Goal: Task Accomplishment & Management: Manage account settings

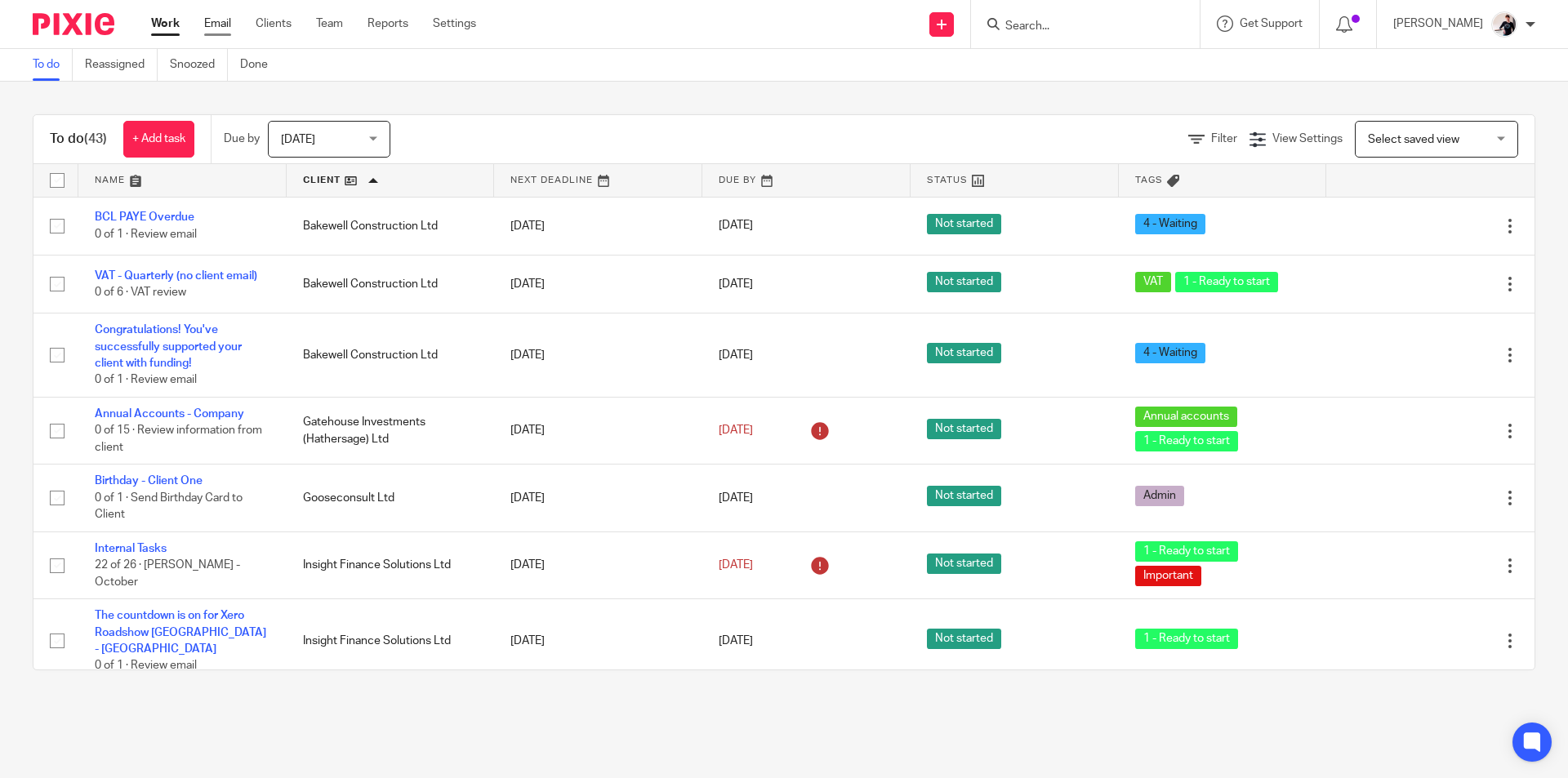
click at [220, 22] on link "Email" at bounding box center [217, 23] width 27 height 16
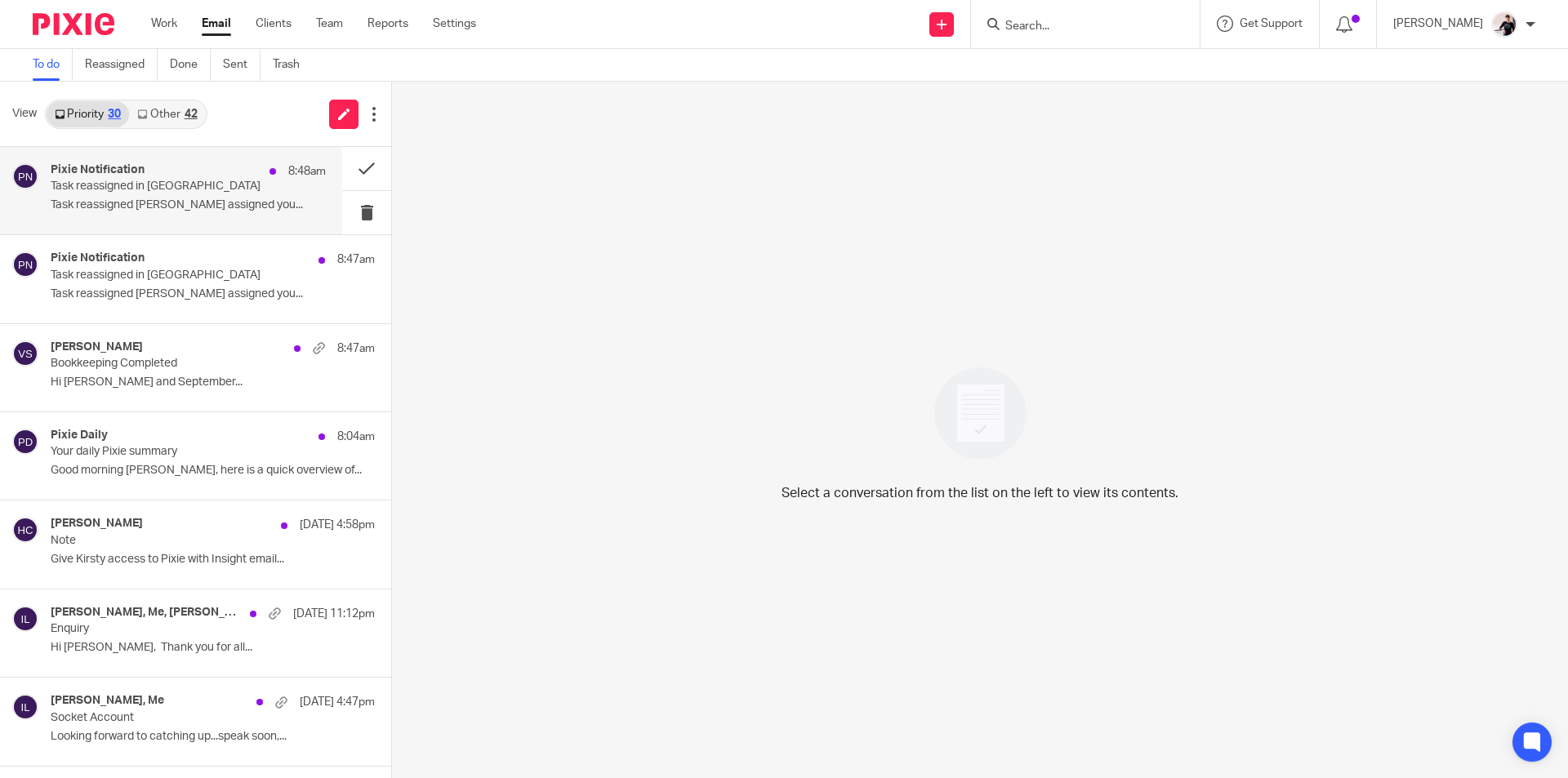
click at [208, 167] on div "Pixie Notification 8:48am" at bounding box center [188, 171] width 275 height 16
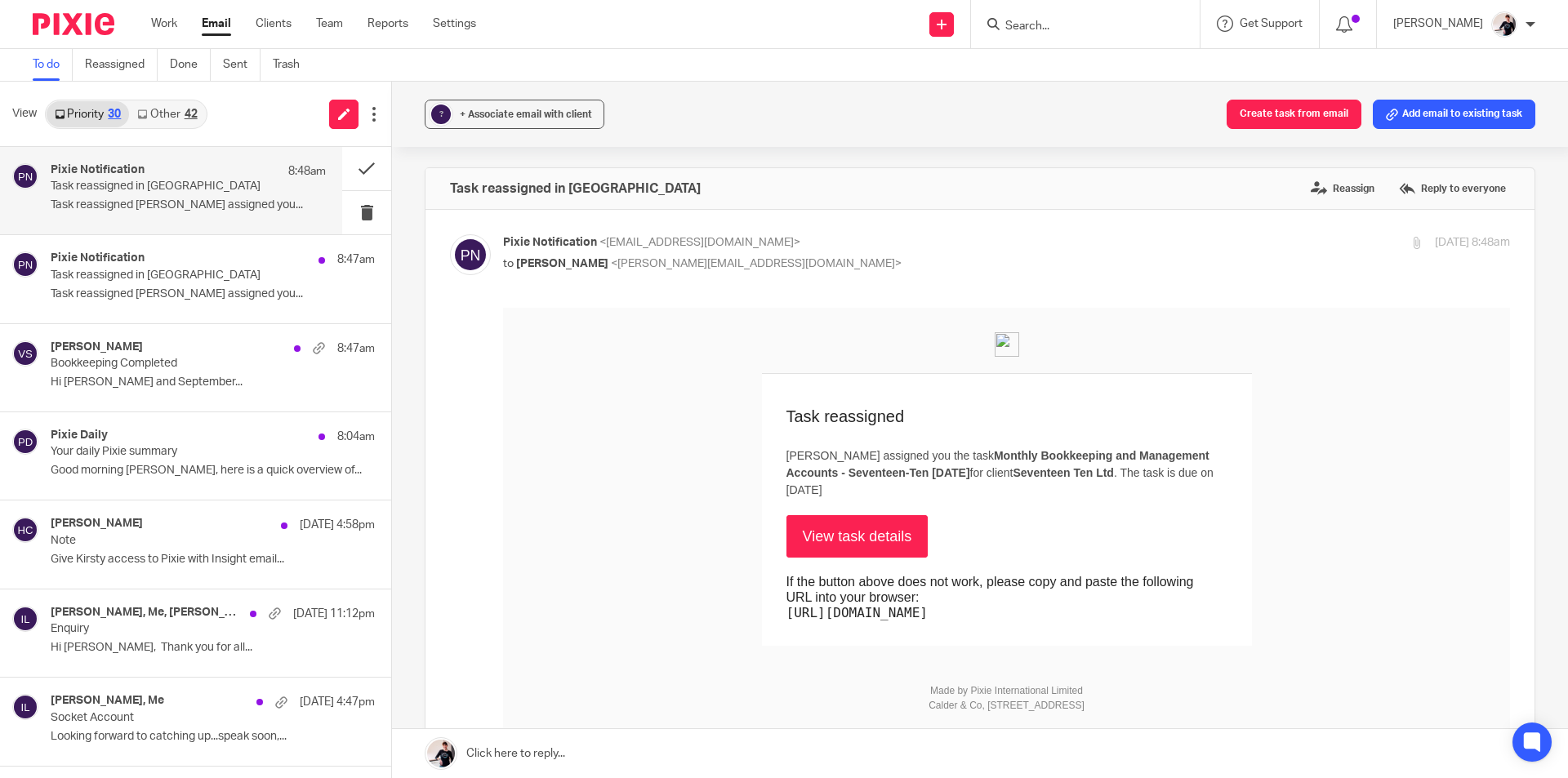
click at [861, 534] on link "View task details" at bounding box center [857, 536] width 142 height 42
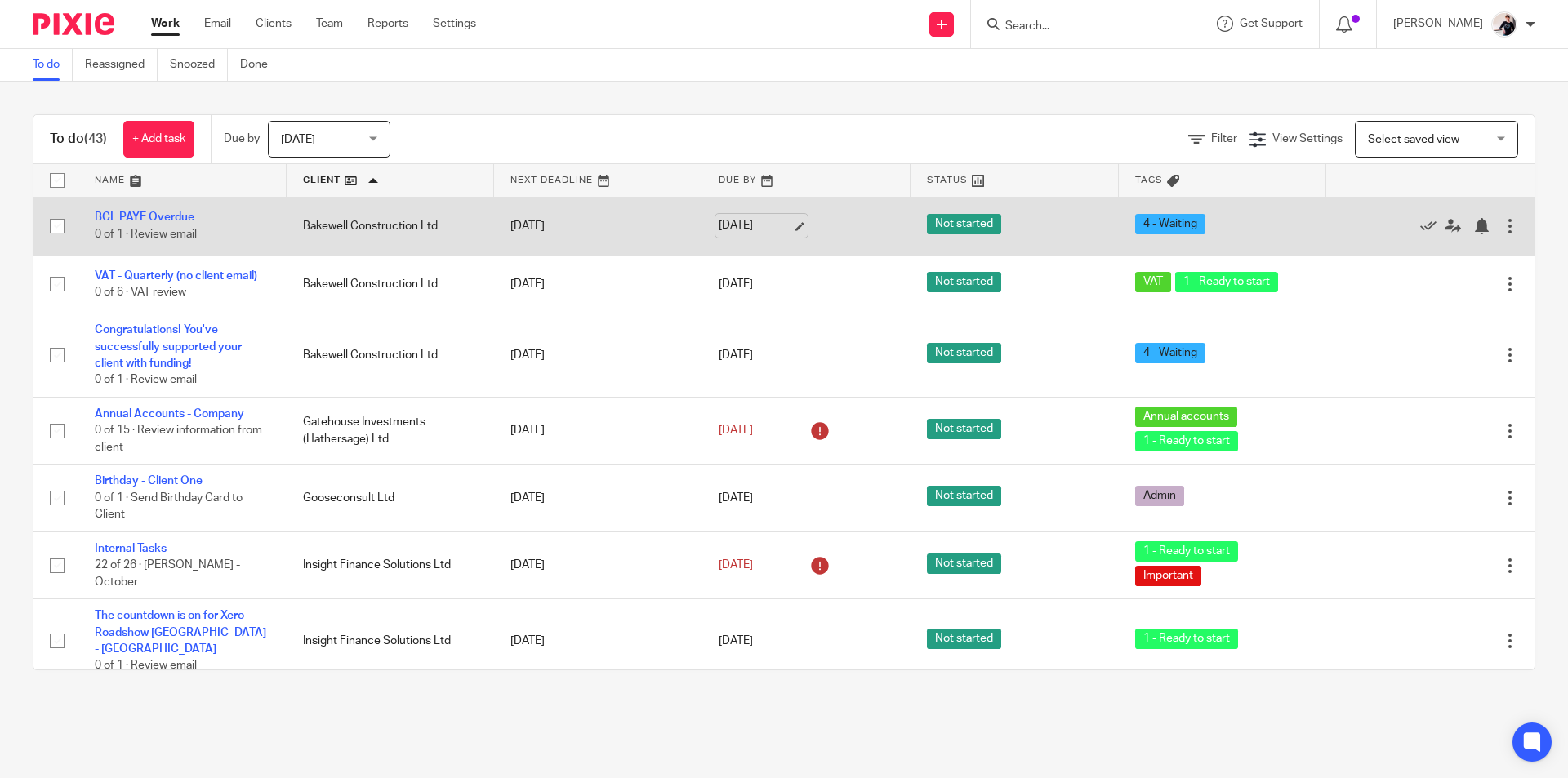
click at [753, 226] on link "[DATE]" at bounding box center [755, 226] width 74 height 17
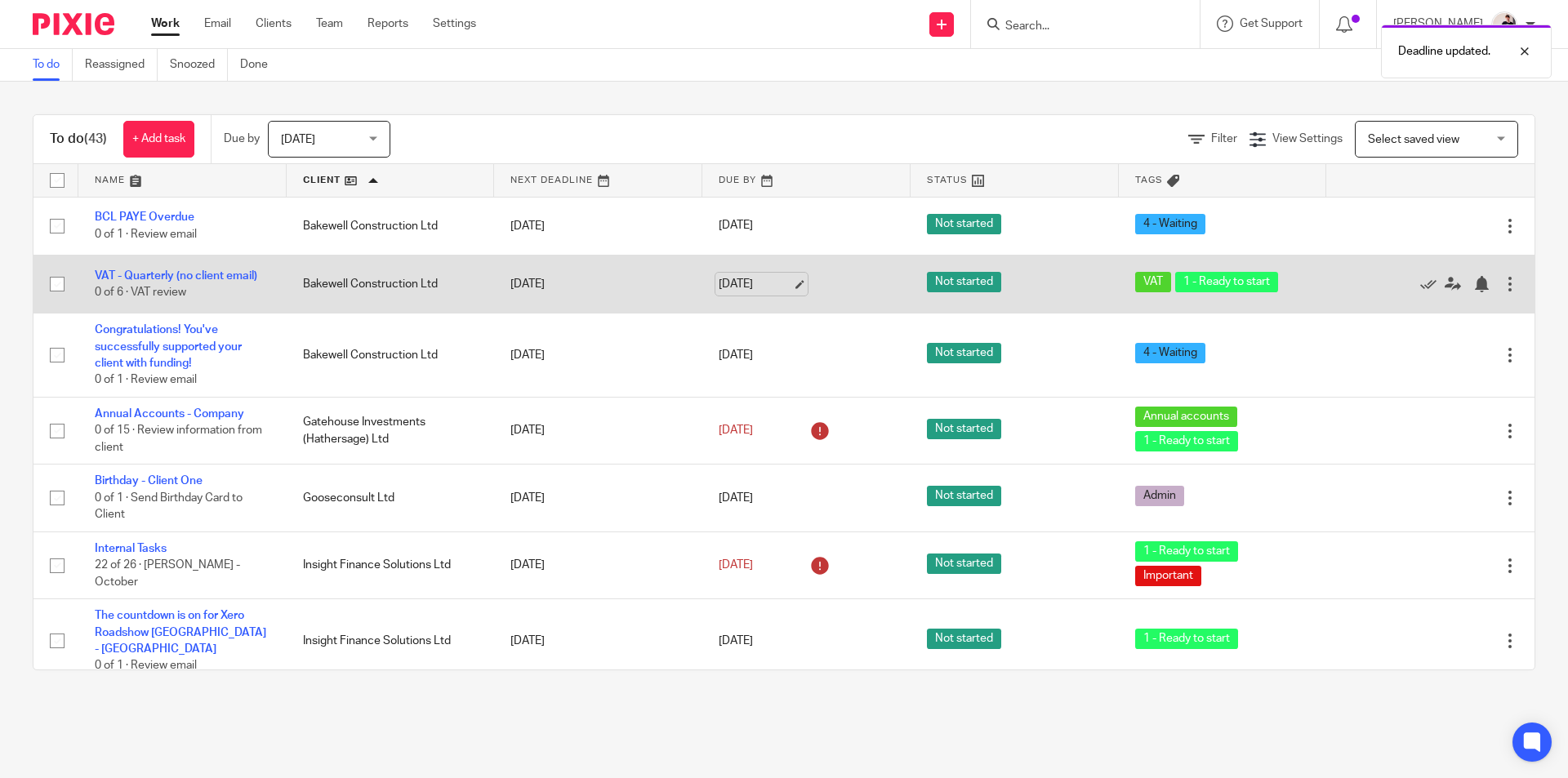
drag, startPoint x: 731, startPoint y: 282, endPoint x: 708, endPoint y: 341, distance: 63.3
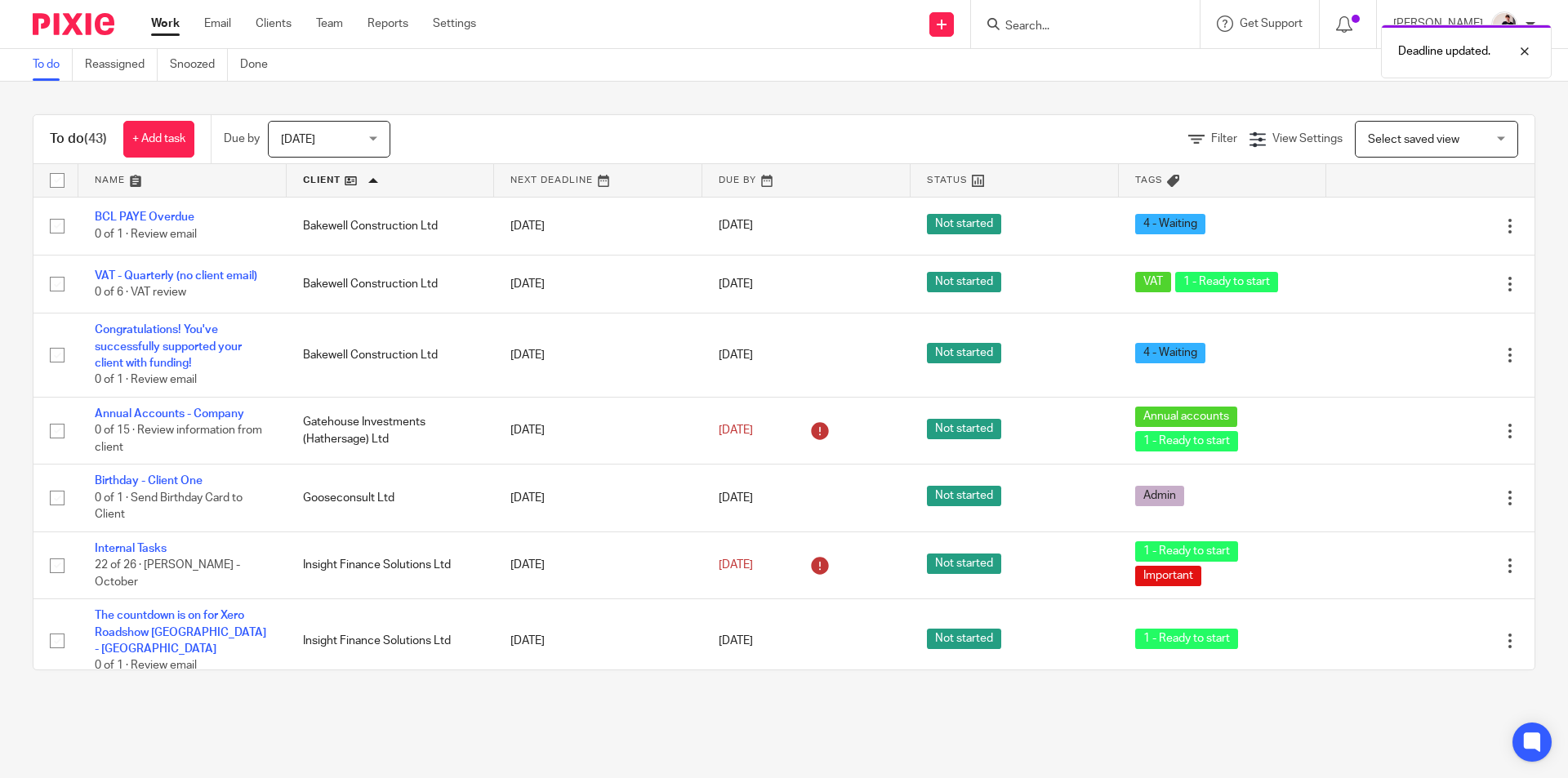
click at [731, 282] on link "[DATE]" at bounding box center [755, 284] width 74 height 17
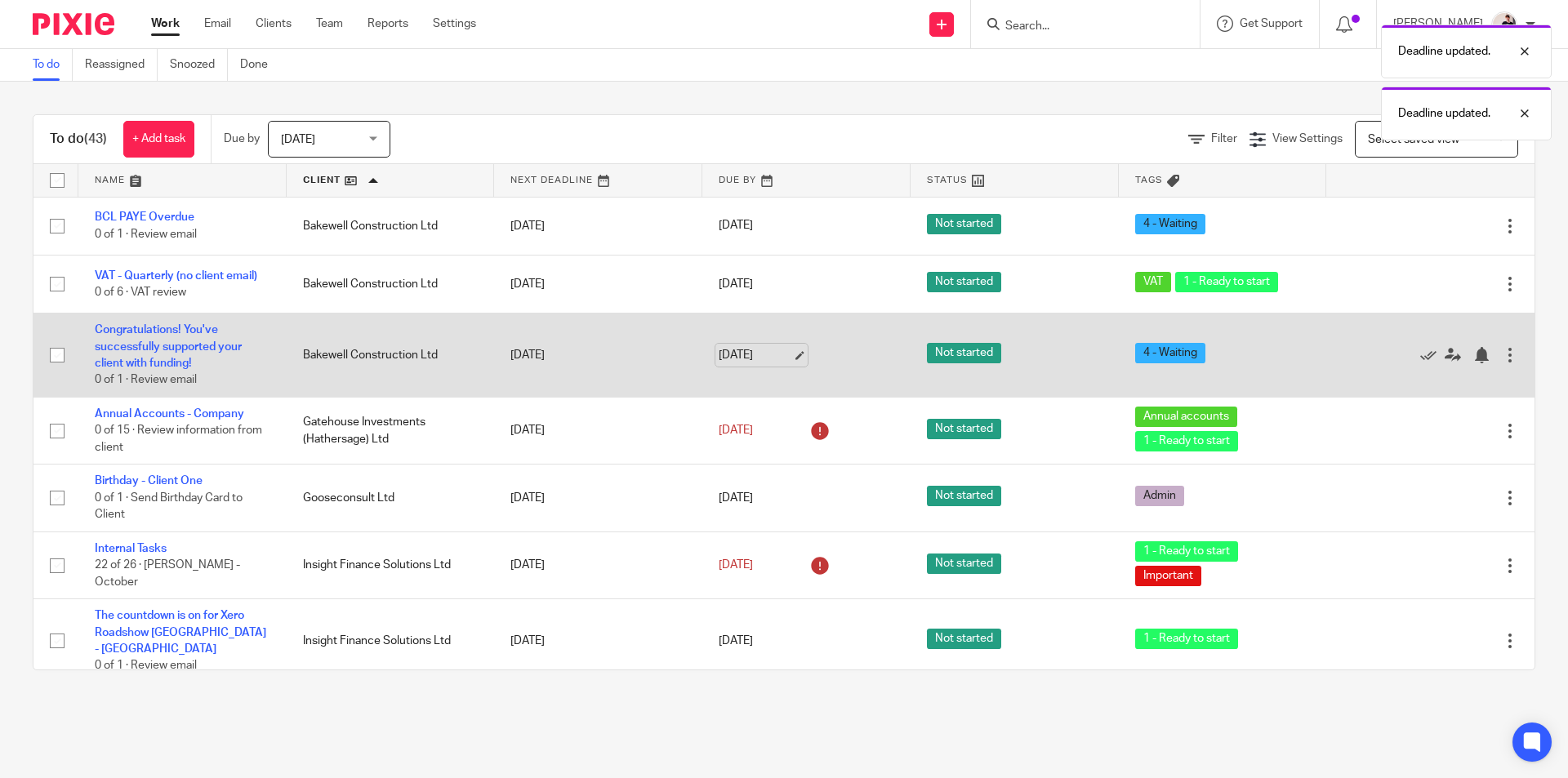
click at [751, 347] on link "13 Oct 2025" at bounding box center [755, 355] width 74 height 17
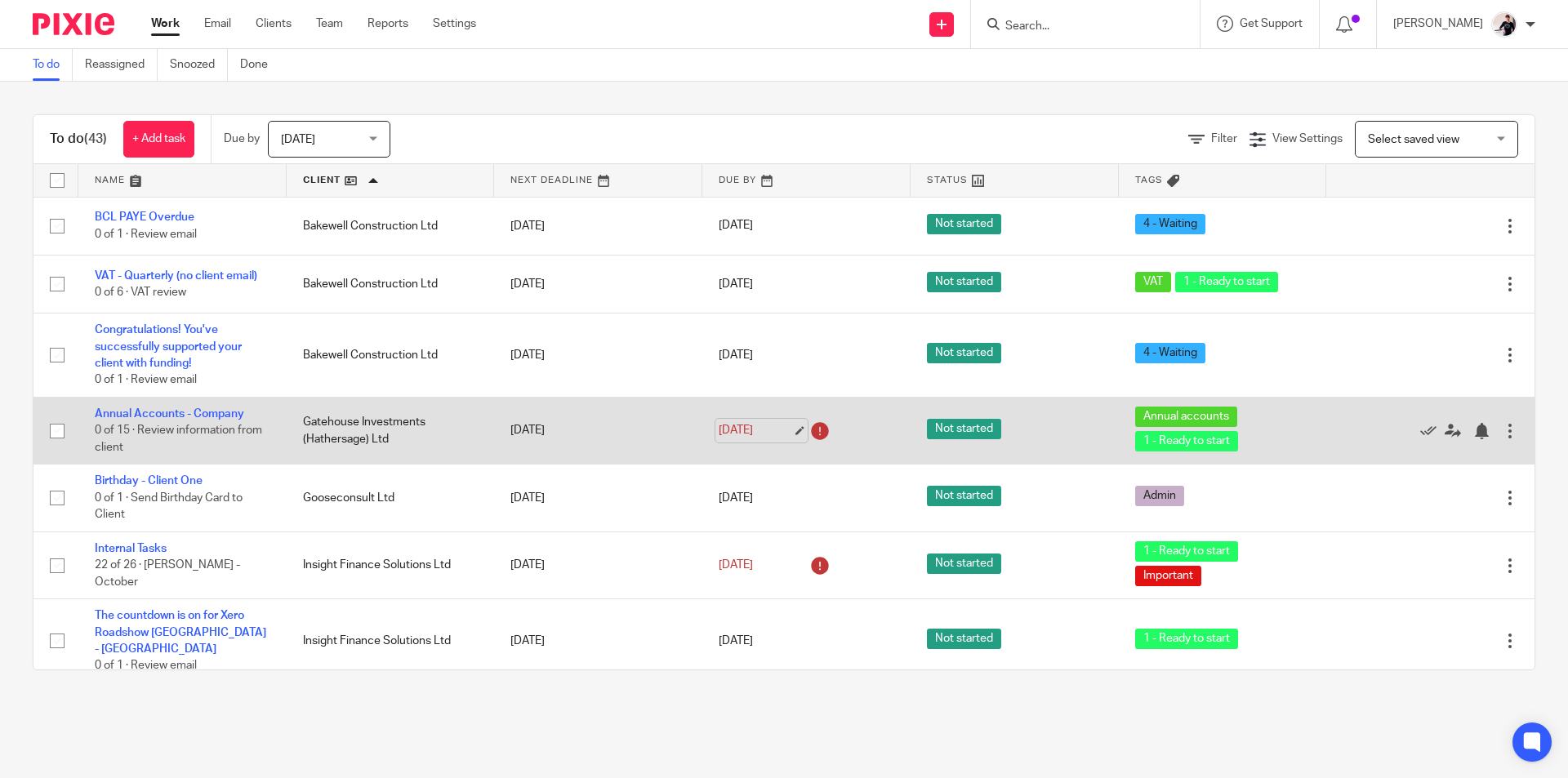
click at [740, 430] on link "4 Apr 2026" at bounding box center [755, 430] width 74 height 17
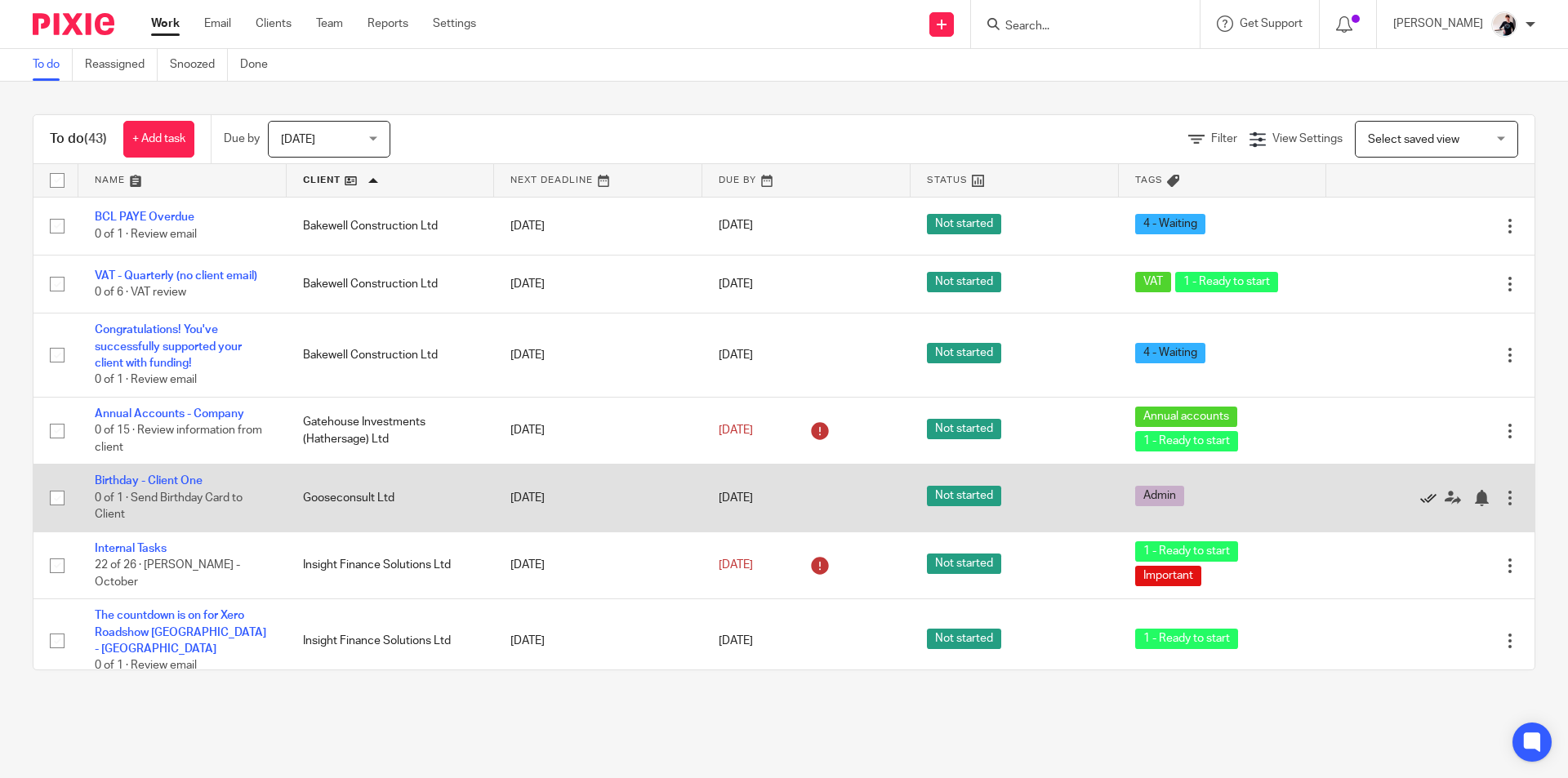
click at [1420, 495] on icon at bounding box center [1428, 497] width 16 height 16
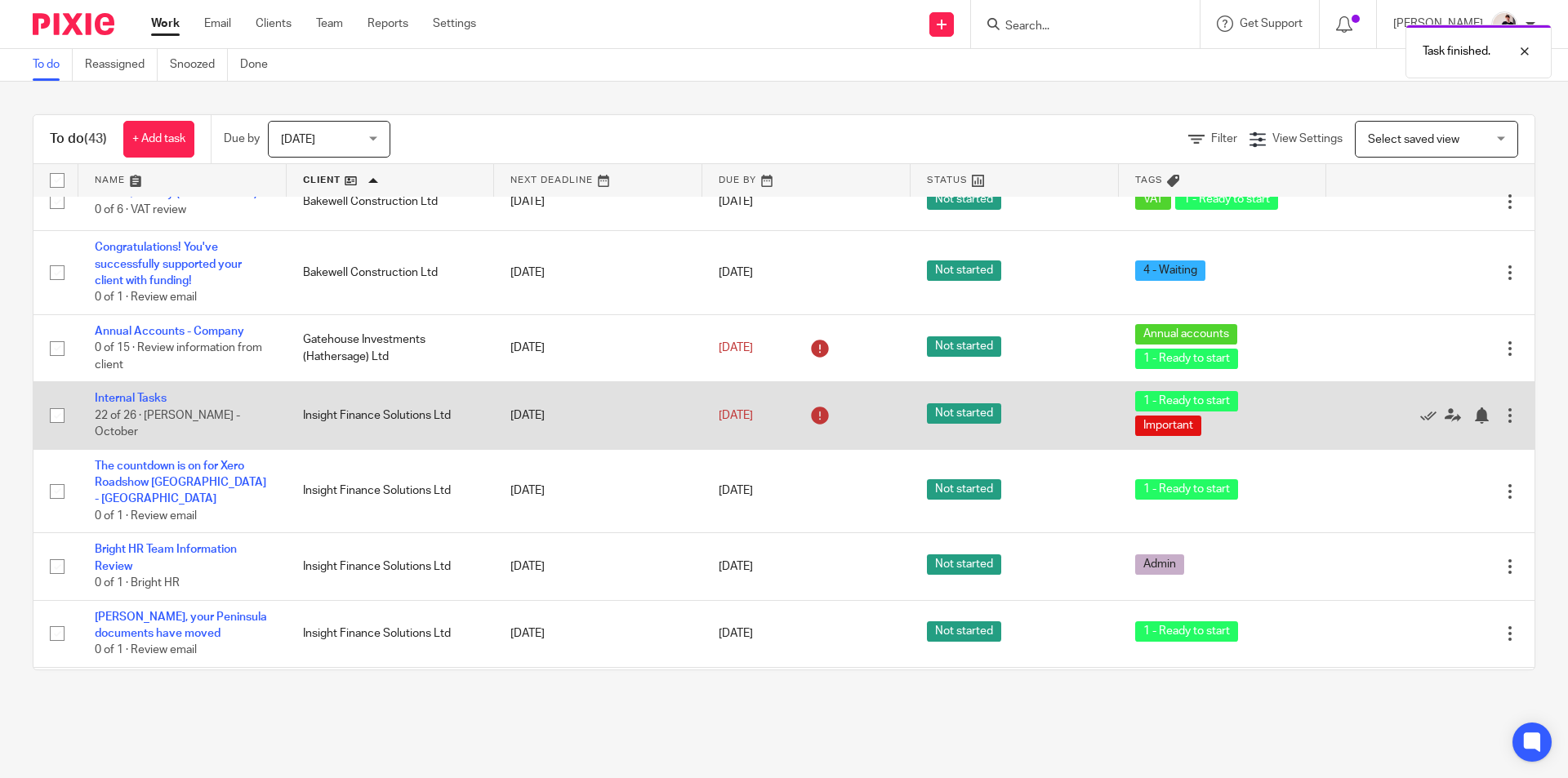
scroll to position [81, 0]
click at [741, 424] on link "[DATE]" at bounding box center [755, 416] width 74 height 17
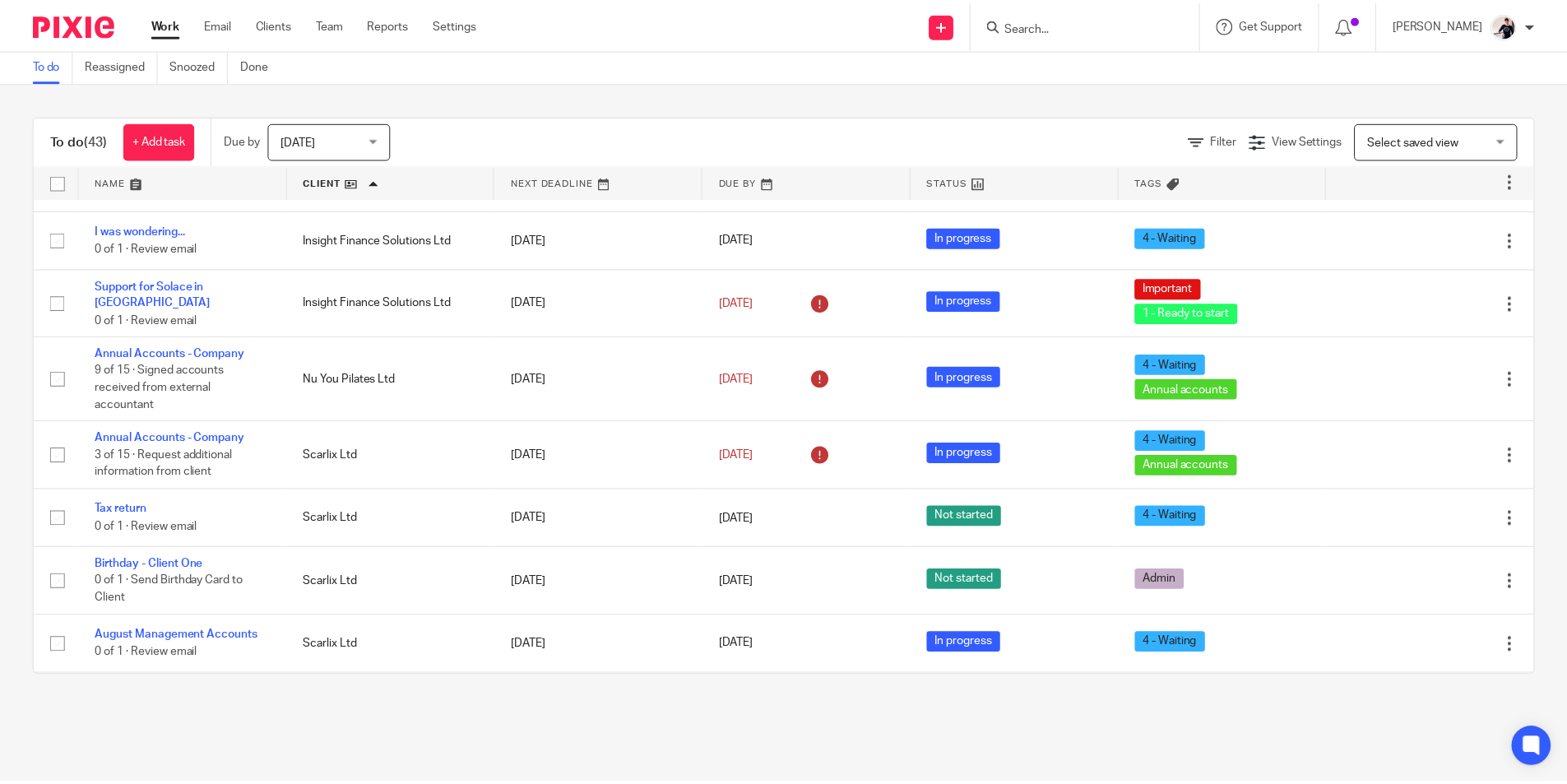
scroll to position [987, 0]
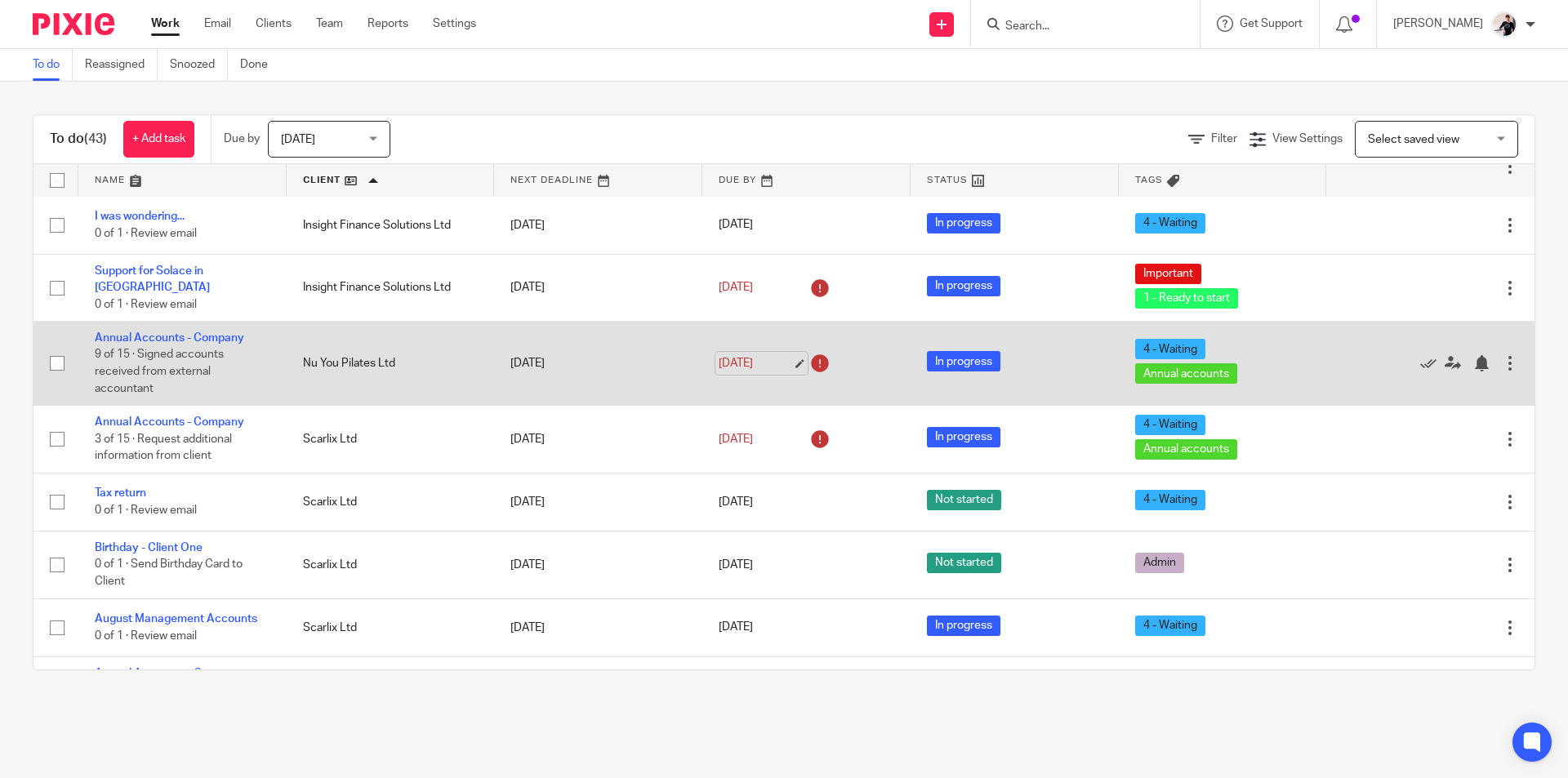
click at [754, 355] on link "[DATE]" at bounding box center [755, 364] width 74 height 17
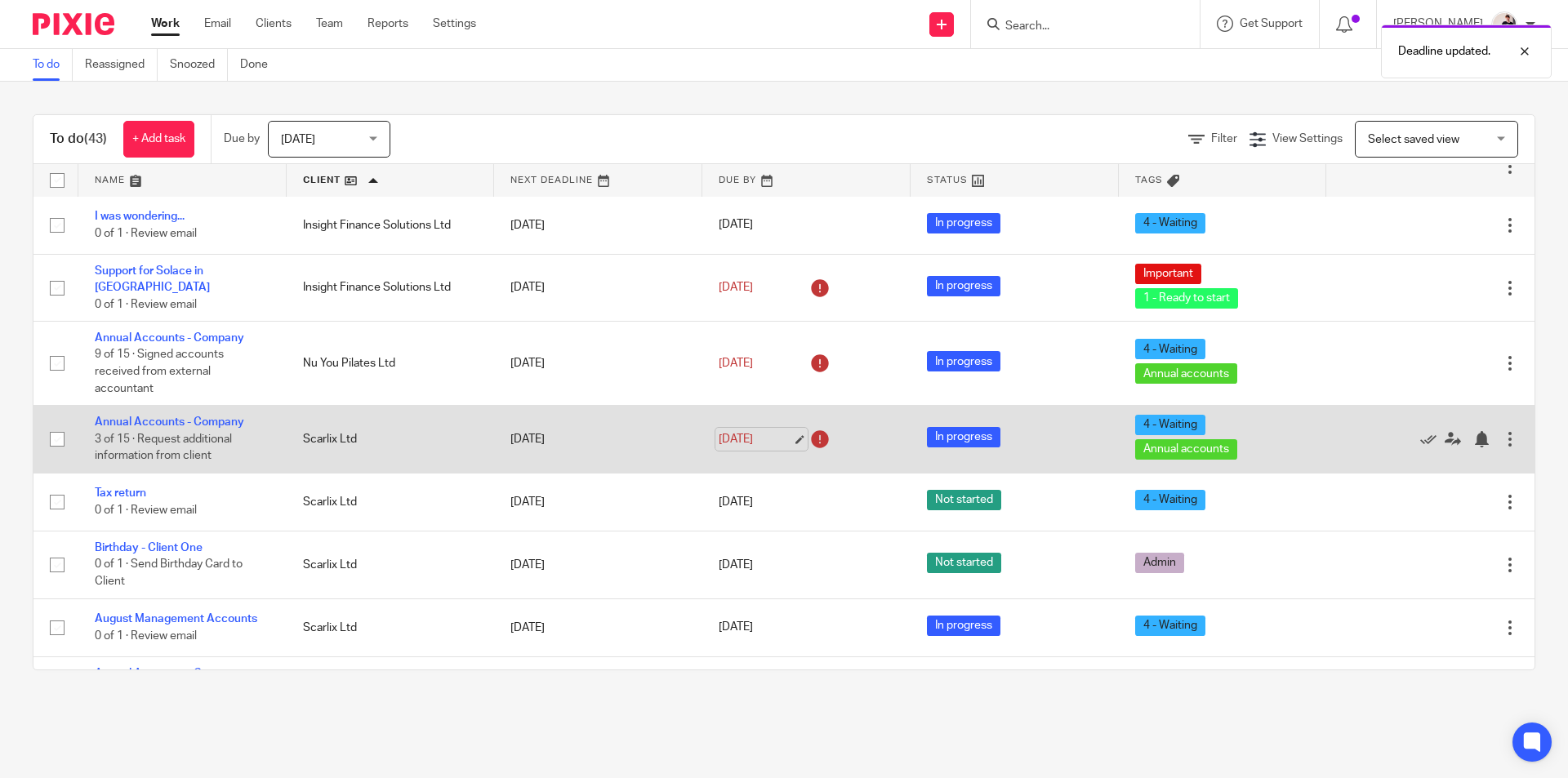
click at [722, 430] on link "[DATE]" at bounding box center [755, 439] width 74 height 17
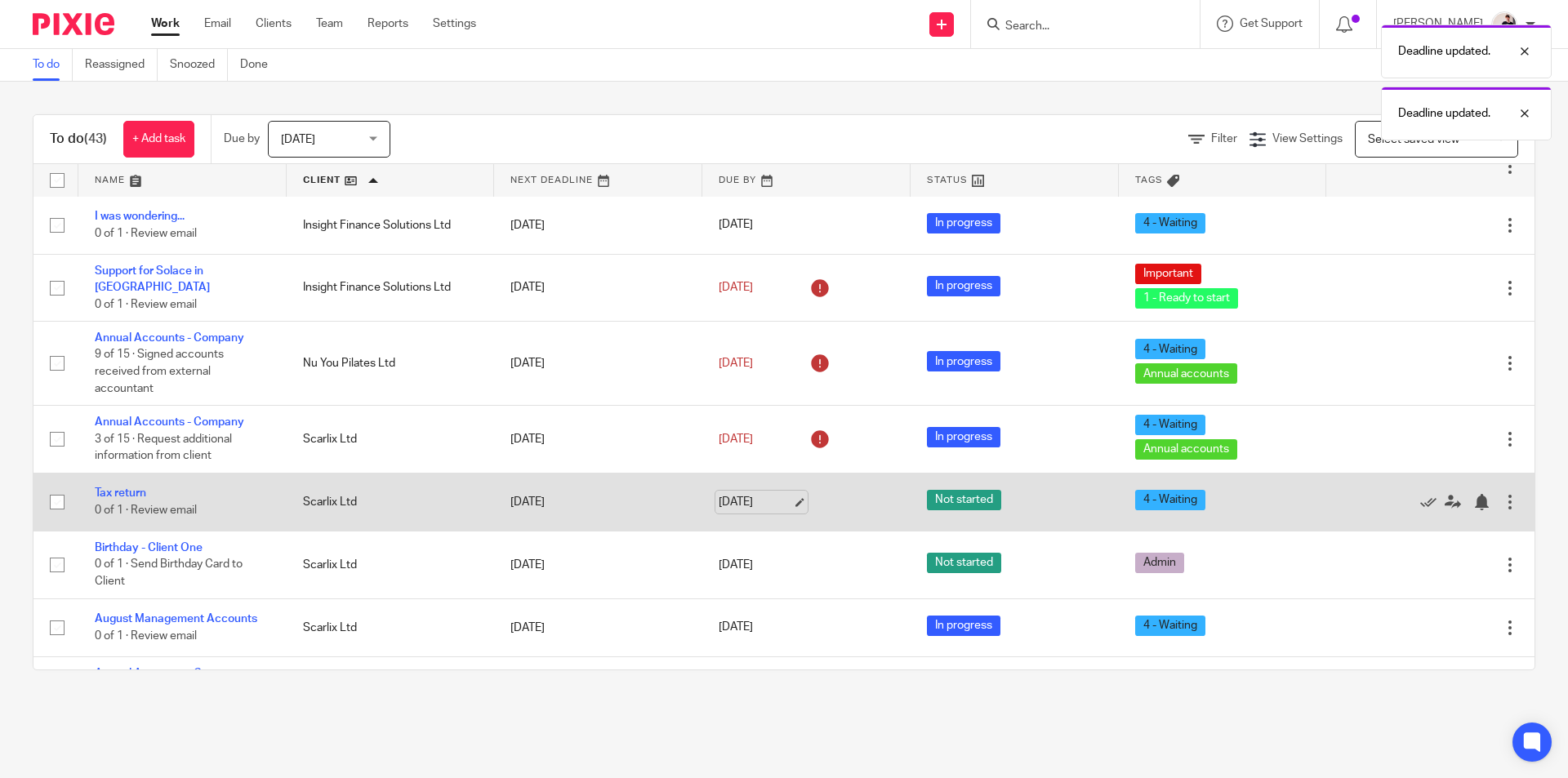
click at [759, 494] on link "[DATE]" at bounding box center [755, 502] width 74 height 17
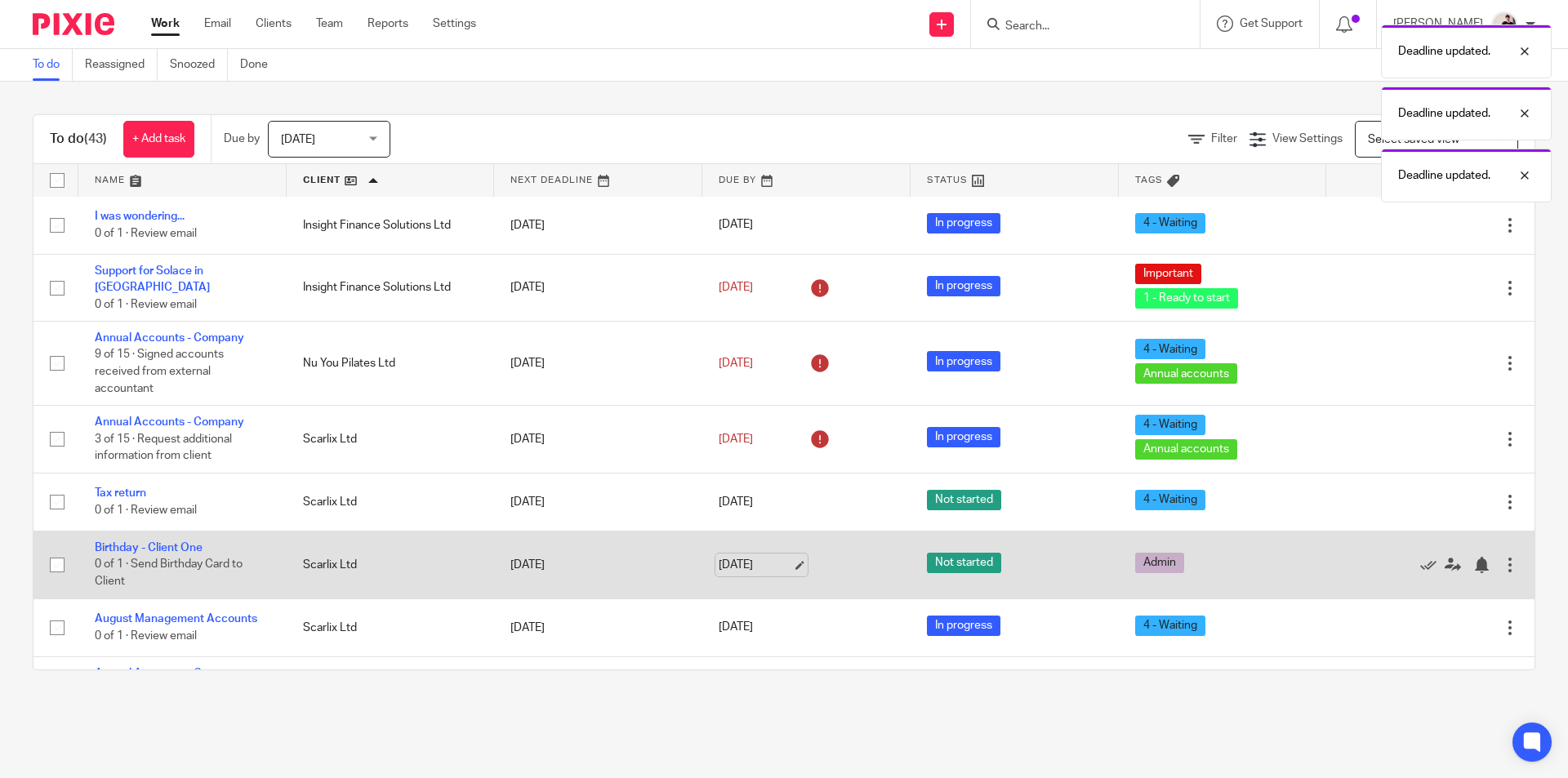
click at [749, 556] on link "[DATE]" at bounding box center [755, 565] width 74 height 17
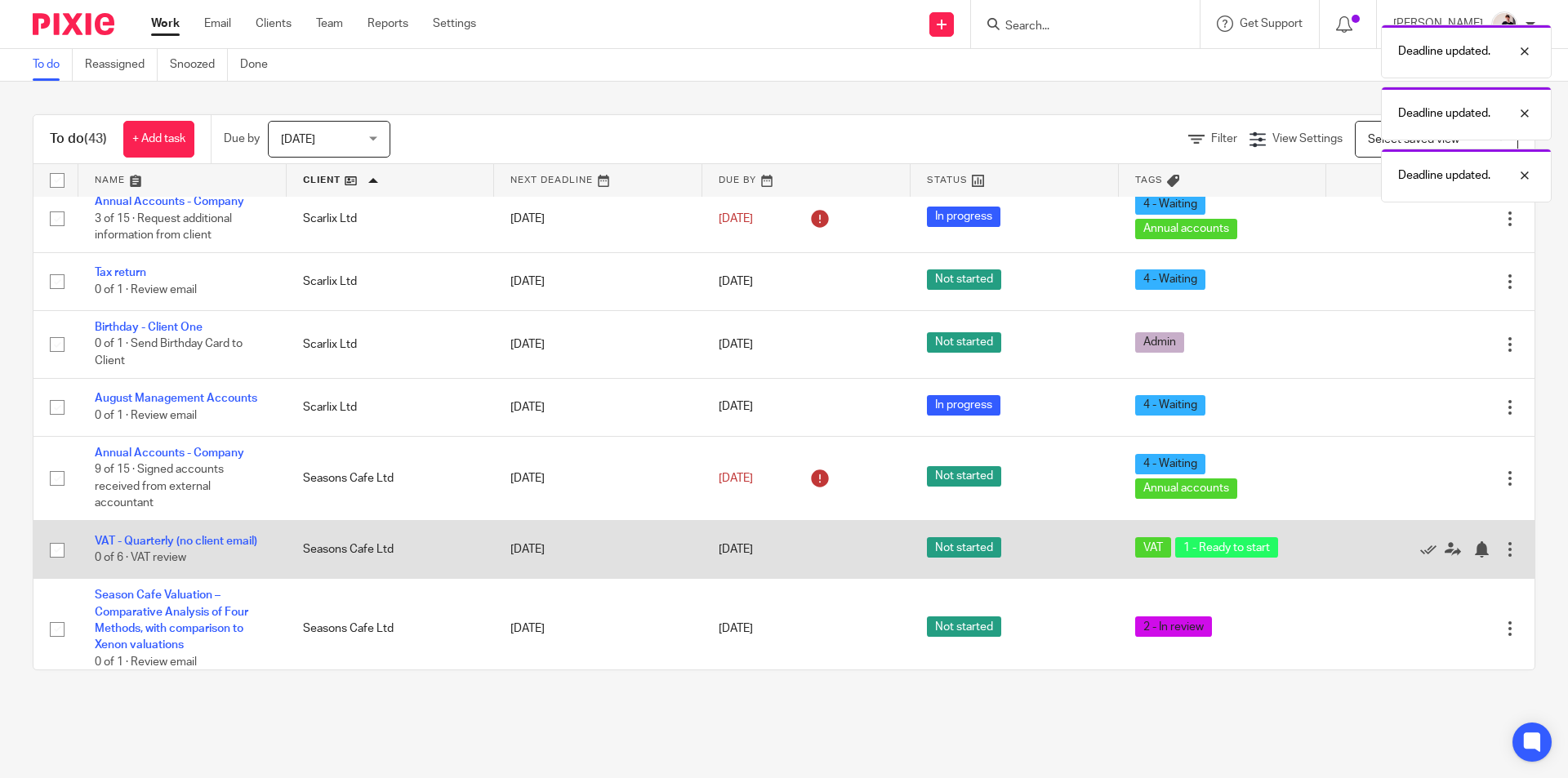
scroll to position [1224, 0]
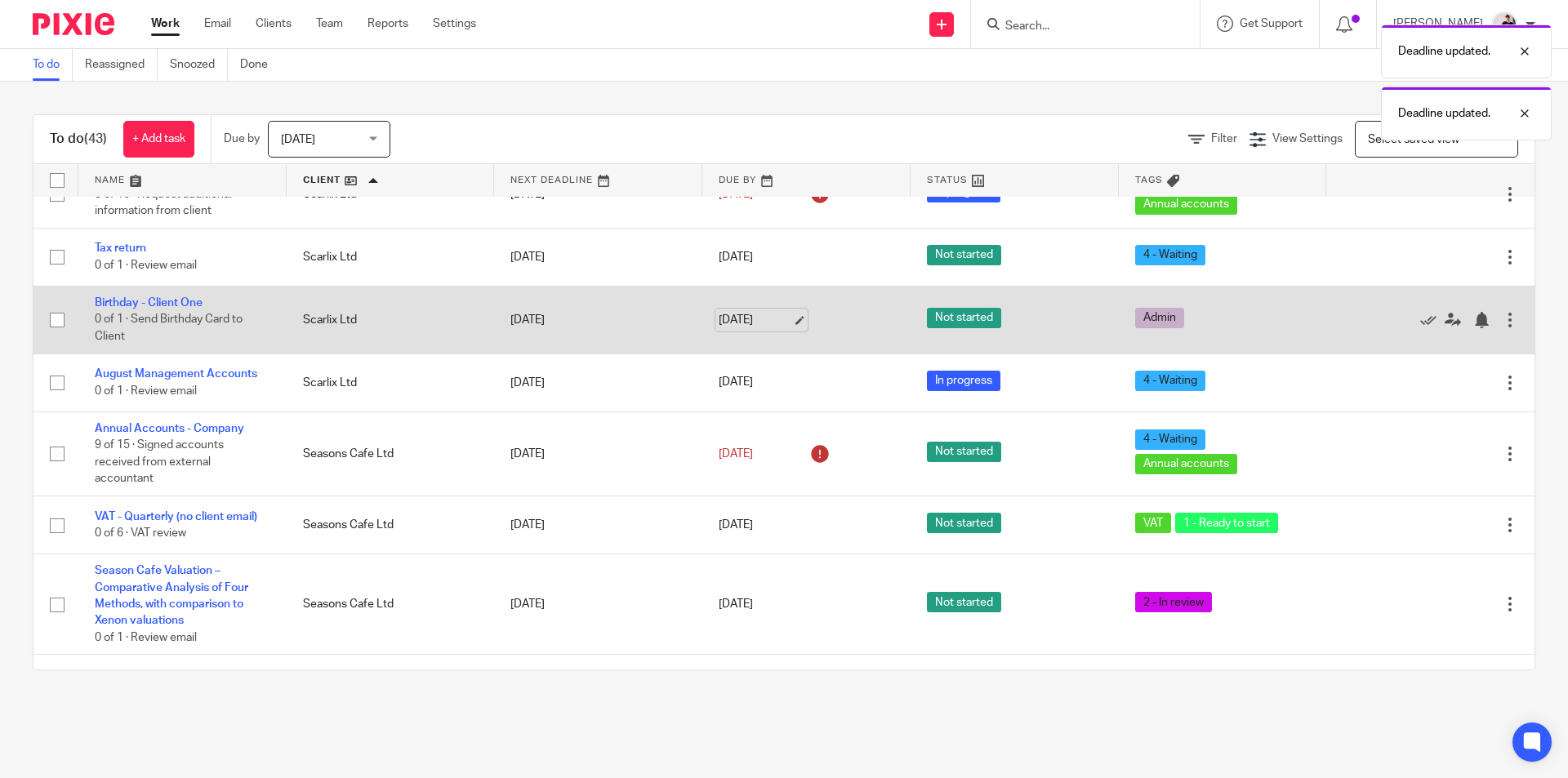
click at [755, 312] on link "15 Oct 2025" at bounding box center [755, 321] width 74 height 17
click at [740, 312] on link "[DATE]" at bounding box center [755, 321] width 74 height 17
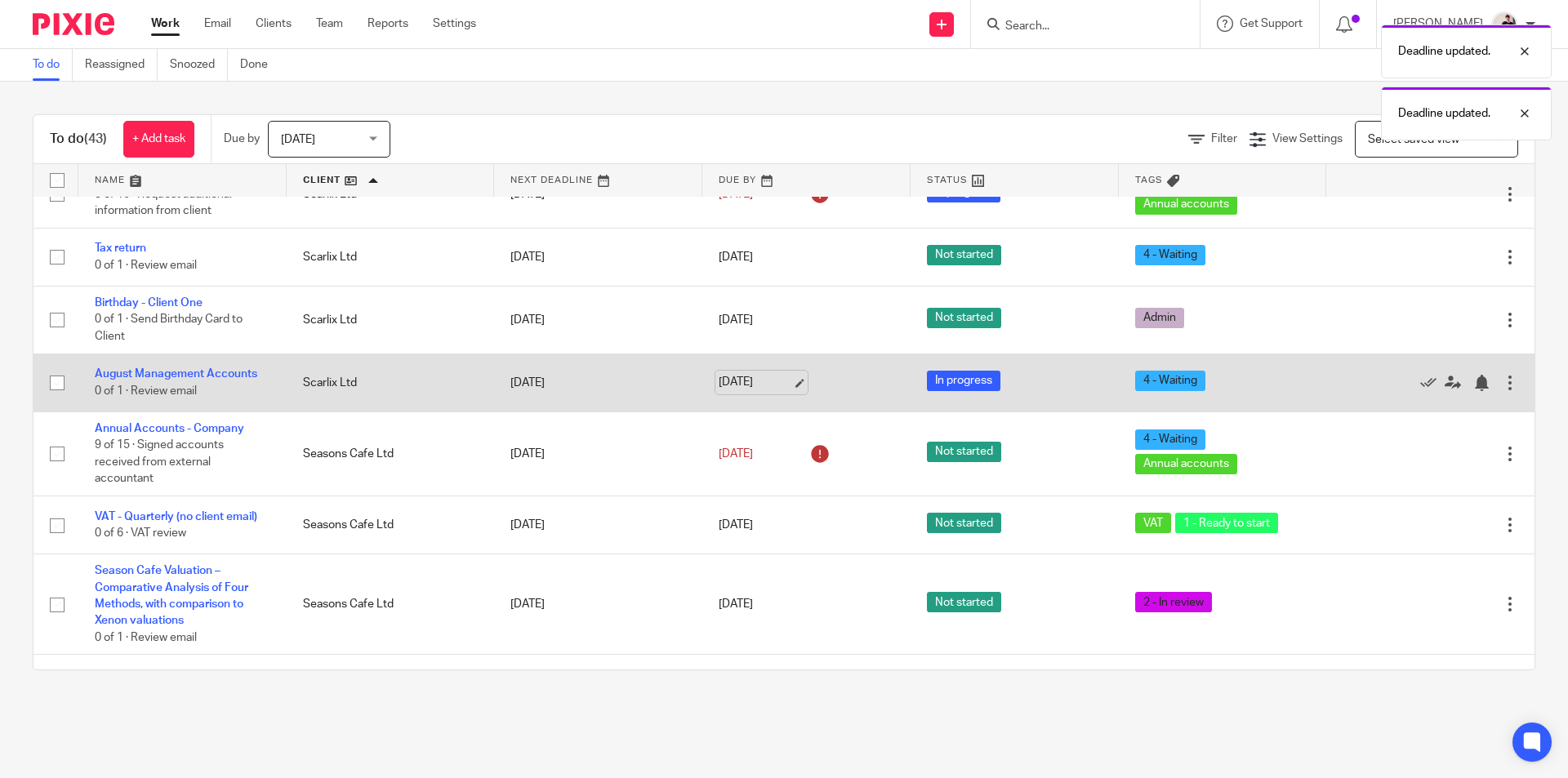
click at [762, 374] on link "[DATE]" at bounding box center [755, 382] width 74 height 17
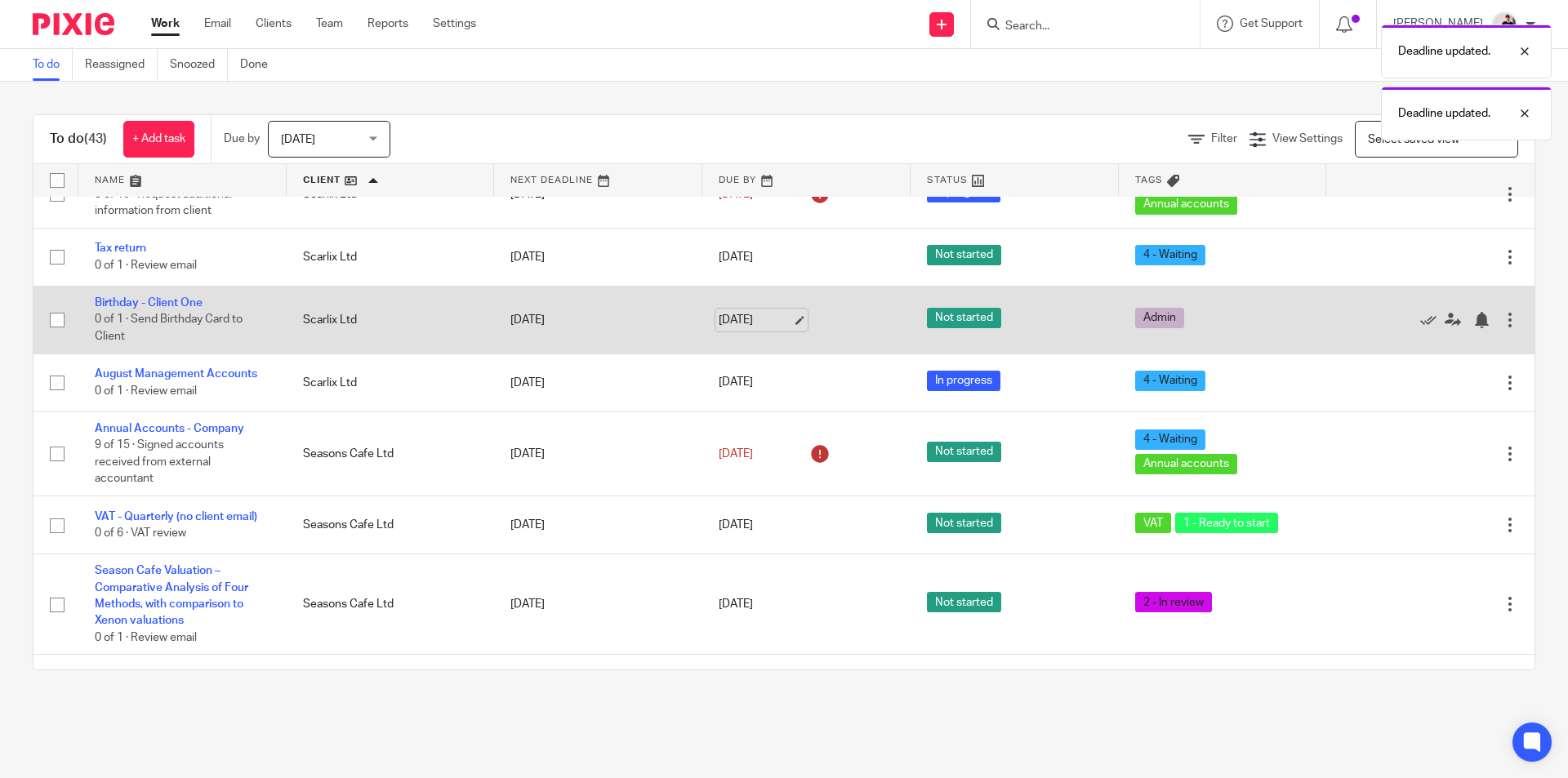
click at [733, 312] on link "15 Oct 2025" at bounding box center [755, 321] width 74 height 17
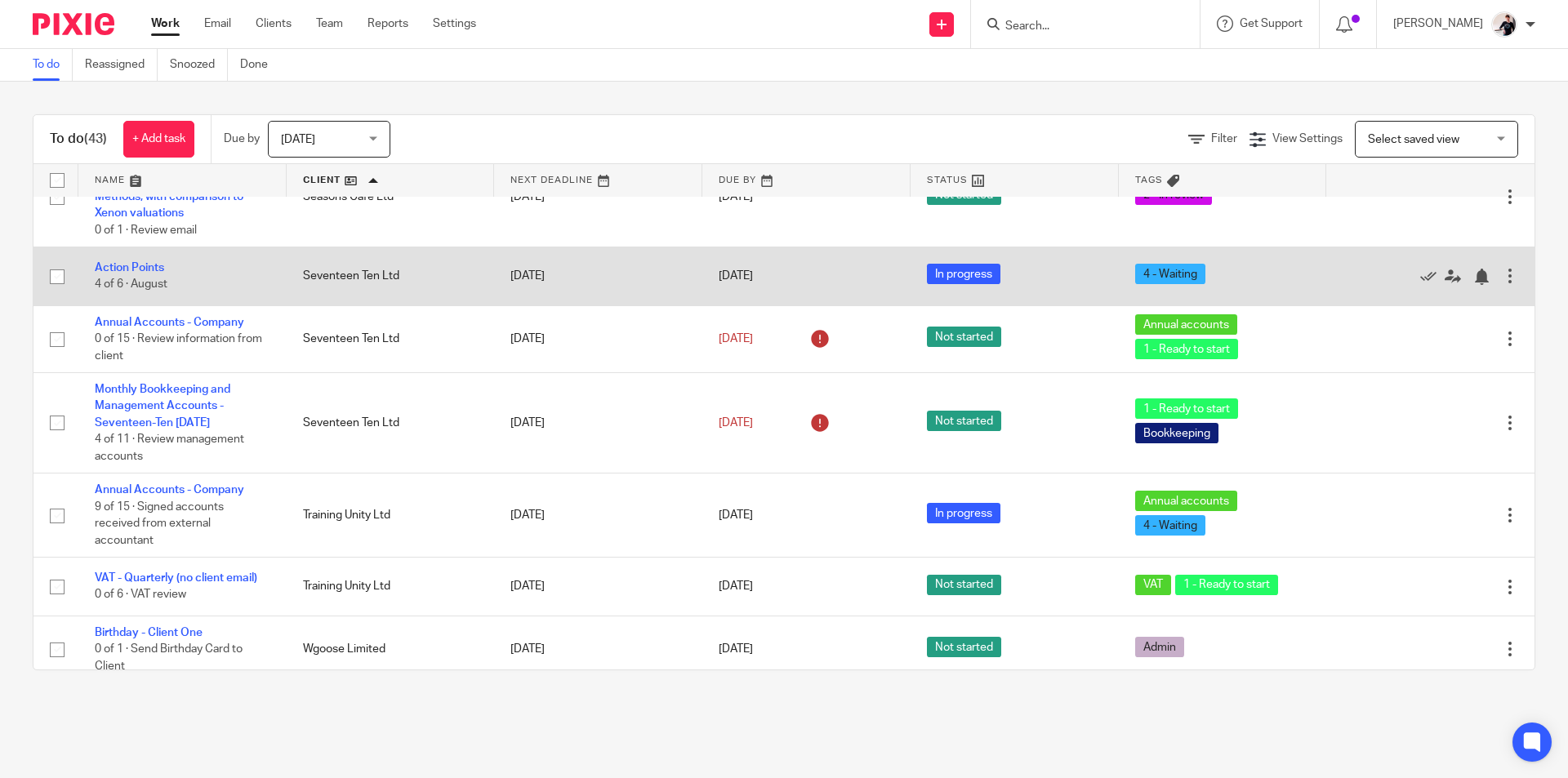
scroll to position [1795, 0]
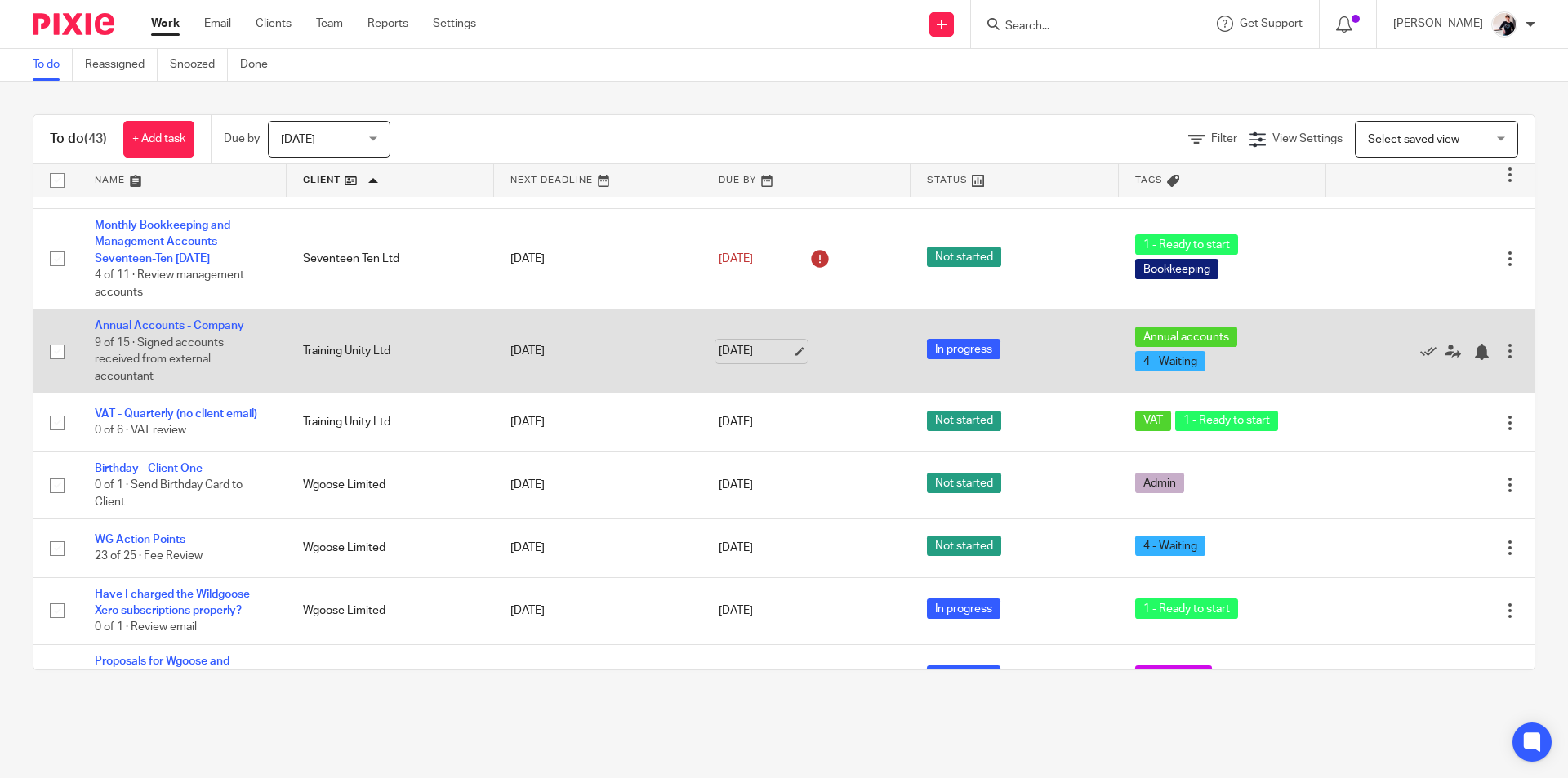
click at [719, 342] on link "[DATE]" at bounding box center [755, 351] width 74 height 17
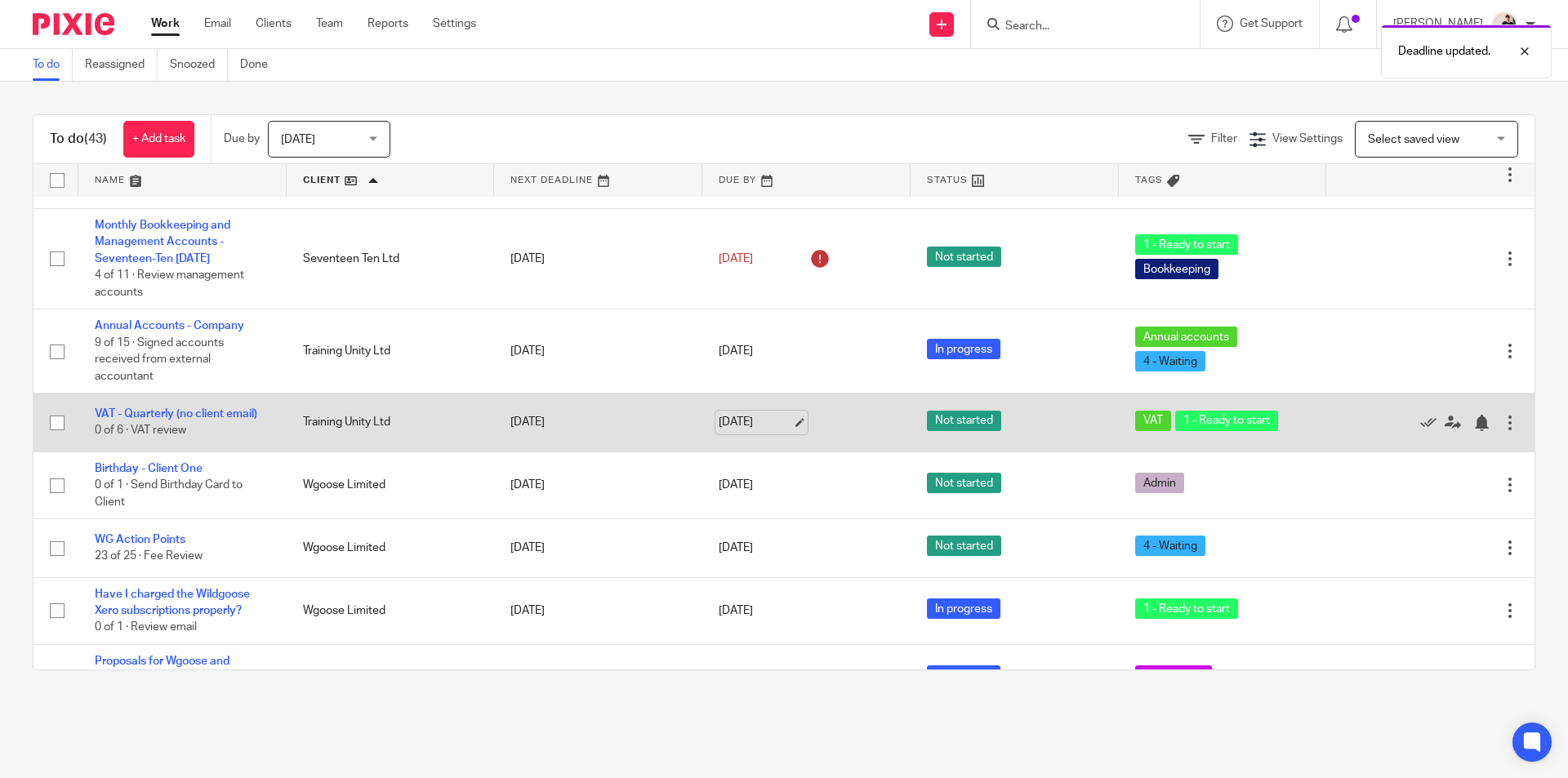
click at [748, 414] on link "[DATE]" at bounding box center [755, 422] width 74 height 17
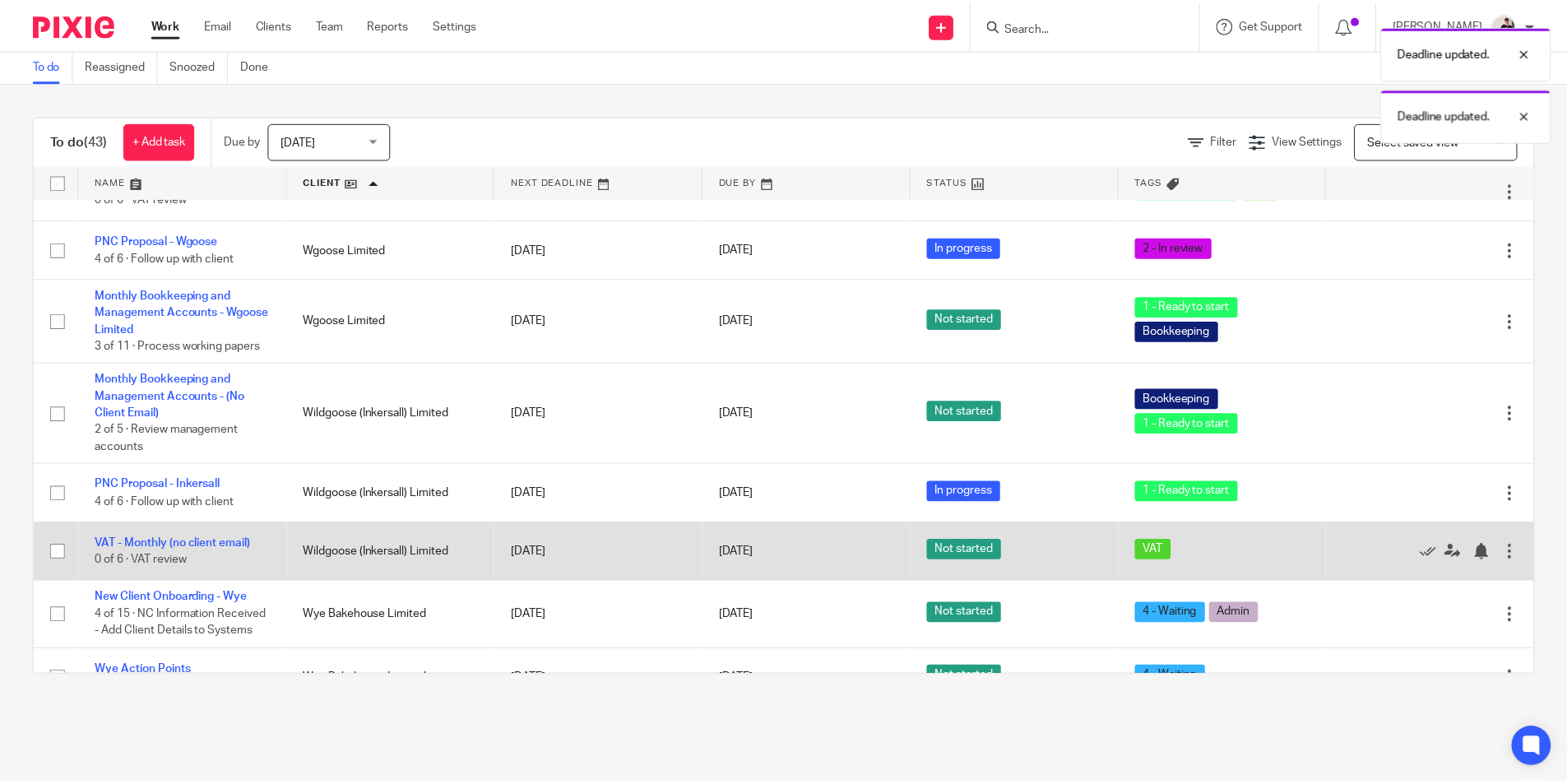
scroll to position [2438, 0]
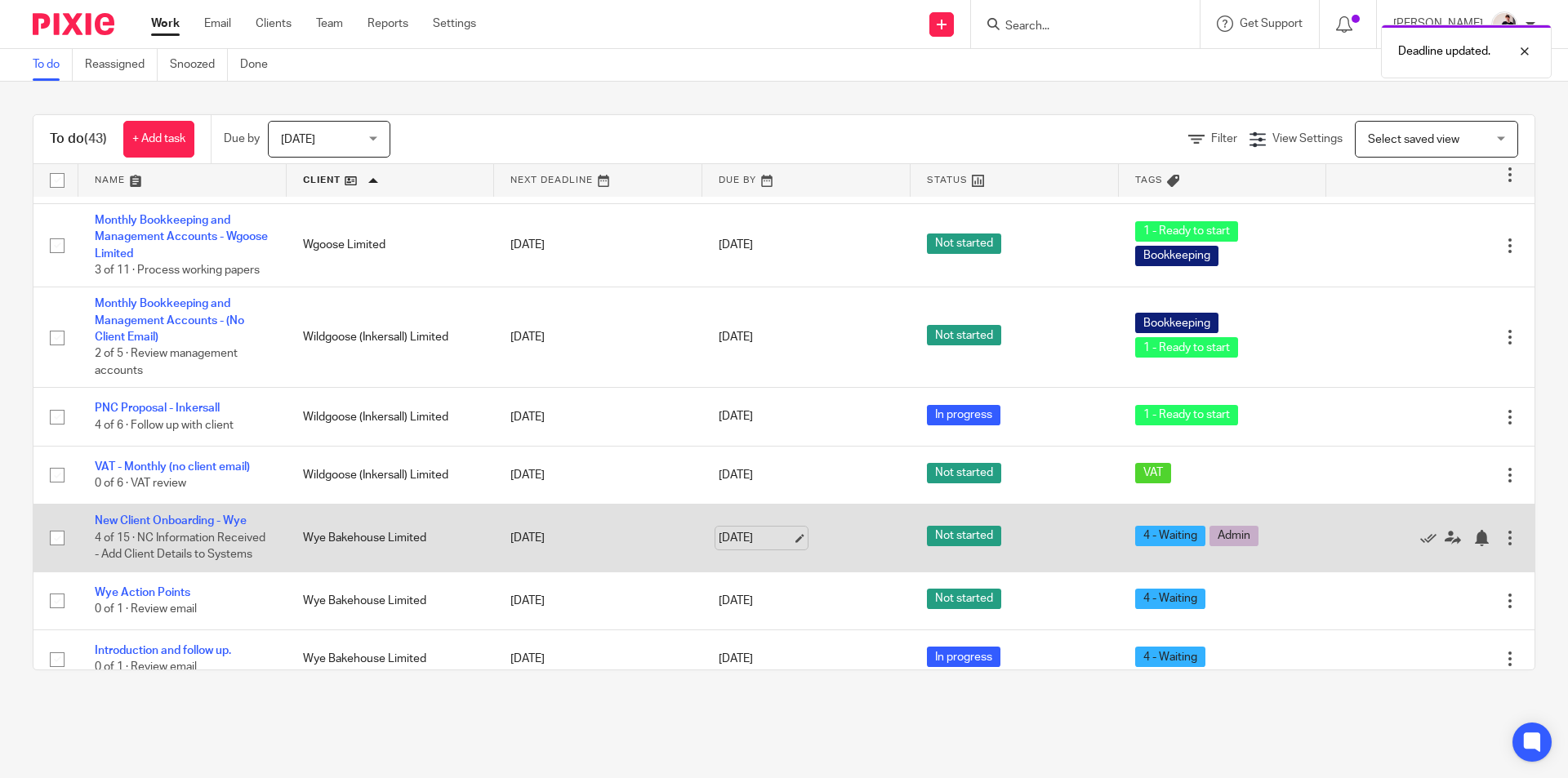
click at [733, 529] on link "[DATE]" at bounding box center [755, 538] width 74 height 17
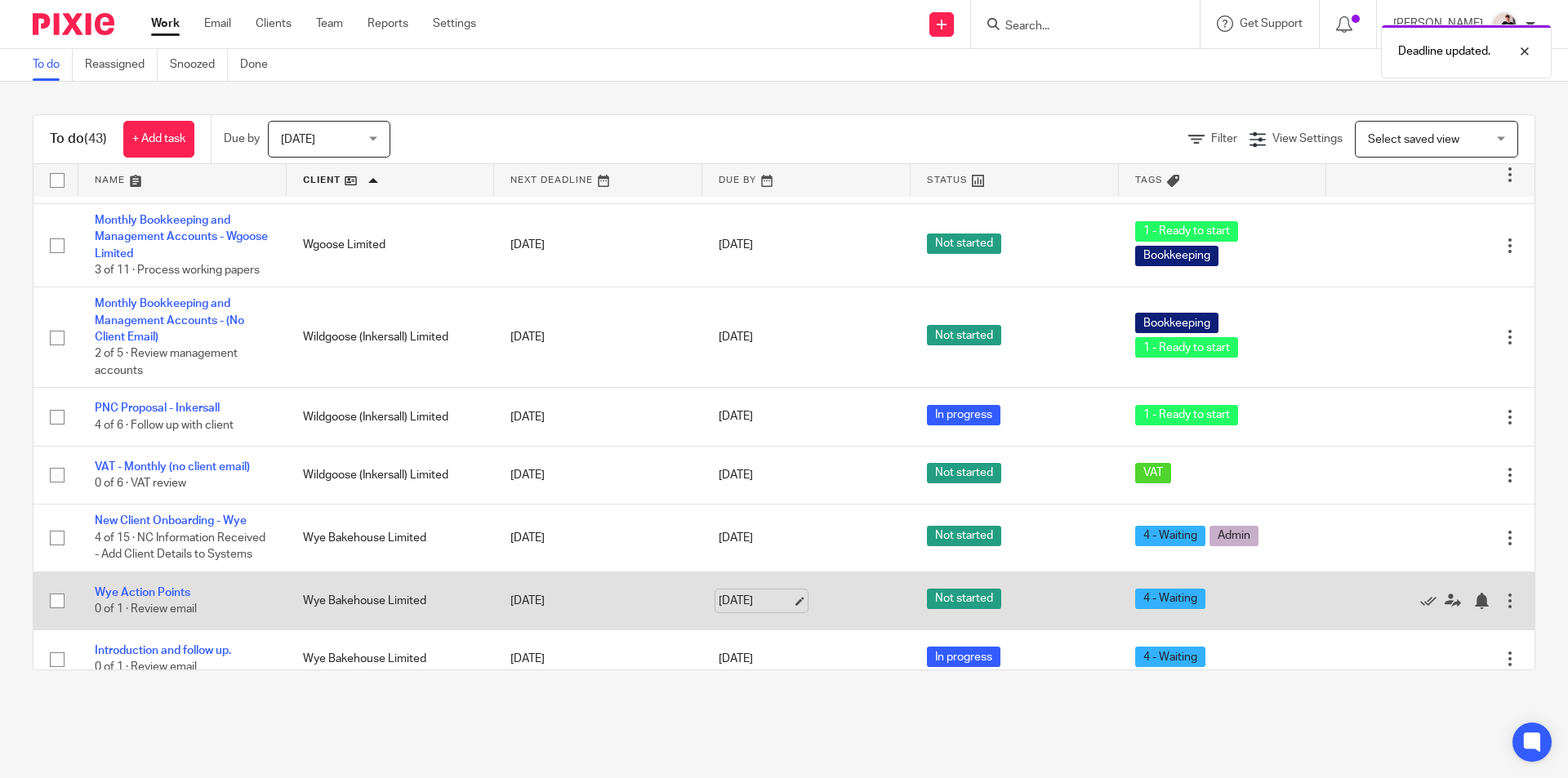
click at [761, 592] on link "[DATE]" at bounding box center [755, 600] width 74 height 17
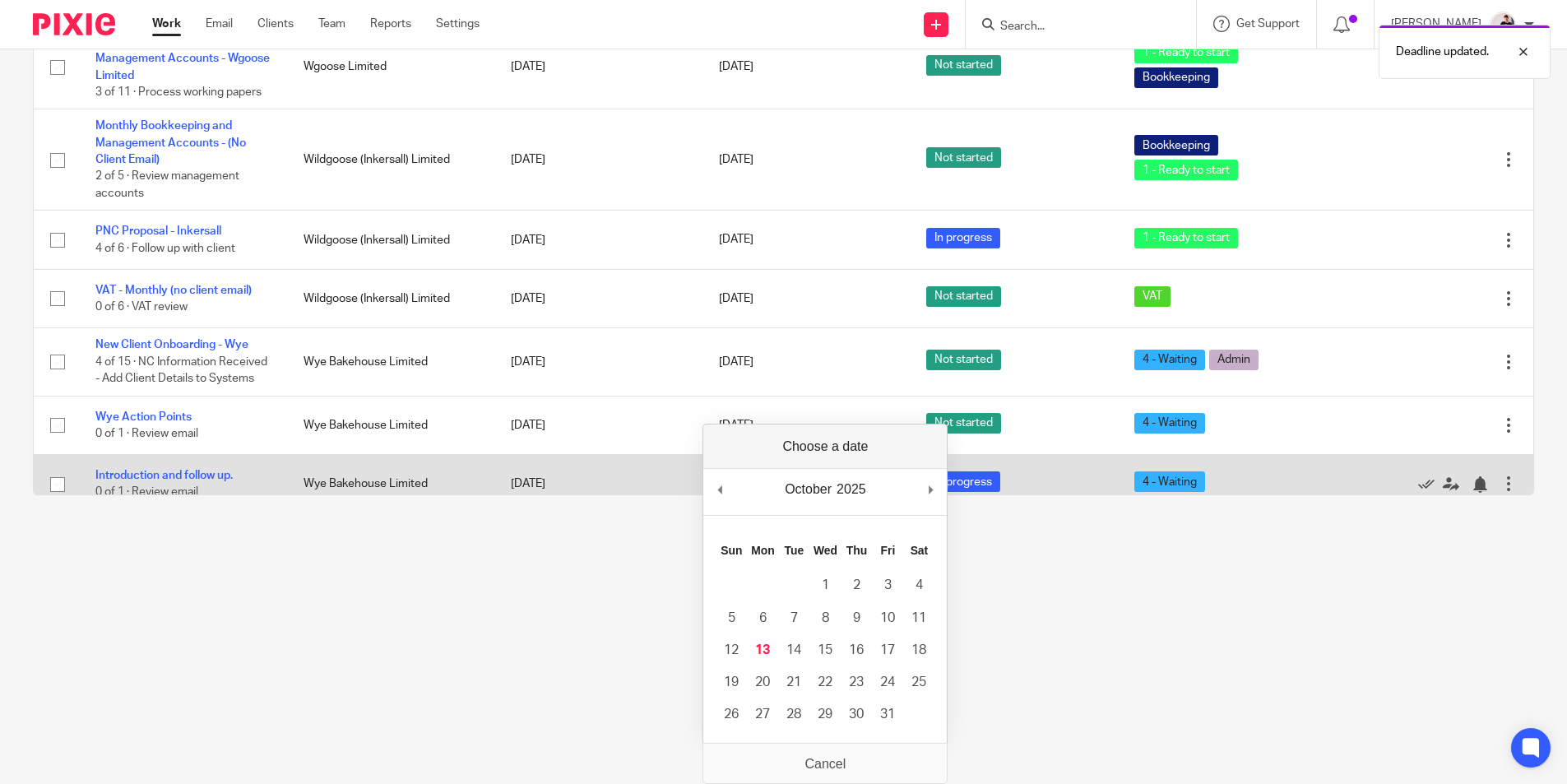
scroll to position [0, 0]
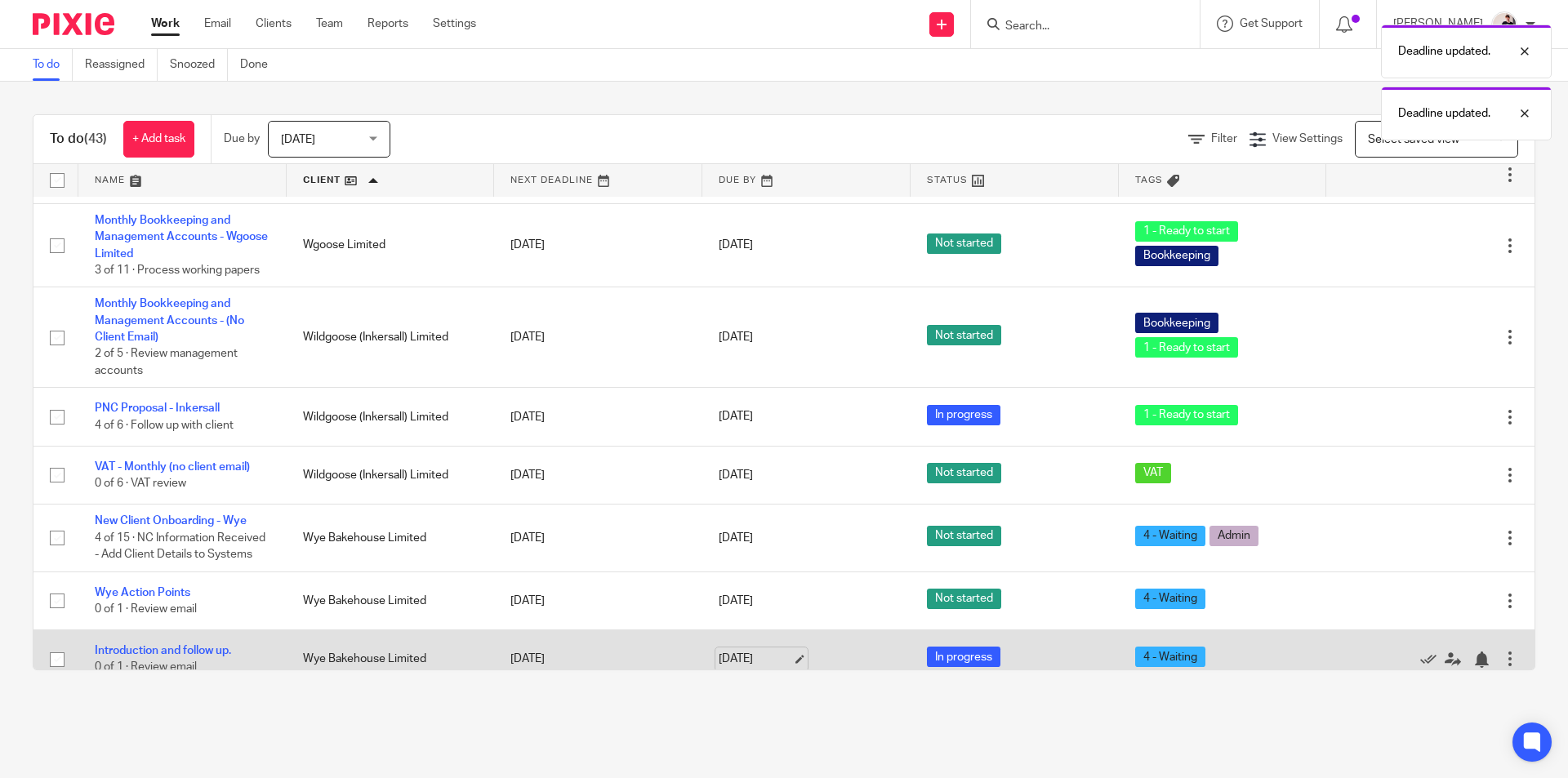
click at [739, 650] on link "[DATE]" at bounding box center [755, 659] width 74 height 17
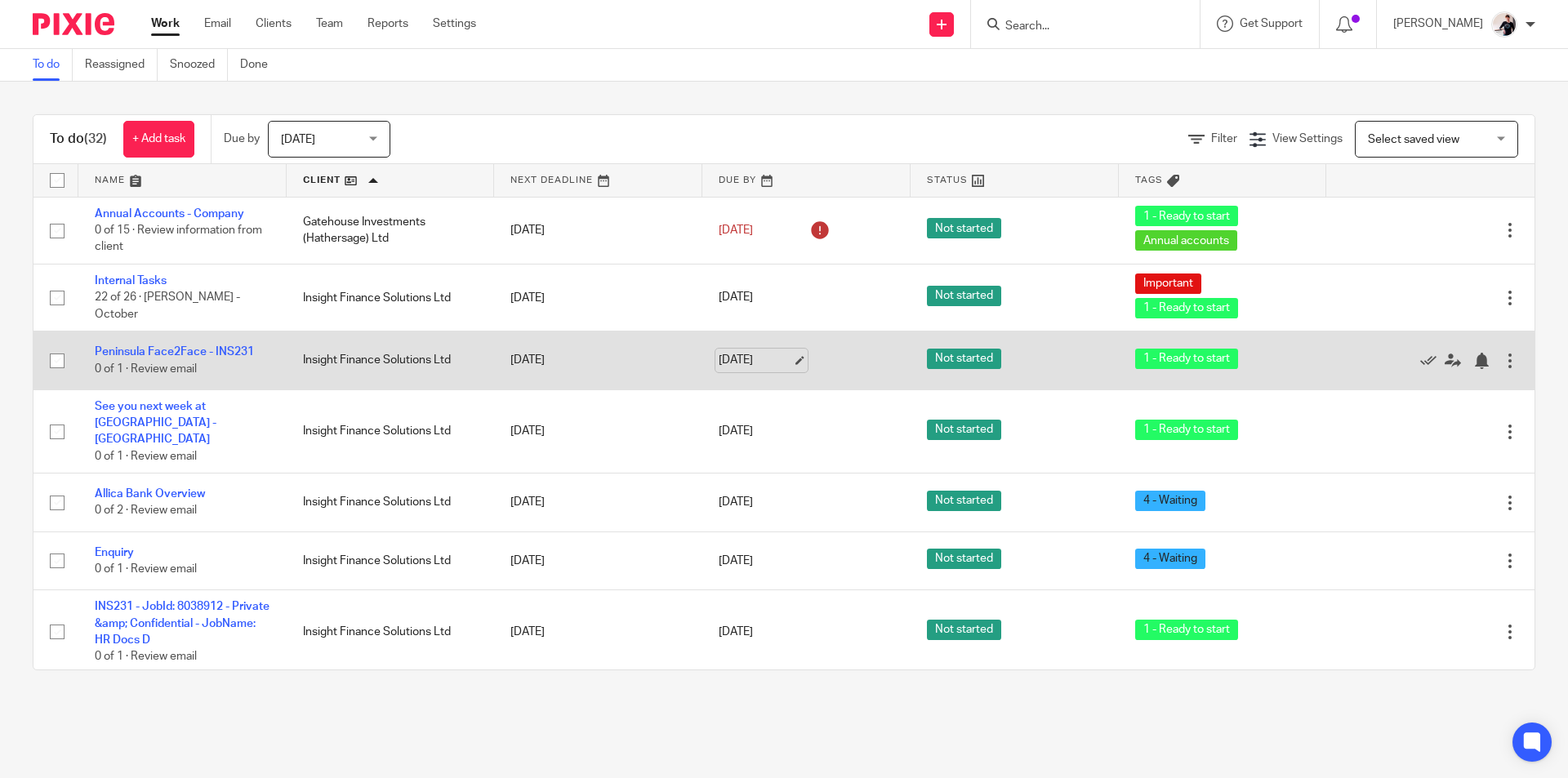
click at [751, 363] on link "13 Oct 2025" at bounding box center [755, 360] width 74 height 17
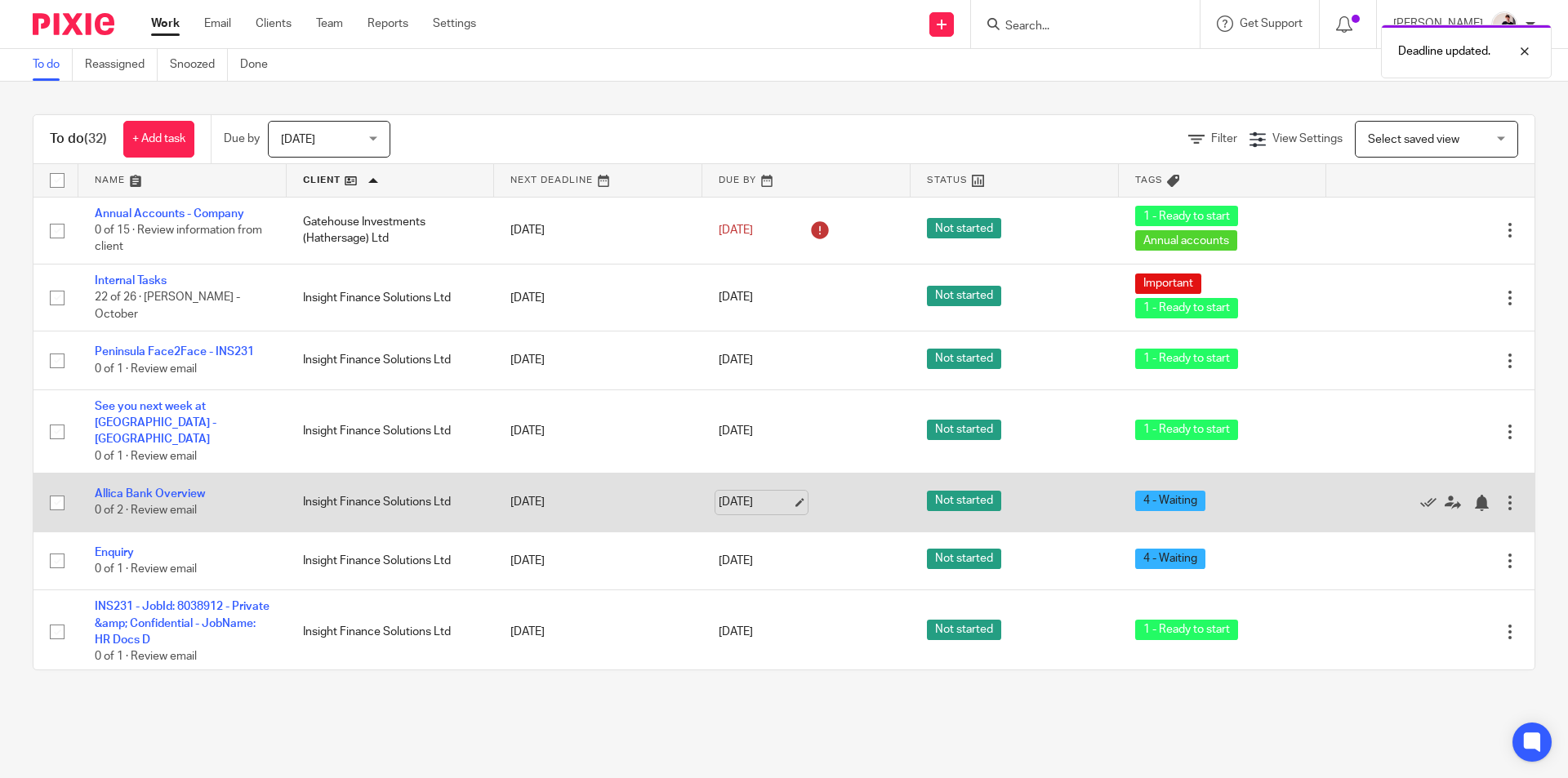
click at [744, 494] on link "13 Oct 2025" at bounding box center [755, 502] width 74 height 17
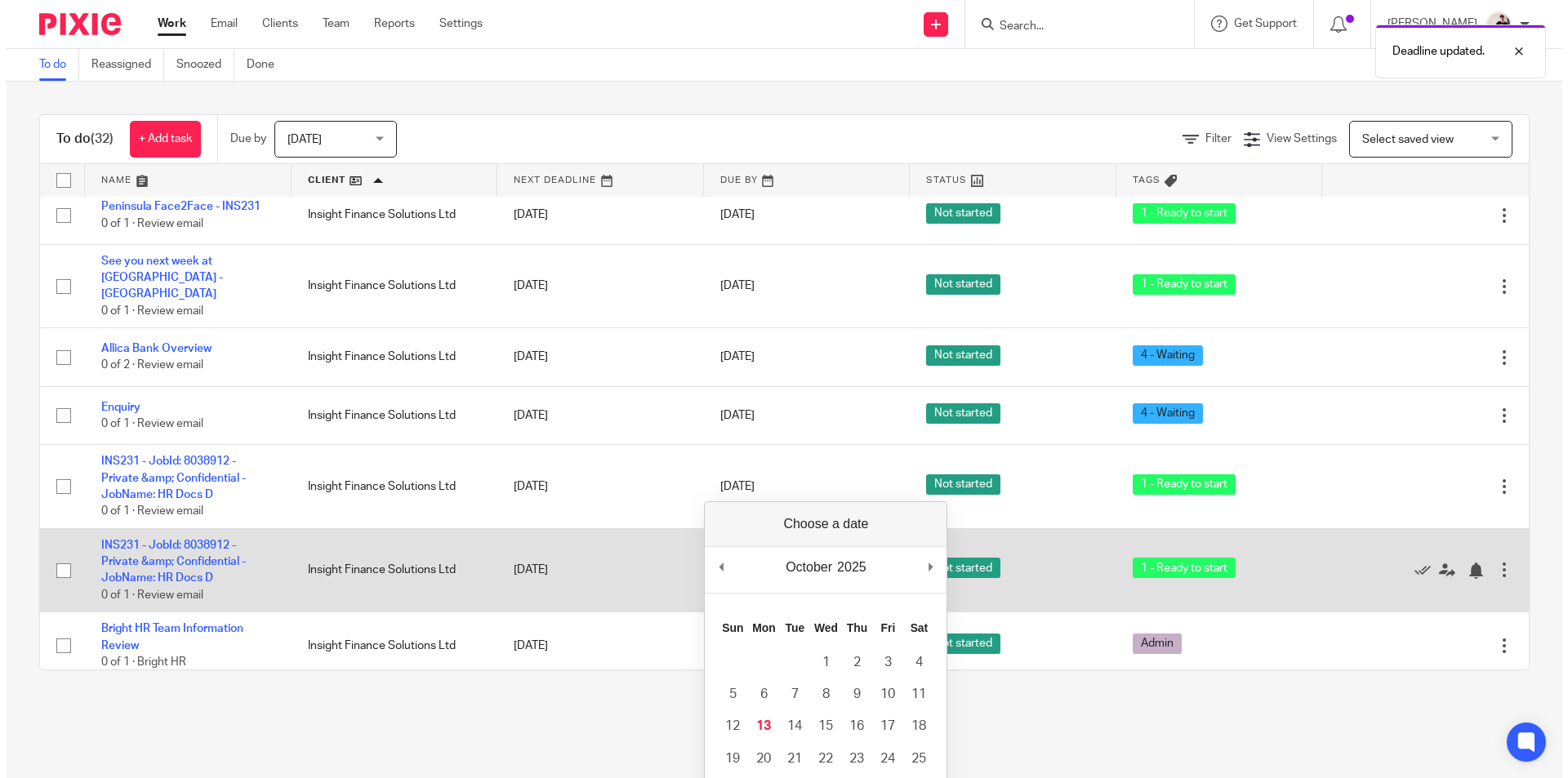
scroll to position [163, 0]
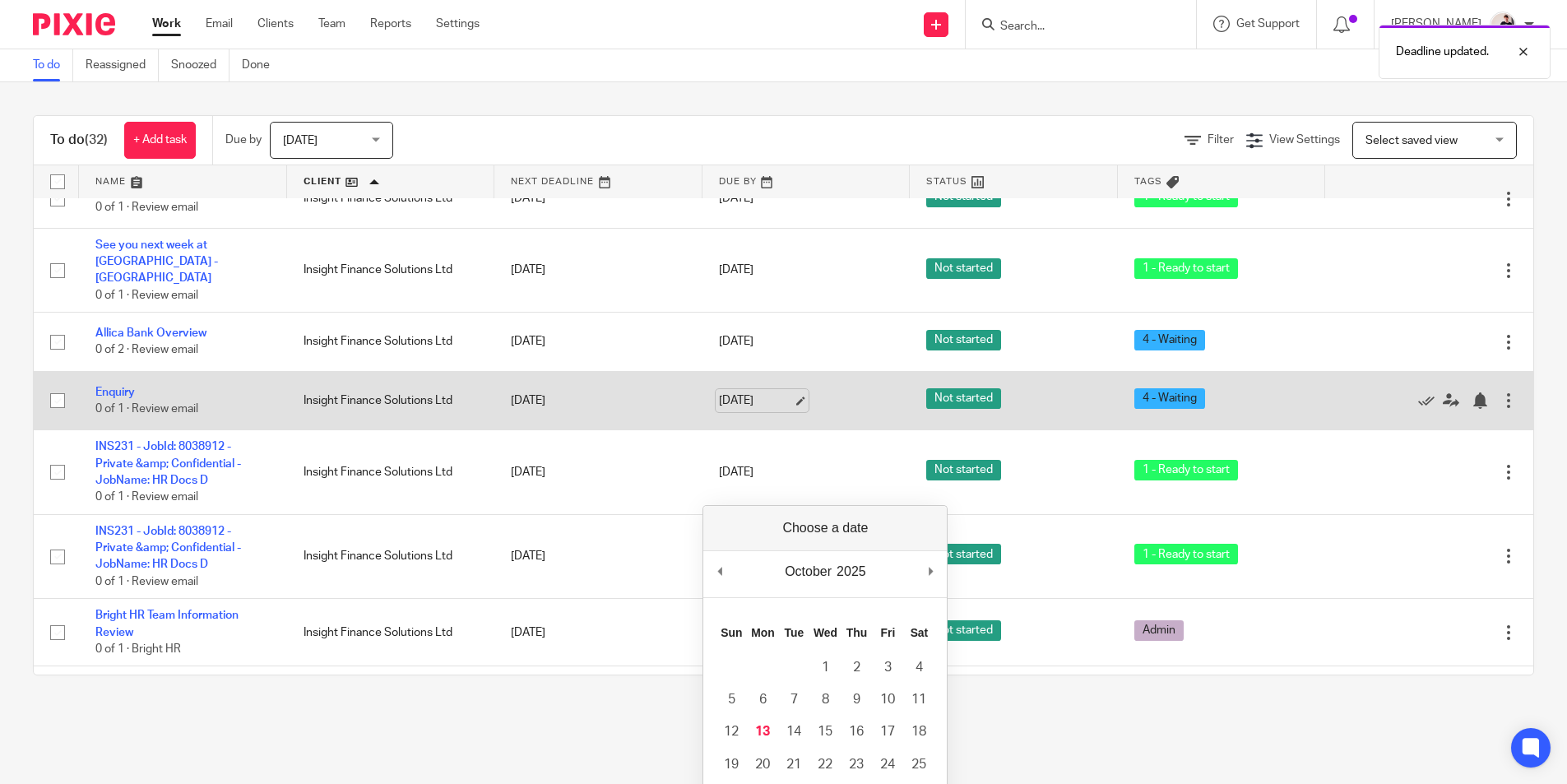
click at [748, 392] on link "[DATE]" at bounding box center [755, 401] width 74 height 17
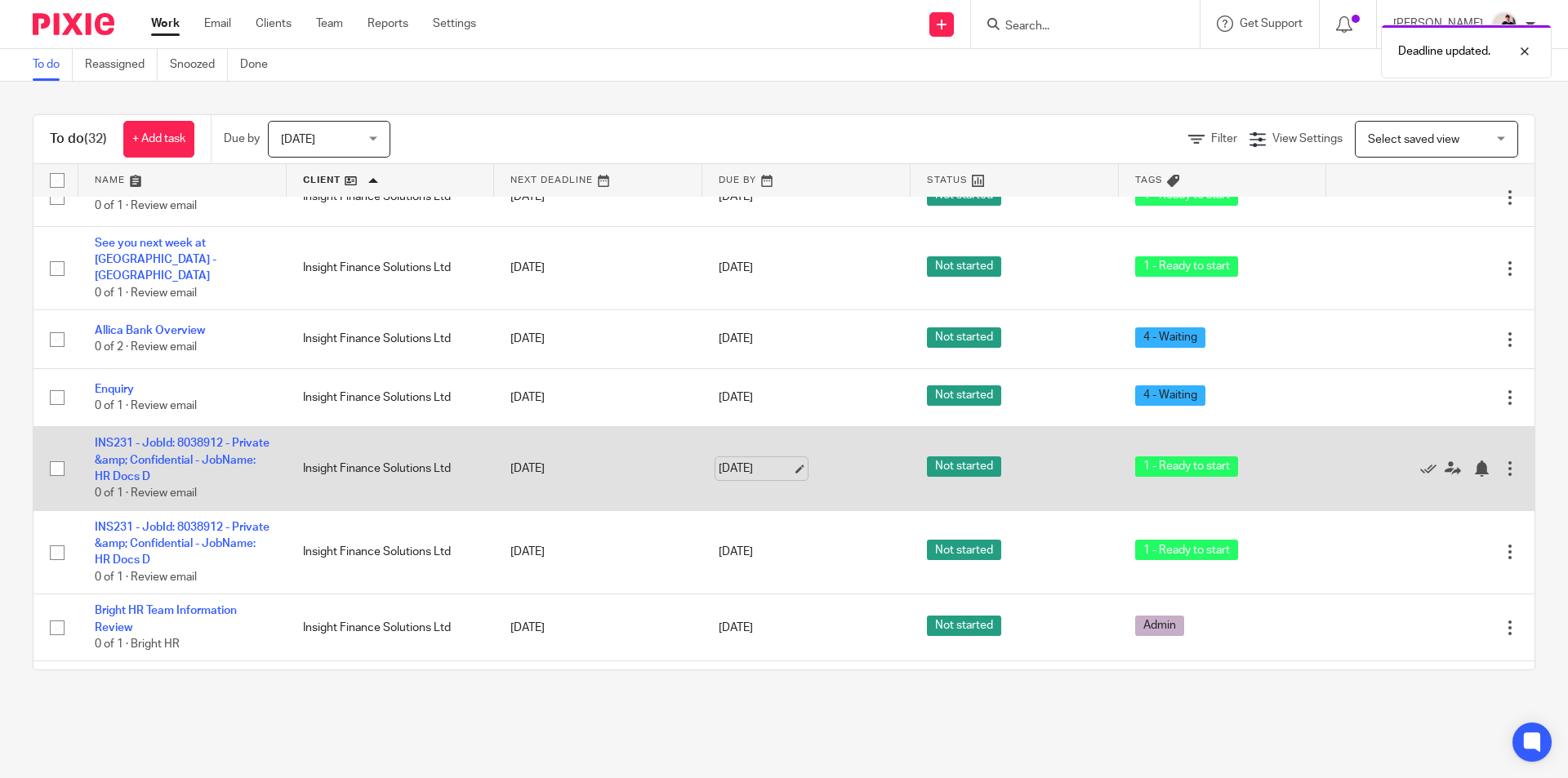
click at [755, 460] on link "[DATE]" at bounding box center [755, 468] width 74 height 17
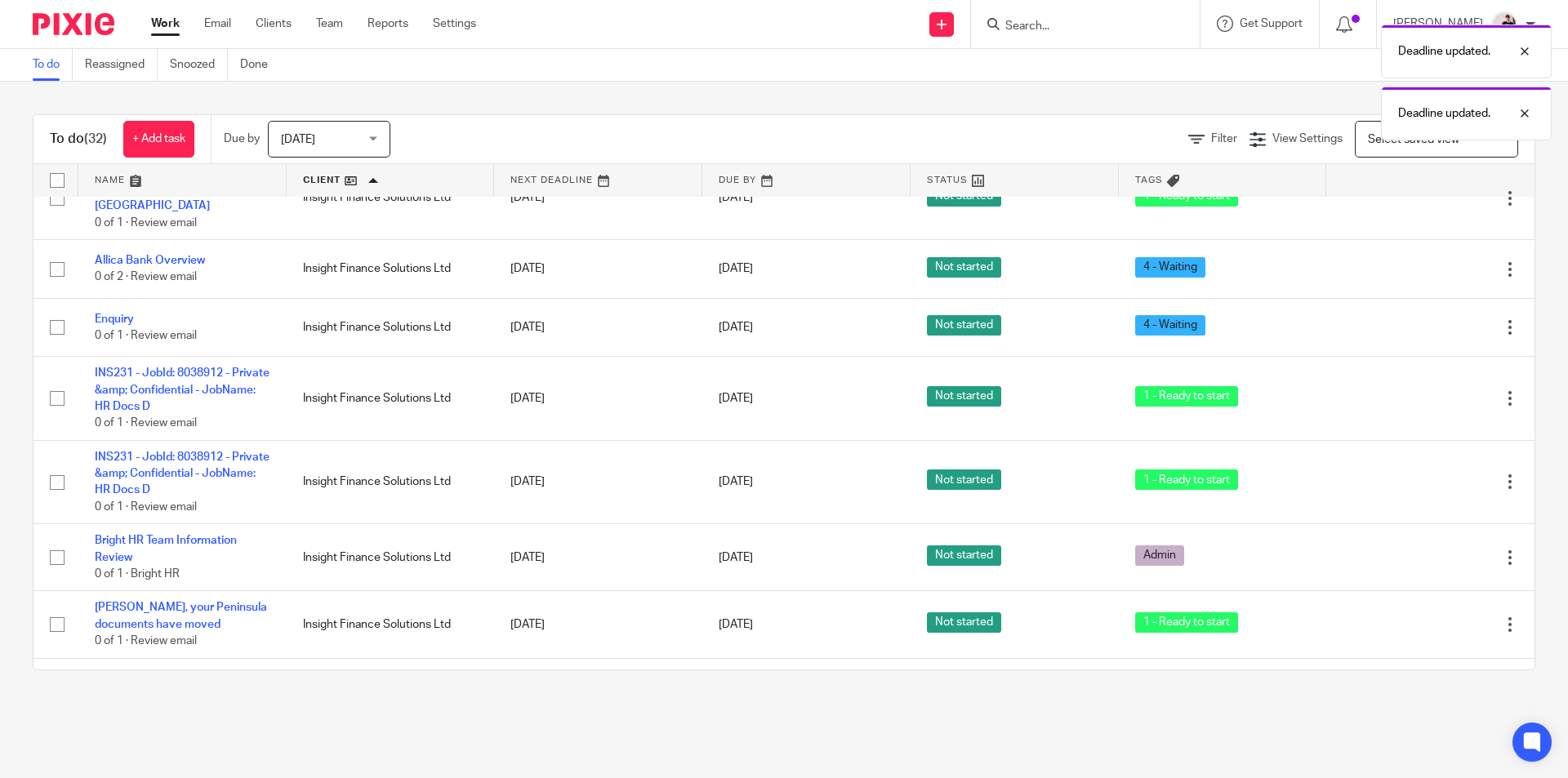
scroll to position [326, 0]
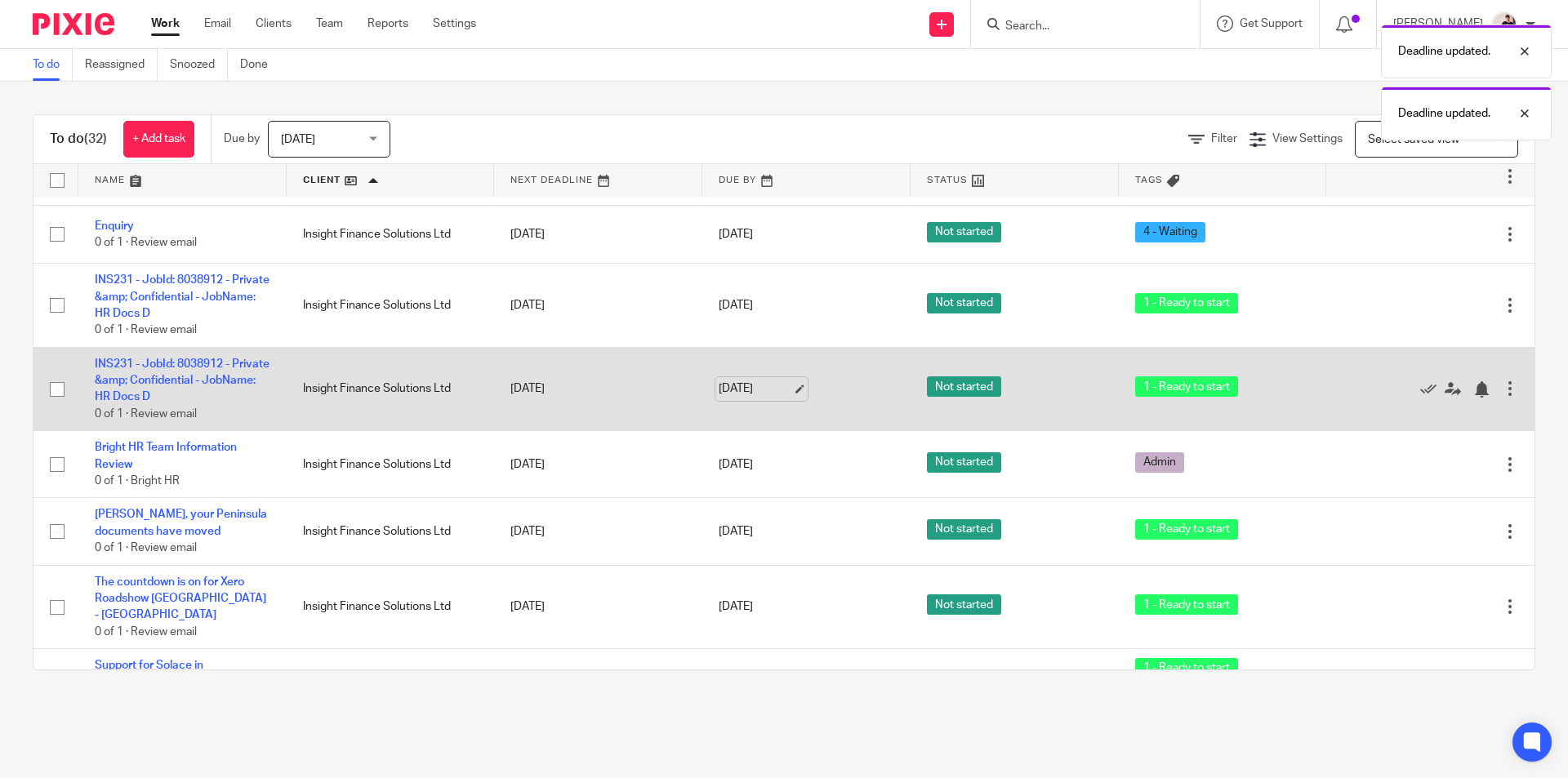
click at [736, 381] on link "[DATE]" at bounding box center [755, 389] width 74 height 17
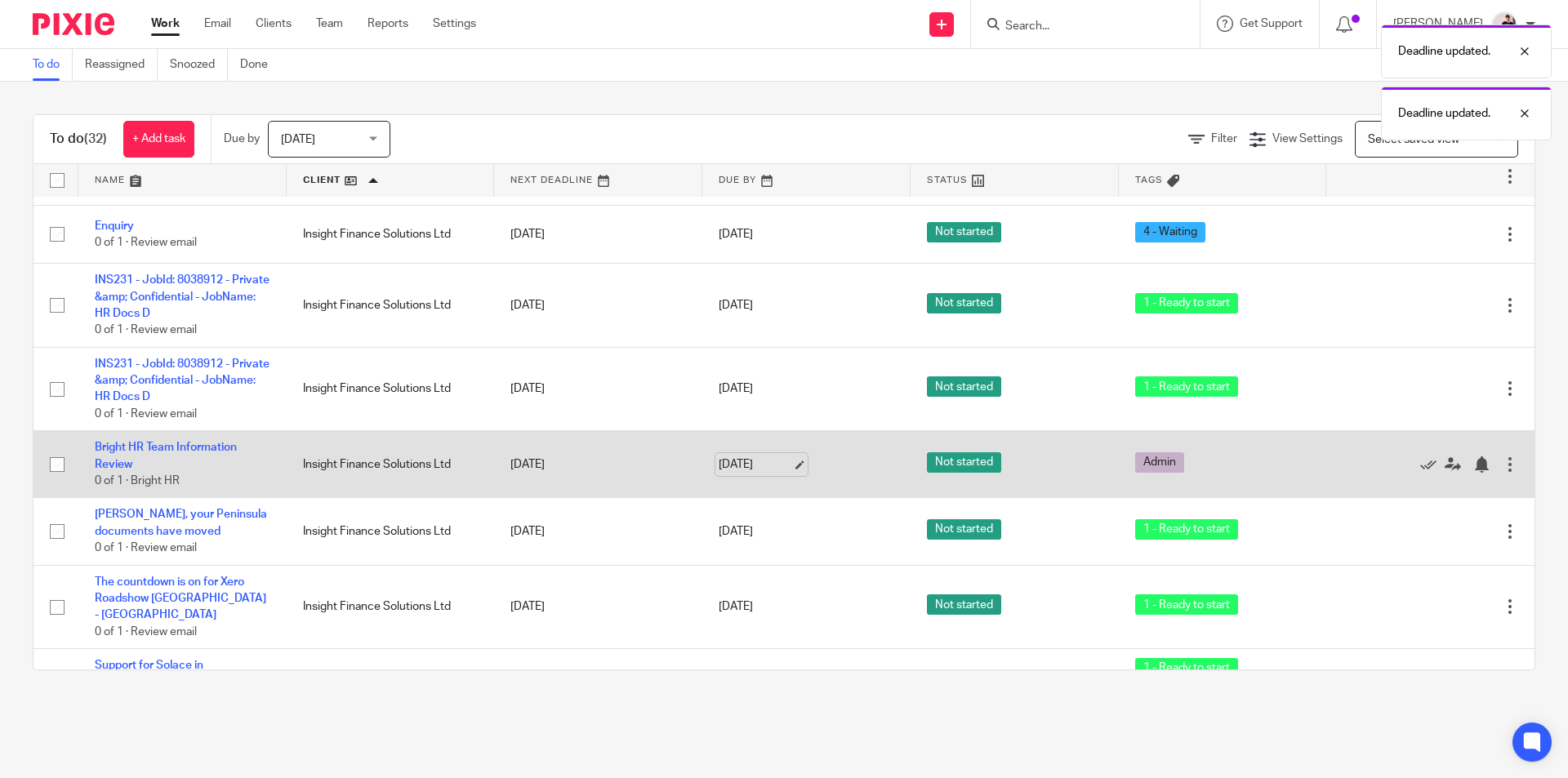
click at [737, 456] on link "13 Oct 2025" at bounding box center [755, 464] width 74 height 17
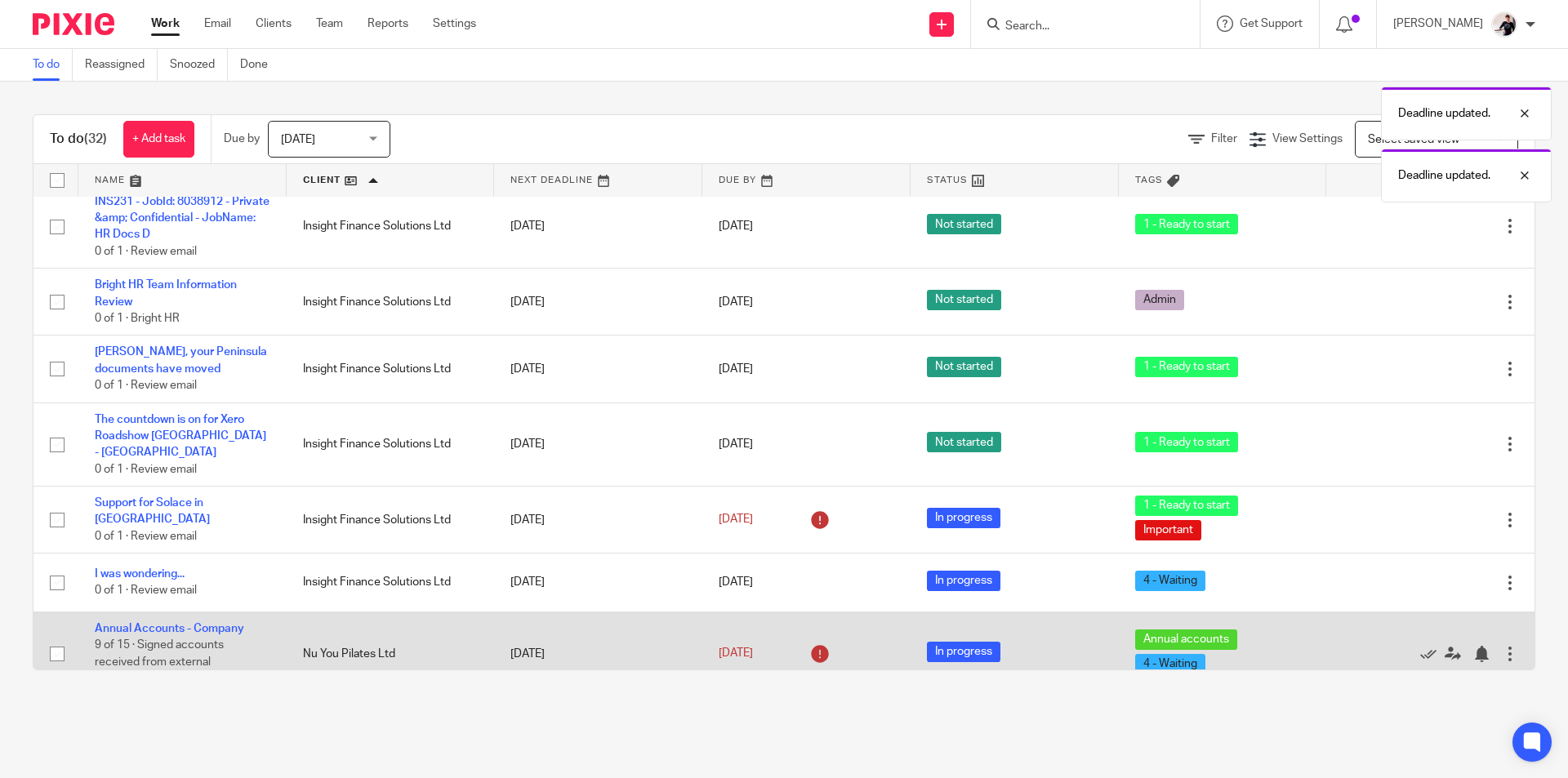
scroll to position [490, 0]
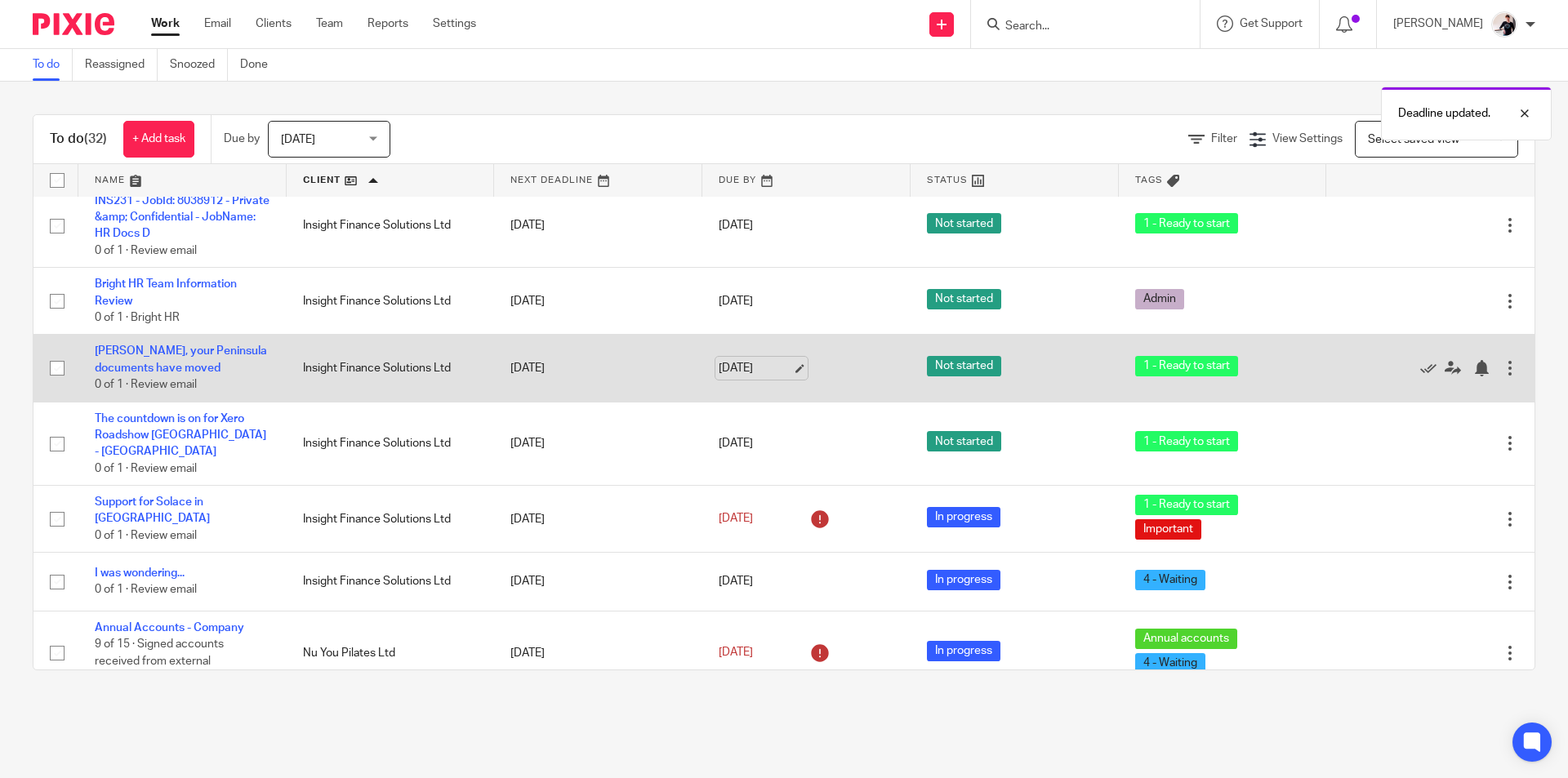
click at [745, 360] on link "[DATE]" at bounding box center [755, 369] width 74 height 17
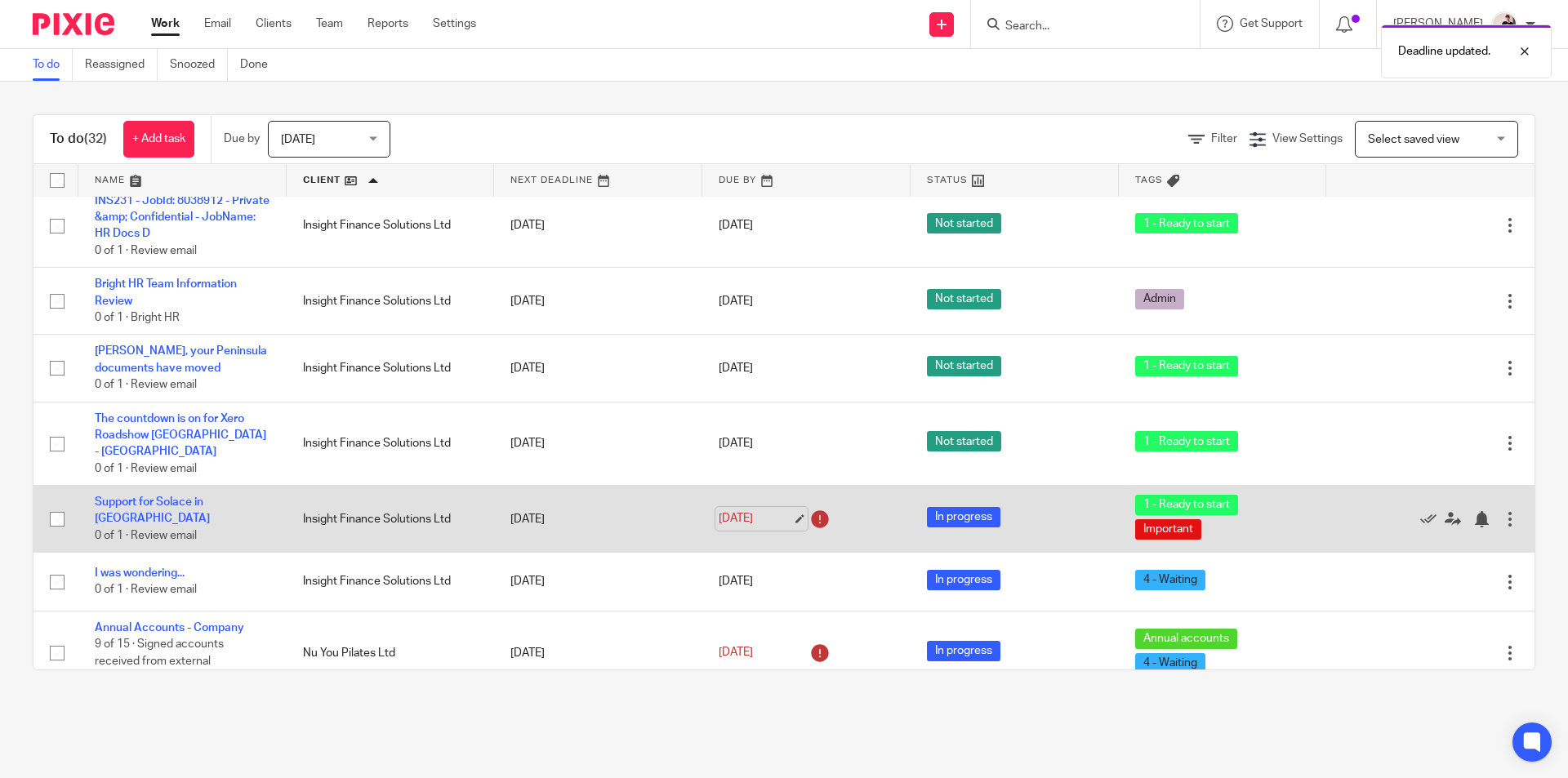
click at [722, 510] on link "[DATE]" at bounding box center [755, 518] width 74 height 17
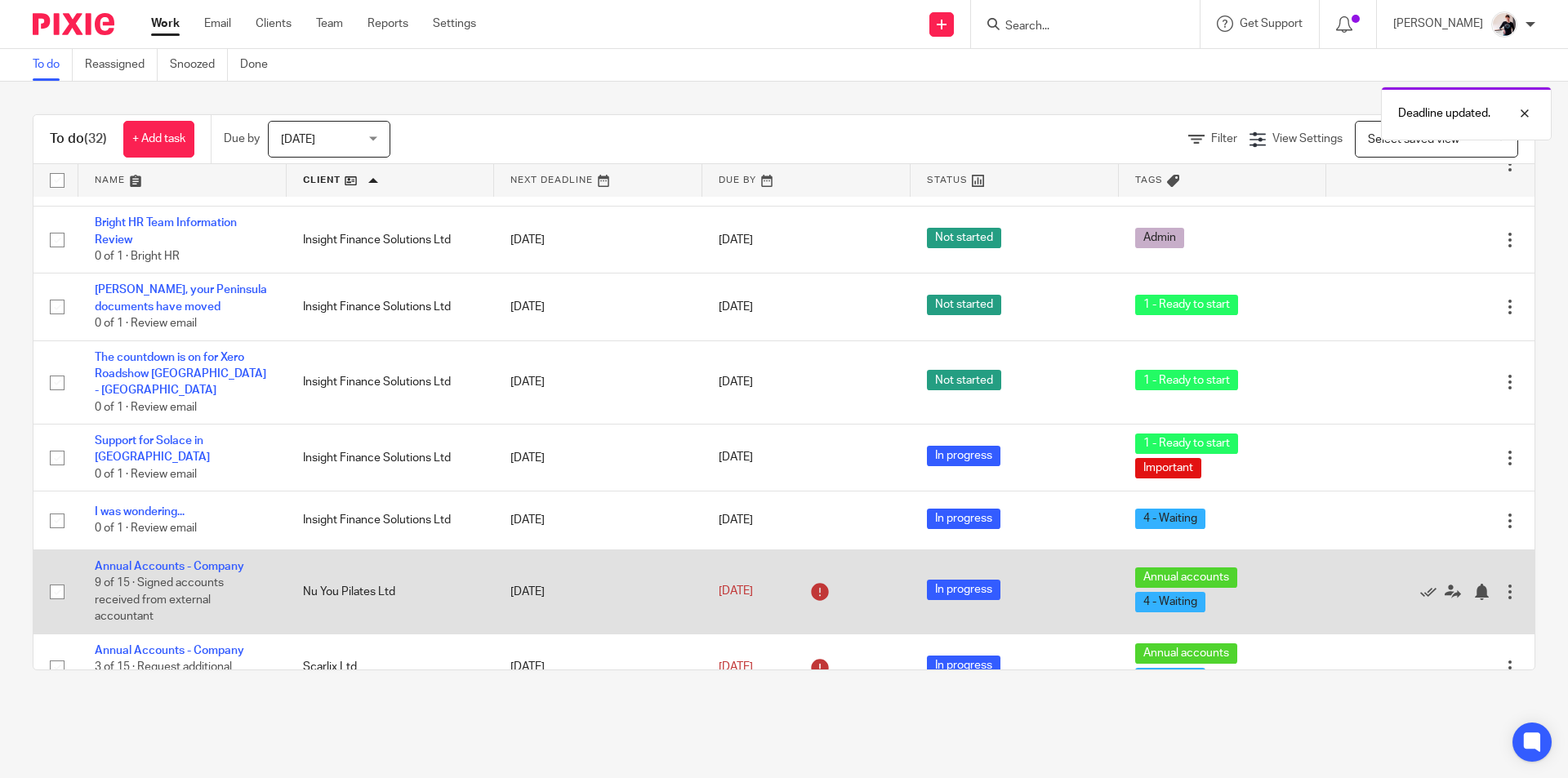
scroll to position [653, 0]
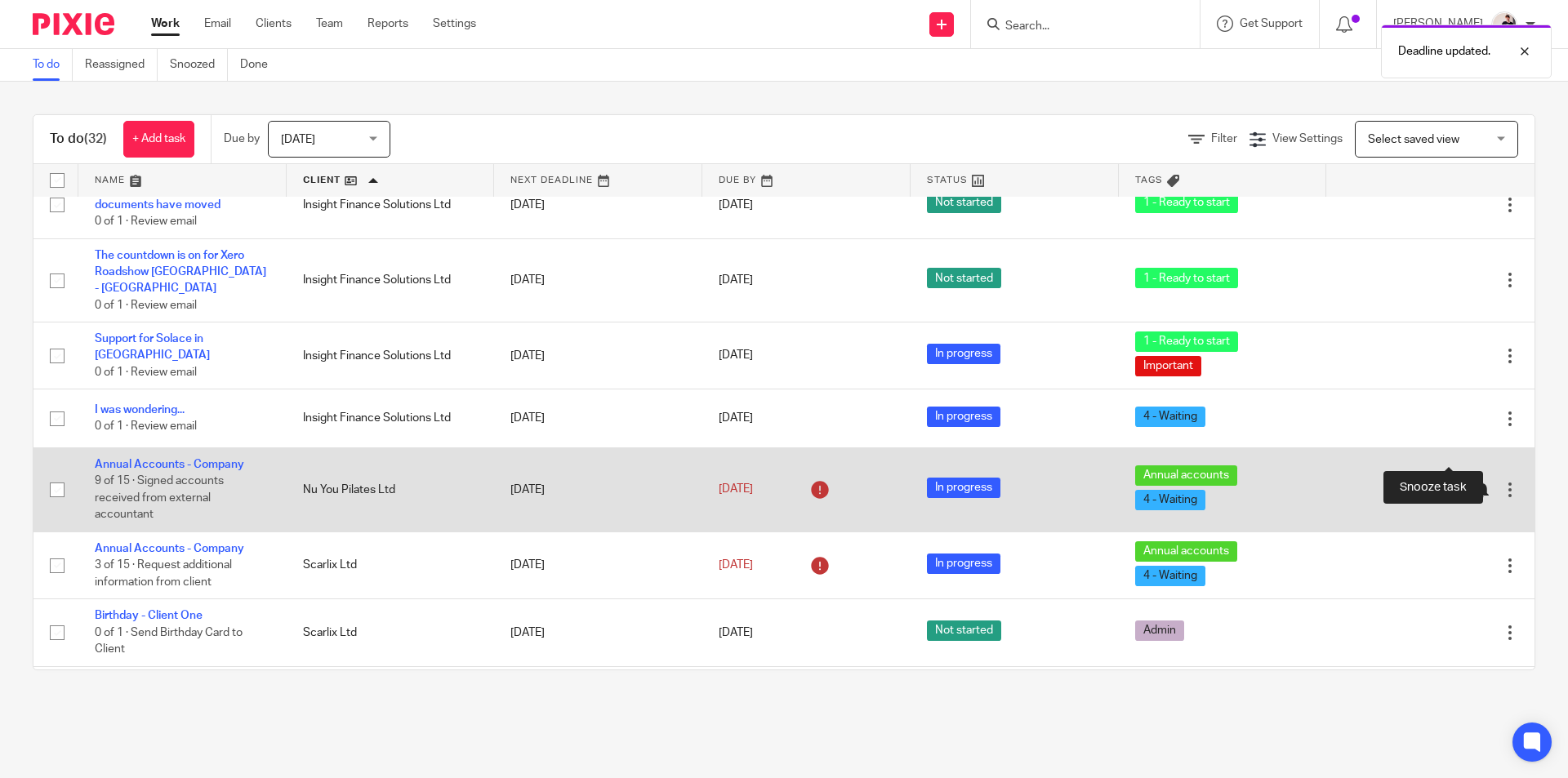
click at [1473, 481] on div at bounding box center [1481, 489] width 16 height 16
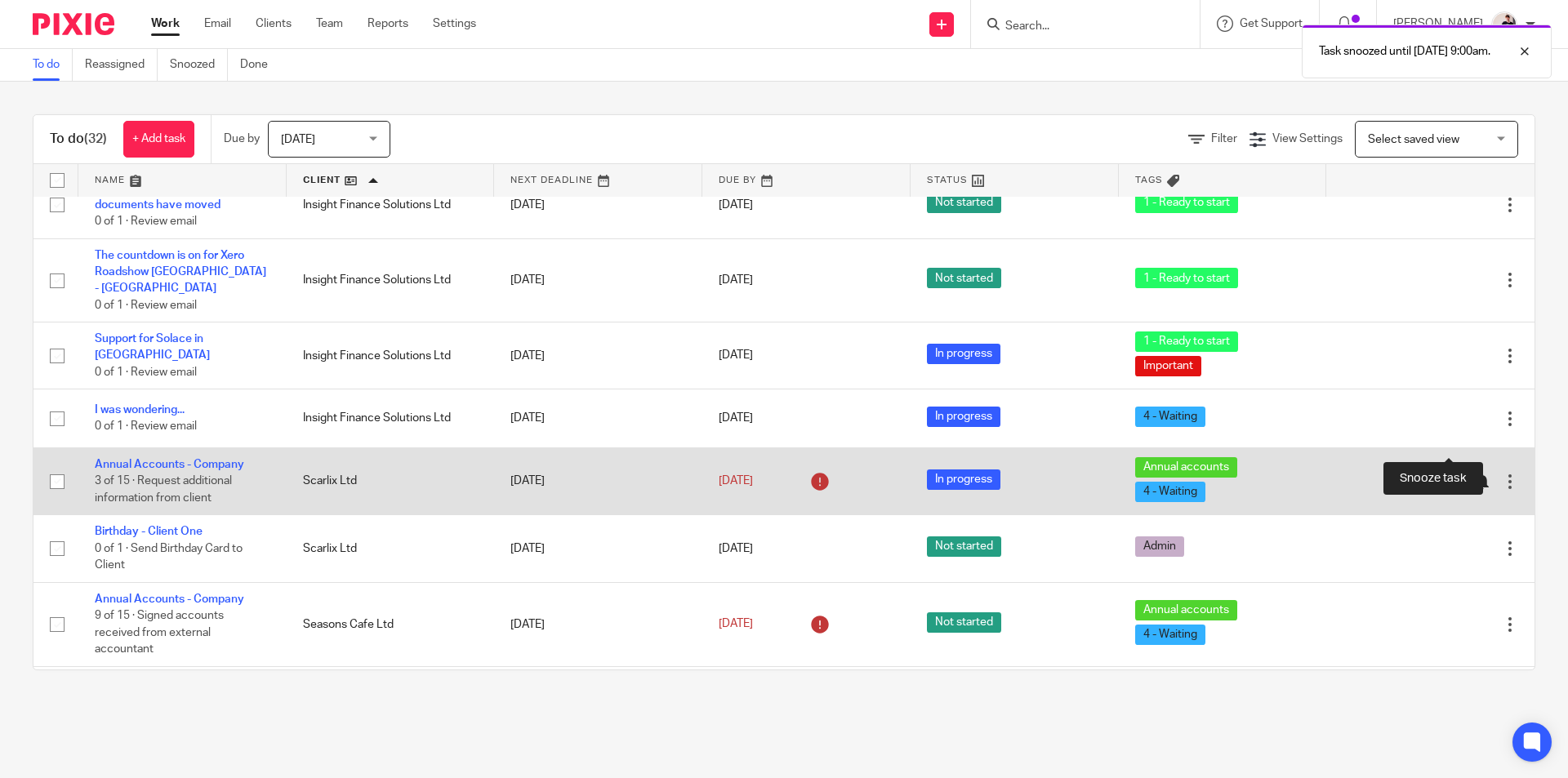
click at [1473, 474] on div at bounding box center [1481, 481] width 16 height 16
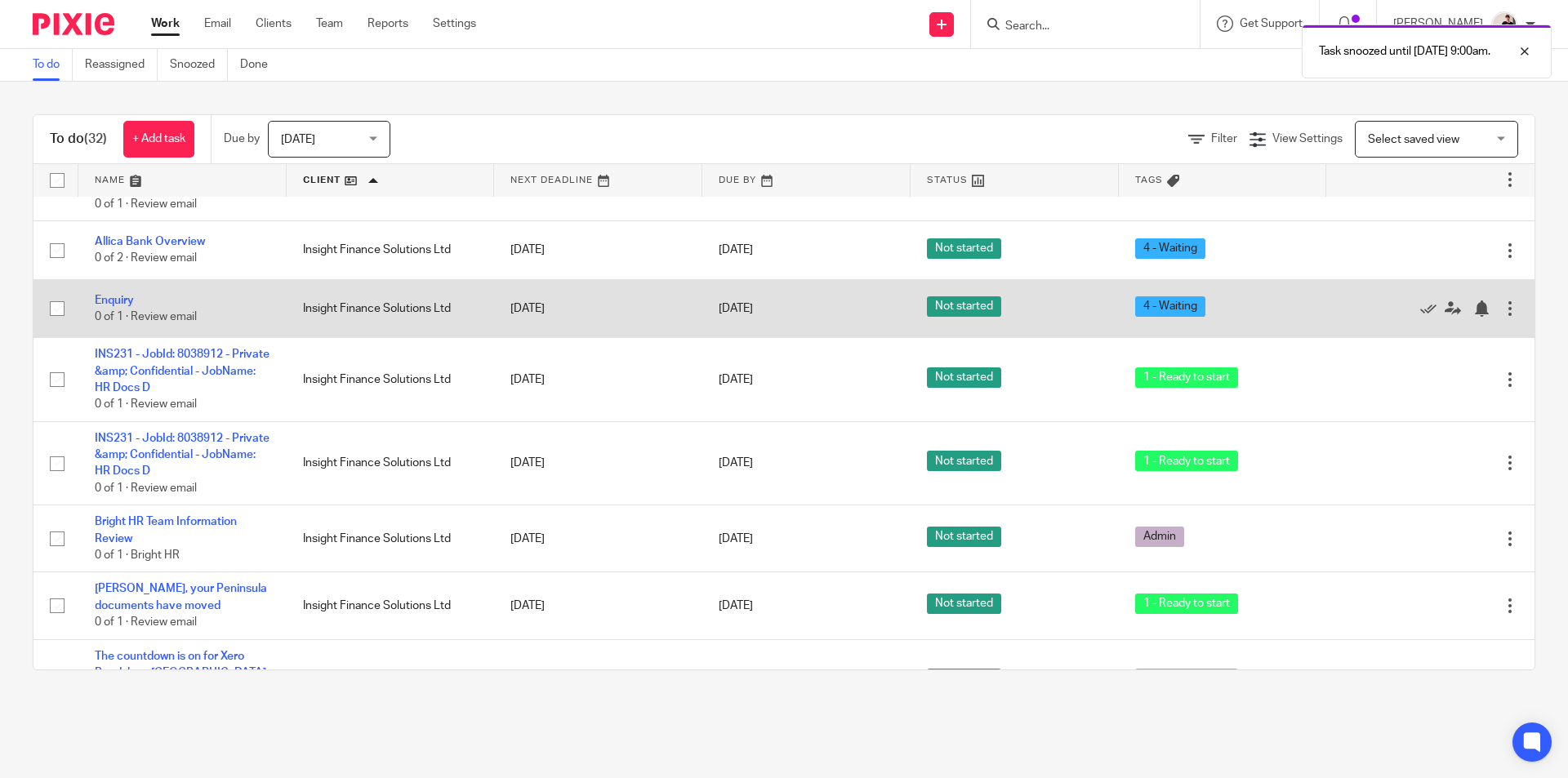
scroll to position [0, 0]
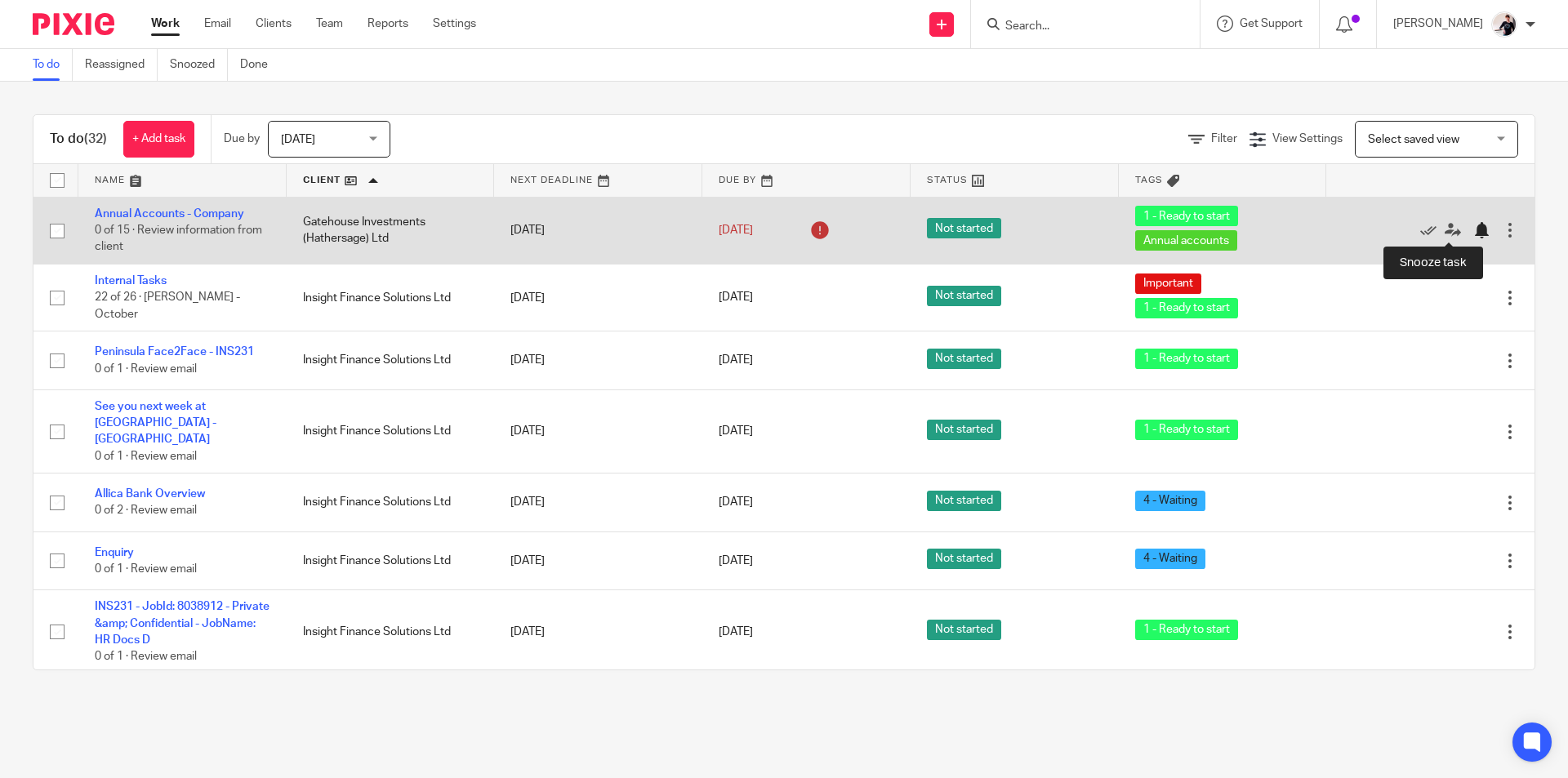
click at [1473, 227] on div at bounding box center [1481, 229] width 16 height 16
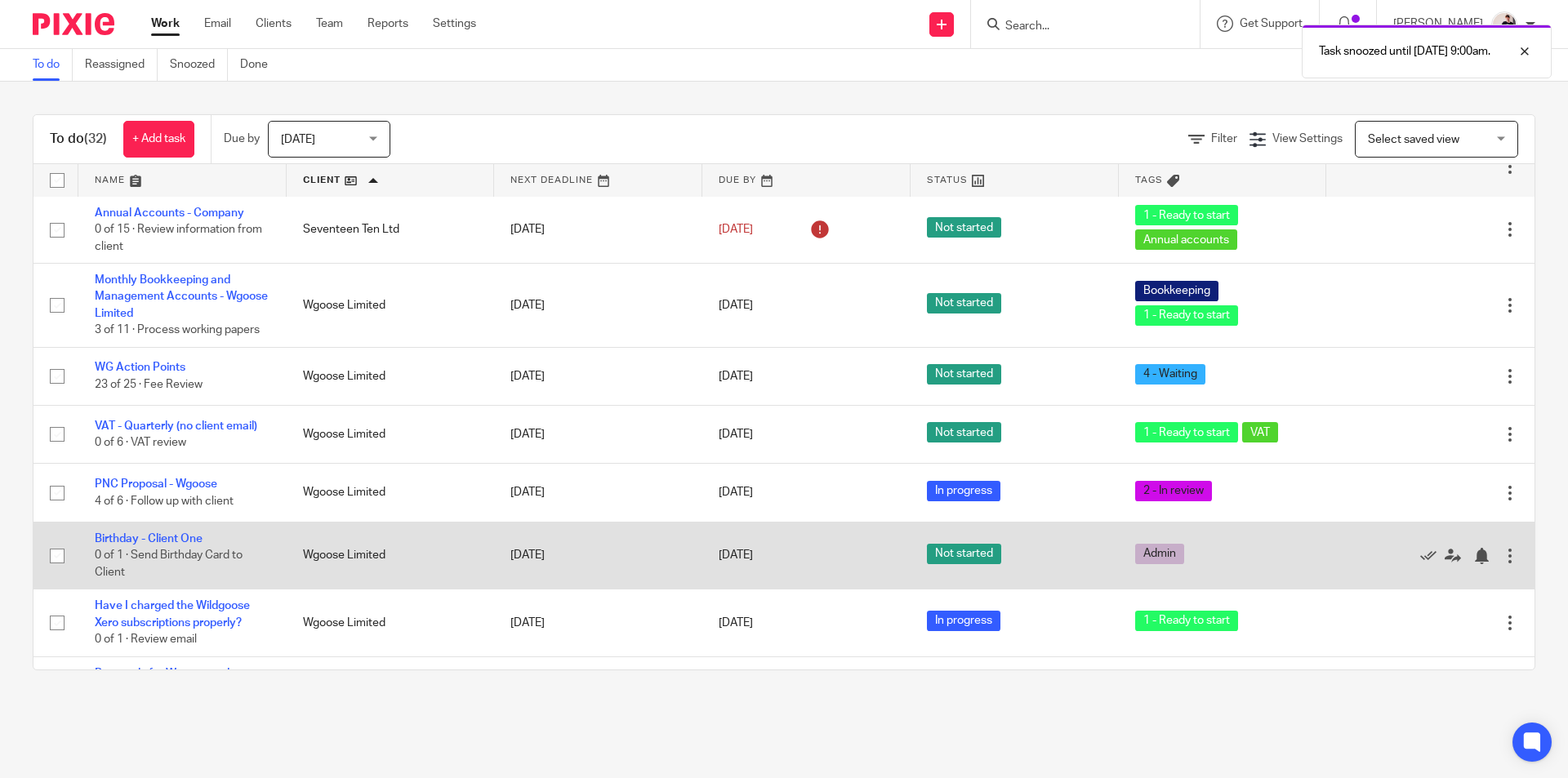
scroll to position [1541, 0]
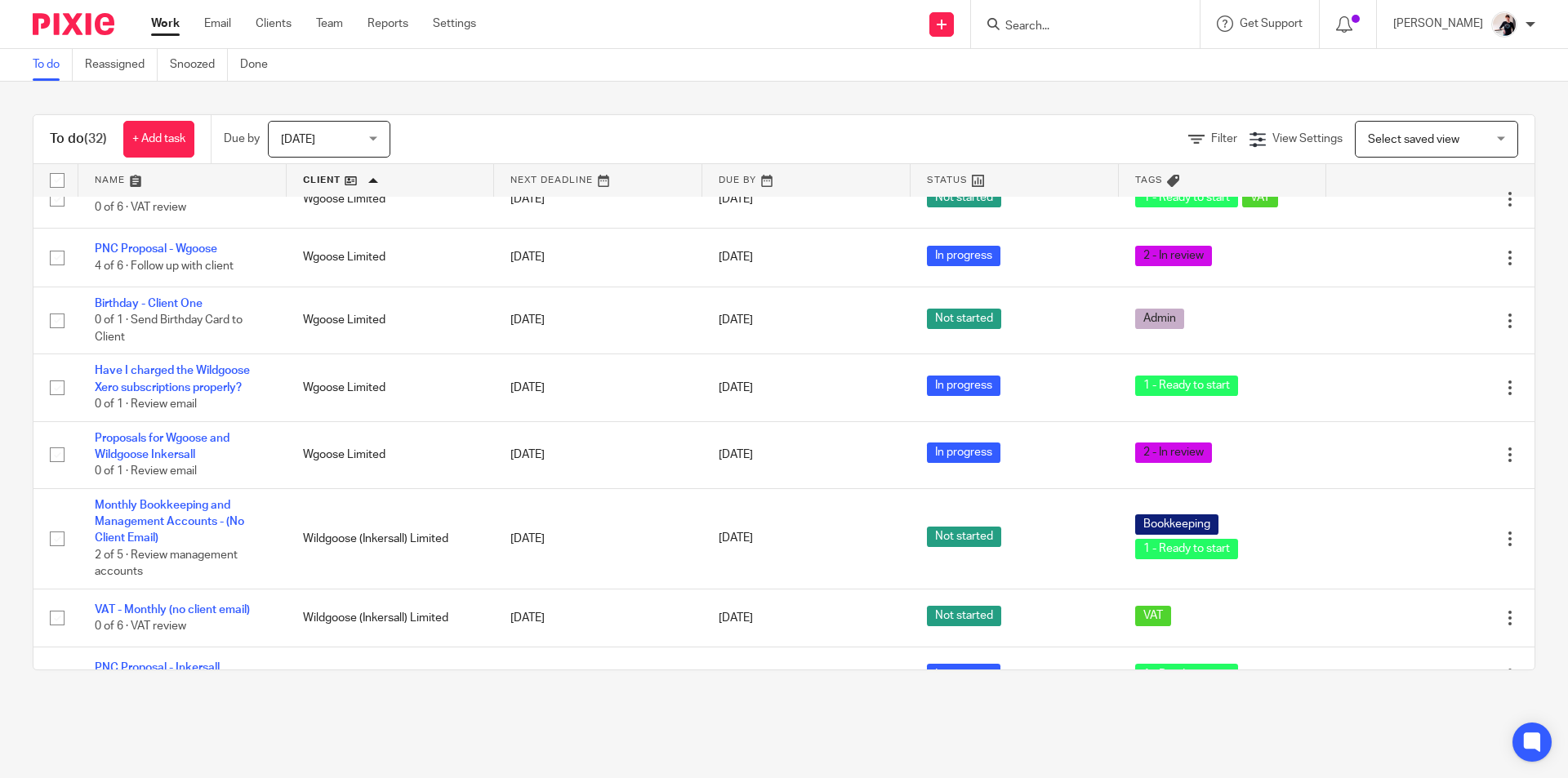
drag, startPoint x: 1084, startPoint y: 11, endPoint x: 1088, endPoint y: 20, distance: 9.8
click at [1085, 12] on div at bounding box center [1085, 24] width 228 height 48
click at [1088, 25] on input "Search" at bounding box center [1077, 26] width 147 height 14
type input "seasons"
click at [1095, 48] on div "Seasons Cafe Ltd Sarah Baggaley < seasons buxton@gmail.com > Steven Baggaley < …" at bounding box center [1194, 76] width 413 height 77
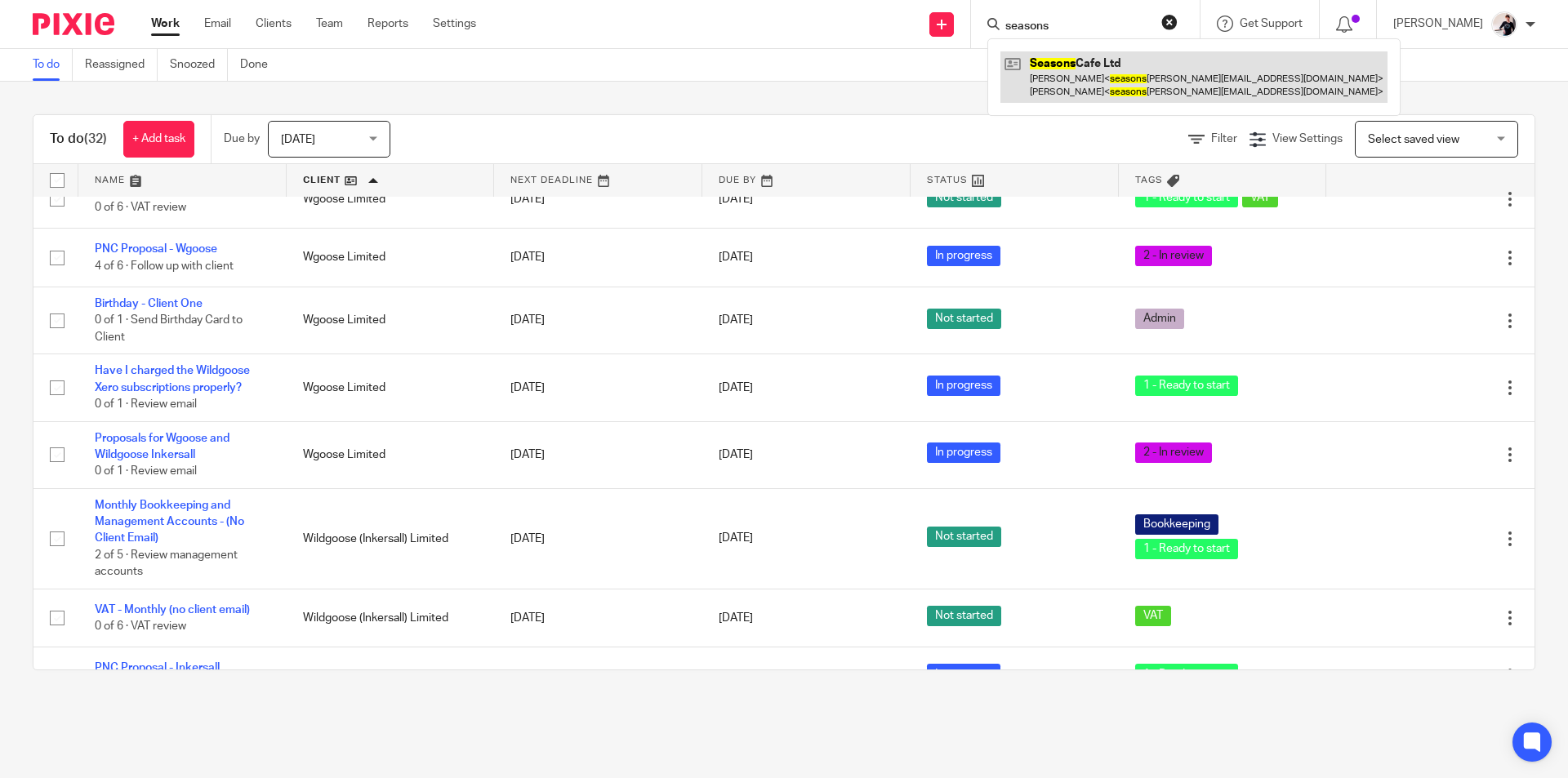
click at [1101, 72] on link at bounding box center [1193, 77] width 387 height 51
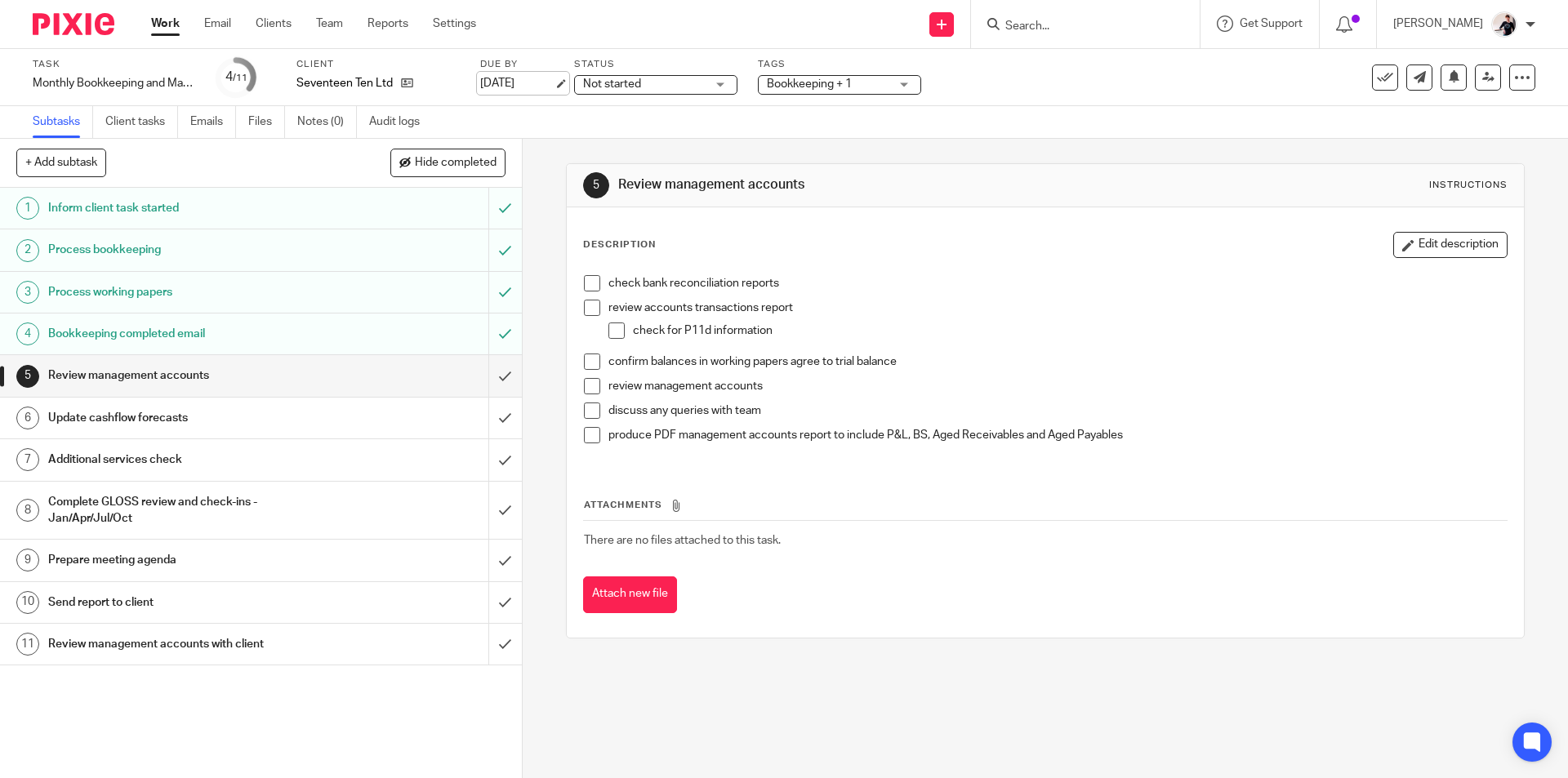
click at [512, 90] on link "[DATE]" at bounding box center [516, 84] width 74 height 17
click at [218, 21] on link "Email" at bounding box center [217, 23] width 27 height 16
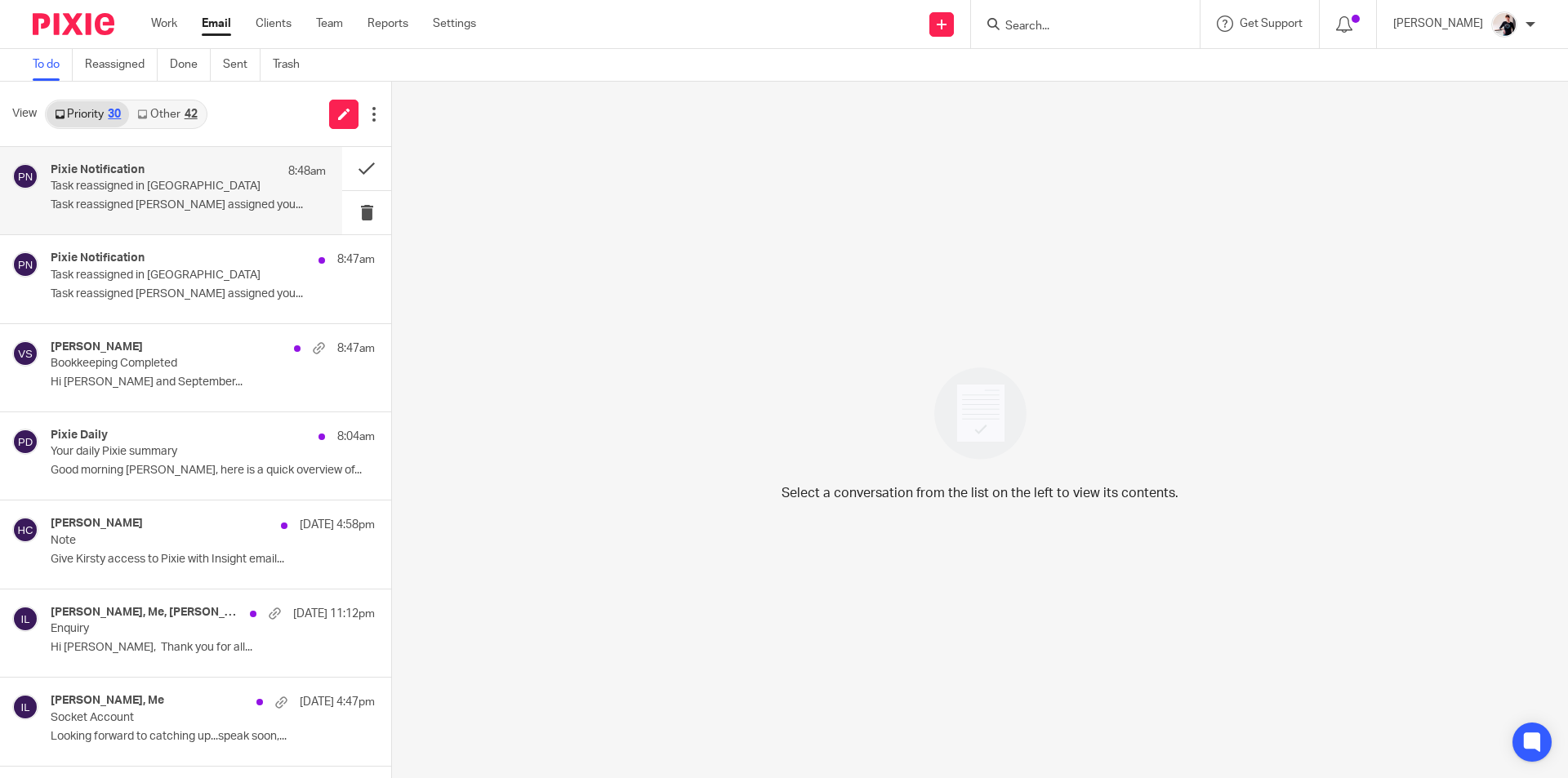
click at [146, 206] on p "Task reassigned [PERSON_NAME] assigned you..." at bounding box center [188, 205] width 275 height 14
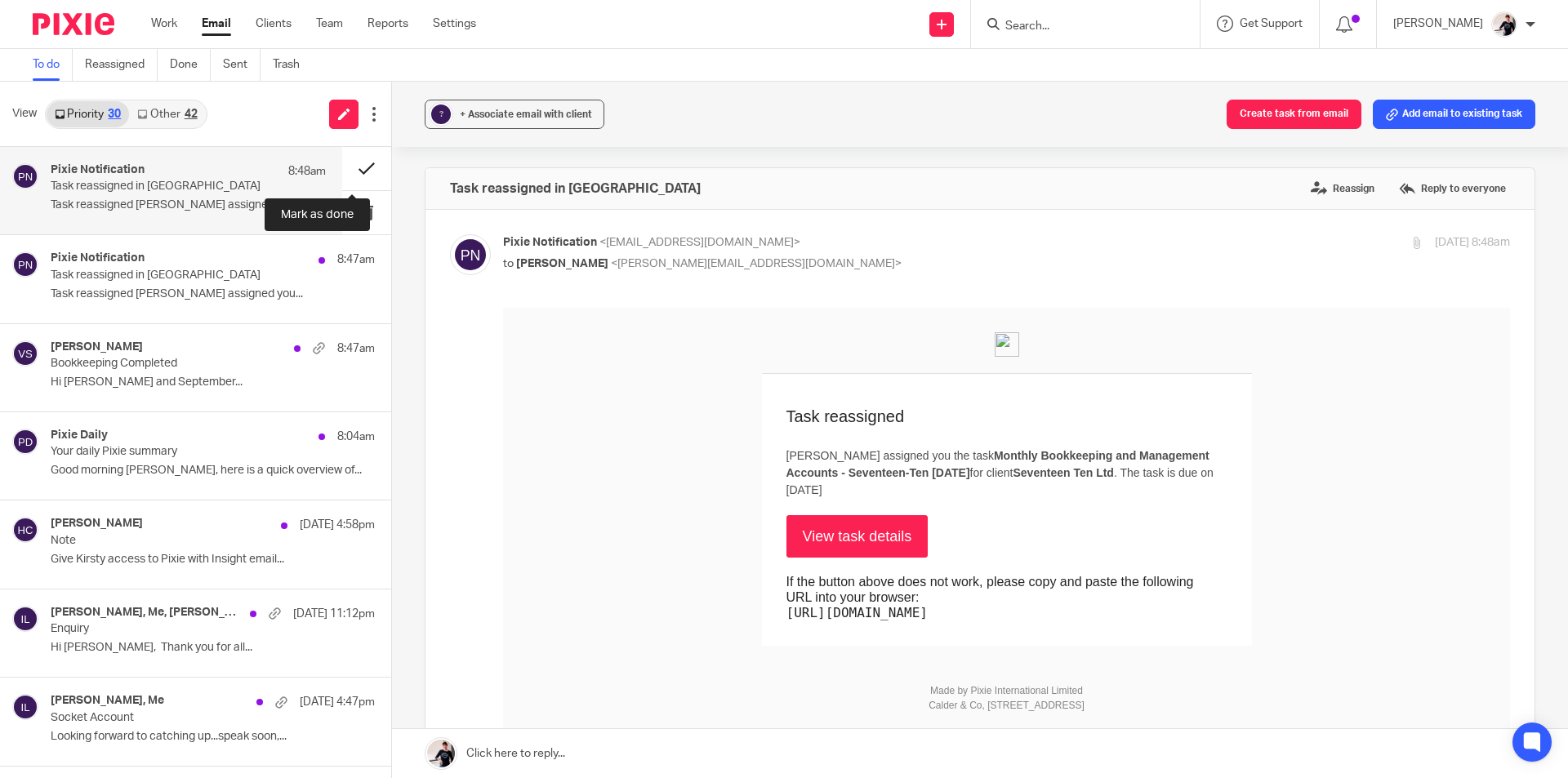
click at [359, 171] on button at bounding box center [366, 168] width 49 height 43
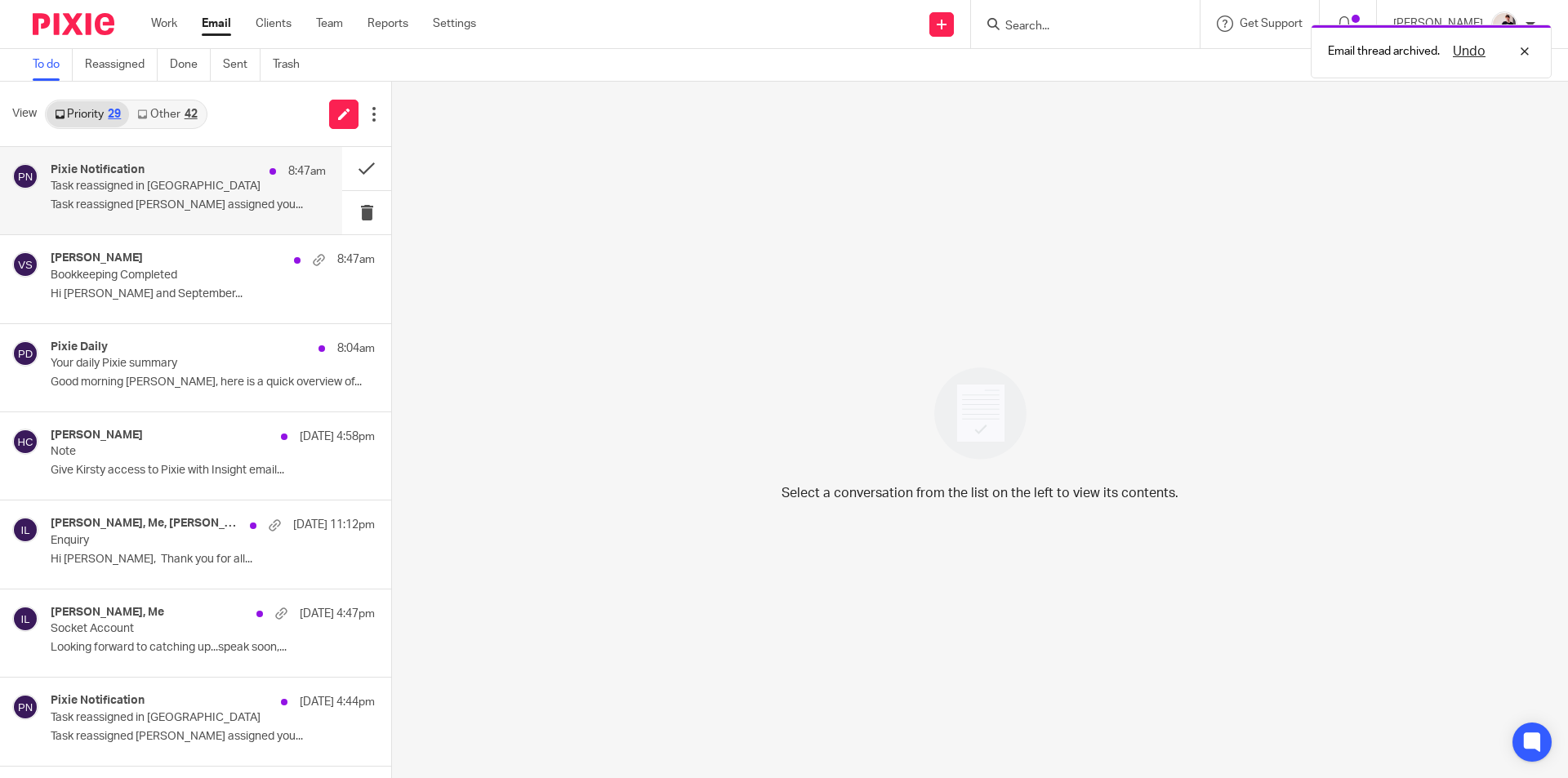
click at [131, 187] on p "Task reassigned in [GEOGRAPHIC_DATA]" at bounding box center [161, 186] width 221 height 14
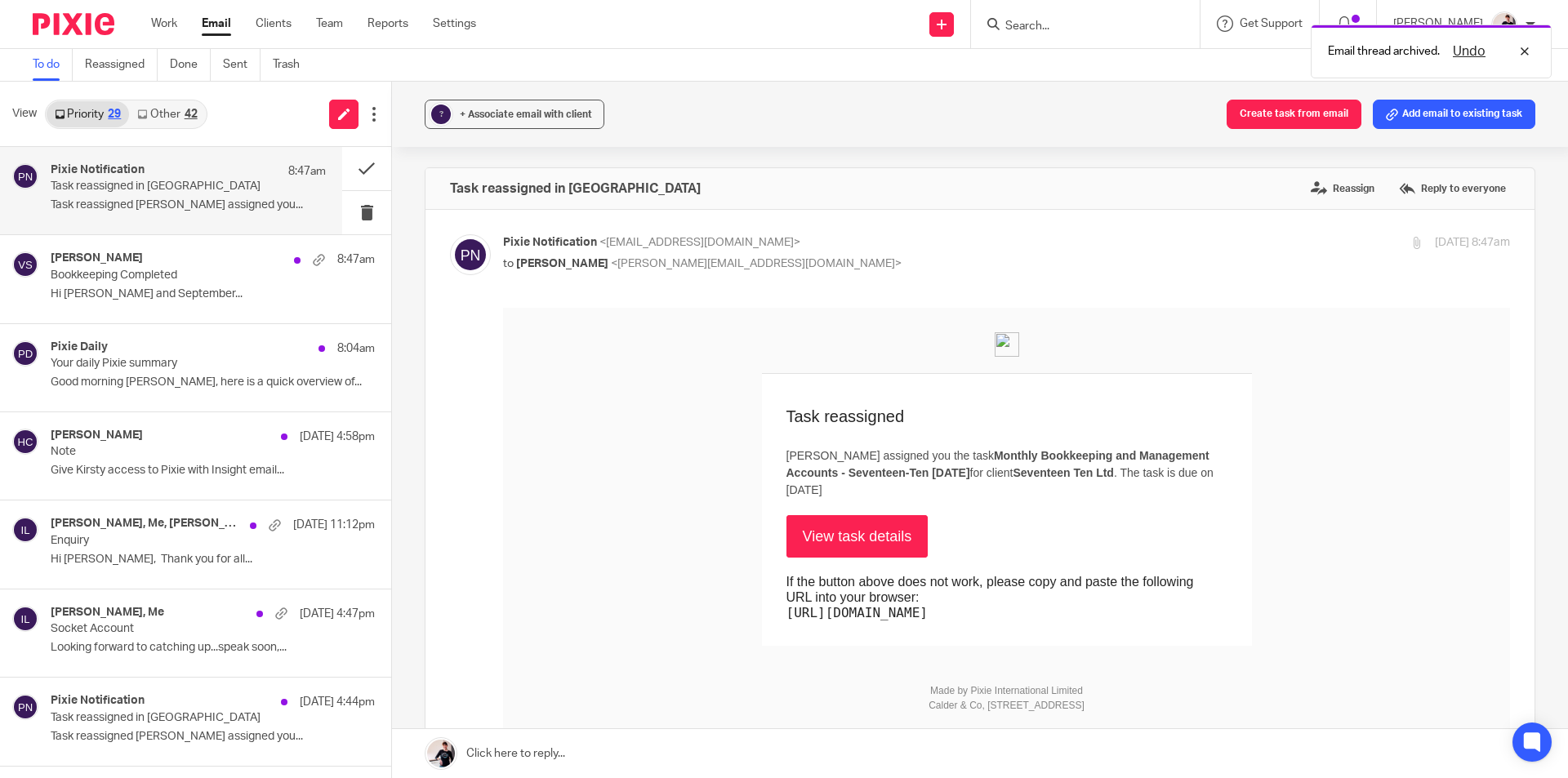
click at [889, 538] on link "View task details" at bounding box center [857, 536] width 142 height 42
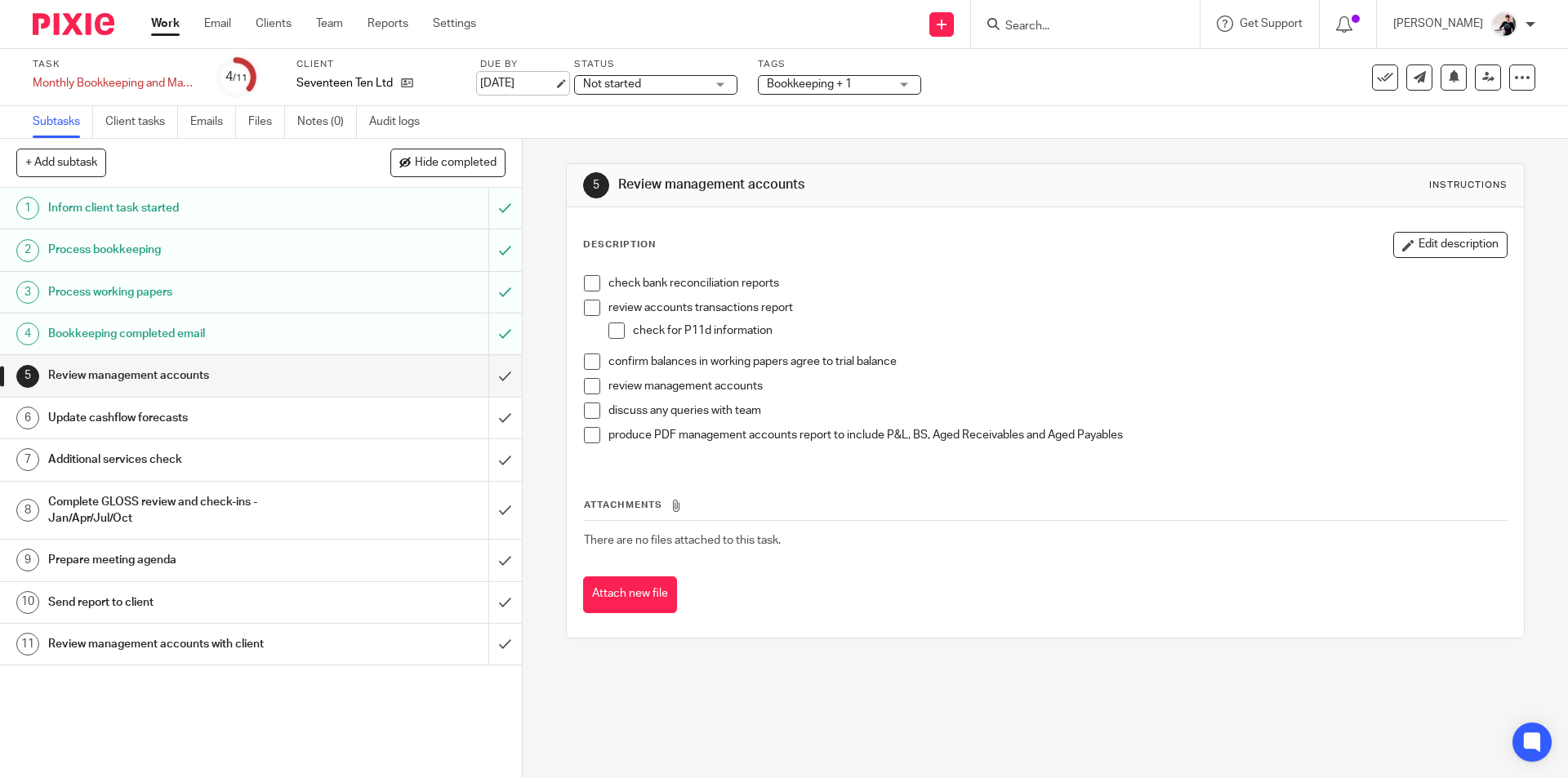
drag, startPoint x: 515, startPoint y: 90, endPoint x: 499, endPoint y: 95, distance: 16.8
click at [515, 90] on link "[DATE]" at bounding box center [516, 84] width 74 height 17
click at [216, 25] on link "Email" at bounding box center [217, 23] width 27 height 16
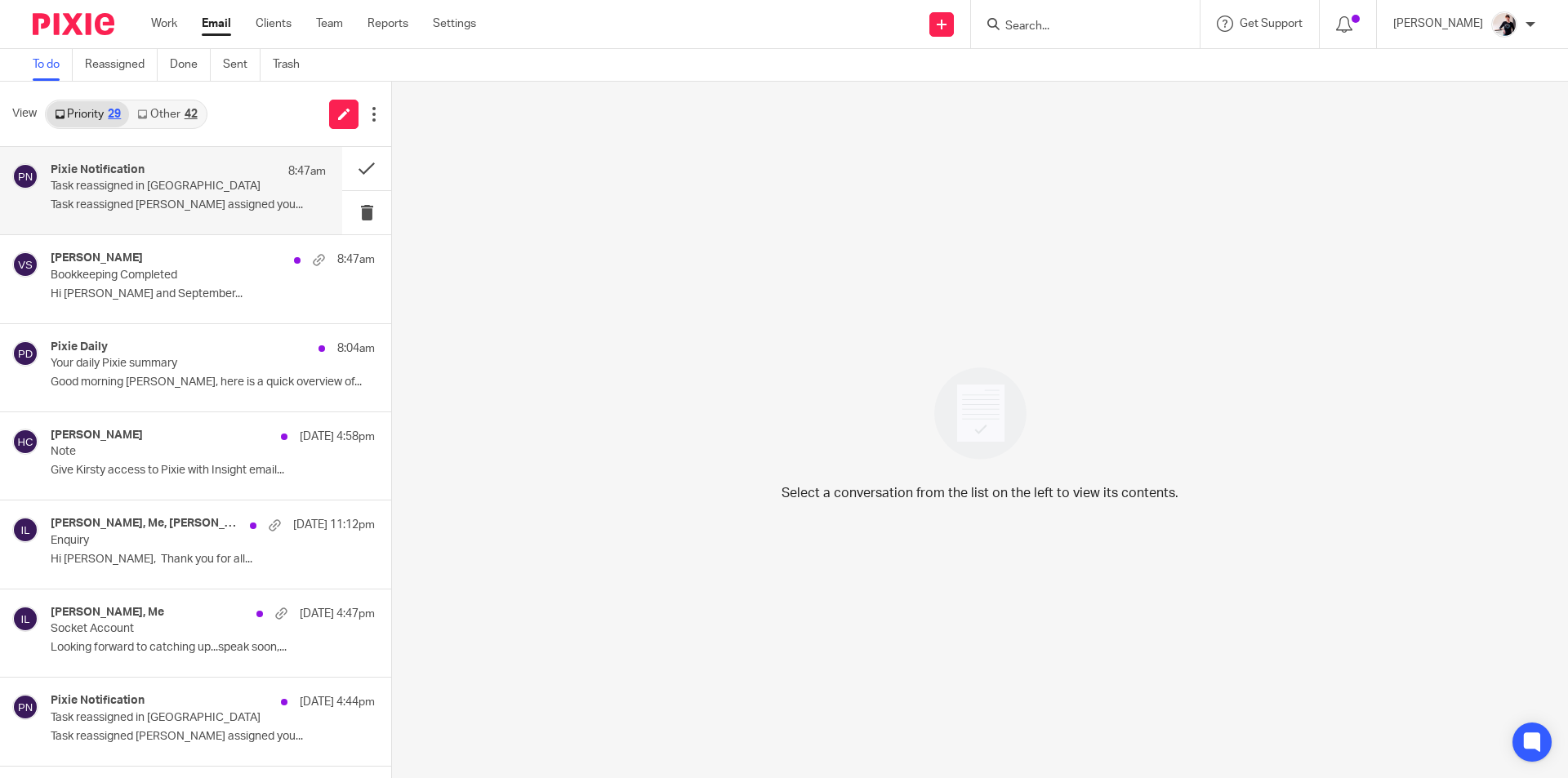
click at [152, 185] on p "Task reassigned in Pixie" at bounding box center [161, 186] width 221 height 14
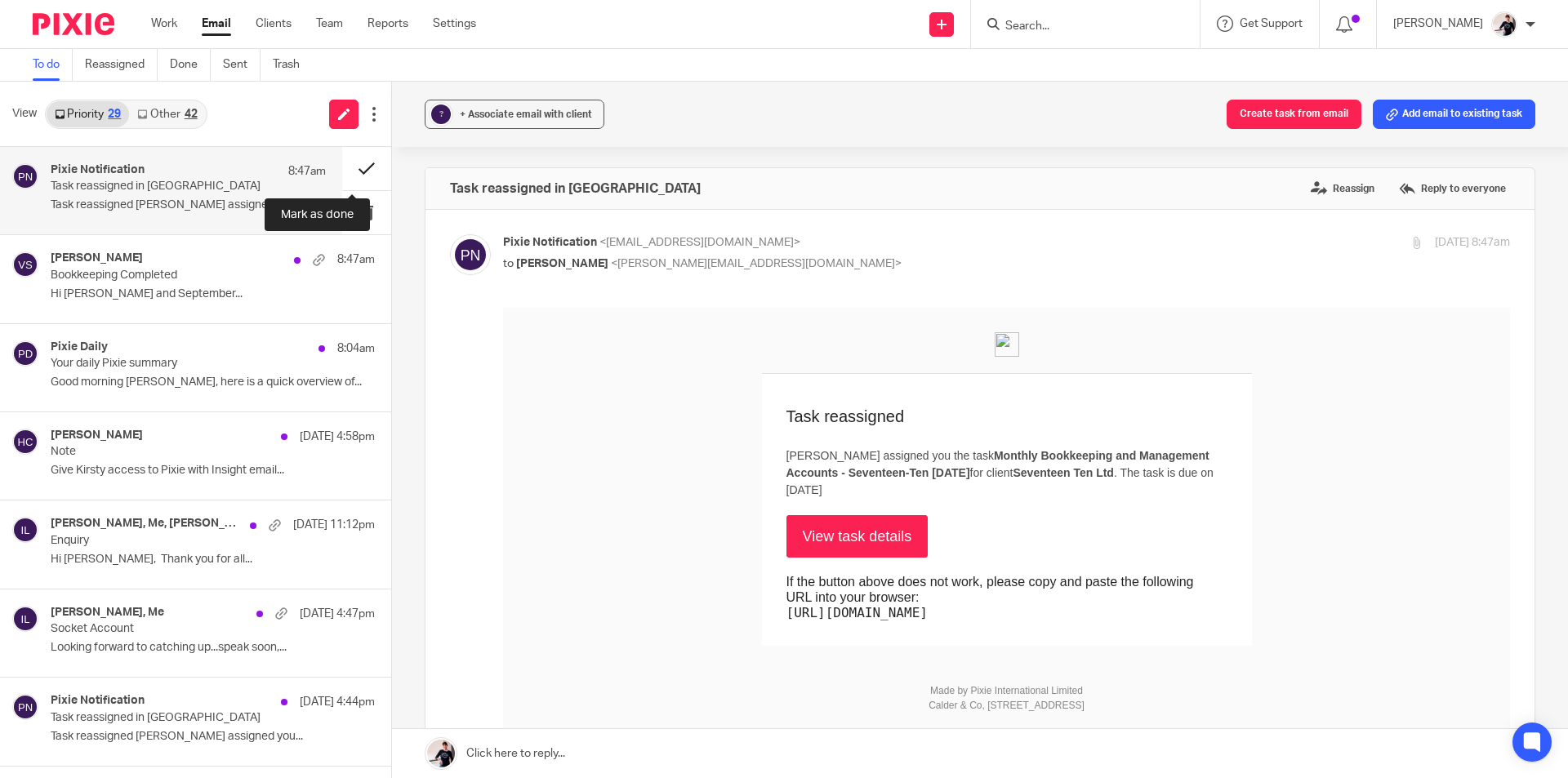
click at [360, 166] on button at bounding box center [366, 168] width 49 height 43
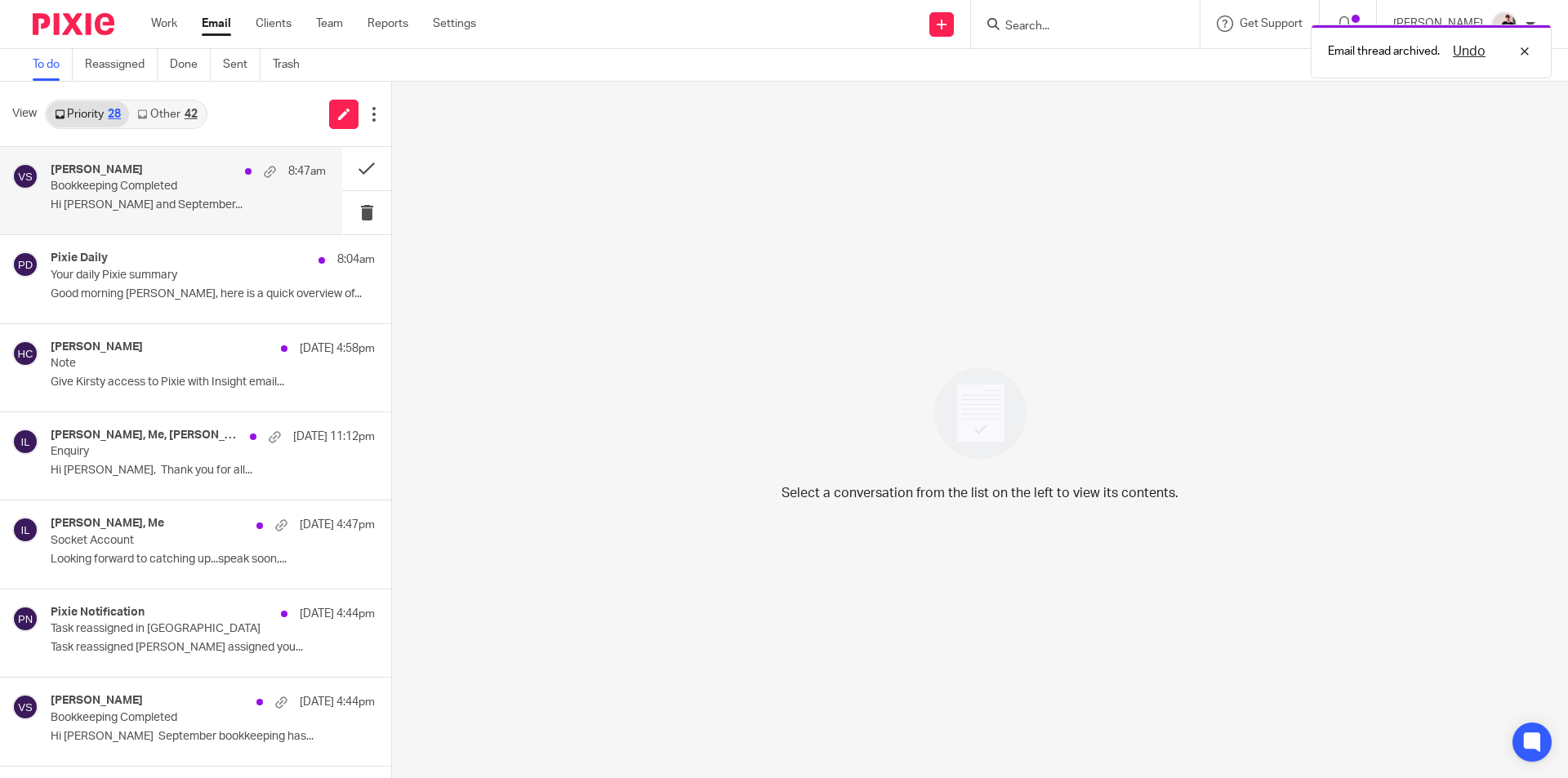
click at [124, 204] on p "Hi [PERSON_NAME] and September..." at bounding box center [188, 205] width 275 height 14
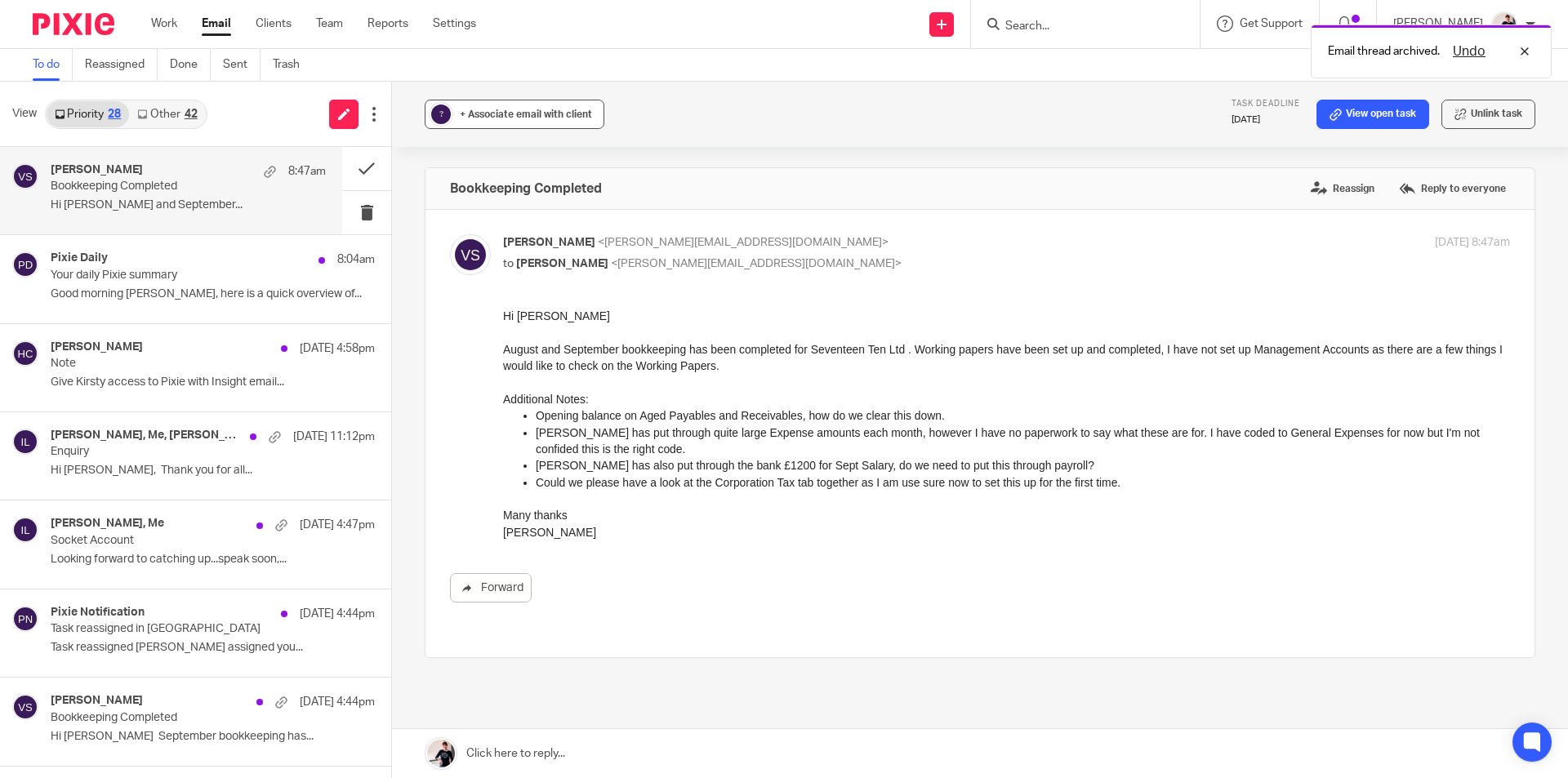
click at [517, 112] on span "+ Associate email with client" at bounding box center [525, 114] width 132 height 10
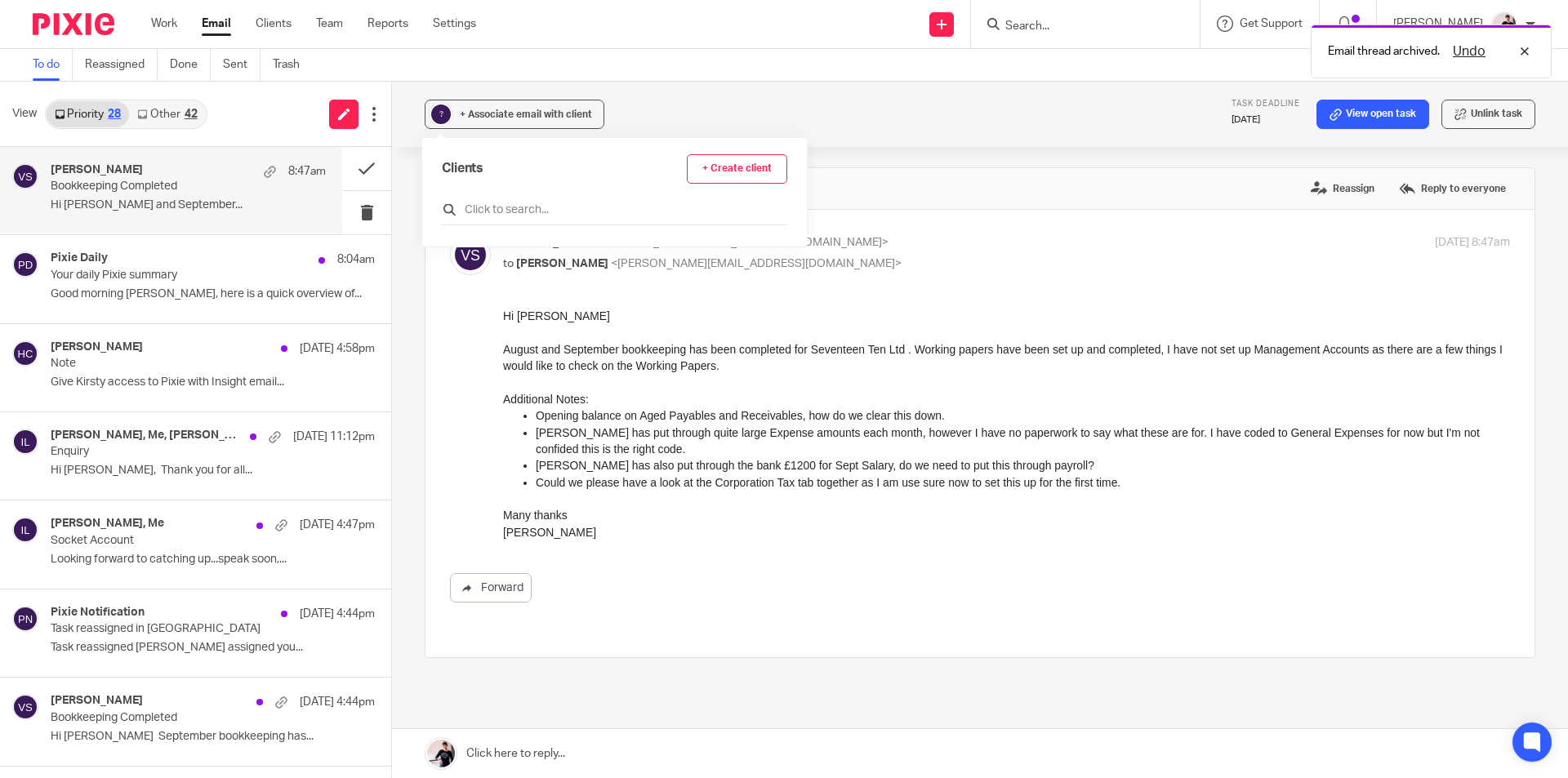
click at [549, 214] on input "text" at bounding box center [614, 209] width 345 height 16
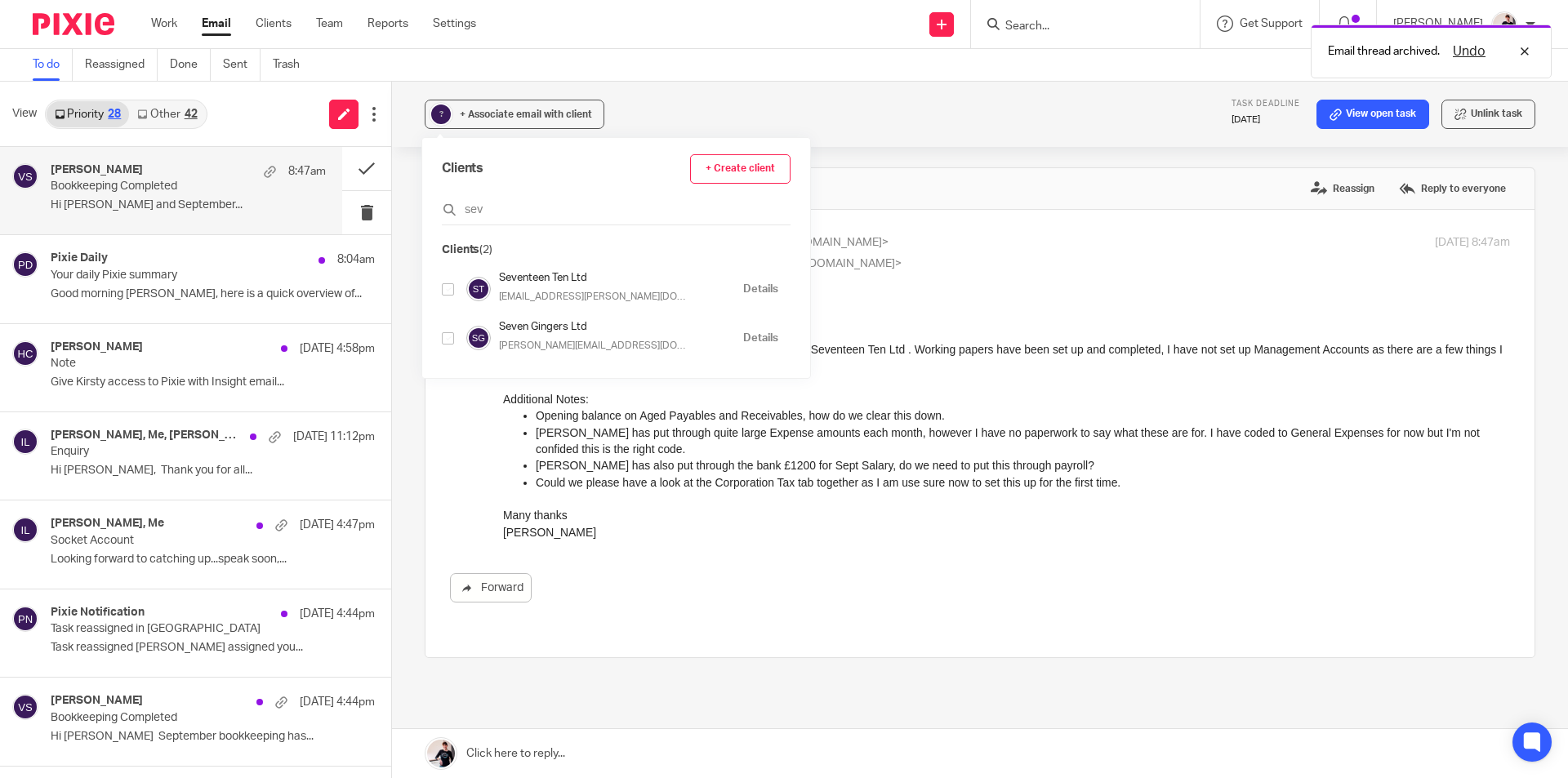
type input "sev"
click at [445, 284] on input "checkbox" at bounding box center [448, 289] width 12 height 12
checkbox input "true"
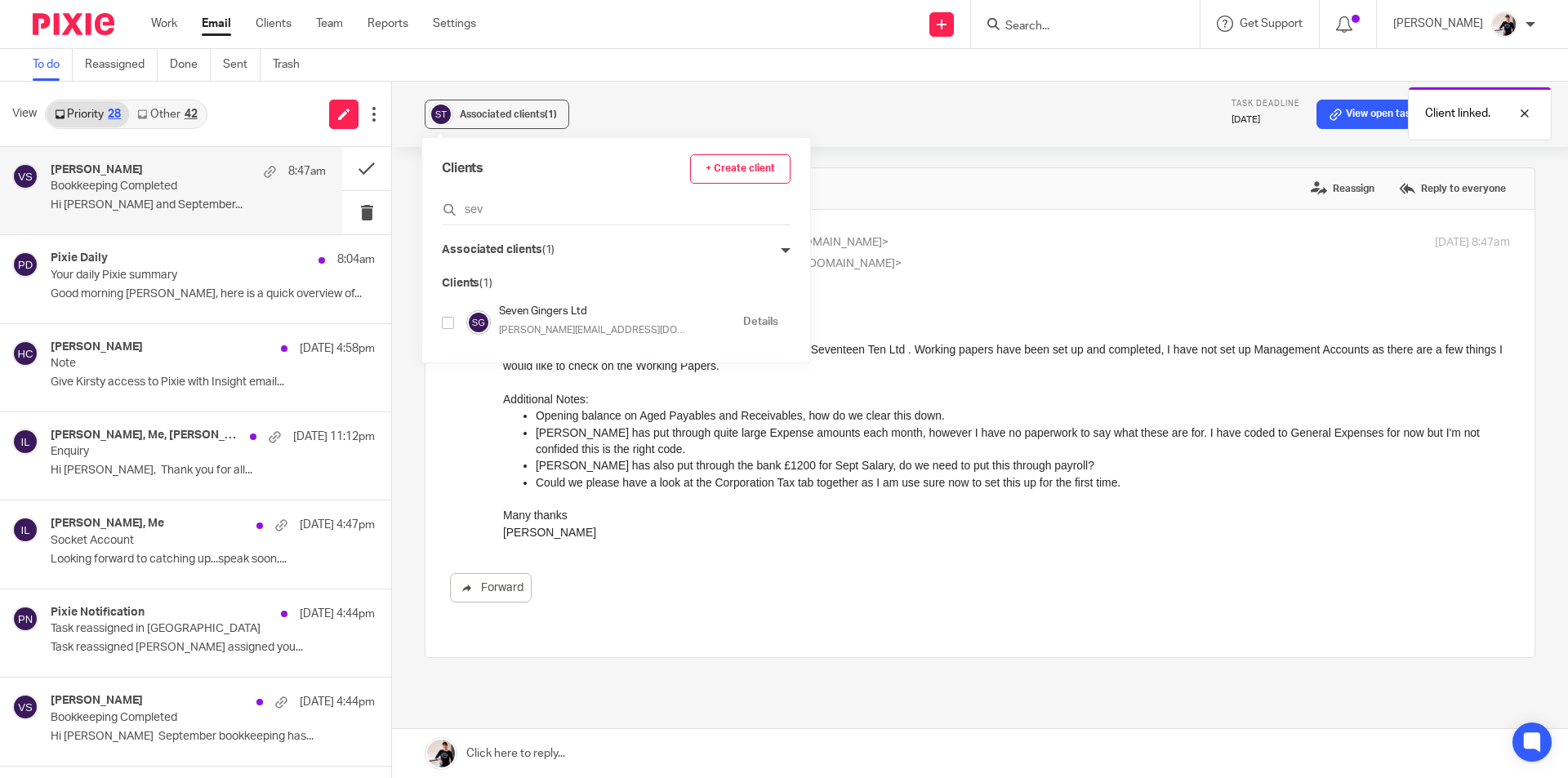
click at [975, 392] on p "Additional Notes:" at bounding box center [1006, 398] width 1007 height 16
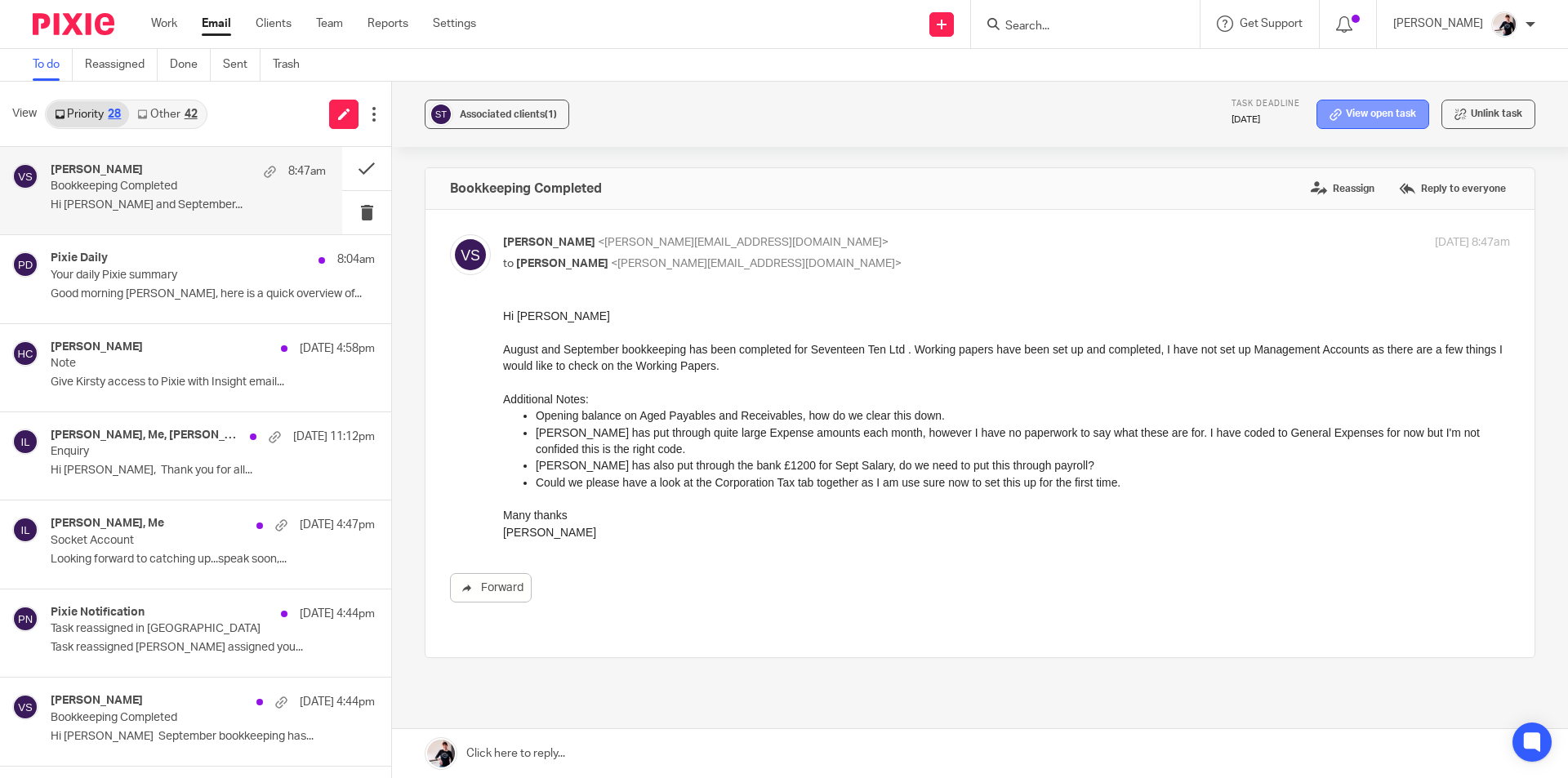
click at [1358, 114] on link "View open task" at bounding box center [1372, 114] width 113 height 30
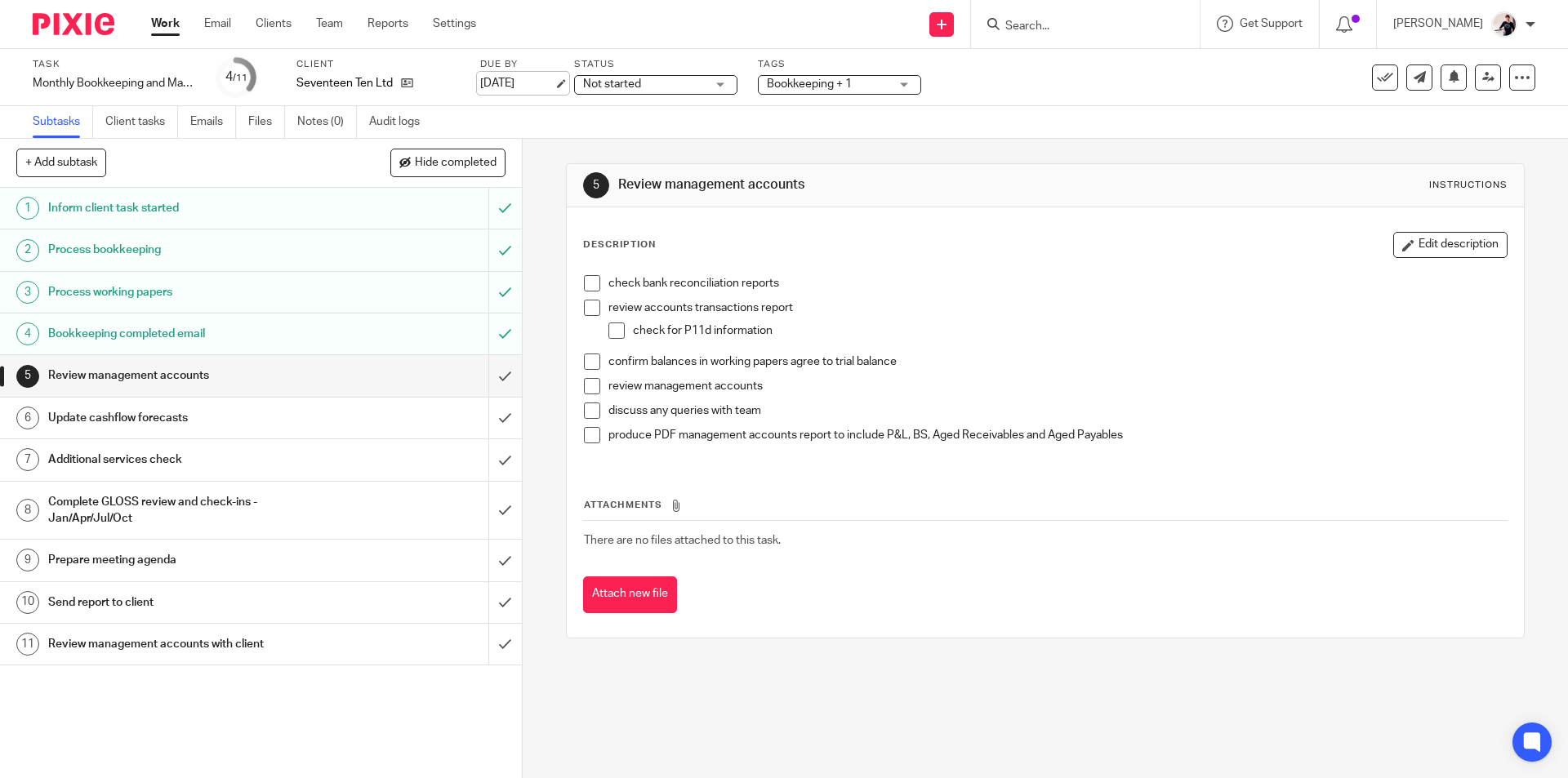
click at [501, 75] on link "[DATE]" at bounding box center [516, 84] width 74 height 17
click at [216, 21] on link "Email" at bounding box center [217, 23] width 27 height 16
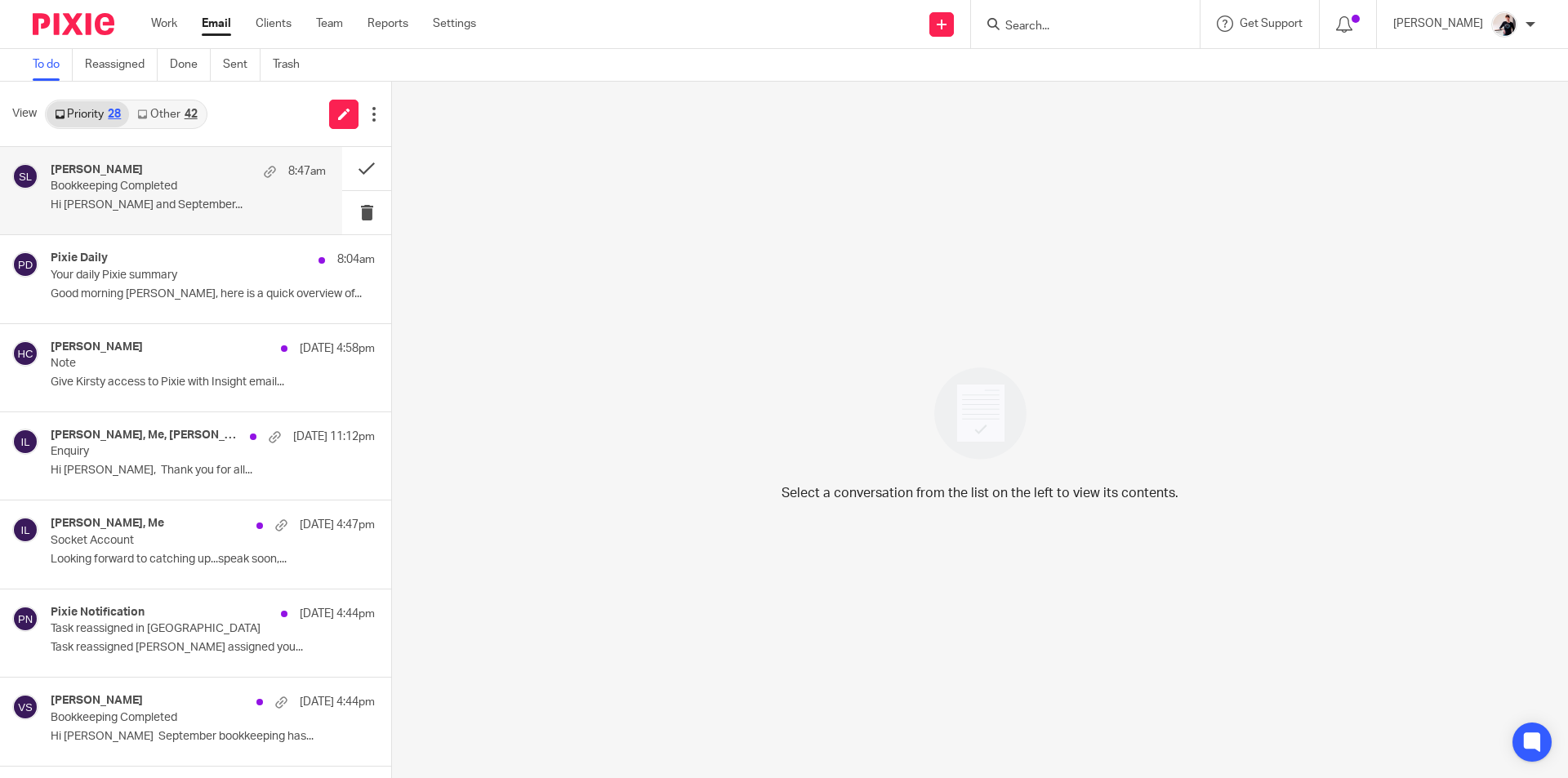
click at [157, 164] on div "[PERSON_NAME] 8:47am" at bounding box center [188, 171] width 275 height 16
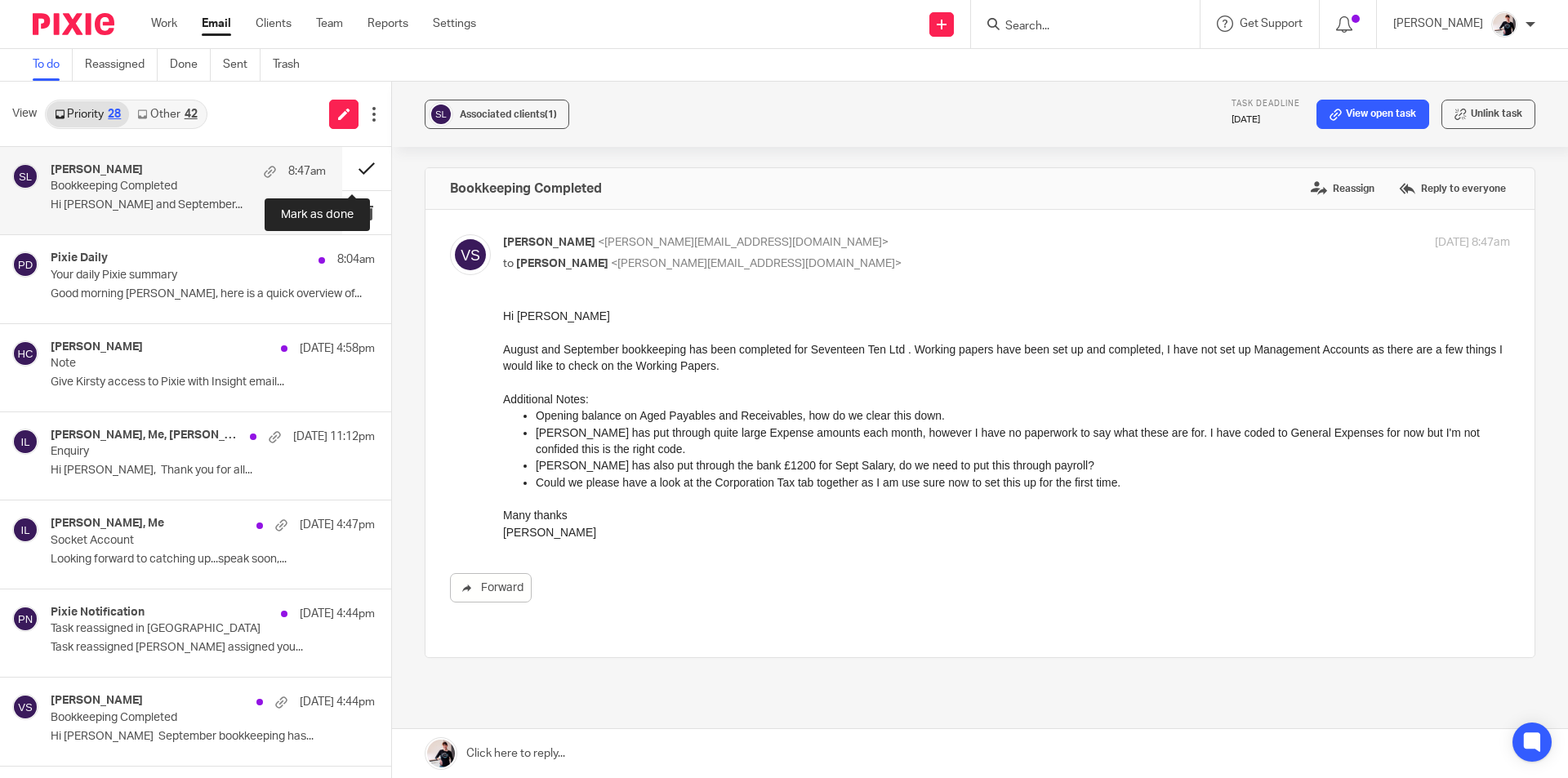
click at [364, 167] on button at bounding box center [366, 168] width 49 height 43
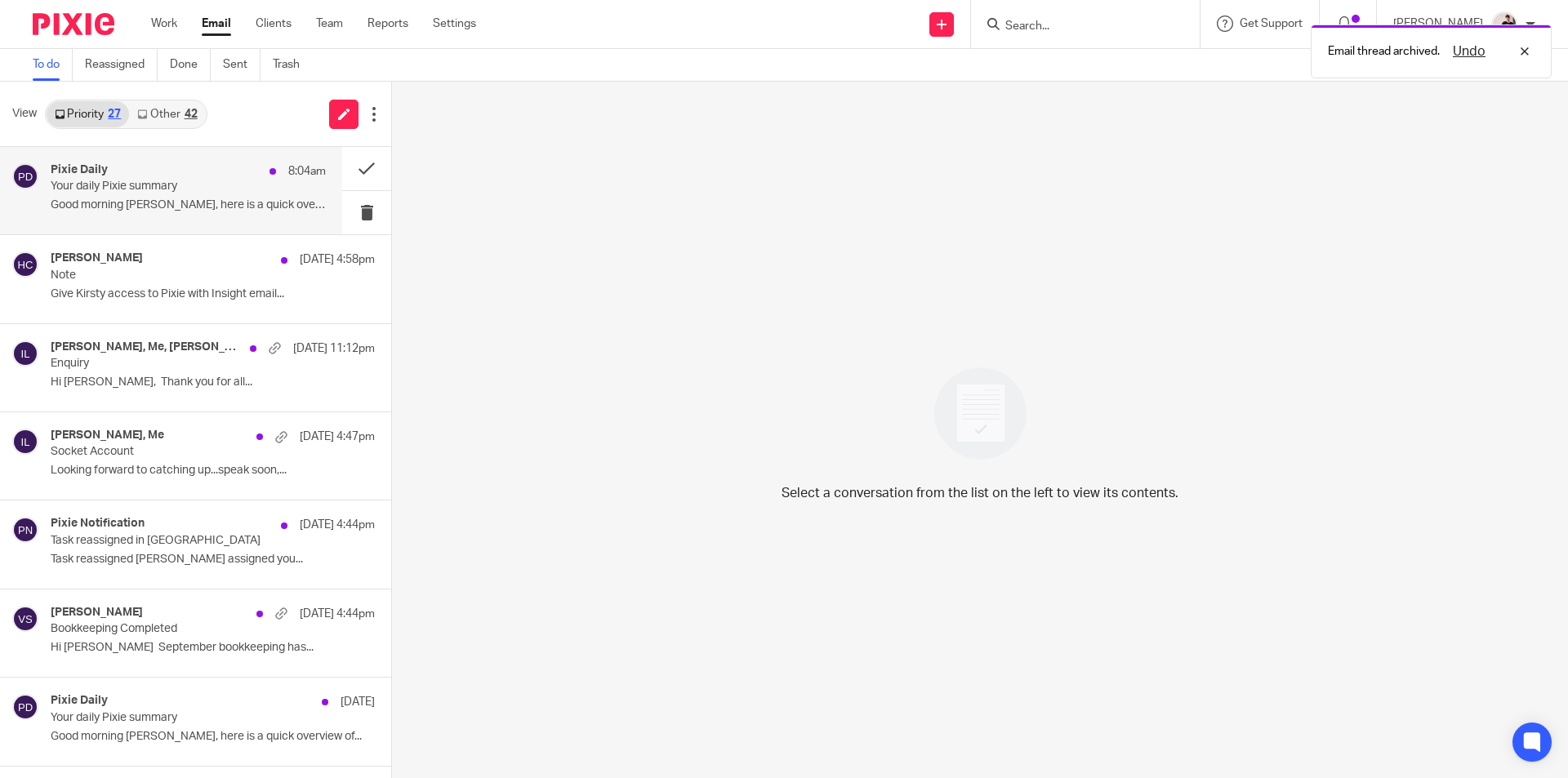
click at [154, 205] on p "Good morning [PERSON_NAME], here is a quick overview of..." at bounding box center [188, 205] width 275 height 14
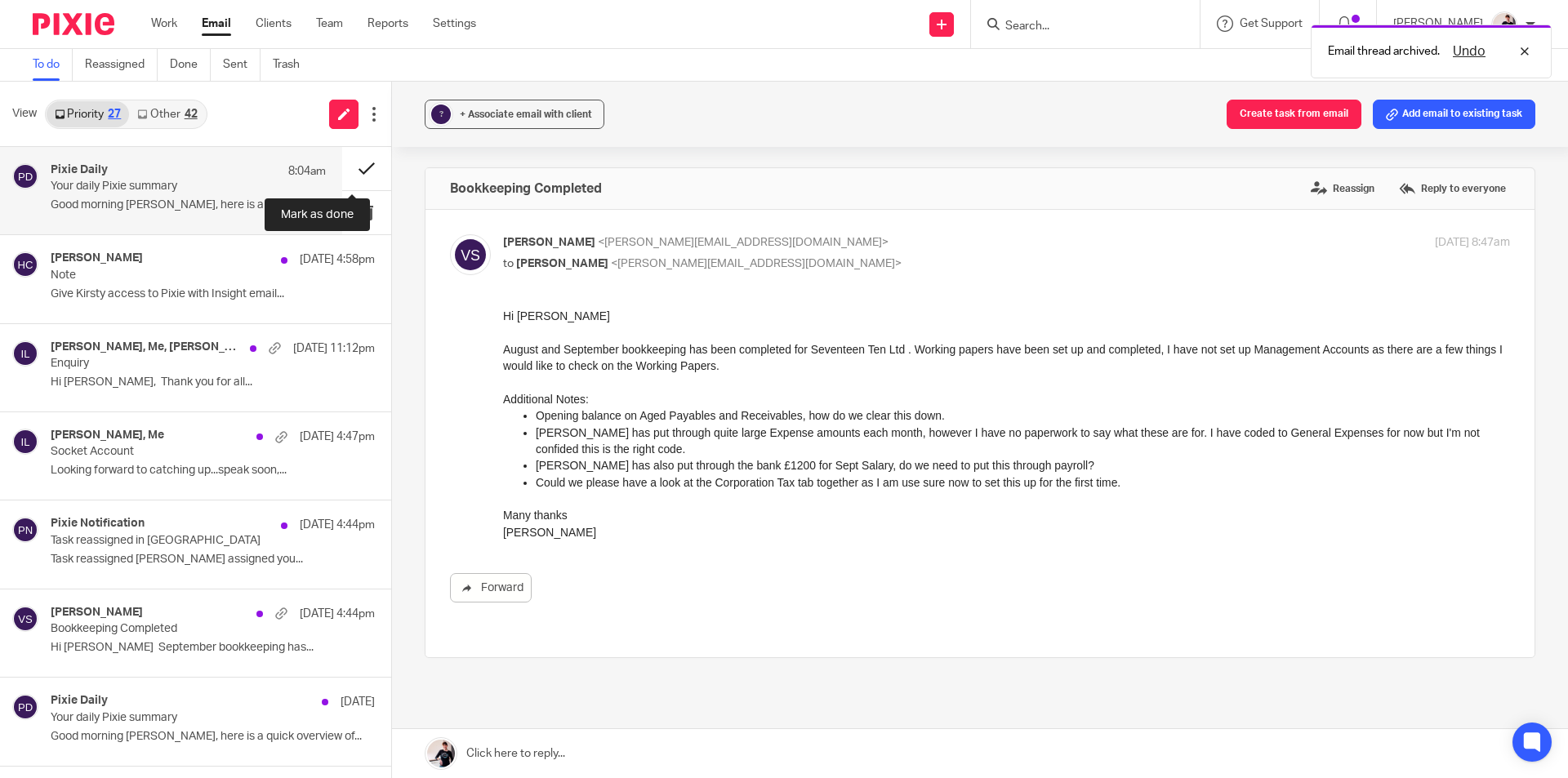
click at [349, 173] on button at bounding box center [366, 168] width 49 height 43
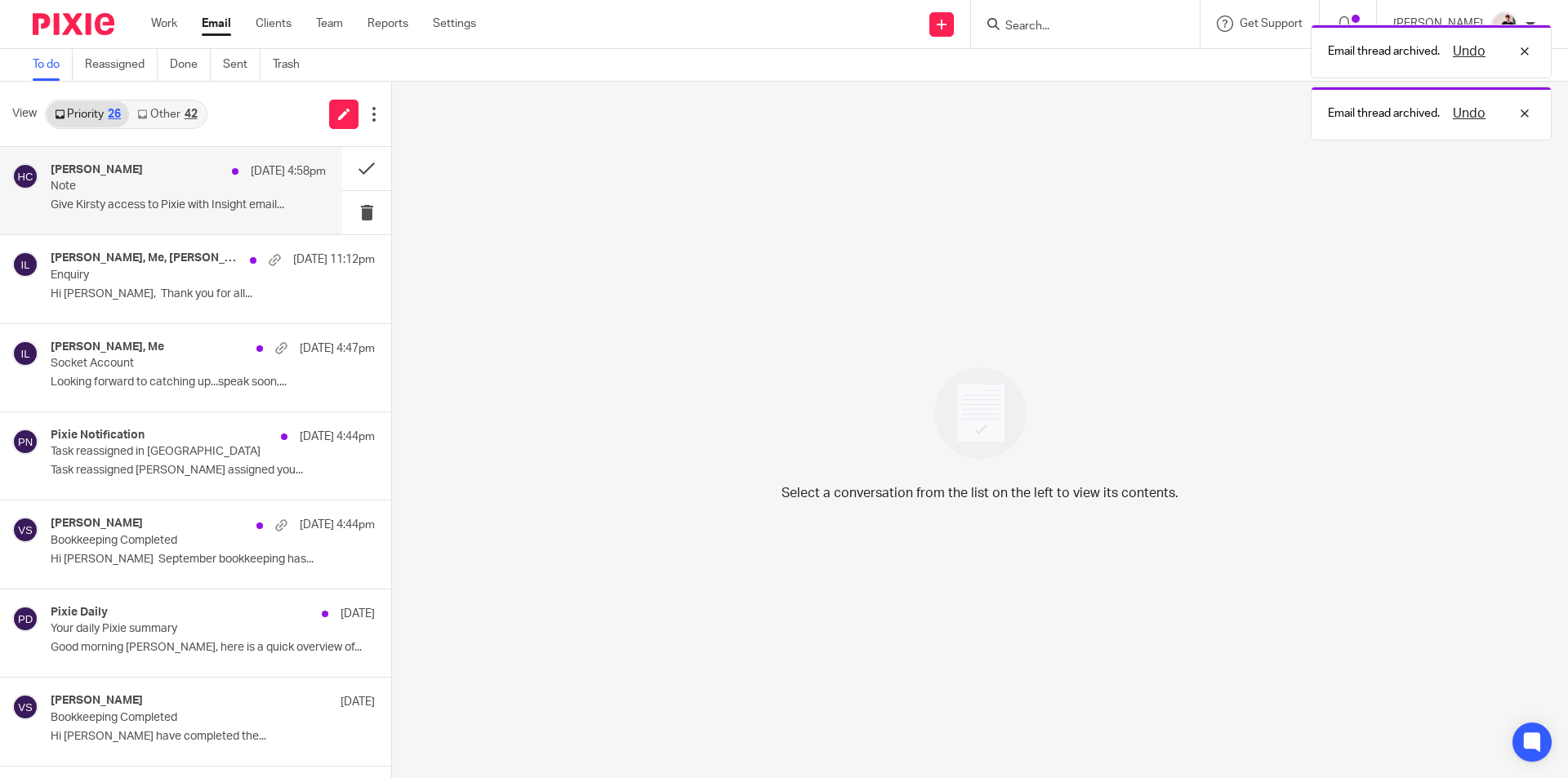
click at [70, 184] on p "Note" at bounding box center [161, 186] width 221 height 14
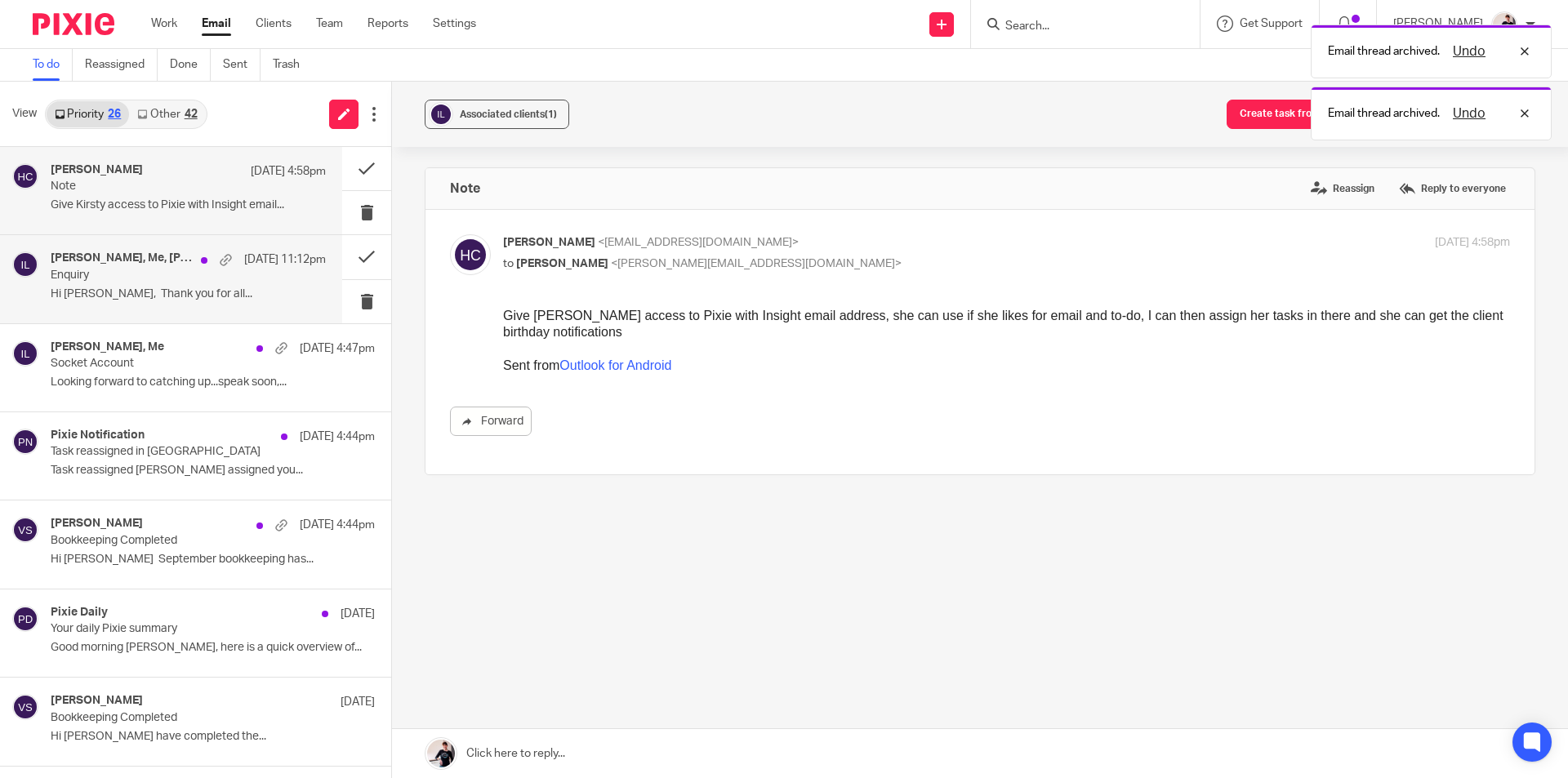
click at [129, 286] on div "[PERSON_NAME], Me, [PERSON_NAME][EMAIL_ADDRESS][DOMAIN_NAME], [PERSON_NAME] [DA…" at bounding box center [188, 278] width 275 height 55
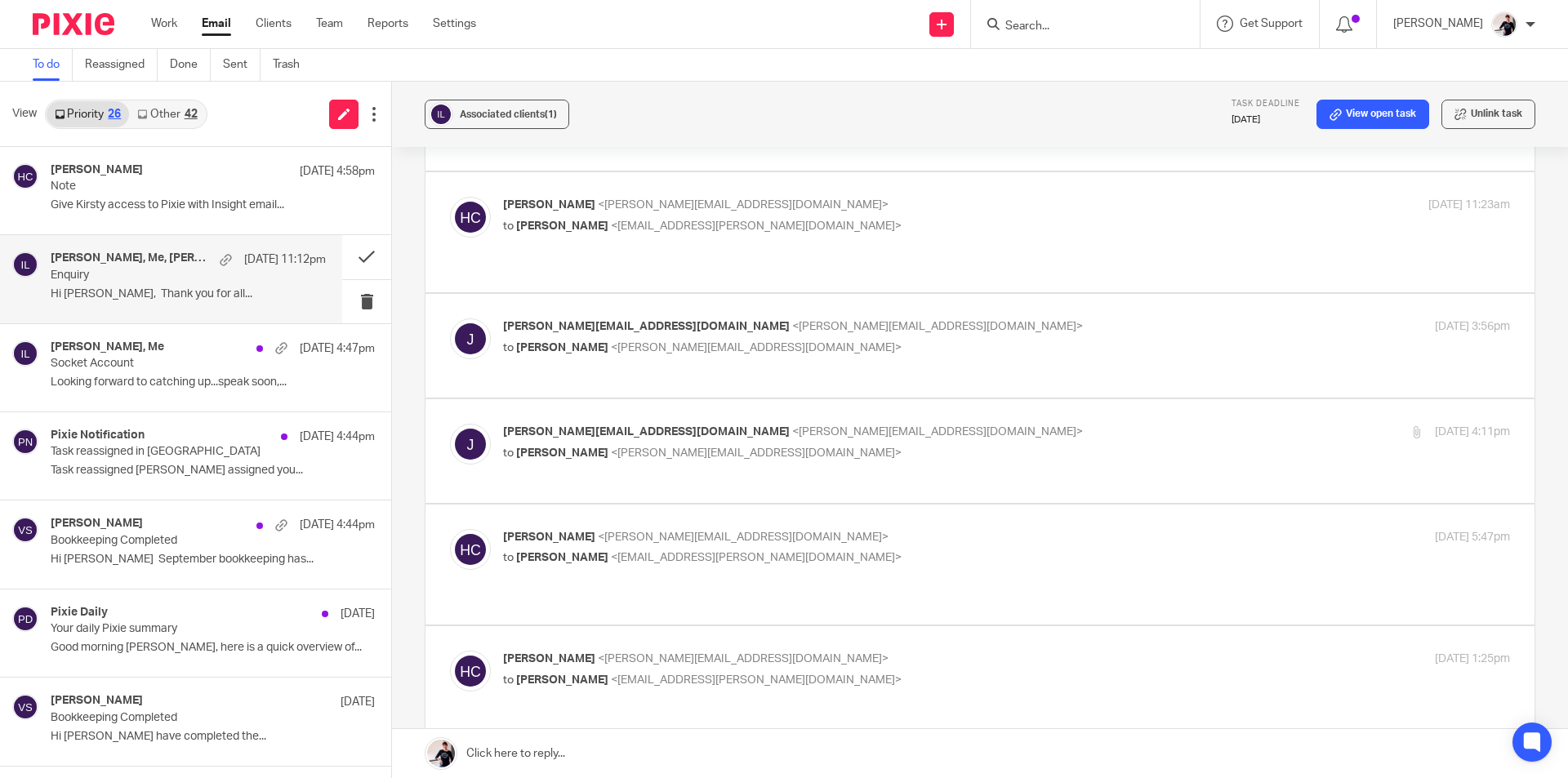
scroll to position [2611, 0]
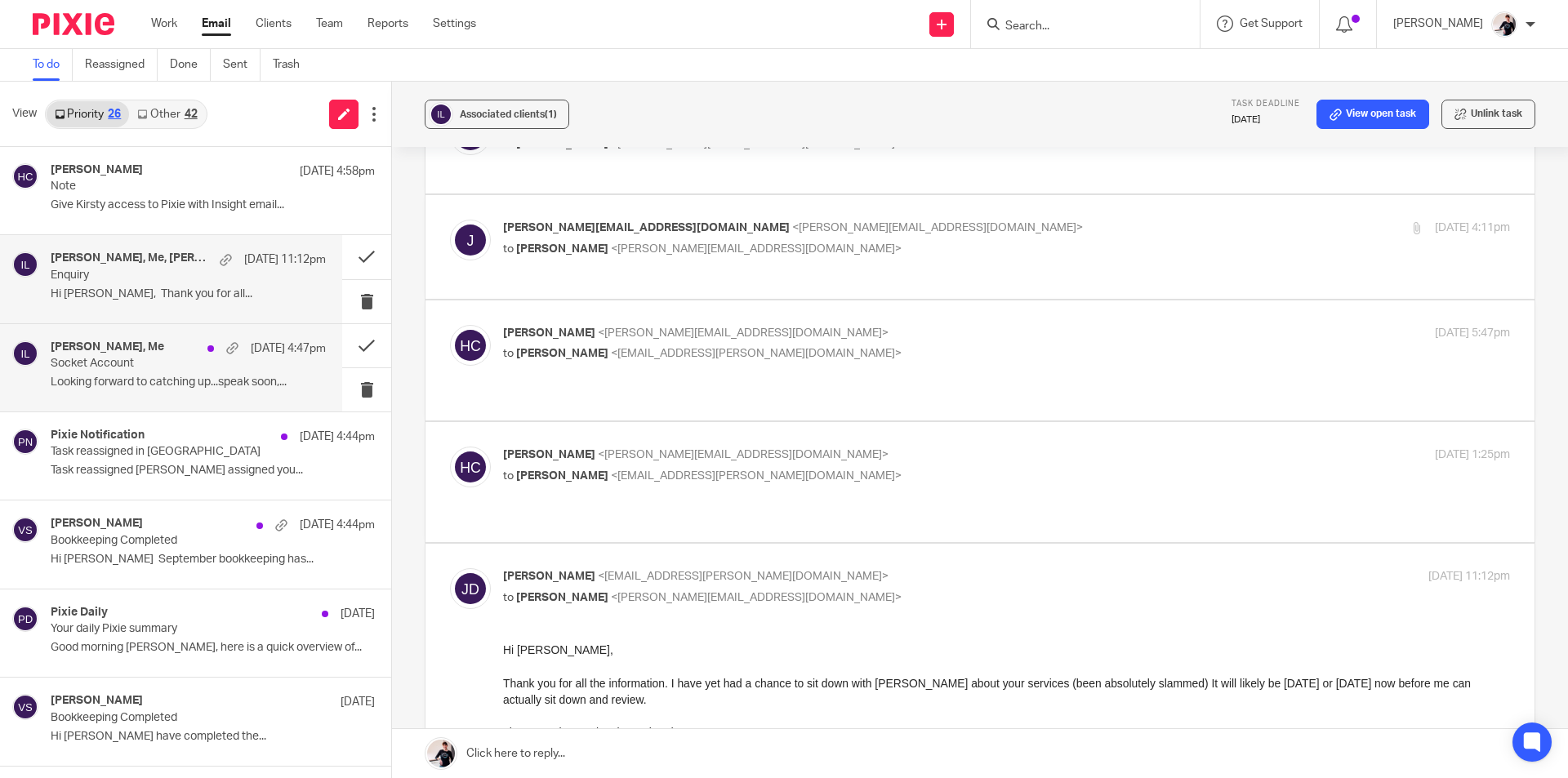
click at [168, 350] on div "[PERSON_NAME], Me [DATE] 4:47pm" at bounding box center [188, 348] width 275 height 16
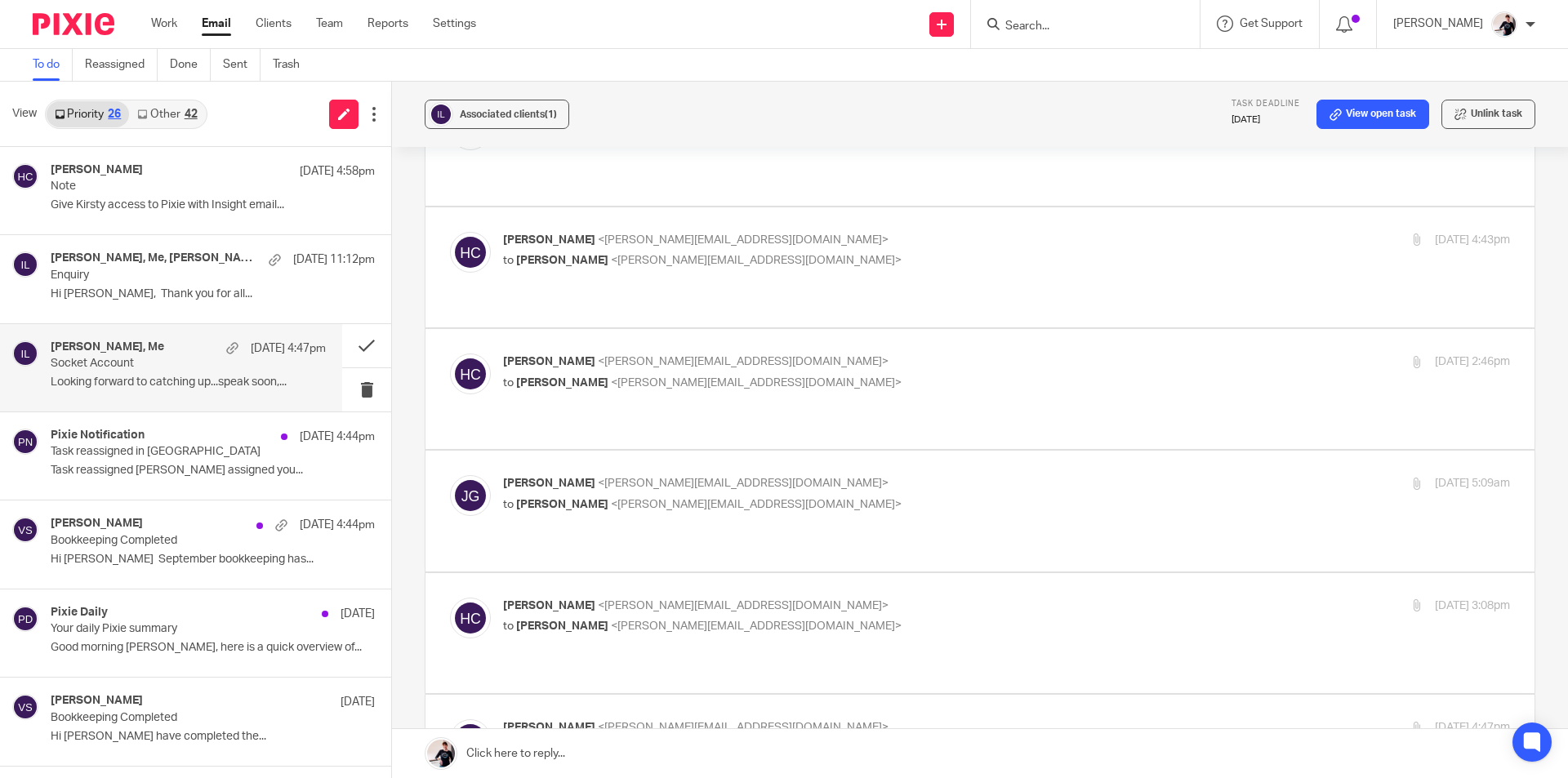
scroll to position [408, 0]
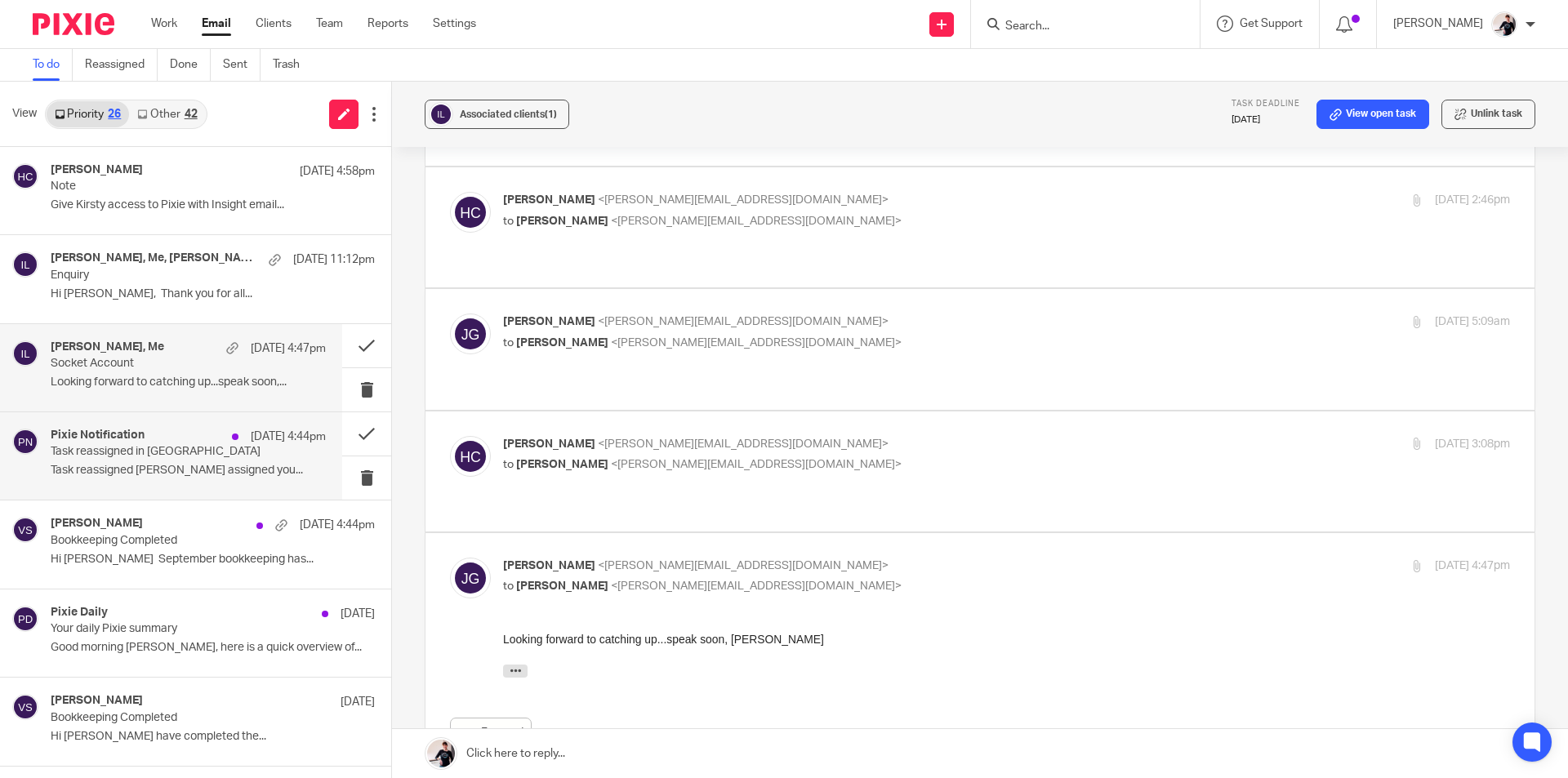
click at [187, 459] on div "Pixie Notification [DATE] 4:44pm Task reassigned in Pixie Task reassigned [PERS…" at bounding box center [188, 456] width 275 height 55
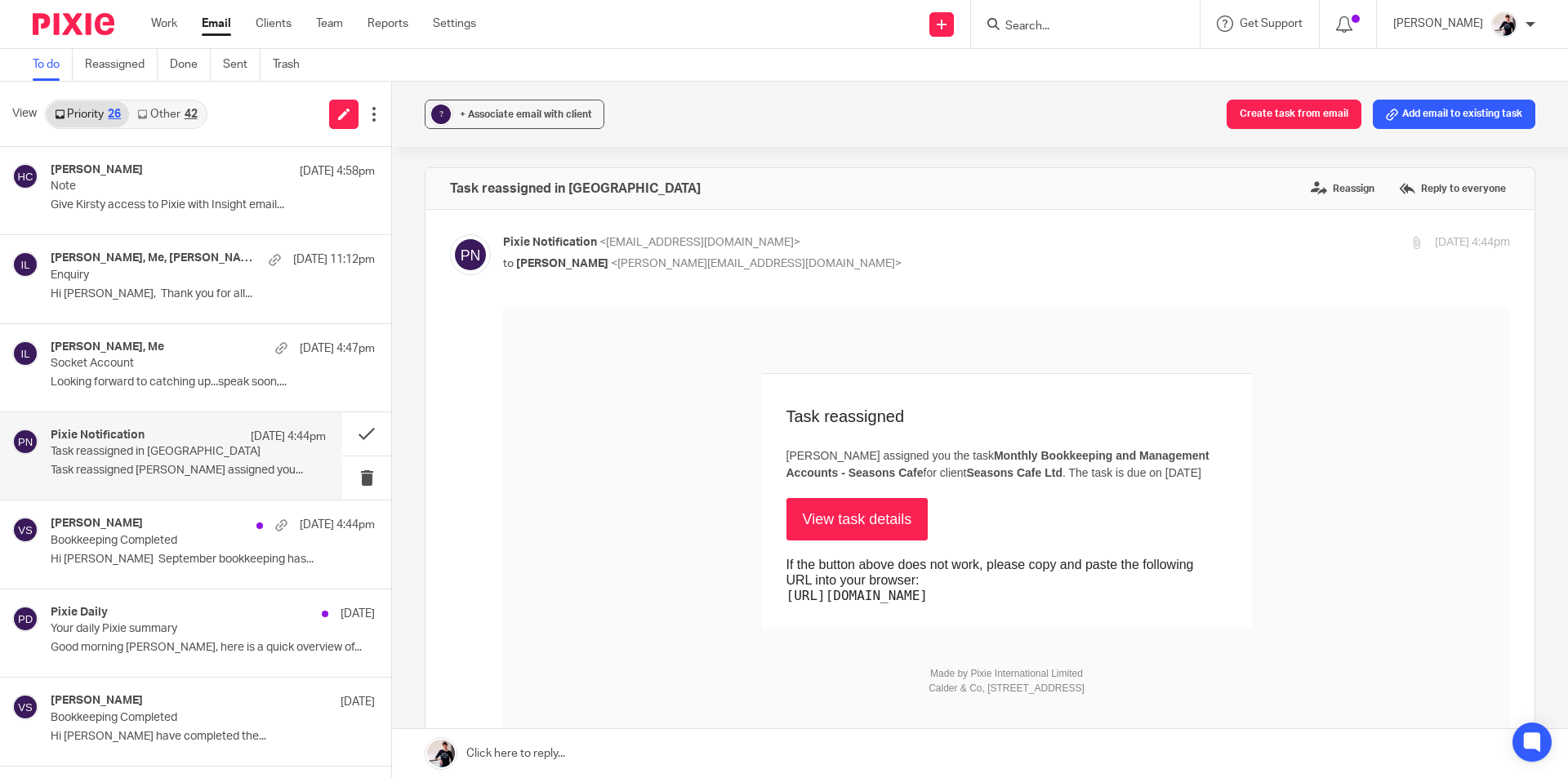
scroll to position [0, 0]
click at [546, 119] on div "+ Associate email with client" at bounding box center [525, 113] width 132 height 16
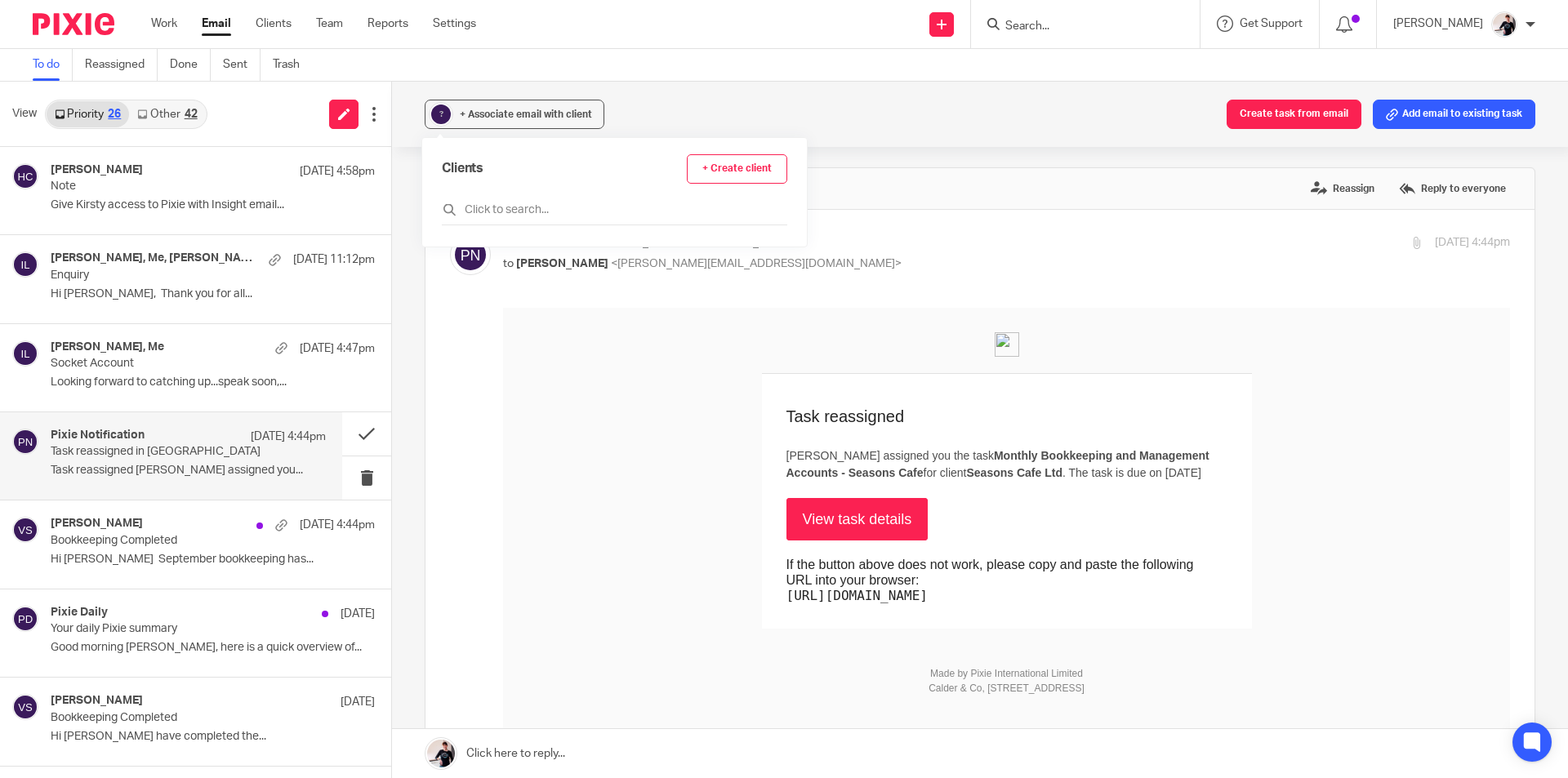
click at [856, 540] on link "View task details" at bounding box center [857, 519] width 142 height 42
drag, startPoint x: 632, startPoint y: 531, endPoint x: 608, endPoint y: 531, distance: 24.0
click at [633, 531] on td "Task reassigned [PERSON_NAME] assigned you the task Monthly Bookkeeping and Man…" at bounding box center [1006, 501] width 1007 height 255
click at [891, 534] on link "View task details" at bounding box center [857, 519] width 142 height 42
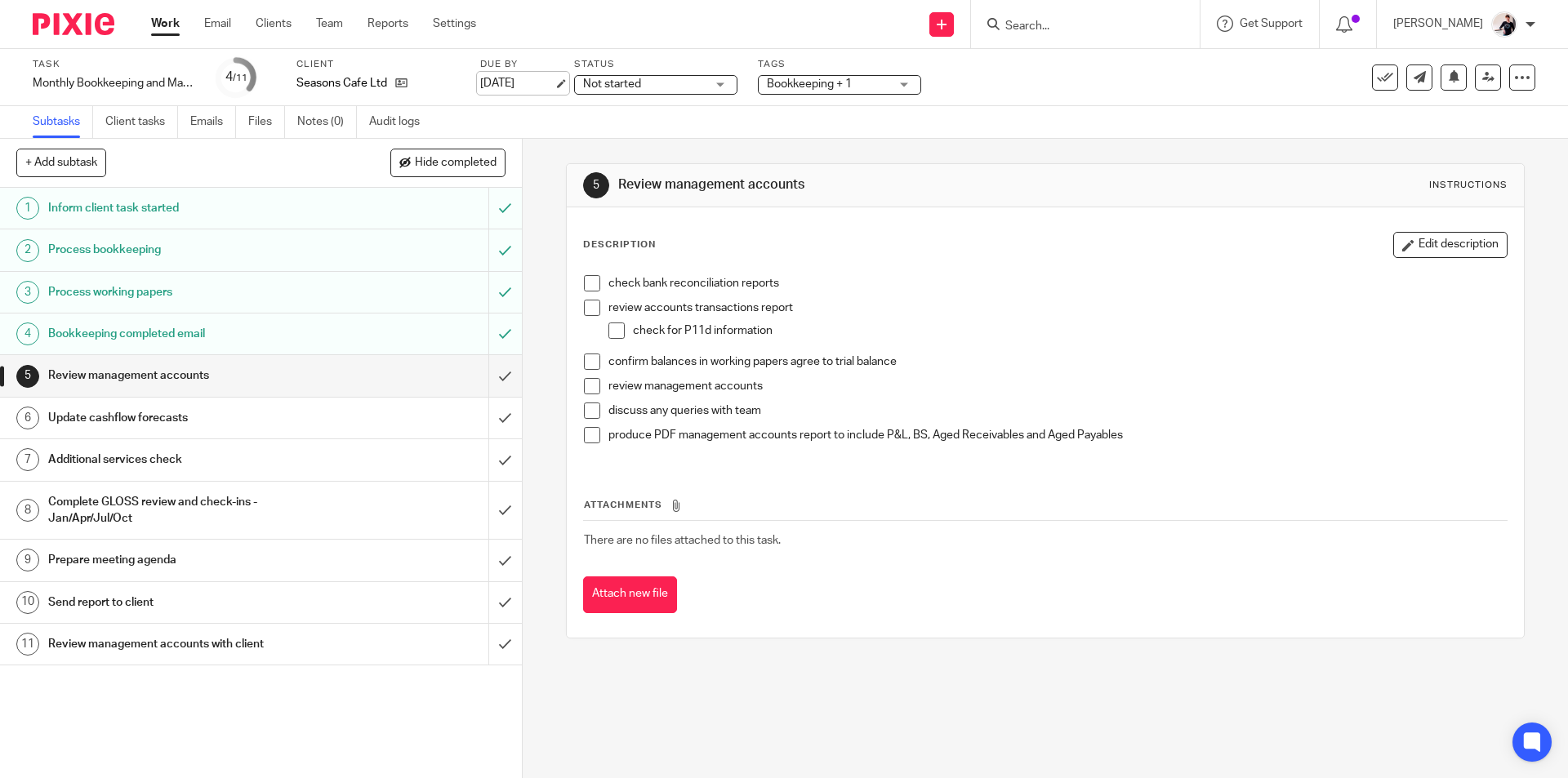
click at [532, 85] on link "[DATE]" at bounding box center [516, 84] width 74 height 17
click at [207, 22] on link "Email" at bounding box center [217, 23] width 27 height 16
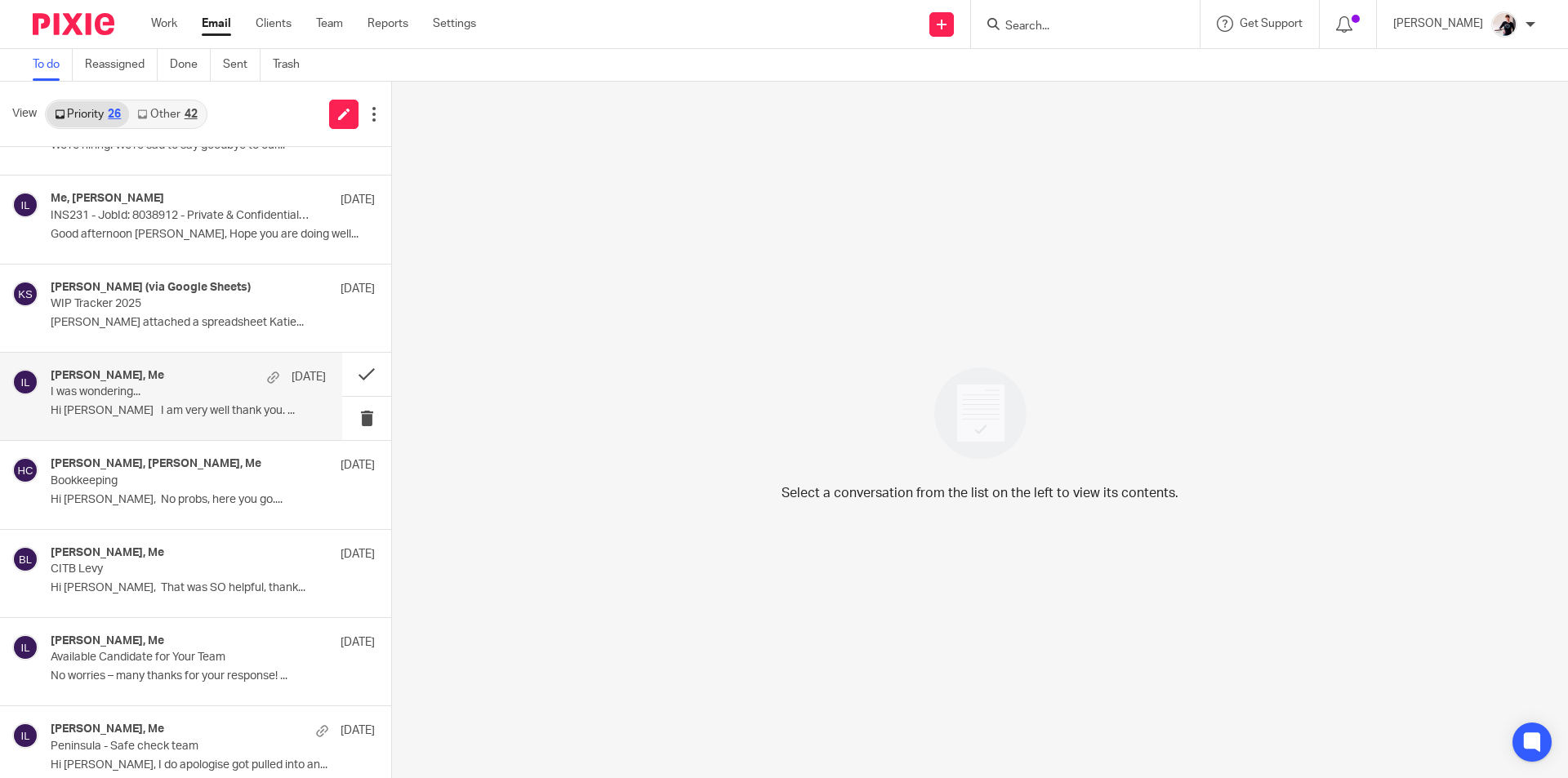
scroll to position [734, 0]
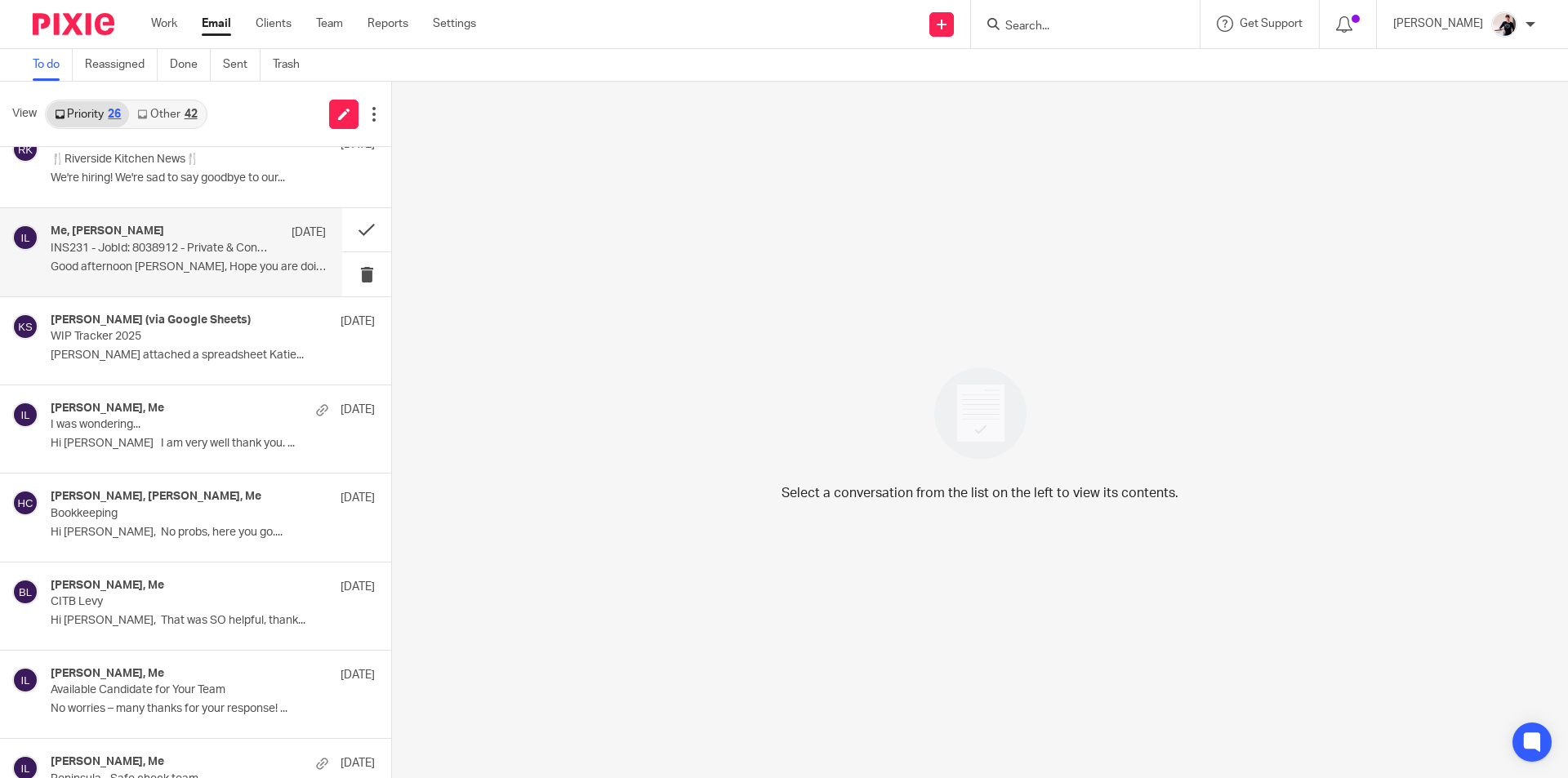
click at [196, 267] on p "Good afternoon [PERSON_NAME], Hope you are doing well..." at bounding box center [188, 267] width 275 height 14
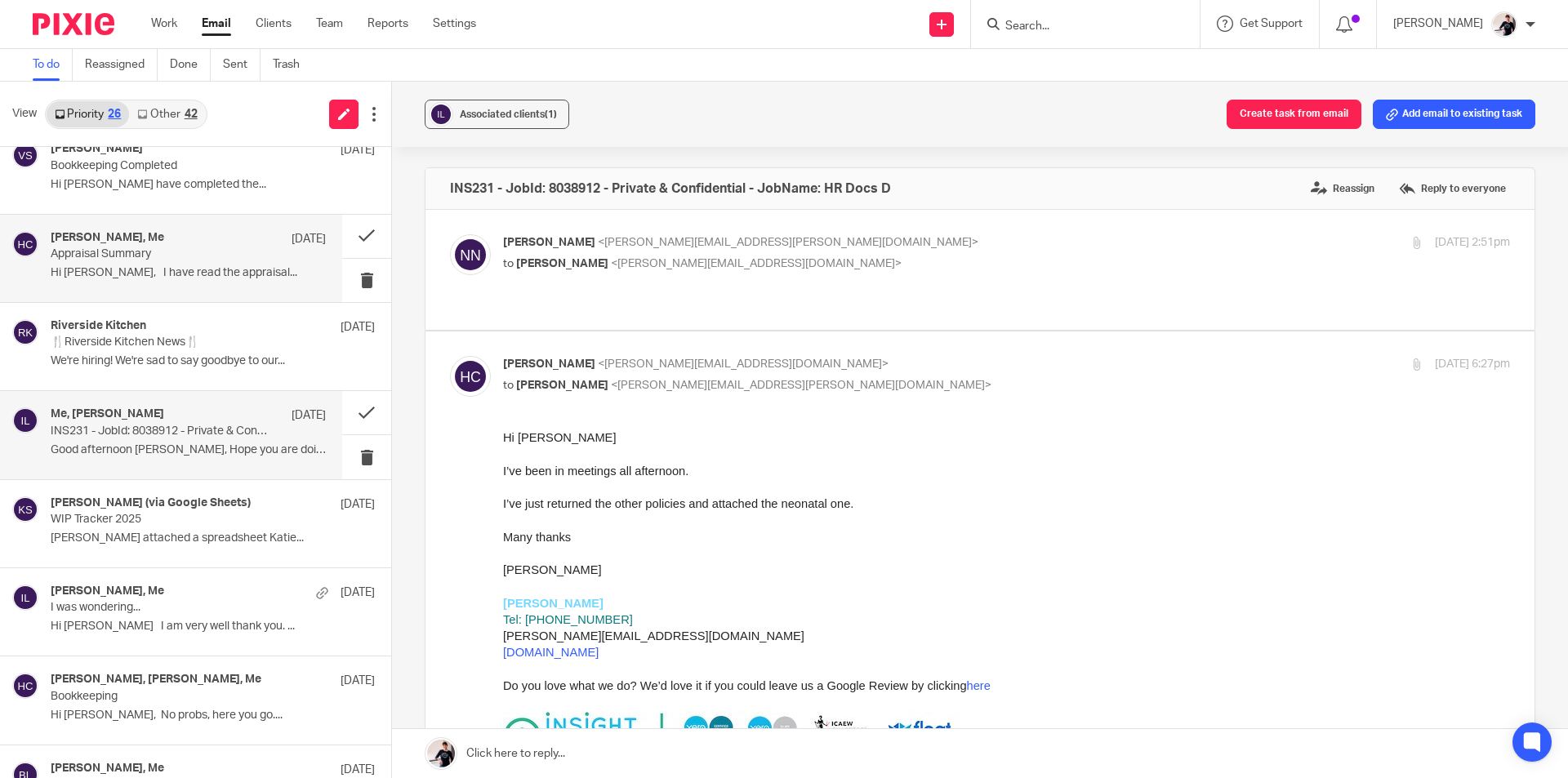
scroll to position [490, 0]
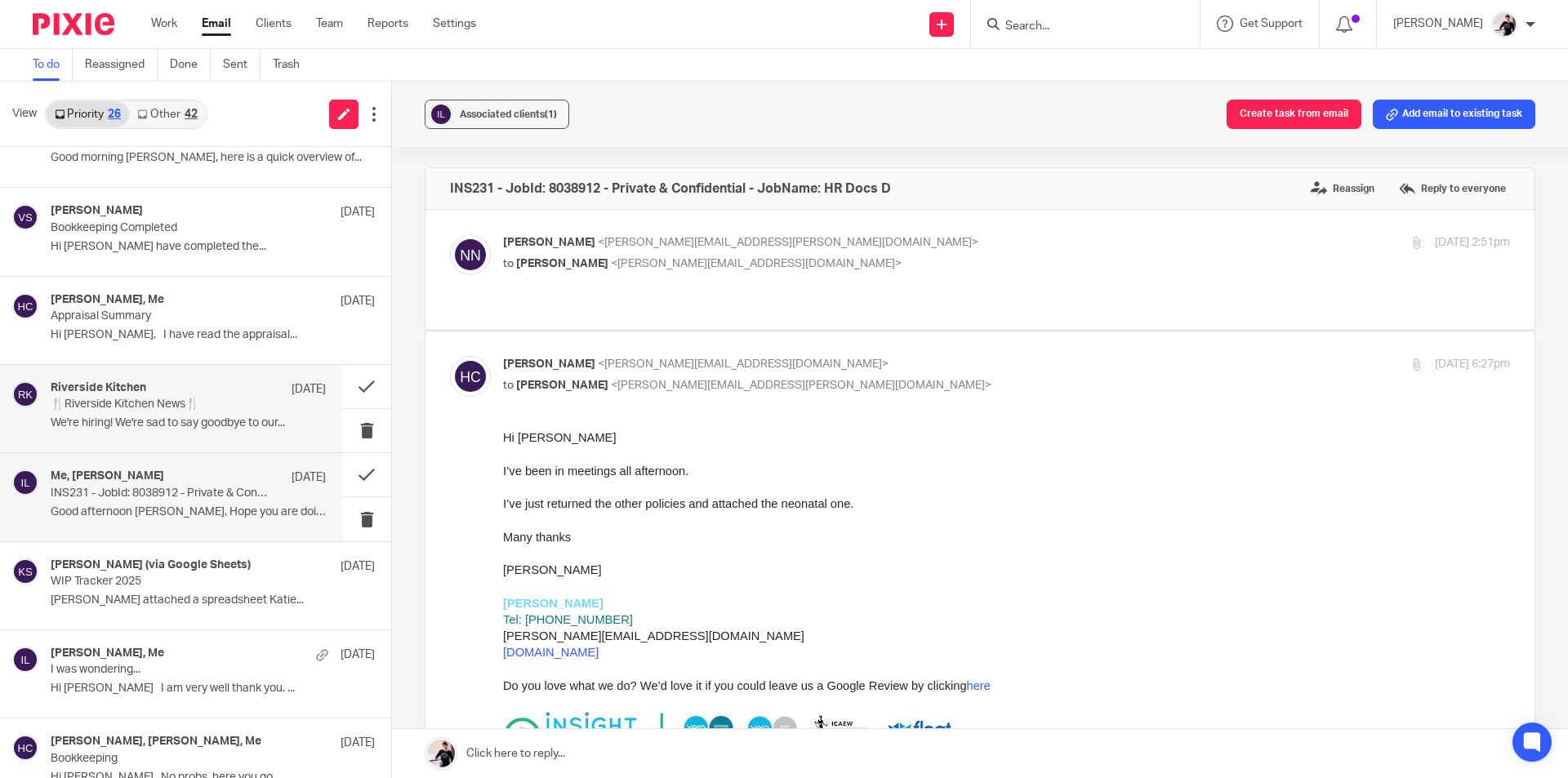
click at [144, 402] on p "🍴Riverside Kitchen News🍴" at bounding box center [161, 404] width 221 height 14
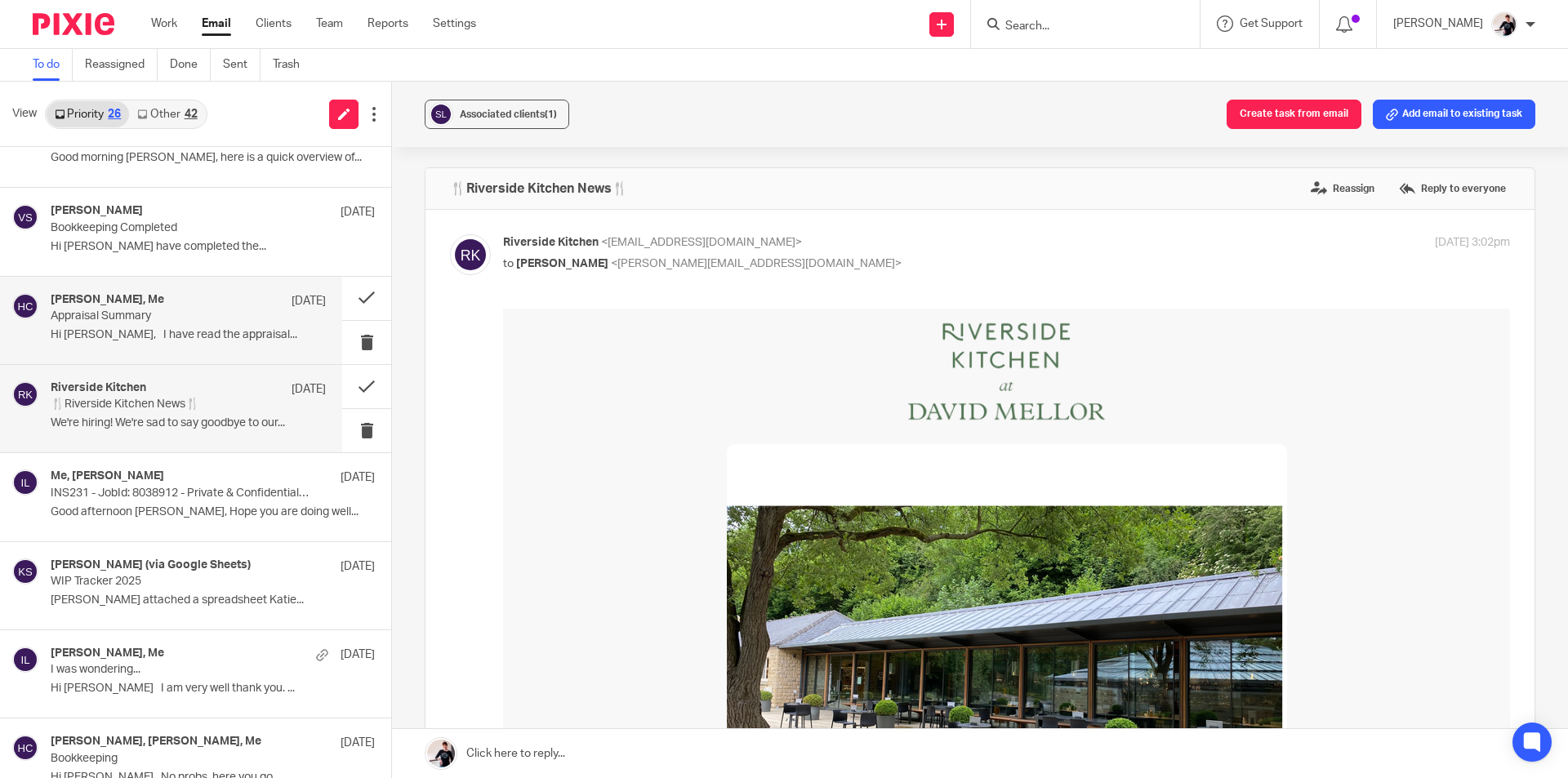
scroll to position [0, 0]
click at [149, 316] on p "Appraisal Summary" at bounding box center [161, 316] width 221 height 14
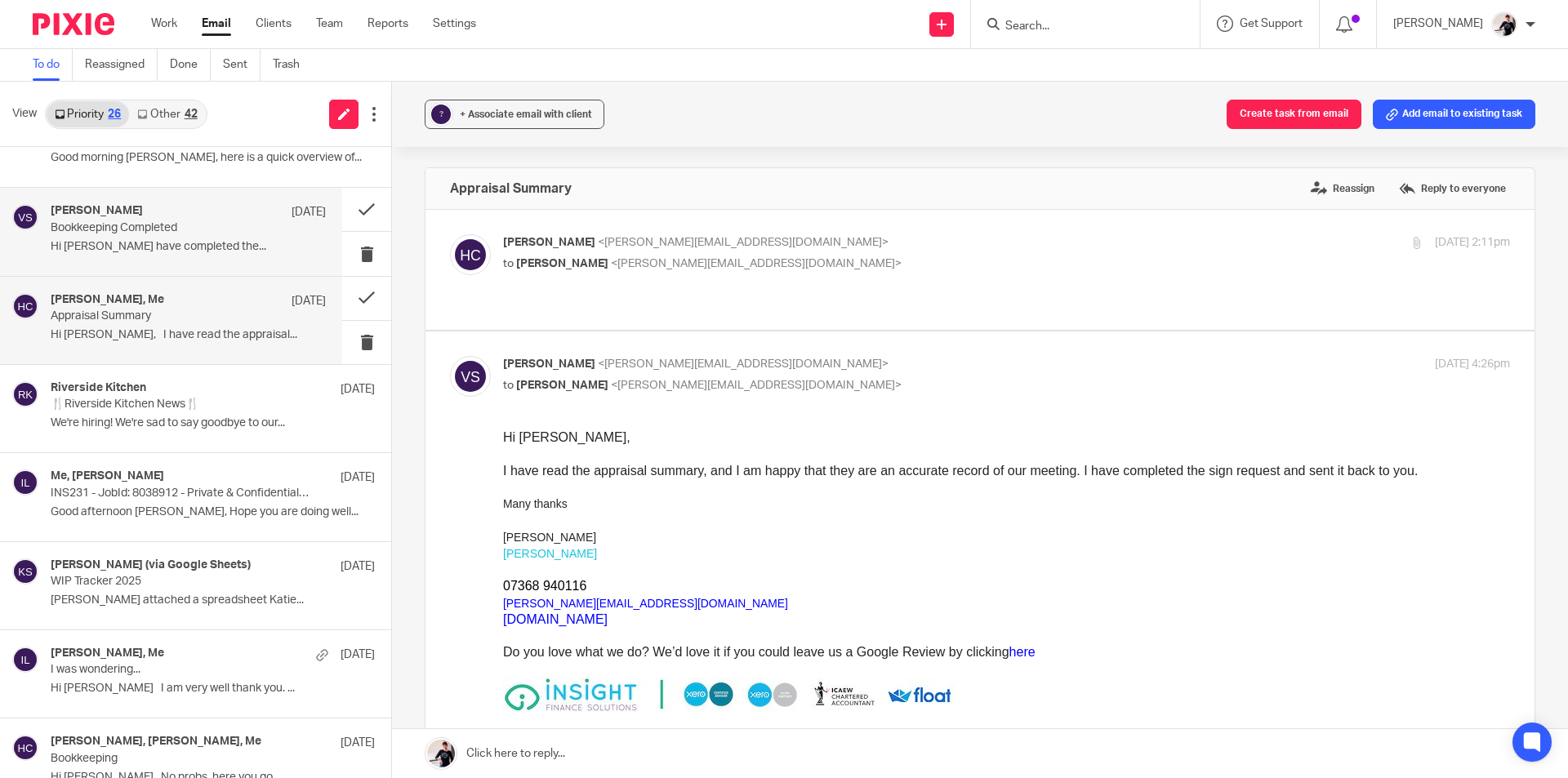
click at [148, 229] on p "Bookkeeping Completed" at bounding box center [161, 227] width 221 height 14
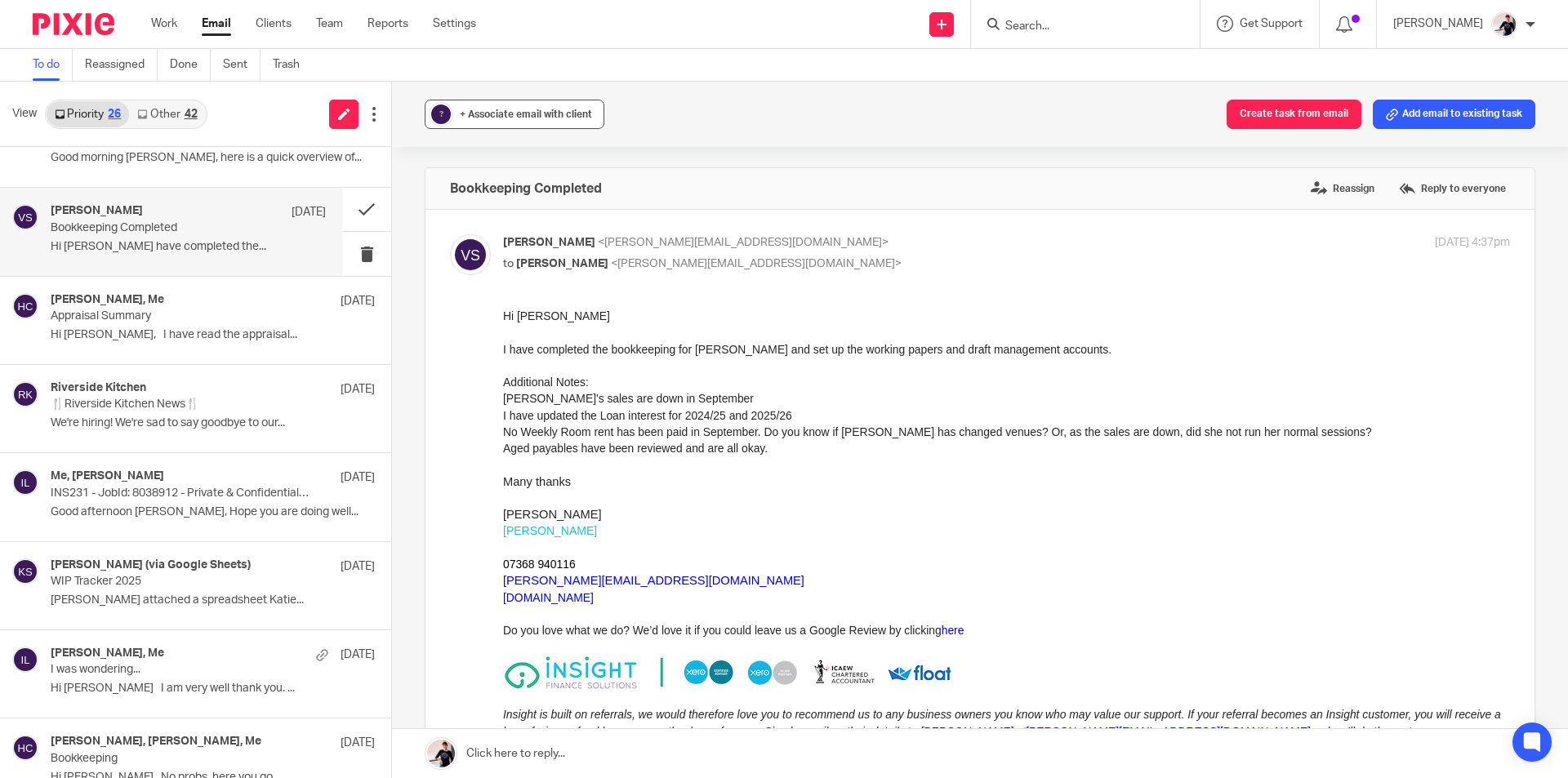
click at [526, 118] on span "+ Associate email with client" at bounding box center [525, 114] width 132 height 10
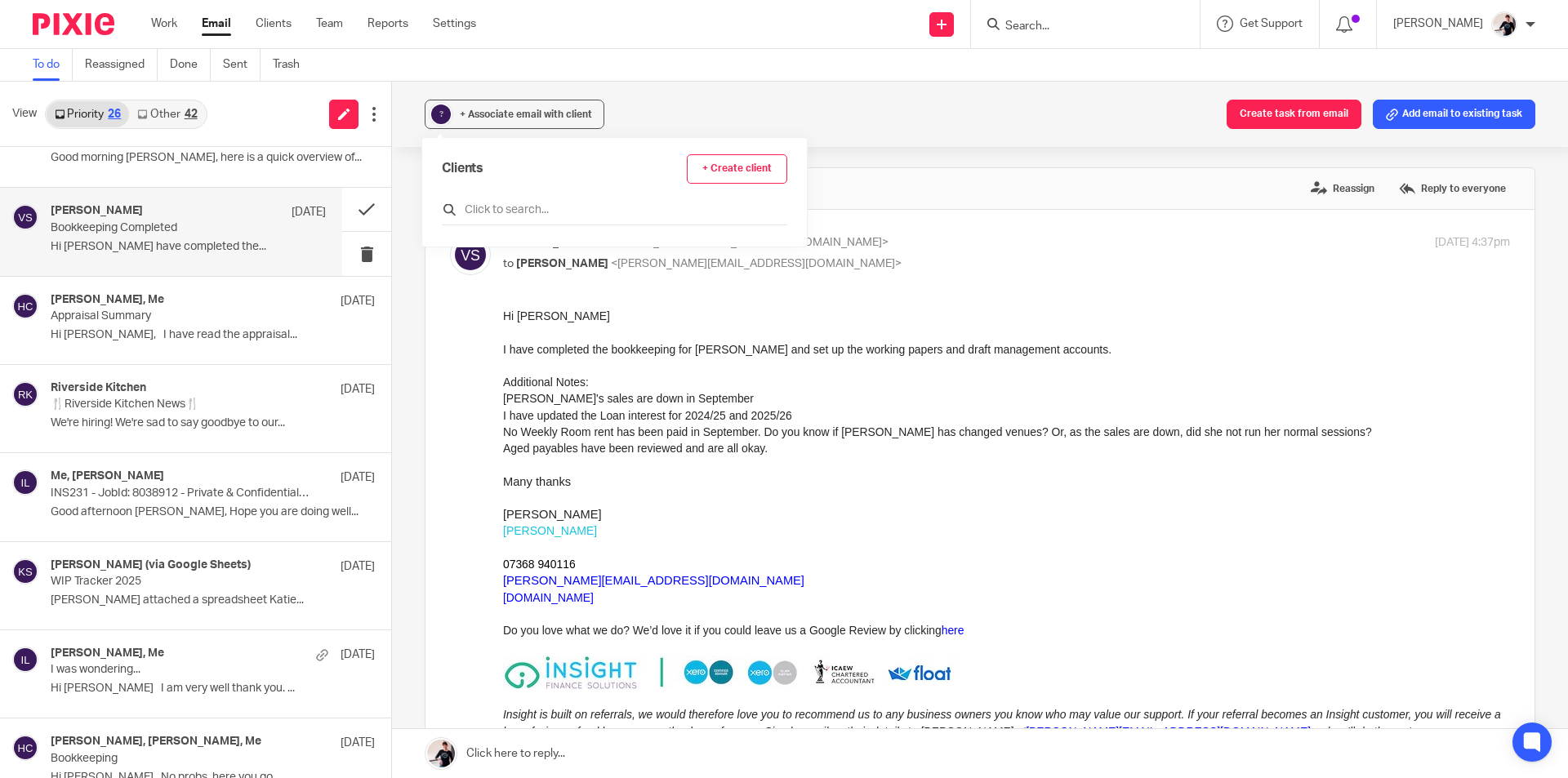
click at [514, 211] on input "text" at bounding box center [614, 209] width 345 height 16
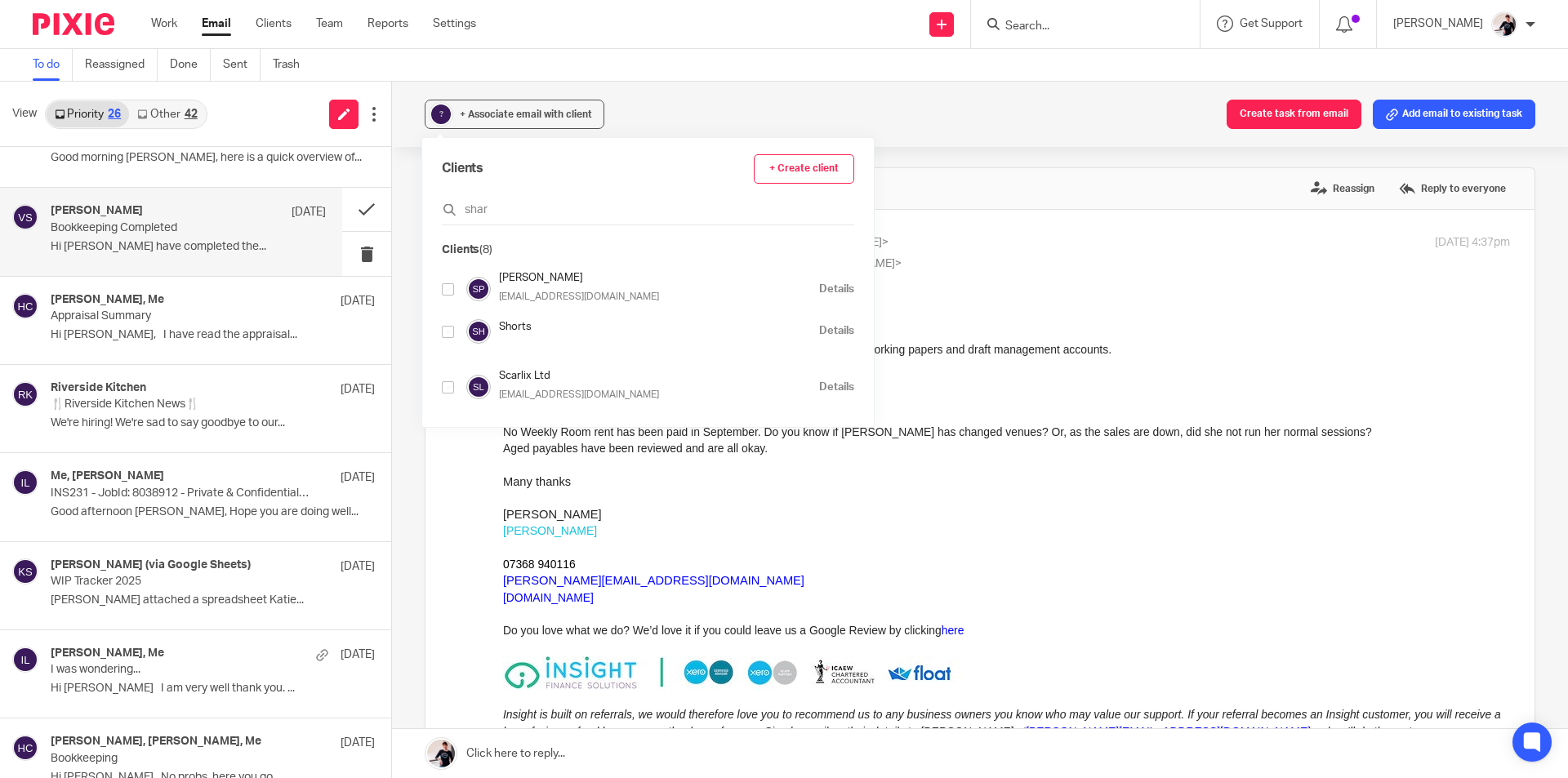
type input "shar"
click at [448, 288] on input "checkbox" at bounding box center [448, 289] width 12 height 12
checkbox input "true"
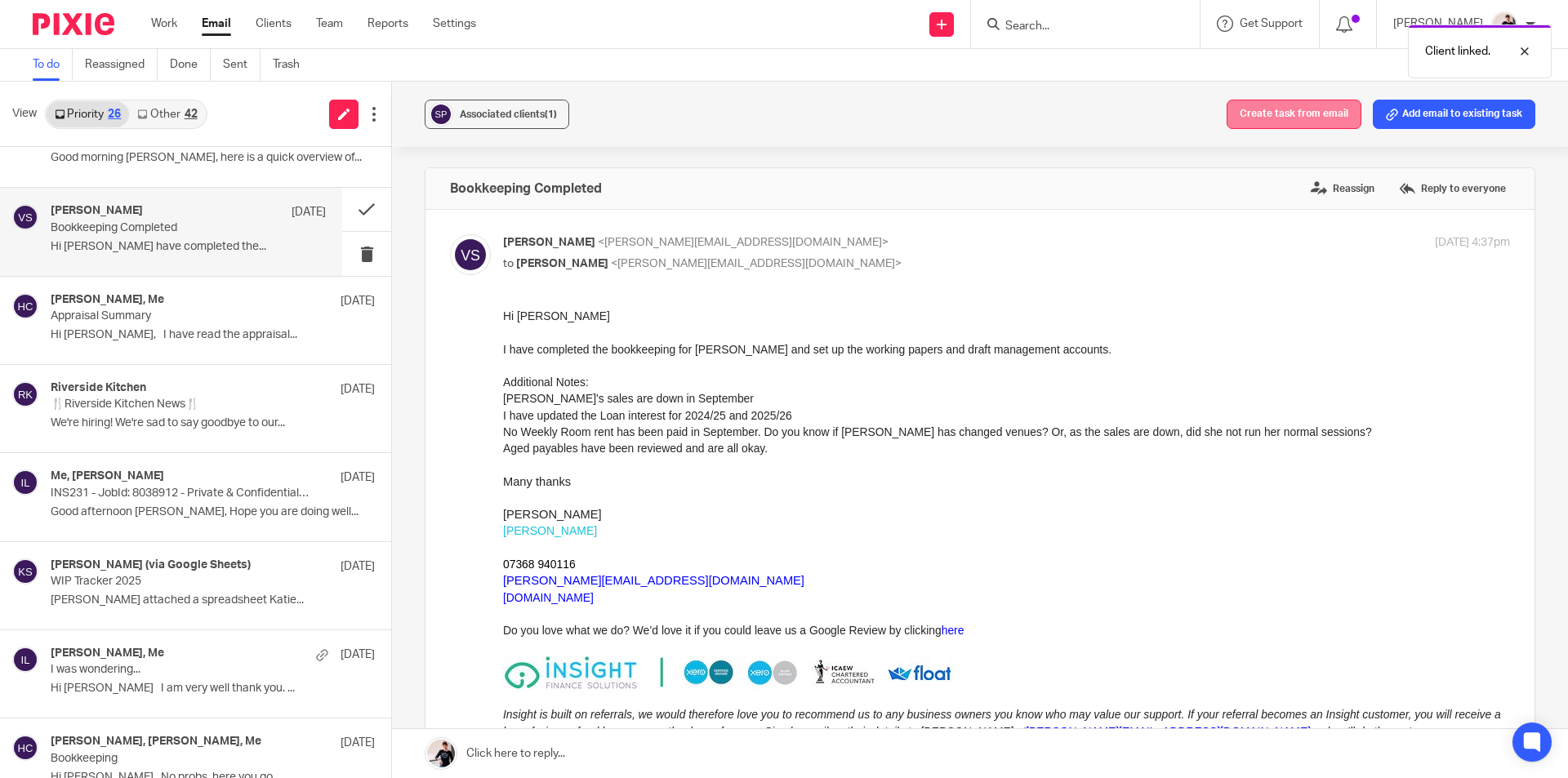
click at [1284, 117] on button "Create task from email" at bounding box center [1293, 114] width 135 height 30
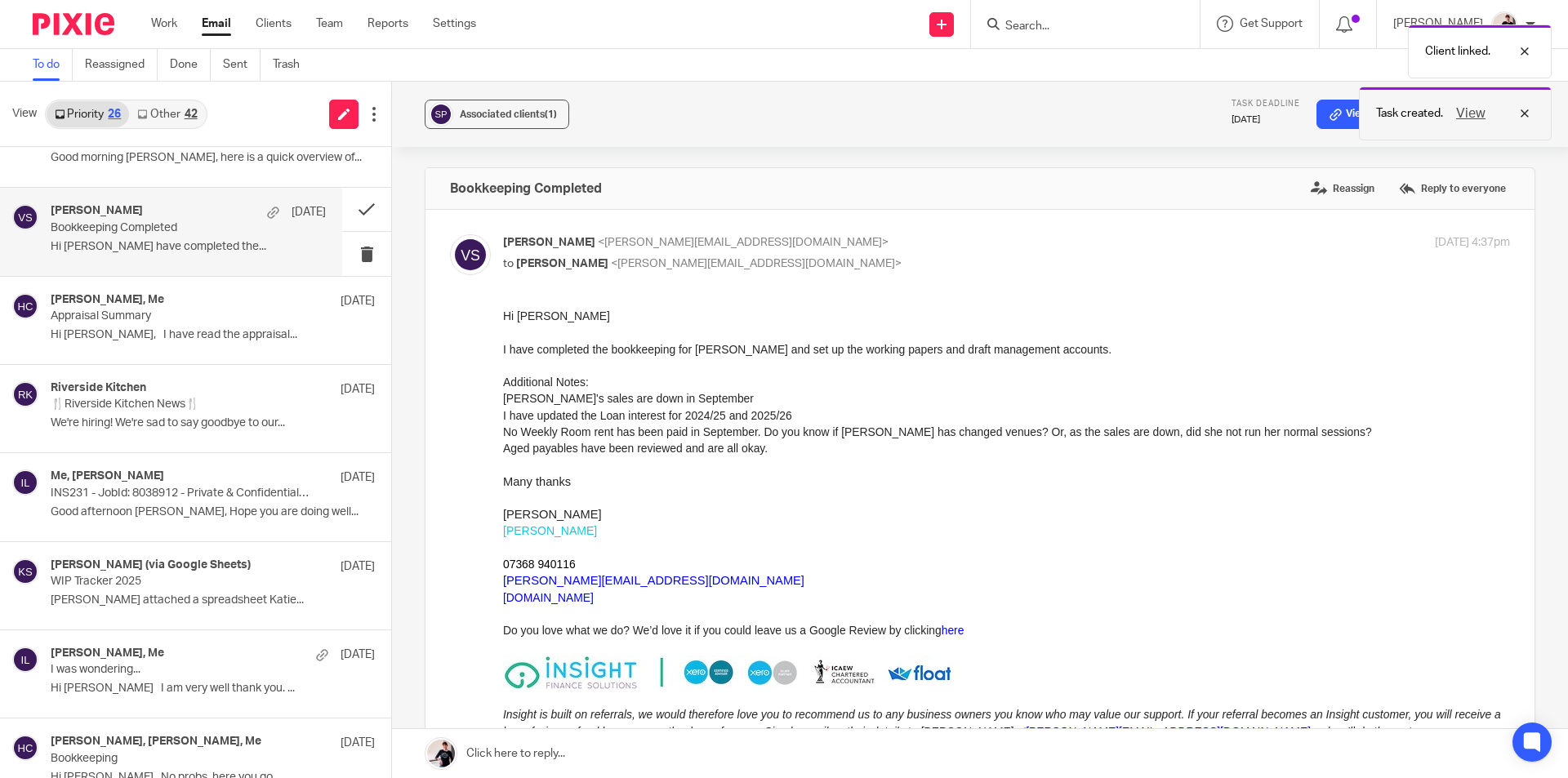
click at [1467, 111] on button "View" at bounding box center [1471, 113] width 39 height 19
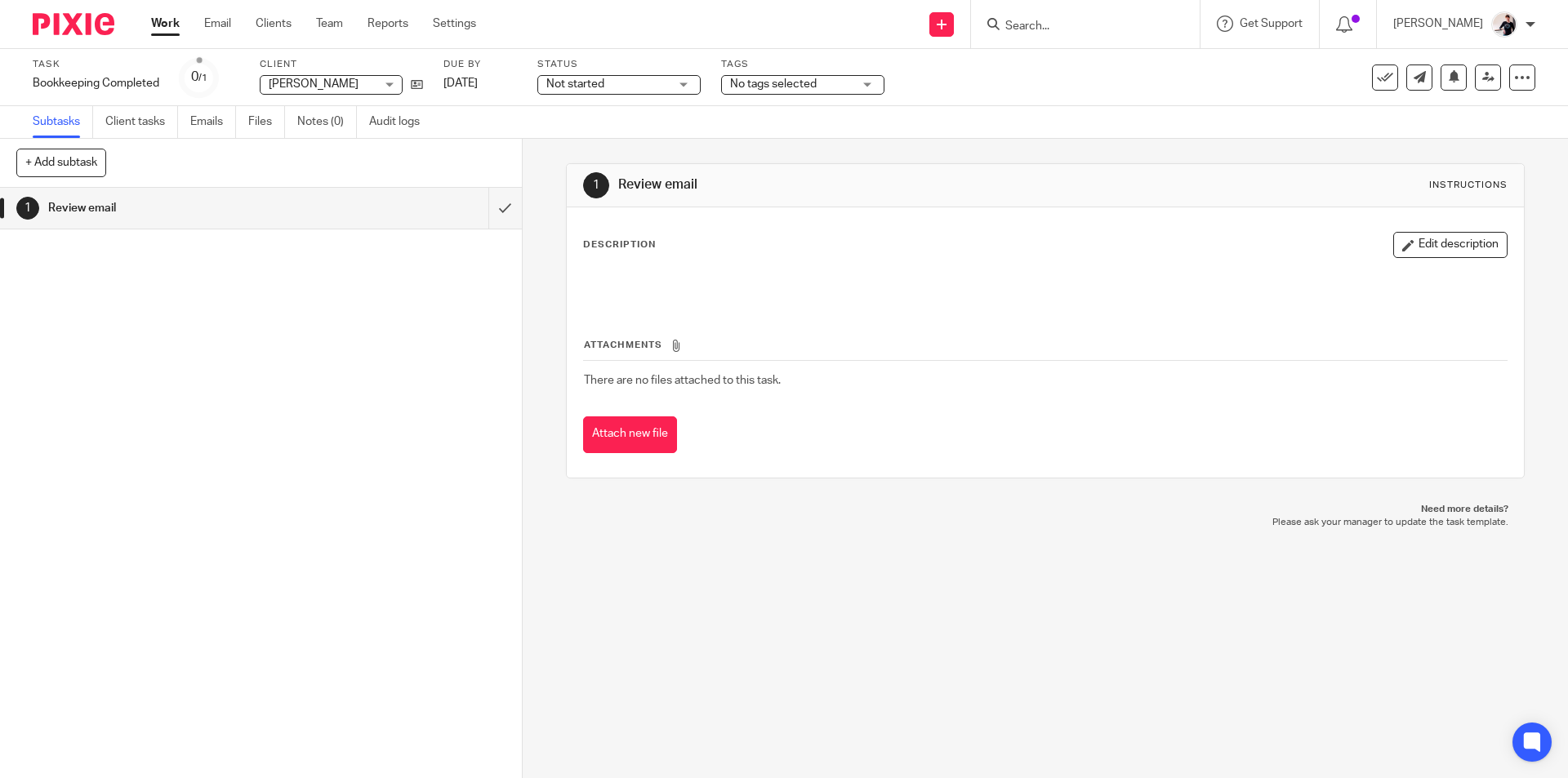
click at [465, 86] on link "[DATE]" at bounding box center [480, 84] width 74 height 17
click at [766, 81] on span "No tags selected" at bounding box center [773, 85] width 86 height 12
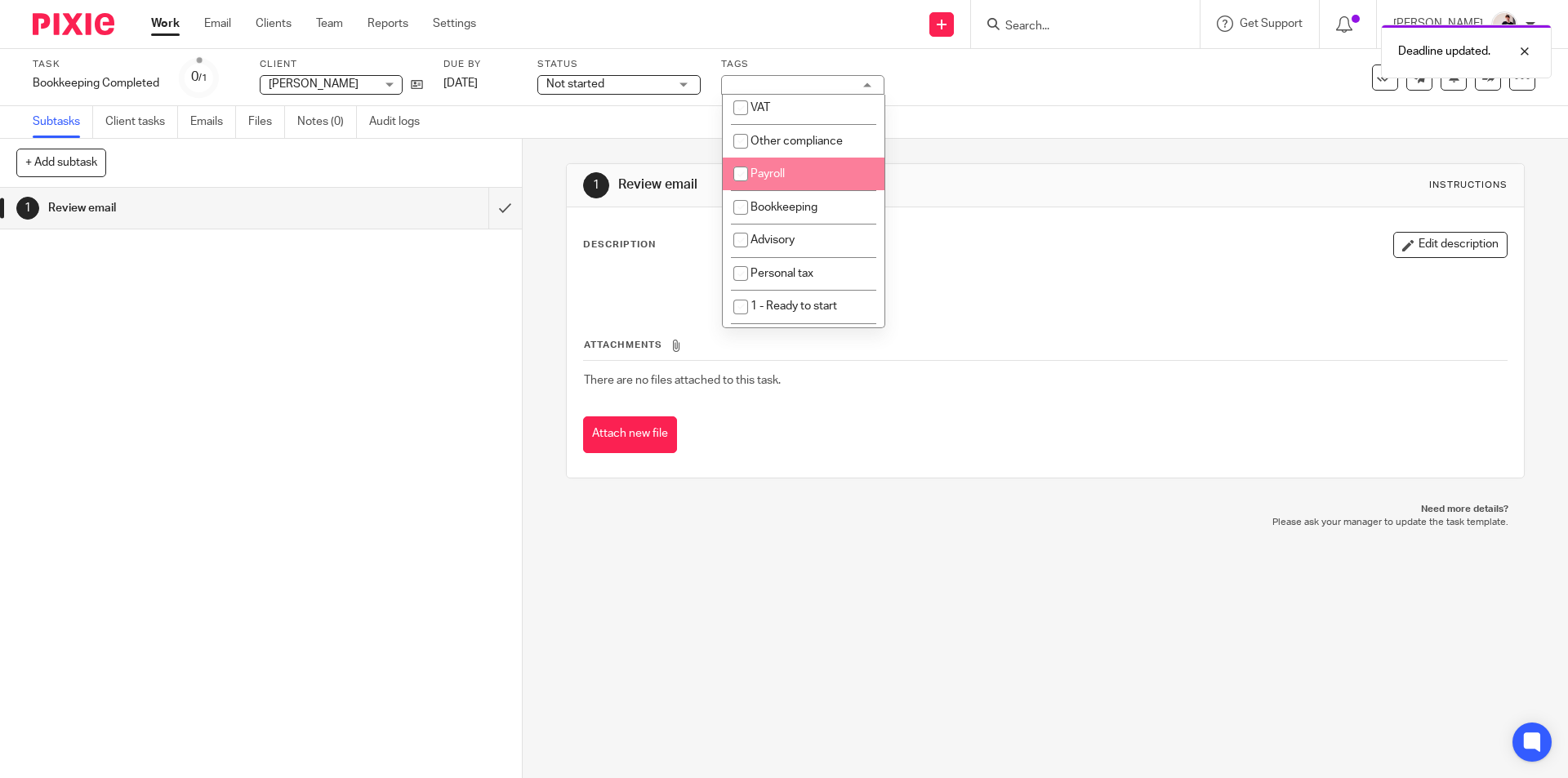
scroll to position [163, 0]
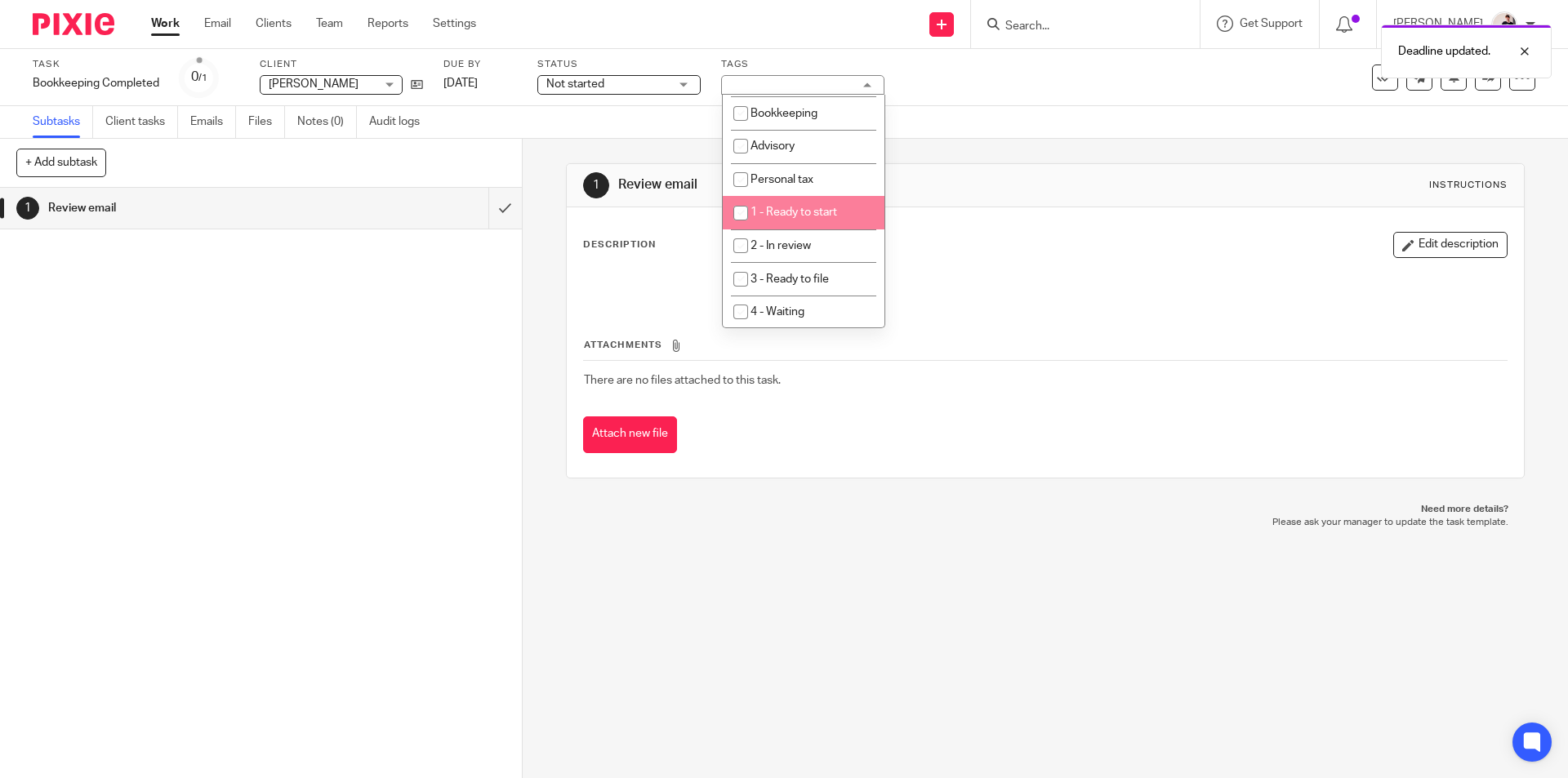
click at [816, 208] on span "1 - Ready to start" at bounding box center [794, 212] width 86 height 12
checkbox input "true"
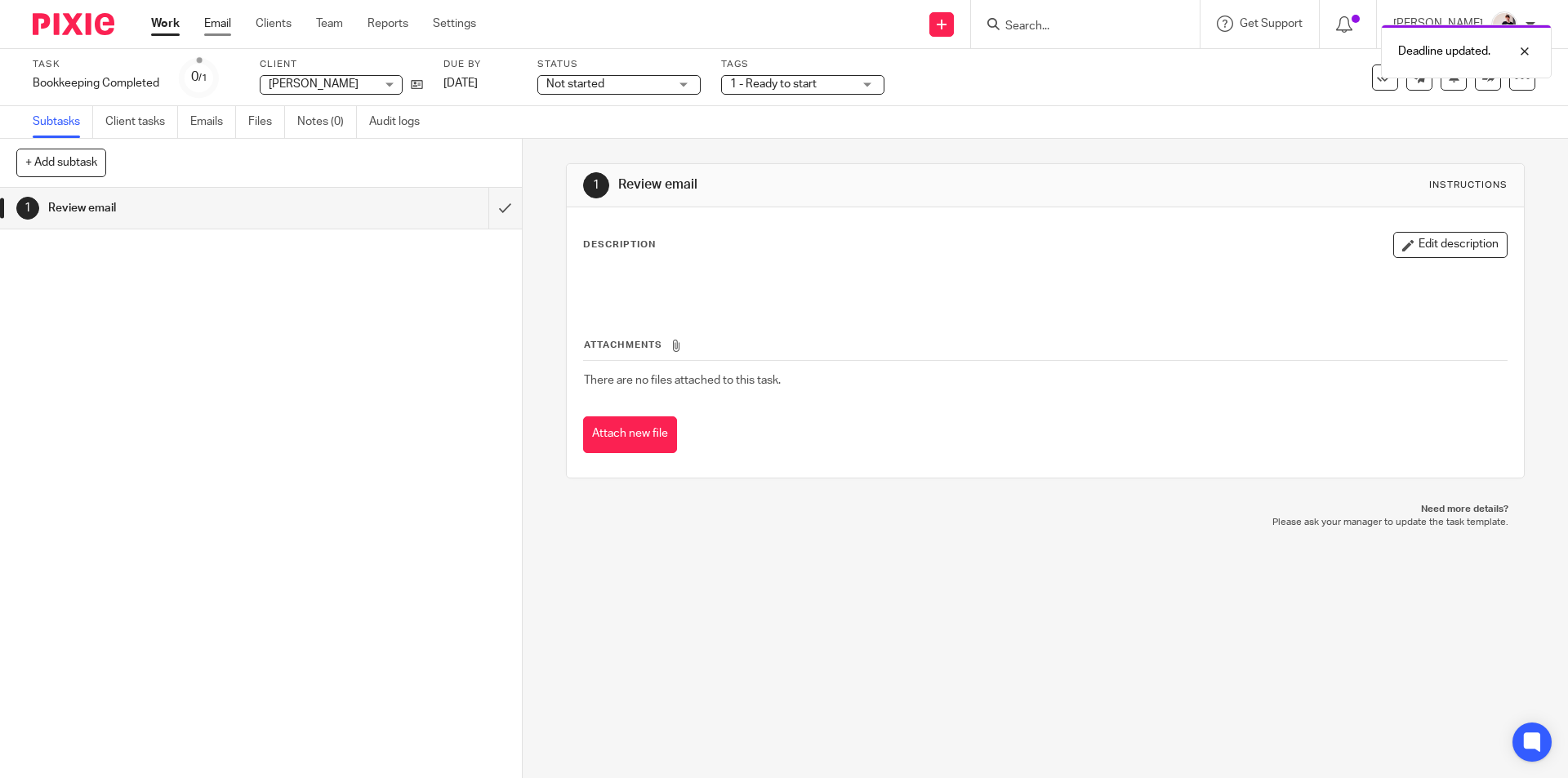
click at [226, 24] on link "Email" at bounding box center [217, 23] width 27 height 16
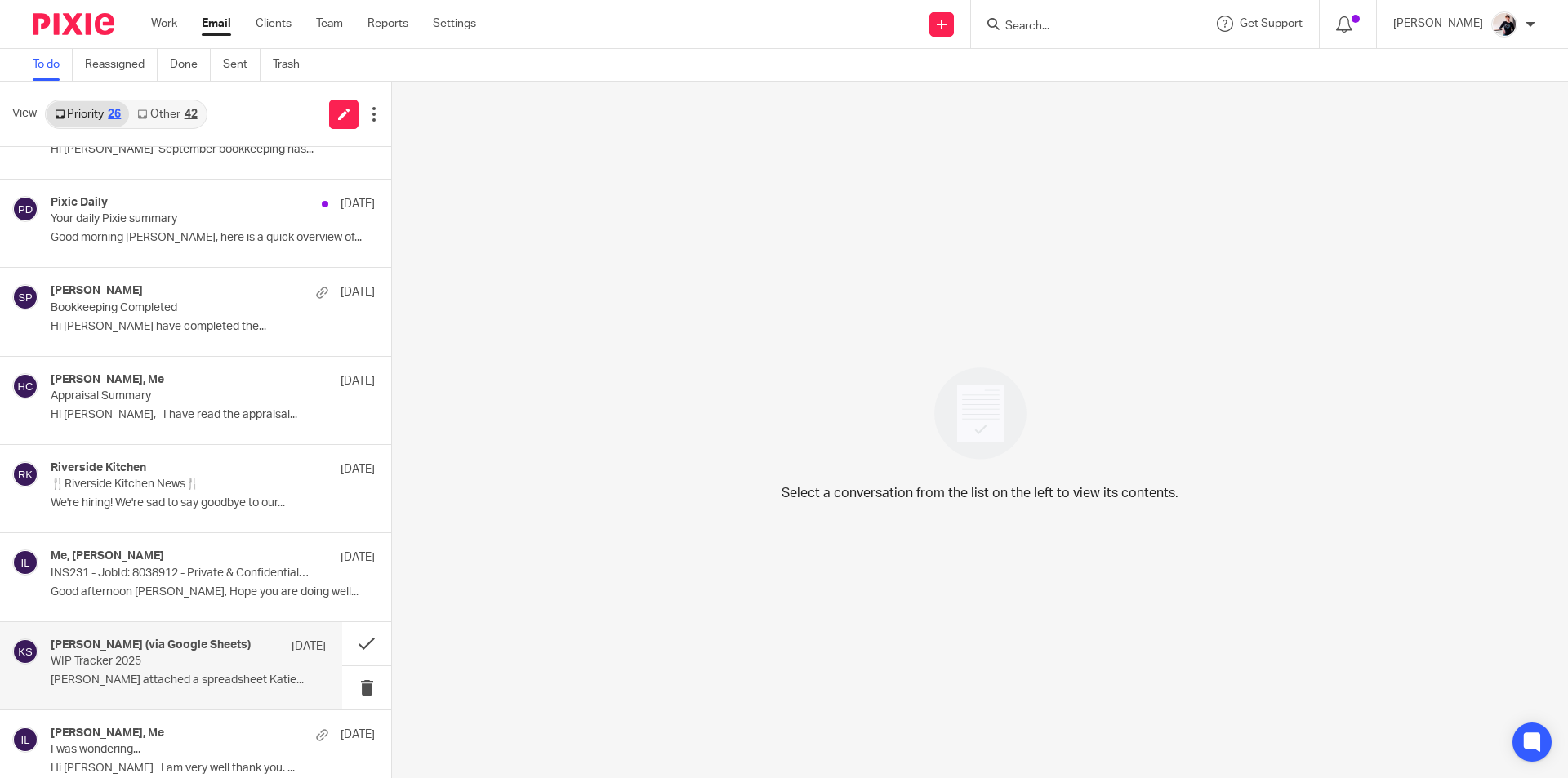
scroll to position [408, 0]
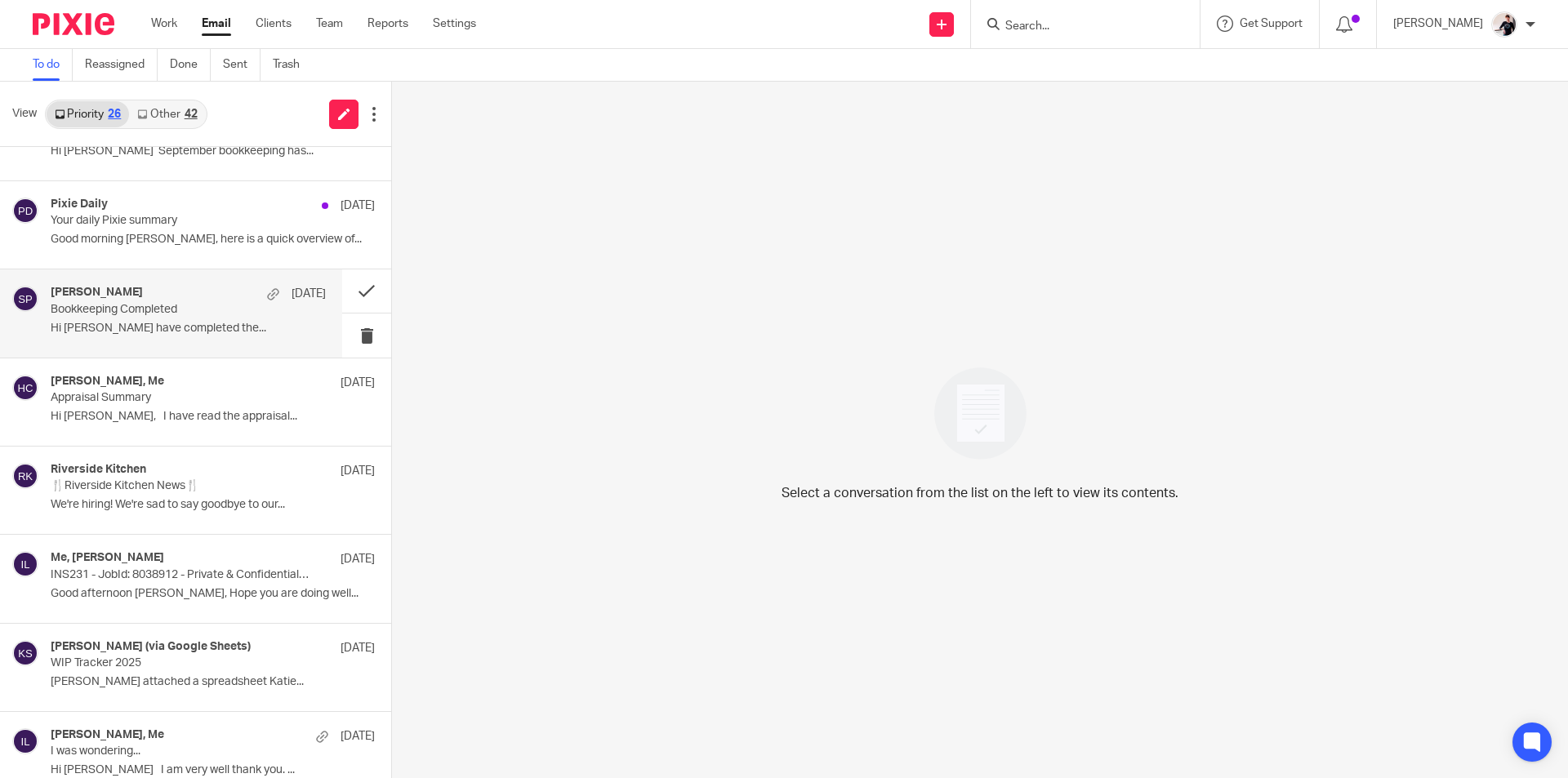
click at [155, 308] on p "Bookkeeping Completed" at bounding box center [161, 310] width 221 height 14
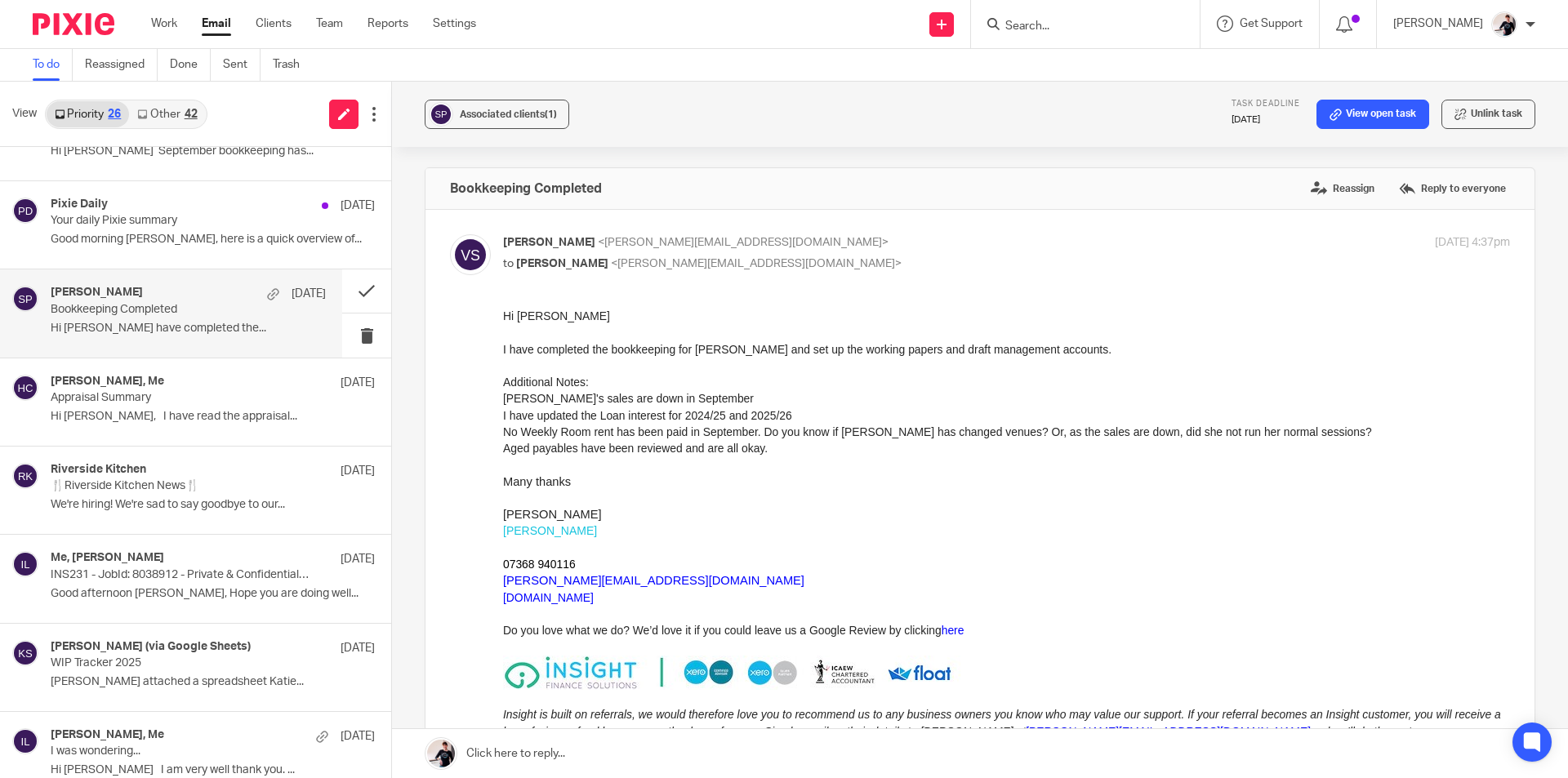
scroll to position [0, 0]
click at [349, 290] on button at bounding box center [366, 290] width 49 height 43
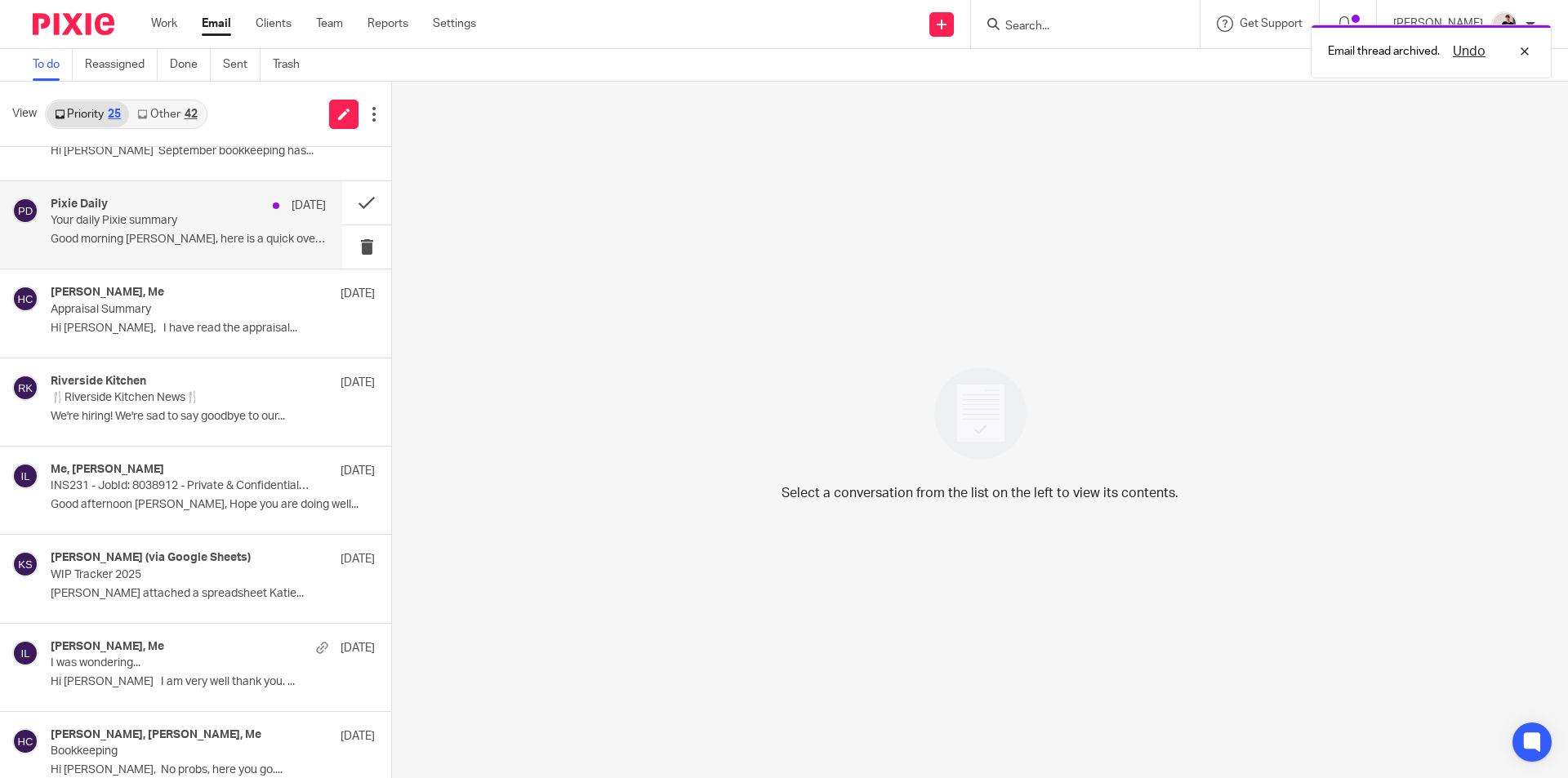
click at [150, 238] on p "Good morning [PERSON_NAME], here is a quick overview of..." at bounding box center [188, 239] width 275 height 14
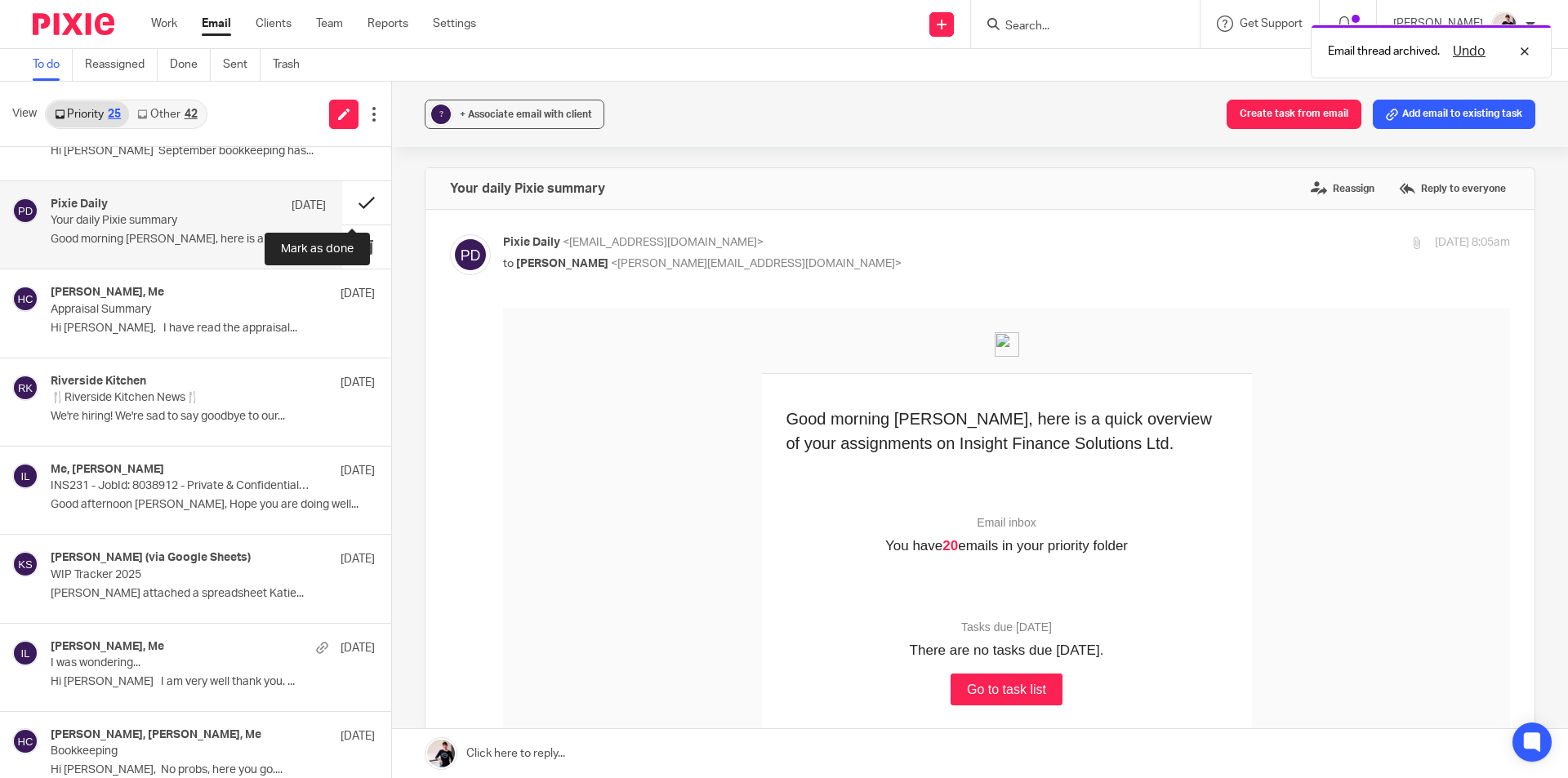
click at [351, 202] on button at bounding box center [366, 202] width 49 height 43
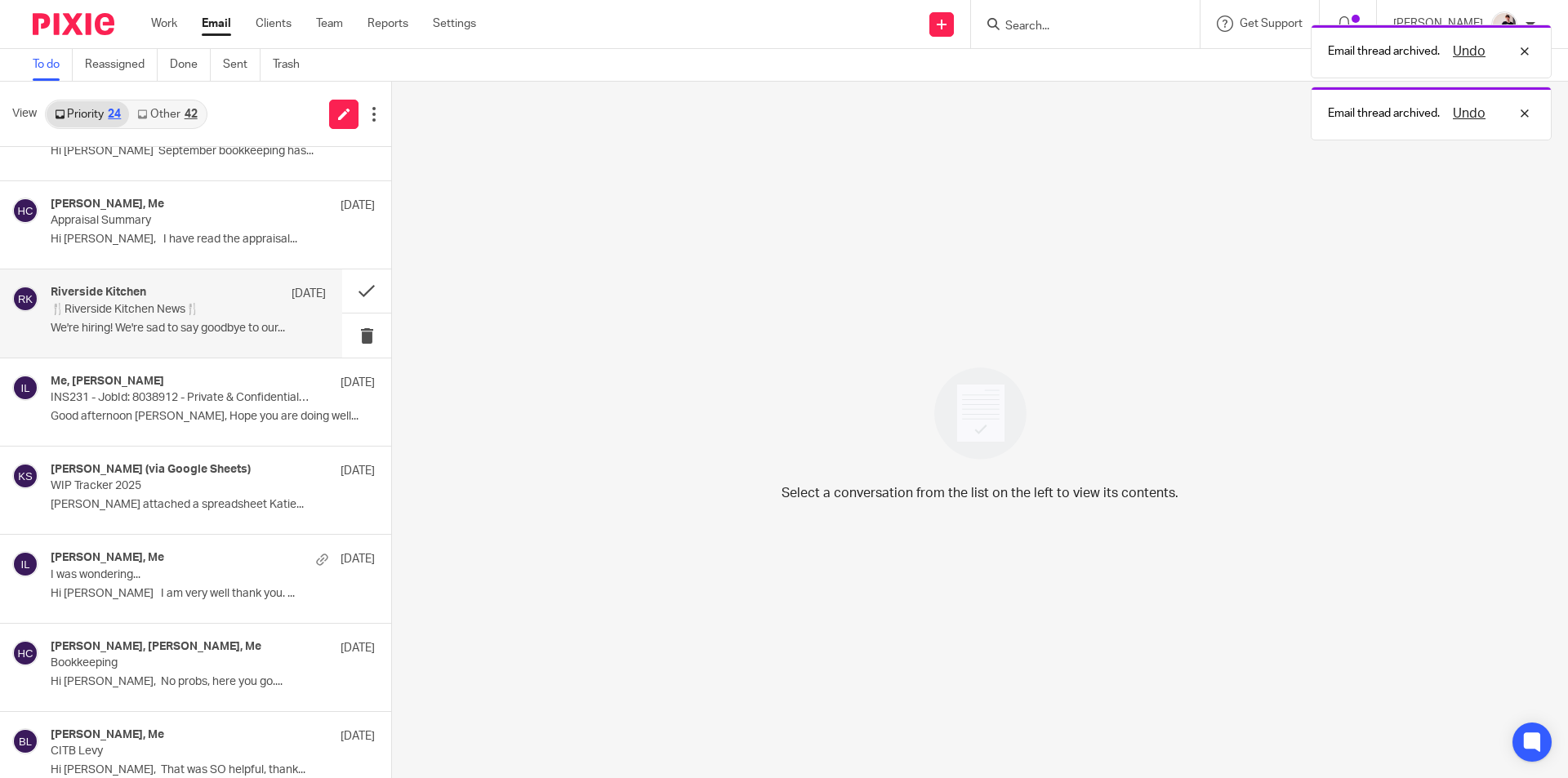
scroll to position [326, 0]
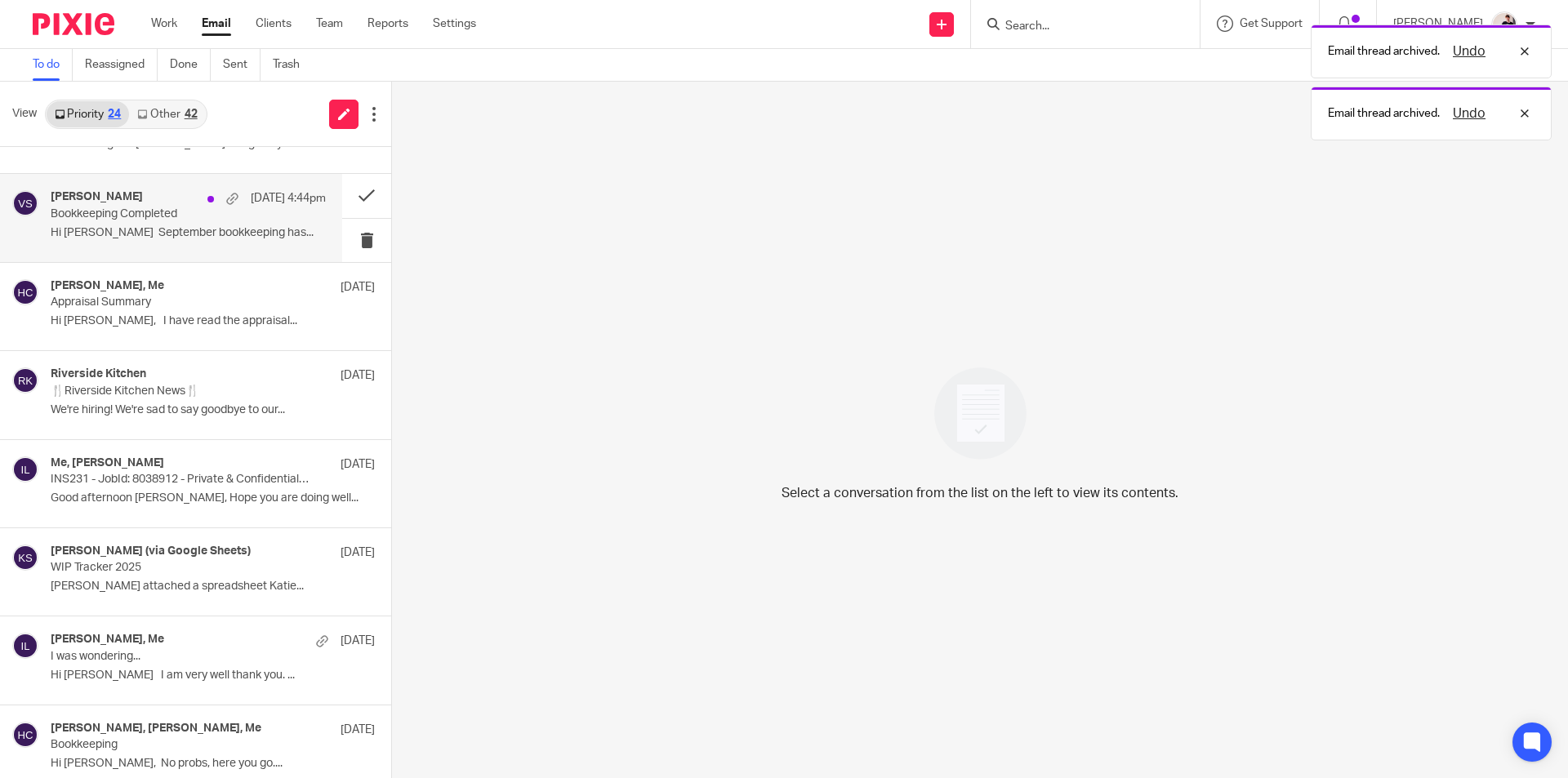
click at [191, 208] on p "Bookkeeping Completed" at bounding box center [161, 214] width 221 height 14
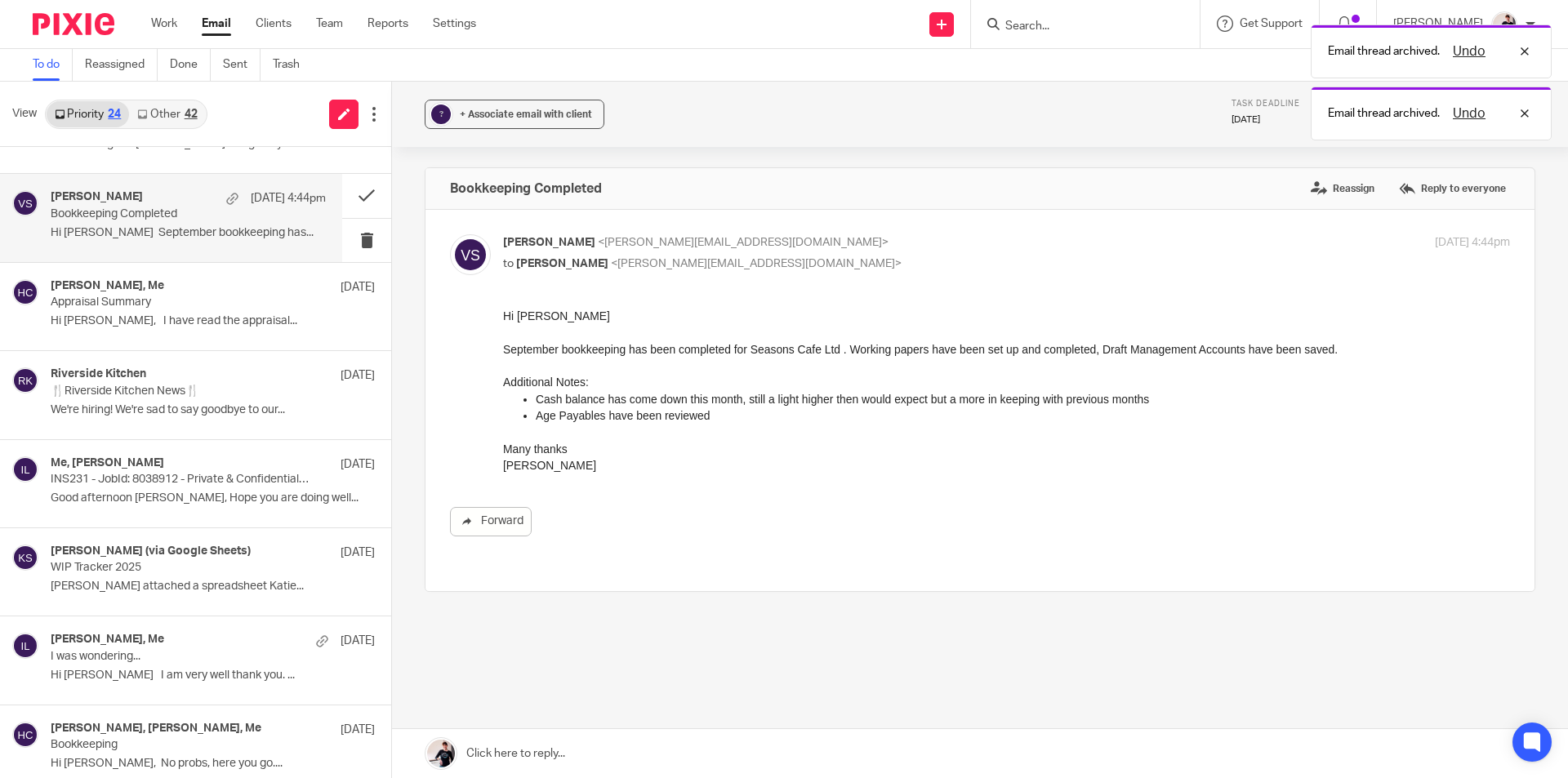
scroll to position [0, 0]
click at [486, 118] on span "+ Associate email with client" at bounding box center [525, 114] width 132 height 10
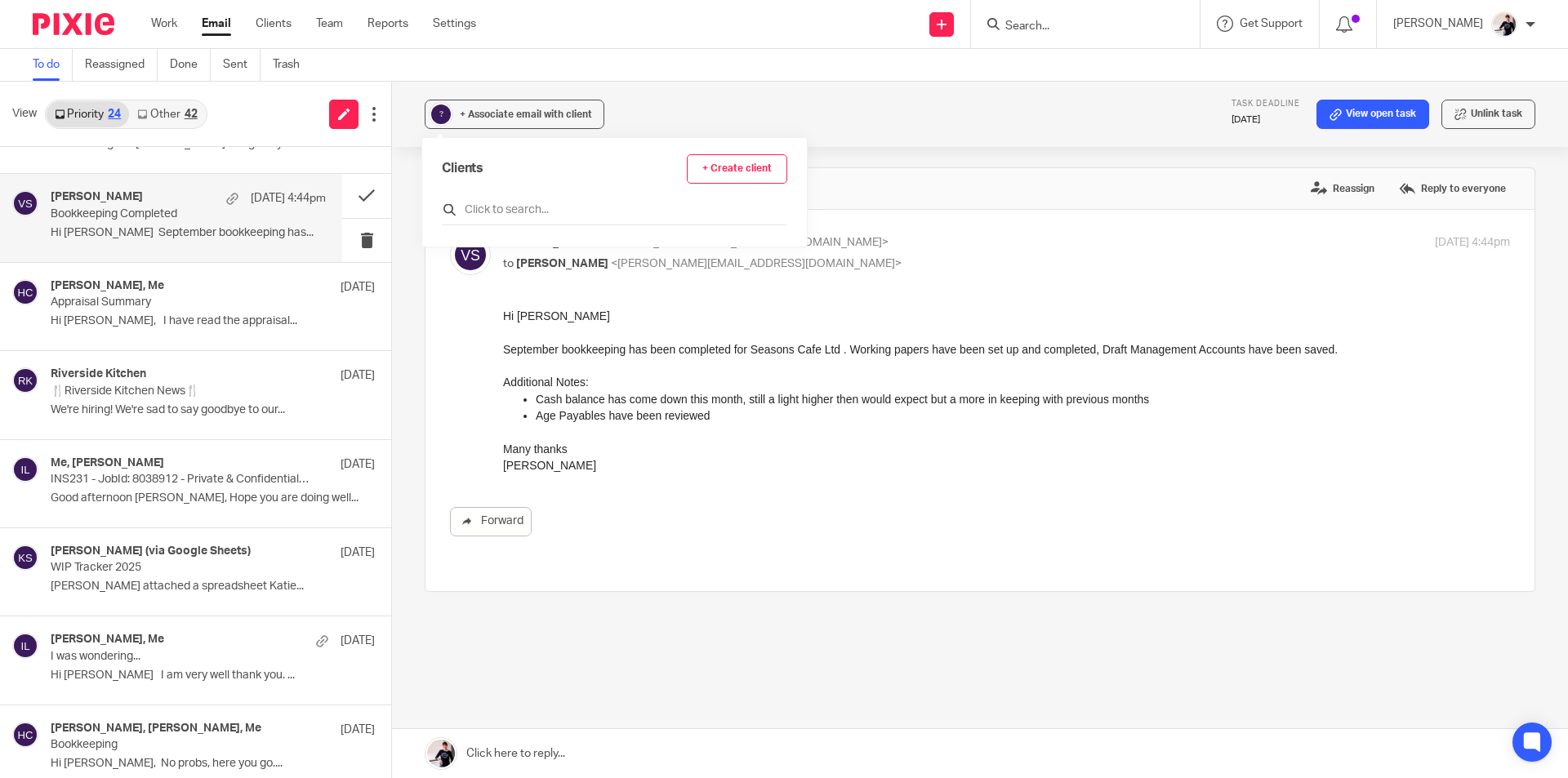
click at [511, 216] on input "text" at bounding box center [614, 209] width 345 height 16
type input "seas"
click at [448, 290] on input "checkbox" at bounding box center [448, 289] width 12 height 12
checkbox input "true"
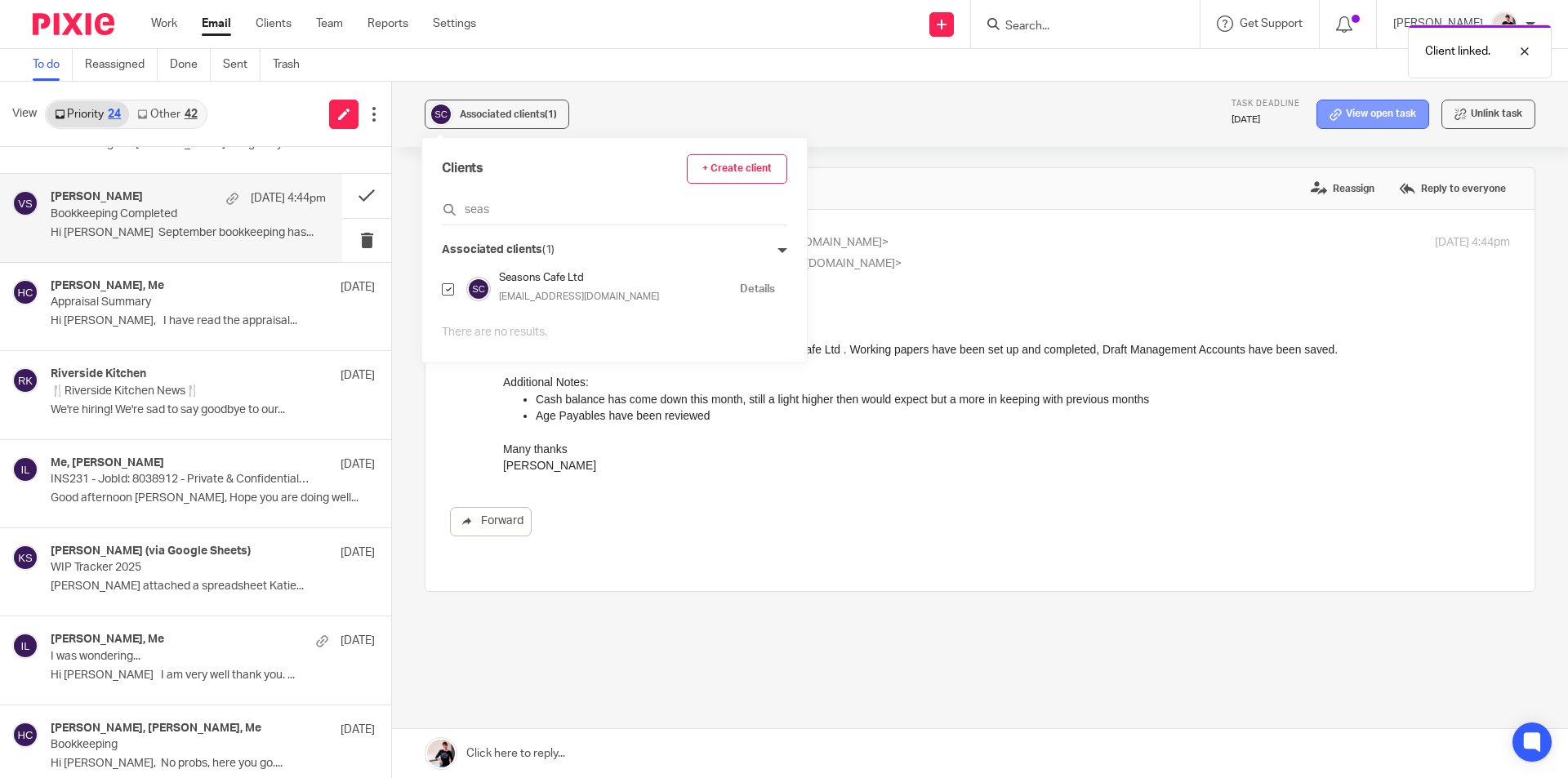
click at [1350, 113] on link "View open task" at bounding box center [1372, 114] width 113 height 30
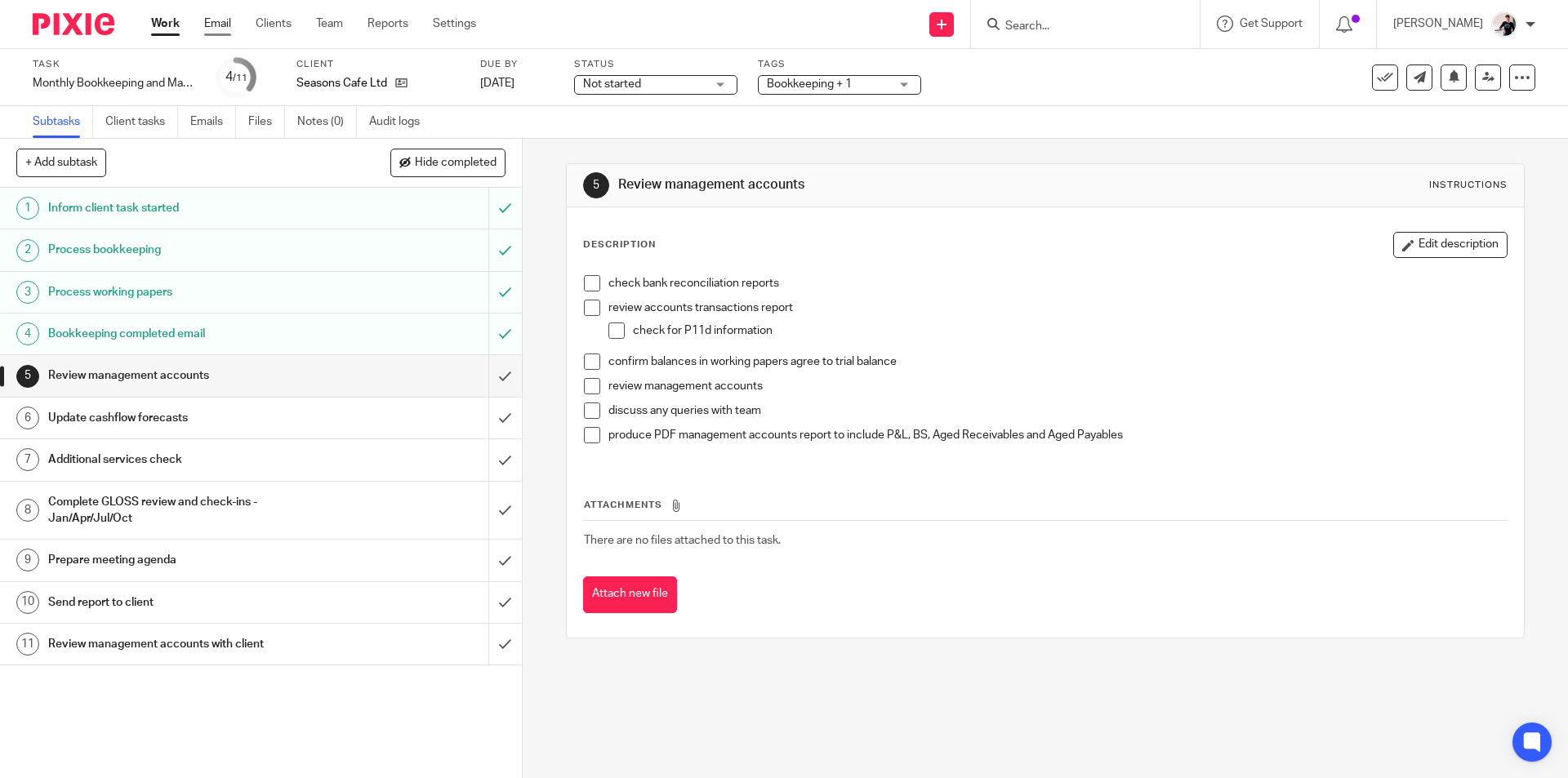
click at [218, 27] on link "Email" at bounding box center [217, 23] width 27 height 16
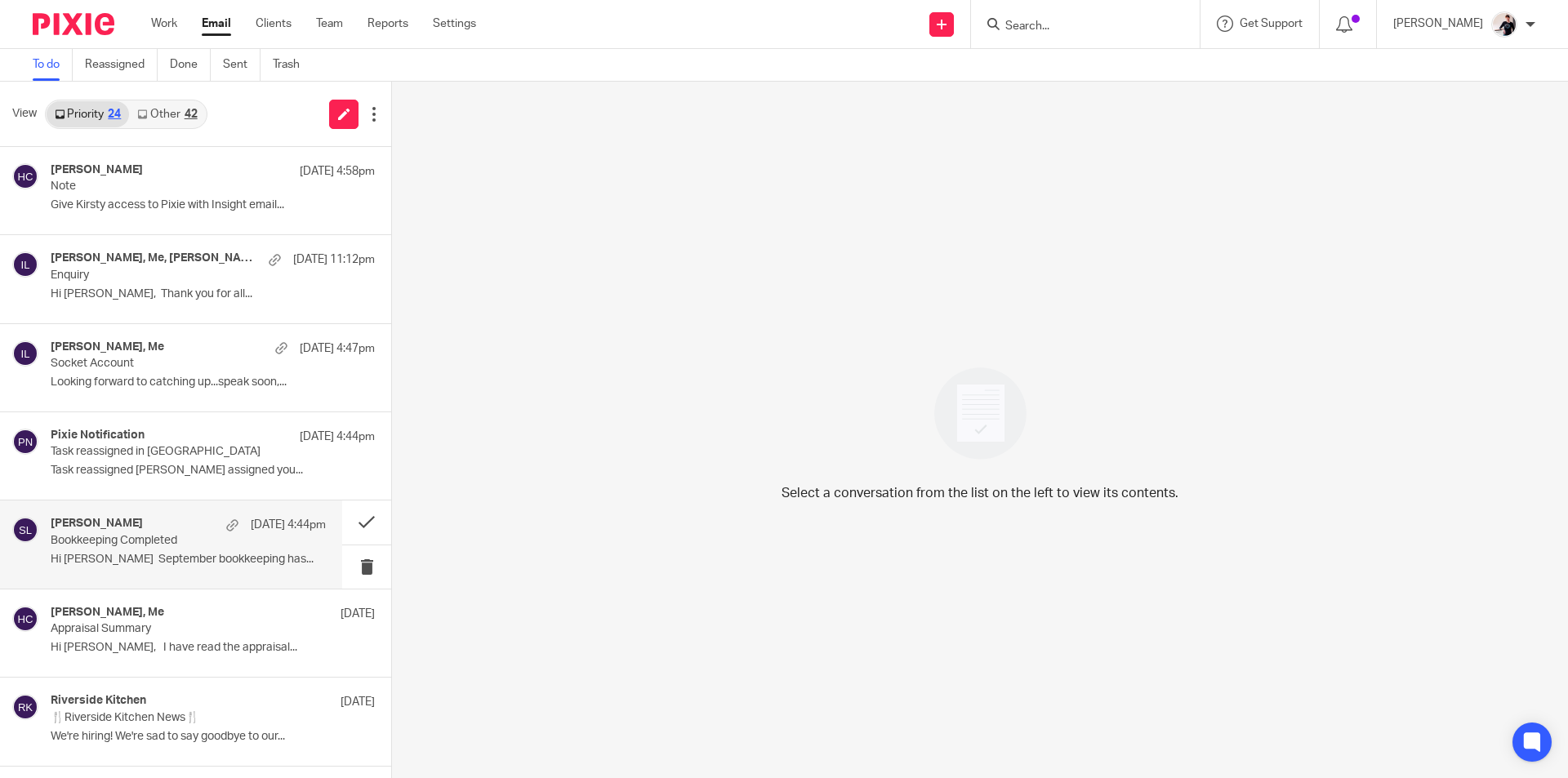
click at [156, 529] on div "Vicki Sanders 10 Oct 4:44pm" at bounding box center [188, 524] width 275 height 16
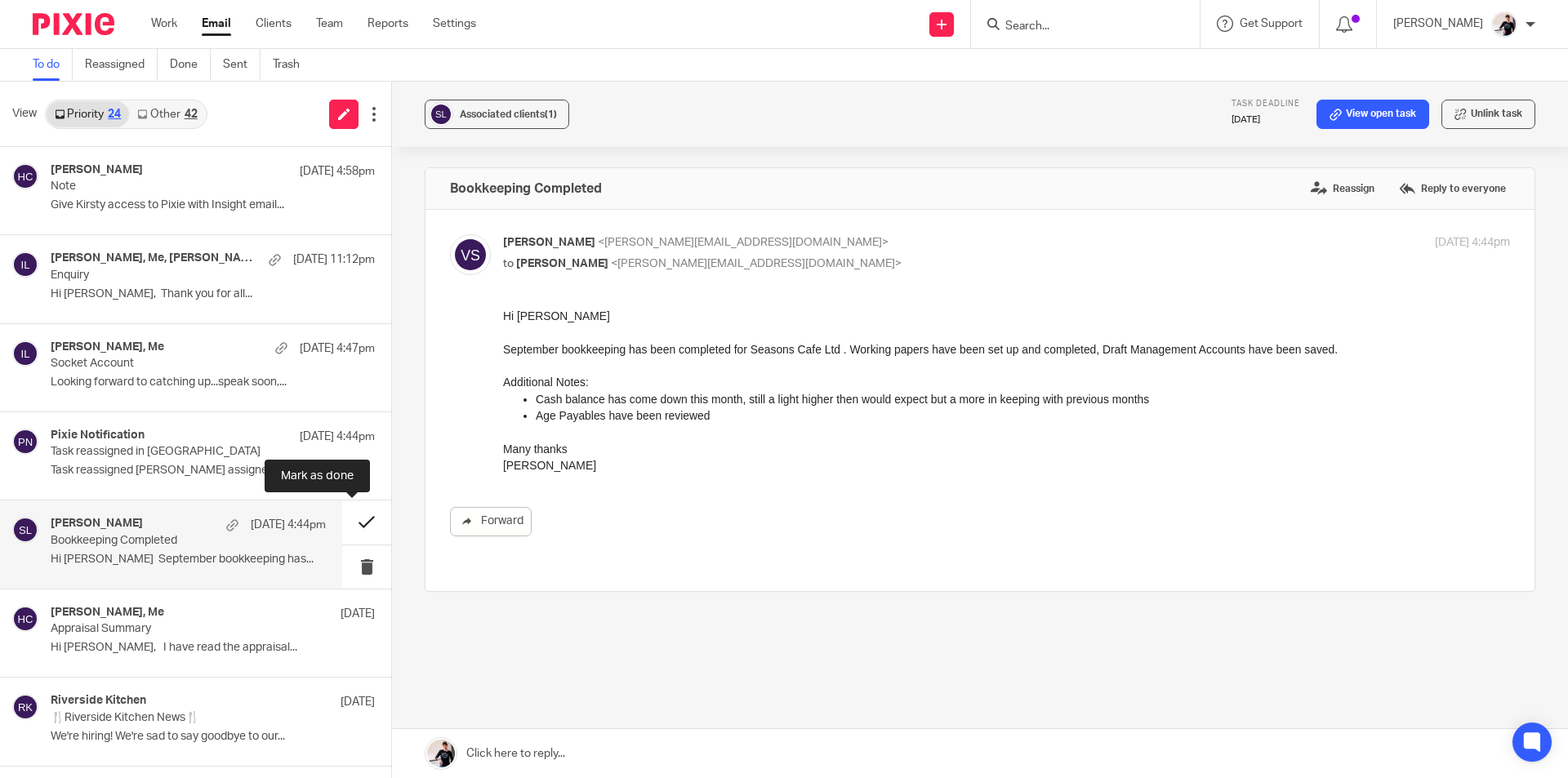
click at [347, 524] on button at bounding box center [366, 521] width 49 height 43
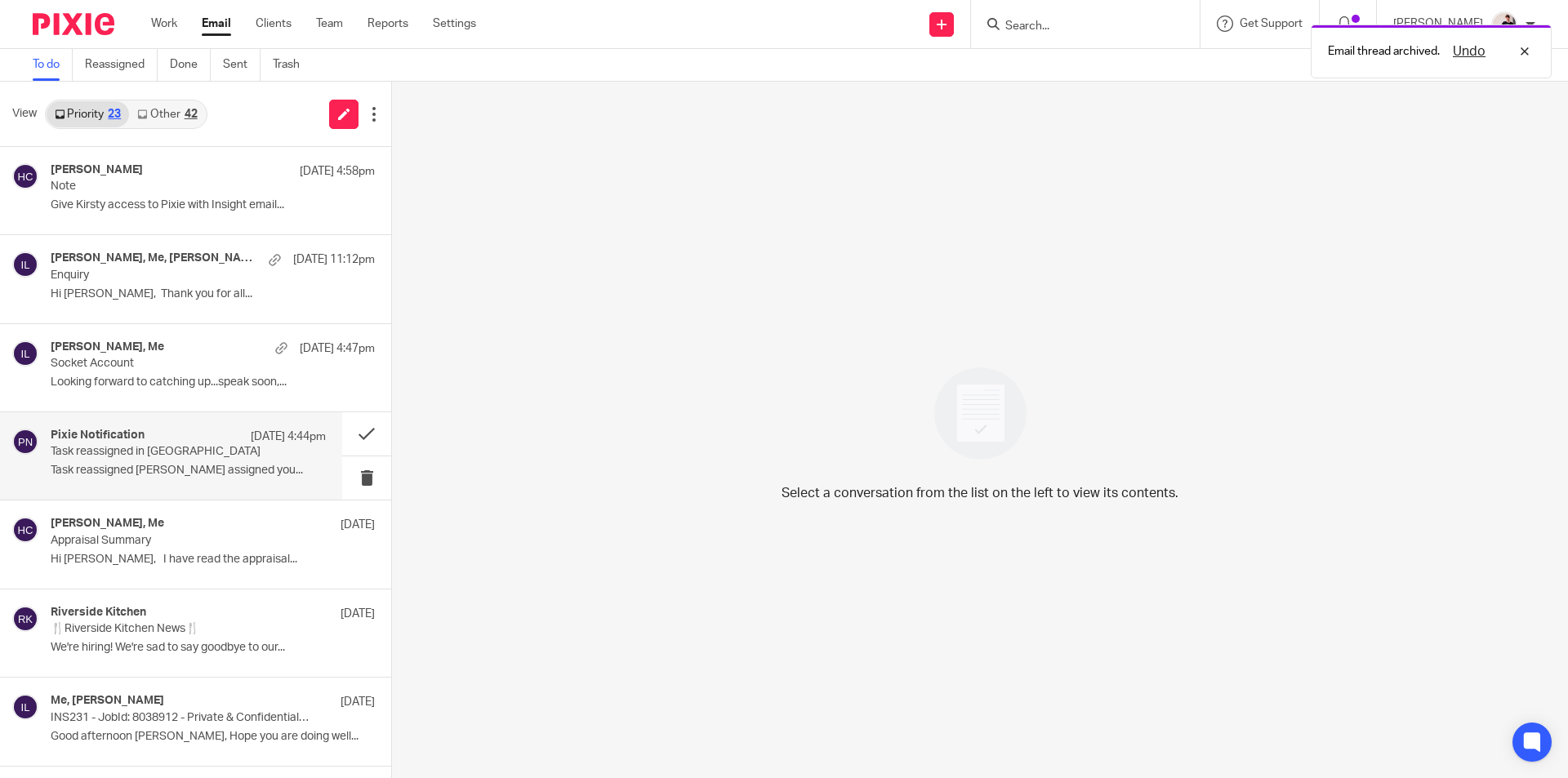
click at [189, 460] on div "Pixie Notification 10 Oct 4:44pm Task reassigned in Pixie Task reassigned Vicki…" at bounding box center [188, 456] width 275 height 55
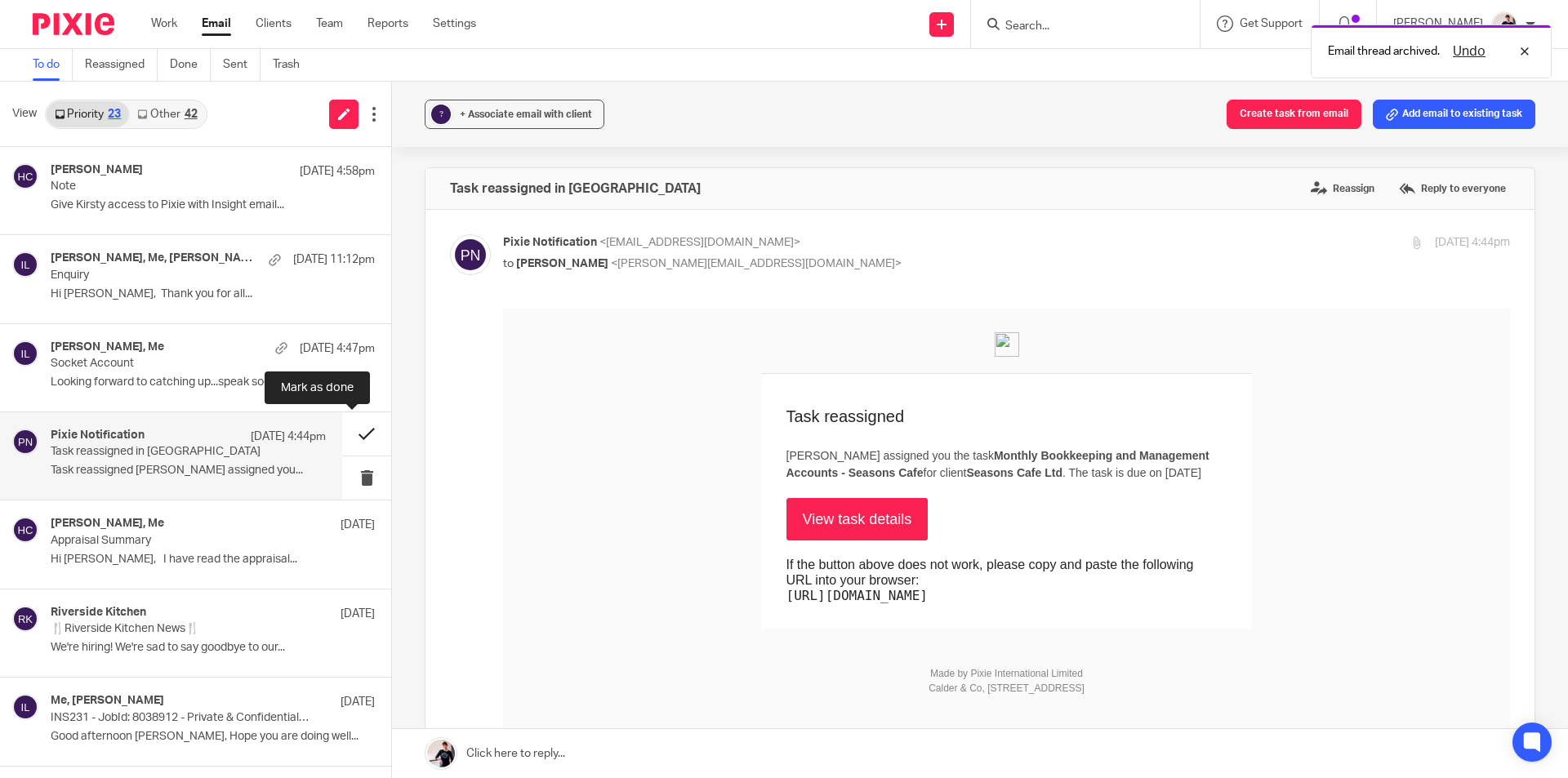
click at [347, 429] on button at bounding box center [366, 433] width 49 height 43
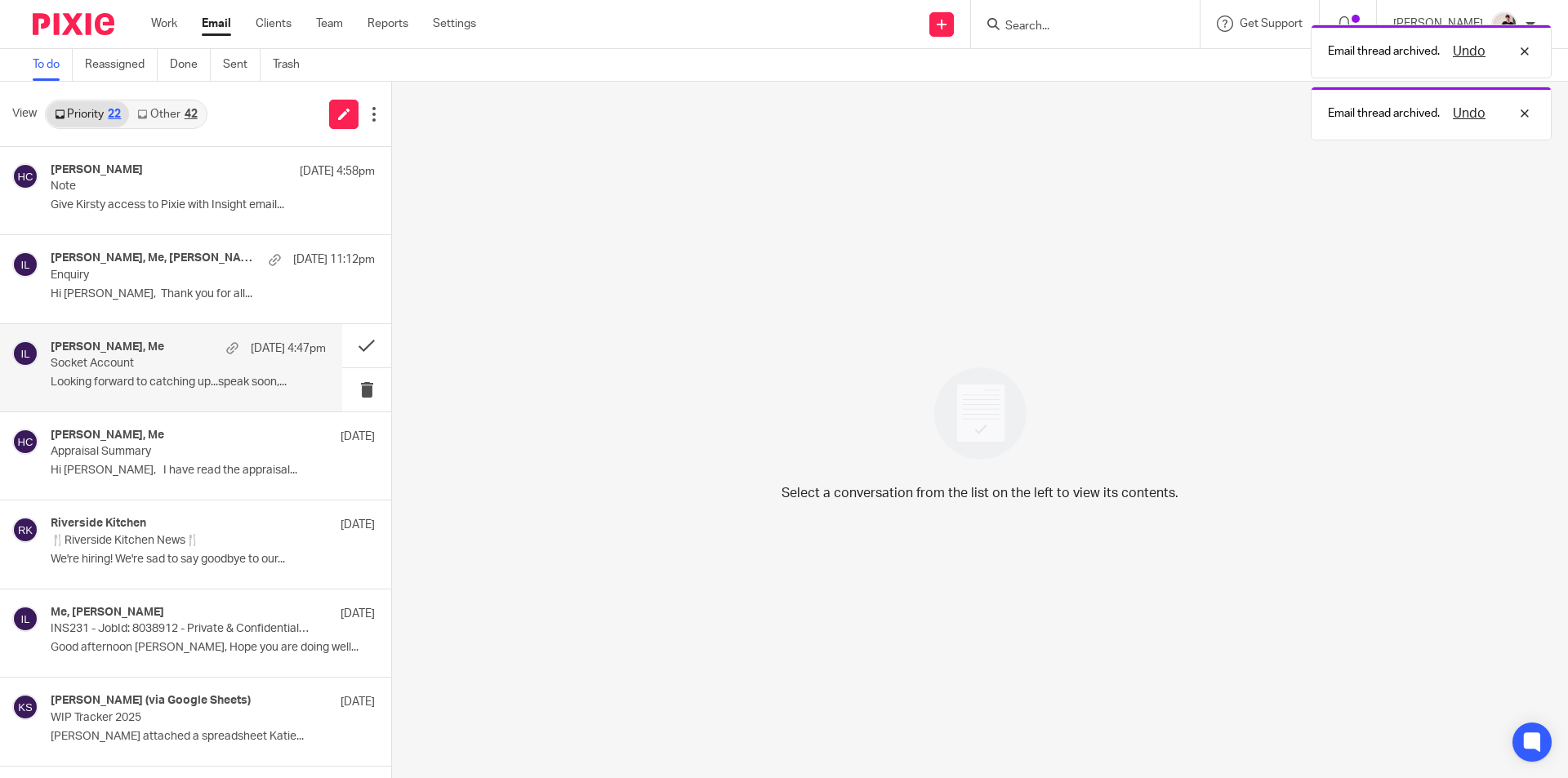
click at [176, 375] on p "Looking forward to catching up...speak soon,..." at bounding box center [188, 382] width 275 height 14
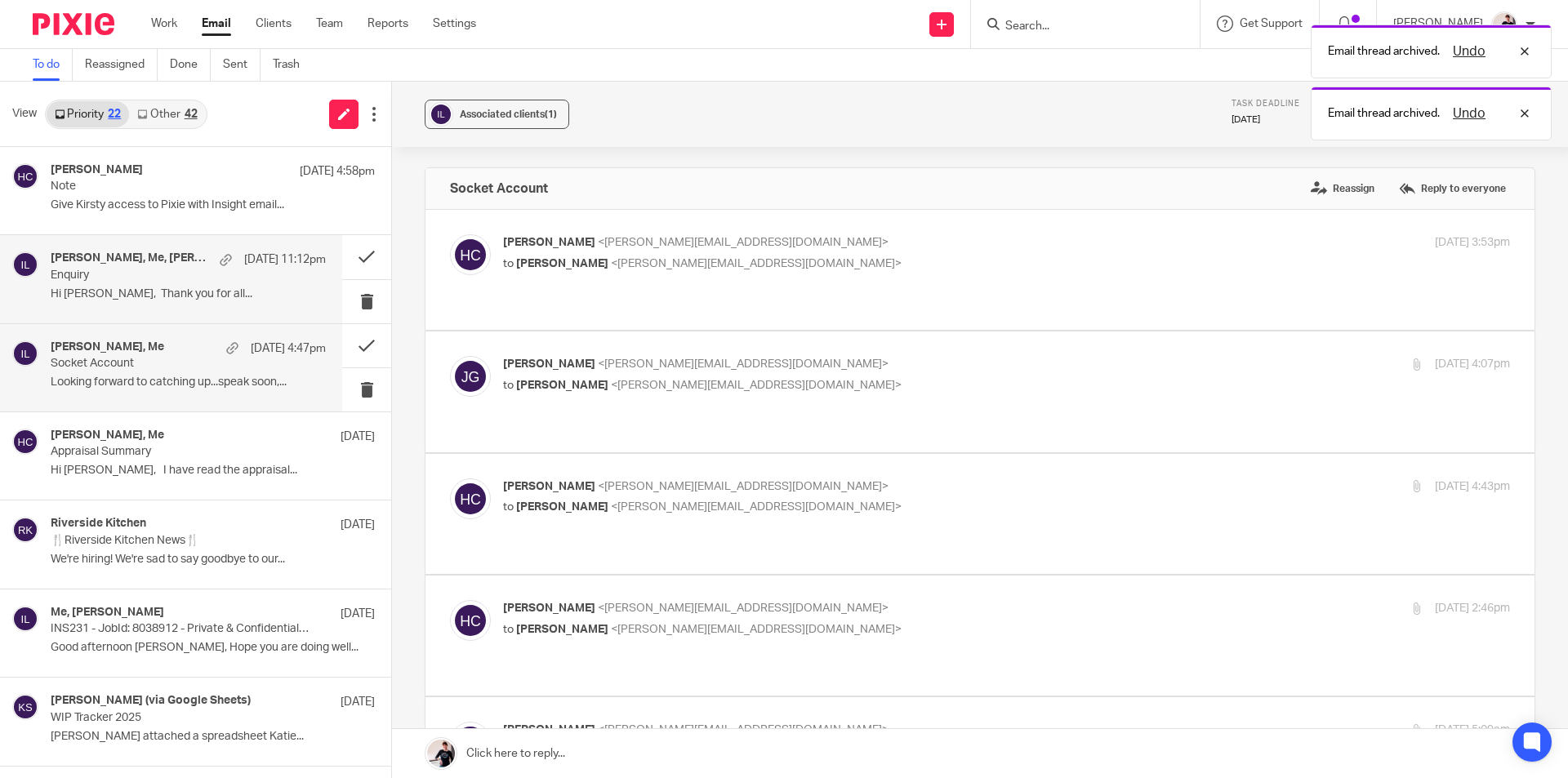
click at [185, 281] on p "Enquiry" at bounding box center [161, 275] width 221 height 14
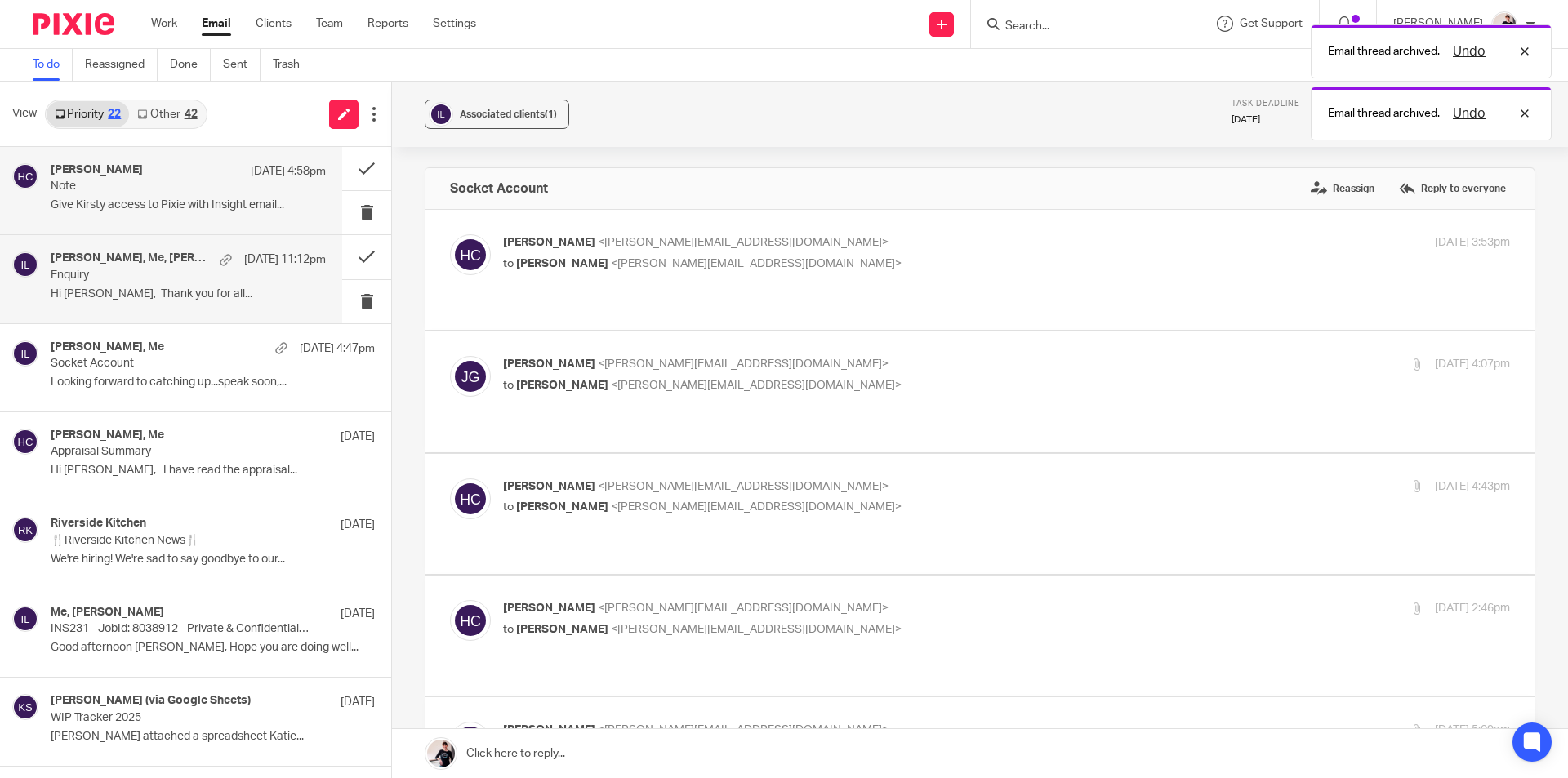
click at [190, 197] on div "Helen Crapper 12 Oct 4:58pm Note Give Kirsty access to Pixie with Insight email…" at bounding box center [188, 190] width 275 height 55
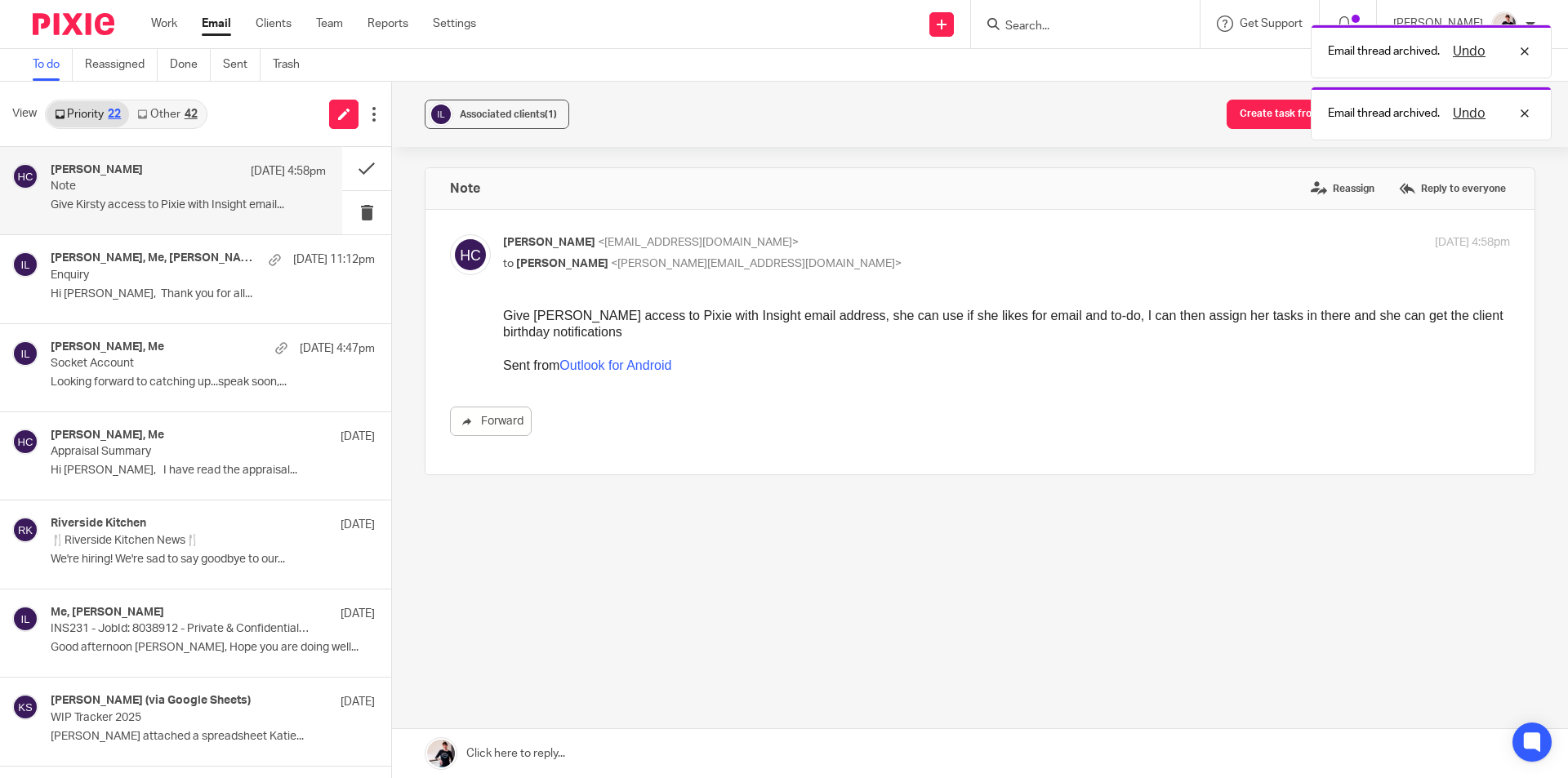
click at [188, 105] on link "Other 42" at bounding box center [167, 114] width 76 height 26
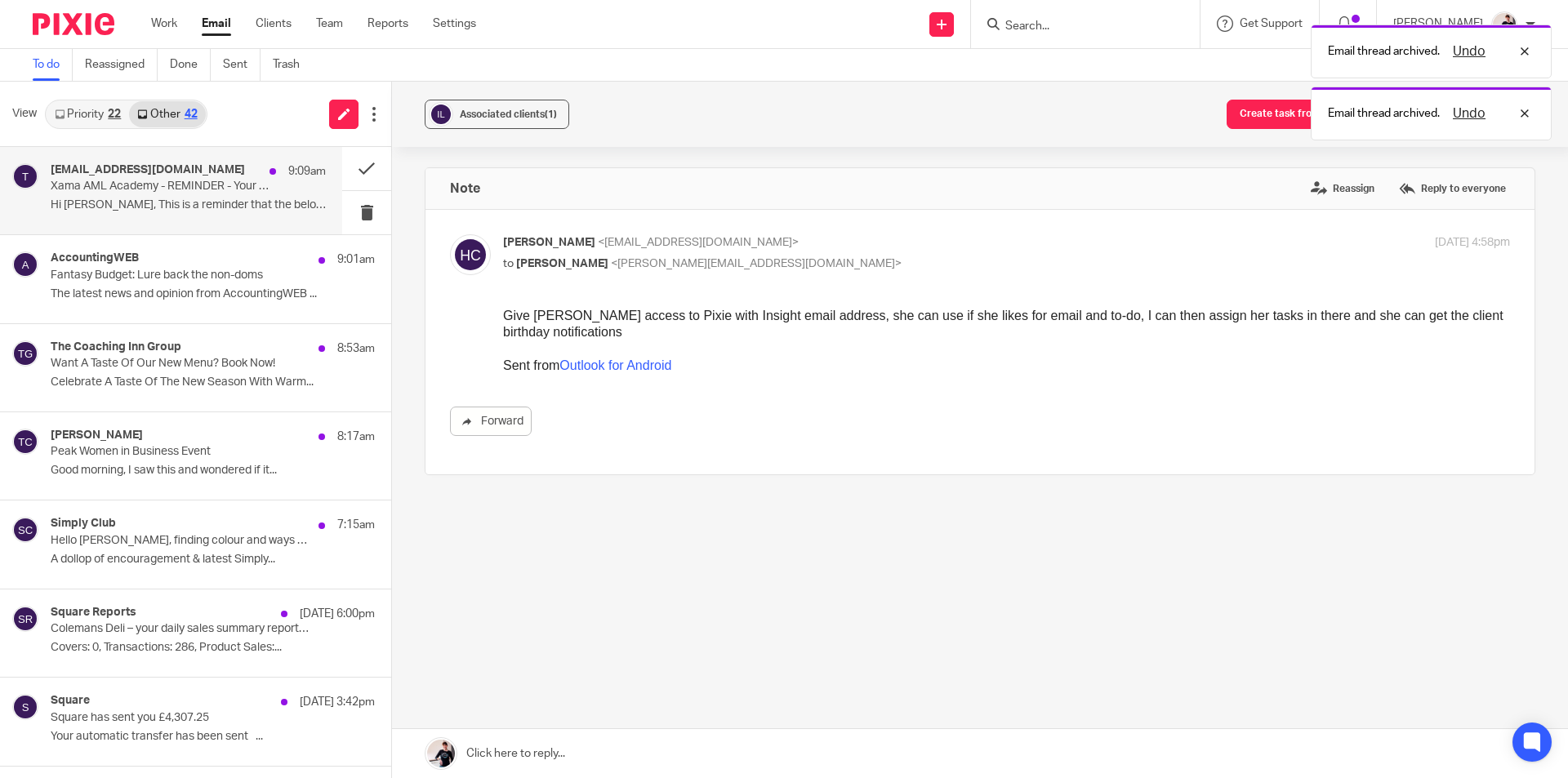
click at [217, 178] on div "training@xamatech.com 9:09am" at bounding box center [188, 171] width 275 height 16
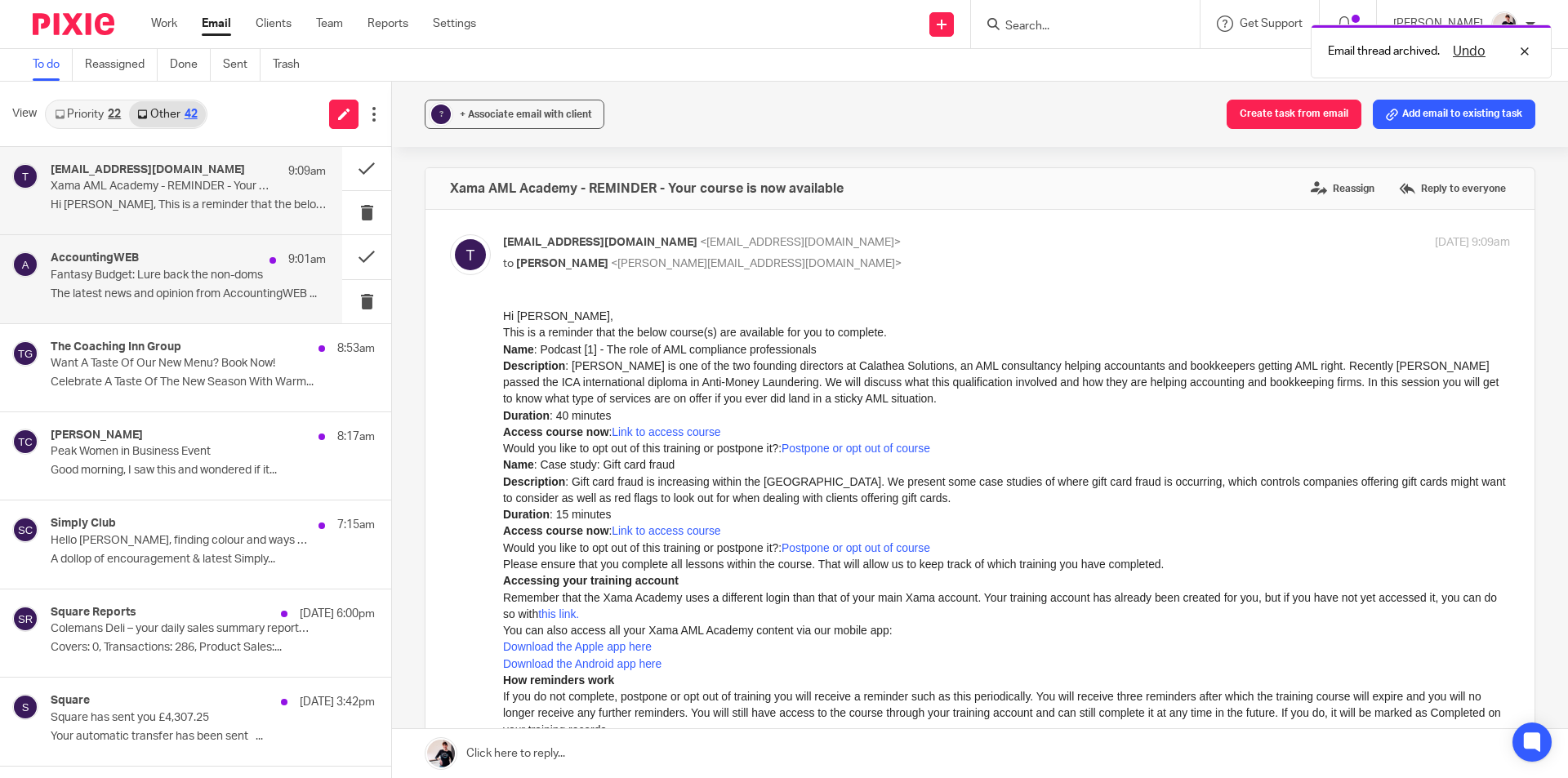
click at [168, 292] on p "The latest news and opinion from AccountingWEB ..." at bounding box center [188, 294] width 275 height 14
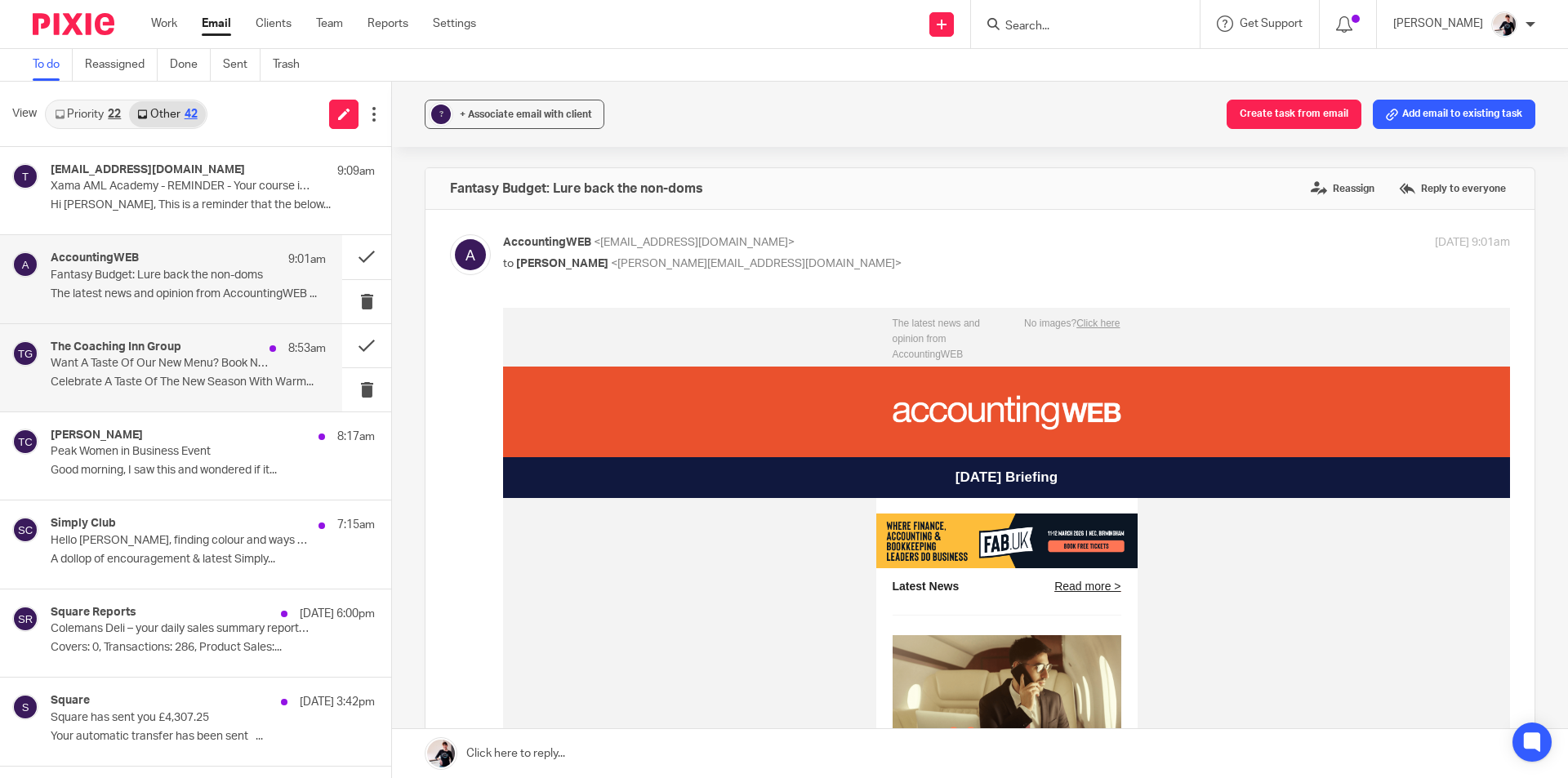
click at [175, 391] on div "The Coaching Inn Group 8:53am Want A Taste Of Our New Menu? Book Now! Celebrate…" at bounding box center [188, 367] width 275 height 55
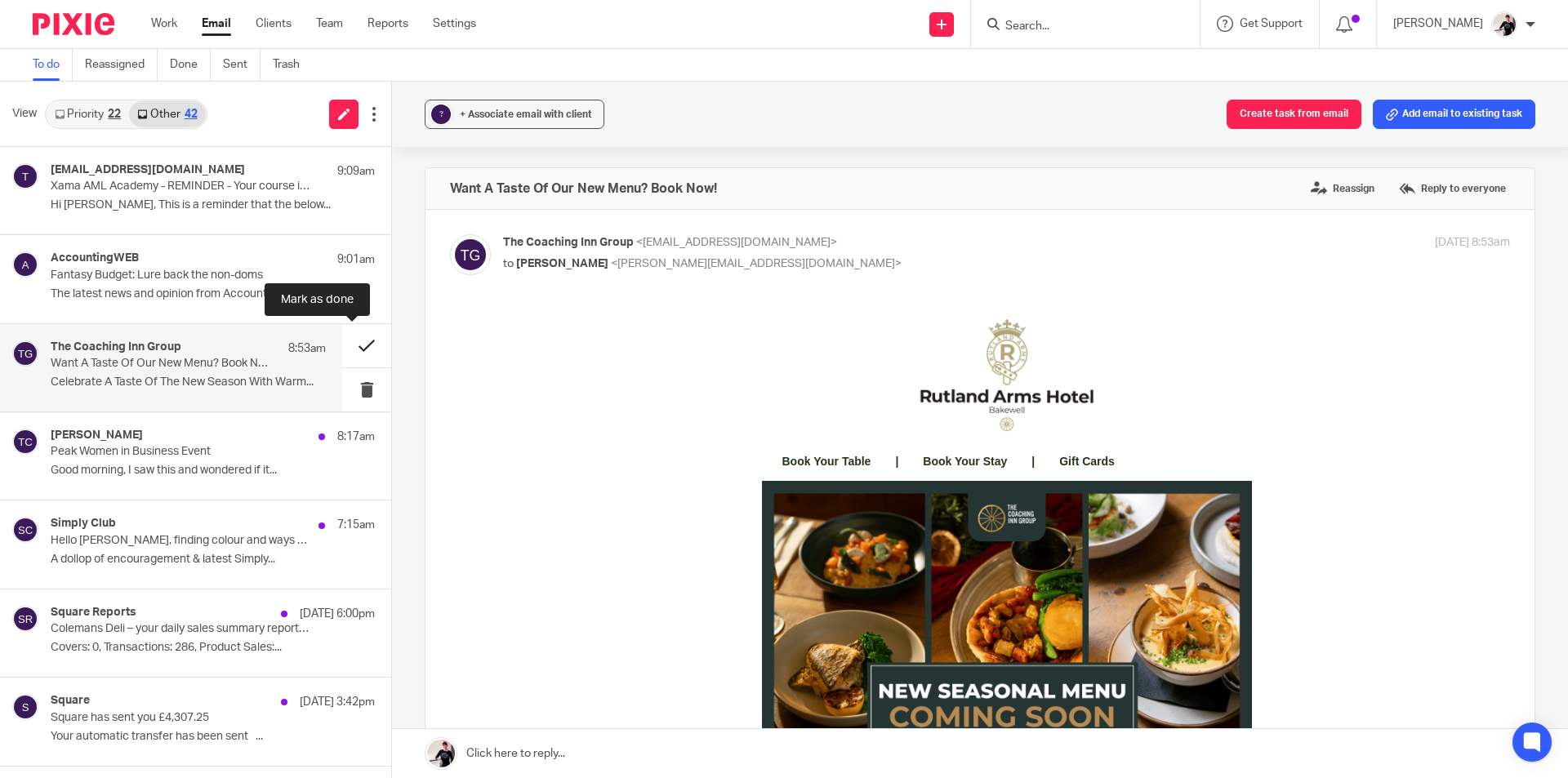
click at [343, 348] on button at bounding box center [366, 345] width 49 height 43
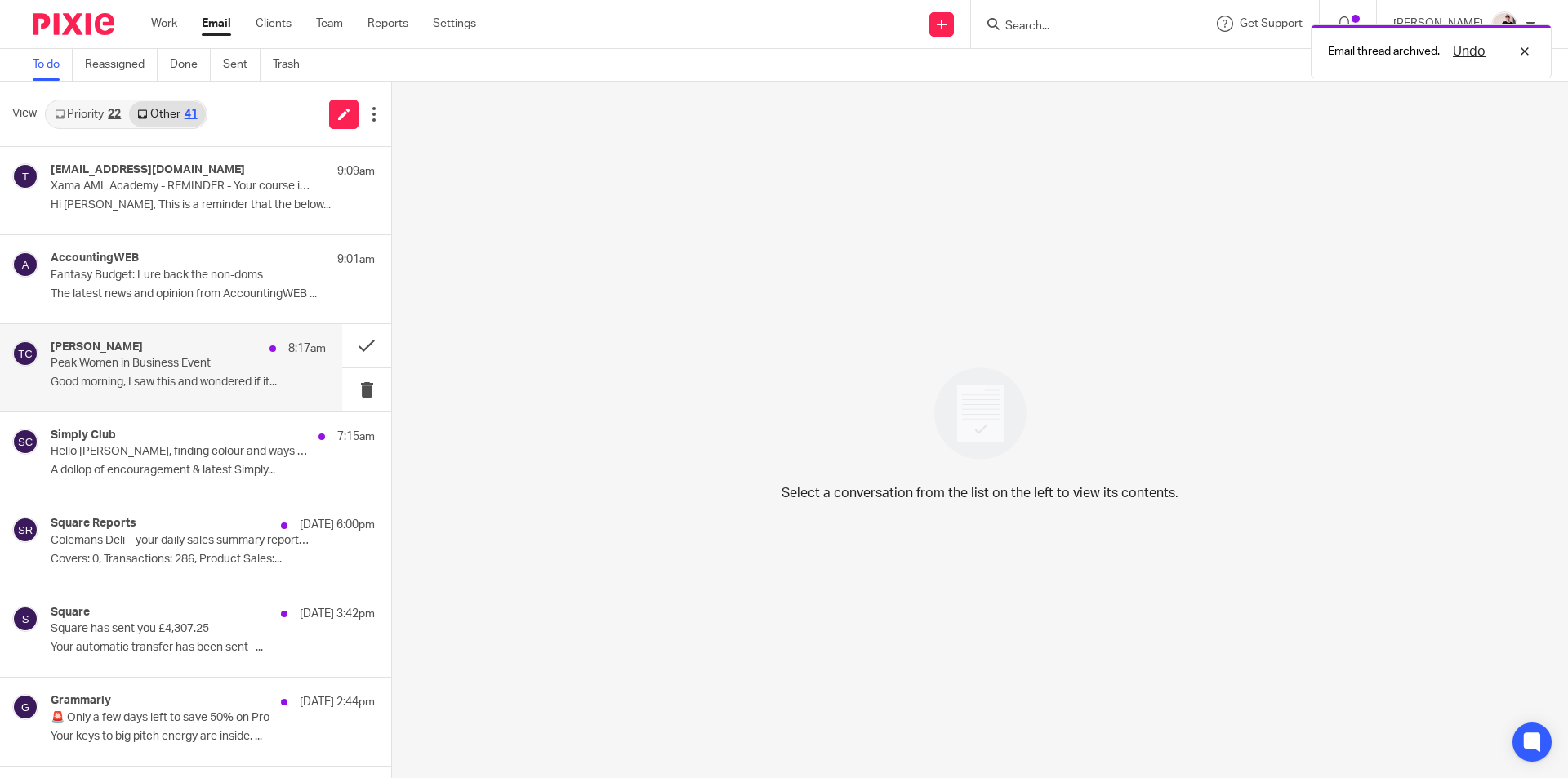
click at [196, 356] on div "Trindade, Christina 8:17am" at bounding box center [188, 348] width 275 height 16
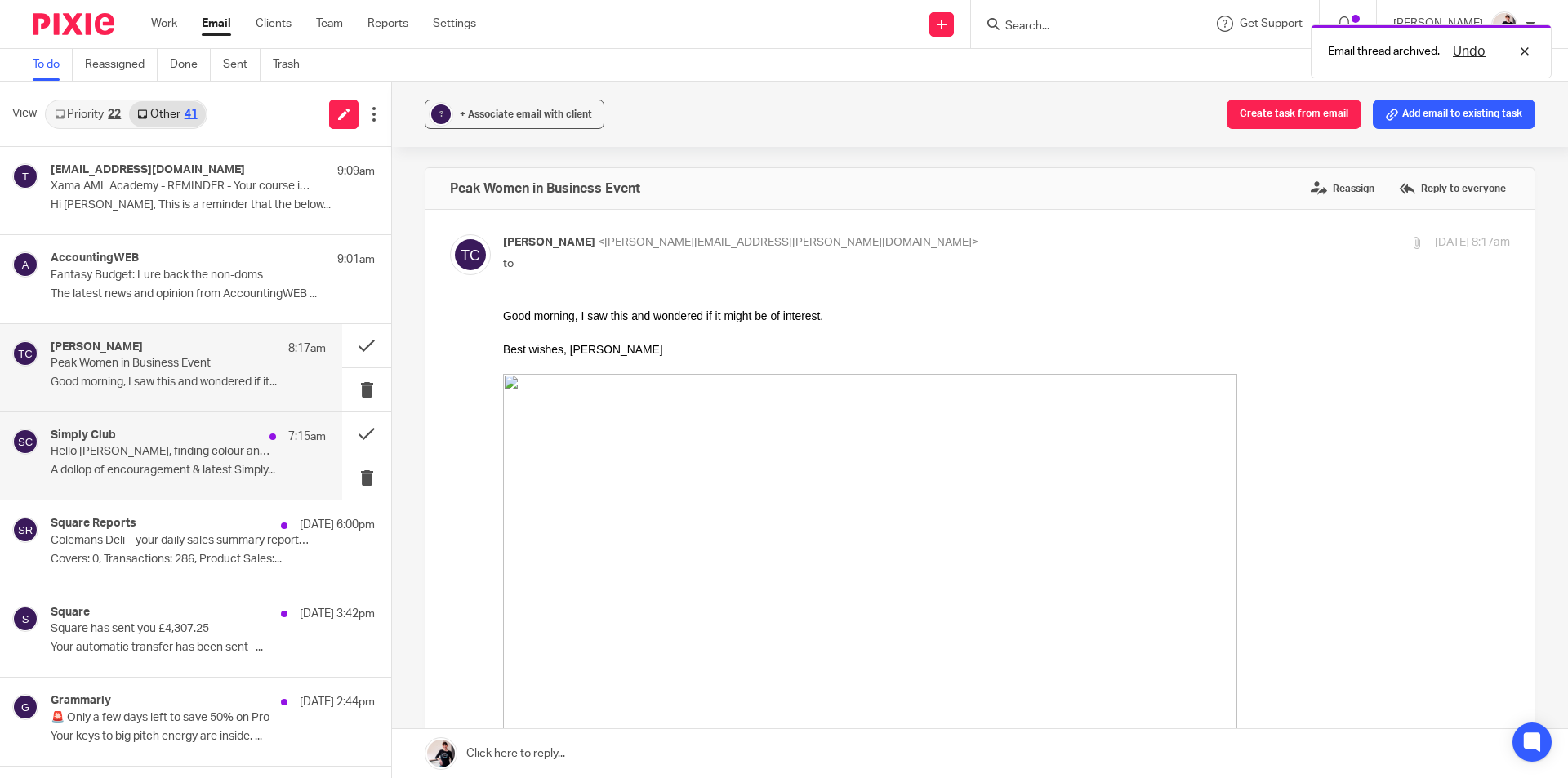
click at [158, 466] on p "A dollop of encouragement & latest Simply..." at bounding box center [188, 470] width 275 height 14
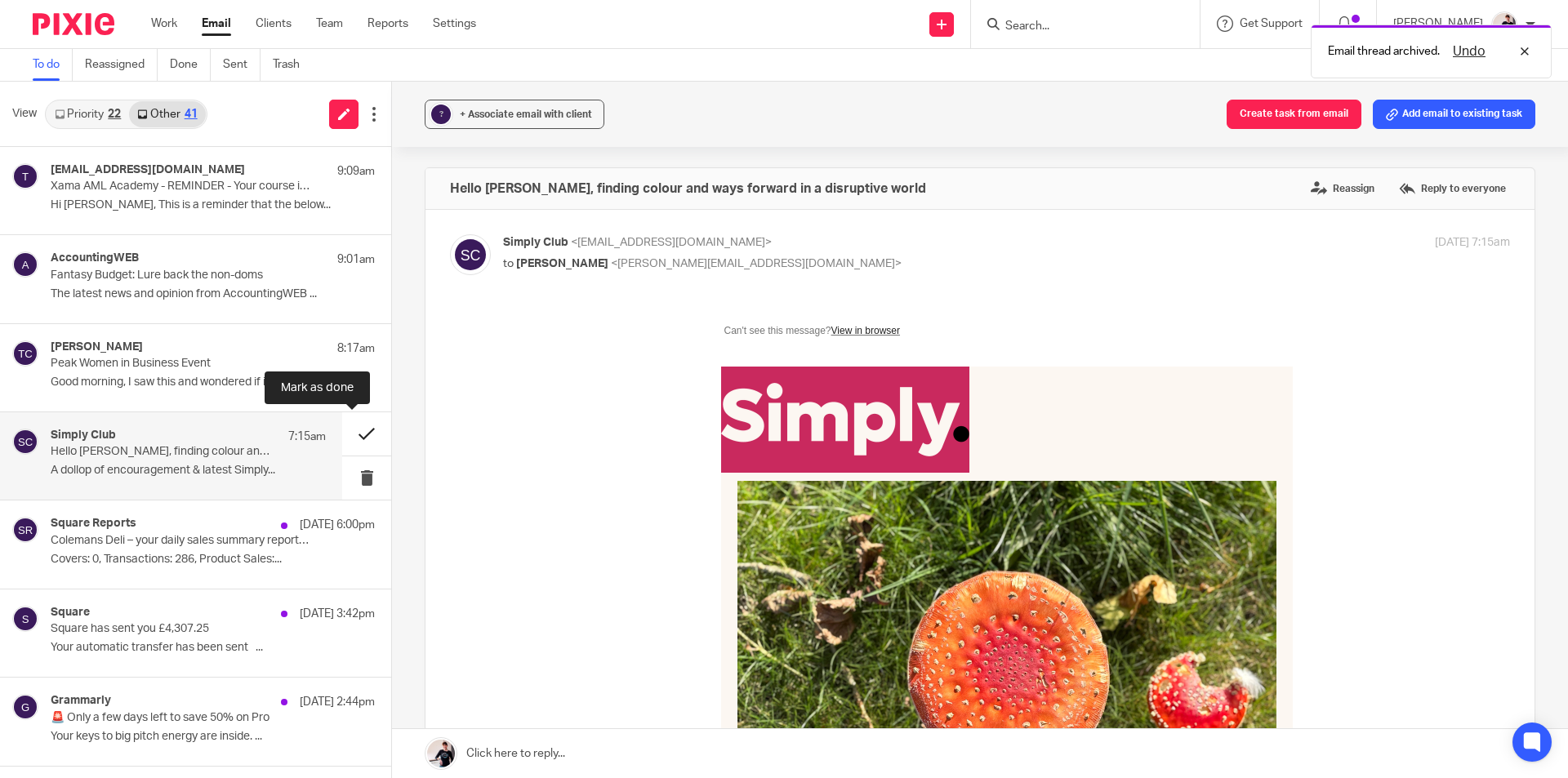
click at [343, 438] on button at bounding box center [366, 433] width 49 height 43
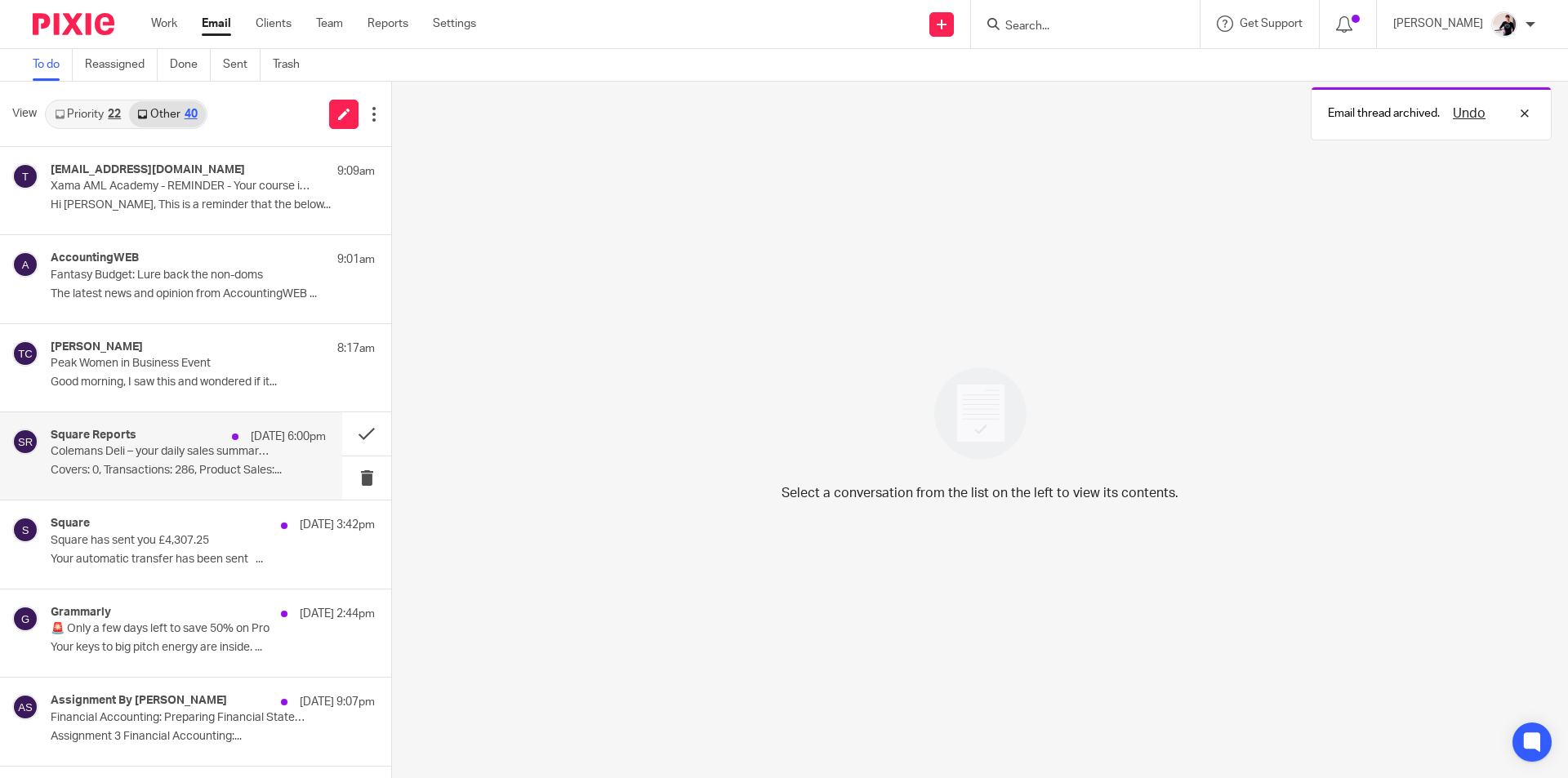
click at [157, 467] on p "Covers: 0, Transactions: 286, Product Sales:..." at bounding box center [188, 470] width 275 height 14
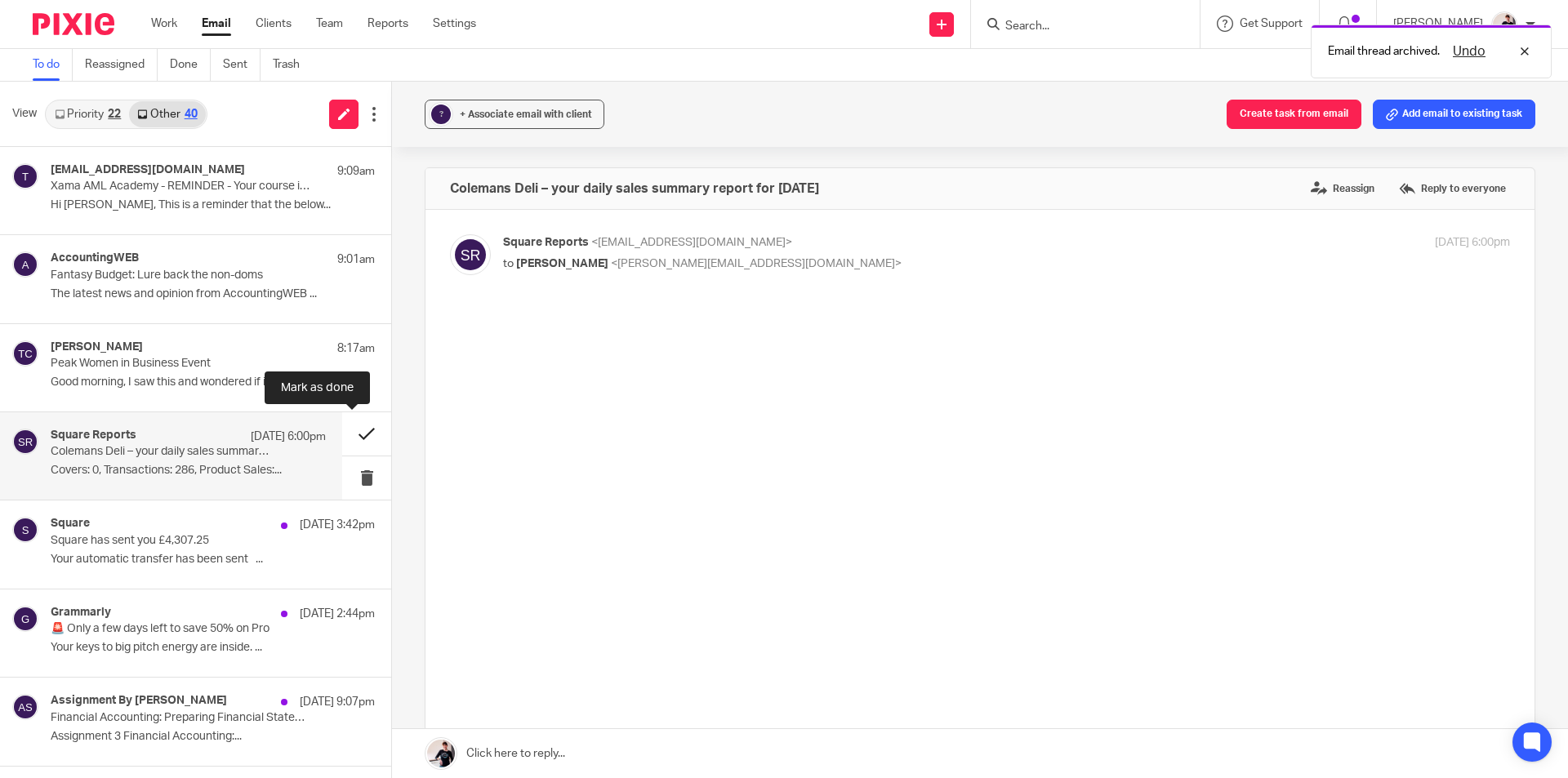
click at [366, 441] on button at bounding box center [366, 433] width 49 height 43
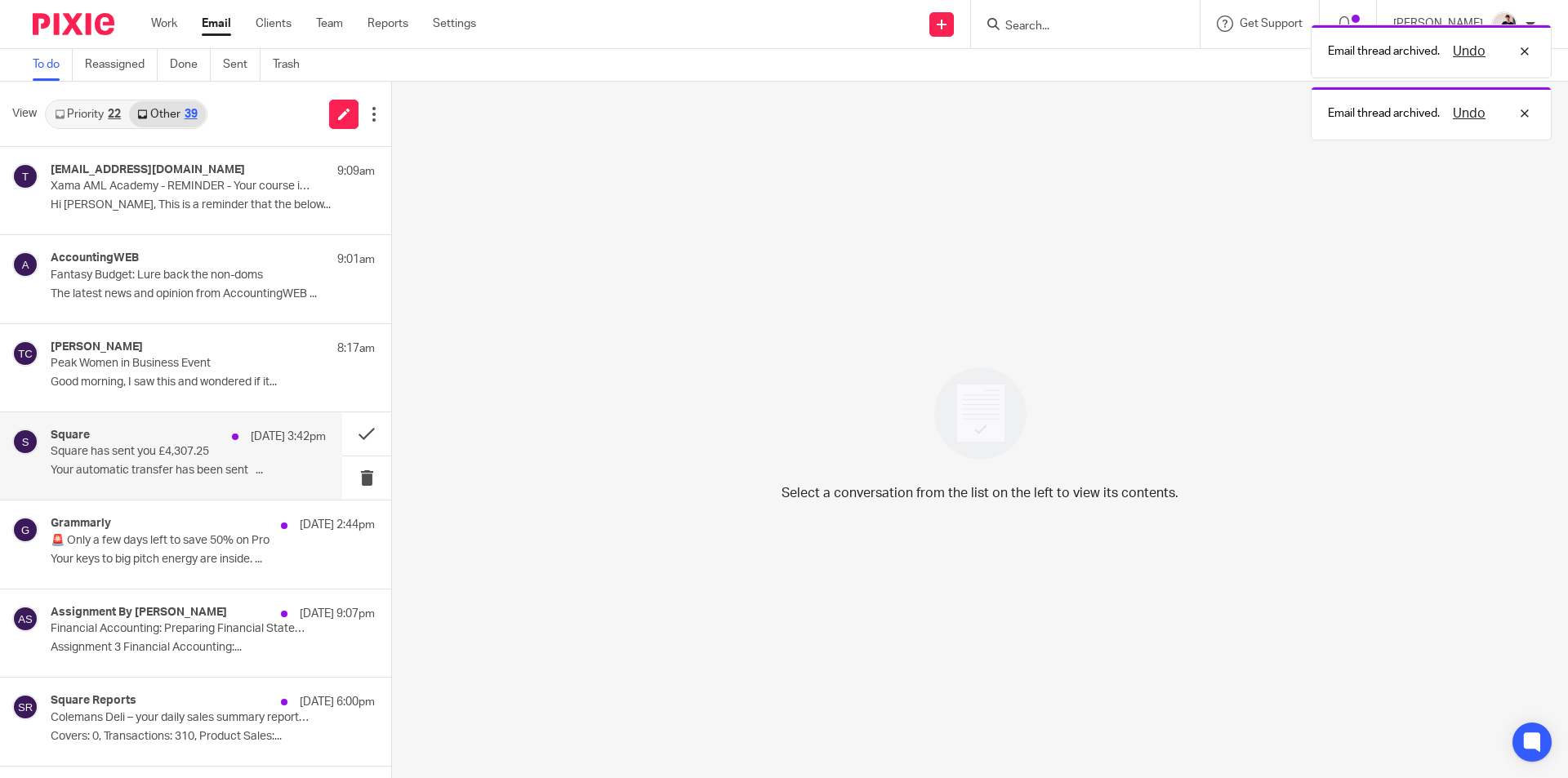
click at [161, 468] on p "Your automatic transfer has been sent ﻿͏ ﻿͏ ﻿͏..." at bounding box center [188, 470] width 275 height 14
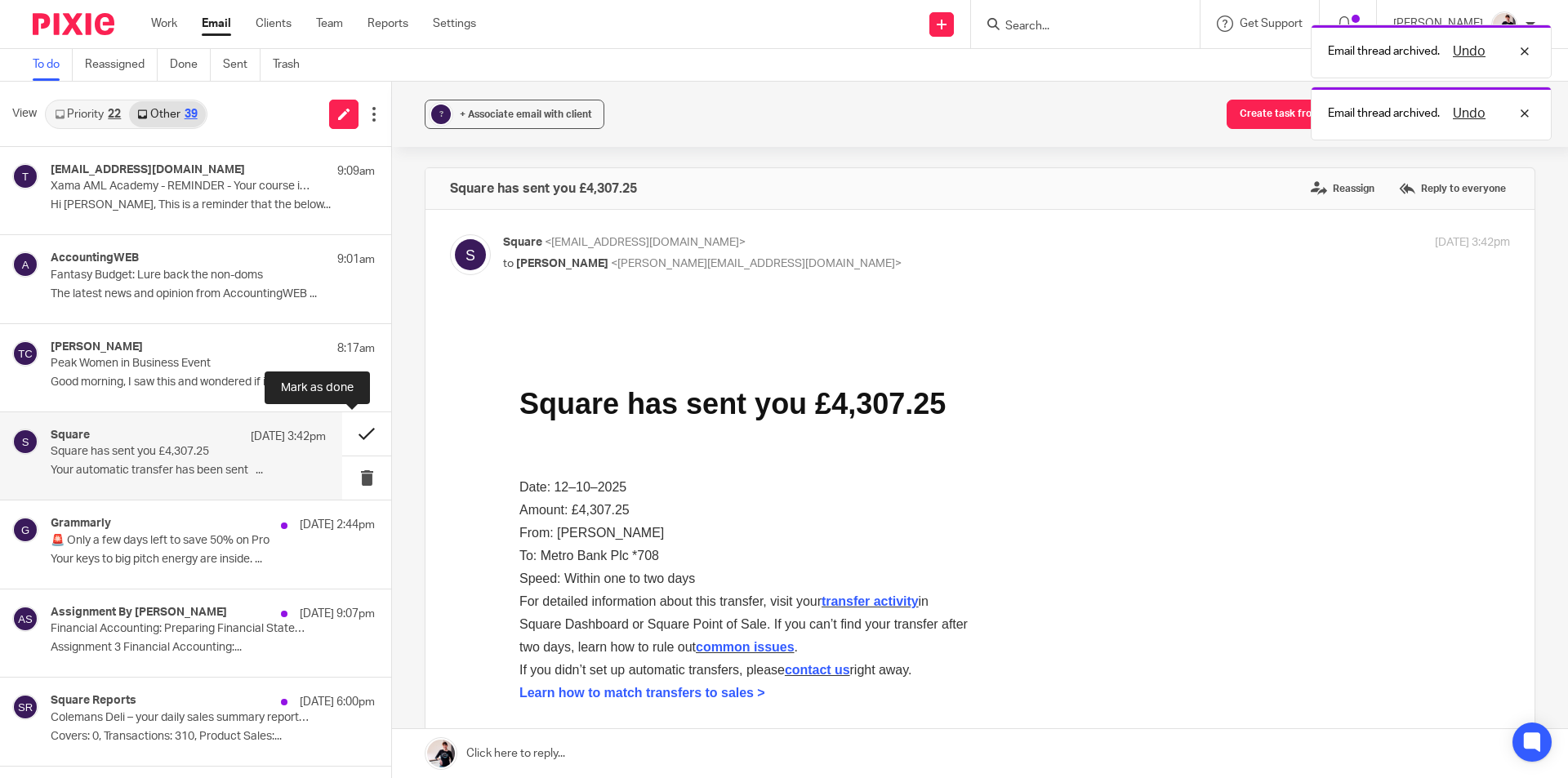
click at [342, 432] on button at bounding box center [366, 433] width 49 height 43
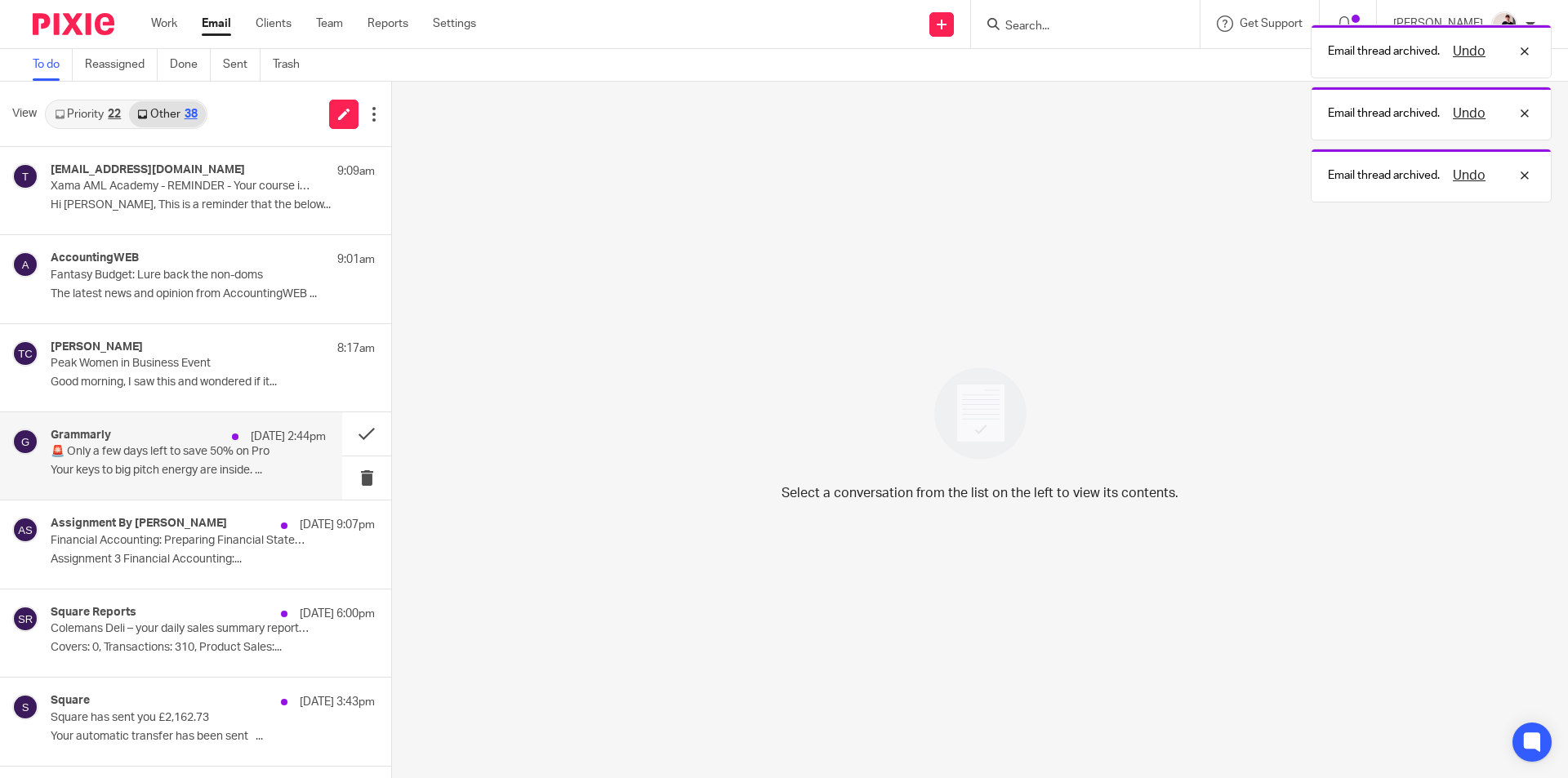
click at [178, 465] on p "Your keys to big pitch energy are inside. ..." at bounding box center [188, 470] width 275 height 14
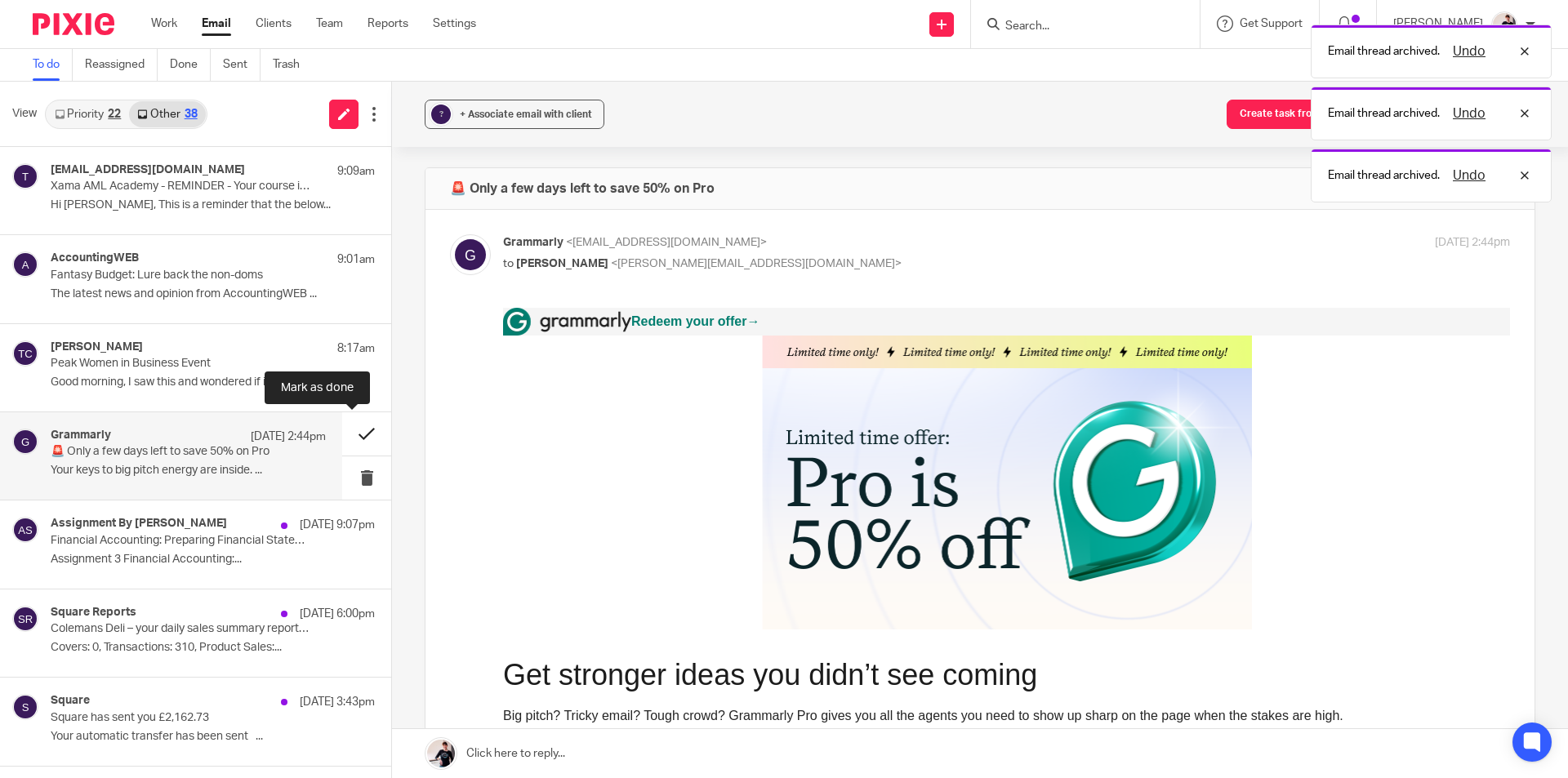
click at [361, 435] on button at bounding box center [366, 433] width 49 height 43
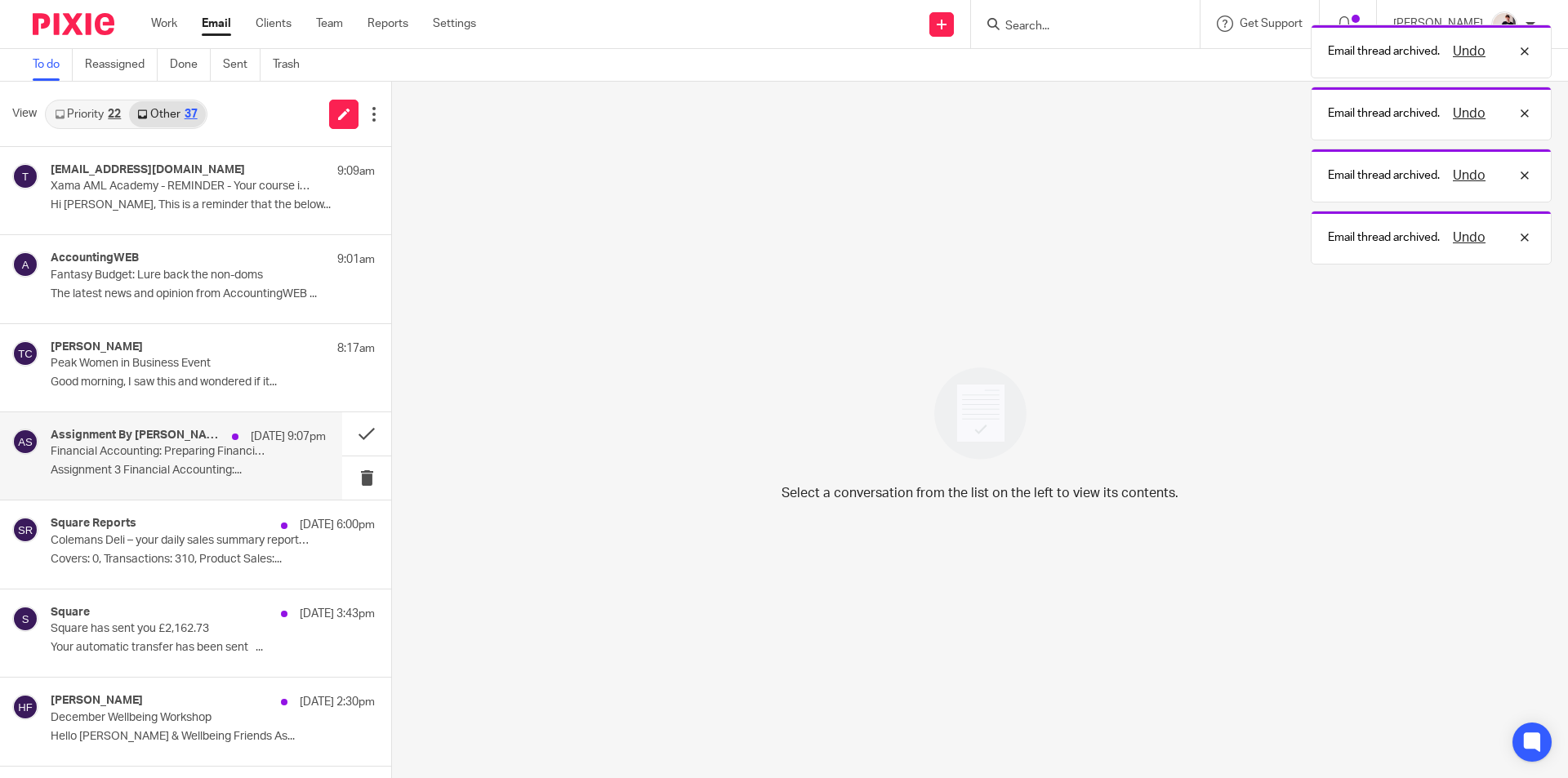
click at [143, 468] on p "Assignment 3 Financial Accounting:..." at bounding box center [188, 470] width 275 height 14
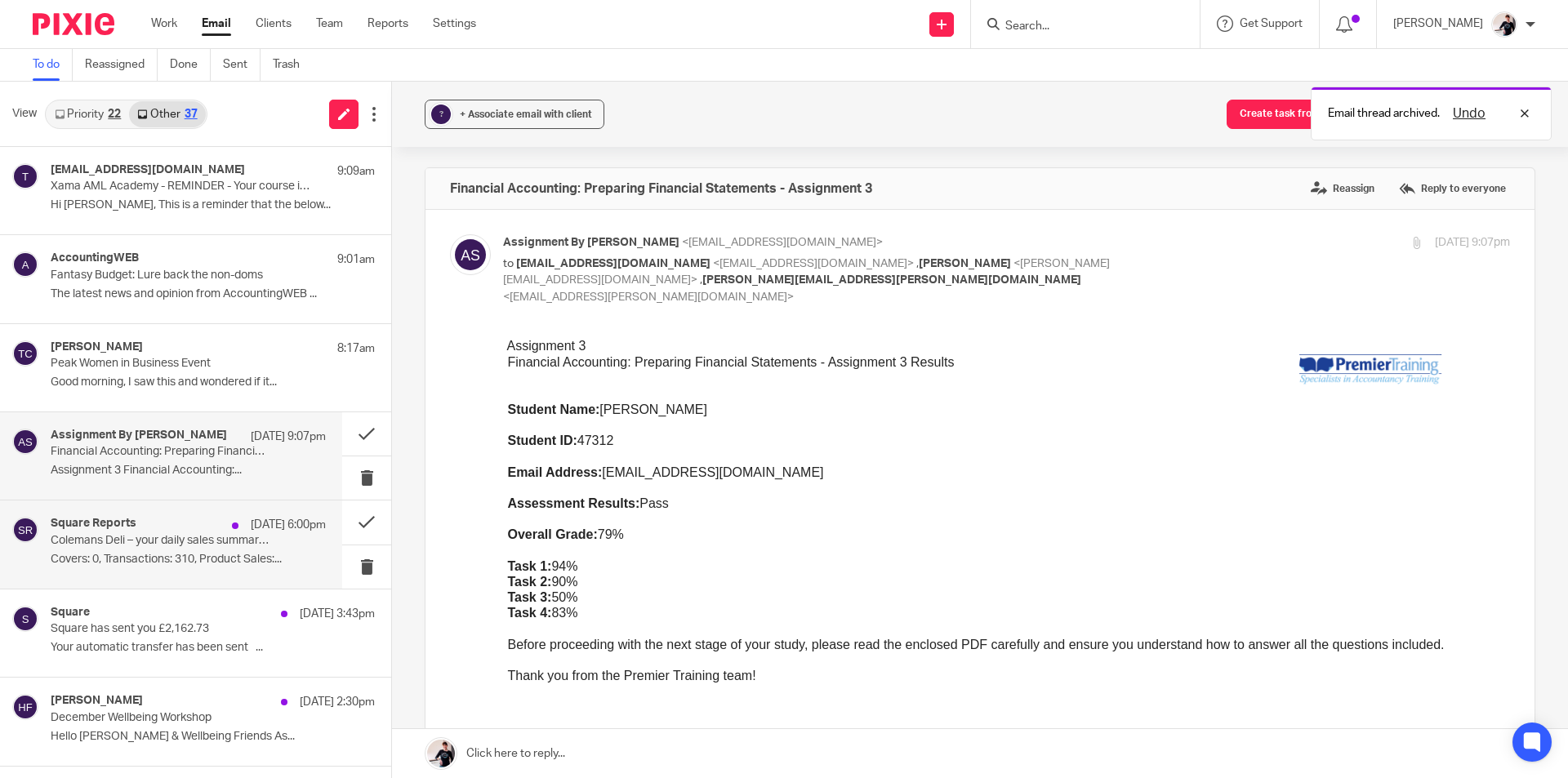
click at [146, 531] on div "Square Reports 11 Oct 6:00pm" at bounding box center [188, 524] width 275 height 16
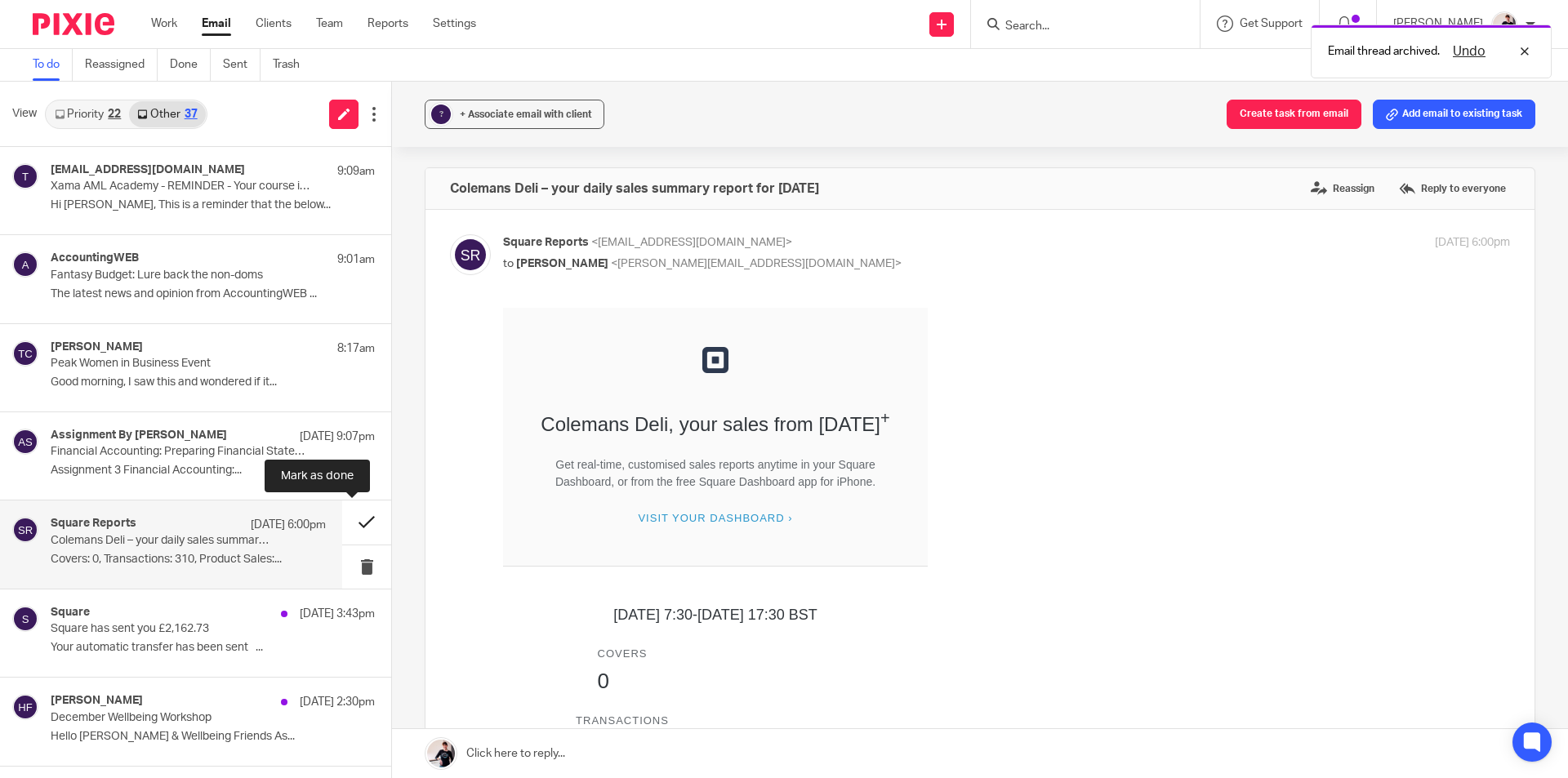
click at [360, 518] on button at bounding box center [366, 521] width 49 height 43
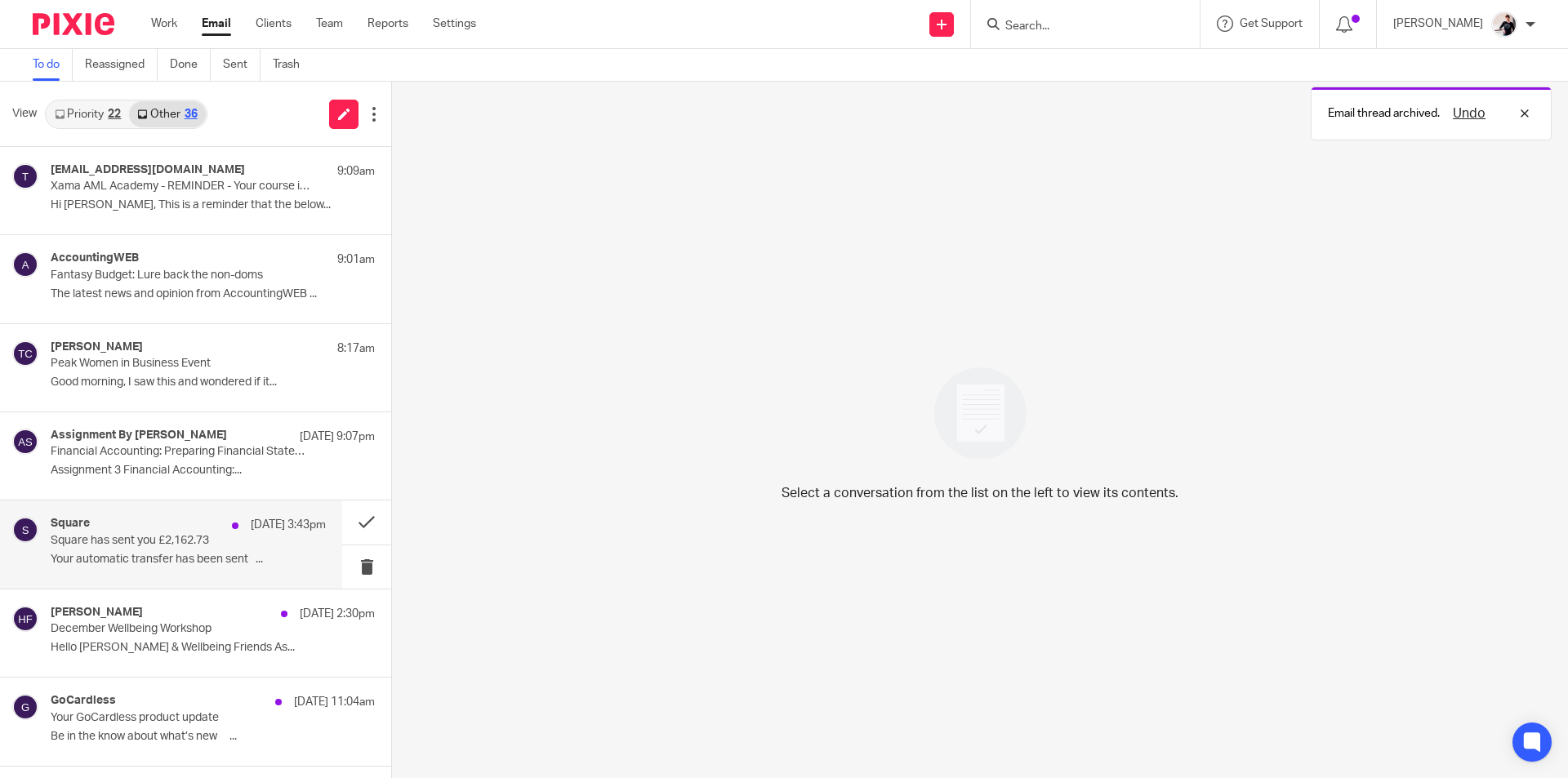
click at [193, 539] on p "Square has sent you £2,162.73" at bounding box center [161, 540] width 221 height 14
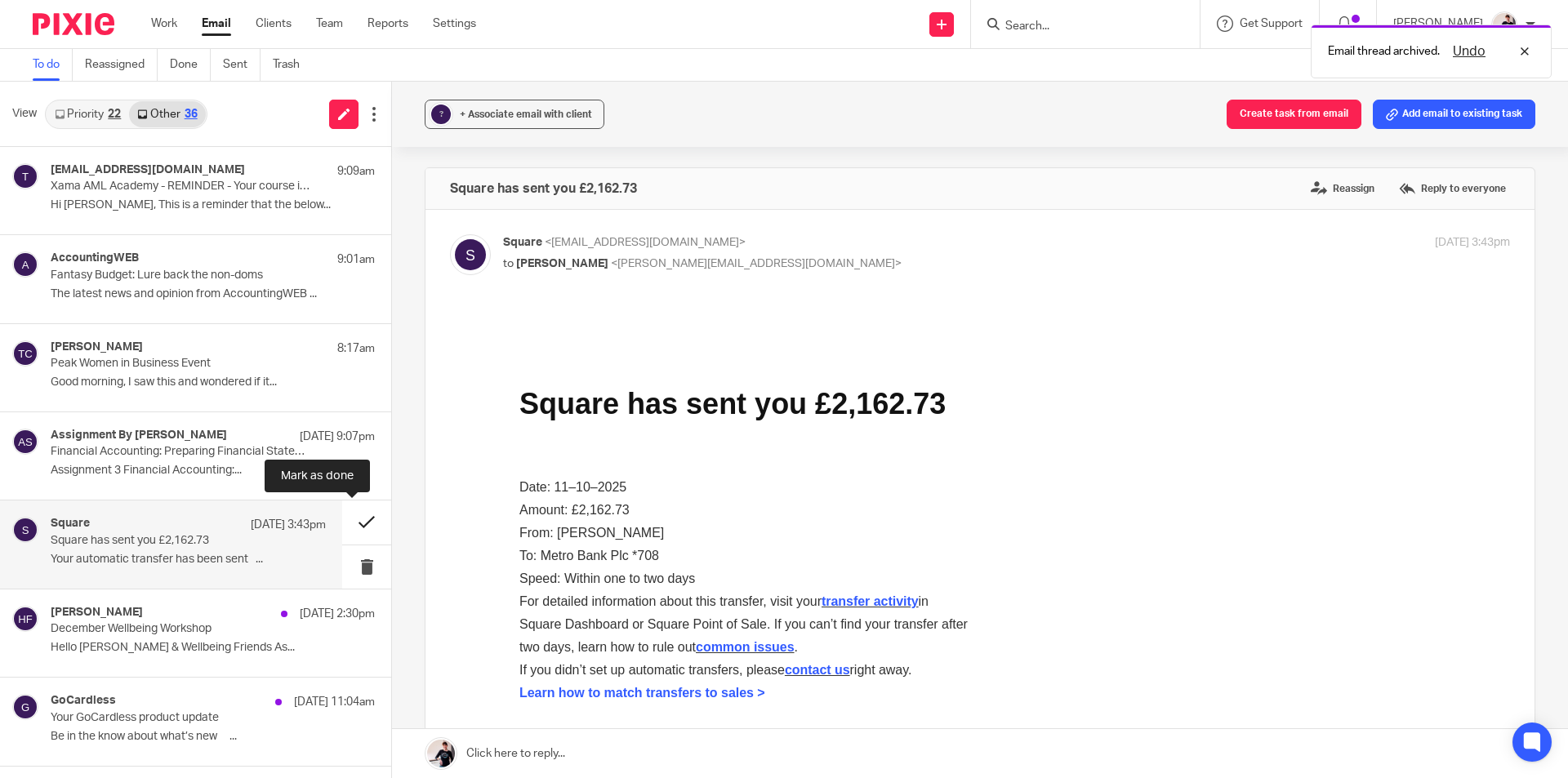
click at [352, 521] on button at bounding box center [366, 521] width 49 height 43
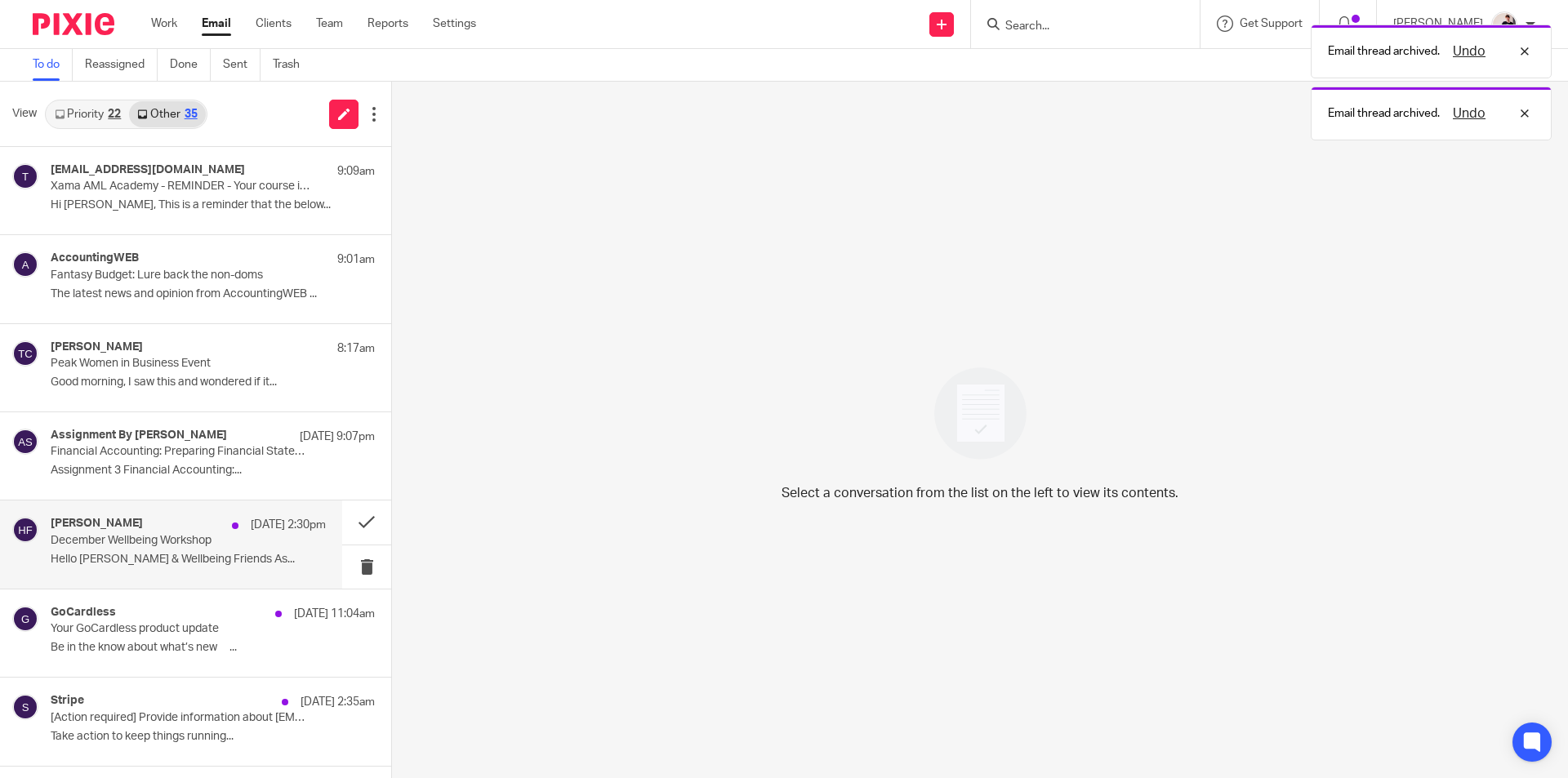
click at [157, 535] on p "December Wellbeing Workshop" at bounding box center [161, 540] width 221 height 14
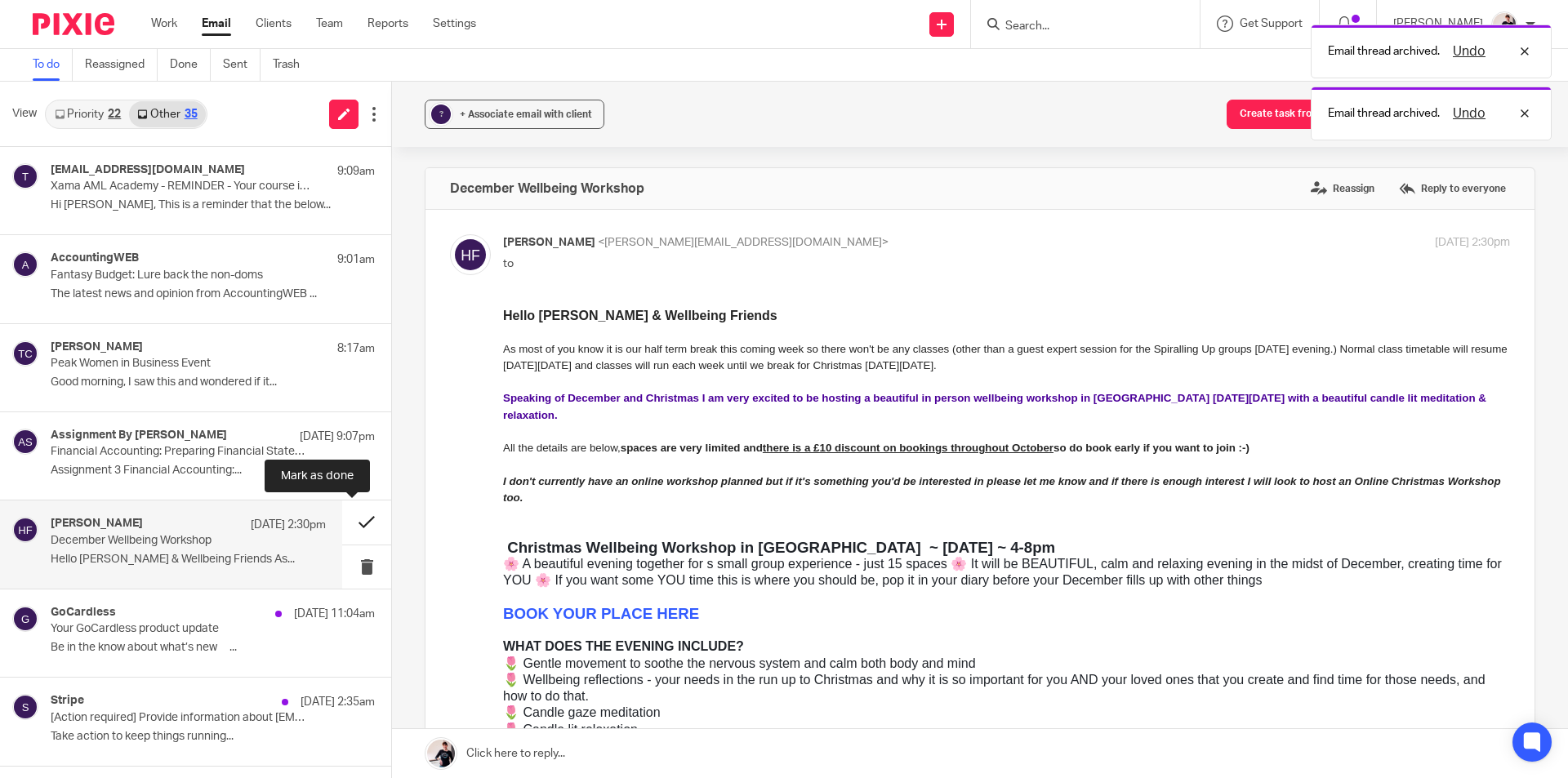
click at [354, 517] on button at bounding box center [366, 521] width 49 height 43
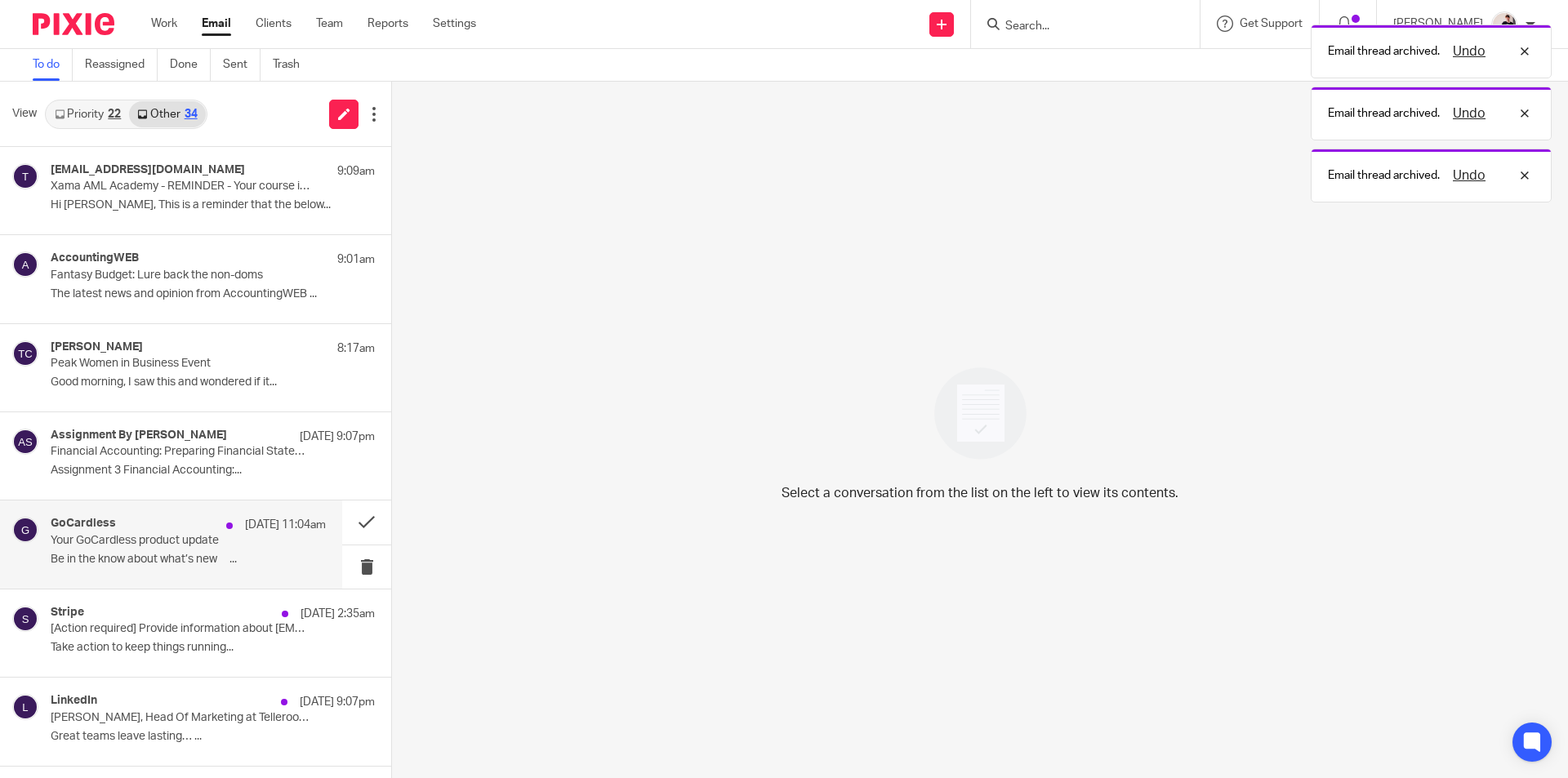
click at [138, 529] on div "GoCardless 11 Oct 11:04am" at bounding box center [188, 524] width 275 height 16
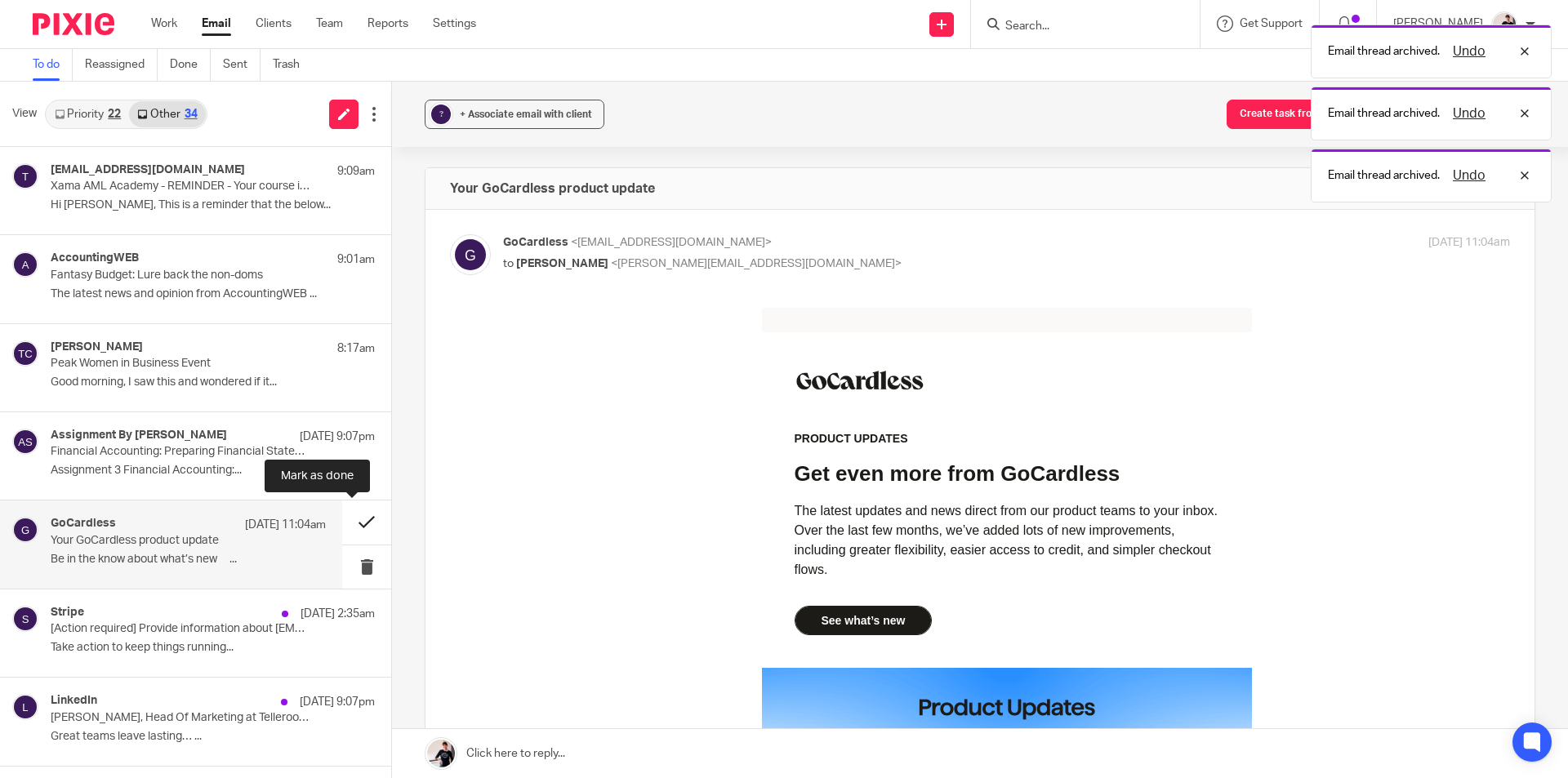
click at [347, 525] on button at bounding box center [366, 521] width 49 height 43
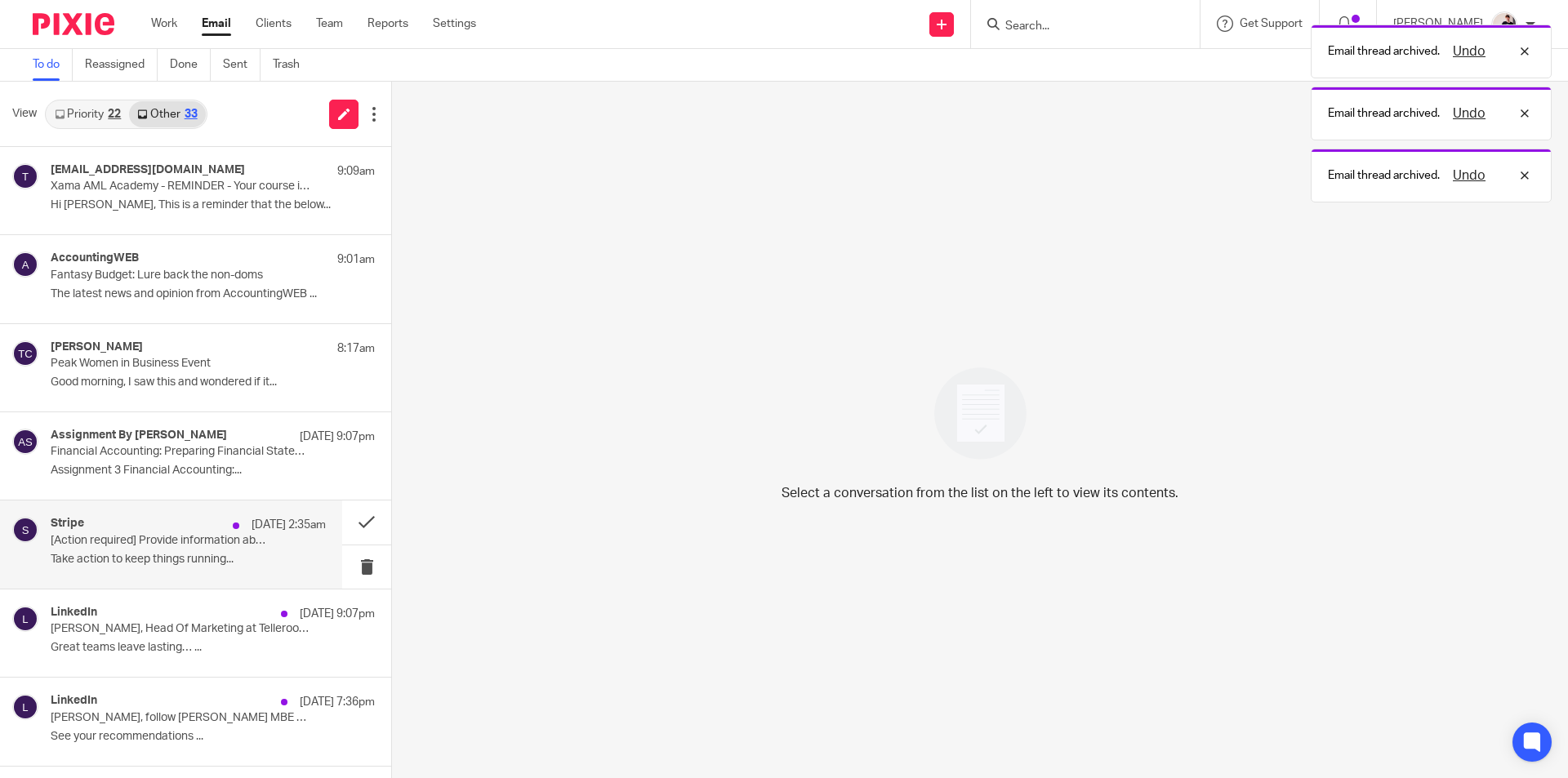
click at [125, 545] on p "[Action required] Provide information about enjoymore@thegeorgehathersage.com" at bounding box center [161, 540] width 221 height 14
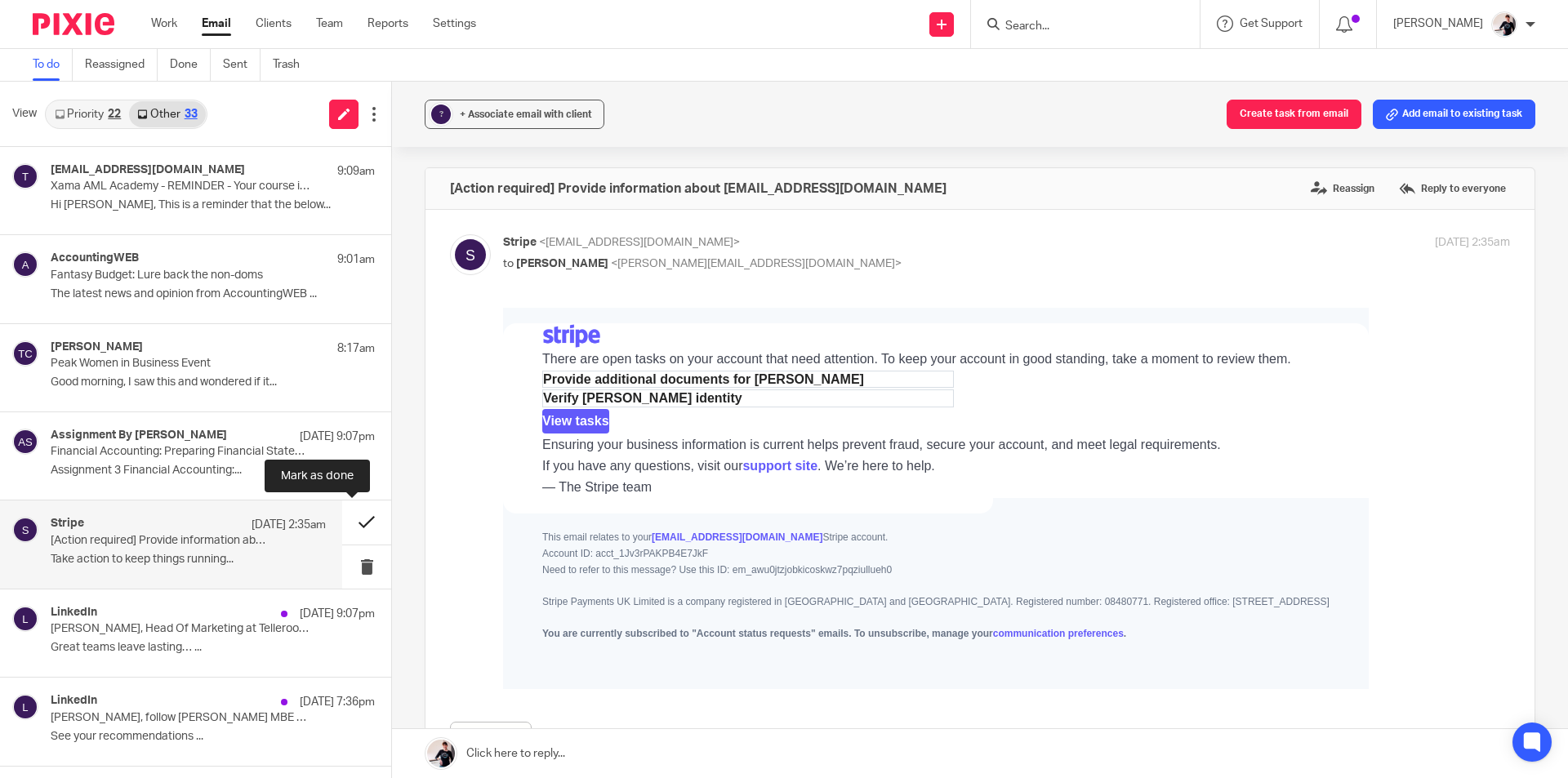
click at [351, 527] on button at bounding box center [366, 521] width 49 height 43
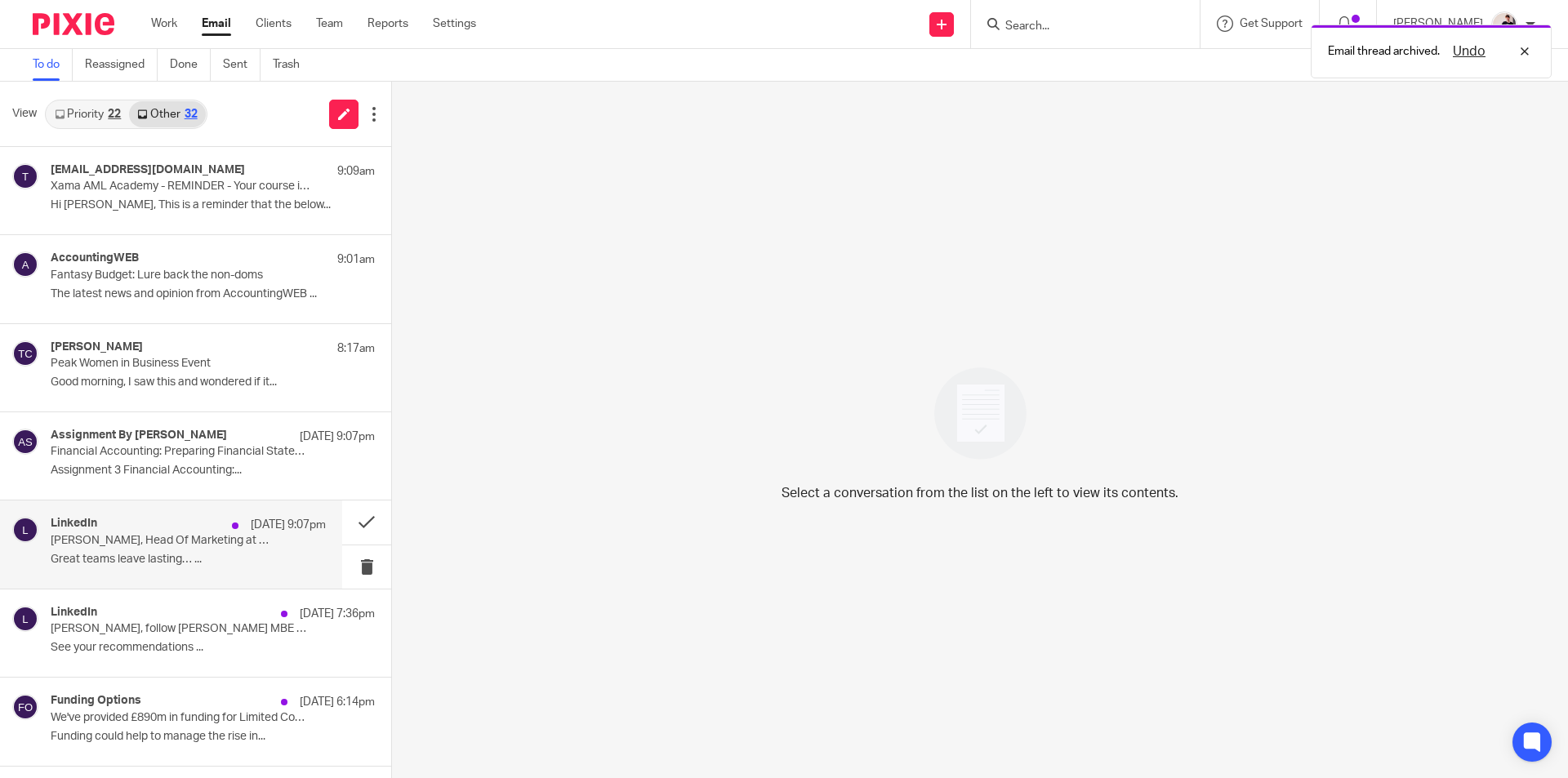
click at [184, 545] on p "Rebecca Fowler, Head Of Marketing at Telleroo reacted to this post: Great teams…" at bounding box center [161, 540] width 221 height 14
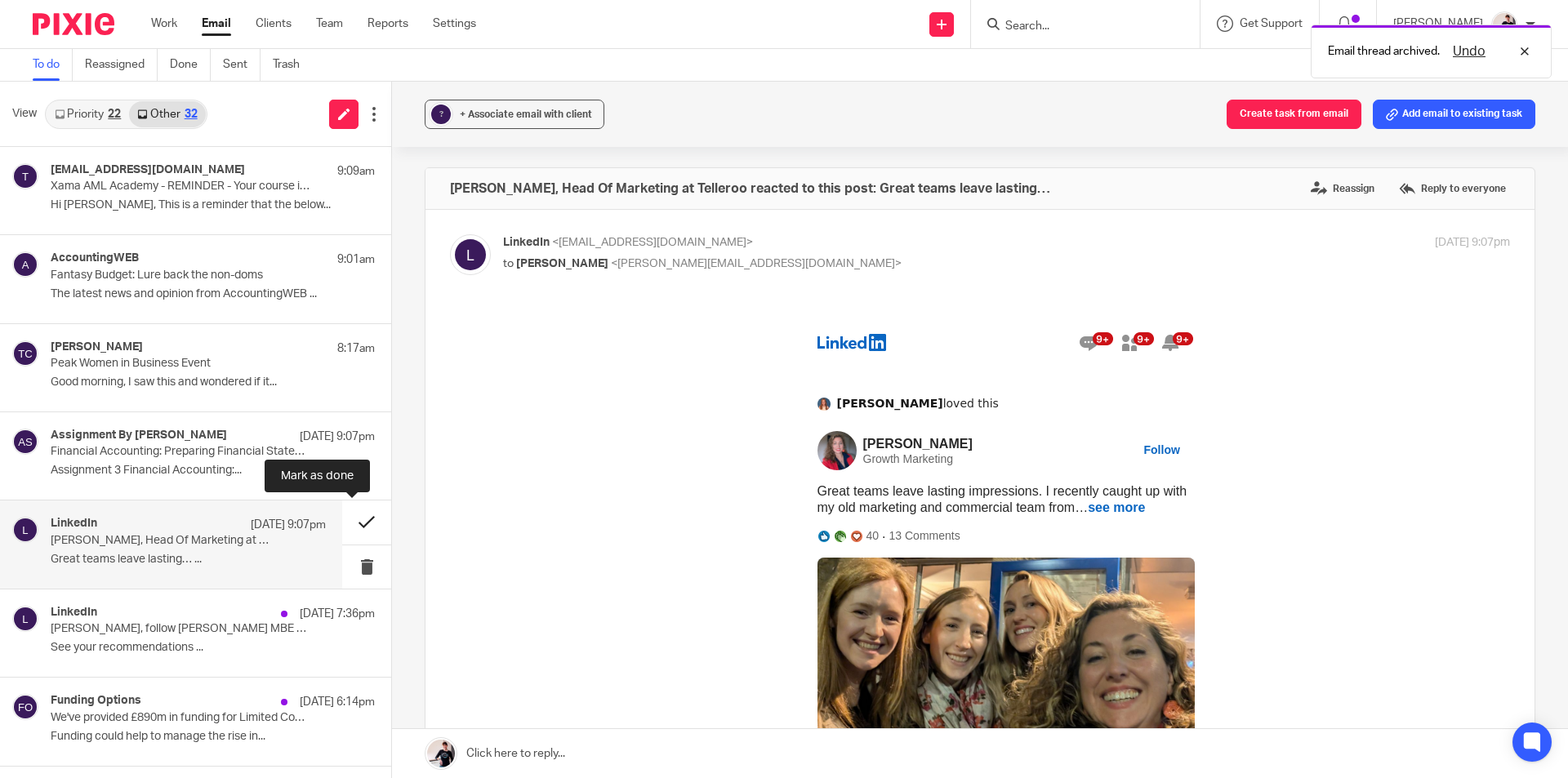
click at [350, 525] on button at bounding box center [366, 521] width 49 height 43
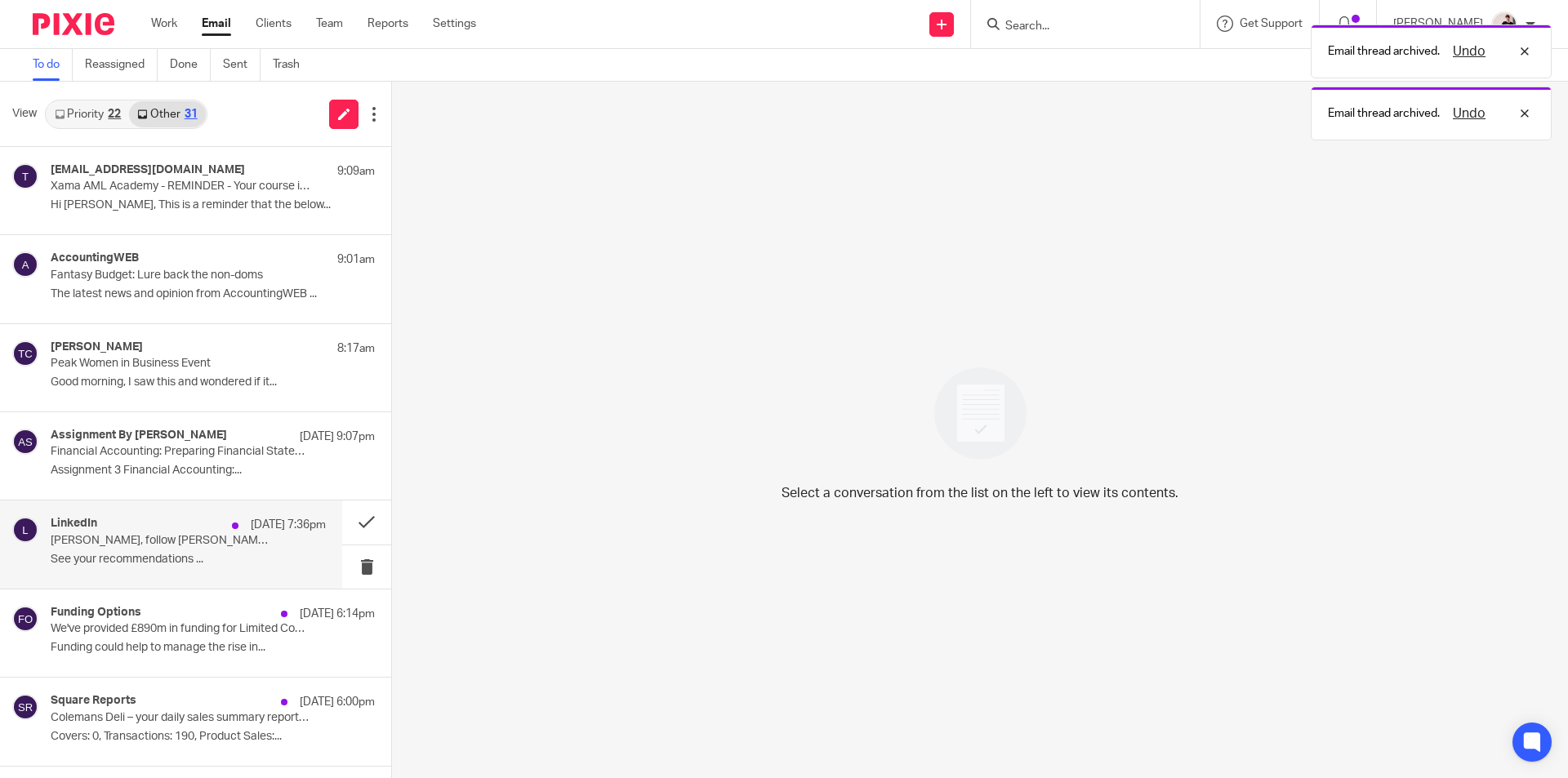
click at [173, 554] on p "See your recommendations ..." at bounding box center [188, 559] width 275 height 14
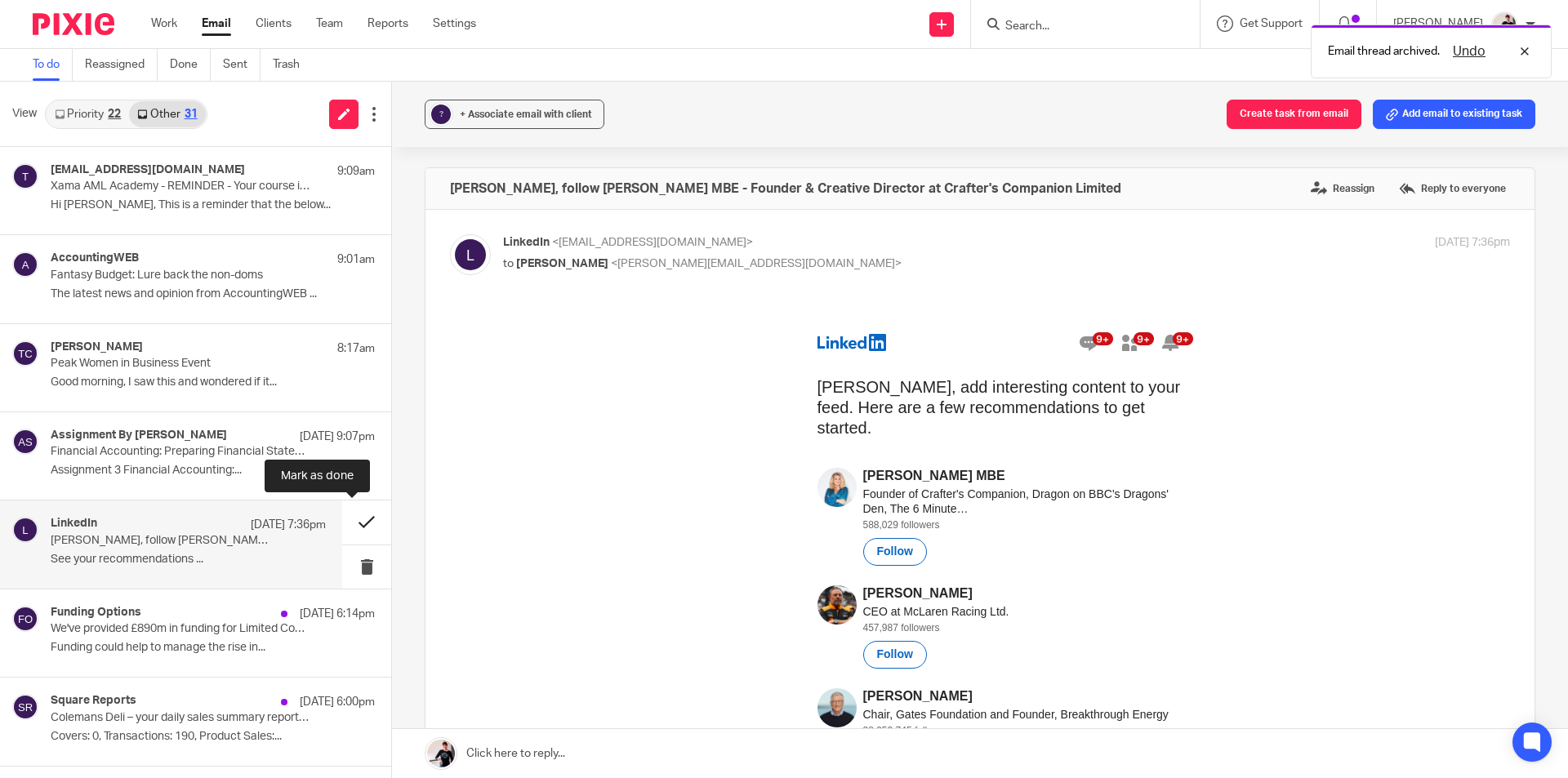
click at [354, 526] on button at bounding box center [366, 521] width 49 height 43
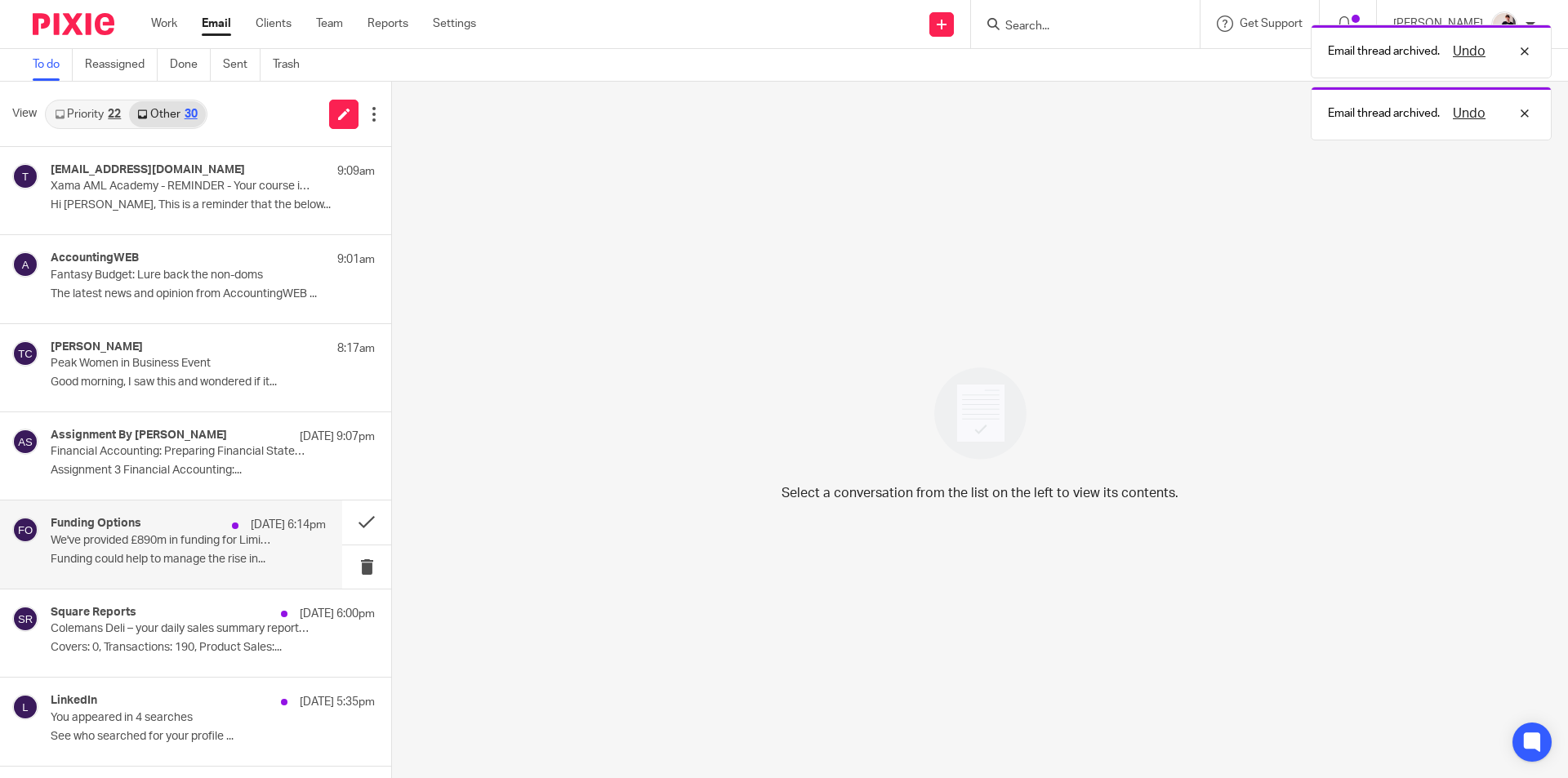
click at [168, 562] on p "Funding could help to manage the rise in..." at bounding box center [188, 559] width 275 height 14
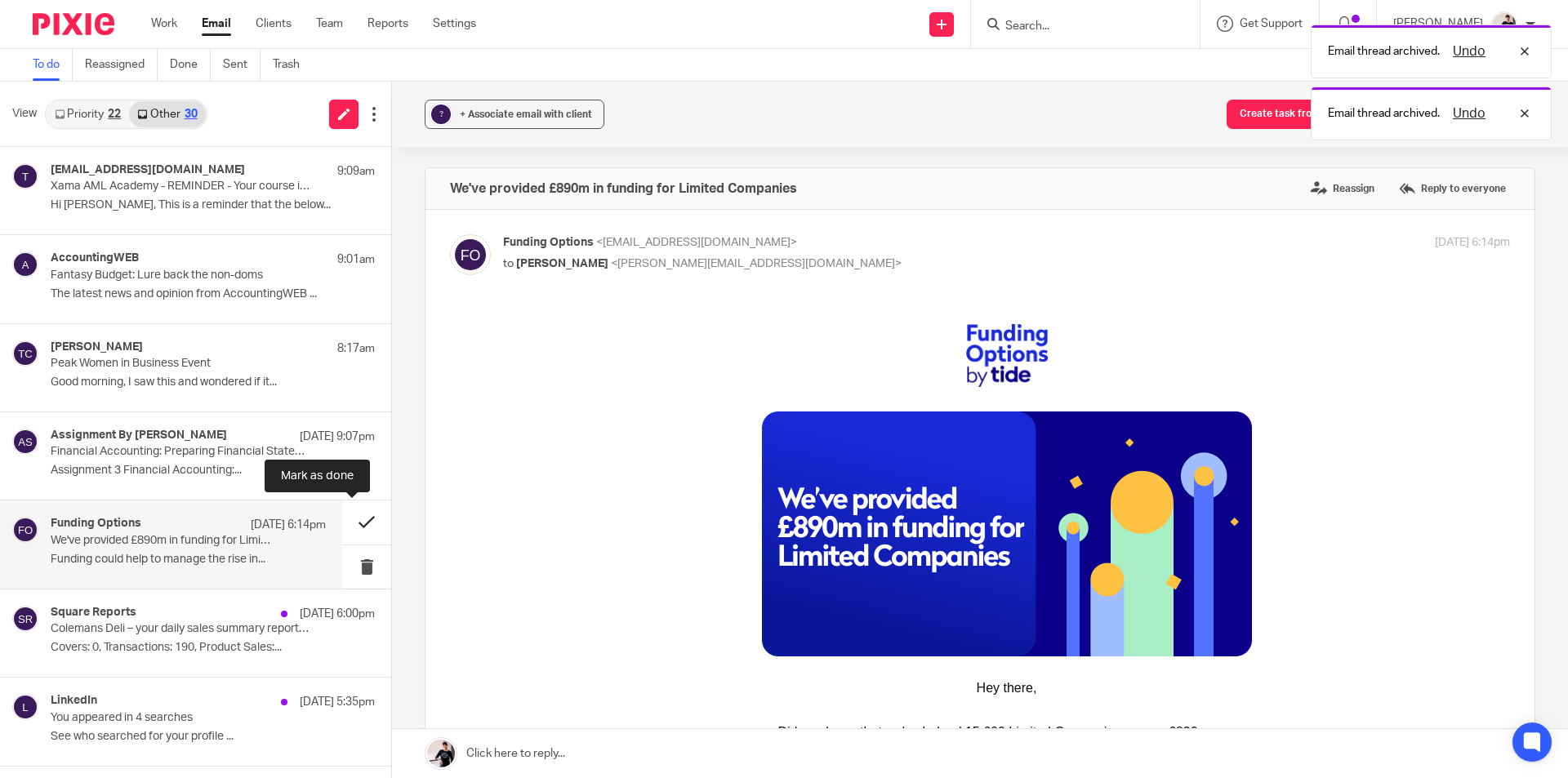
click at [358, 527] on button at bounding box center [366, 521] width 49 height 43
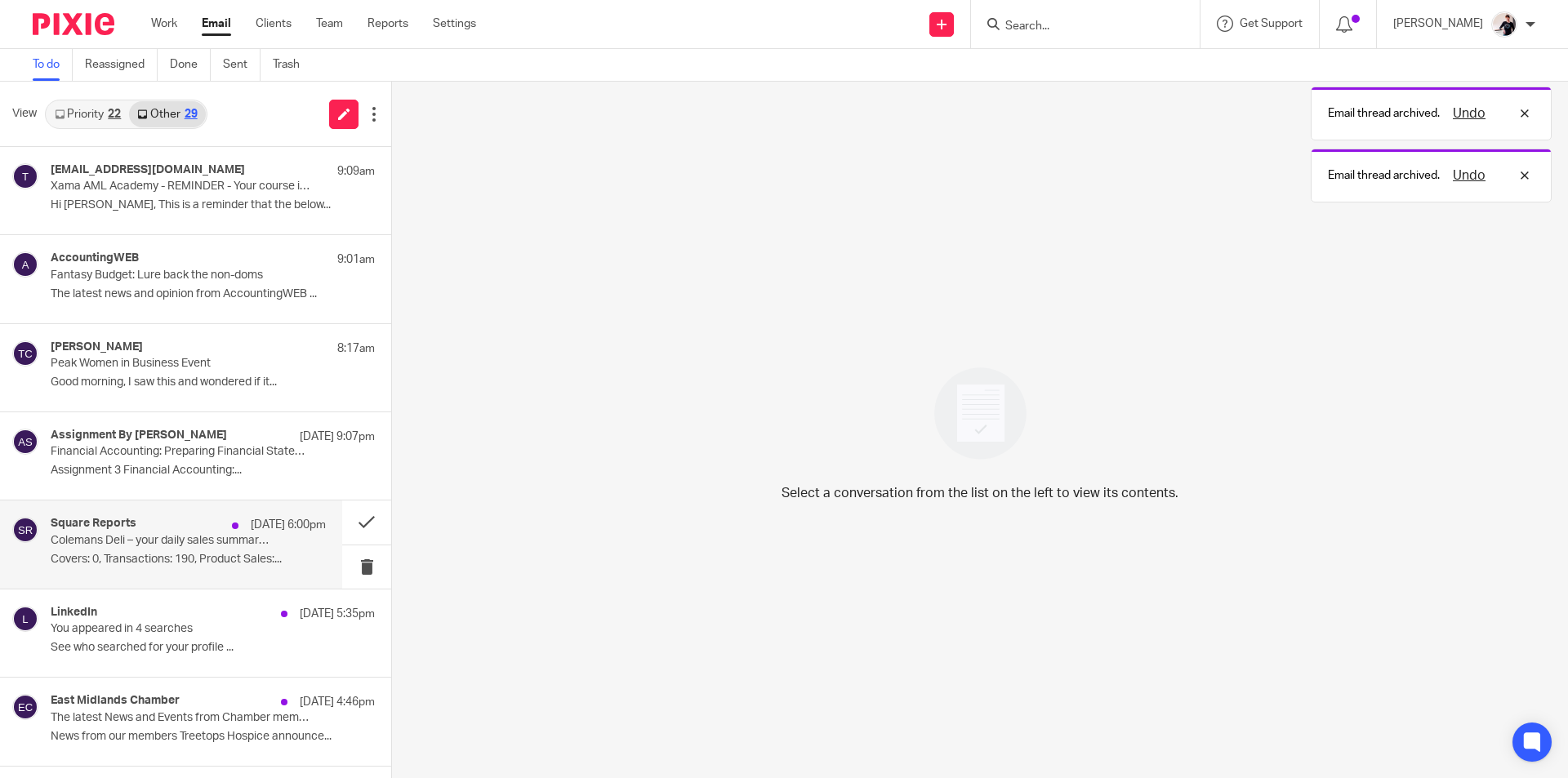
click at [150, 566] on p "Covers: 0, Transactions: 190, Product Sales:..." at bounding box center [188, 559] width 275 height 14
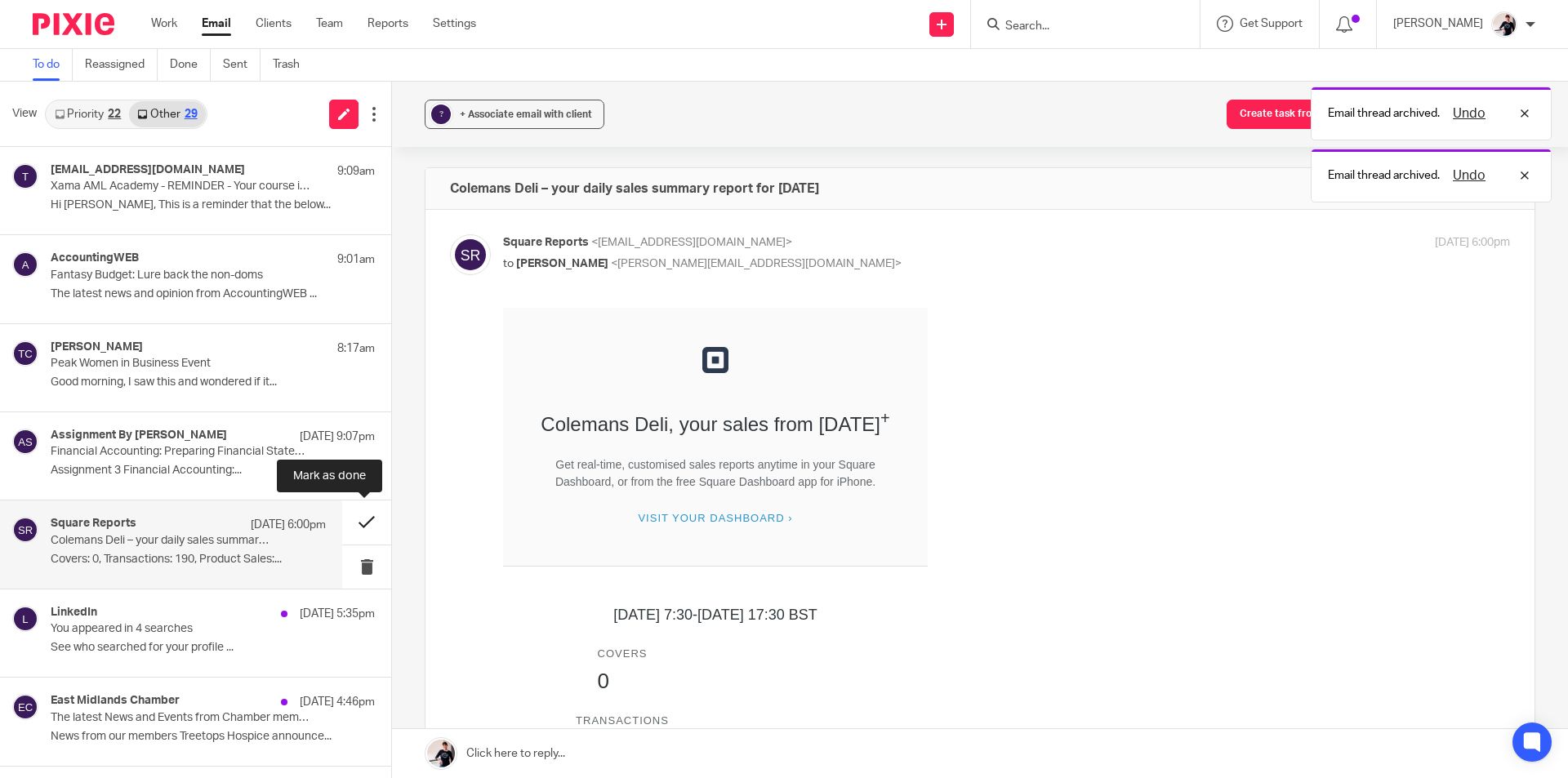
click at [365, 529] on button at bounding box center [366, 521] width 49 height 43
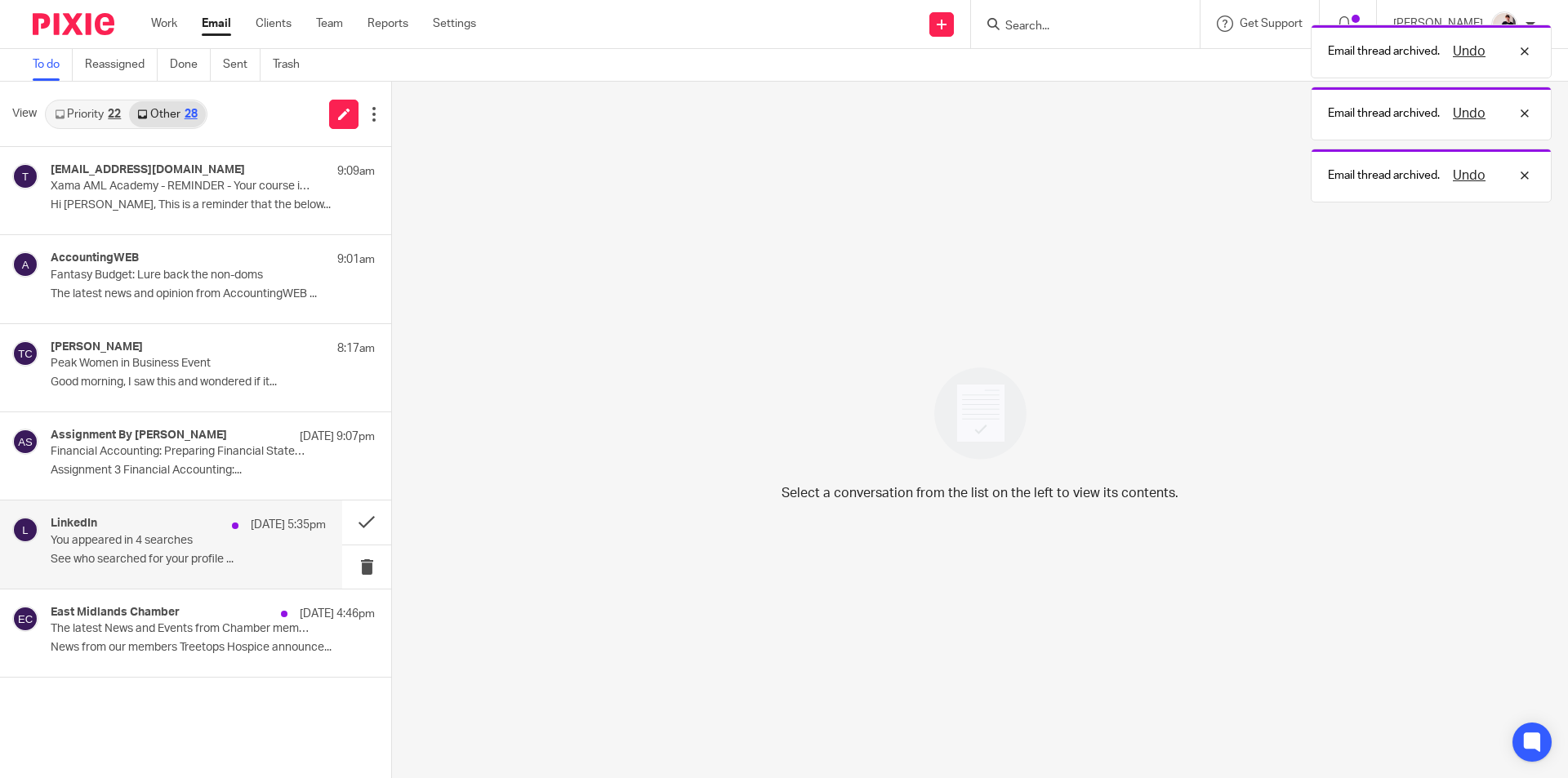
click at [140, 558] on p "See who searched for your profile ..." at bounding box center [188, 559] width 275 height 14
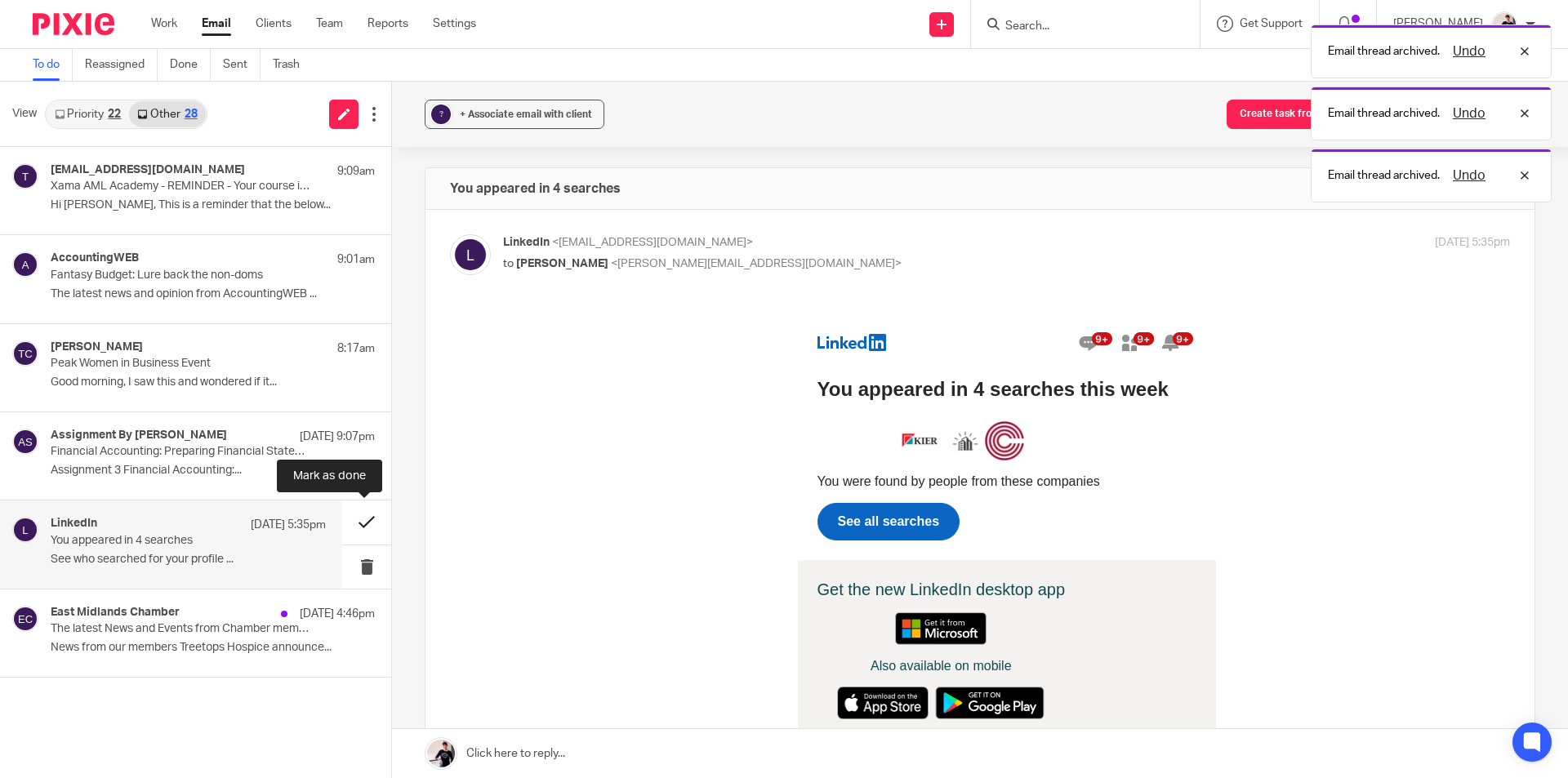
click at [376, 525] on button at bounding box center [366, 521] width 49 height 43
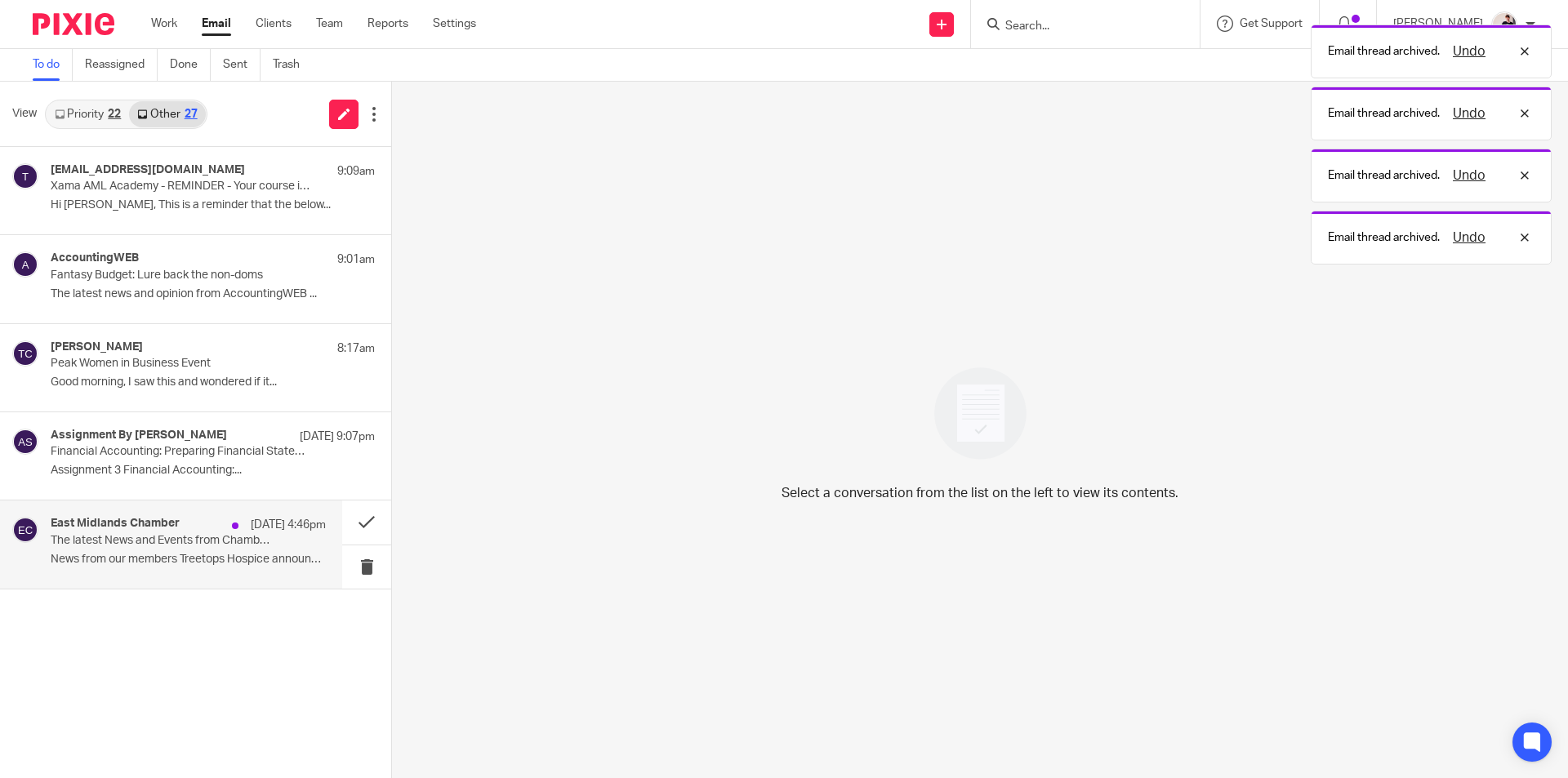
click at [134, 553] on p "News from our members Treetops Hospice announce..." at bounding box center [188, 559] width 275 height 14
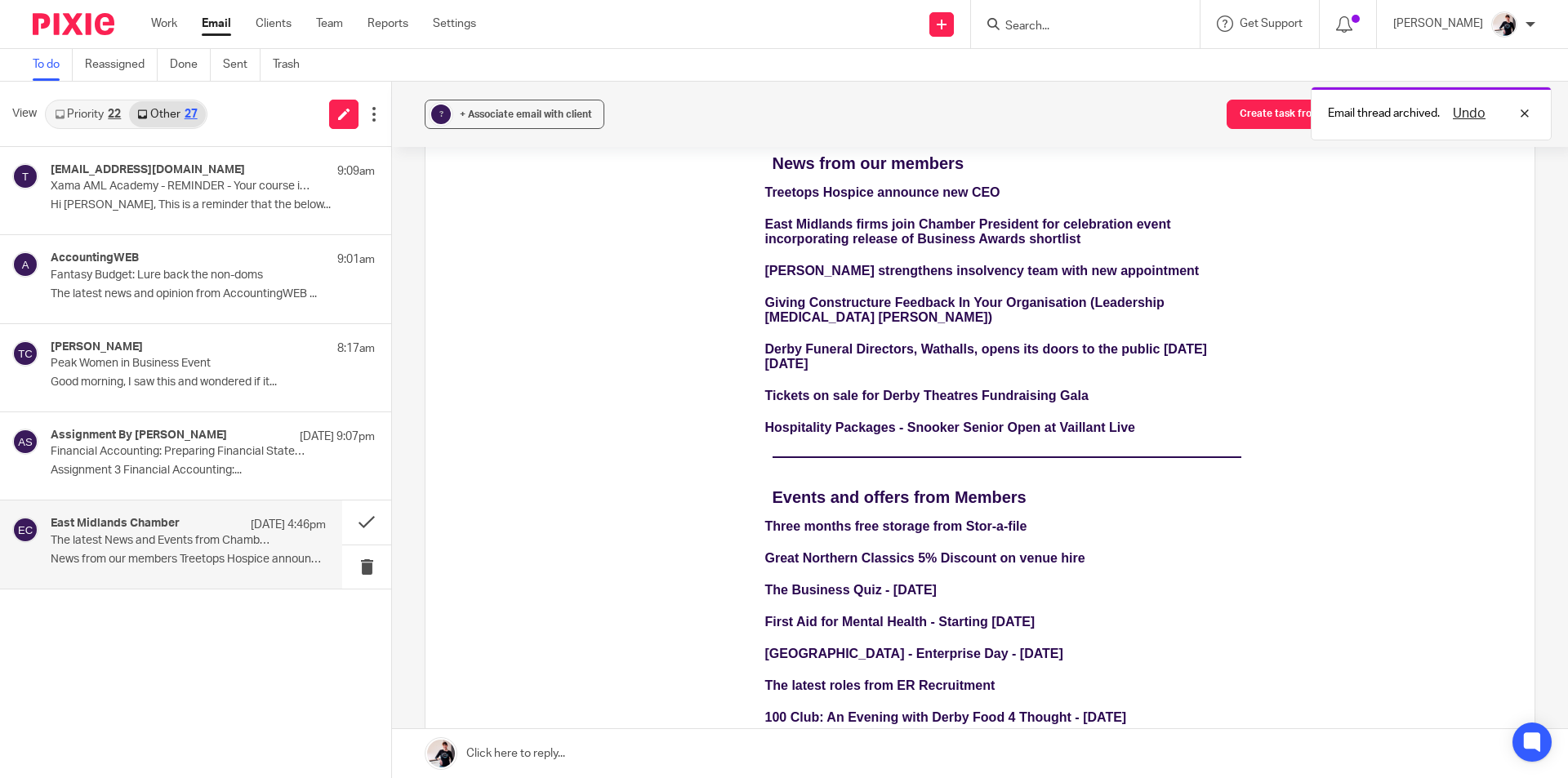
scroll to position [897, 0]
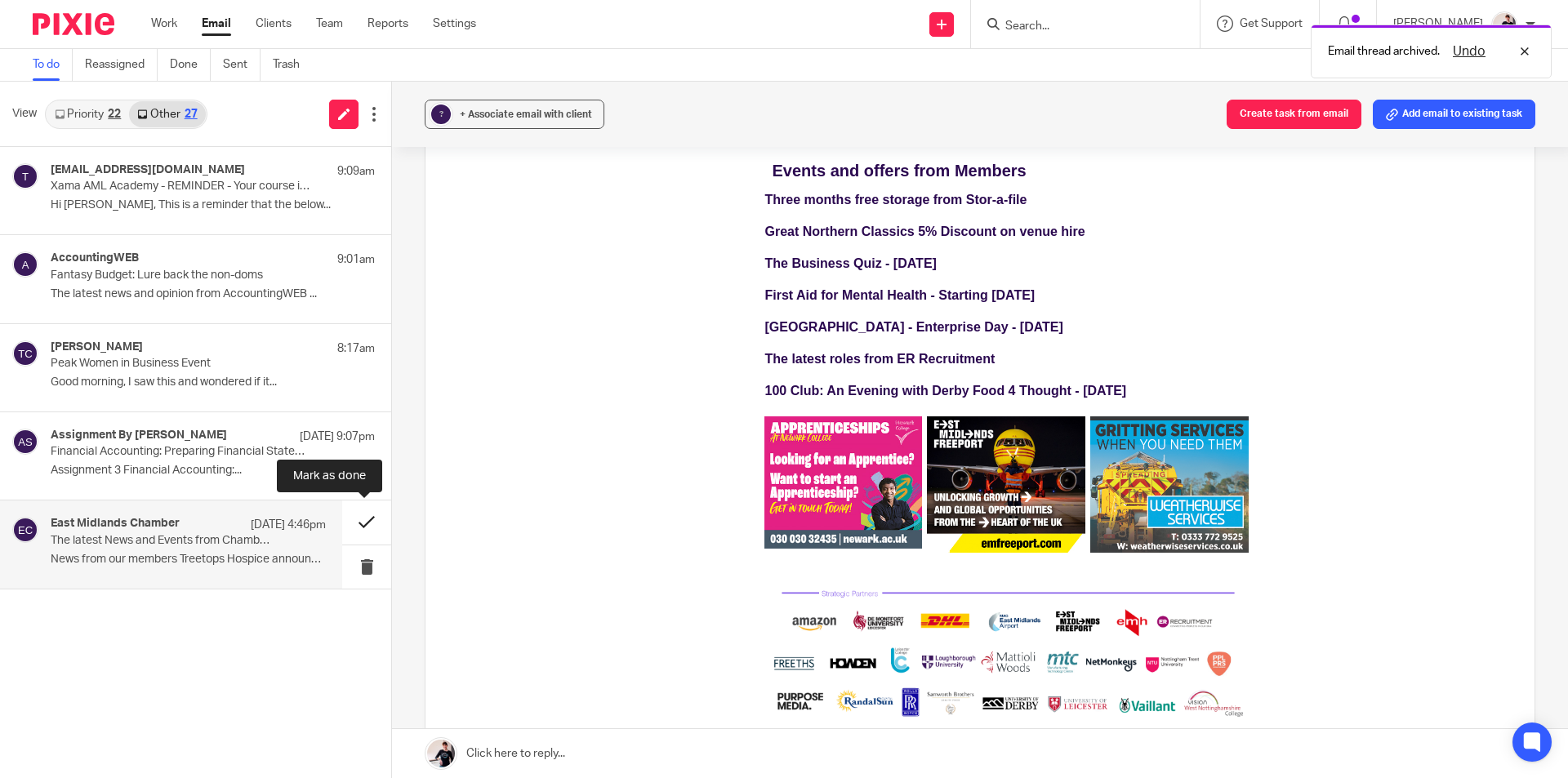
drag, startPoint x: 371, startPoint y: 527, endPoint x: 385, endPoint y: 526, distance: 14.0
click at [373, 526] on button at bounding box center [366, 521] width 49 height 43
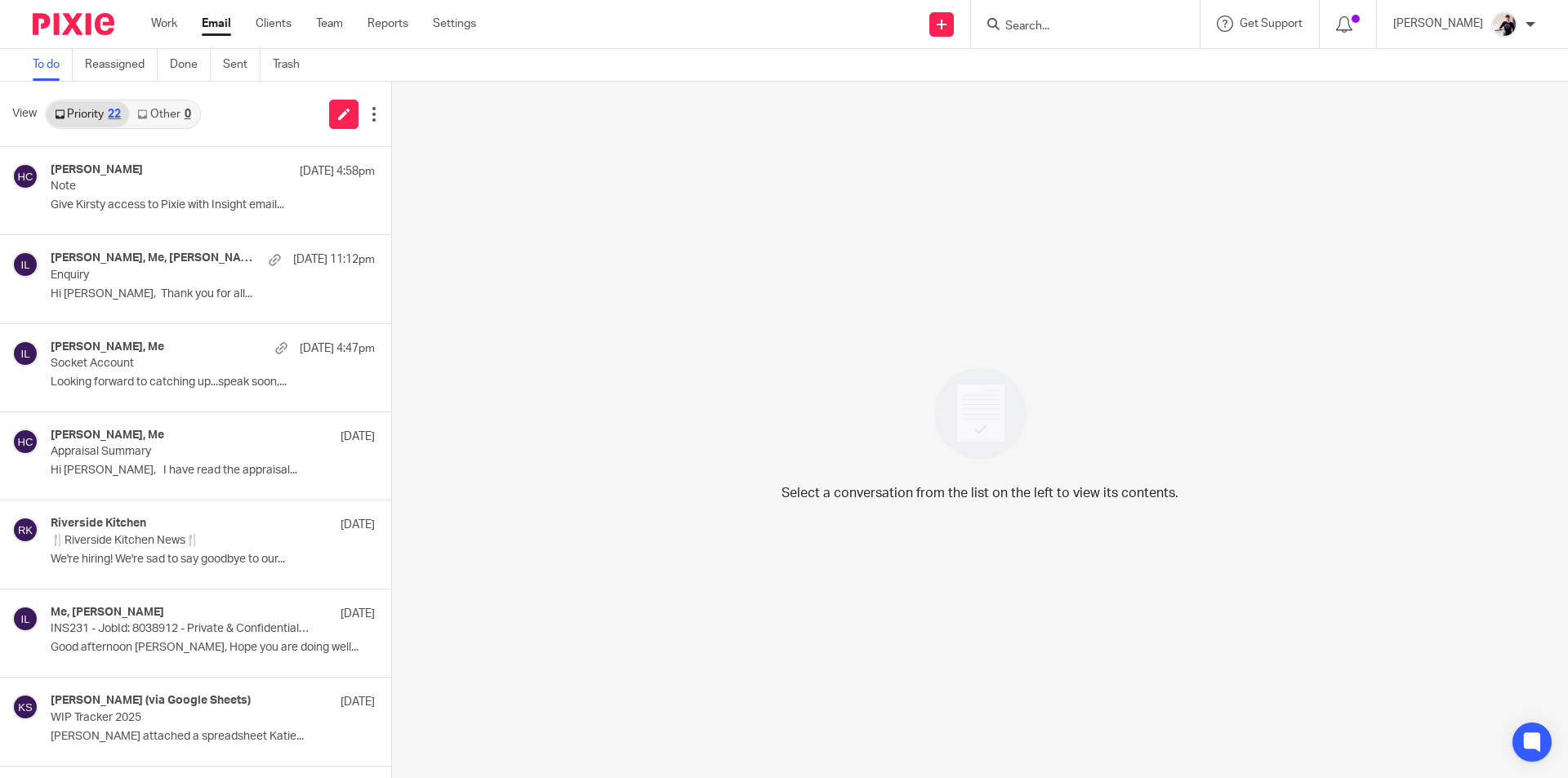
click at [182, 122] on link "Other 0" at bounding box center [163, 114] width 69 height 26
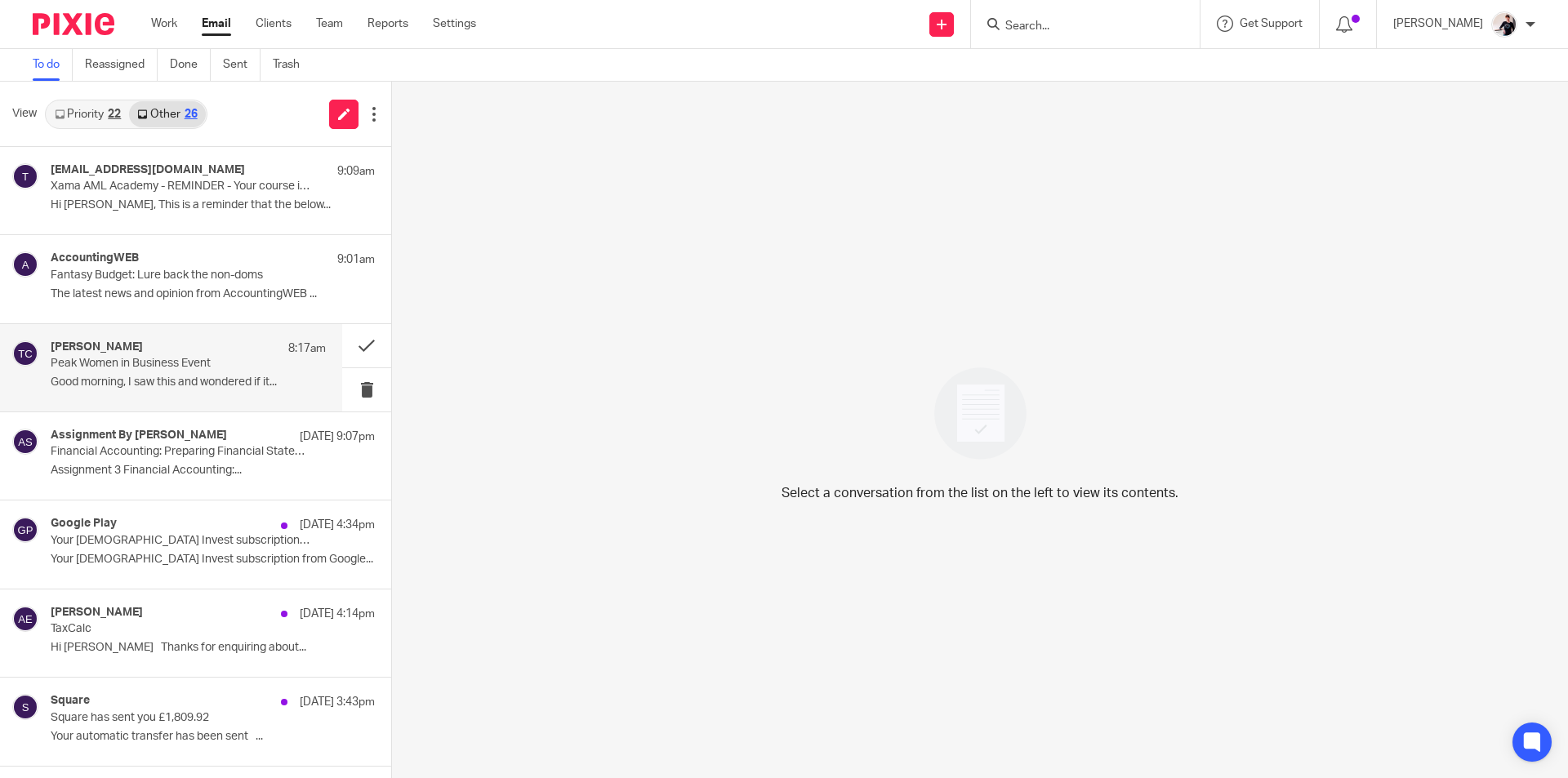
click at [143, 349] on h4 "[PERSON_NAME]" at bounding box center [96, 347] width 92 height 14
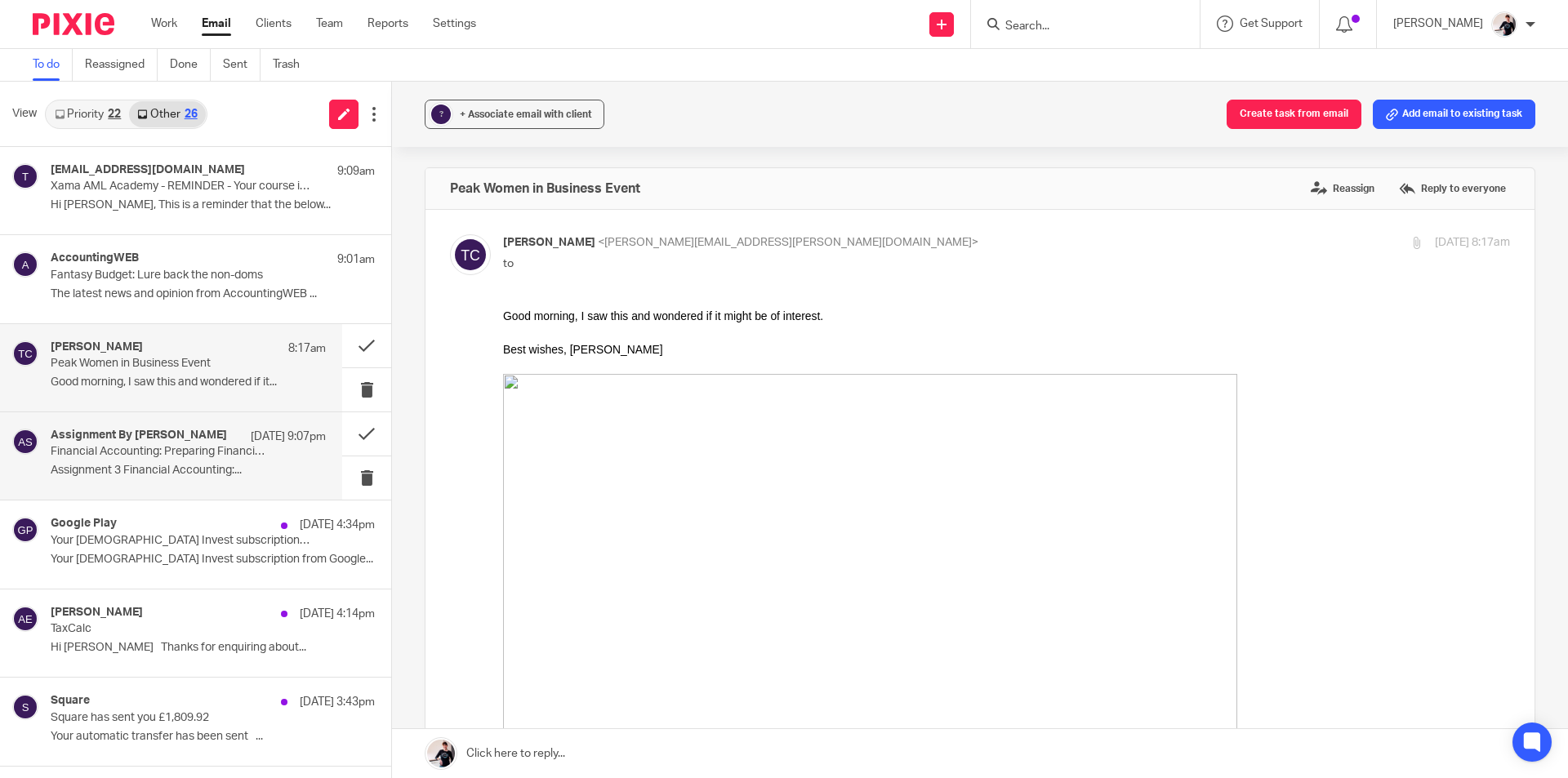
click at [140, 461] on div "Assignment By [PERSON_NAME] [DATE] 9:07pm Financial Accounting: Preparing Finan…" at bounding box center [188, 456] width 275 height 55
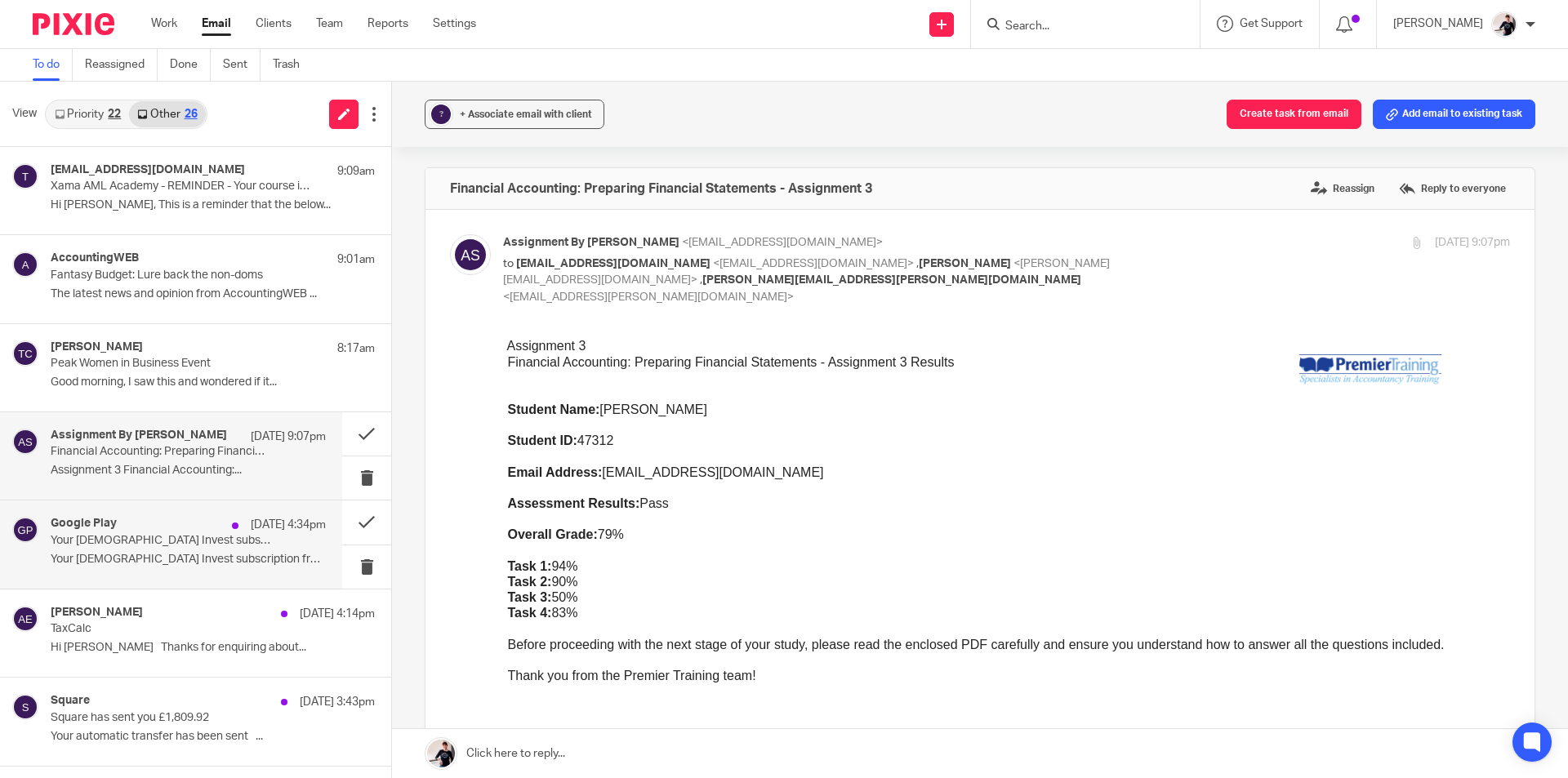
click at [120, 543] on p "Your Female Invest subscription will be cancelled" at bounding box center [161, 540] width 221 height 14
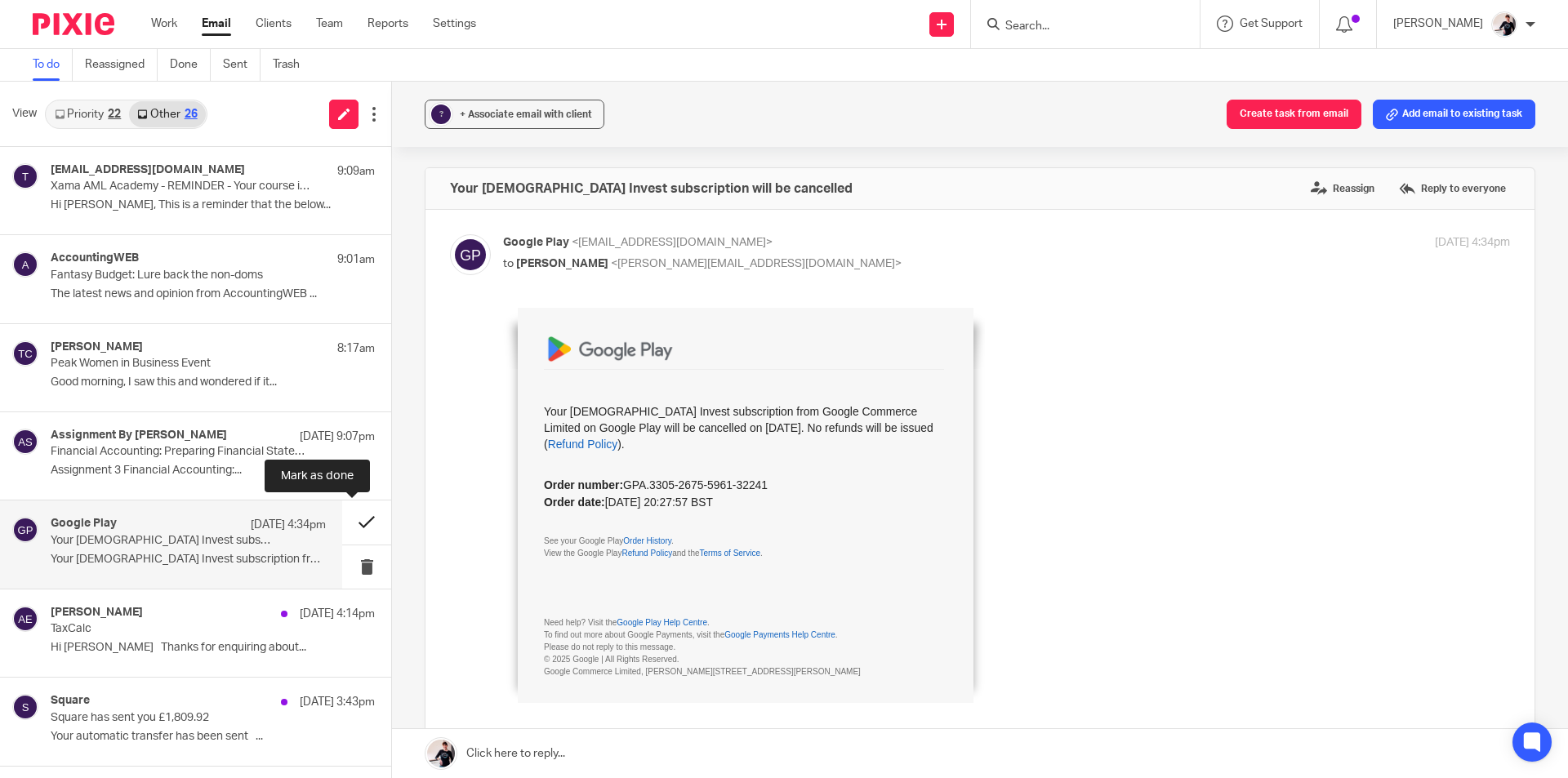
click at [354, 520] on button at bounding box center [366, 521] width 49 height 43
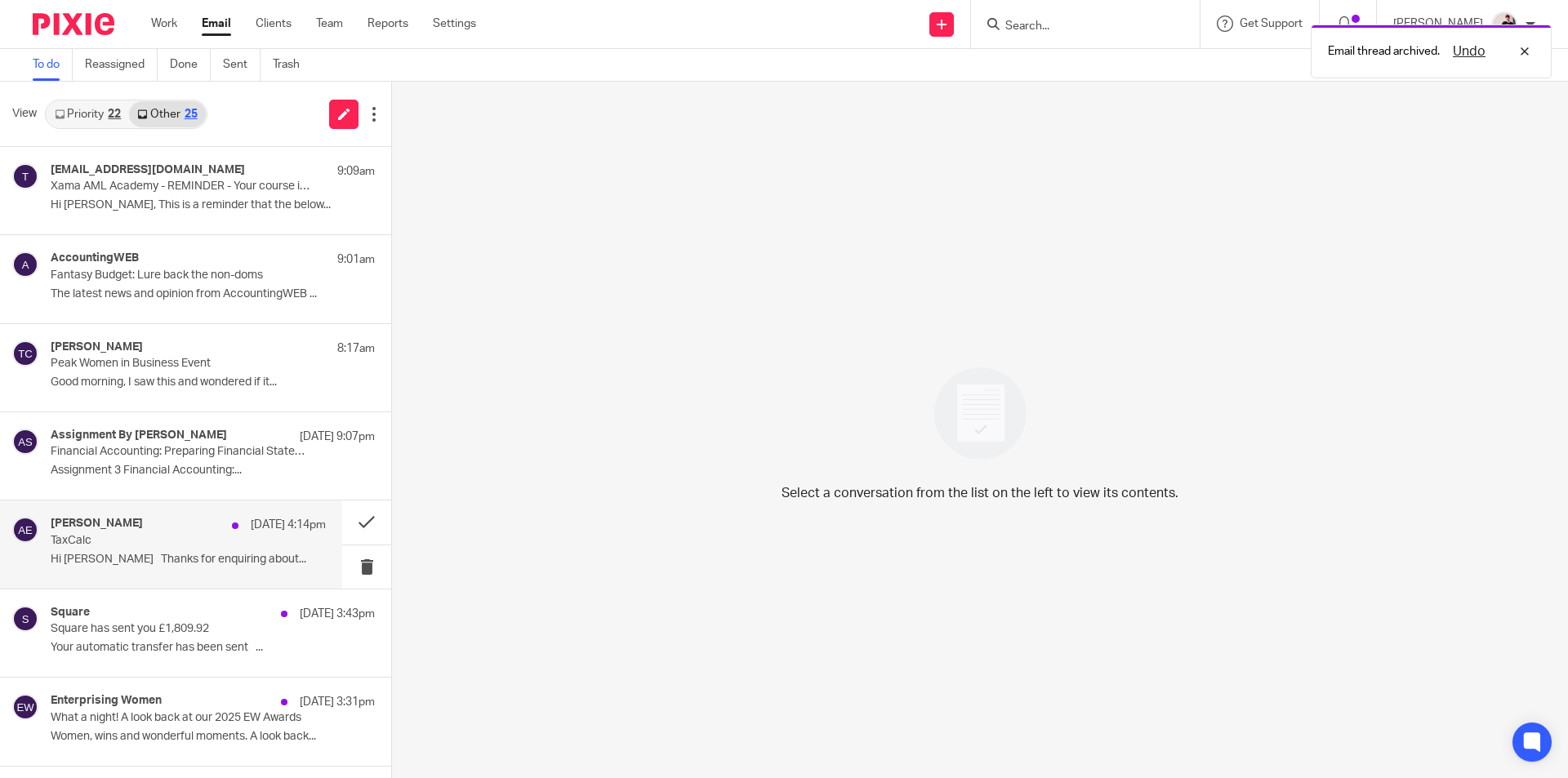
click at [113, 542] on p "TaxCalc" at bounding box center [161, 540] width 221 height 14
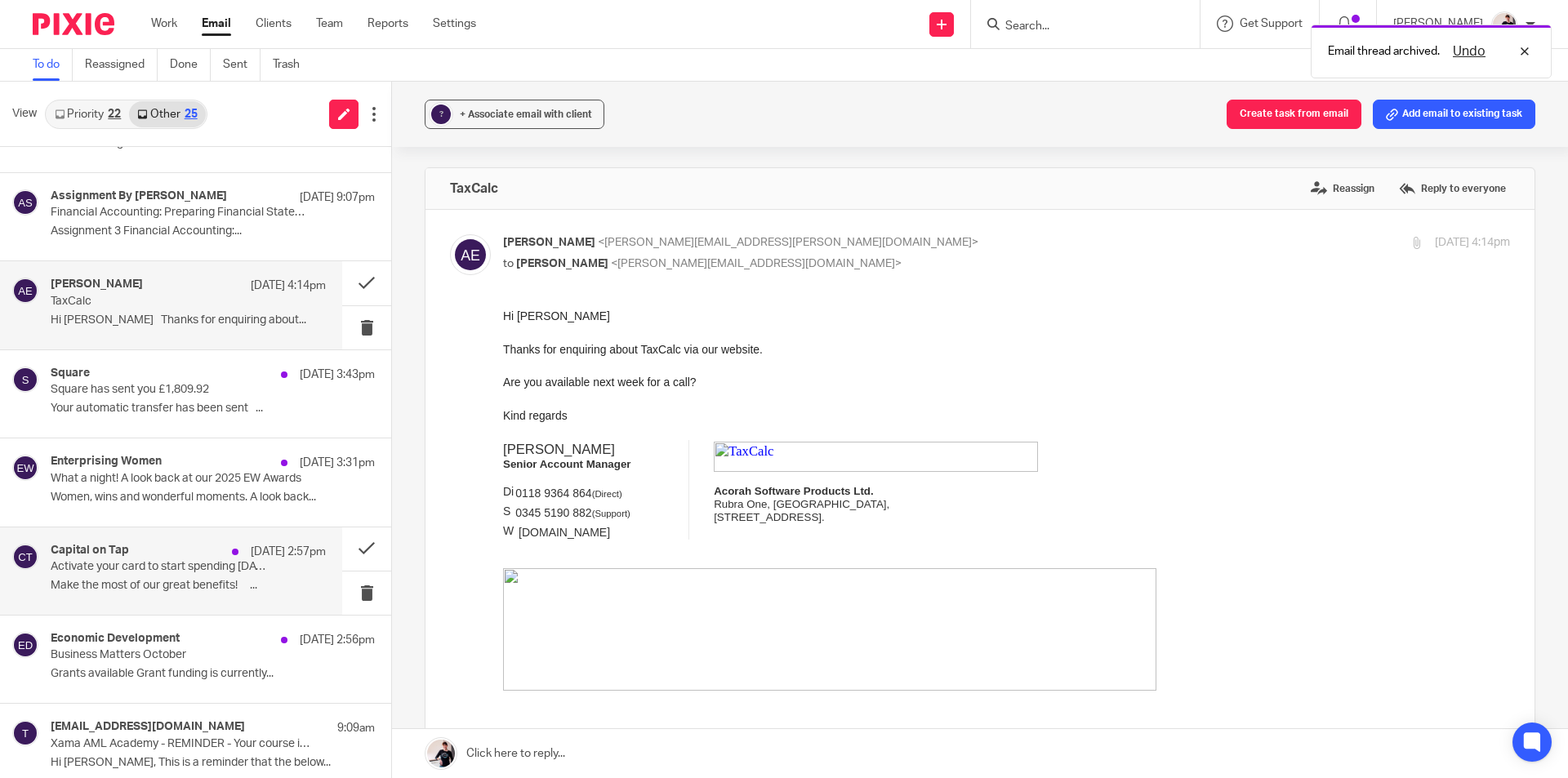
scroll to position [244, 0]
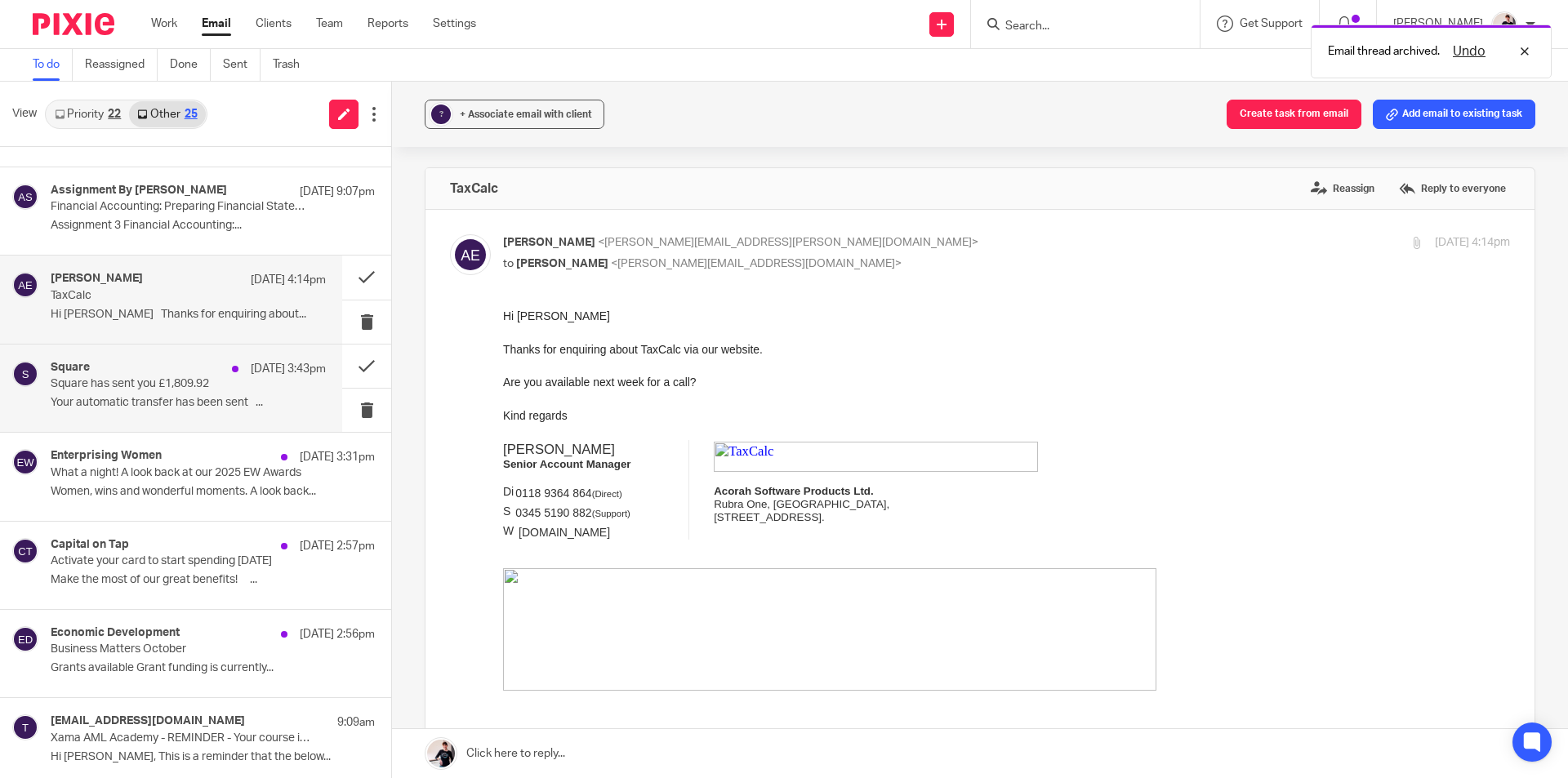
click at [216, 405] on p "Your automatic transfer has been sent ﻿͏ ﻿͏ ﻿͏..." at bounding box center [188, 403] width 275 height 14
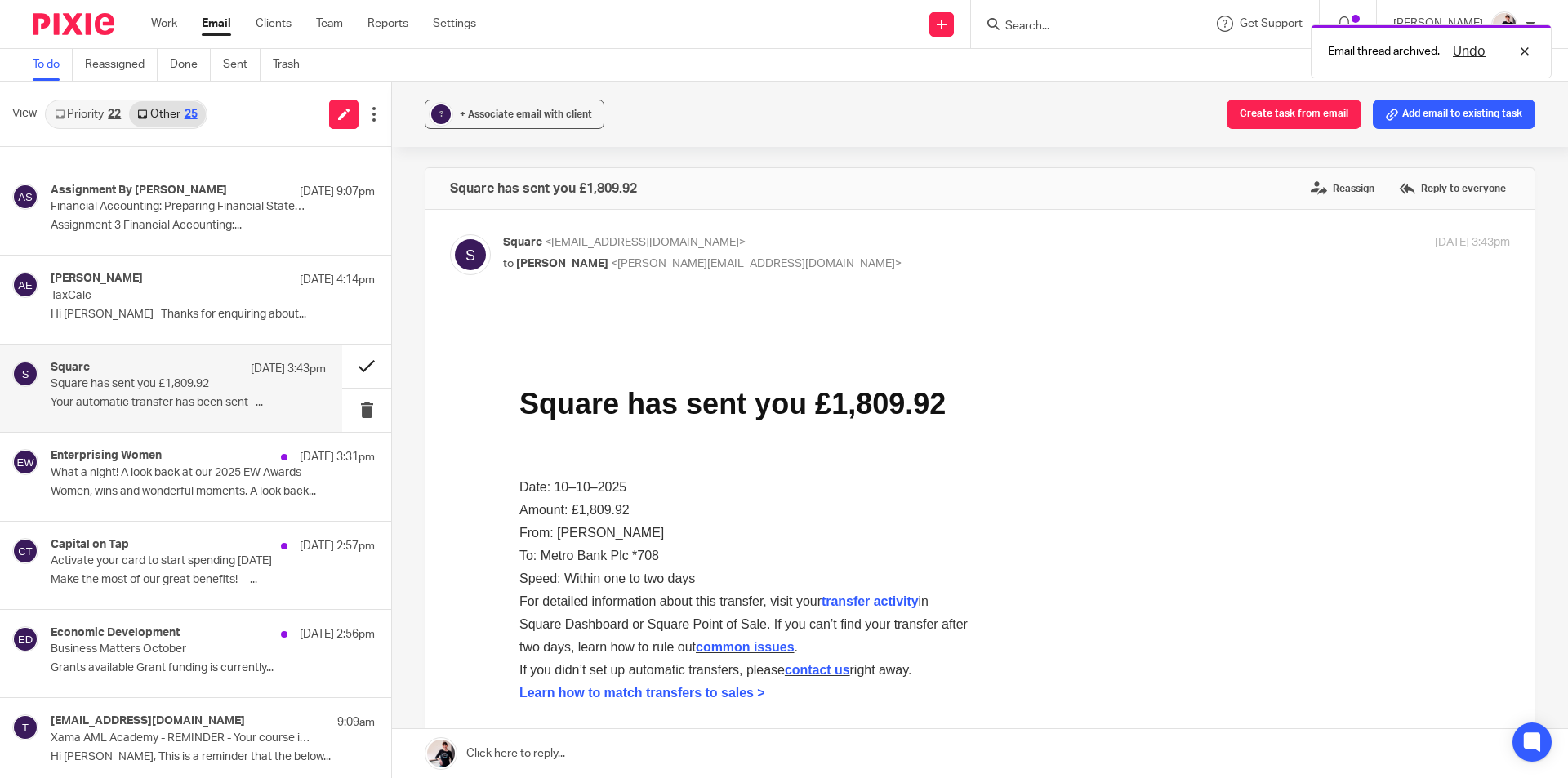
scroll to position [0, 0]
click at [359, 367] on button at bounding box center [366, 365] width 49 height 43
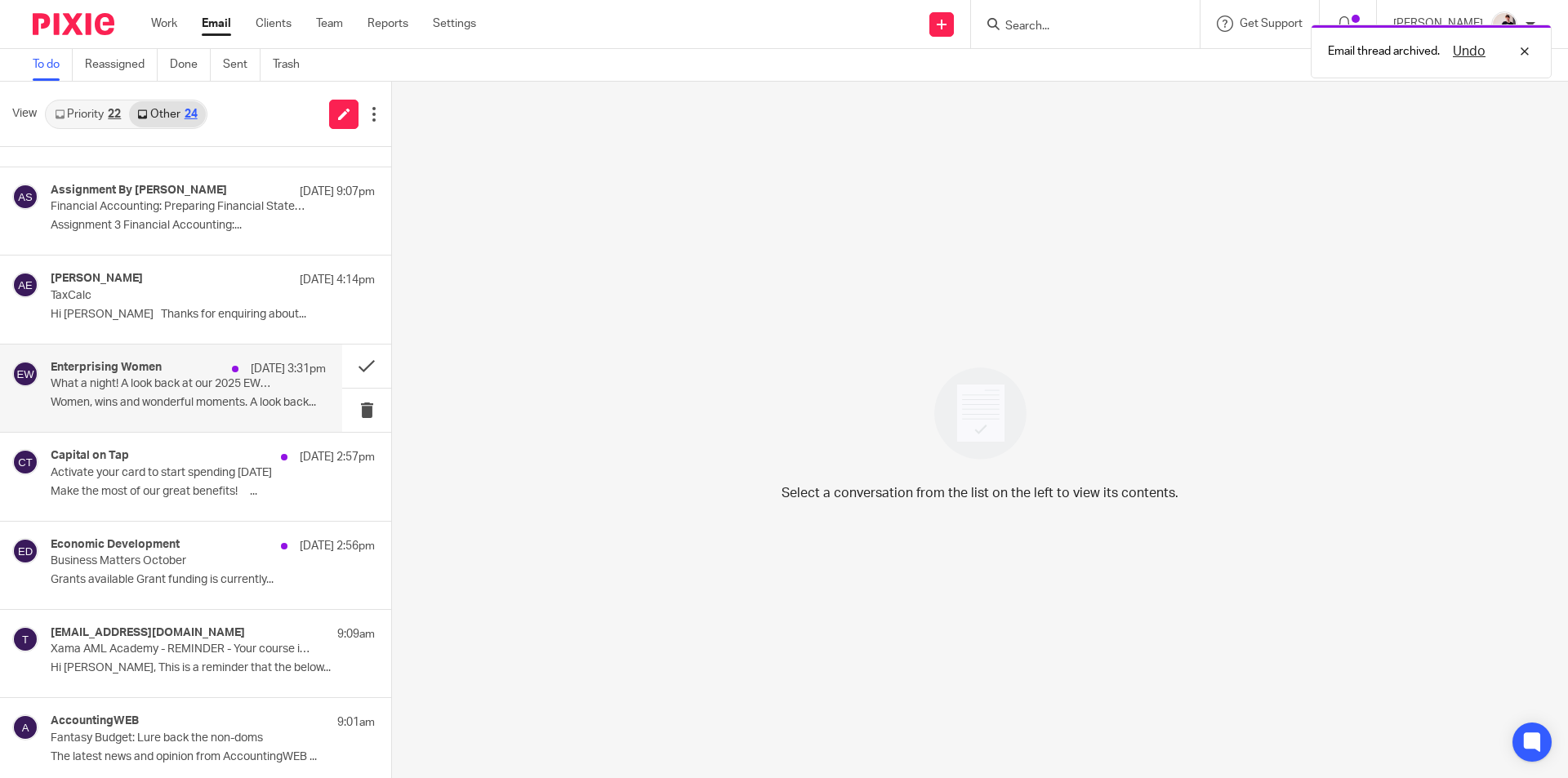
click at [112, 386] on p "What a night! A look back at our 2025 EW Awards" at bounding box center [161, 384] width 221 height 14
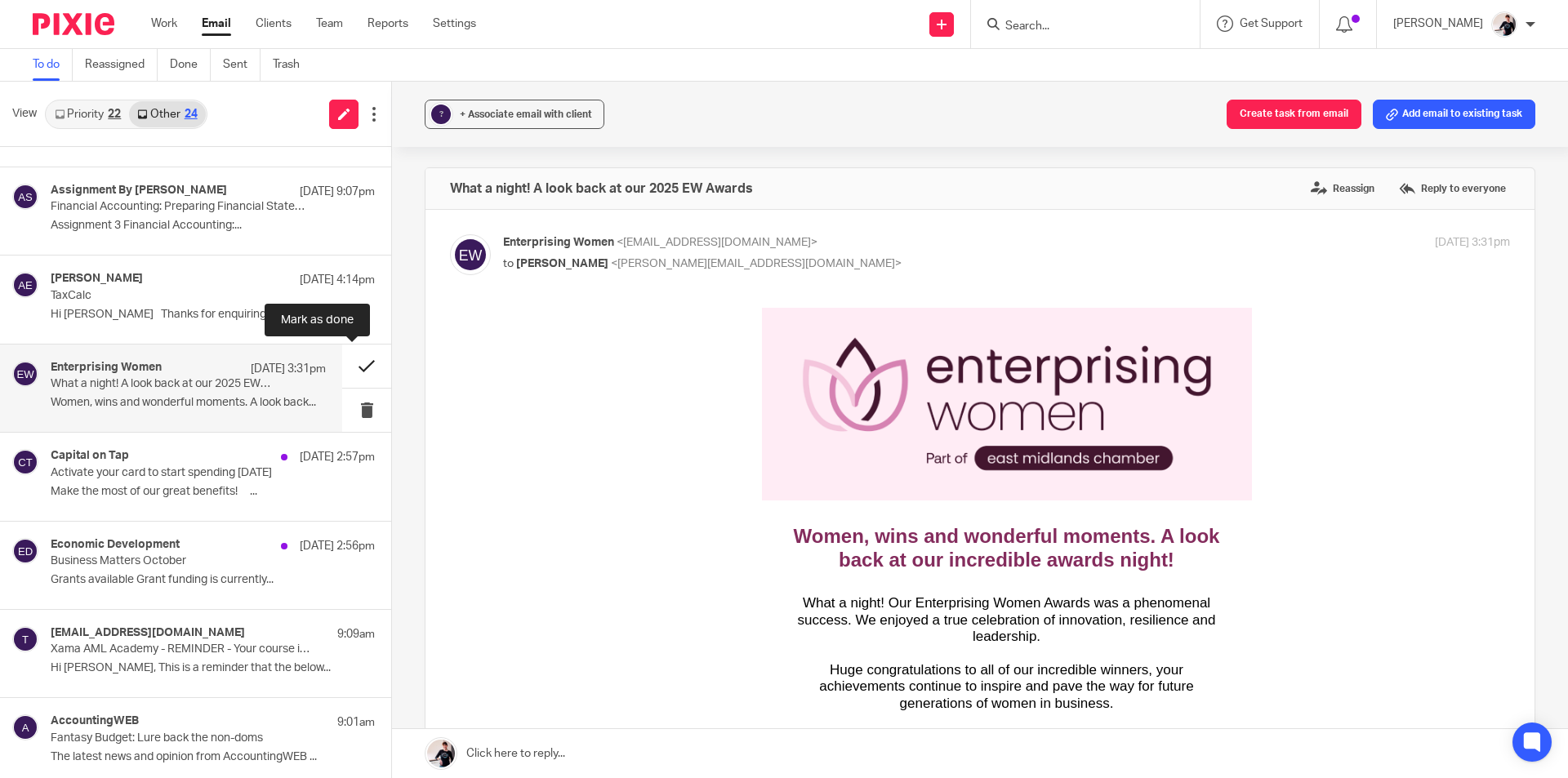
click at [358, 369] on button at bounding box center [366, 365] width 49 height 43
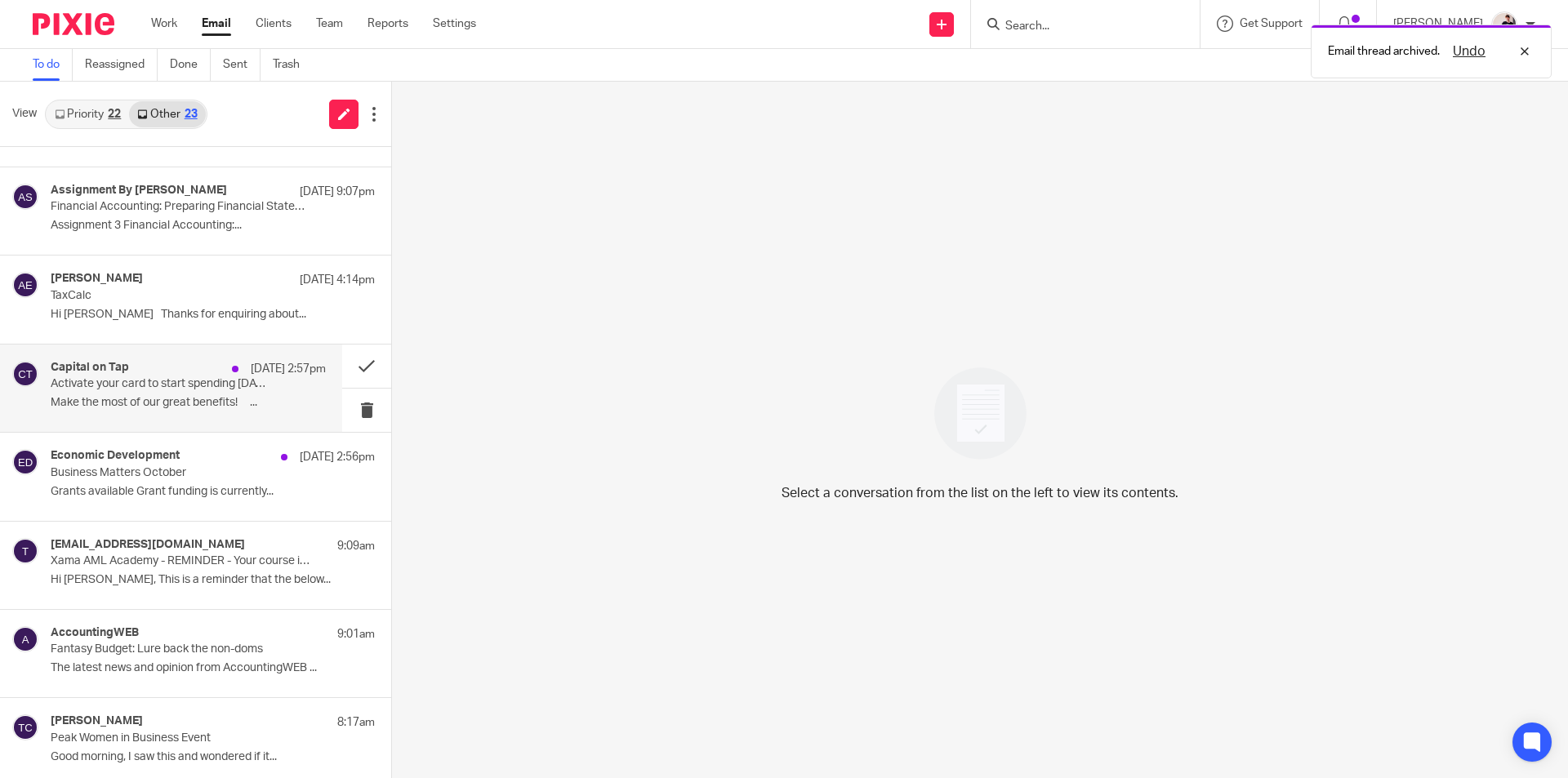
click at [135, 381] on p "Activate your card to start spending today" at bounding box center [161, 384] width 221 height 14
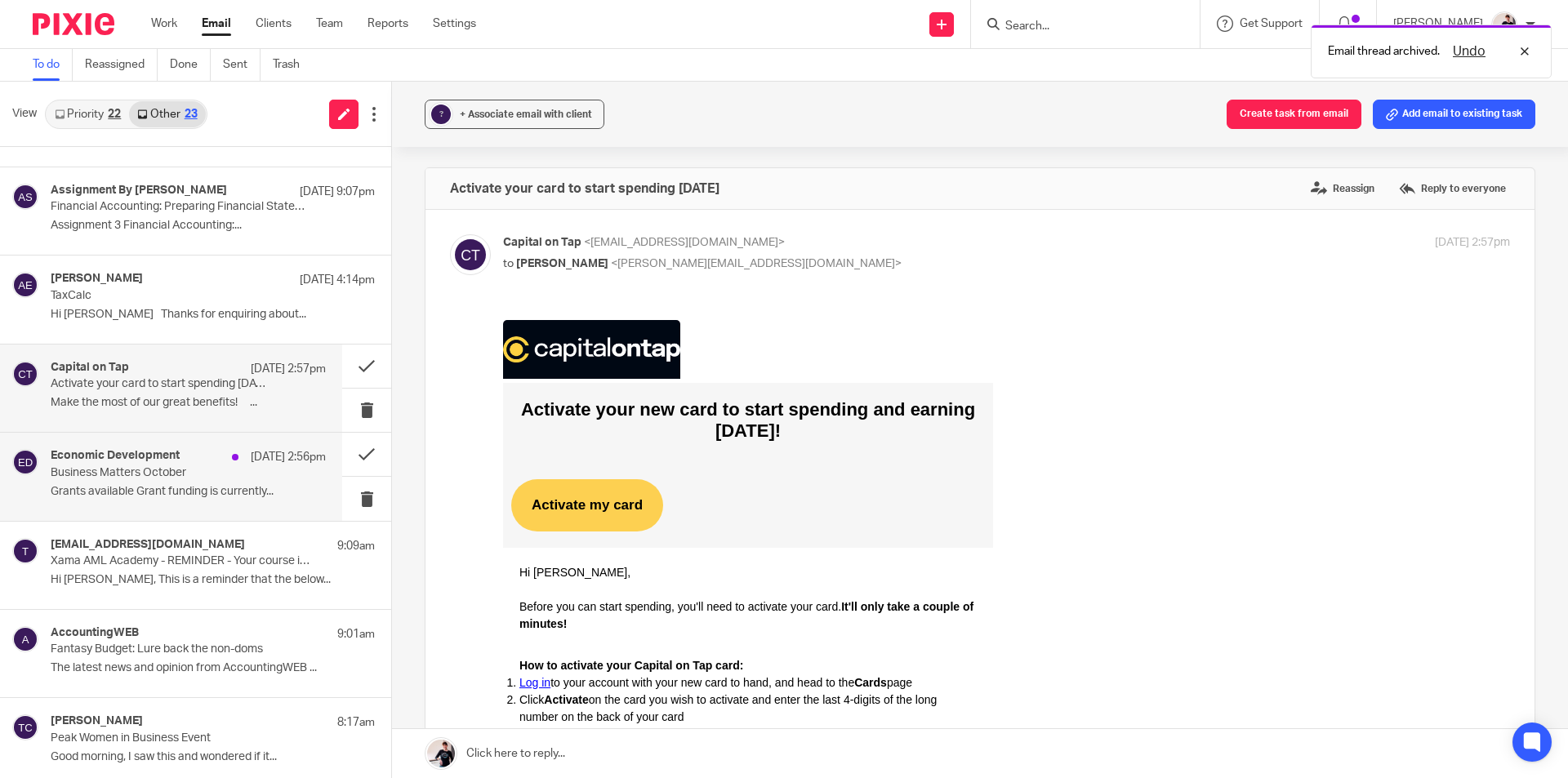
click at [146, 476] on p "Business Matters October" at bounding box center [161, 473] width 221 height 14
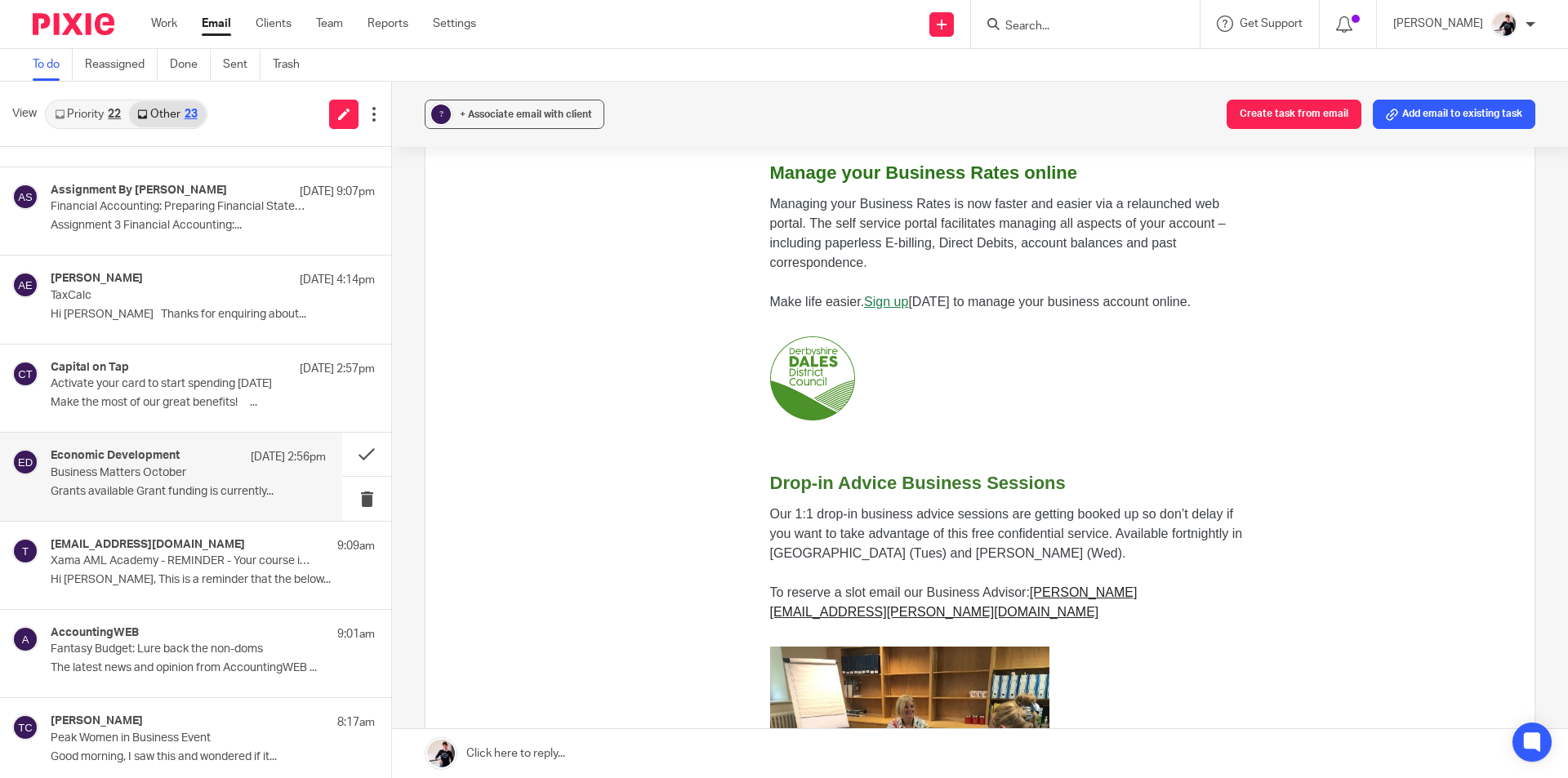
scroll to position [653, 0]
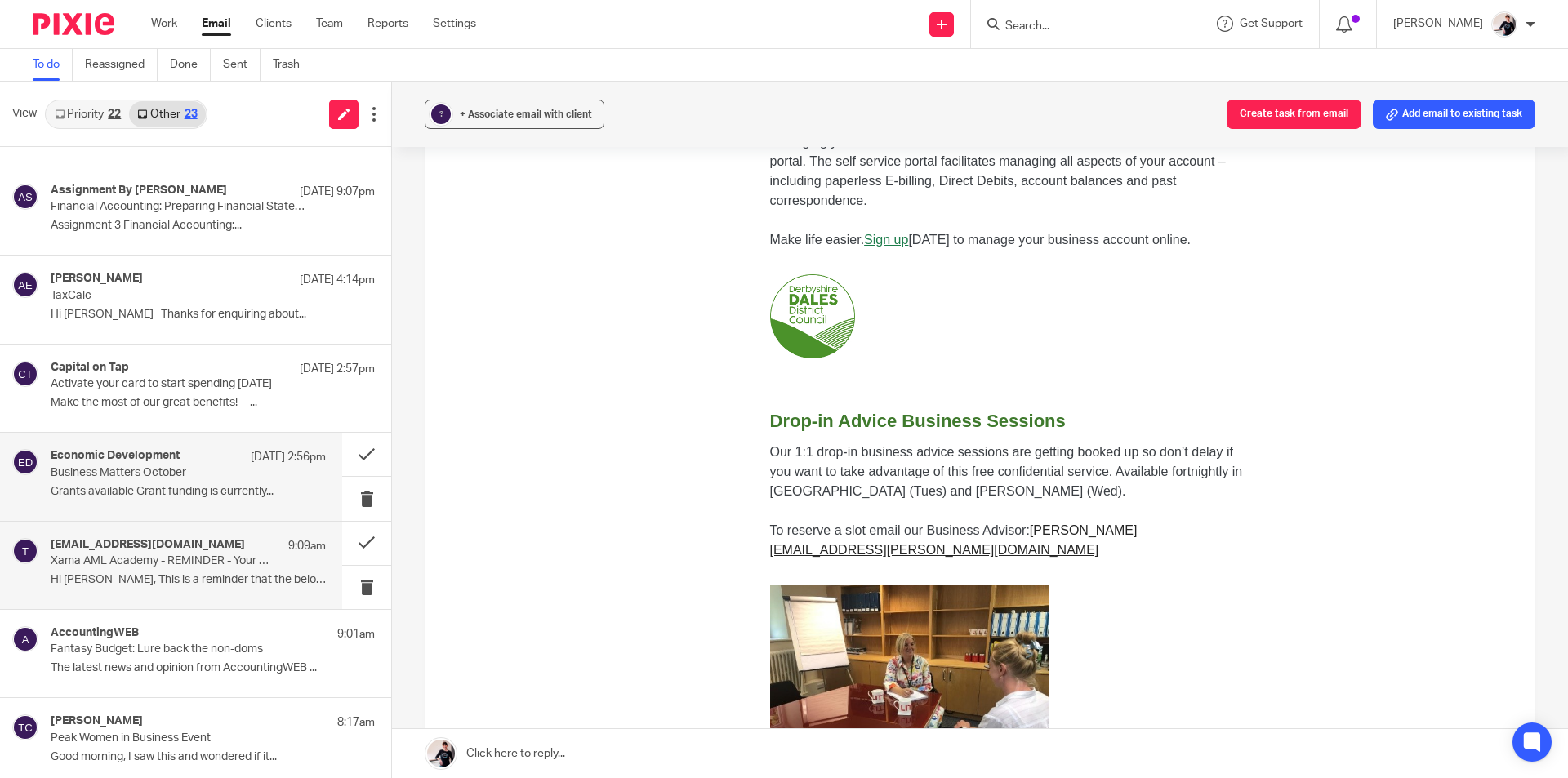
click at [190, 545] on div "training@xamatech.com 9:09am" at bounding box center [188, 545] width 275 height 16
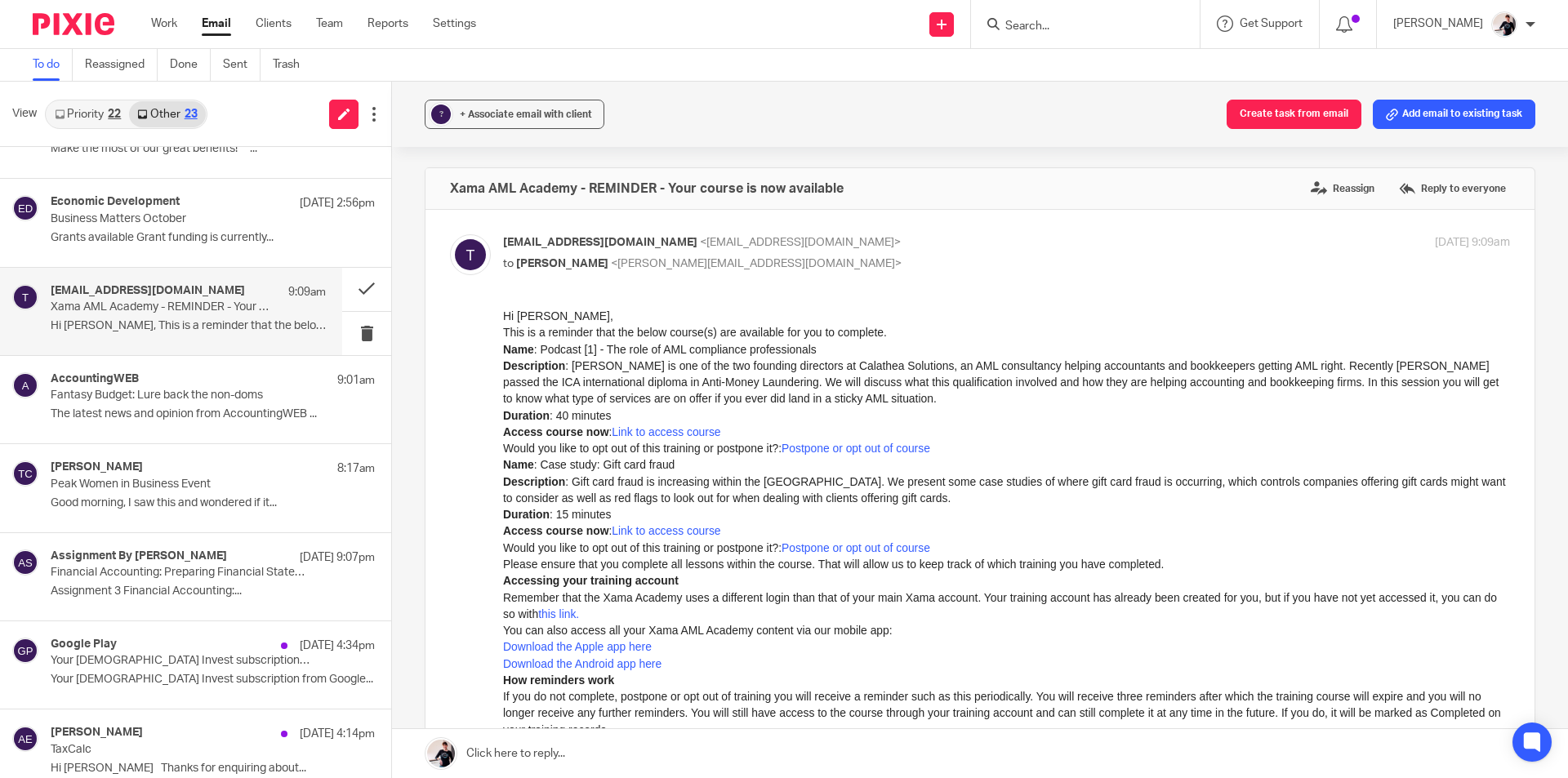
scroll to position [734, 0]
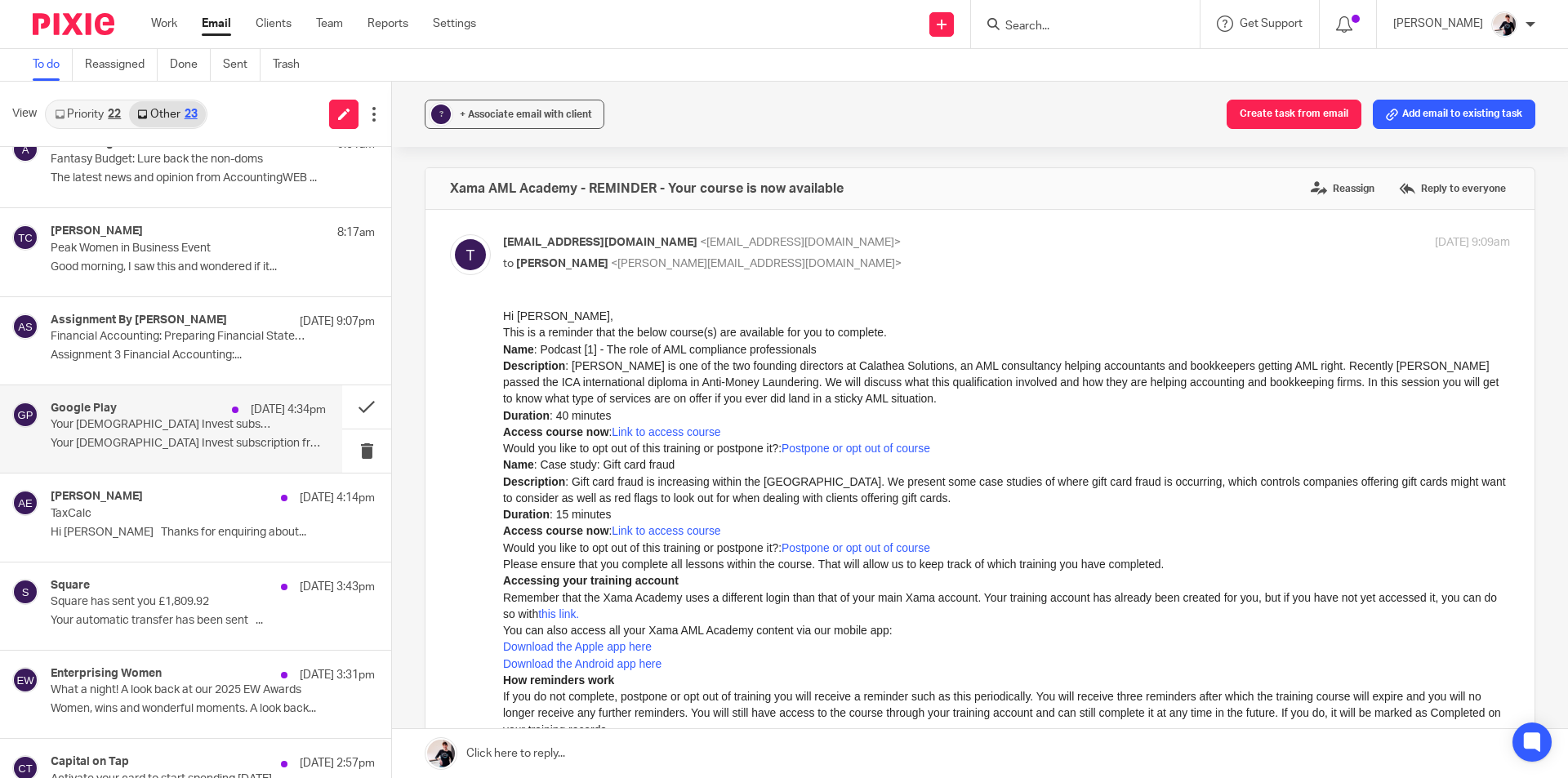
click at [196, 414] on div "Google Play 10 Oct 4:34pm" at bounding box center [188, 409] width 275 height 16
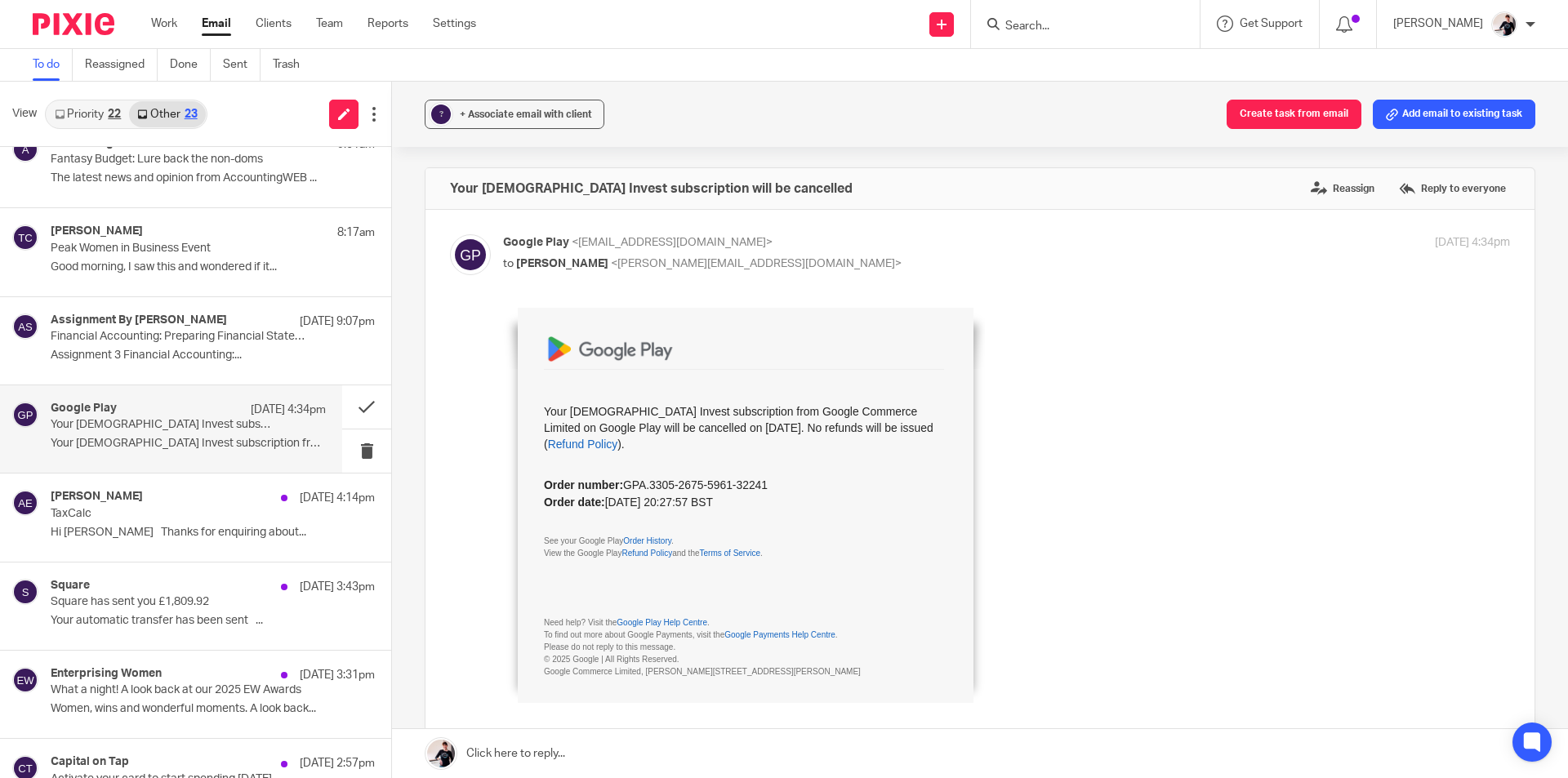
scroll to position [0, 0]
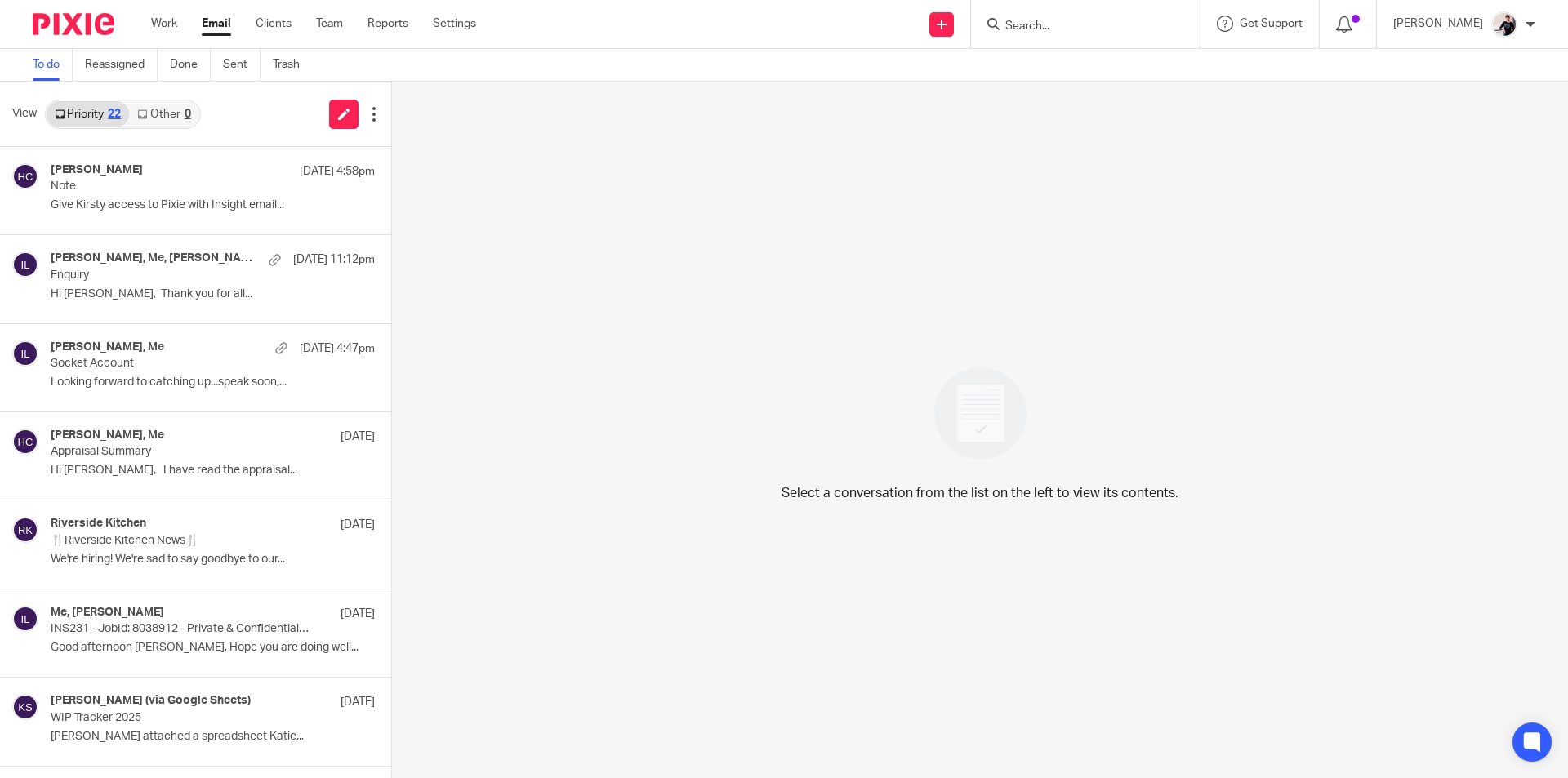
click at [181, 106] on link "Other 0" at bounding box center [163, 114] width 69 height 26
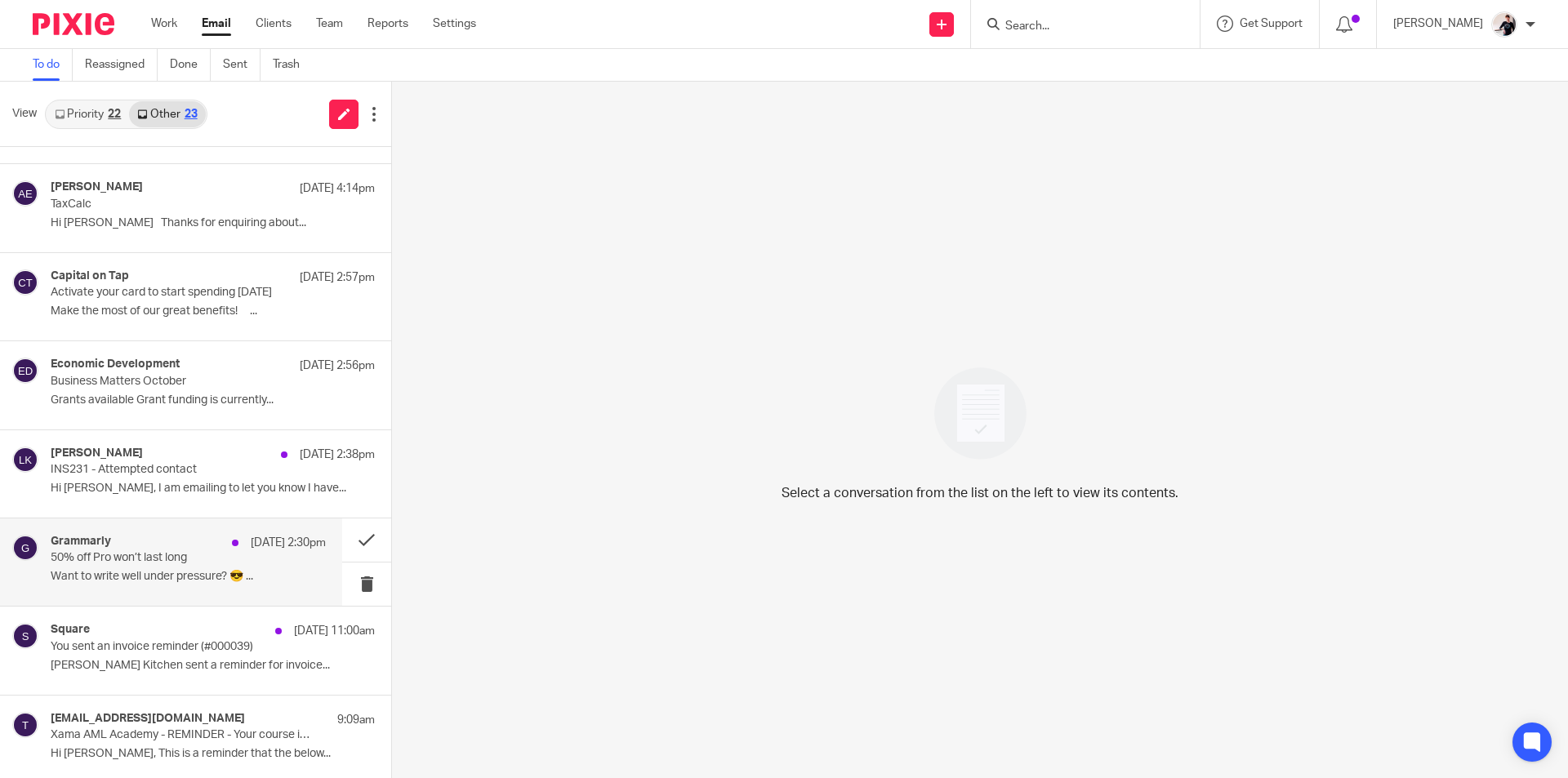
scroll to position [490, 0]
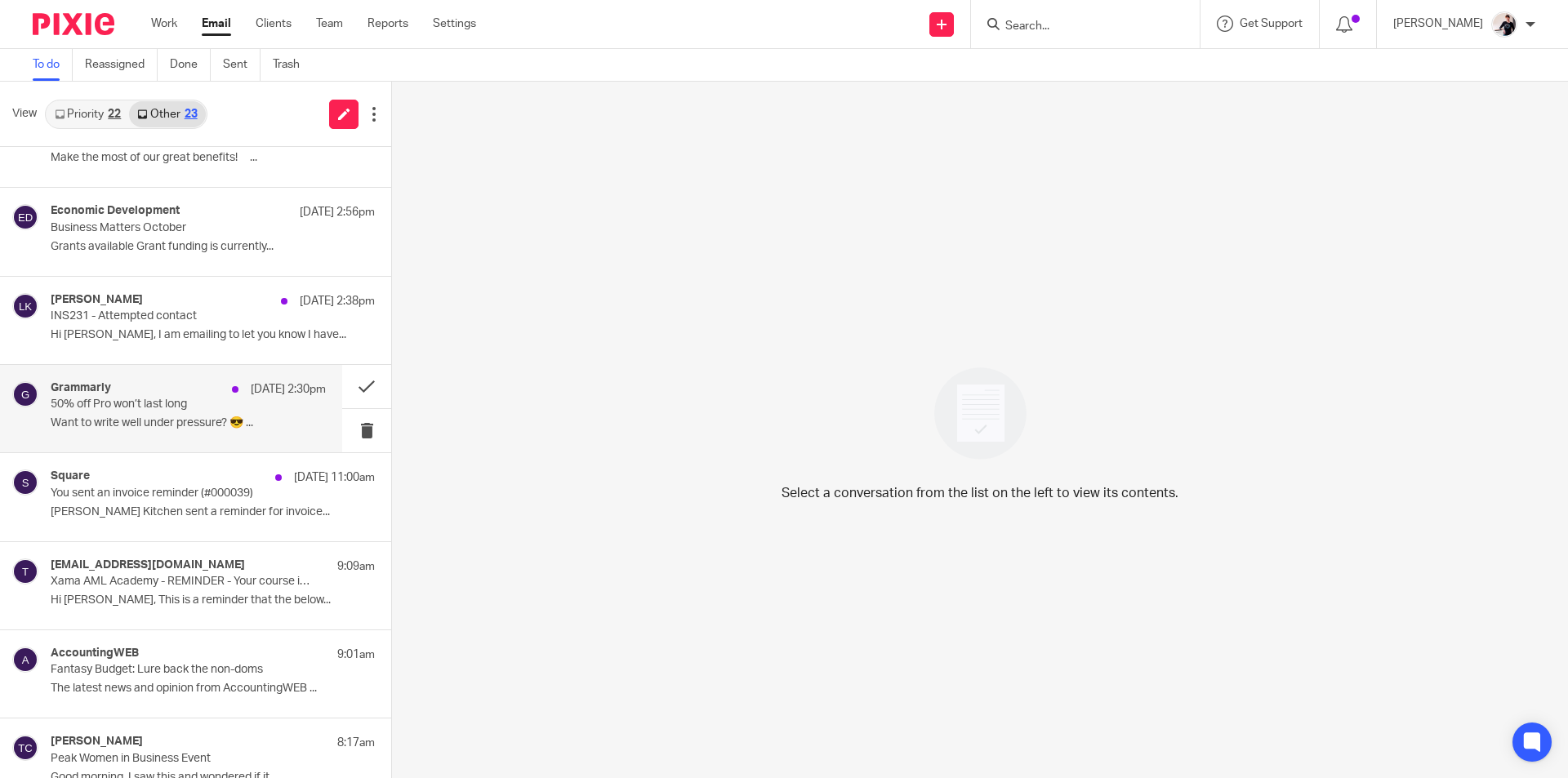
click at [129, 390] on div "Grammarly 10 Oct 2:30pm" at bounding box center [188, 389] width 275 height 16
click at [350, 383] on button at bounding box center [366, 386] width 49 height 43
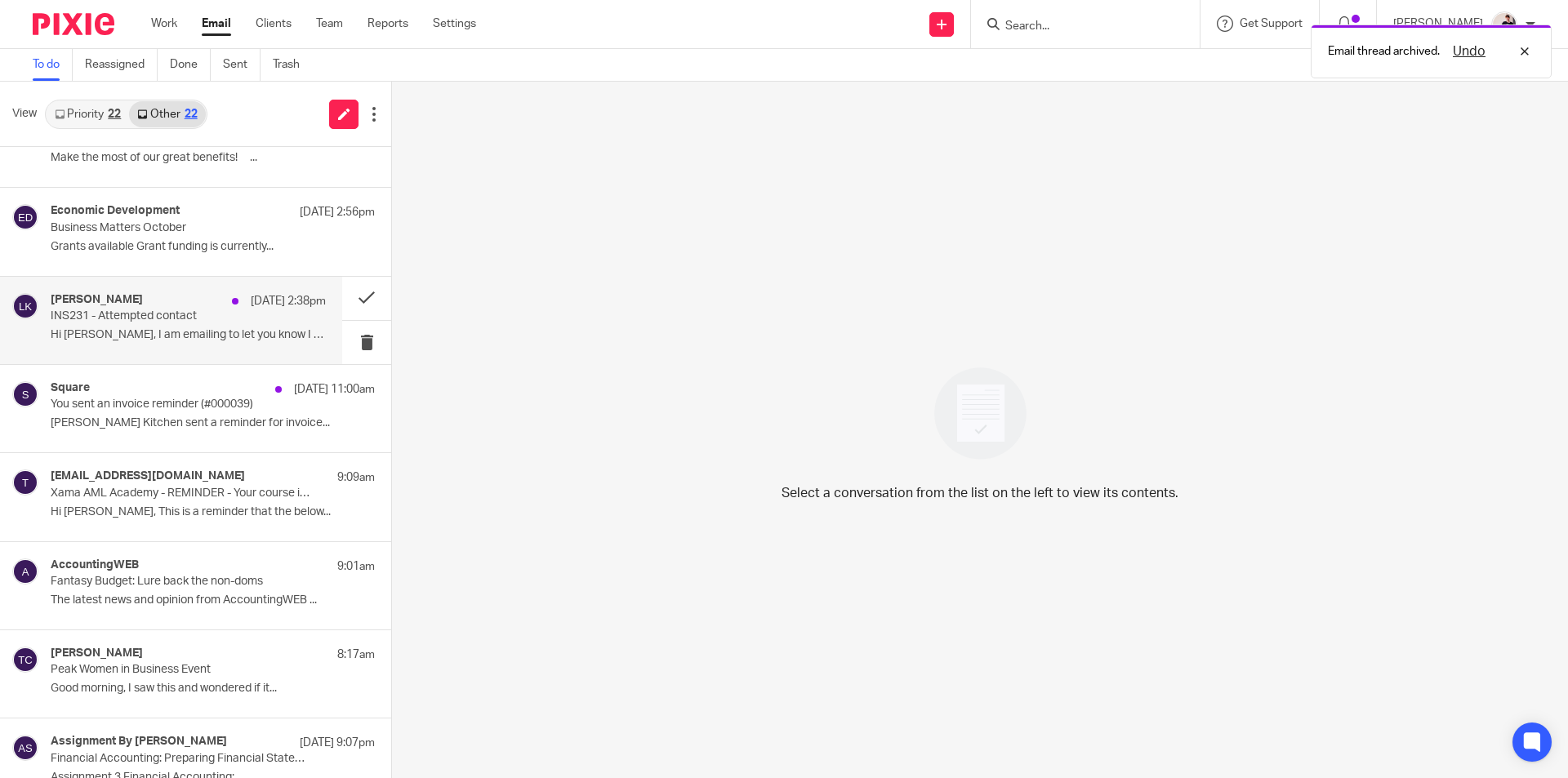
click at [182, 322] on p "INS231 - Attempted contact" at bounding box center [161, 316] width 221 height 14
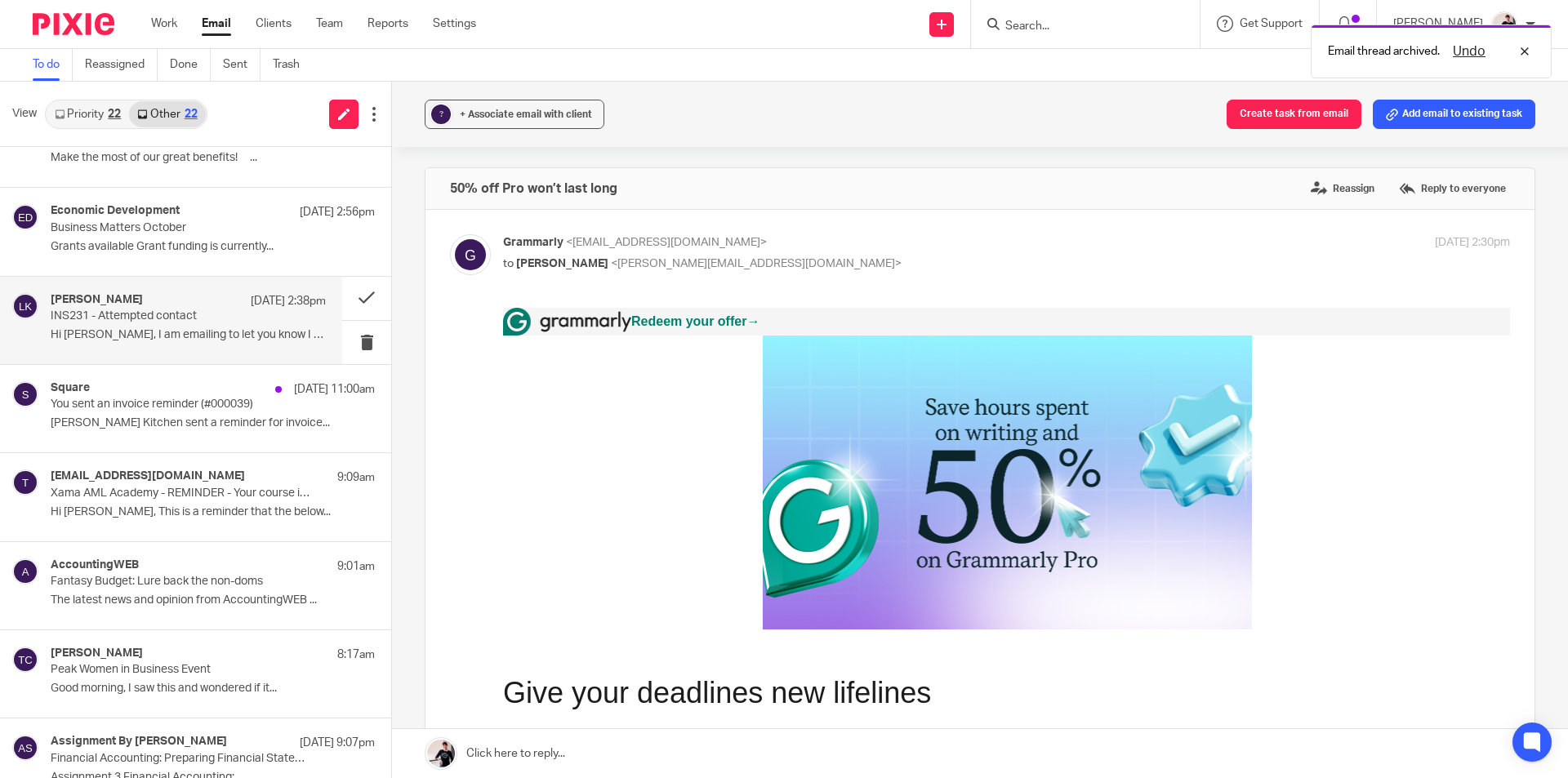
scroll to position [0, 0]
click at [190, 321] on p "INS231 - Attempted contact" at bounding box center [161, 316] width 221 height 14
click at [180, 394] on div "Square 10 Oct 11:00am" at bounding box center [188, 389] width 275 height 16
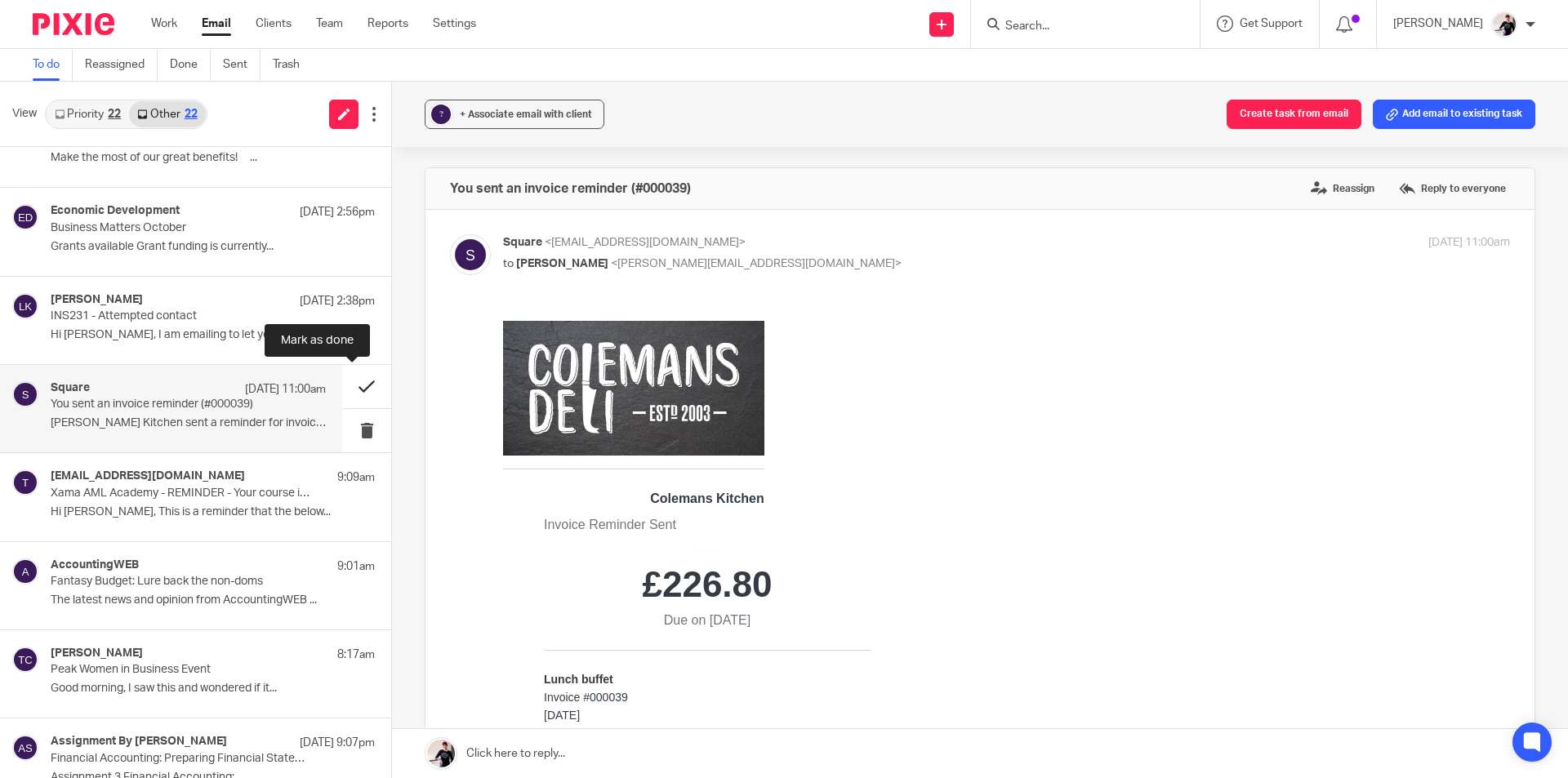
click at [350, 386] on button at bounding box center [366, 386] width 49 height 43
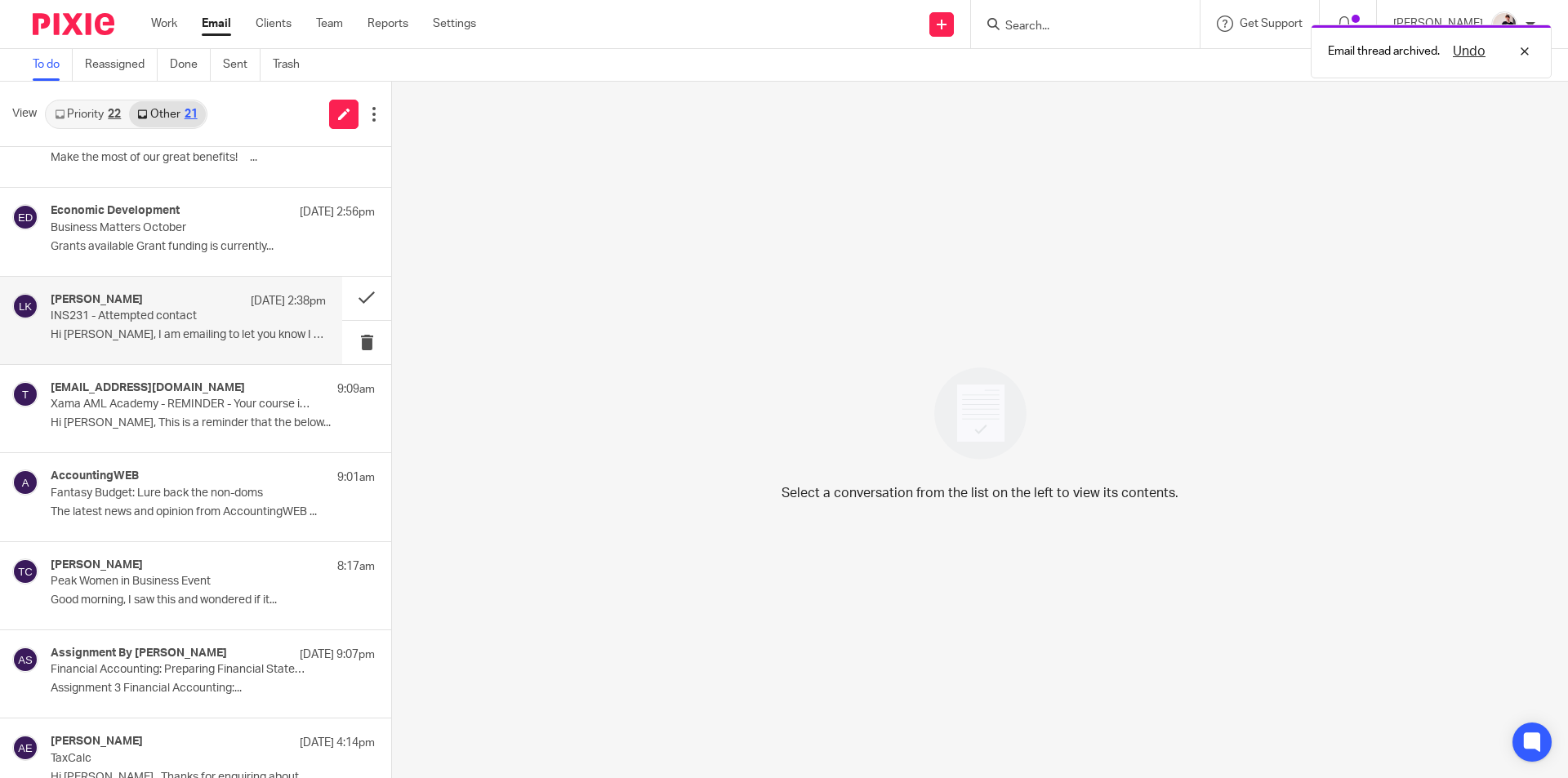
click at [201, 325] on div "Leo Kelly 10 Oct 2:38pm INS231 - Attempted contact Hi Helen, I am emailing to l…" at bounding box center [188, 320] width 275 height 55
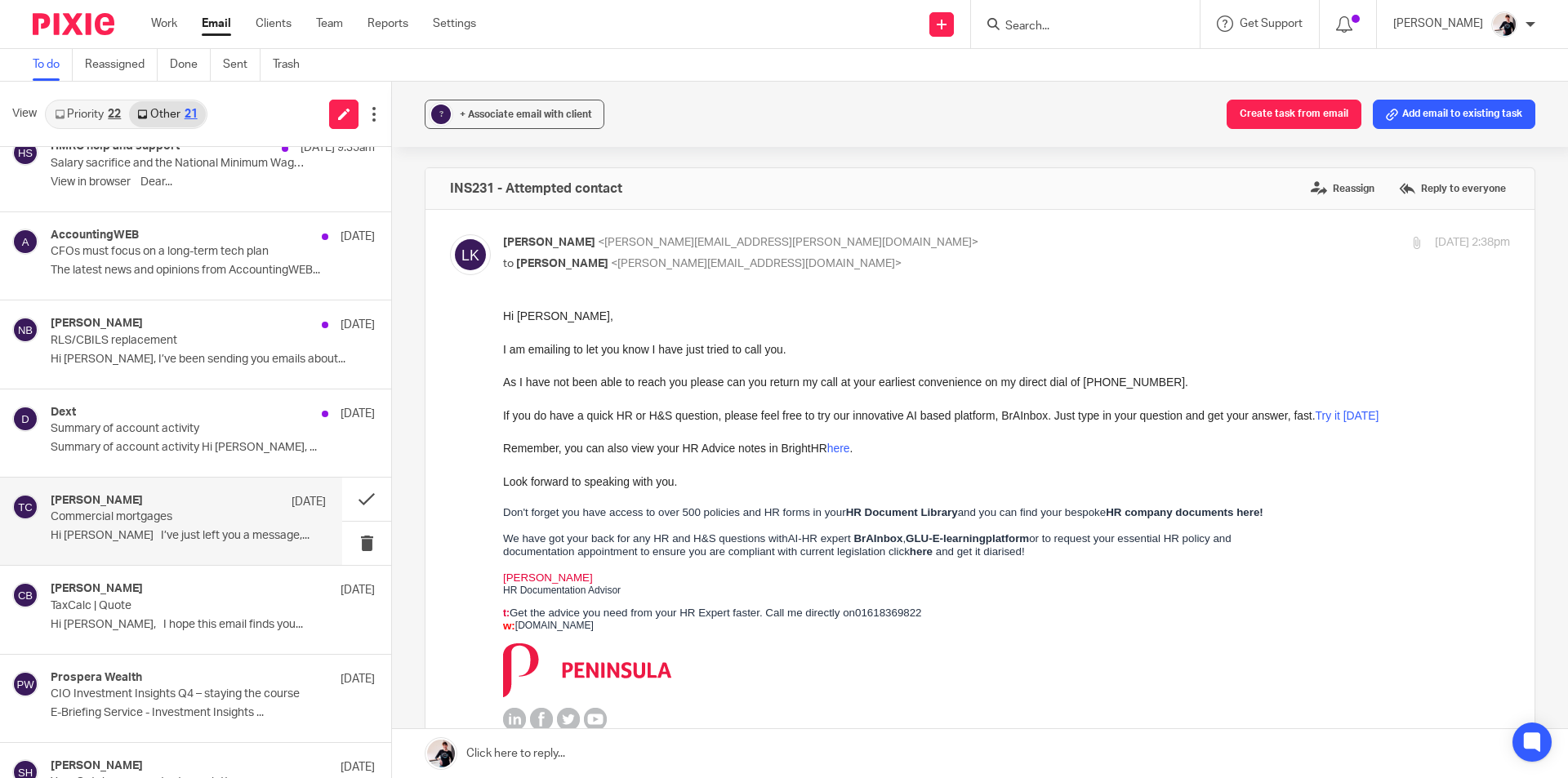
scroll to position [1614, 0]
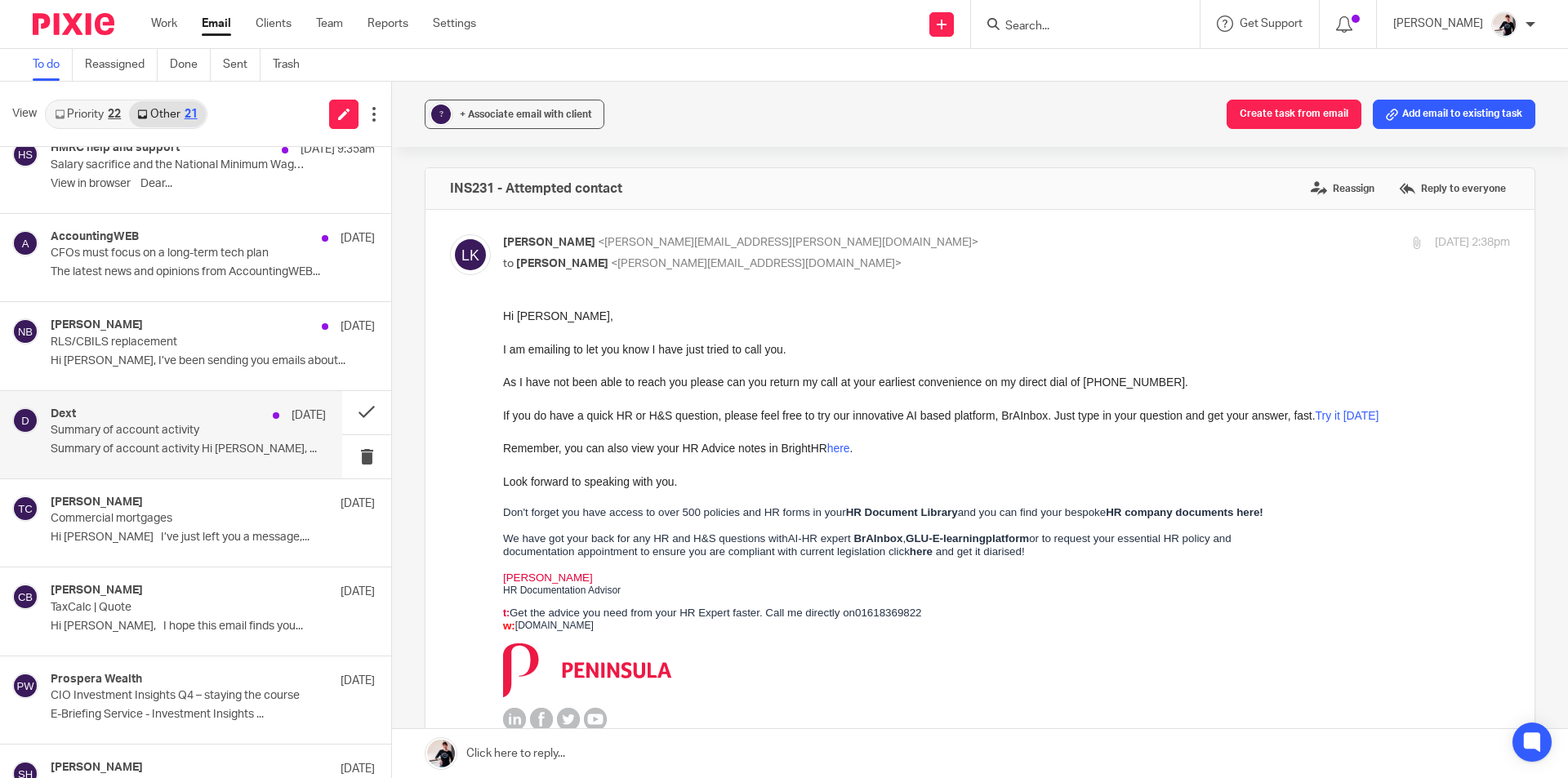
click at [203, 421] on div "Dext 10 Oct" at bounding box center [188, 414] width 275 height 16
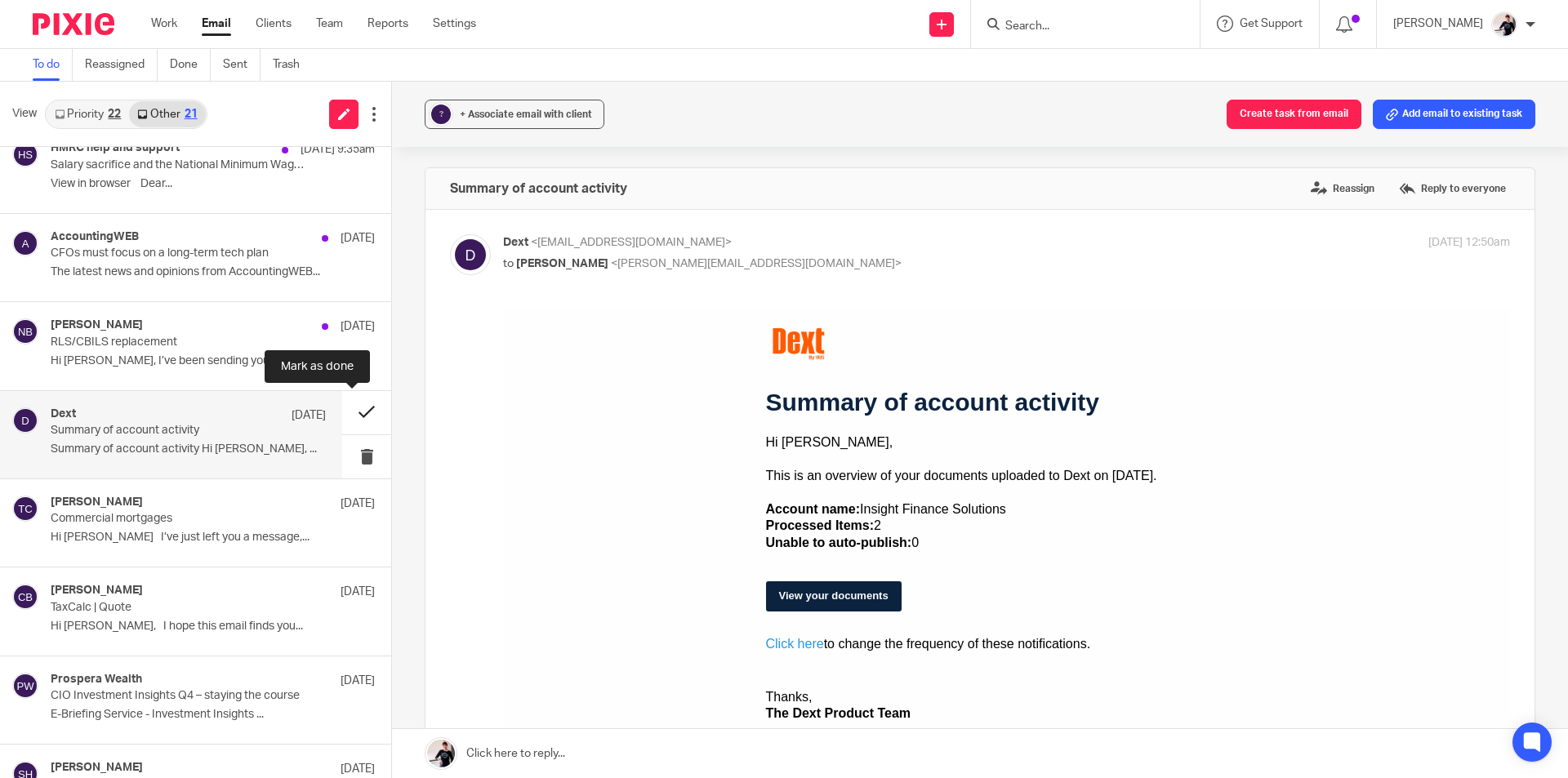
scroll to position [0, 0]
click at [349, 405] on button at bounding box center [366, 412] width 49 height 43
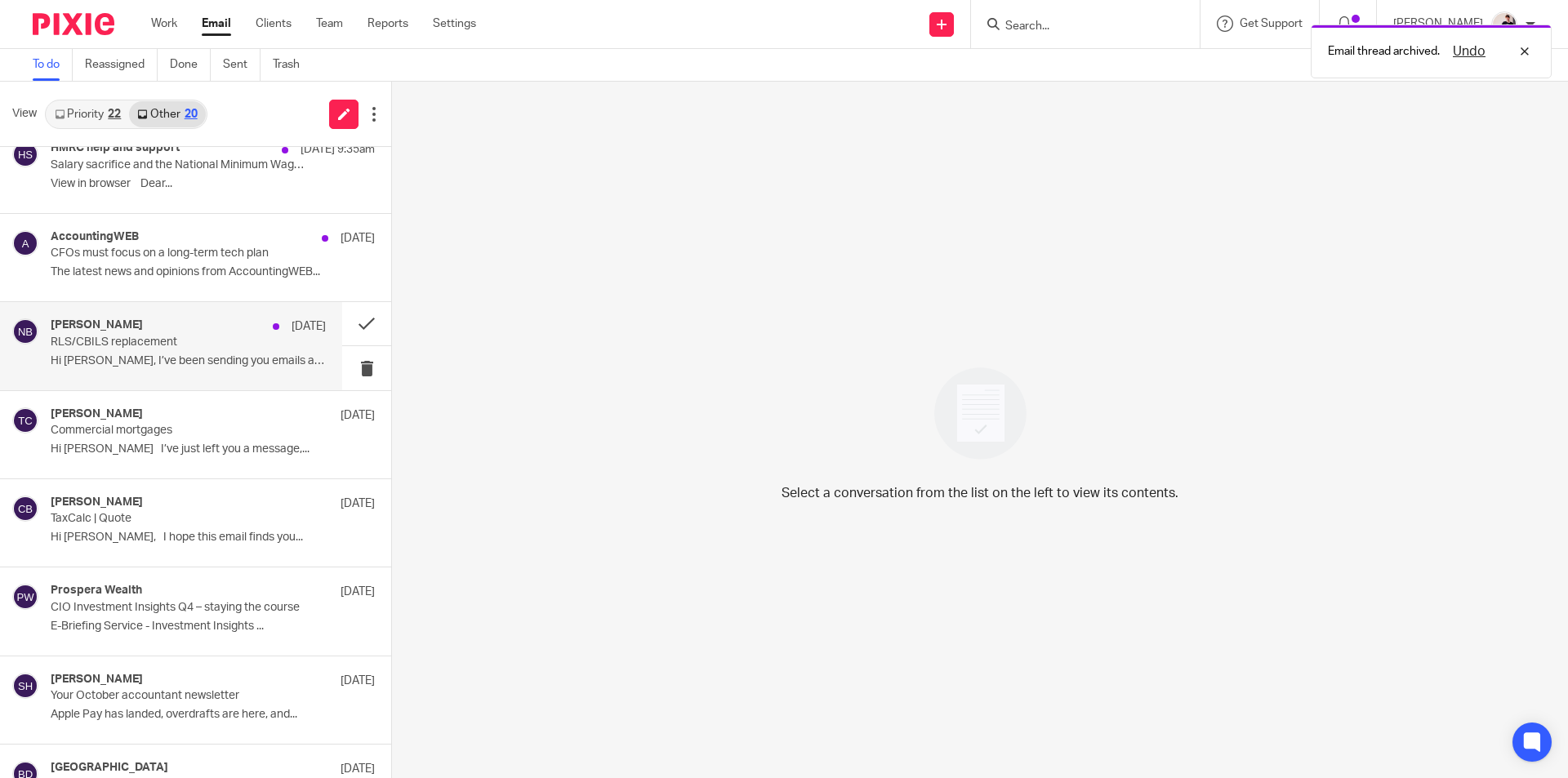
click at [166, 326] on div "Ned Barker 10 Oct" at bounding box center [188, 326] width 275 height 16
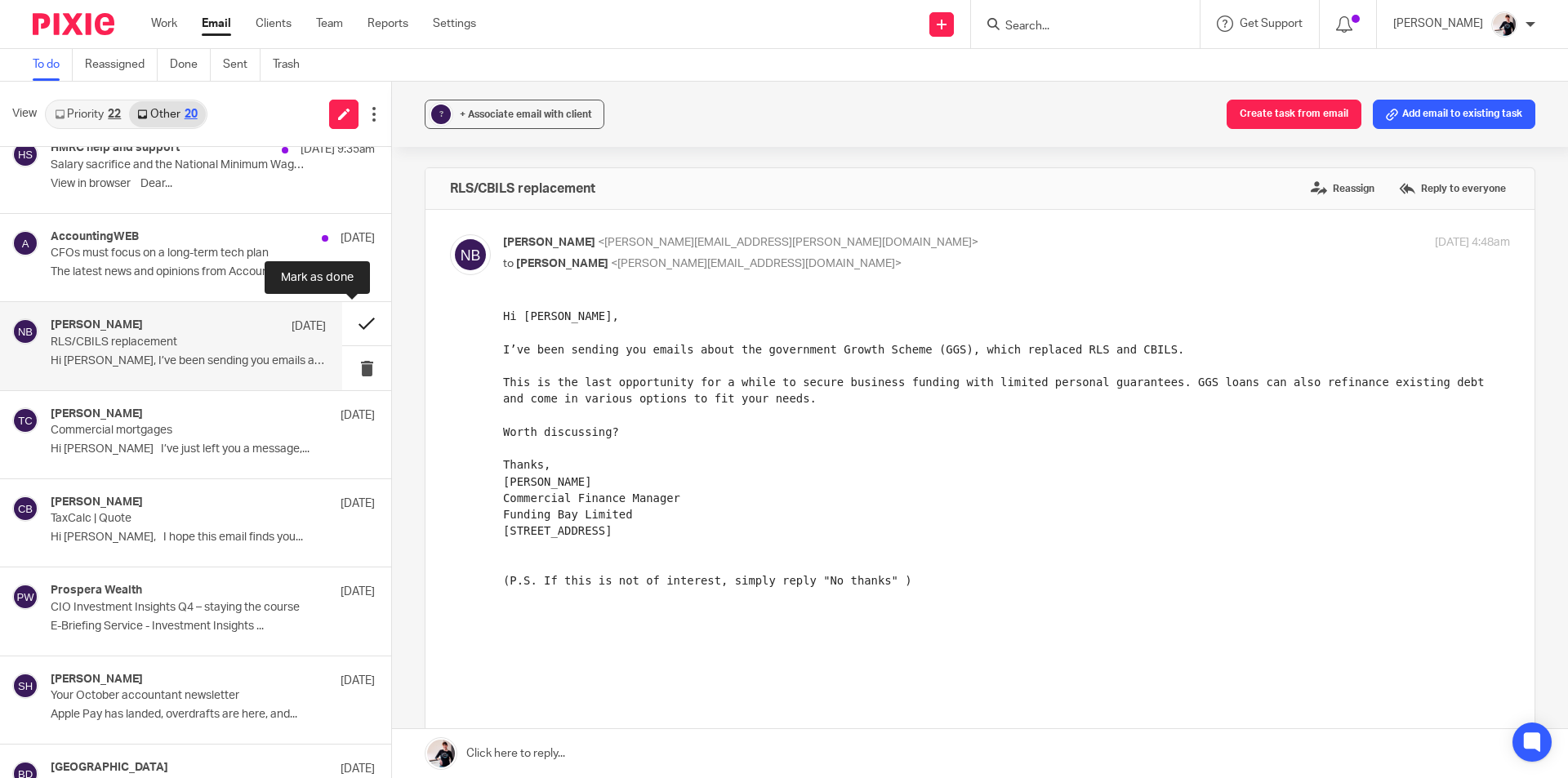
click at [363, 316] on button at bounding box center [366, 323] width 49 height 43
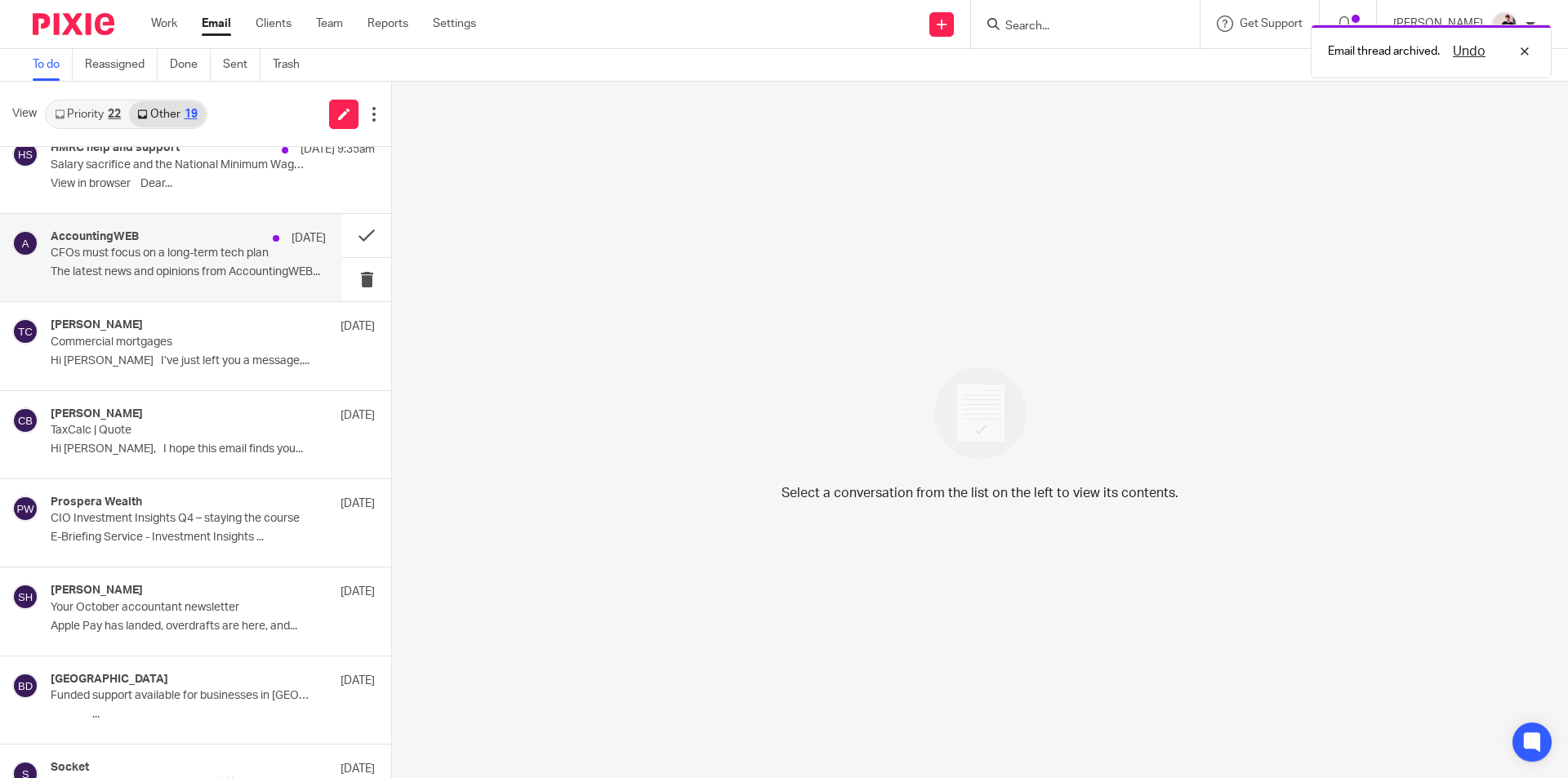
click at [218, 252] on p "CFOs must focus on a long-term tech plan" at bounding box center [161, 253] width 221 height 14
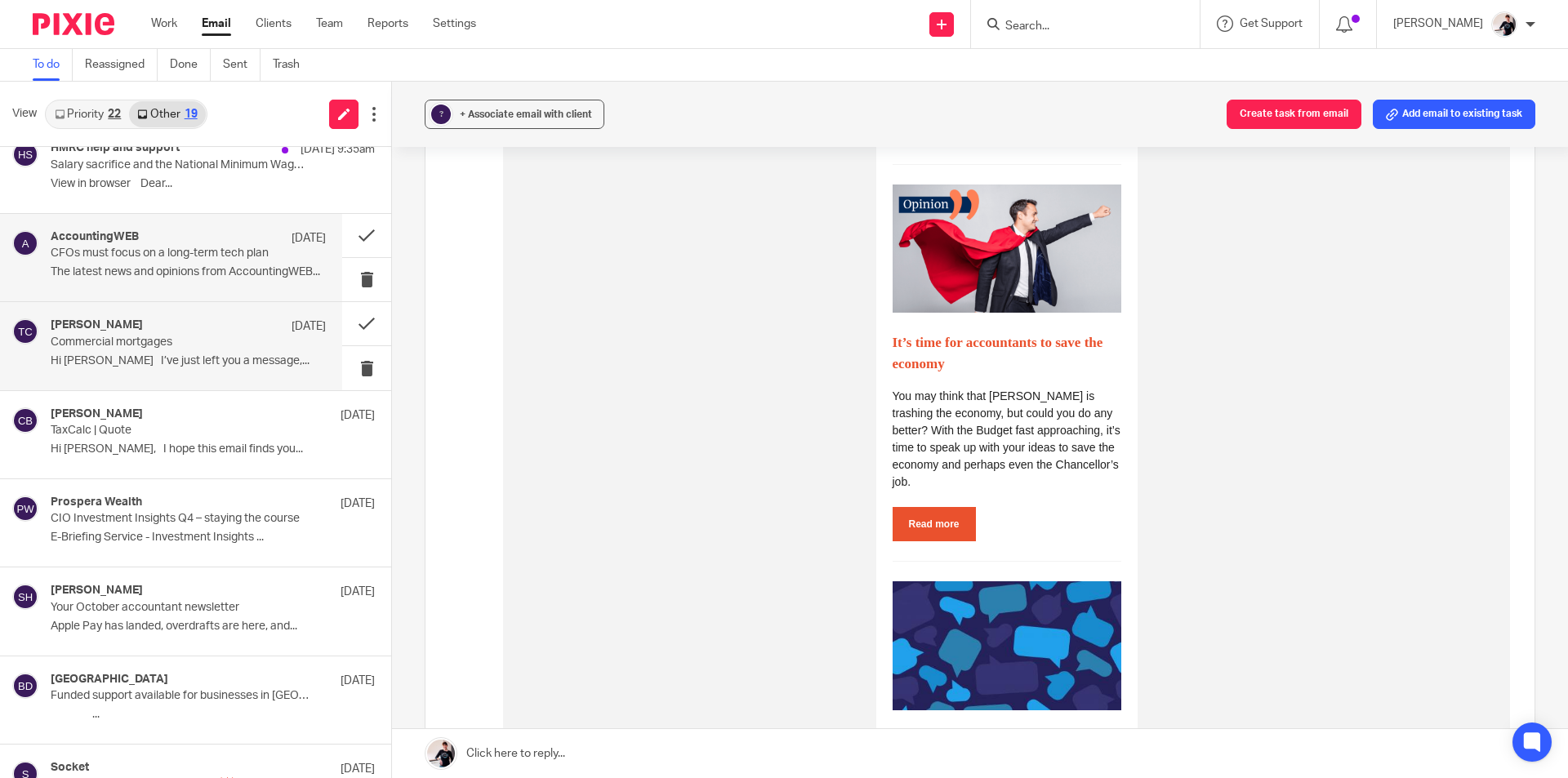
scroll to position [1450, 0]
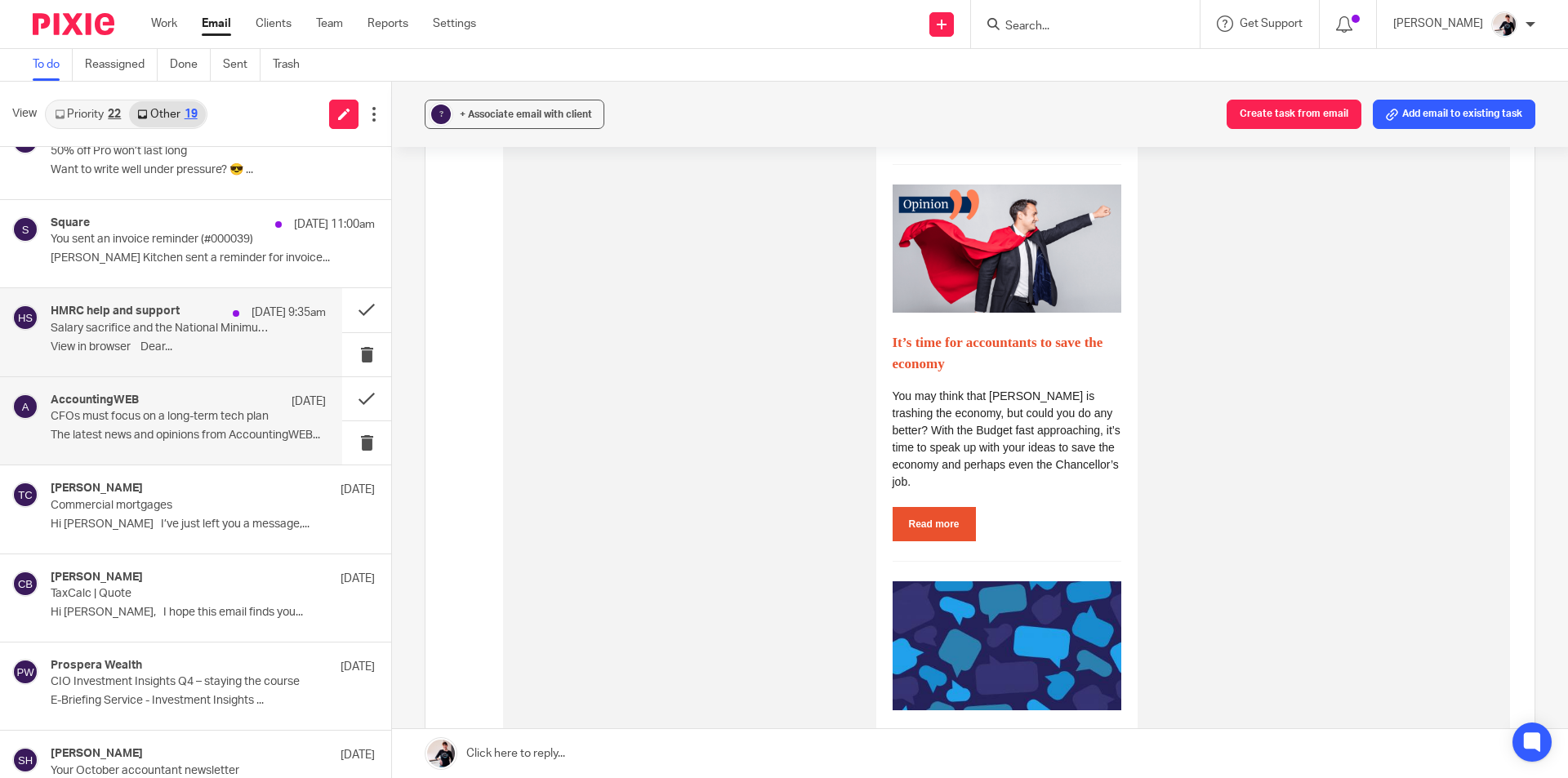
click at [180, 328] on p "Salary sacrifice and the National Minimum Wage – are you getting it right?" at bounding box center [161, 328] width 221 height 14
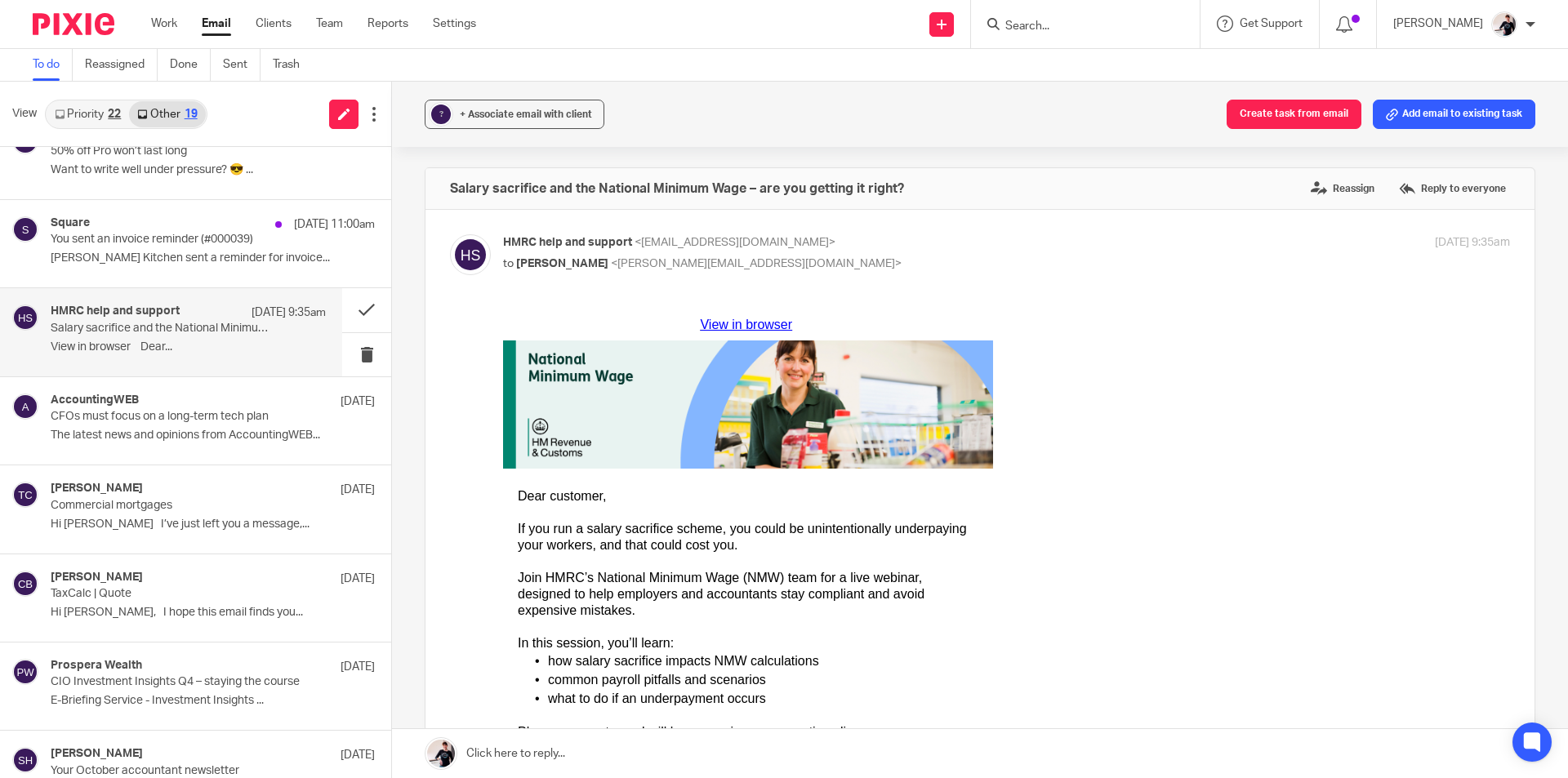
scroll to position [0, 0]
click at [188, 248] on div "Square 10 Oct 11:00am You sent an invoice reminder (#000039) Colemans Kitchen s…" at bounding box center [188, 244] width 275 height 55
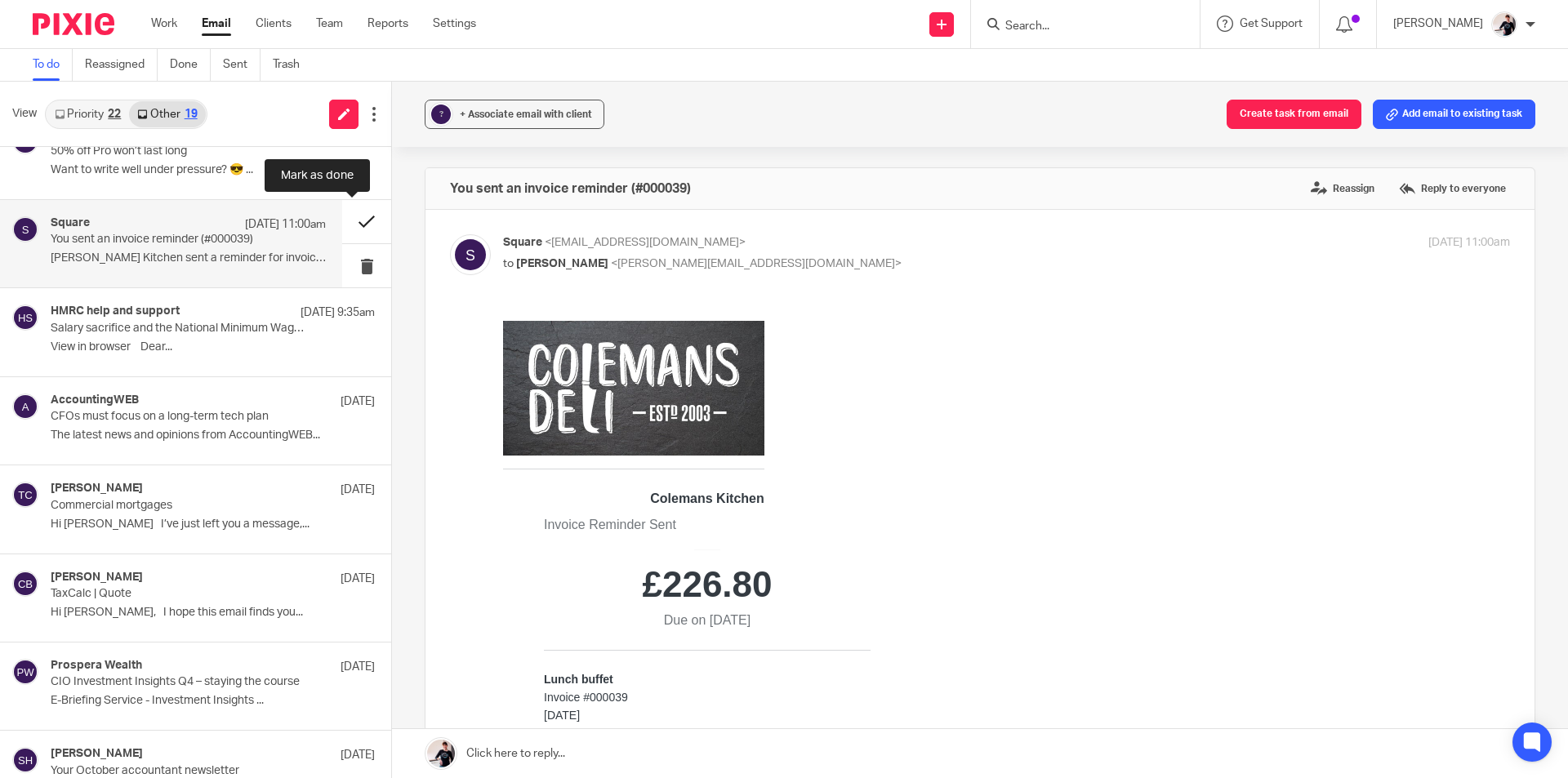
click at [360, 214] on button at bounding box center [366, 221] width 49 height 43
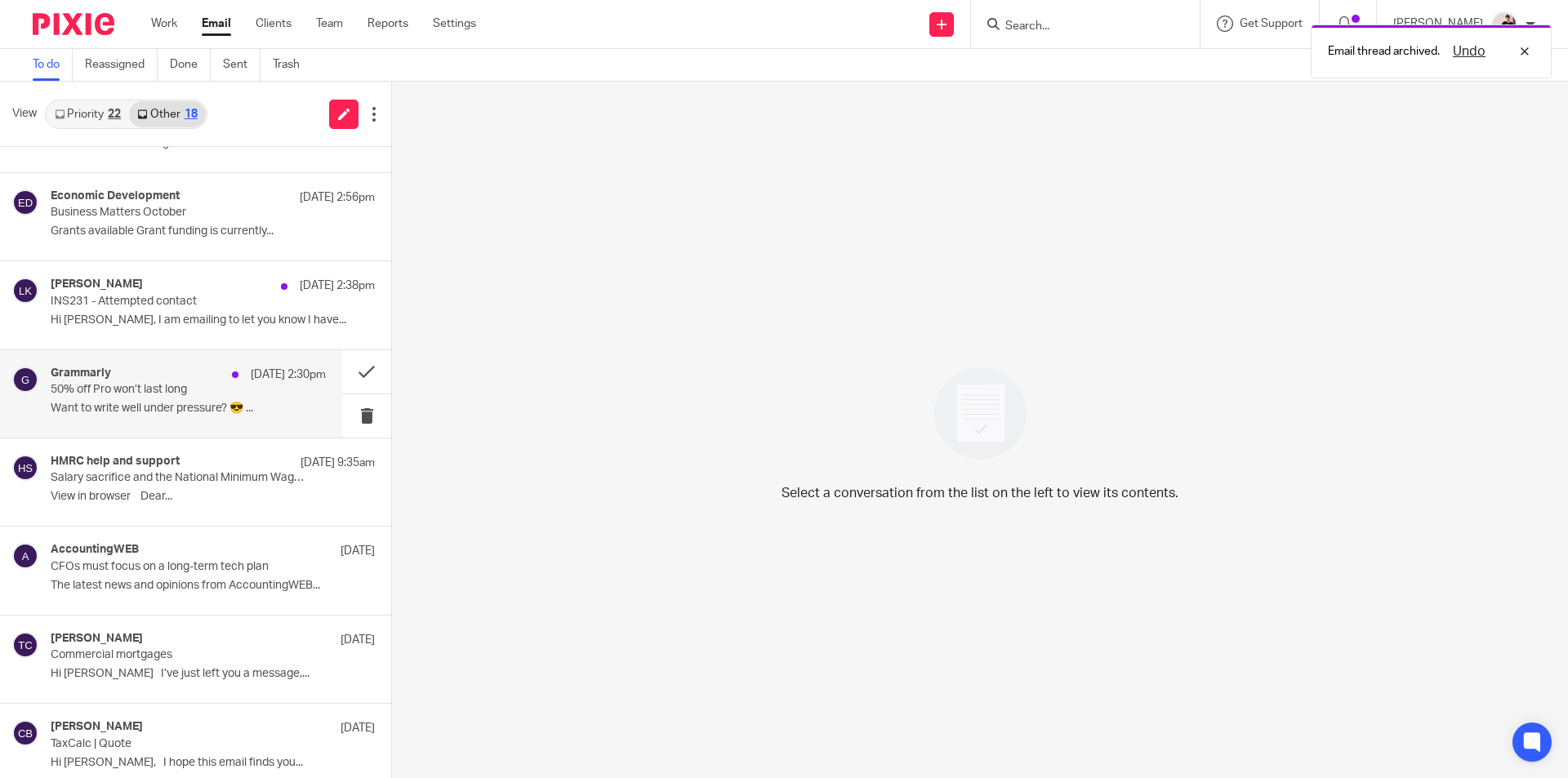
scroll to position [1205, 0]
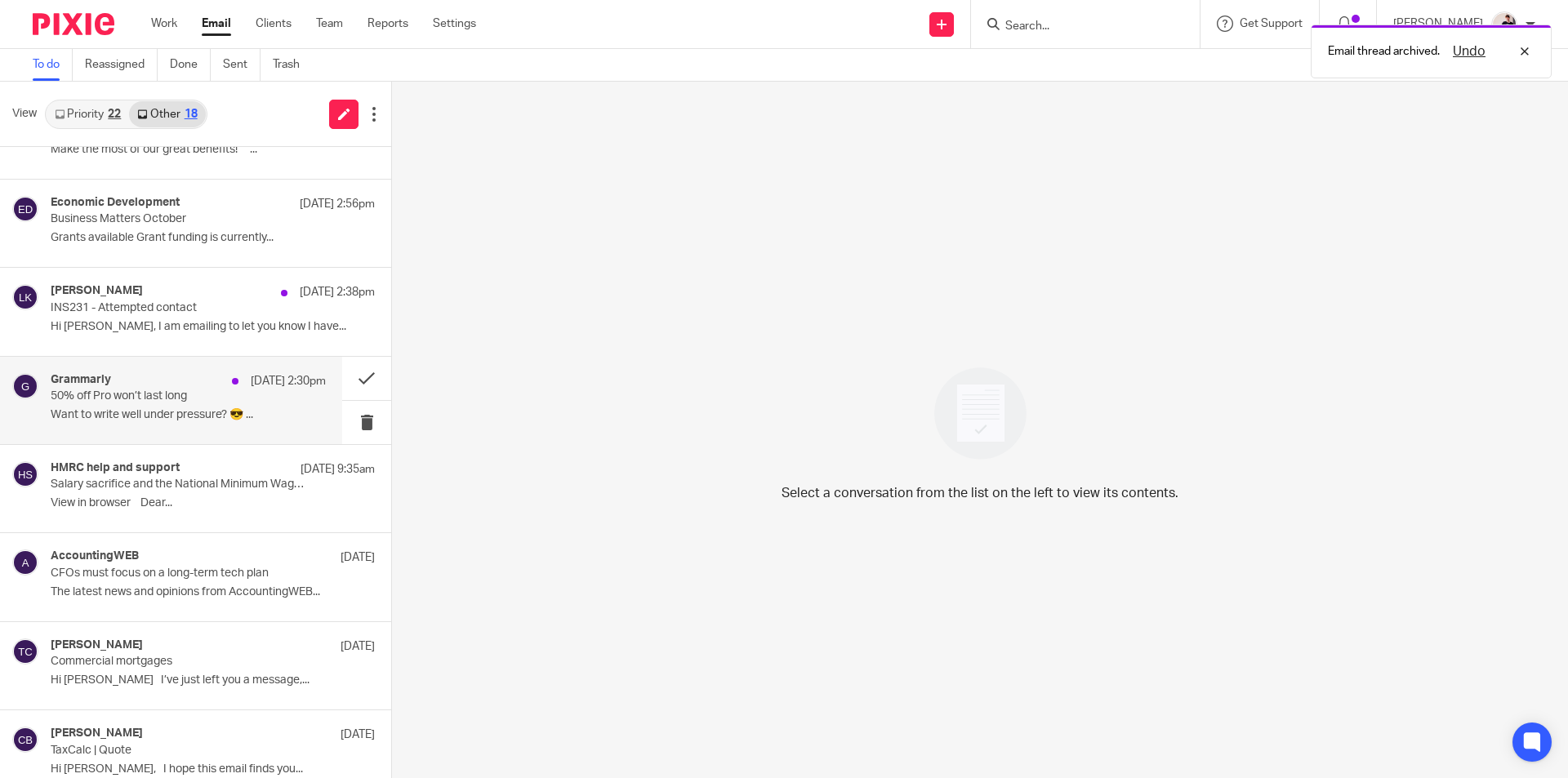
click at [173, 387] on div "Grammarly 10 Oct 2:30pm" at bounding box center [188, 381] width 275 height 16
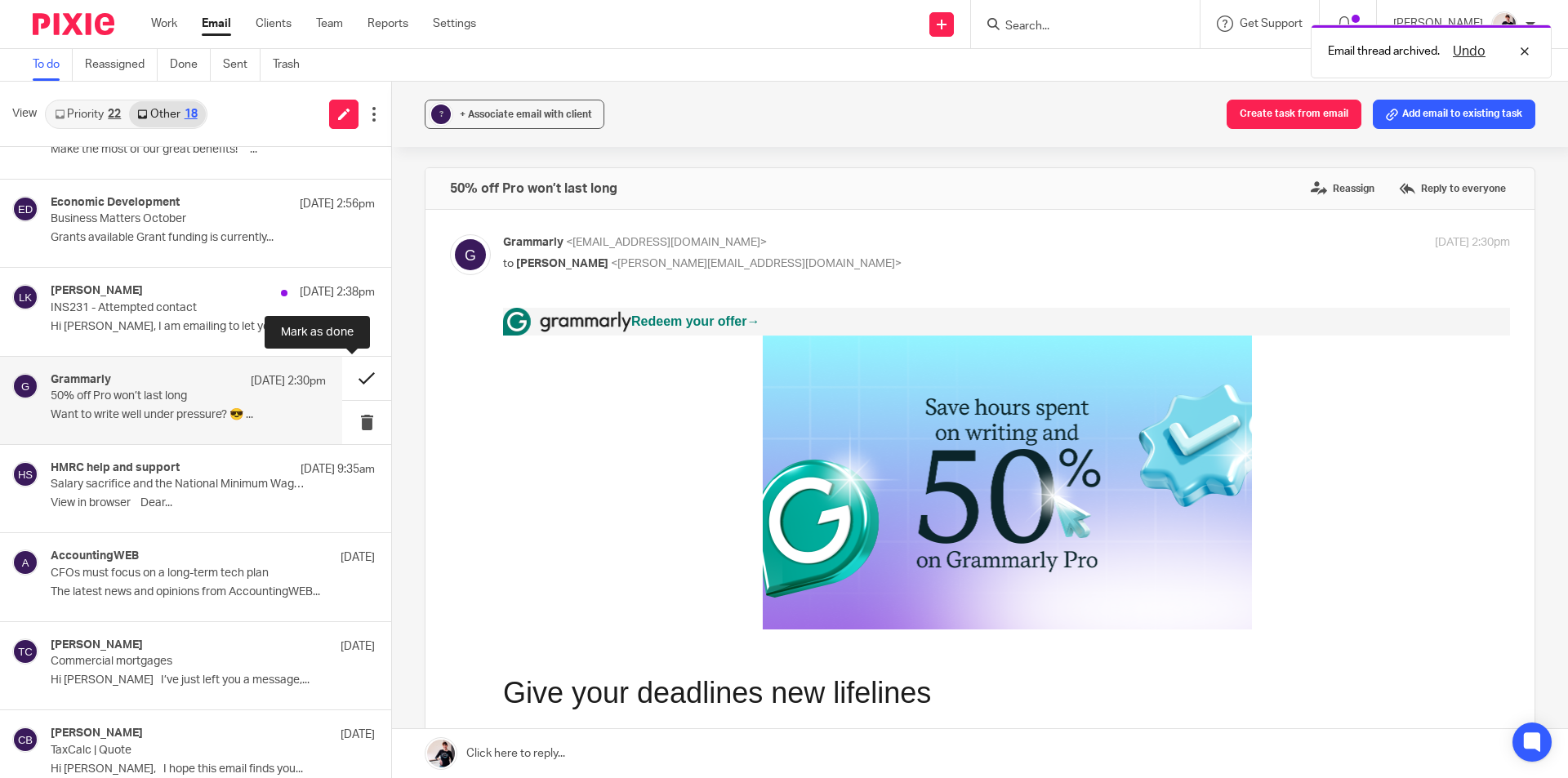
scroll to position [0, 0]
click at [363, 379] on button at bounding box center [366, 378] width 49 height 43
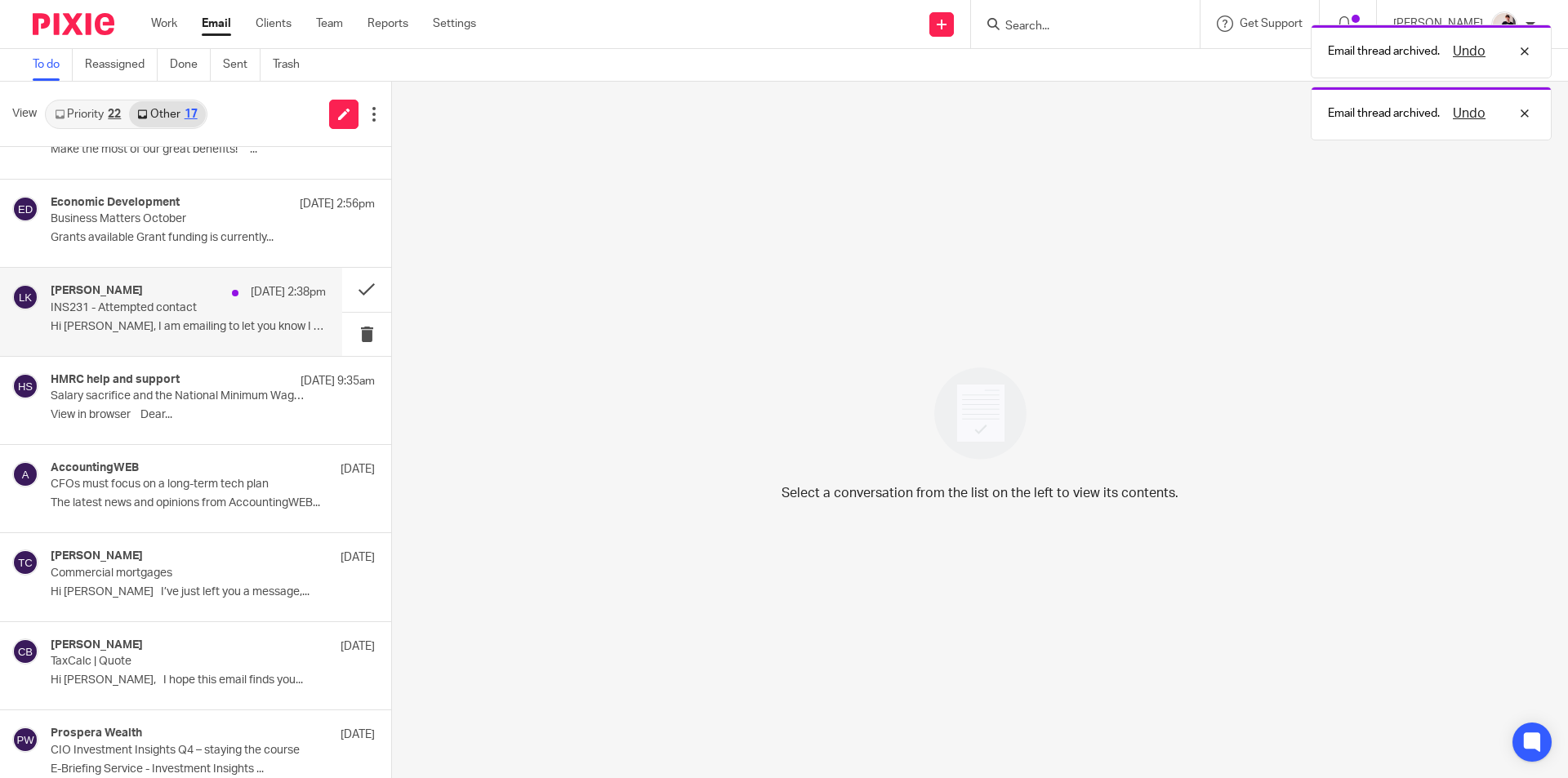
click at [151, 316] on div "Leo Kelly 10 Oct 2:38pm INS231 - Attempted contact Hi Helen, I am emailing to l…" at bounding box center [188, 311] width 275 height 55
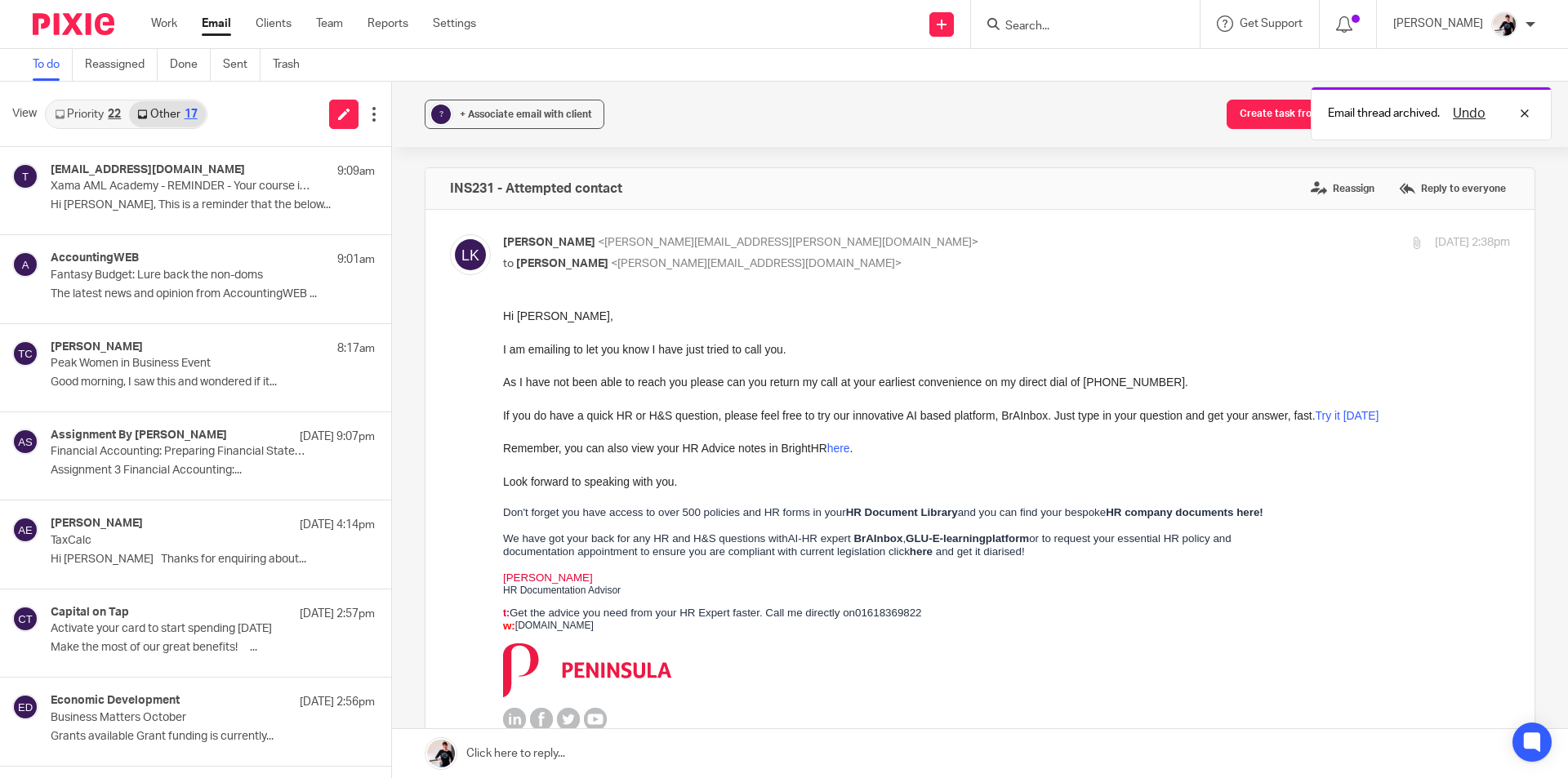
click at [88, 112] on link "Priority 22" at bounding box center [87, 114] width 82 height 26
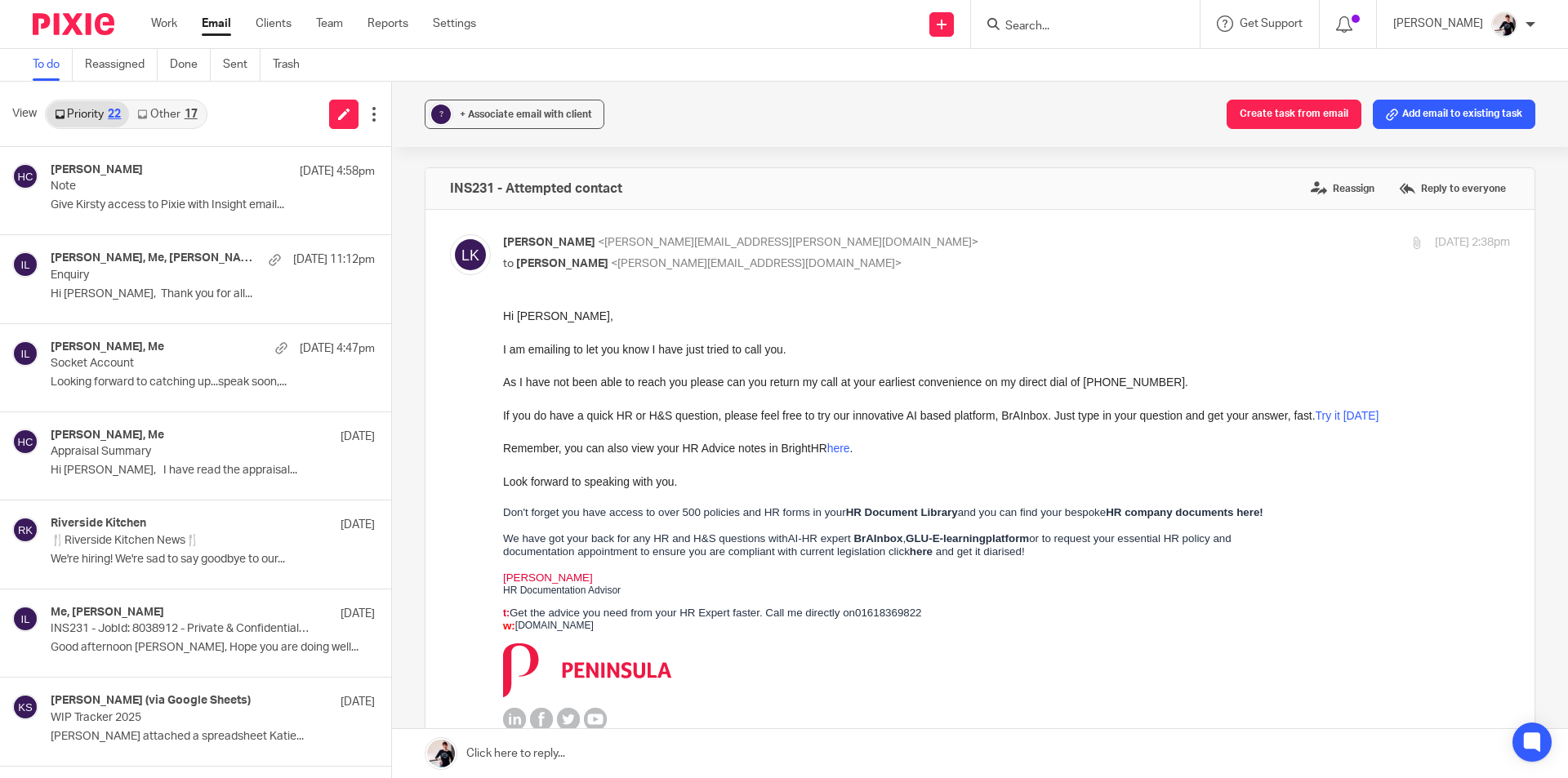
click at [172, 113] on link "Other 17" at bounding box center [167, 114] width 76 height 26
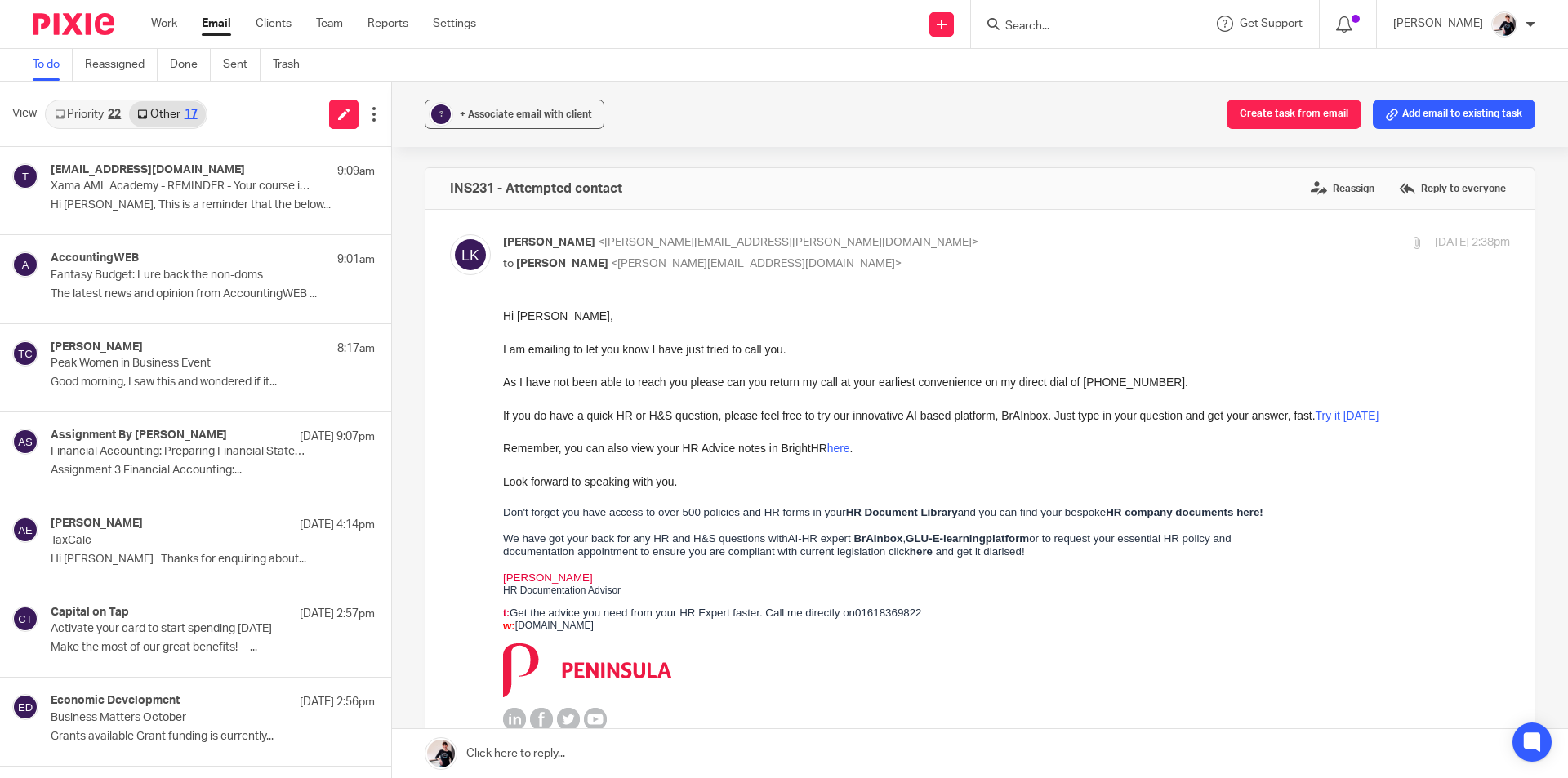
click at [1090, 28] on input "Search" at bounding box center [1077, 26] width 147 height 14
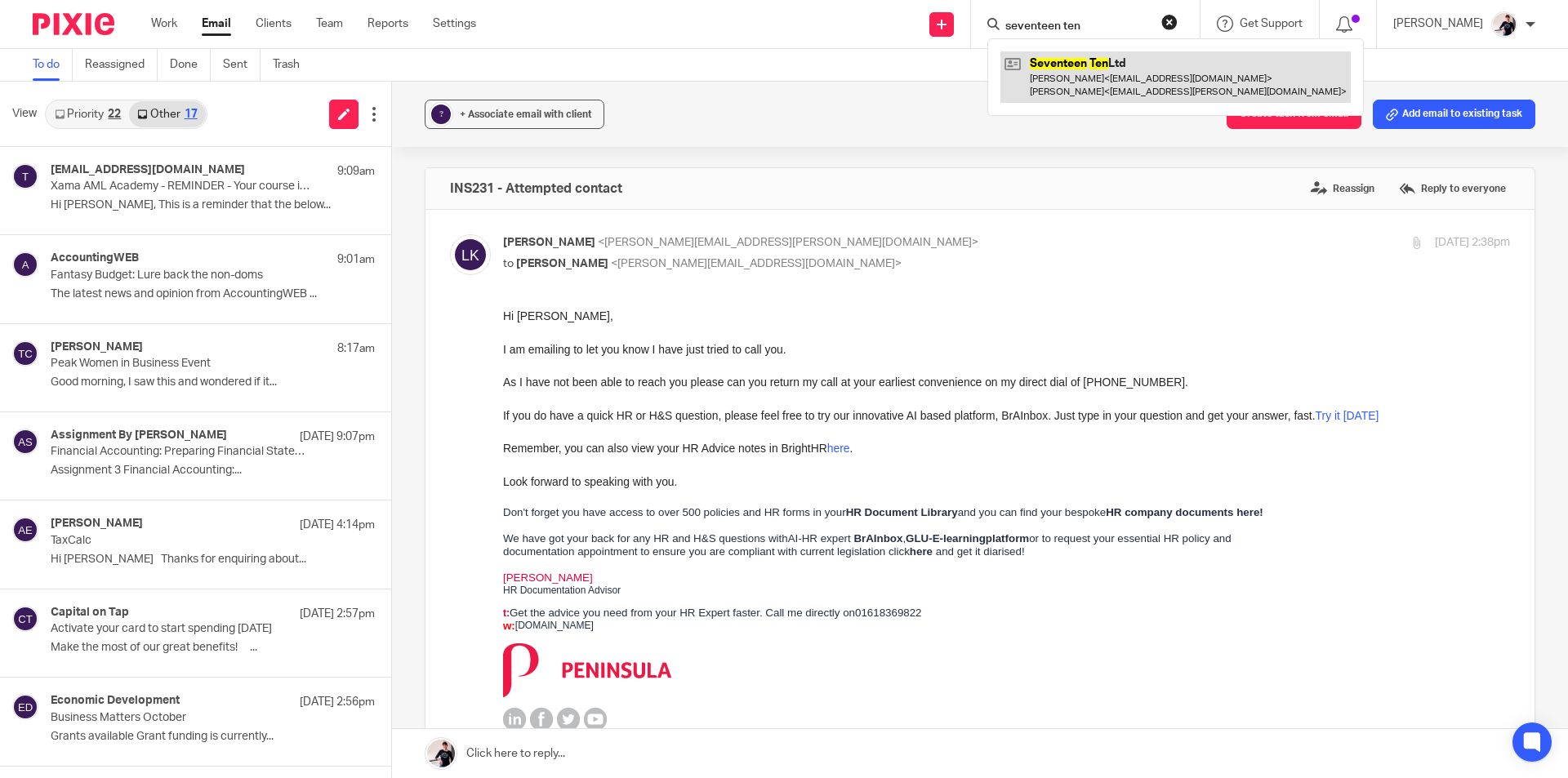
type input "seventeen ten"
click at [1120, 75] on link at bounding box center [1175, 77] width 350 height 51
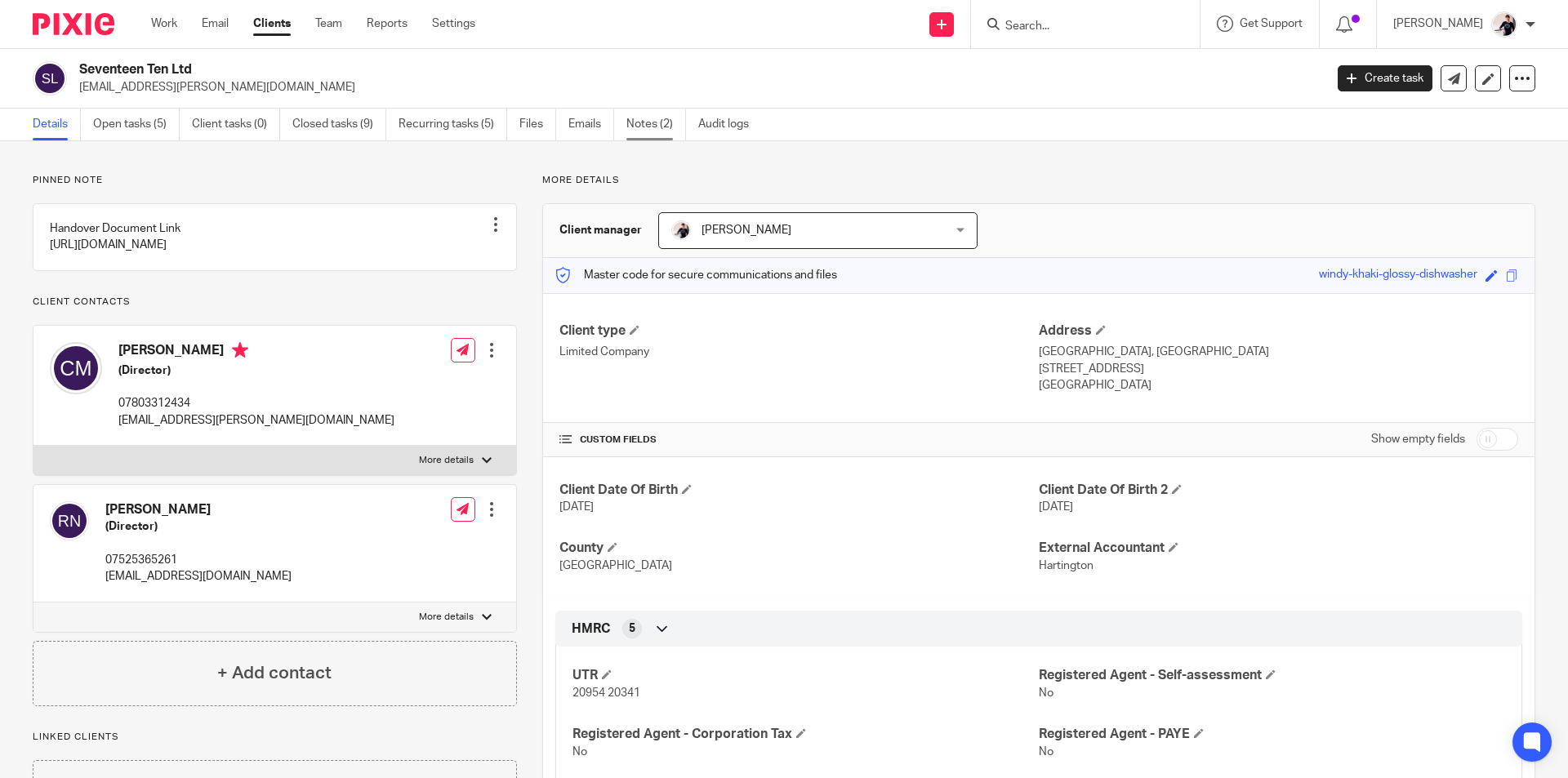
click at [641, 125] on link "Notes (2)" at bounding box center [656, 124] width 59 height 32
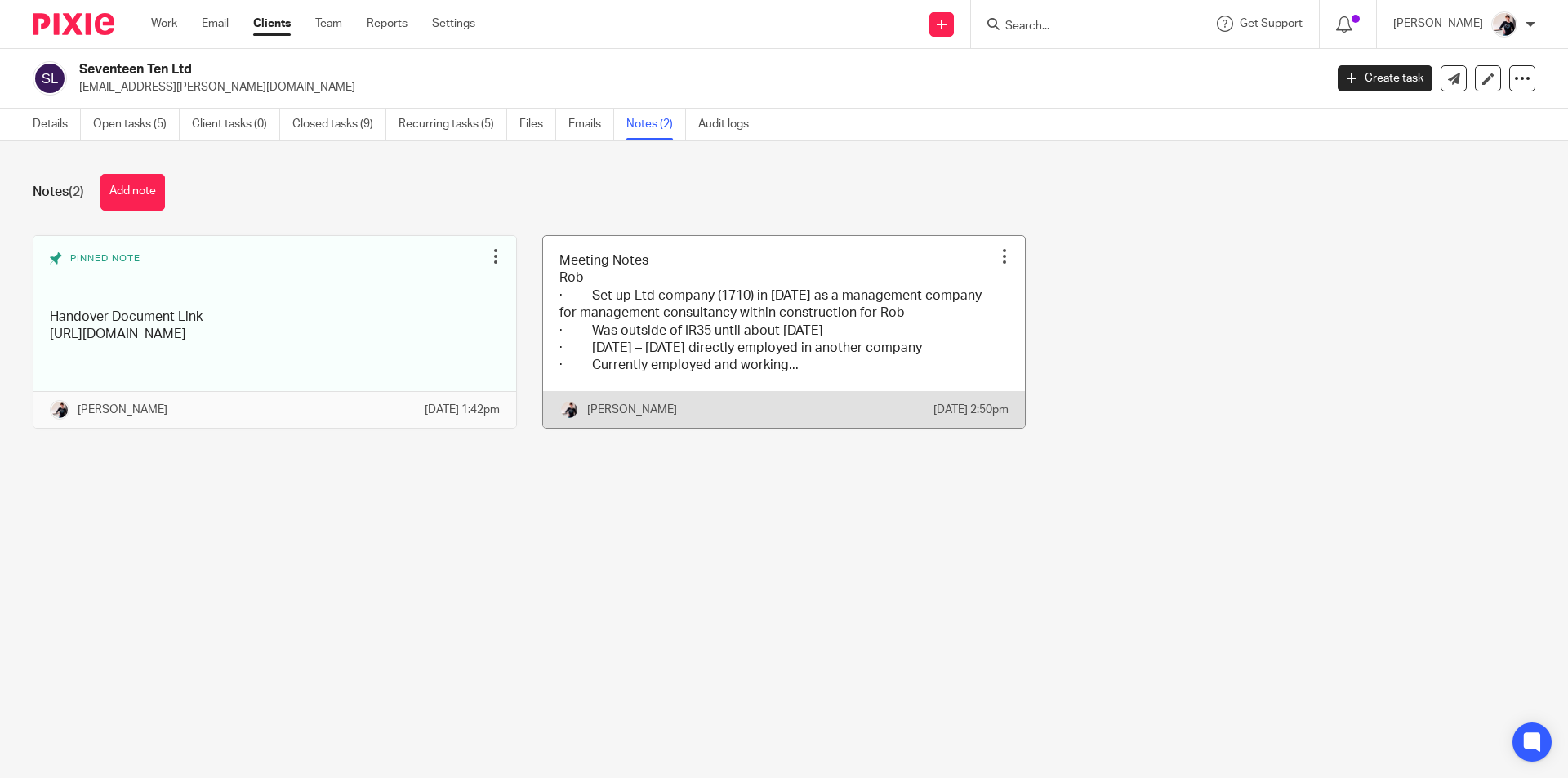
click at [739, 333] on link at bounding box center [784, 331] width 482 height 192
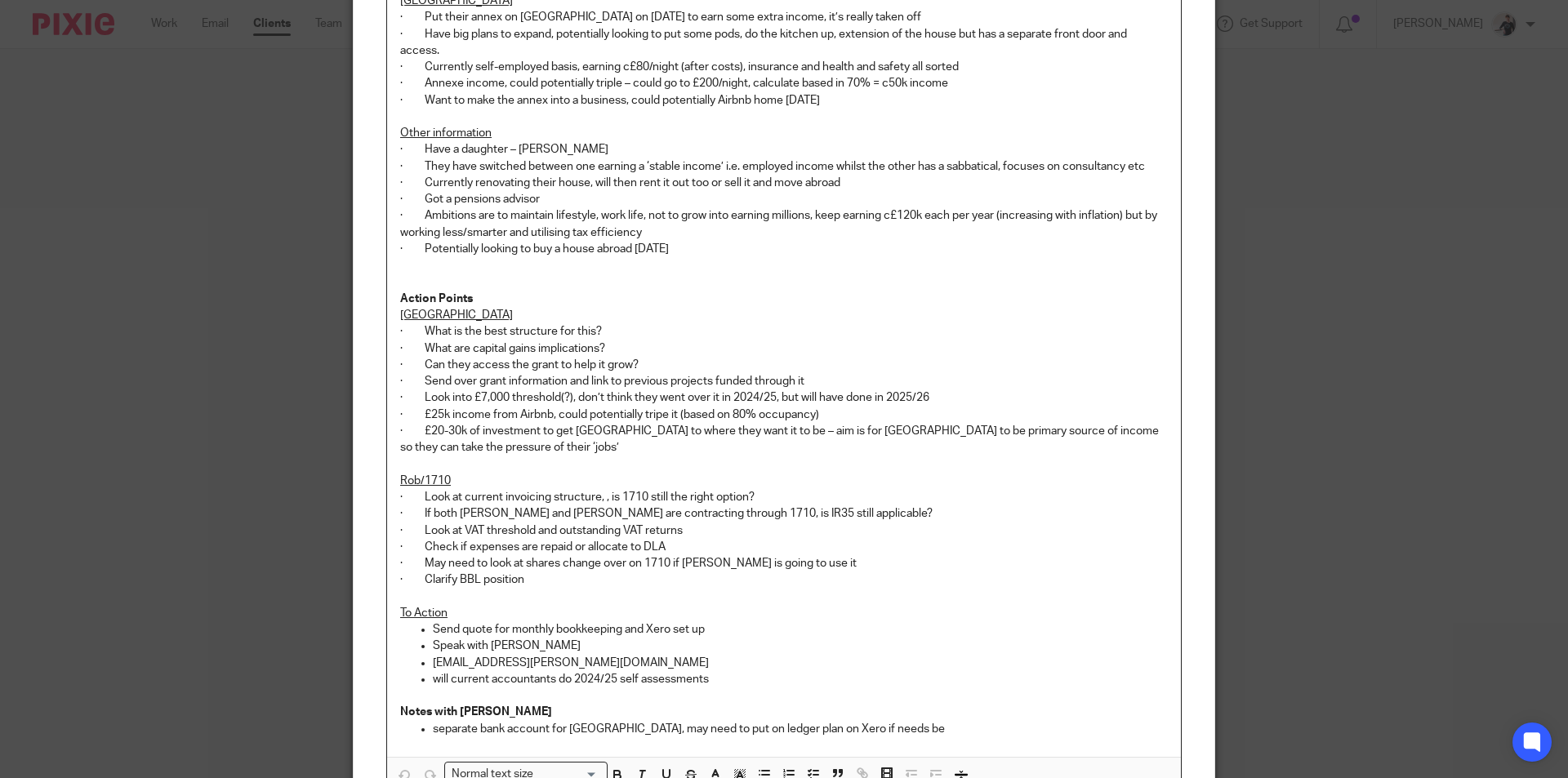
scroll to position [1022, 0]
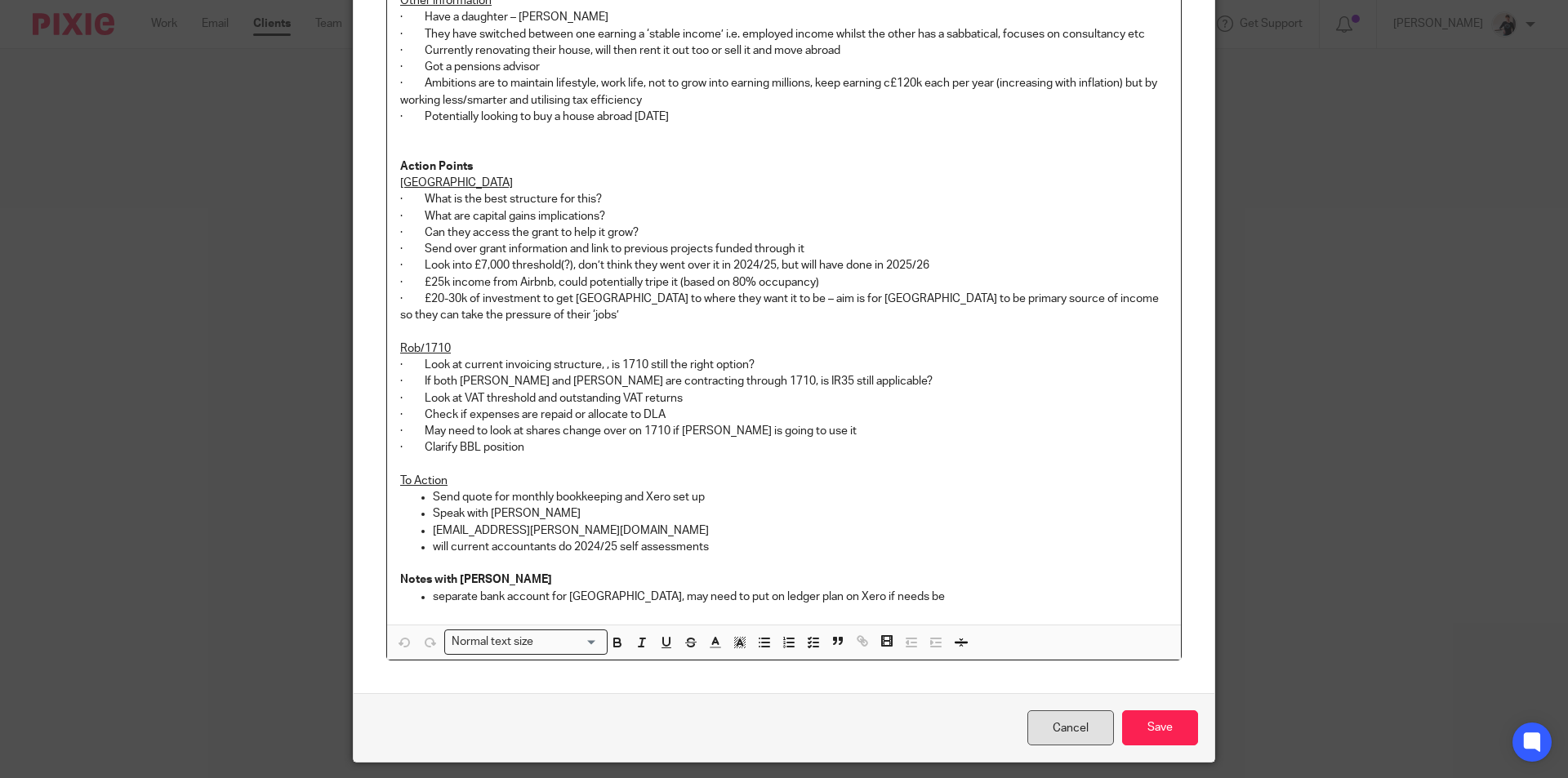
click at [1076, 710] on link "Cancel" at bounding box center [1070, 726] width 86 height 35
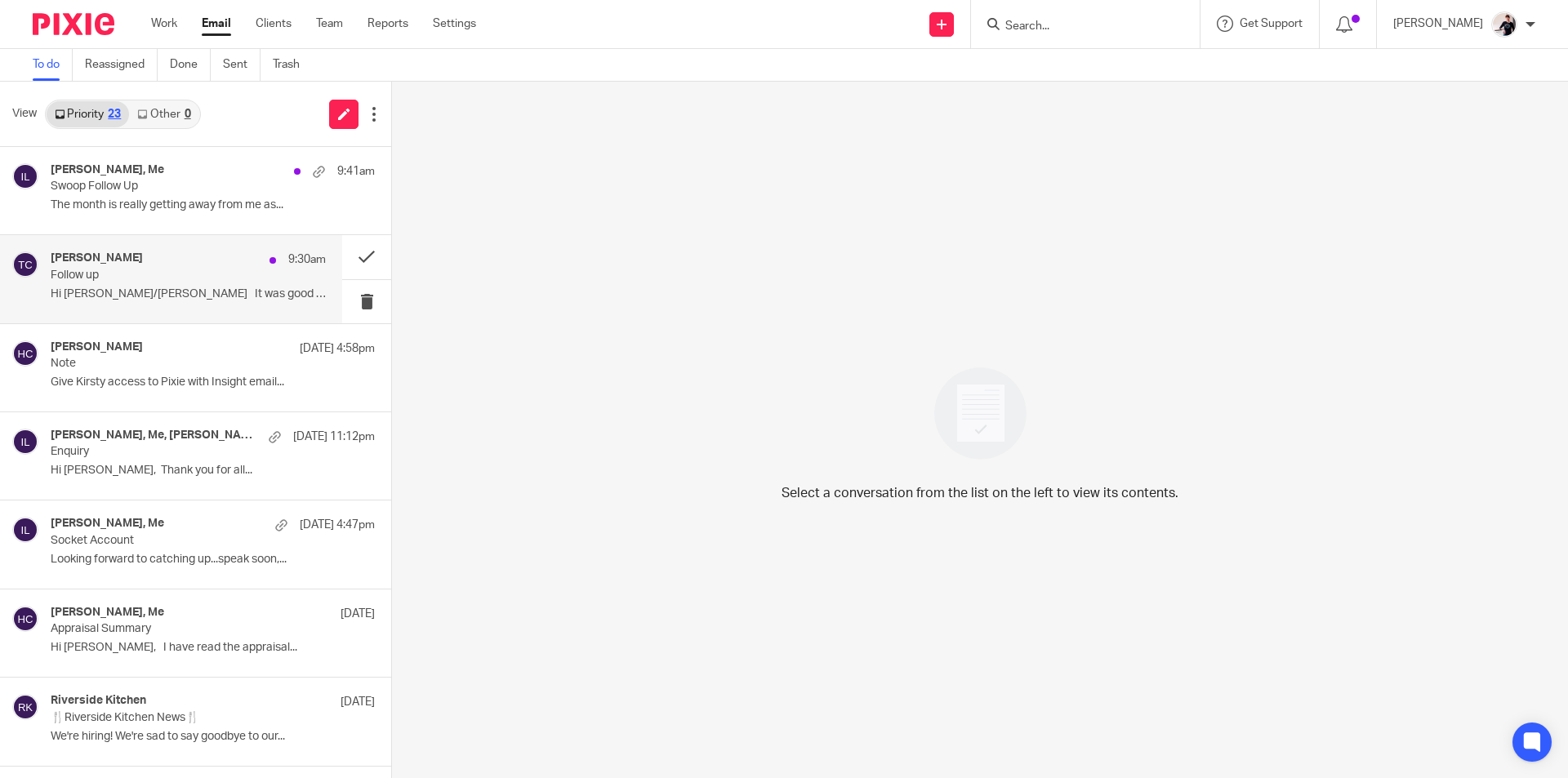
click at [217, 278] on p "Follow up" at bounding box center [161, 275] width 221 height 14
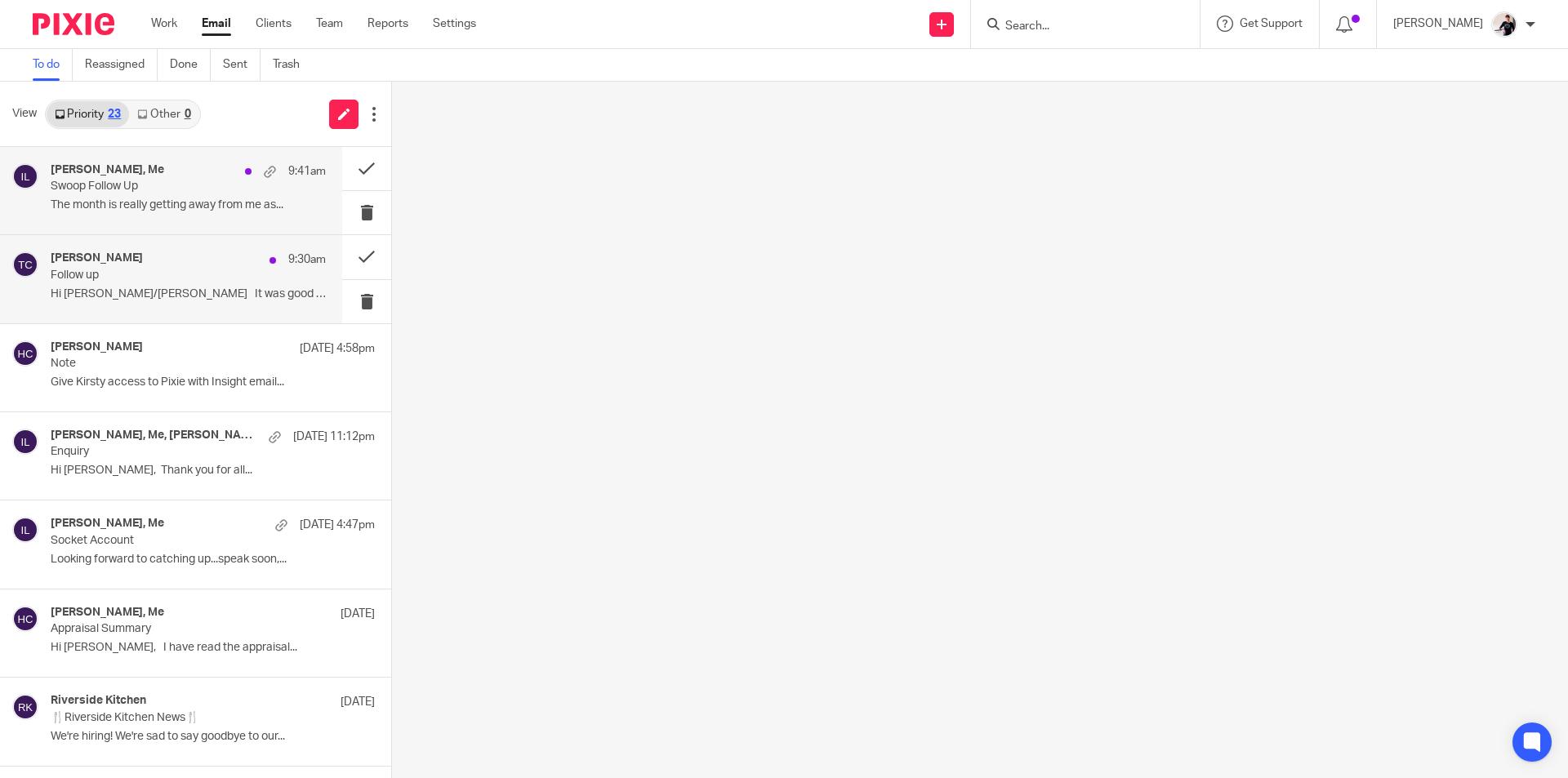
click at [204, 189] on p "Swoop Follow Up" at bounding box center [161, 186] width 221 height 14
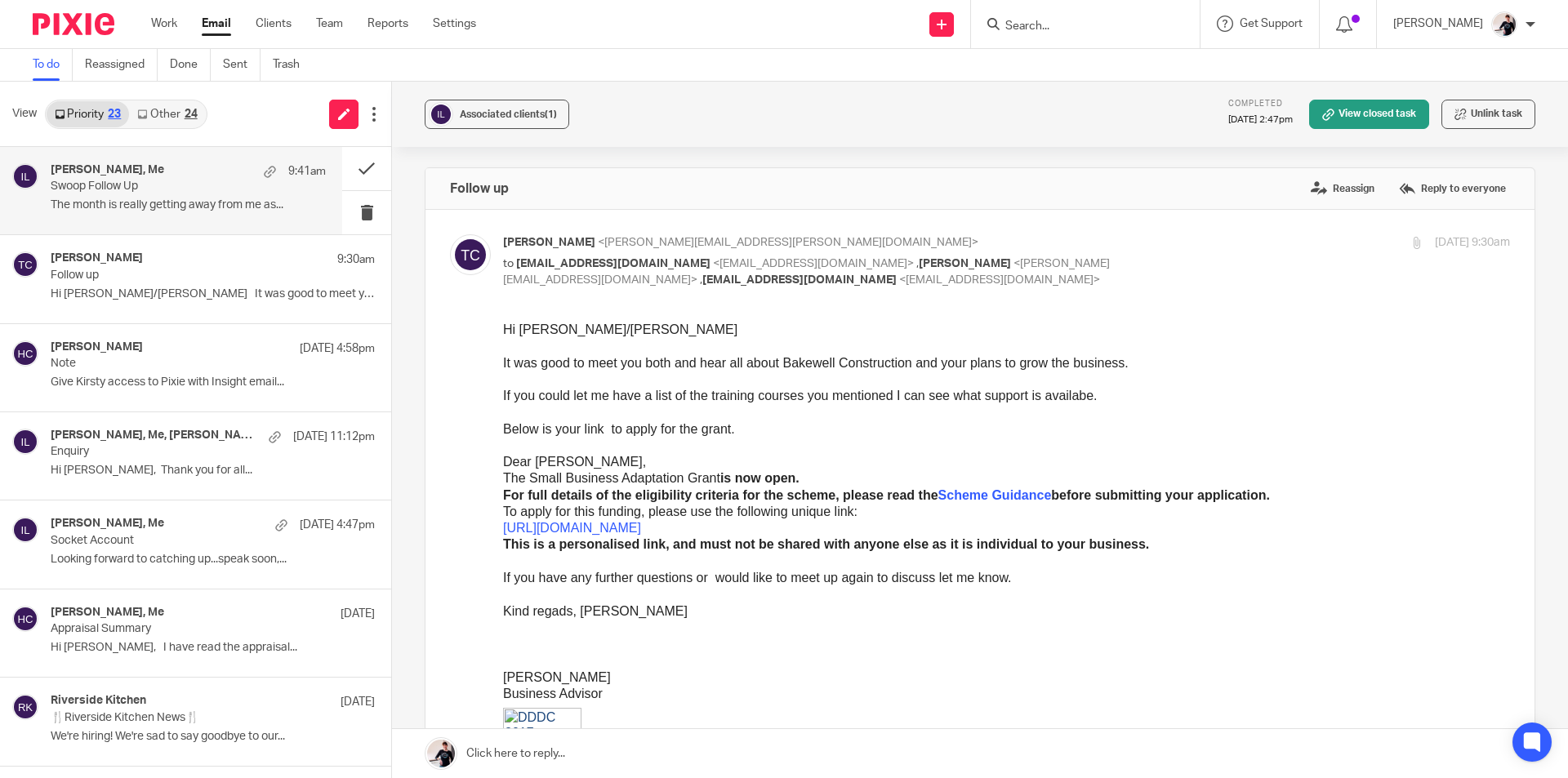
click at [174, 107] on link "Other 24" at bounding box center [167, 114] width 76 height 26
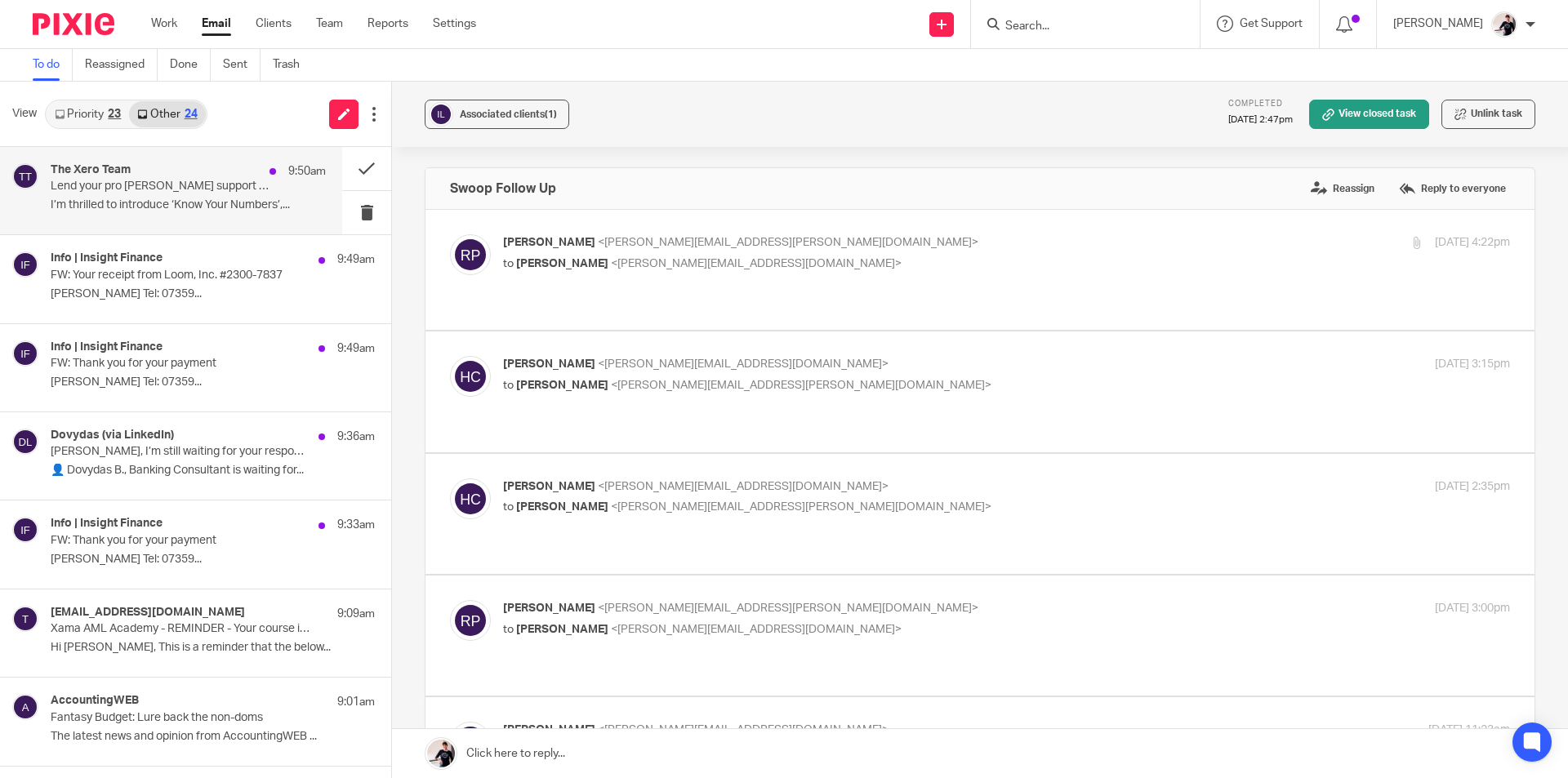
click at [150, 184] on p "Lend your pro bono support as a Xero For Good Ambassador" at bounding box center [161, 186] width 221 height 14
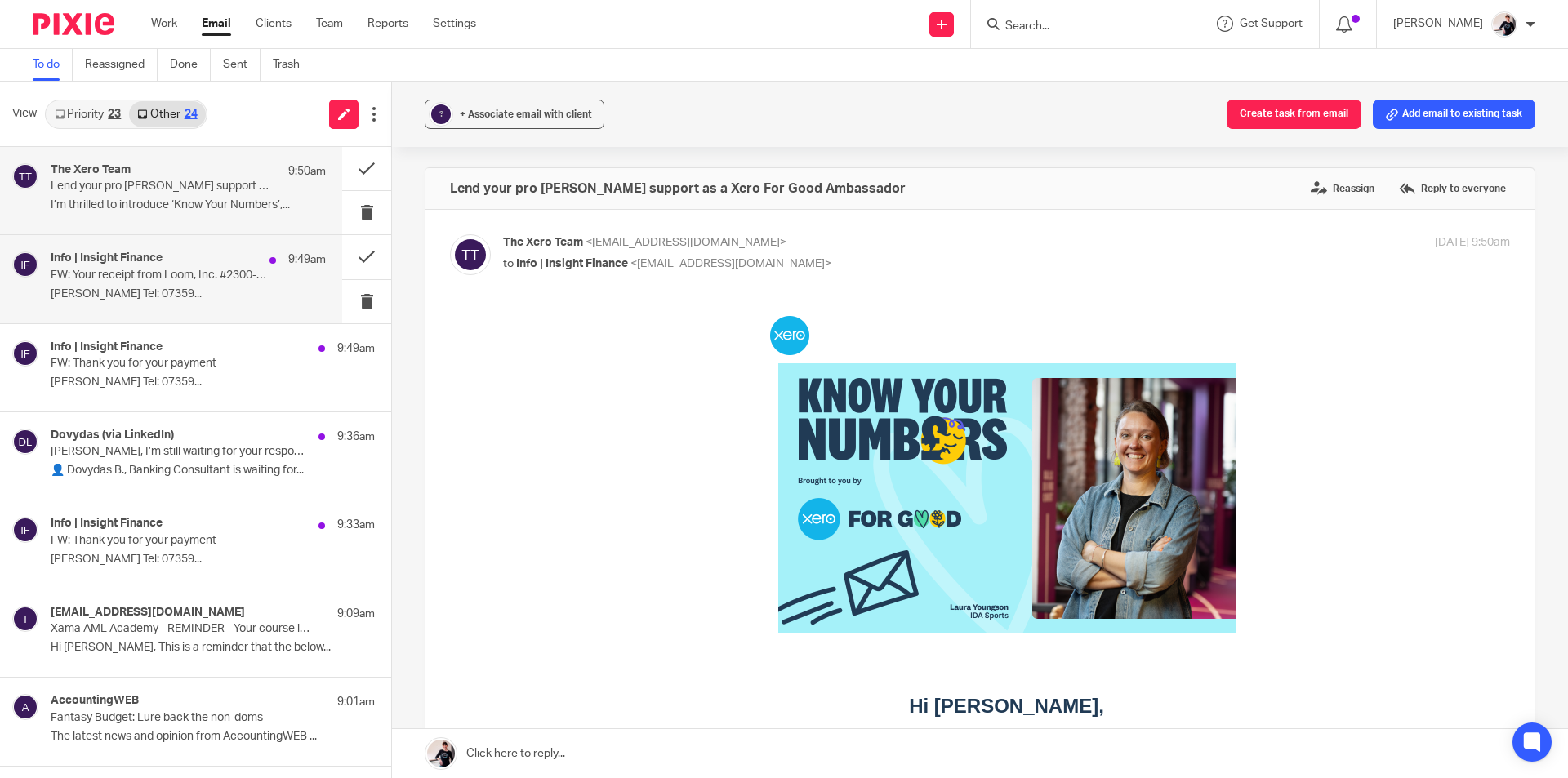
click at [127, 272] on p "FW: Your receipt from Loom, Inc. #2300-7837" at bounding box center [161, 275] width 221 height 14
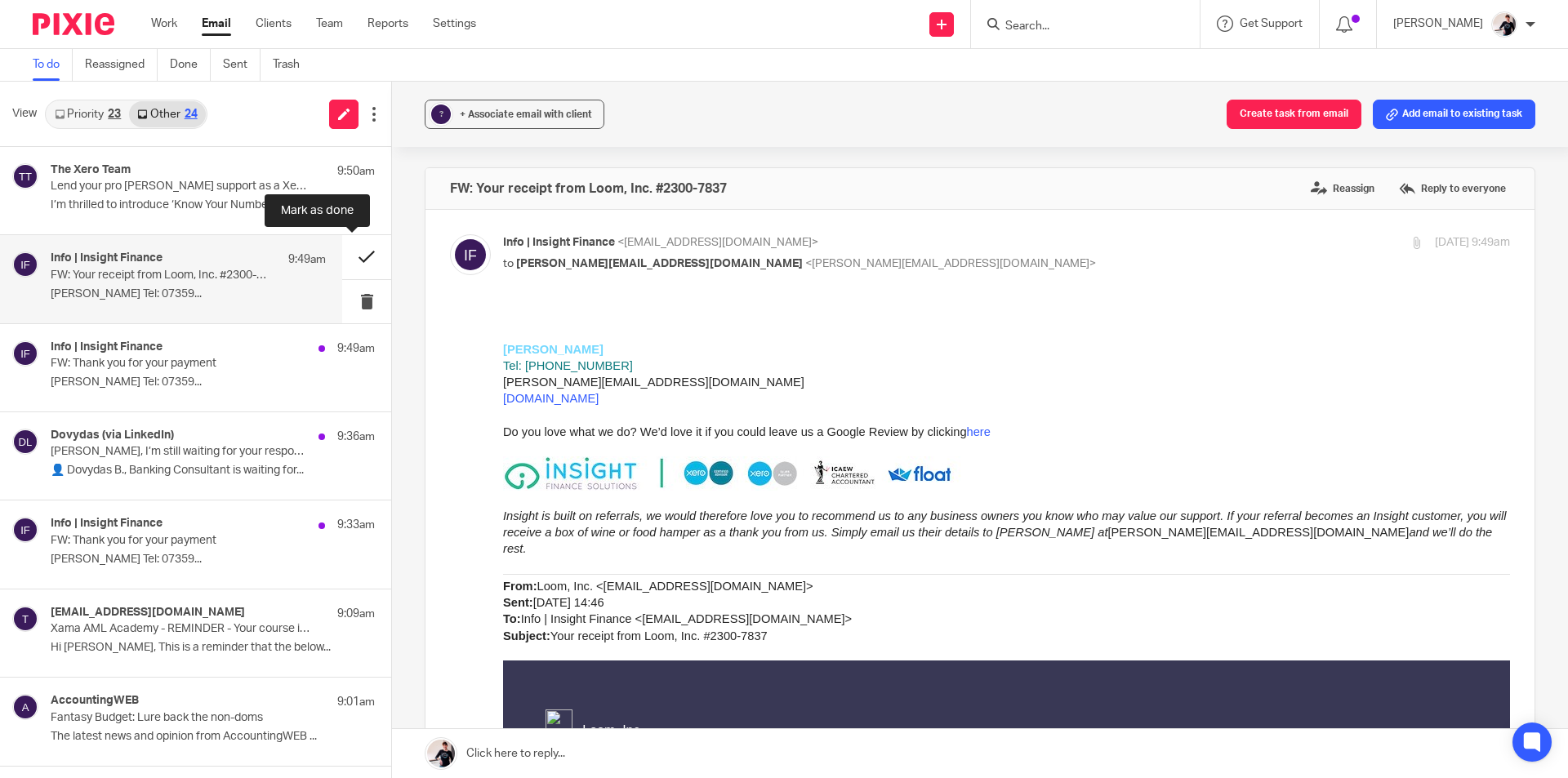
click at [344, 254] on button at bounding box center [366, 256] width 49 height 43
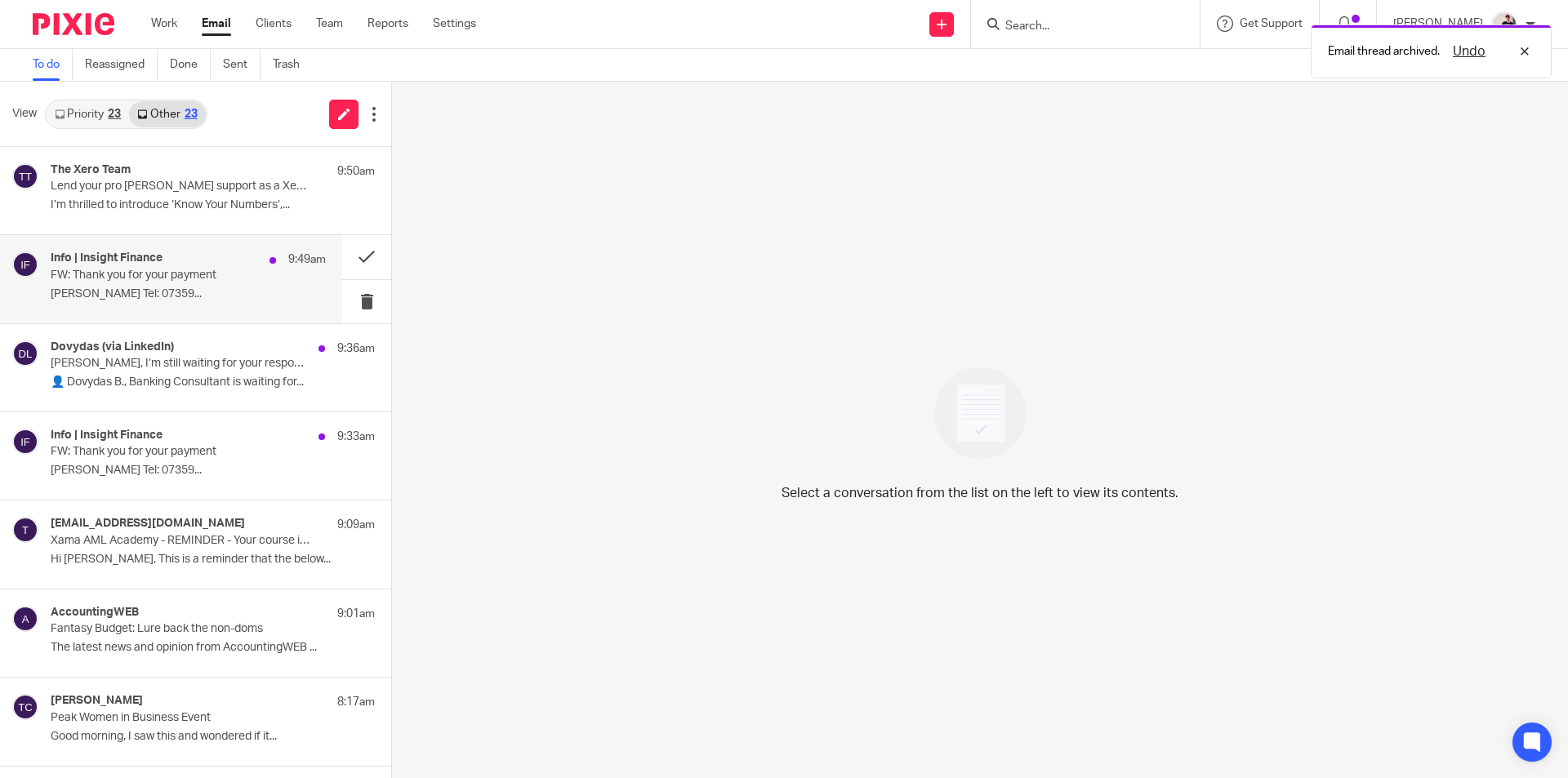
click at [112, 310] on div "Info | Insight Finance 9:49am FW: Thank you for your payment HELEN CRAPPER Tel:…" at bounding box center [171, 278] width 342 height 87
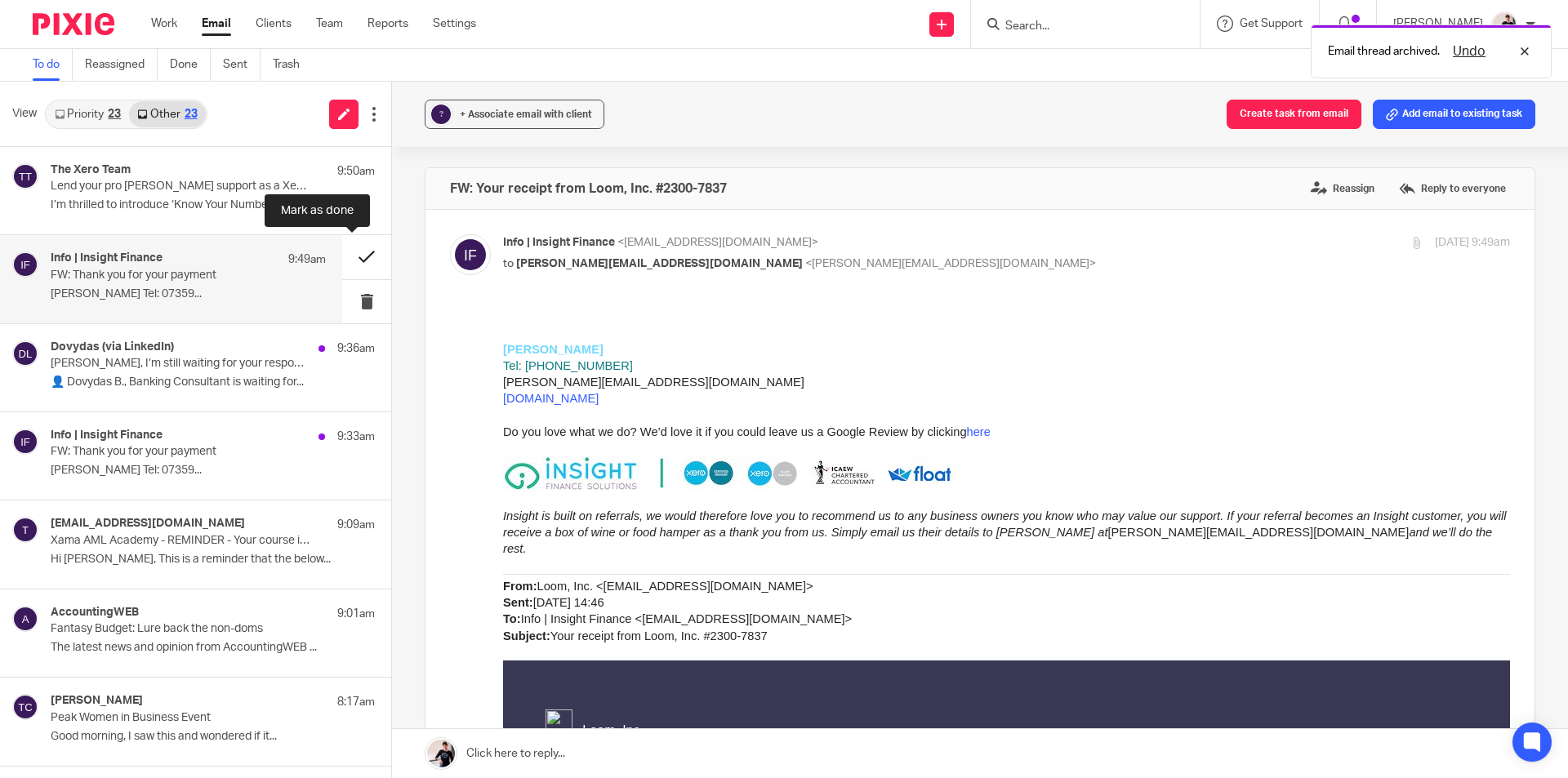
click at [343, 261] on button at bounding box center [366, 256] width 49 height 43
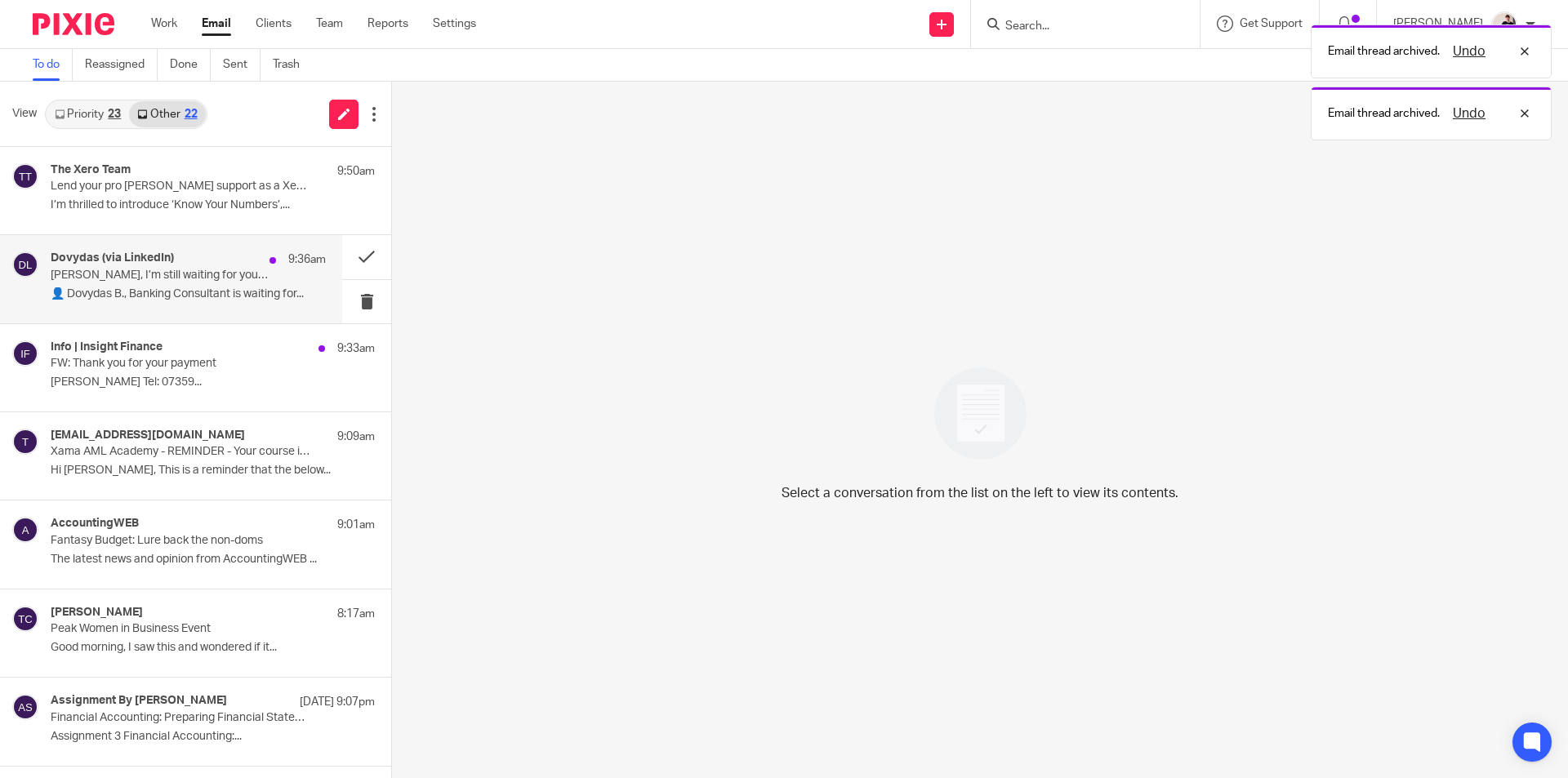
click at [117, 270] on p "Helen, I’m still waiting for your response" at bounding box center [161, 275] width 221 height 14
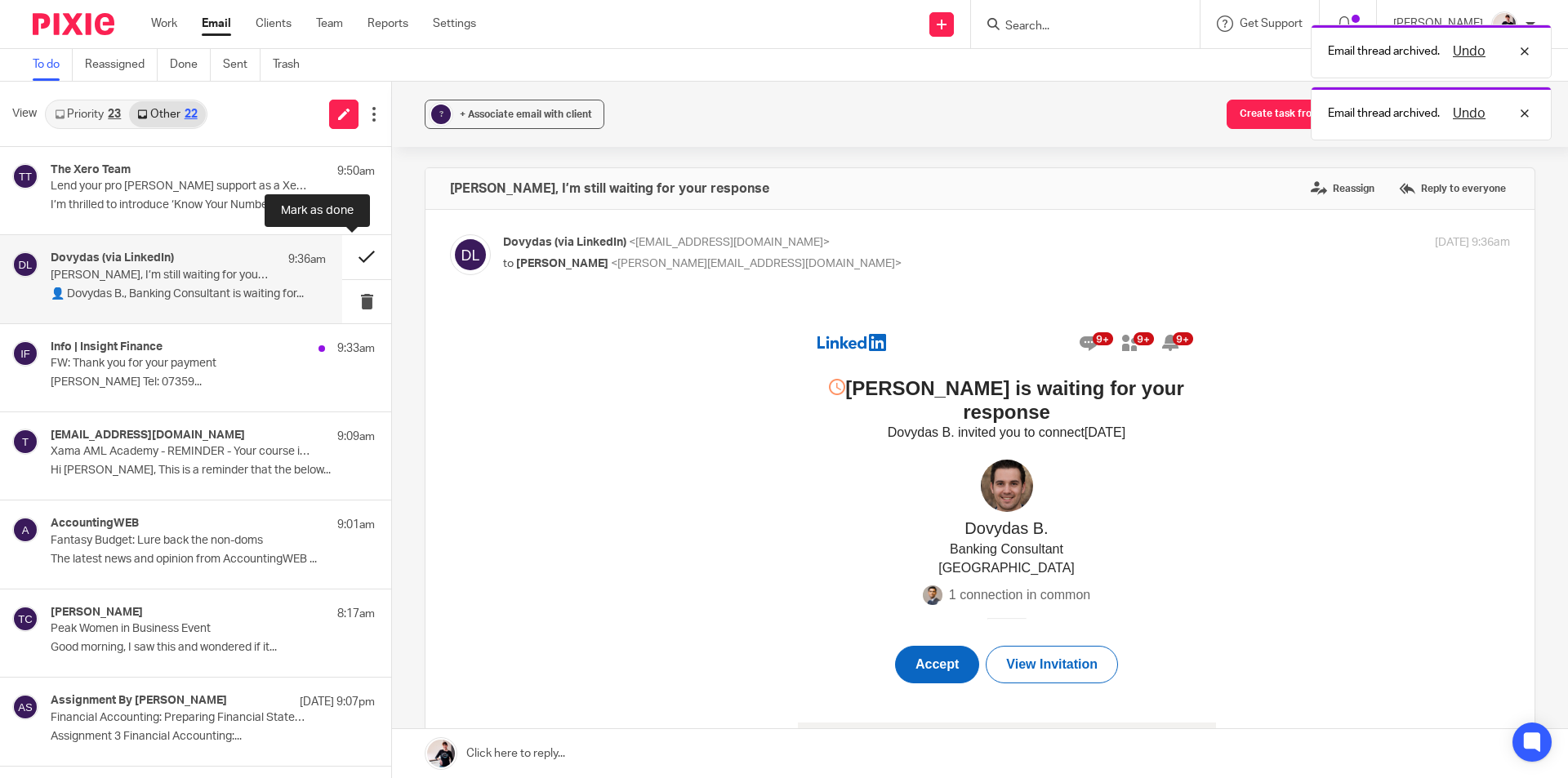
click at [360, 249] on button at bounding box center [366, 256] width 49 height 43
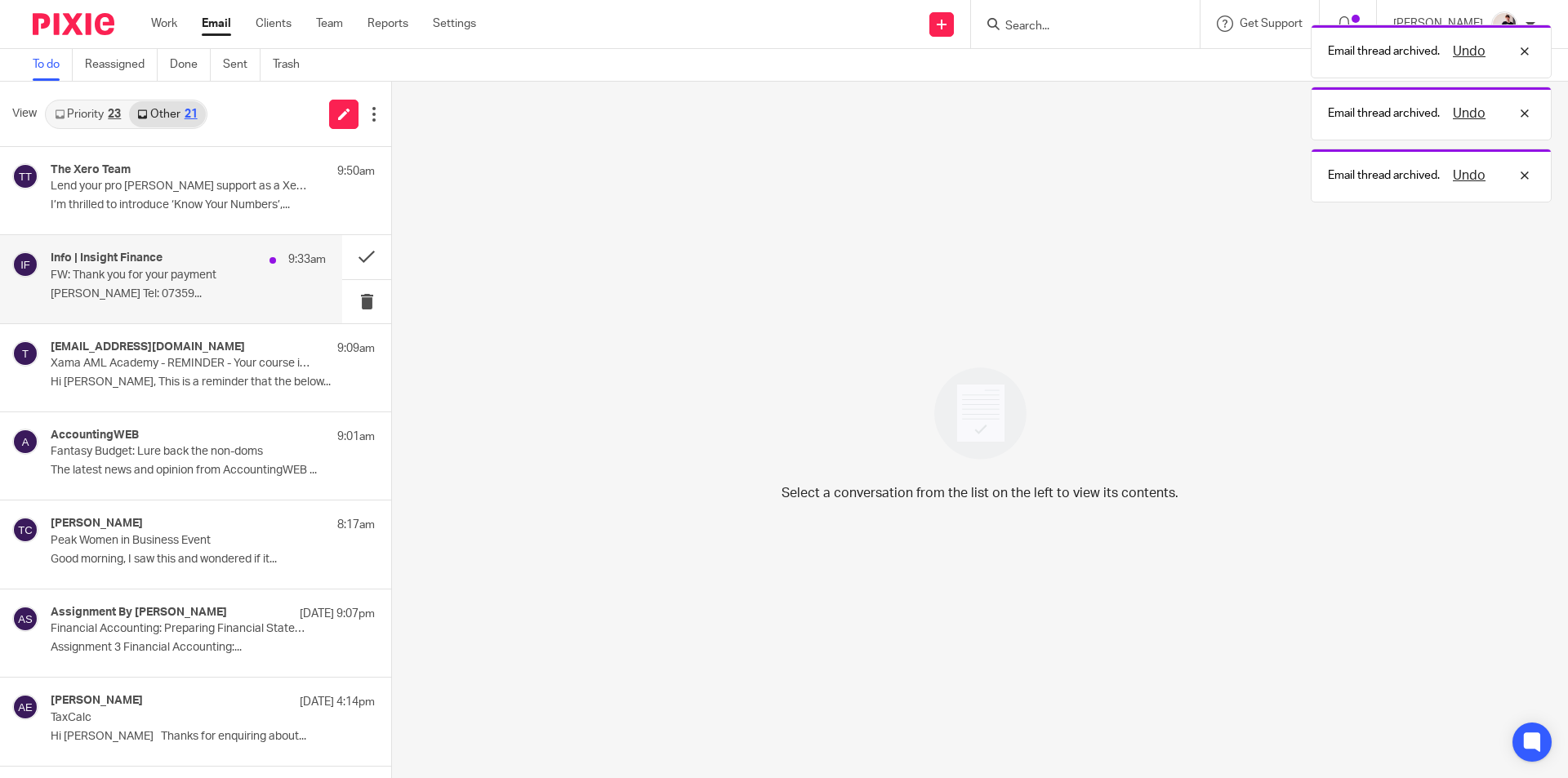
click at [160, 277] on p "FW: Thank you for your payment" at bounding box center [161, 275] width 221 height 14
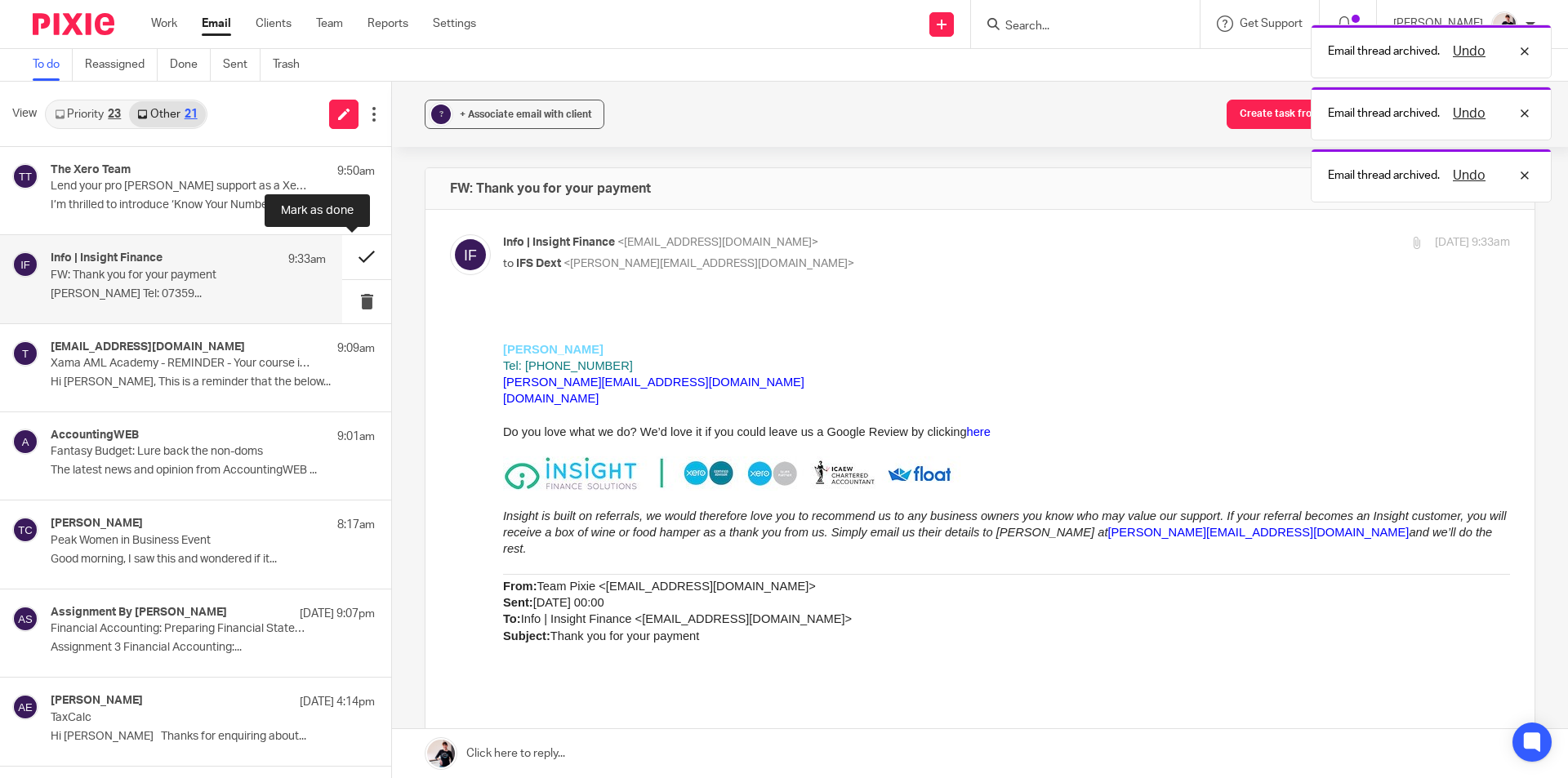
click at [344, 264] on button at bounding box center [366, 256] width 49 height 43
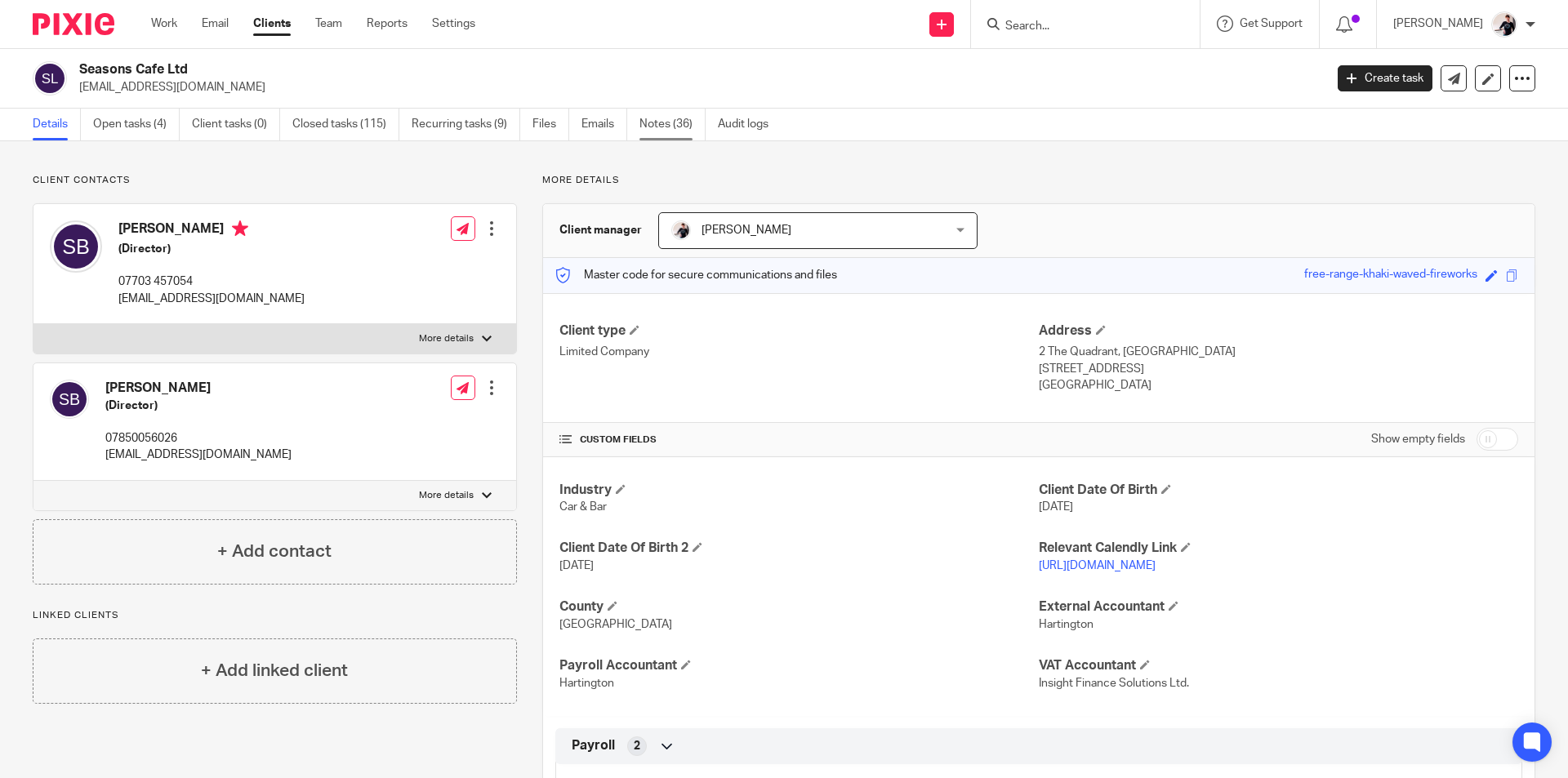
click at [696, 129] on link "Notes (36)" at bounding box center [672, 124] width 66 height 32
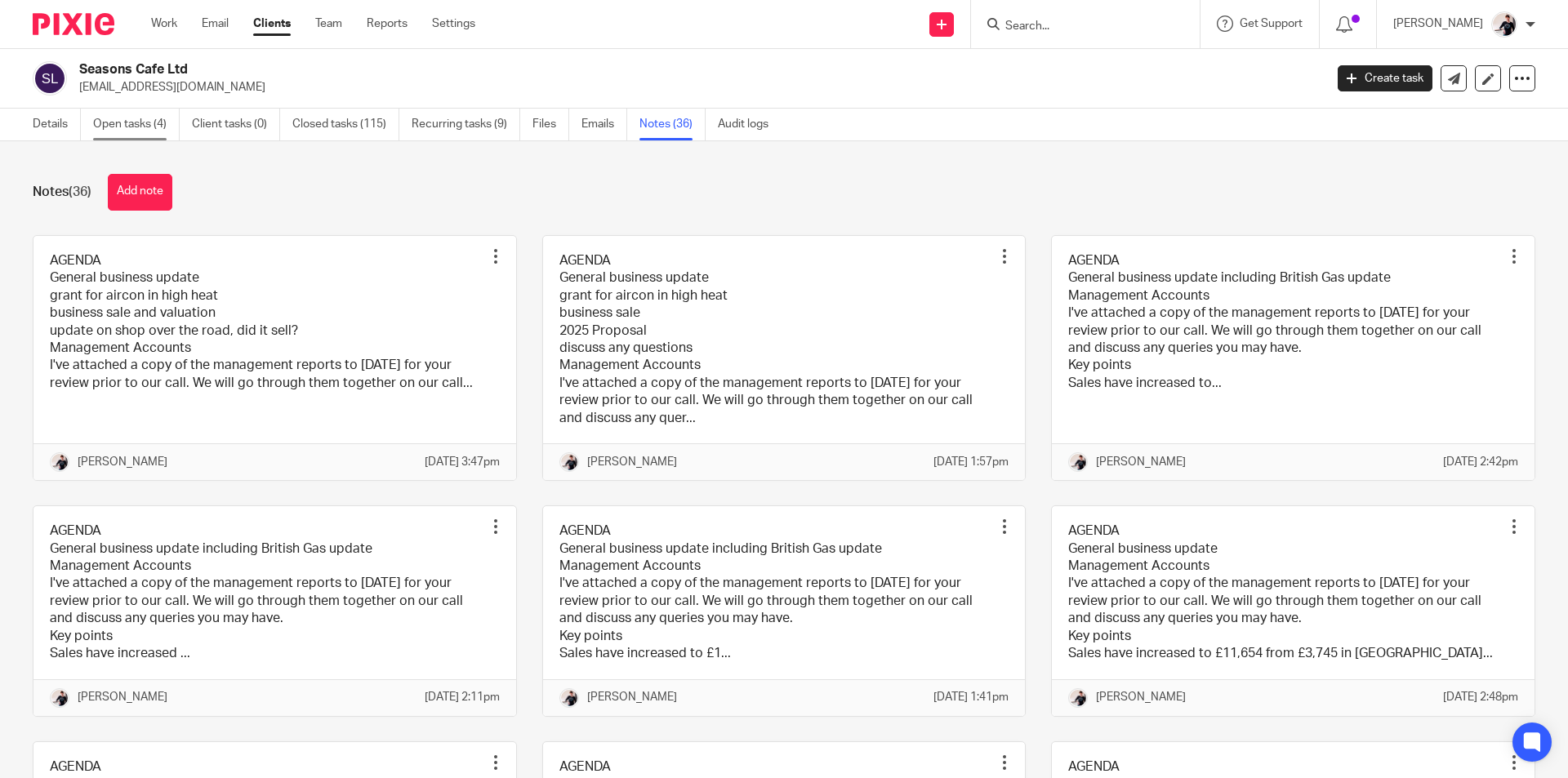
click at [127, 122] on link "Open tasks (4)" at bounding box center [136, 124] width 86 height 32
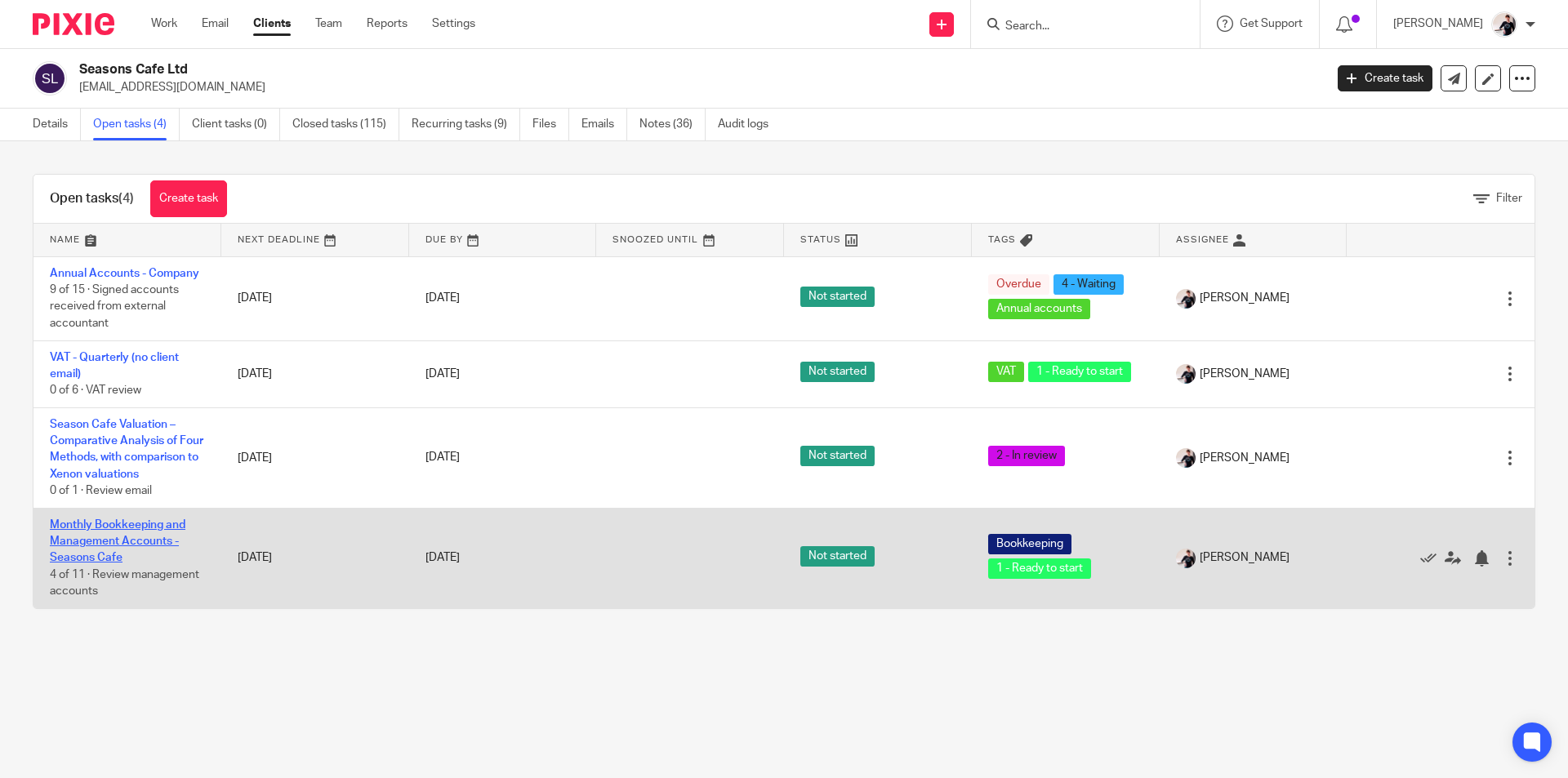
click at [151, 555] on link "Monthly Bookkeeping and Management Accounts - Seasons Cafe" at bounding box center [118, 541] width 135 height 45
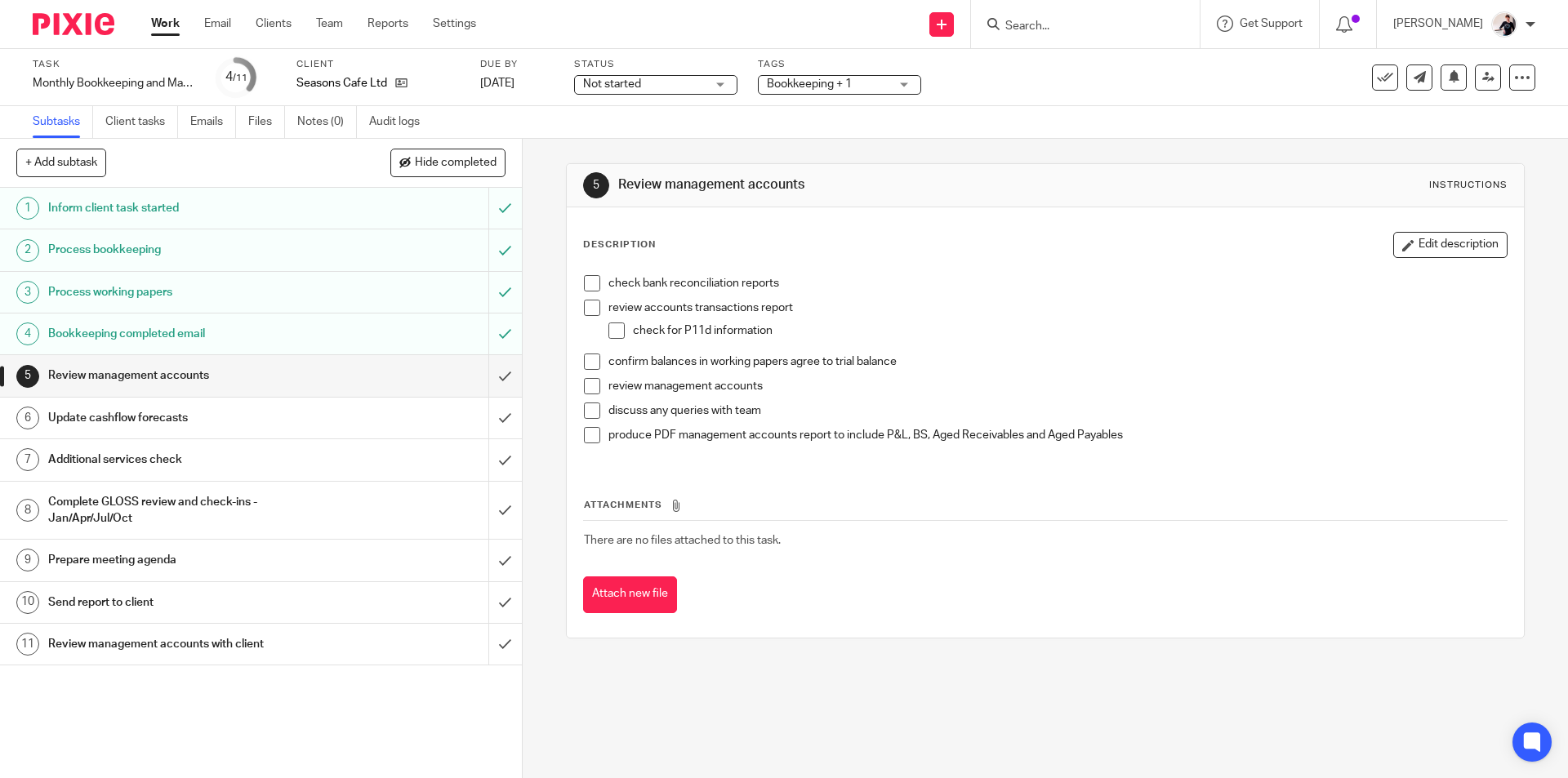
click at [118, 594] on h1 "Send report to client" at bounding box center [190, 602] width 283 height 25
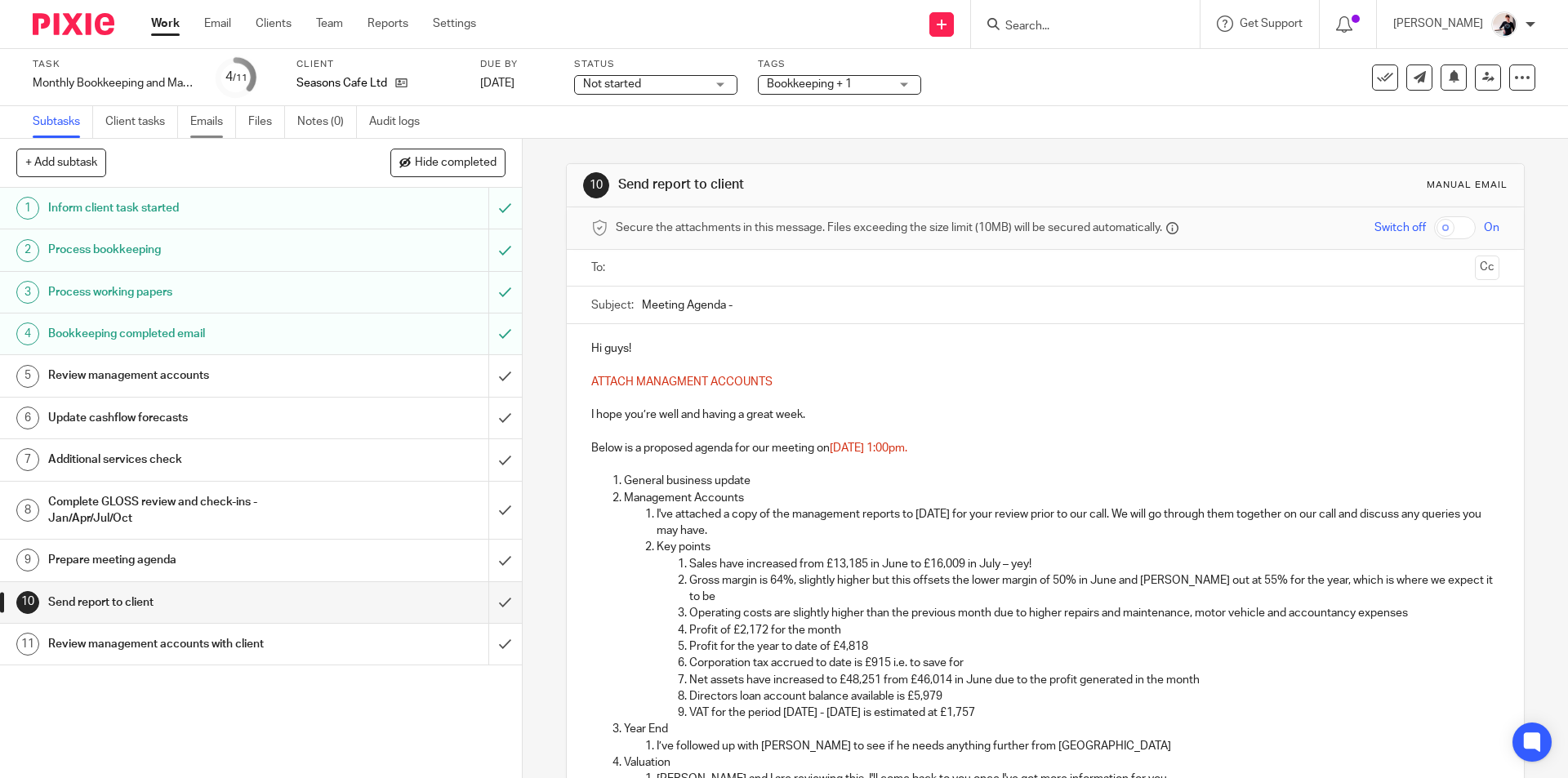
click at [212, 115] on link "Emails" at bounding box center [213, 122] width 46 height 32
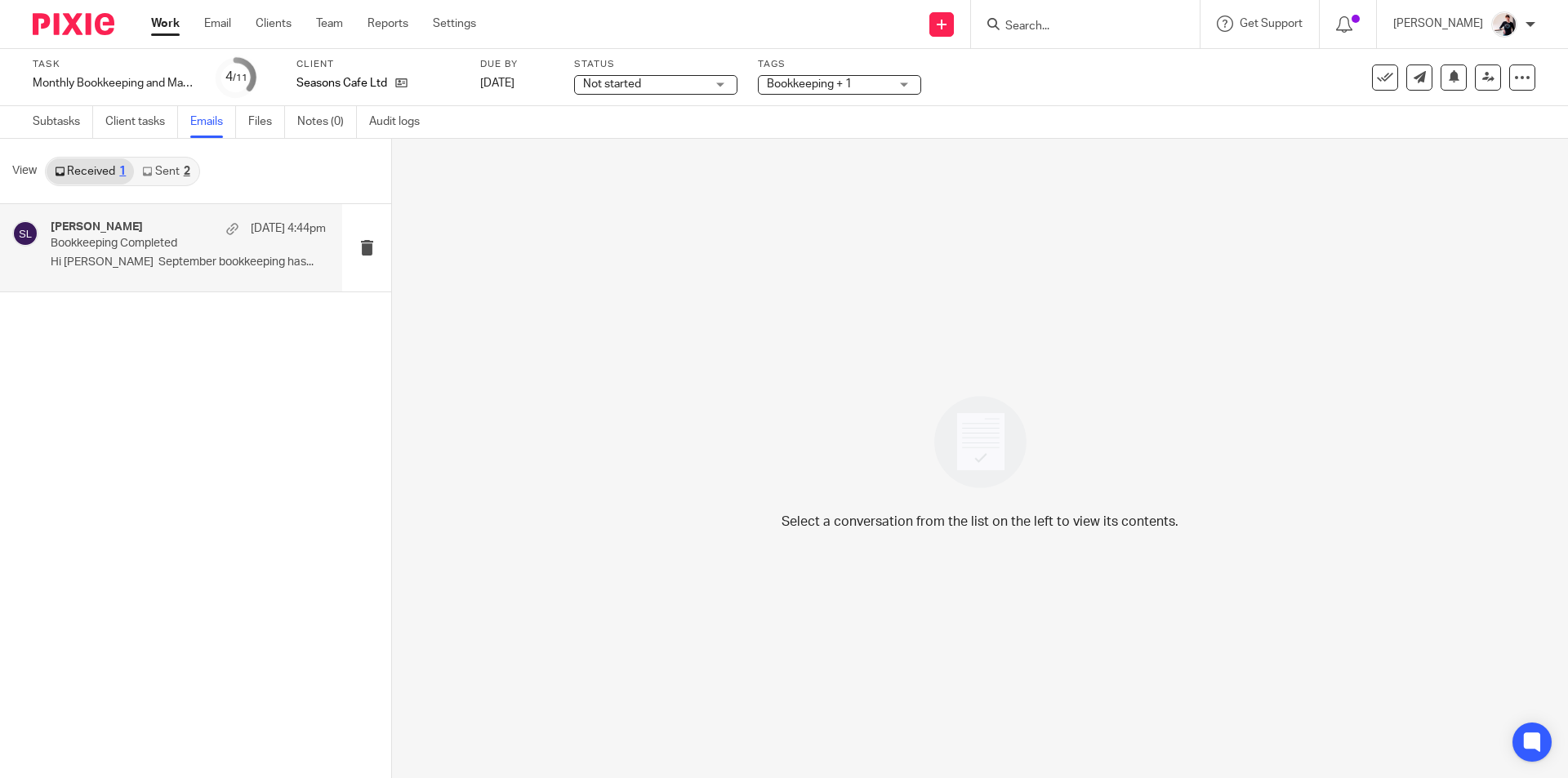
click at [170, 246] on p "Bookkeeping Completed" at bounding box center [161, 244] width 221 height 14
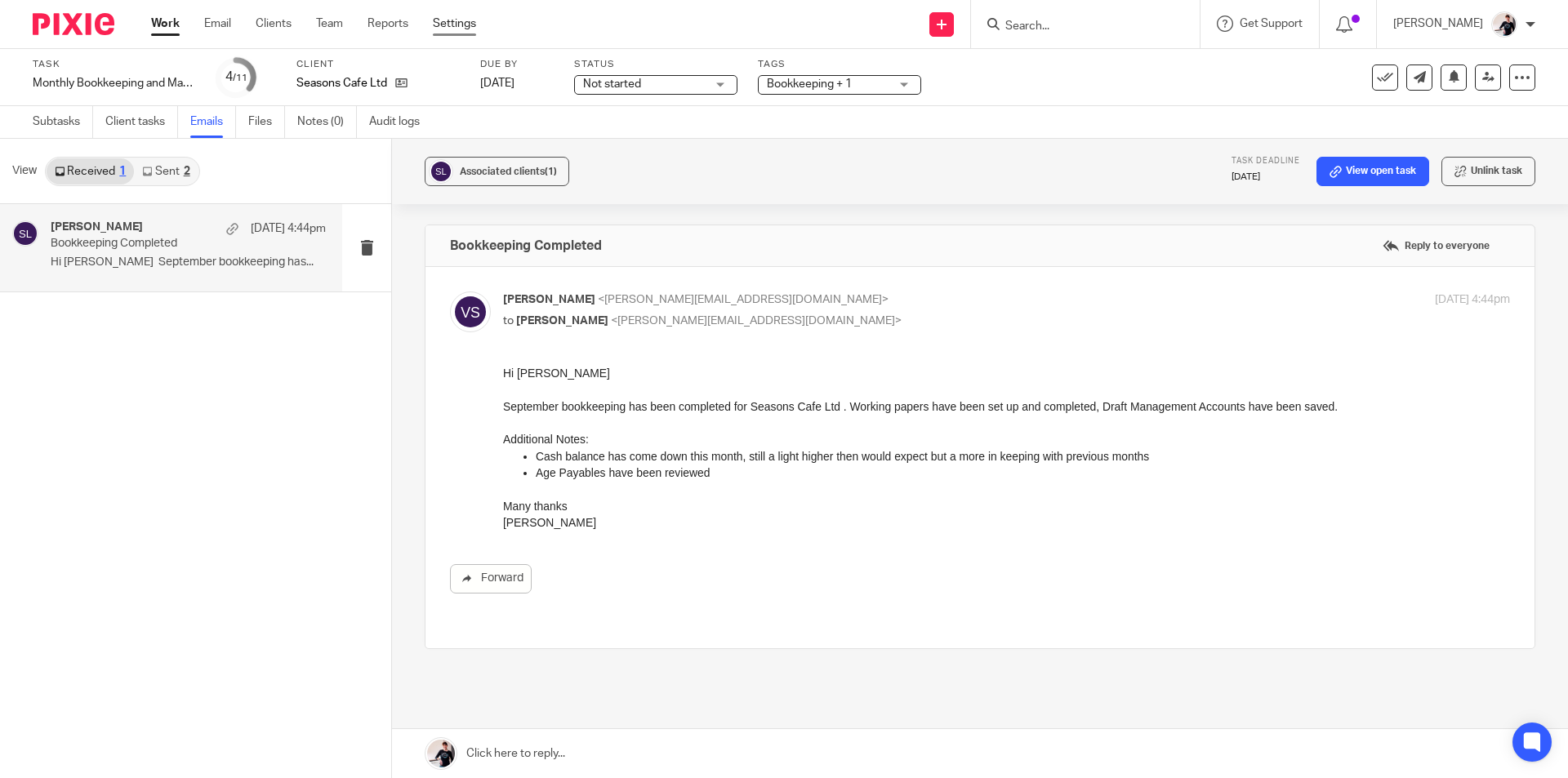
click at [463, 21] on link "Settings" at bounding box center [454, 23] width 43 height 16
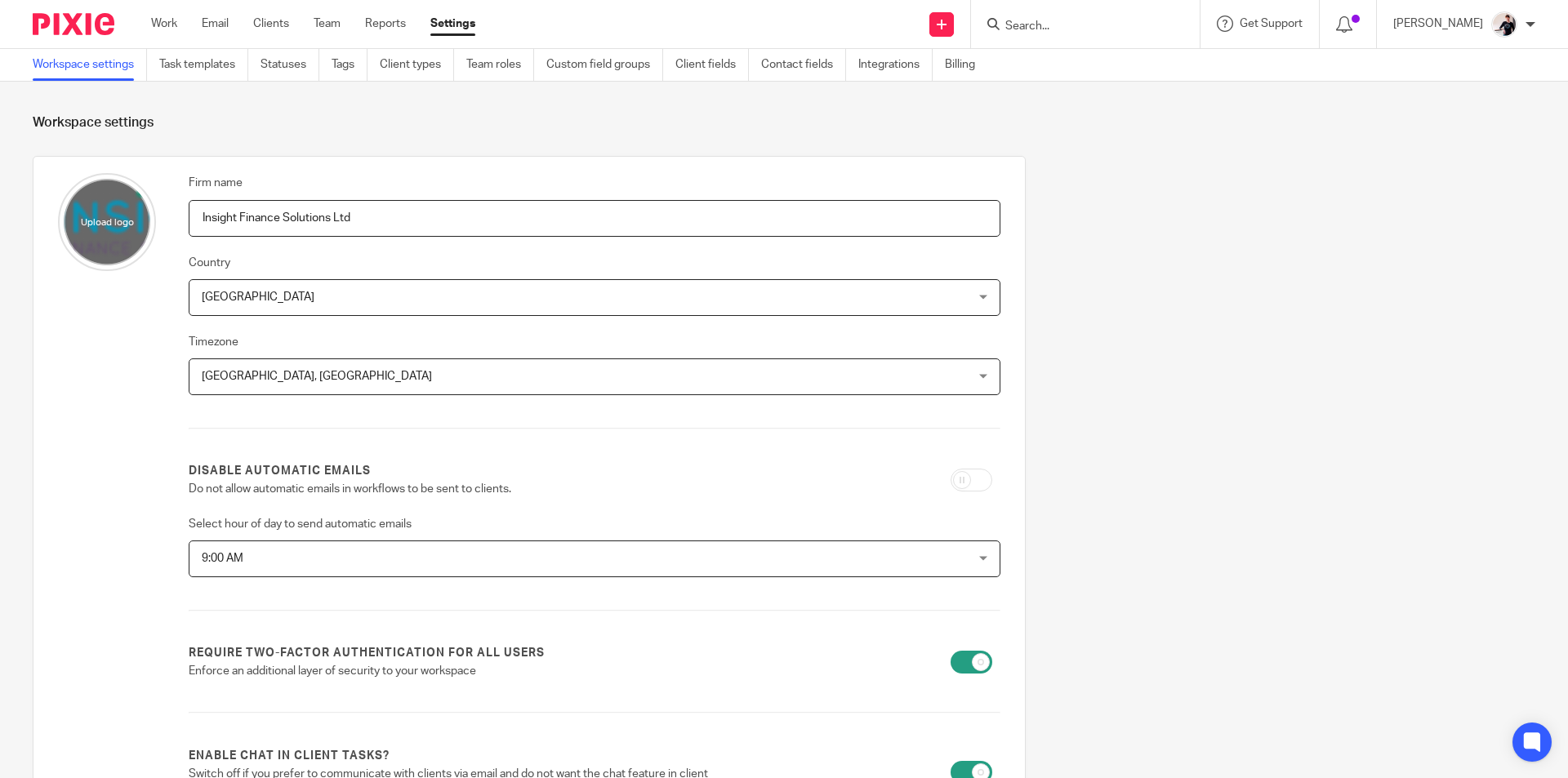
click at [1518, 19] on div "[PERSON_NAME]" at bounding box center [1464, 25] width 142 height 26
click at [1482, 85] on span "Email integration" at bounding box center [1483, 89] width 85 height 12
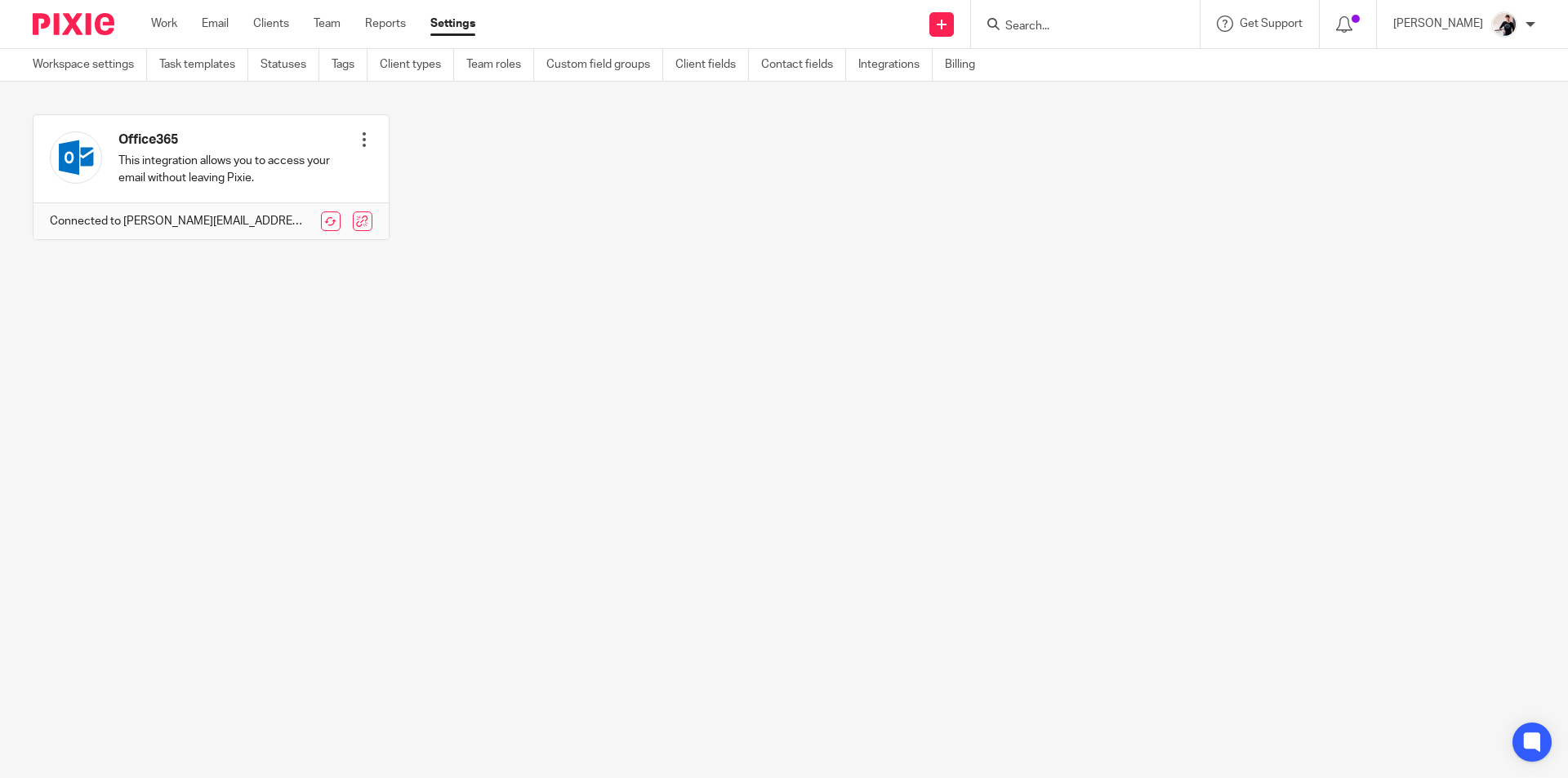
click at [1525, 25] on div at bounding box center [1530, 25] width 10 height 10
click at [1486, 60] on span "My profile" at bounding box center [1466, 65] width 51 height 12
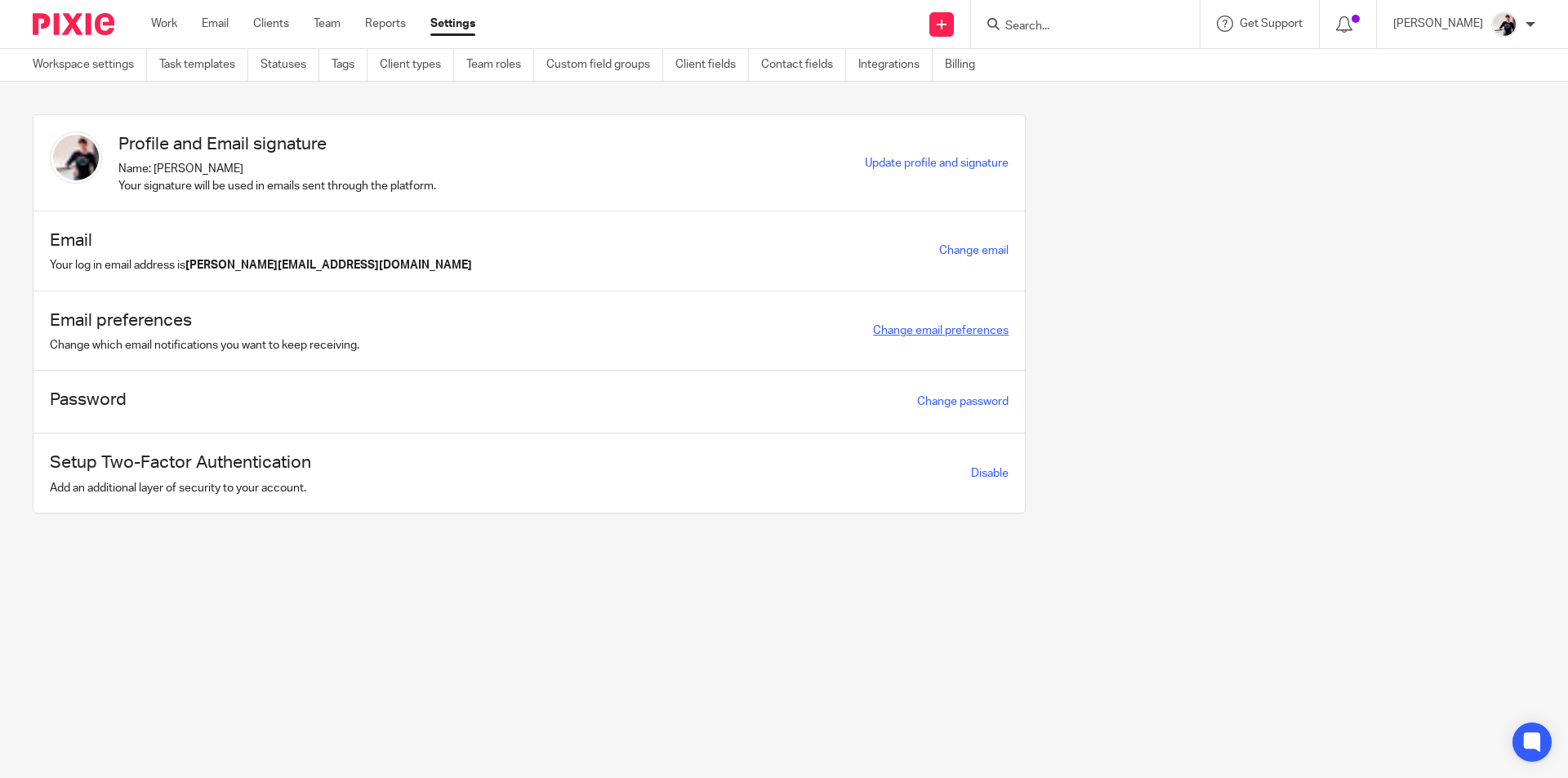
click at [975, 330] on link "Change email preferences" at bounding box center [940, 331] width 135 height 12
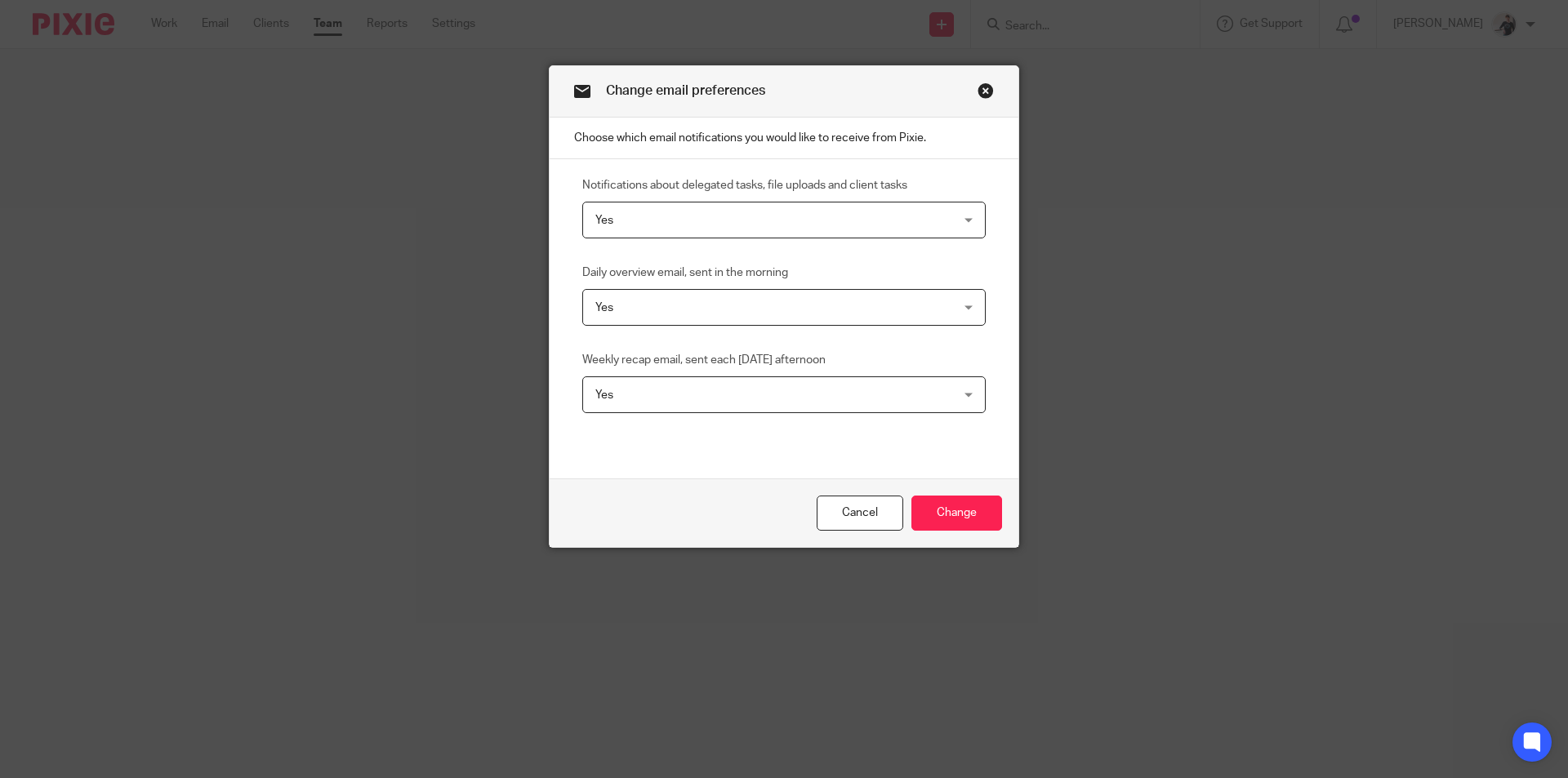
click at [832, 533] on div "Cancel Change" at bounding box center [784, 512] width 469 height 68
click at [848, 513] on link "Cancel" at bounding box center [860, 512] width 86 height 35
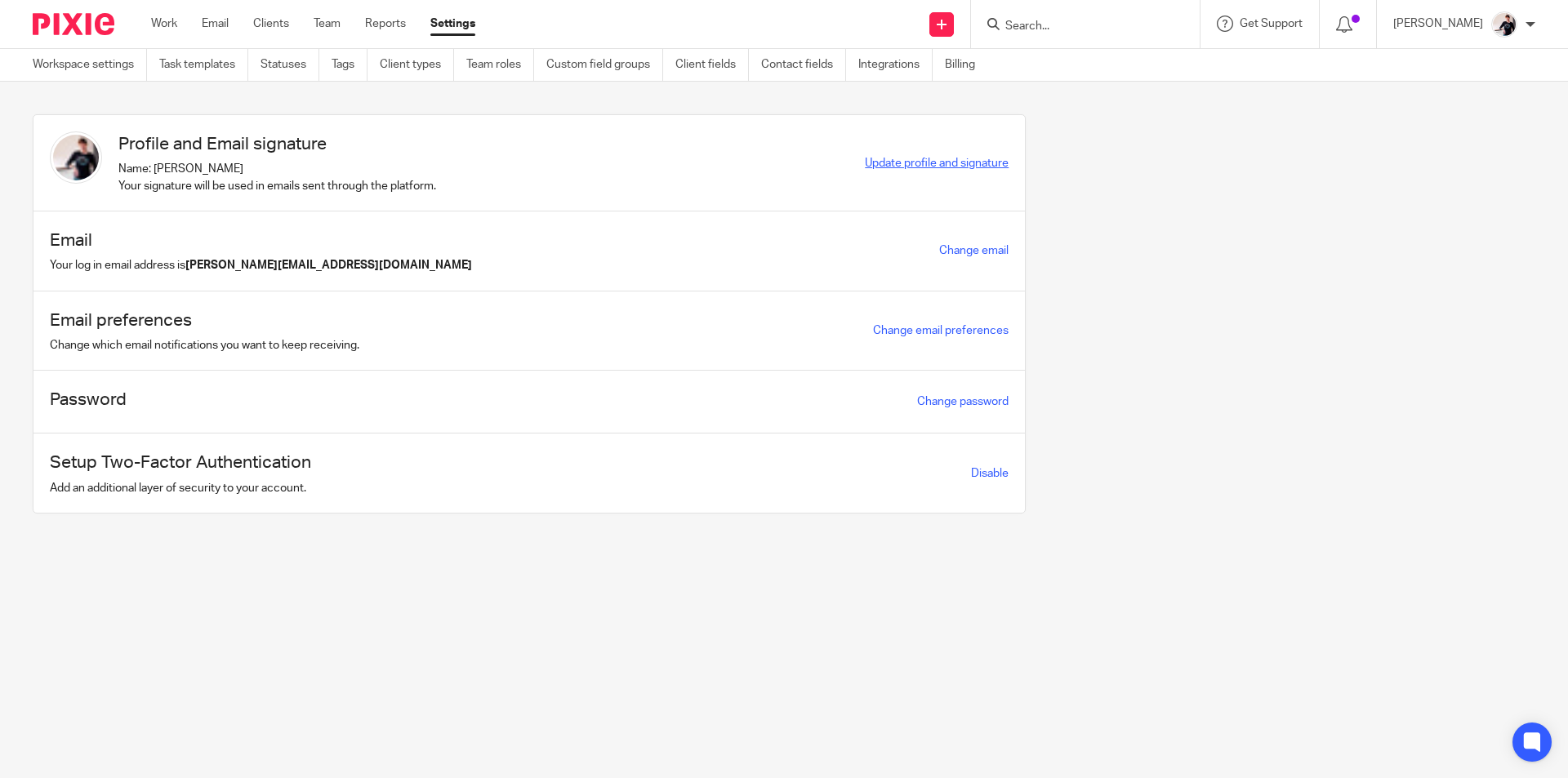
click at [956, 158] on span "Update profile and signature" at bounding box center [937, 163] width 144 height 12
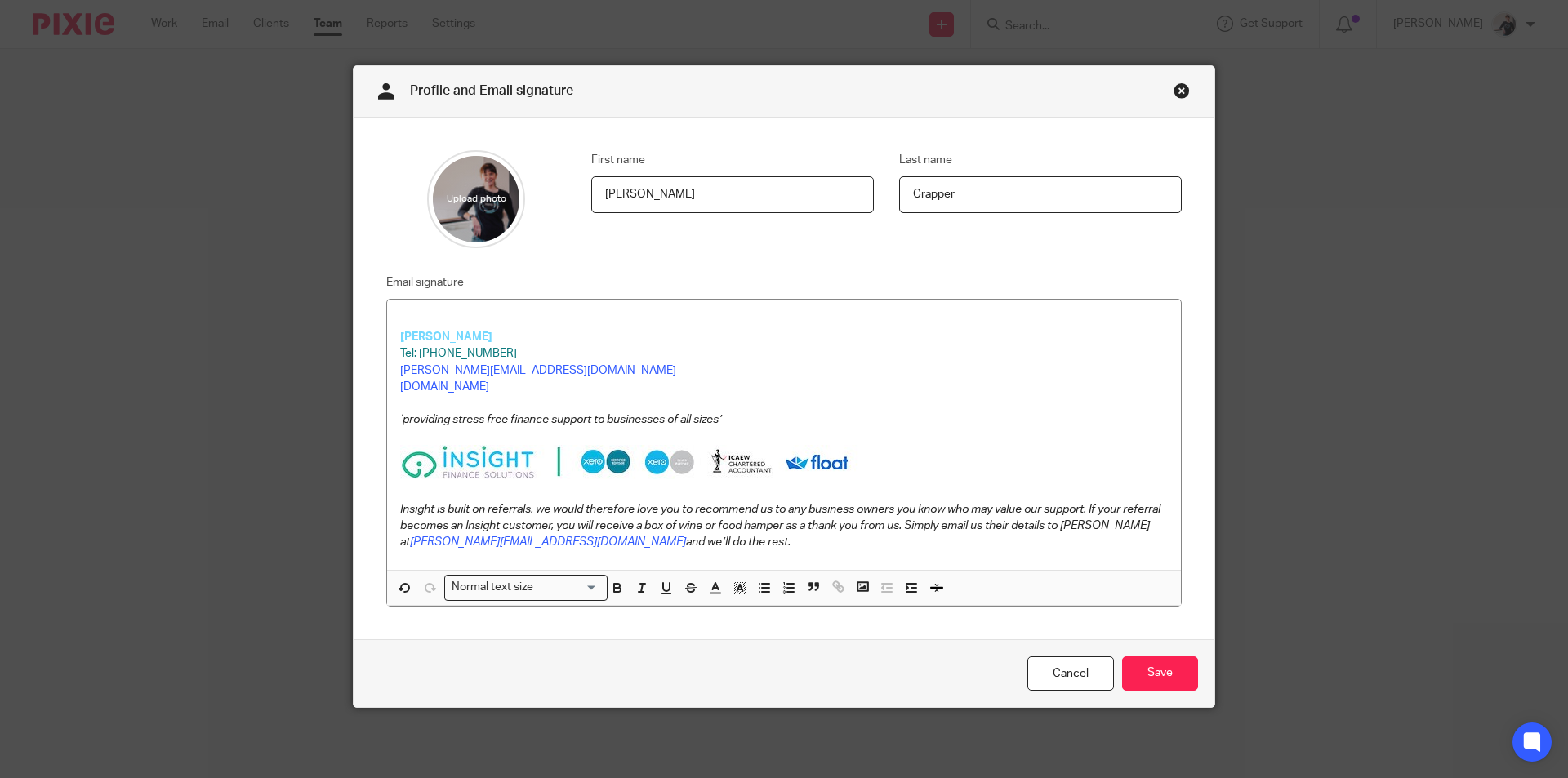
click at [467, 310] on div "HELEN CRAPPER Tel: 07359 375016 helen@insightfinance.uk www.insightfinance.uk ‘…" at bounding box center [784, 434] width 794 height 270
click at [1152, 669] on input "Save" at bounding box center [1160, 673] width 76 height 35
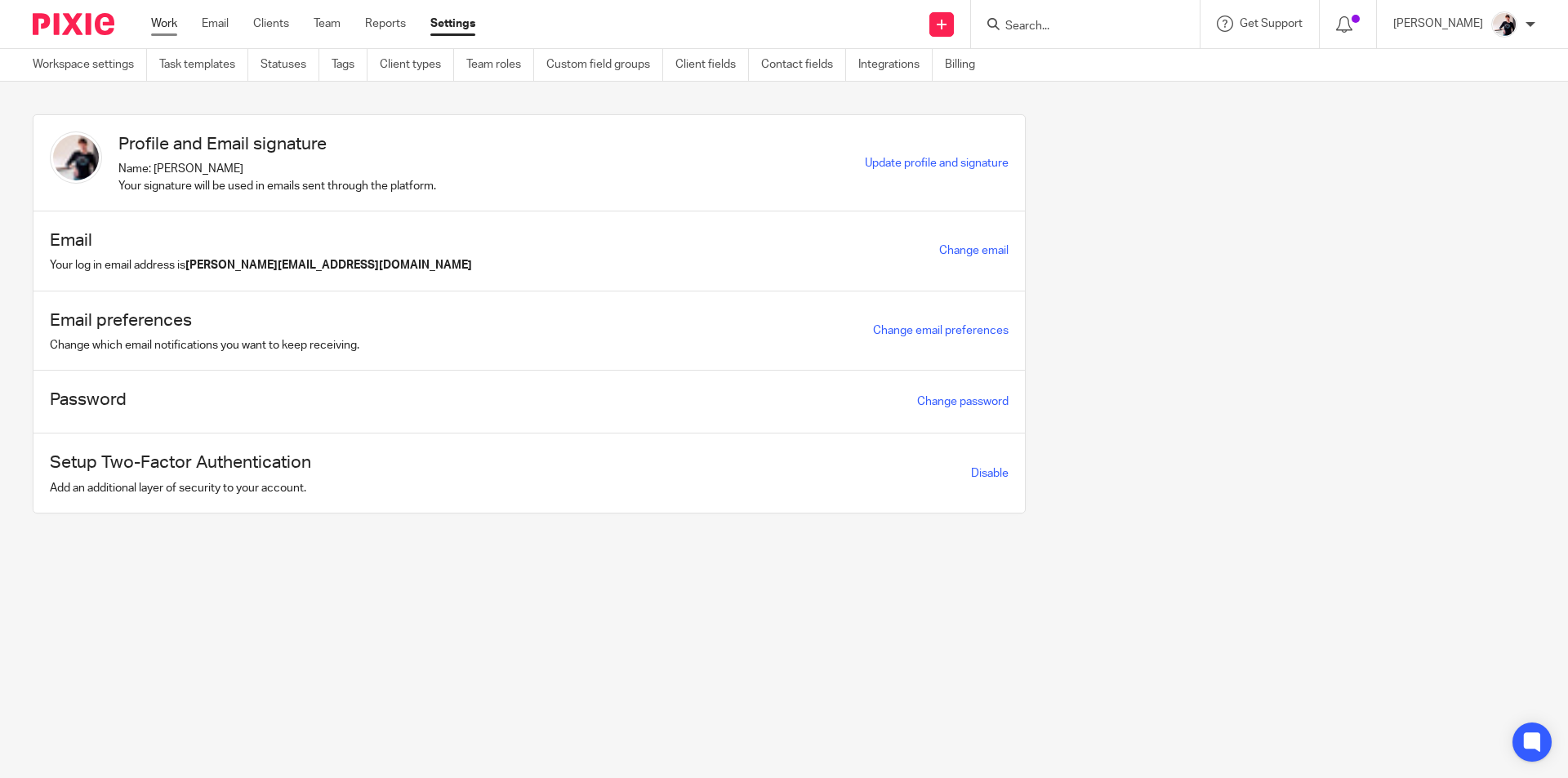
click at [164, 26] on link "Work" at bounding box center [164, 23] width 26 height 16
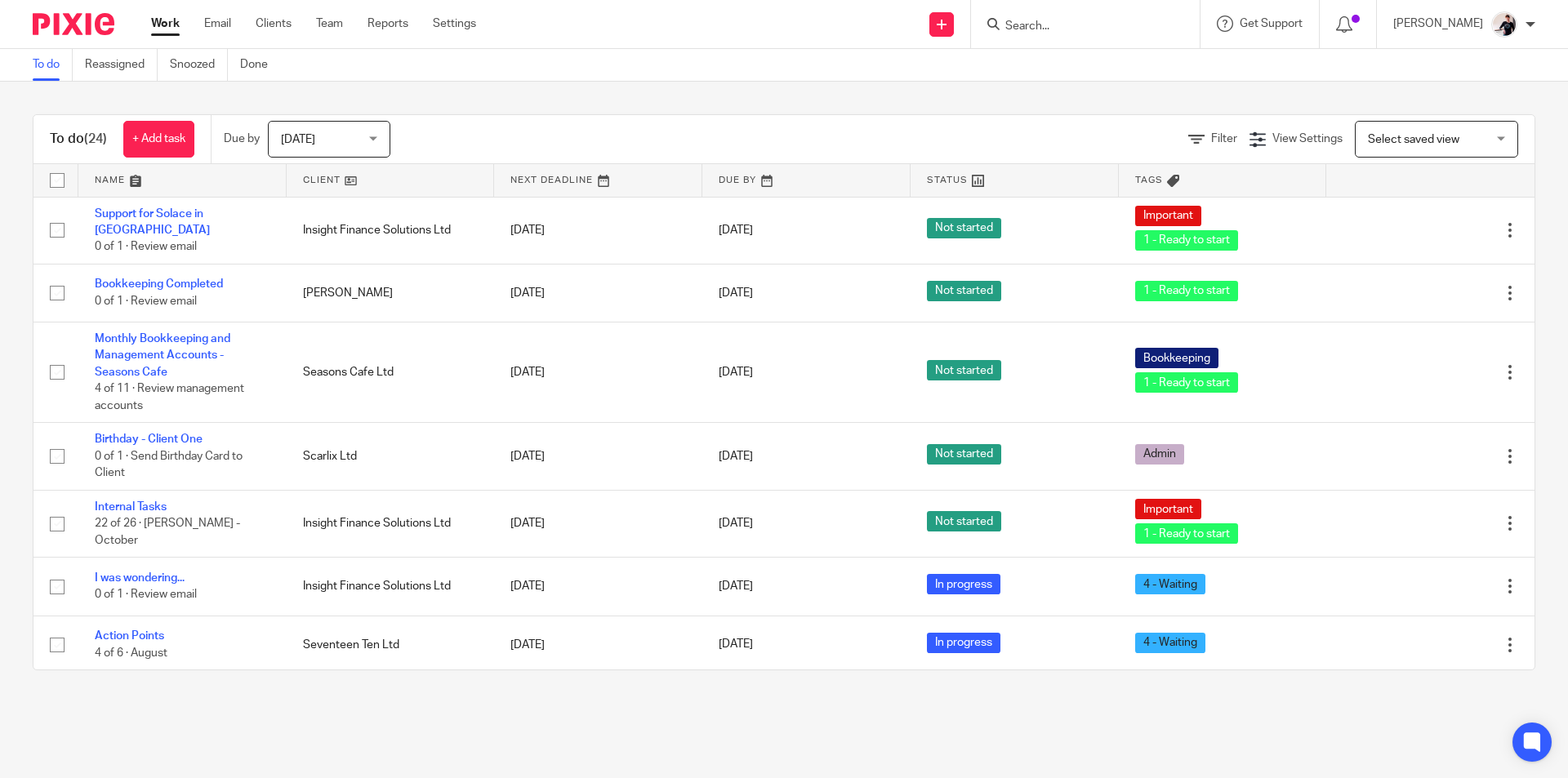
click at [1058, 22] on input "Search" at bounding box center [1077, 26] width 147 height 14
type input "season"
click at [1103, 91] on link at bounding box center [1154, 77] width 308 height 51
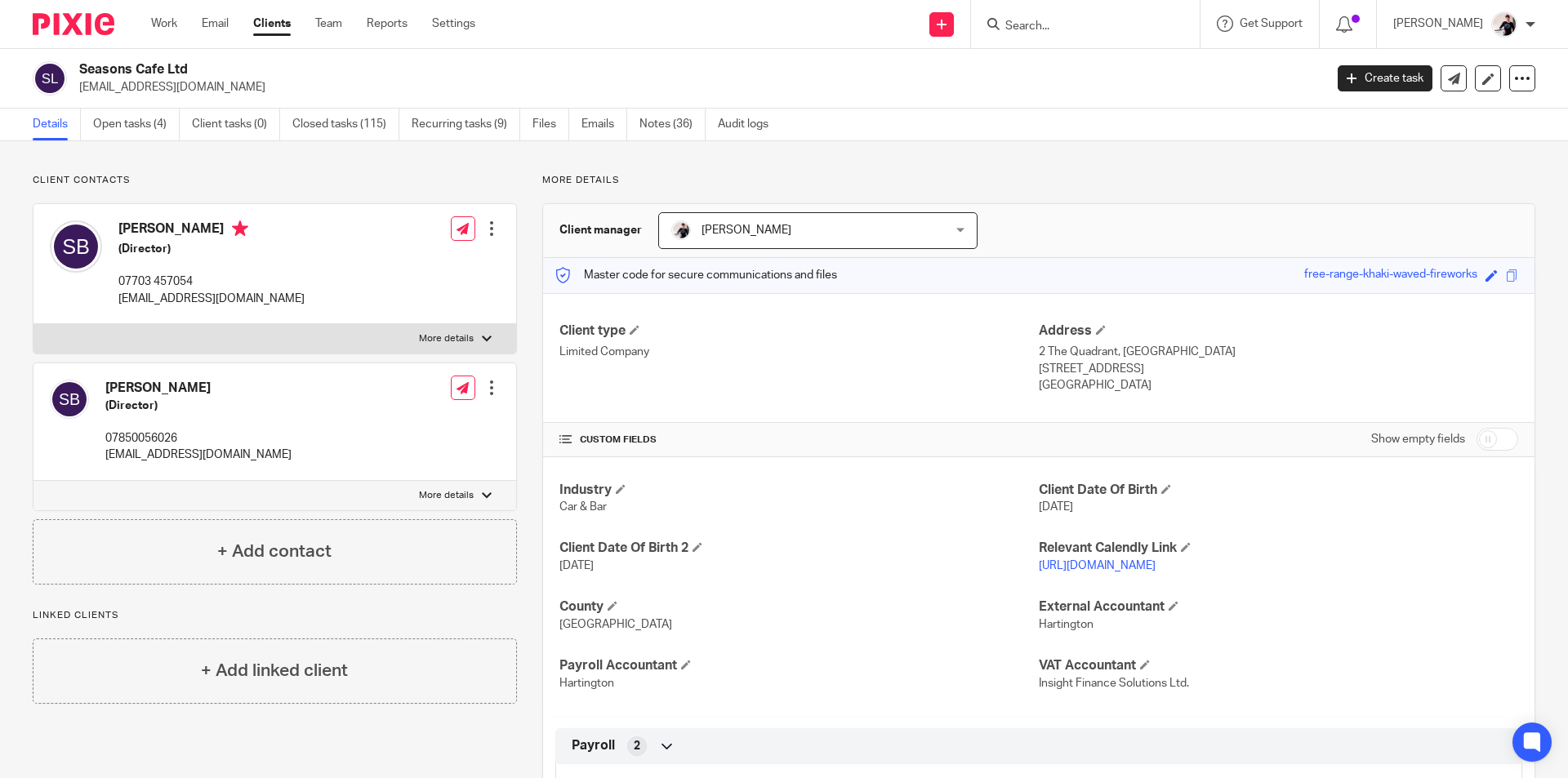
click at [1087, 29] on input "Search" at bounding box center [1077, 26] width 147 height 14
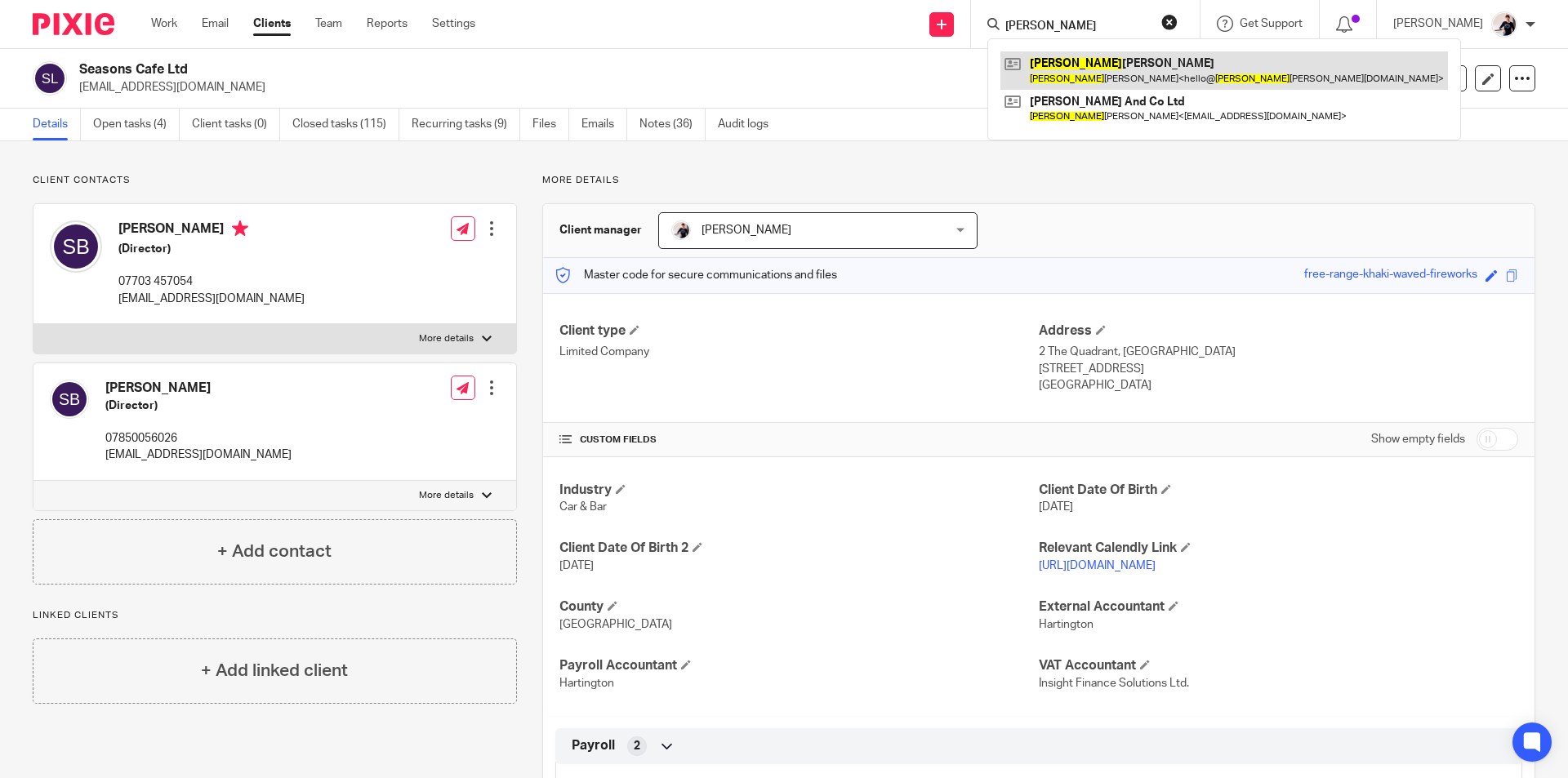
type input "sharon"
click at [1091, 78] on link at bounding box center [1224, 70] width 448 height 37
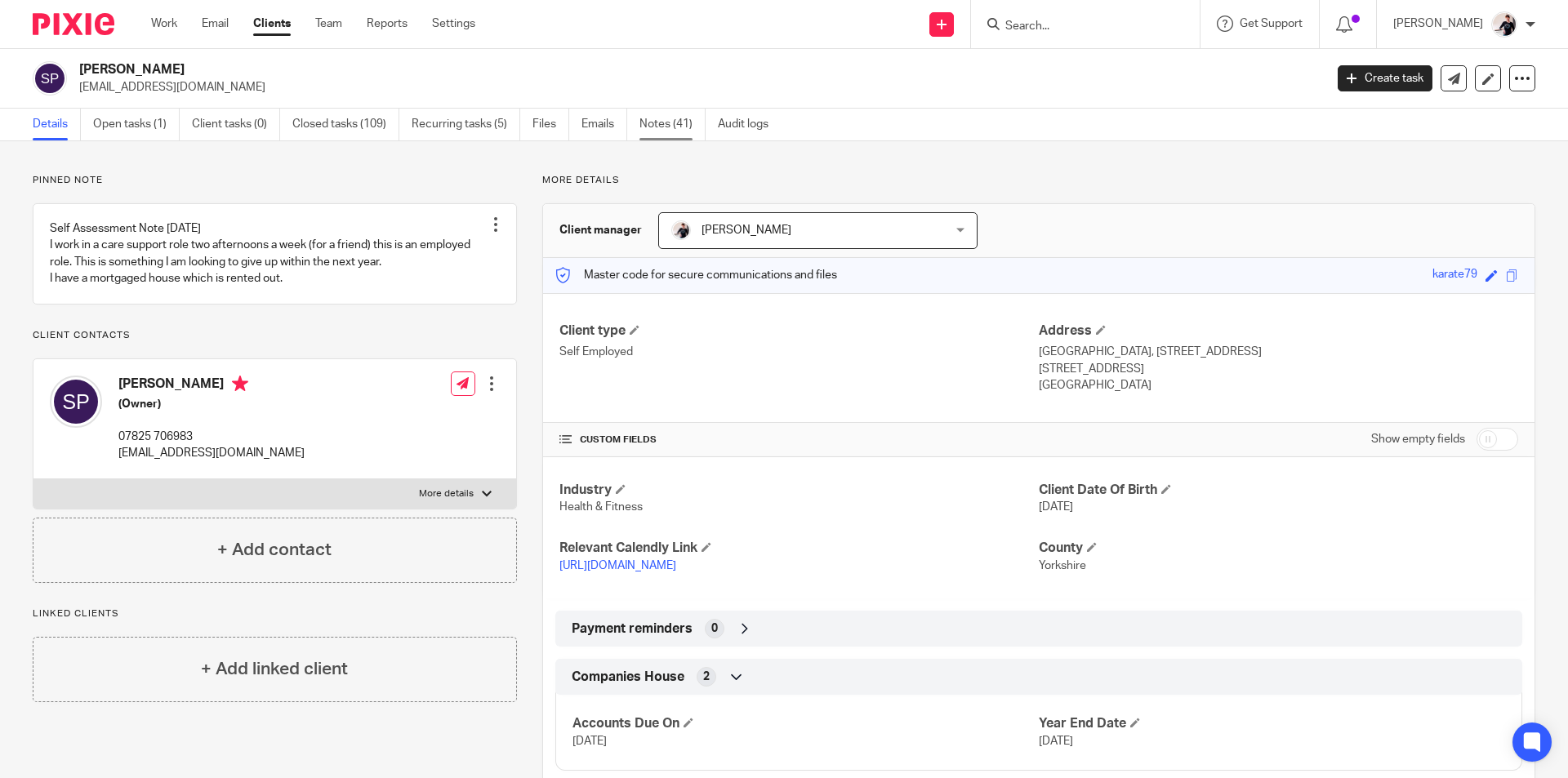
click at [670, 127] on link "Notes (41)" at bounding box center [672, 124] width 66 height 32
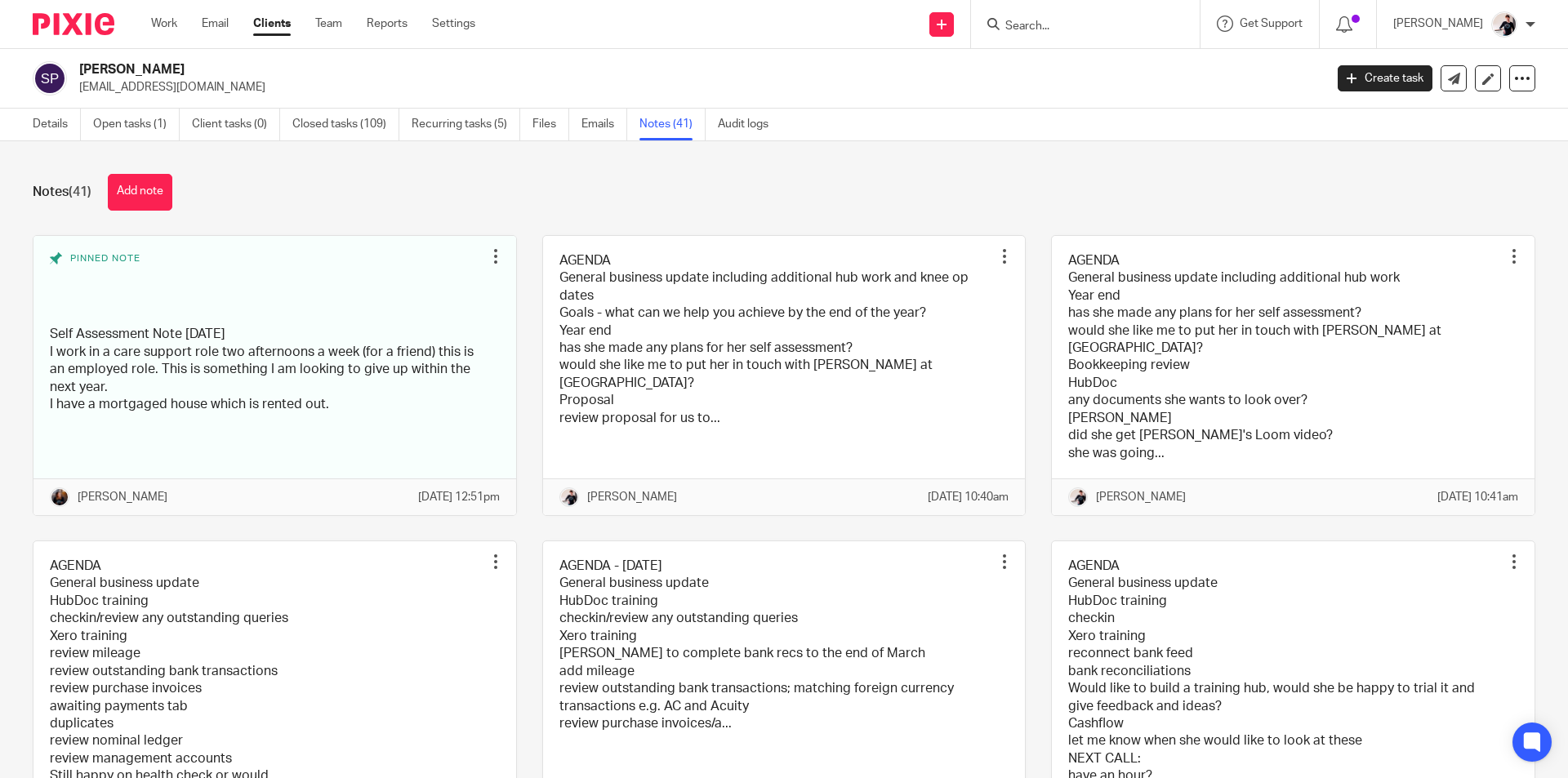
click at [126, 128] on link "Open tasks (1)" at bounding box center [136, 124] width 86 height 32
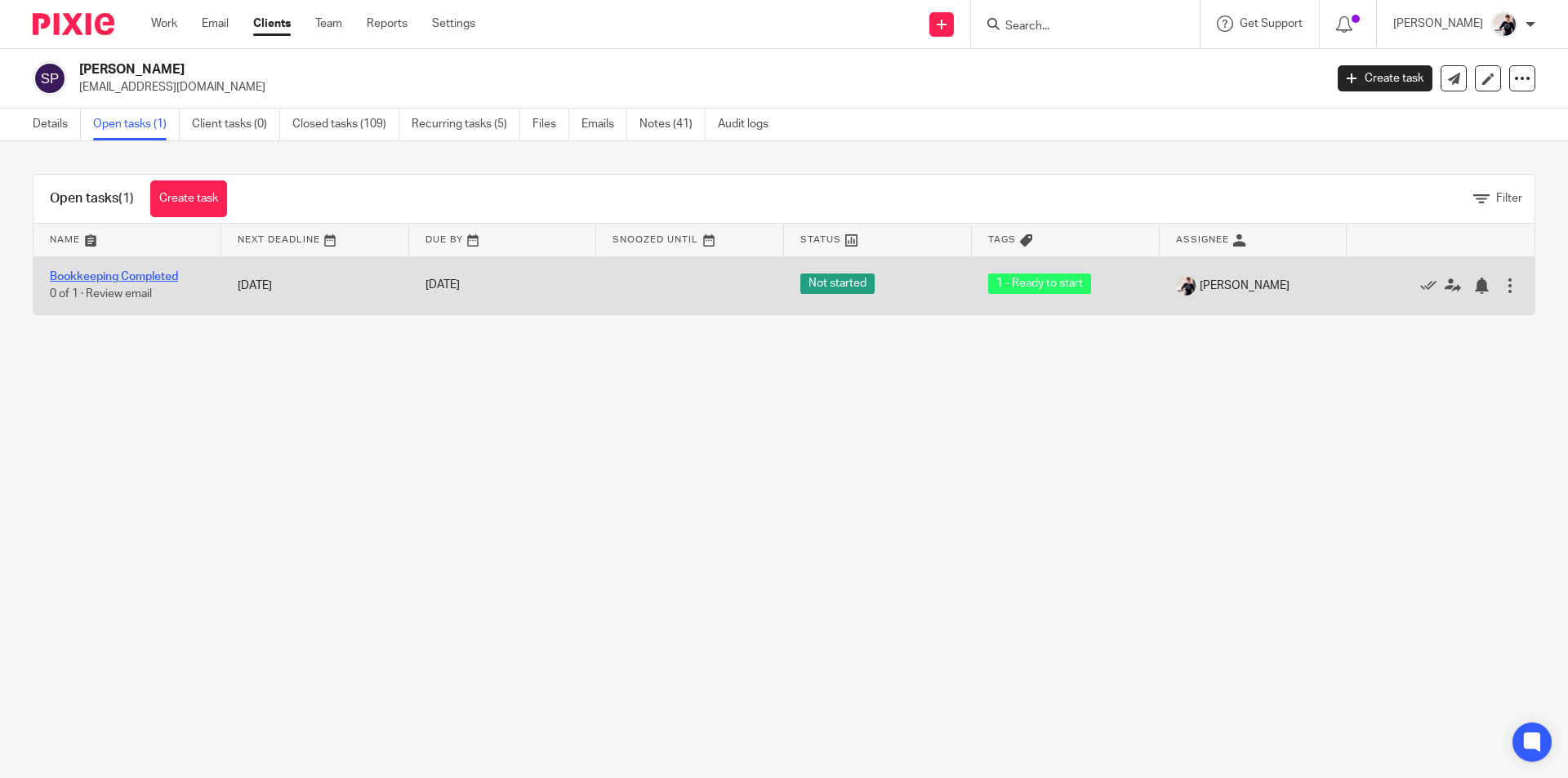
click at [129, 276] on link "Bookkeeping Completed" at bounding box center [113, 277] width 128 height 12
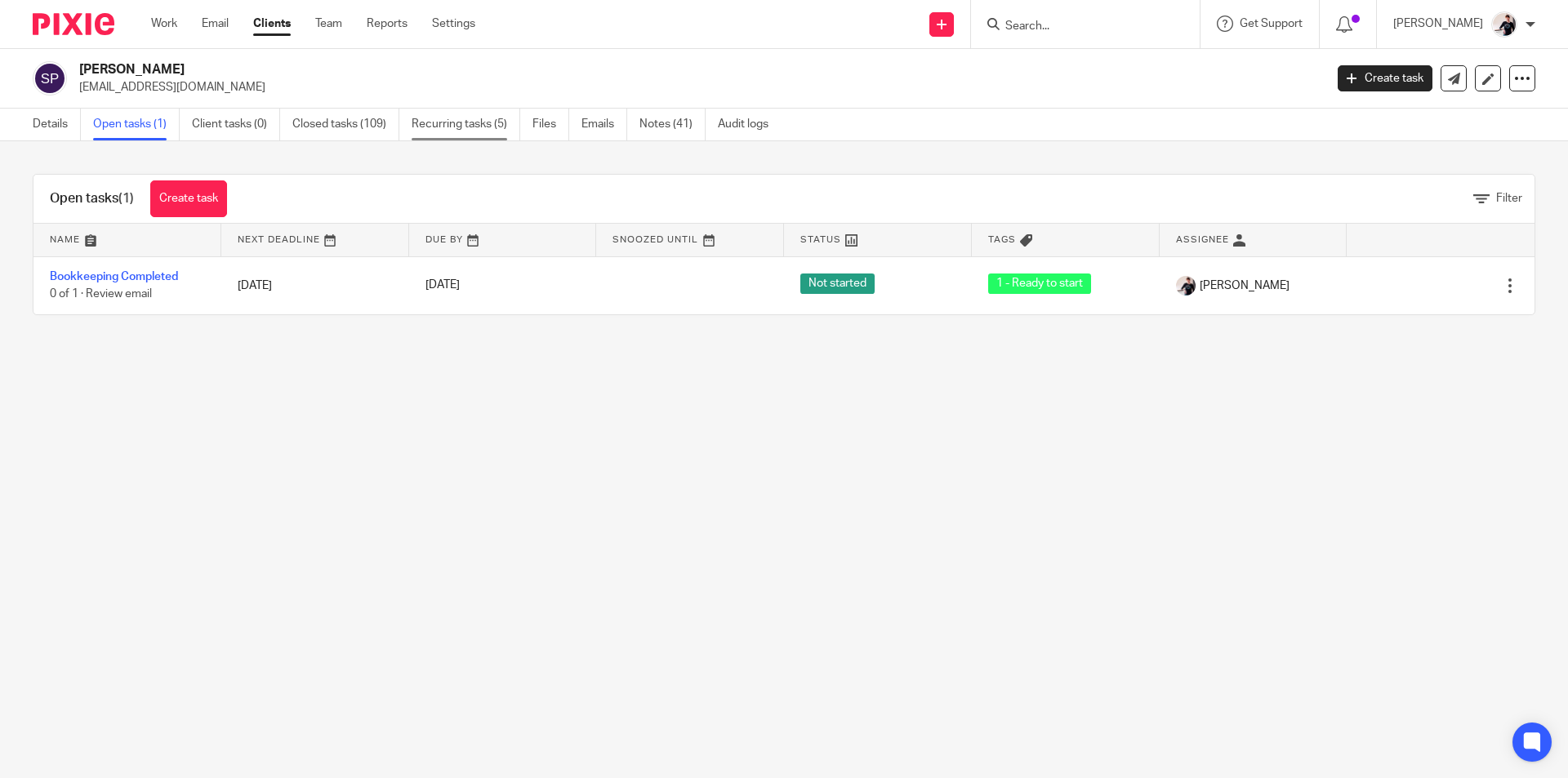
click at [462, 121] on link "Recurring tasks (5)" at bounding box center [465, 124] width 108 height 32
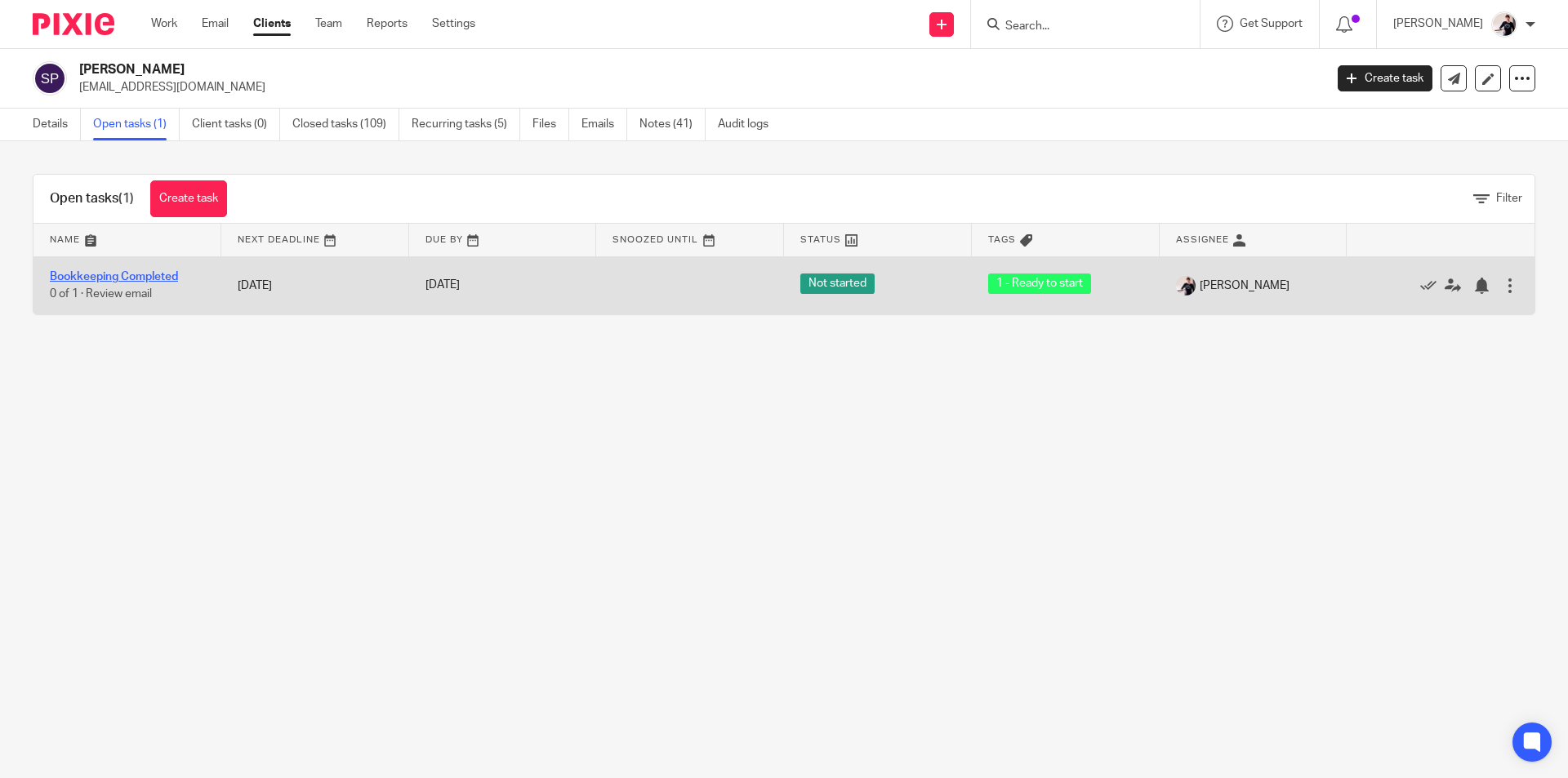
click at [98, 273] on link "Bookkeeping Completed" at bounding box center [113, 277] width 128 height 12
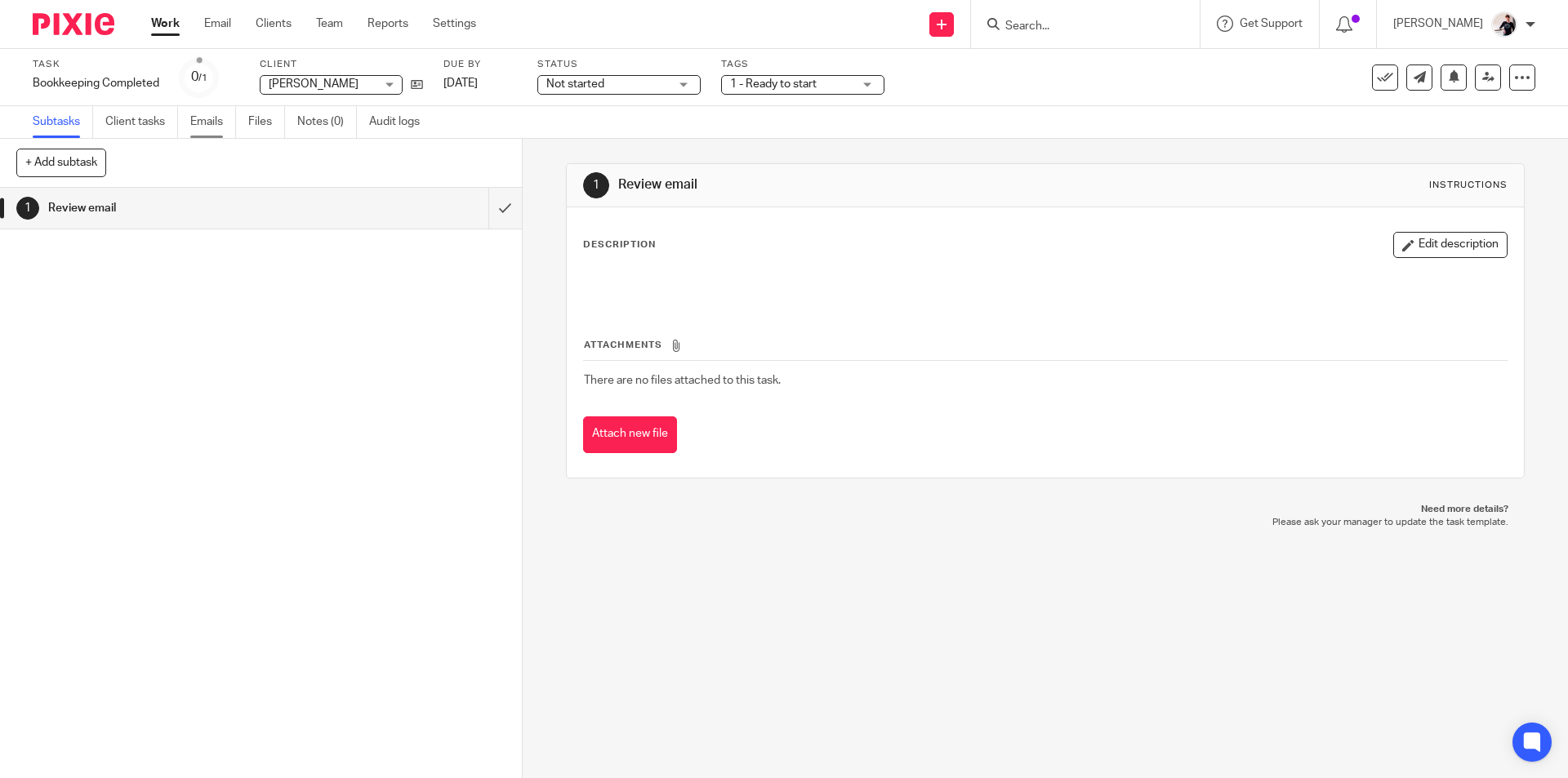
click at [213, 129] on link "Emails" at bounding box center [213, 122] width 46 height 32
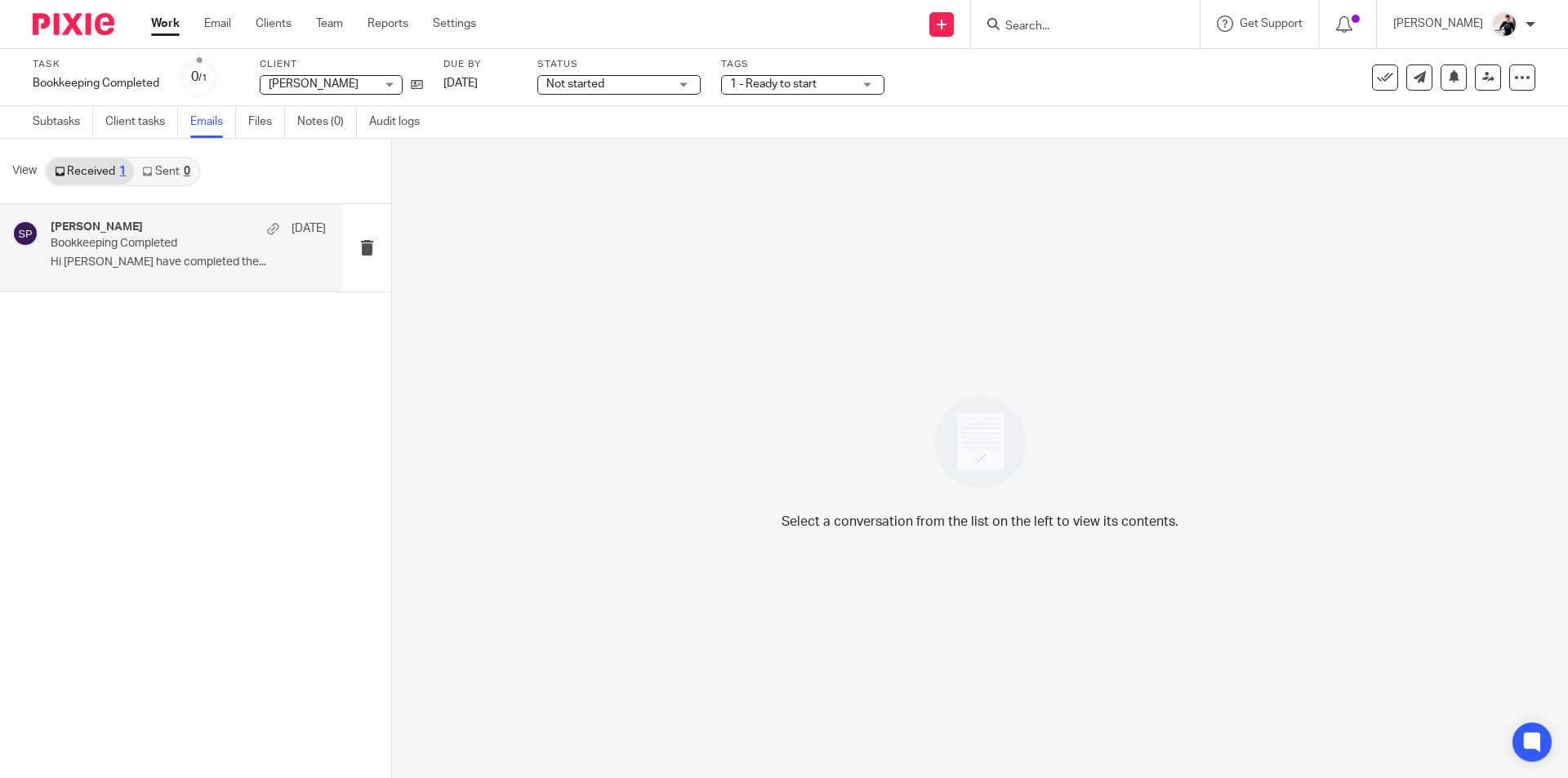
click at [200, 288] on div "Vicki Sanders 9 Oct Bookkeeping Completed Hi Helen I have completed the..." at bounding box center [171, 247] width 342 height 87
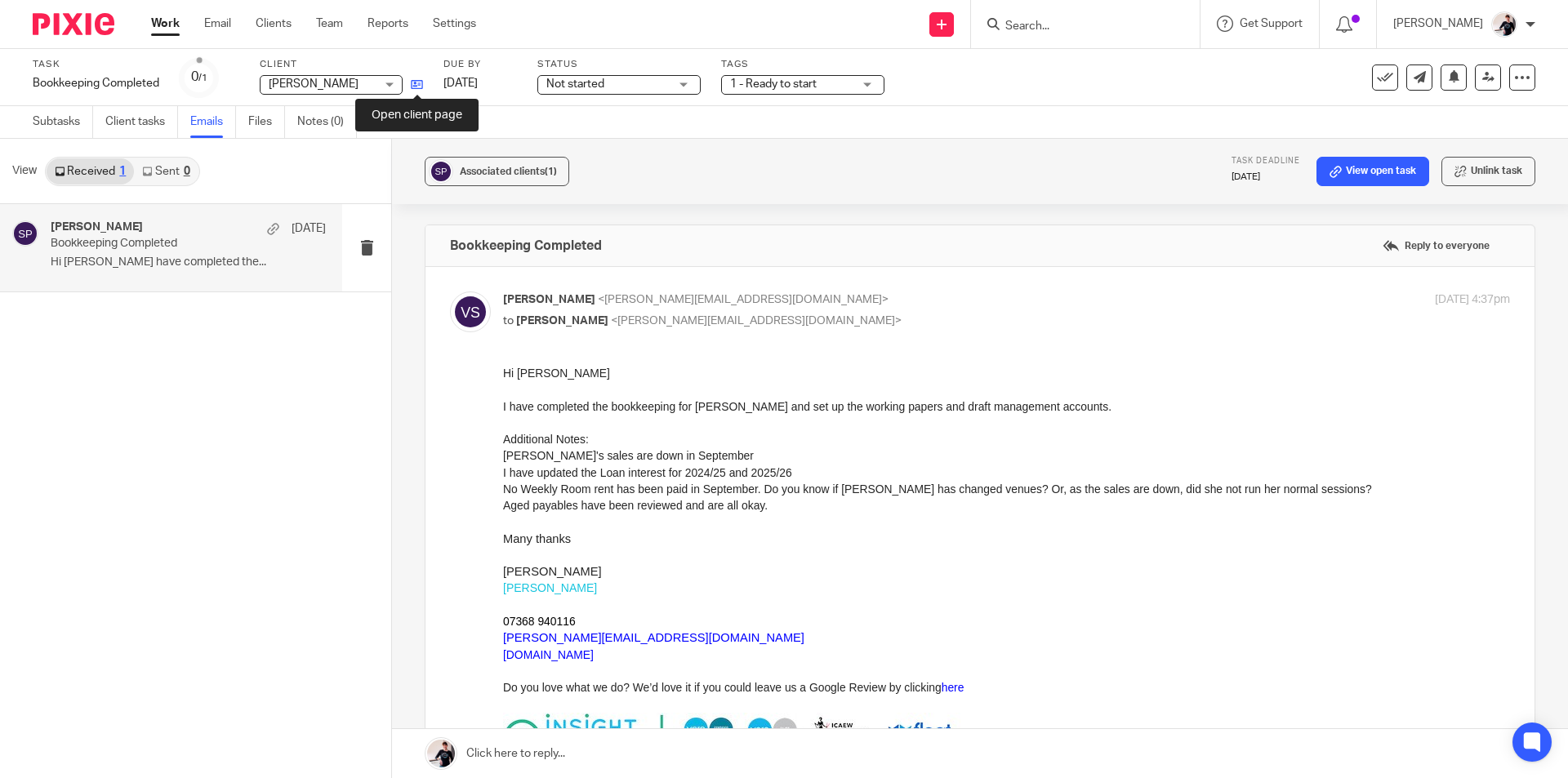
click at [422, 84] on icon at bounding box center [416, 85] width 12 height 12
click at [1084, 25] on input "Search" at bounding box center [1077, 26] width 147 height 14
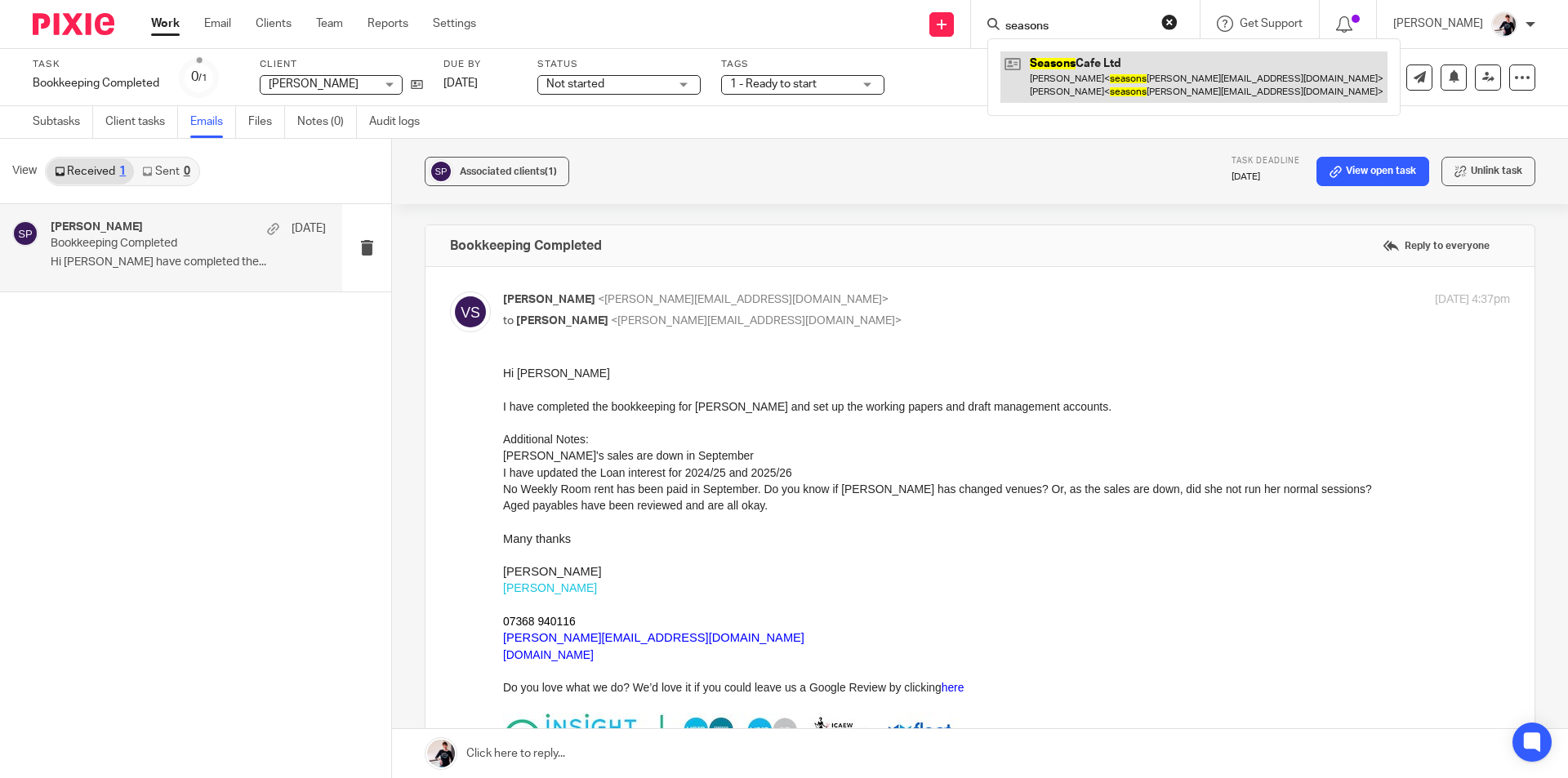
type input "seasons"
click at [1087, 78] on link at bounding box center [1193, 77] width 387 height 51
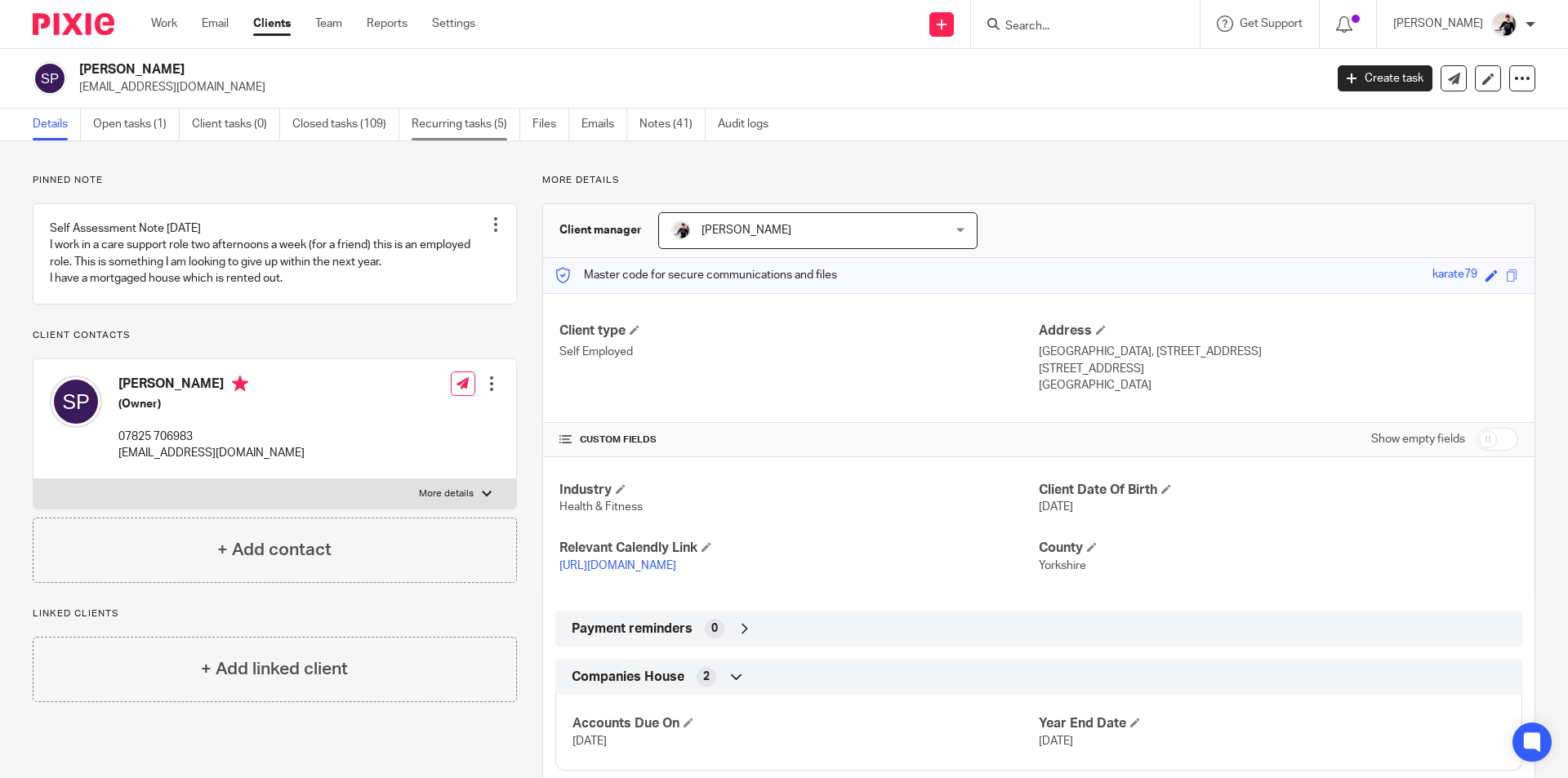
click at [482, 129] on link "Recurring tasks (5)" at bounding box center [465, 124] width 108 height 32
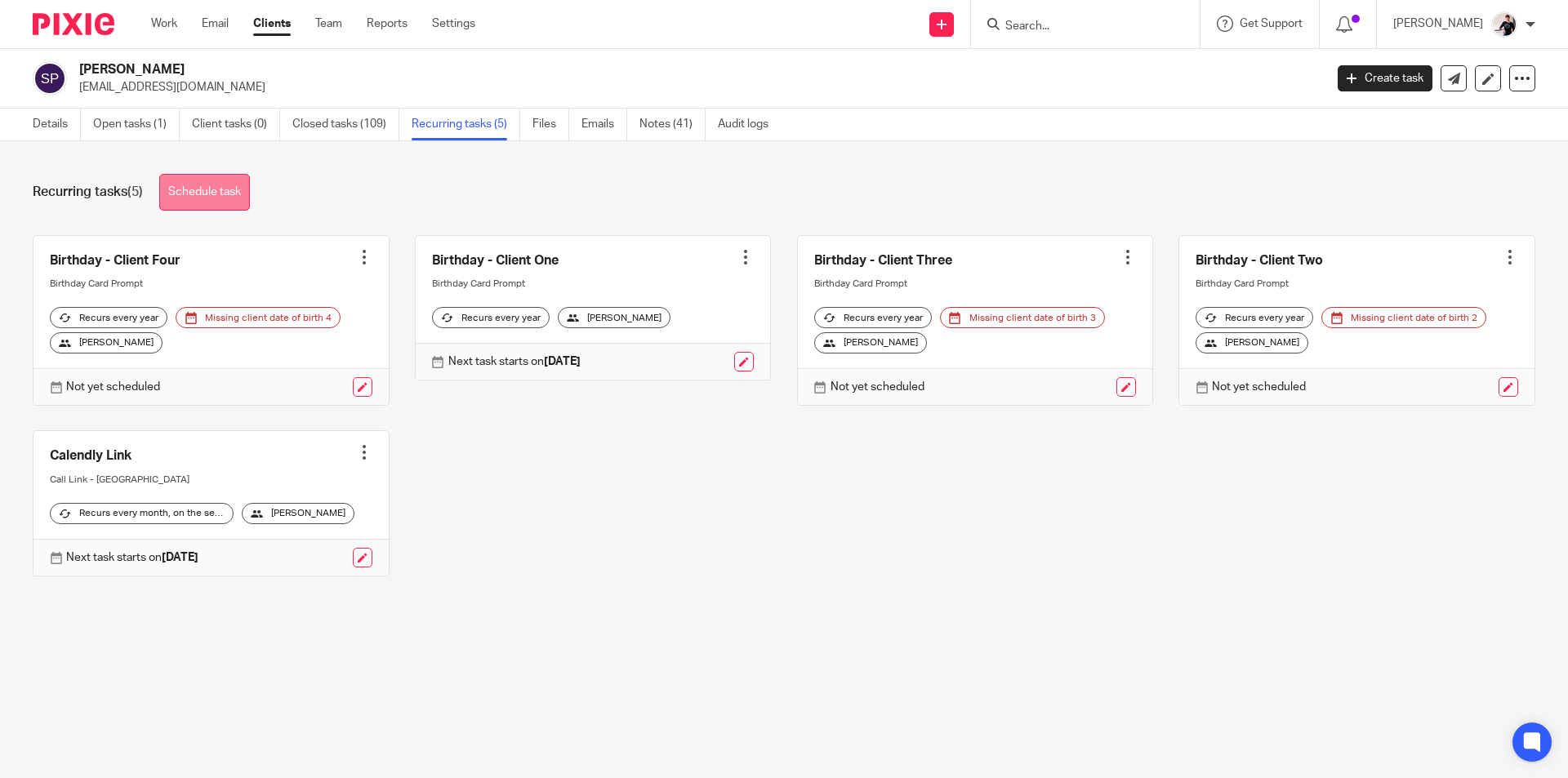
click at [238, 182] on link "Schedule task" at bounding box center [204, 192] width 91 height 36
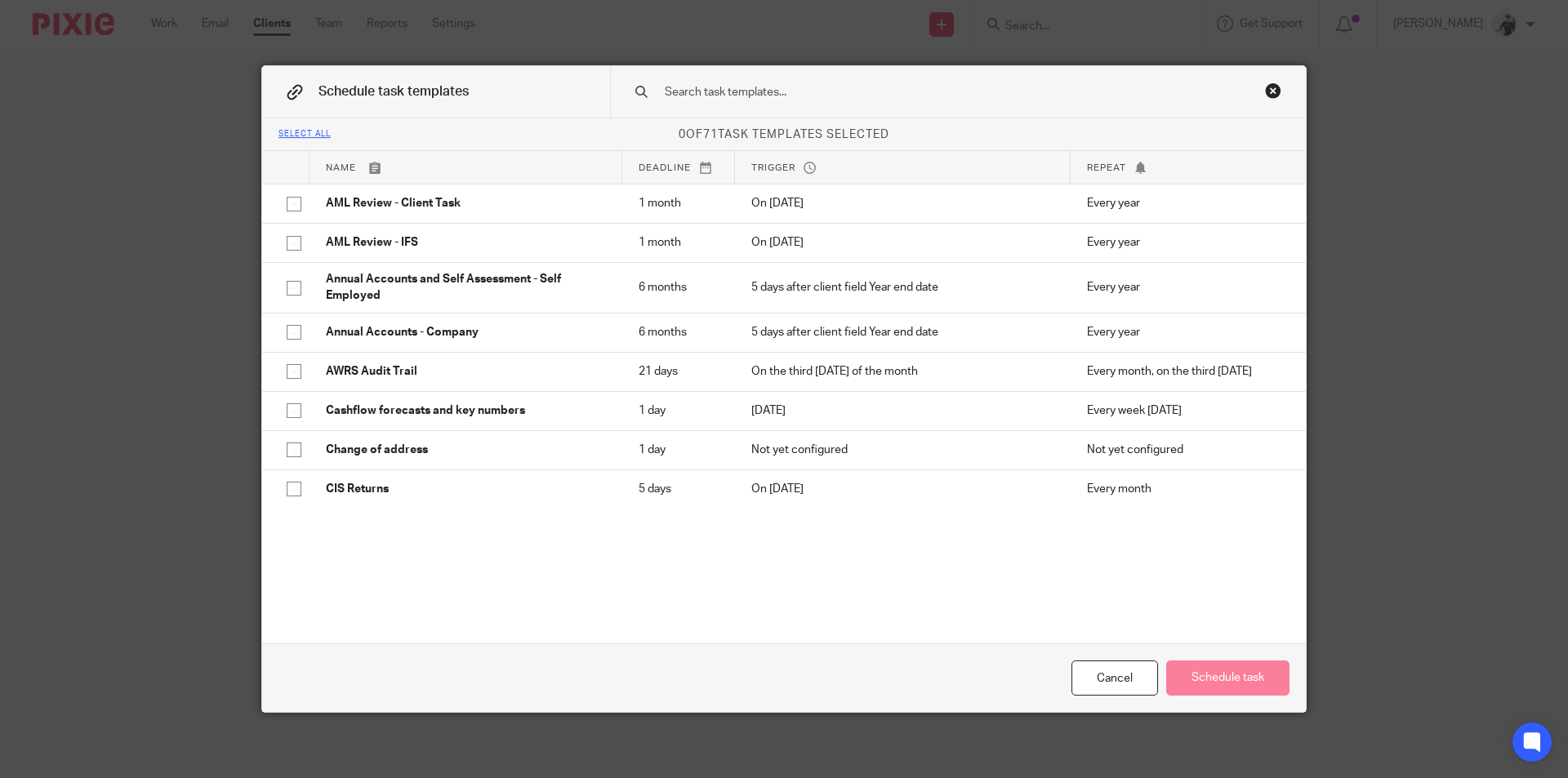
click at [759, 93] on input "text" at bounding box center [932, 91] width 538 height 18
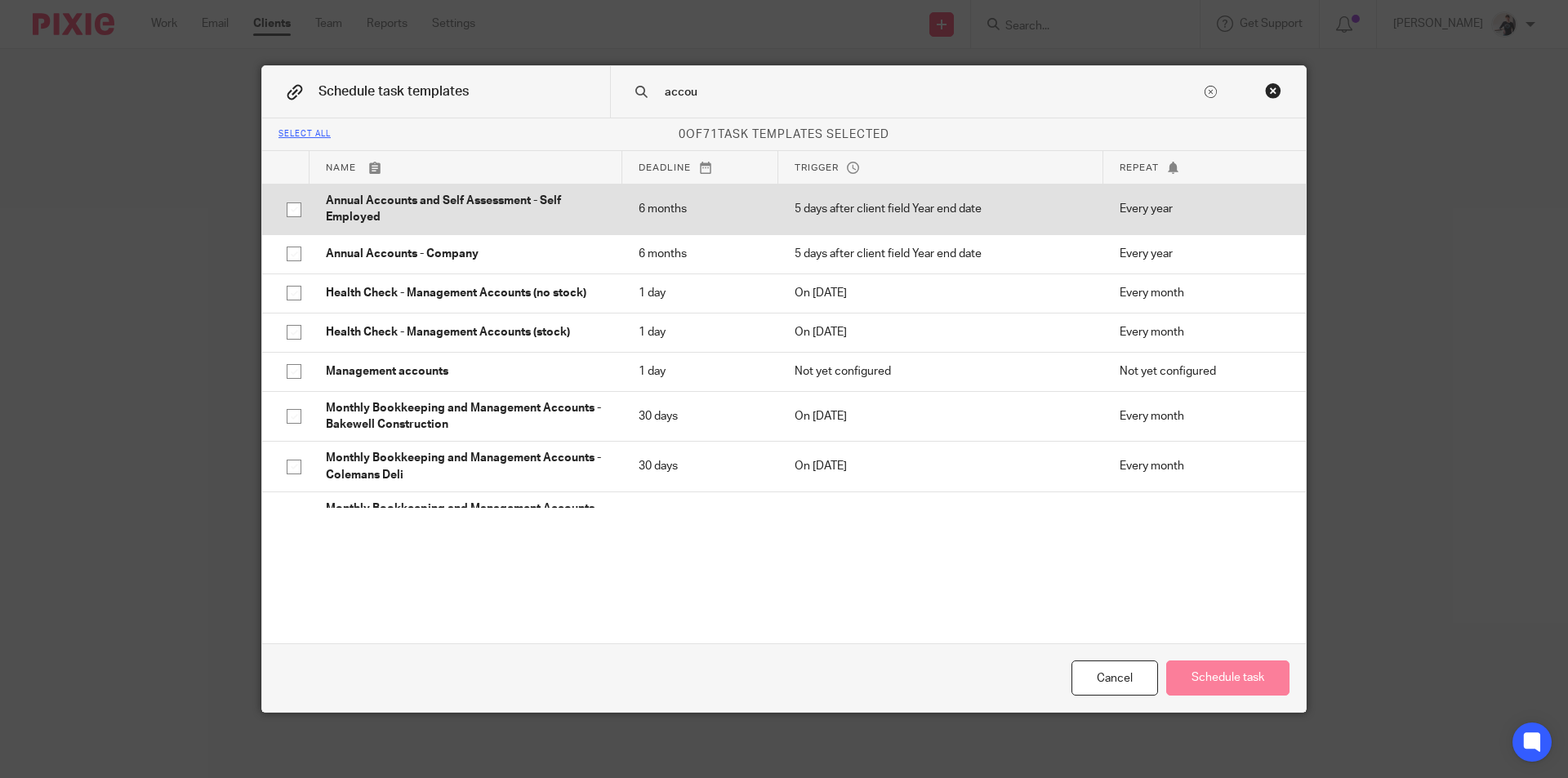
type input "accou"
click at [282, 207] on input "checkbox" at bounding box center [294, 210] width 31 height 31
checkbox input "true"
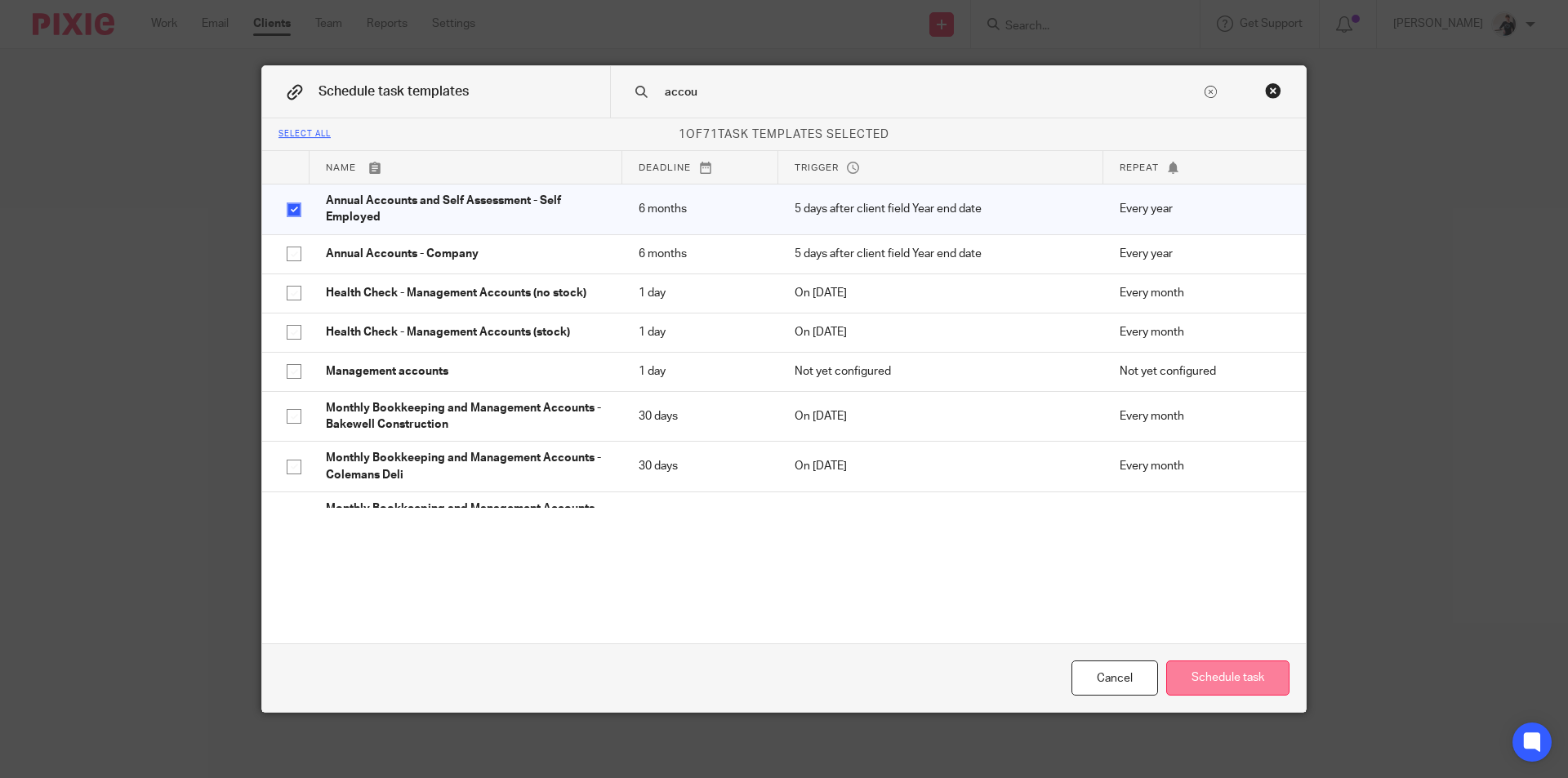
click at [1242, 677] on button "Schedule task" at bounding box center [1228, 677] width 124 height 35
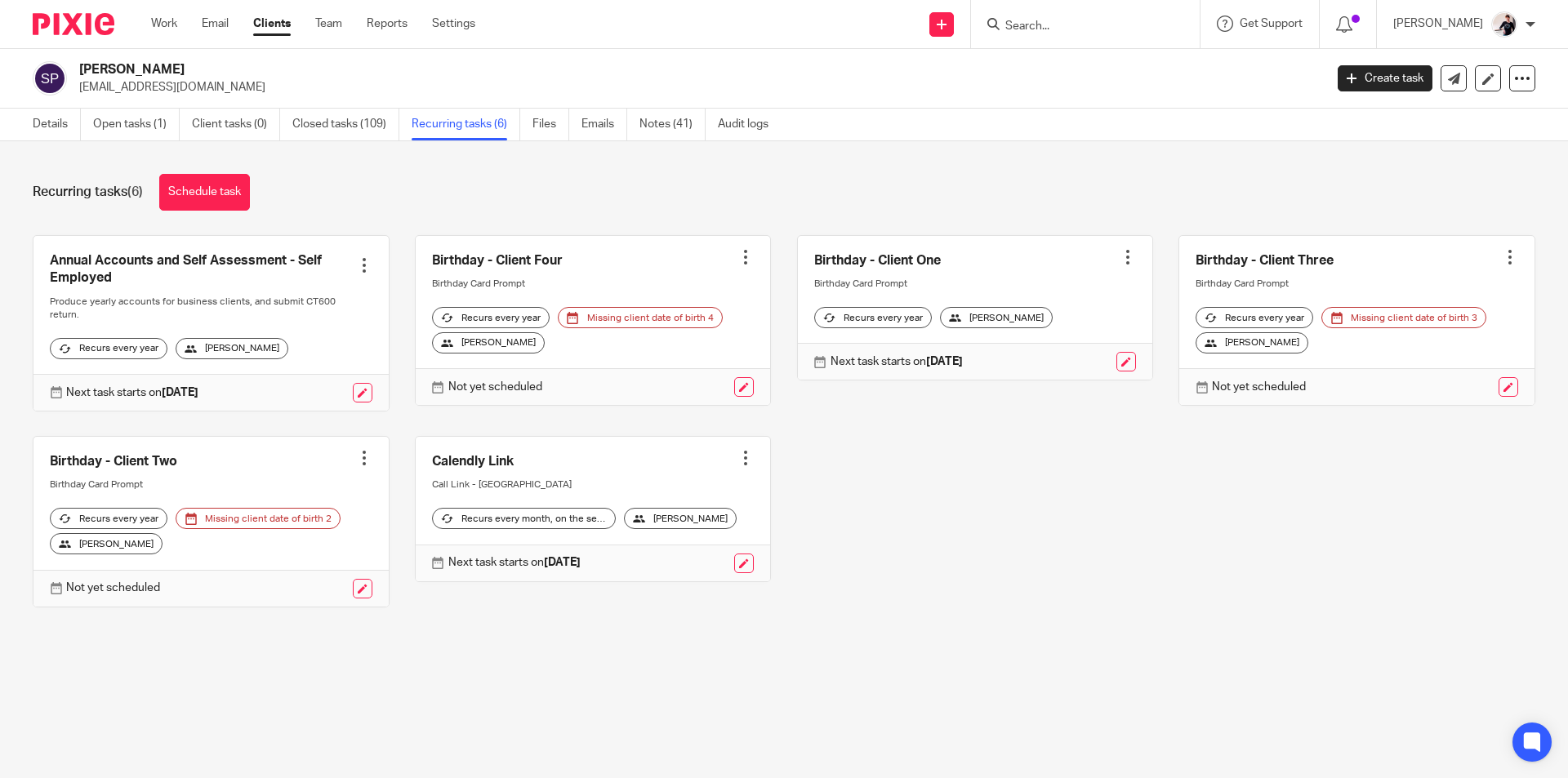
click at [360, 269] on div at bounding box center [364, 265] width 16 height 16
click at [357, 403] on link at bounding box center [362, 392] width 19 height 19
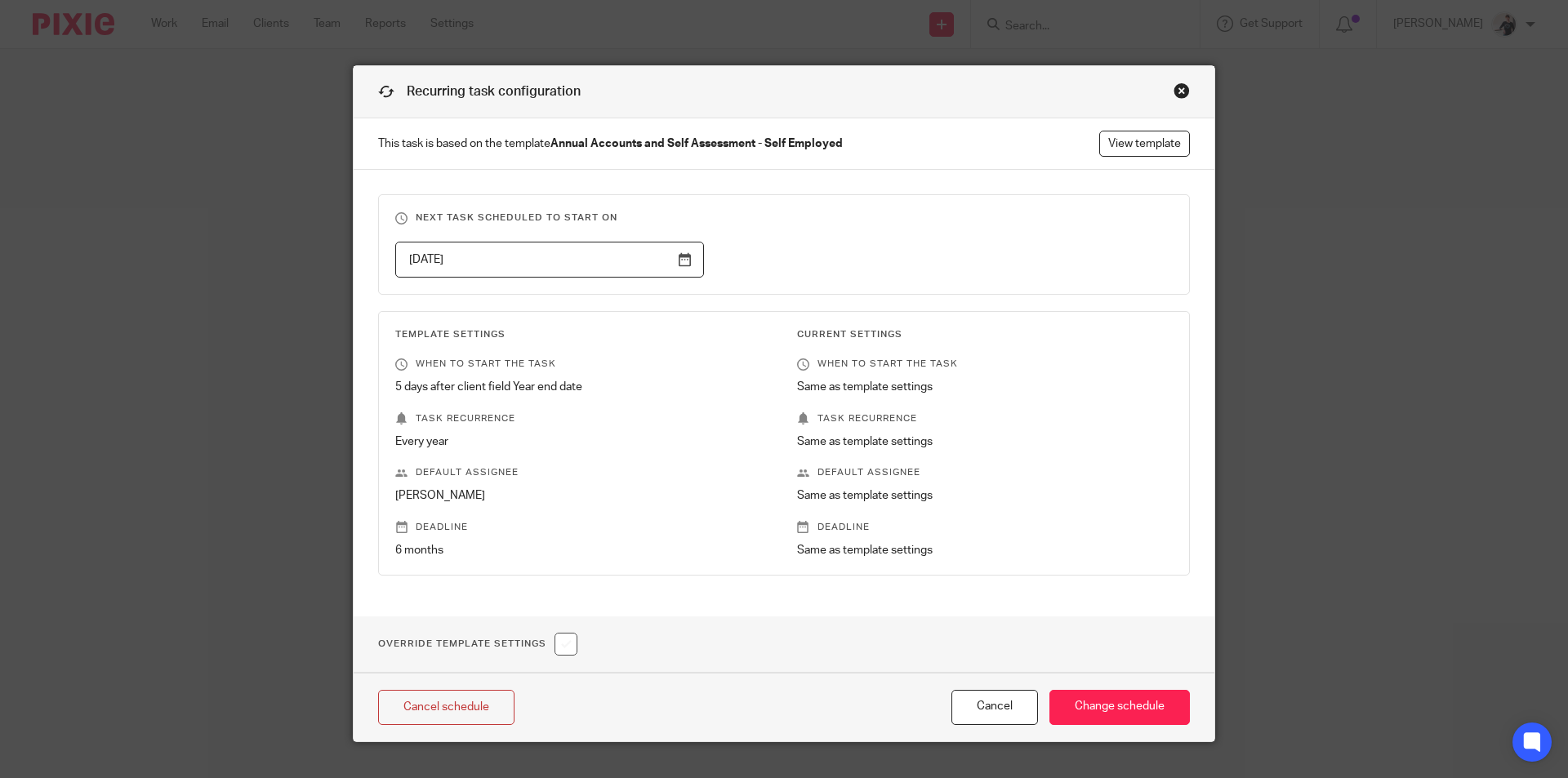
click at [476, 261] on input "2026-04-05" at bounding box center [549, 260] width 309 height 36
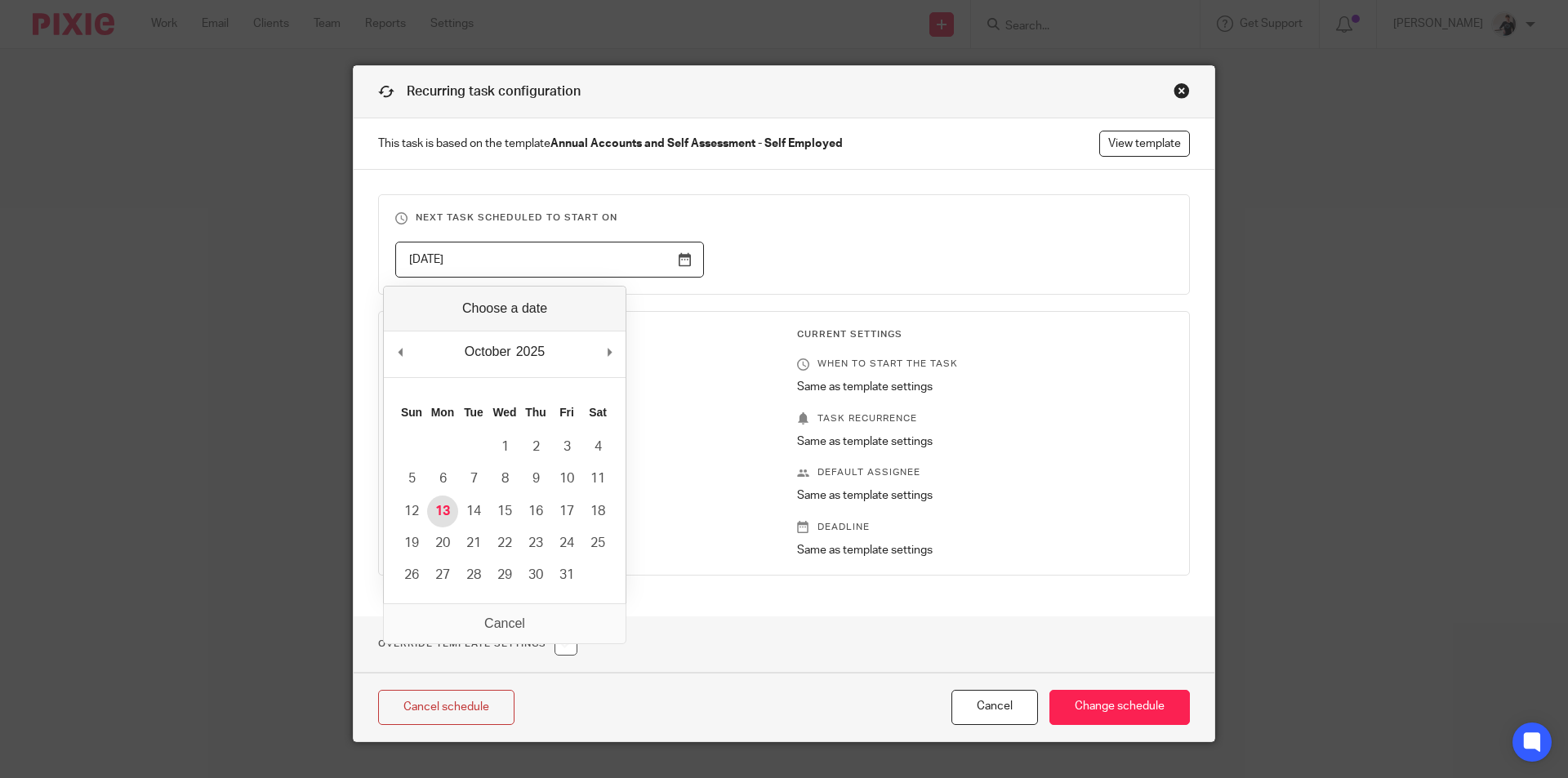
type input "2025-10-13"
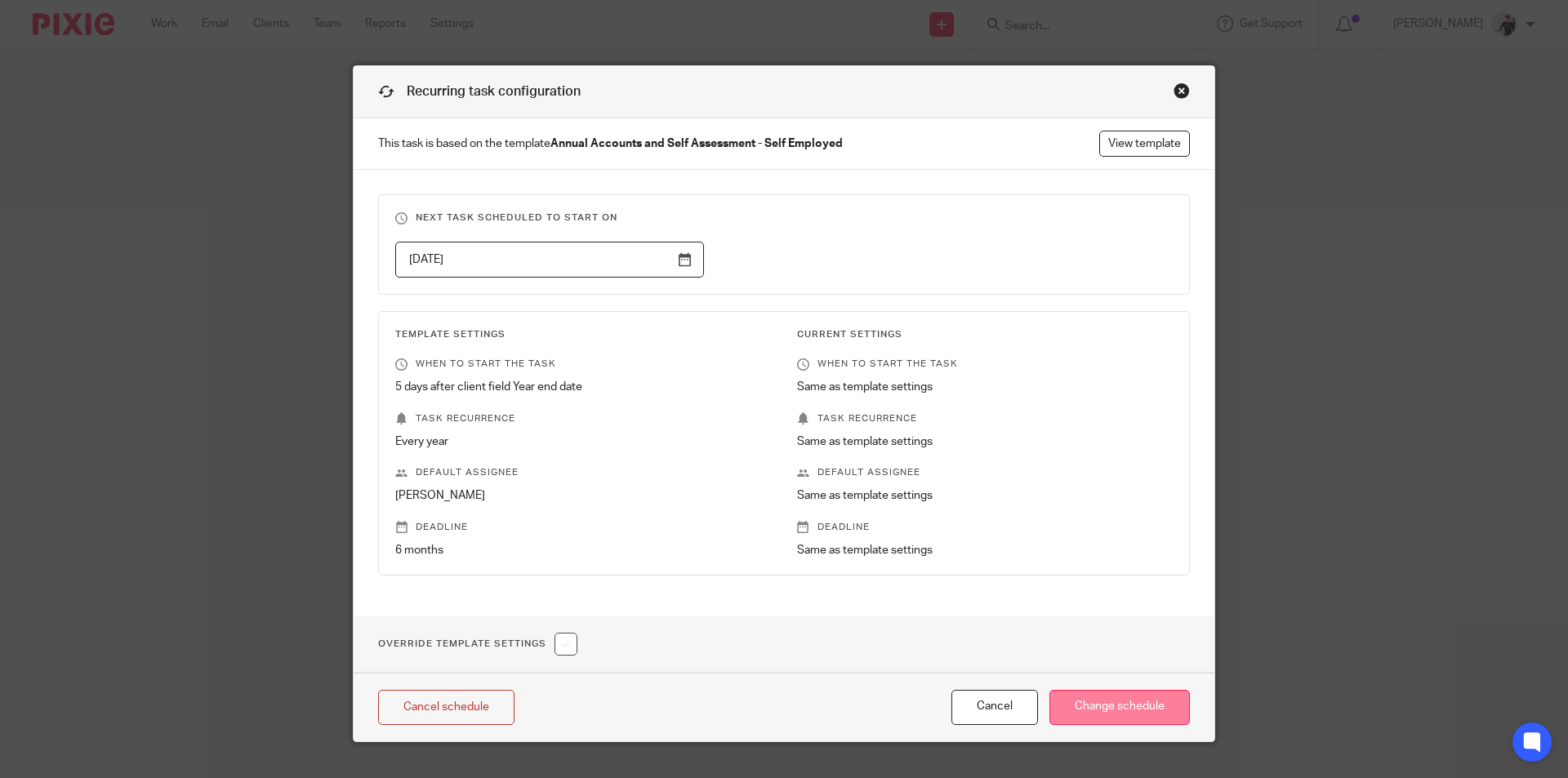
click at [1150, 712] on input "Change schedule" at bounding box center [1120, 706] width 140 height 35
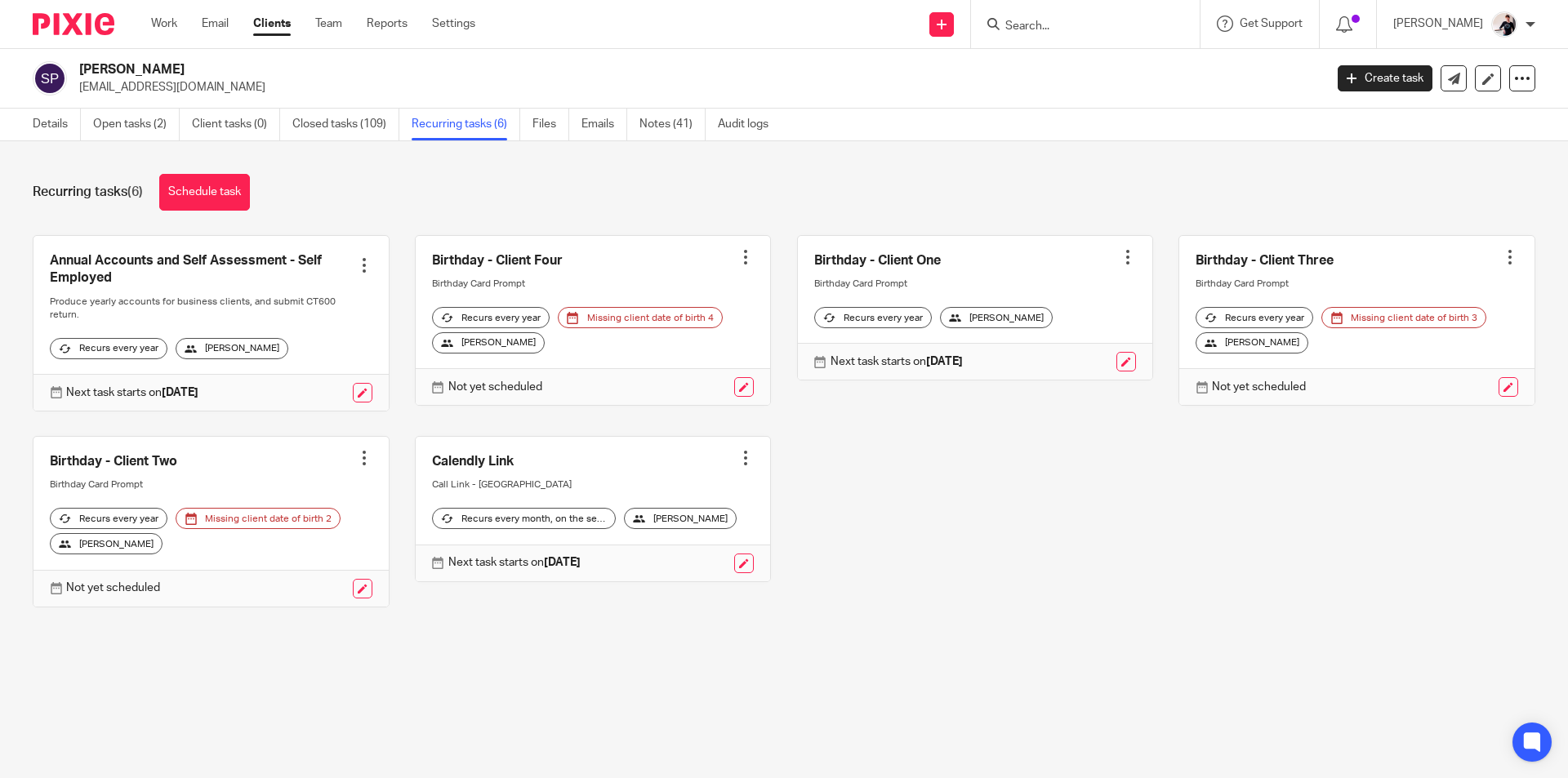
click at [1065, 30] on input "Search" at bounding box center [1077, 26] width 147 height 14
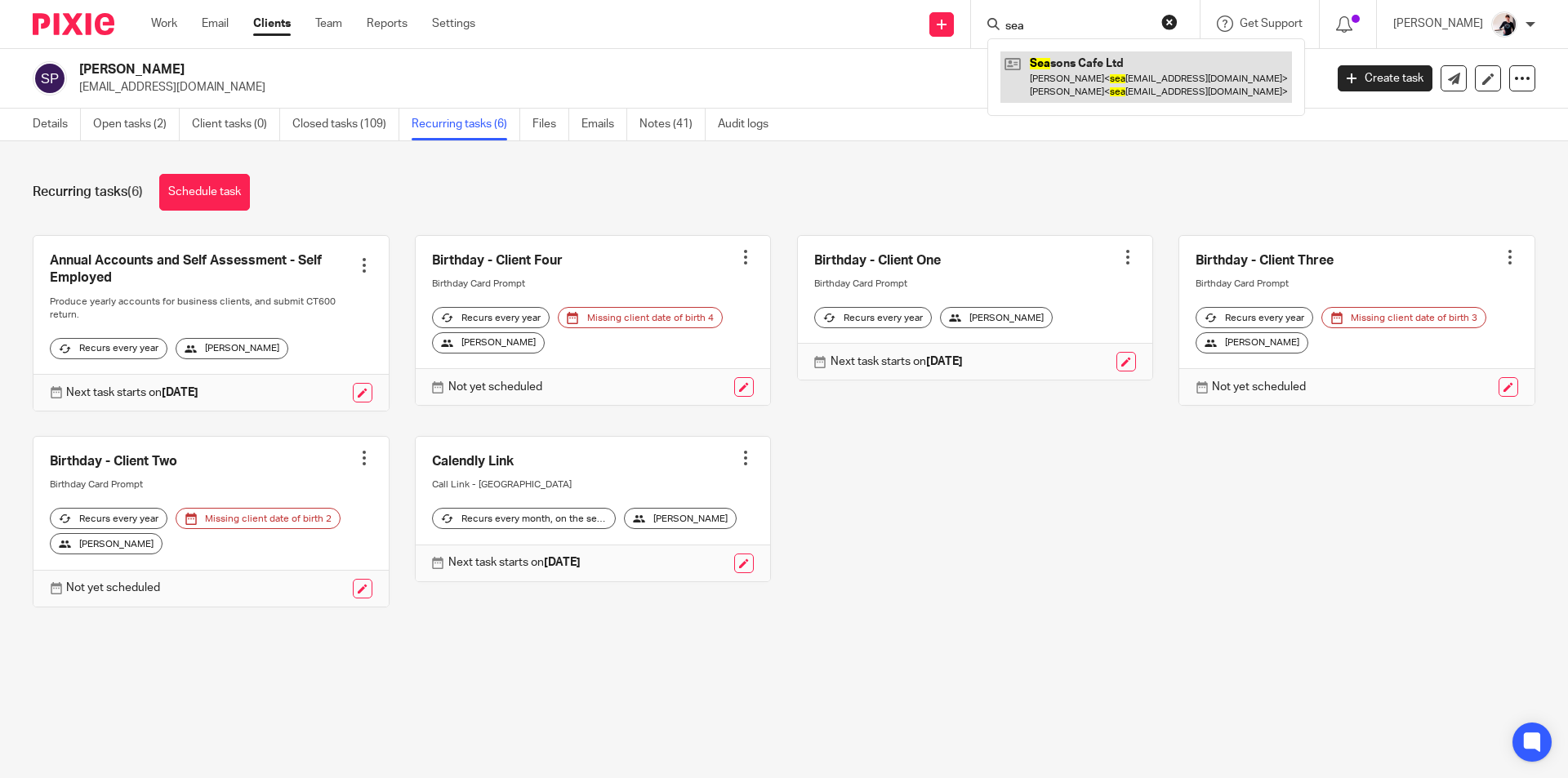
type input "sea"
click at [1087, 71] on link at bounding box center [1146, 77] width 291 height 51
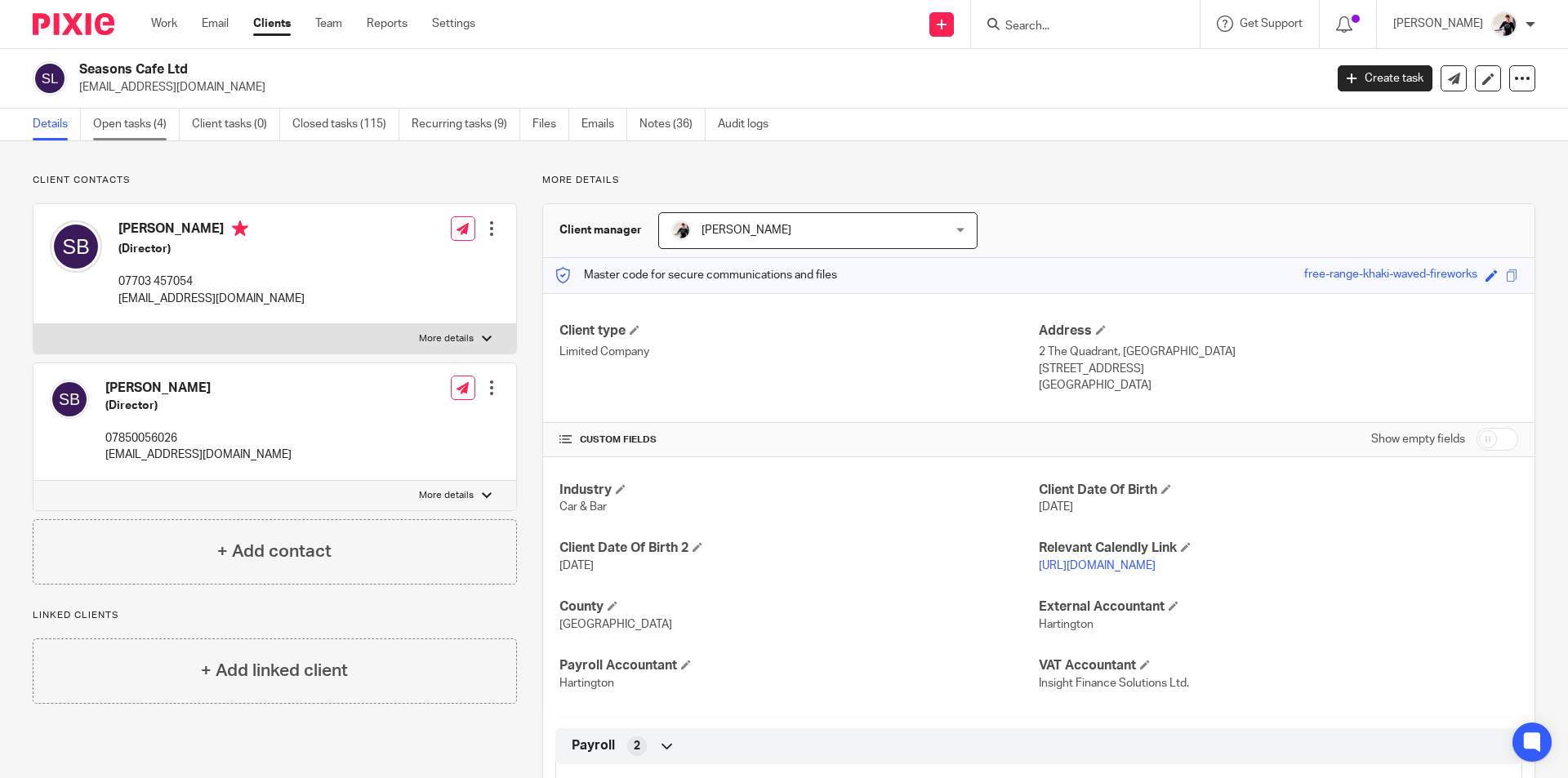
click at [146, 125] on link "Open tasks (4)" at bounding box center [136, 124] width 86 height 32
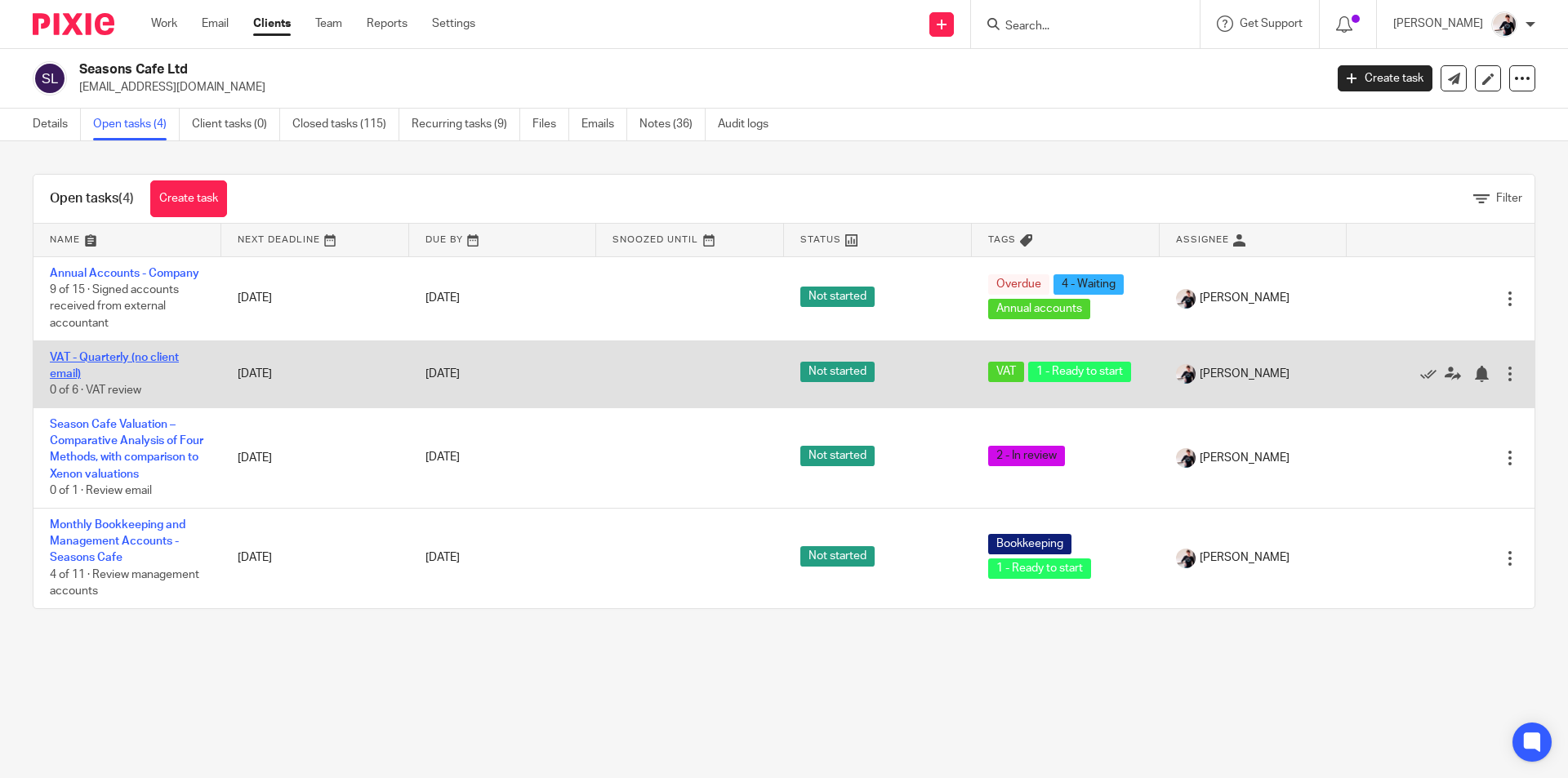
click at [158, 360] on link "VAT - Quarterly (no client email)" at bounding box center [114, 365] width 129 height 28
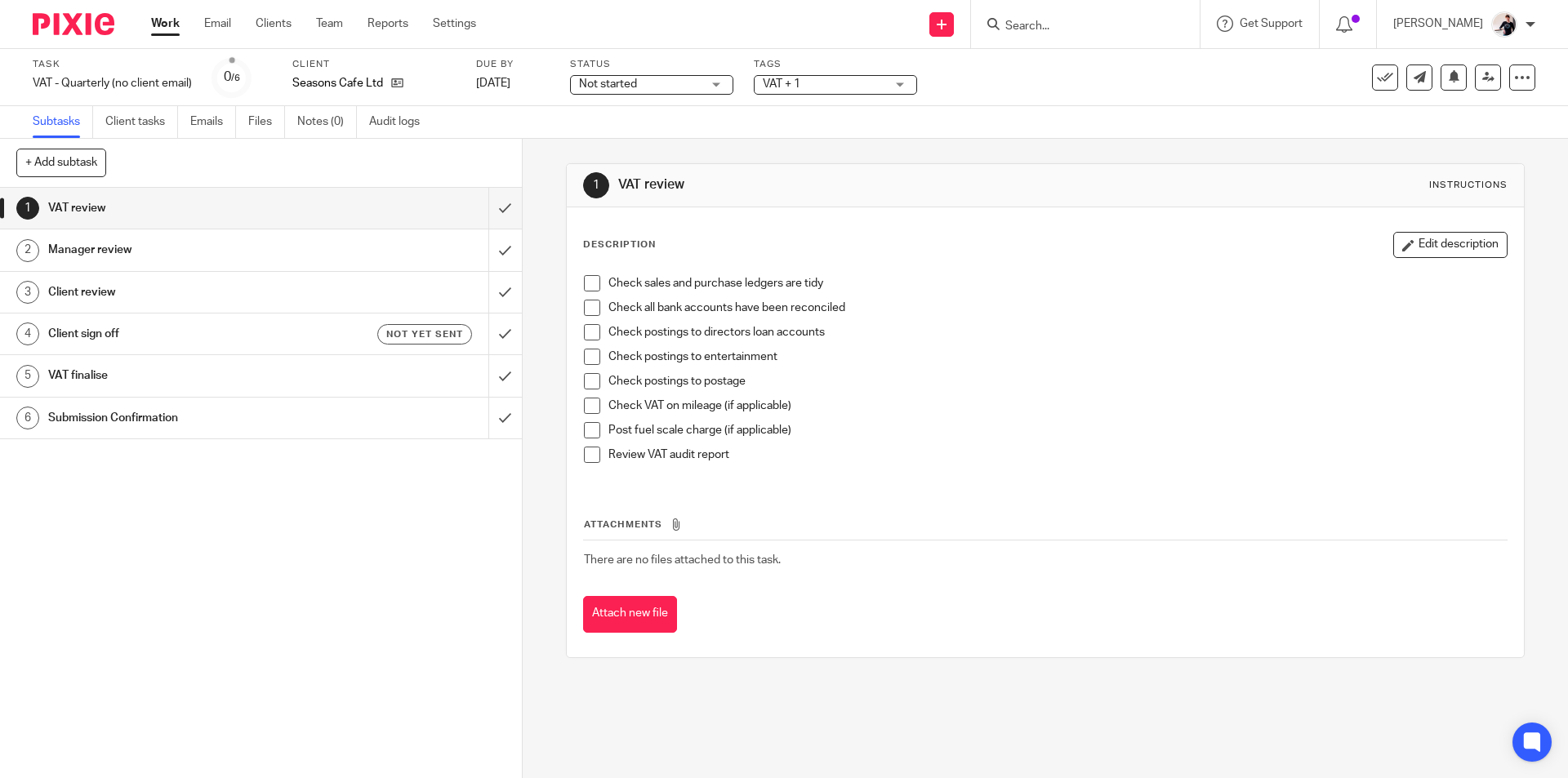
click at [586, 279] on span at bounding box center [591, 282] width 16 height 16
click at [587, 310] on span at bounding box center [591, 307] width 16 height 16
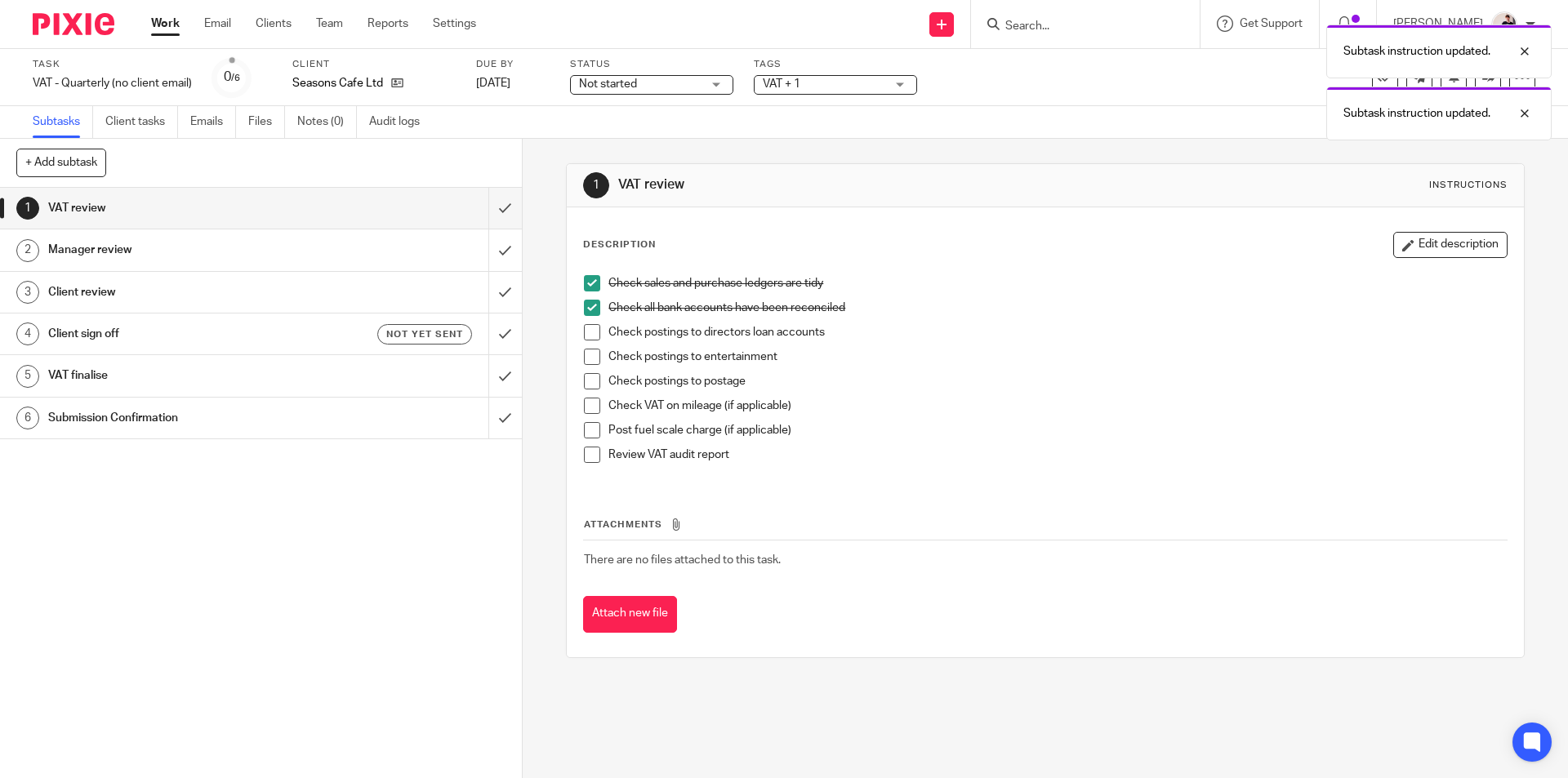
click at [589, 335] on span at bounding box center [591, 331] width 16 height 16
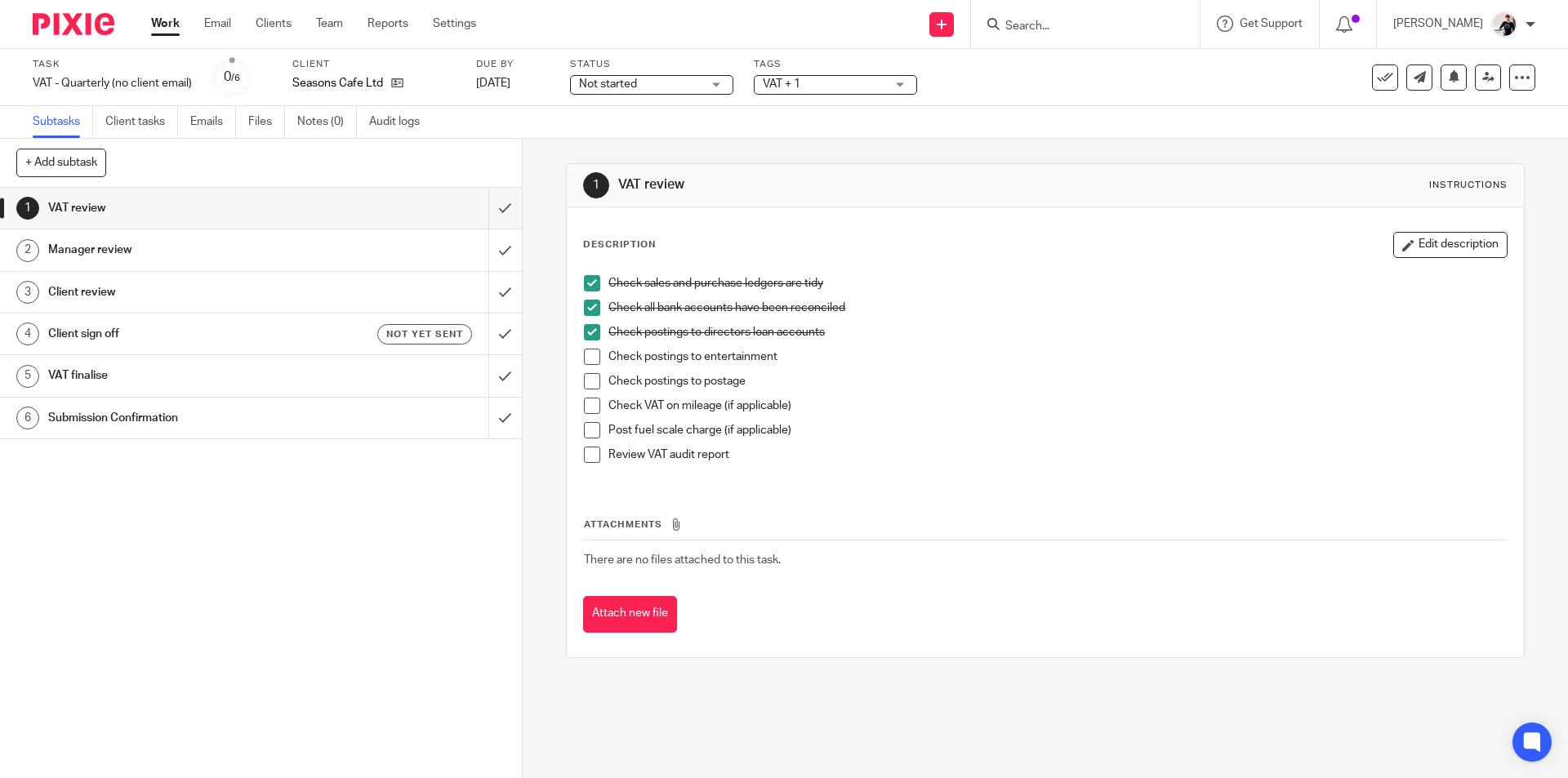
click at [587, 381] on span at bounding box center [591, 381] width 16 height 16
click at [587, 353] on span at bounding box center [591, 356] width 16 height 16
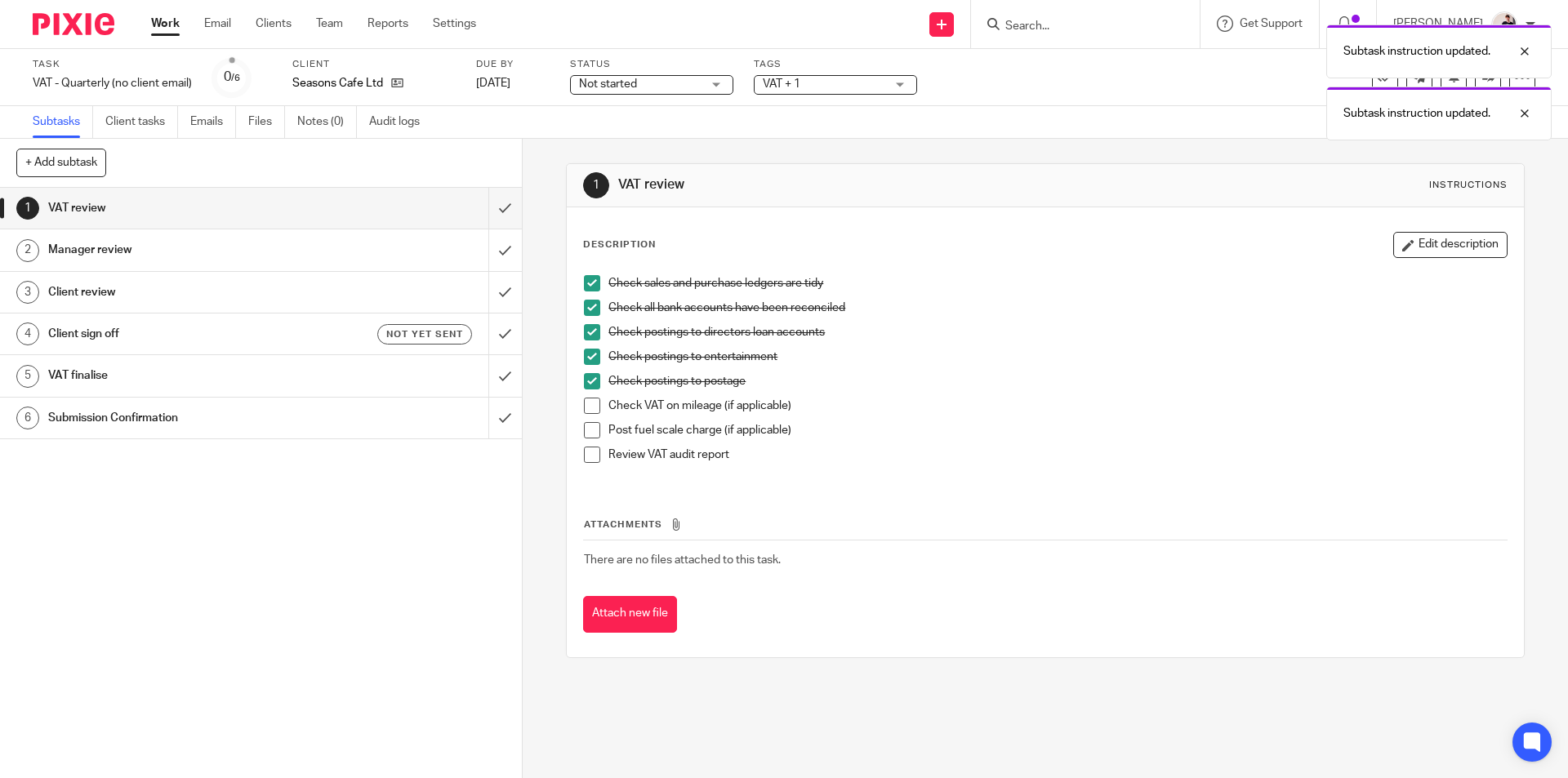
click at [586, 407] on span at bounding box center [591, 405] width 16 height 16
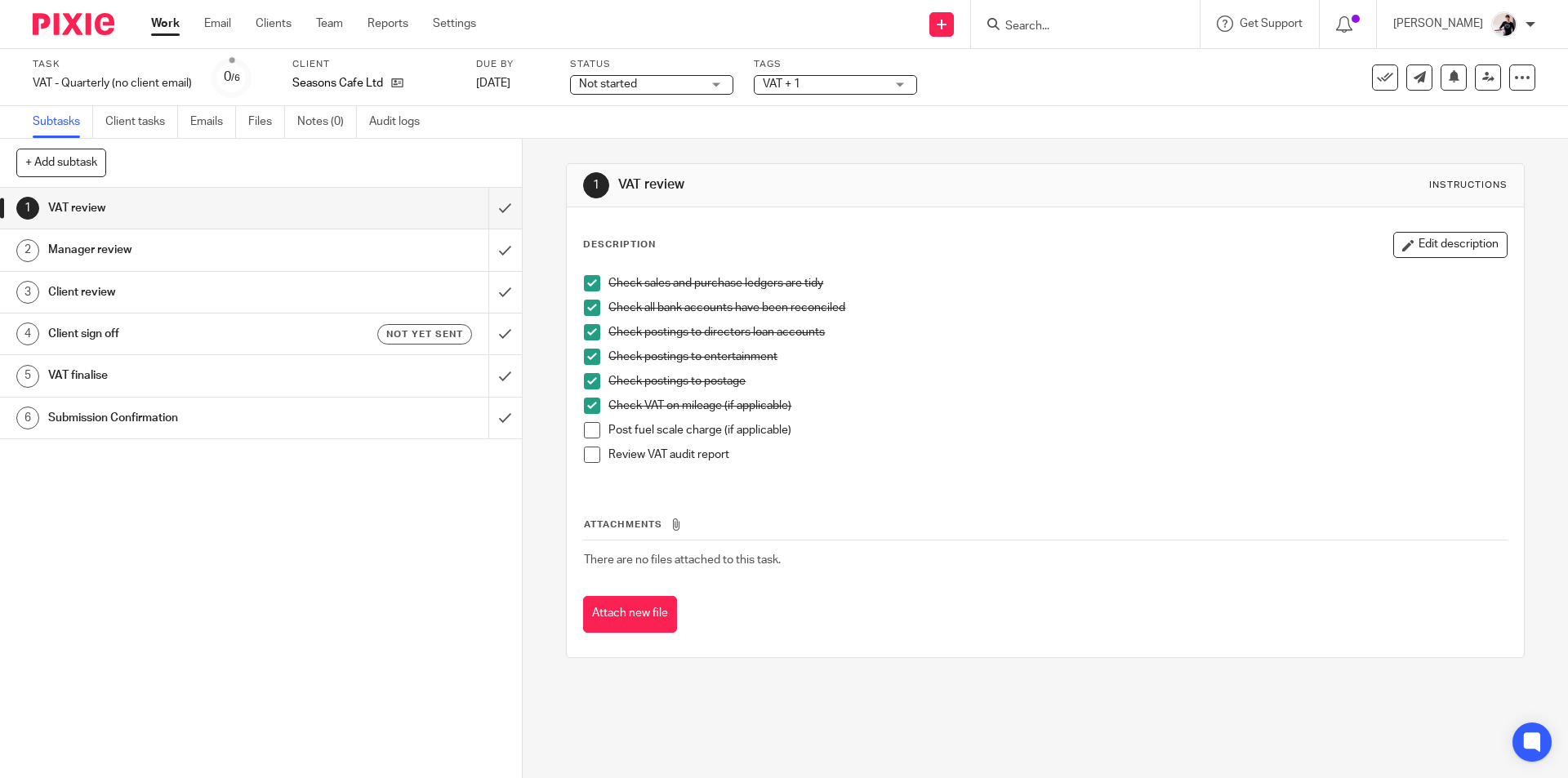
click at [591, 426] on span at bounding box center [591, 430] width 16 height 16
click at [584, 457] on span at bounding box center [591, 454] width 16 height 16
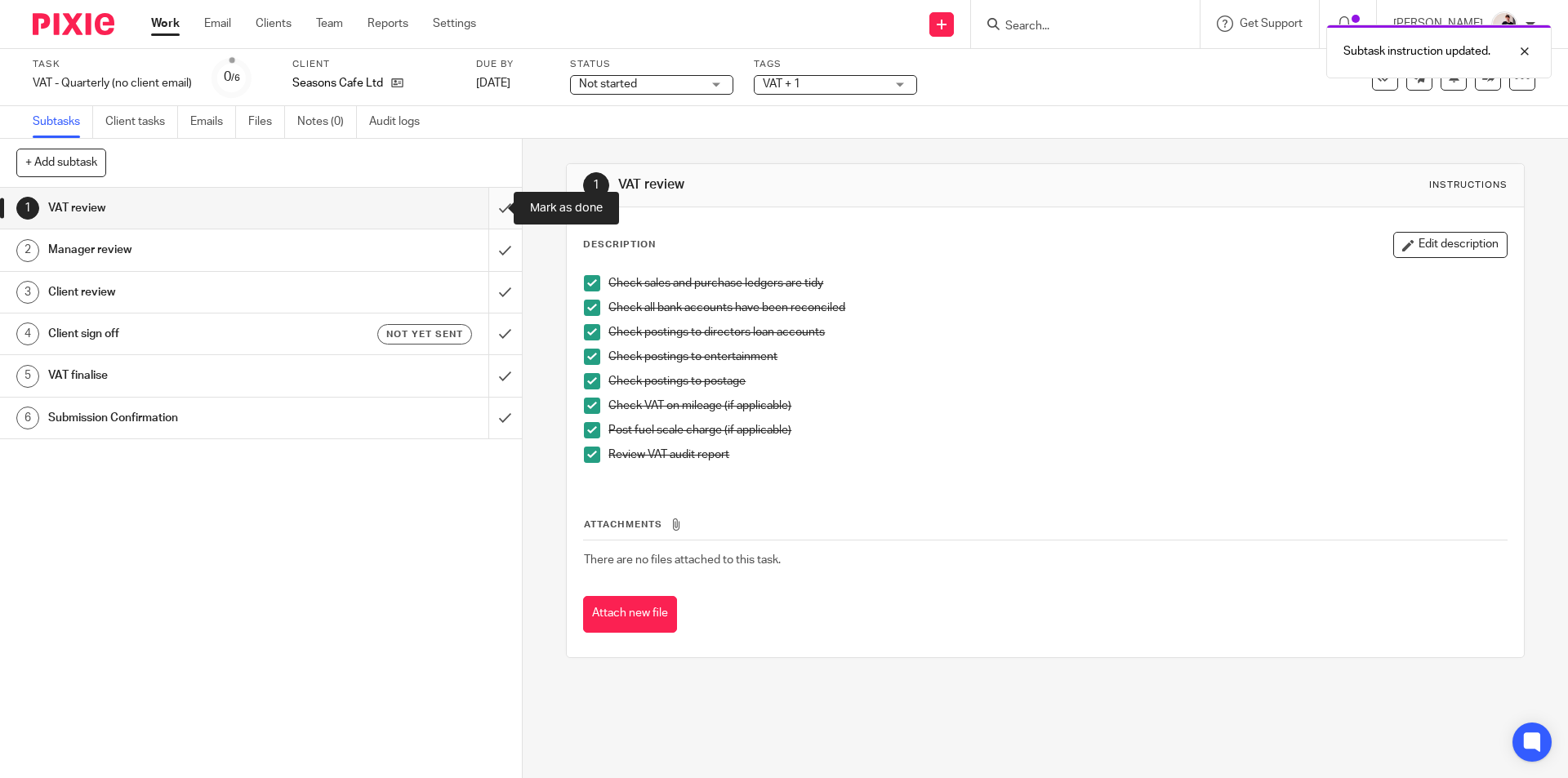
click at [492, 203] on input "submit" at bounding box center [261, 208] width 522 height 41
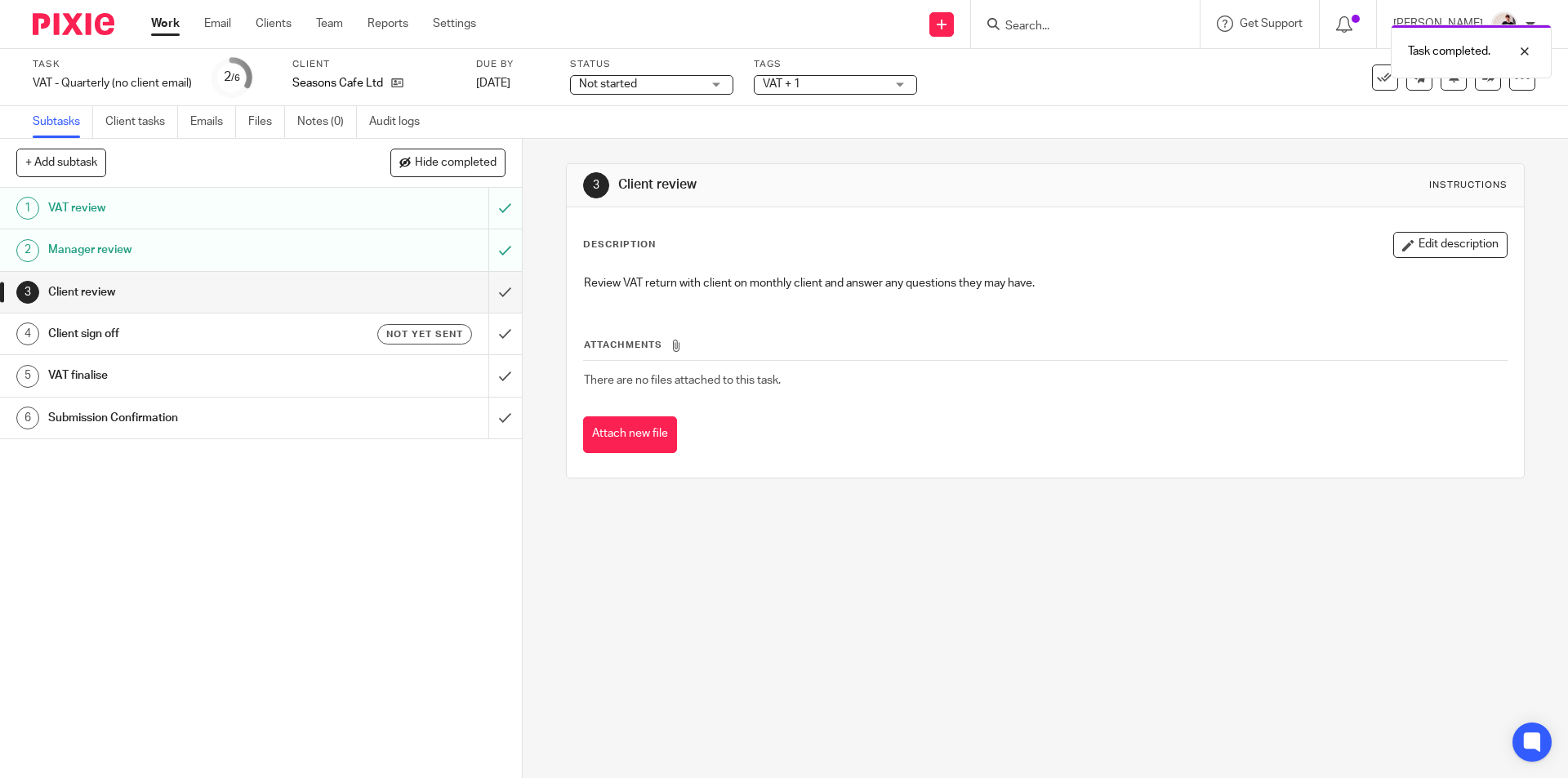
click at [344, 254] on div "Manager review" at bounding box center [260, 249] width 424 height 25
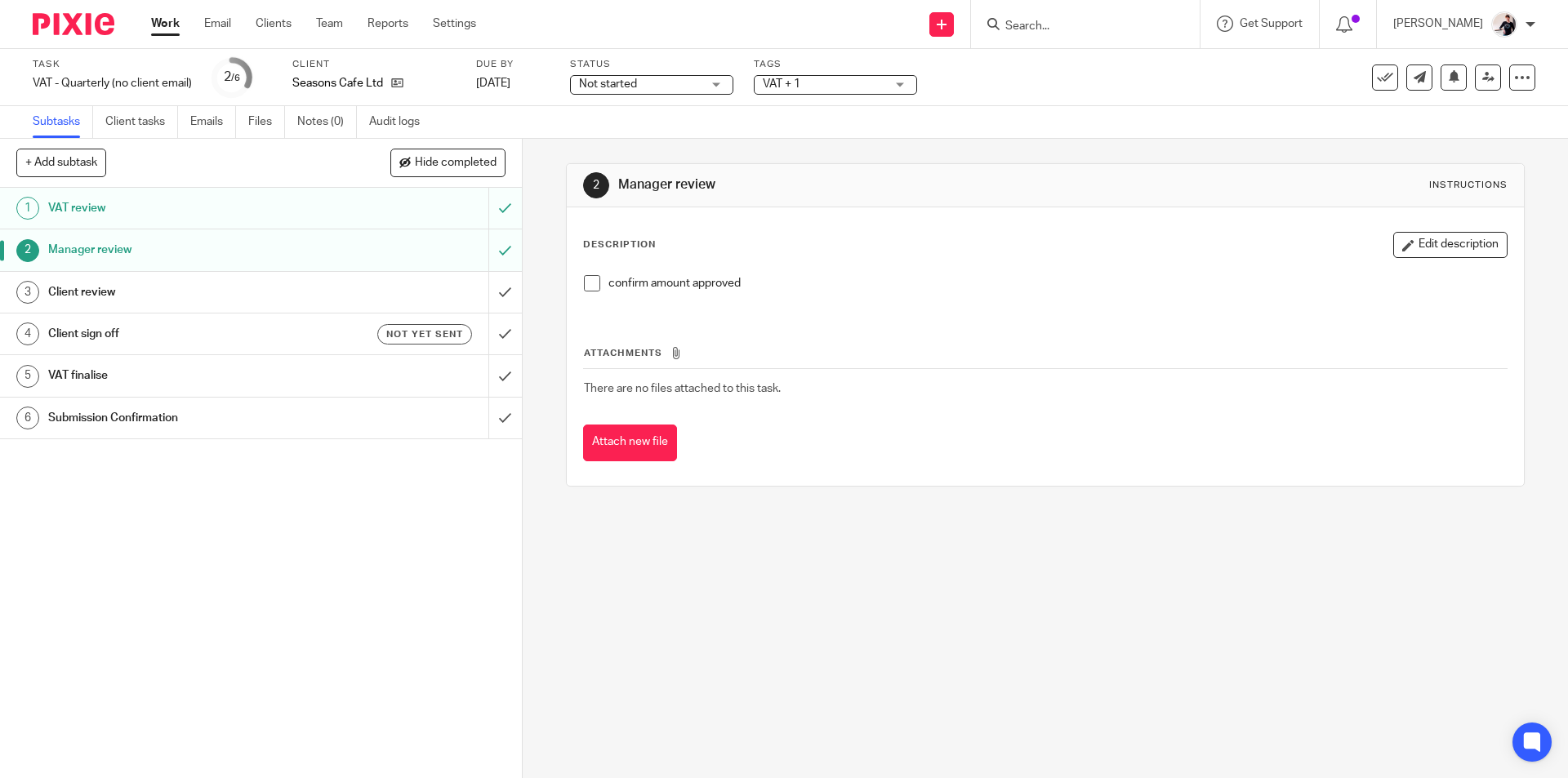
click at [590, 282] on span at bounding box center [591, 282] width 16 height 16
click at [366, 293] on div "Client review" at bounding box center [260, 292] width 424 height 25
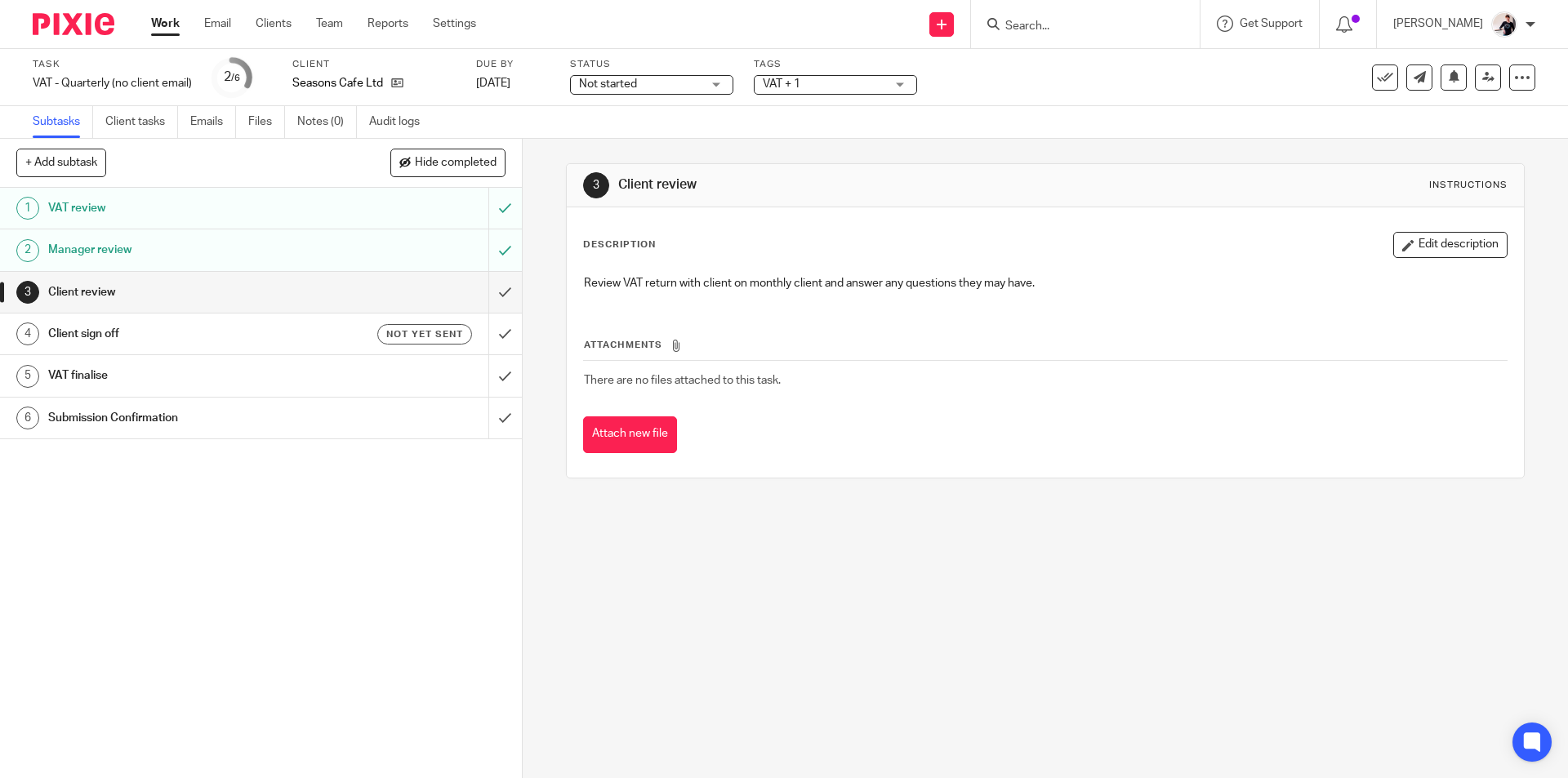
click at [661, 84] on span "Not started" at bounding box center [640, 85] width 123 height 17
click at [663, 137] on li "In progress" at bounding box center [652, 145] width 162 height 34
click at [796, 82] on span "VAT + 1" at bounding box center [781, 85] width 37 height 12
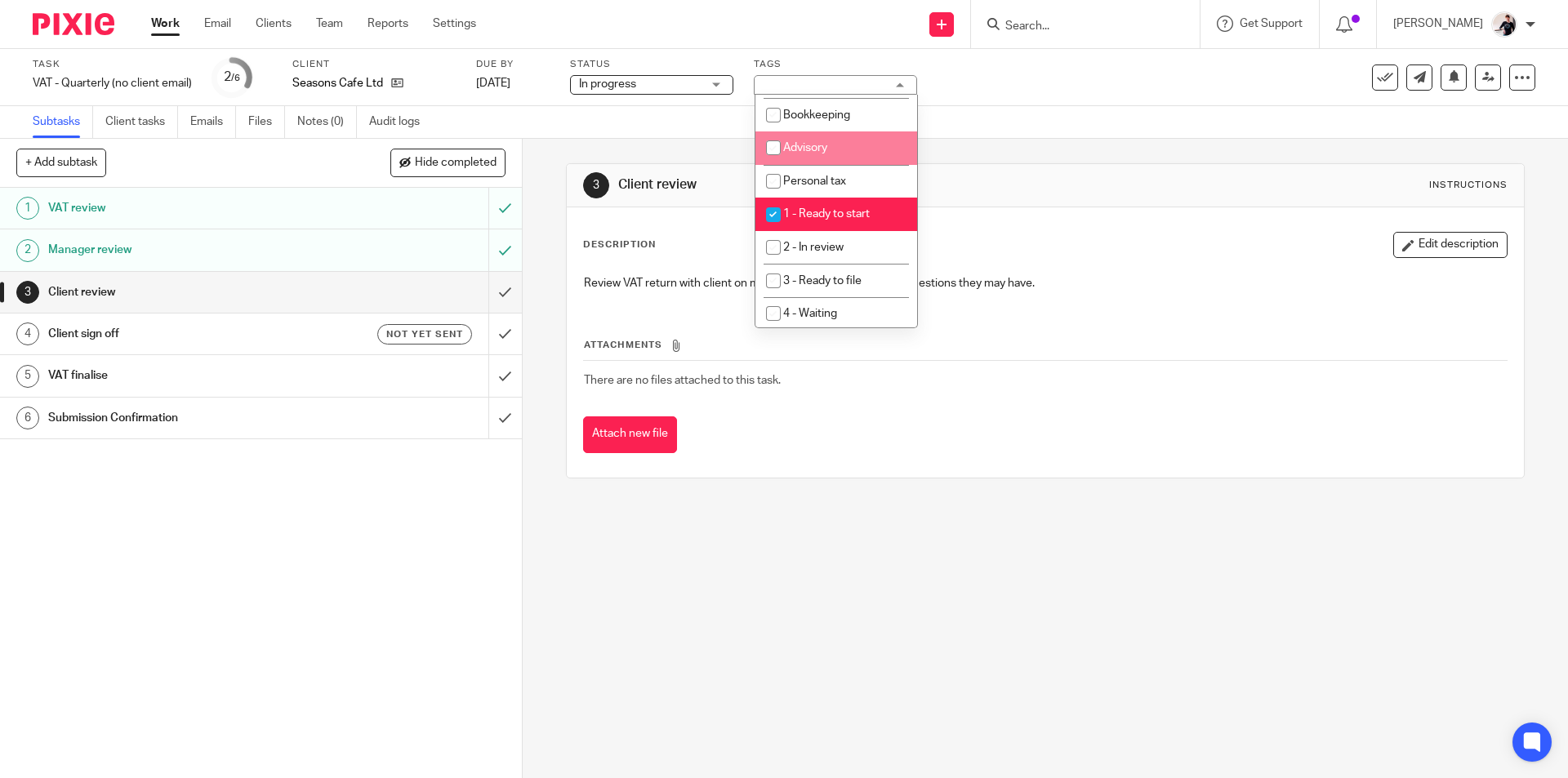
scroll to position [163, 0]
click at [869, 211] on span "1 - Ready to start" at bounding box center [826, 212] width 86 height 12
checkbox input "false"
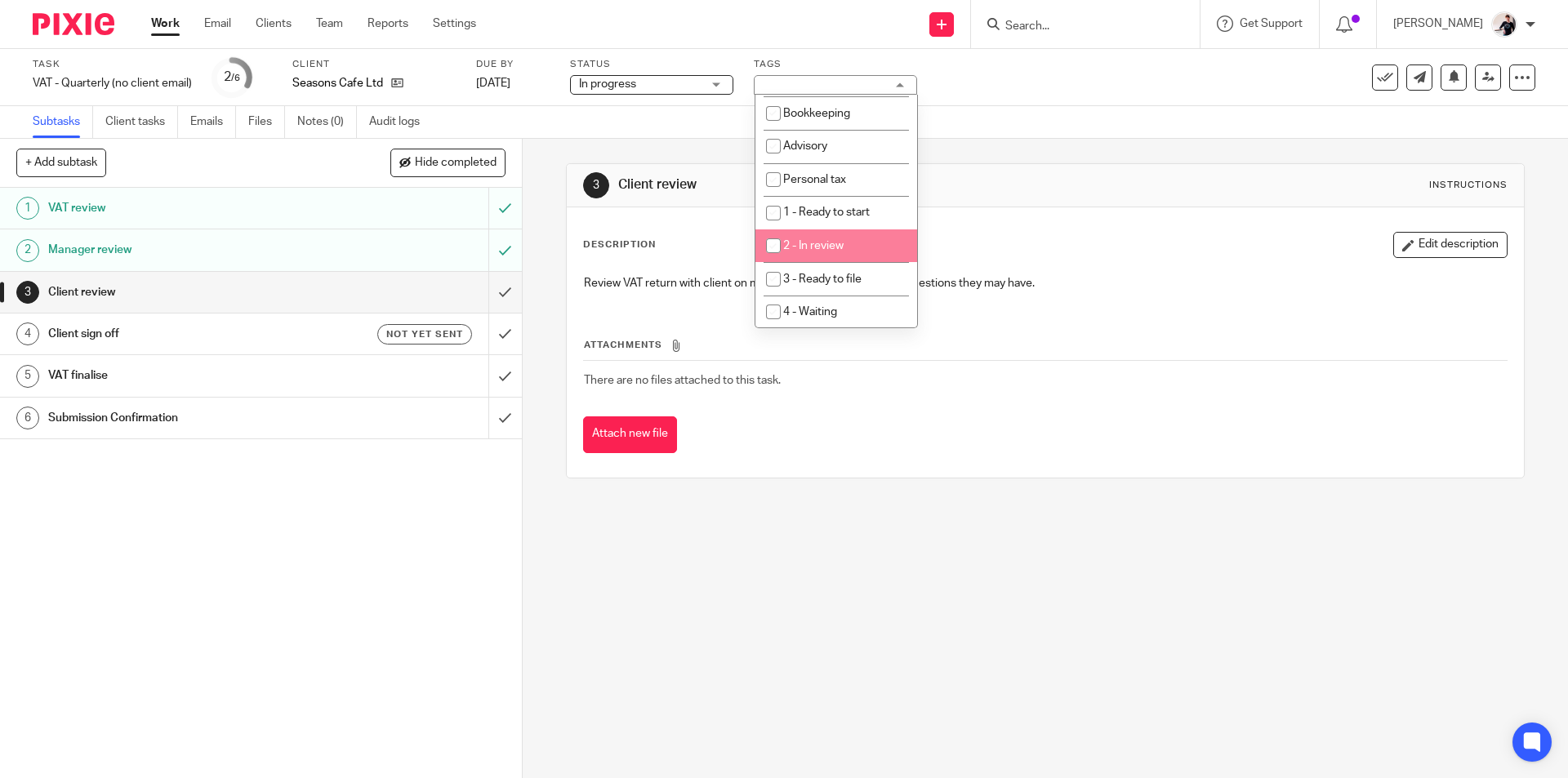
click at [867, 242] on li "2 - In review" at bounding box center [836, 246] width 162 height 34
checkbox input "true"
click at [510, 83] on link "[DATE]" at bounding box center [513, 84] width 74 height 17
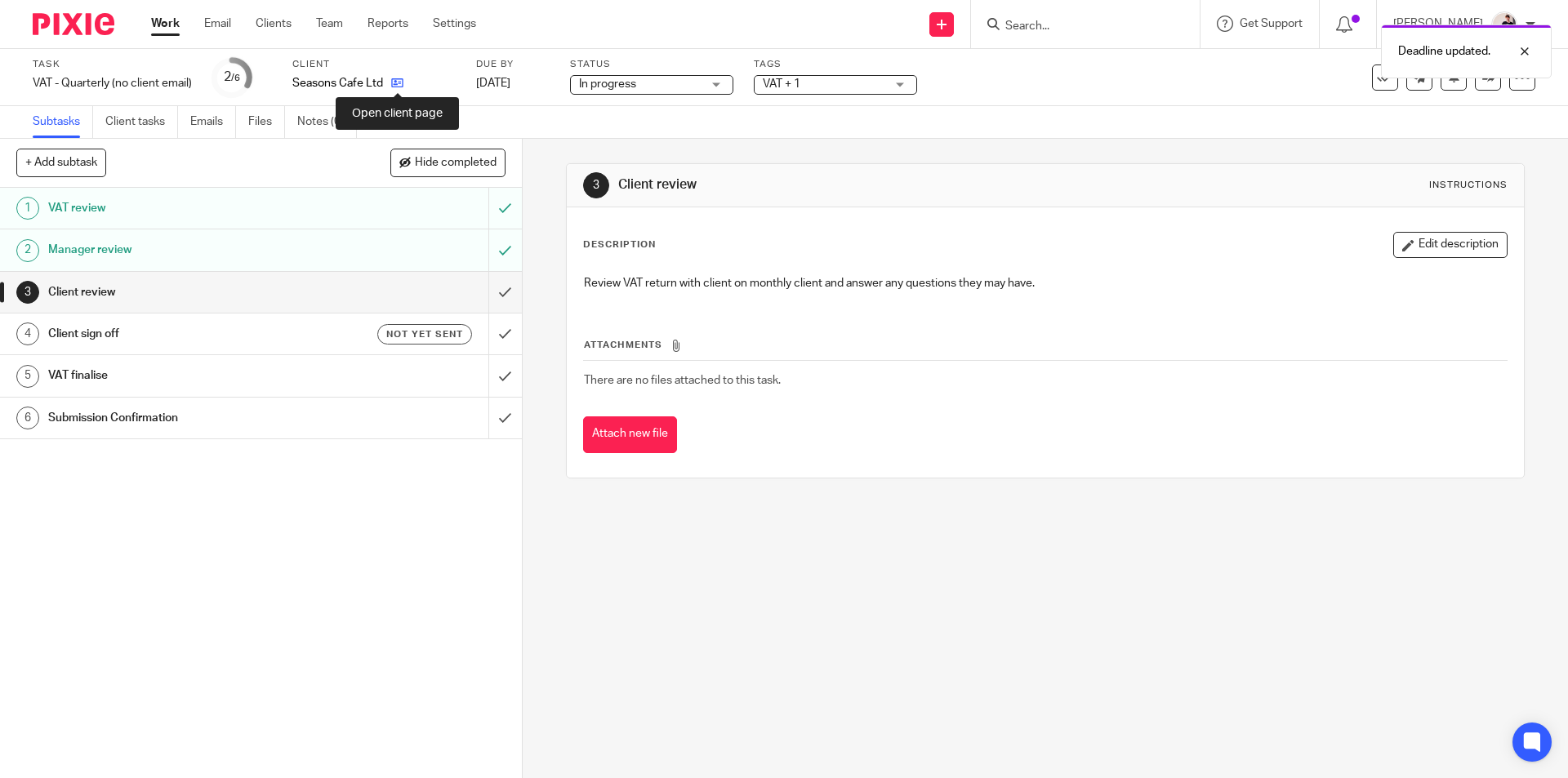
click at [398, 78] on icon at bounding box center [397, 83] width 12 height 12
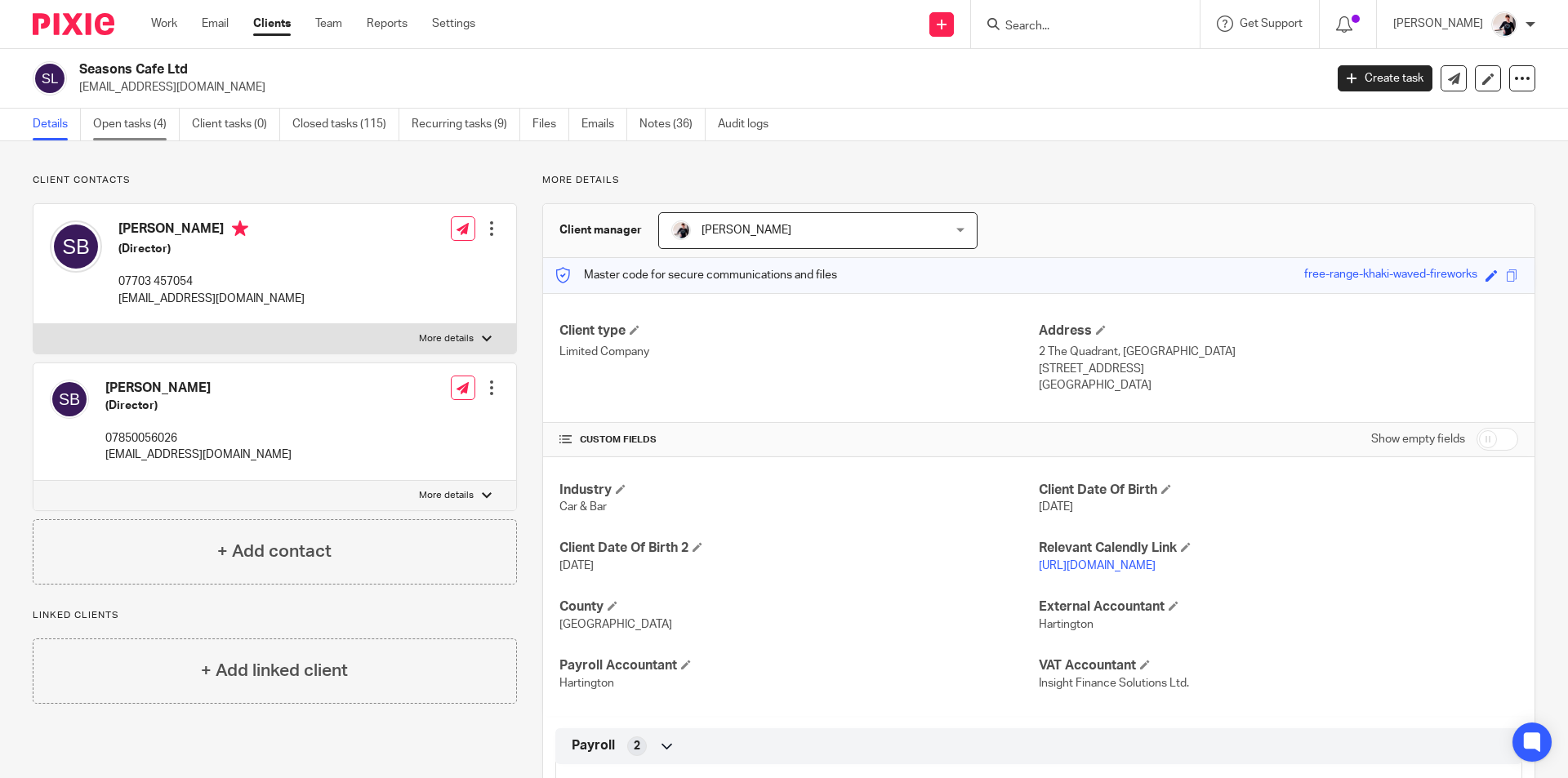
click at [138, 127] on link "Open tasks (4)" at bounding box center [136, 124] width 86 height 32
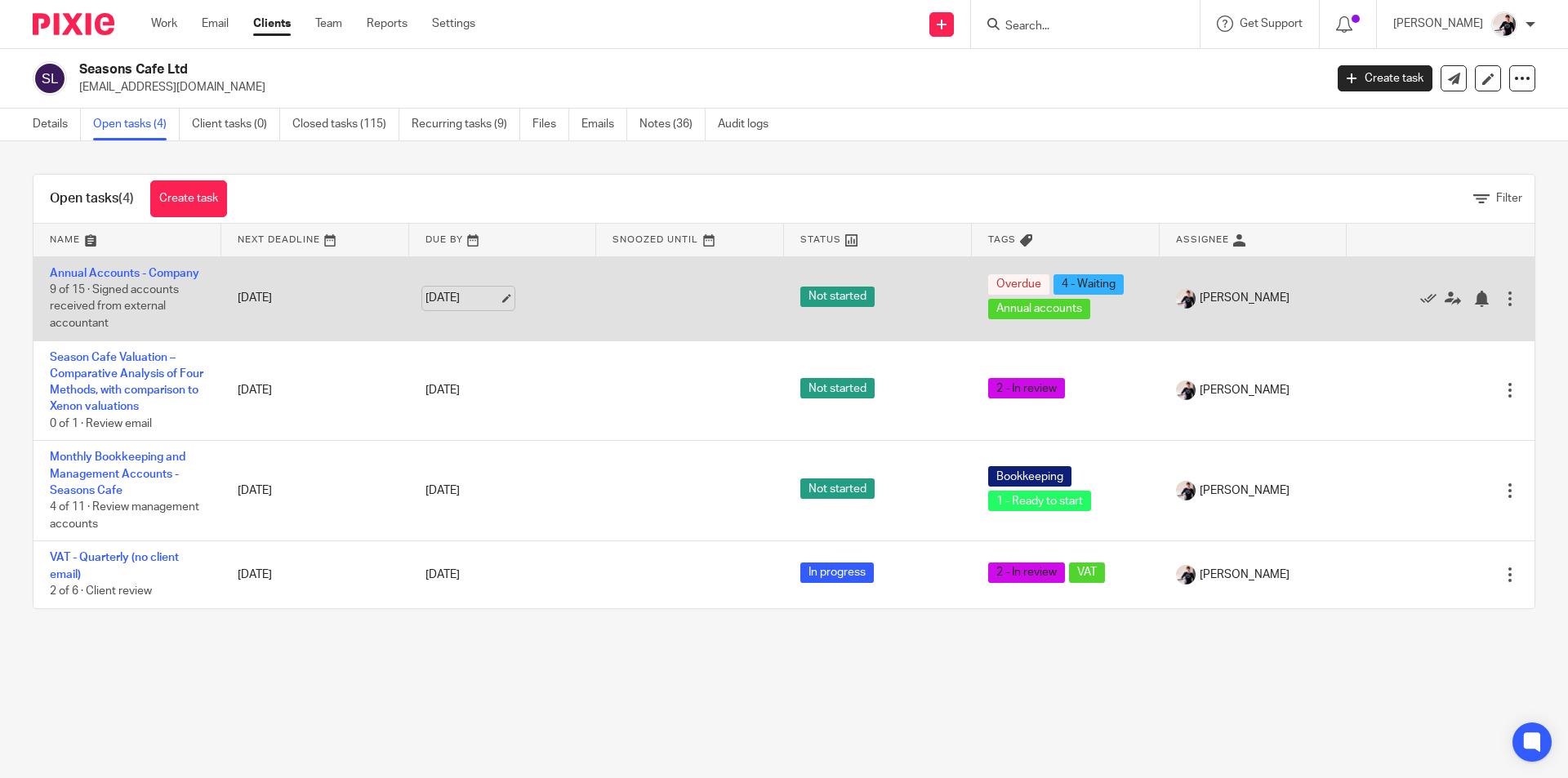
click at [444, 296] on link "[DATE]" at bounding box center [462, 299] width 74 height 17
click at [1473, 296] on div at bounding box center [1481, 298] width 16 height 16
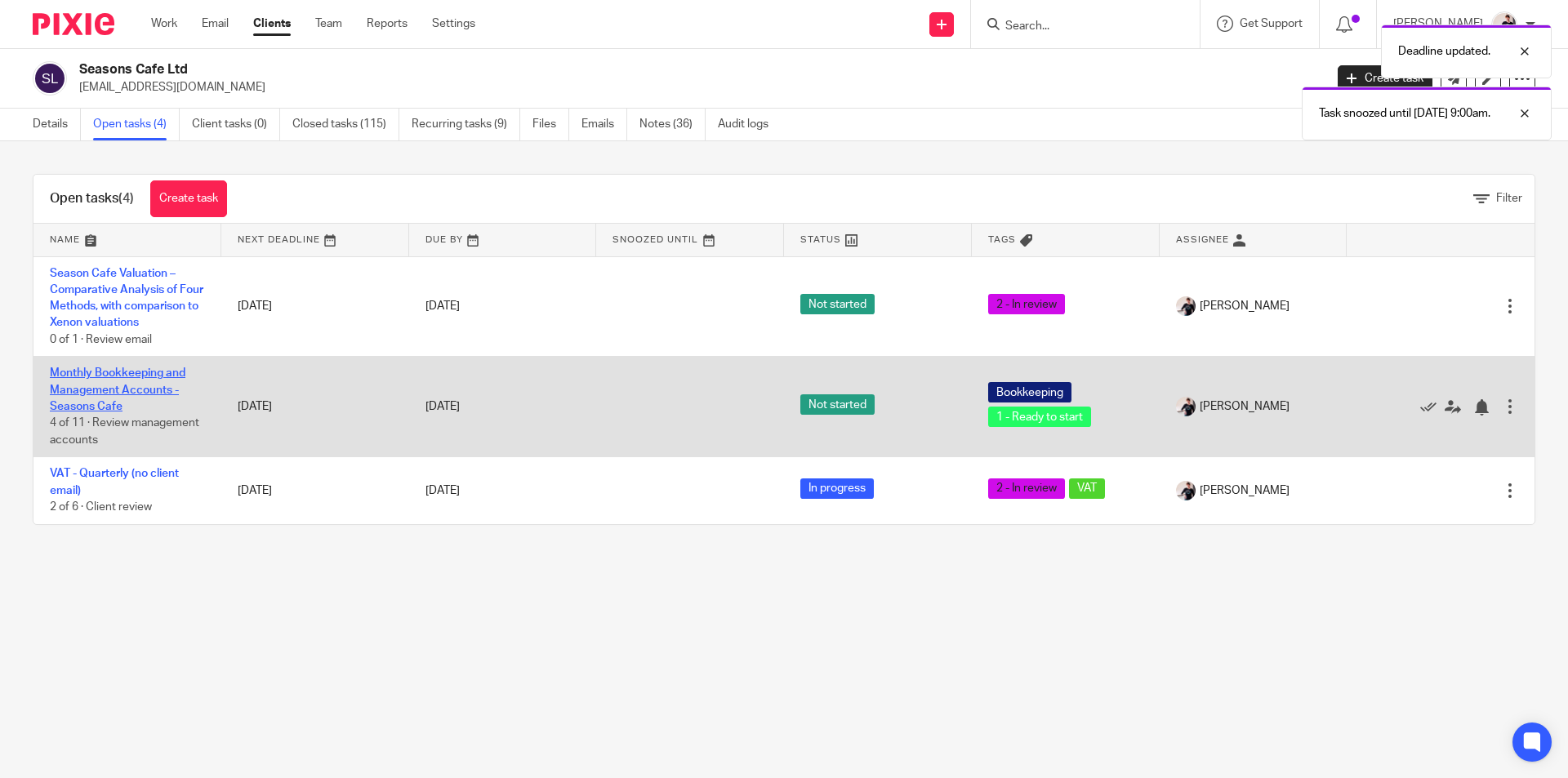
click at [165, 391] on link "Monthly Bookkeeping and Management Accounts - Seasons Cafe" at bounding box center [118, 389] width 135 height 45
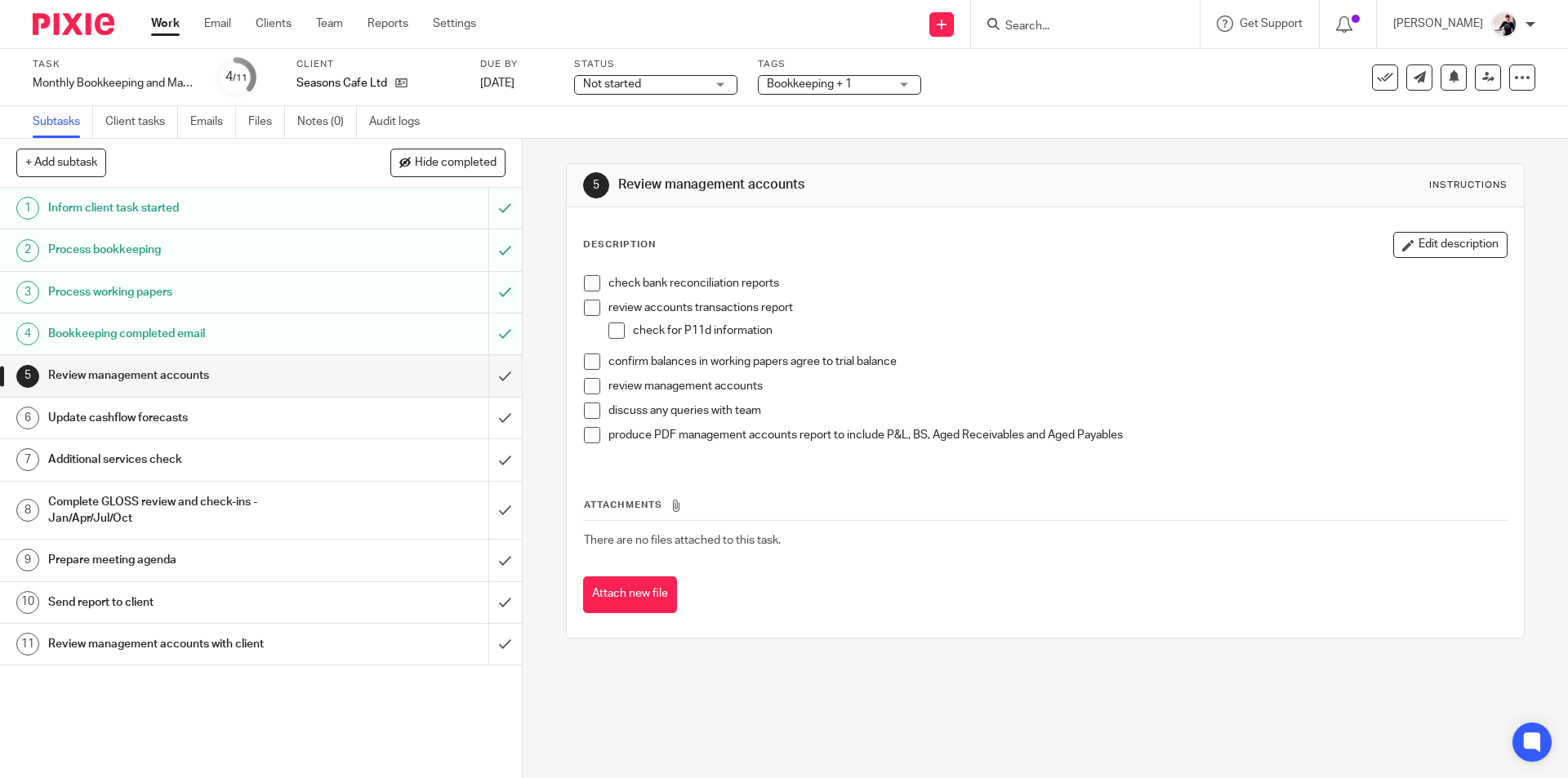
click at [233, 608] on h1 "Send report to client" at bounding box center [190, 602] width 283 height 25
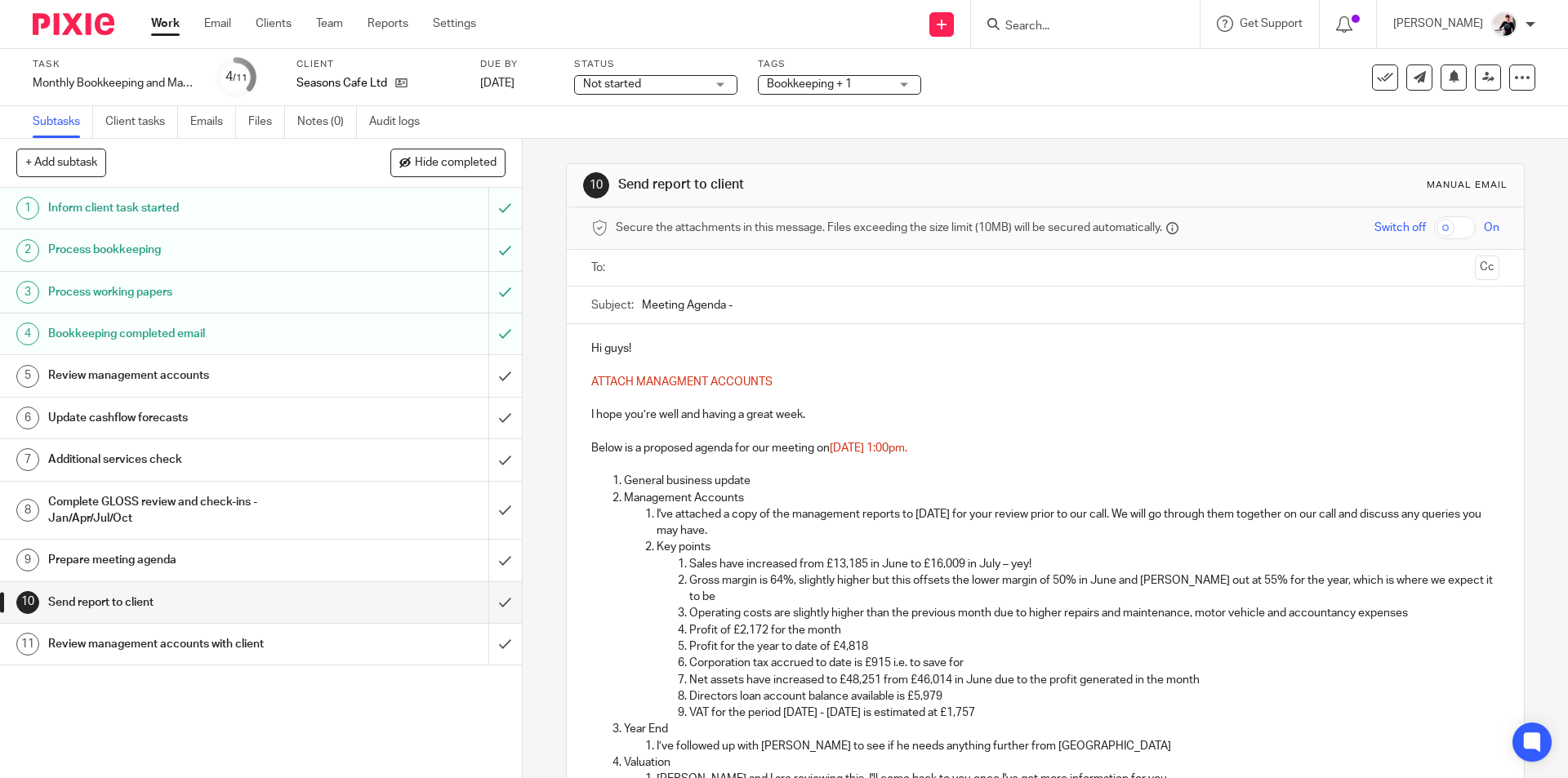
click at [802, 409] on p "I hope you’re well and having a great week." at bounding box center [1045, 414] width 907 height 16
drag, startPoint x: 821, startPoint y: 413, endPoint x: 701, endPoint y: 414, distance: 120.0
click at [701, 414] on p "I hope you’re well and having a great week." at bounding box center [1045, 414] width 907 height 16
click at [902, 447] on span "[DATE] 1:00pm." at bounding box center [868, 448] width 78 height 12
click at [952, 522] on p "I've attached a copy of the management reports to [DATE] for your review prior …" at bounding box center [1077, 523] width 842 height 34
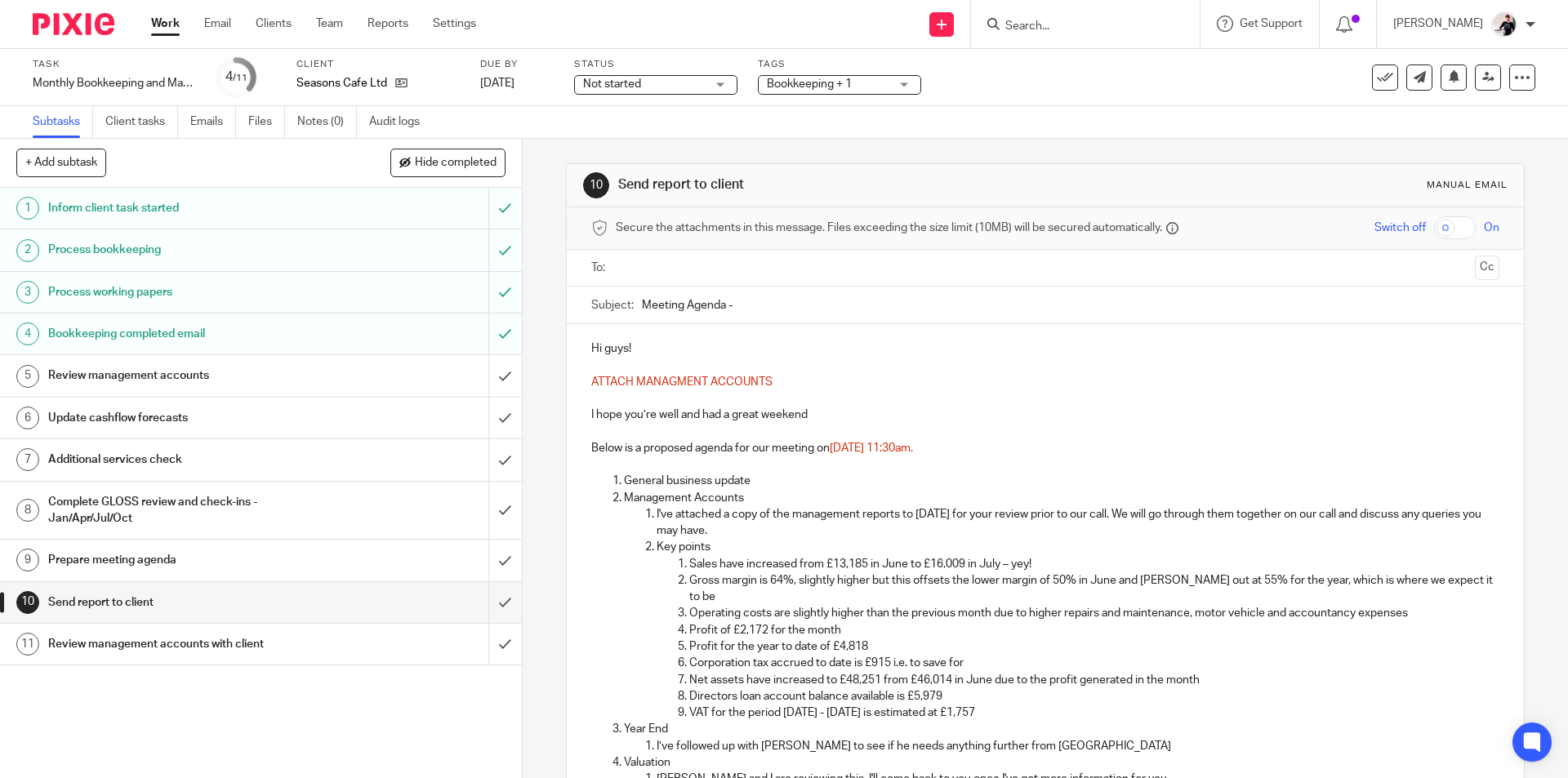
click at [964, 512] on p "I've attached a copy of the management reports to [DATE] for your review prior …" at bounding box center [1077, 523] width 842 height 34
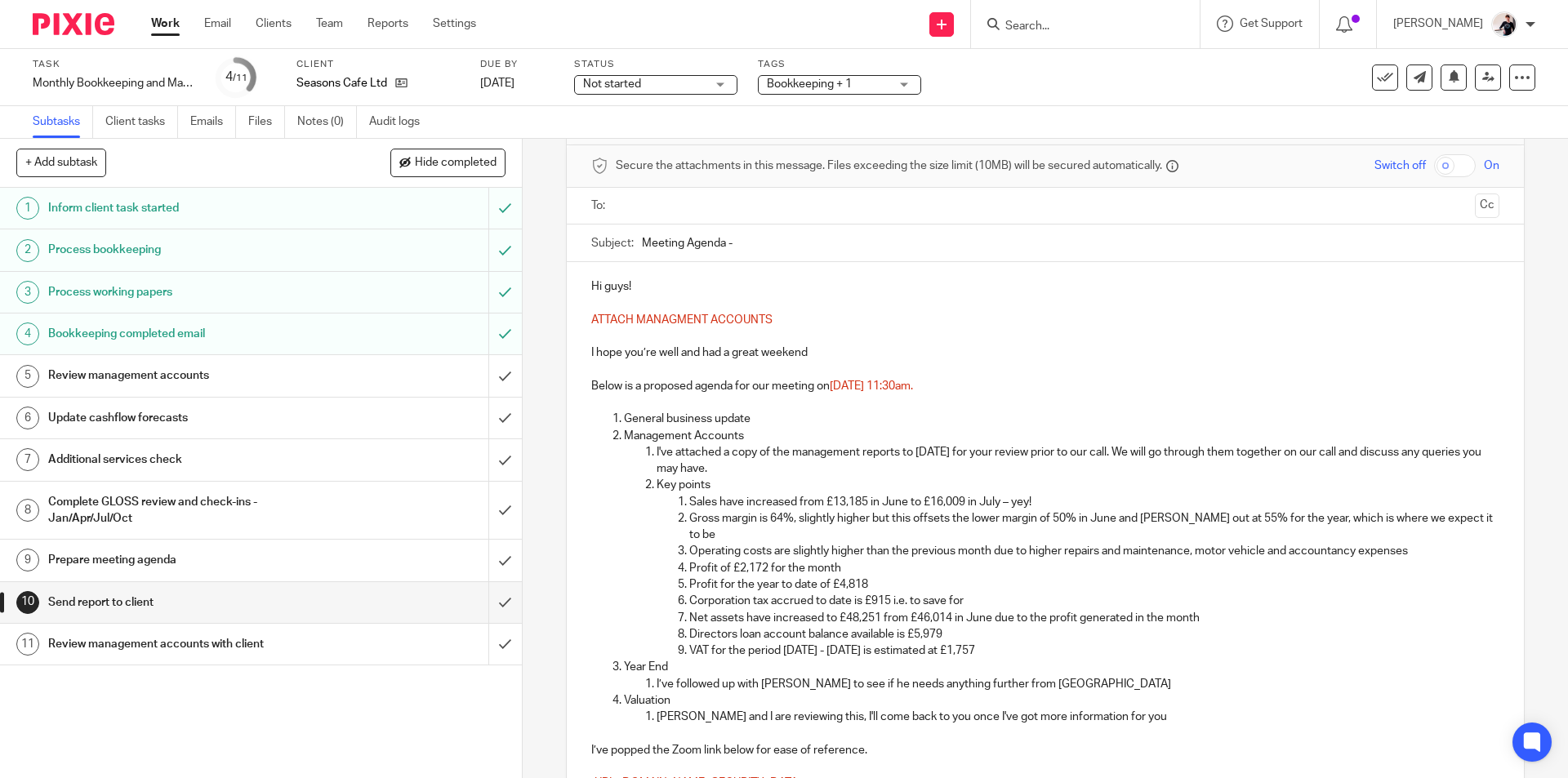
scroll to position [244, 0]
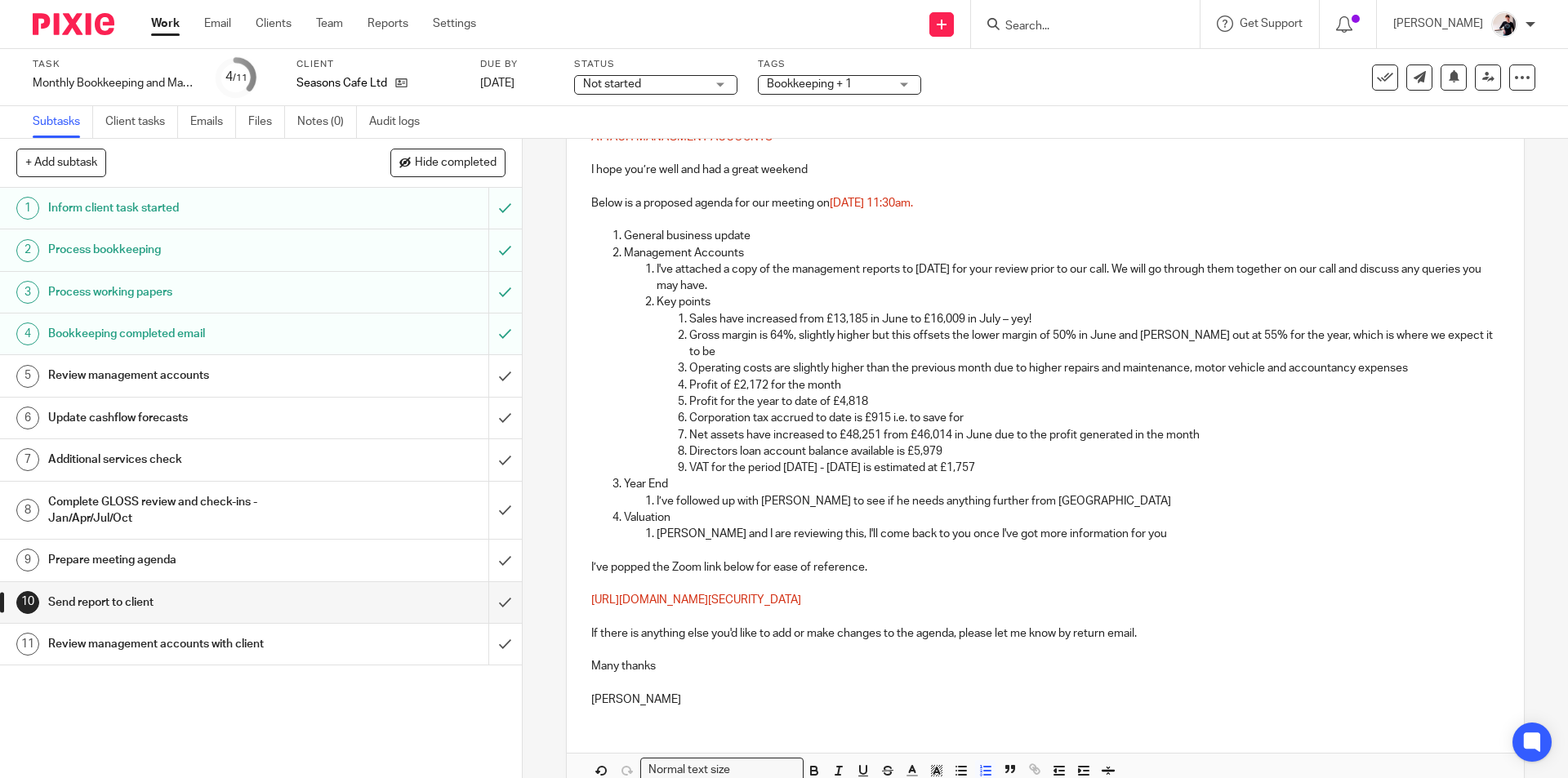
click at [834, 459] on p "VAT for the period [DATE] - [DATE] is estimated at £1,757" at bounding box center [1093, 467] width 809 height 16
click at [689, 459] on li "VAT for the period [DATE] - [DATE] is estimated at £1,757" at bounding box center [1093, 467] width 809 height 16
click at [674, 459] on p "VAT for the period [DATE] - [DATE] is estimated at £1,757" at bounding box center [1077, 467] width 842 height 16
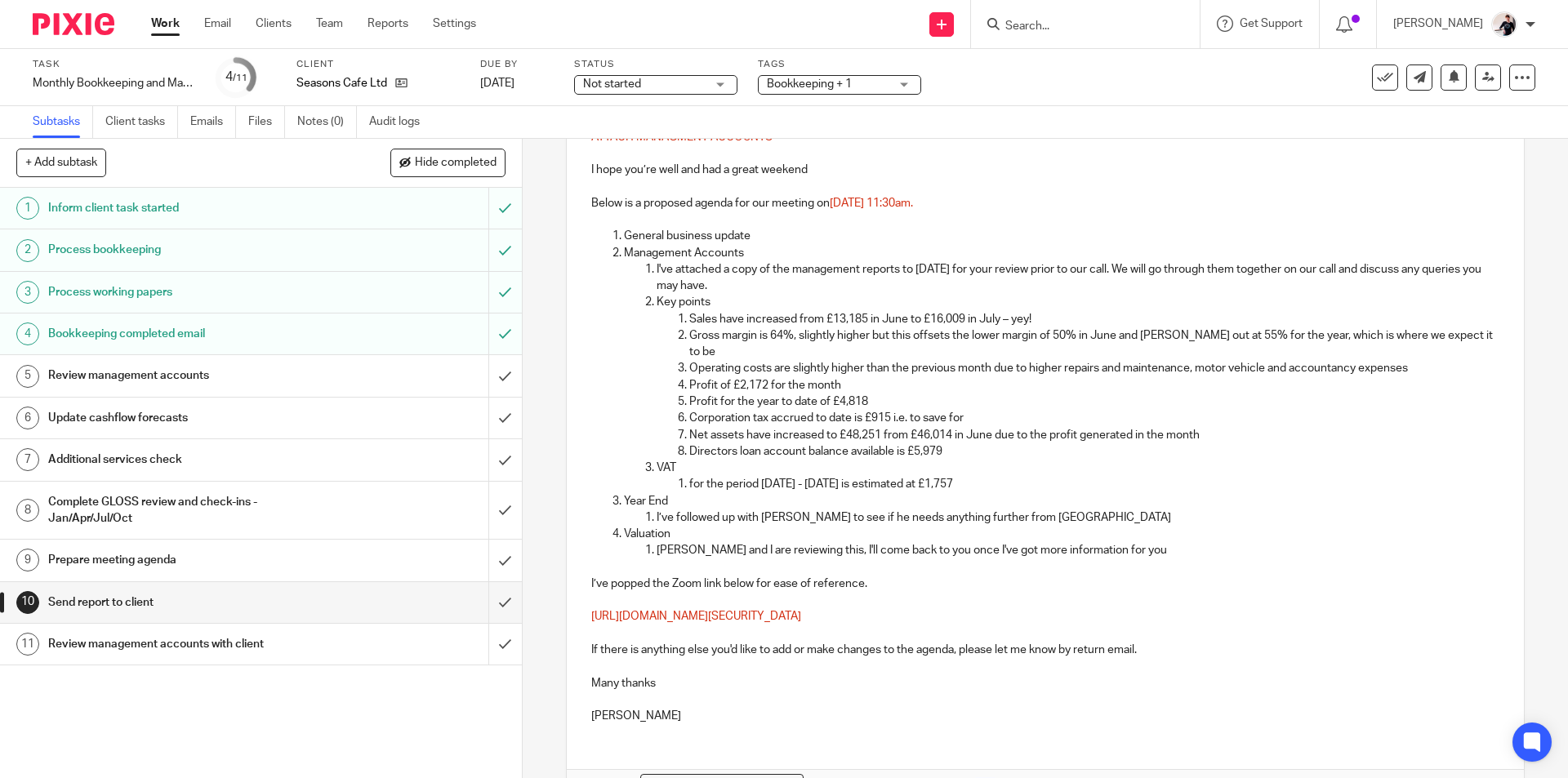
click at [1010, 476] on p "for the period [DATE] - [DATE] is estimated at £1,757" at bounding box center [1093, 484] width 809 height 16
click at [774, 338] on p "Gross margin is 64%, slightly higher but this offsets the lower margin of 50% i…" at bounding box center [1093, 344] width 809 height 34
click at [749, 316] on p "Sales have increased from £13,185 in June to £16,009 in July – yey!" at bounding box center [1093, 319] width 809 height 16
click at [778, 336] on p "Gross margin is 64%, slightly higher but this offsets the lower margin of 50% i…" at bounding box center [1093, 344] width 809 height 34
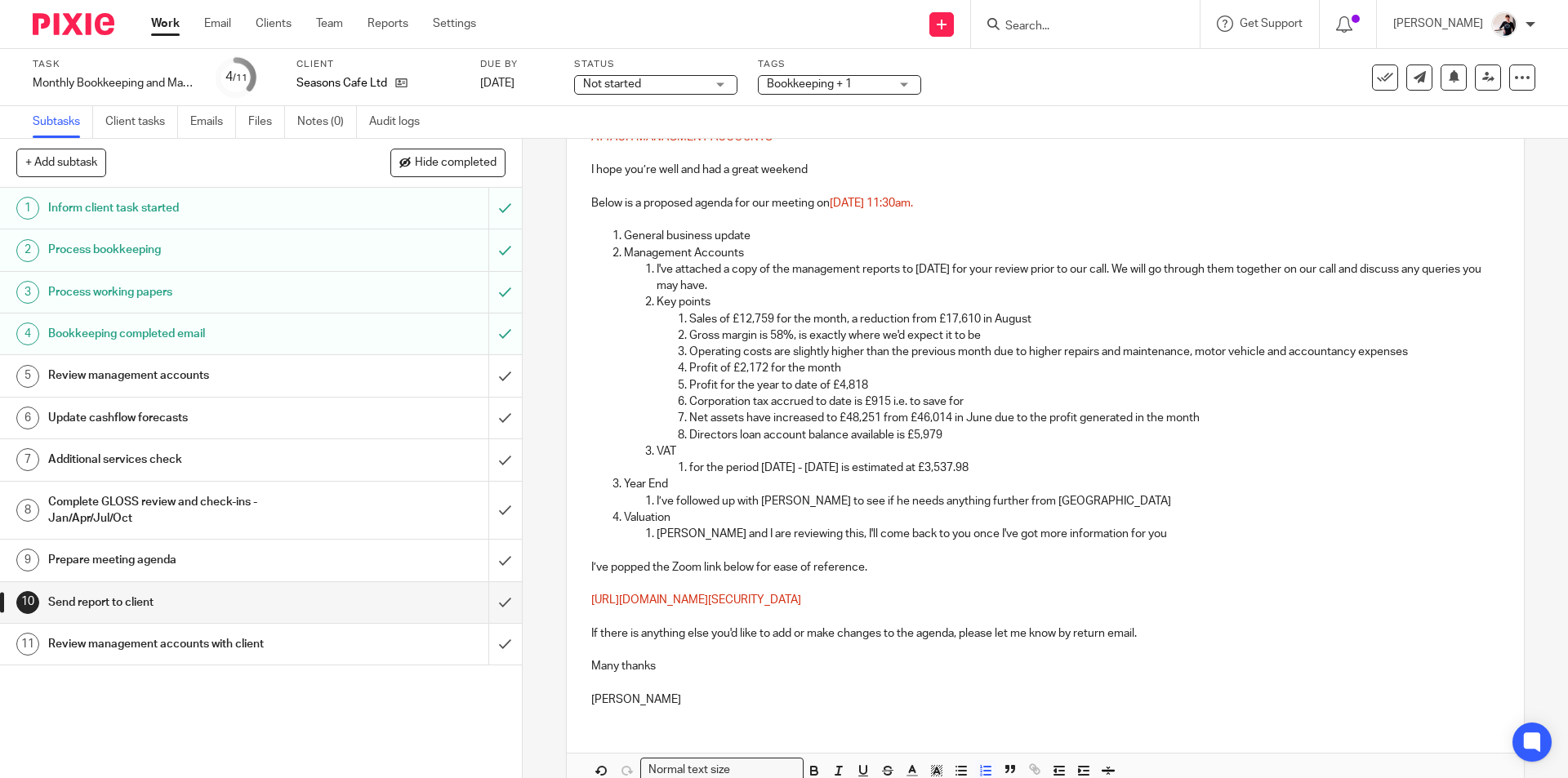
click at [1026, 353] on p "Operating costs are slightly higher than the previous month due to higher repai…" at bounding box center [1093, 351] width 809 height 16
click at [1061, 351] on p "Operating costs are slightly higher than the previous month due to higher repai…" at bounding box center [1093, 351] width 809 height 16
click at [714, 368] on p "Profit of £2,172 for the month" at bounding box center [1093, 368] width 809 height 16
click at [868, 366] on p "Loss of £535 for the month" at bounding box center [1093, 368] width 809 height 16
click at [883, 381] on p "Profit for the year to date of £4,818" at bounding box center [1093, 385] width 809 height 16
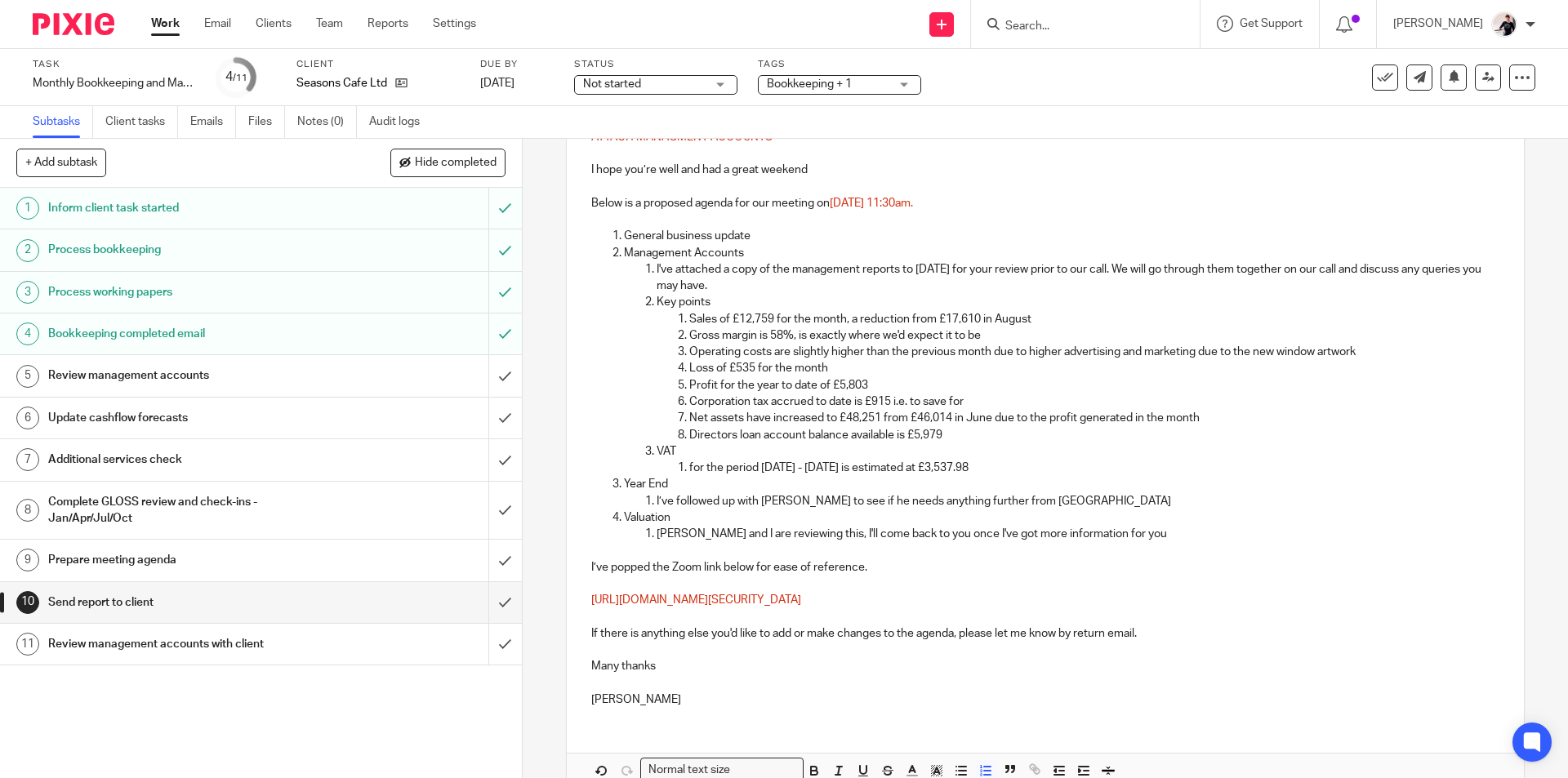
click at [887, 403] on p "Corporation tax accrued to date is £915 i.e. to save for" at bounding box center [1093, 401] width 809 height 16
drag, startPoint x: 781, startPoint y: 416, endPoint x: 787, endPoint y: 428, distance: 13.4
click at [781, 417] on p "Net assets have increased to £48,251 from £46,014 in June due to the profit gen…" at bounding box center [1093, 417] width 809 height 16
drag, startPoint x: 887, startPoint y: 412, endPoint x: 897, endPoint y: 443, distance: 32.6
click at [888, 416] on p "Net assets have reduced from £49,593 to £49,040 from £46,014 in June due to the…" at bounding box center [1093, 417] width 809 height 16
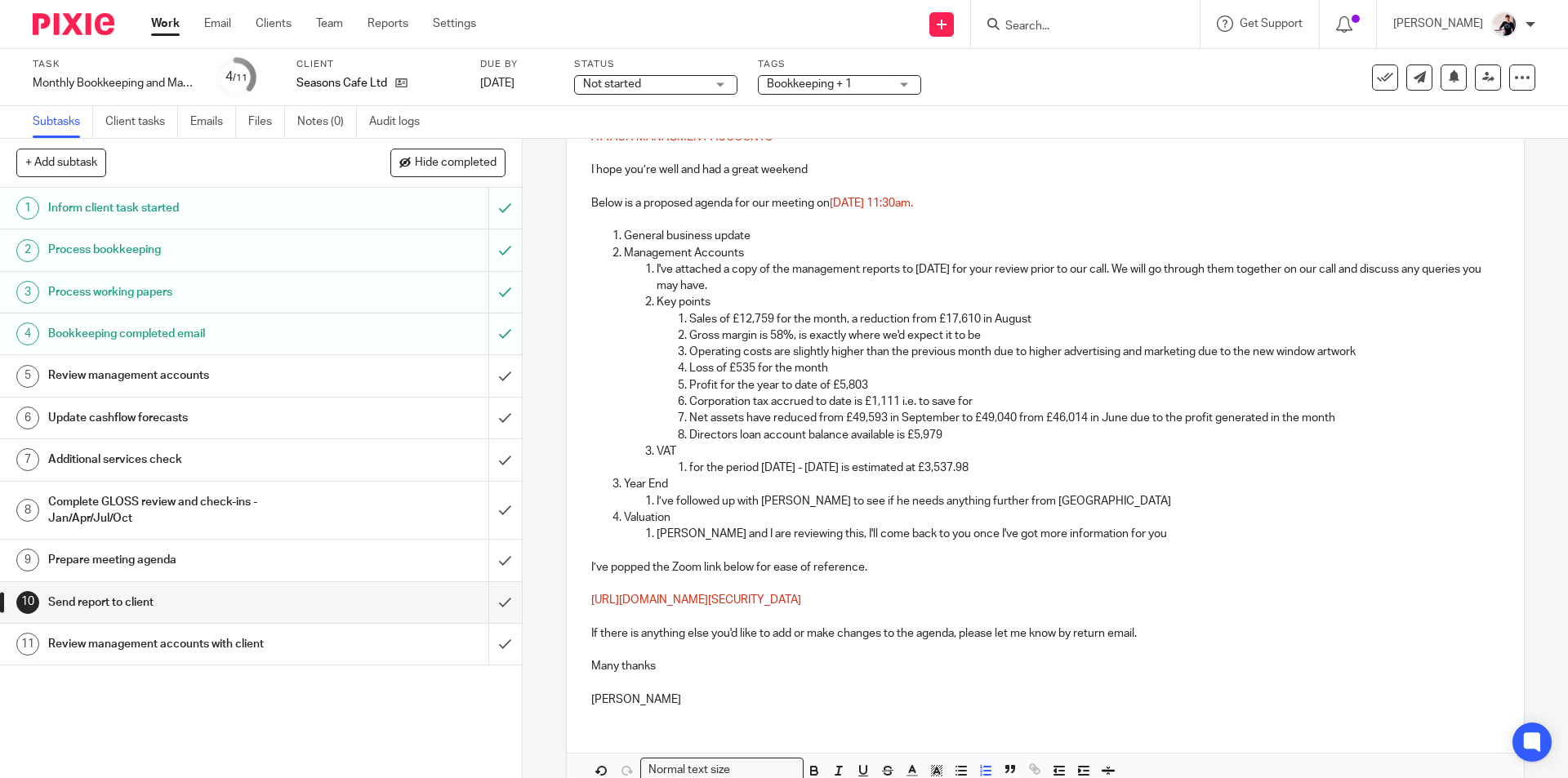
click at [1018, 415] on p "Net assets have reduced from £49,593 in September to £49,040 from £46,014 in Ju…" at bounding box center [1093, 417] width 809 height 16
click at [778, 235] on p "General business update" at bounding box center [1060, 235] width 874 height 16
click at [953, 435] on p "Directors loan account balance available is £5,979" at bounding box center [1093, 435] width 809 height 16
click at [689, 466] on p "for the period 01.07.25 - 31.07.25 is estimated at £3,537.98" at bounding box center [1093, 467] width 809 height 16
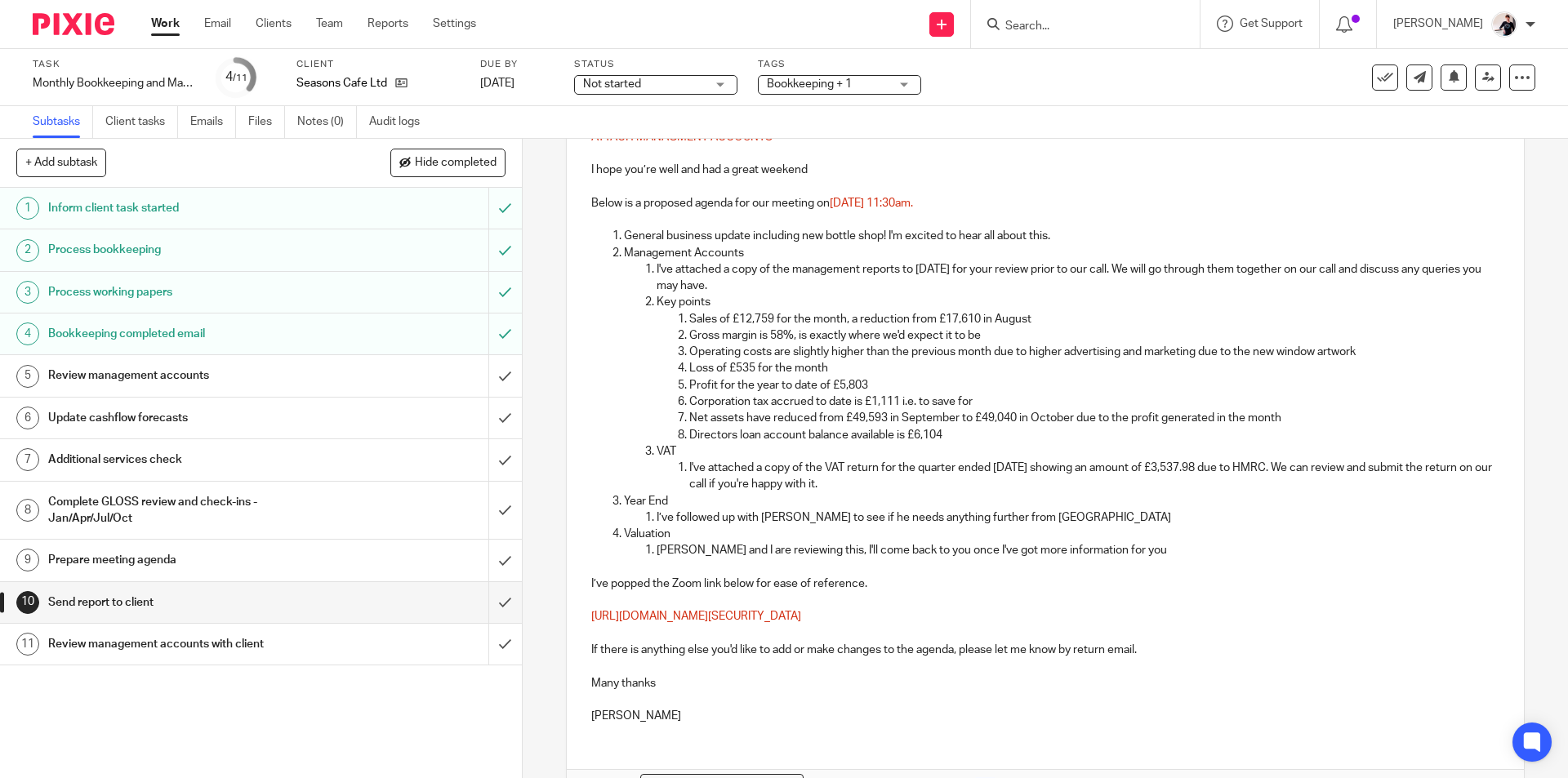
click at [1017, 517] on p "I’ve followed up with James to see if he needs anything further from us" at bounding box center [1077, 517] width 842 height 16
drag, startPoint x: 1015, startPoint y: 518, endPoint x: 651, endPoint y: 518, distance: 364.0
click at [657, 518] on li "I’ve followed up with James to see if he needs anything further from us" at bounding box center [1077, 517] width 842 height 16
click at [1116, 550] on p "James and I are reviewing this, I'll come back to you once I've got more inform…" at bounding box center [1077, 550] width 842 height 16
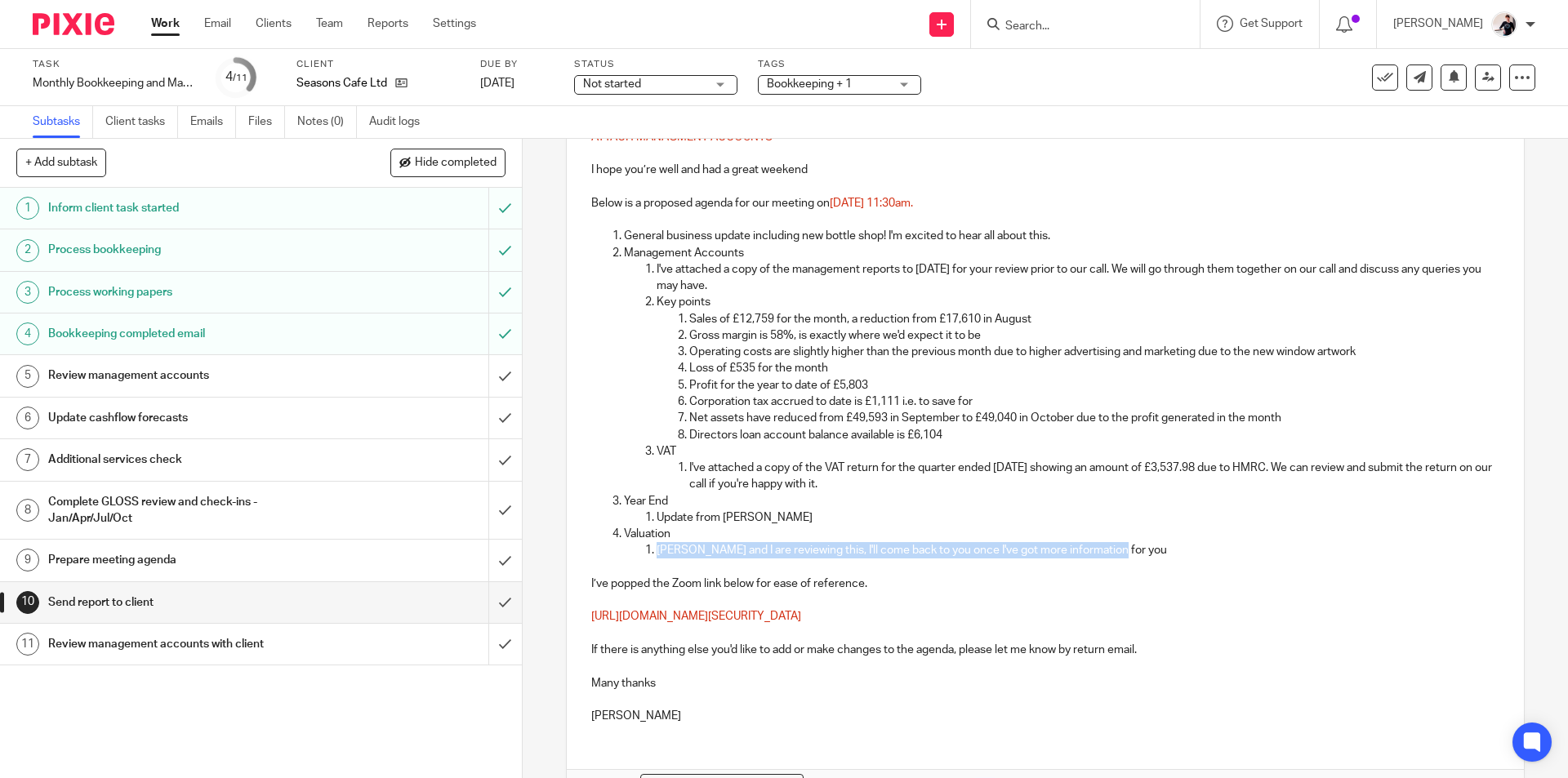
drag, startPoint x: 1118, startPoint y: 550, endPoint x: 653, endPoint y: 551, distance: 465.0
click at [657, 551] on p "James and I are reviewing this, I'll come back to you once I've got more inform…" at bounding box center [1077, 550] width 842 height 16
click at [1083, 619] on p "https://us05web.zoom.us/j/84593235000?pwd=LWYMBiGUpBDTVLRXZYvdUW9QNGKiUP.1" at bounding box center [1045, 616] width 907 height 16
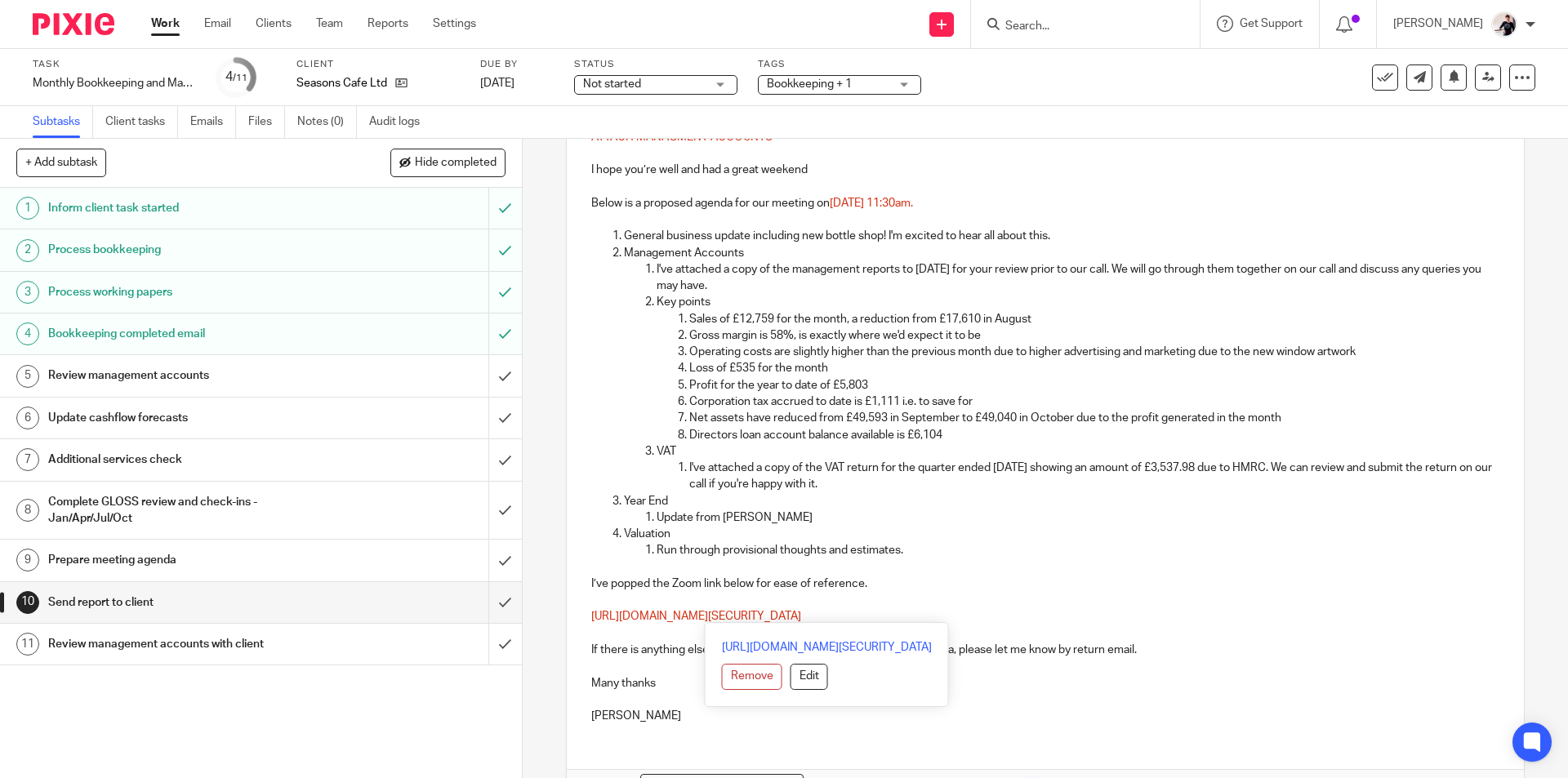
drag, startPoint x: 1070, startPoint y: 612, endPoint x: 583, endPoint y: 622, distance: 487.1
click at [583, 622] on div "Hi guys! ATTACH MANAGMENT ACCOUNTS I hope you’re well and had a great weekend B…" at bounding box center [1045, 408] width 956 height 657
click at [1047, 194] on div "Hi guys! ATTACH MANAGMENT ACCOUNTS I hope you’re well and had a great weekend B…" at bounding box center [1045, 408] width 956 height 657
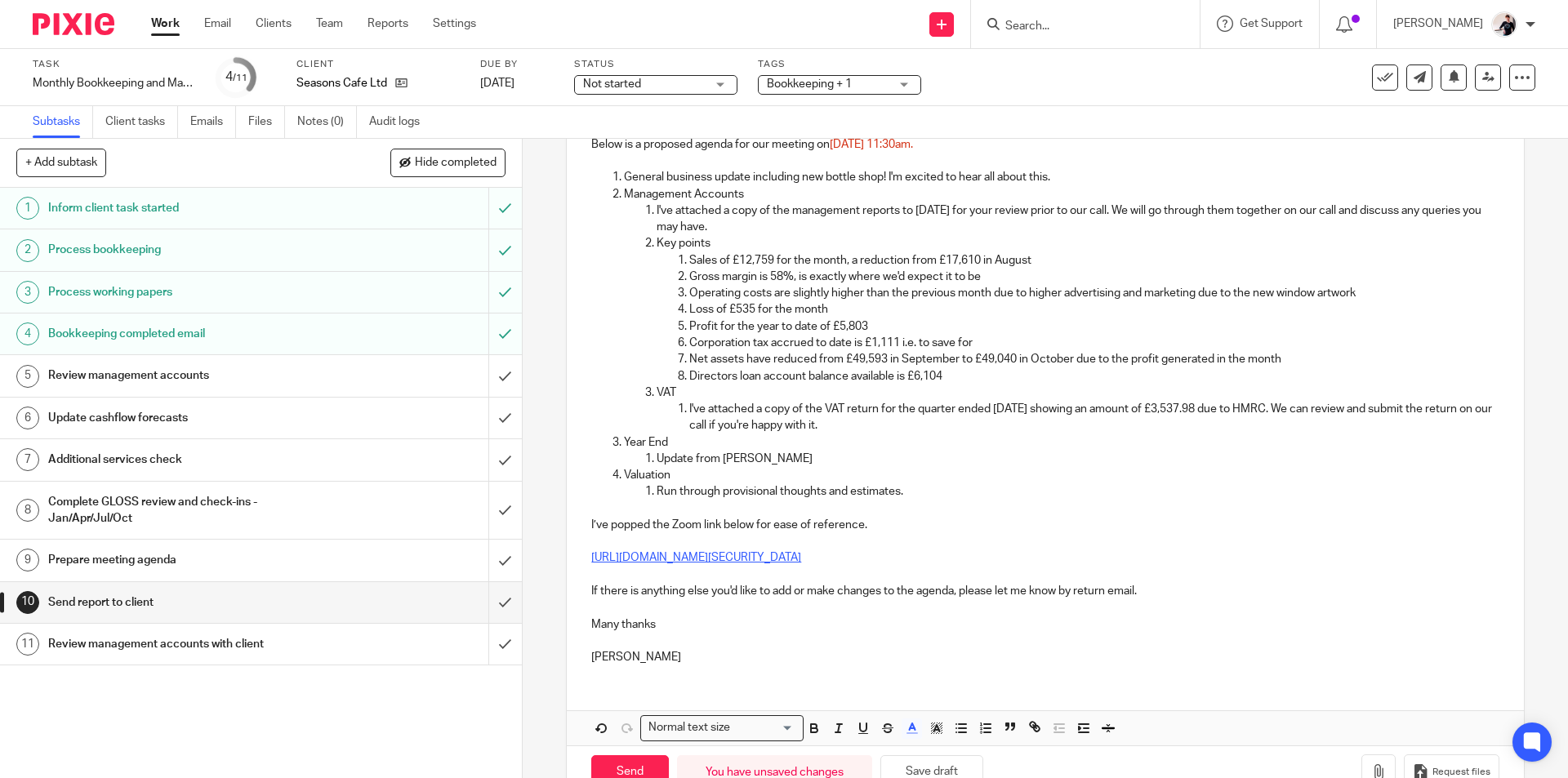
scroll to position [350, 0]
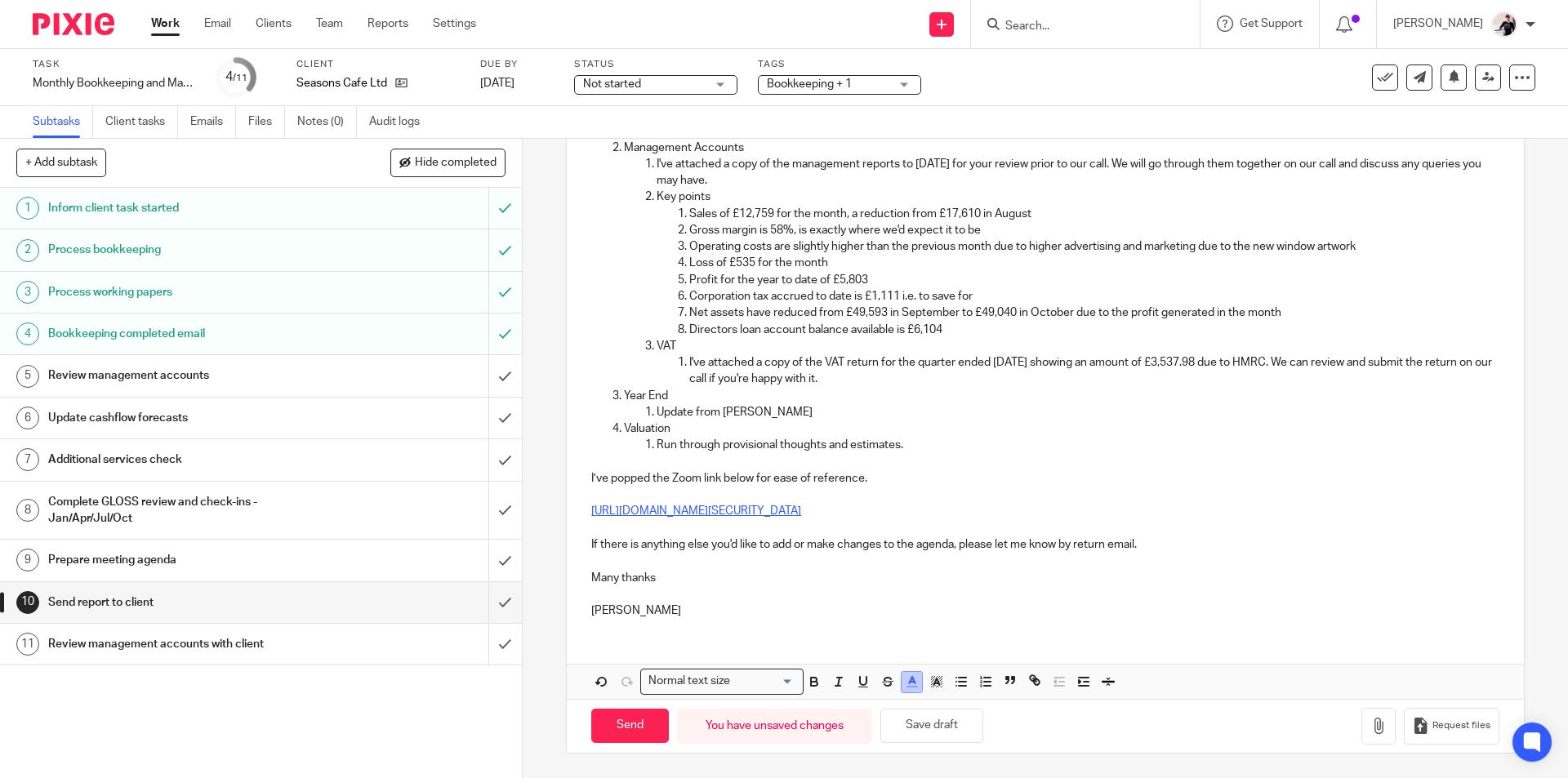
click at [910, 685] on icon "button" at bounding box center [911, 681] width 14 height 14
click at [861, 737] on li "color:#000000" at bounding box center [867, 736] width 12 height 12
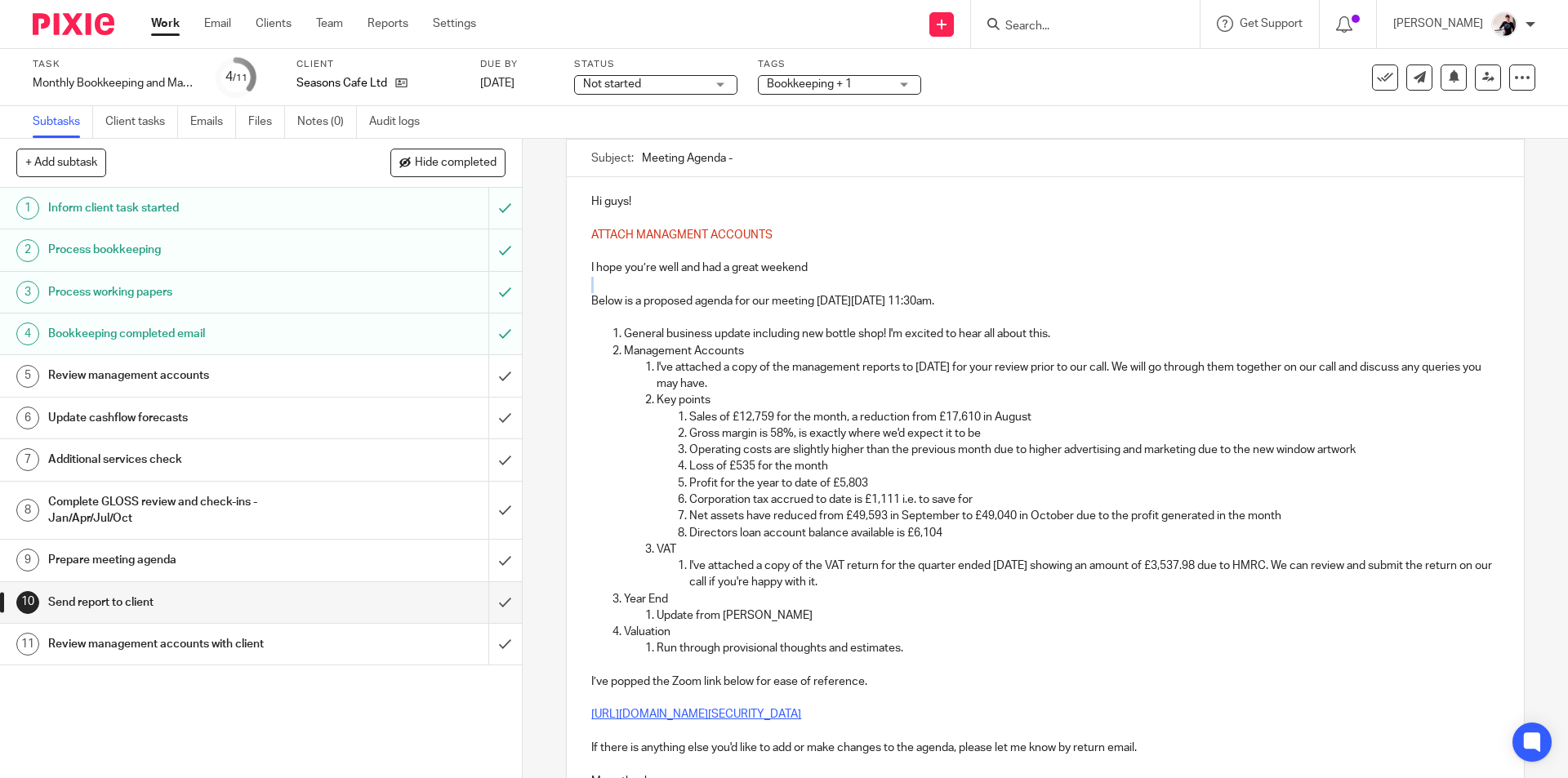
scroll to position [0, 0]
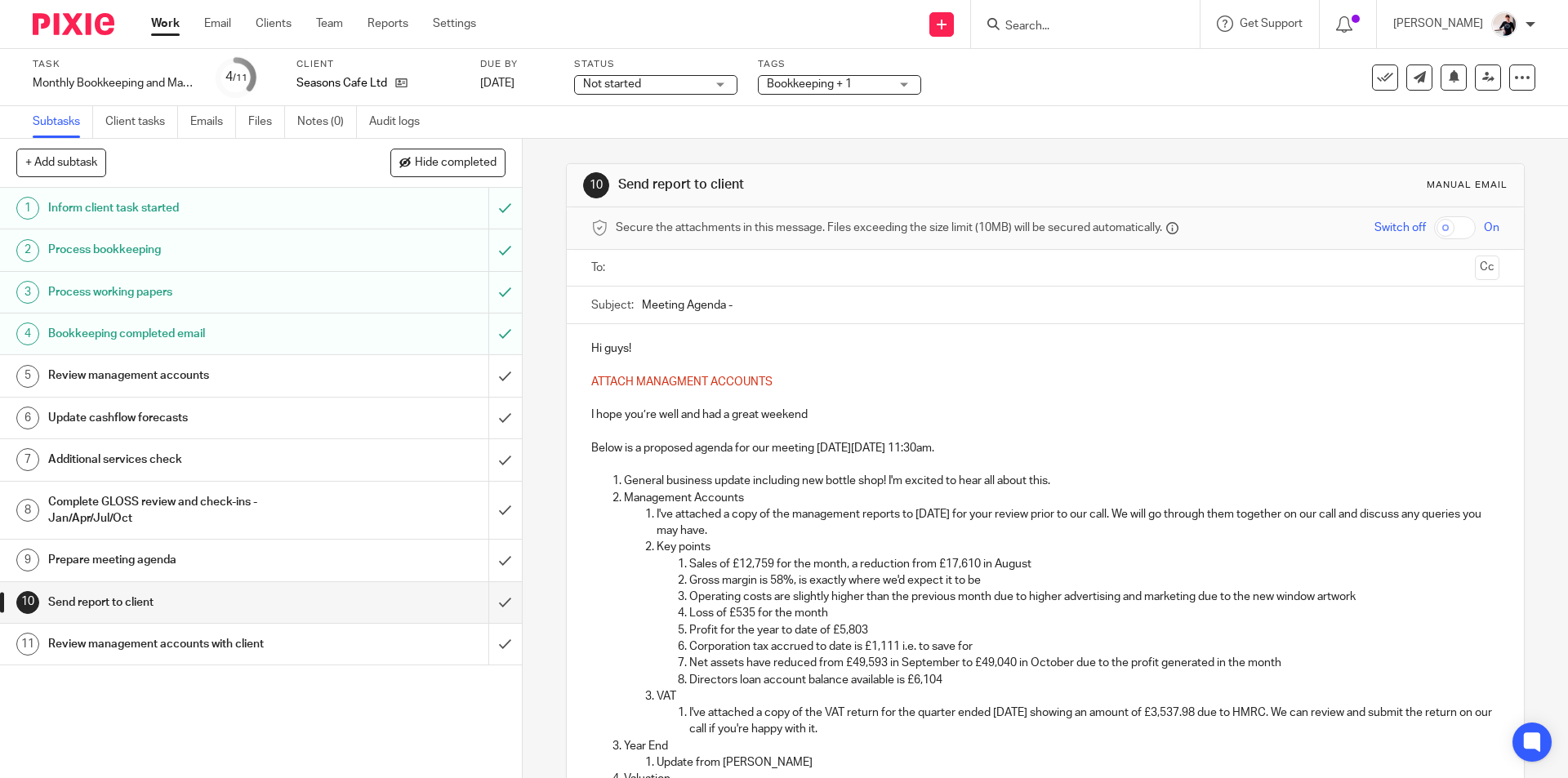
click at [1018, 463] on p at bounding box center [1045, 463] width 907 height 16
drag, startPoint x: 1022, startPoint y: 445, endPoint x: 829, endPoint y: 449, distance: 193.0
click at [829, 449] on p "Below is a proposed agenda for our meeting on Wednesday 15th October at 11:30am." at bounding box center [1045, 447] width 907 height 16
copy p "Wednesday 15th October at 11:30am"
click at [767, 299] on input "Meeting Agenda -" at bounding box center [1070, 304] width 856 height 36
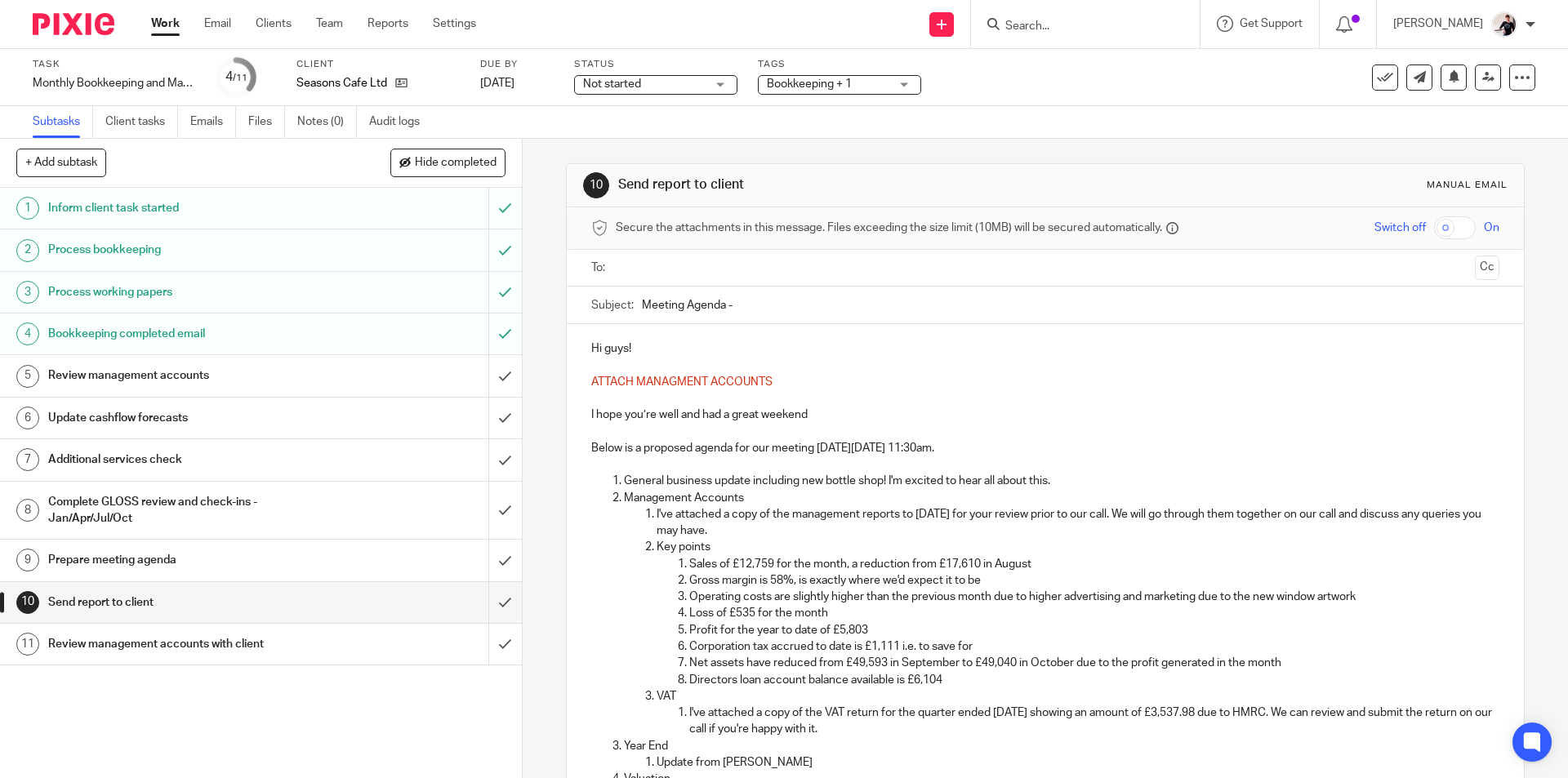
paste input "Wednesday 15th October at 11:30am"
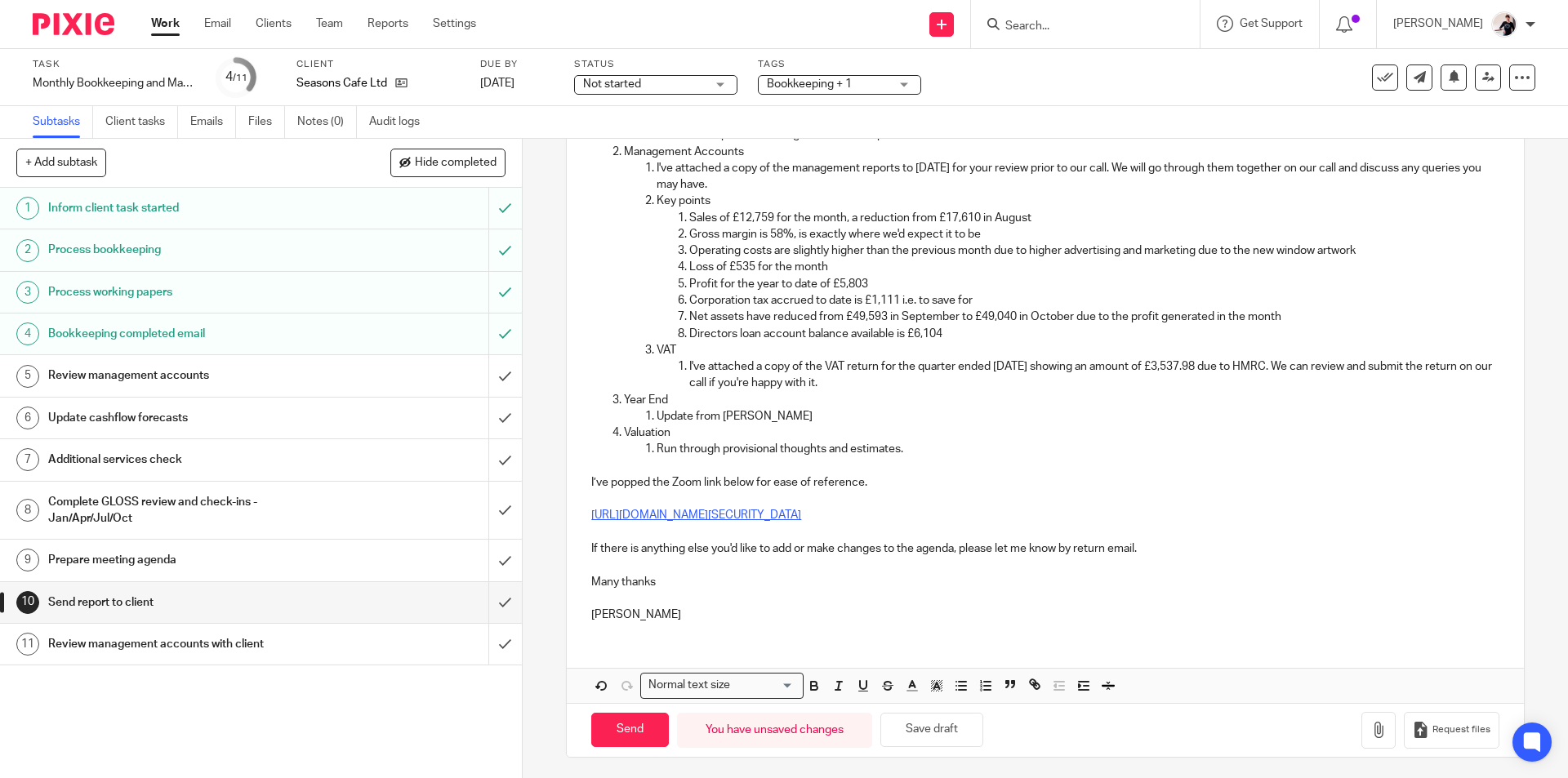
scroll to position [350, 0]
type input "Meeting Agenda - Wednesday 15th October at 11:30am"
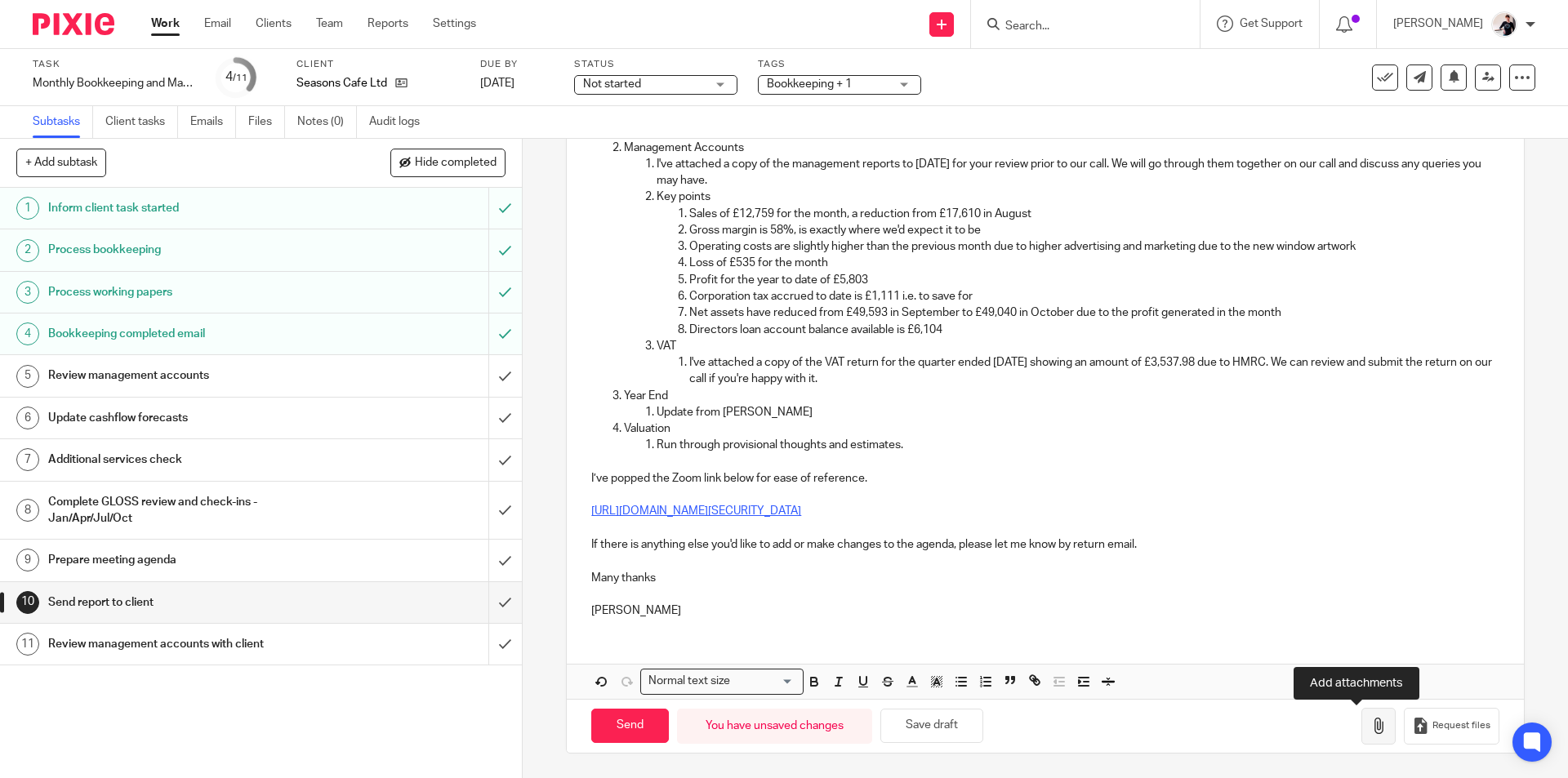
click at [1370, 730] on icon "button" at bounding box center [1378, 725] width 16 height 16
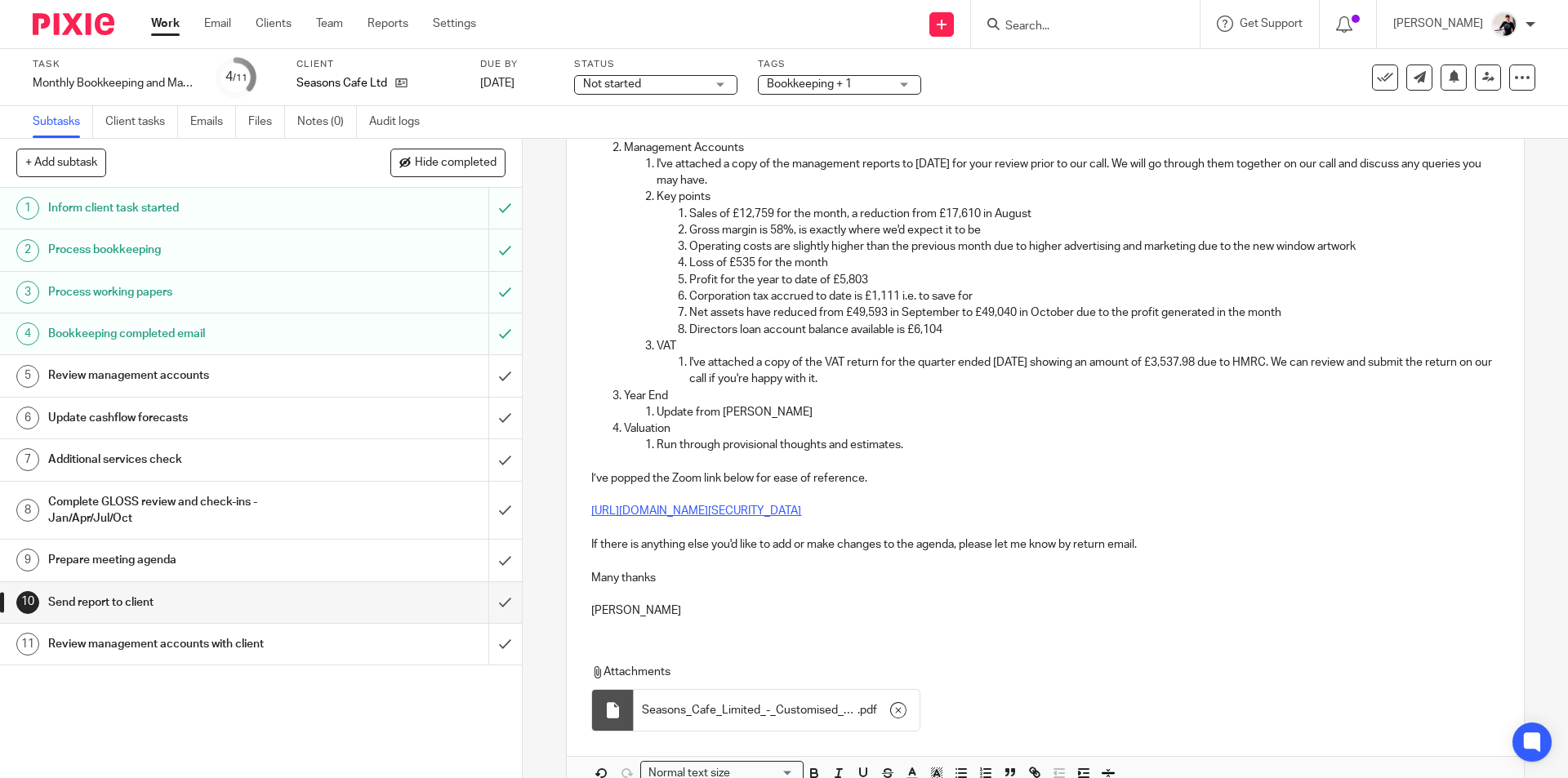
scroll to position [441, 0]
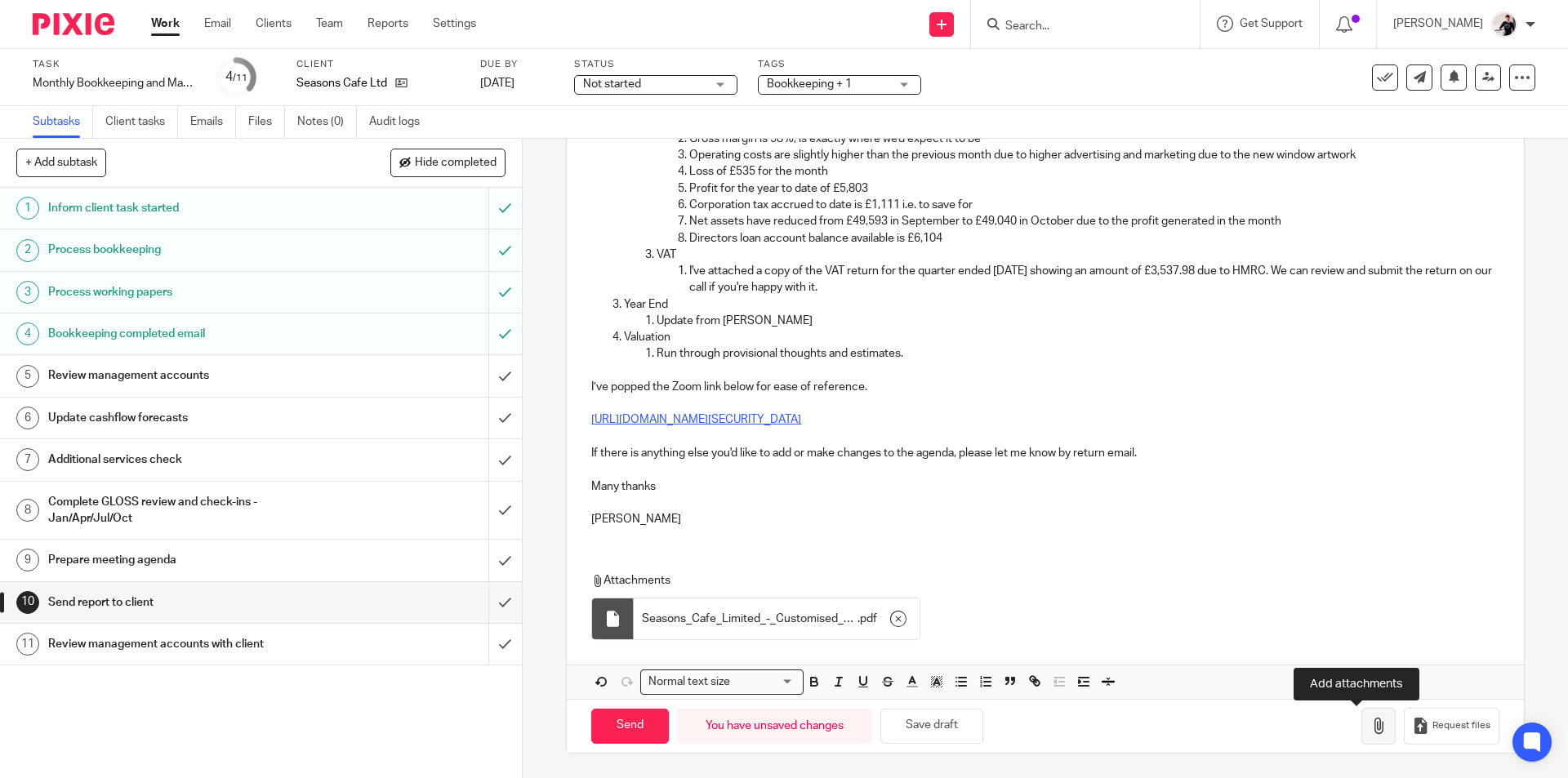
click at [1370, 733] on icon "button" at bounding box center [1378, 725] width 16 height 16
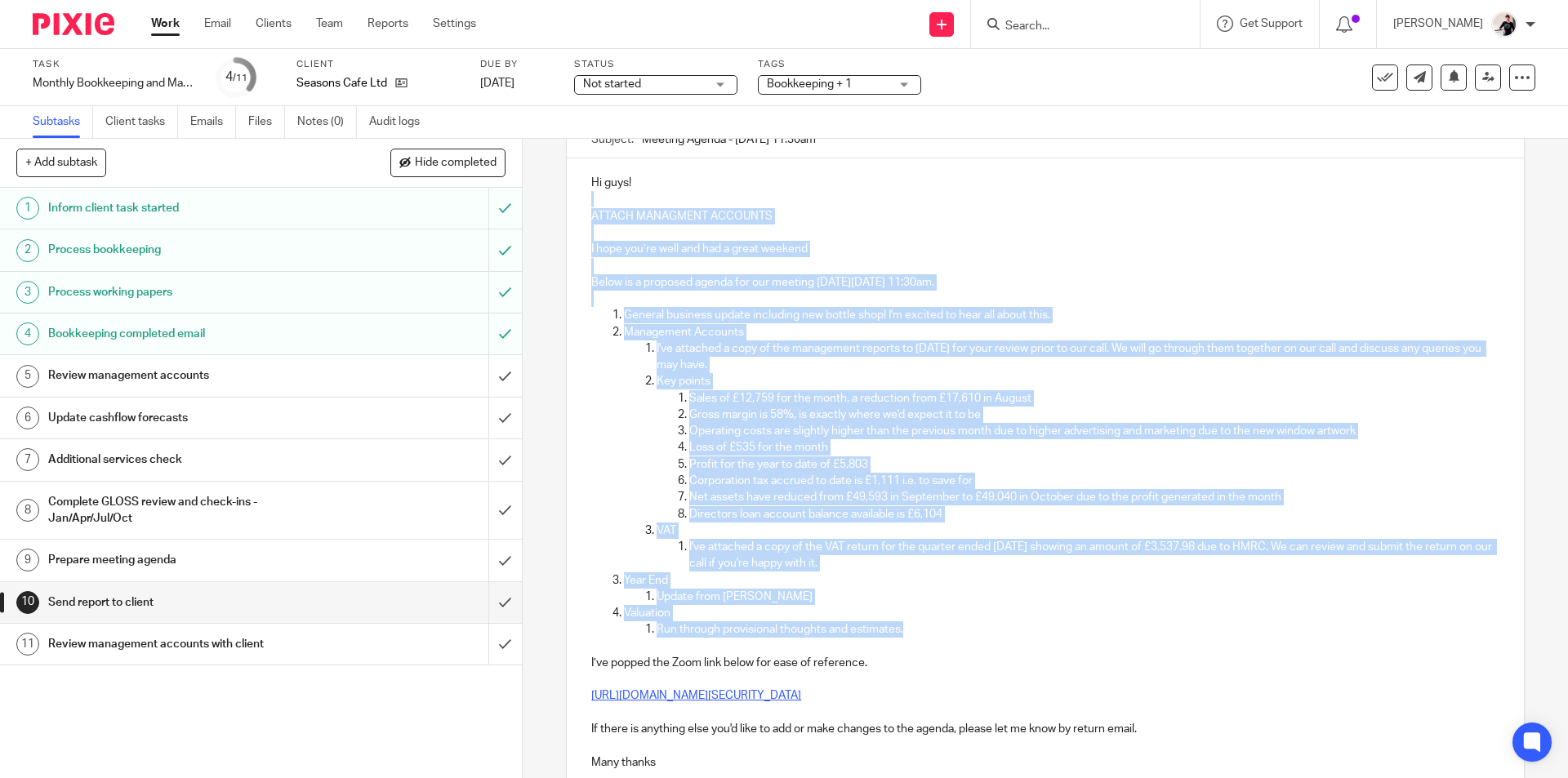
scroll to position [47, 0]
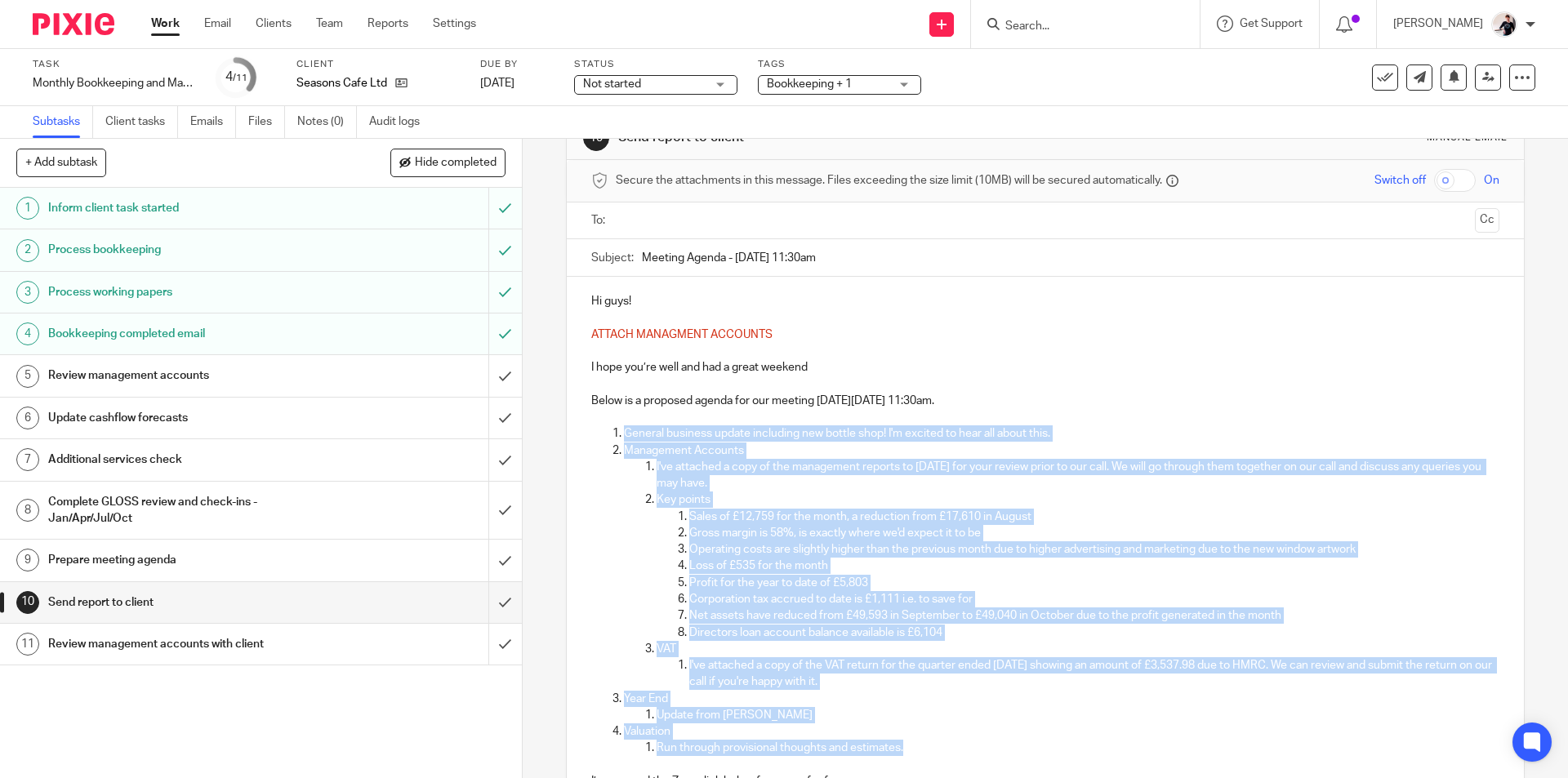
drag, startPoint x: 916, startPoint y: 353, endPoint x: 616, endPoint y: 437, distance: 311.5
click at [616, 437] on ol "General business update including new bottle shop! I'm excited to hear all abou…" at bounding box center [1045, 590] width 907 height 331
copy ol "General business update including new bottle shop! I'm excited to hear all abou…"
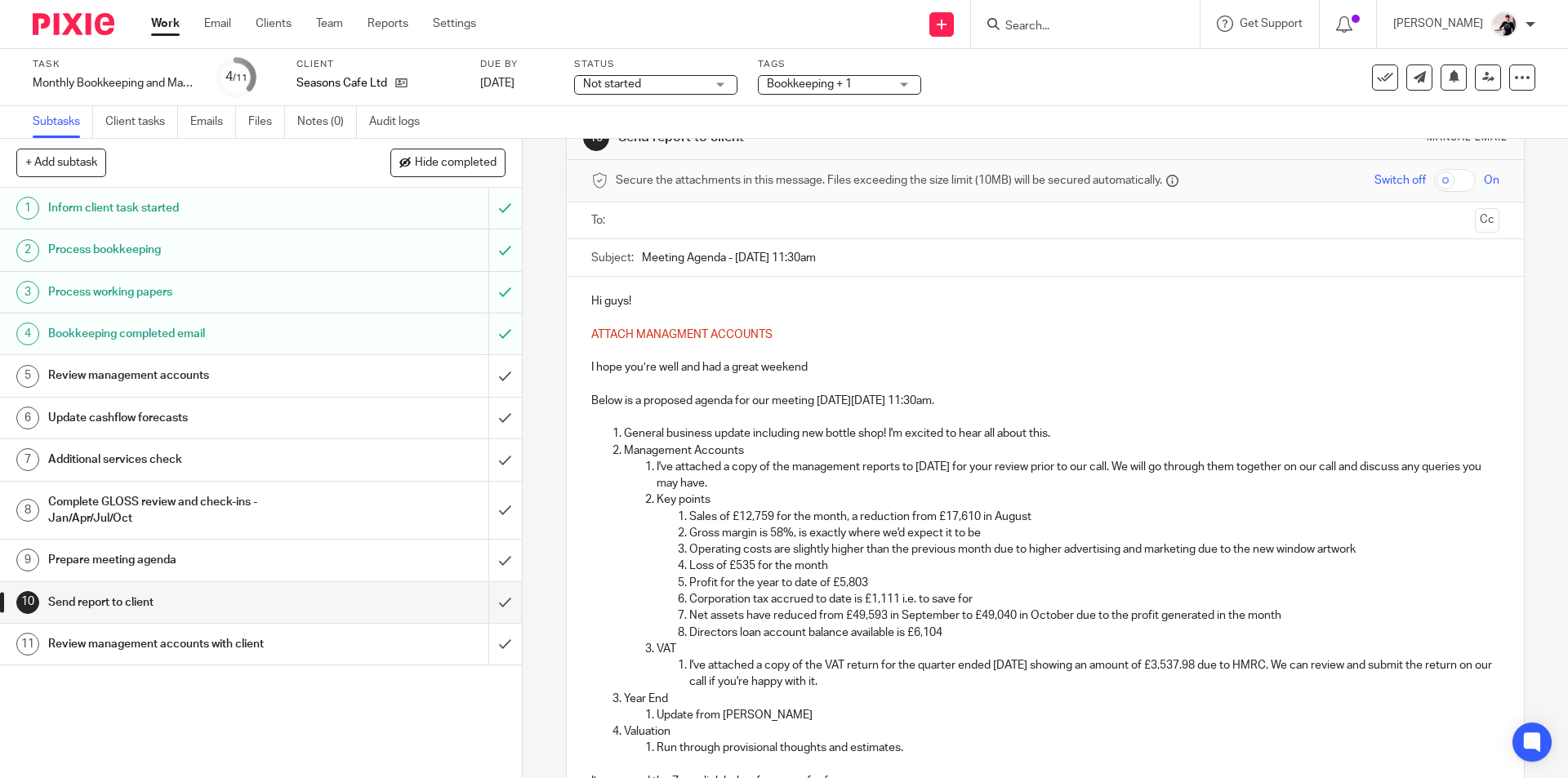
click at [778, 340] on p "ATTACH MANAGMENT ACCOUNTS" at bounding box center [1045, 334] width 907 height 16
drag, startPoint x: 778, startPoint y: 334, endPoint x: 575, endPoint y: 339, distance: 203.1
click at [575, 339] on div "Hi guys! ATTACH MANAGMENT ACCOUNTS I hope you’re well and had a great weekend B…" at bounding box center [1045, 605] width 956 height 657
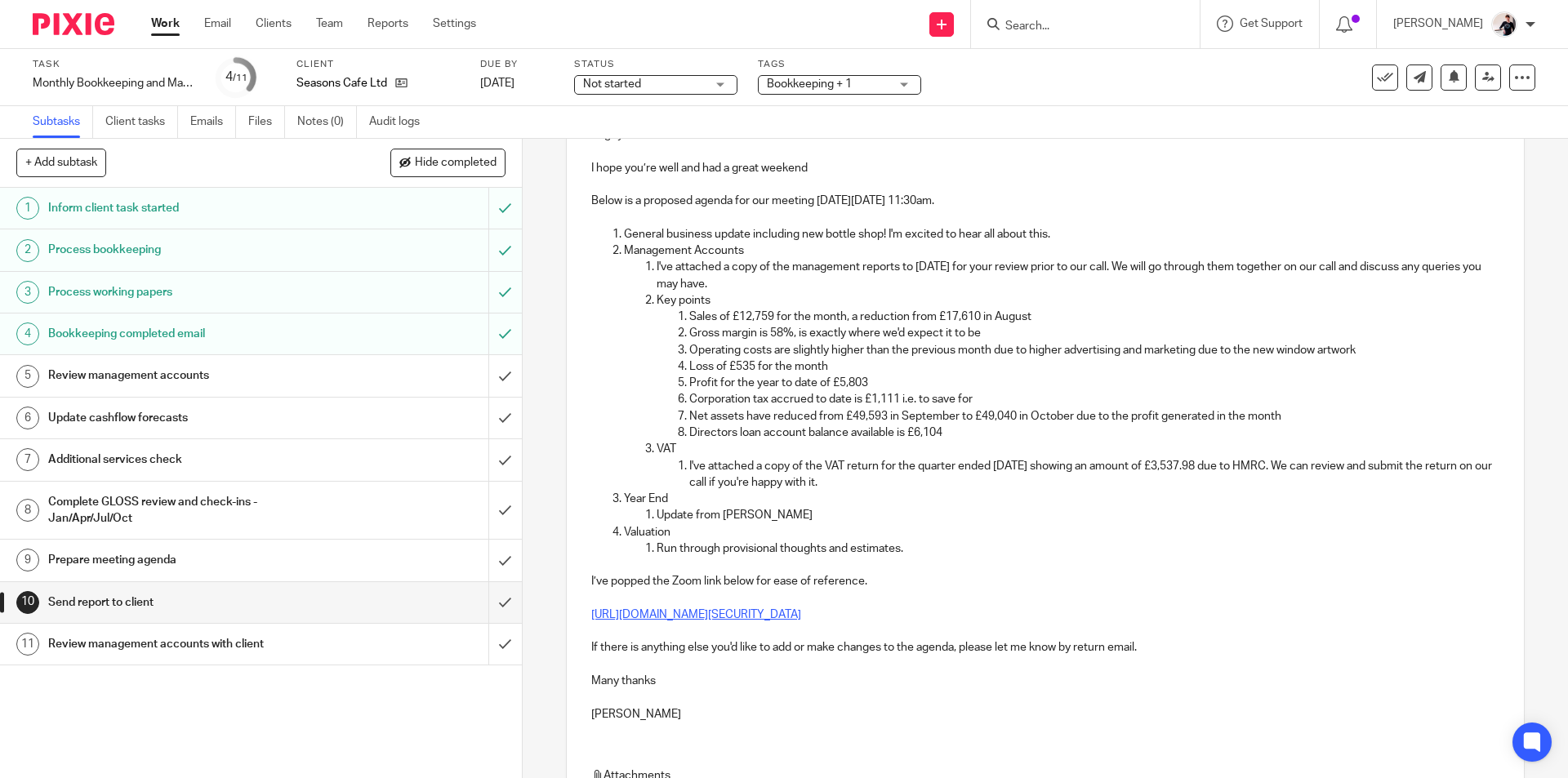
scroll to position [408, 0]
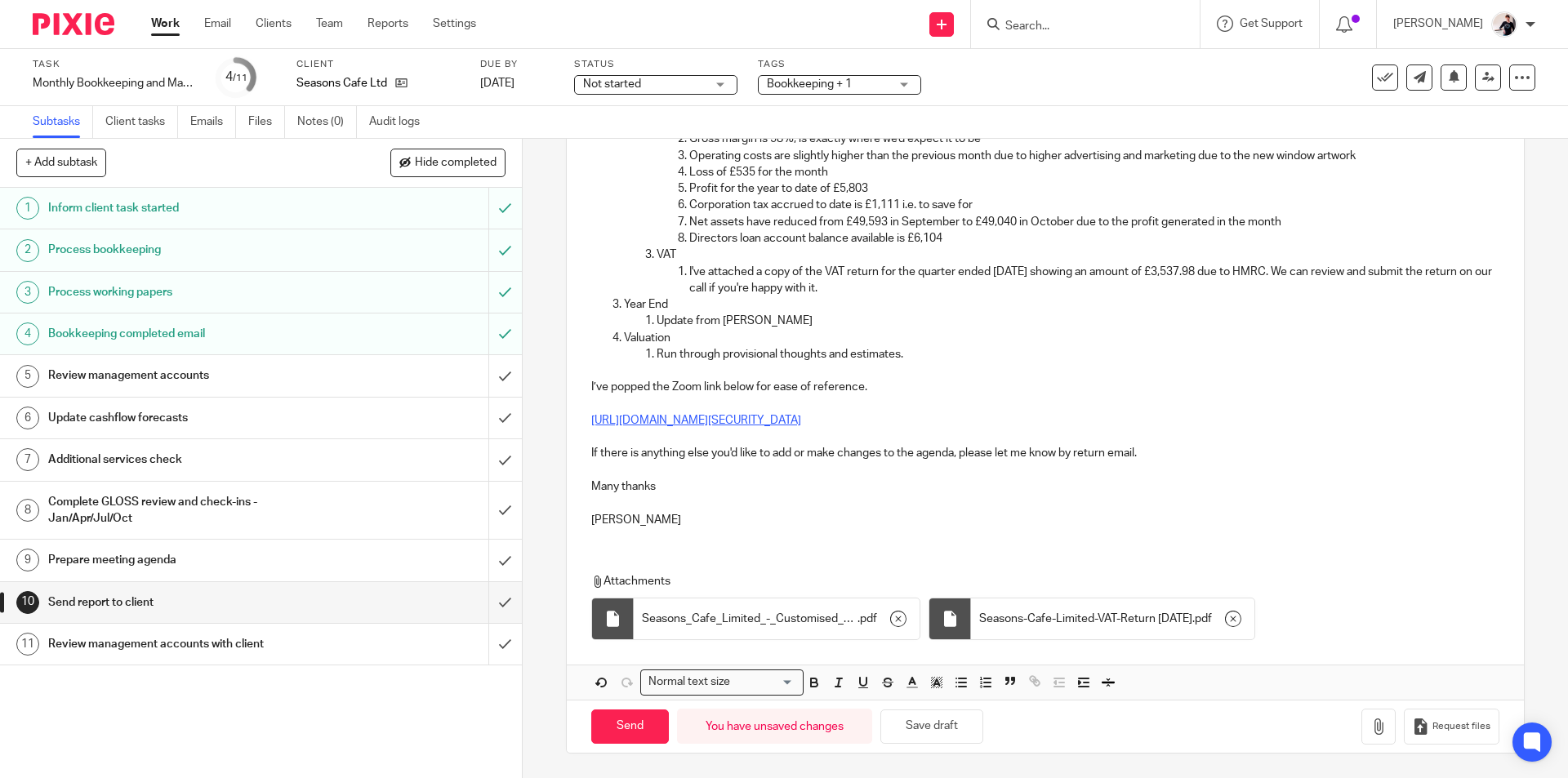
click at [646, 530] on div "Hi guys! I hope you’re well and had a great weekend Below is a proposed agenda …" at bounding box center [1045, 228] width 956 height 624
click at [613, 544] on div "Hi guys! I hope you’re well and had a great weekend Below is a proposed agenda …" at bounding box center [1045, 307] width 956 height 782
click at [649, 734] on input "Send" at bounding box center [630, 726] width 78 height 35
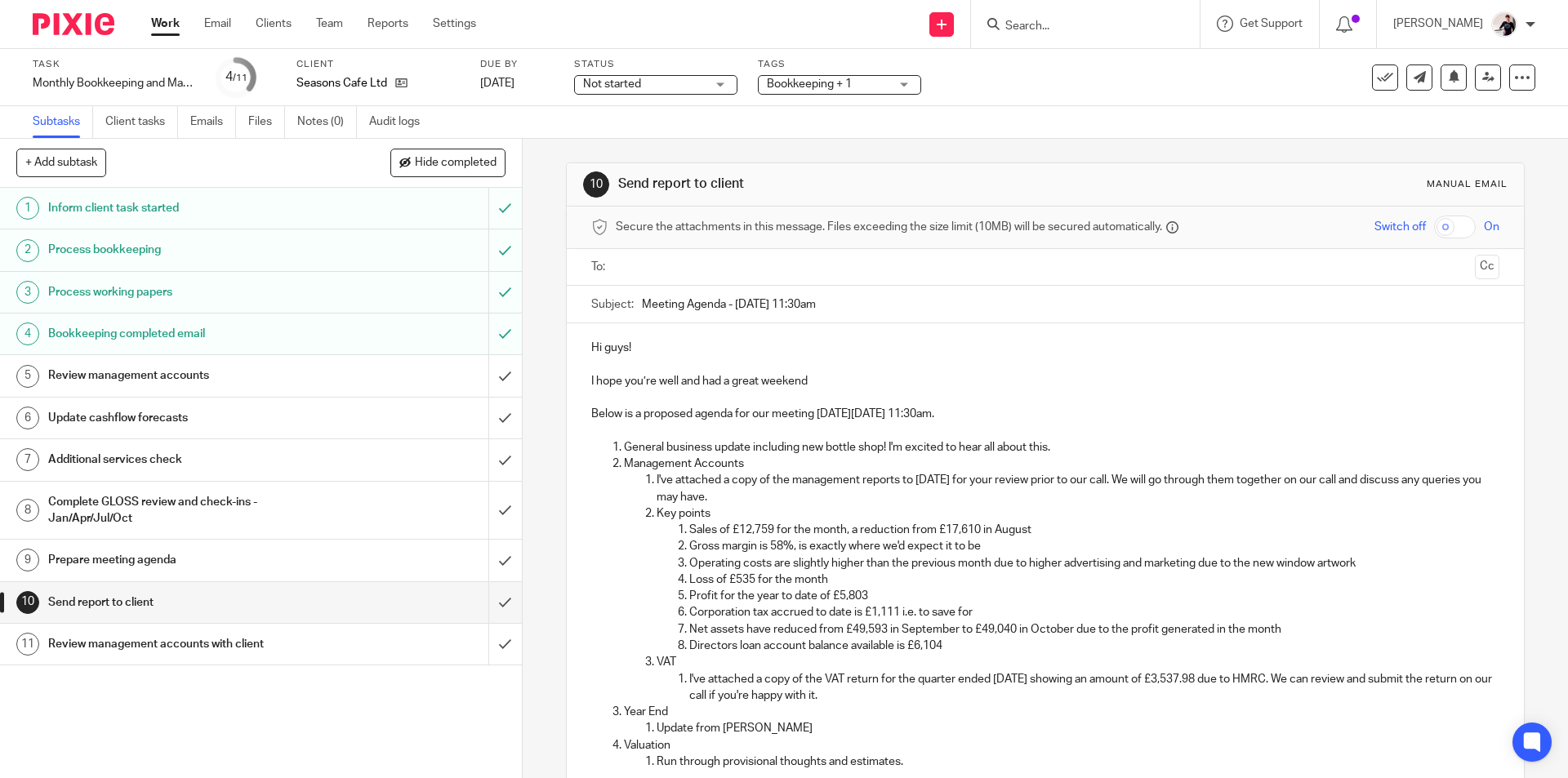
click at [717, 262] on input "text" at bounding box center [1044, 267] width 846 height 19
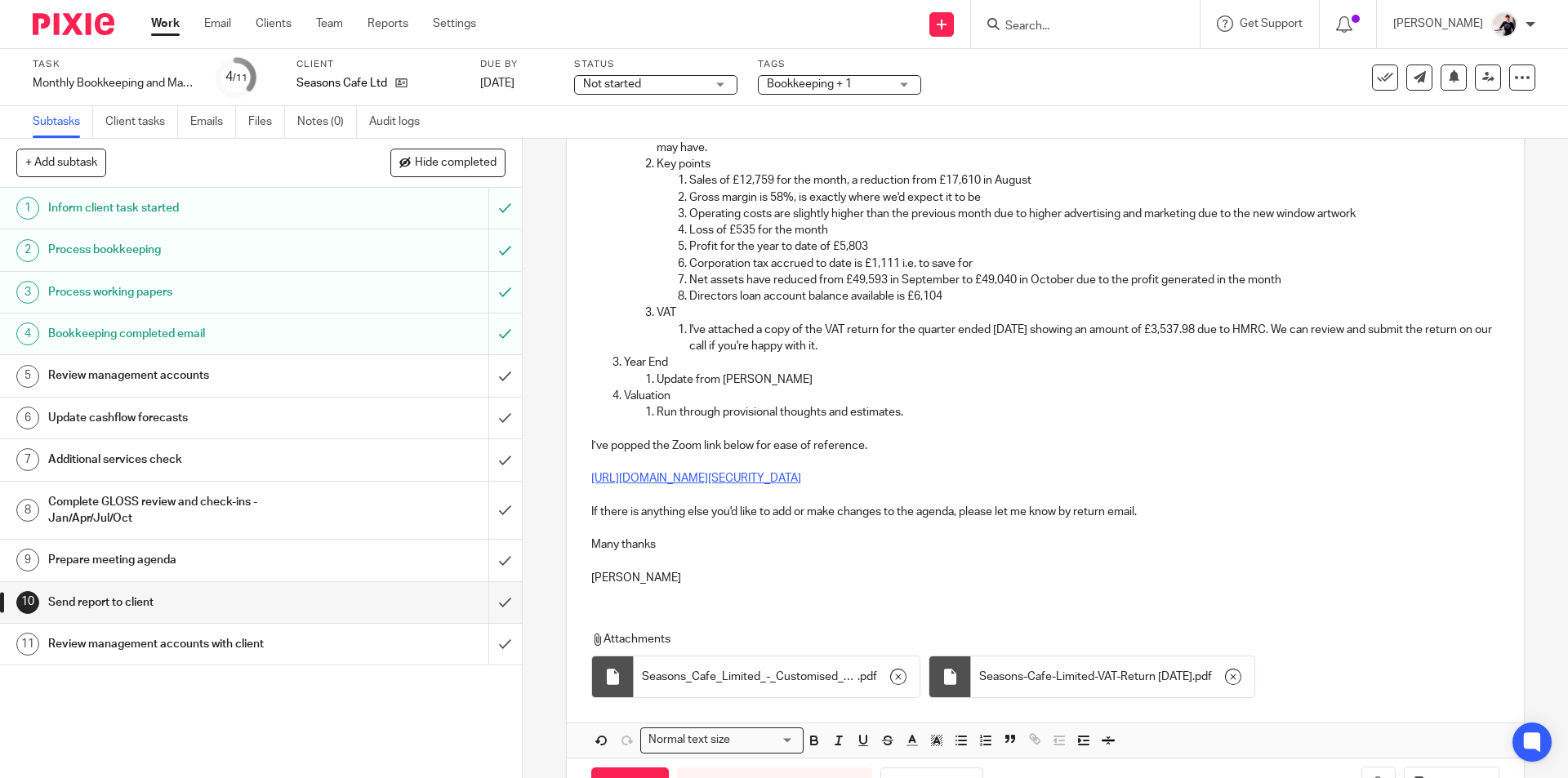
scroll to position [408, 0]
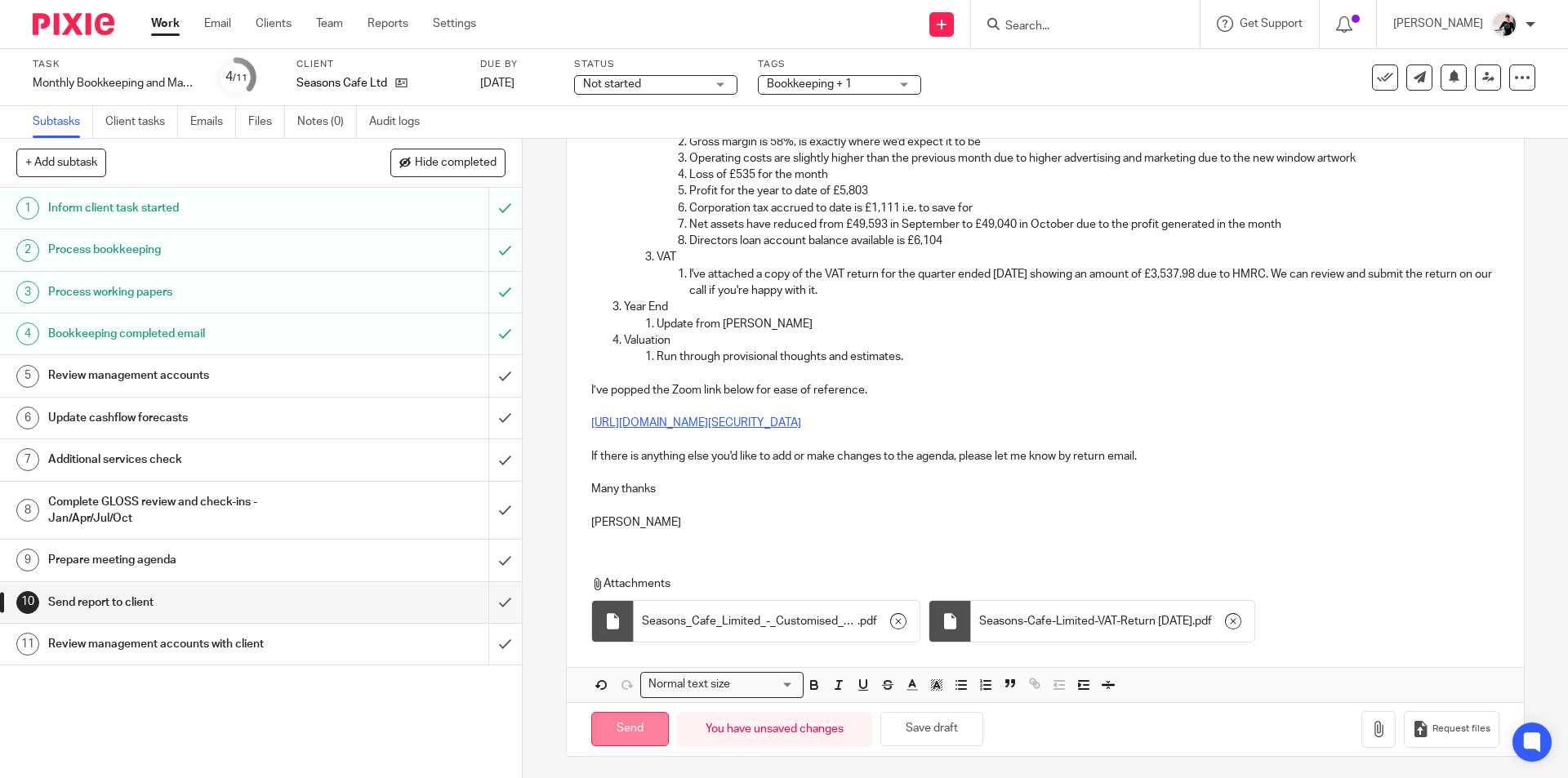
click at [633, 725] on input "Send" at bounding box center [630, 728] width 78 height 35
type input "Sent"
click at [944, 727] on button "Save draft" at bounding box center [929, 728] width 103 height 35
click at [277, 375] on h1 "Review management accounts" at bounding box center [190, 375] width 283 height 25
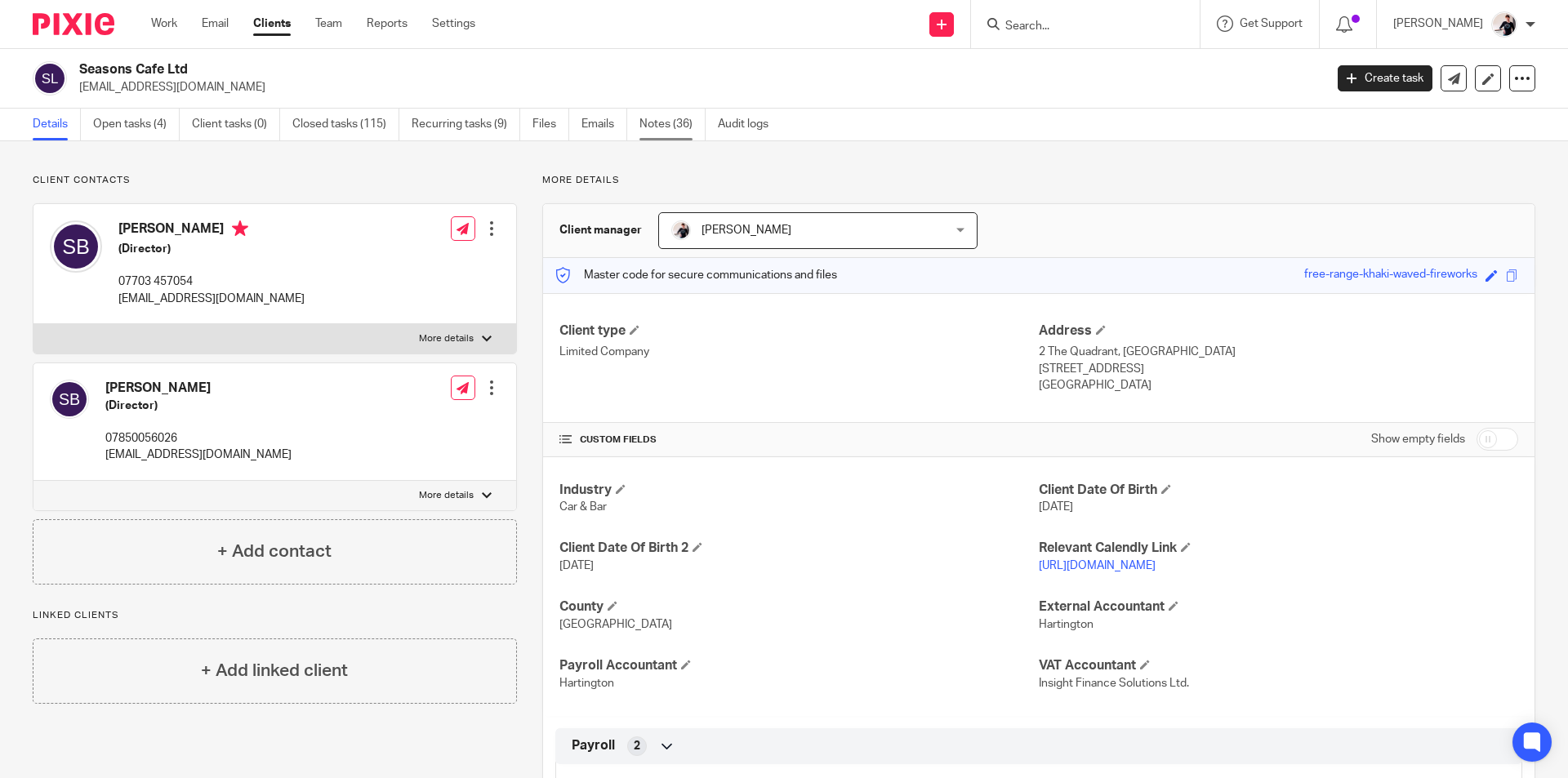
click at [679, 116] on link "Notes (36)" at bounding box center [672, 124] width 66 height 32
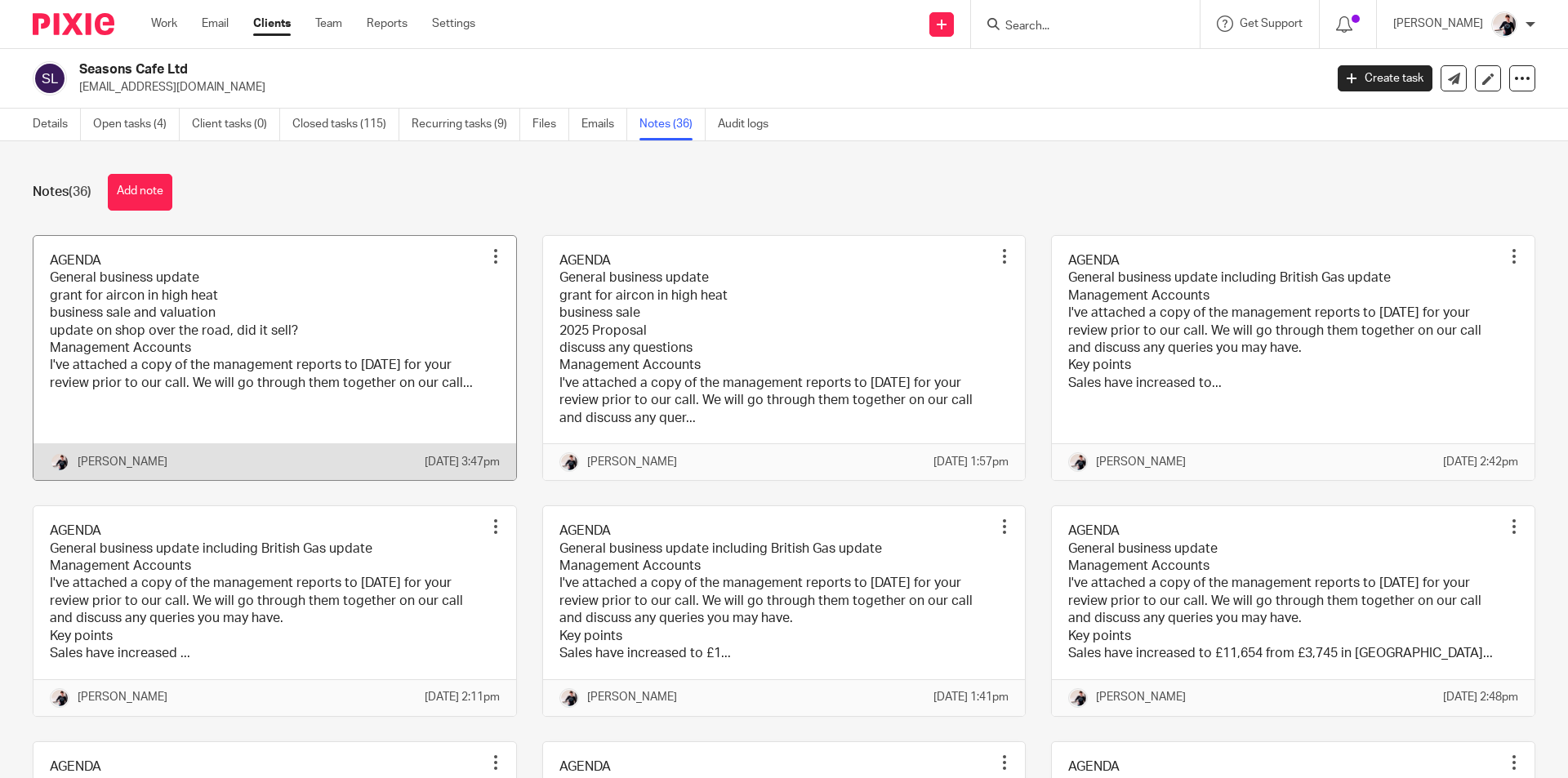
click at [347, 332] on link at bounding box center [275, 358] width 482 height 244
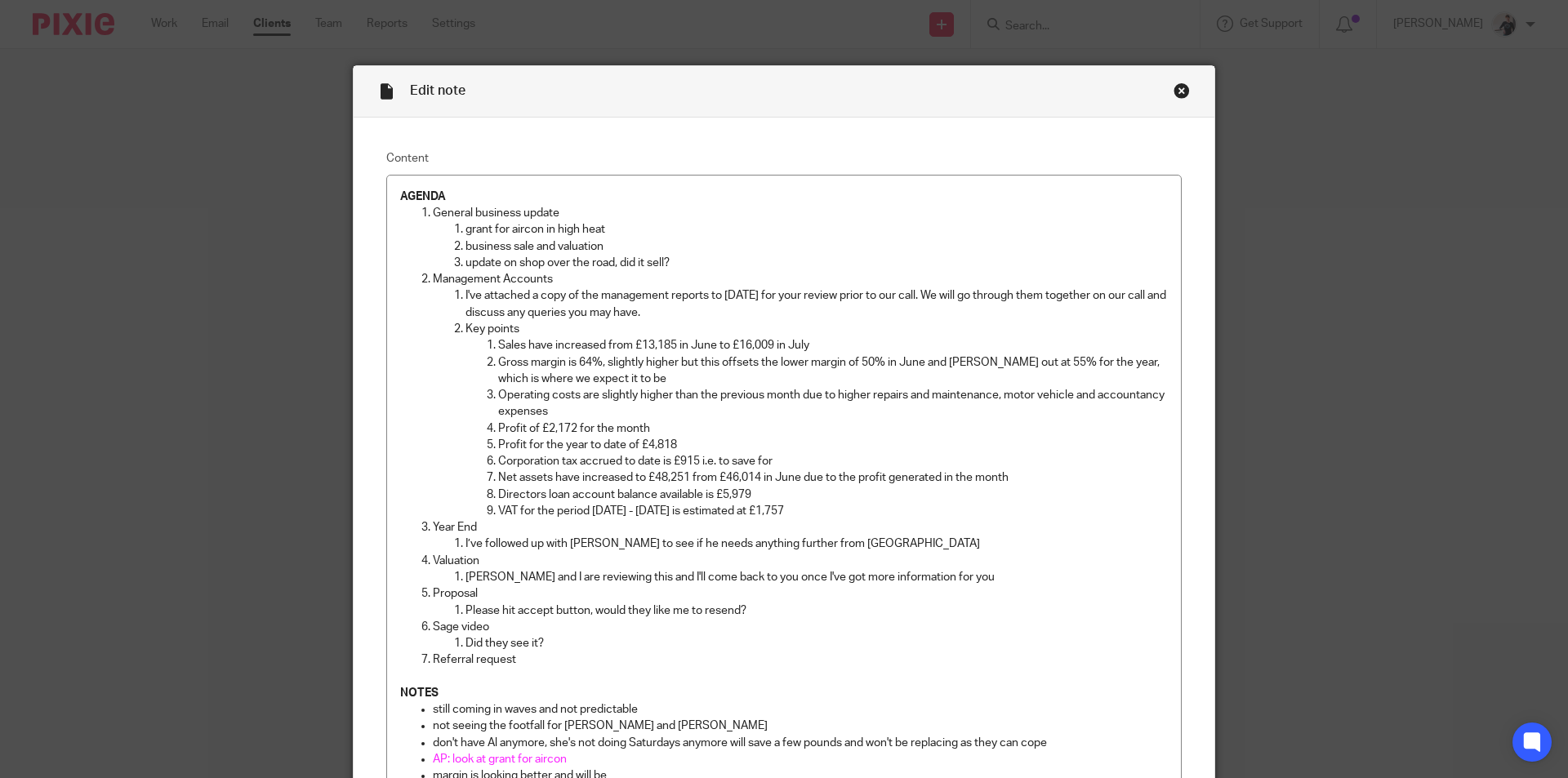
click at [1174, 90] on div "Close this dialog window" at bounding box center [1181, 90] width 16 height 16
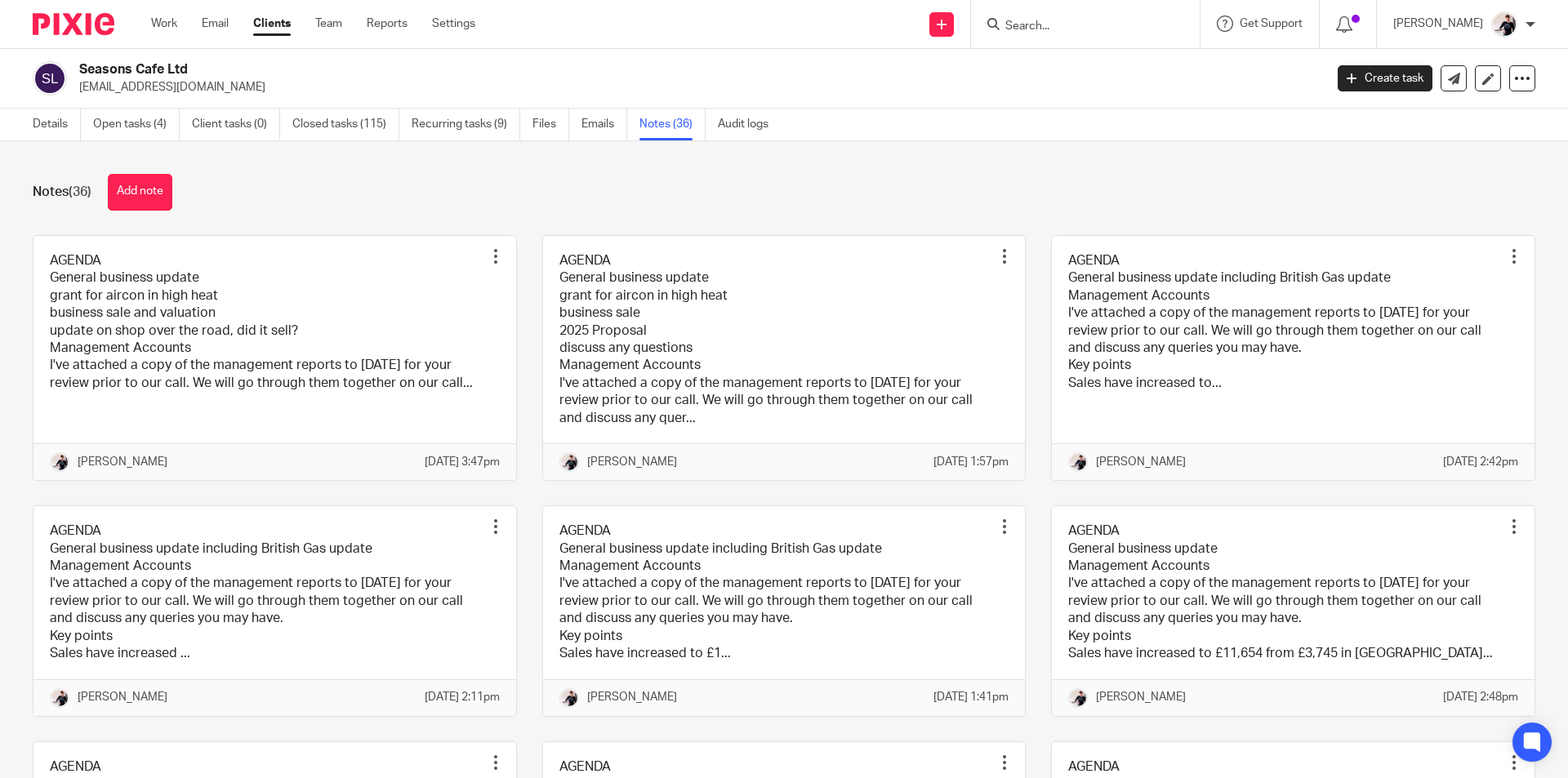
click at [1057, 20] on input "Search" at bounding box center [1077, 26] width 147 height 14
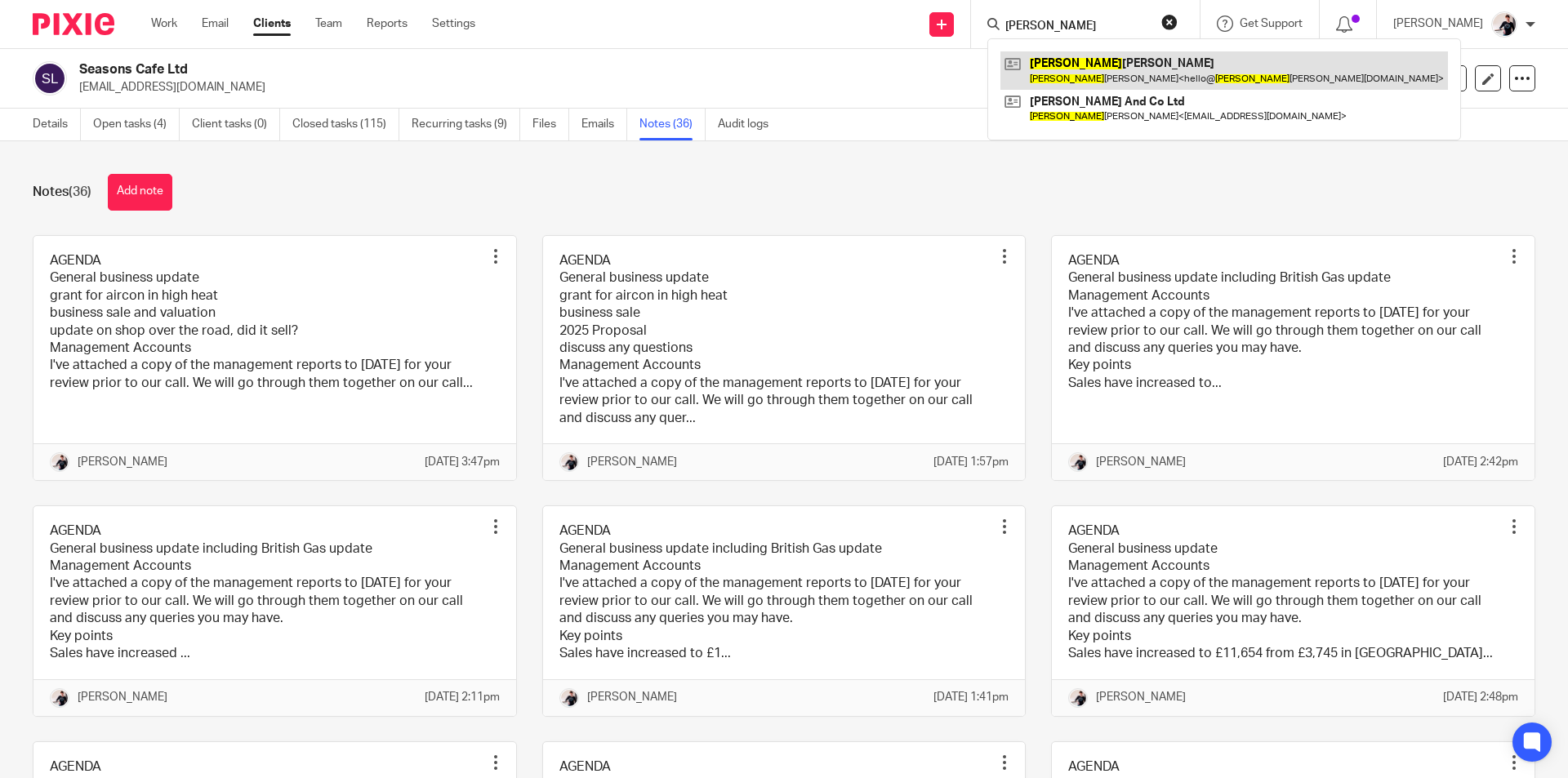
type input "sharon"
click at [1096, 73] on link at bounding box center [1224, 70] width 448 height 37
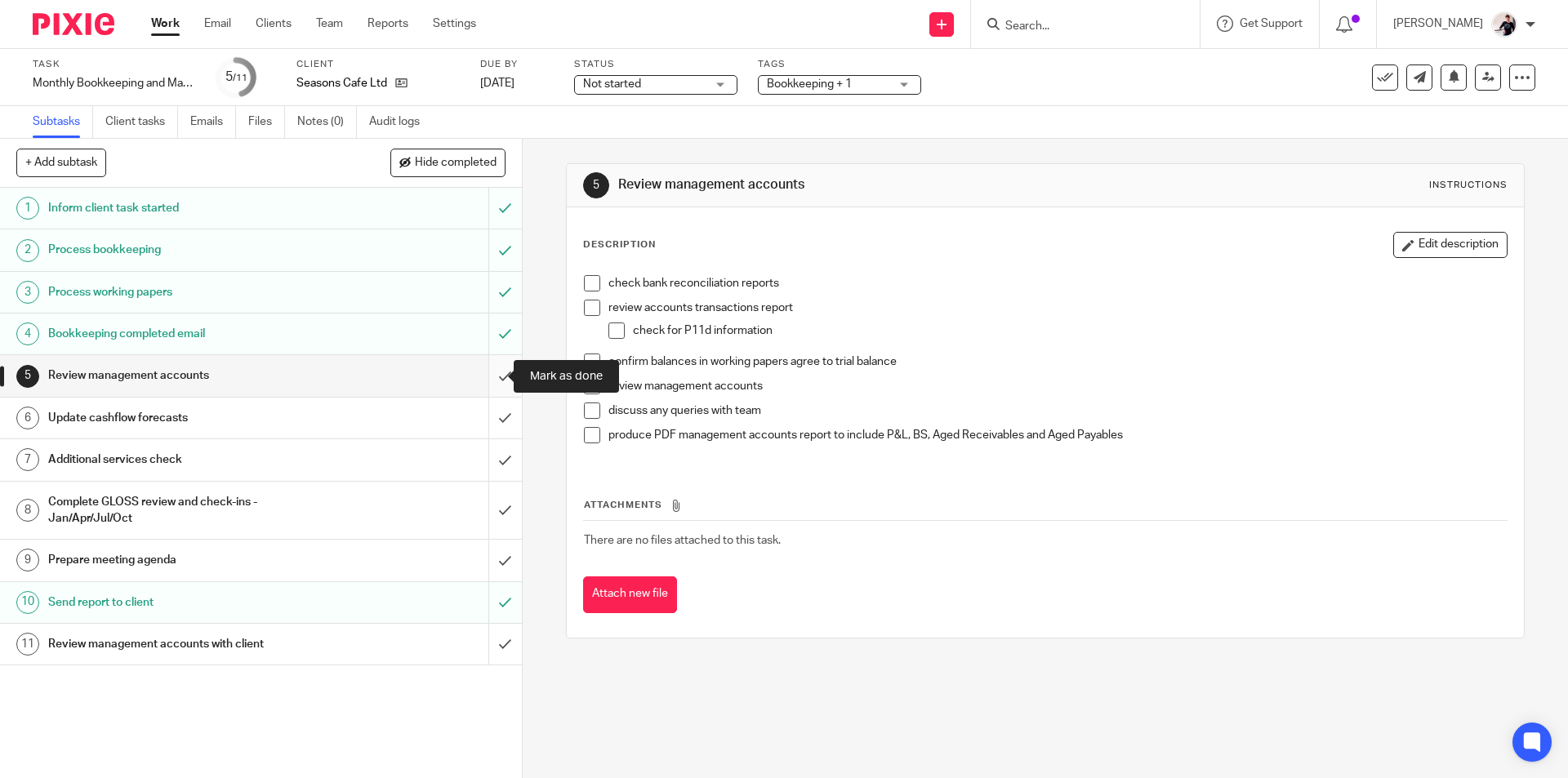
click at [480, 374] on input "submit" at bounding box center [261, 375] width 522 height 41
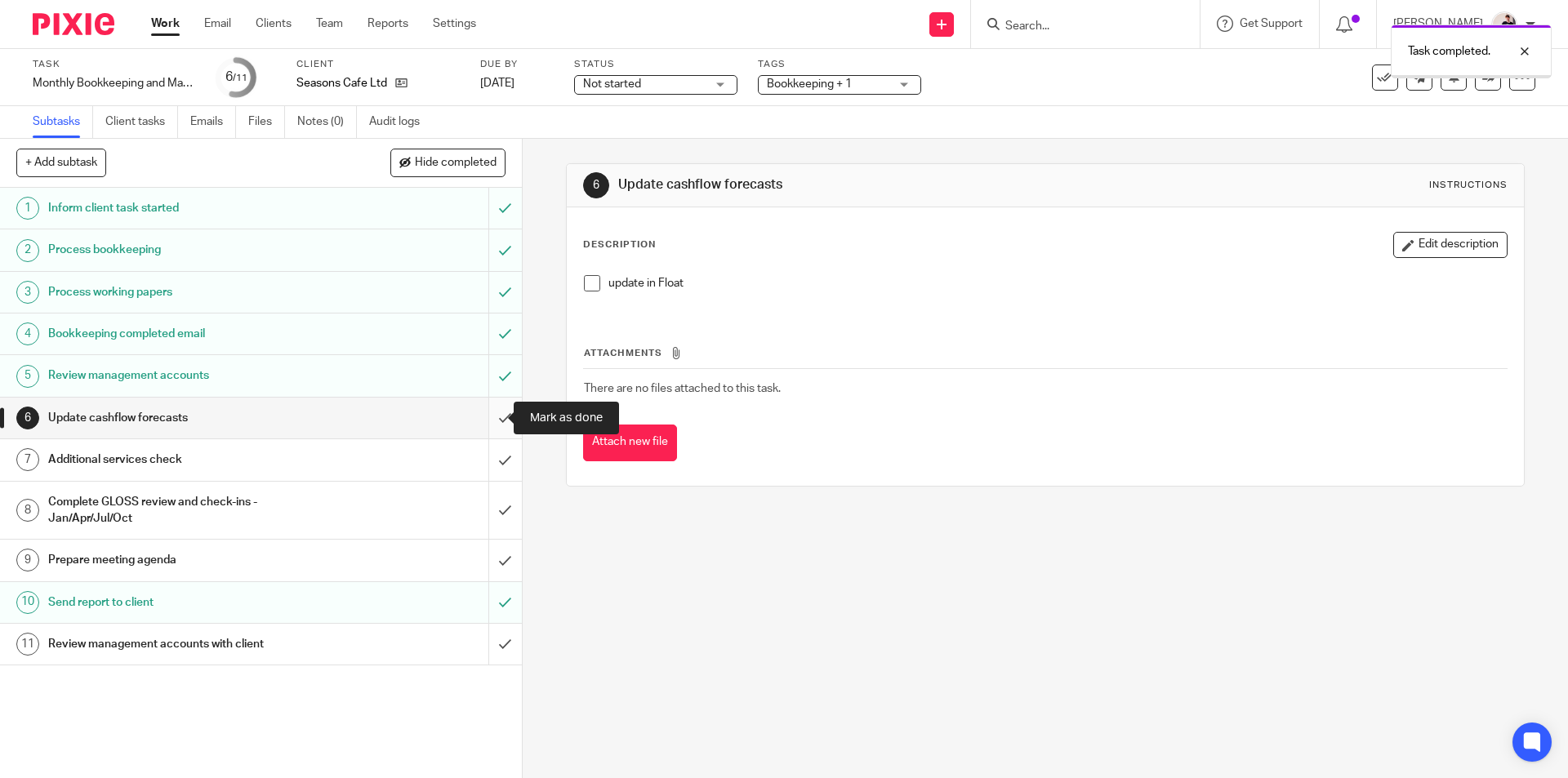
click at [491, 419] on input "submit" at bounding box center [261, 418] width 522 height 41
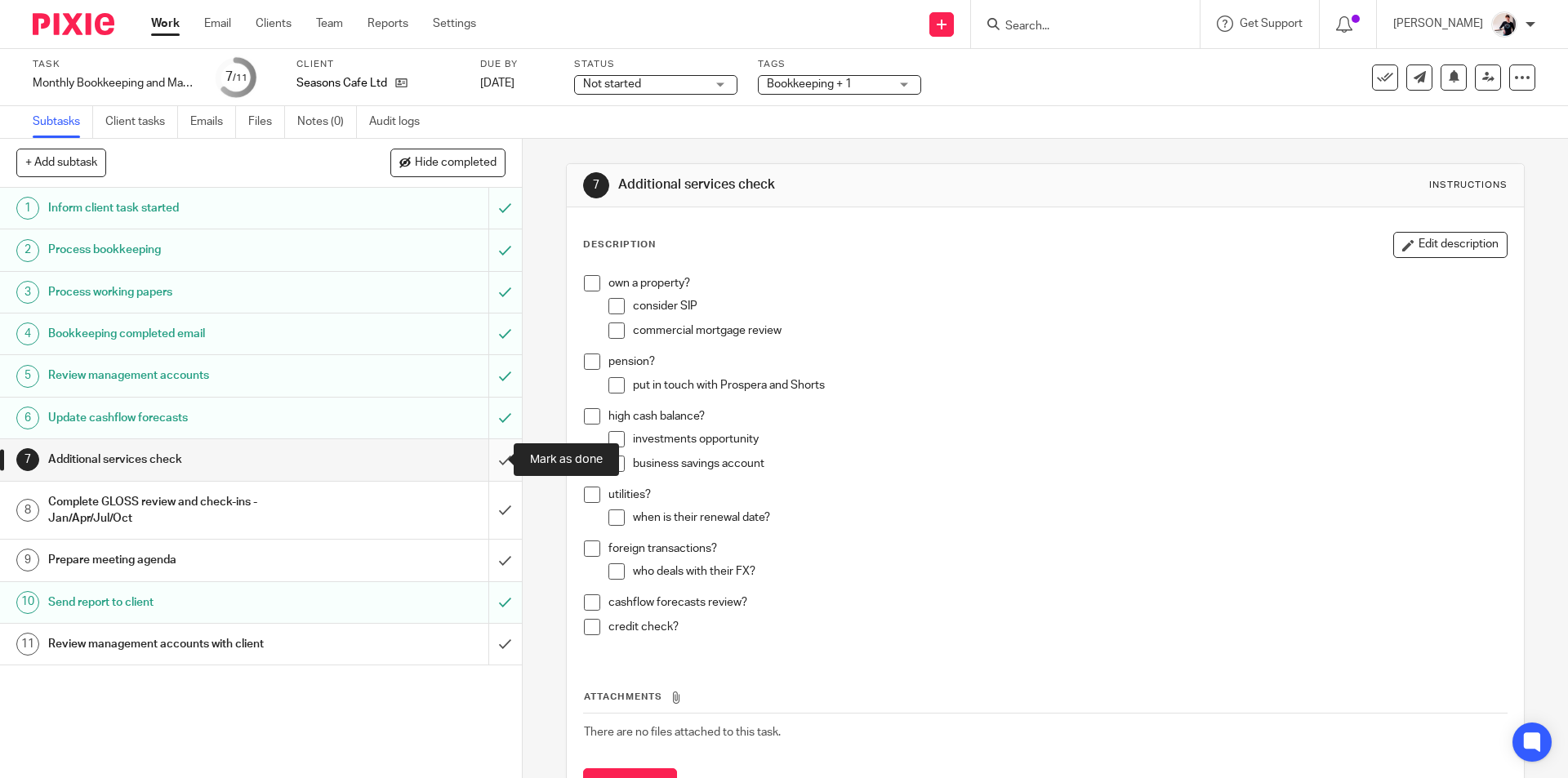
click at [482, 454] on input "submit" at bounding box center [261, 459] width 522 height 41
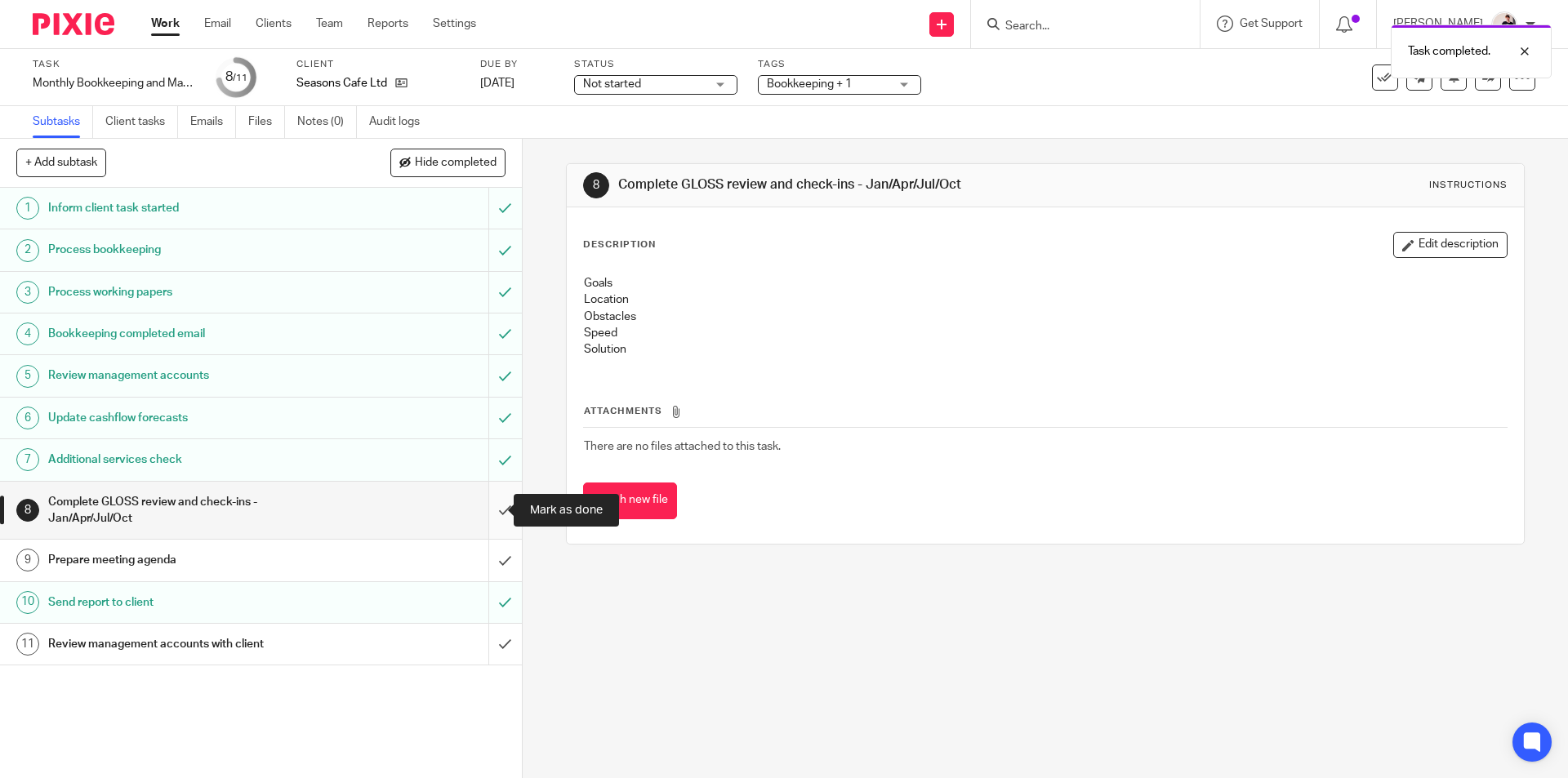
click at [491, 518] on input "submit" at bounding box center [261, 510] width 522 height 58
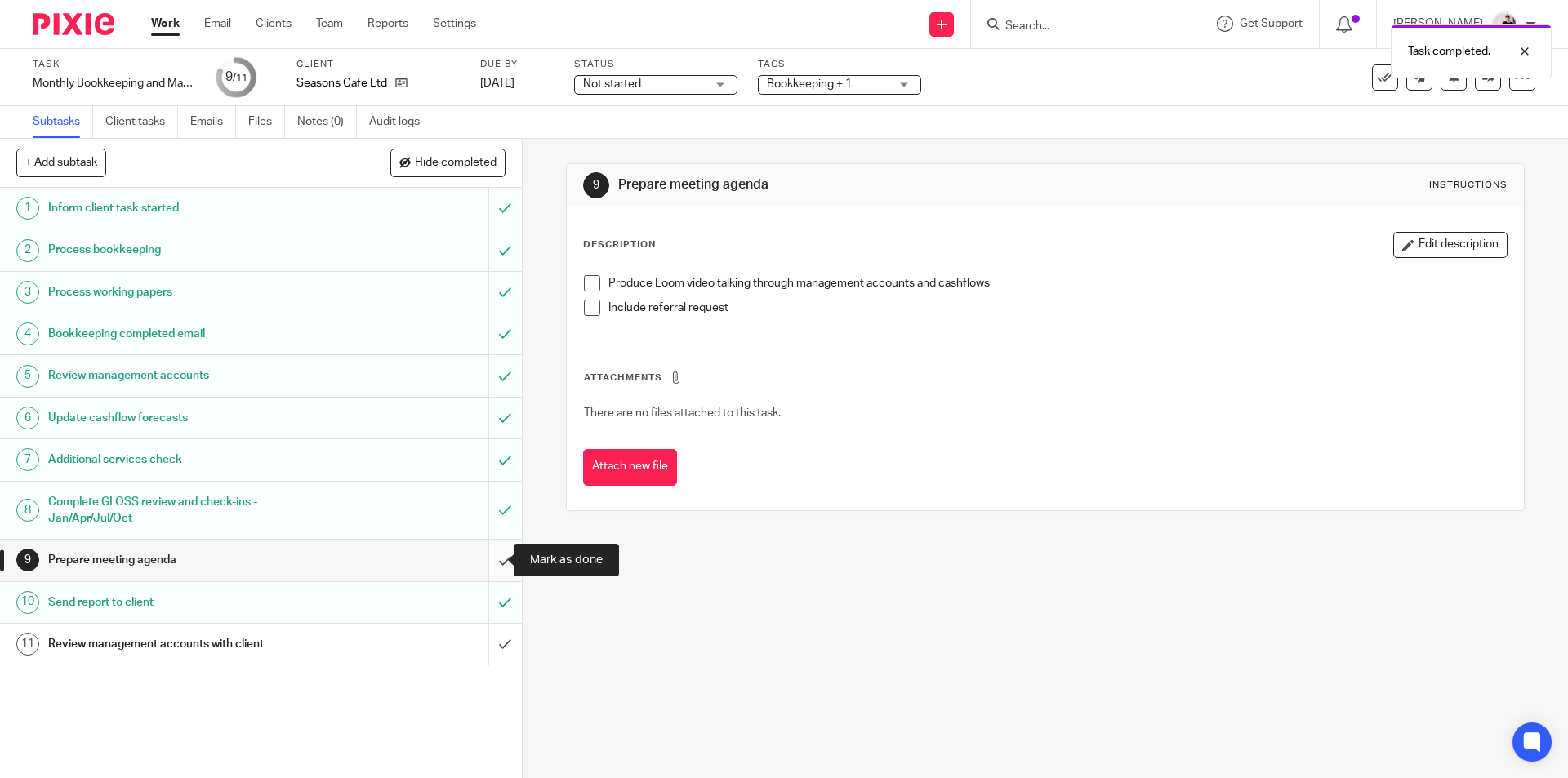
click at [496, 564] on input "submit" at bounding box center [261, 560] width 522 height 41
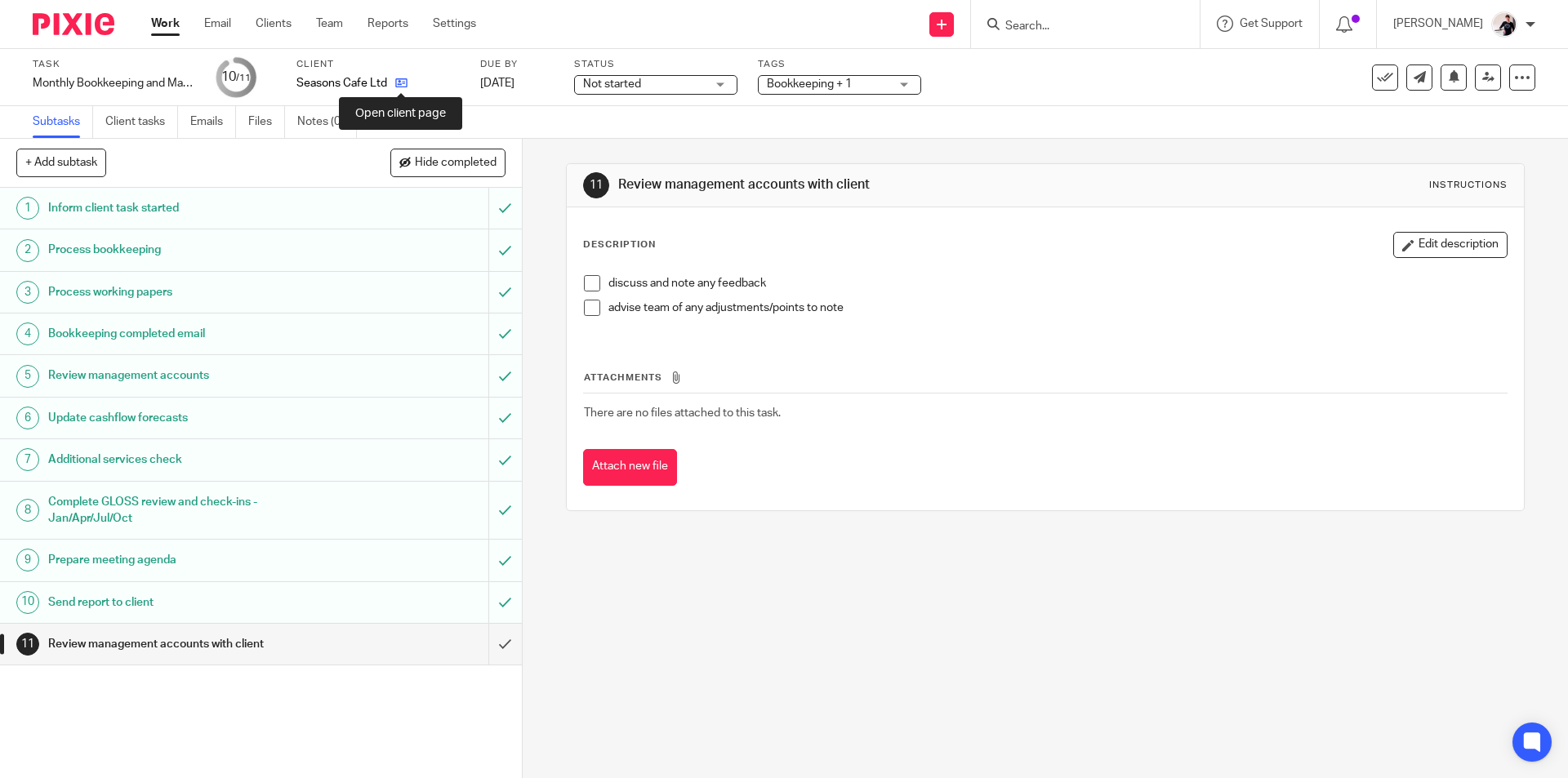
click at [404, 82] on icon at bounding box center [401, 83] width 12 height 12
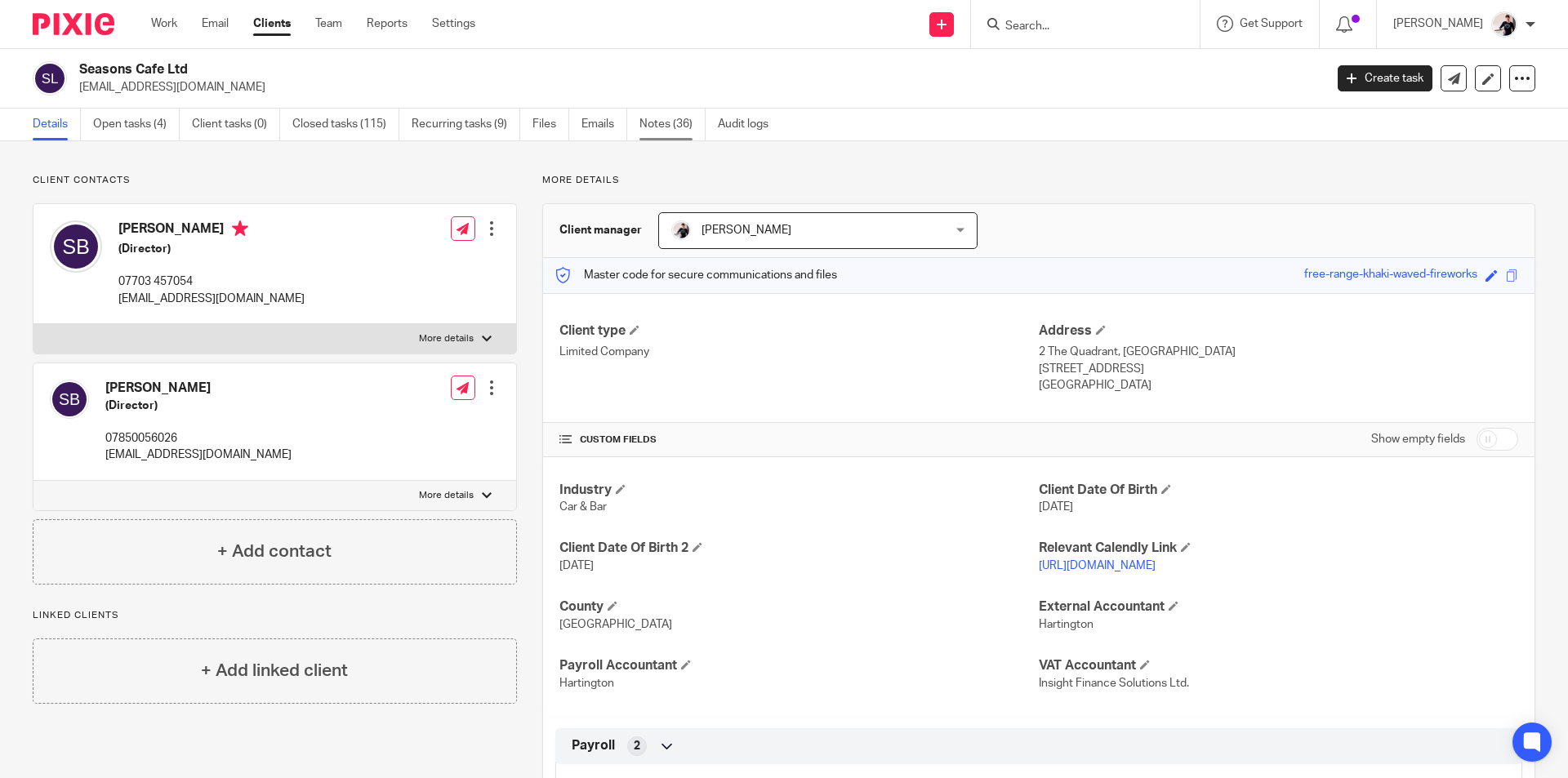
click at [665, 120] on link "Notes (36)" at bounding box center [672, 124] width 66 height 32
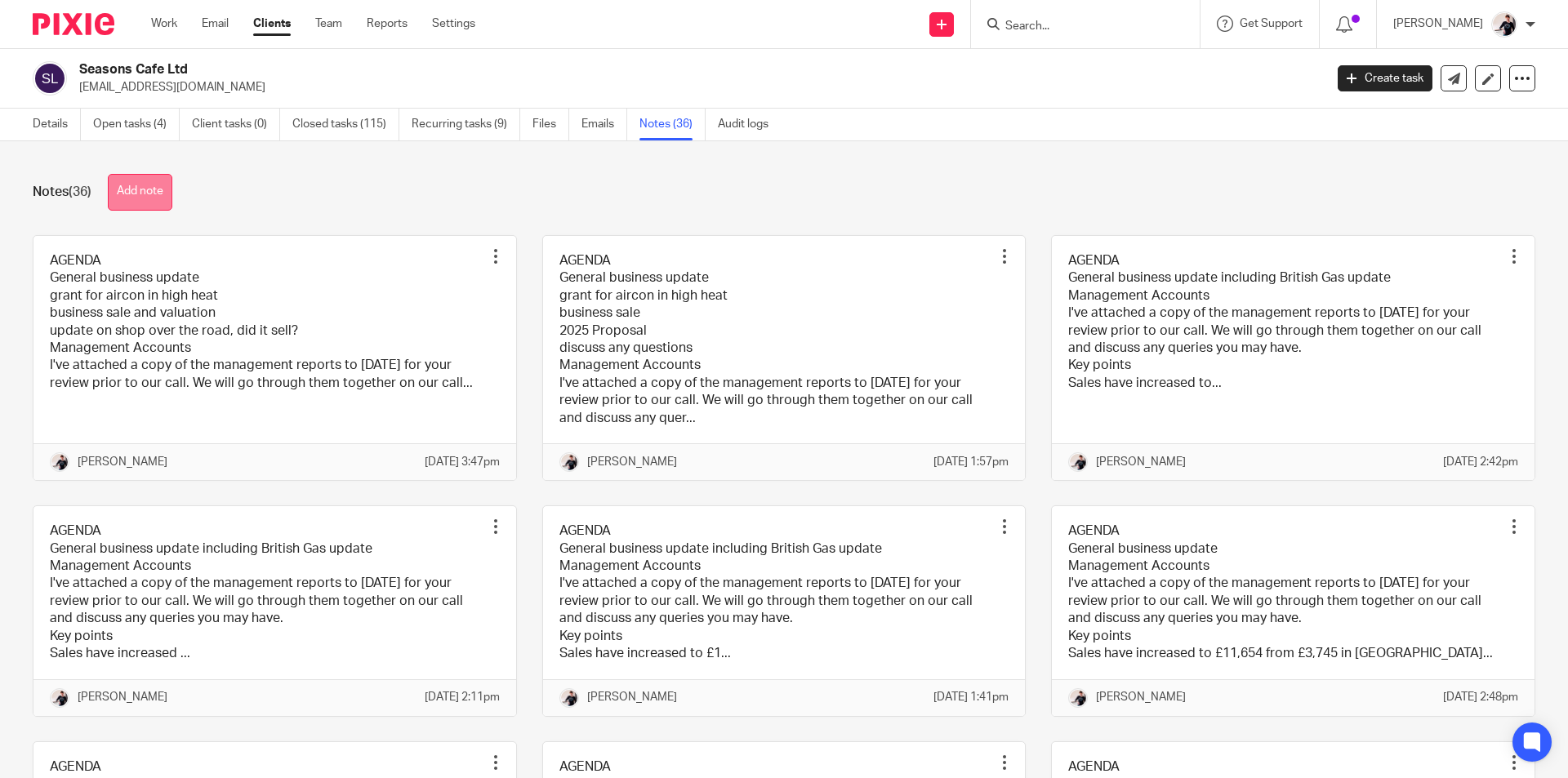
click at [139, 201] on button "Add note" at bounding box center [140, 192] width 64 height 36
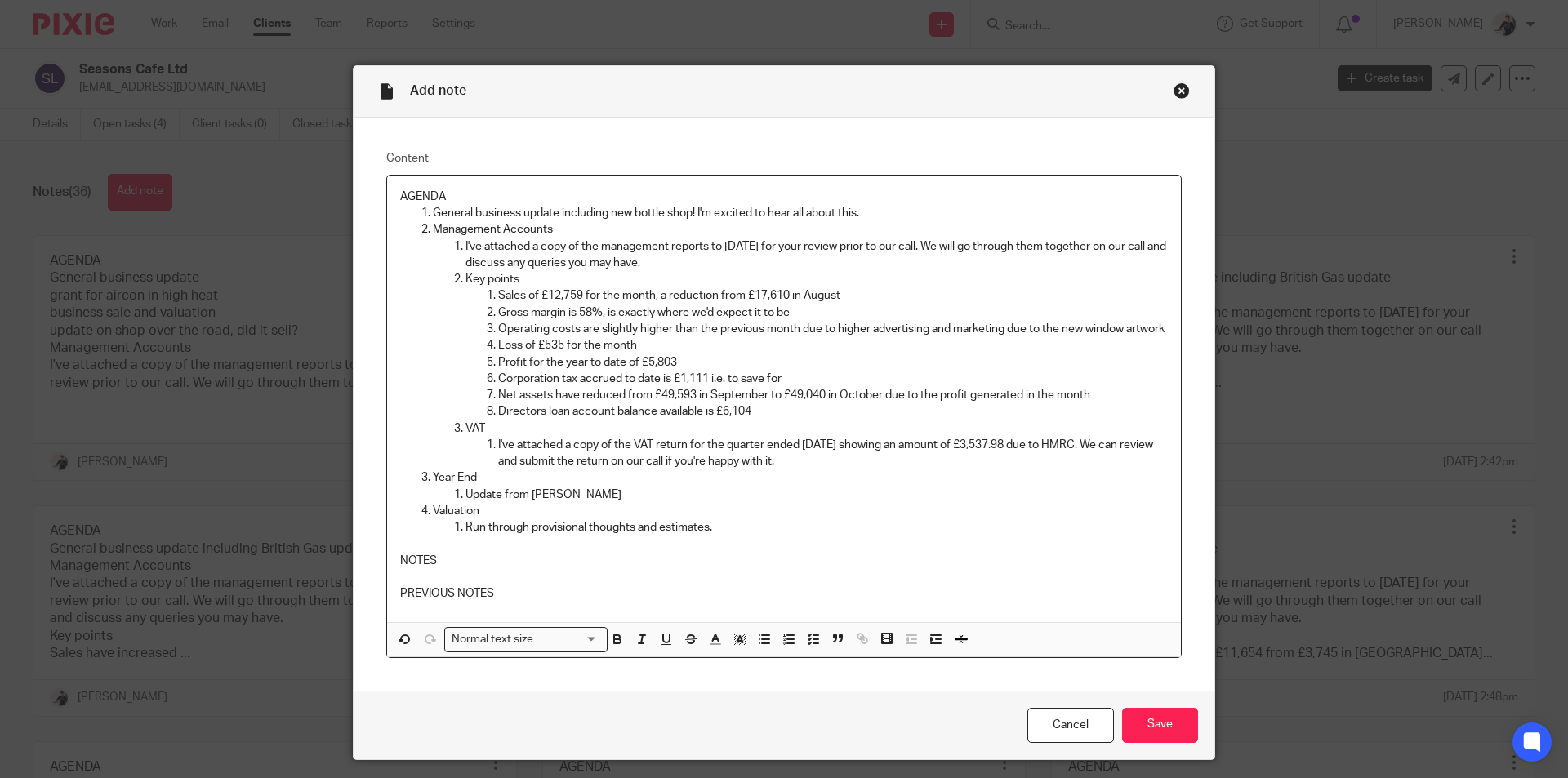
click at [725, 535] on p "Run through provisional thoughts and estimates." at bounding box center [817, 527] width 702 height 16
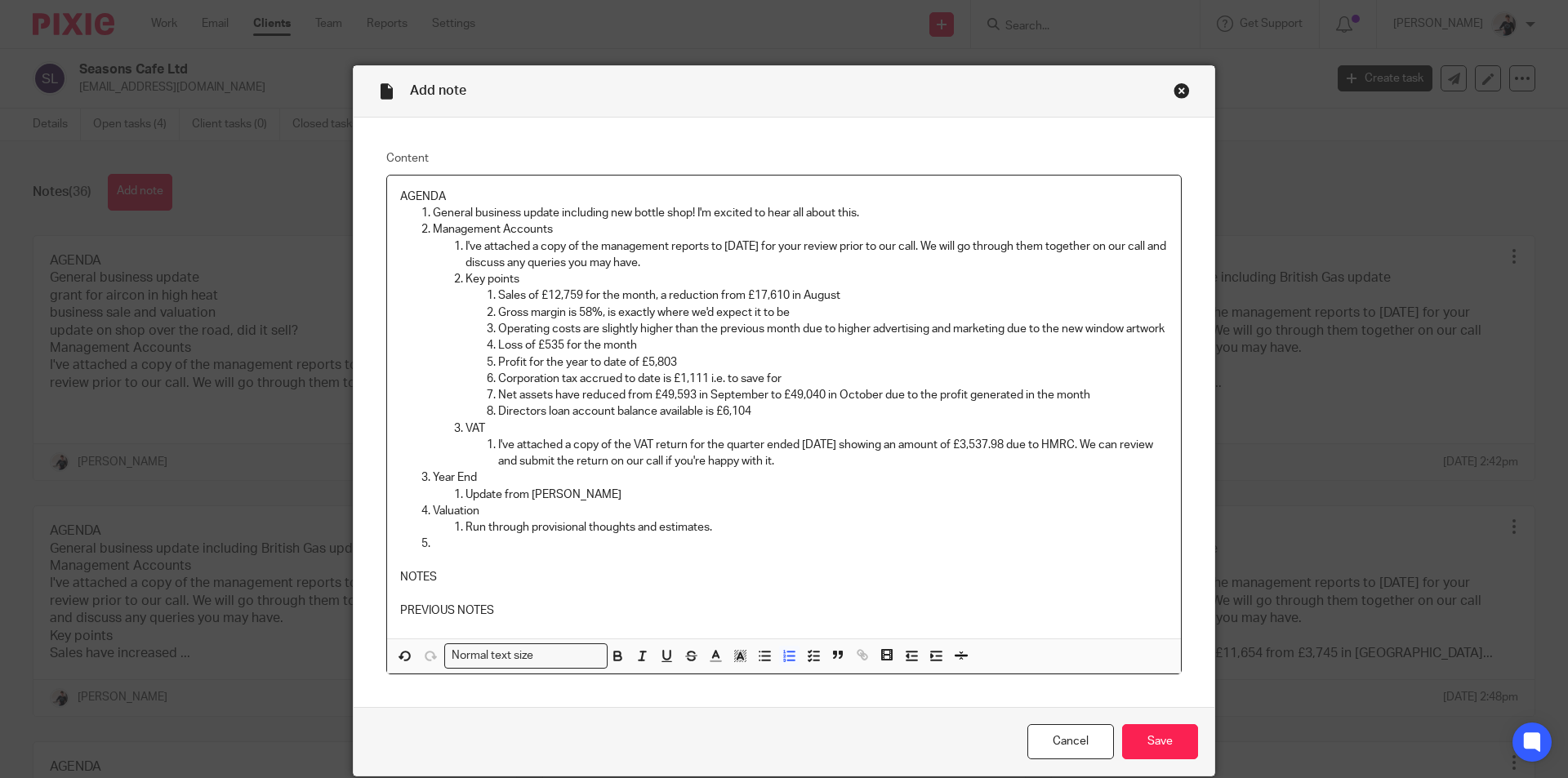
click at [519, 551] on p at bounding box center [800, 543] width 734 height 16
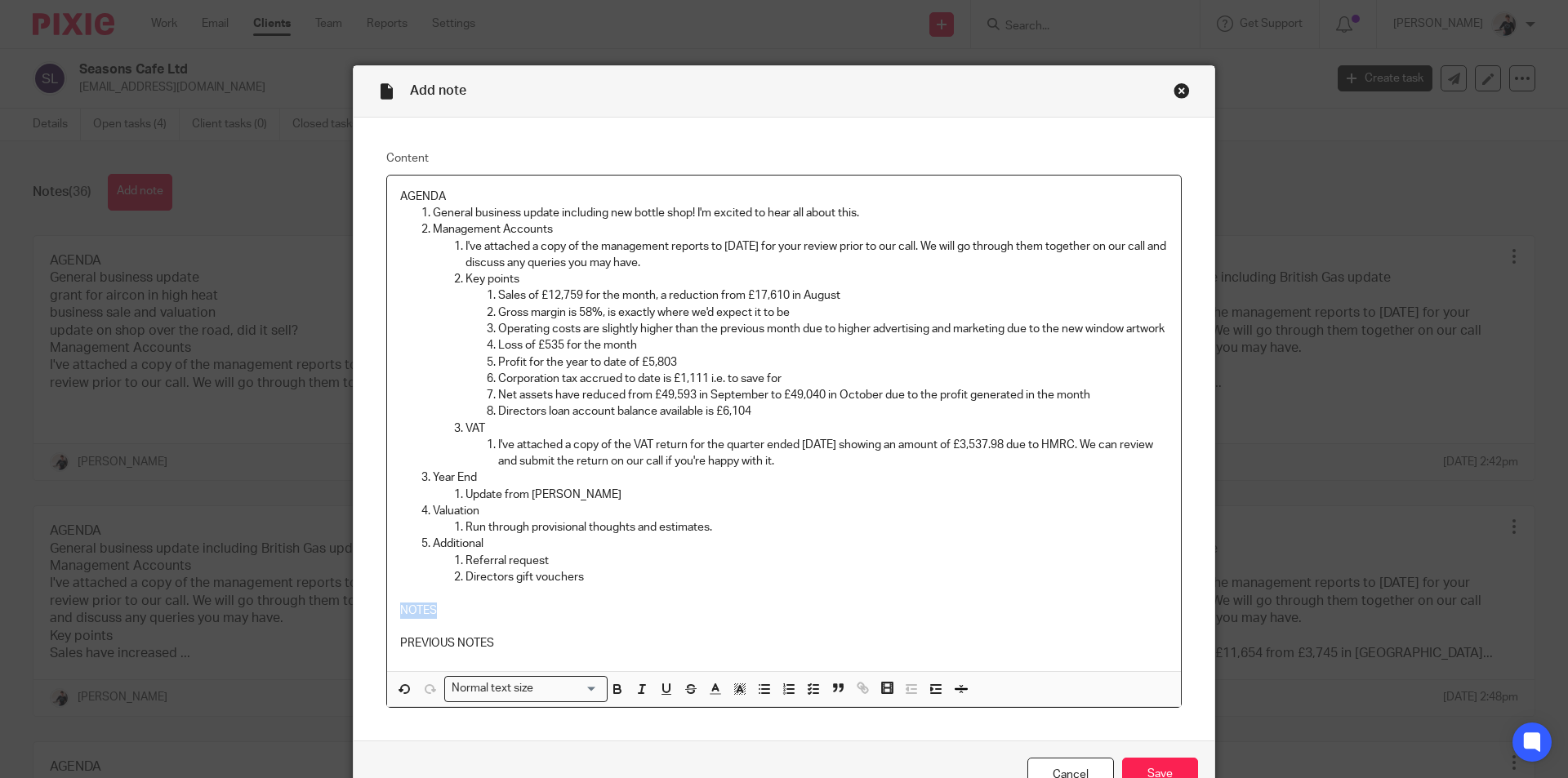
drag, startPoint x: 441, startPoint y: 629, endPoint x: 366, endPoint y: 623, distance: 75.2
click at [366, 623] on div "Content AGENDA General business update including new bottle shop! I'm excited t…" at bounding box center [784, 429] width 861 height 622
drag, startPoint x: 507, startPoint y: 659, endPoint x: 388, endPoint y: 655, distance: 119.1
click at [378, 658] on div "Content AGENDA General business update including new bottle shop! I'm excited t…" at bounding box center [784, 429] width 861 height 622
drag, startPoint x: 454, startPoint y: 199, endPoint x: 378, endPoint y: 197, distance: 76.0
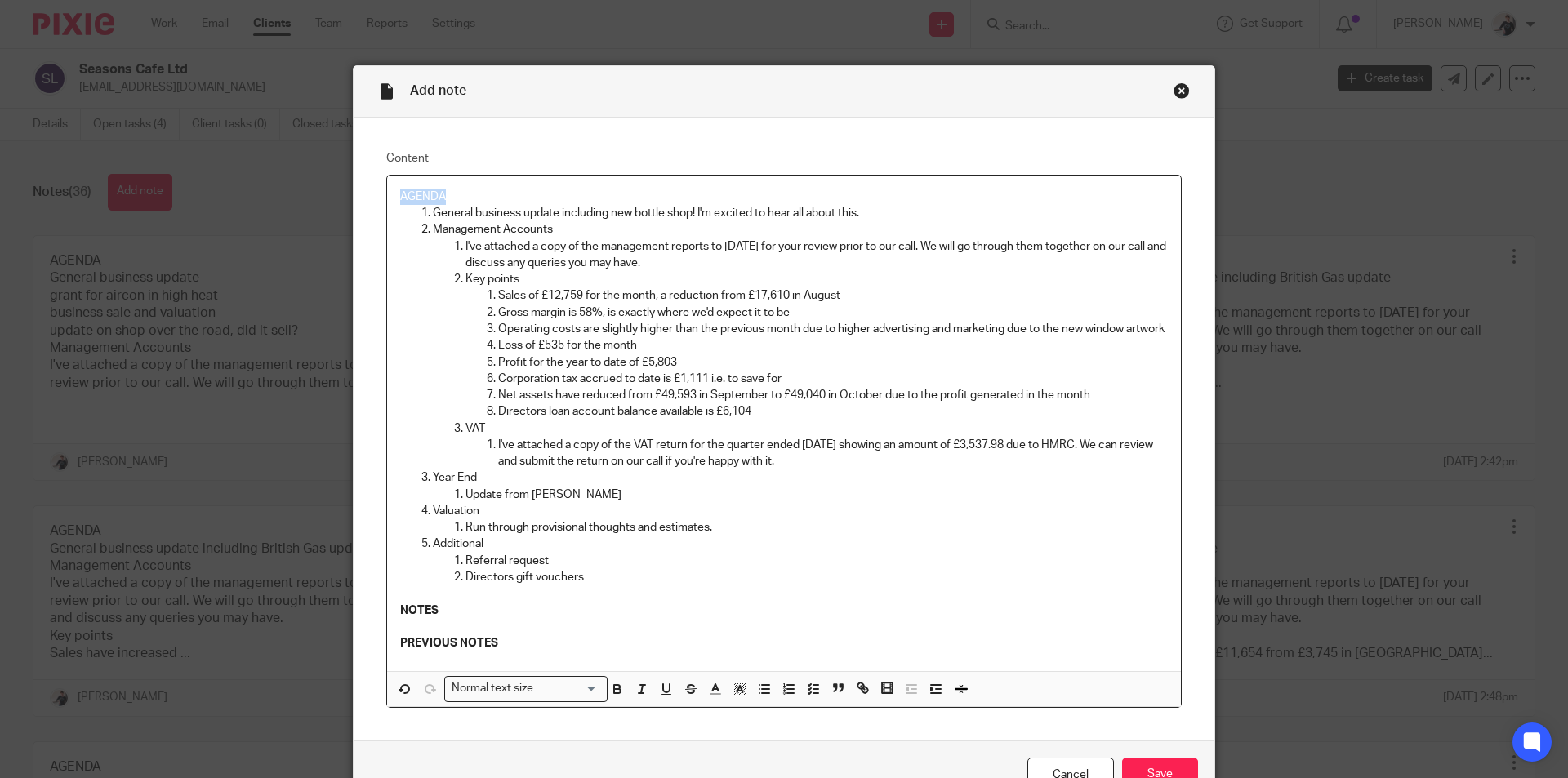
click at [378, 197] on div "Content AGENDA General business update including new bottle shop! I'm excited t…" at bounding box center [784, 429] width 861 height 622
click at [878, 213] on p "General business update including new bottle shop! I'm excited to hear all abou…" at bounding box center [800, 212] width 734 height 16
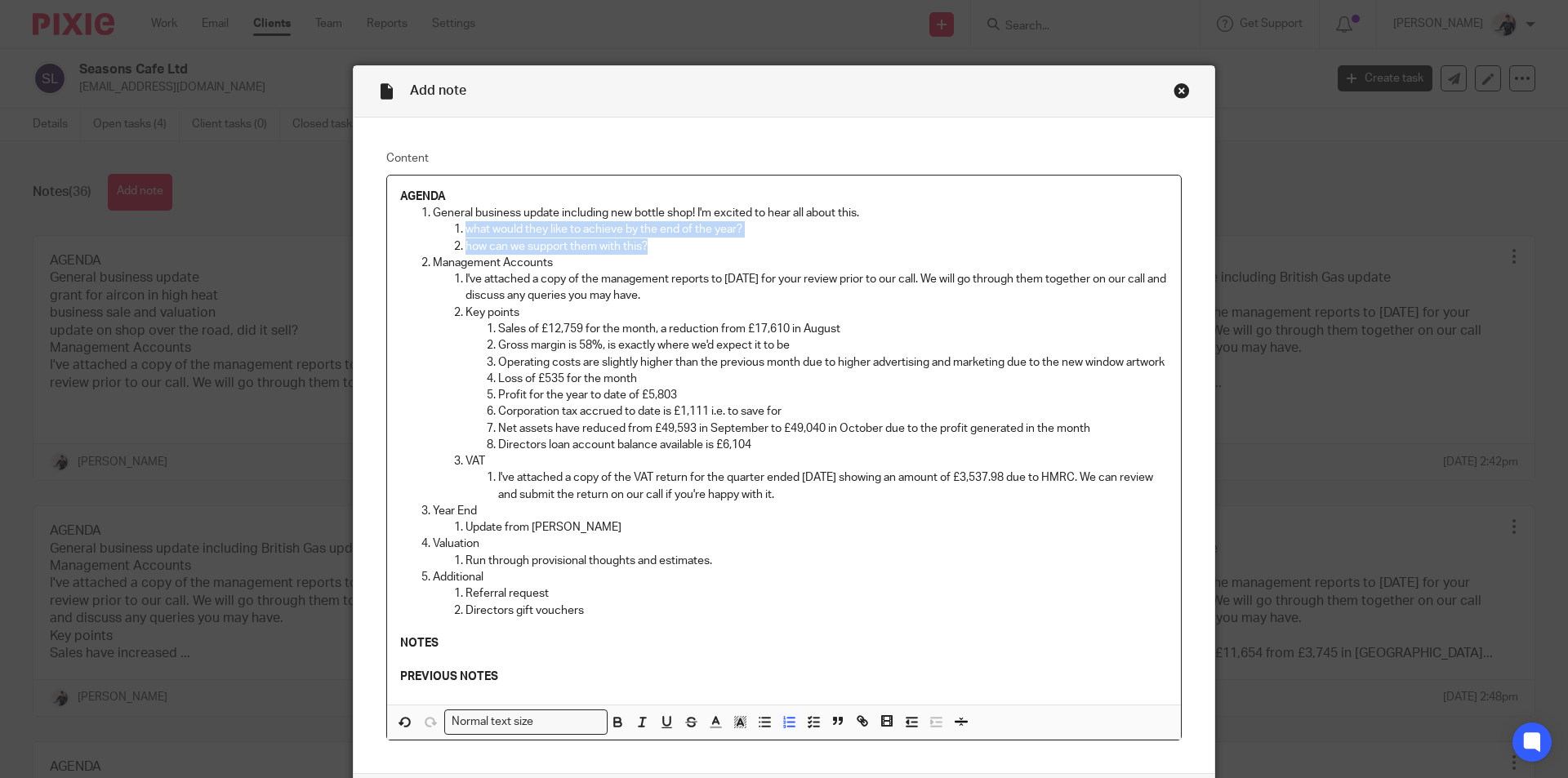
drag, startPoint x: 661, startPoint y: 244, endPoint x: 437, endPoint y: 229, distance: 224.5
click at [437, 229] on ol "what would they like to achieve by the end of the year? how can we support them…" at bounding box center [800, 238] width 734 height 34
copy ol "what would they like to achieve by the end of the year? how can we support them…"
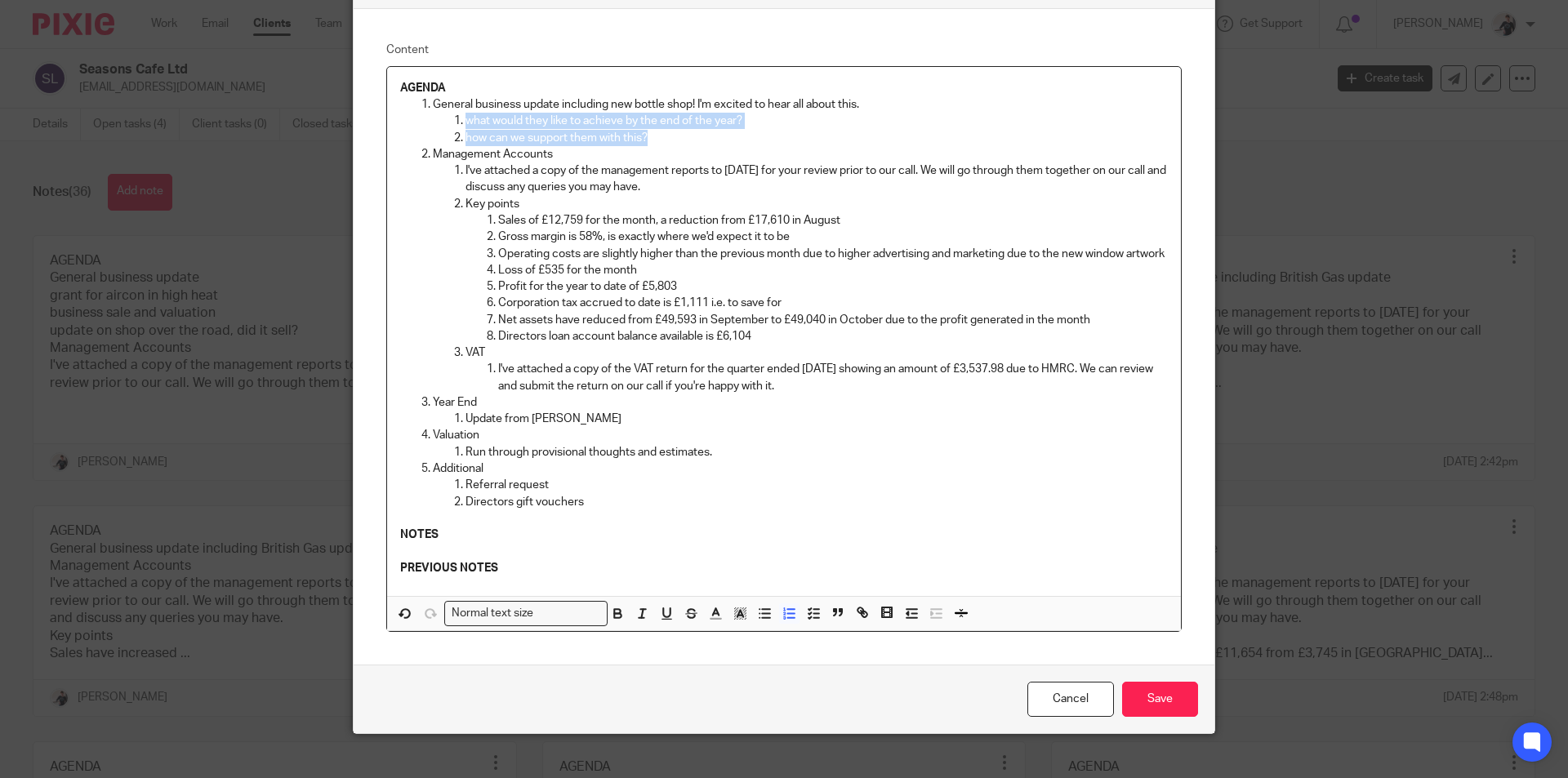
scroll to position [146, 0]
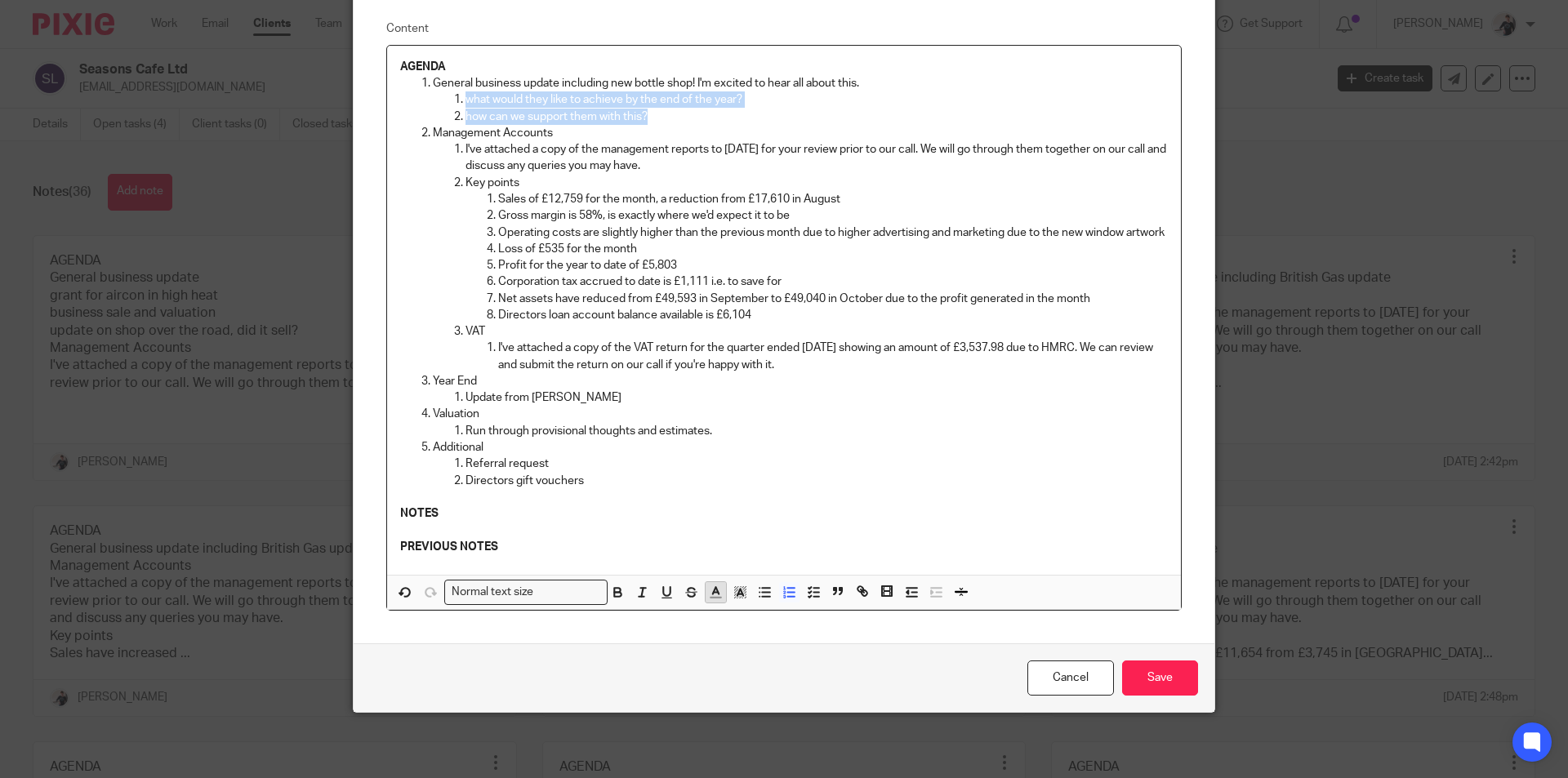
click at [717, 596] on icon "button" at bounding box center [715, 591] width 14 height 14
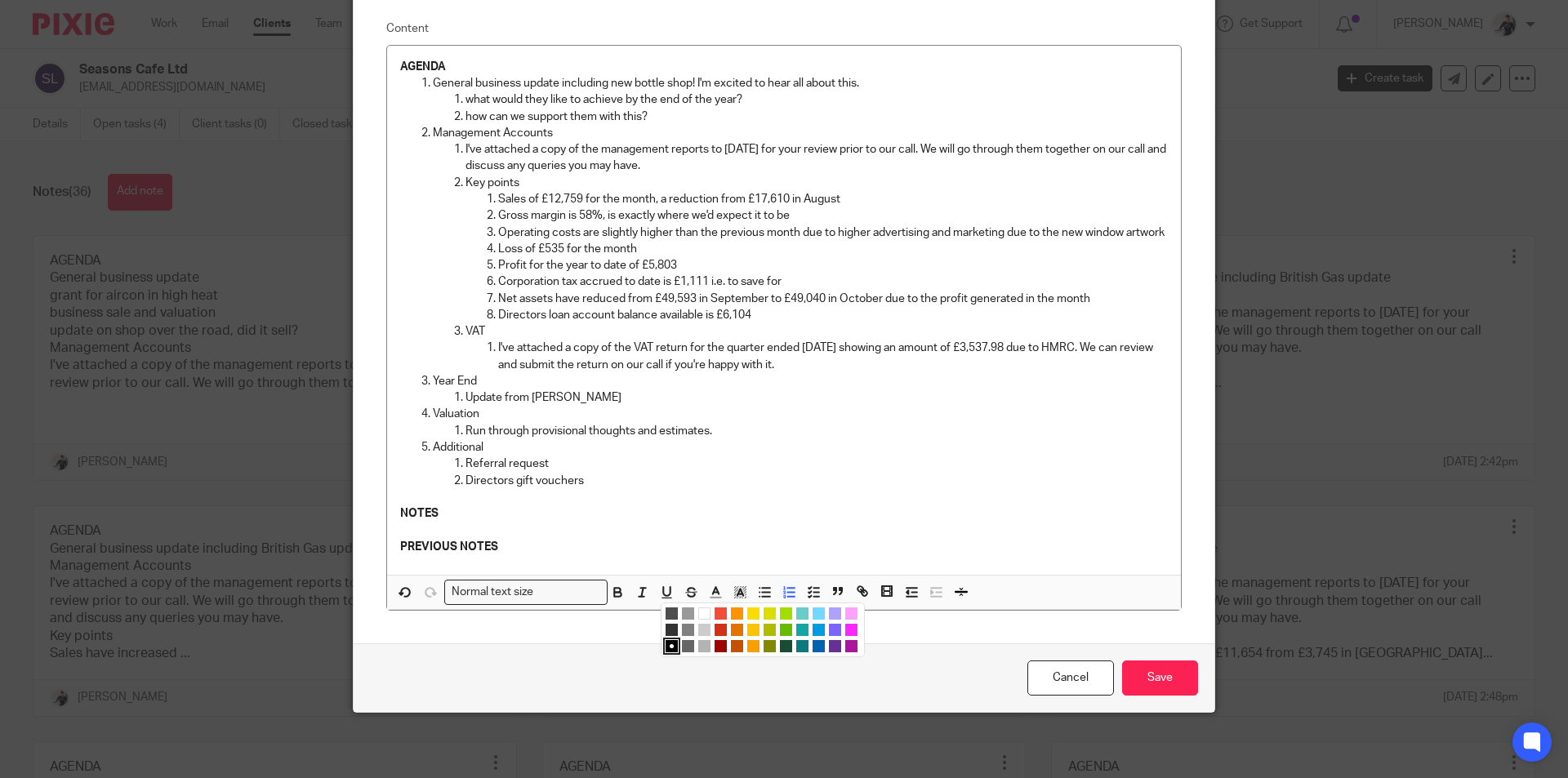
click at [848, 628] on li "color:#FA28FF" at bounding box center [851, 629] width 12 height 12
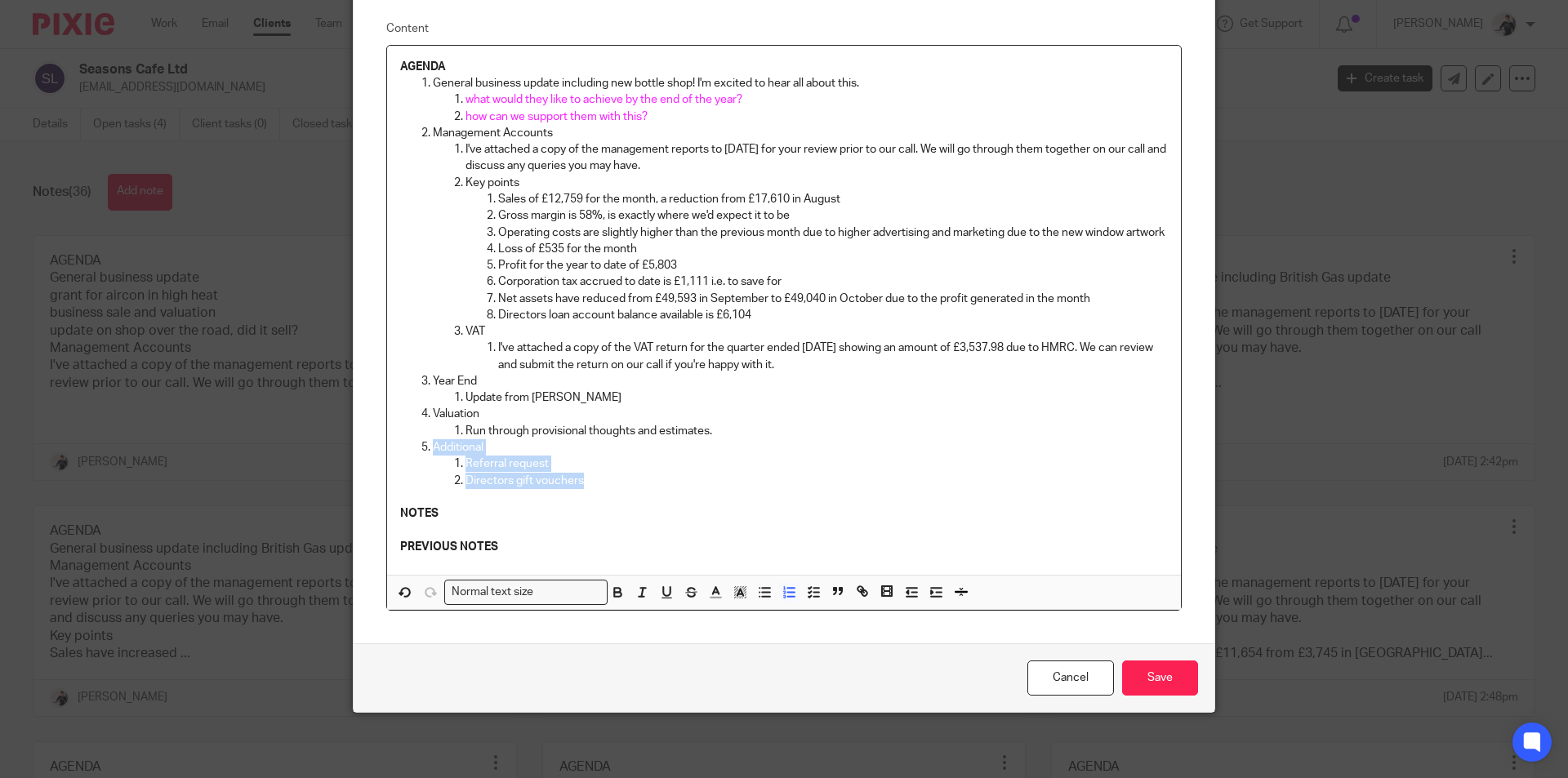
drag, startPoint x: 593, startPoint y: 485, endPoint x: 421, endPoint y: 441, distance: 177.5
click at [432, 441] on li "Additional Referral request Directors gift vouchers" at bounding box center [800, 463] width 734 height 50
click at [710, 597] on line "button" at bounding box center [715, 597] width 10 height 0
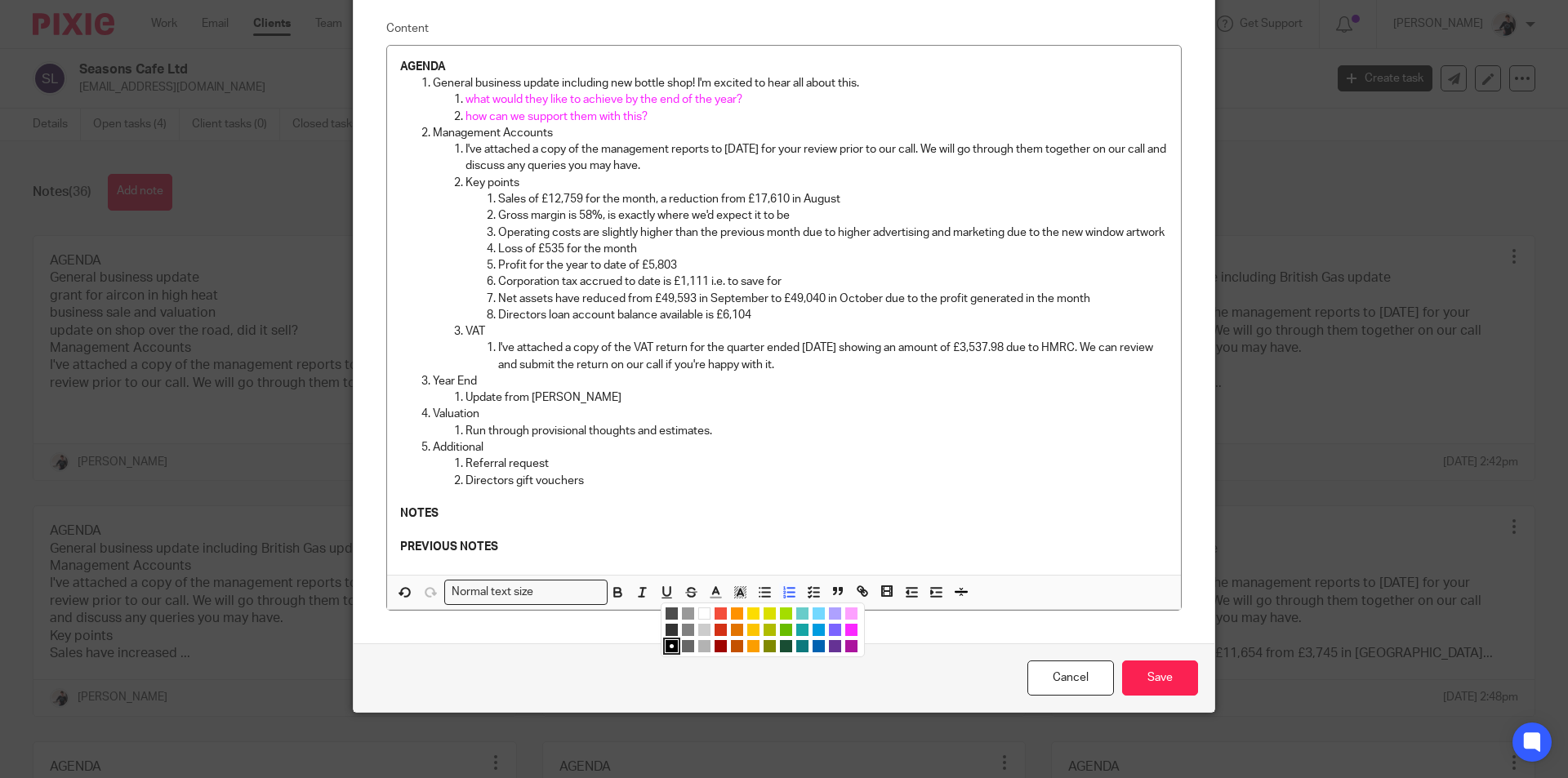
click at [846, 632] on li "color:#FA28FF" at bounding box center [851, 629] width 12 height 12
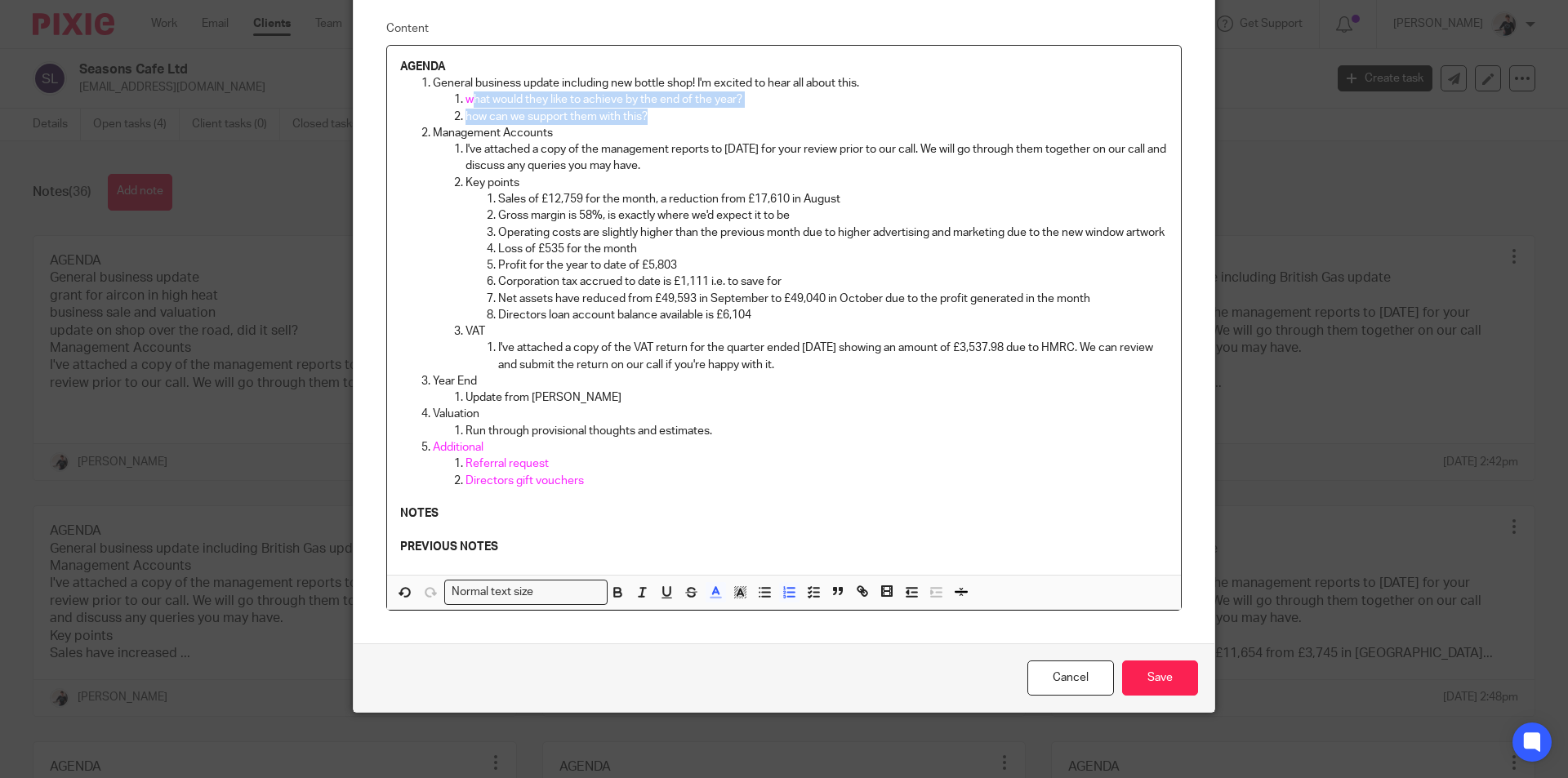
drag, startPoint x: 646, startPoint y: 99, endPoint x: 461, endPoint y: 79, distance: 186.1
click at [463, 91] on ol "what would they like to achieve by the end of the year? how can we support them…" at bounding box center [800, 108] width 734 height 34
click at [465, 94] on span "what would they like to achieve by the end of the year?" at bounding box center [603, 100] width 277 height 12
click at [1172, 675] on input "Save" at bounding box center [1160, 677] width 76 height 35
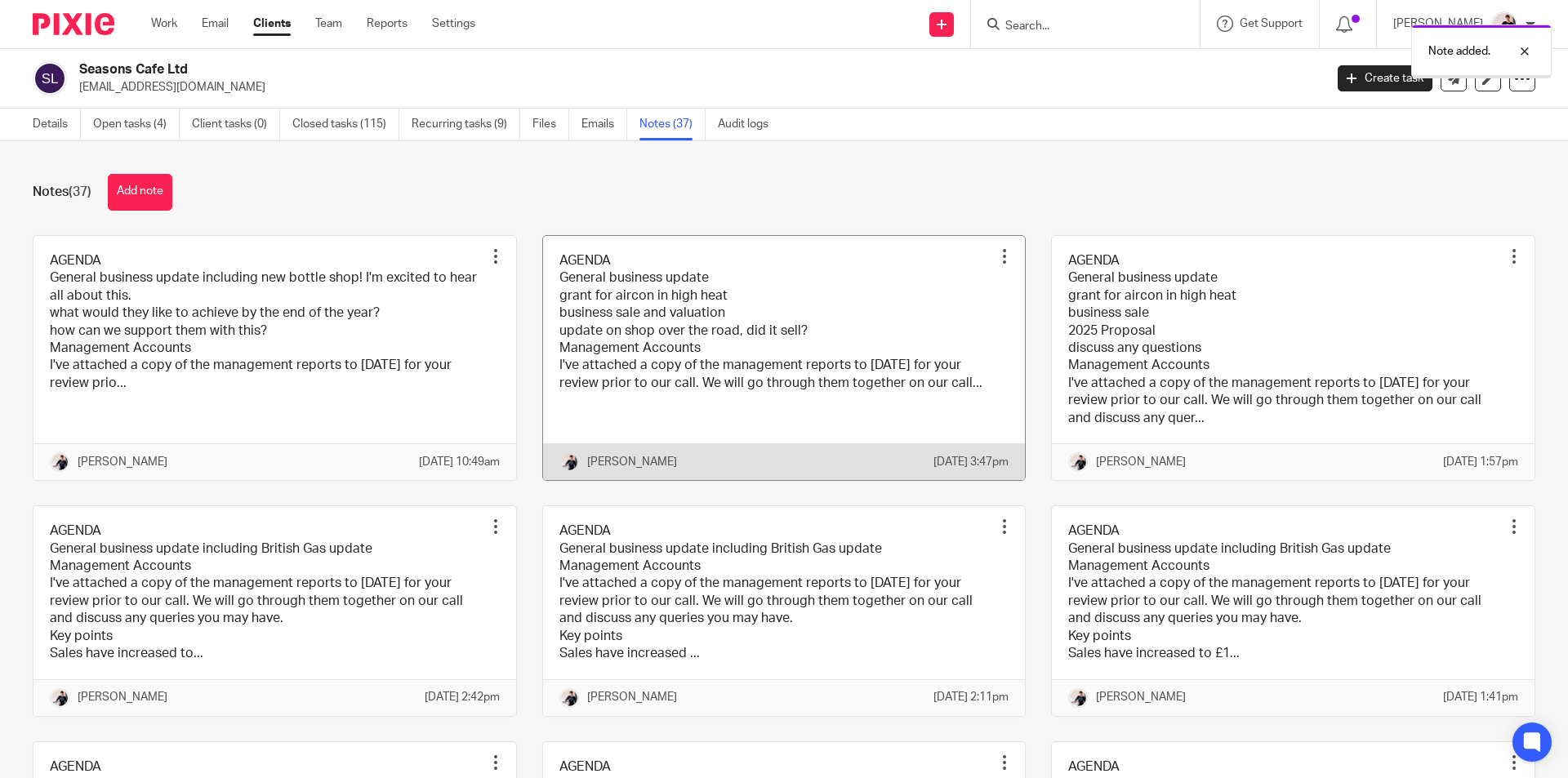
click at [646, 319] on link at bounding box center [784, 358] width 482 height 244
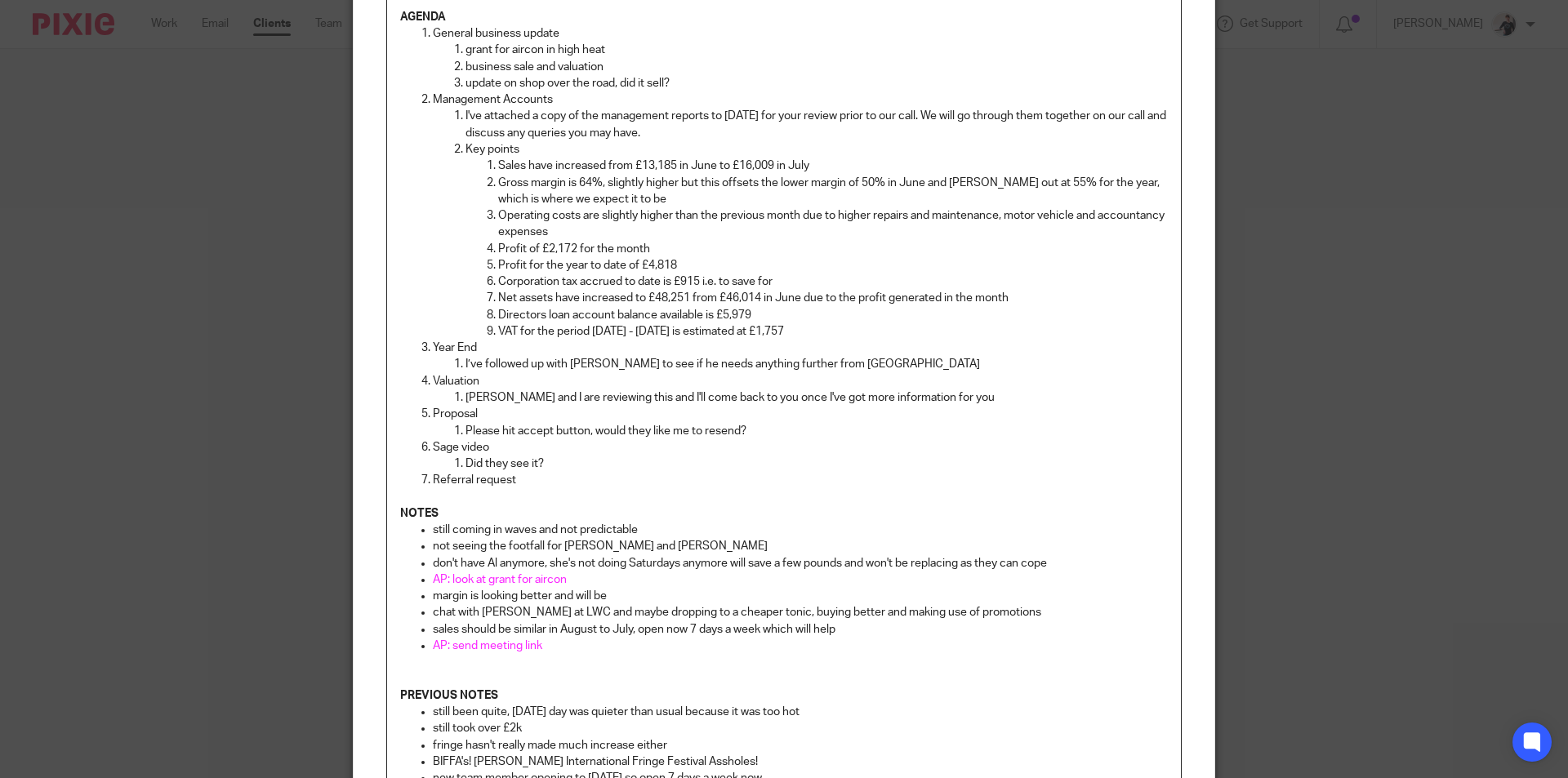
scroll to position [408, 0]
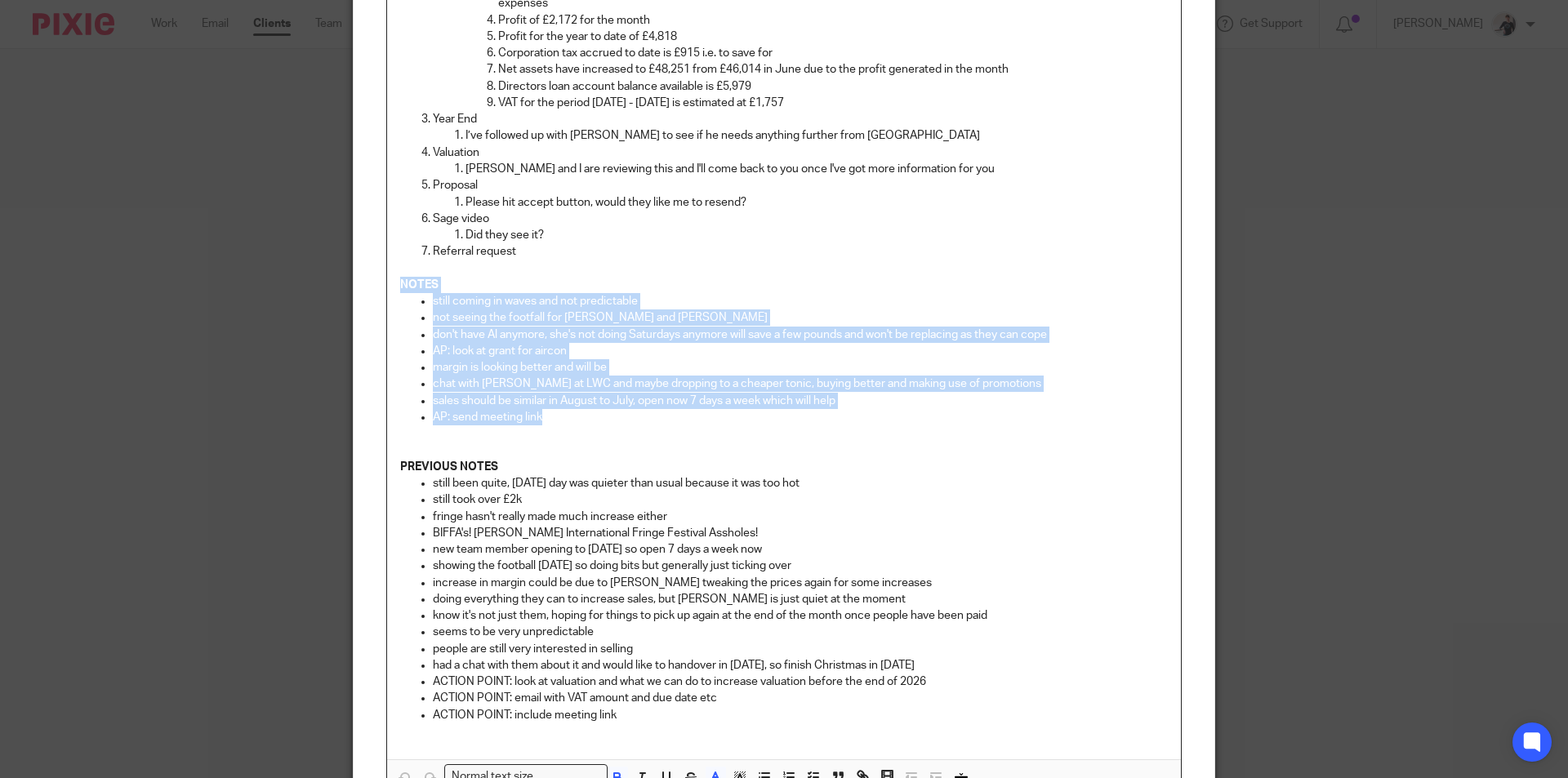
drag, startPoint x: 561, startPoint y: 414, endPoint x: 385, endPoint y: 283, distance: 219.4
click at [387, 283] on div "AGENDA General business update grant for aircon in high heat business sale and …" at bounding box center [784, 263] width 794 height 991
click at [572, 398] on p "sales should be similar in August to July, open now 7 days a week which will he…" at bounding box center [800, 400] width 734 height 16
drag, startPoint x: 553, startPoint y: 417, endPoint x: 433, endPoint y: 310, distance: 160.8
click at [441, 315] on ul "still coming in waves and not predictable not seeing the footfall for [PERSON_N…" at bounding box center [784, 359] width 767 height 132
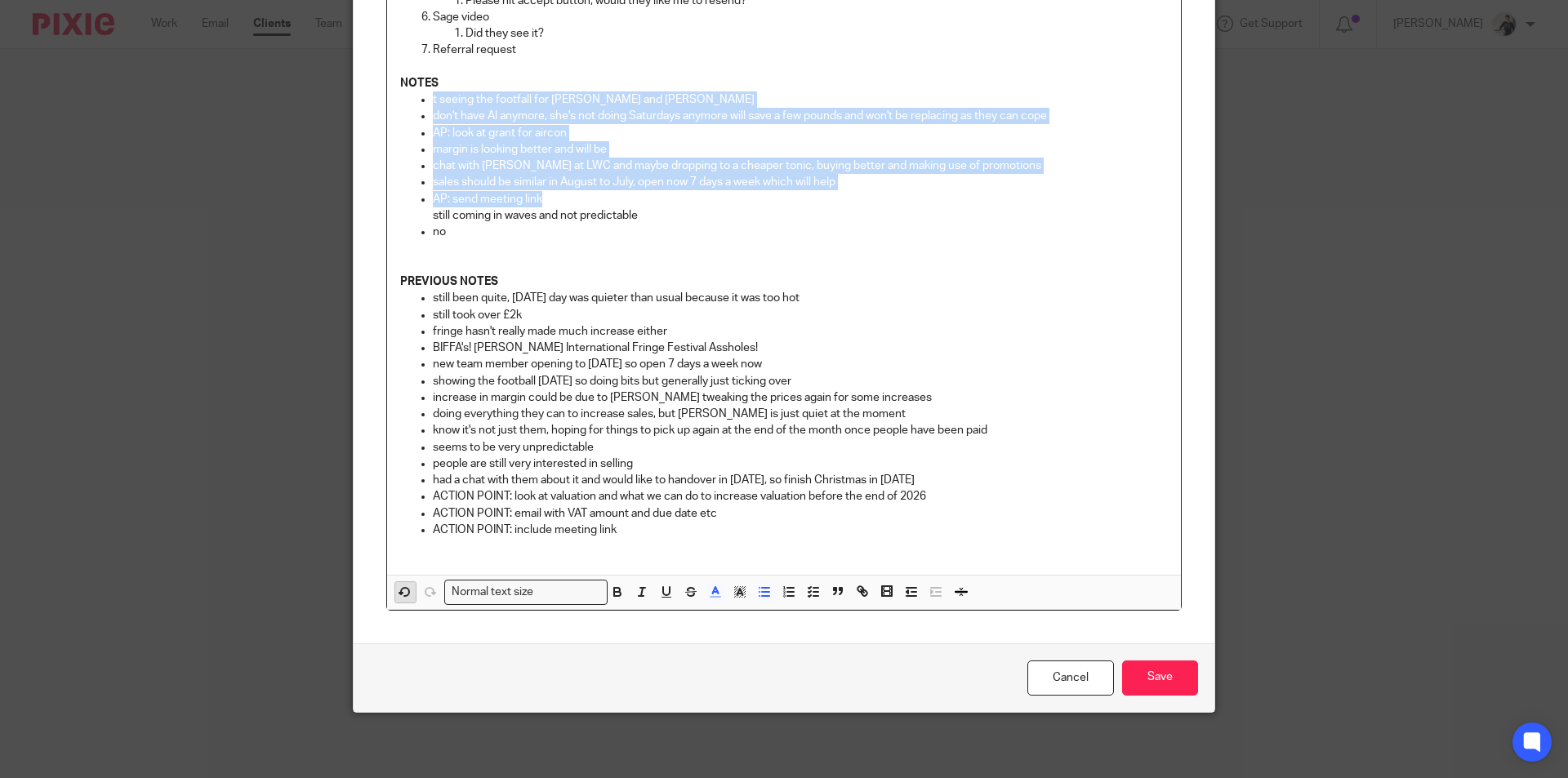
click at [399, 593] on icon "button" at bounding box center [404, 591] width 14 height 14
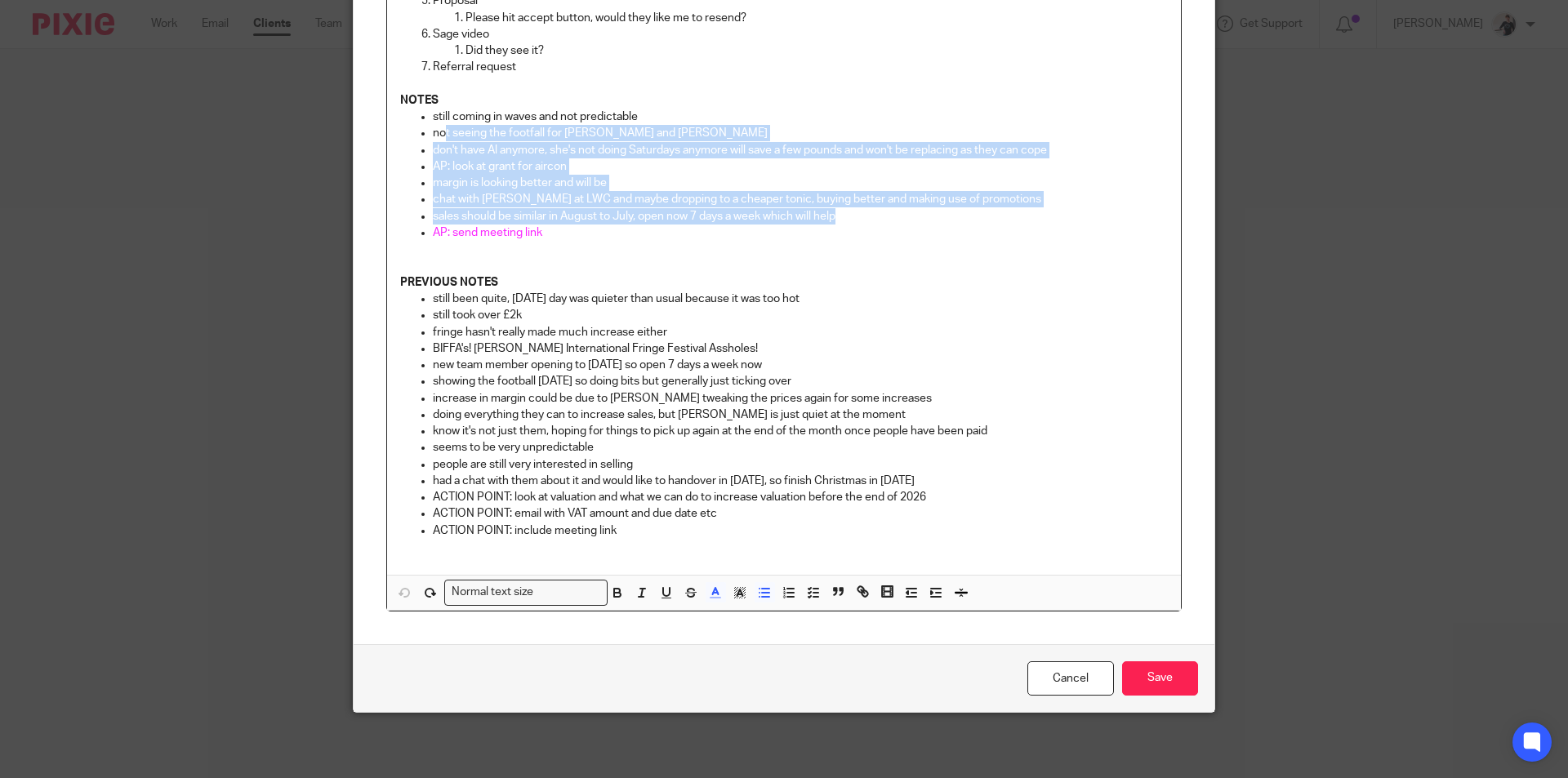
scroll to position [592, 0]
click at [553, 240] on p "AP: send meeting link" at bounding box center [800, 232] width 734 height 16
drag, startPoint x: 555, startPoint y: 236, endPoint x: 425, endPoint y: 122, distance: 172.9
click at [425, 122] on ul "still coming in waves and not predictable not seeing the footfall for Gilbert a…" at bounding box center [784, 174] width 767 height 132
copy ul "still coming in waves and not predictable not seeing the footfall for Gilbert a…"
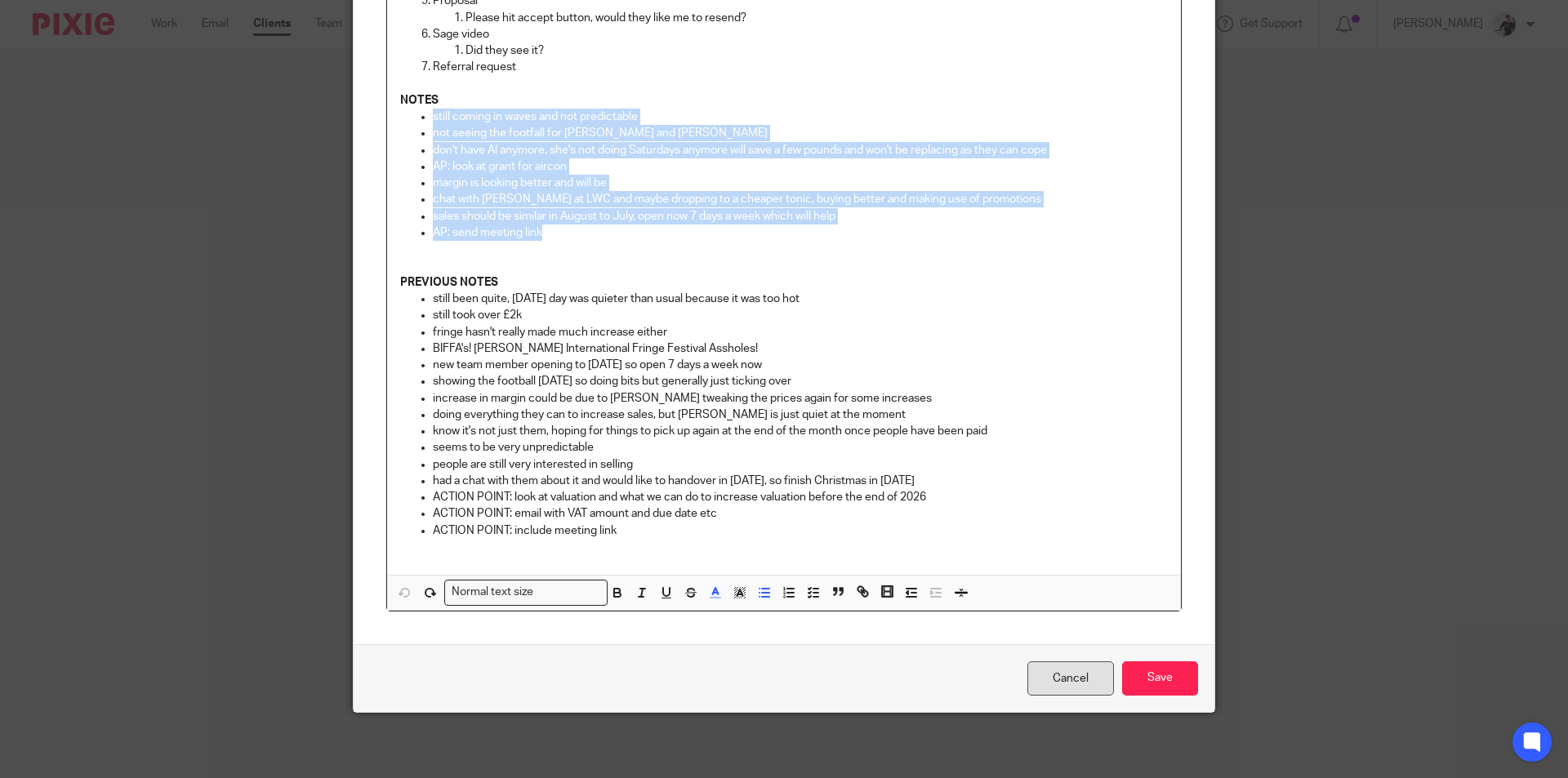
click at [1066, 684] on link "Cancel" at bounding box center [1070, 678] width 86 height 35
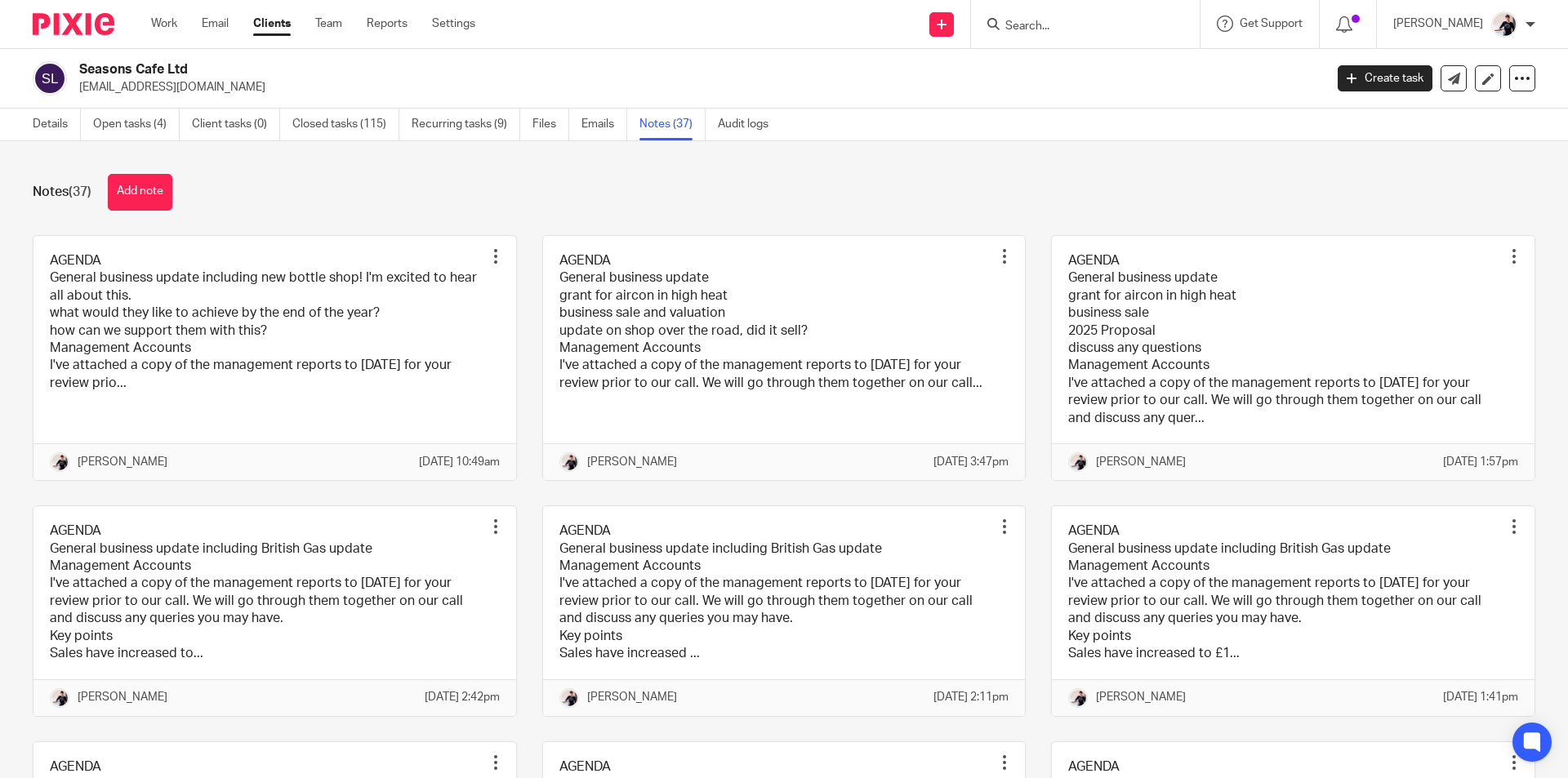
click at [301, 317] on link at bounding box center [275, 358] width 482 height 244
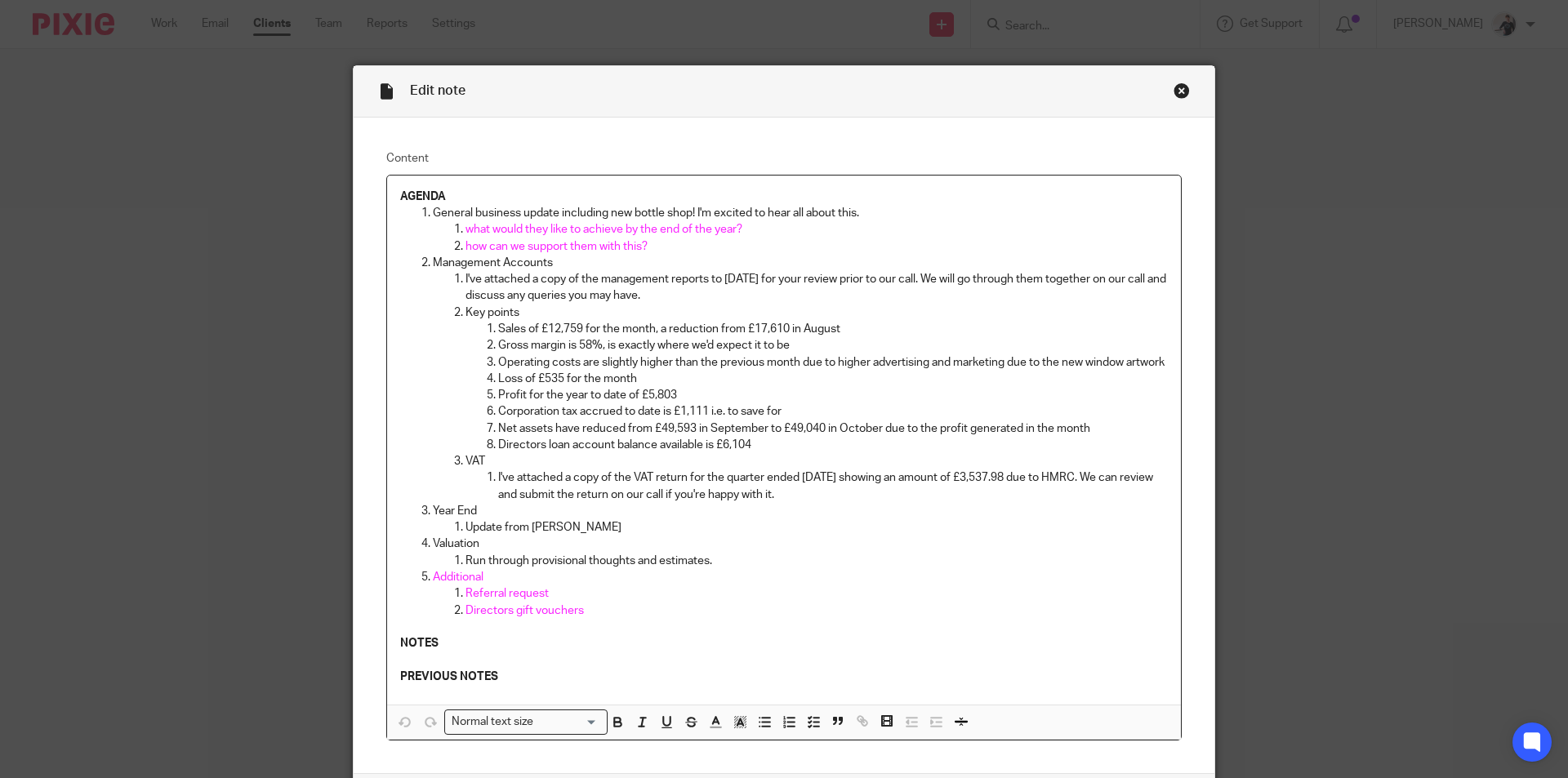
click at [502, 685] on p "PREVIOUS NOTES" at bounding box center [784, 676] width 767 height 16
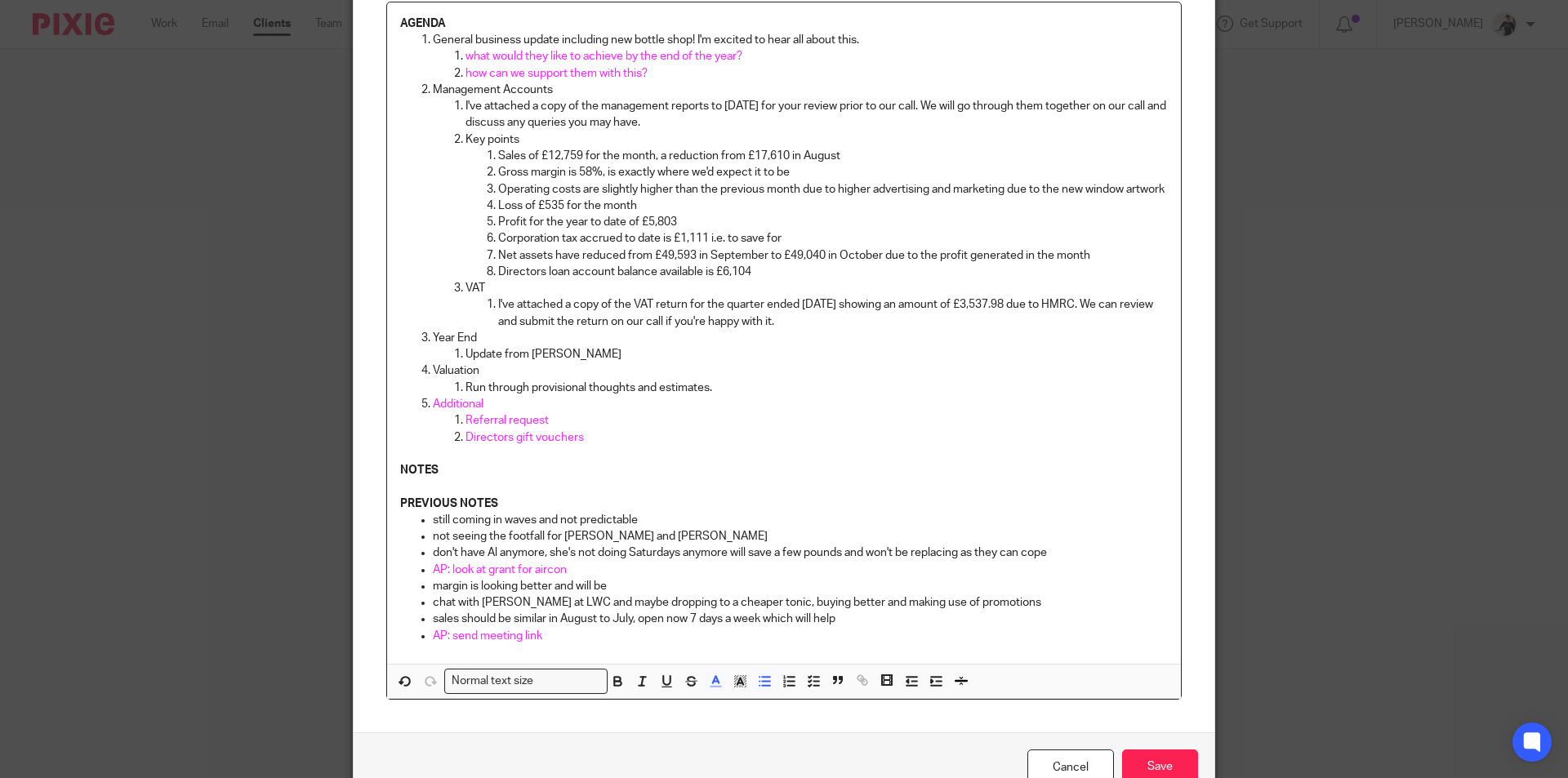
scroll to position [278, 0]
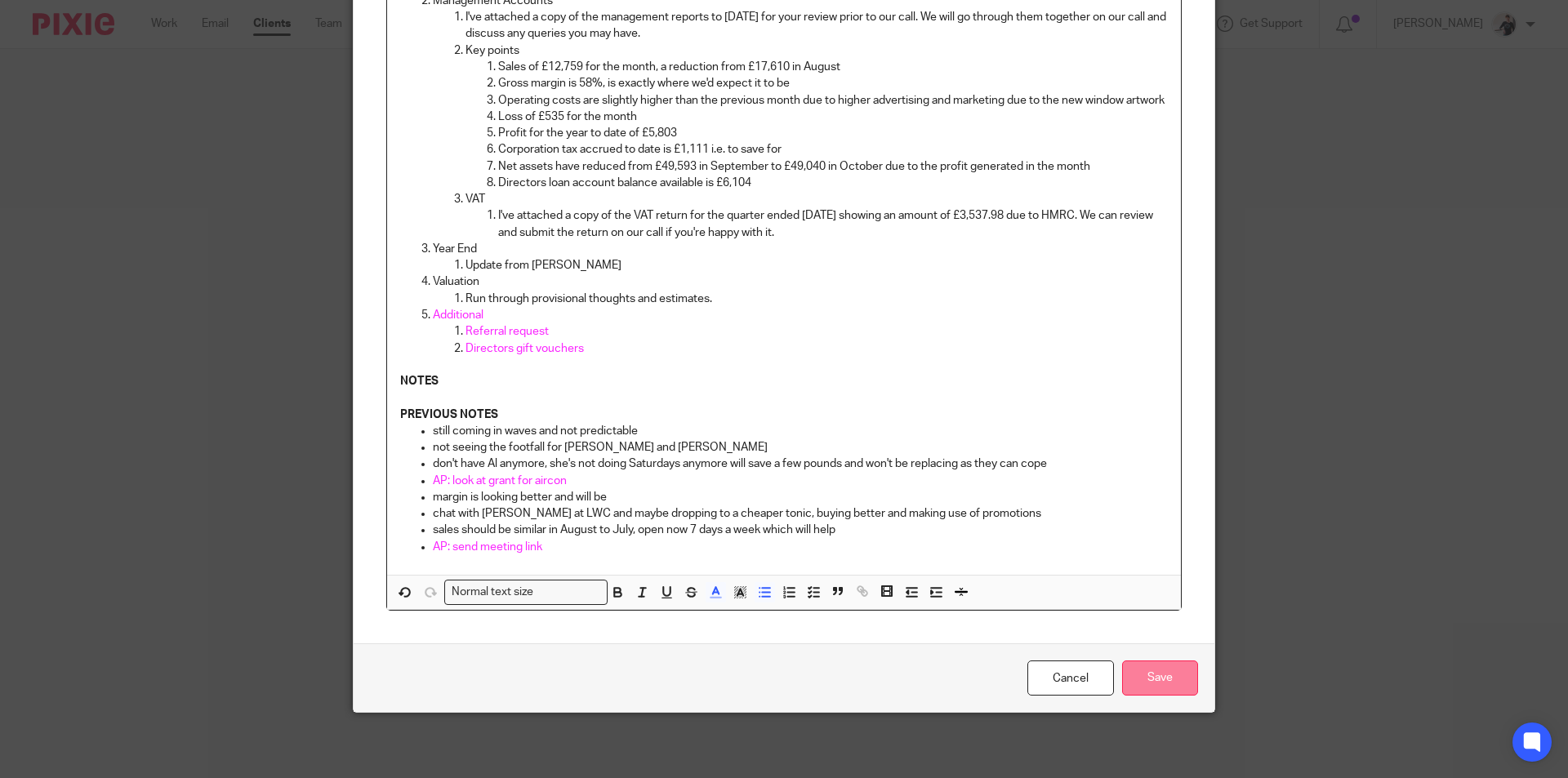
click at [1161, 677] on input "Save" at bounding box center [1160, 677] width 76 height 35
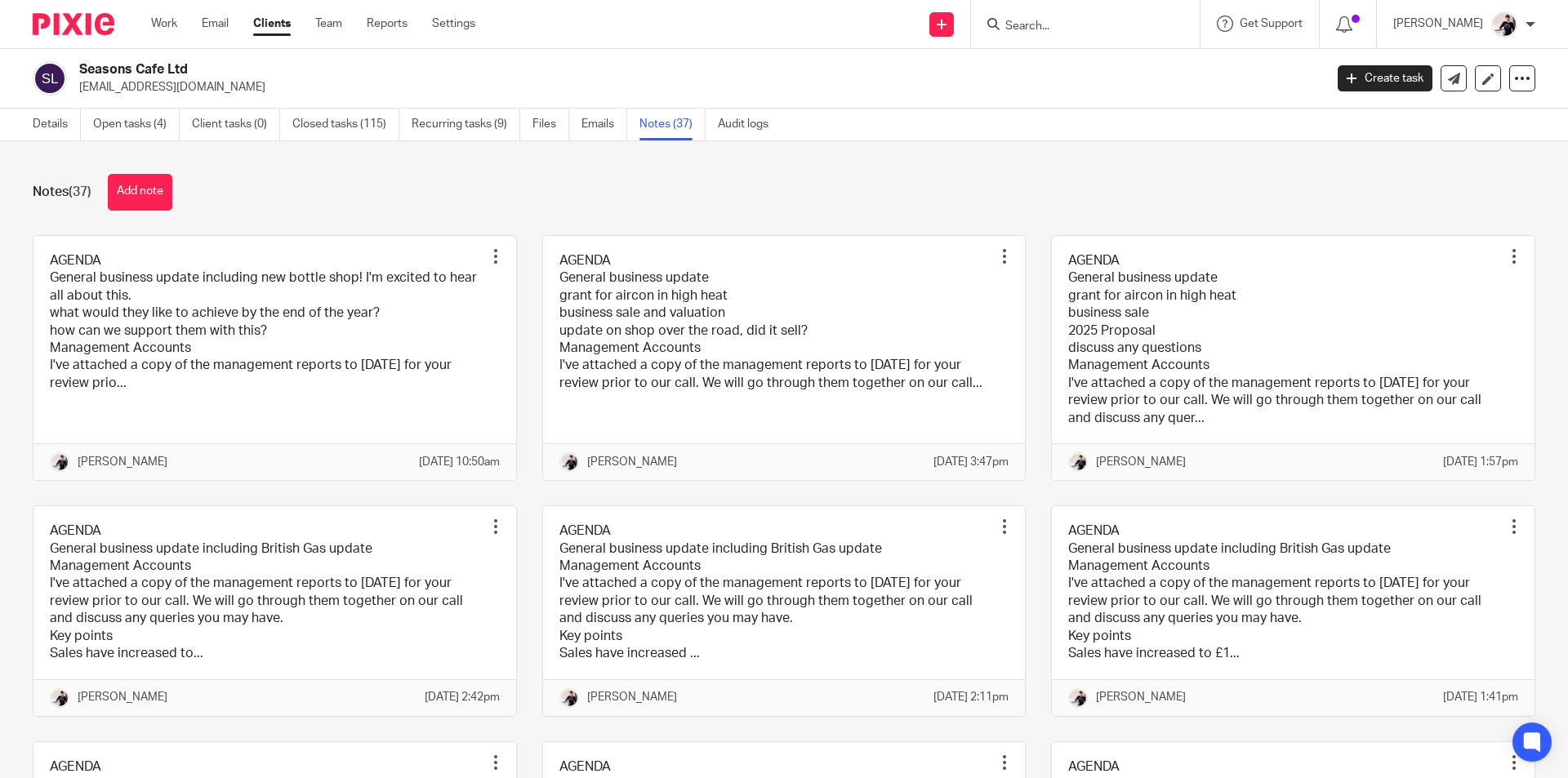
click at [1062, 29] on input "Search" at bounding box center [1077, 26] width 147 height 14
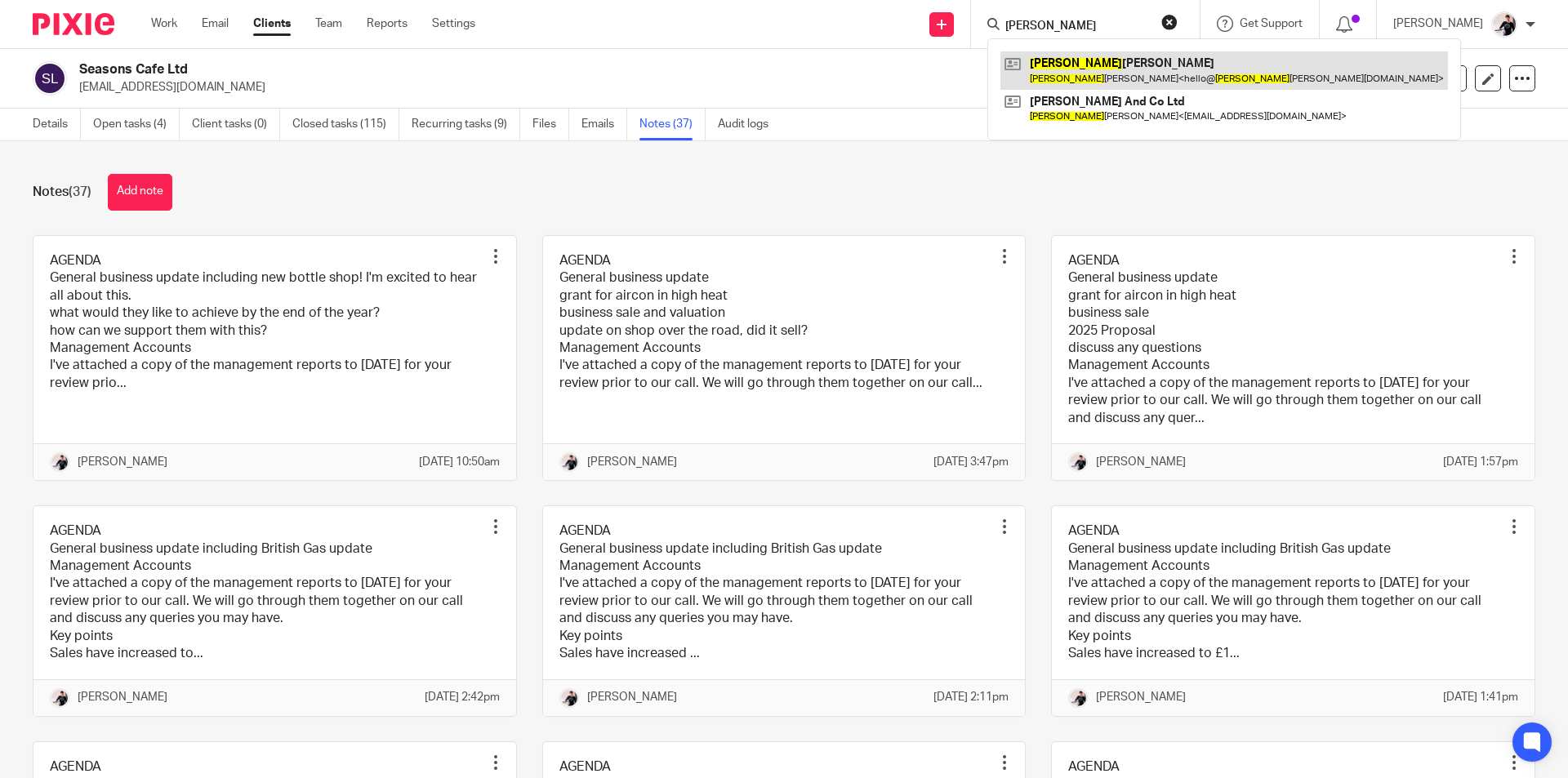
type input "sharon"
click at [1069, 59] on link at bounding box center [1224, 70] width 448 height 37
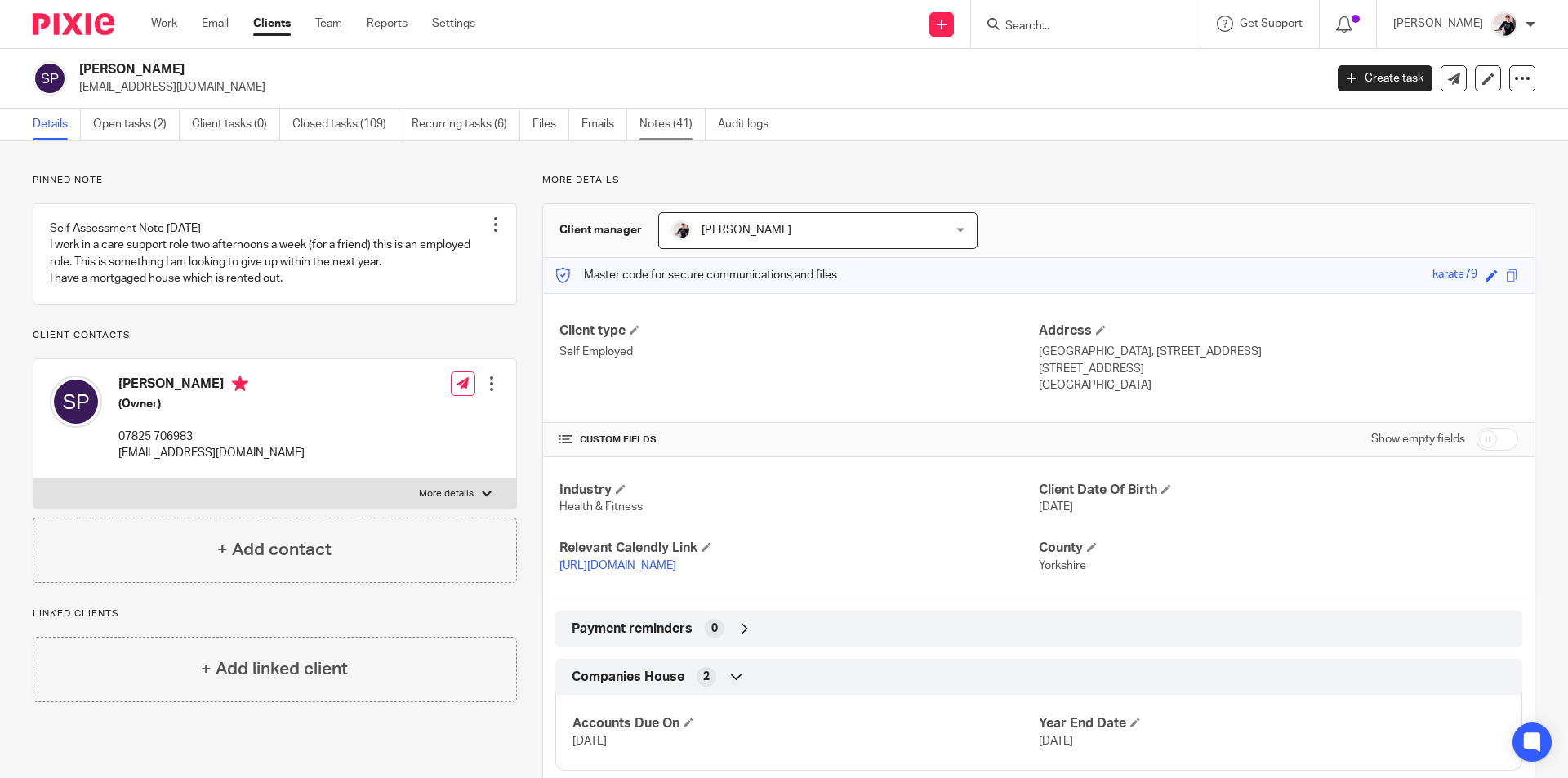
click at [660, 125] on link "Notes (41)" at bounding box center [672, 124] width 66 height 32
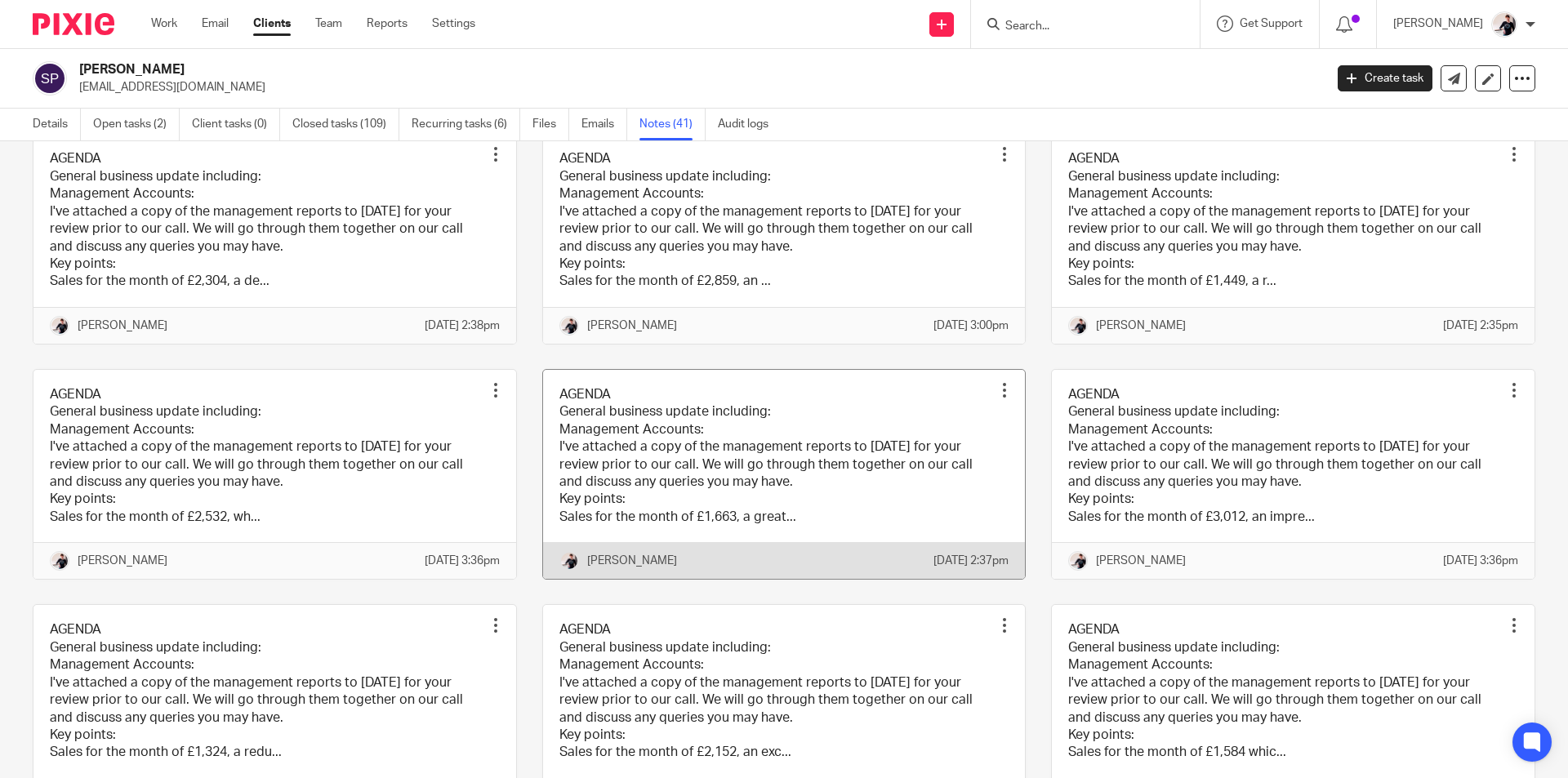
scroll to position [1060, 0]
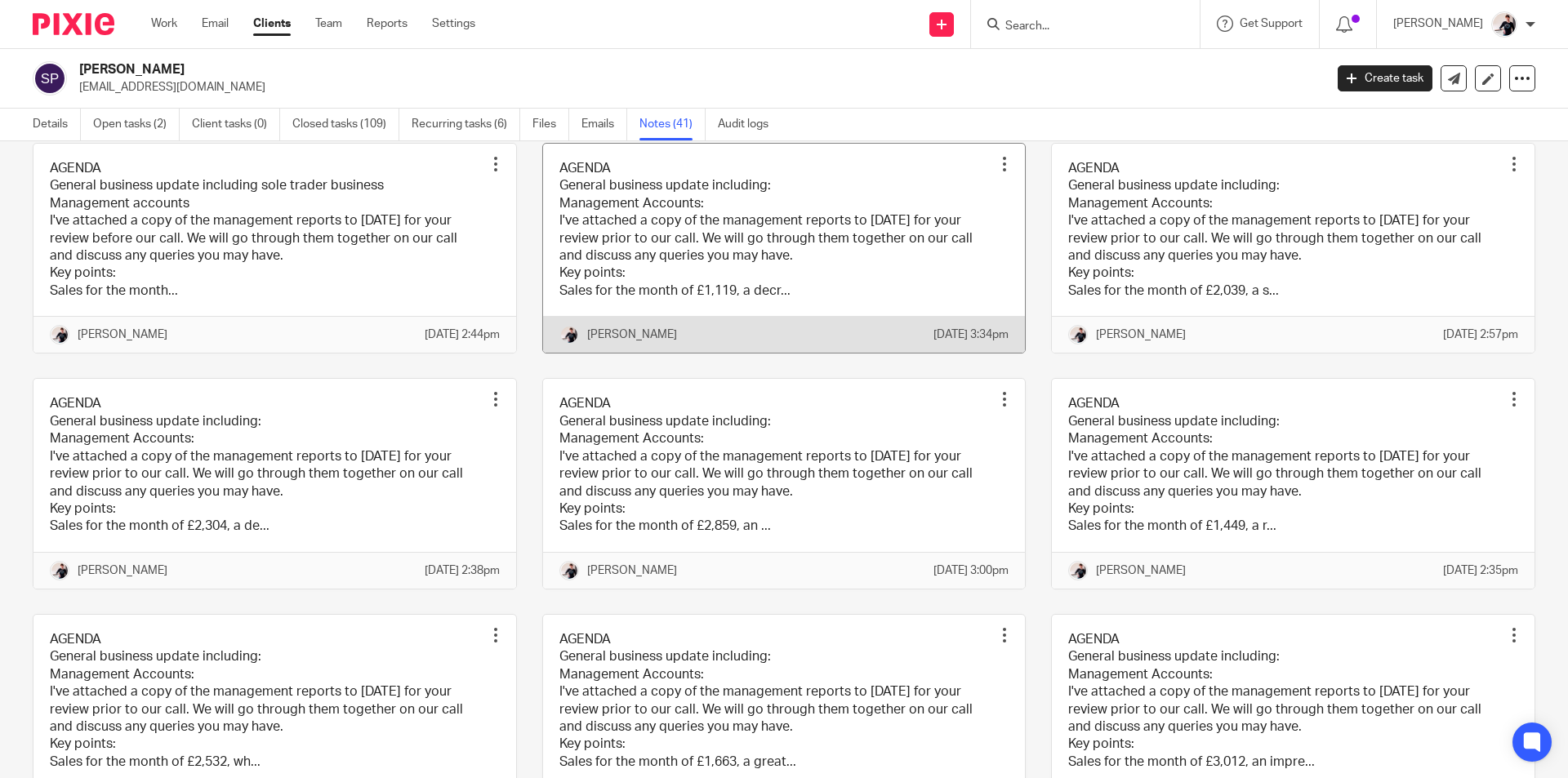
click at [817, 322] on link at bounding box center [784, 249] width 482 height 210
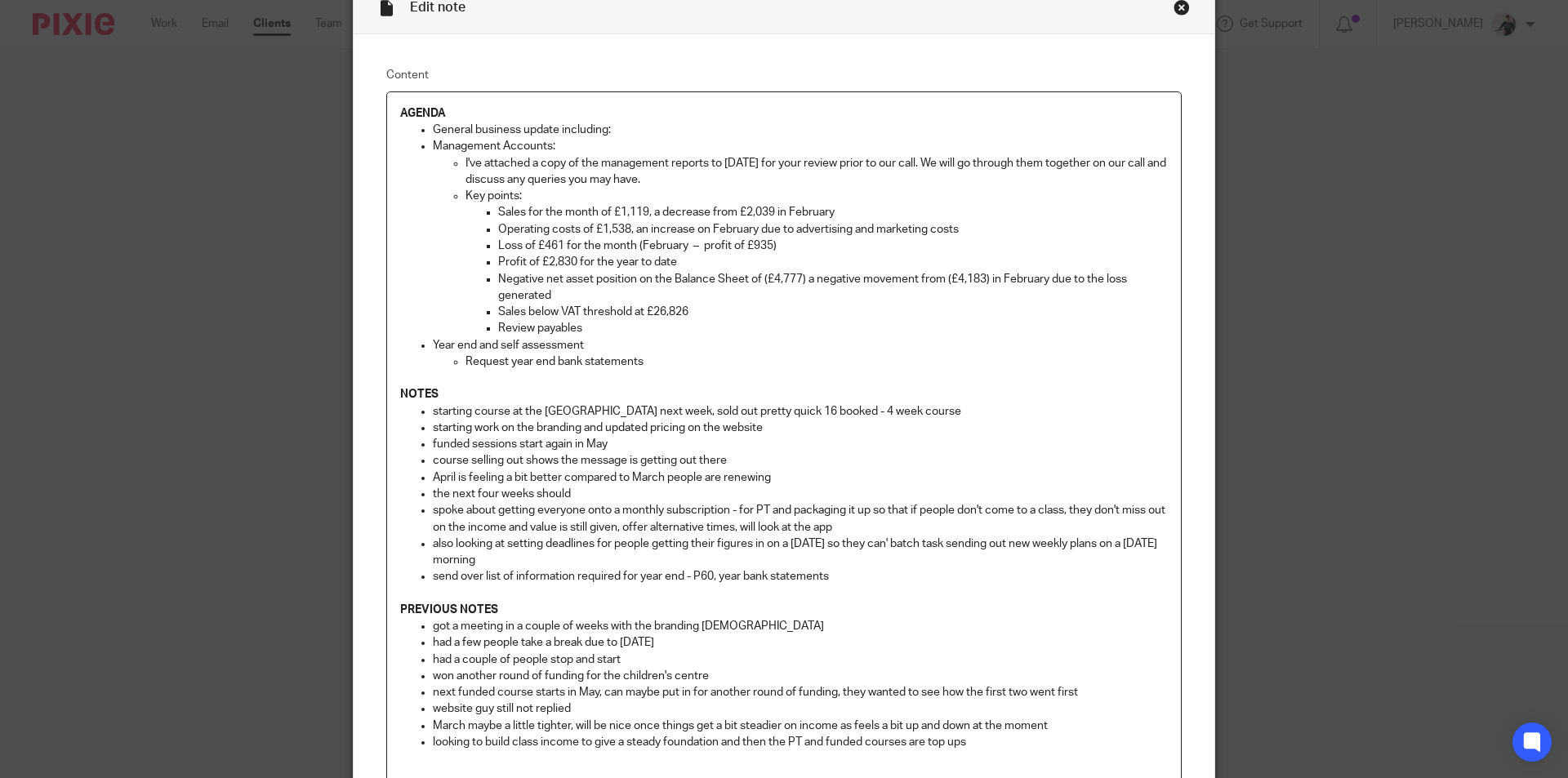
scroll to position [81, 0]
click at [1175, 12] on div "Close this dialog window" at bounding box center [1181, 8] width 16 height 16
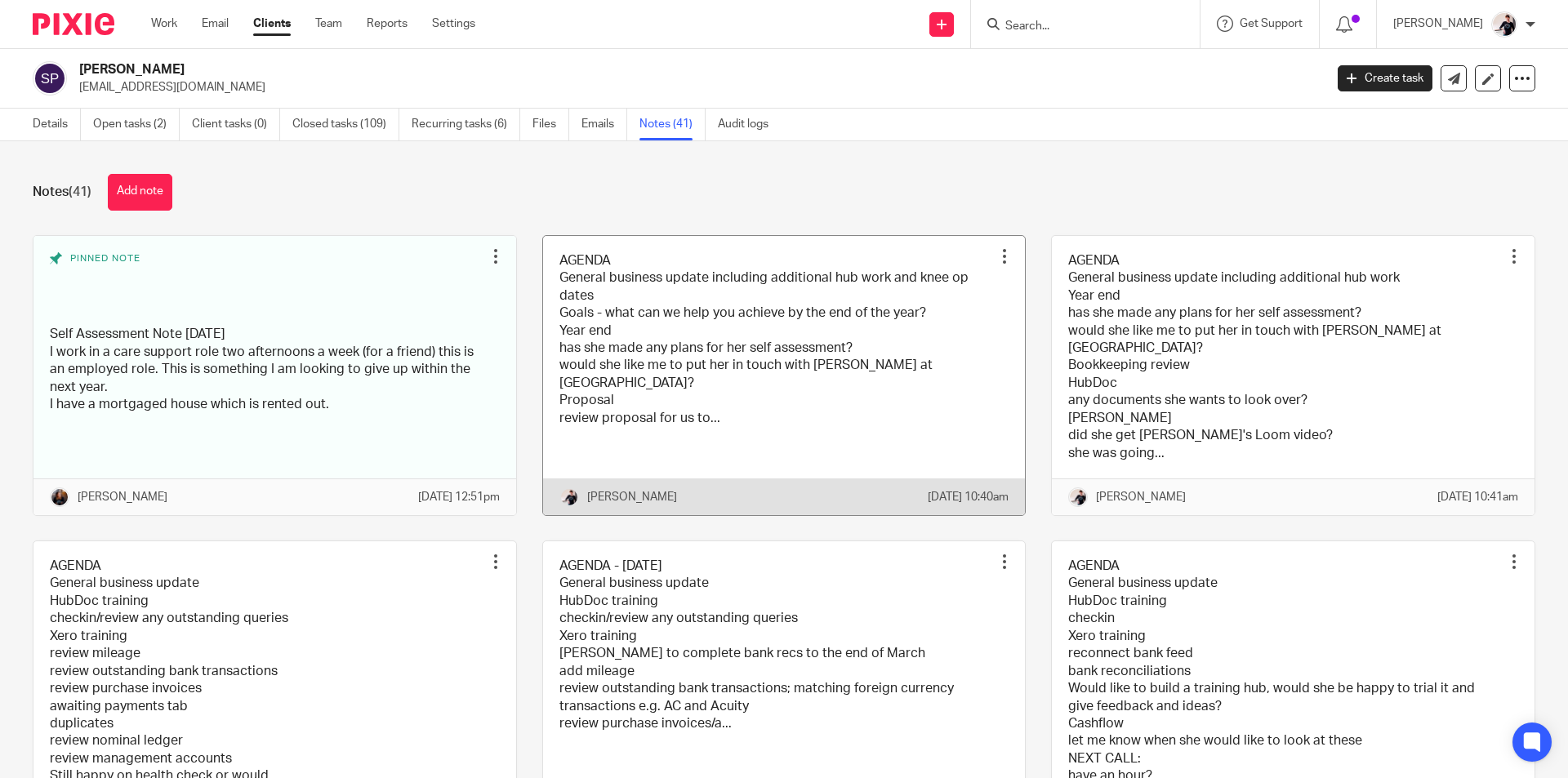
click at [688, 372] on link at bounding box center [784, 375] width 482 height 279
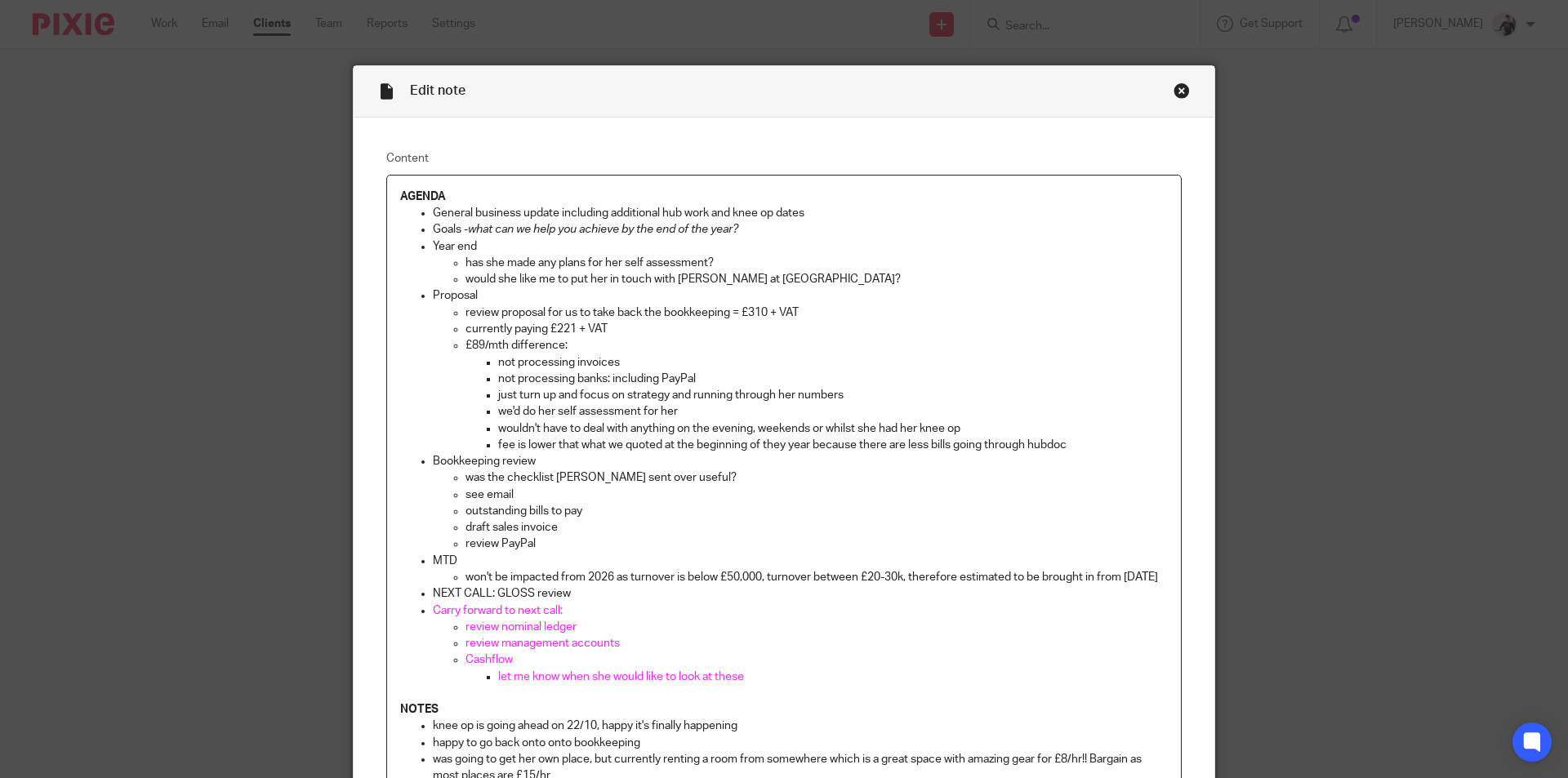
click at [1175, 86] on div "Close this dialog window" at bounding box center [1181, 90] width 16 height 16
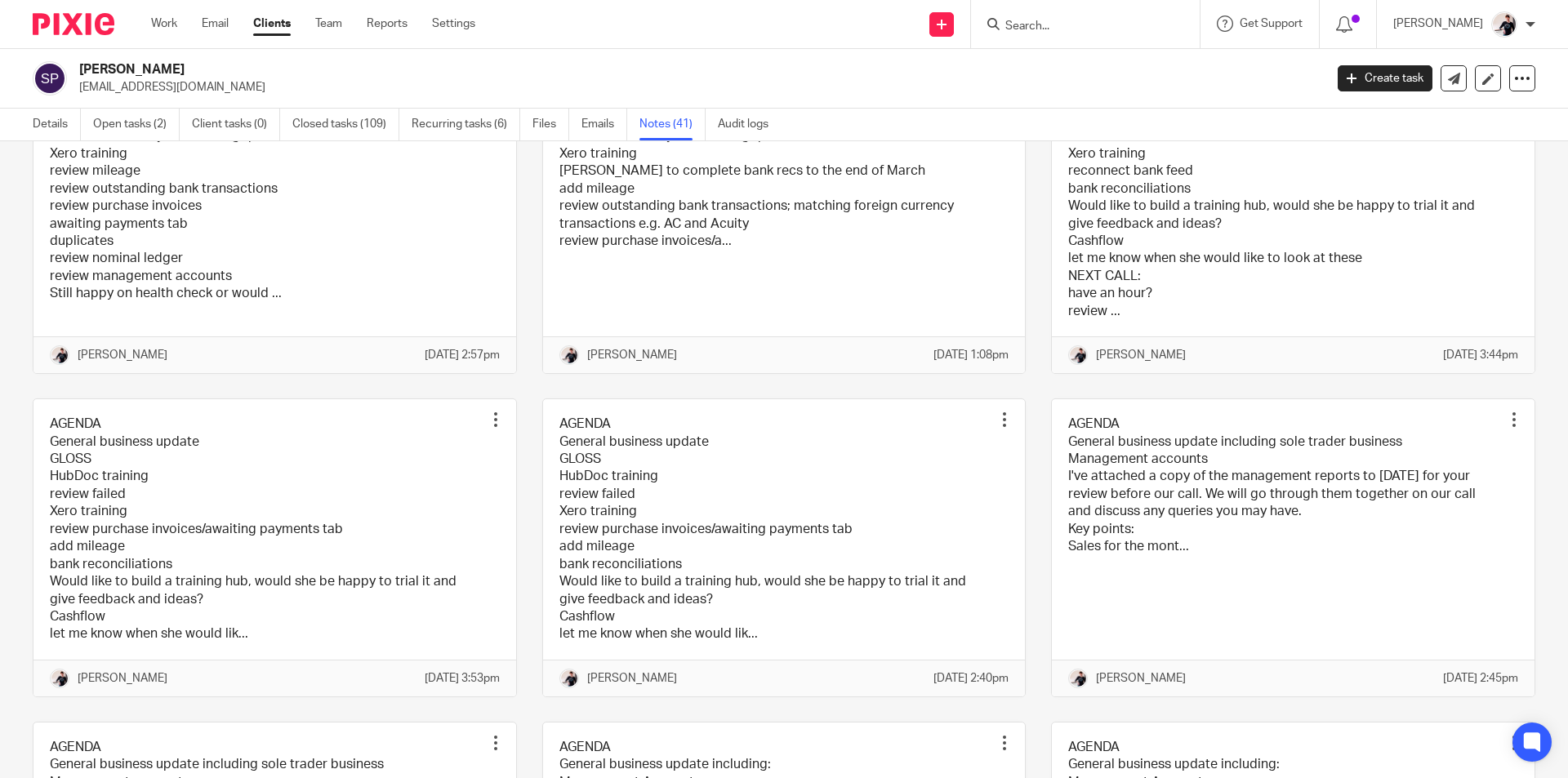
scroll to position [490, 0]
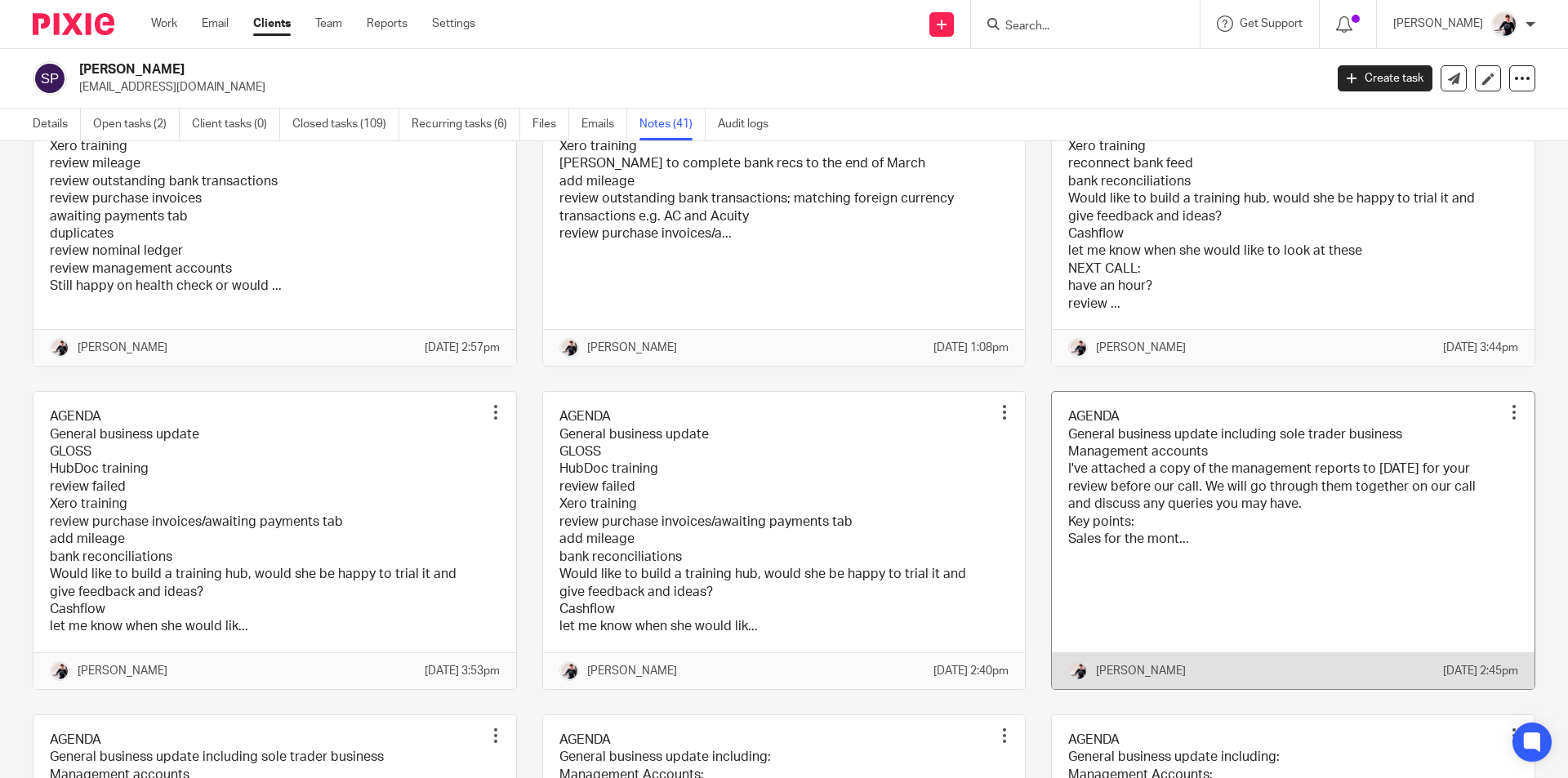
click at [1372, 518] on link at bounding box center [1293, 540] width 482 height 297
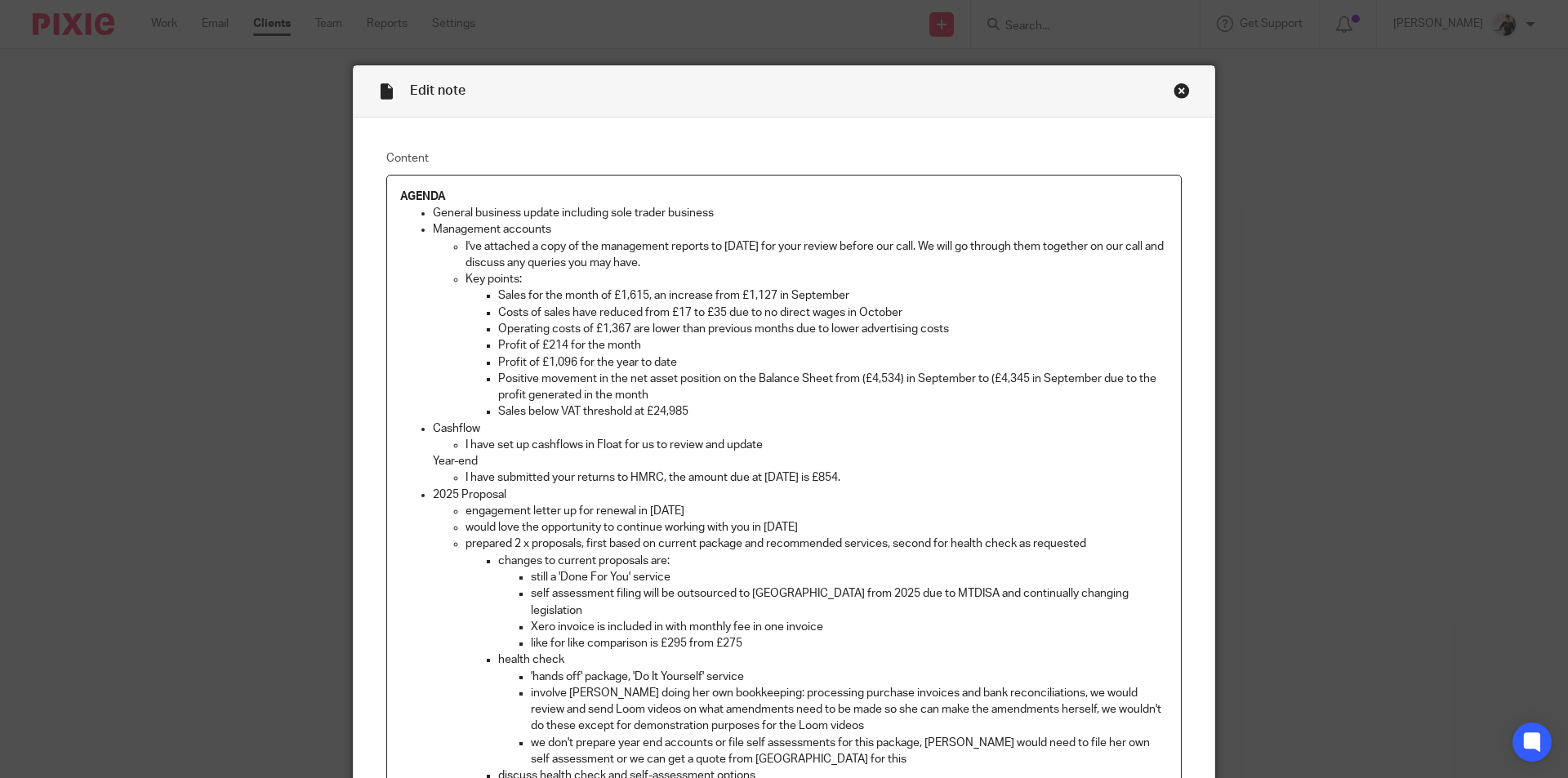
drag, startPoint x: 904, startPoint y: 230, endPoint x: 386, endPoint y: 190, distance: 519.5
click at [387, 190] on div "AGENDA General business update including sole trader business Management accoun…" at bounding box center [784, 778] width 794 height 1207
copy div "AGENDA General business update including sole trader business Management accoun…"
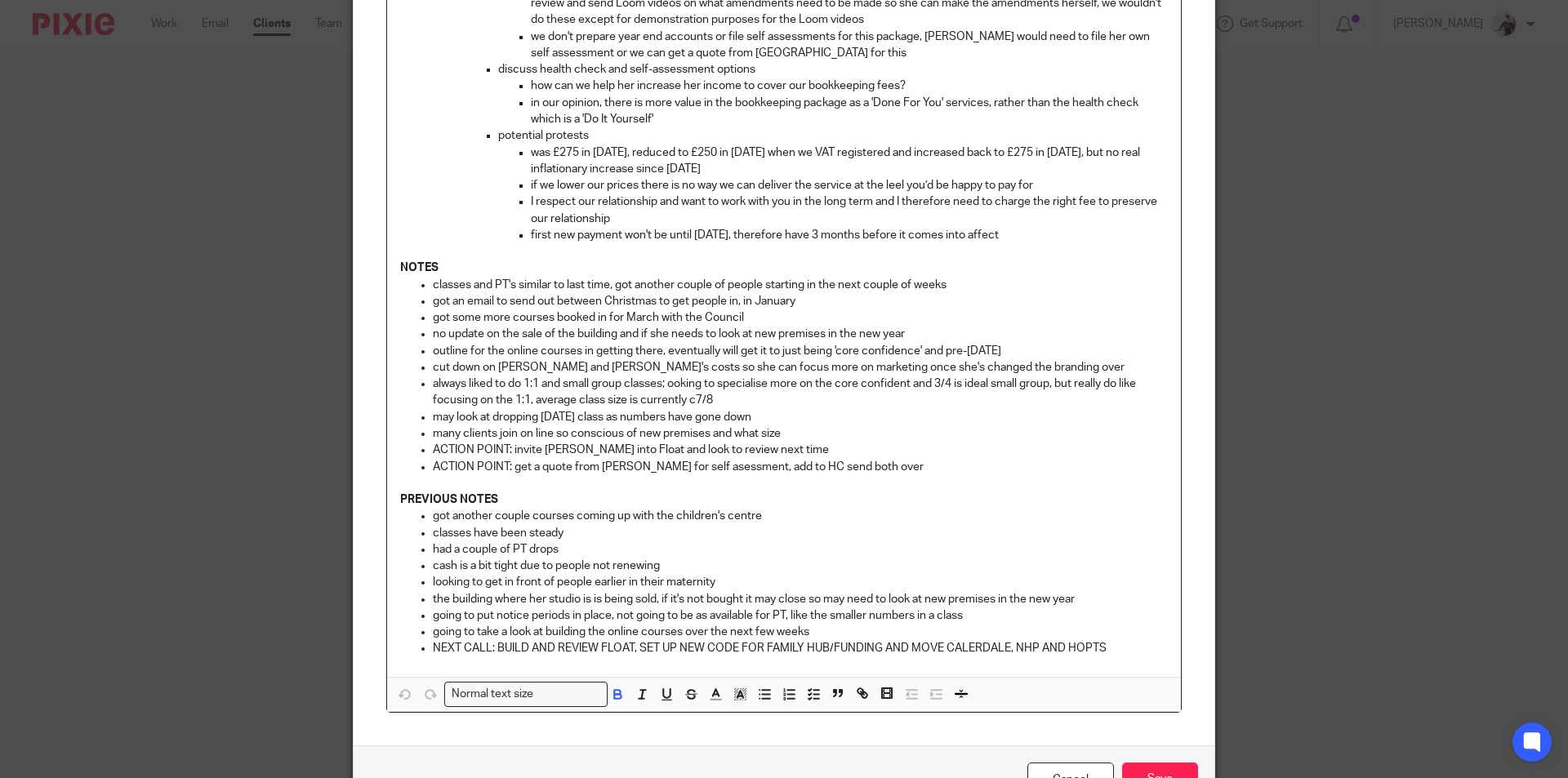
scroll to position [792, 0]
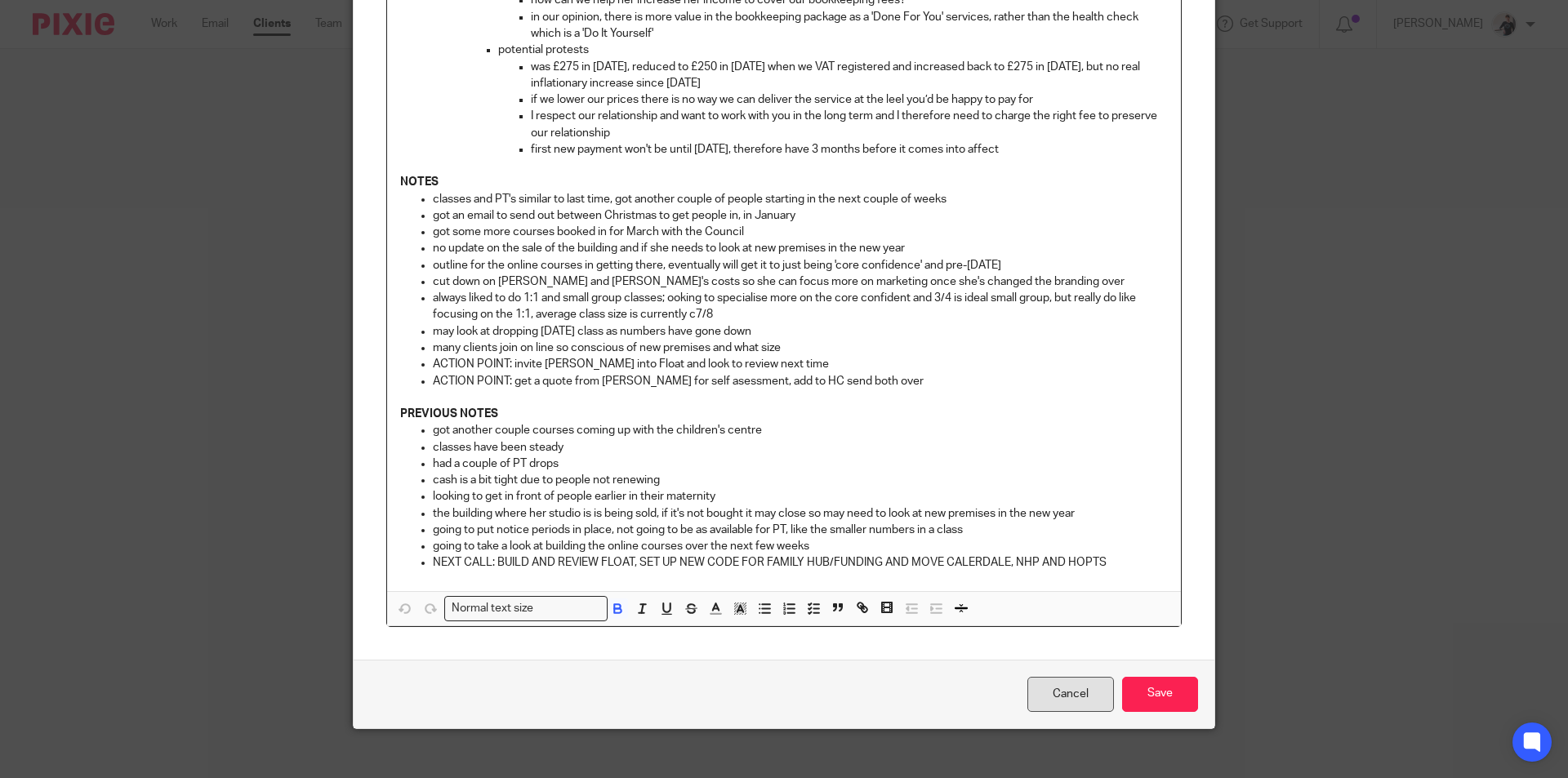
click at [1032, 687] on link "Cancel" at bounding box center [1070, 693] width 86 height 35
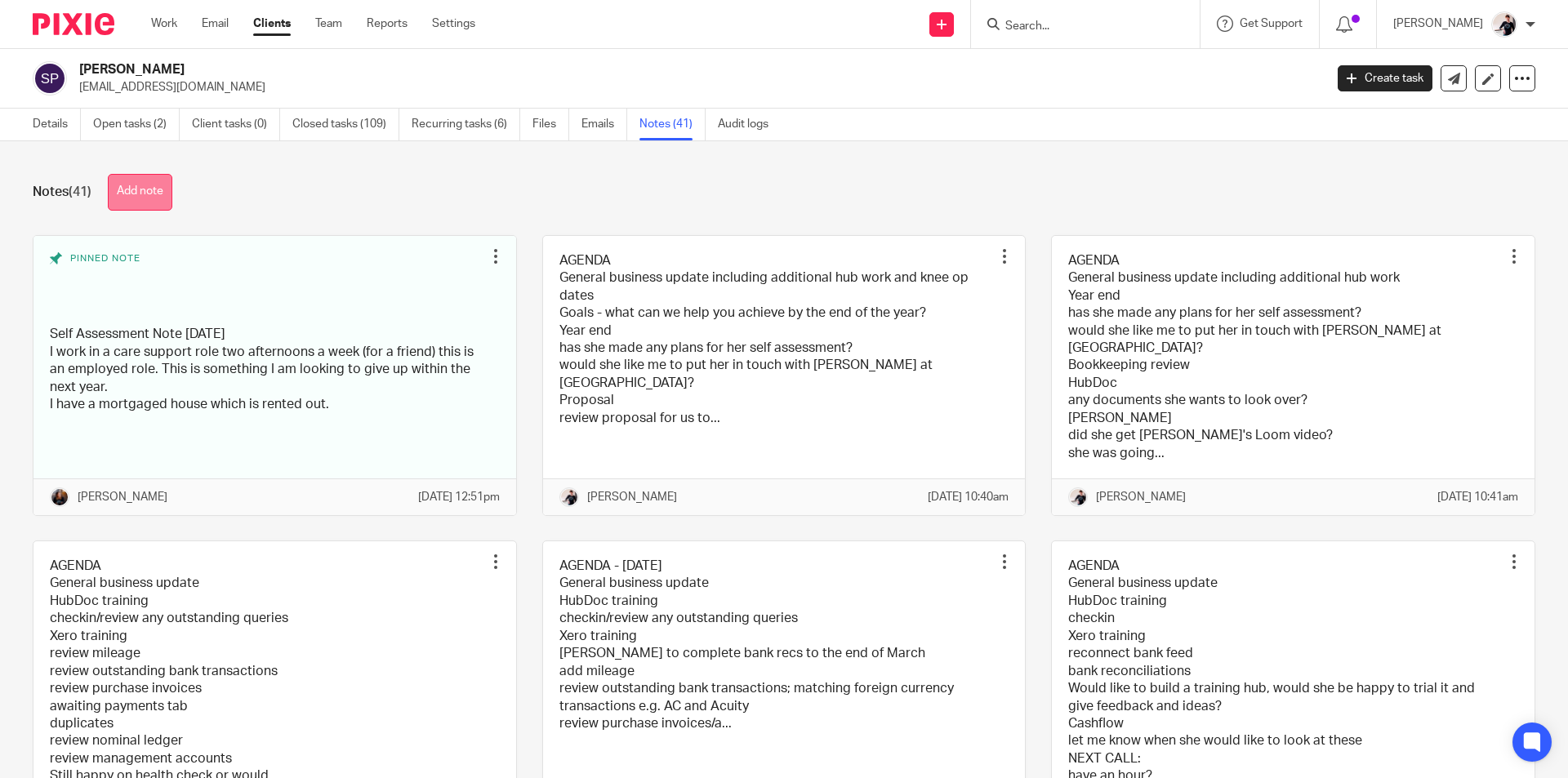
click at [128, 187] on button "Add note" at bounding box center [140, 192] width 64 height 36
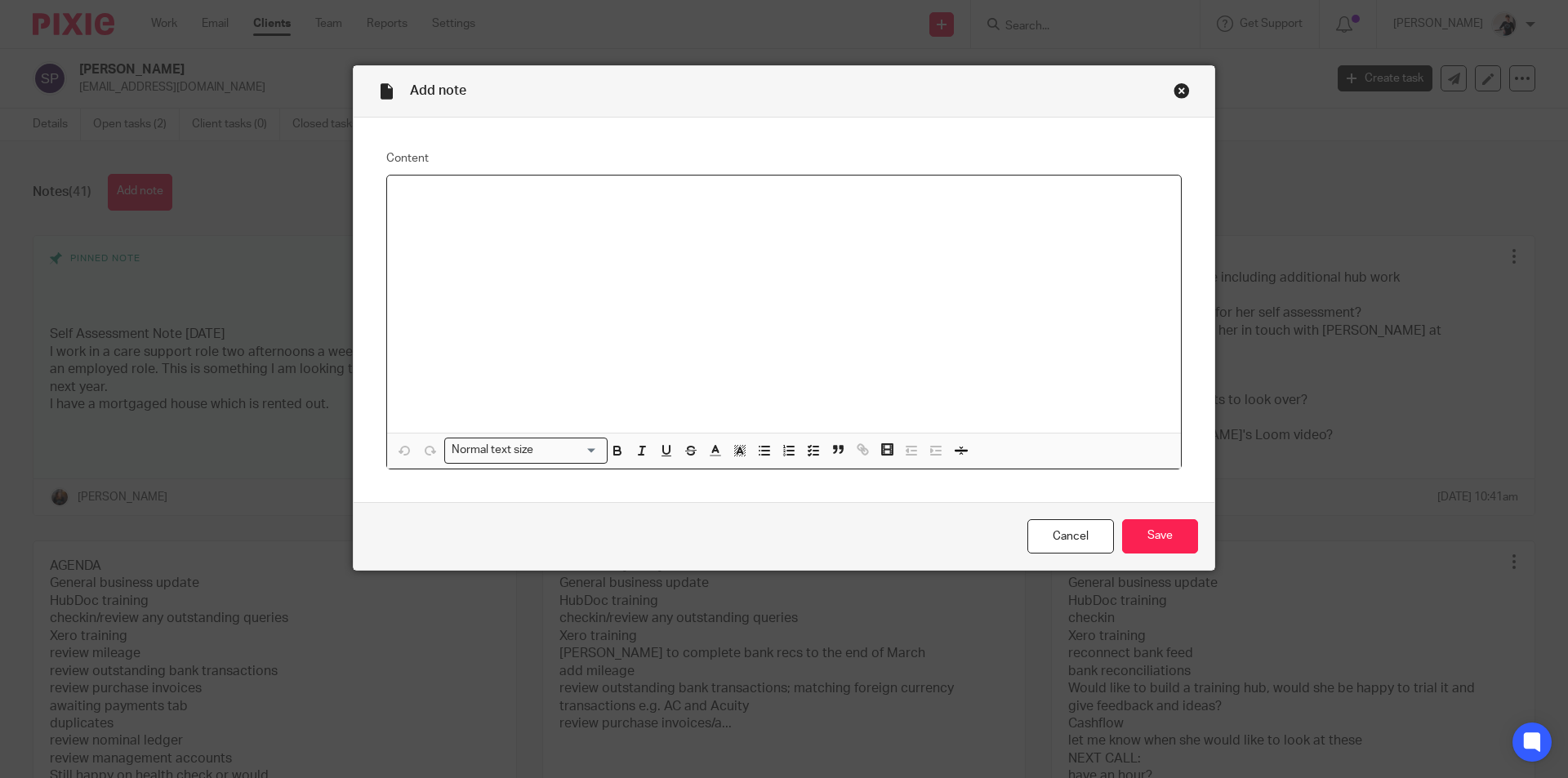
click at [422, 200] on p at bounding box center [784, 196] width 767 height 16
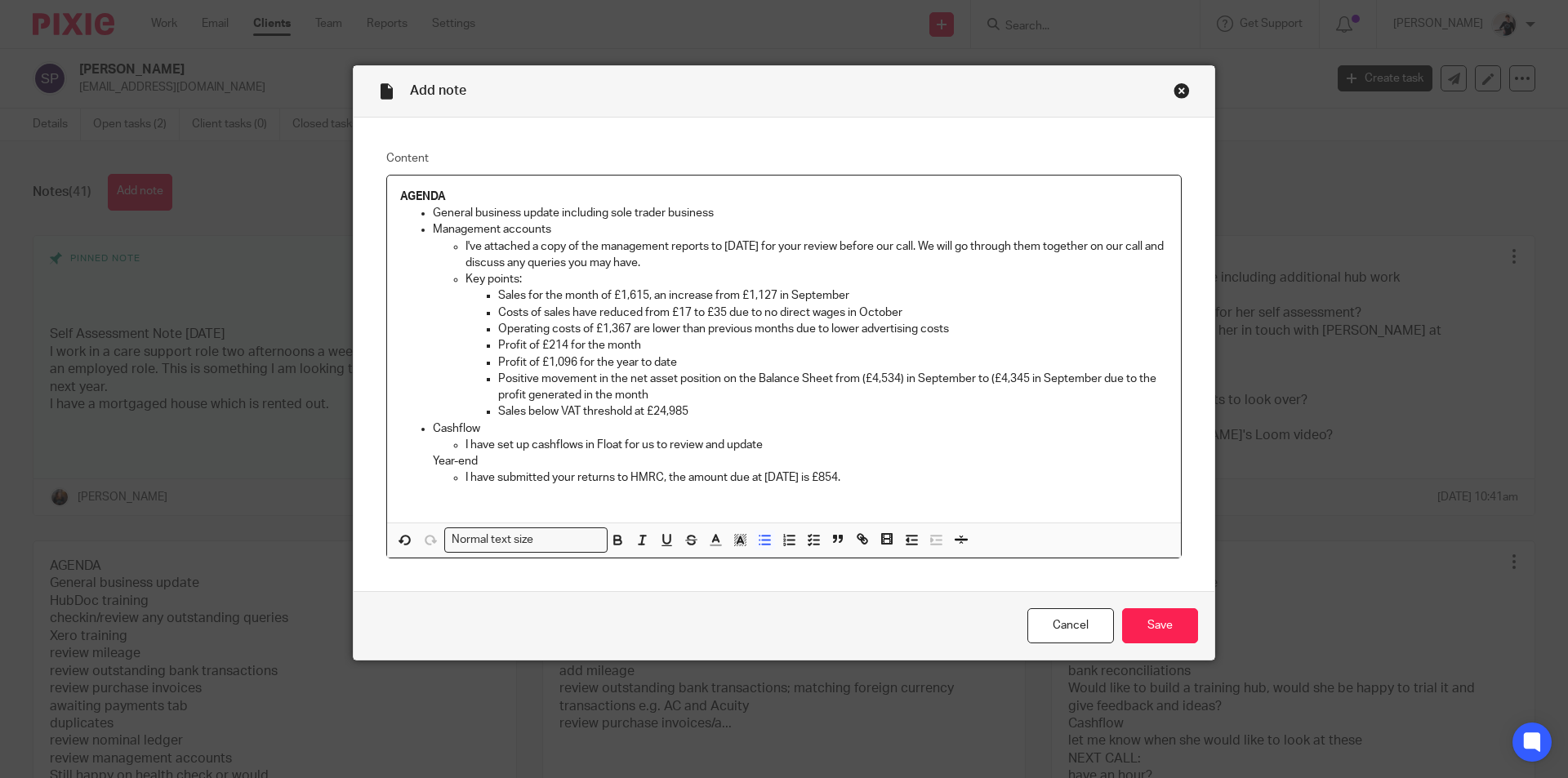
drag, startPoint x: 893, startPoint y: 475, endPoint x: 457, endPoint y: 479, distance: 436.0
click at [457, 479] on ul "I have submitted your returns to HMRC, the amount due at 31 January 2025 is £85…" at bounding box center [800, 477] width 734 height 16
click at [607, 485] on p "request bank statement" at bounding box center [817, 477] width 702 height 16
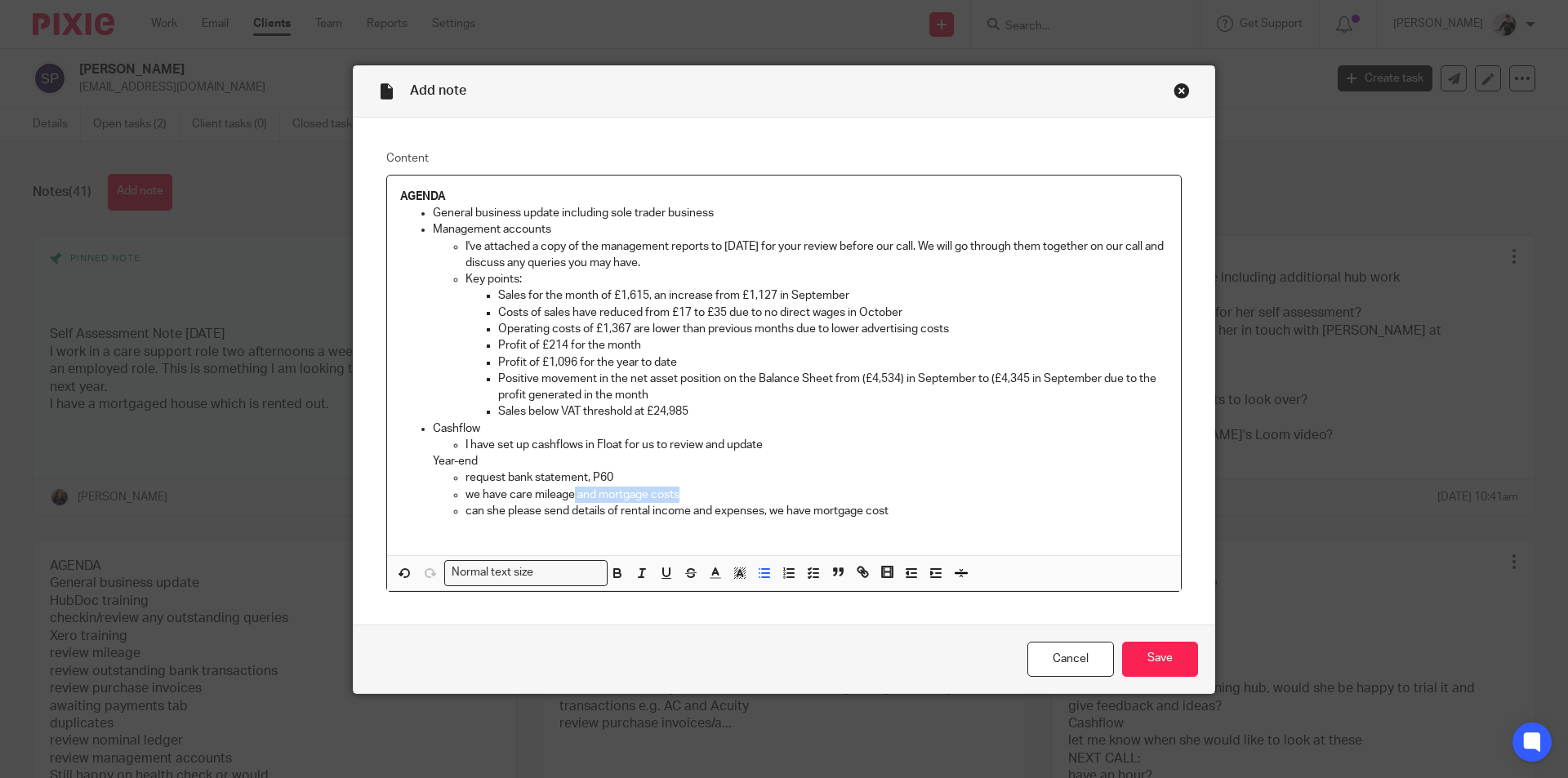
drag, startPoint x: 692, startPoint y: 497, endPoint x: 569, endPoint y: 492, distance: 123.1
click at [569, 492] on p "we have care mileage and mortgage costs" at bounding box center [817, 494] width 702 height 16
click at [582, 475] on p "request bank statement, P60" at bounding box center [817, 477] width 702 height 16
click at [465, 497] on p "we have care mileage" at bounding box center [817, 494] width 702 height 16
click at [624, 476] on p "request bank statements, P60" at bounding box center [817, 477] width 702 height 16
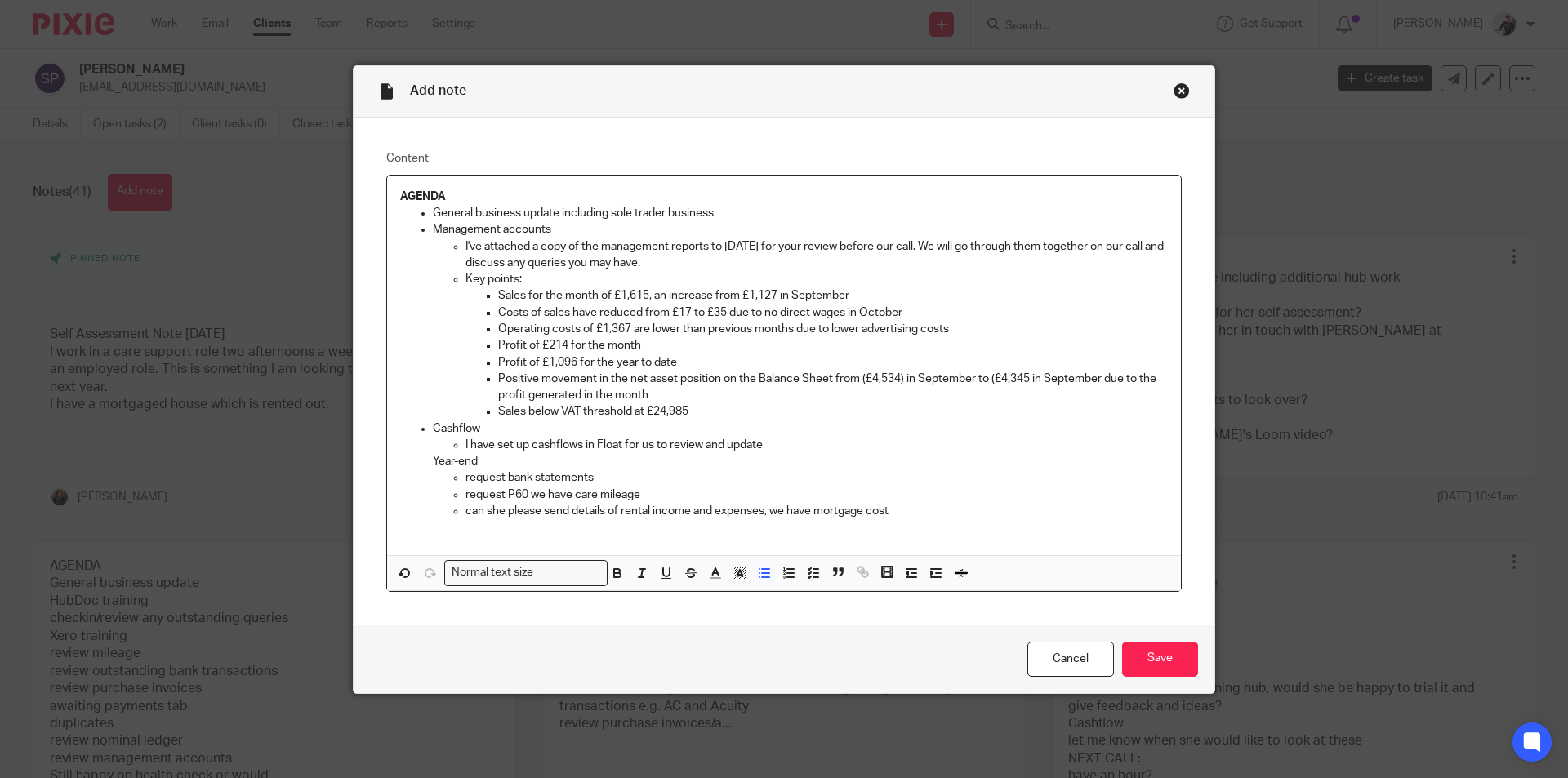
click at [527, 490] on p "request P60 we have care mileage" at bounding box center [817, 494] width 702 height 16
click at [660, 496] on p "request P60, we have care mileage" at bounding box center [817, 494] width 702 height 16
click at [1158, 659] on input "Save" at bounding box center [1160, 658] width 76 height 35
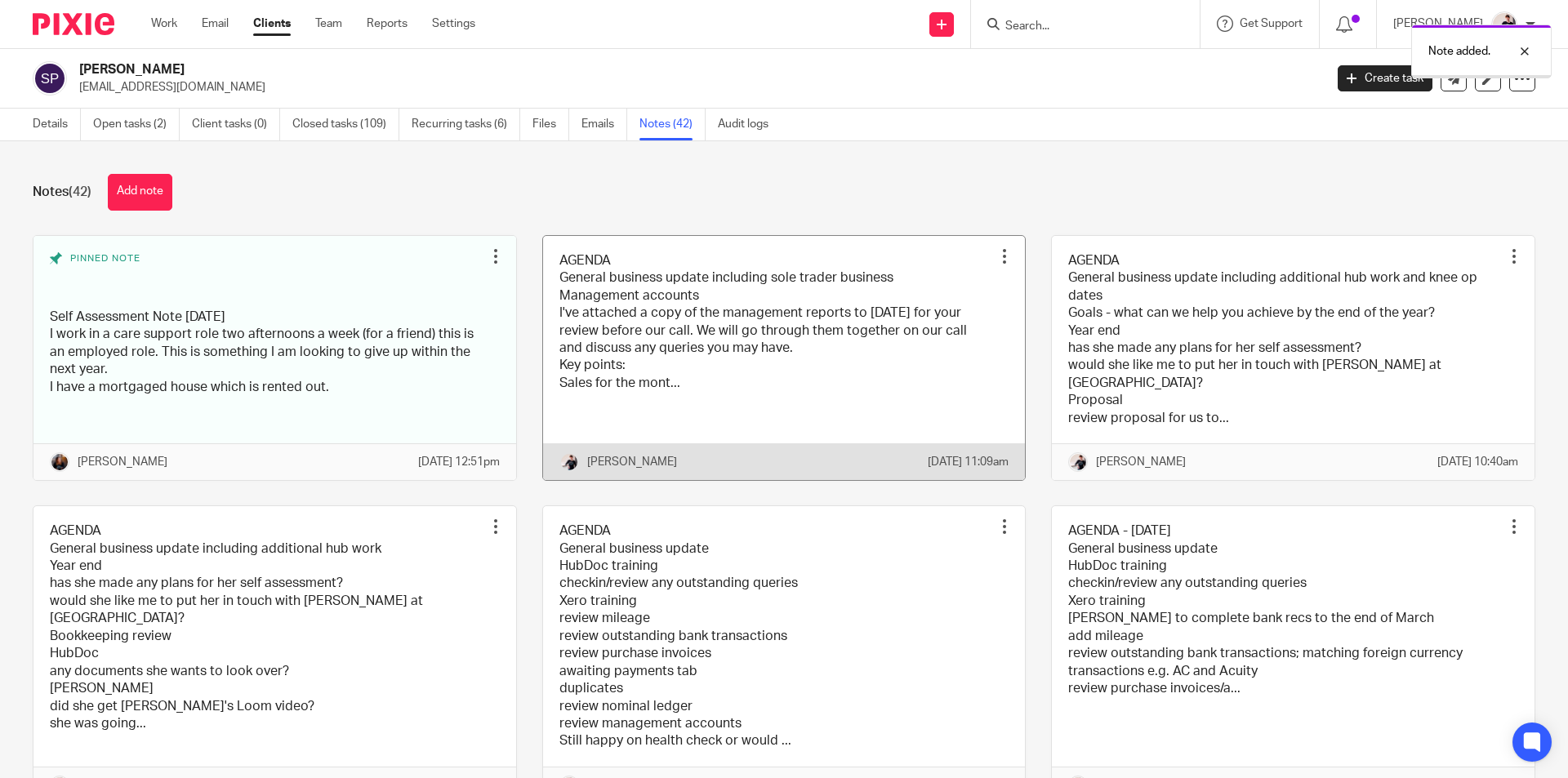
click at [752, 349] on link at bounding box center [784, 358] width 482 height 244
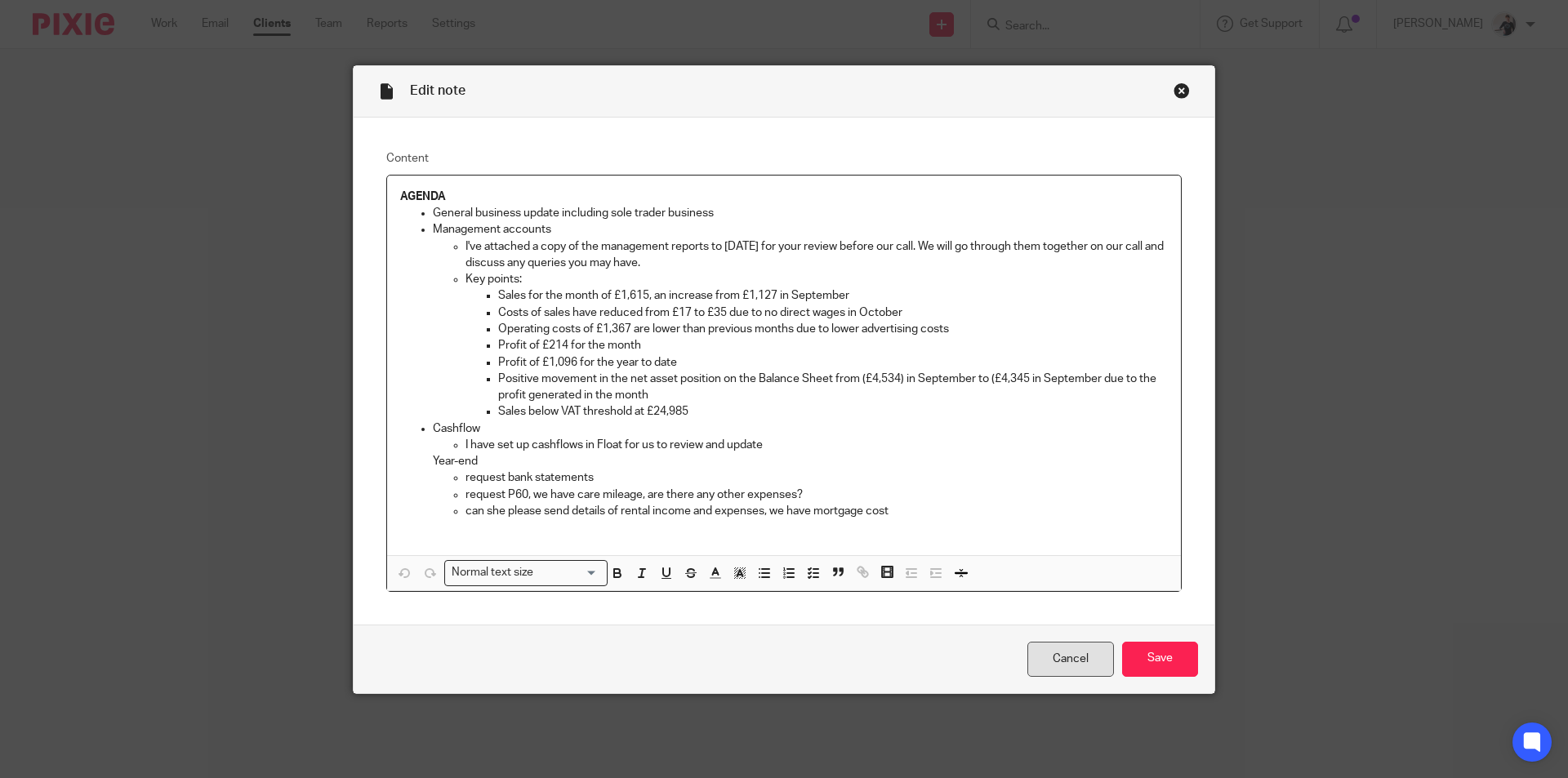
click at [1053, 652] on link "Cancel" at bounding box center [1070, 658] width 86 height 35
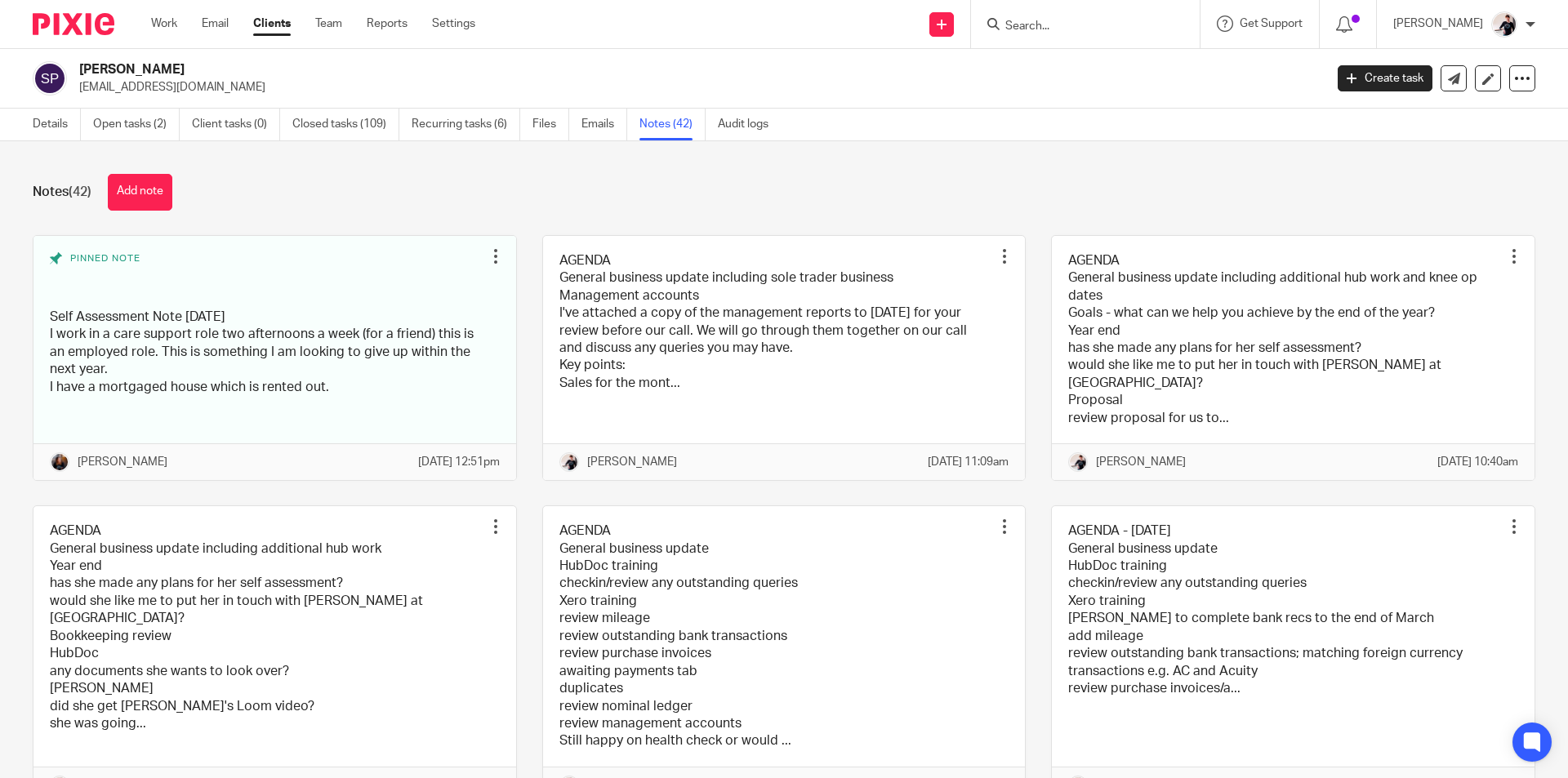
click at [1237, 403] on link at bounding box center [1293, 358] width 482 height 244
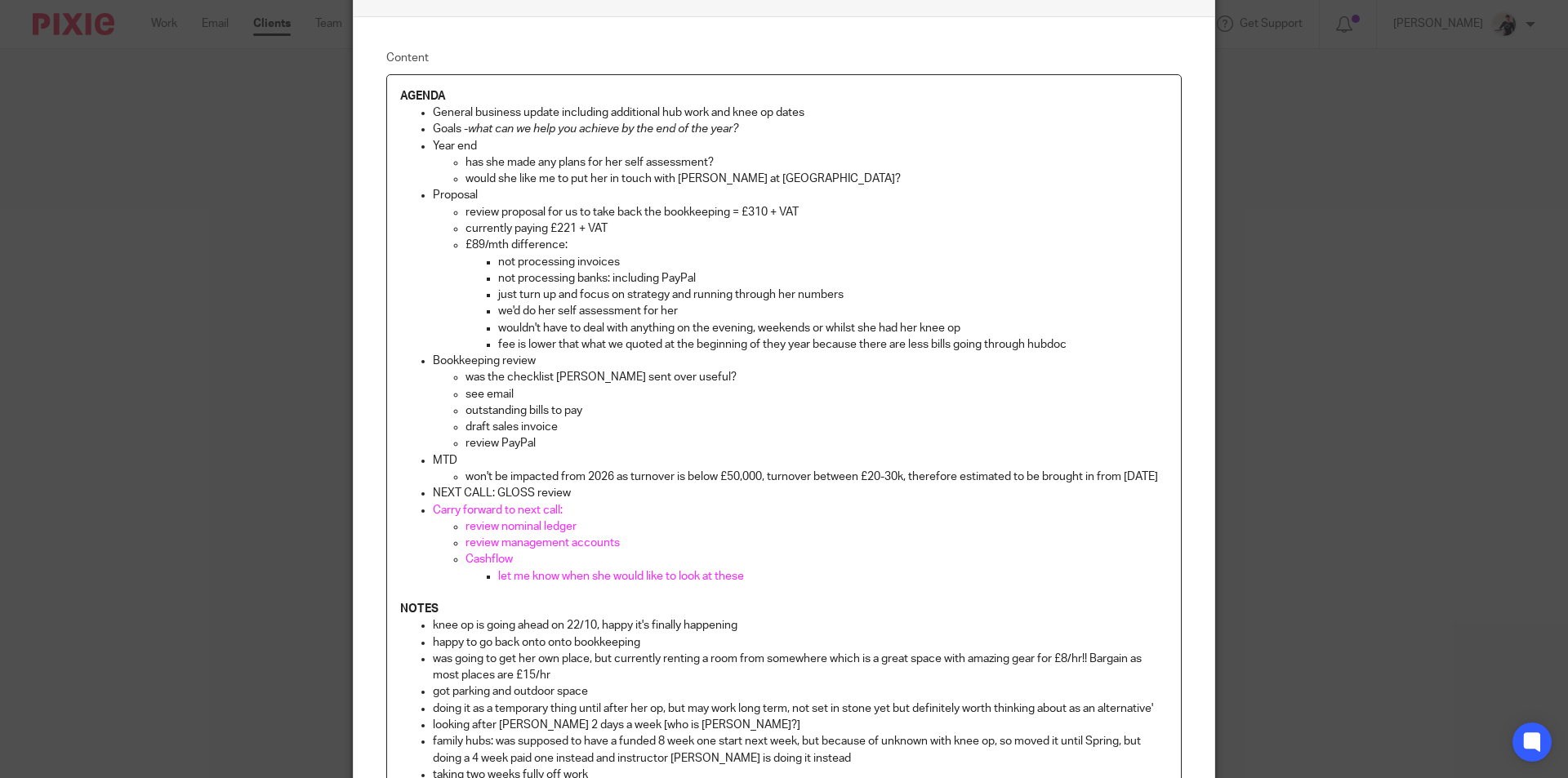
scroll to position [326, 0]
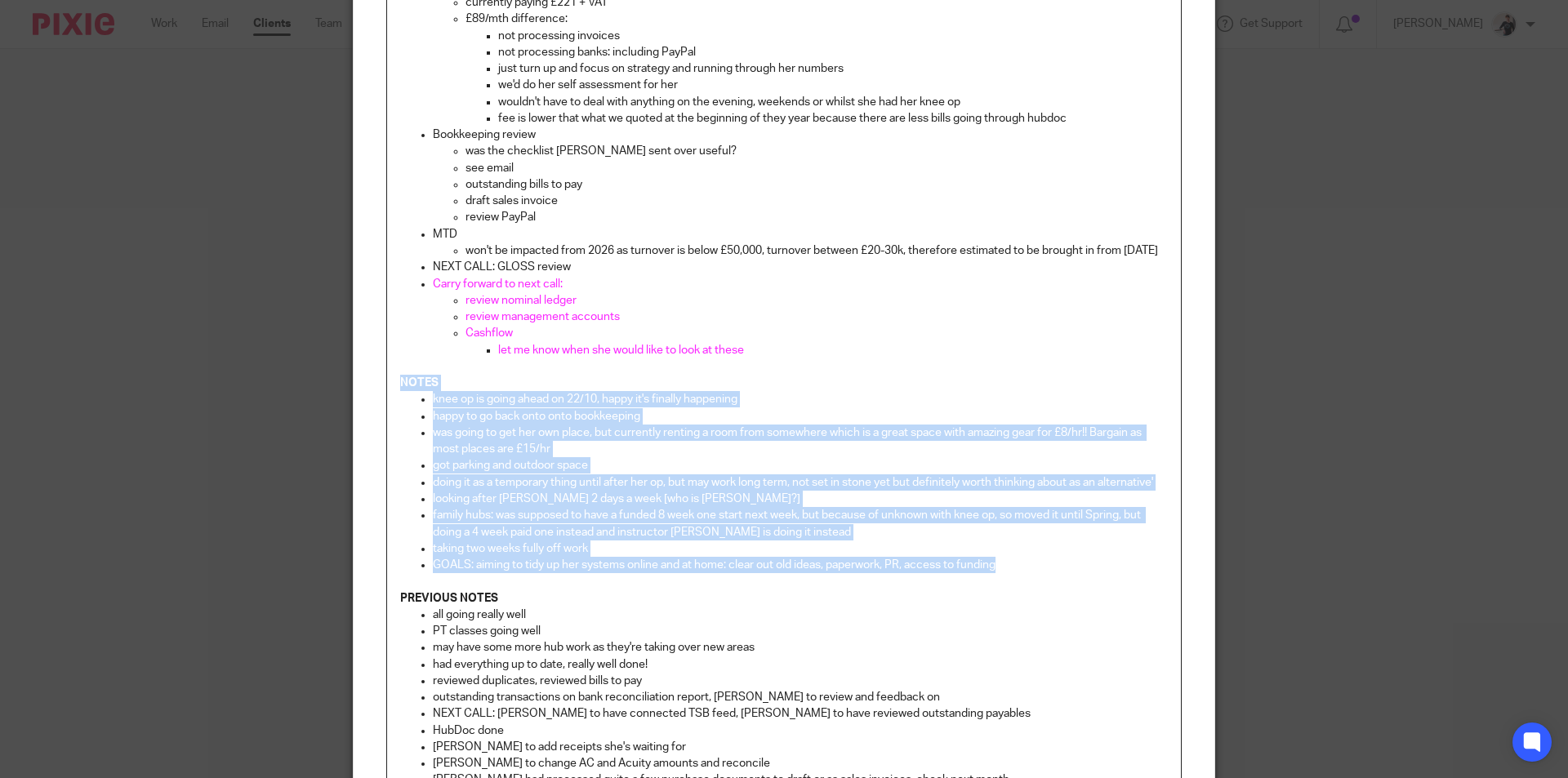
drag, startPoint x: 1004, startPoint y: 582, endPoint x: 346, endPoint y: 406, distance: 681.1
click at [353, 406] on div "Edit note Content AGENDA General business update including additional hub work …" at bounding box center [784, 449] width 862 height 1422
copy div "NOTES knee op is going ahead on 22/10, happy it's finally happening happy to go…"
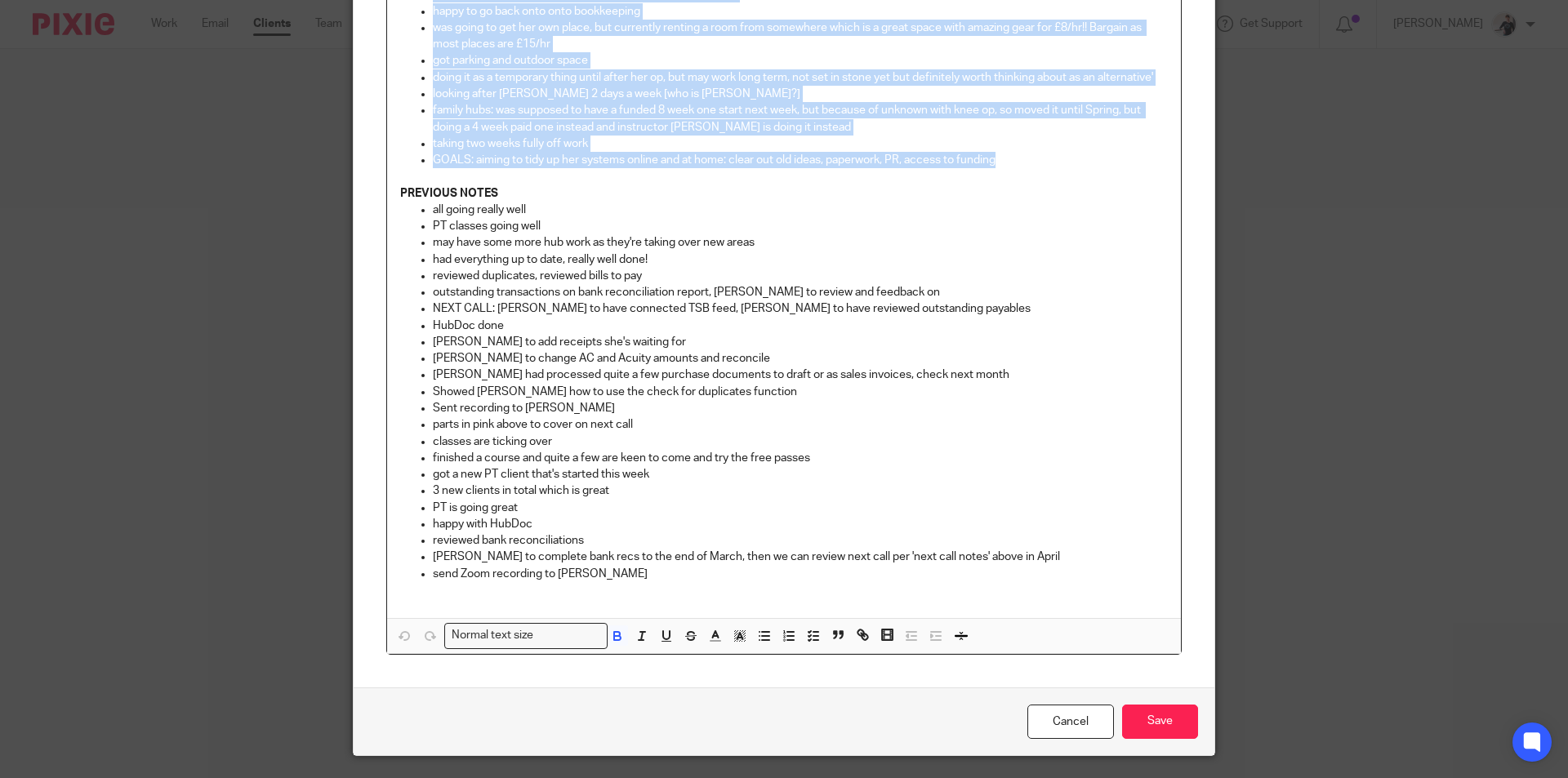
scroll to position [792, 0]
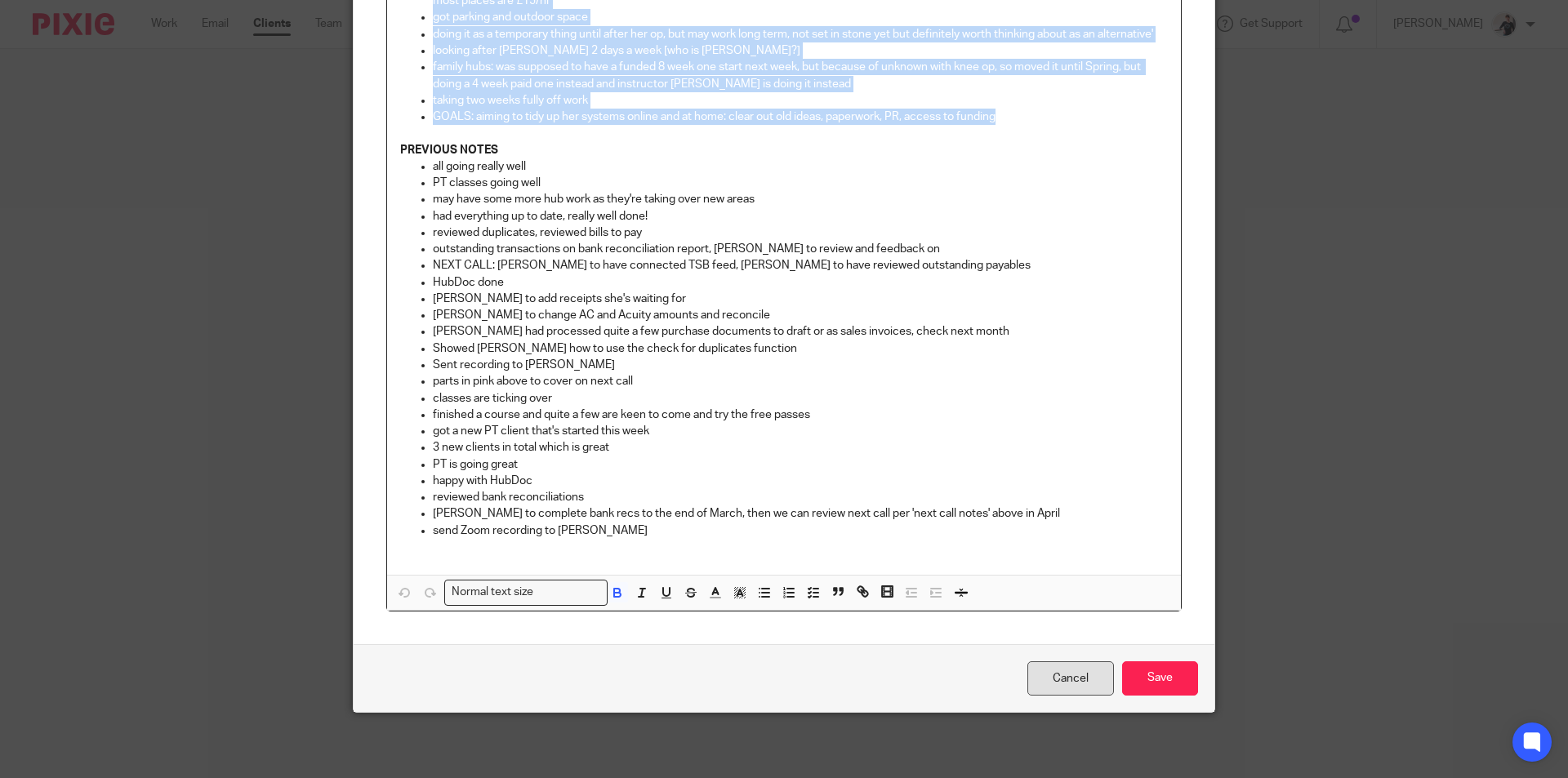
click at [1070, 667] on link "Cancel" at bounding box center [1070, 678] width 86 height 35
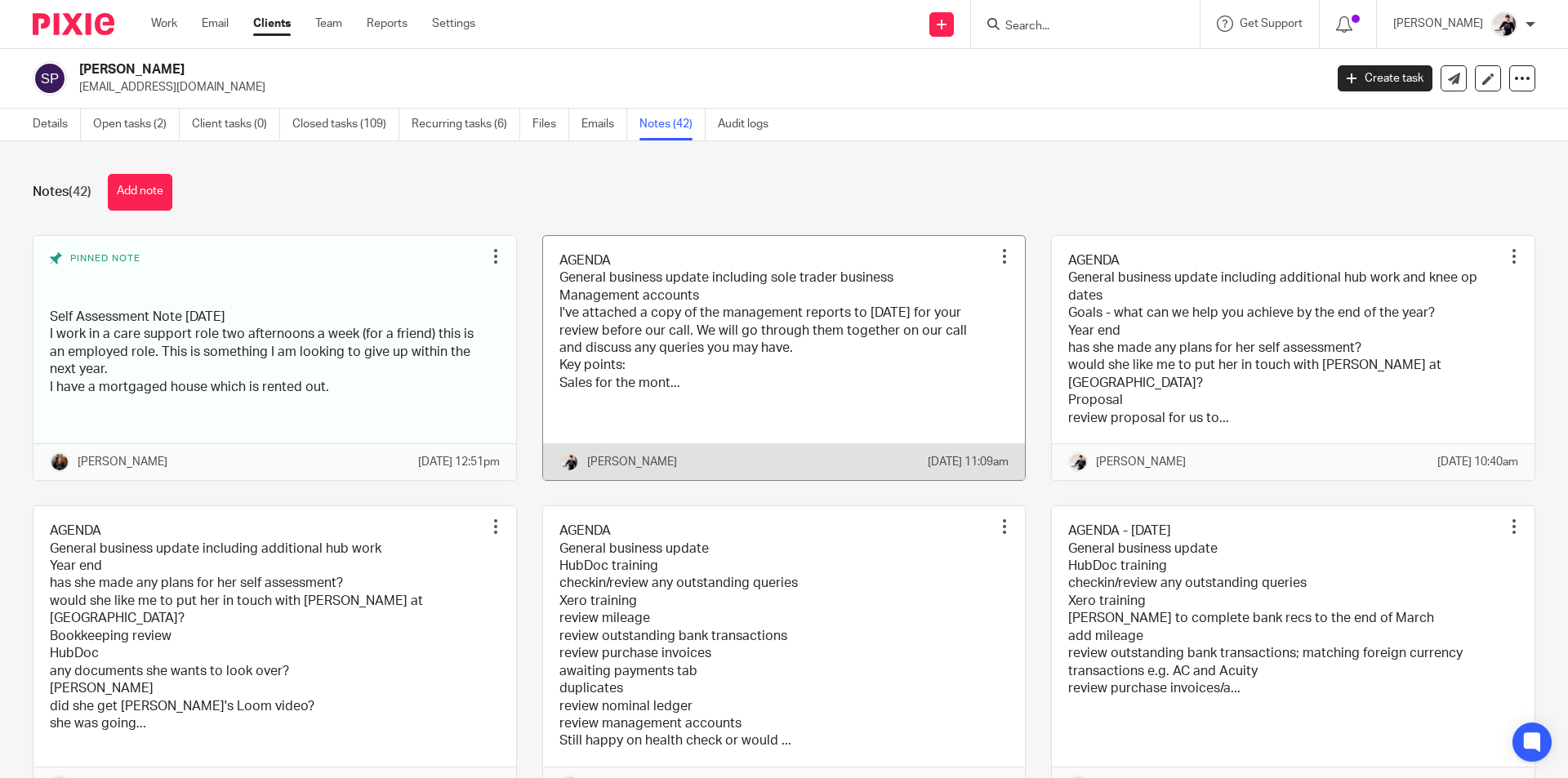
click at [733, 292] on link at bounding box center [784, 358] width 482 height 244
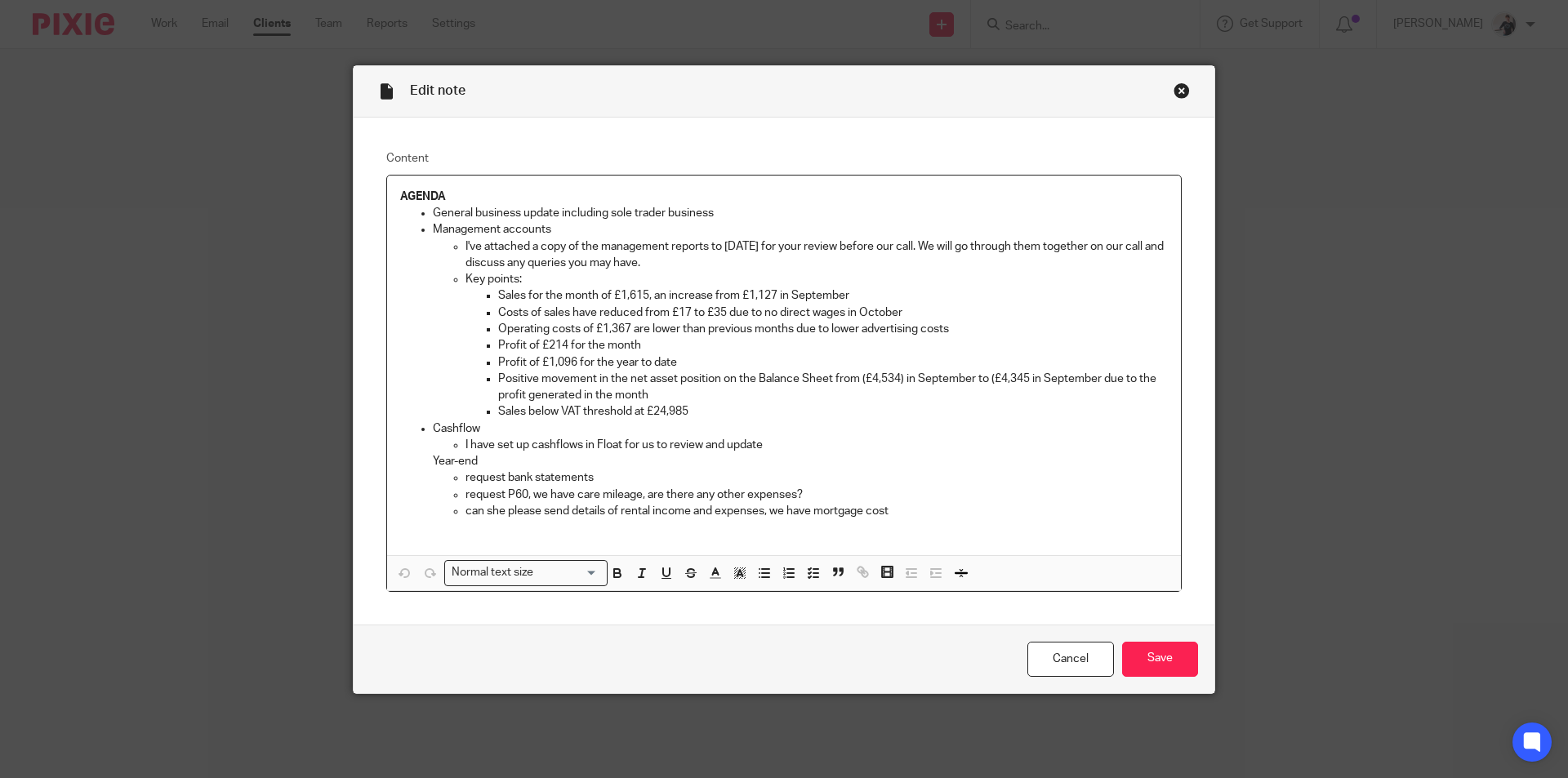
click at [894, 501] on p "request P60, we have care mileage, are there any other expenses?" at bounding box center [817, 494] width 702 height 16
click at [896, 516] on p "can she please send details of rental income and expenses, we have mortgage cost" at bounding box center [817, 510] width 702 height 16
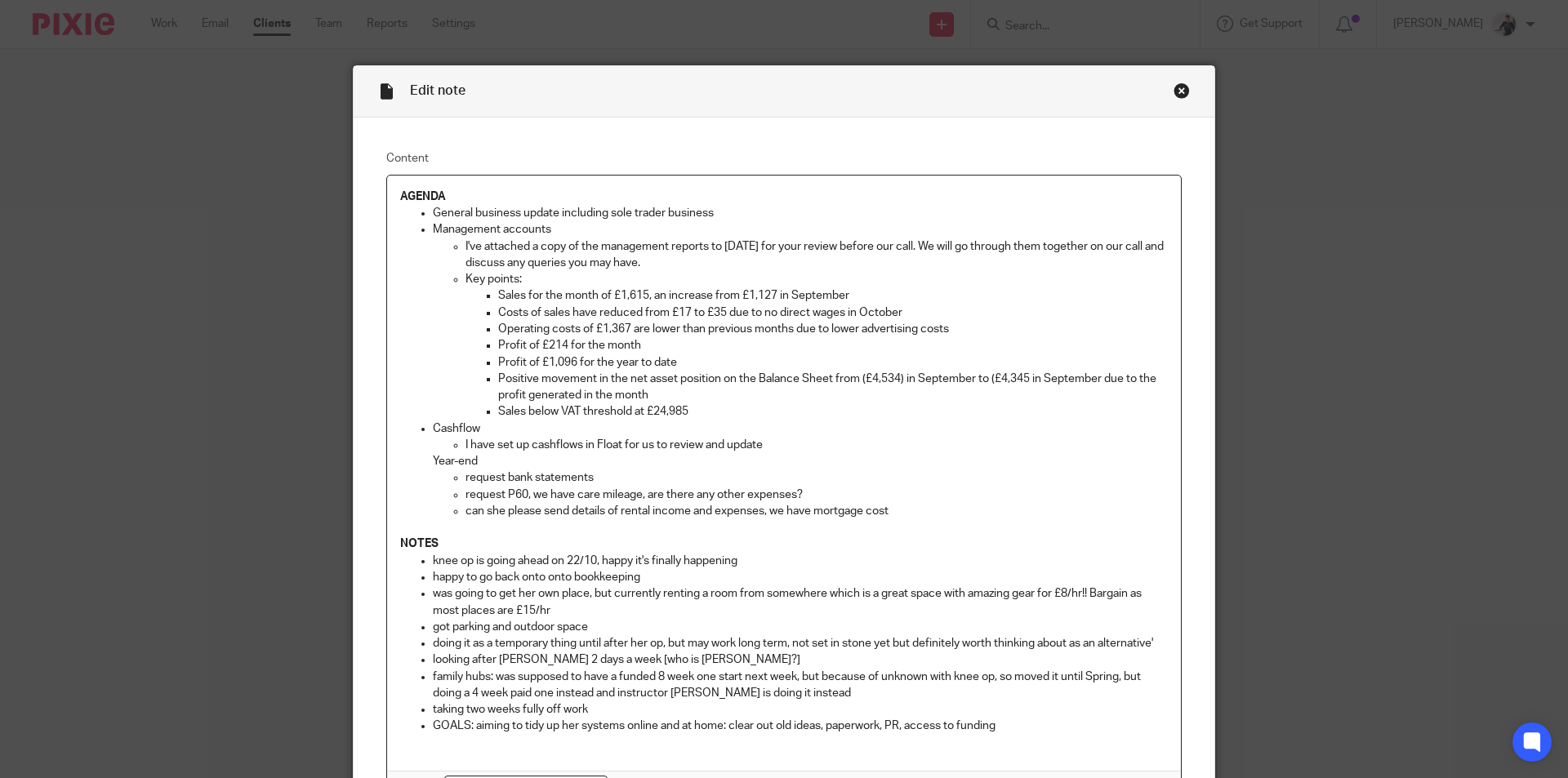
click at [388, 545] on div "AGENDA General business update including sole trader business Management accoun…" at bounding box center [784, 472] width 794 height 594
drag, startPoint x: 720, startPoint y: 213, endPoint x: 553, endPoint y: 217, distance: 167.0
click at [553, 217] on p "General business update including sole trader business" at bounding box center [800, 212] width 734 height 16
click at [388, 545] on div "AGENDA General business update including knee op Management accounts I've attac…" at bounding box center [784, 472] width 794 height 594
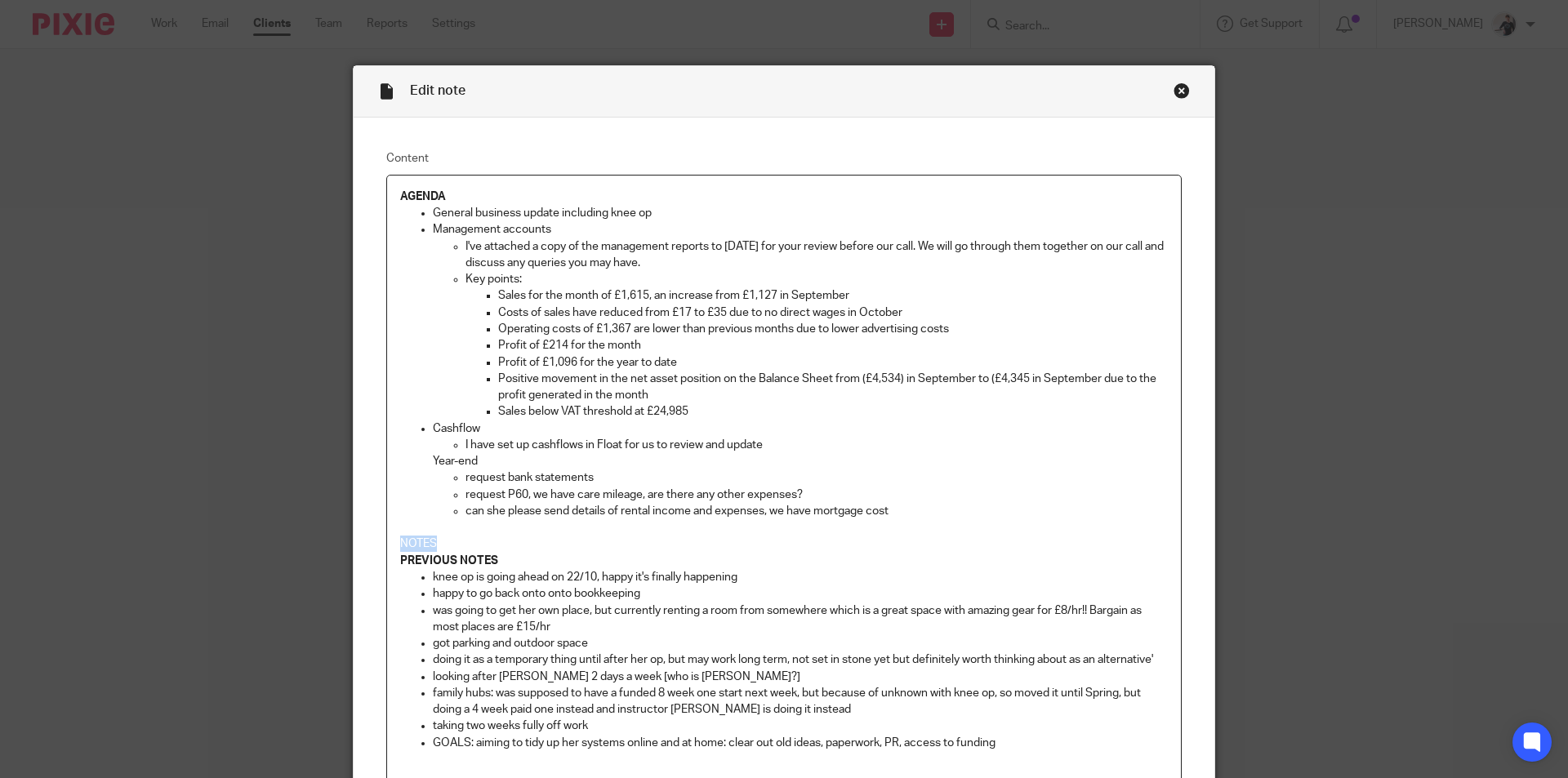
drag, startPoint x: 450, startPoint y: 540, endPoint x: 384, endPoint y: 545, distance: 66.2
click at [387, 545] on div "AGENDA General business update including knee op Management accounts I've attac…" at bounding box center [784, 480] width 794 height 611
click at [462, 545] on p "NOTES" at bounding box center [784, 543] width 767 height 16
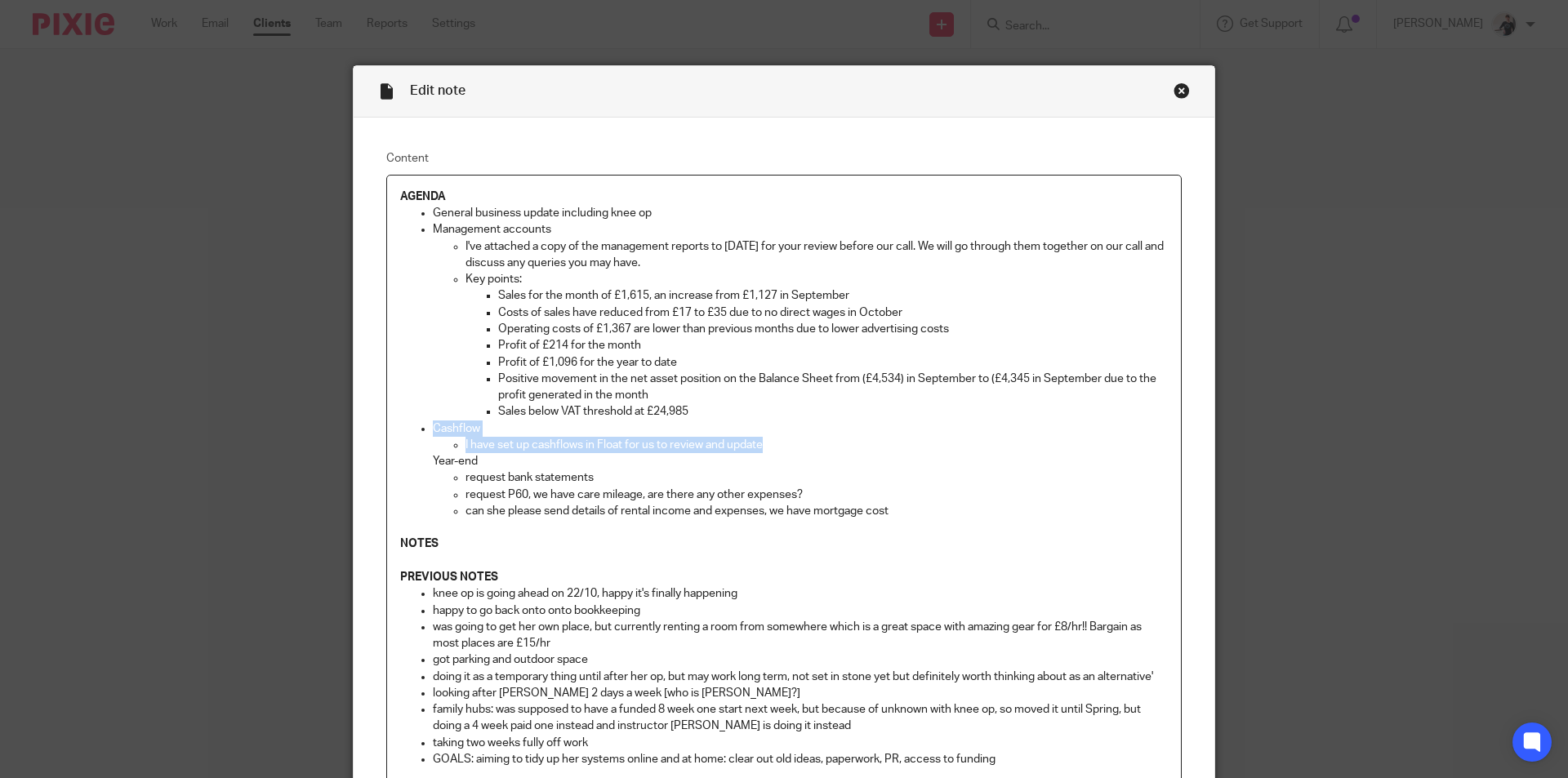
drag, startPoint x: 767, startPoint y: 443, endPoint x: 430, endPoint y: 432, distance: 337.2
click at [432, 432] on li "Cashflow I have set up cashflows in Float for us to review and update Year-end …" at bounding box center [800, 470] width 734 height 100
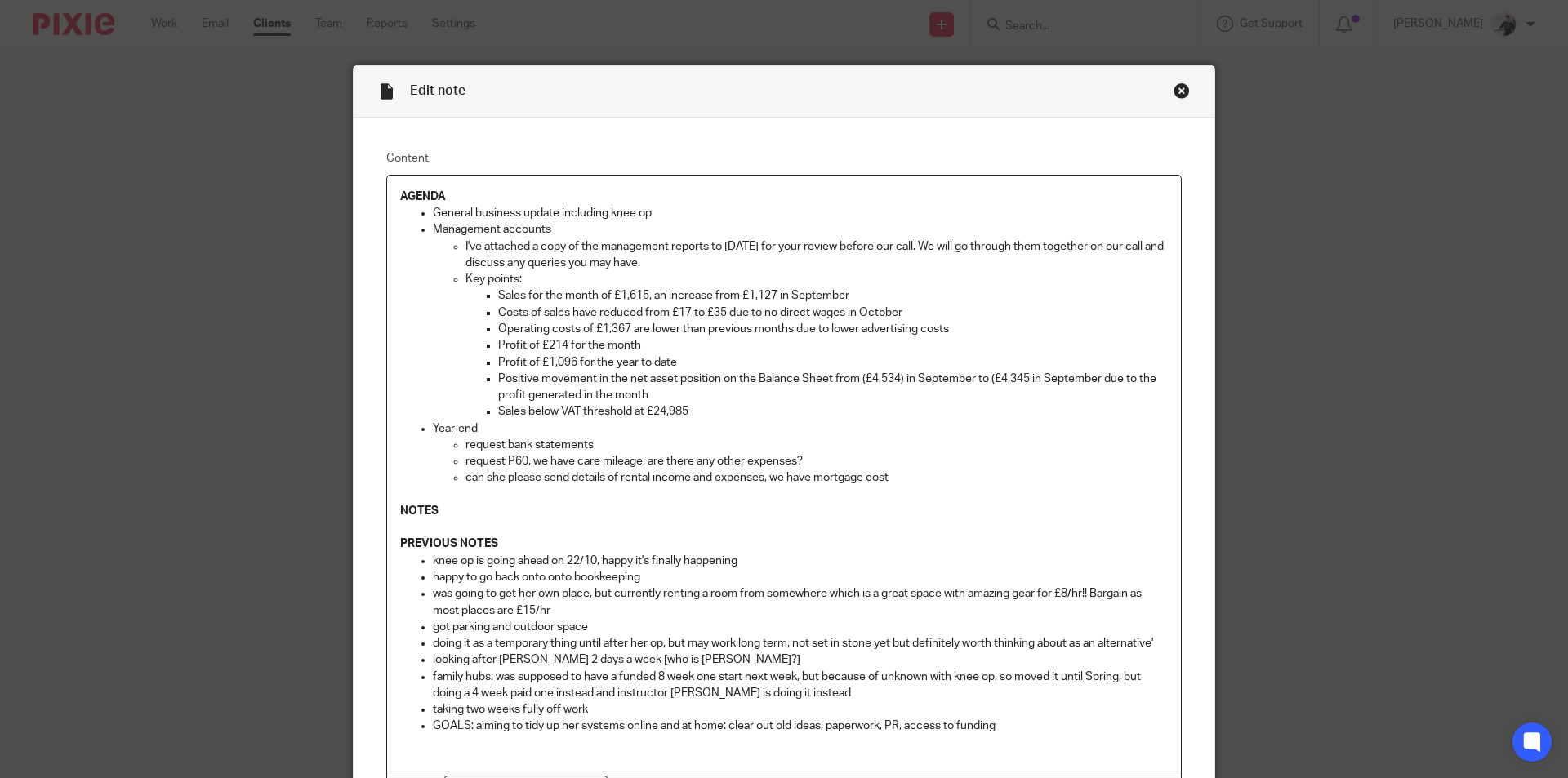
click at [819, 245] on p "I've attached a copy of the management reports to 31st October 2024 for your re…" at bounding box center [817, 255] width 702 height 34
drag, startPoint x: 819, startPoint y: 244, endPoint x: 722, endPoint y: 245, distance: 97.0
click at [722, 245] on p "I've attached a copy of the management reports to 31st October 2024 for your re…" at bounding box center [817, 255] width 702 height 34
click at [692, 407] on p "Sales below VAT threshold at £24,985" at bounding box center [833, 411] width 669 height 16
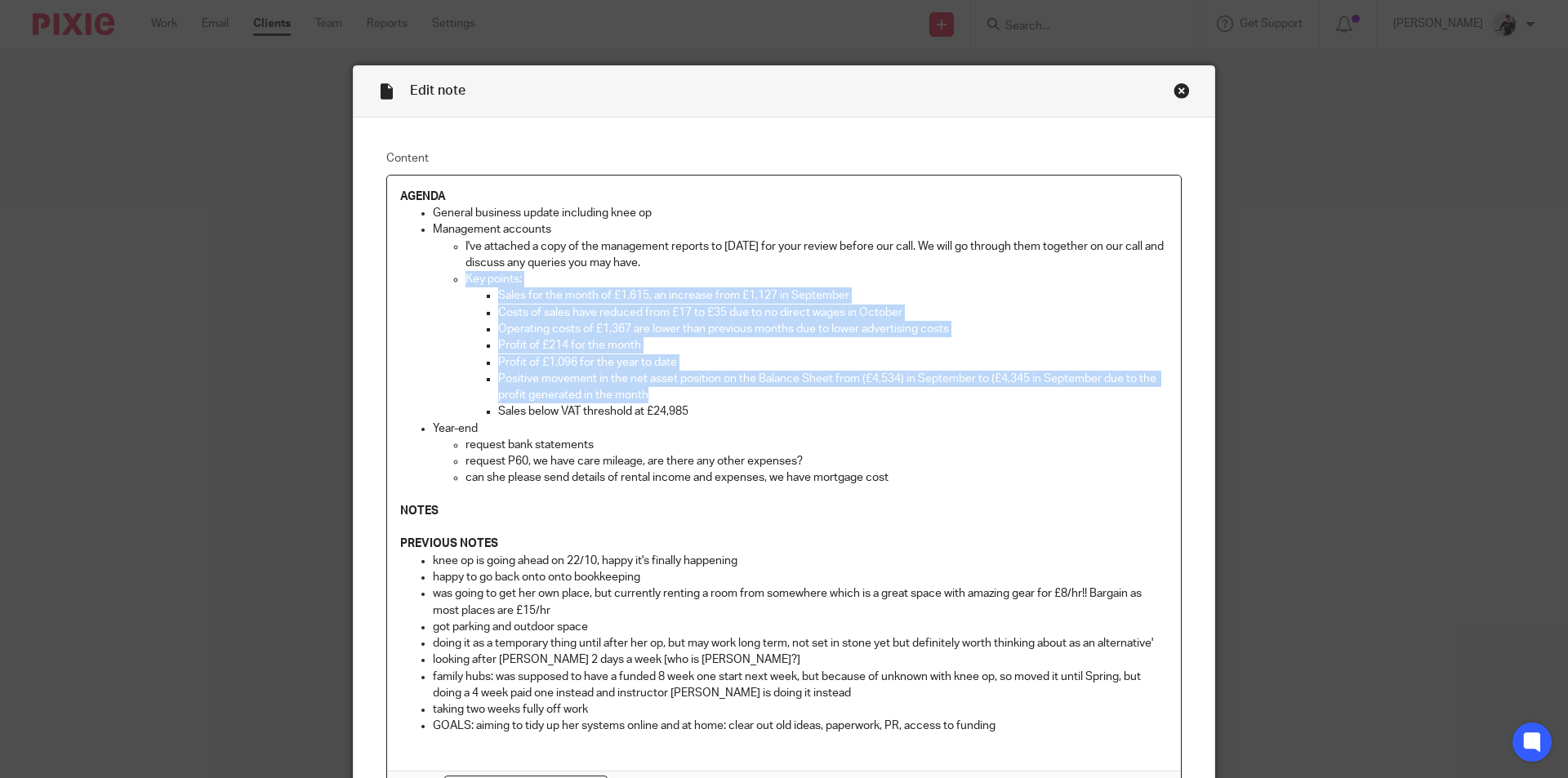
drag, startPoint x: 652, startPoint y: 392, endPoint x: 455, endPoint y: 274, distance: 229.6
click at [455, 274] on ul "I've attached a copy of the management reports to 30th September 2025 for your …" at bounding box center [800, 329] width 734 height 182
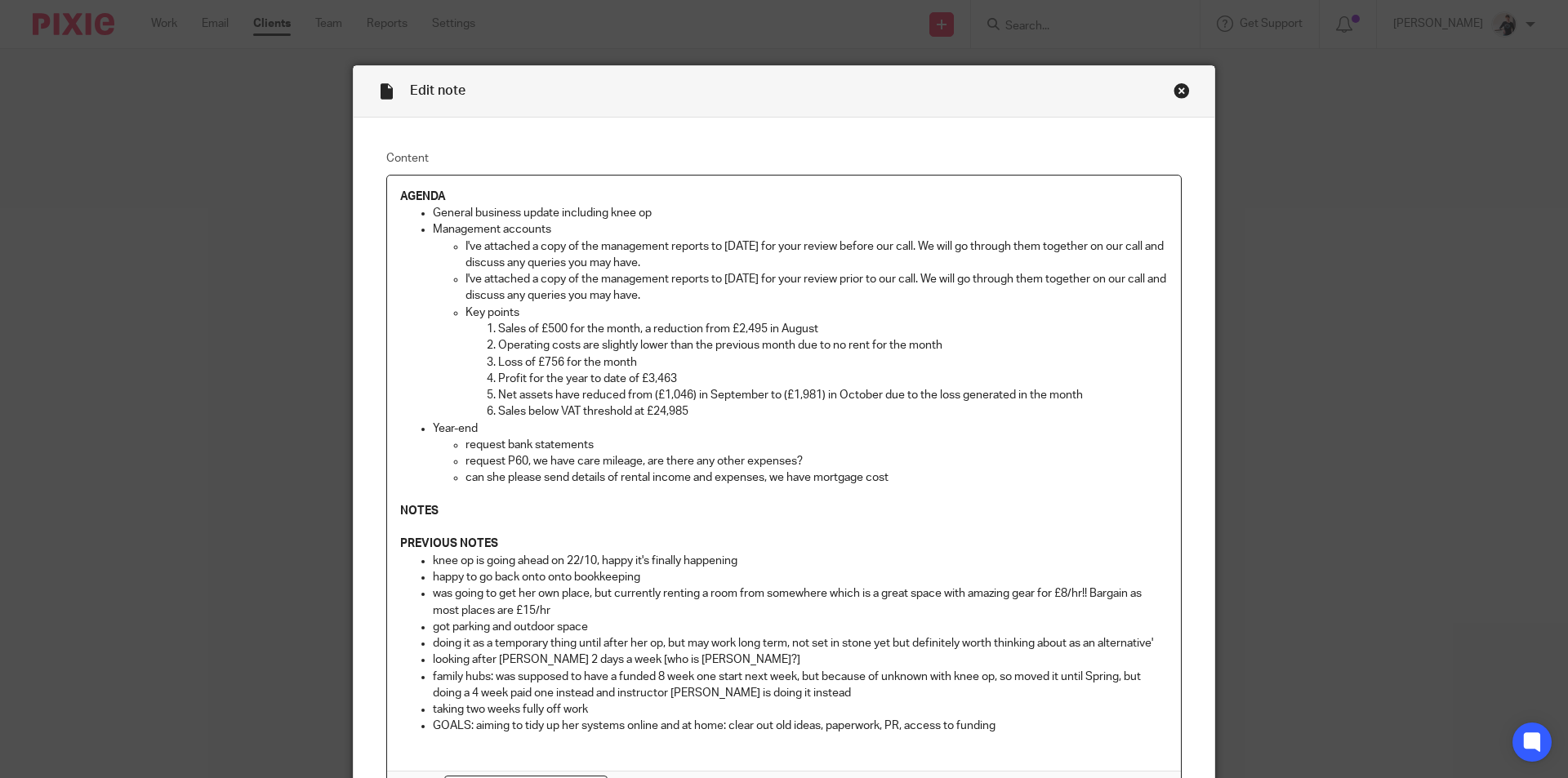
drag, startPoint x: 767, startPoint y: 296, endPoint x: 454, endPoint y: 281, distance: 313.4
click at [454, 281] on ul "I've attached a copy of the management reports to 30th September 2025 for your …" at bounding box center [800, 329] width 734 height 182
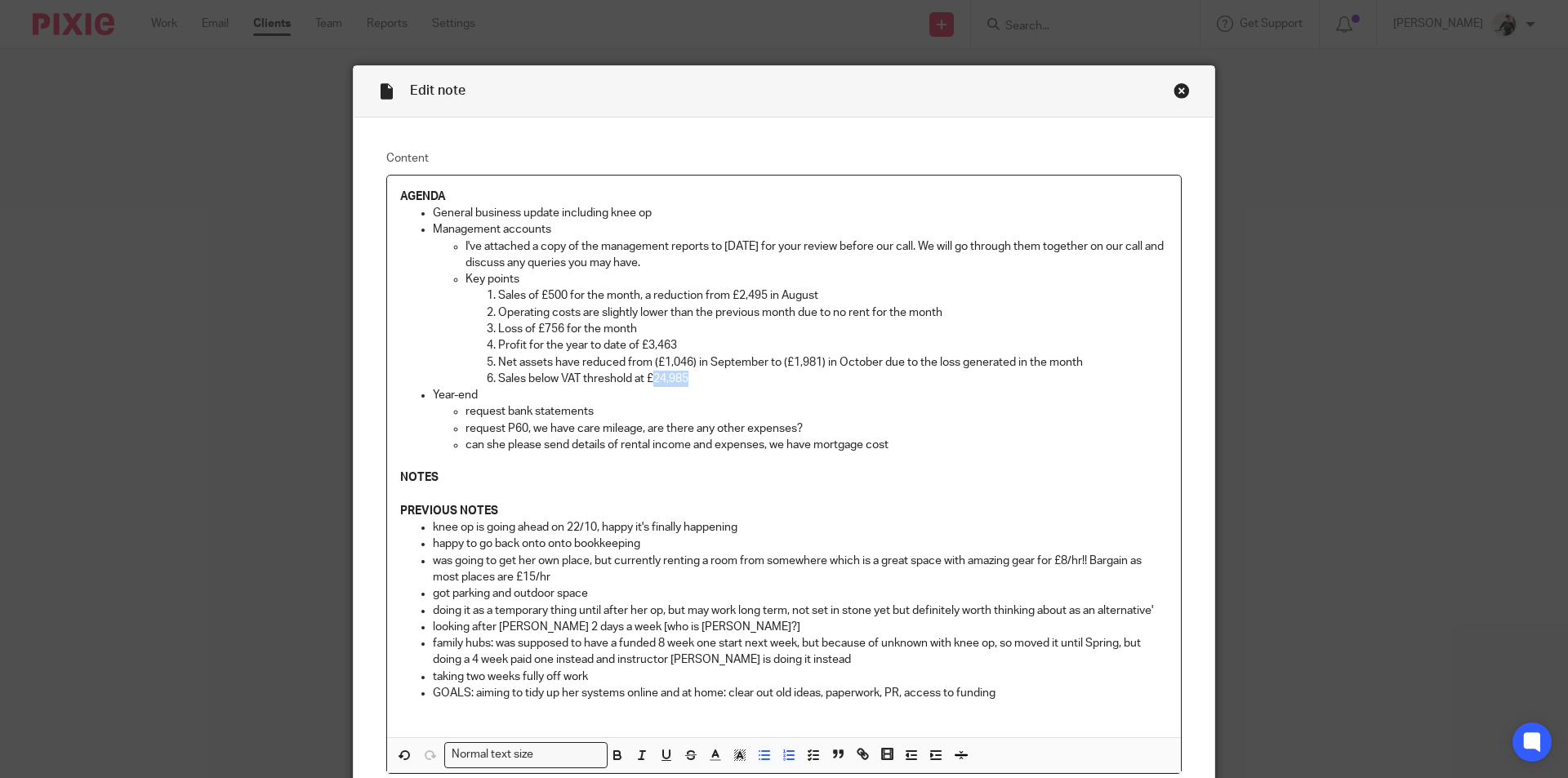
drag, startPoint x: 685, startPoint y: 377, endPoint x: 652, endPoint y: 377, distance: 33.0
click at [652, 377] on p "Sales below VAT threshold at £24,985" at bounding box center [833, 378] width 669 height 16
click at [483, 395] on p "Year-end" at bounding box center [800, 394] width 734 height 16
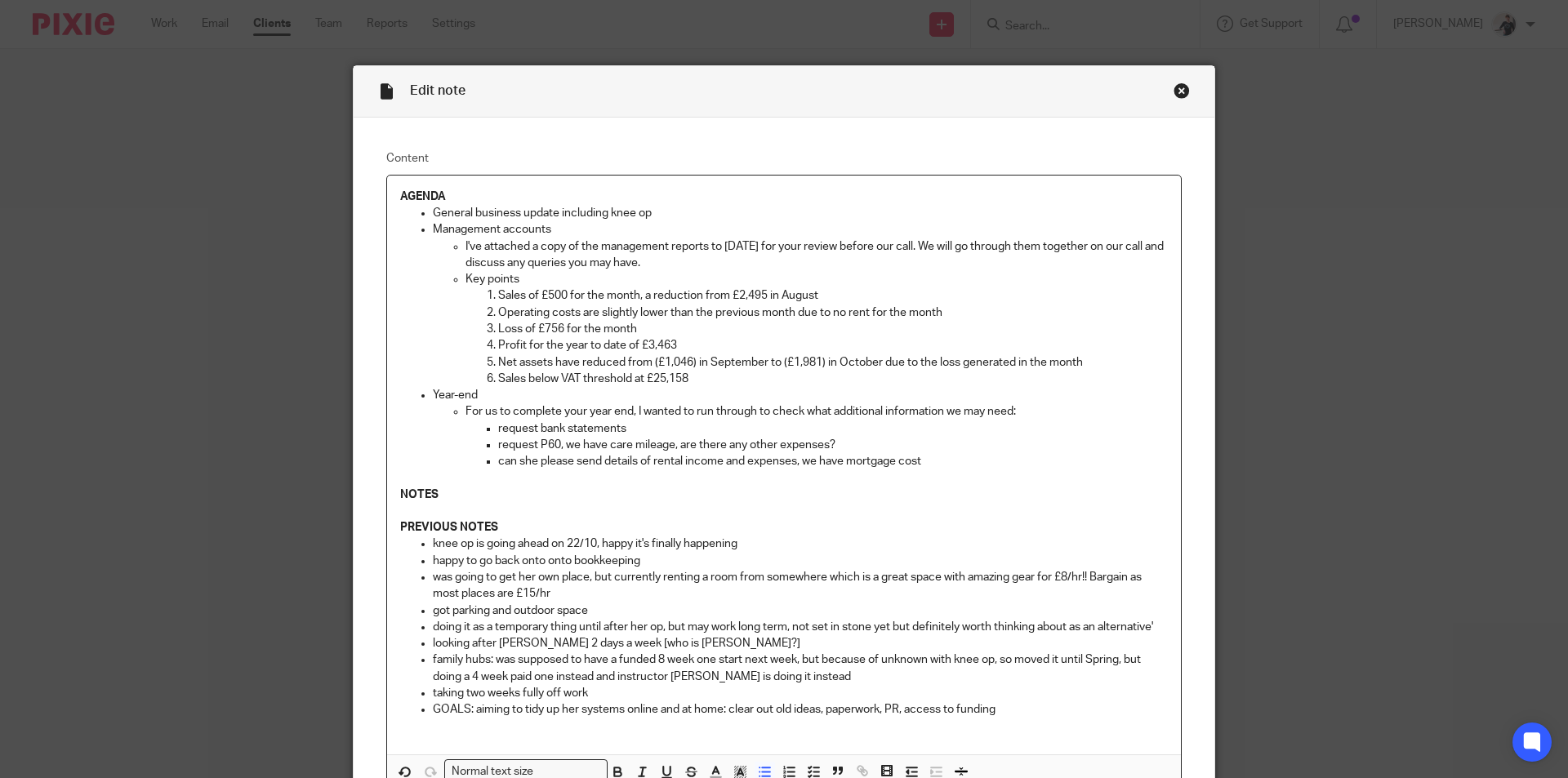
click at [630, 410] on p "For us to complete your year end, I wanted to run through to check what additio…" at bounding box center [817, 411] width 702 height 16
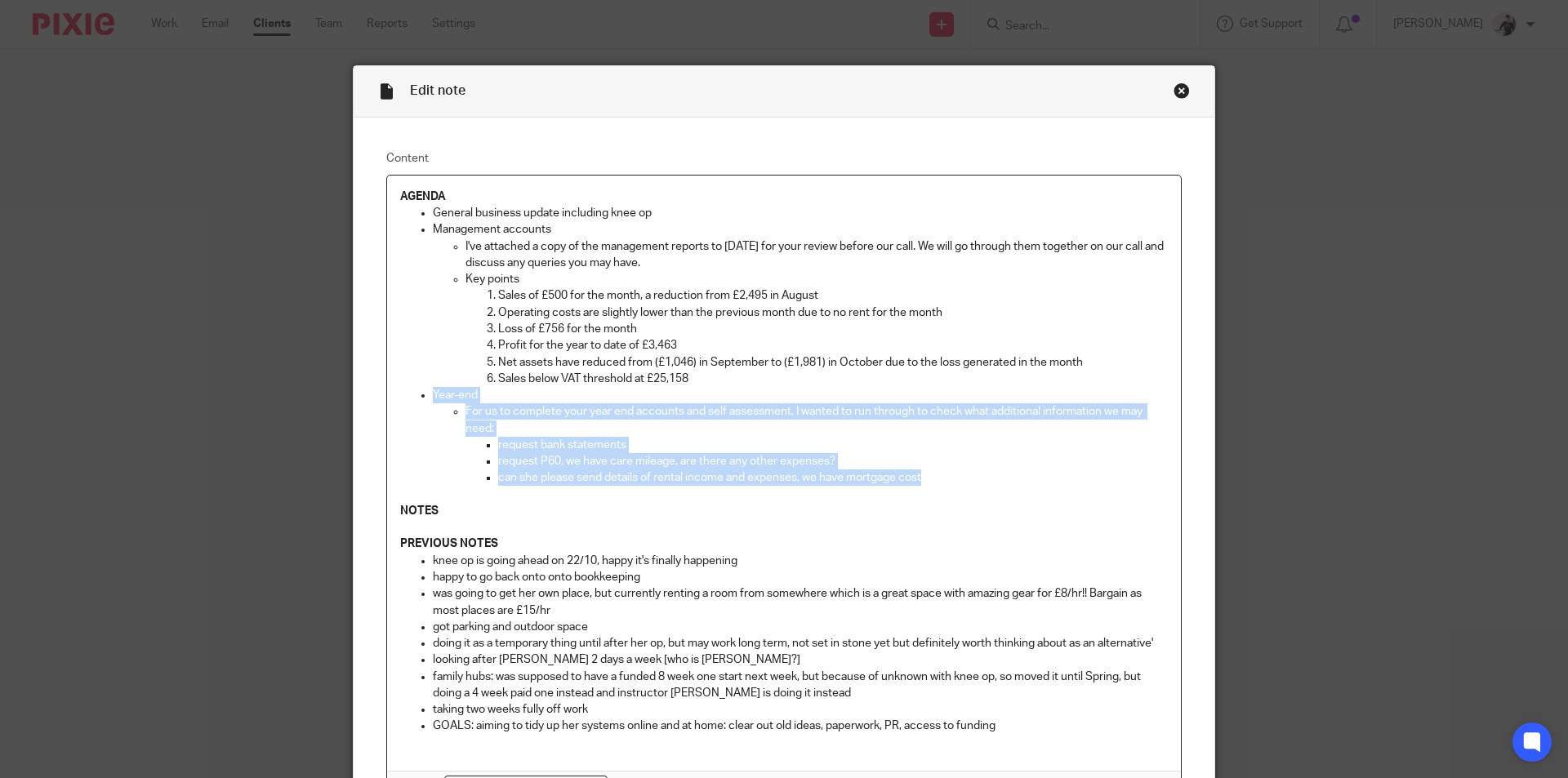
drag, startPoint x: 927, startPoint y: 475, endPoint x: 426, endPoint y: 397, distance: 507.0
click at [426, 397] on ul "General business update including knee op Management accounts I've attached a c…" at bounding box center [784, 345] width 767 height 282
copy li "Year-end For us to complete your year end accounts and self assessment, I wante…"
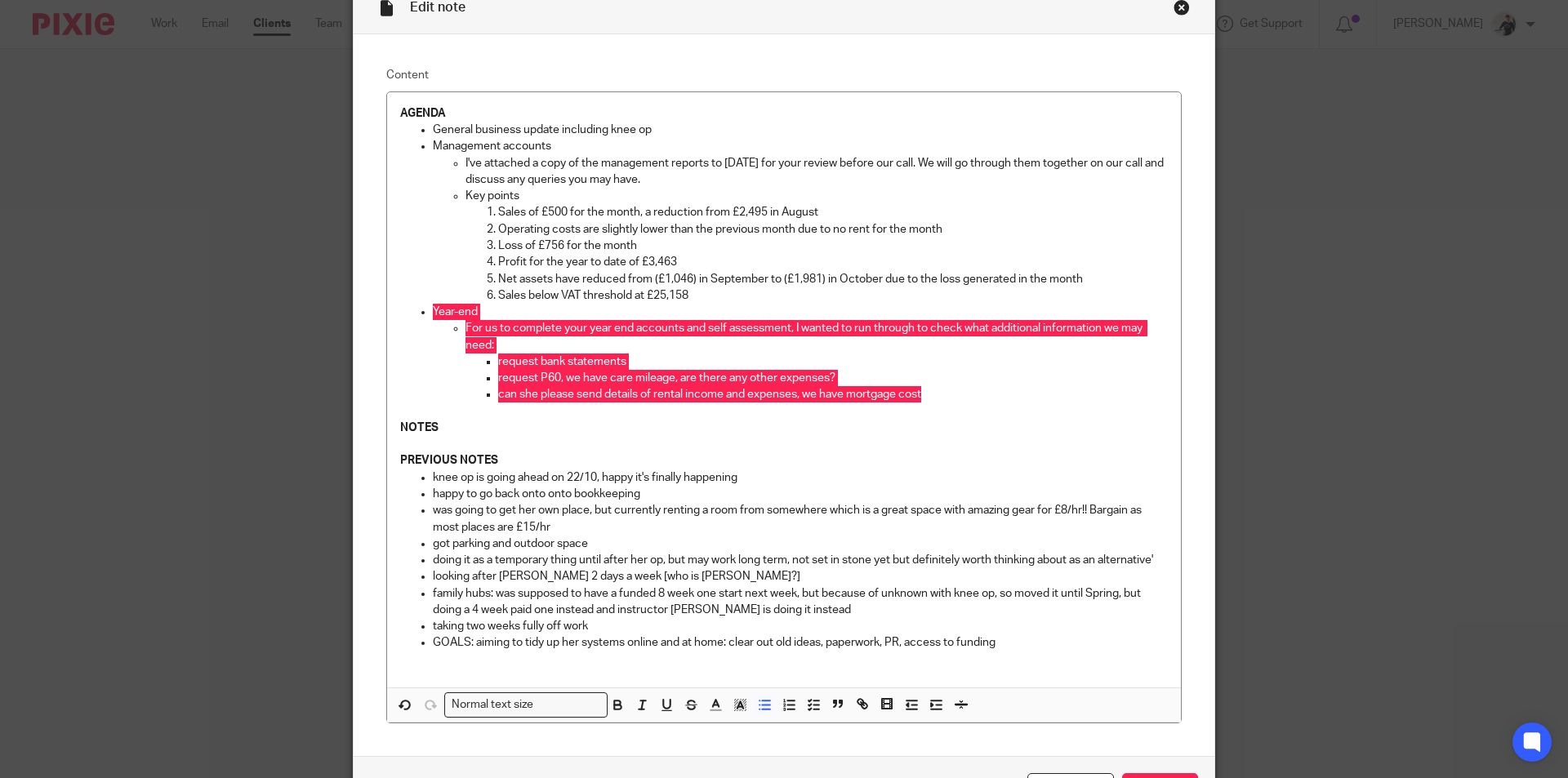
scroll to position [196, 0]
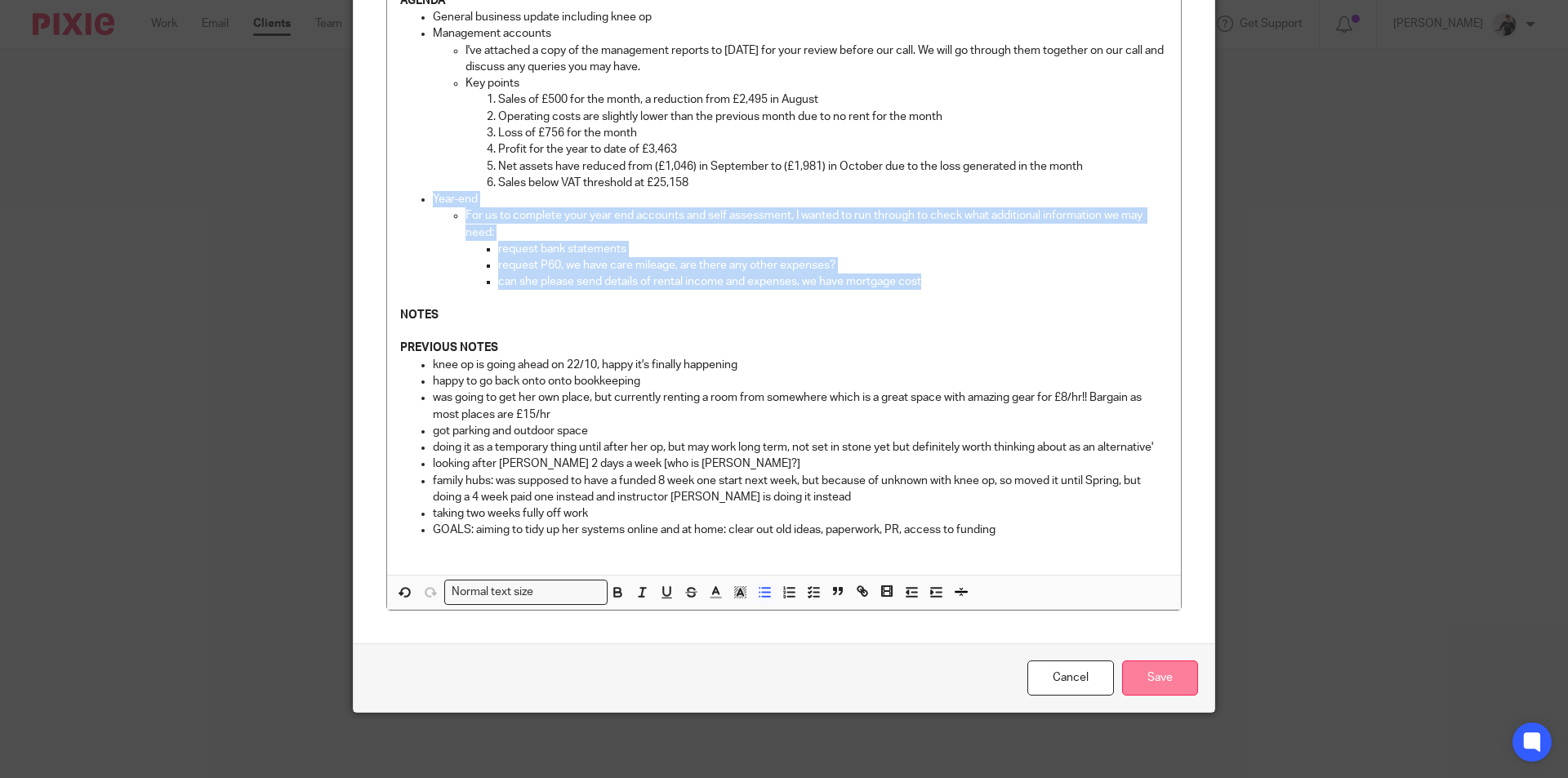
click at [1171, 680] on input "Save" at bounding box center [1160, 677] width 76 height 35
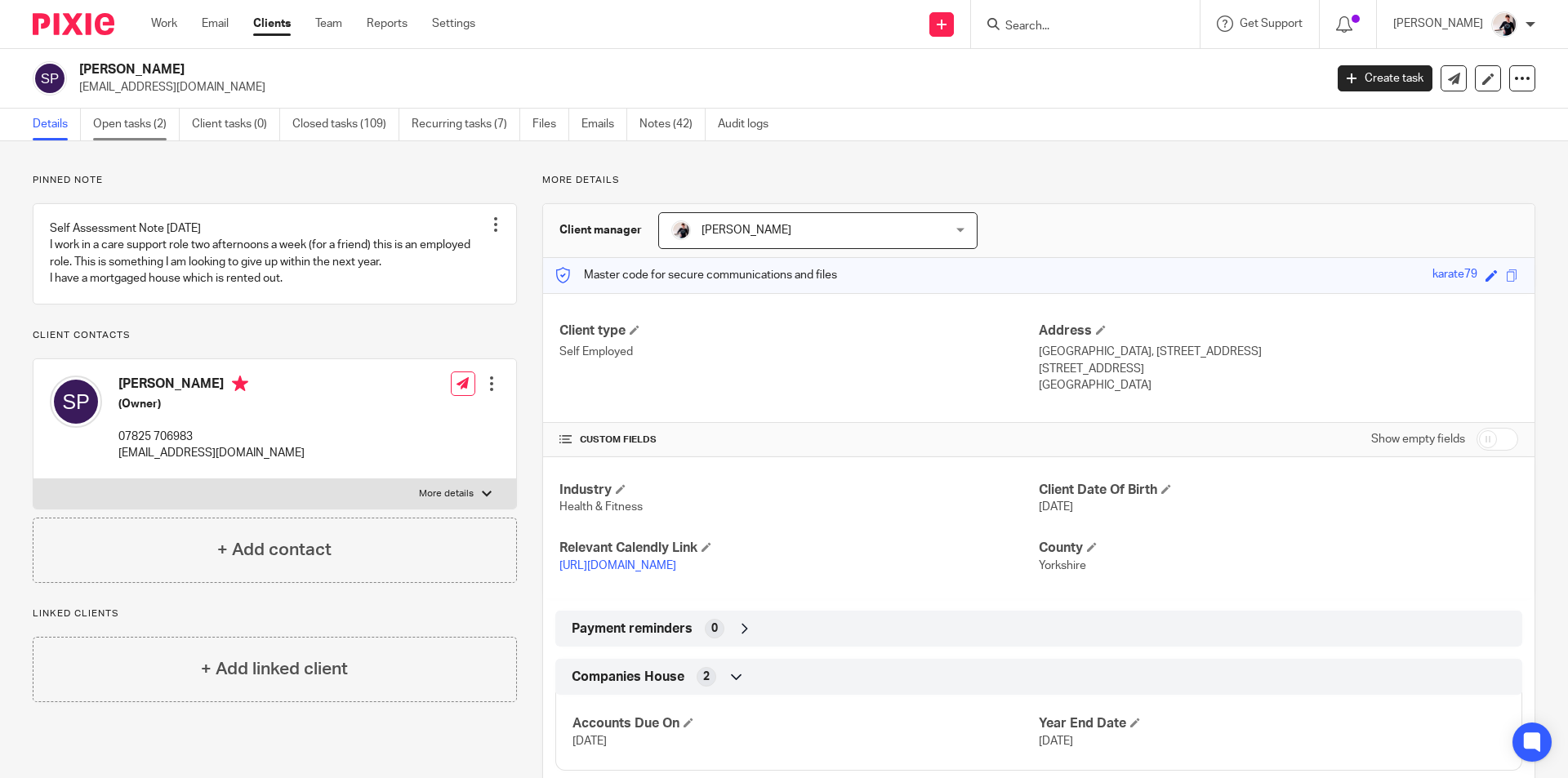
click at [106, 122] on link "Open tasks (2)" at bounding box center [136, 124] width 86 height 32
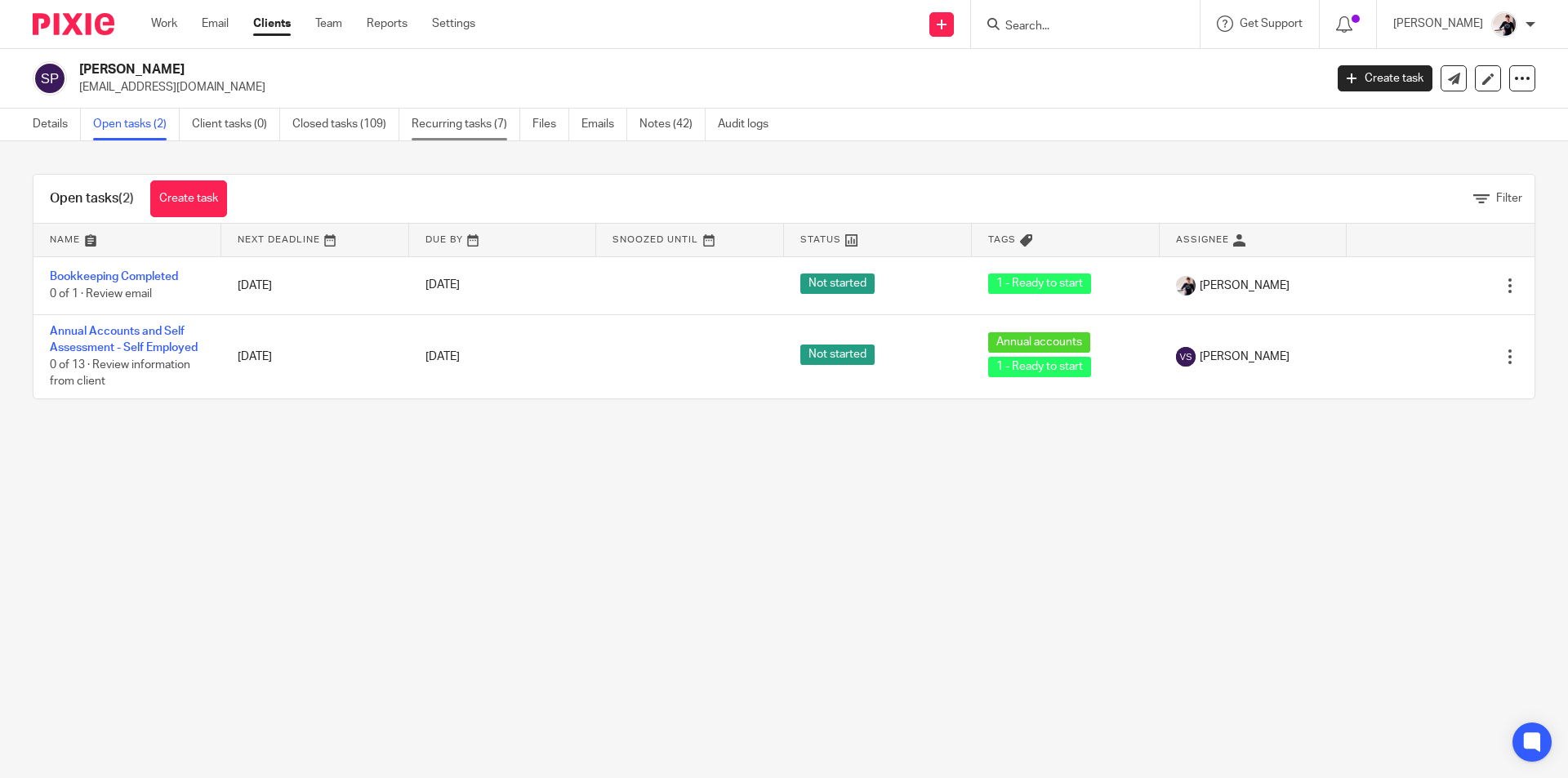
click at [459, 124] on link "Recurring tasks (7)" at bounding box center [465, 124] width 108 height 32
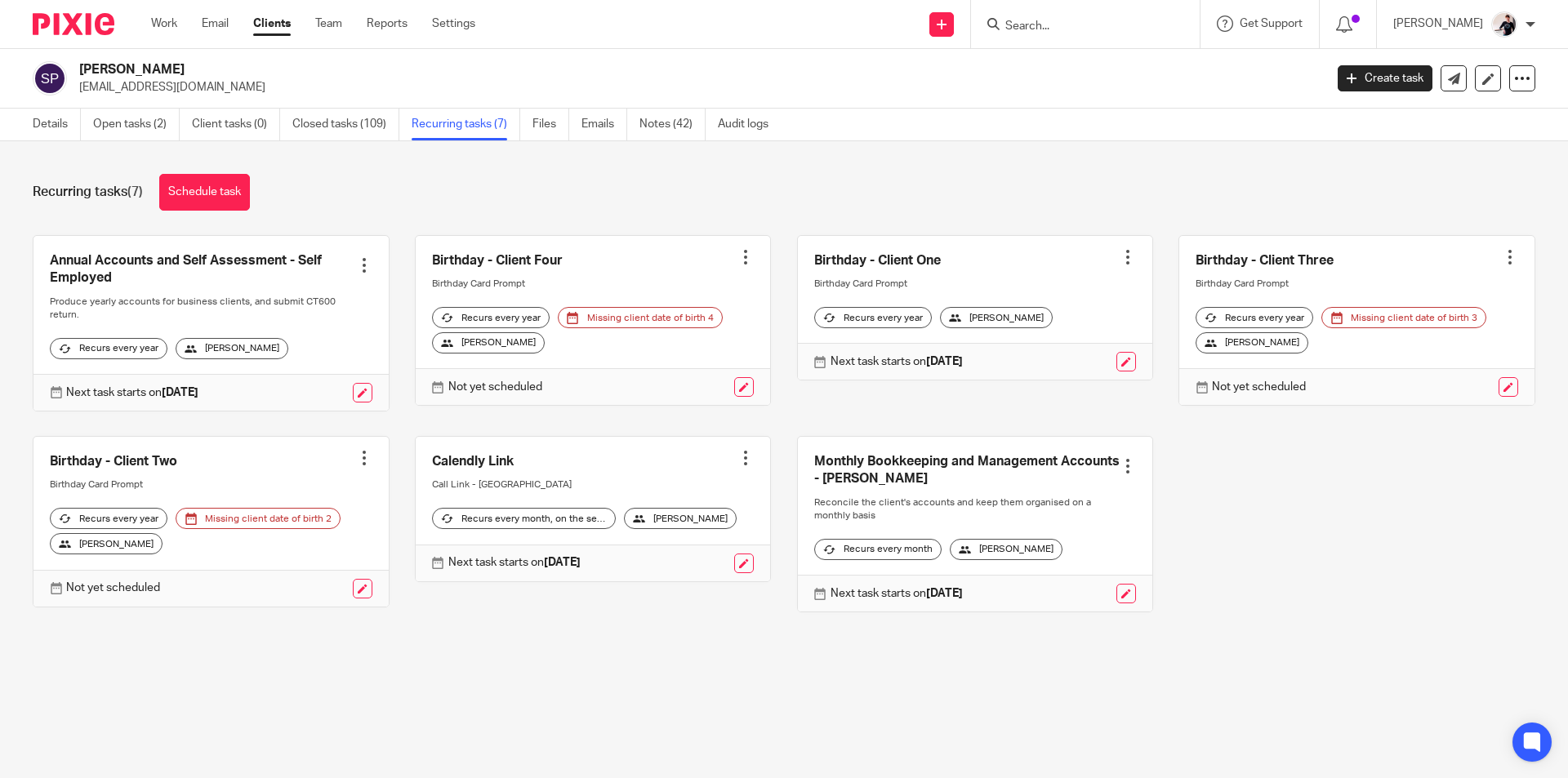
click at [359, 264] on div at bounding box center [364, 265] width 16 height 16
click at [316, 432] on div "Annual Accounts and Self Assessment - Self Employed Create task Clone template …" at bounding box center [771, 436] width 1527 height 402
click at [353, 403] on link at bounding box center [362, 392] width 19 height 19
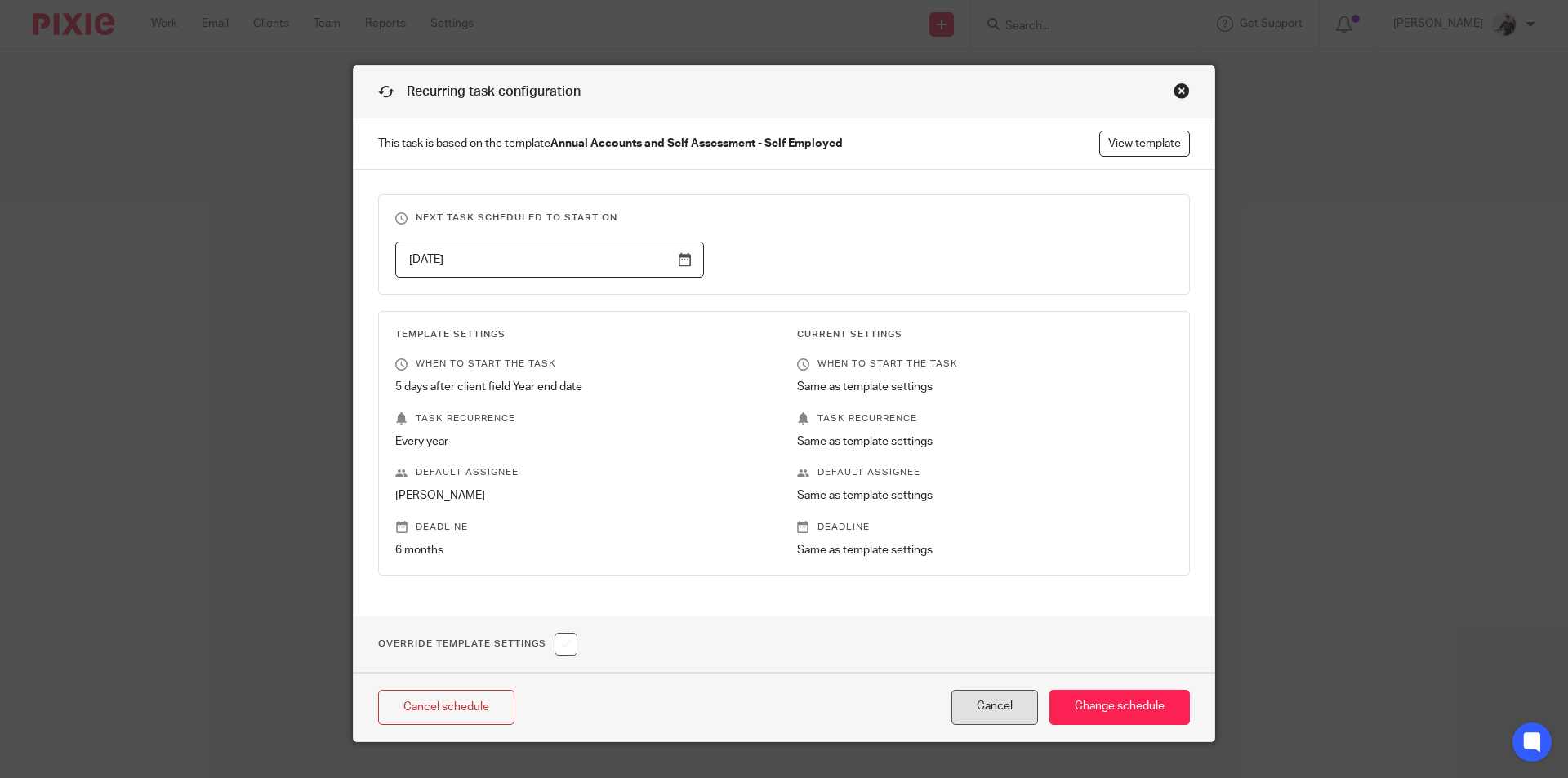
click at [1019, 716] on button "Cancel" at bounding box center [994, 706] width 86 height 35
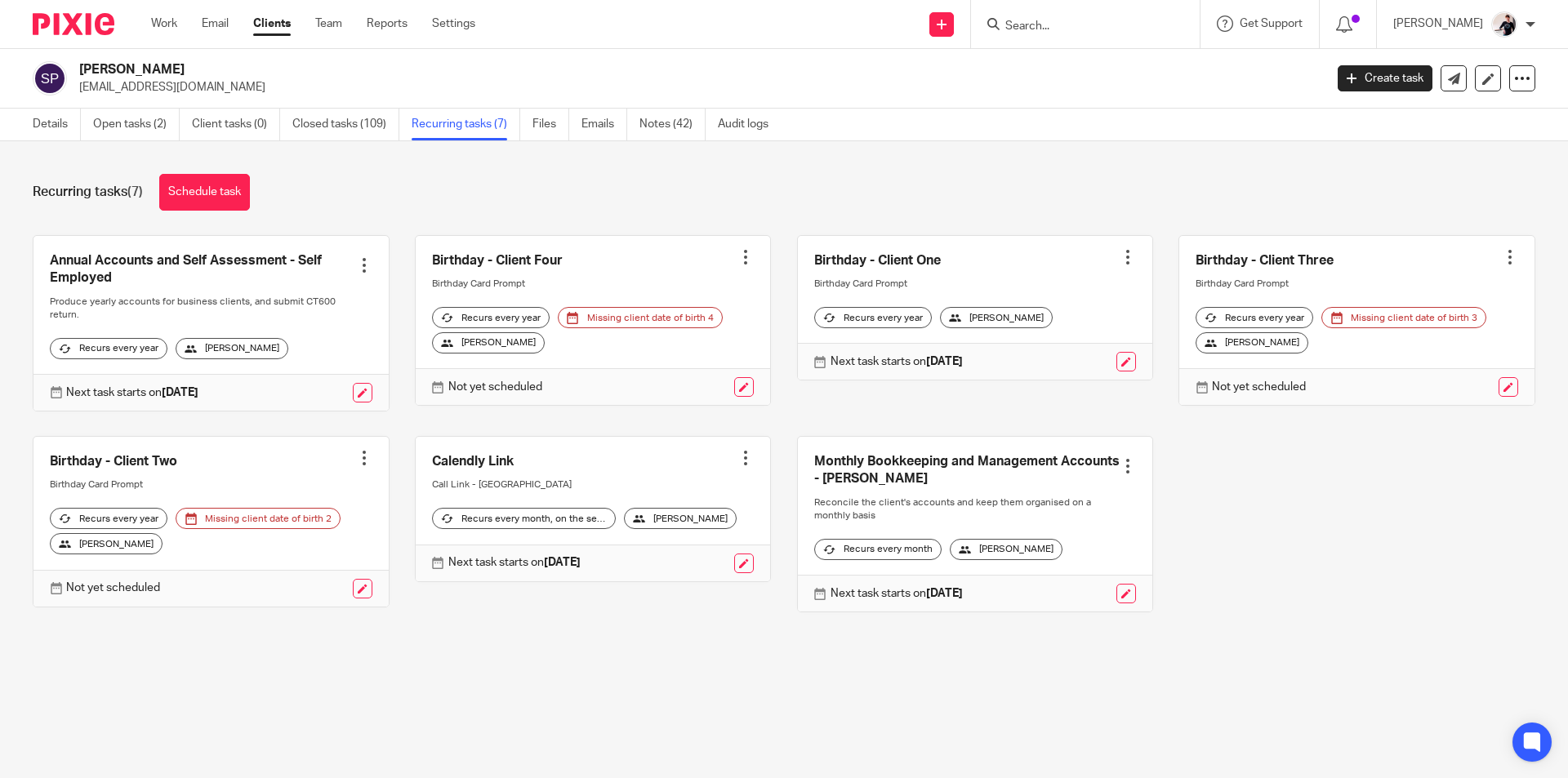
click at [179, 28] on ul "Work Email Clients Team Reports Settings" at bounding box center [326, 23] width 349 height 16
click at [169, 28] on link "Work" at bounding box center [164, 23] width 26 height 16
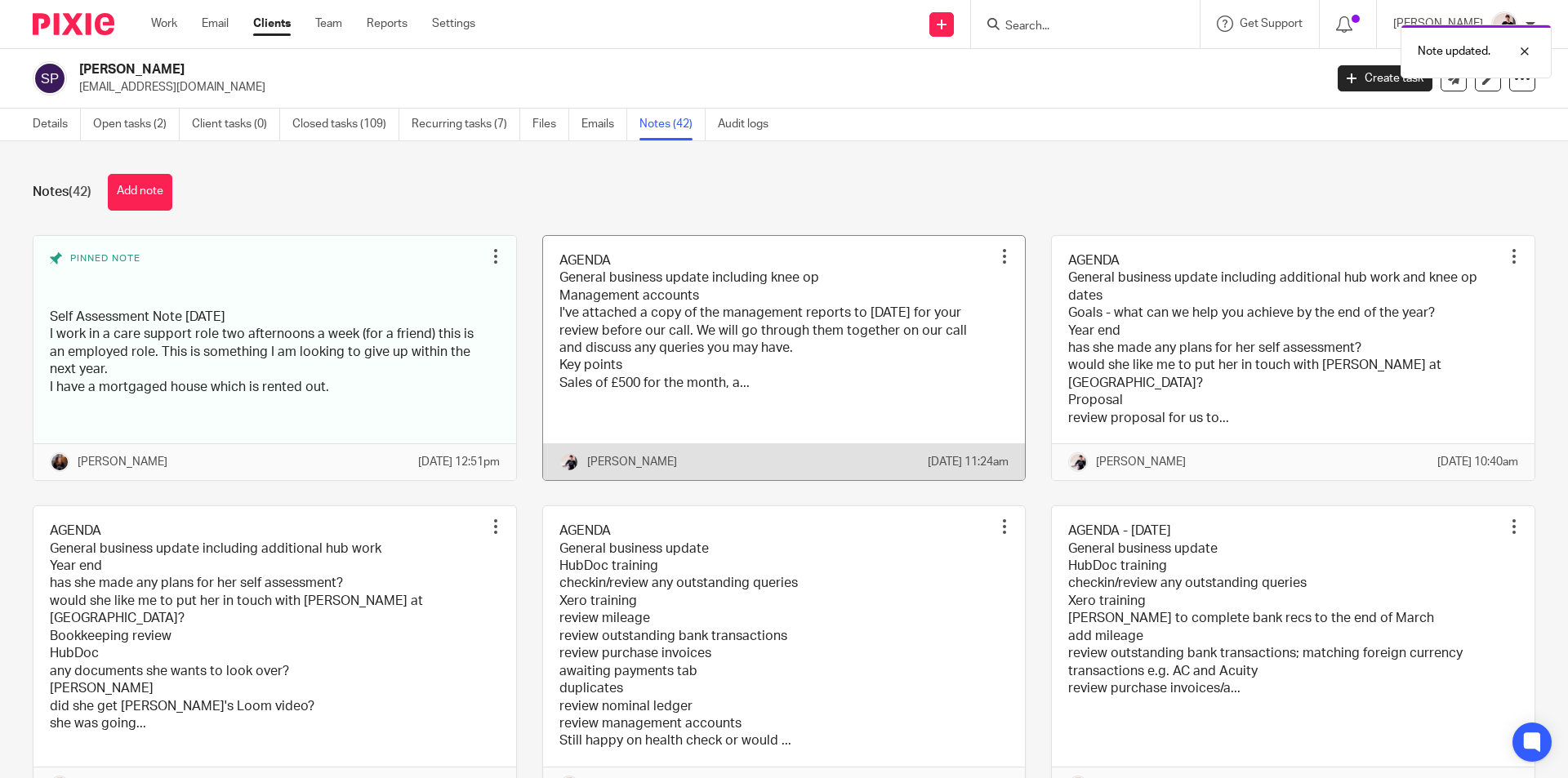
click at [665, 331] on link at bounding box center [784, 358] width 482 height 244
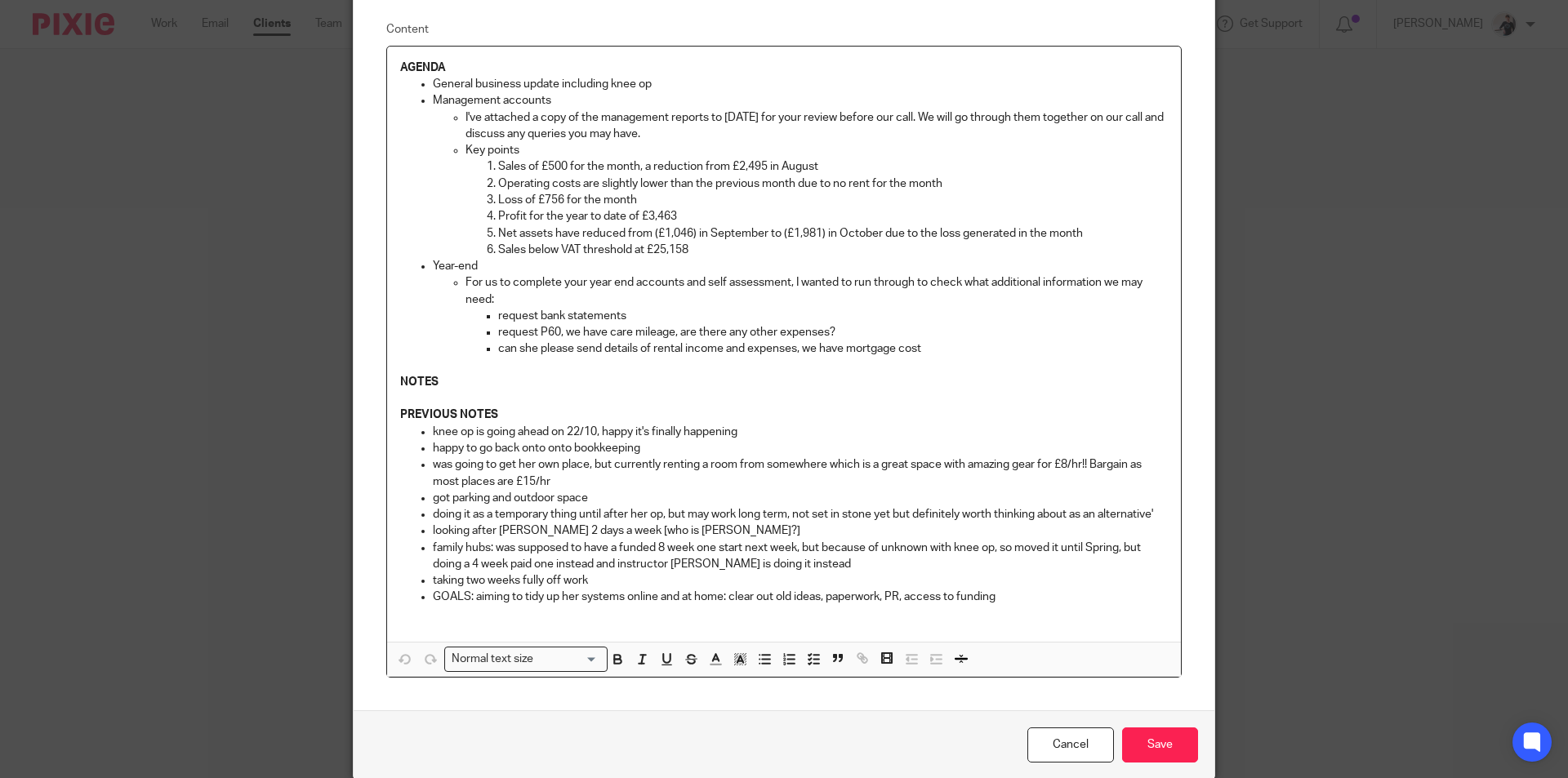
scroll to position [196, 0]
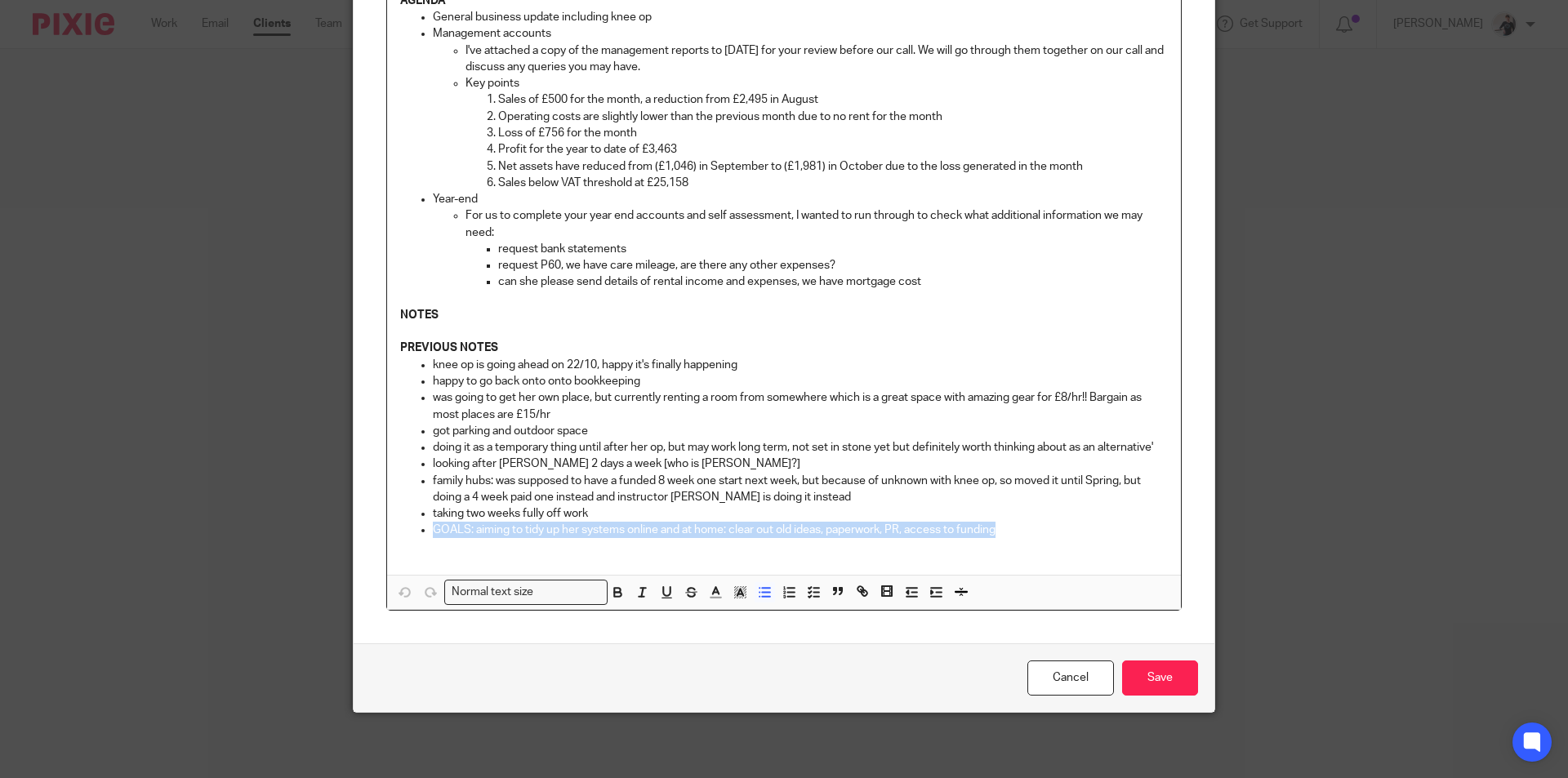
drag, startPoint x: 999, startPoint y: 528, endPoint x: 430, endPoint y: 534, distance: 569.0
click at [432, 534] on p "GOALS: aiming to tidy up her systems online and at home: clear out old ideas, p…" at bounding box center [800, 529] width 734 height 16
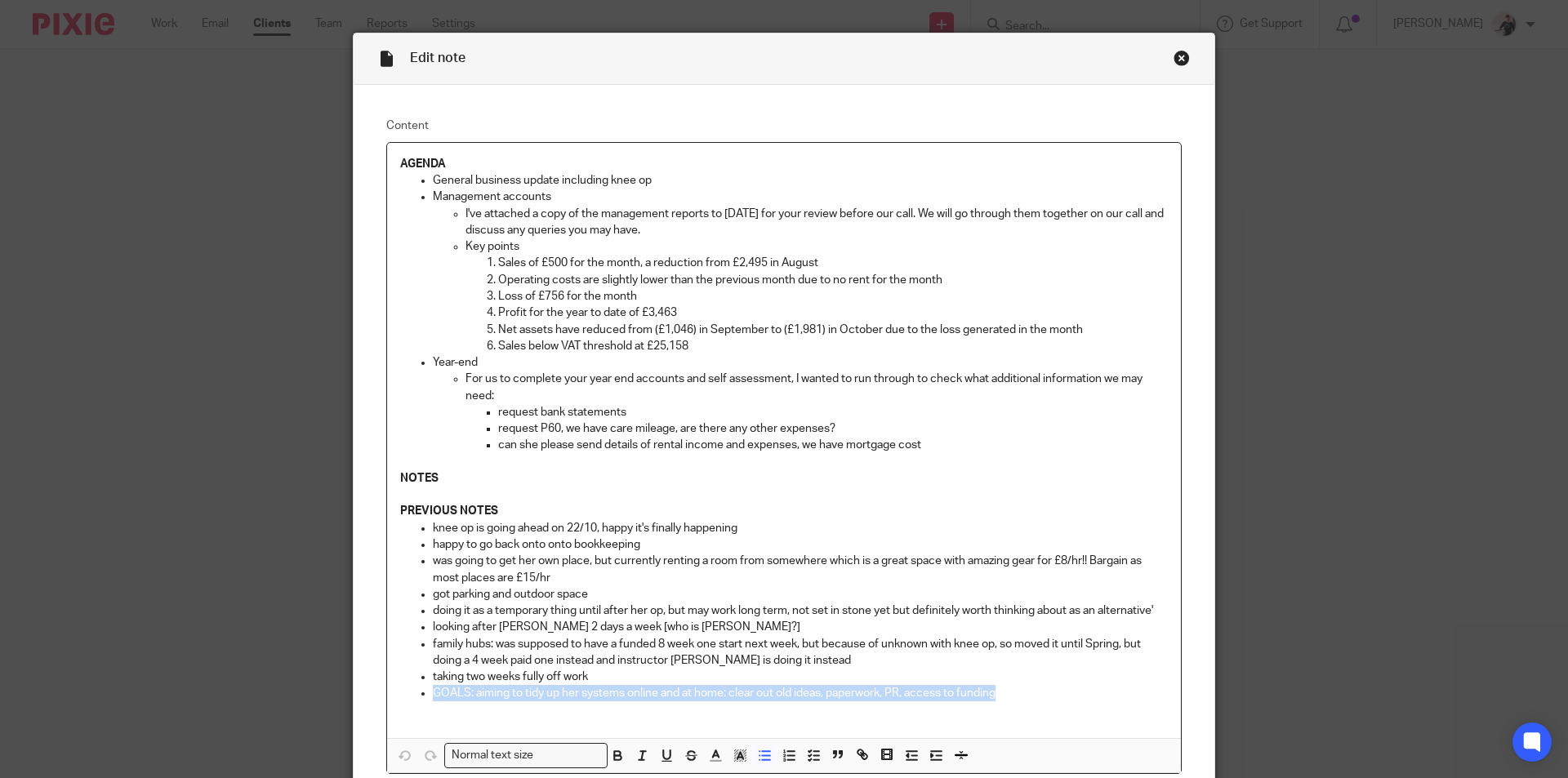
copy p "GOALS: aiming to tidy up her systems online and at home: clear out old ideas, p…"
click at [671, 174] on p "General business update including knee op" at bounding box center [800, 180] width 734 height 16
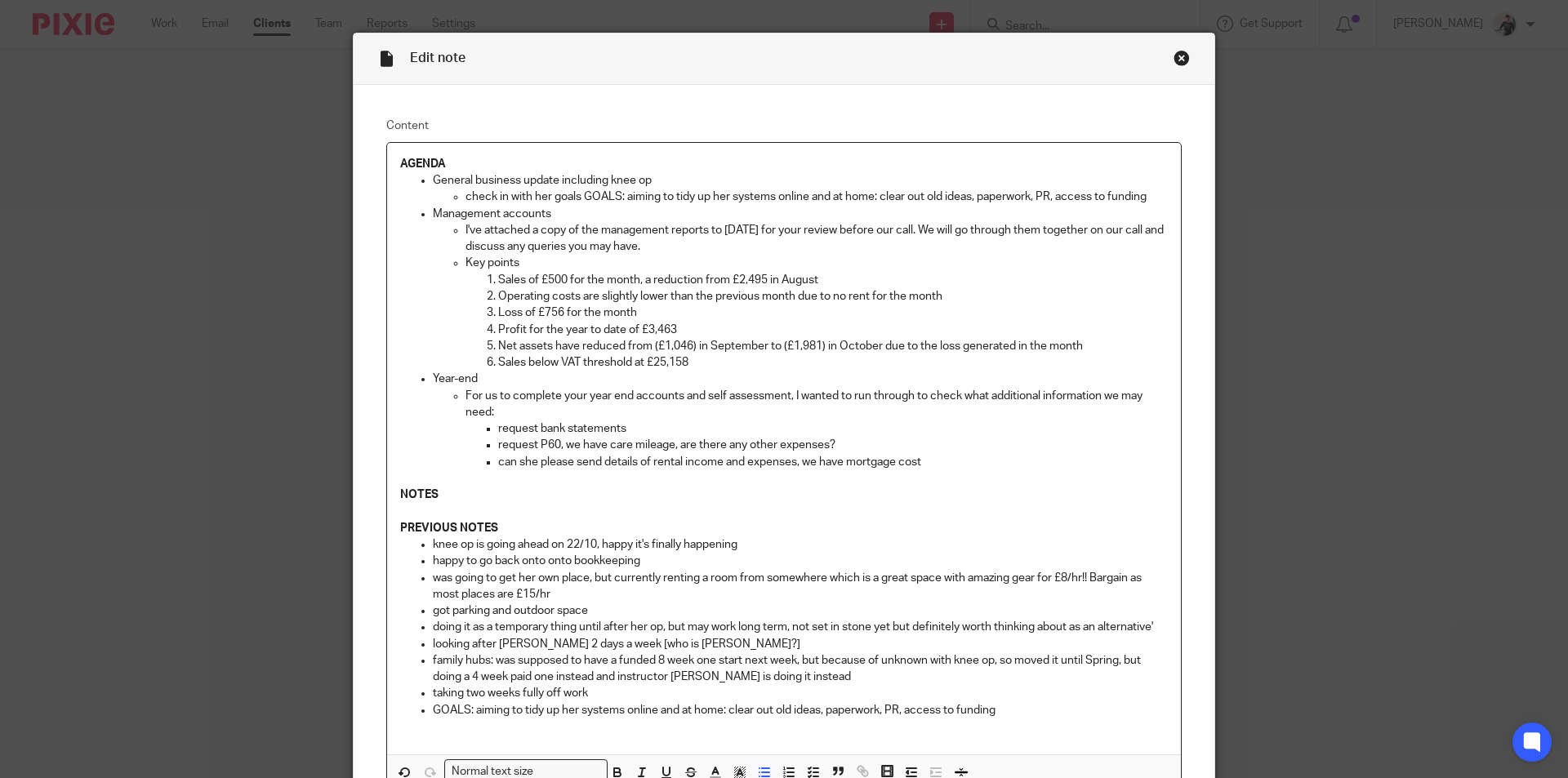
click at [619, 200] on p "check in with her goals GOALS: aiming to tidy up her systems online and at home…" at bounding box center [817, 196] width 702 height 16
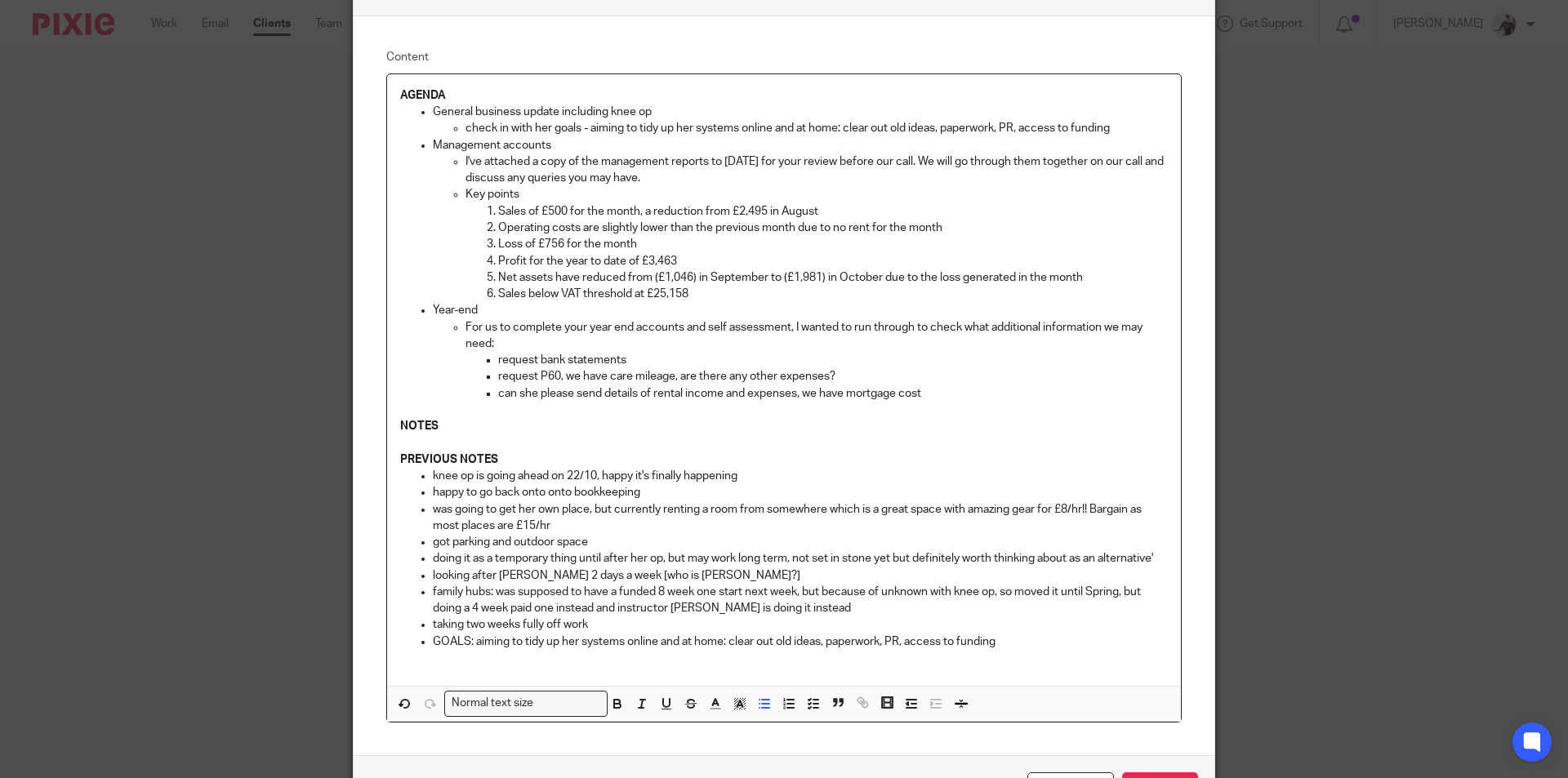
scroll to position [212, 0]
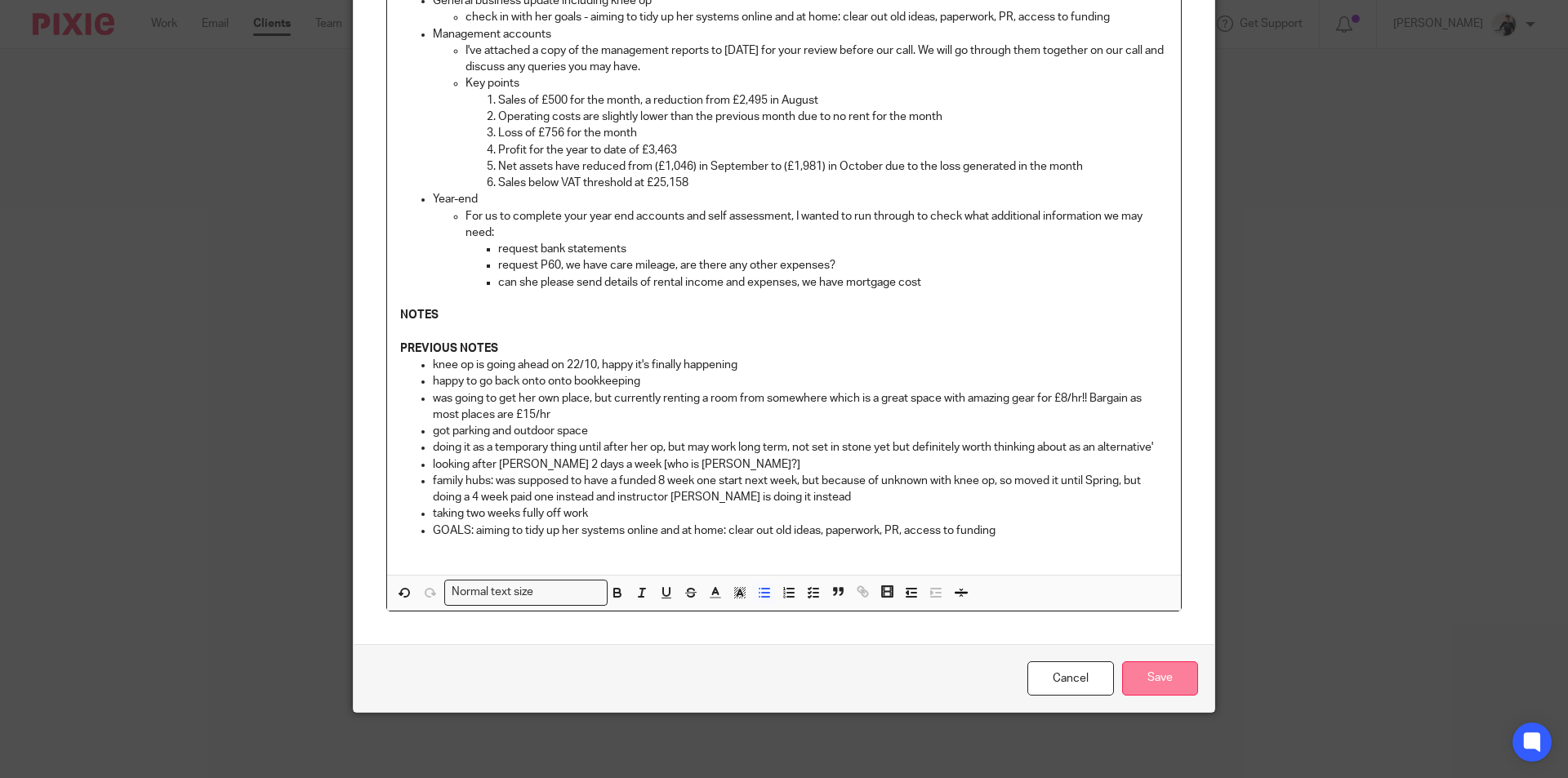
click at [1173, 676] on input "Save" at bounding box center [1160, 678] width 76 height 35
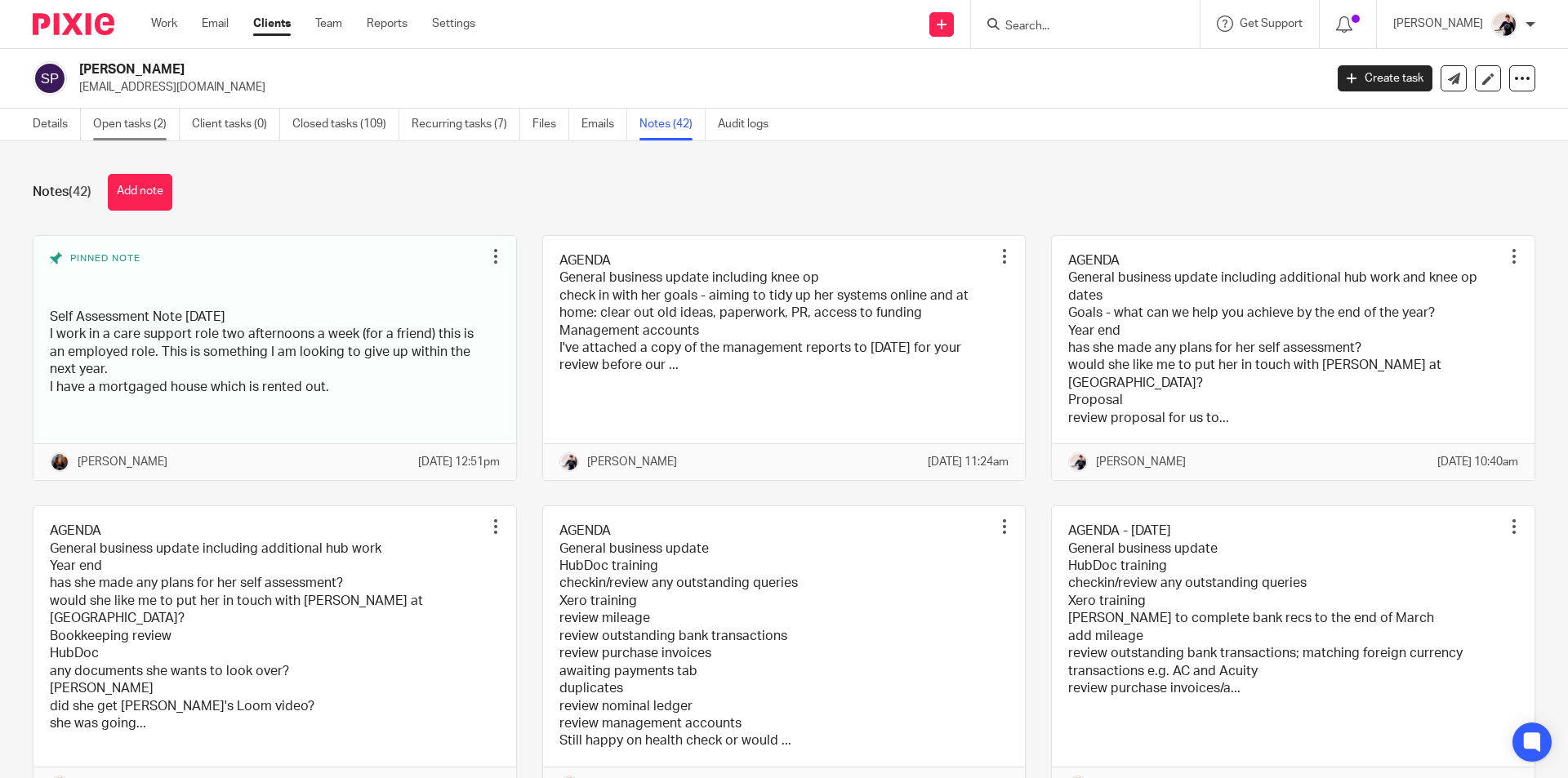
click at [146, 129] on link "Open tasks (2)" at bounding box center [136, 124] width 86 height 32
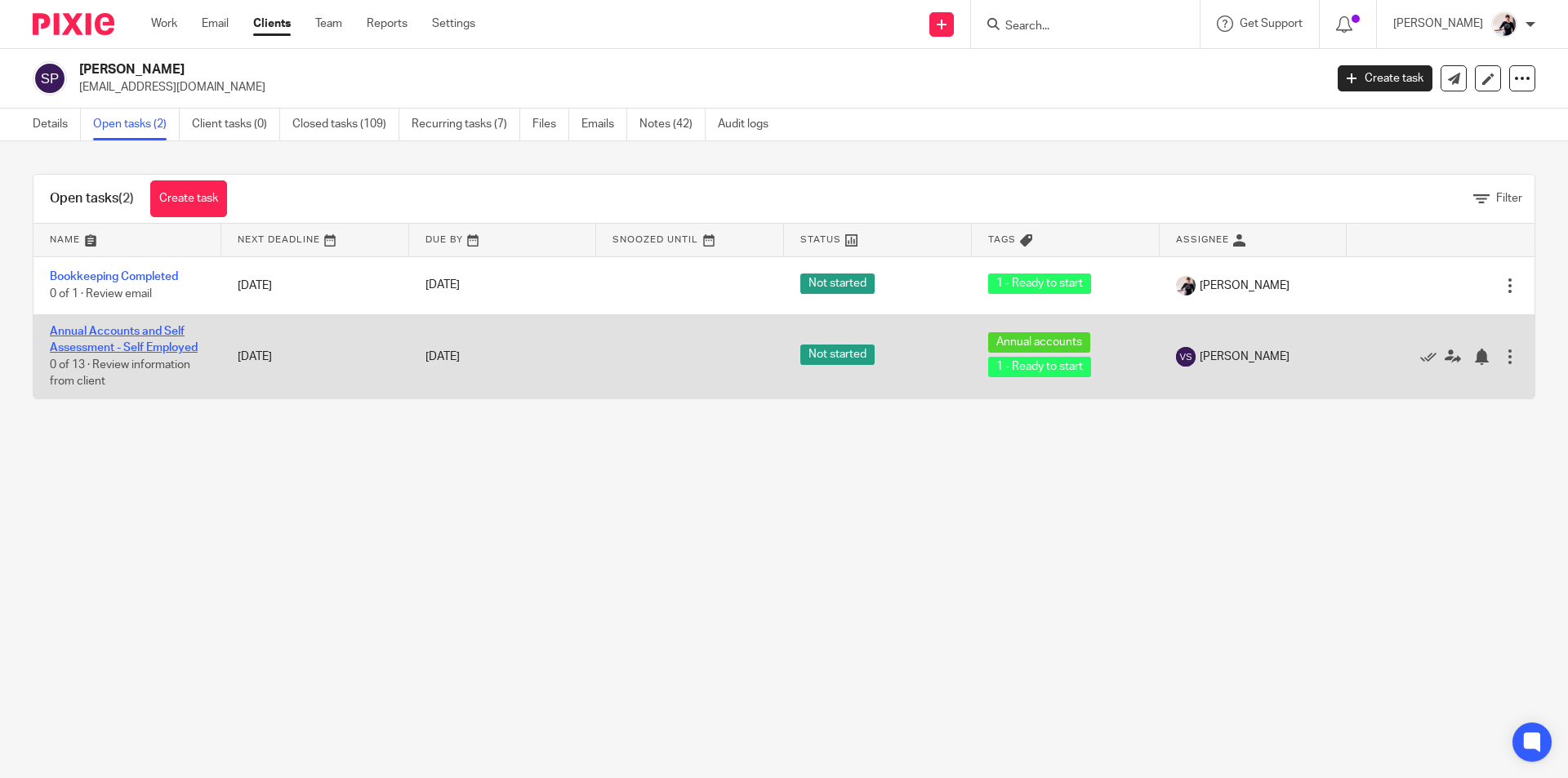
click at [175, 343] on link "Annual Accounts and Self Assessment - Self Employed" at bounding box center [124, 339] width 148 height 28
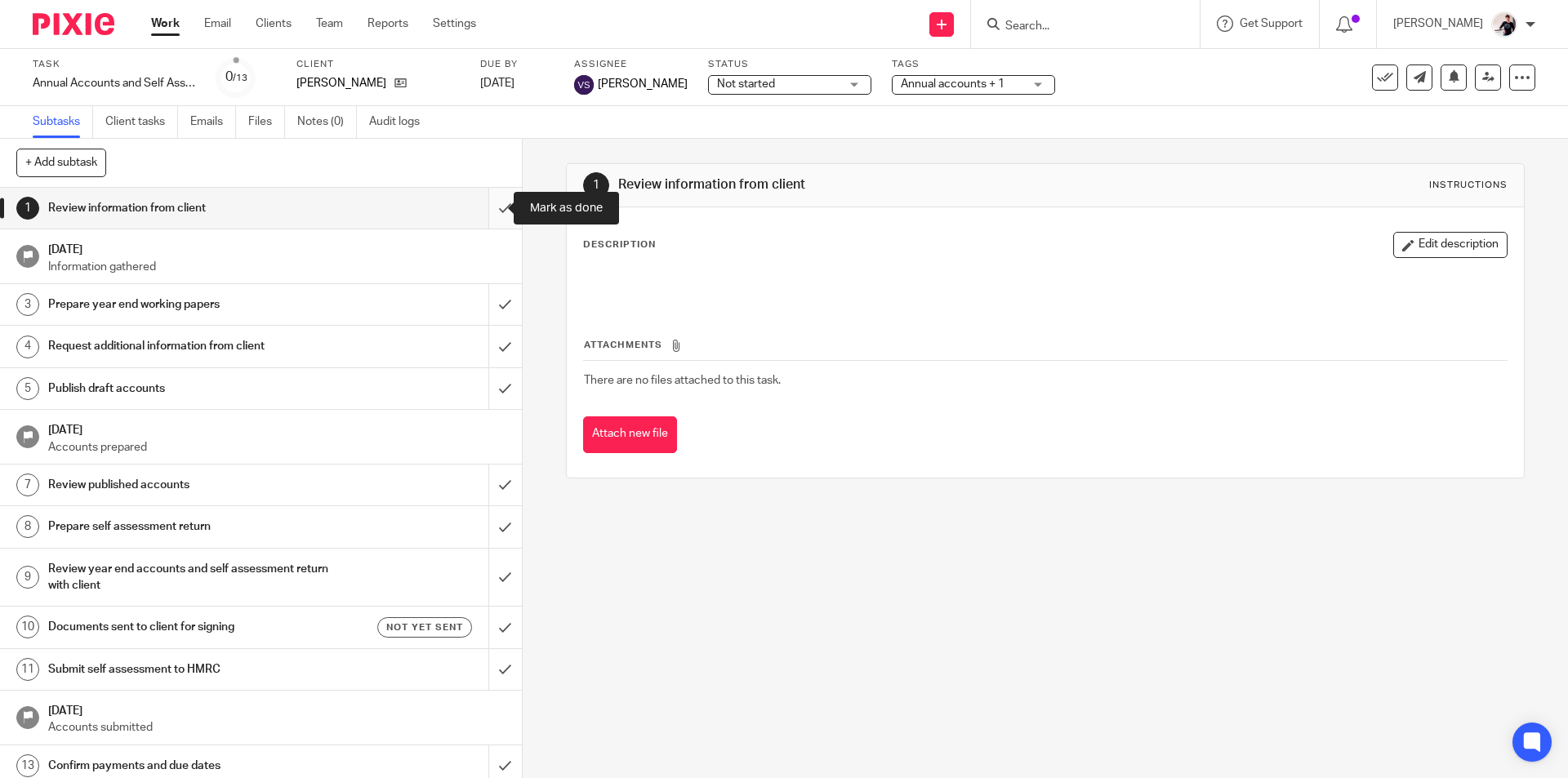
click at [490, 209] on input "submit" at bounding box center [261, 208] width 522 height 41
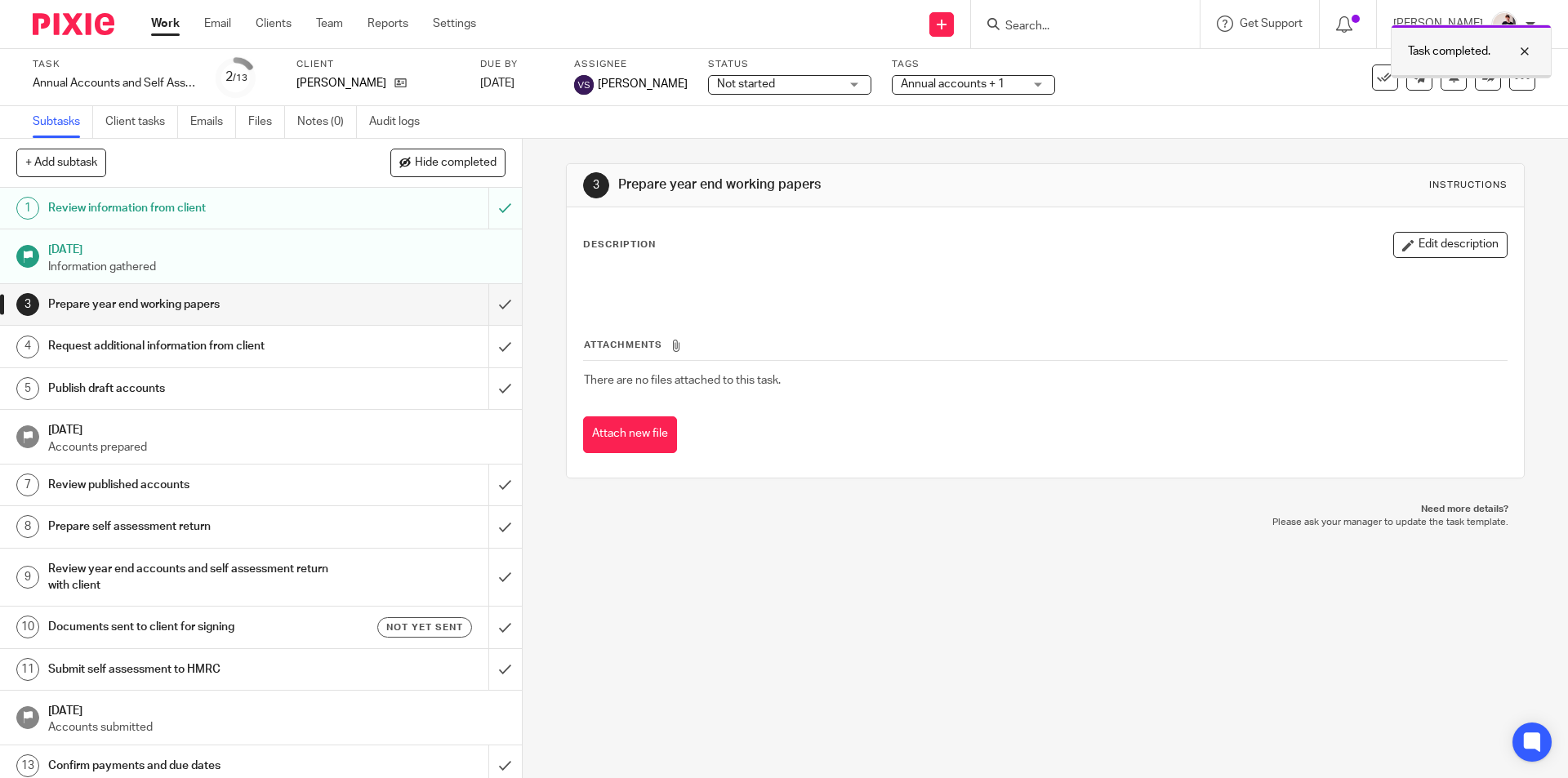
click at [1527, 48] on div at bounding box center [1512, 51] width 44 height 19
click at [1482, 79] on icon at bounding box center [1488, 77] width 12 height 12
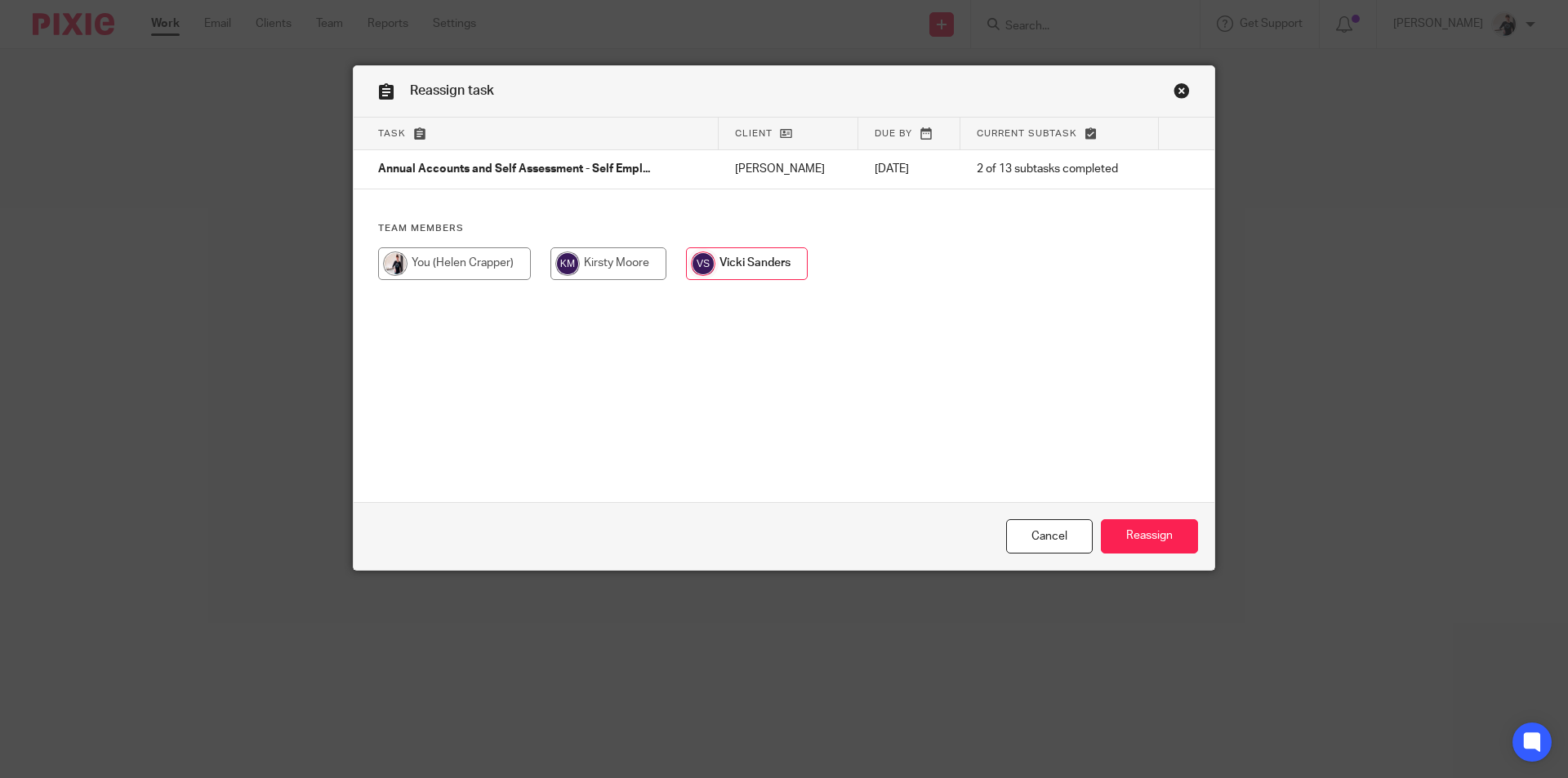
click at [415, 266] on input "radio" at bounding box center [454, 263] width 152 height 33
radio input "true"
click at [1162, 530] on input "Reassign" at bounding box center [1149, 536] width 97 height 35
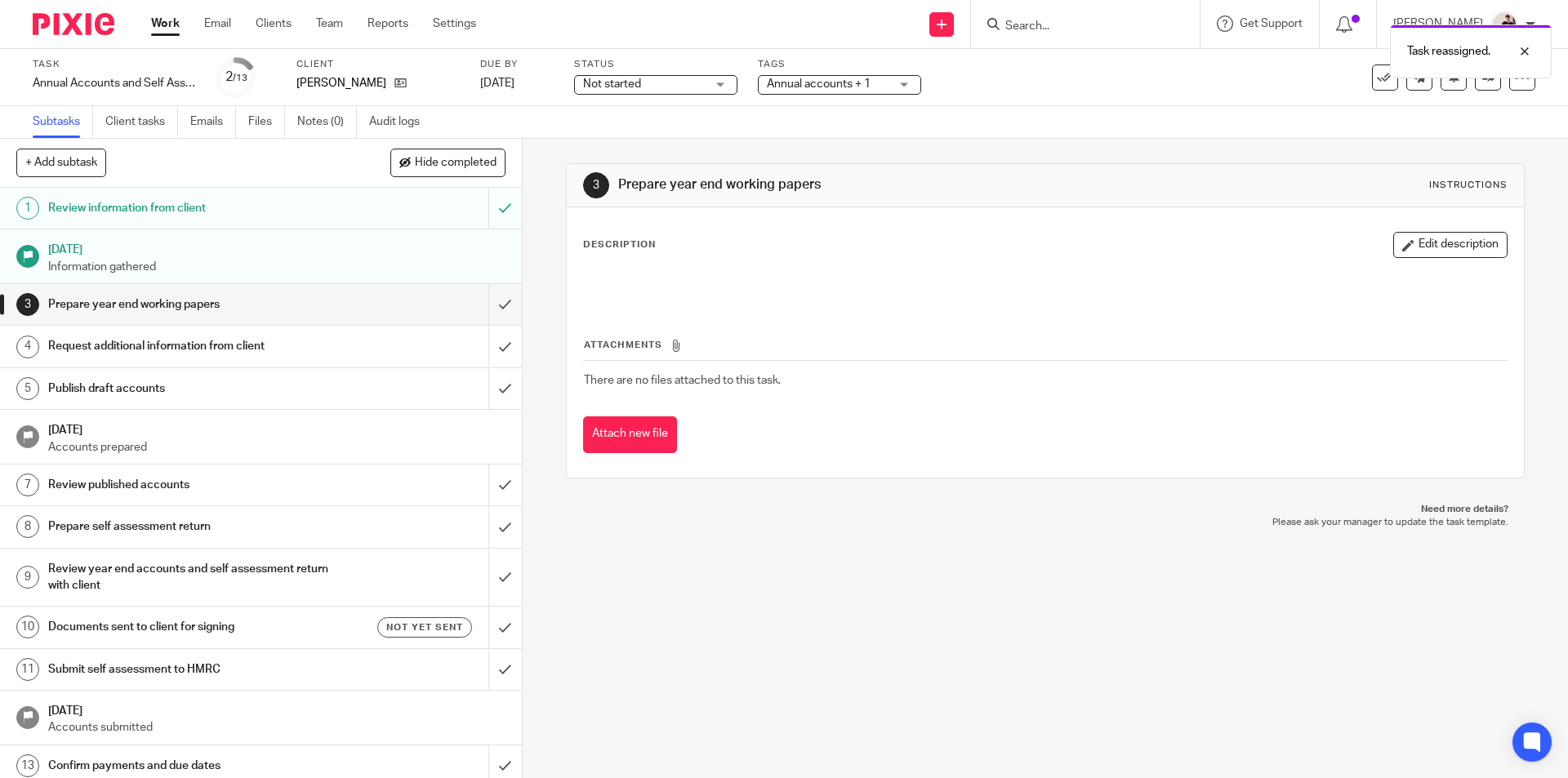
click at [282, 350] on h1 "Request additional information from client" at bounding box center [190, 346] width 283 height 25
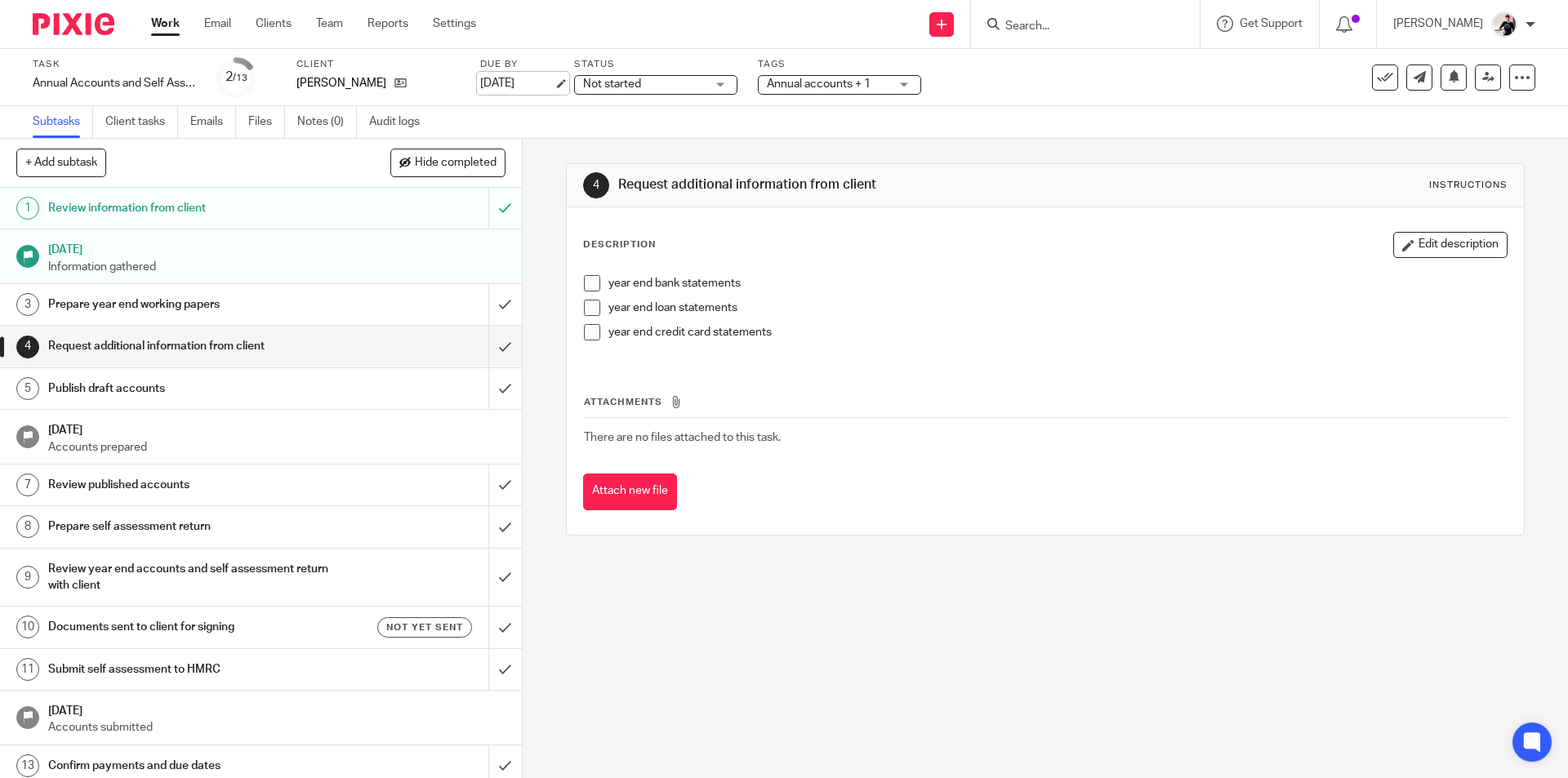
click at [513, 77] on link "[DATE]" at bounding box center [516, 84] width 74 height 17
click at [651, 80] on span "Not started" at bounding box center [644, 85] width 123 height 17
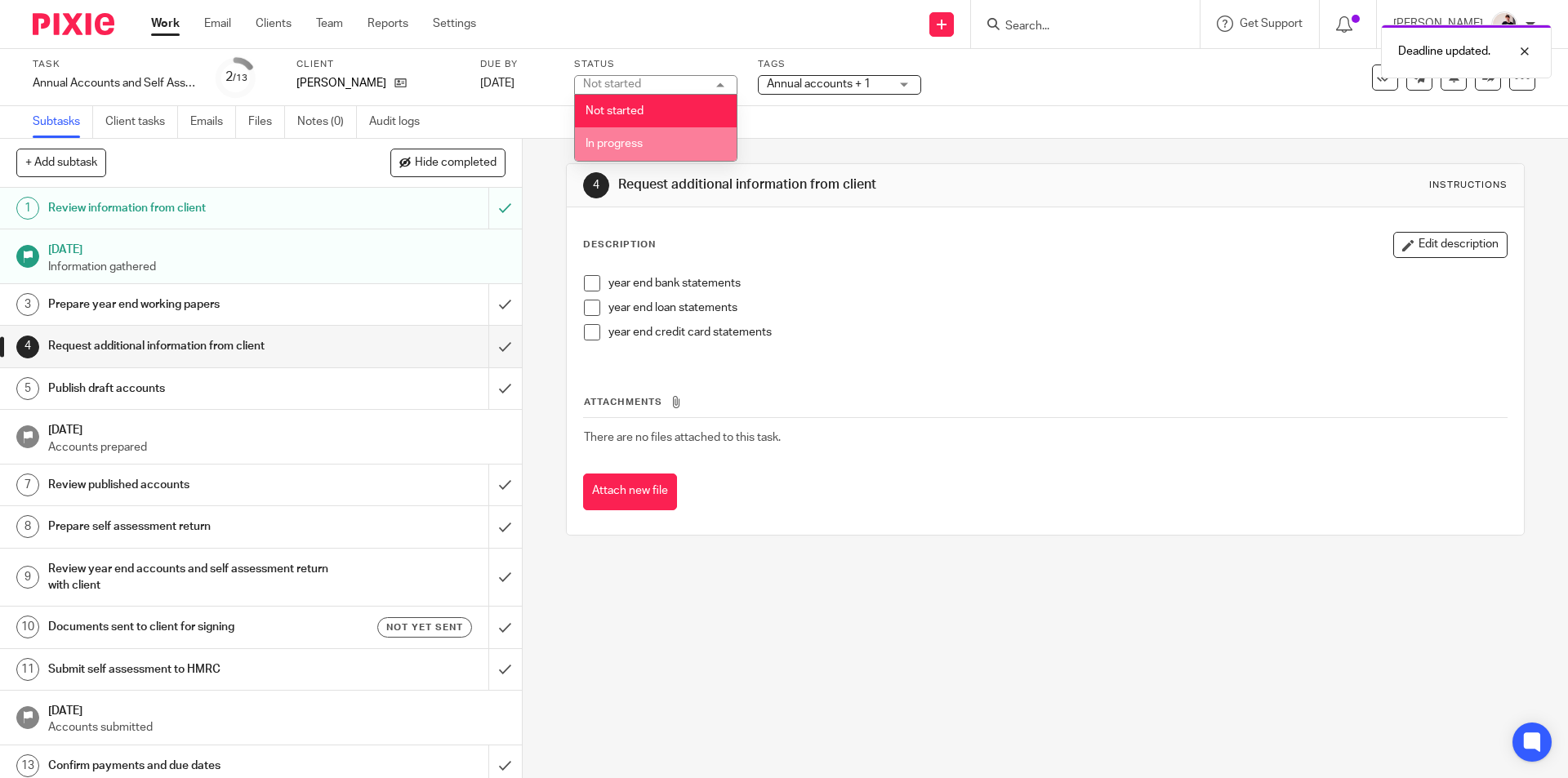
click at [657, 156] on li "In progress" at bounding box center [655, 145] width 162 height 34
click at [828, 83] on span "Annual accounts + 1" at bounding box center [818, 85] width 104 height 12
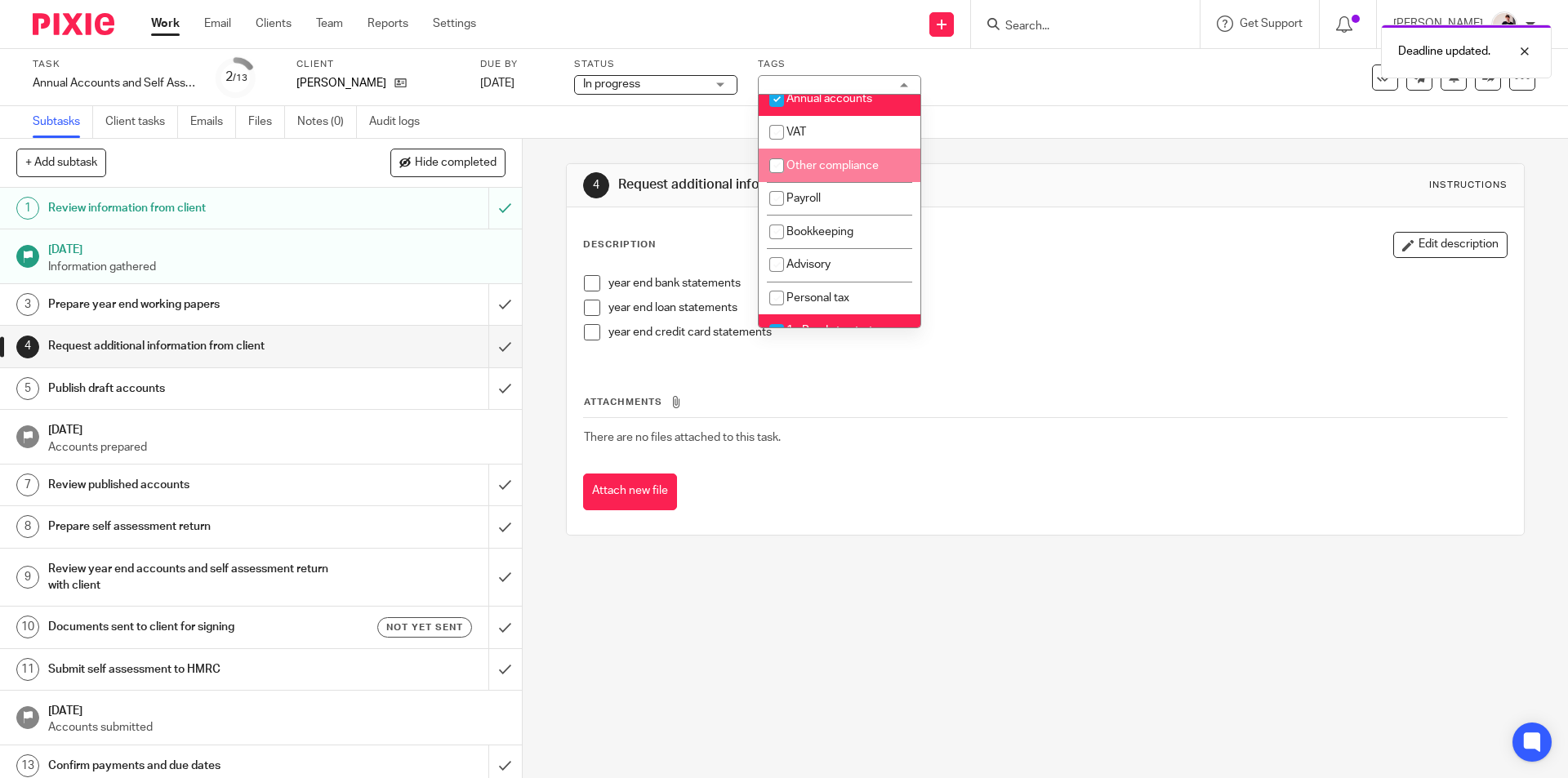
scroll to position [81, 0]
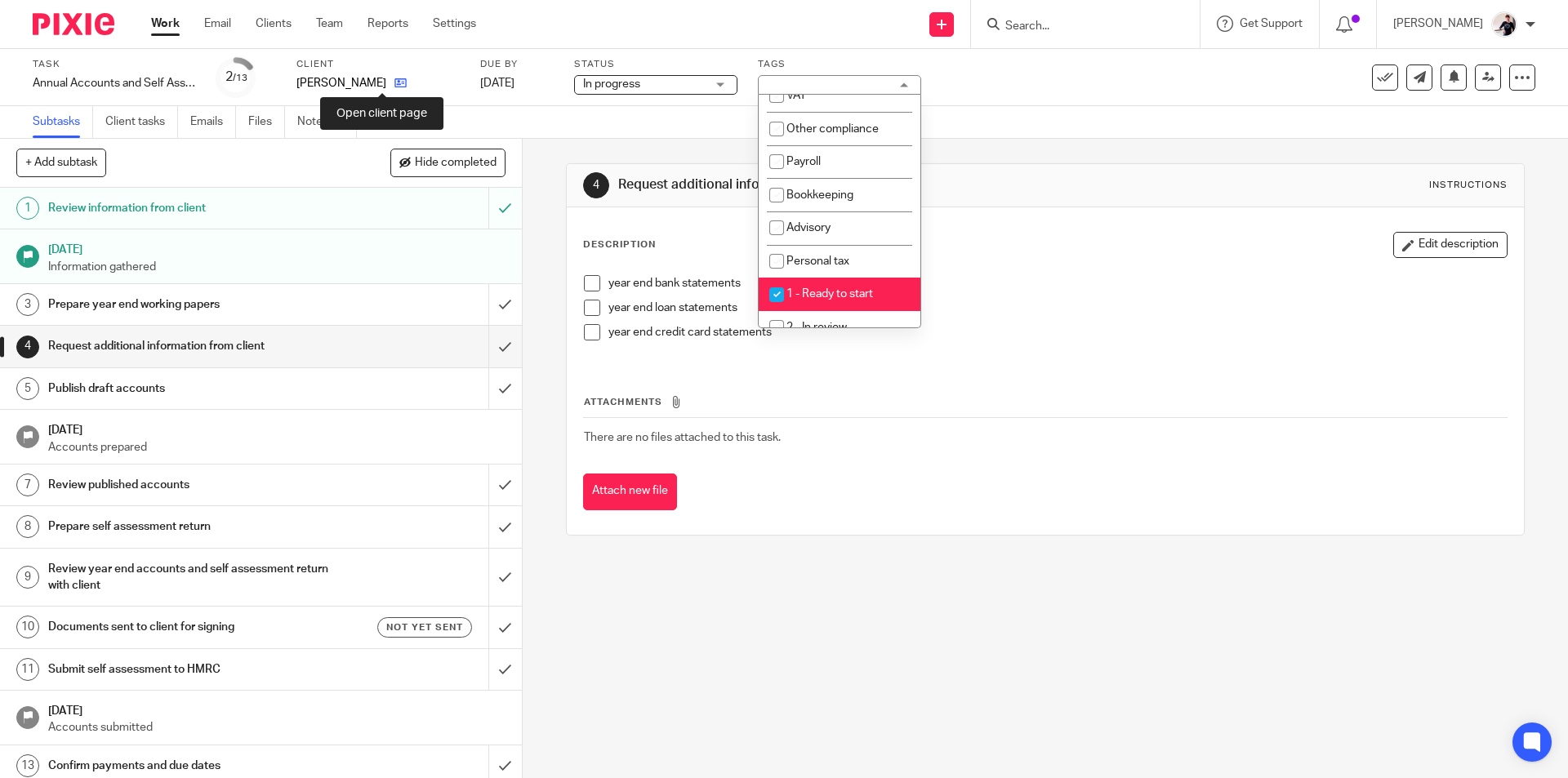
click at [394, 84] on icon at bounding box center [400, 83] width 12 height 12
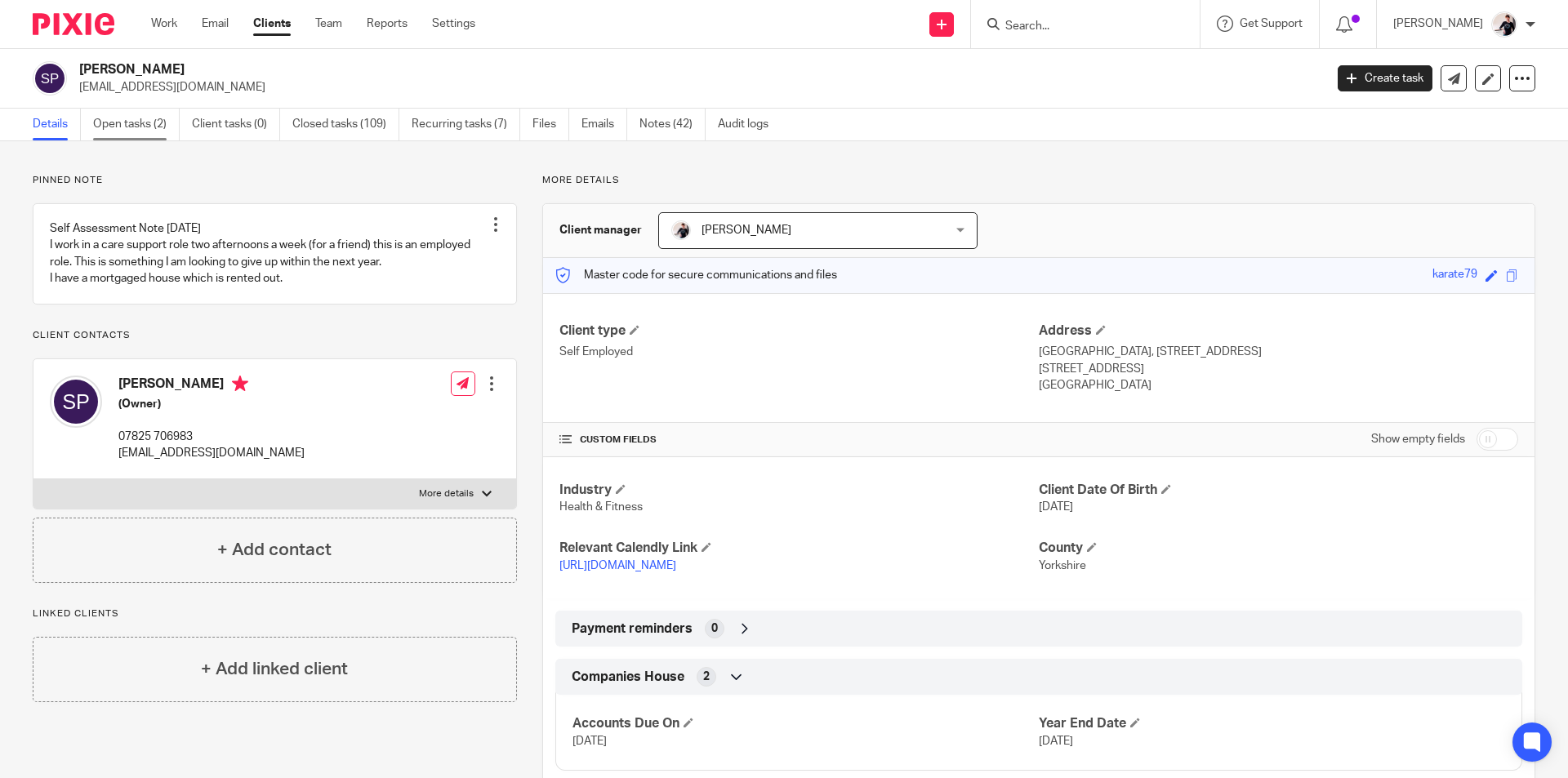
click at [114, 120] on link "Open tasks (2)" at bounding box center [136, 124] width 86 height 32
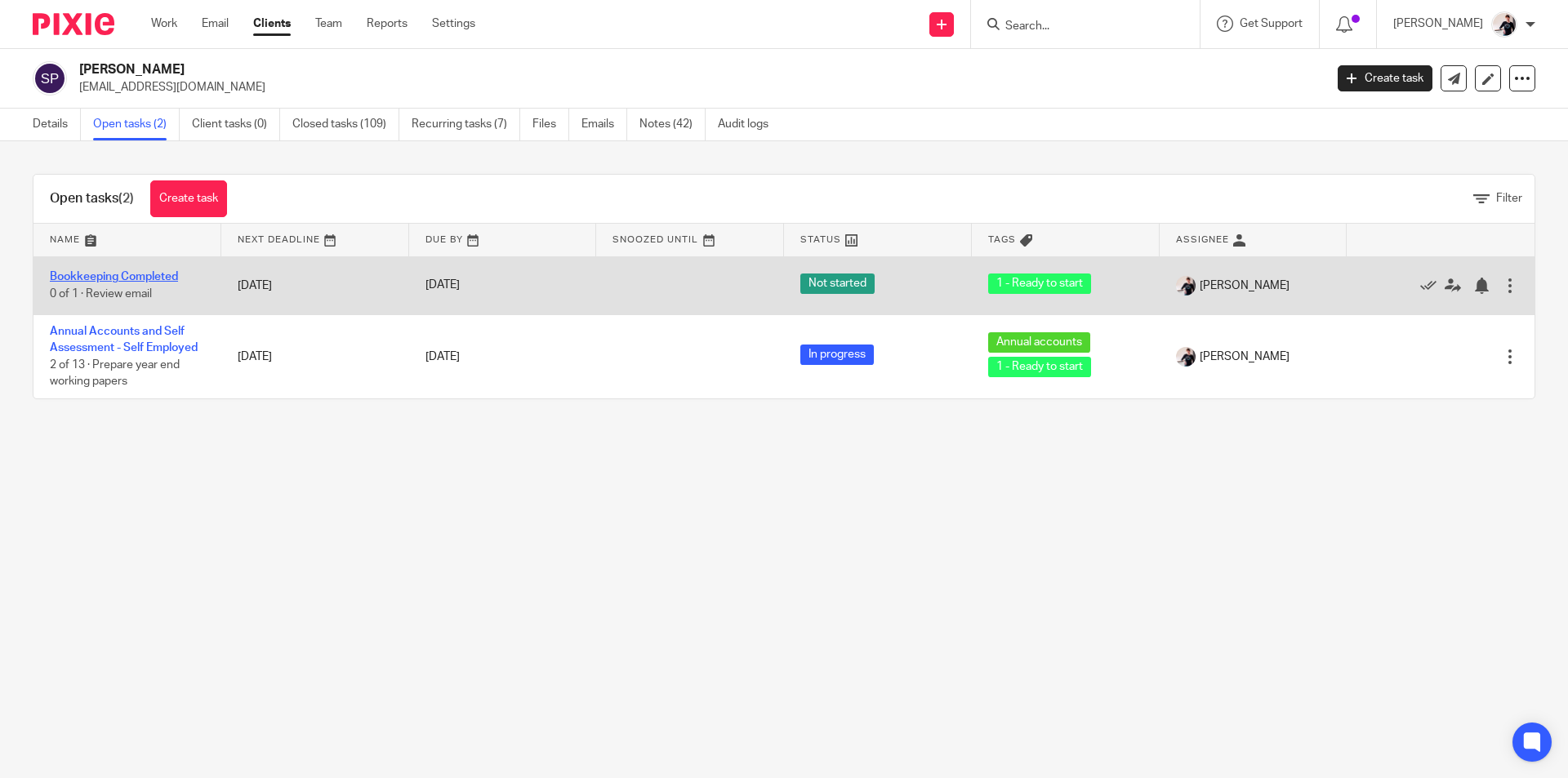
click at [130, 277] on link "Bookkeeping Completed" at bounding box center [113, 277] width 128 height 12
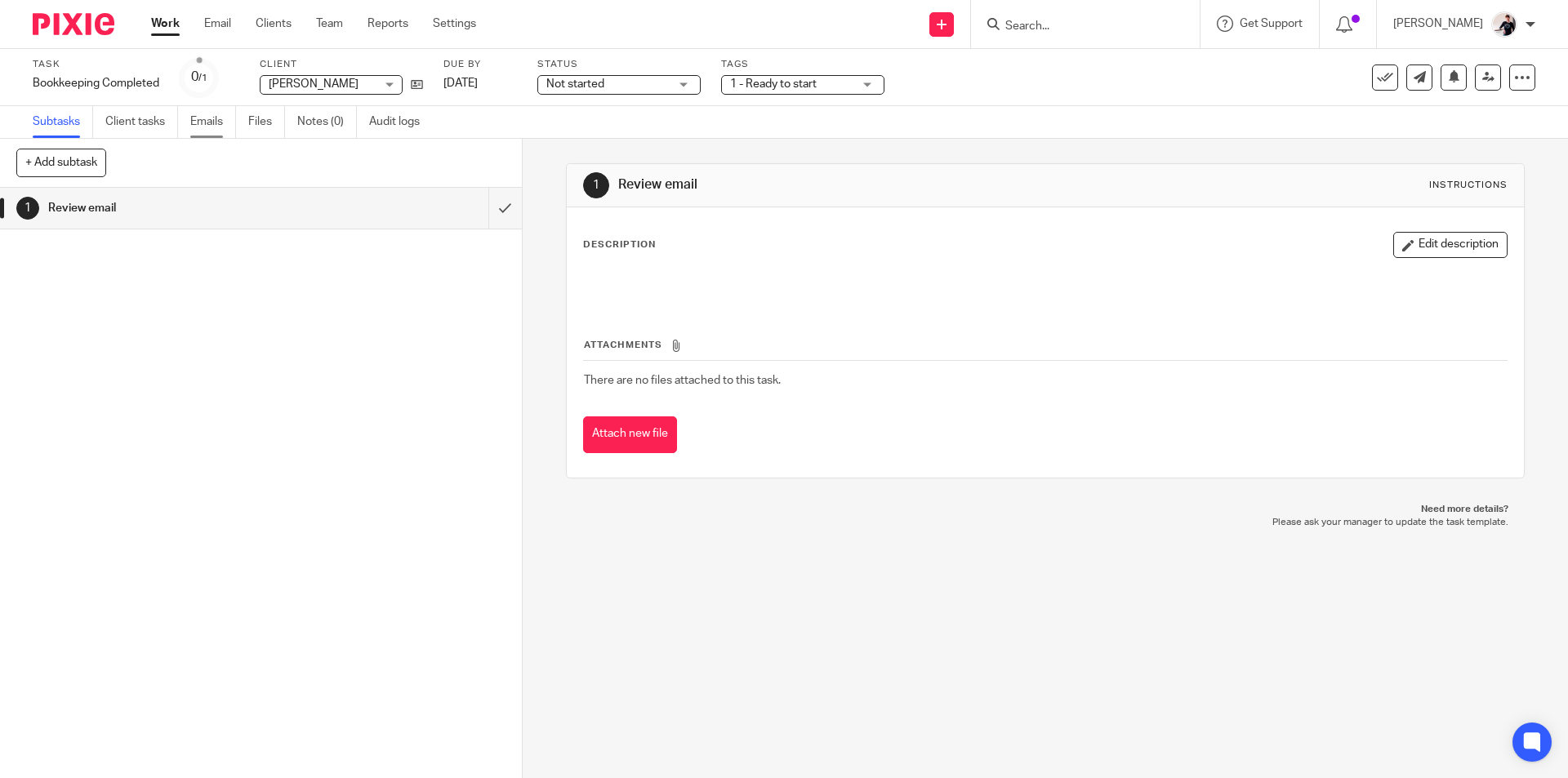
click at [213, 125] on link "Emails" at bounding box center [213, 122] width 46 height 32
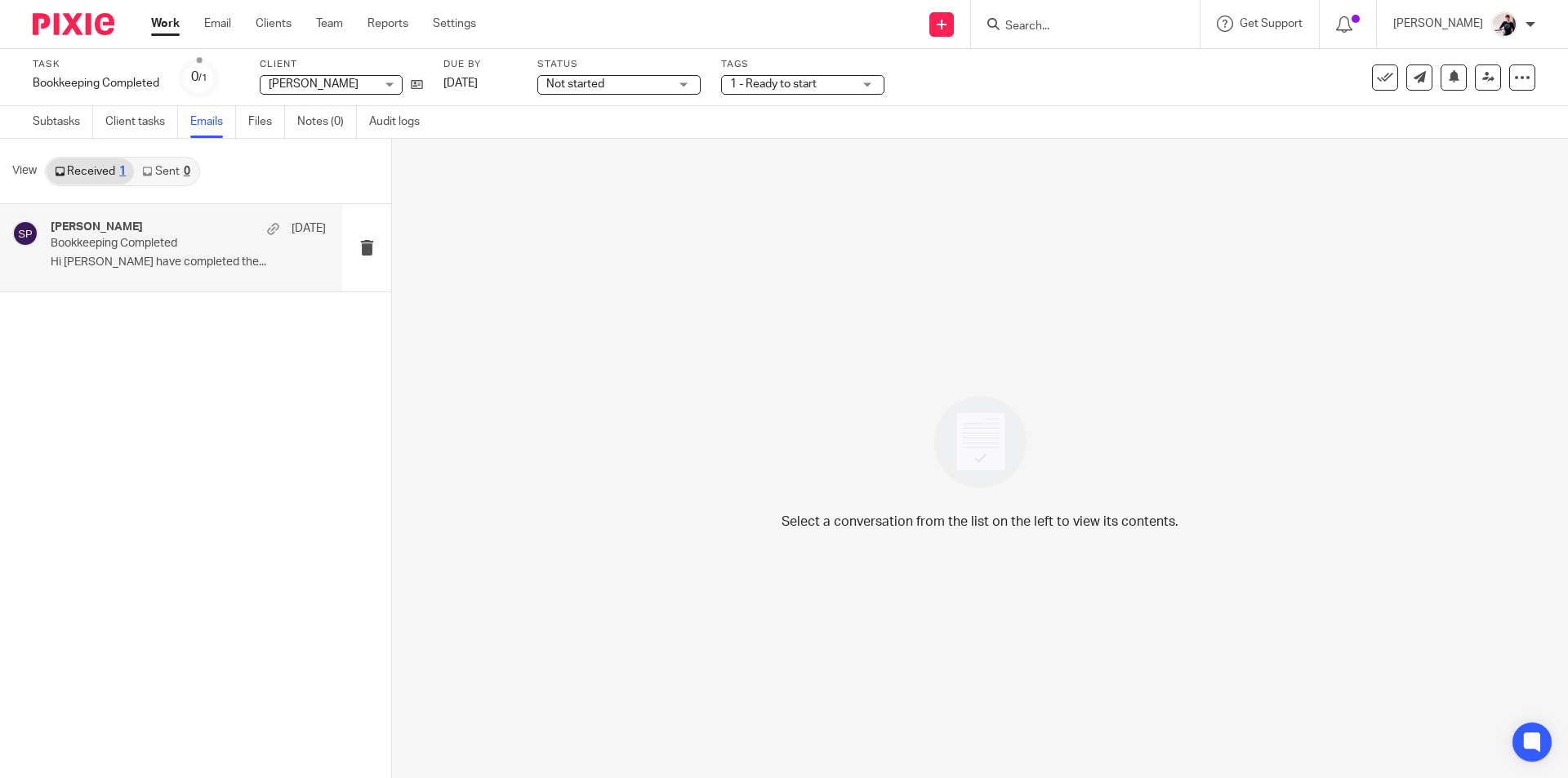
click at [209, 249] on p "Bookkeeping Completed" at bounding box center [161, 244] width 221 height 14
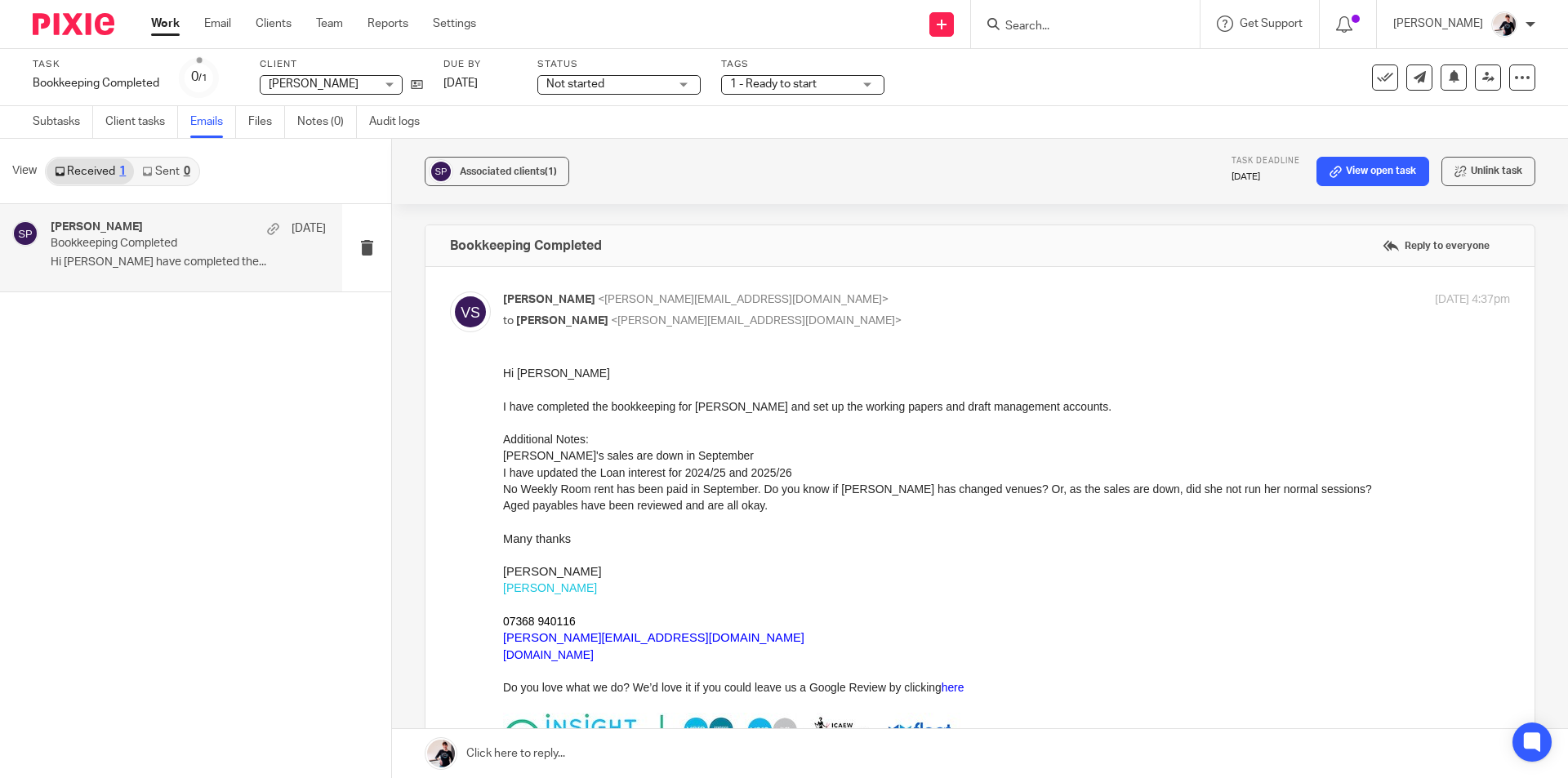
click at [621, 81] on span "Not started" at bounding box center [607, 85] width 123 height 17
click at [620, 140] on li "In progress" at bounding box center [619, 145] width 162 height 34
click at [769, 86] on span "1 - Ready to start" at bounding box center [773, 85] width 86 height 12
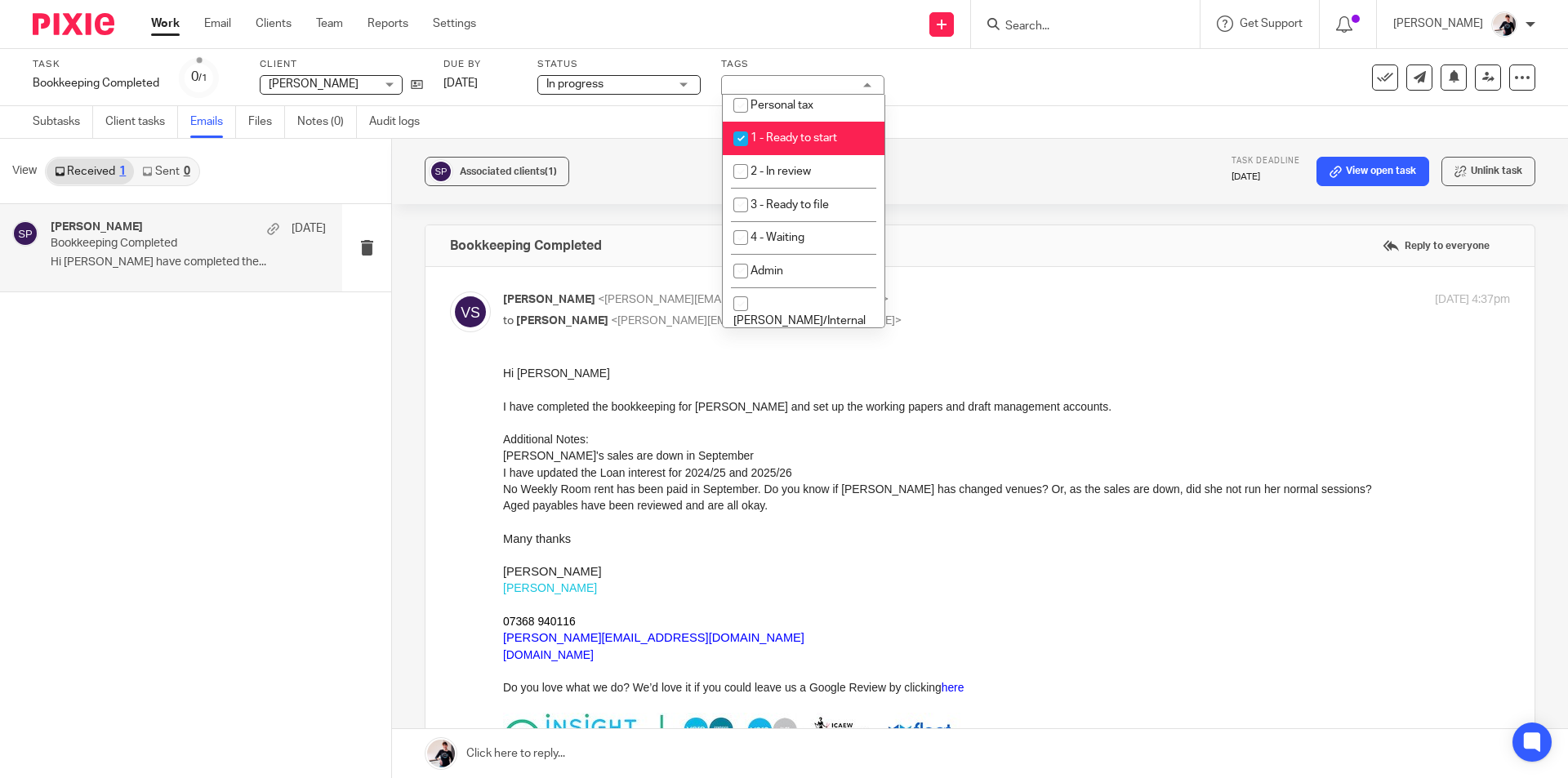
scroll to position [244, 0]
click at [806, 132] on span "1 - Ready to start" at bounding box center [794, 131] width 86 height 12
checkbox input "false"
click at [810, 173] on li "2 - In review" at bounding box center [803, 165] width 162 height 34
checkbox input "true"
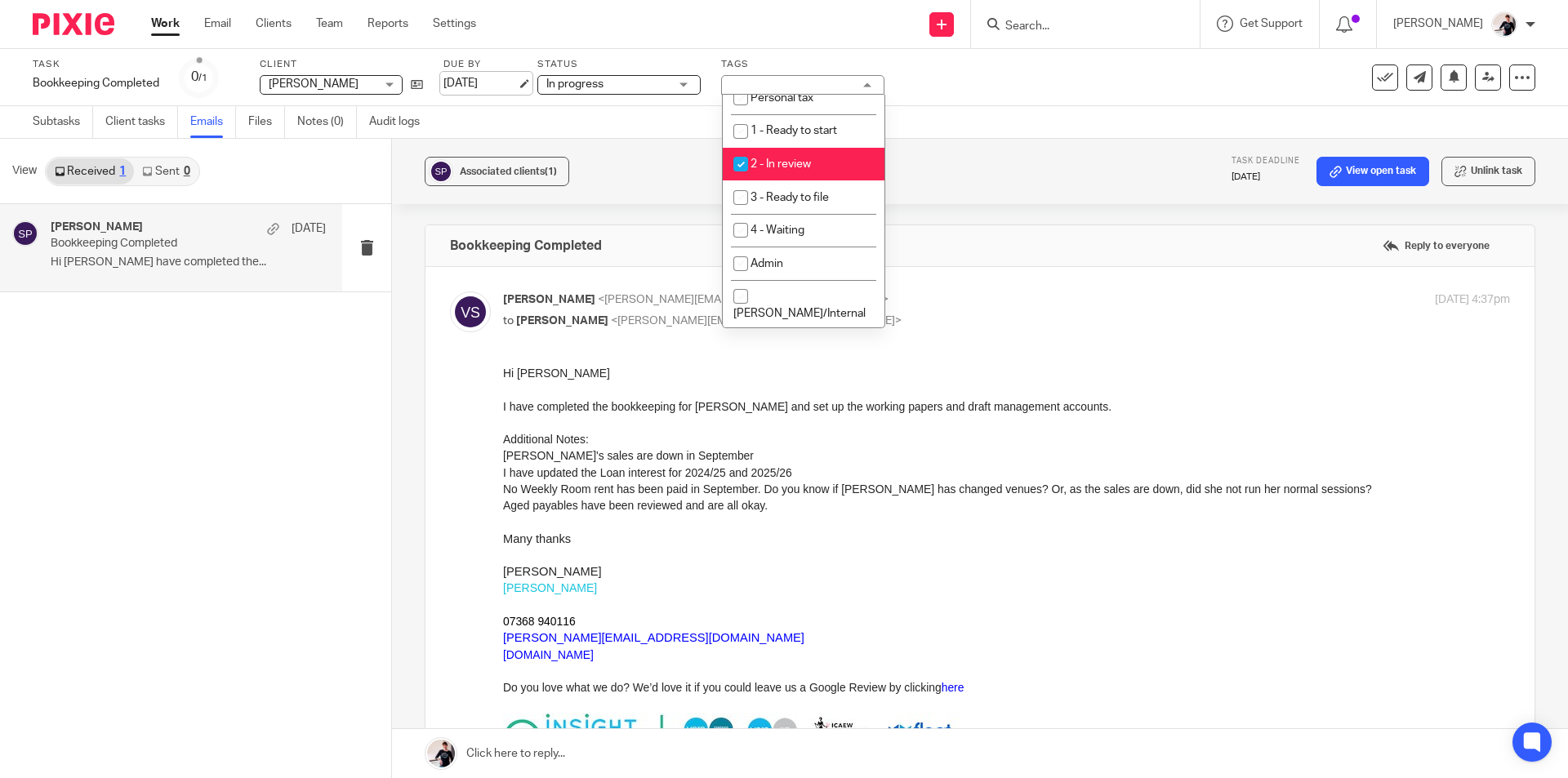
click at [474, 81] on link "[DATE]" at bounding box center [480, 84] width 74 height 17
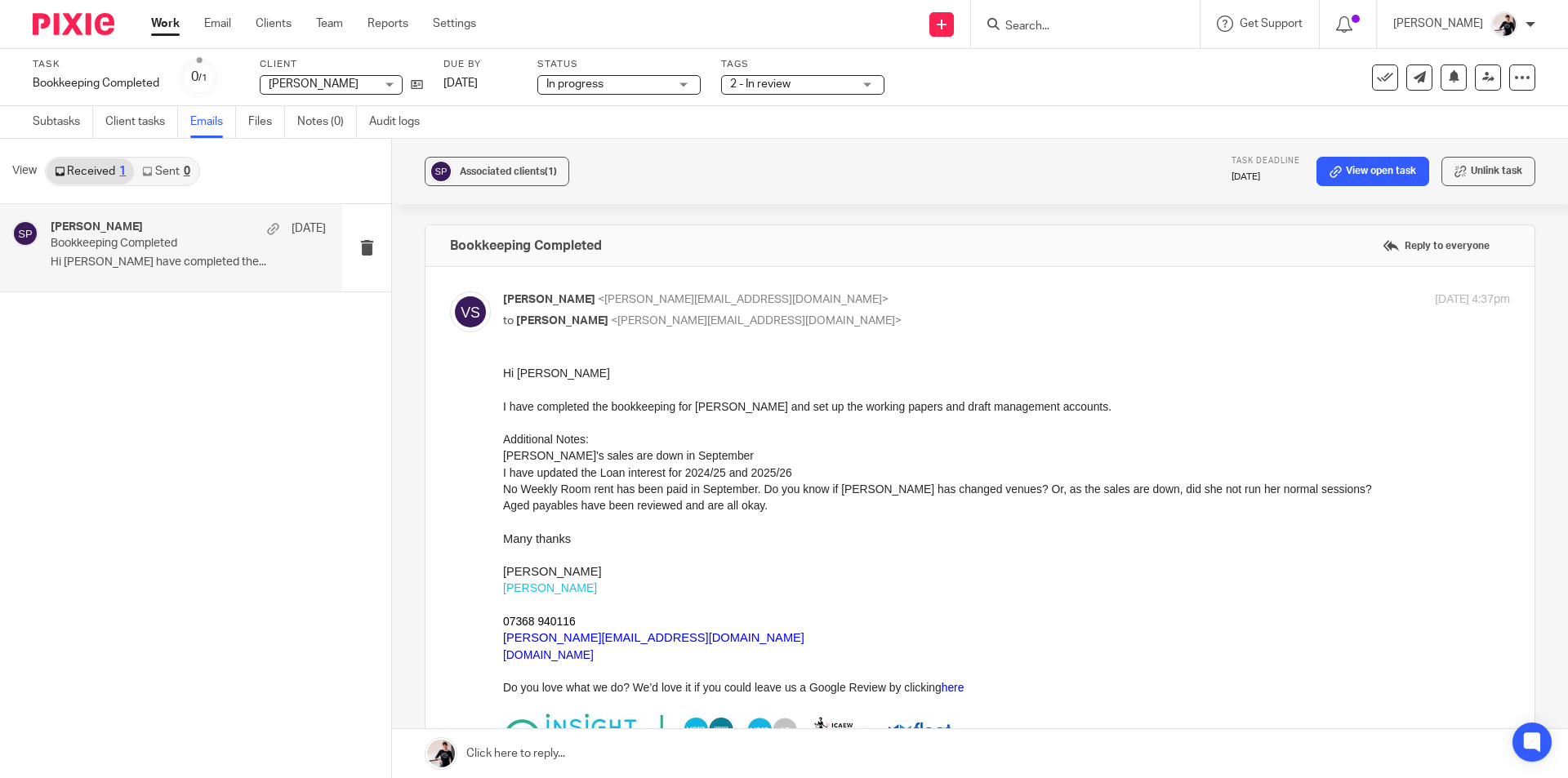
click at [165, 28] on link "Work" at bounding box center [166, 23] width 29 height 16
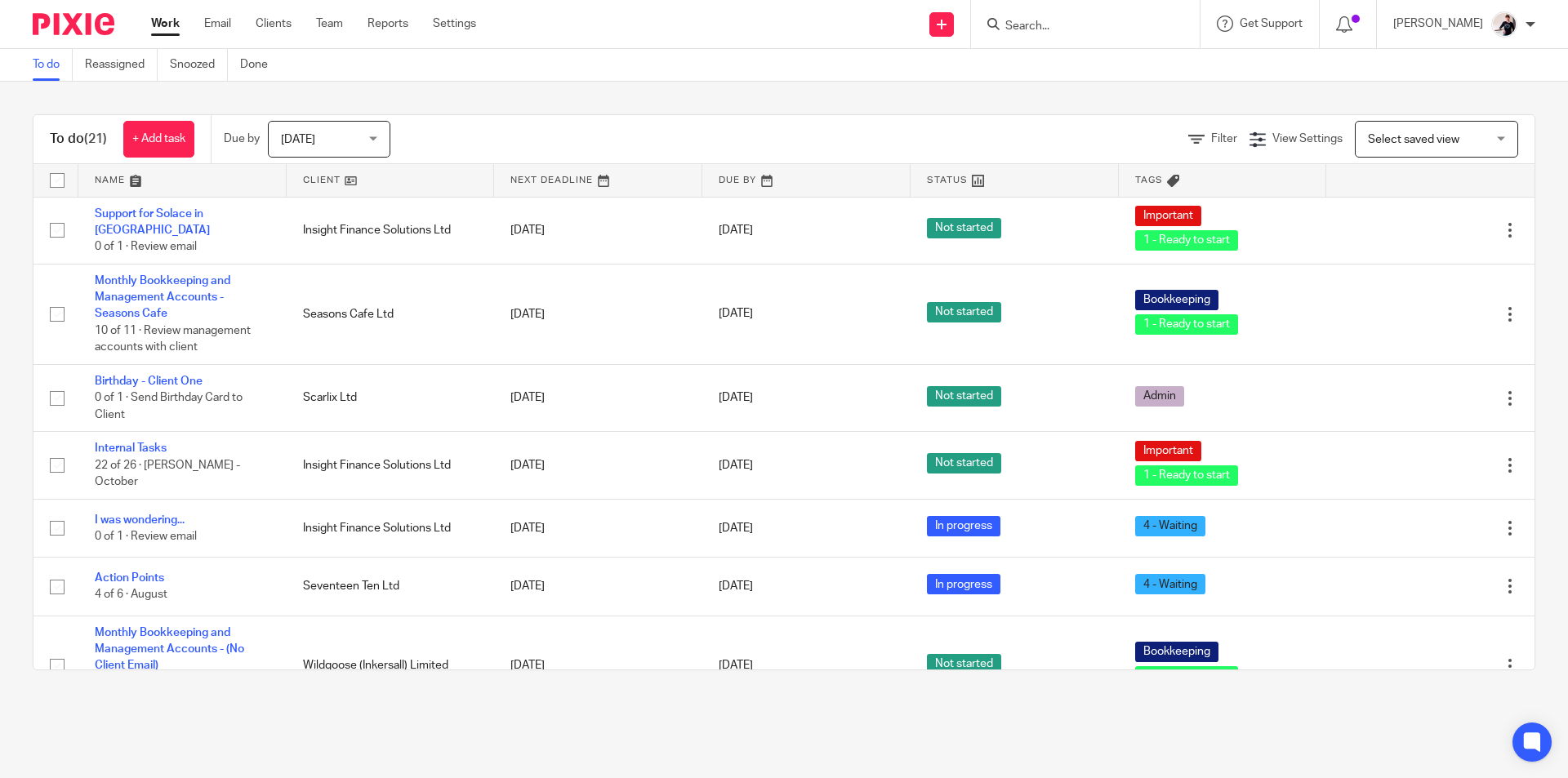
click at [329, 182] on link at bounding box center [391, 180] width 208 height 33
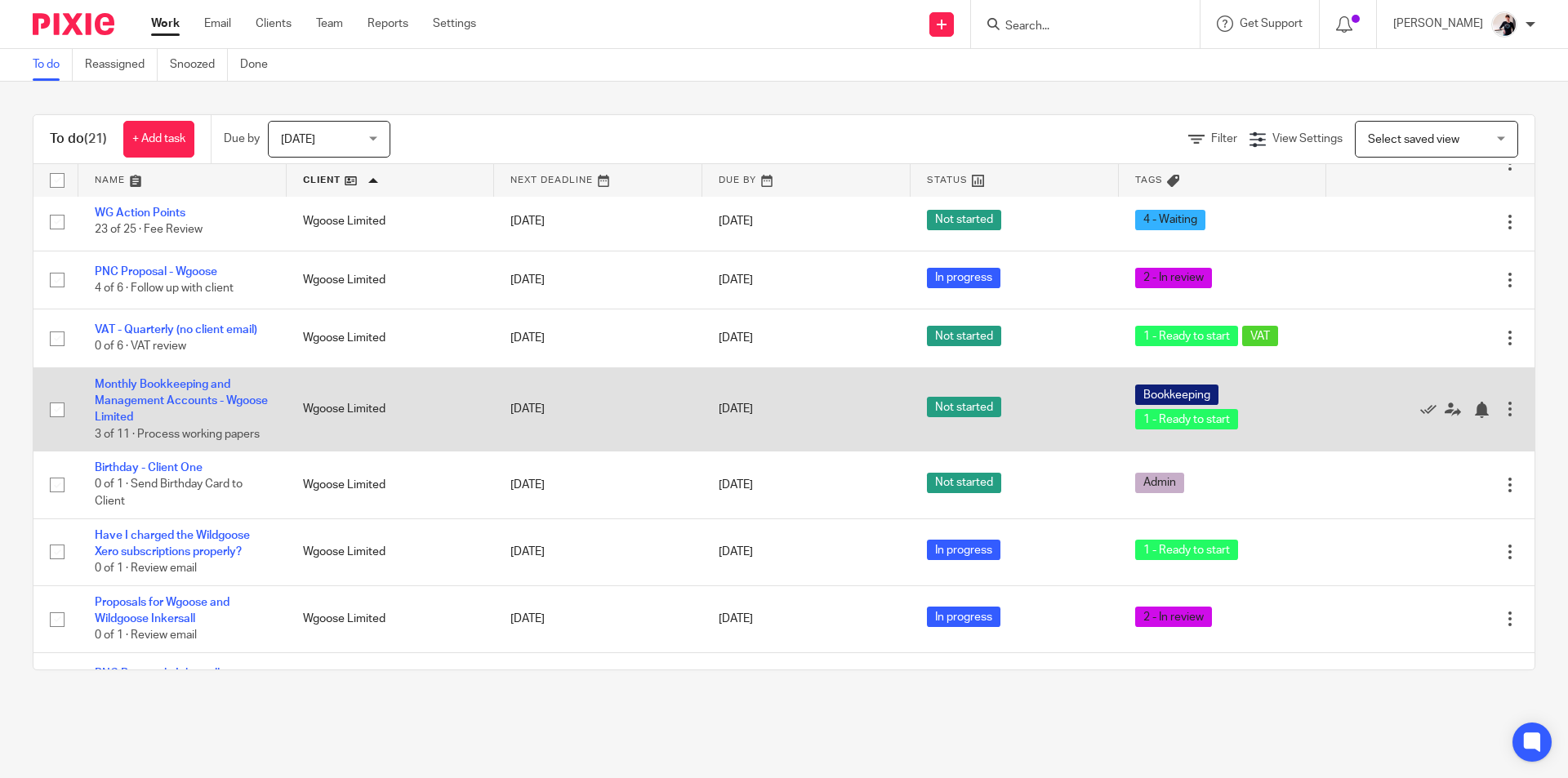
scroll to position [981, 0]
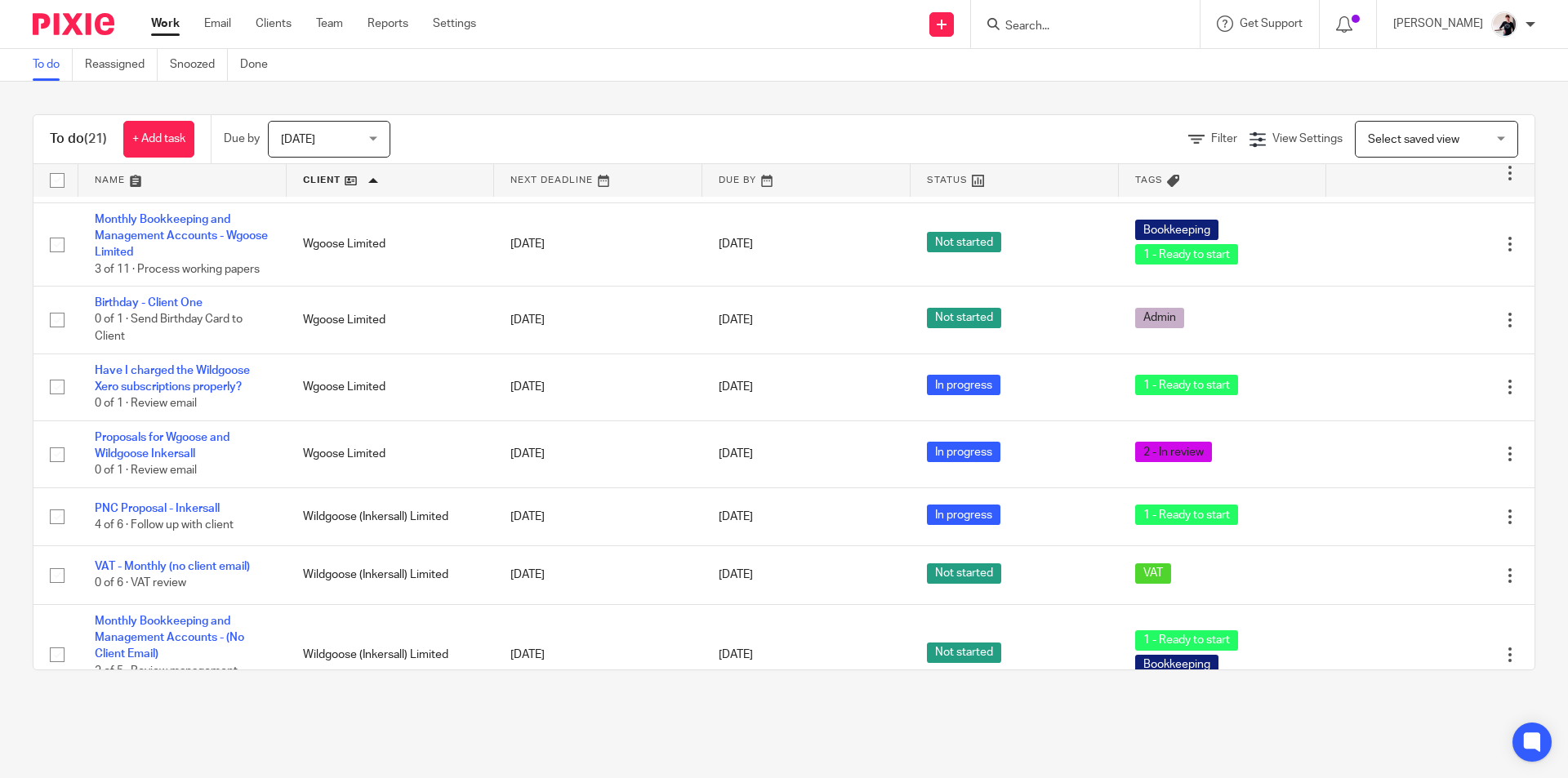
click at [1046, 28] on input "Search" at bounding box center [1077, 26] width 147 height 14
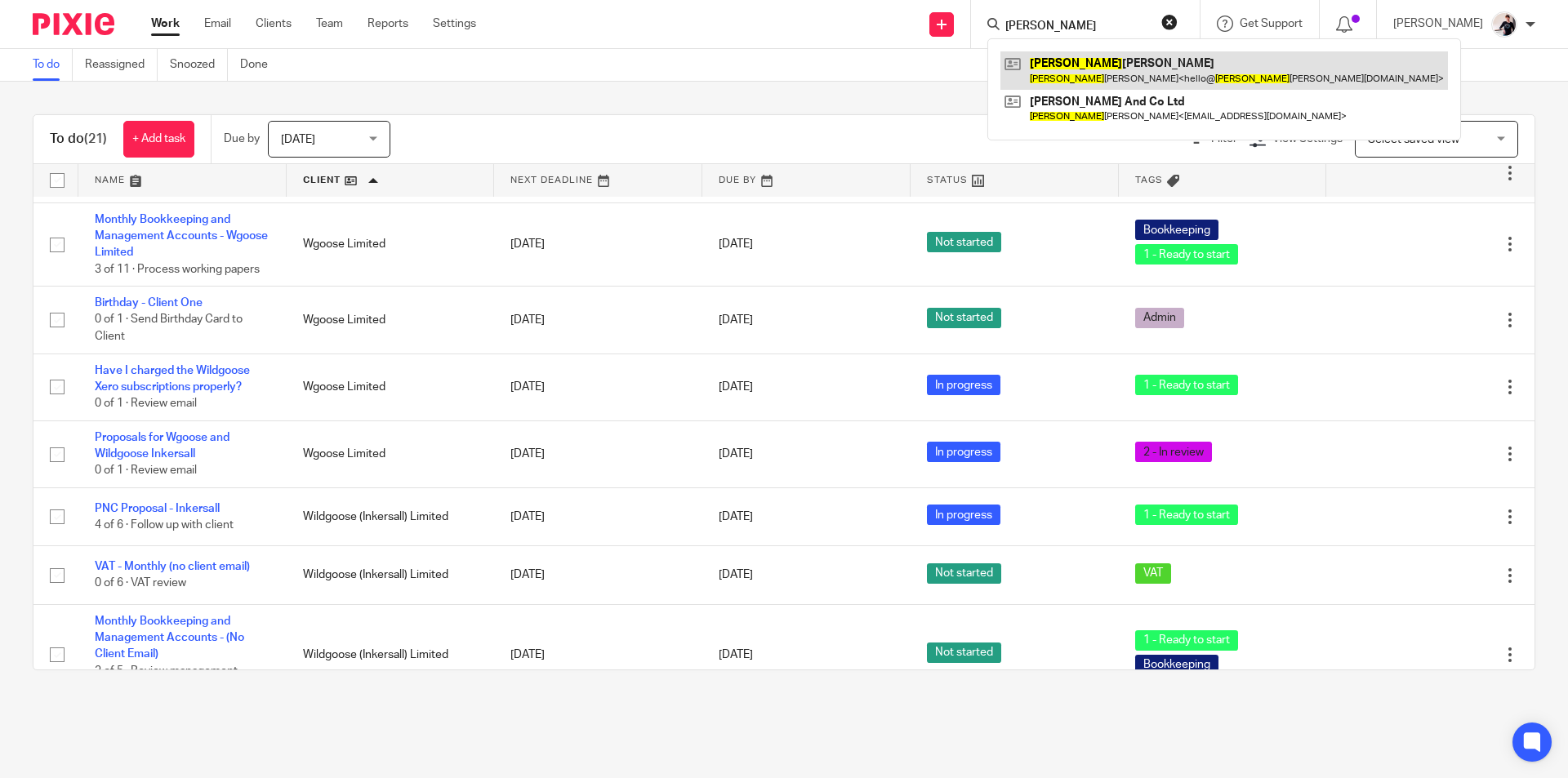
type input "sharon"
click at [1149, 74] on link at bounding box center [1224, 70] width 448 height 37
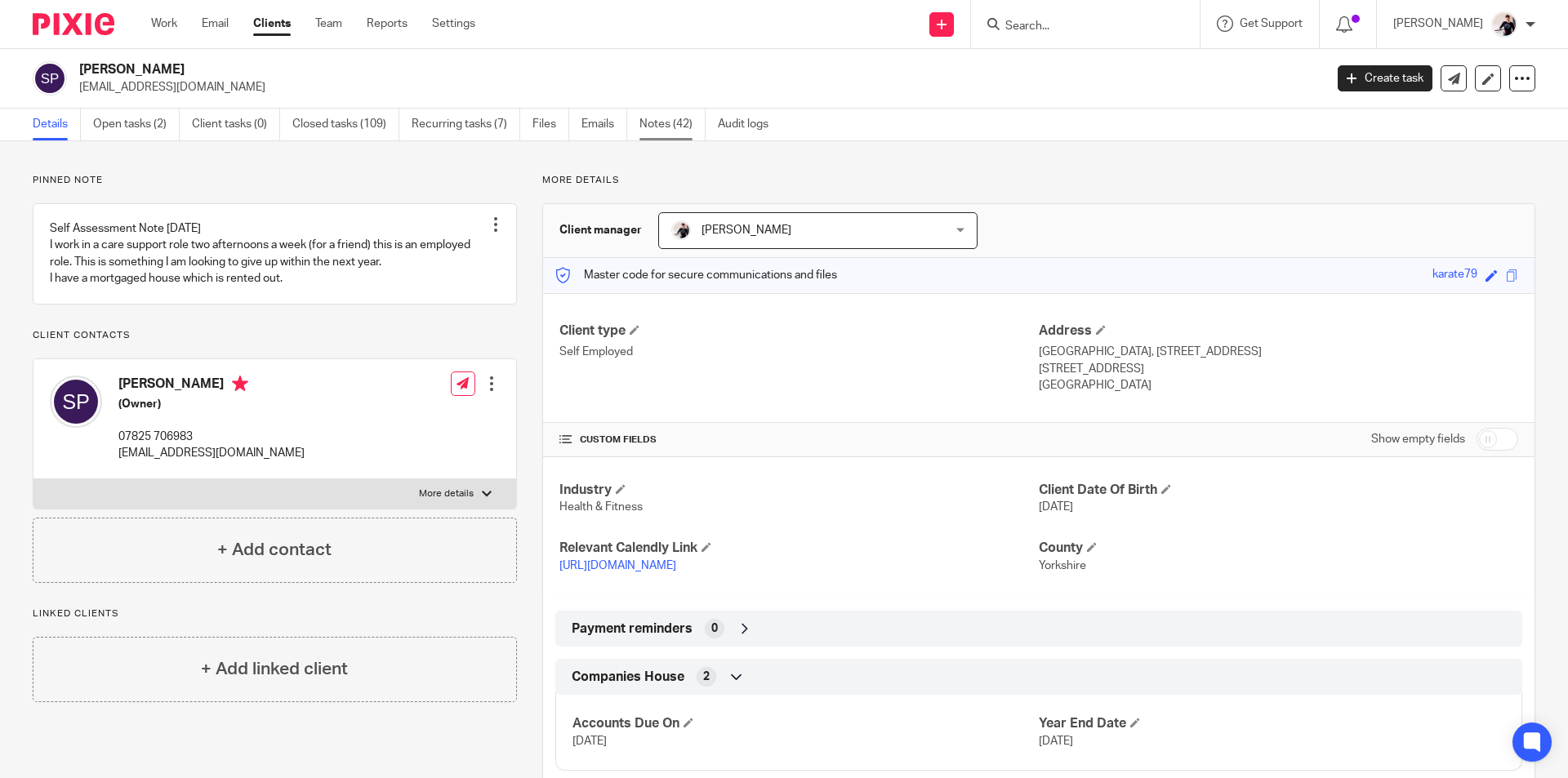
click at [684, 128] on link "Notes (42)" at bounding box center [672, 124] width 66 height 32
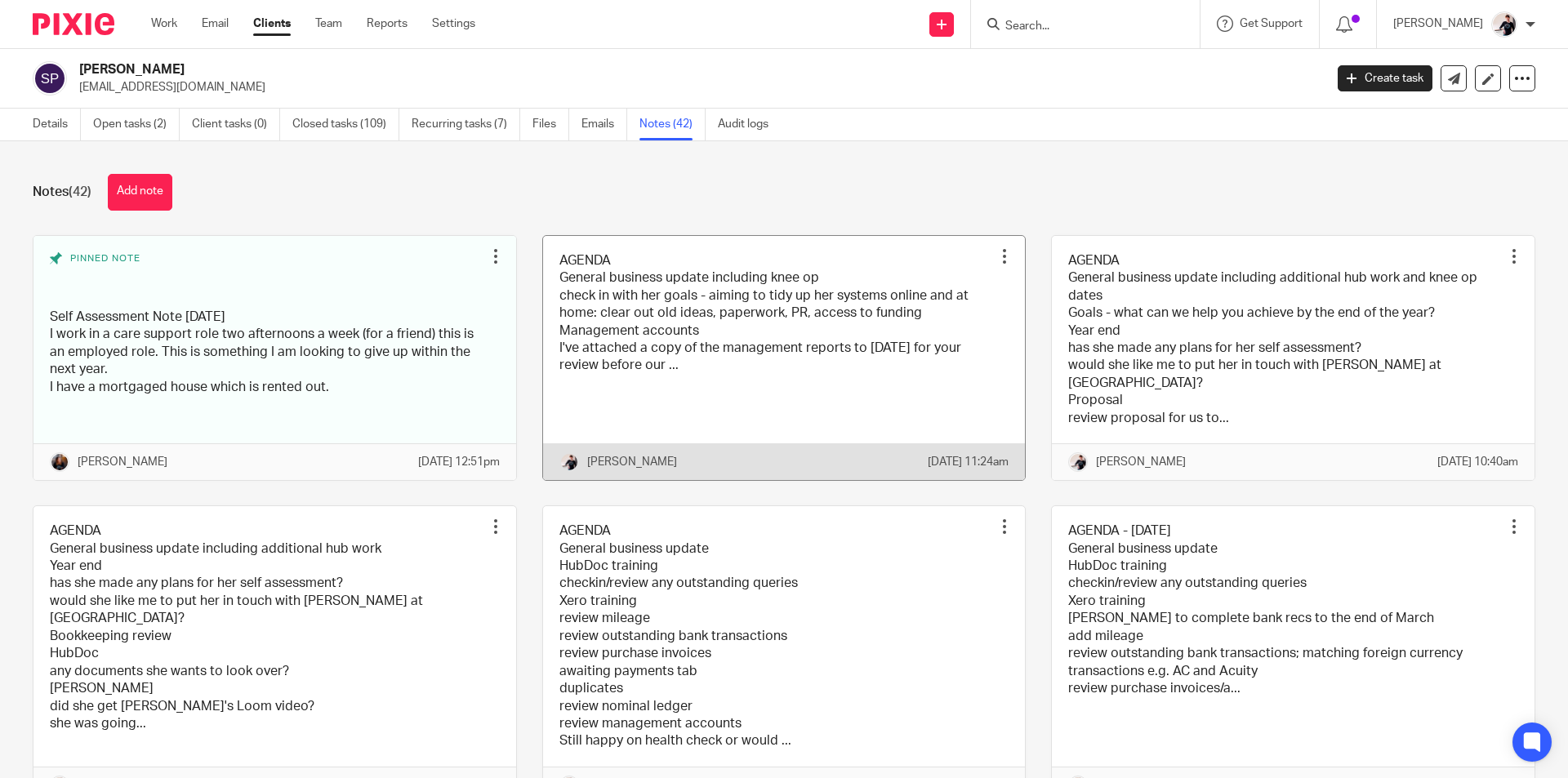
click at [697, 320] on link at bounding box center [784, 358] width 482 height 244
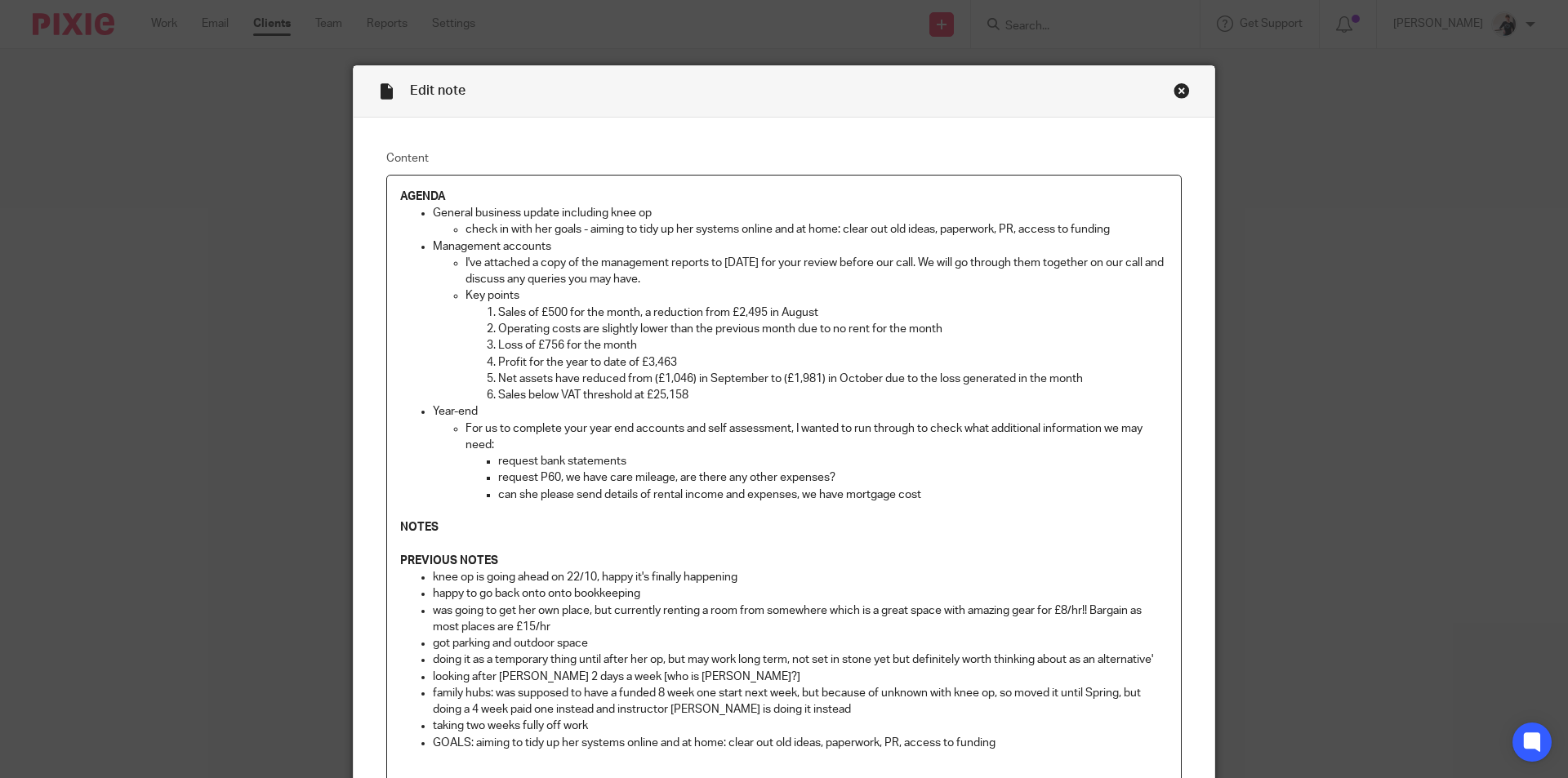
click at [700, 391] on p "Sales below VAT threshold at £25,158" at bounding box center [833, 394] width 669 height 16
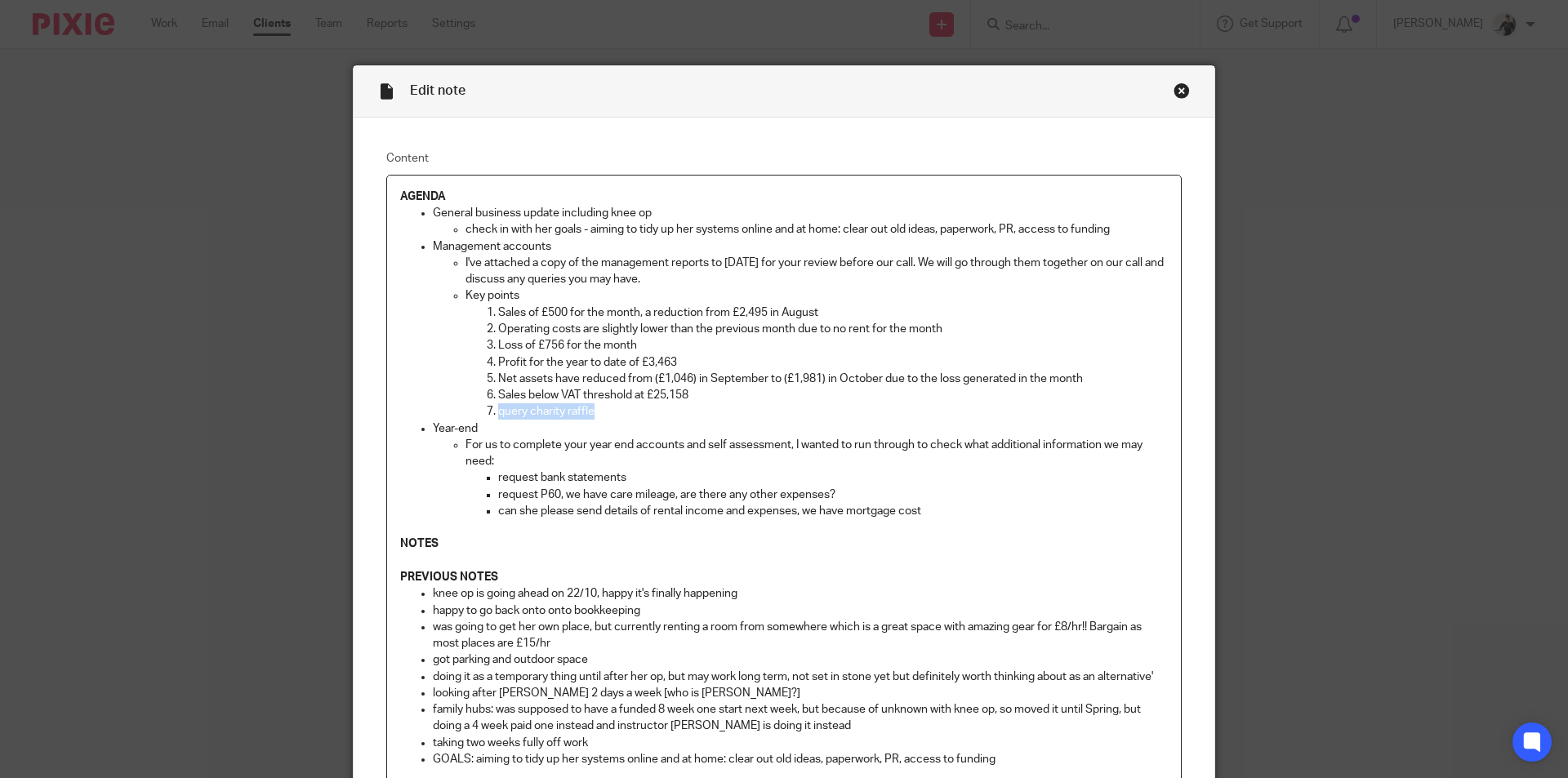
drag, startPoint x: 597, startPoint y: 414, endPoint x: 493, endPoint y: 419, distance: 104.1
click at [498, 419] on p "query charity raffle" at bounding box center [833, 411] width 669 height 16
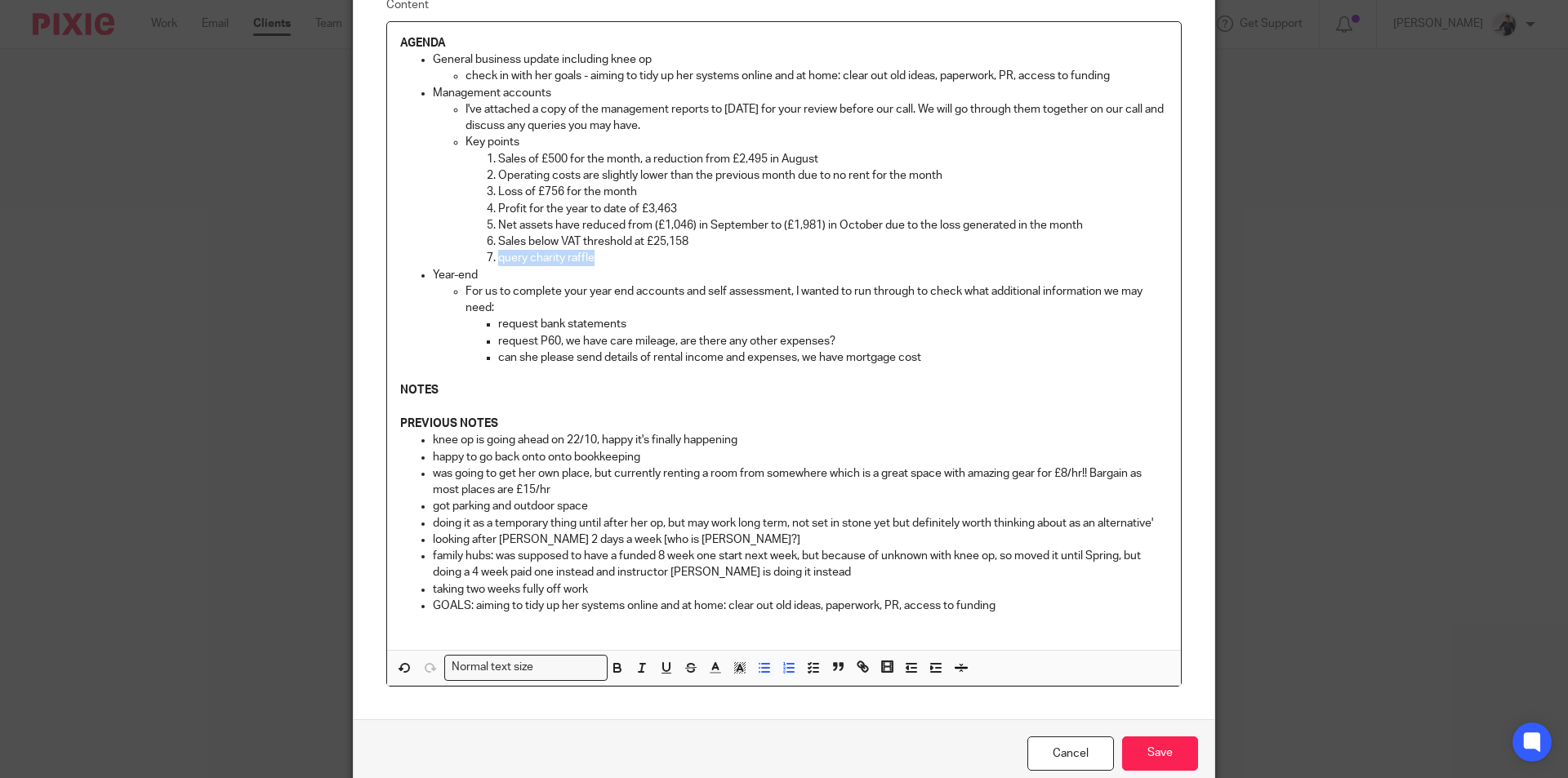
scroll to position [228, 0]
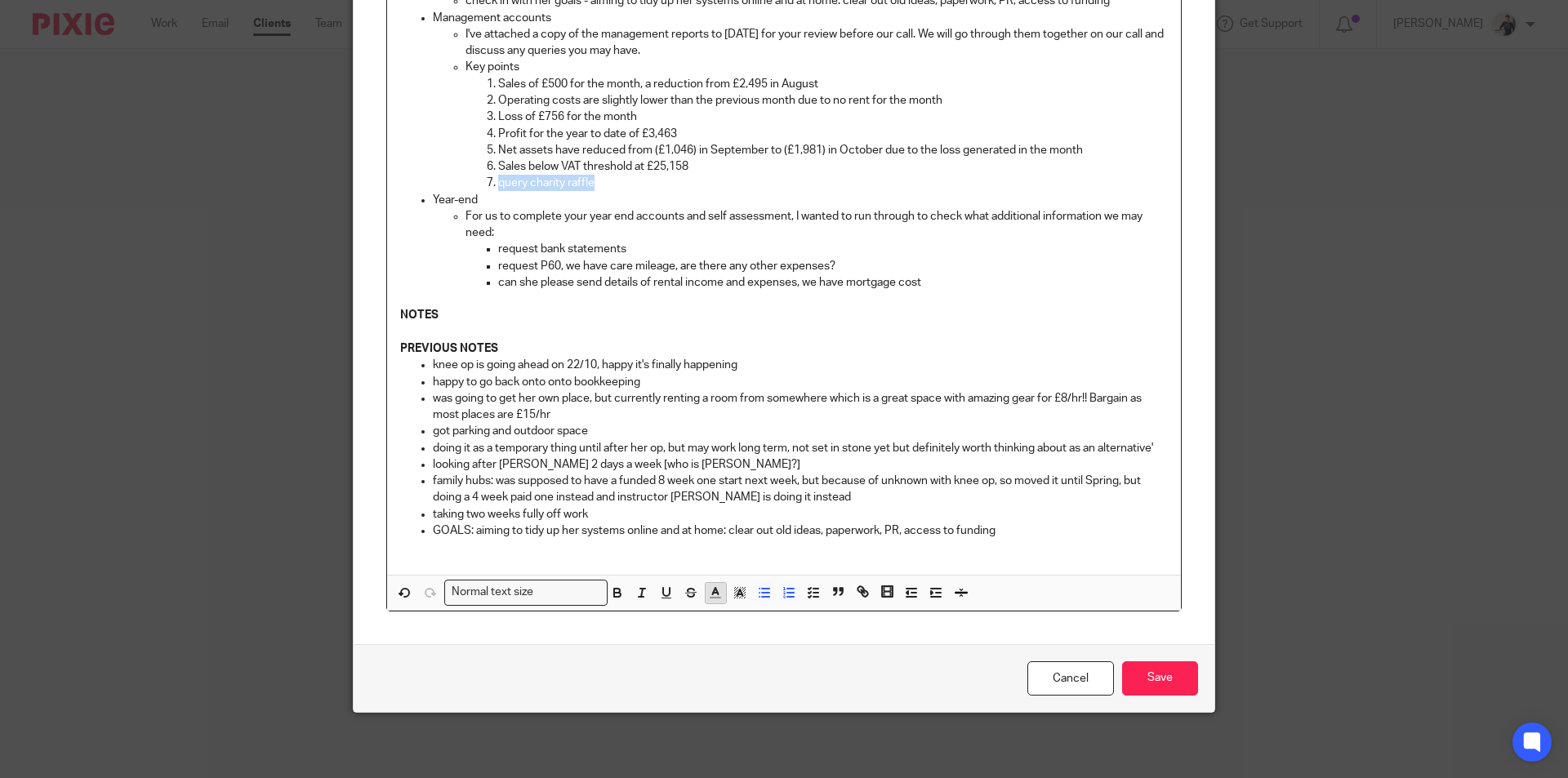
click at [708, 600] on icon "button" at bounding box center [715, 592] width 14 height 14
click at [845, 628] on li "color:#FA28FF" at bounding box center [851, 630] width 12 height 12
click at [498, 184] on span "query charity raffle" at bounding box center [547, 183] width 96 height 12
click at [1162, 668] on input "Save" at bounding box center [1160, 678] width 76 height 35
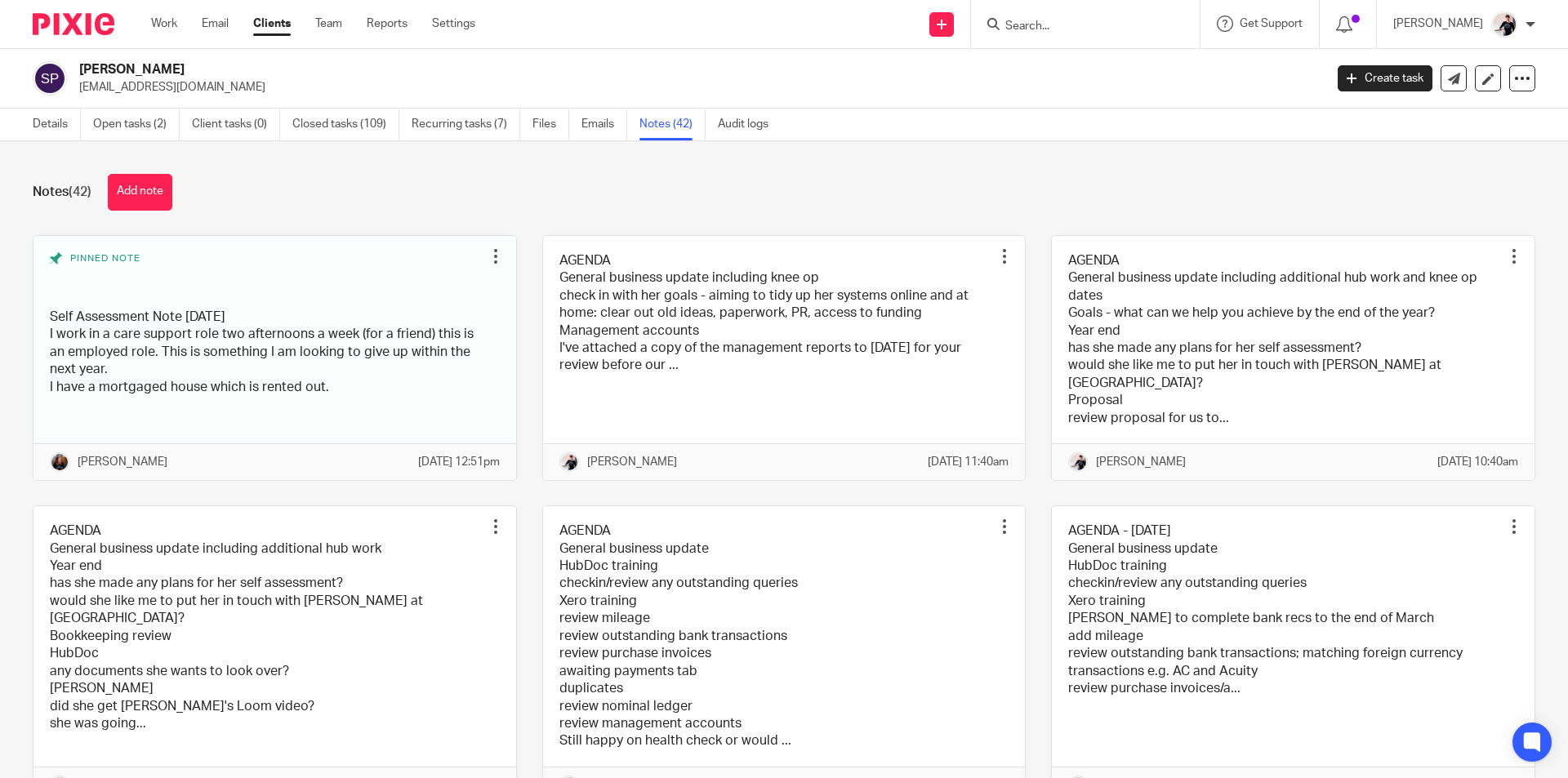
click at [1075, 27] on input "Search" at bounding box center [1077, 26] width 147 height 14
click at [1088, 25] on input "Search" at bounding box center [1077, 26] width 147 height 14
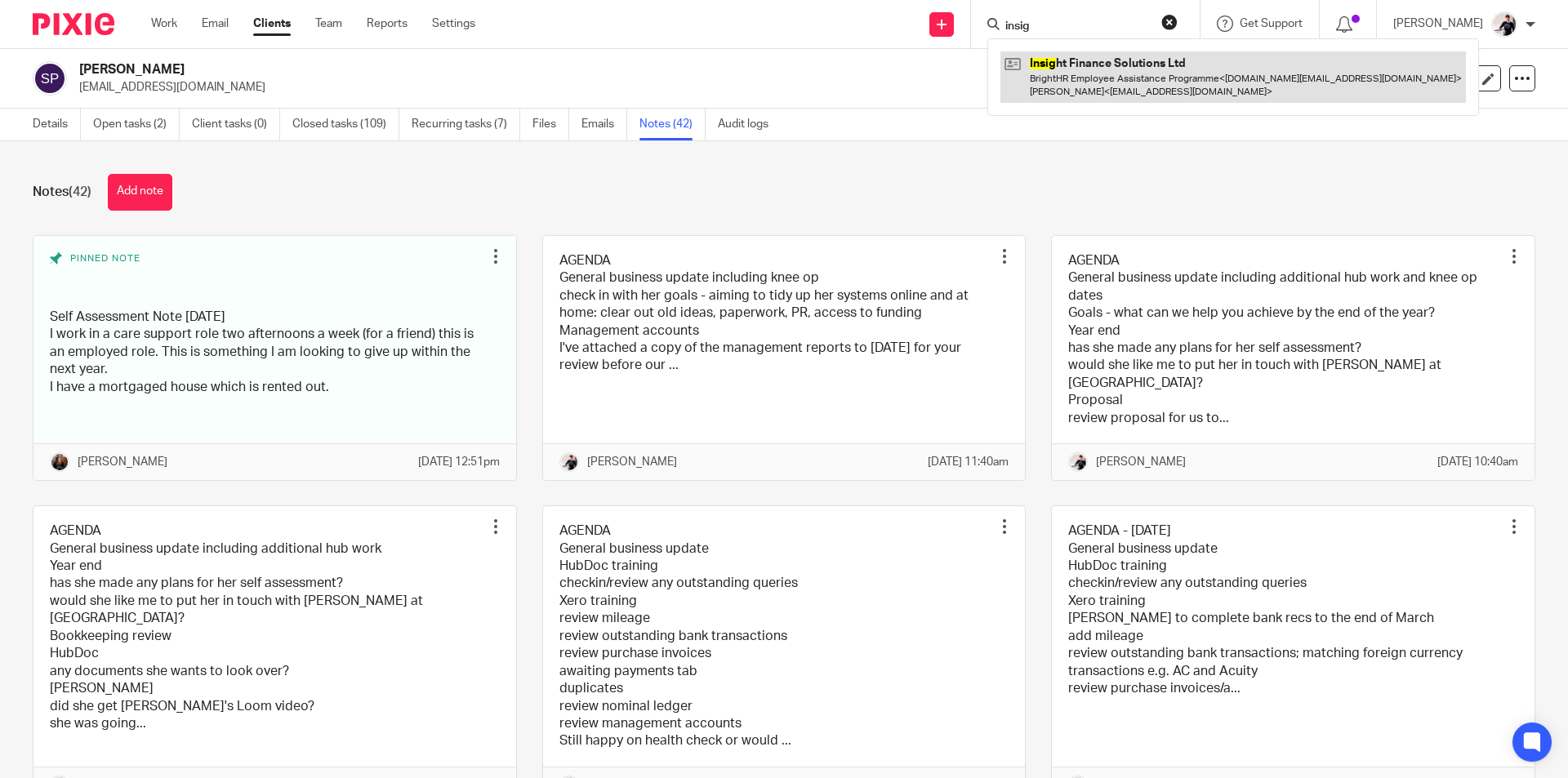
type input "insig"
click at [1092, 65] on link at bounding box center [1233, 77] width 465 height 51
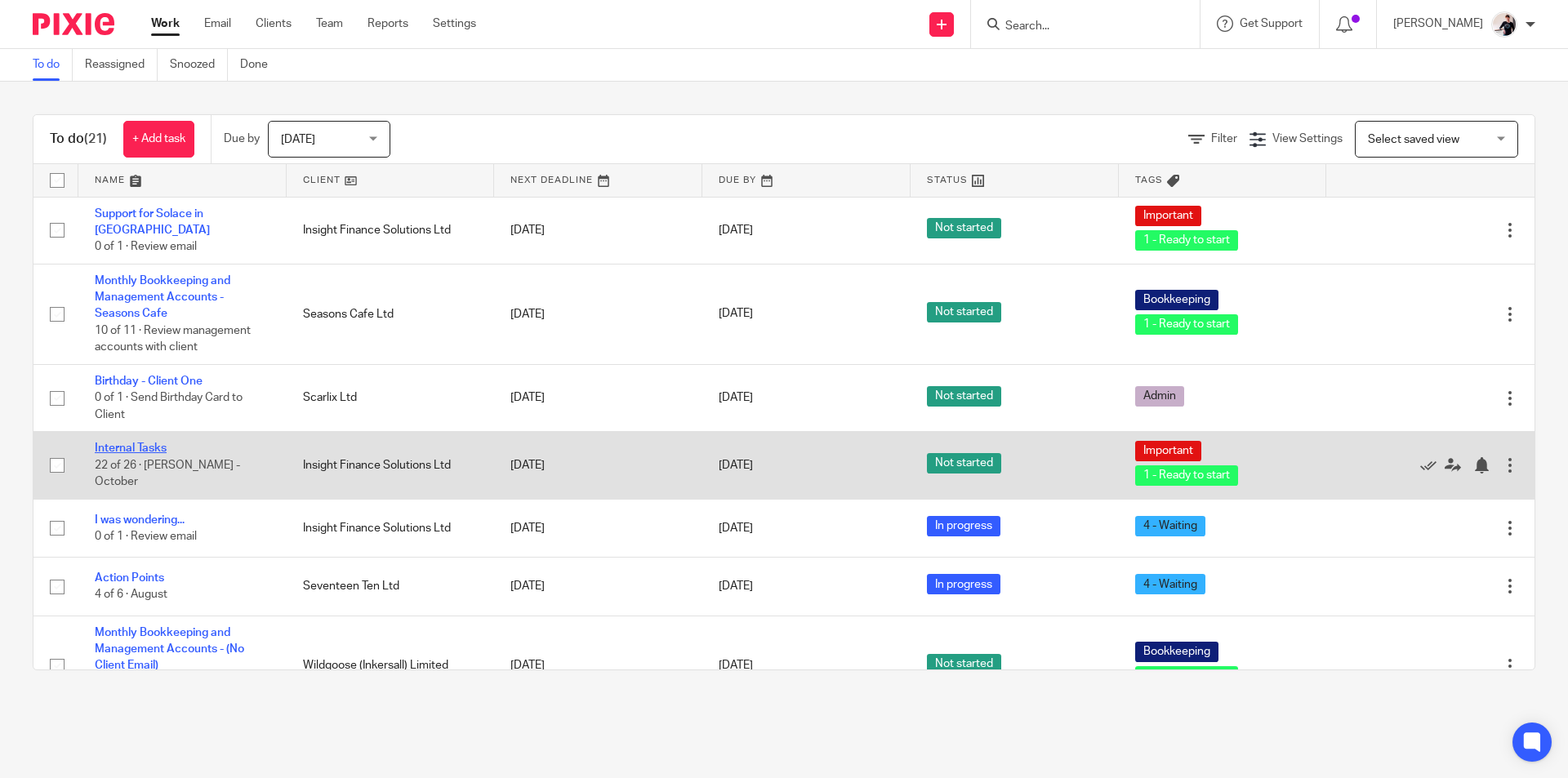
click at [146, 453] on link "Internal Tasks" at bounding box center [130, 448] width 72 height 12
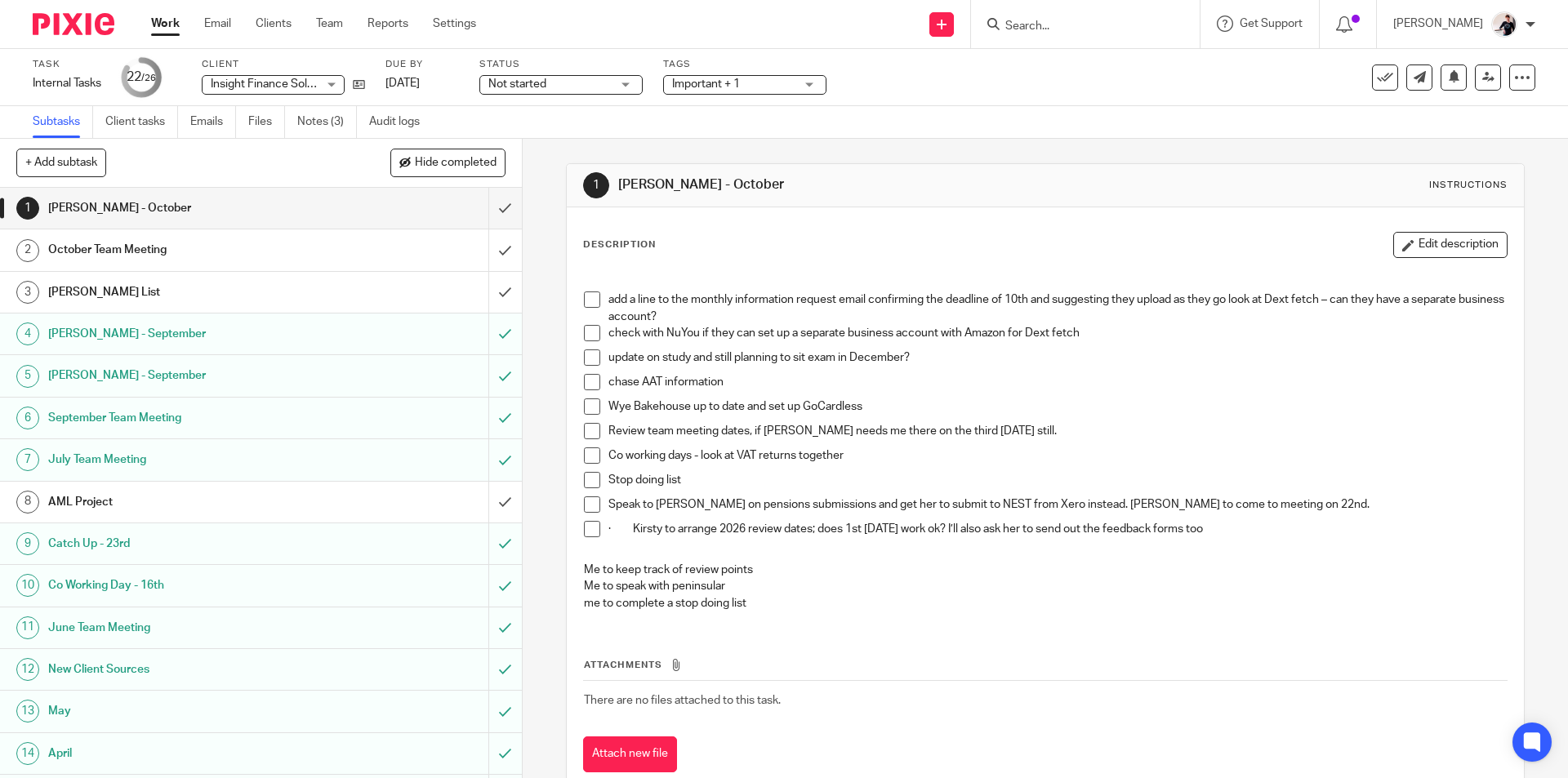
click at [168, 260] on h1 "October Team Meeting" at bounding box center [190, 249] width 283 height 25
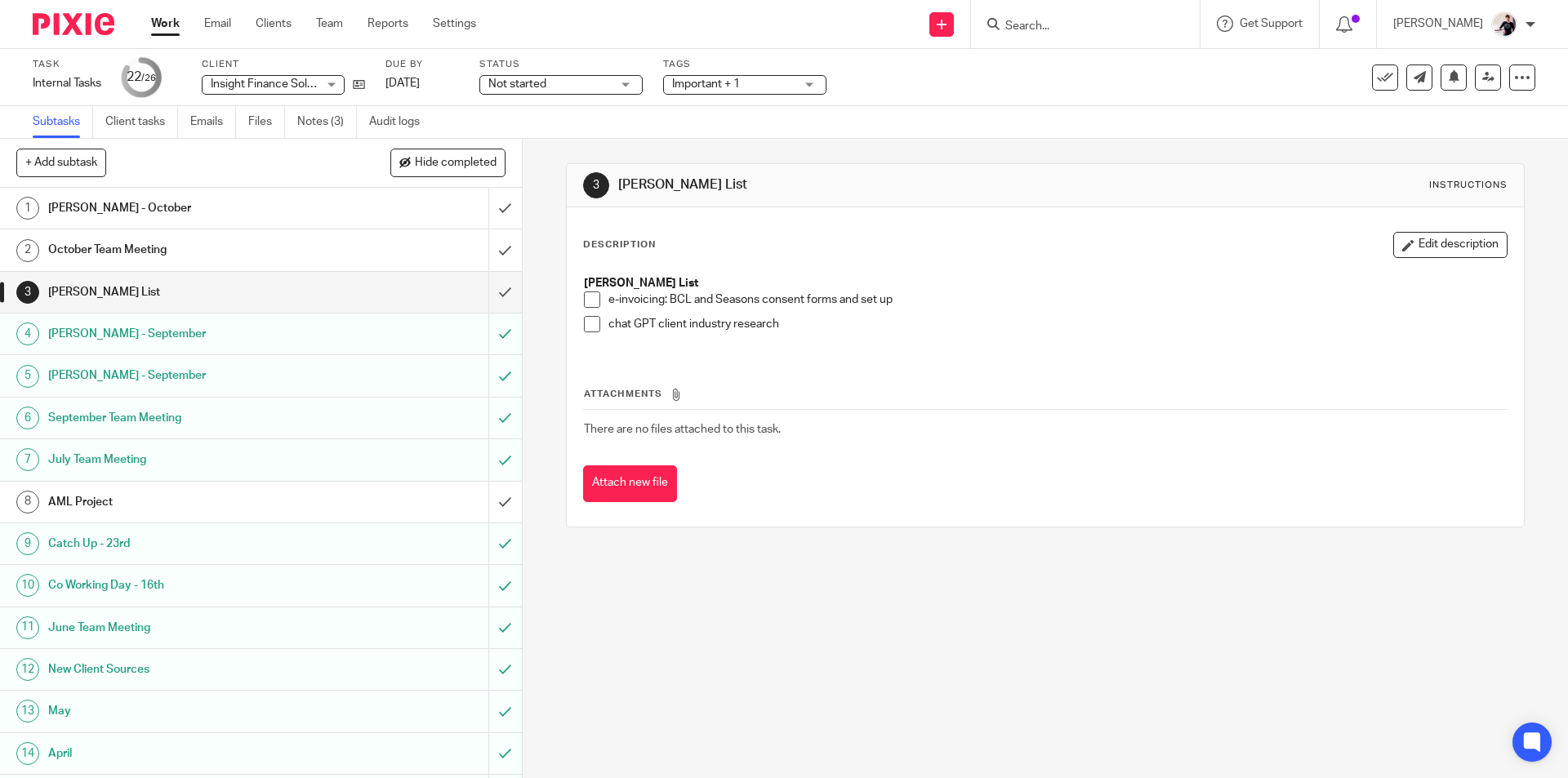
click at [174, 244] on h1 "October Team Meeting" at bounding box center [190, 249] width 283 height 25
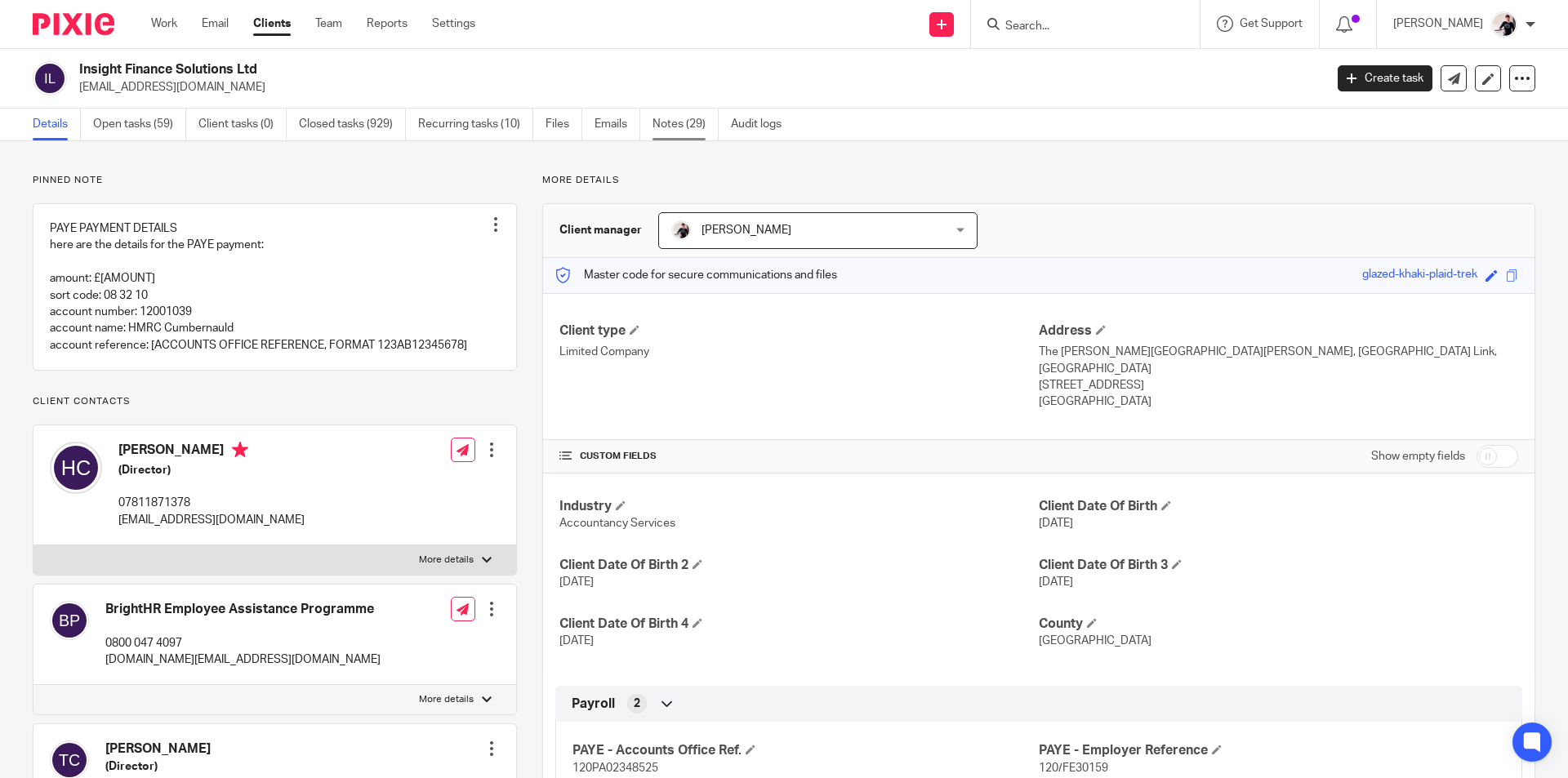
click at [665, 111] on link "Notes (29)" at bounding box center [685, 124] width 66 height 32
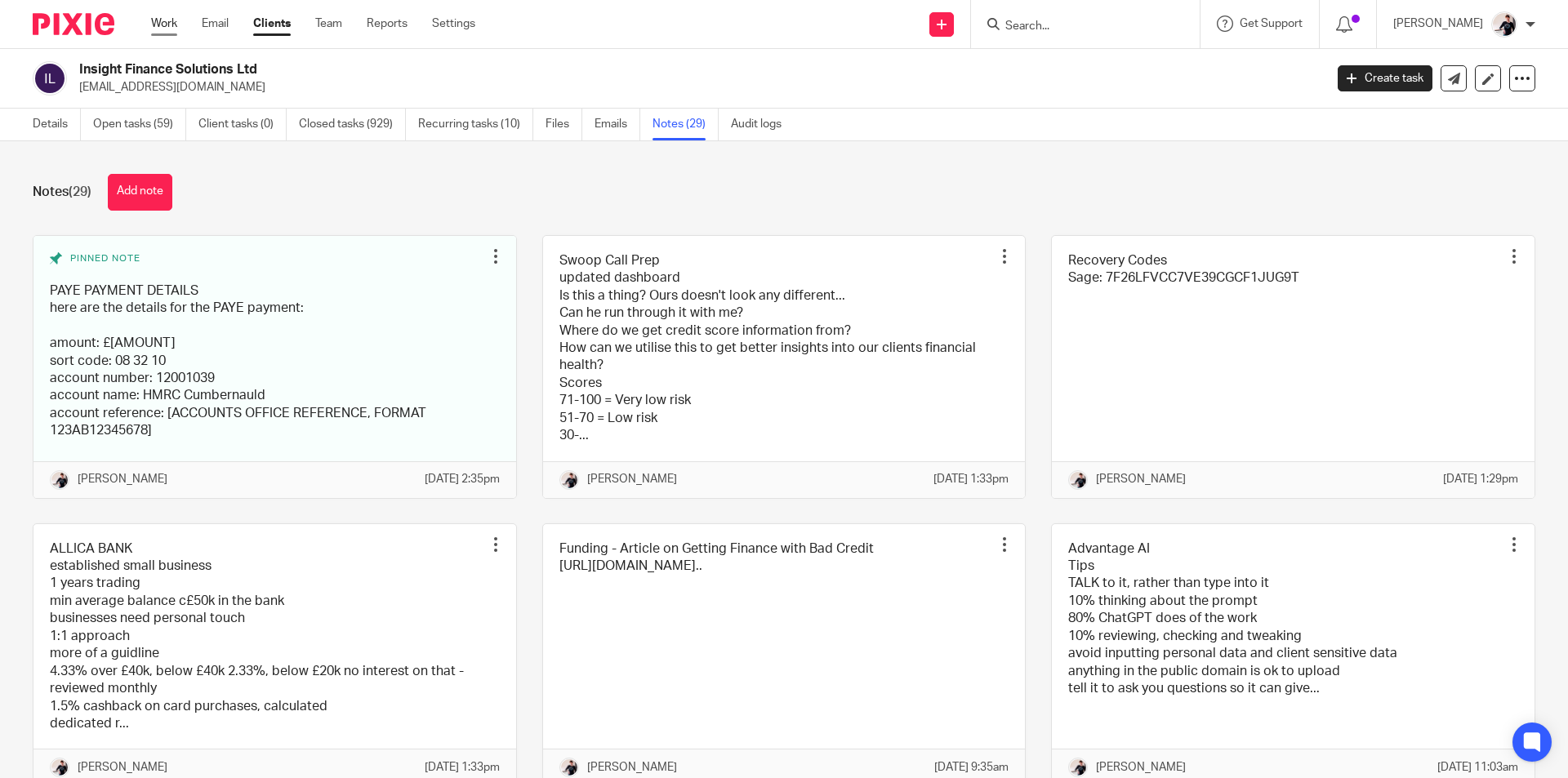
click at [157, 22] on link "Work" at bounding box center [164, 23] width 26 height 16
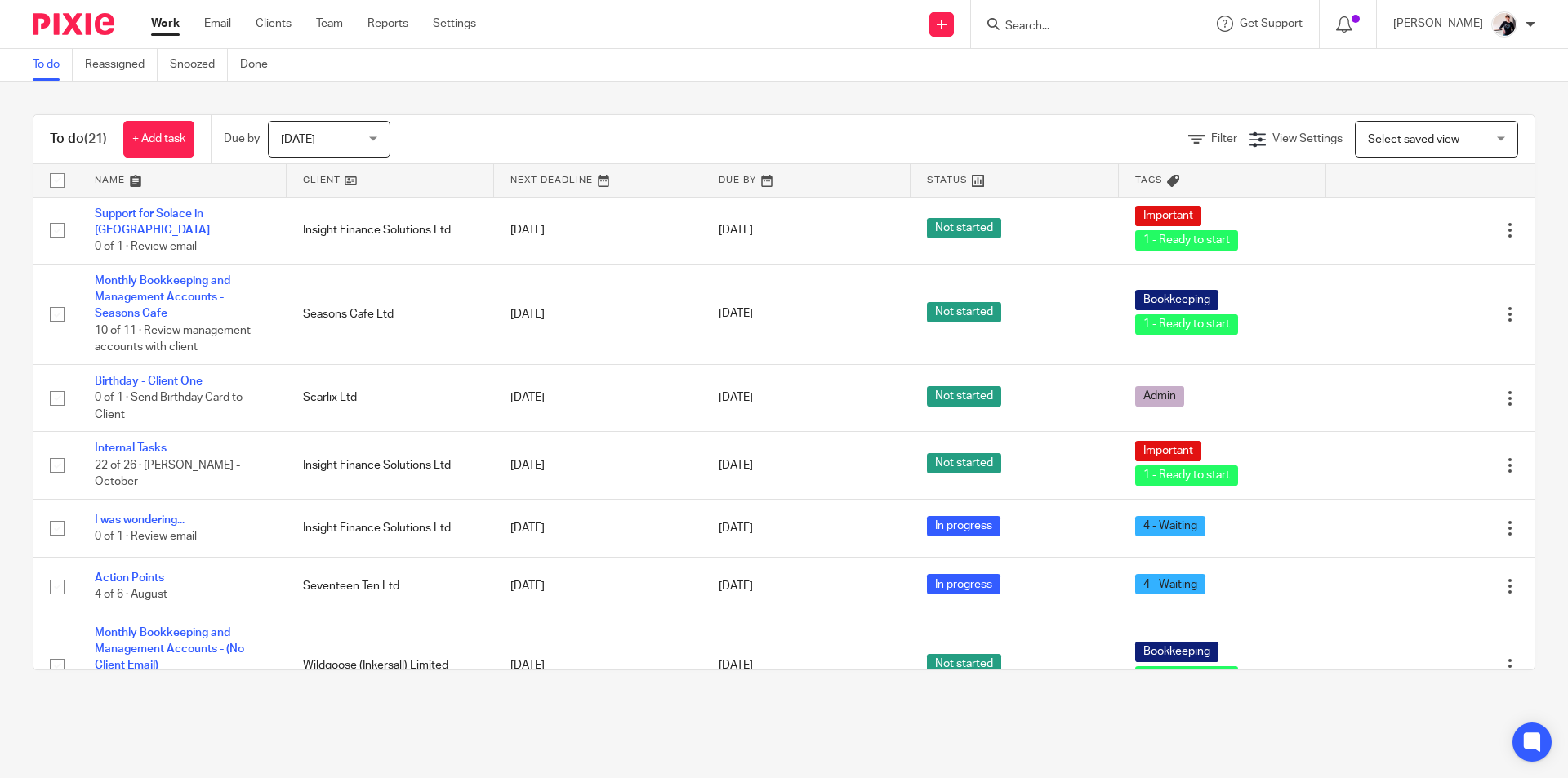
click at [316, 176] on link at bounding box center [391, 180] width 208 height 33
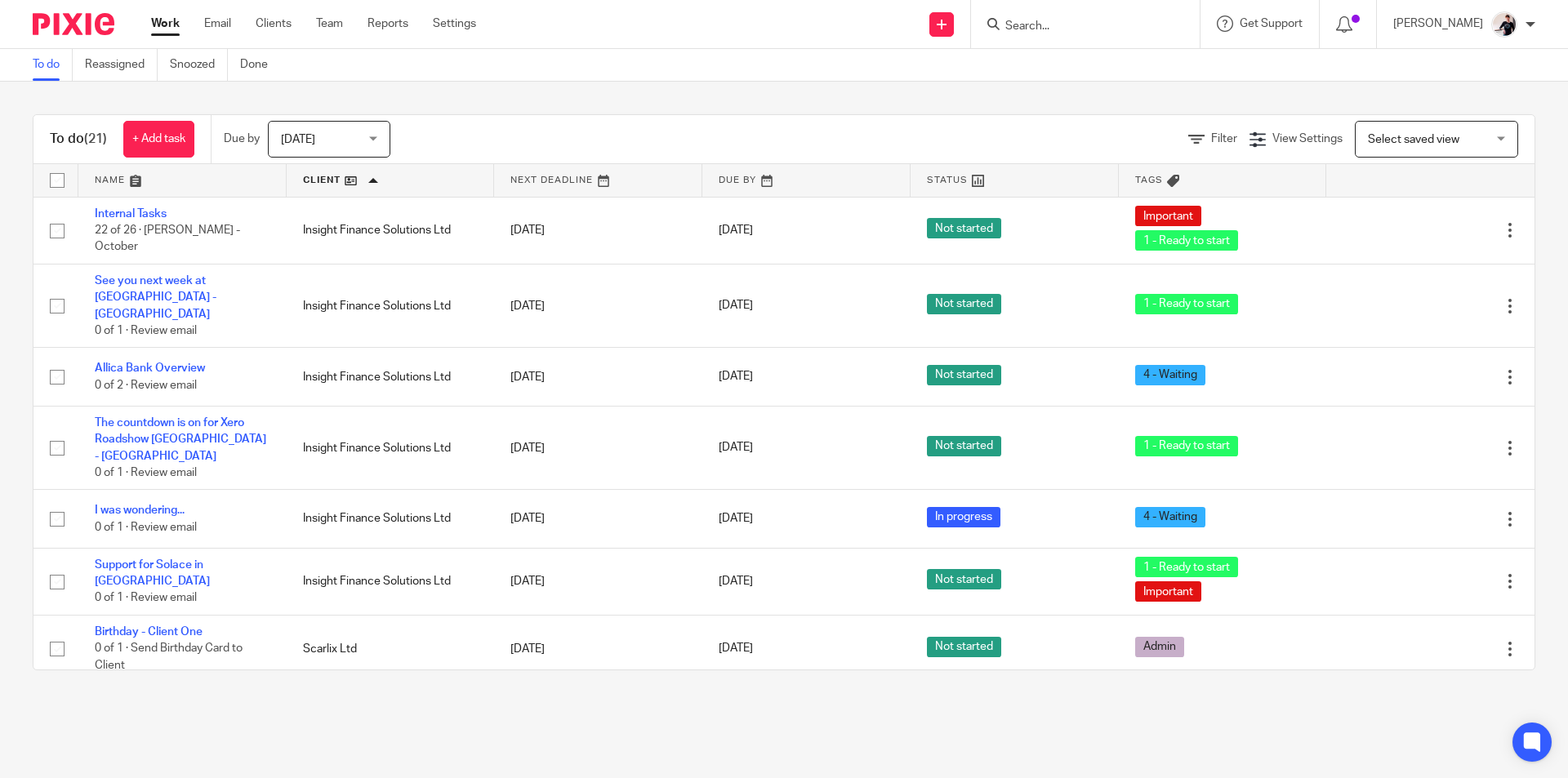
click at [316, 176] on link at bounding box center [391, 180] width 208 height 33
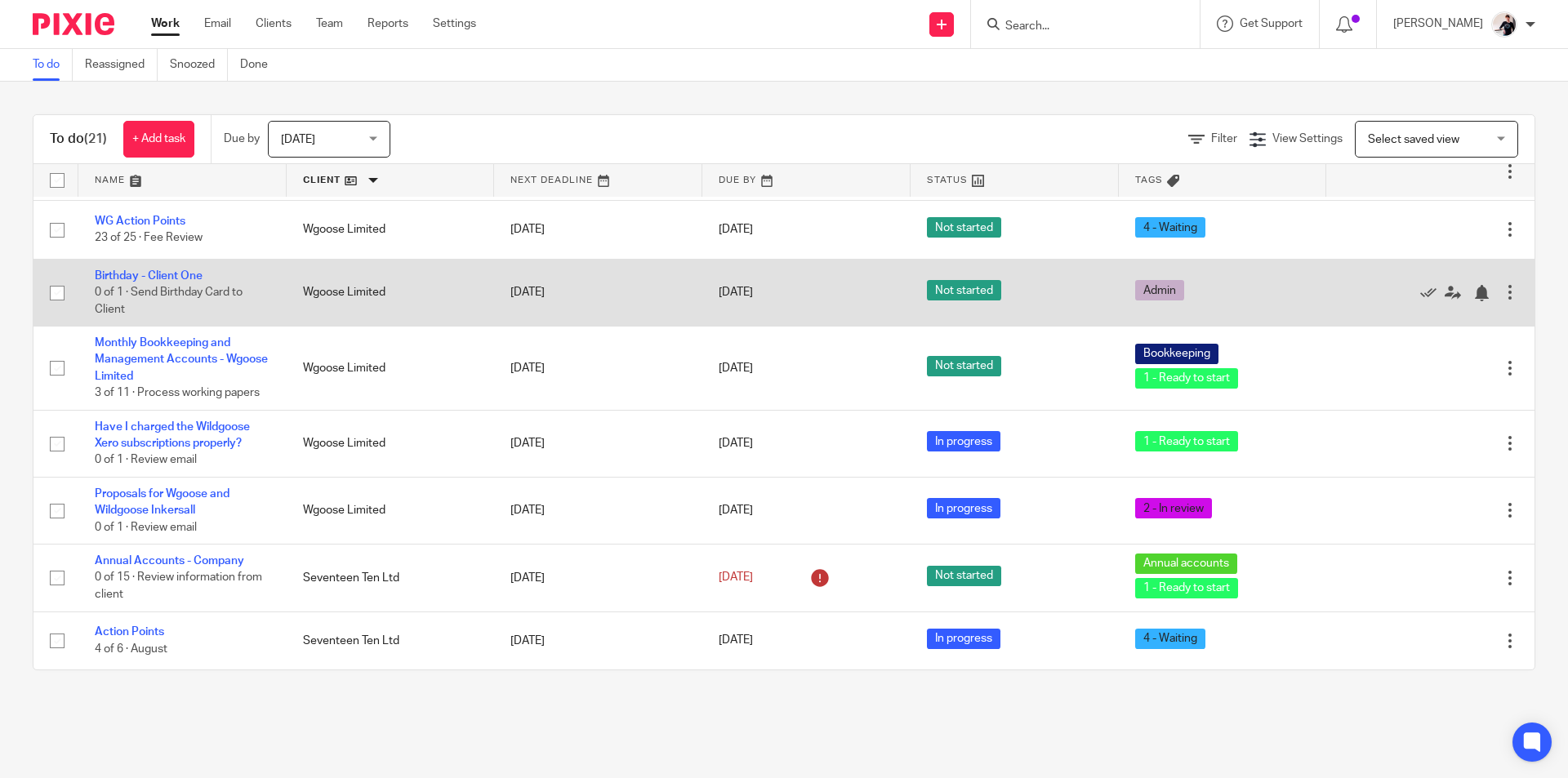
scroll to position [326, 0]
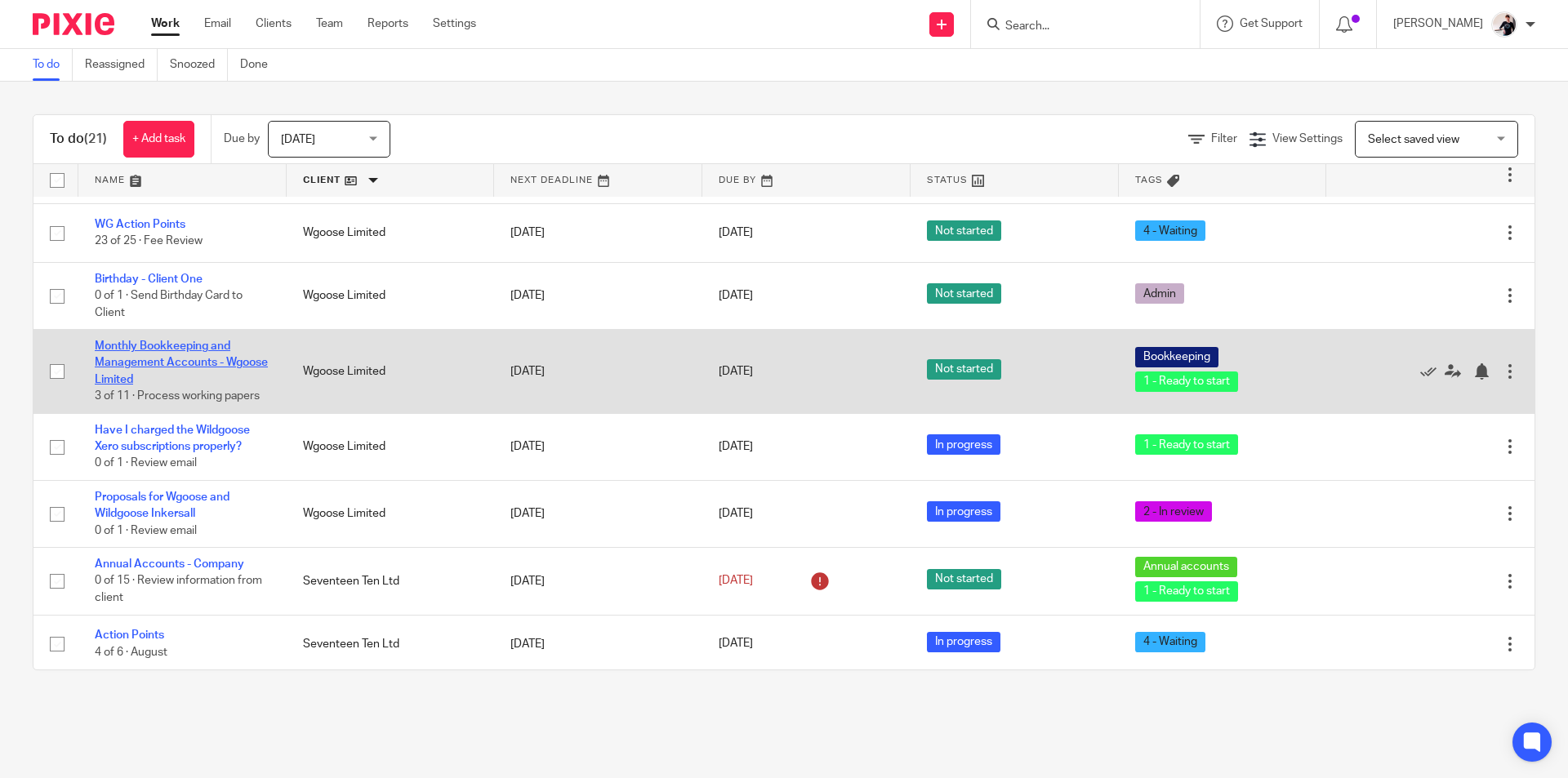
click at [216, 342] on link "Monthly Bookkeeping and Management Accounts - Wgoose Limited" at bounding box center [181, 362] width 173 height 45
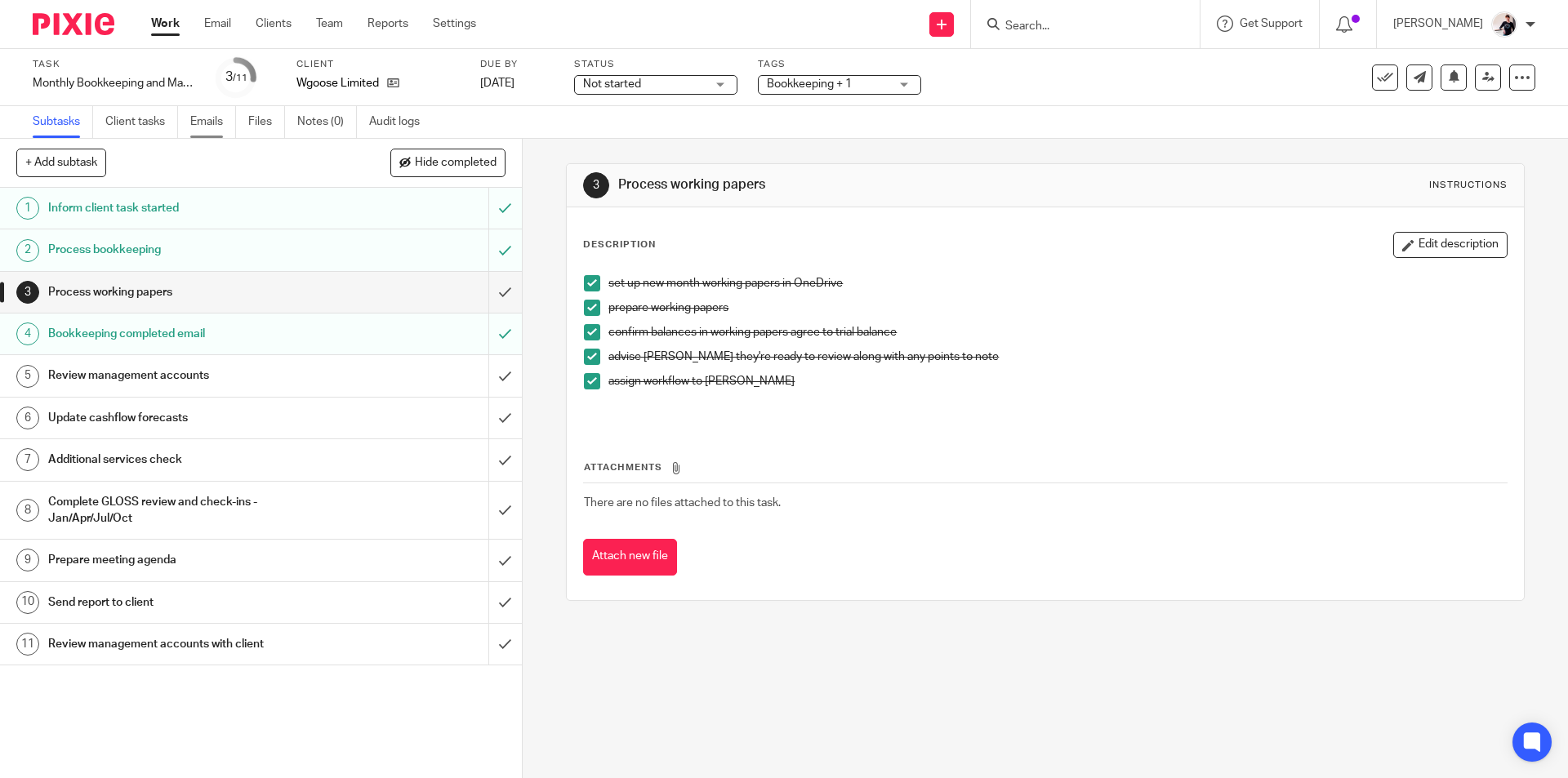
click at [211, 128] on link "Emails" at bounding box center [213, 122] width 46 height 32
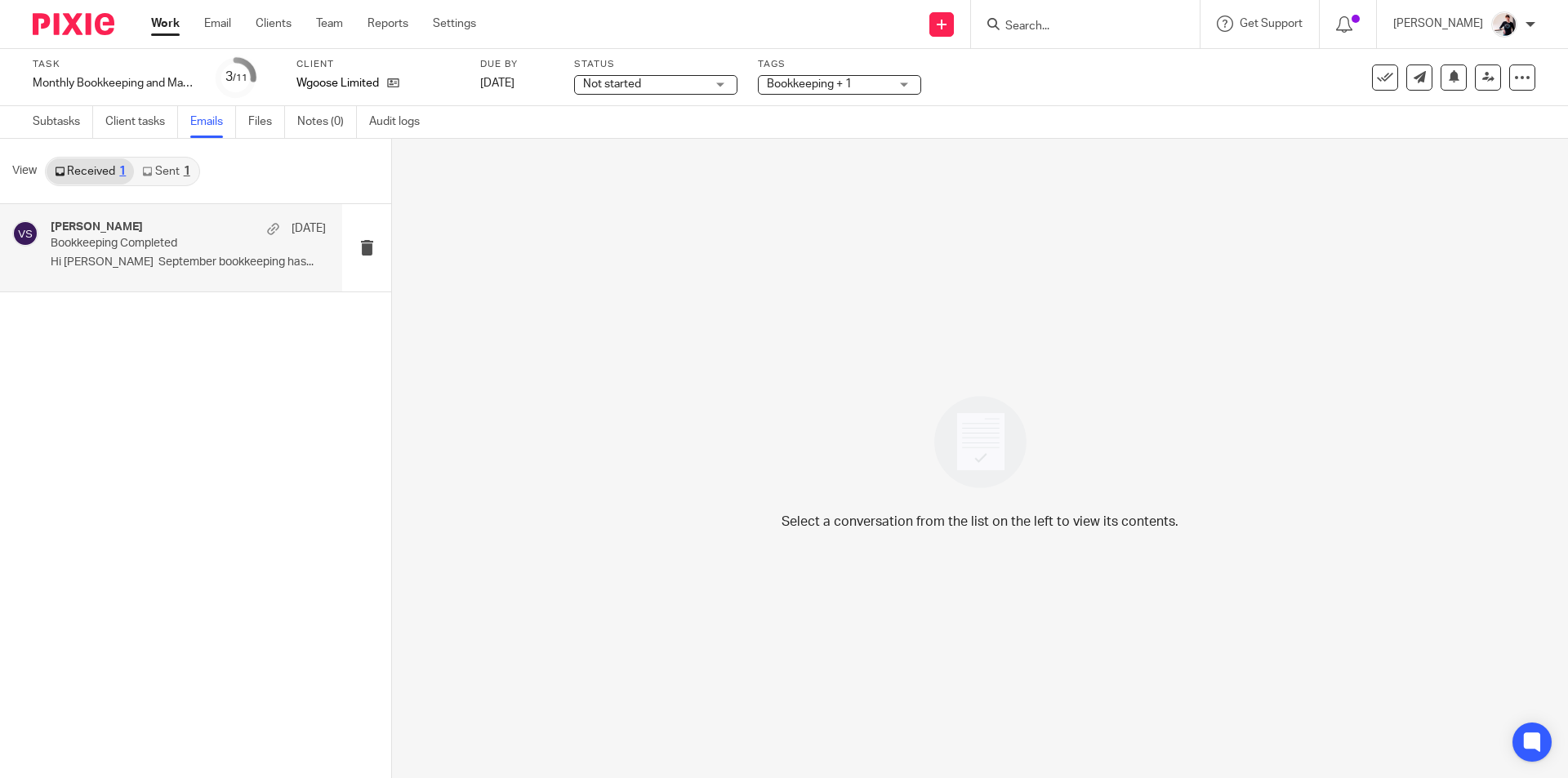
click at [187, 234] on div "[PERSON_NAME] [DATE]" at bounding box center [188, 228] width 275 height 16
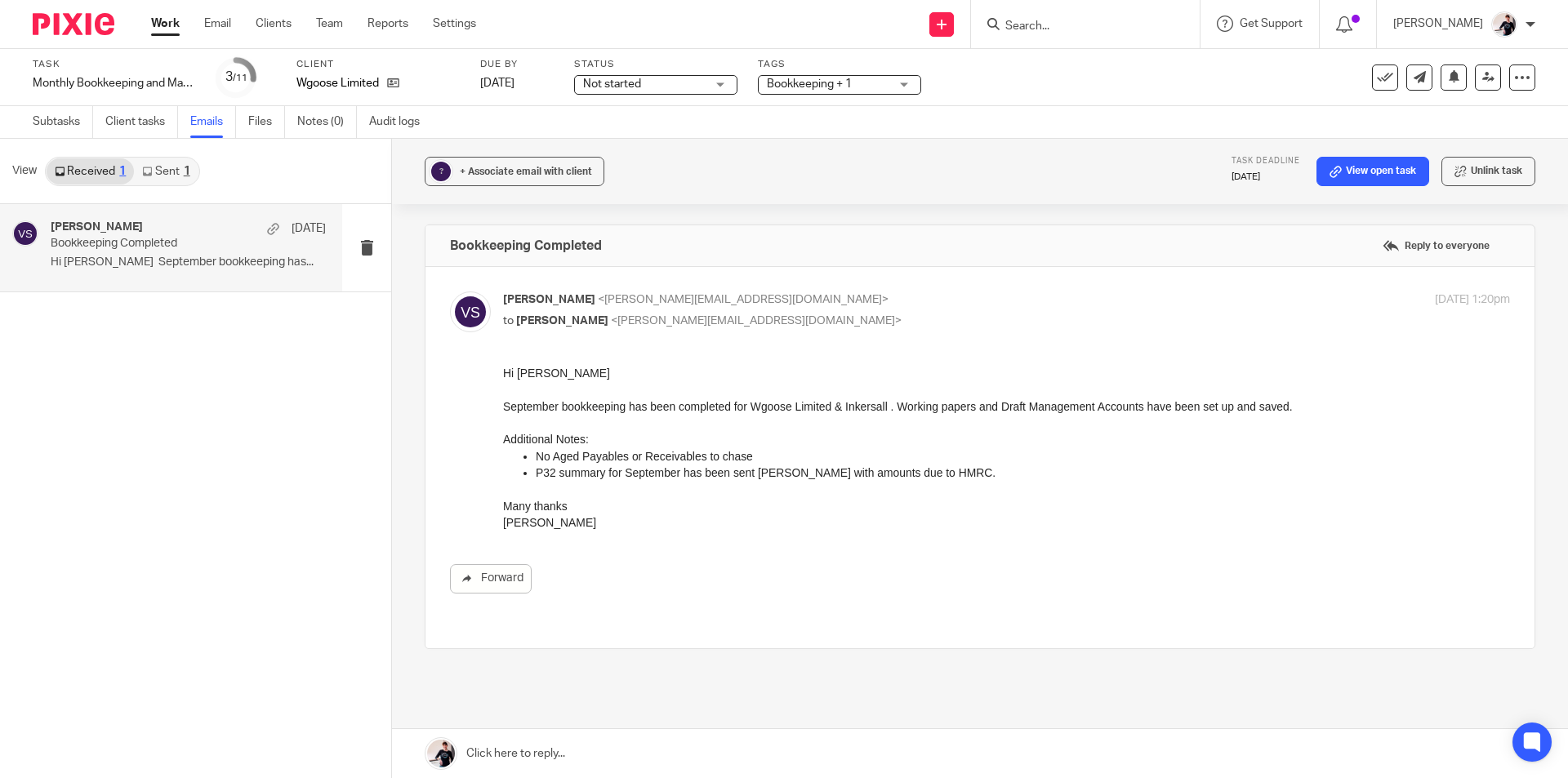
click at [162, 25] on link "Work" at bounding box center [166, 23] width 29 height 16
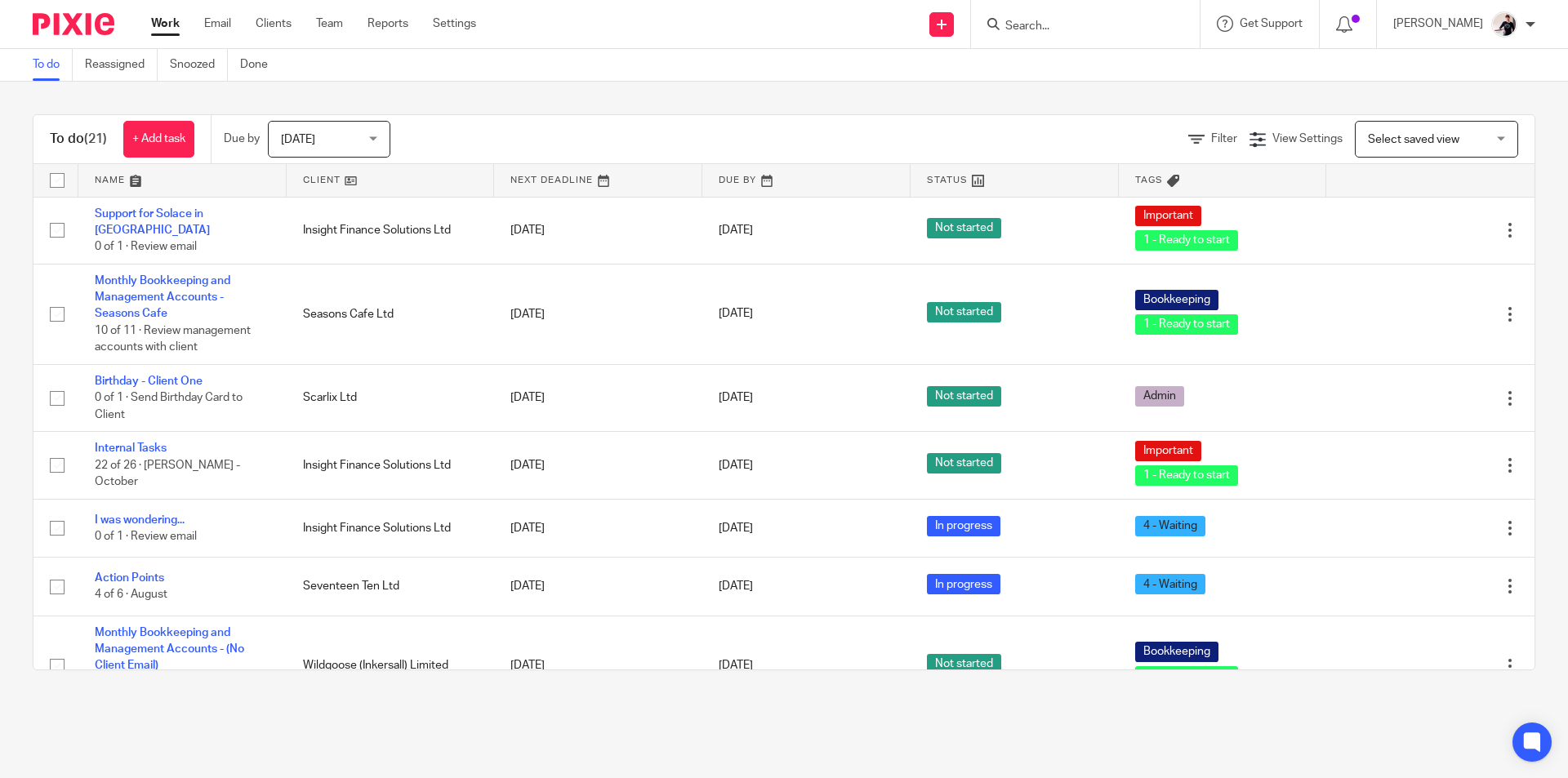
click at [326, 171] on link at bounding box center [391, 180] width 208 height 33
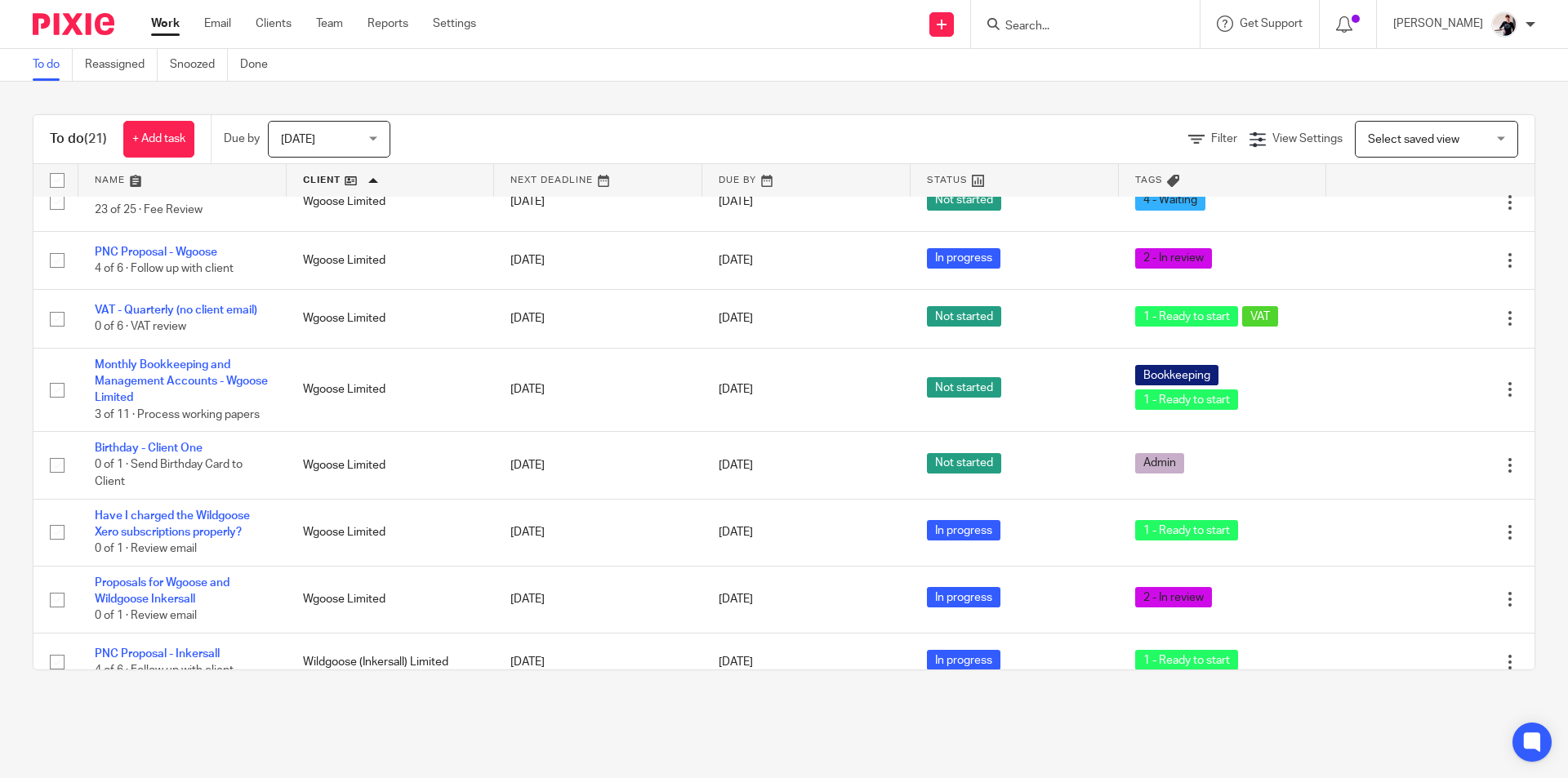
scroll to position [981, 0]
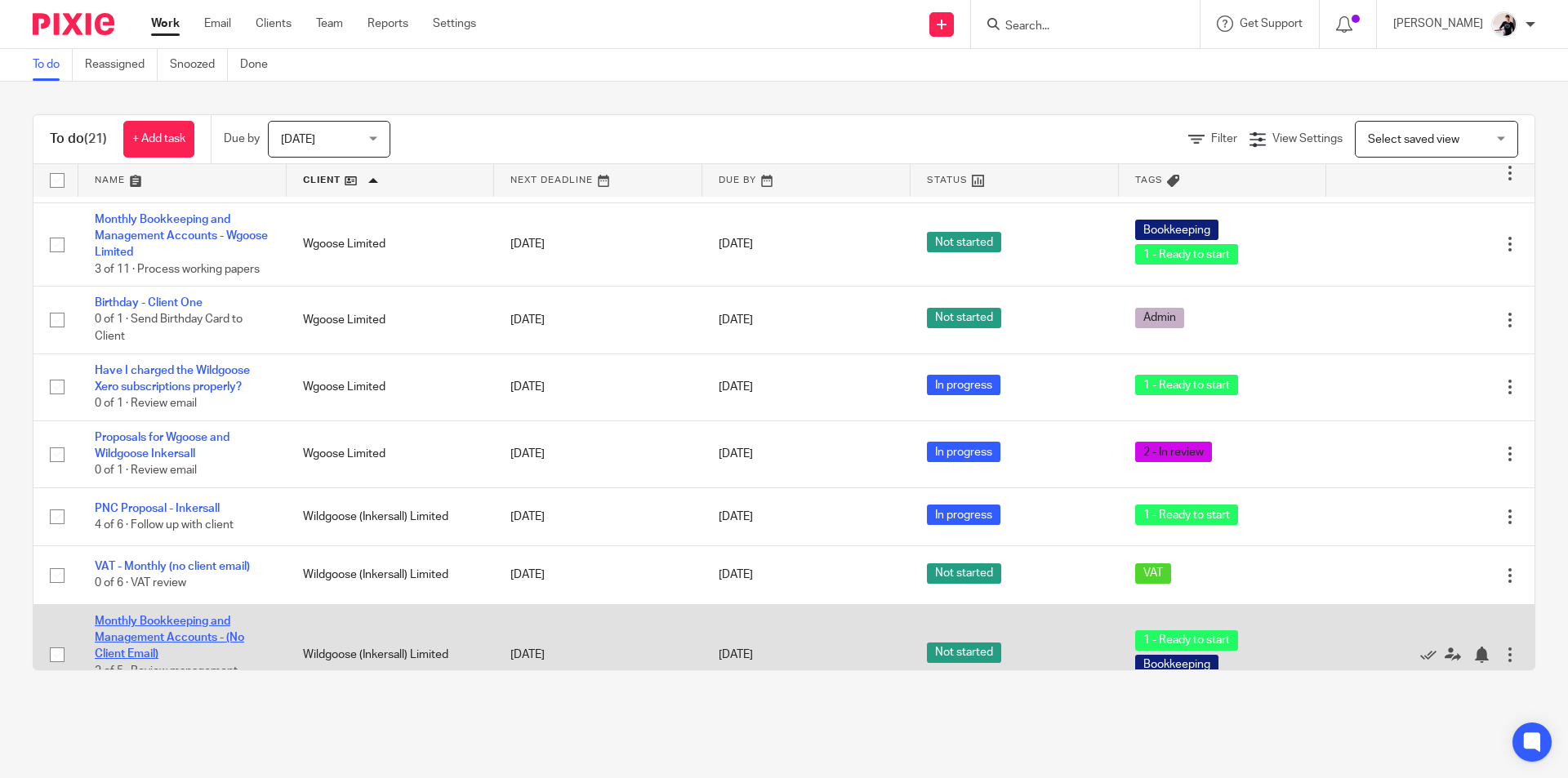
click at [229, 616] on link "Monthly Bookkeeping and Management Accounts - (No Client Email)" at bounding box center [169, 638] width 150 height 45
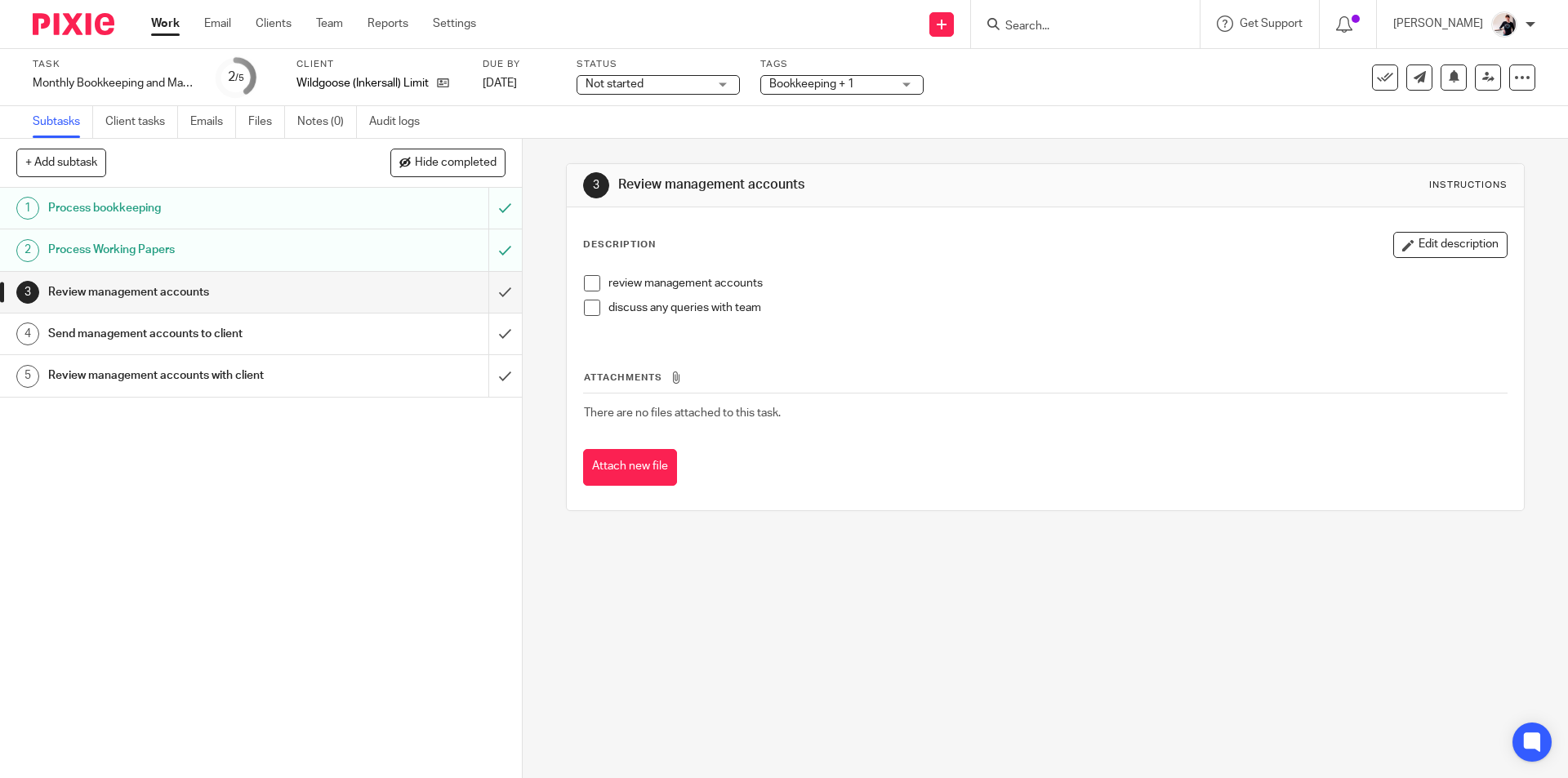
click at [245, 121] on ul "Subtasks Client tasks Emails Files Notes (0) Audit logs" at bounding box center [239, 122] width 411 height 32
click at [256, 121] on link "Files" at bounding box center [266, 122] width 36 height 32
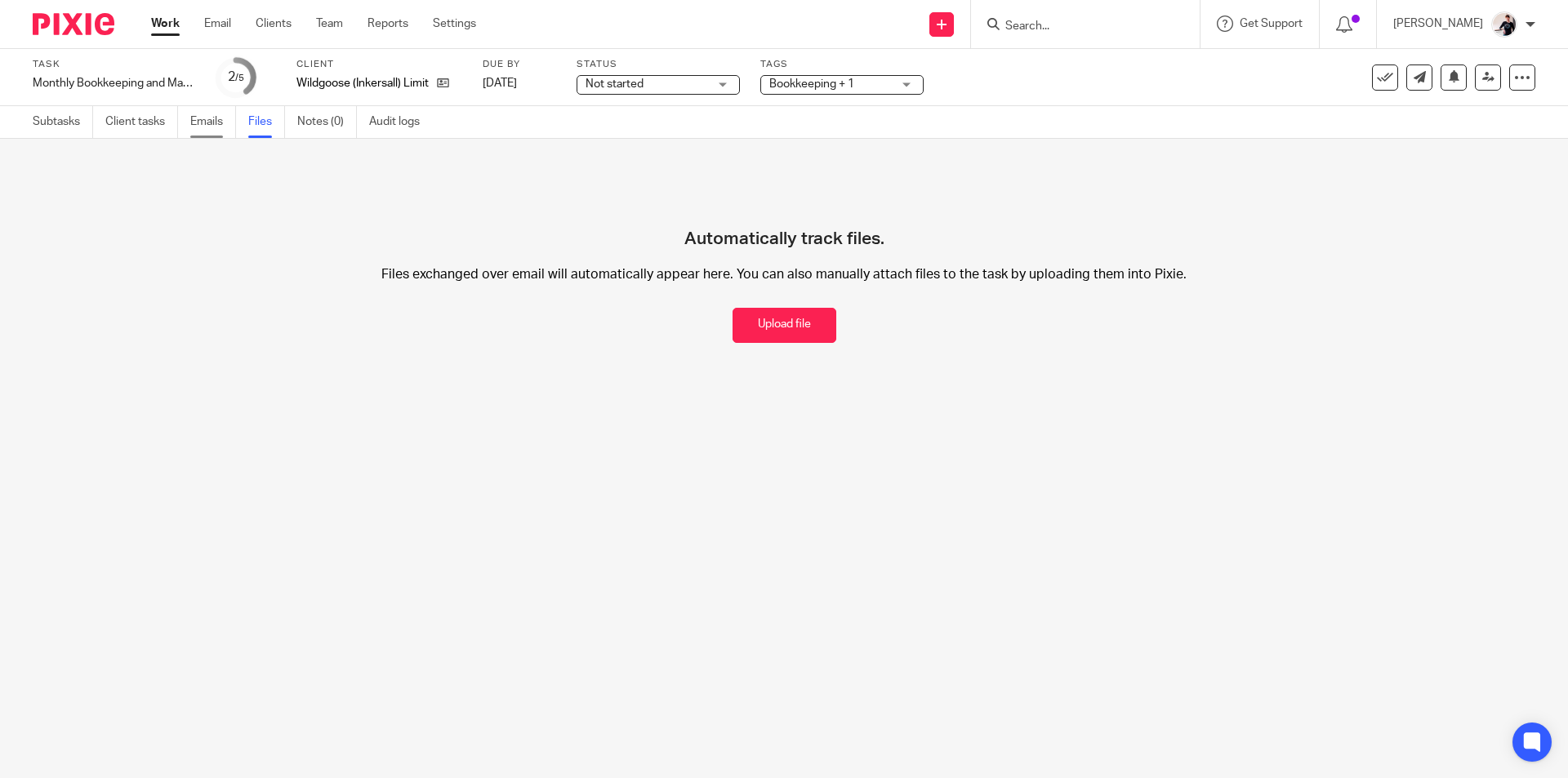
click at [197, 118] on link "Emails" at bounding box center [213, 122] width 46 height 32
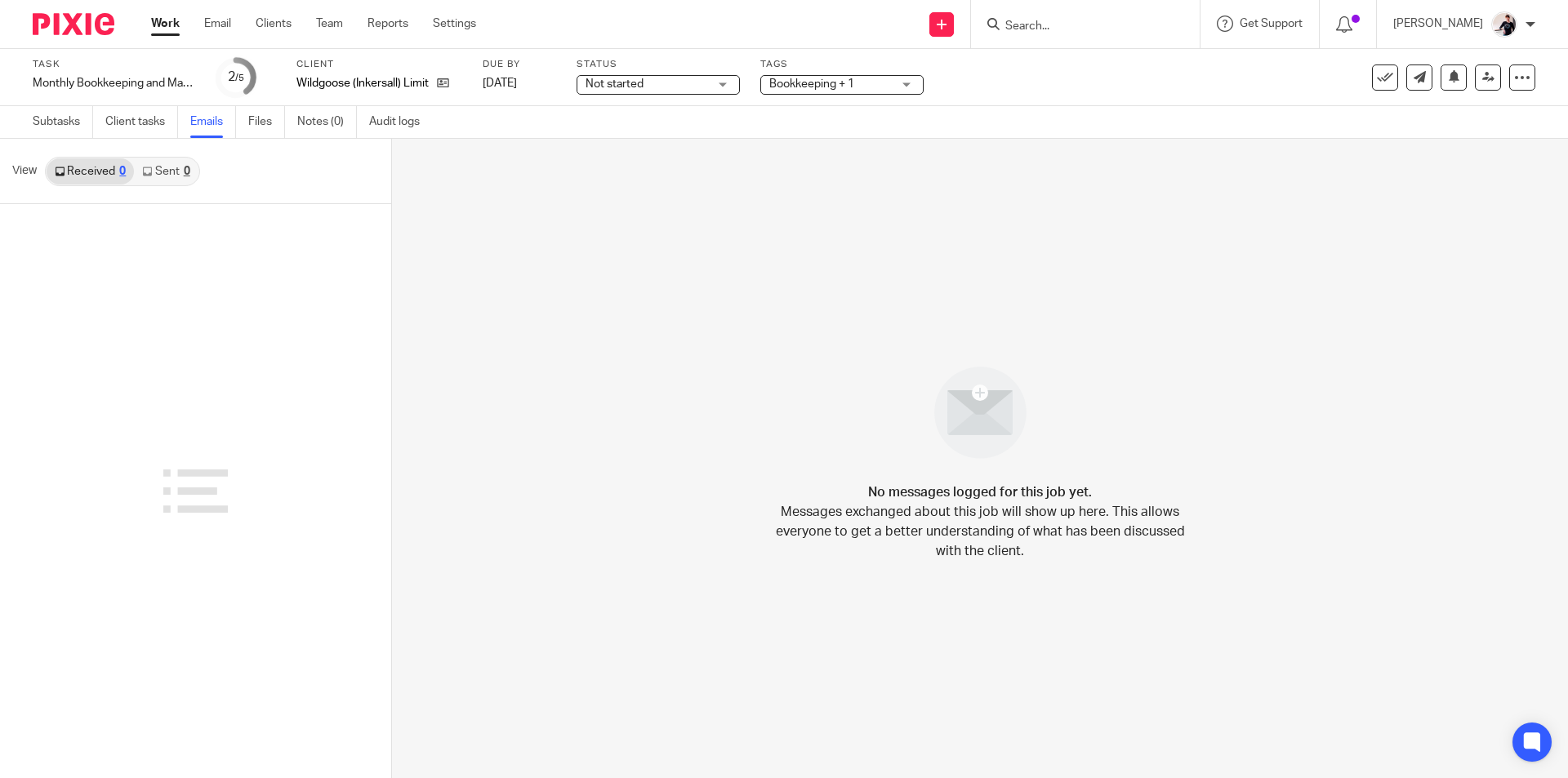
click at [96, 174] on link "Received 0" at bounding box center [90, 171] width 87 height 26
click at [41, 122] on link "Subtasks" at bounding box center [63, 122] width 60 height 32
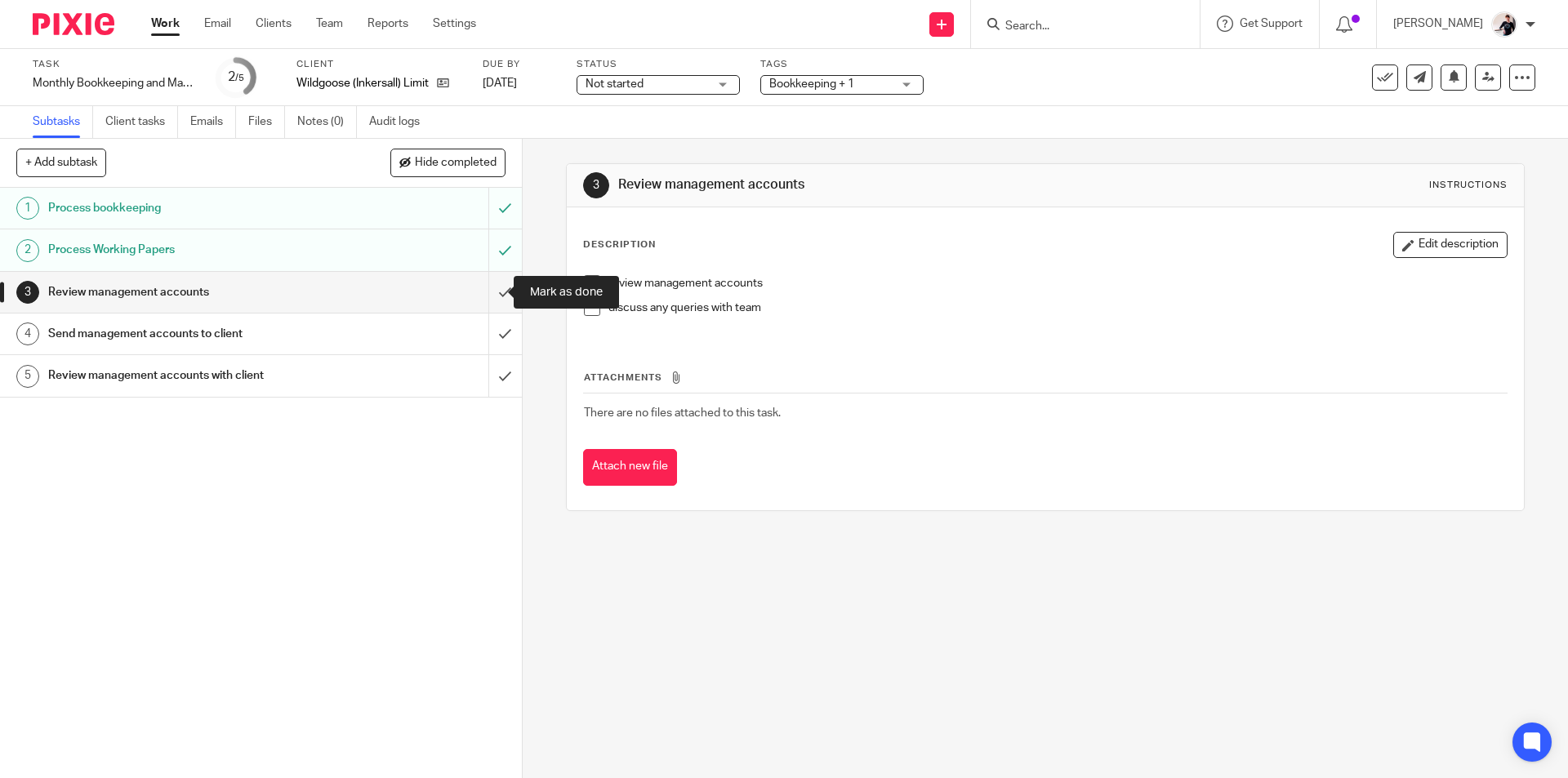
drag, startPoint x: 485, startPoint y: 285, endPoint x: 355, endPoint y: 271, distance: 130.8
click at [485, 285] on input "submit" at bounding box center [261, 292] width 522 height 41
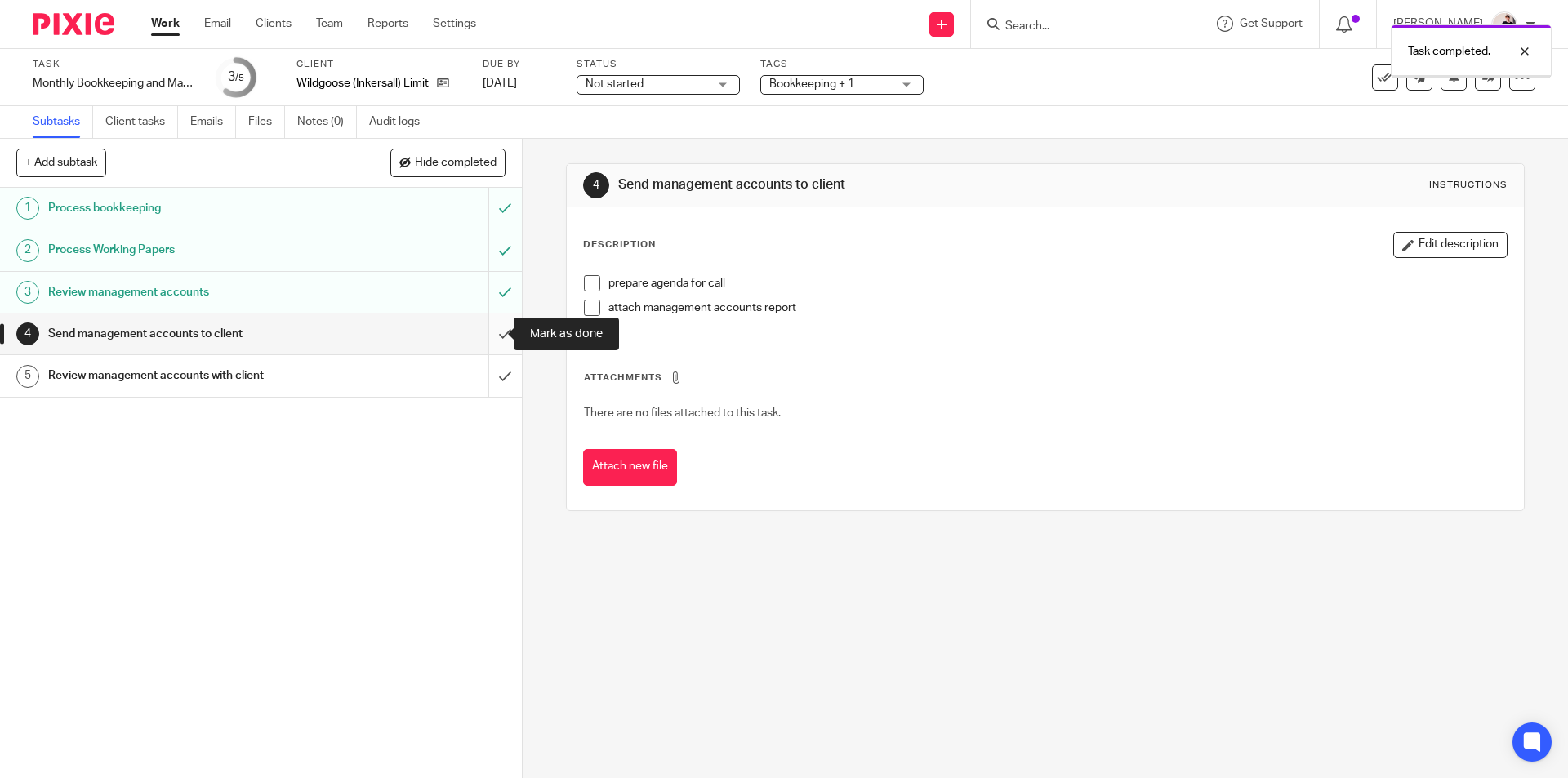
click at [497, 331] on input "submit" at bounding box center [261, 334] width 522 height 41
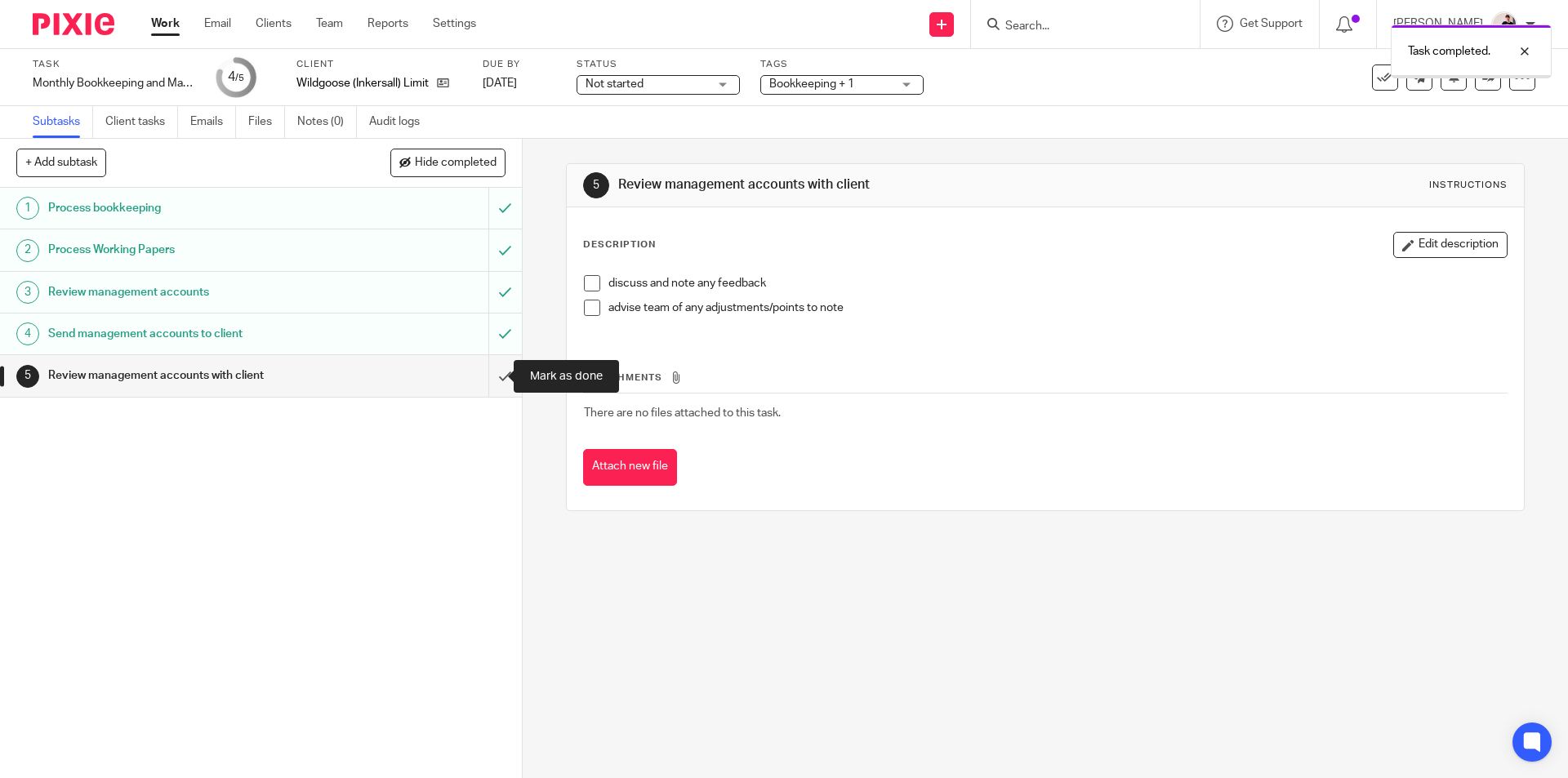
click at [476, 376] on input "submit" at bounding box center [261, 375] width 522 height 41
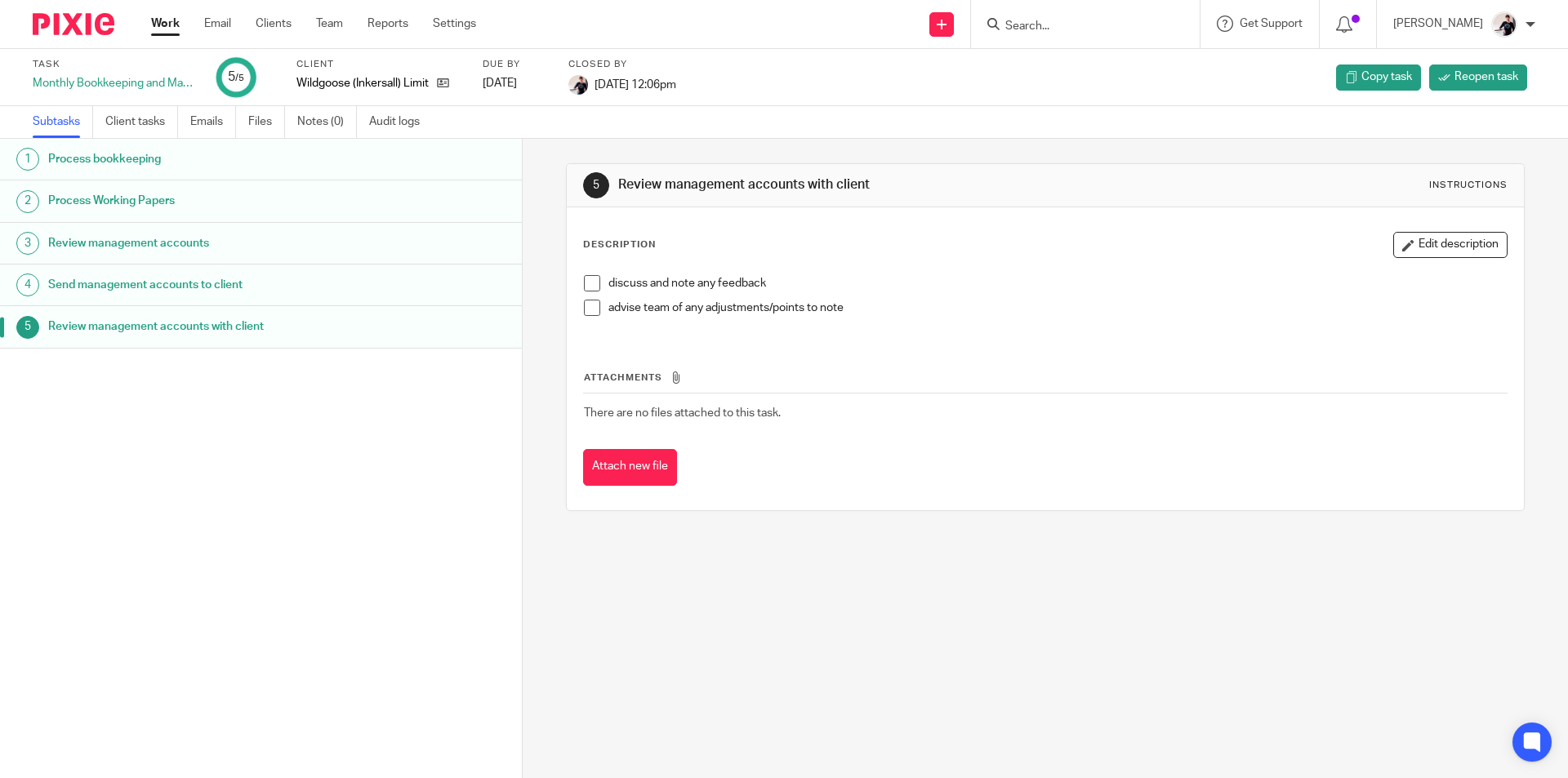
click at [170, 26] on link "Work" at bounding box center [166, 23] width 29 height 16
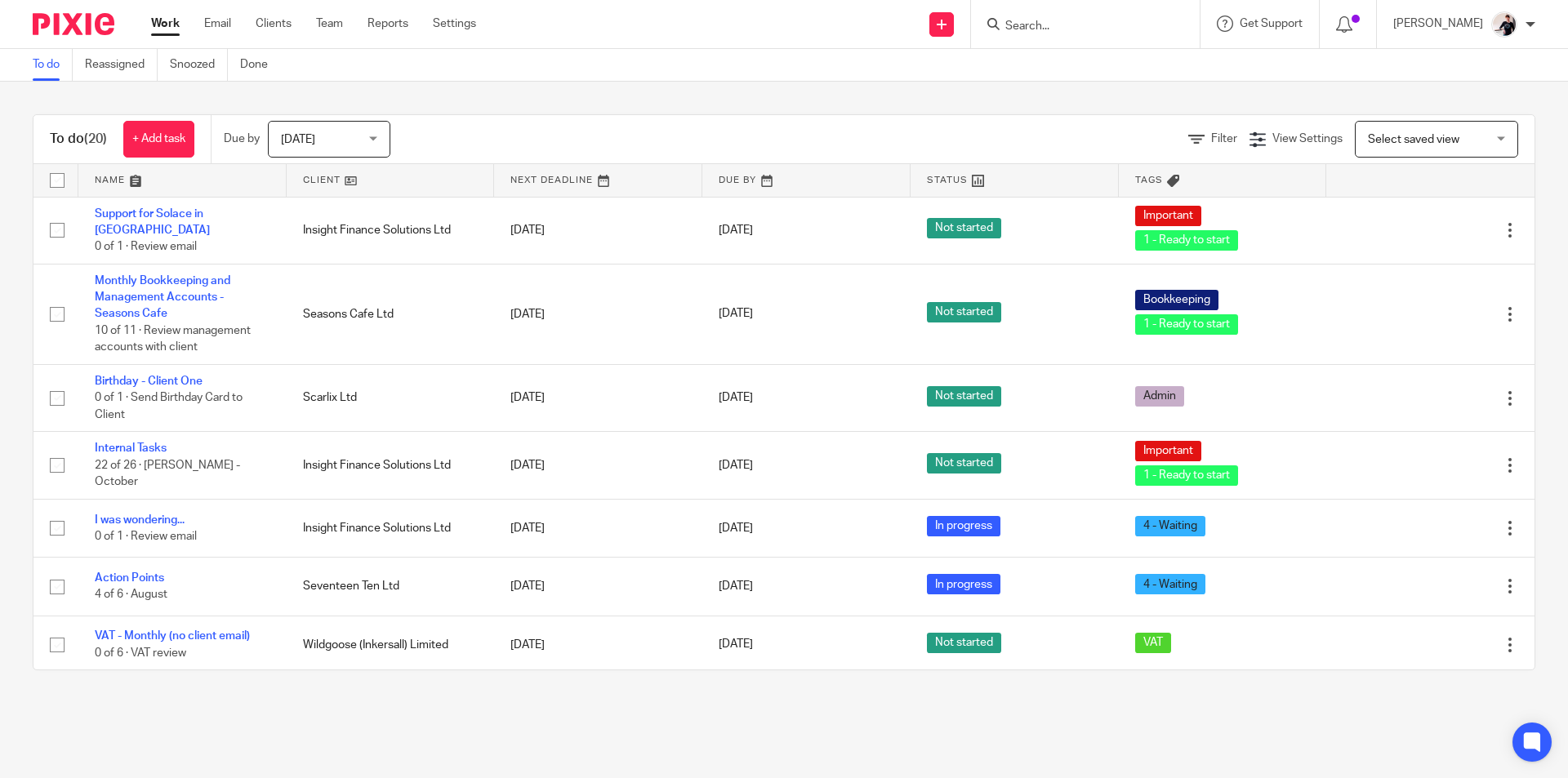
click at [335, 174] on link at bounding box center [391, 180] width 208 height 33
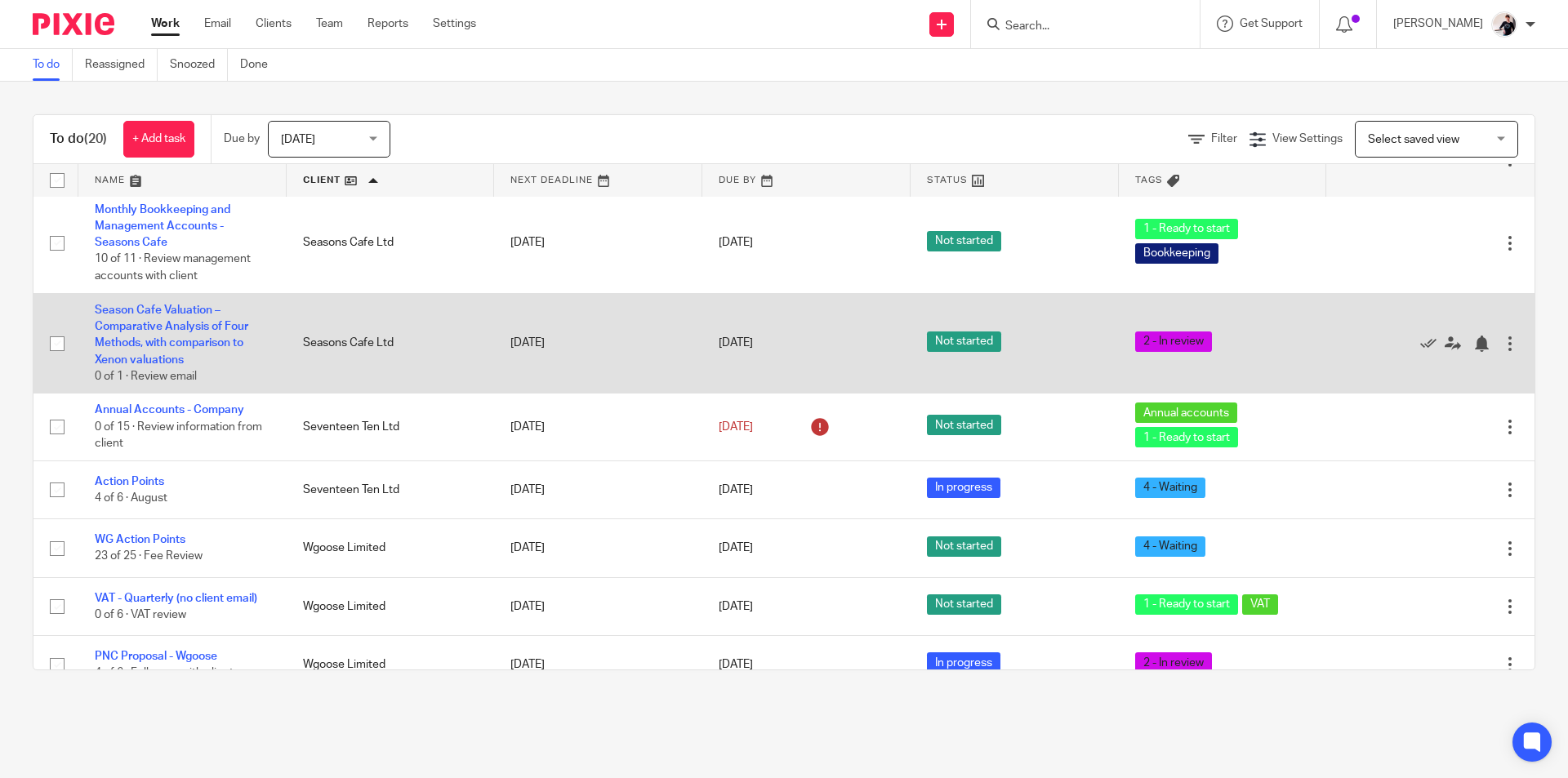
scroll to position [880, 0]
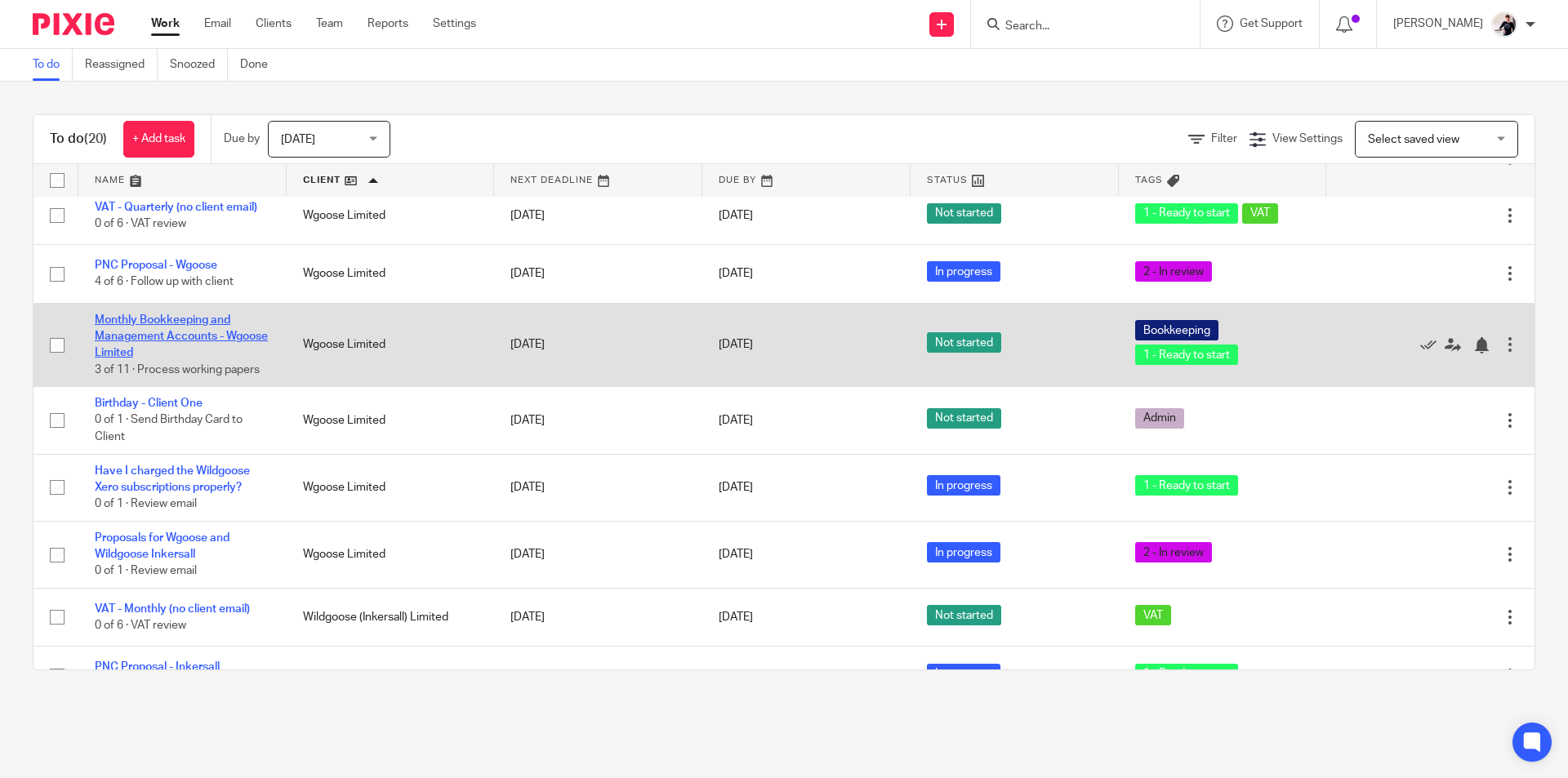
click at [187, 314] on link "Monthly Bookkeeping and Management Accounts - Wgoose Limited" at bounding box center [181, 336] width 173 height 45
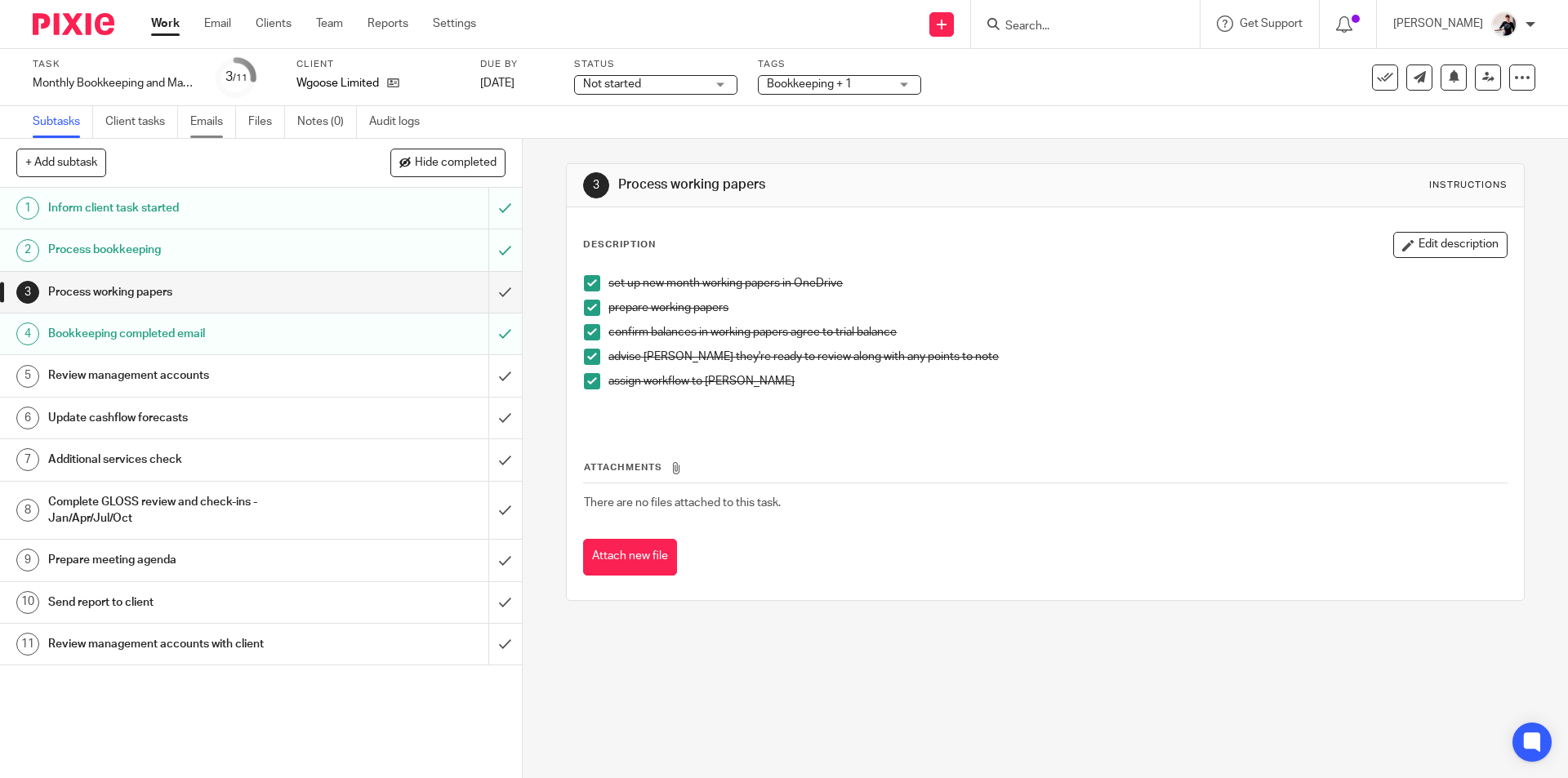
click at [214, 125] on link "Emails" at bounding box center [213, 122] width 46 height 32
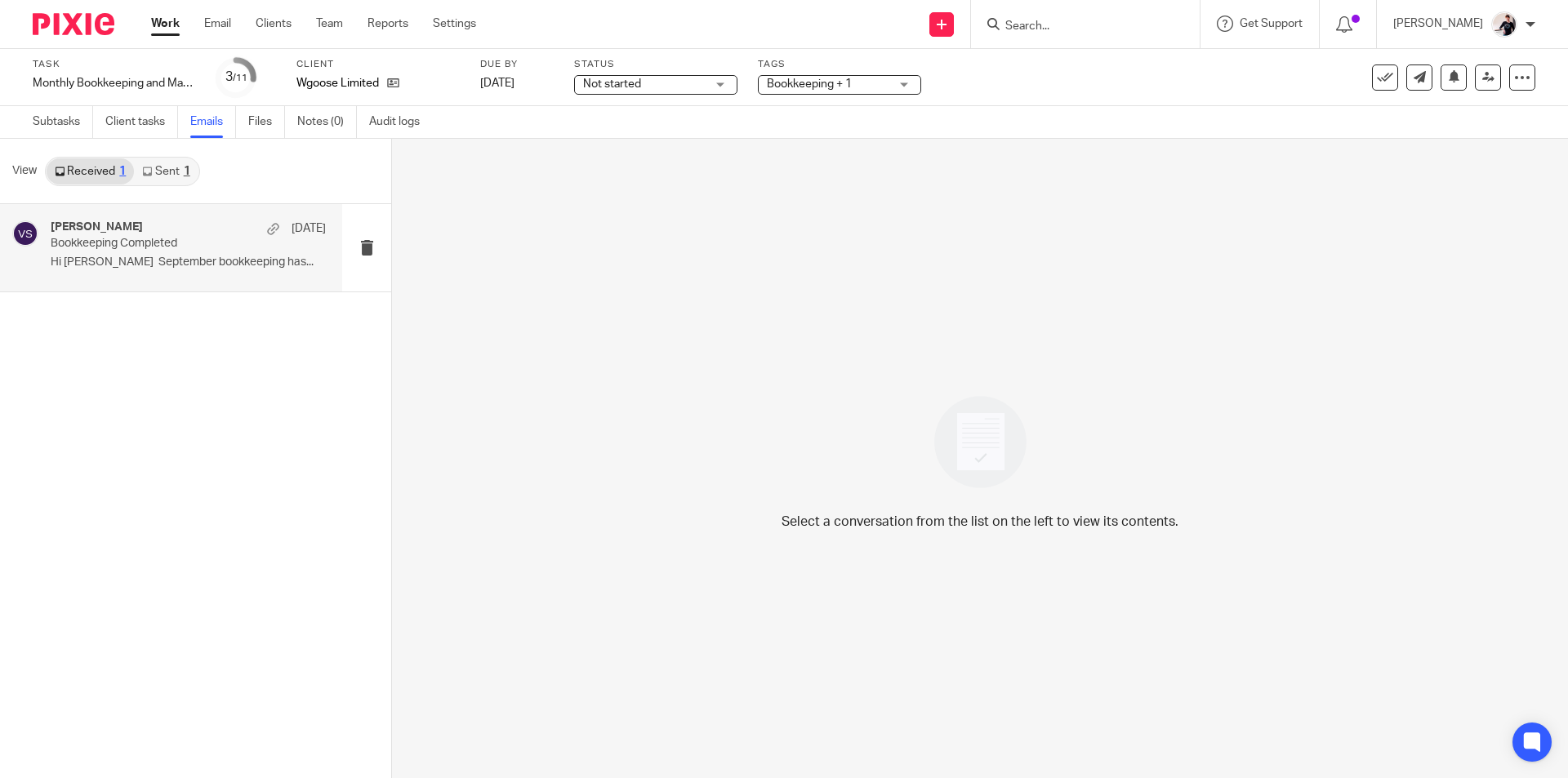
click at [195, 227] on div "[PERSON_NAME] [DATE]" at bounding box center [188, 228] width 275 height 16
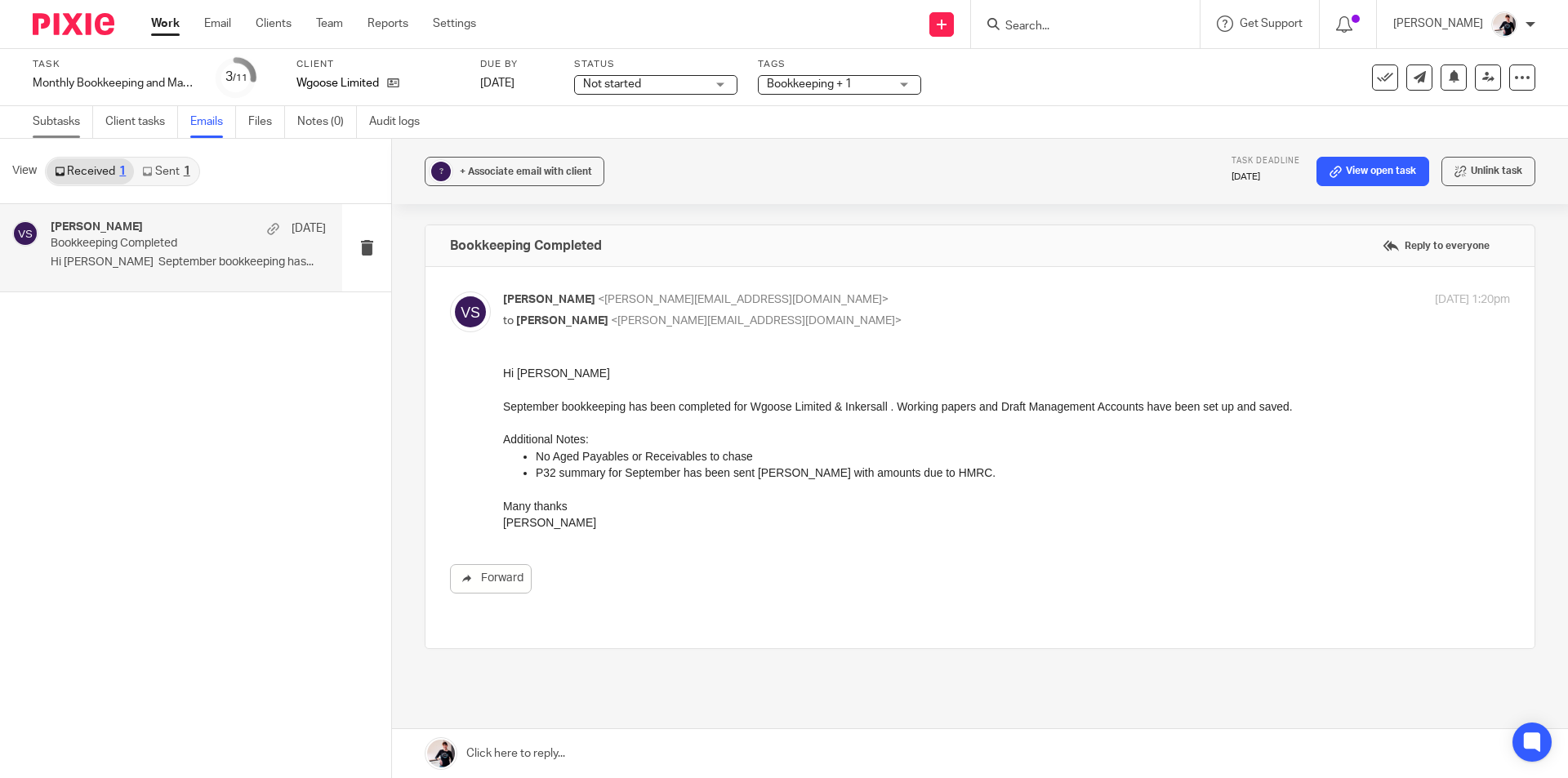
click at [63, 123] on link "Subtasks" at bounding box center [63, 122] width 60 height 32
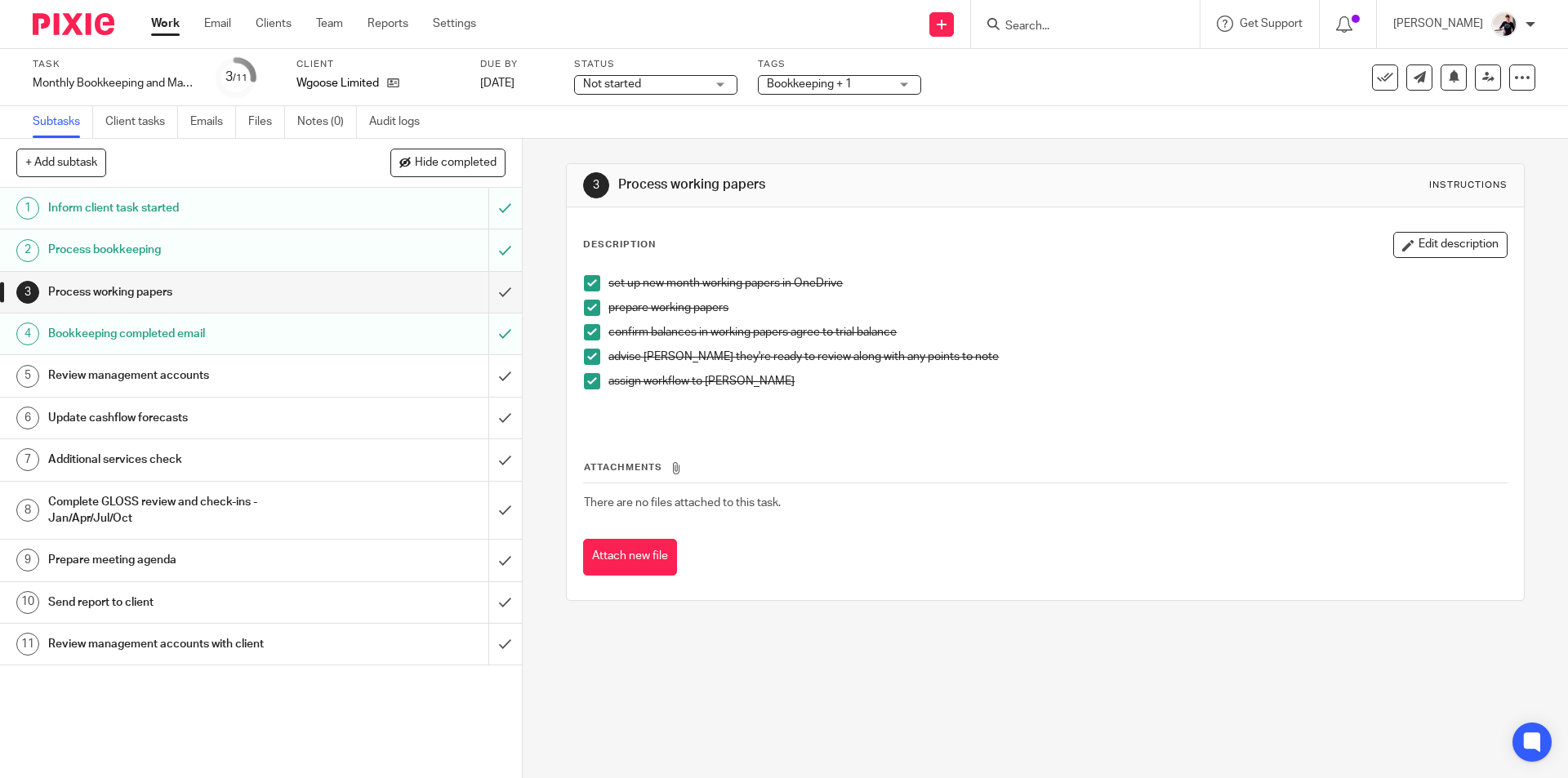
click at [218, 612] on h1 "Send report to client" at bounding box center [190, 602] width 283 height 25
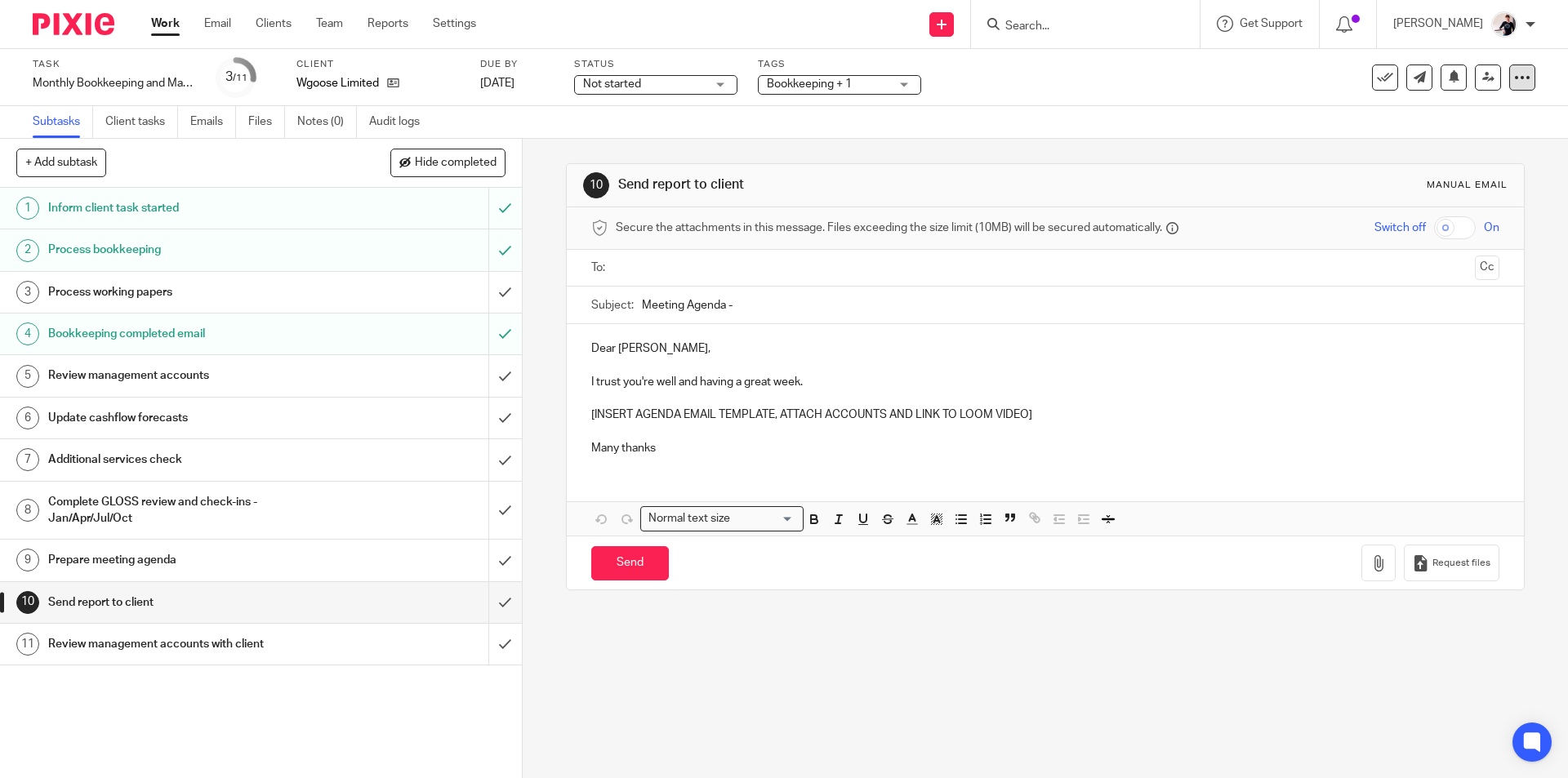
click at [1516, 81] on icon at bounding box center [1521, 77] width 16 height 16
click at [668, 443] on p "Many thanks" at bounding box center [1045, 447] width 907 height 16
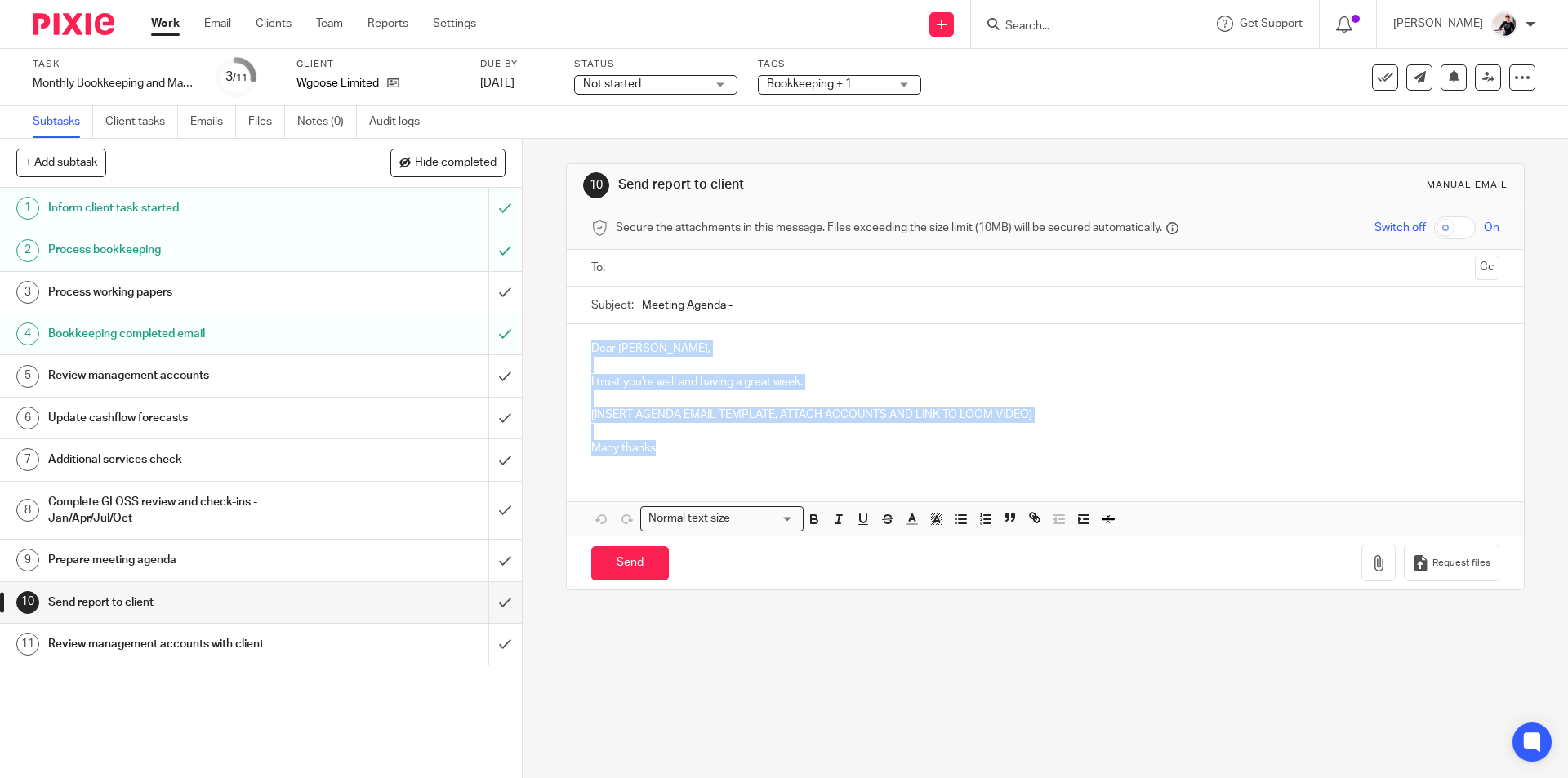
drag, startPoint x: 663, startPoint y: 448, endPoint x: 537, endPoint y: 331, distance: 171.9
click at [537, 331] on div "10 Send report to client Manual email Secure the attachments in this message. F…" at bounding box center [1045, 457] width 1045 height 638
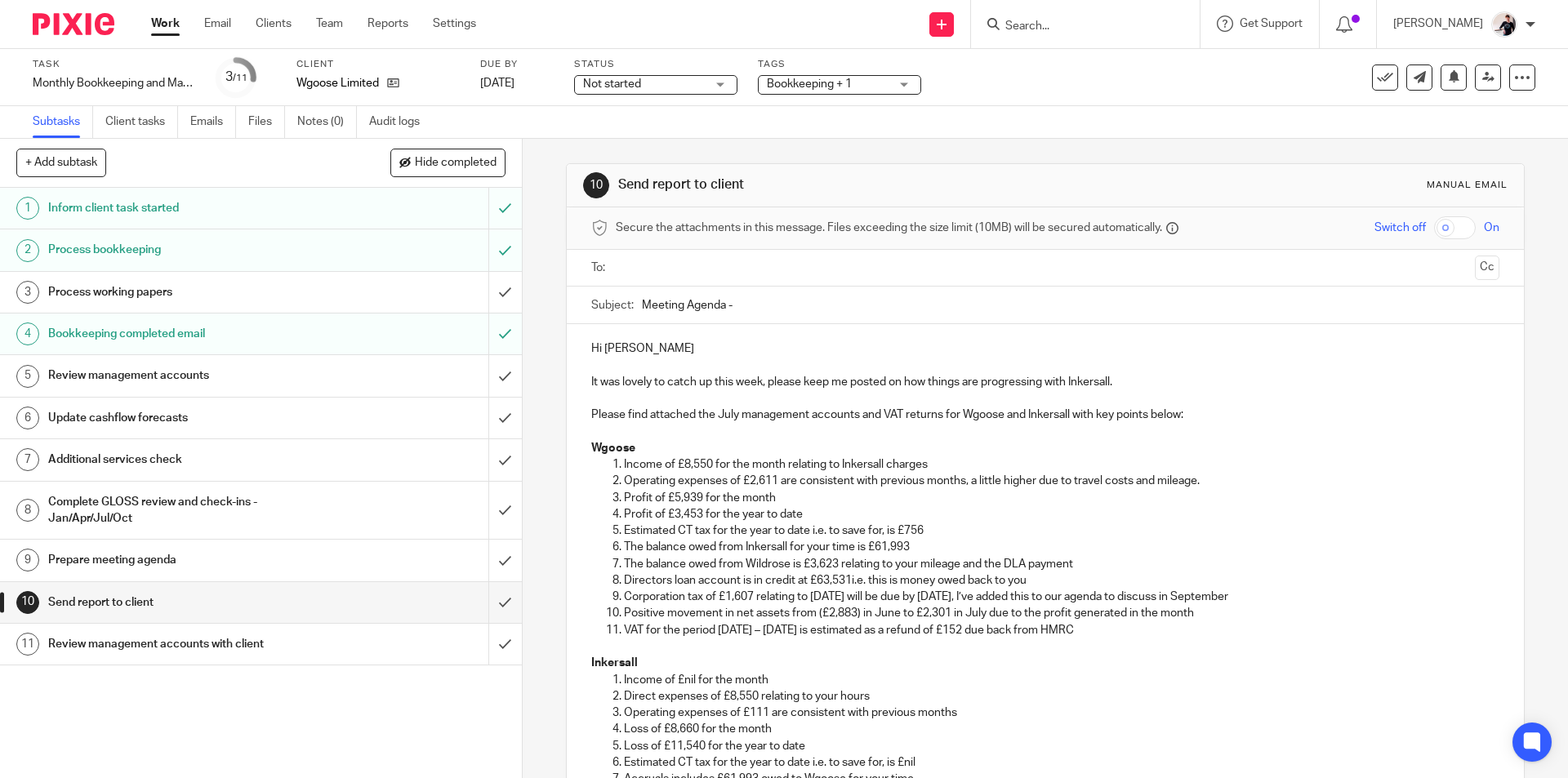
click at [752, 303] on input "Meeting Agenda -" at bounding box center [1070, 304] width 856 height 36
type input "M"
type input "September Management Accounts"
click at [961, 371] on p at bounding box center [1045, 364] width 907 height 16
click at [1107, 380] on p "It was lovely to catch up this week, please keep me posted on how things are pr…" at bounding box center [1045, 381] width 907 height 16
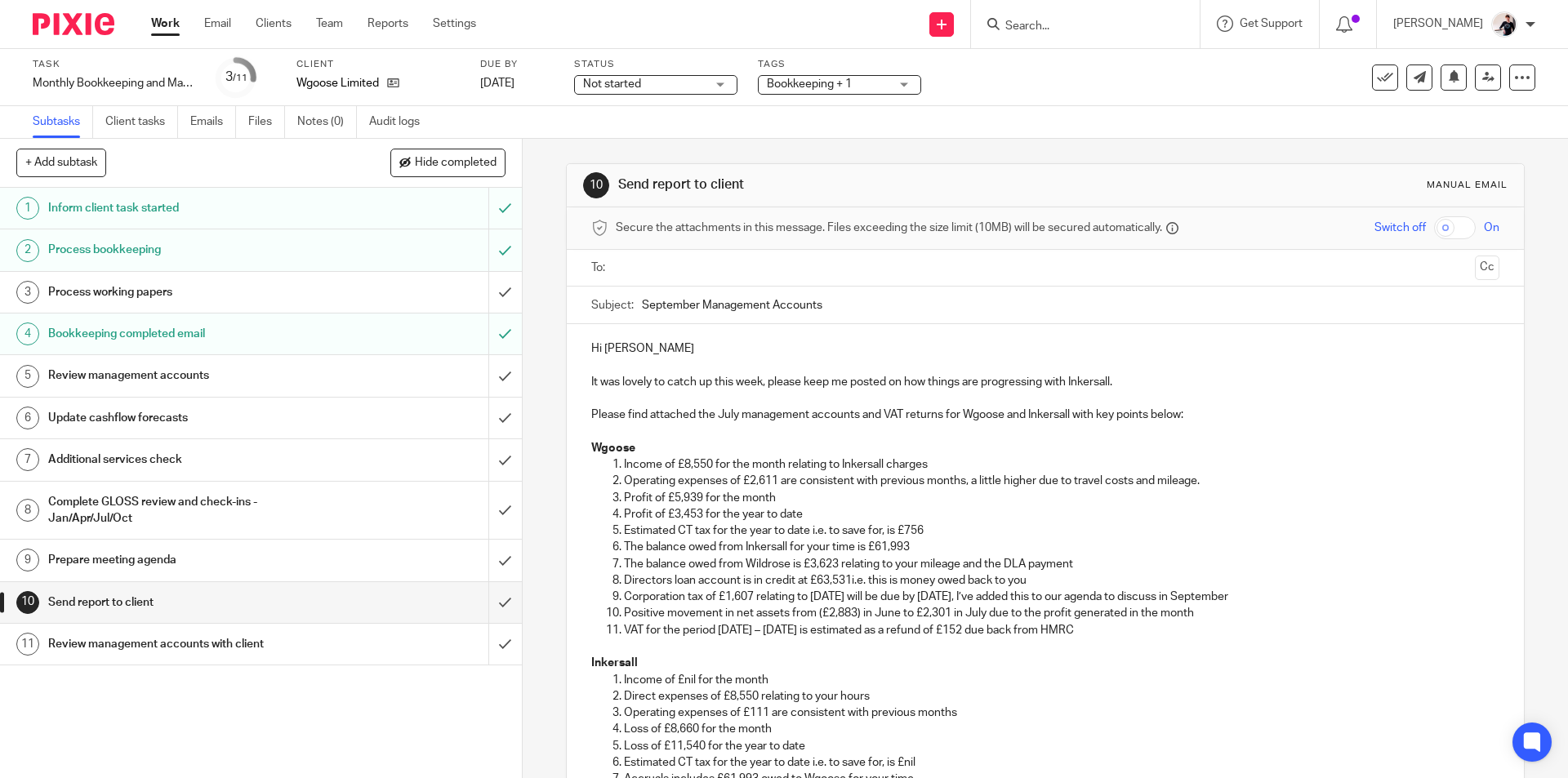
click at [657, 350] on p "Hi Jonathan" at bounding box center [1045, 348] width 907 height 16
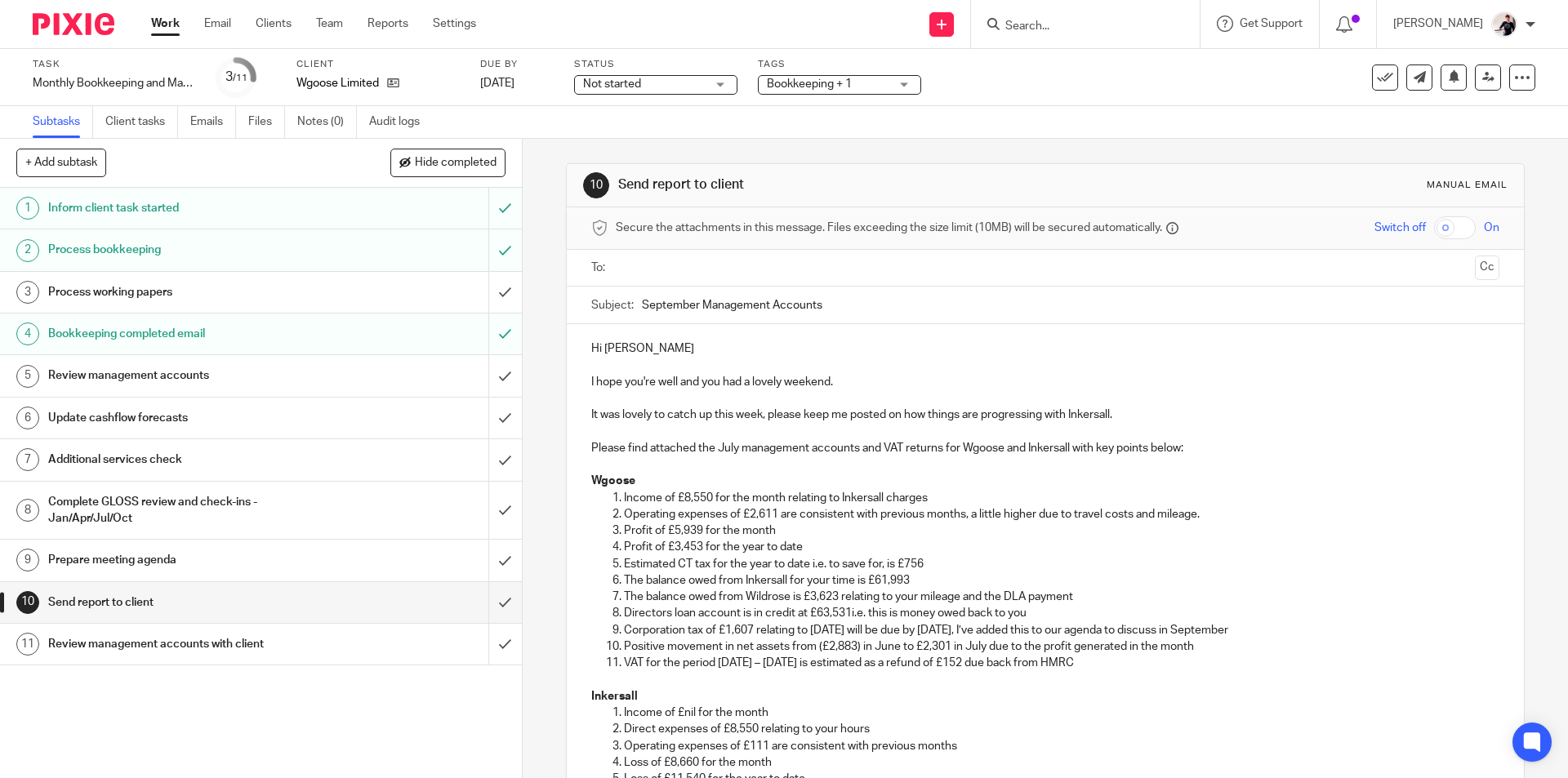
click at [902, 413] on p "It was lovely to catch up this week, please keep me posted on how things are pr…" at bounding box center [1045, 414] width 907 height 16
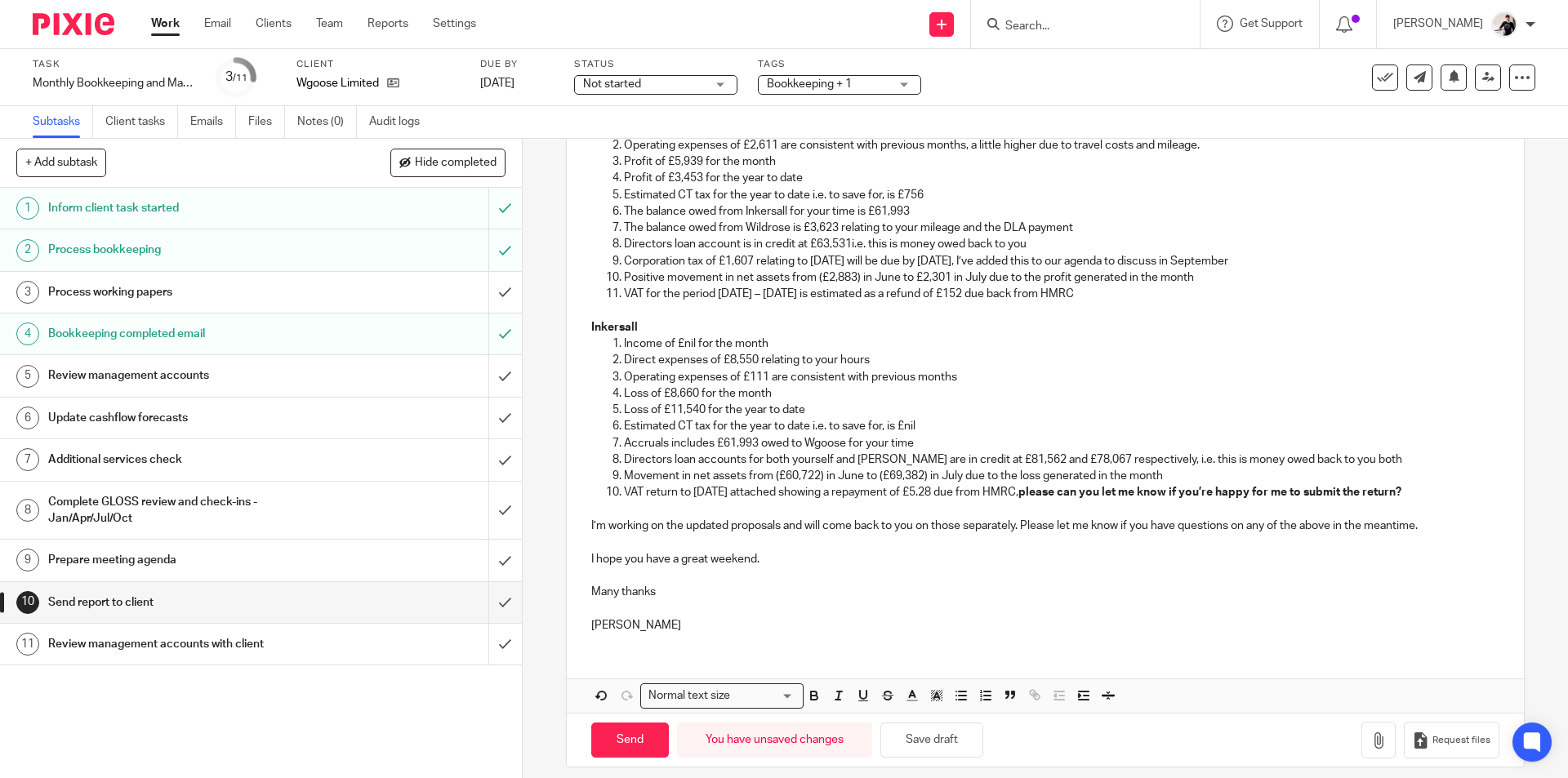
scroll to position [383, 0]
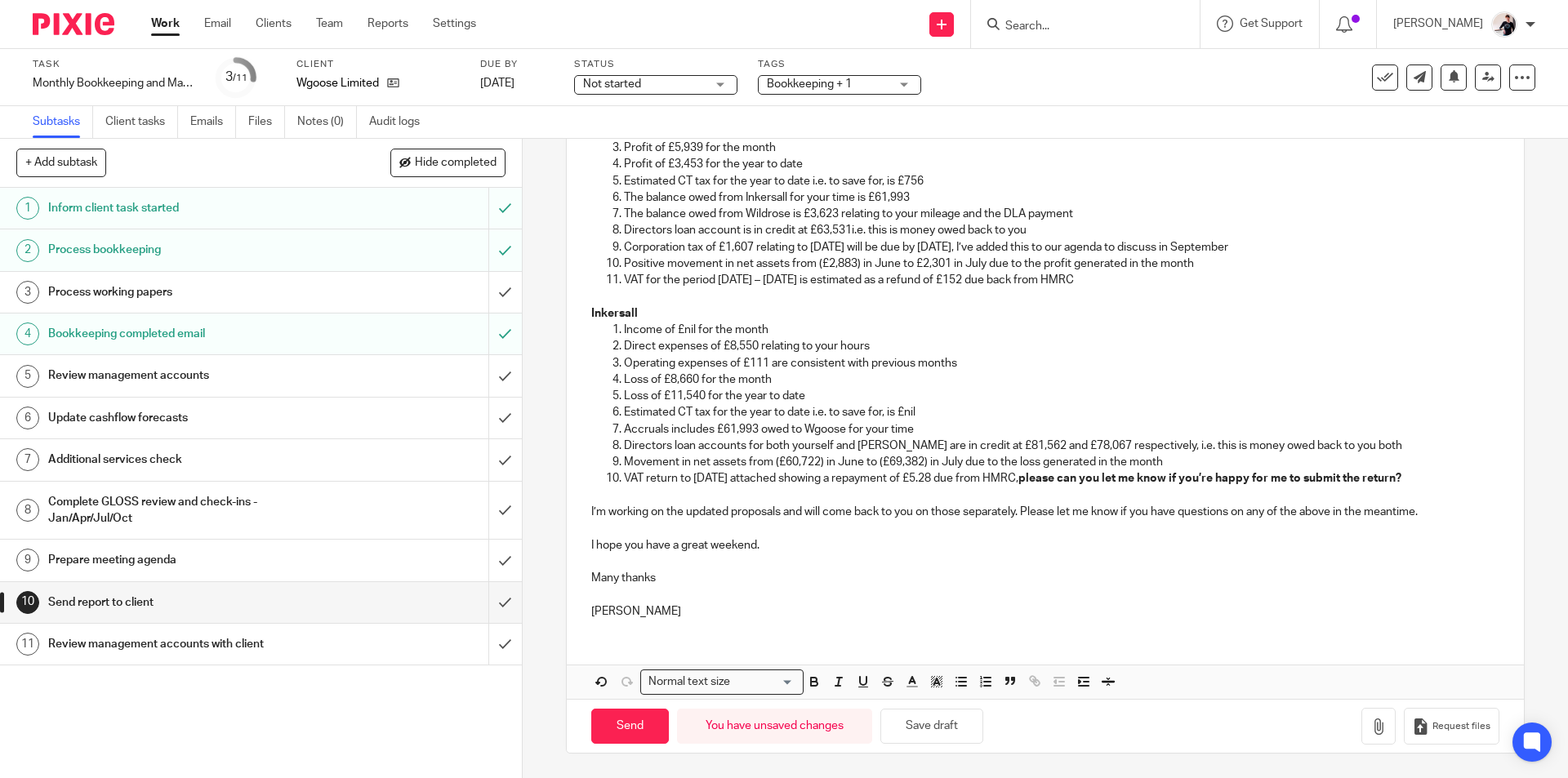
drag, startPoint x: 691, startPoint y: 604, endPoint x: 685, endPoint y: 612, distance: 10.0
click at [691, 604] on p "Helen" at bounding box center [1045, 611] width 907 height 16
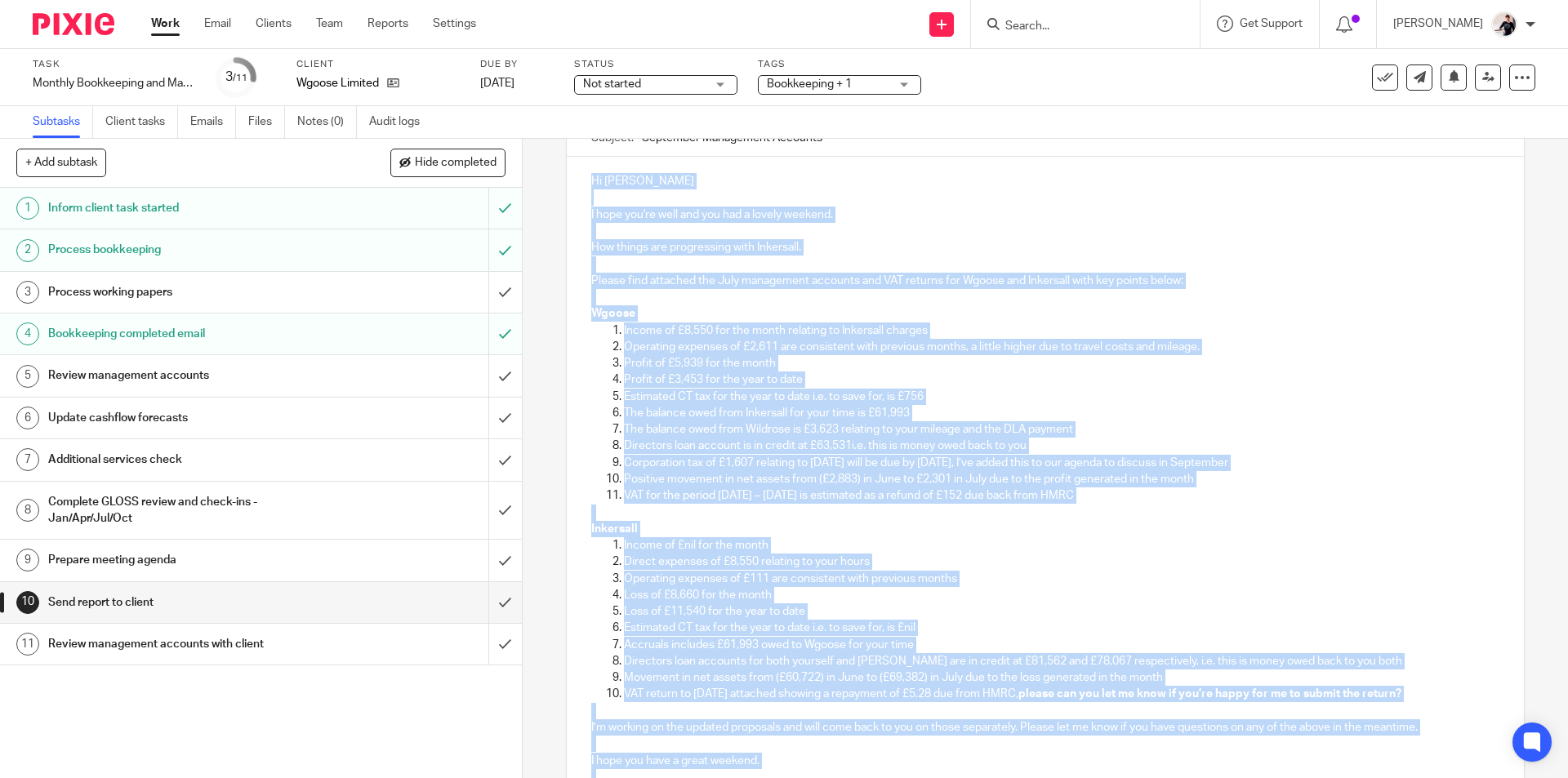
scroll to position [0, 0]
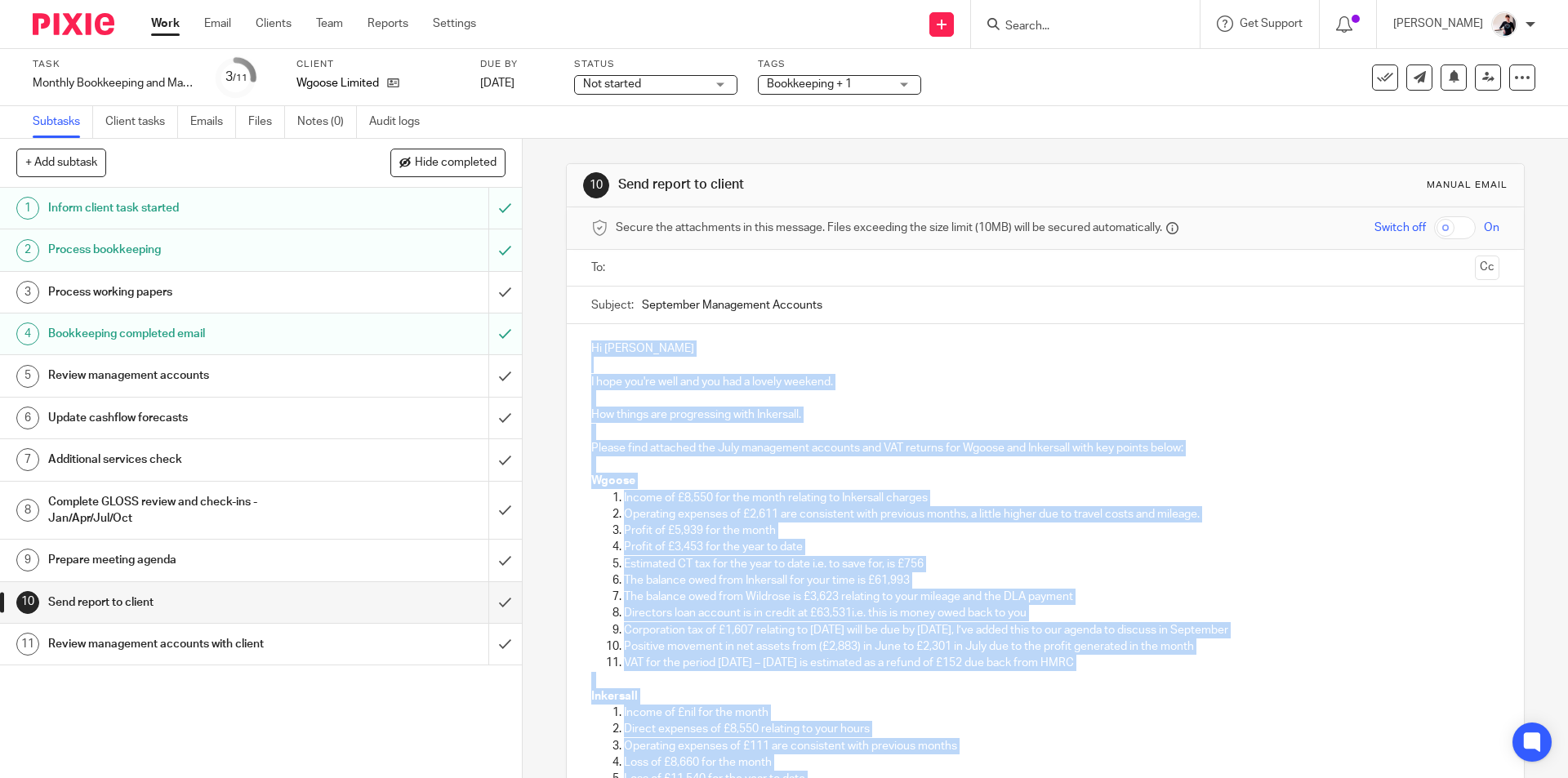
drag, startPoint x: 629, startPoint y: 611, endPoint x: 576, endPoint y: 346, distance: 270.2
click at [576, 346] on div "Hi Jonathan I hope you're well and you had a lovely weekend. How things are pro…" at bounding box center [1045, 669] width 956 height 690
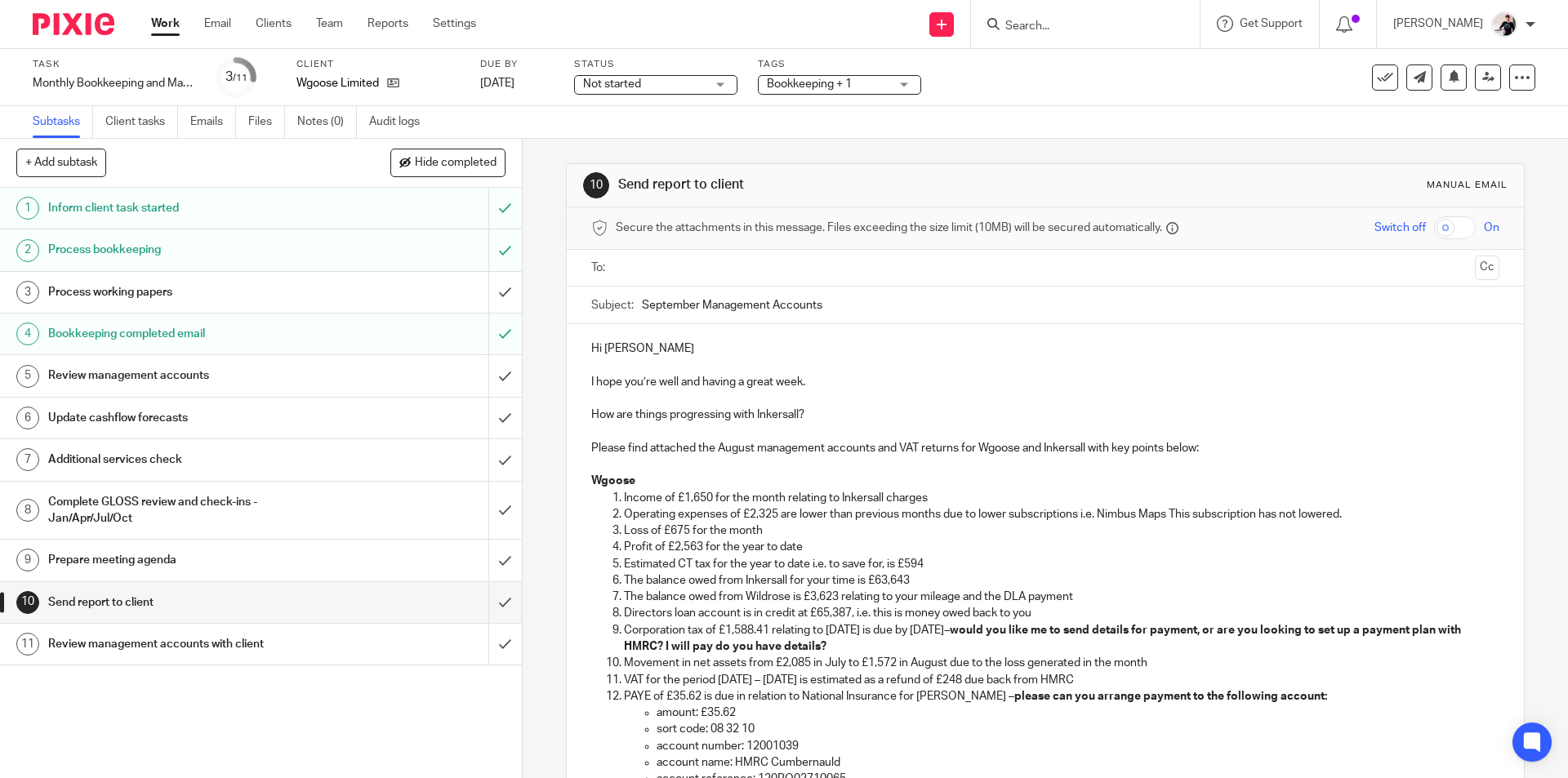
click at [801, 390] on p "I hope you’re well and having a great week." at bounding box center [1045, 381] width 907 height 16
click at [823, 380] on p "I hope you’re well and having a great week." at bounding box center [1045, 381] width 907 height 16
drag, startPoint x: 815, startPoint y: 380, endPoint x: 698, endPoint y: 377, distance: 117.0
click at [698, 377] on p "I hope you’re well and having a great week." at bounding box center [1045, 381] width 907 height 16
click at [746, 448] on p "Please find attached the August management accounts and VAT returns for Wgoose …" at bounding box center [1045, 447] width 907 height 16
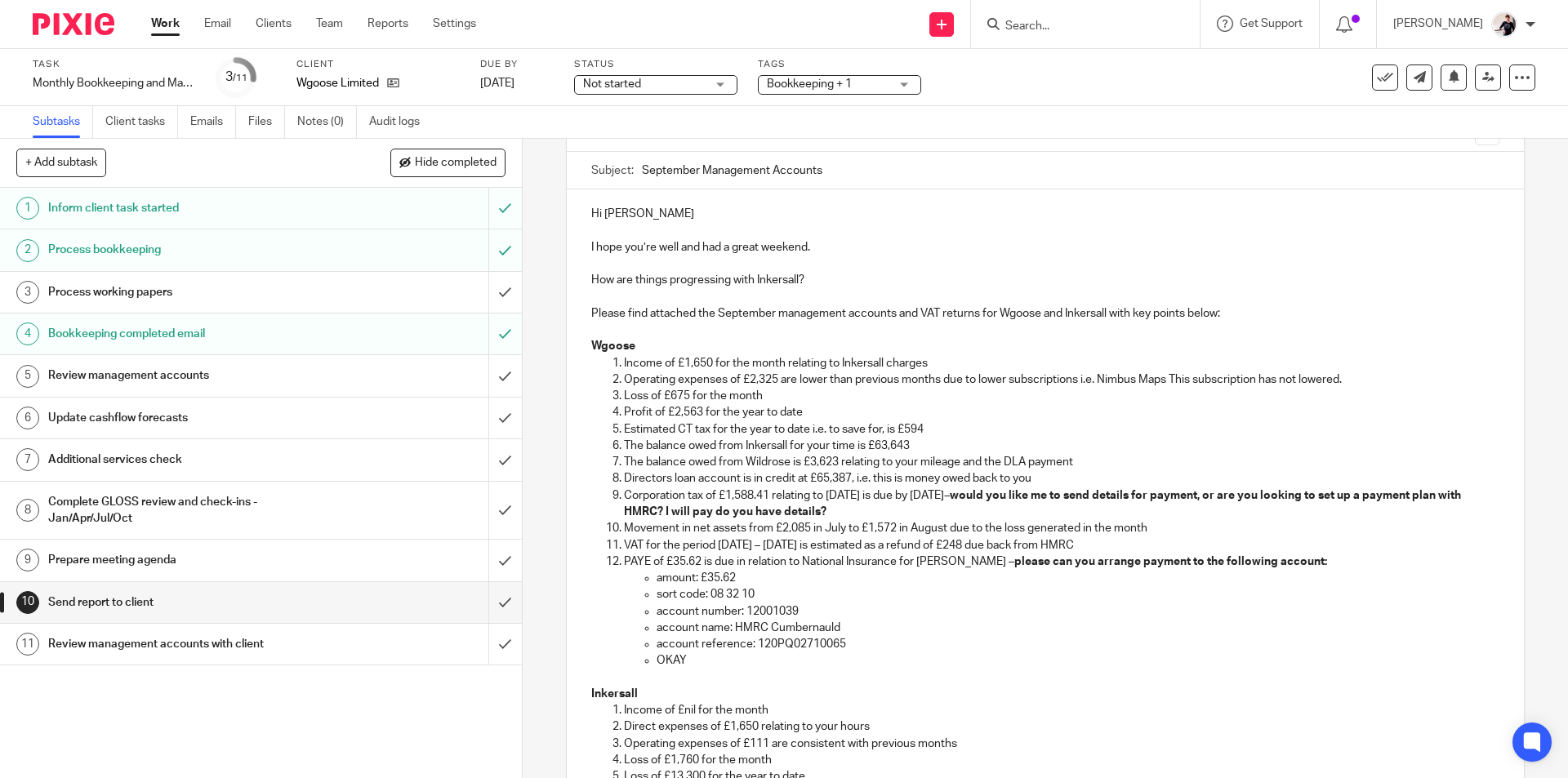
scroll to position [326, 0]
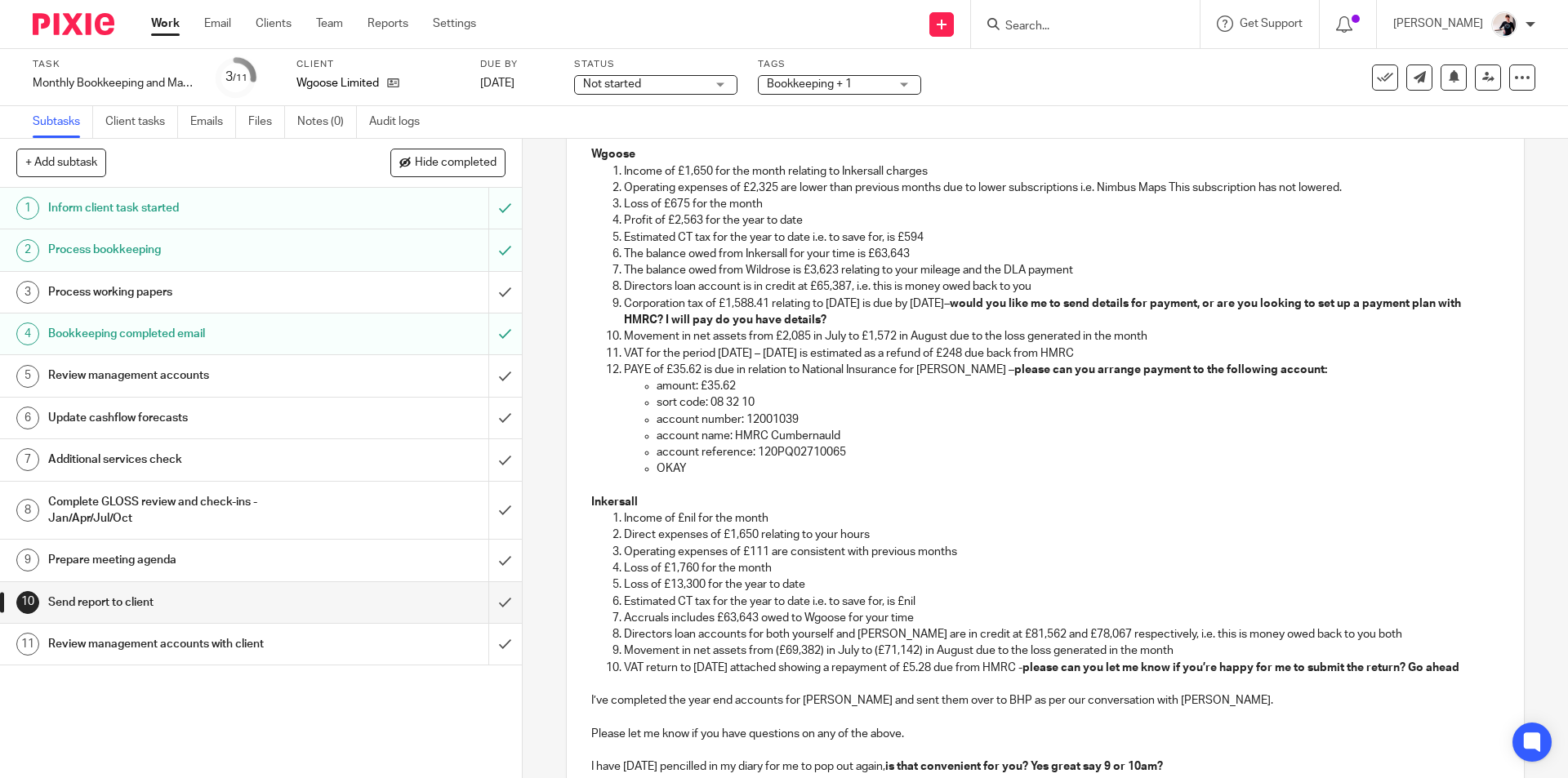
click at [753, 534] on p "Direct expenses of £1,650 relating to your hours" at bounding box center [1060, 534] width 874 height 16
click at [767, 550] on p "Operating expenses of £111 are consistent with previous months" at bounding box center [1060, 551] width 874 height 16
click at [695, 569] on p "Loss of £1,760 for the month" at bounding box center [1060, 567] width 874 height 16
click at [703, 586] on p "Loss of £13,300 for the year to date" at bounding box center [1060, 584] width 874 height 16
click at [755, 585] on p "Loss of £15,140 for the year to date" at bounding box center [1060, 584] width 874 height 16
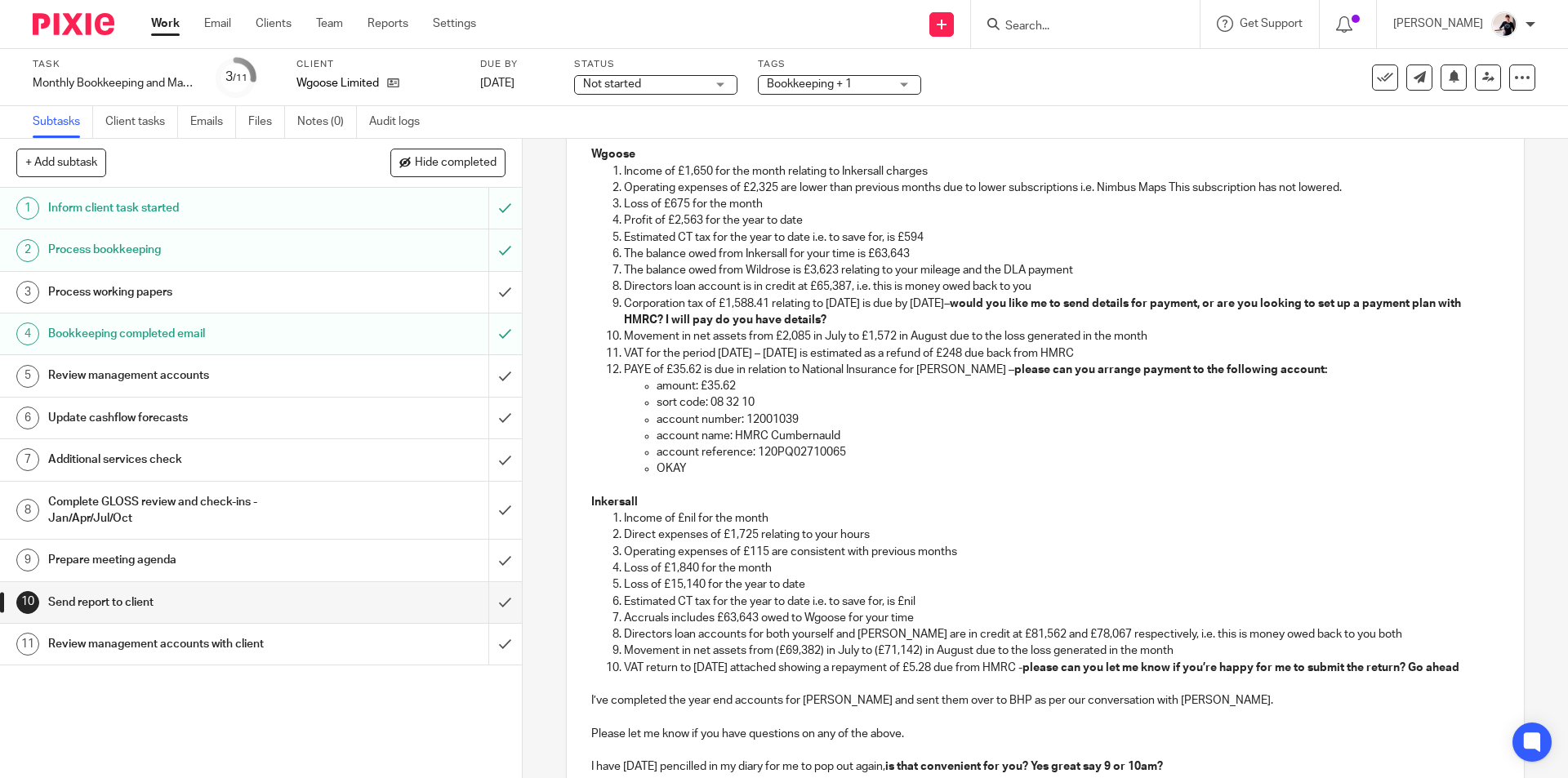
click at [766, 446] on p "account reference: 120PQ02710065" at bounding box center [1077, 452] width 842 height 16
click at [755, 616] on p "Accruals includes £63,643 owed to Wgoose for your time" at bounding box center [1060, 617] width 874 height 16
click at [817, 655] on p "Movement in net assets from (£69,382) in July to (£71,142) in August due to the…" at bounding box center [1060, 649] width 874 height 16
click at [933, 648] on p "Movement in net assets from (£71,142) in August to (£71,142) in August due to t…" at bounding box center [1060, 649] width 874 height 16
click at [668, 676] on p "VAT return to 31.08.2025 attached showing a repayment of £5.28 due from HMRC - …" at bounding box center [1060, 667] width 874 height 16
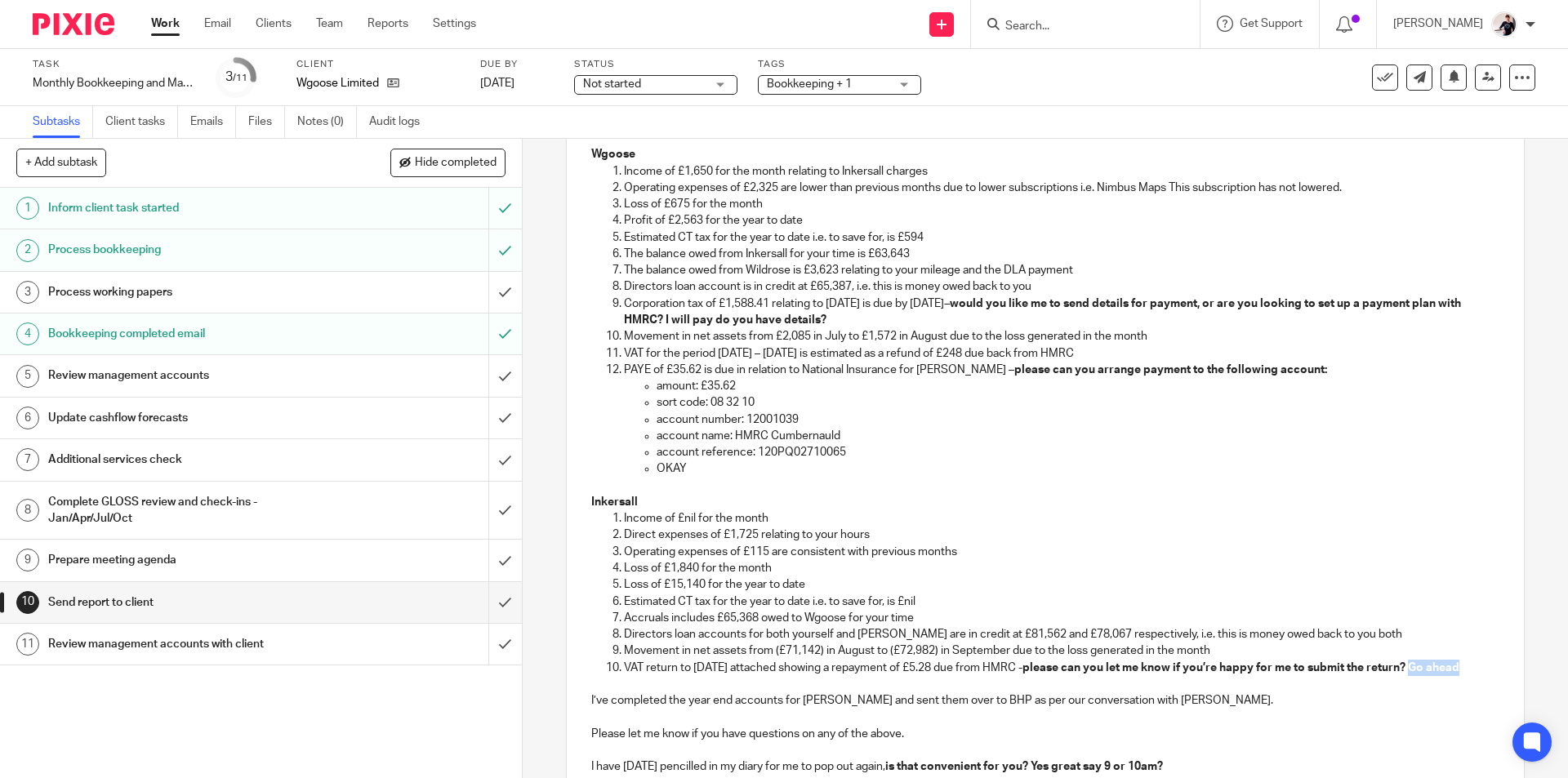
drag, startPoint x: 658, startPoint y: 685, endPoint x: 1429, endPoint y: 666, distance: 771.2
click at [1429, 666] on p "VAT return to 31.08.2025 attached showing a repayment of £5.28 due from HMRC - …" at bounding box center [1060, 667] width 874 height 16
click at [680, 668] on p "VAT return to 31.08.2025 attached showing a repayment of £5.28 due from HMRC - …" at bounding box center [1060, 667] width 874 height 16
click at [719, 665] on p "VAT return to 31.08.2025 attached showing a repayment of £5.28 due from HMRC - …" at bounding box center [1060, 667] width 874 height 16
click at [953, 667] on p "VAT return to 30.09.2025 attached showing a repayment of £5.28 due from HMRC - …" at bounding box center [1060, 667] width 874 height 16
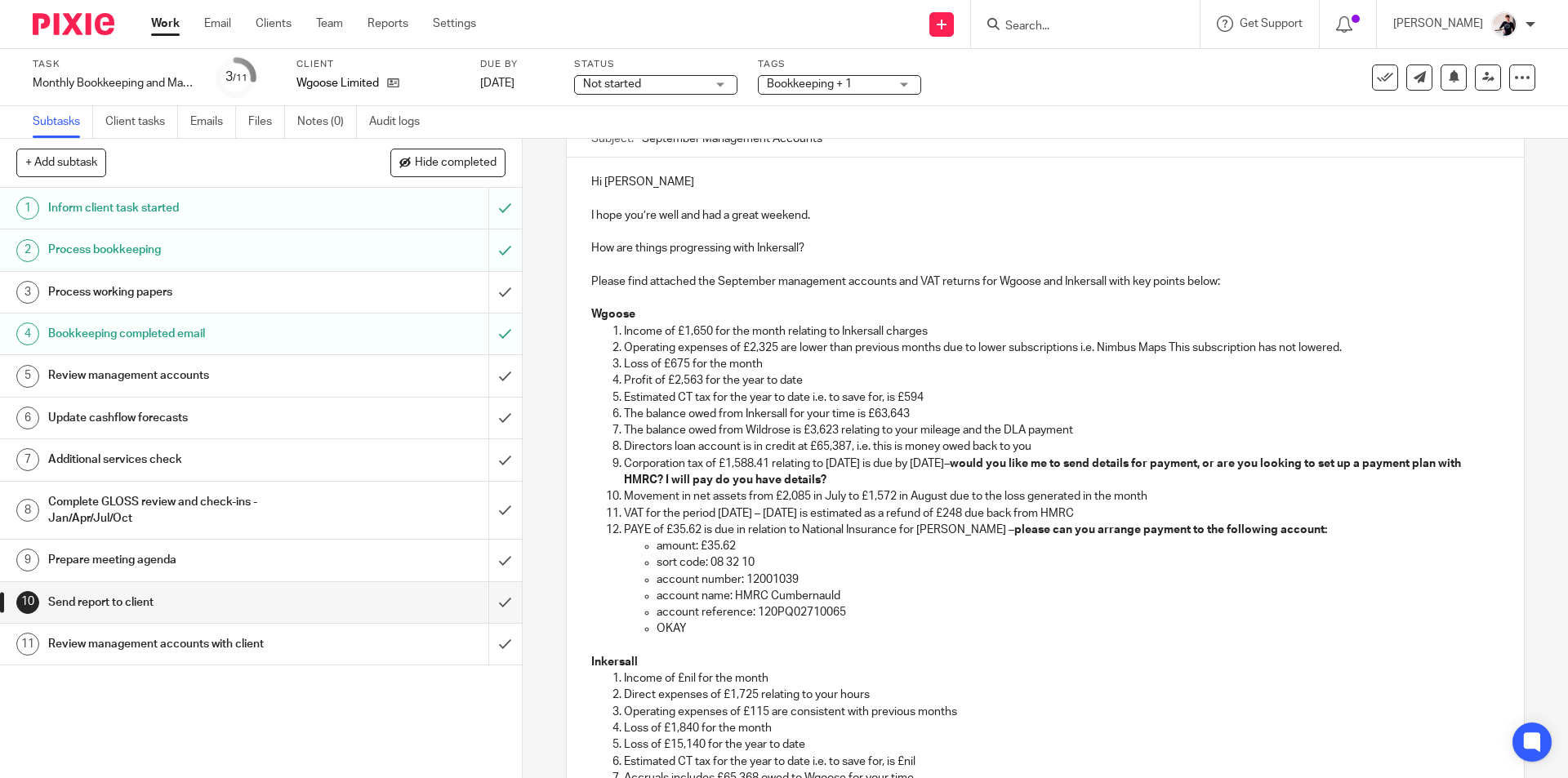
scroll to position [163, 0]
click at [711, 332] on p "Income of £1,650 for the month relating to Inkersall charges" at bounding box center [1060, 334] width 874 height 16
click at [707, 336] on p "Income of £1,650 for the month relating to Inkersall charges" at bounding box center [1060, 334] width 874 height 16
click at [774, 355] on p "Operating expenses of £2,325 are lower than previous months due to lower subscr…" at bounding box center [1060, 350] width 874 height 16
drag, startPoint x: 1392, startPoint y: 348, endPoint x: 978, endPoint y: 350, distance: 414.0
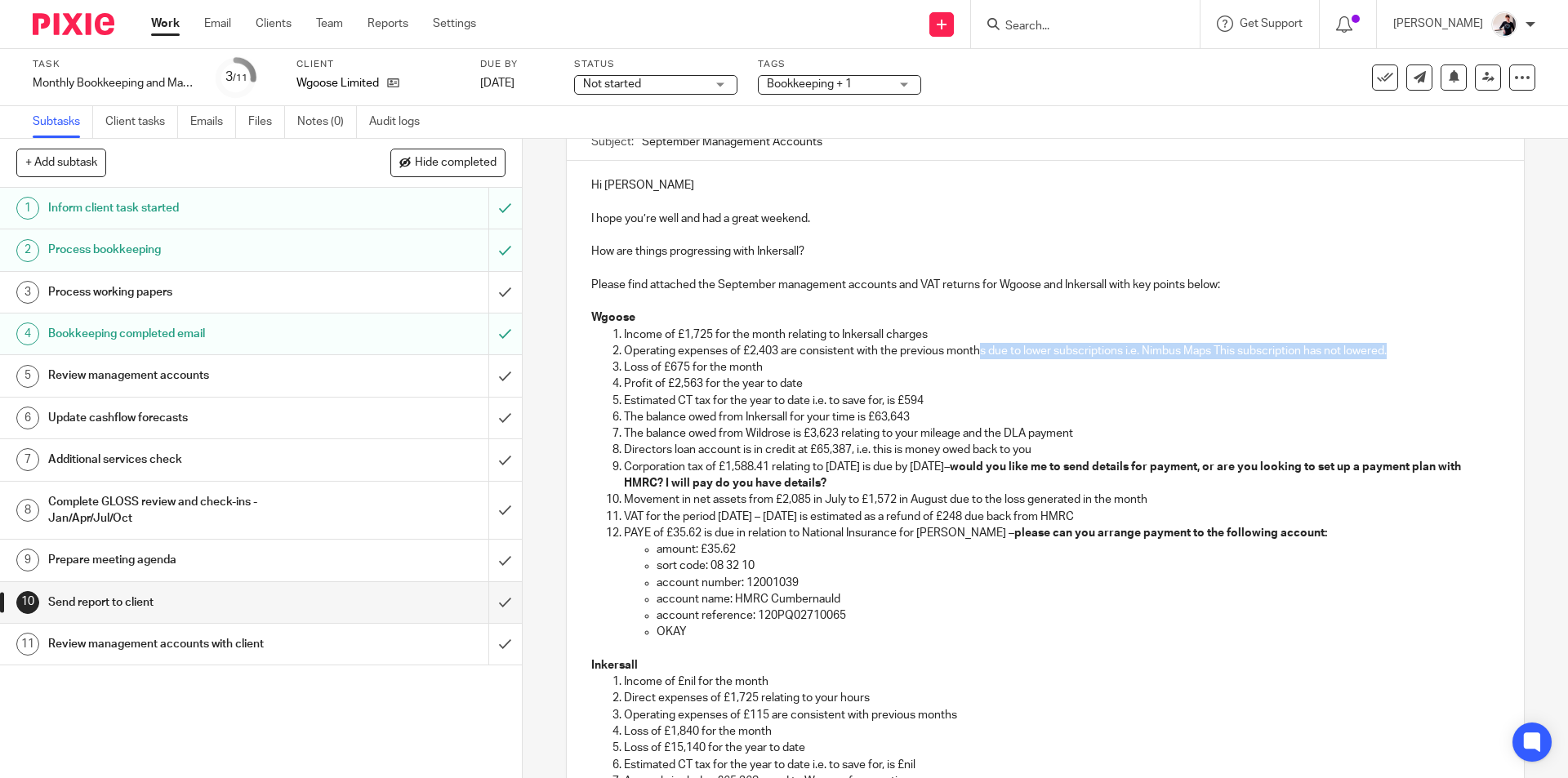
click at [978, 350] on p "Operating expenses of £2,403 are consistent with the previous months due to low…" at bounding box center [1060, 350] width 874 height 16
drag, startPoint x: 685, startPoint y: 367, endPoint x: 692, endPoint y: 378, distance: 13.0
click at [685, 368] on p "Loss of £675 for the month" at bounding box center [1060, 367] width 874 height 16
drag, startPoint x: 697, startPoint y: 386, endPoint x: 698, endPoint y: 408, distance: 22.0
click at [697, 387] on p "Profit of £2,563 for the year to date" at bounding box center [1060, 383] width 874 height 16
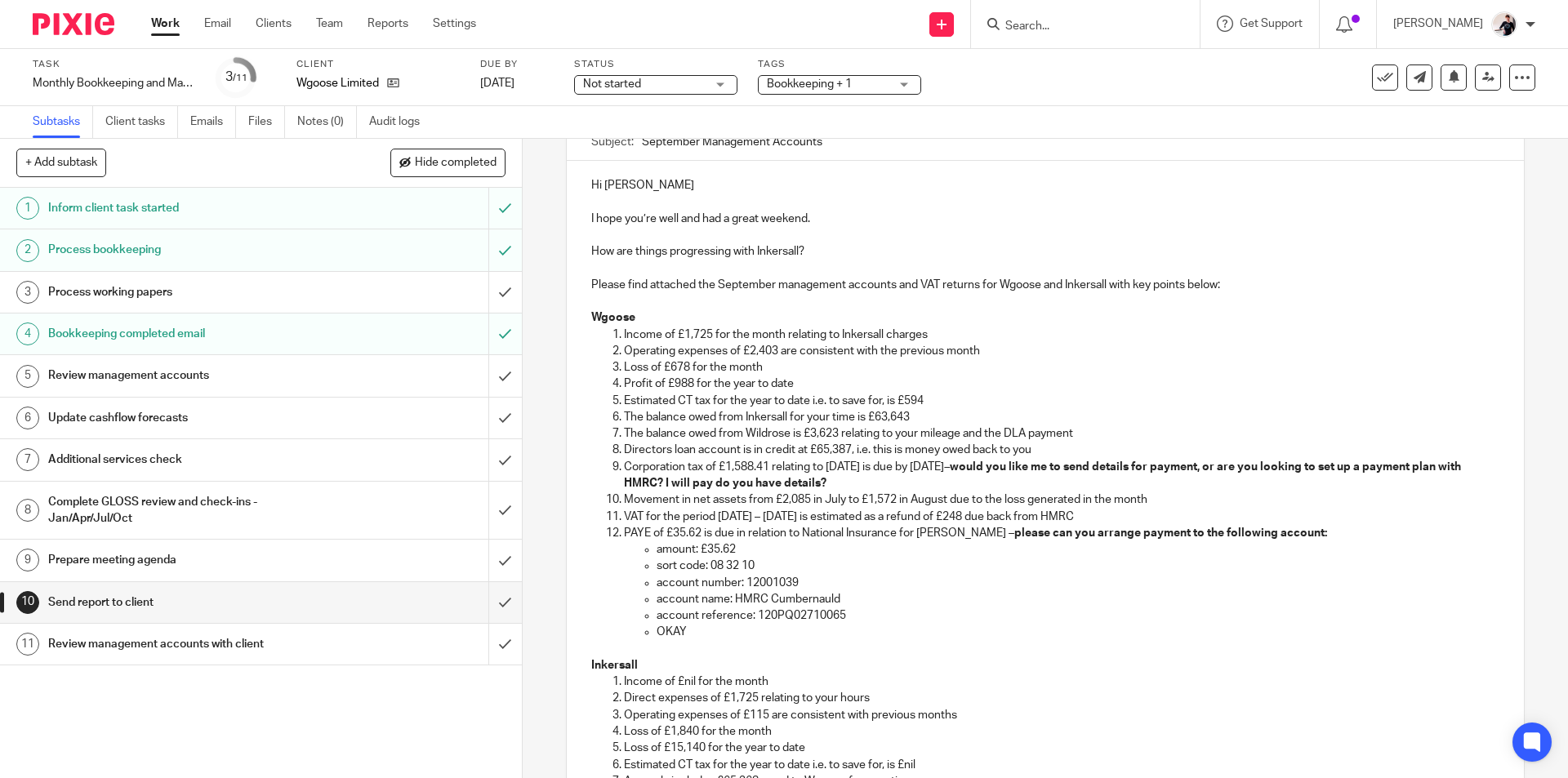
click at [926, 400] on p "Estimated CT tax for the year to date i.e. to save for, is £594" at bounding box center [1060, 400] width 874 height 16
click at [926, 420] on p "The balance owed from Inkersall for your time is £63,643" at bounding box center [1060, 416] width 874 height 16
click at [886, 417] on p "The balance owed from Inkersall for your time is £" at bounding box center [1060, 416] width 874 height 16
click at [838, 430] on p "The balance owed from Wildrose is £3,623 relating to your mileage and the DLA p…" at bounding box center [1060, 433] width 874 height 16
click at [848, 449] on p "Directors loan account is in credit at £65,387, i.e. this is money owed back to…" at bounding box center [1060, 449] width 874 height 16
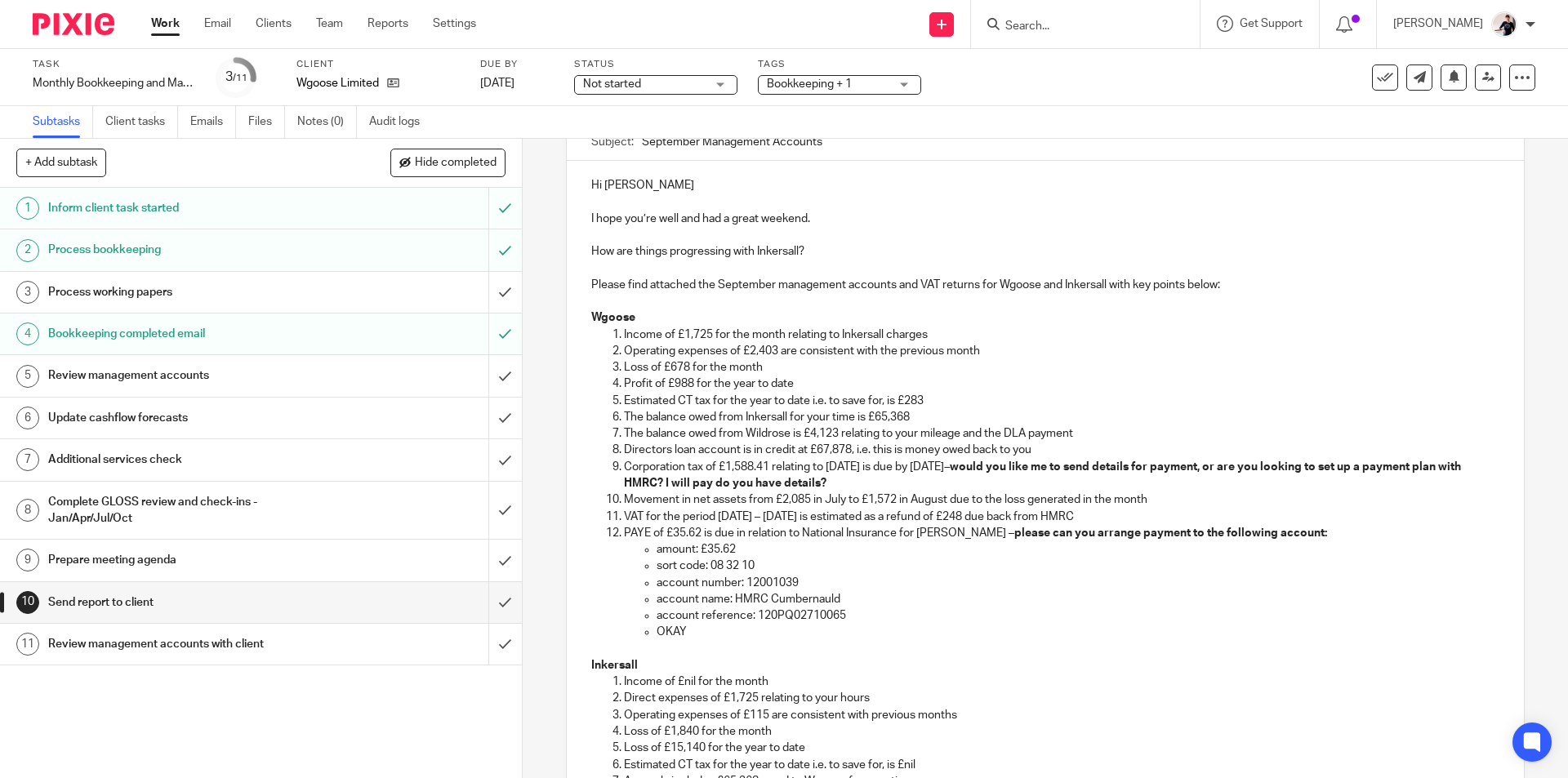
click at [870, 484] on p "Corporation tax of £1,588.41 relating to 31.12.2024 is due by 30.09.2025 – woul…" at bounding box center [1060, 475] width 874 height 34
drag, startPoint x: 624, startPoint y: 464, endPoint x: 679, endPoint y: 489, distance: 60.4
click at [624, 465] on p "Corporation tax of £1,588.41 relating to 31.12.2024 is due by 30.09.2025 – woul…" at bounding box center [1060, 475] width 874 height 34
click at [837, 465] on p "I can see payment has been made for the corporation tax of £1,588.41 relating t…" at bounding box center [1060, 475] width 874 height 34
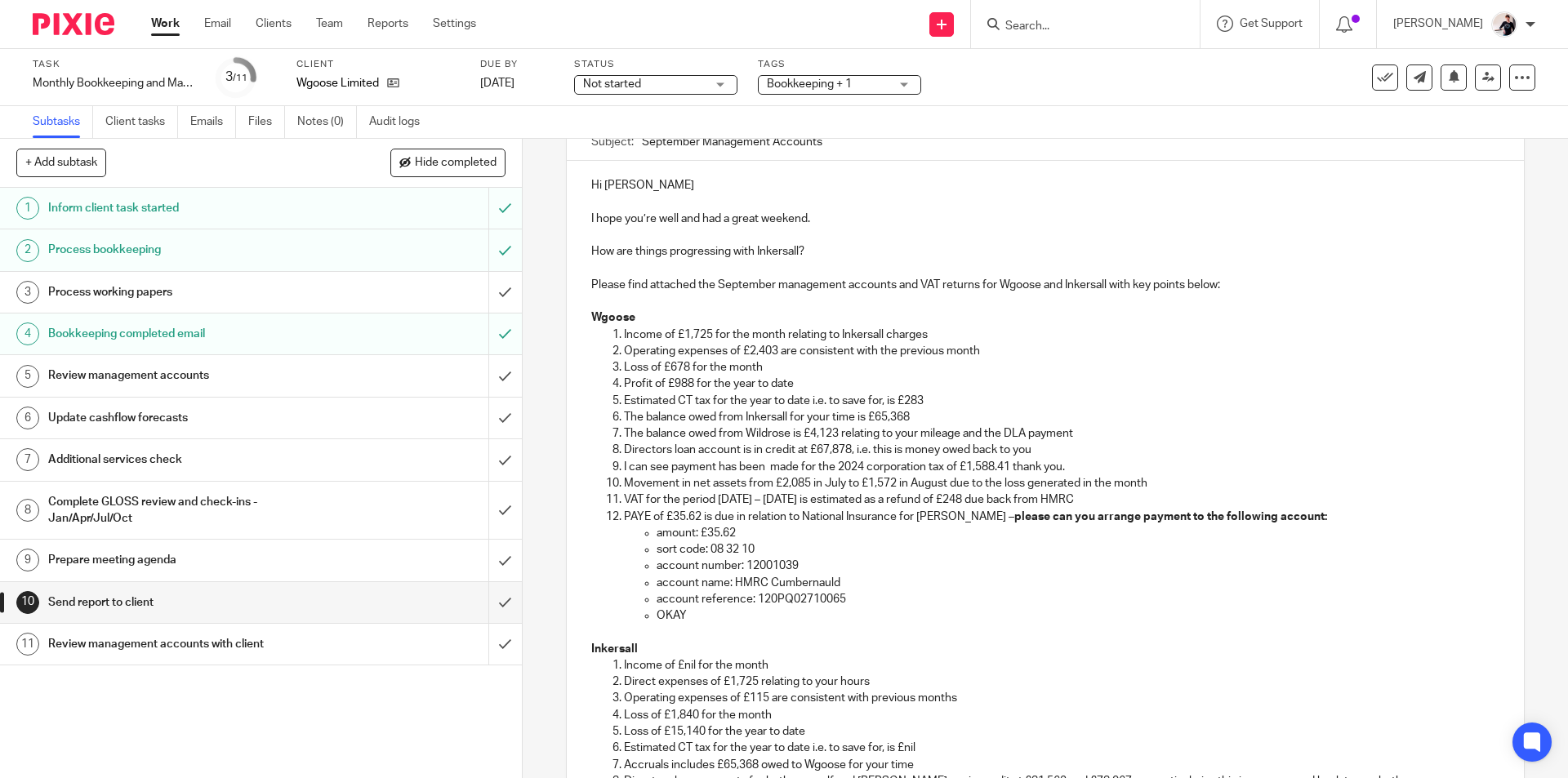
click at [813, 501] on p "VAT for the period 01.07.25 – 31.08.25 is estimated as a refund of £248 due bac…" at bounding box center [1060, 499] width 874 height 16
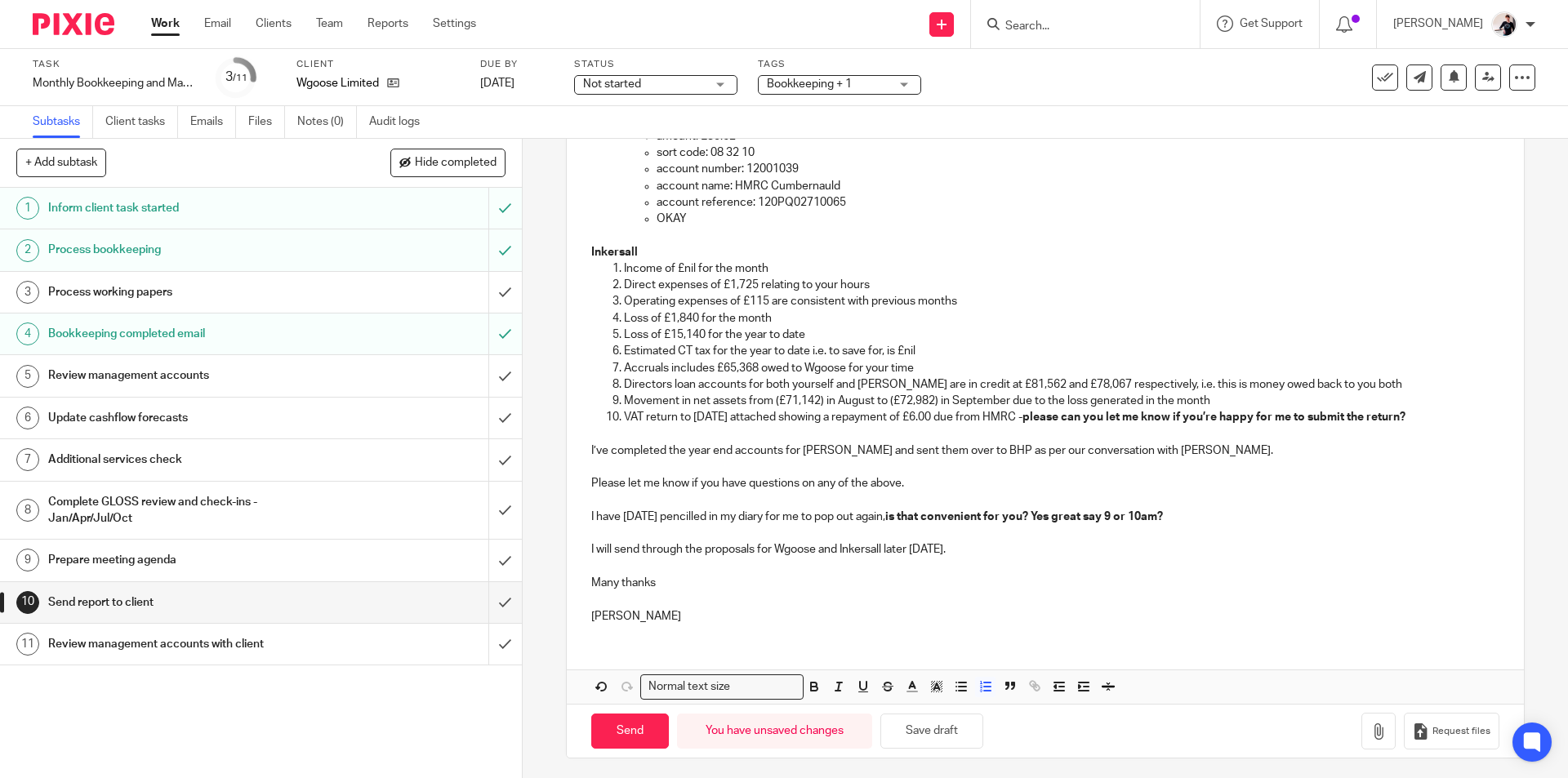
scroll to position [565, 0]
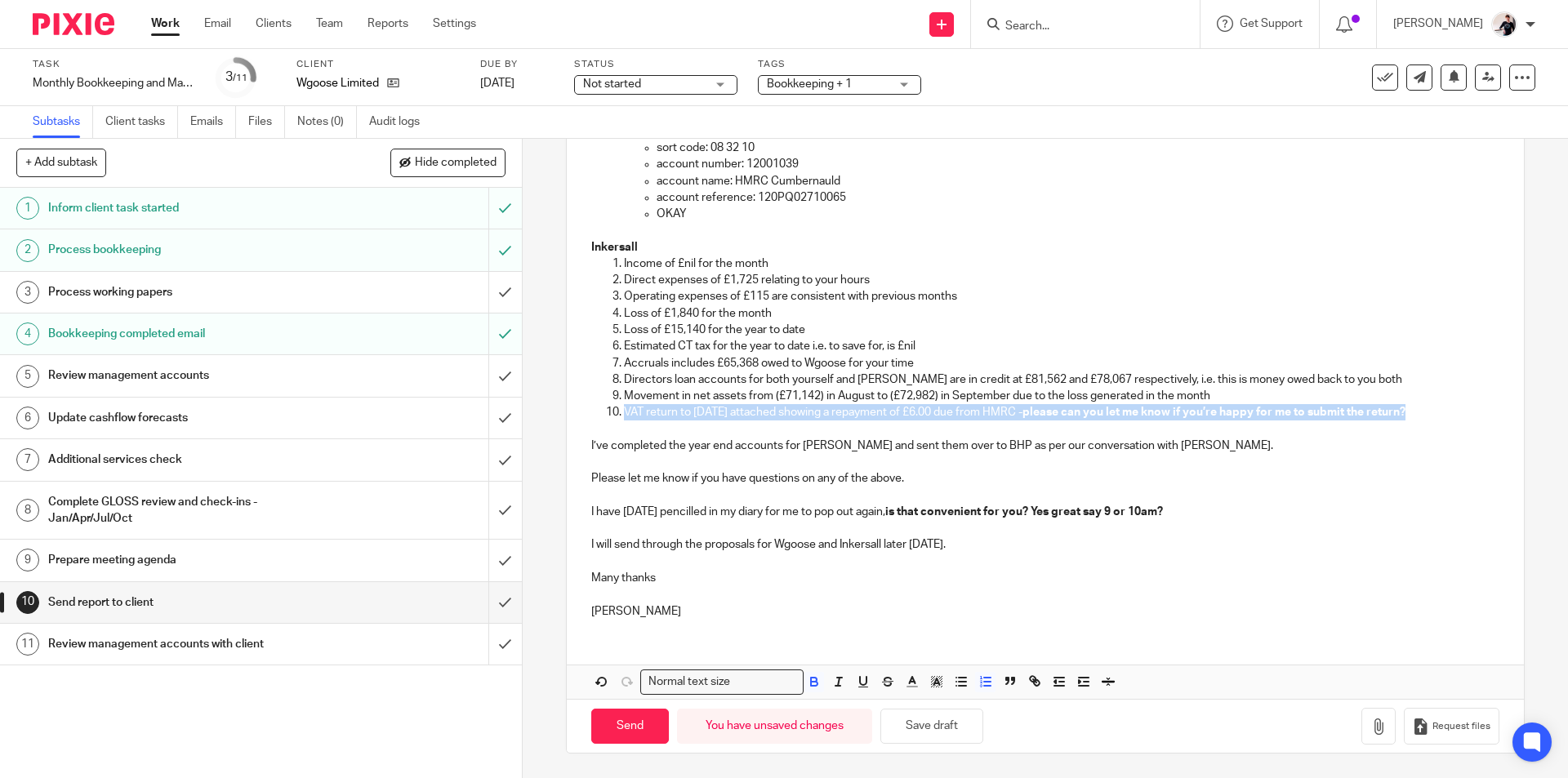
drag, startPoint x: 1441, startPoint y: 410, endPoint x: 621, endPoint y: 415, distance: 820.0
click at [624, 415] on p "VAT return to 30.09.2025 attached showing a repayment of £6.00 due from HMRC - …" at bounding box center [1060, 412] width 874 height 16
copy p "VAT return to 30.09.2025 attached showing a repayment of £6.00 due from HMRC - …"
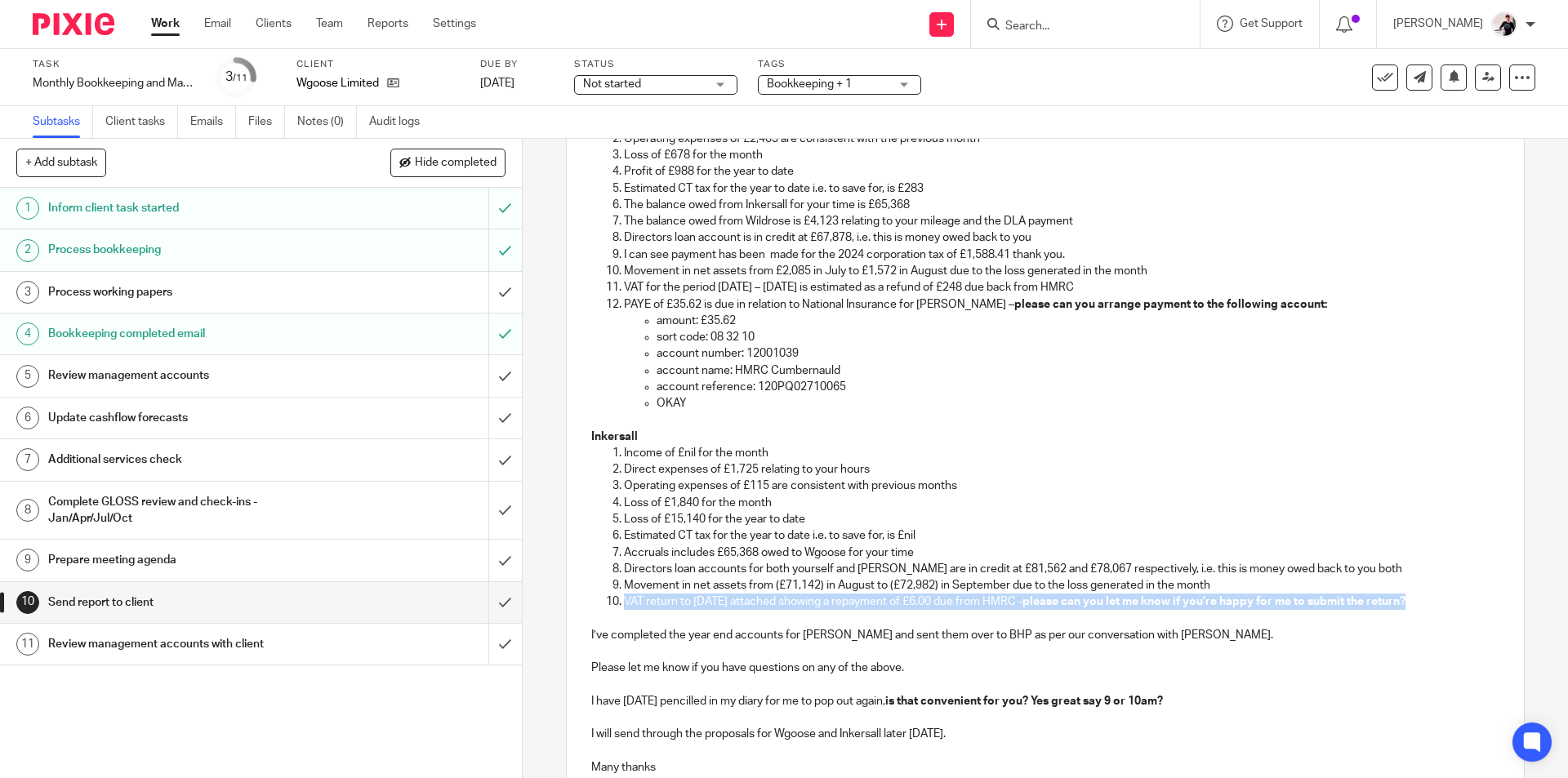
scroll to position [156, 0]
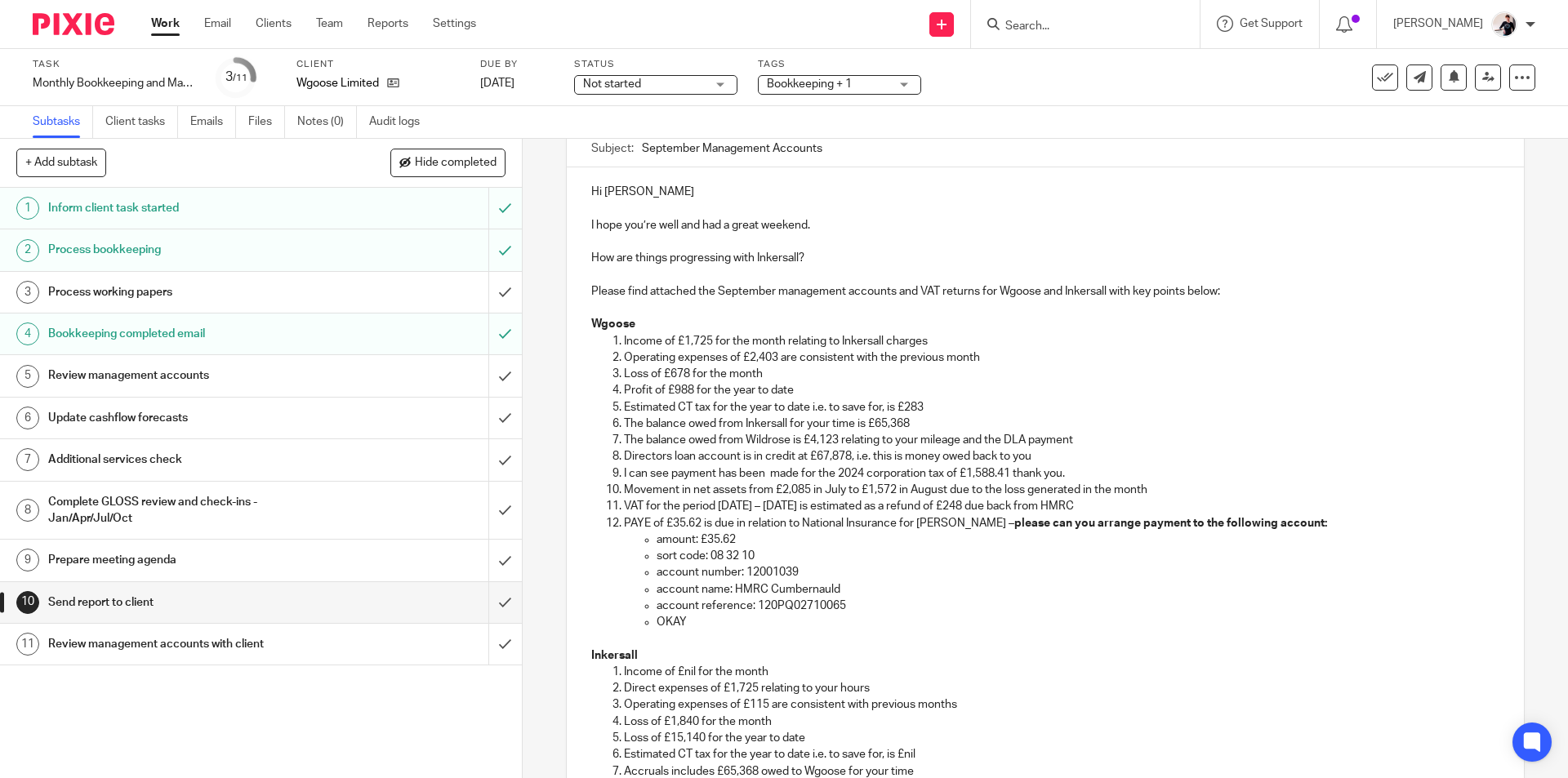
drag, startPoint x: 1098, startPoint y: 503, endPoint x: 622, endPoint y: 512, distance: 476.1
click at [624, 512] on p "VAT for the period 01.07.25 – 31.08.25 is estimated as a refund of £248 due bac…" at bounding box center [1060, 506] width 874 height 16
click at [749, 506] on p "VAT return to 30.09.2025 attached showing a repayment of £6.00 due from HMRC - …" at bounding box center [1060, 506] width 874 height 16
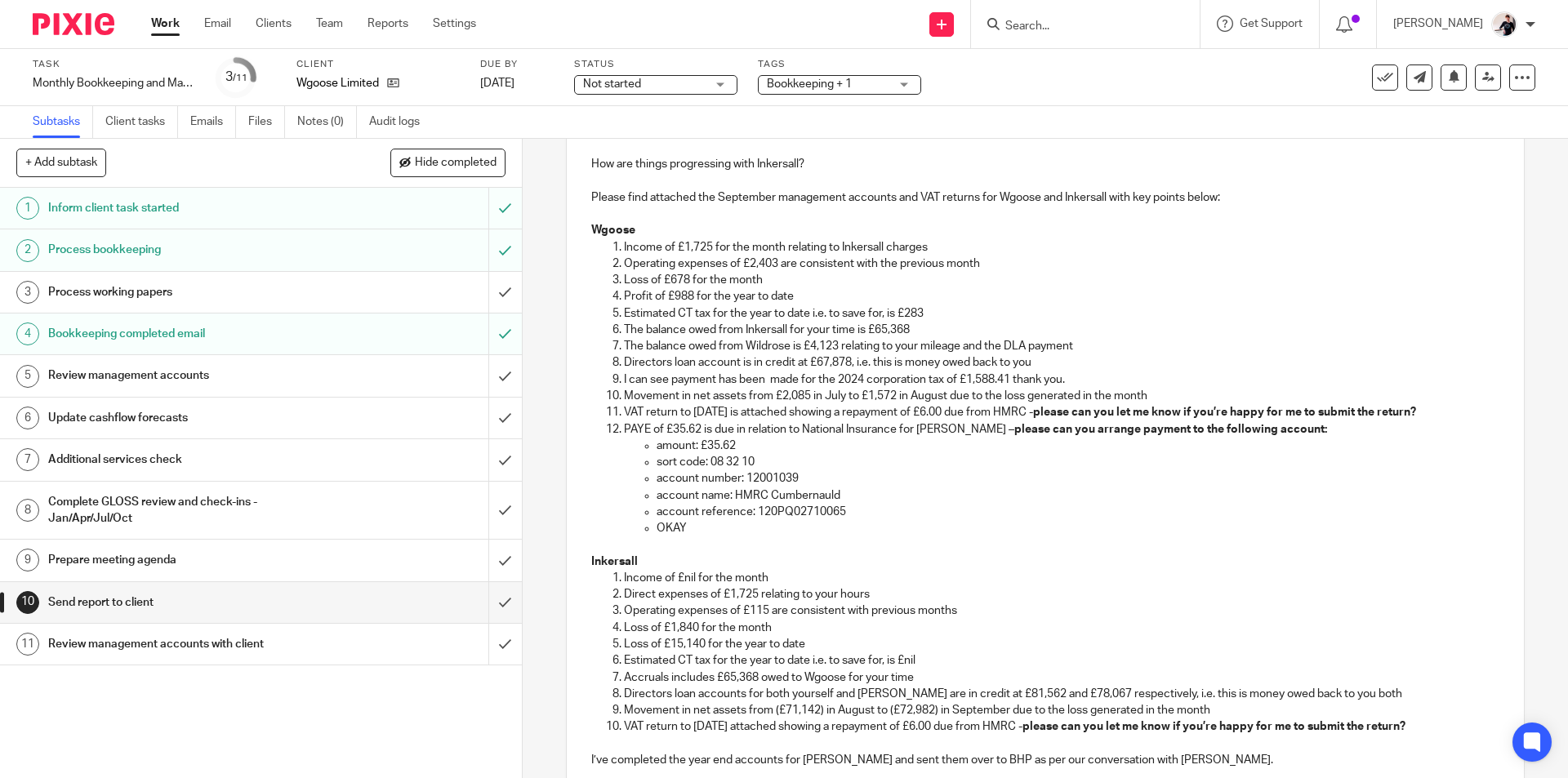
scroll to position [565, 0]
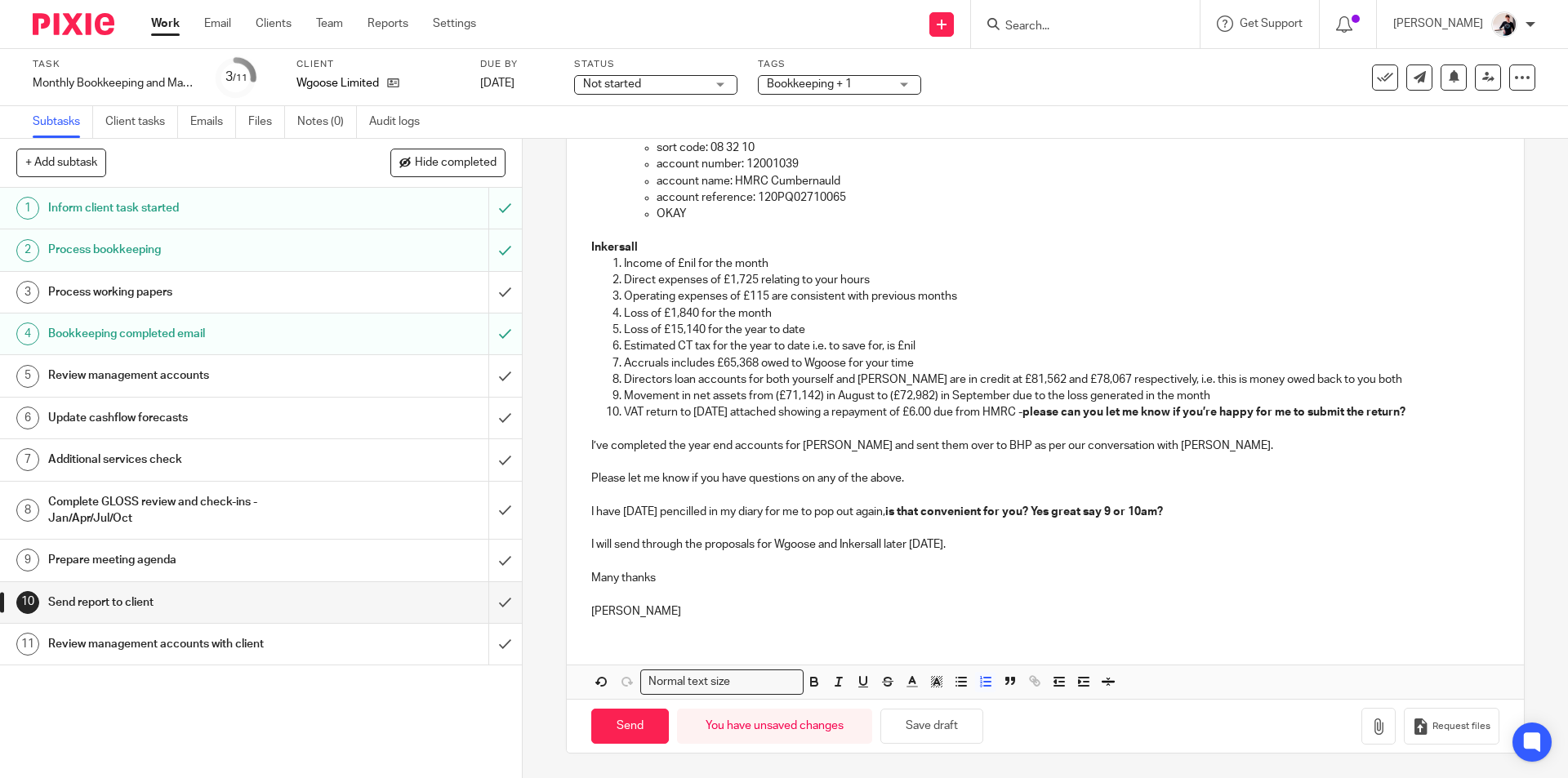
click at [751, 413] on p "VAT return to 30.09.2025 attached showing a repayment of £6.00 due from HMRC - …" at bounding box center [1060, 412] width 874 height 16
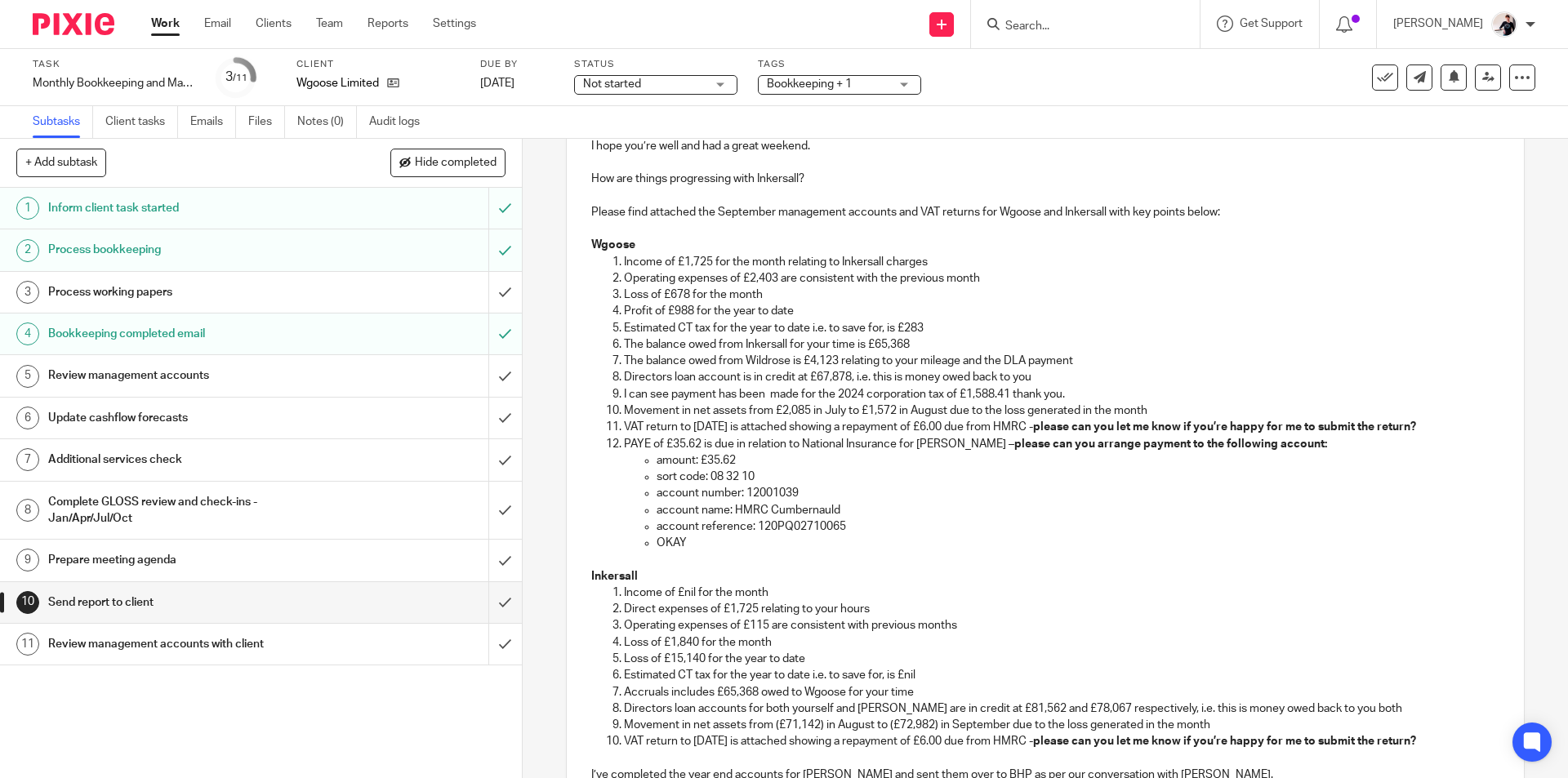
scroll to position [244, 0]
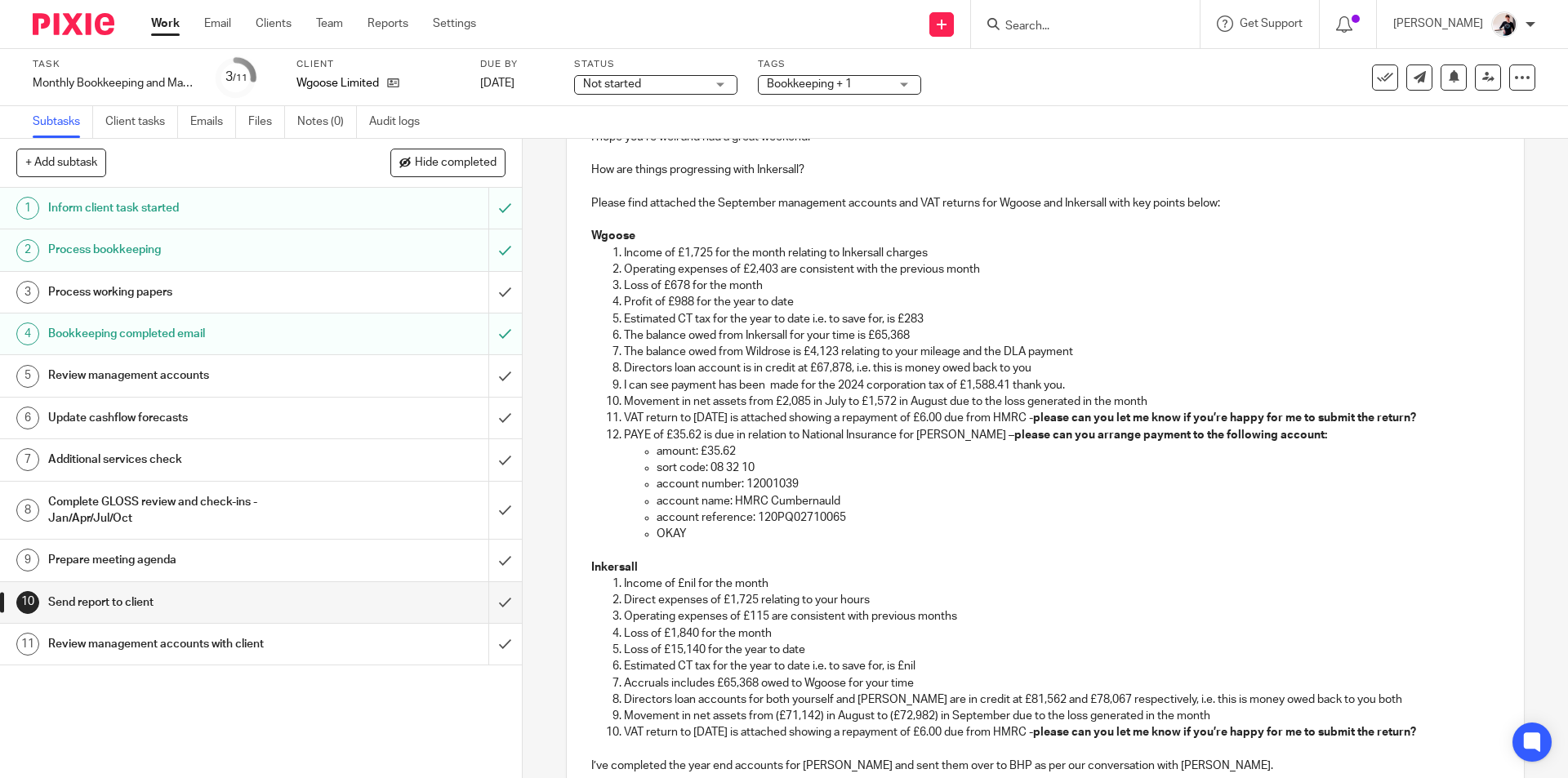
click at [951, 419] on p "VAT return to 30.09.2025 is attached showing a repayment of £6.00 due from HMRC…" at bounding box center [1060, 417] width 874 height 16
click at [965, 419] on p "VAT return to 30.09.2025 is attached showing a repayment of £6.00 due from HMRC…" at bounding box center [1060, 417] width 874 height 16
click at [624, 438] on p "PAYE of £35.62 is due in relation to National Insurance for Claire – please can…" at bounding box center [1060, 435] width 874 height 16
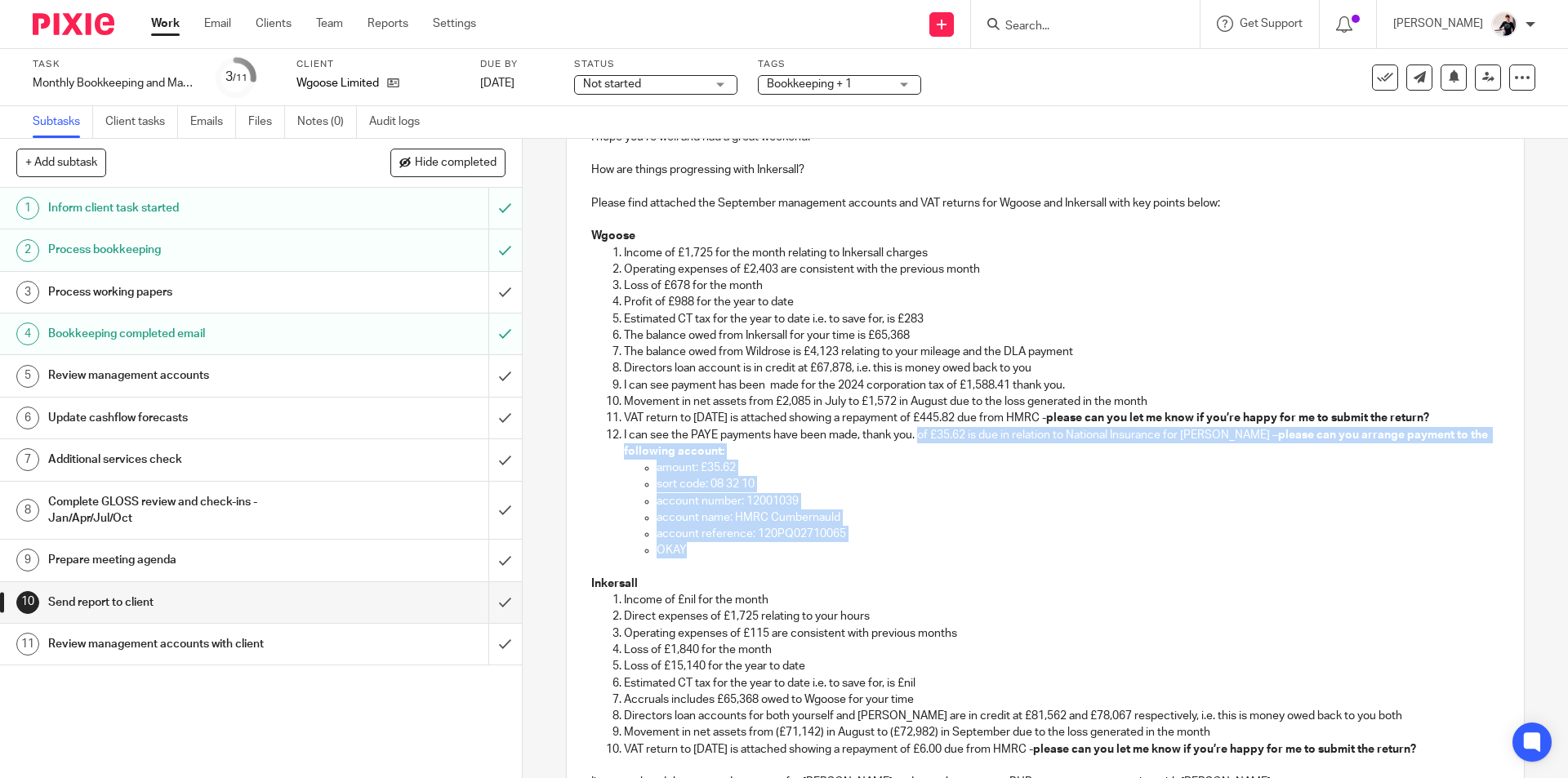
drag, startPoint x: 692, startPoint y: 550, endPoint x: 915, endPoint y: 431, distance: 252.8
click at [915, 431] on li "I can see the PAYE payments have been made, thank you. of £35.62 is due in rela…" at bounding box center [1060, 493] width 874 height 132
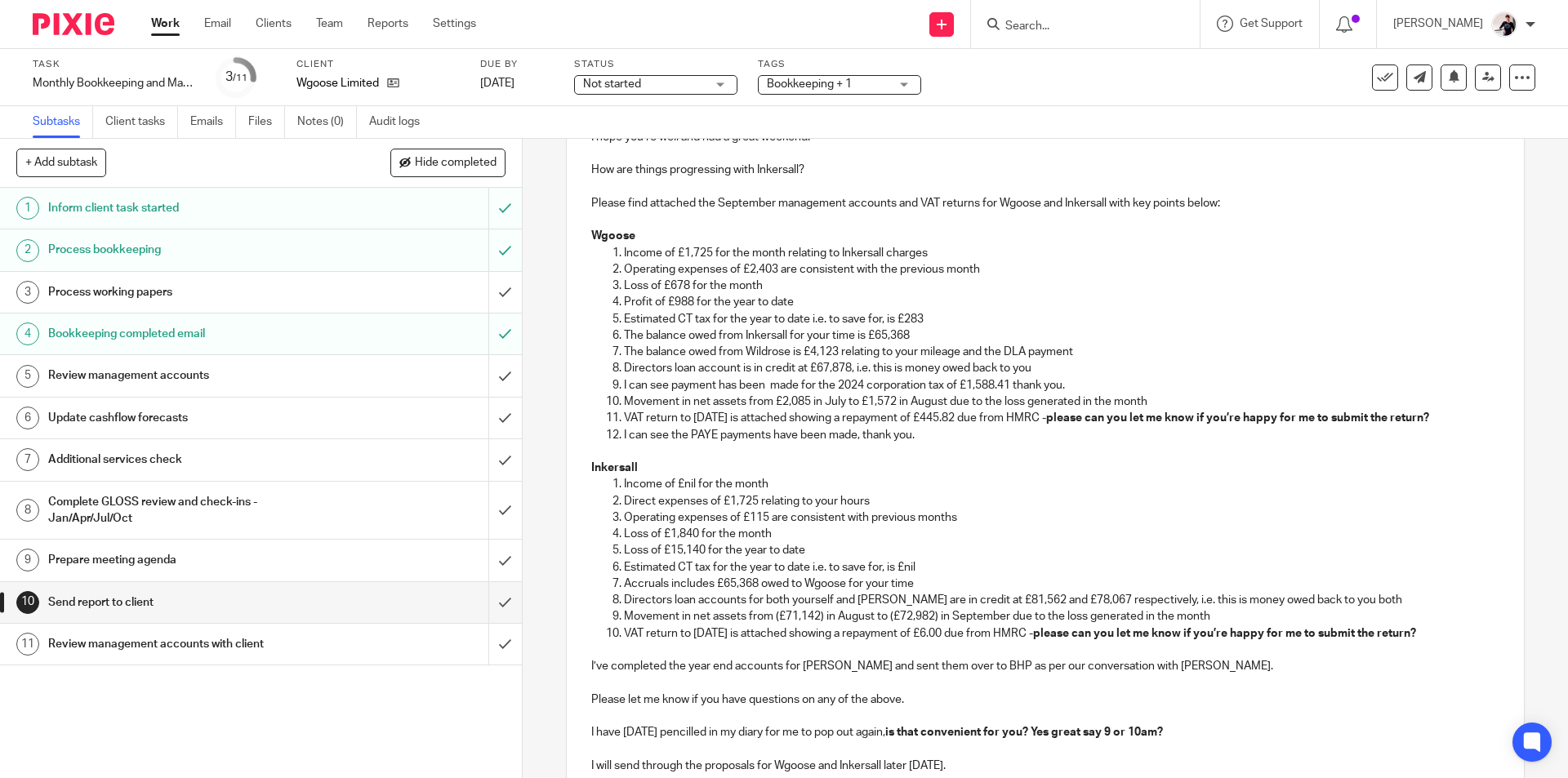
click at [762, 382] on p "I can see payment has been made for the 2024 corporation tax of £1,588.41 thank…" at bounding box center [1060, 385] width 874 height 16
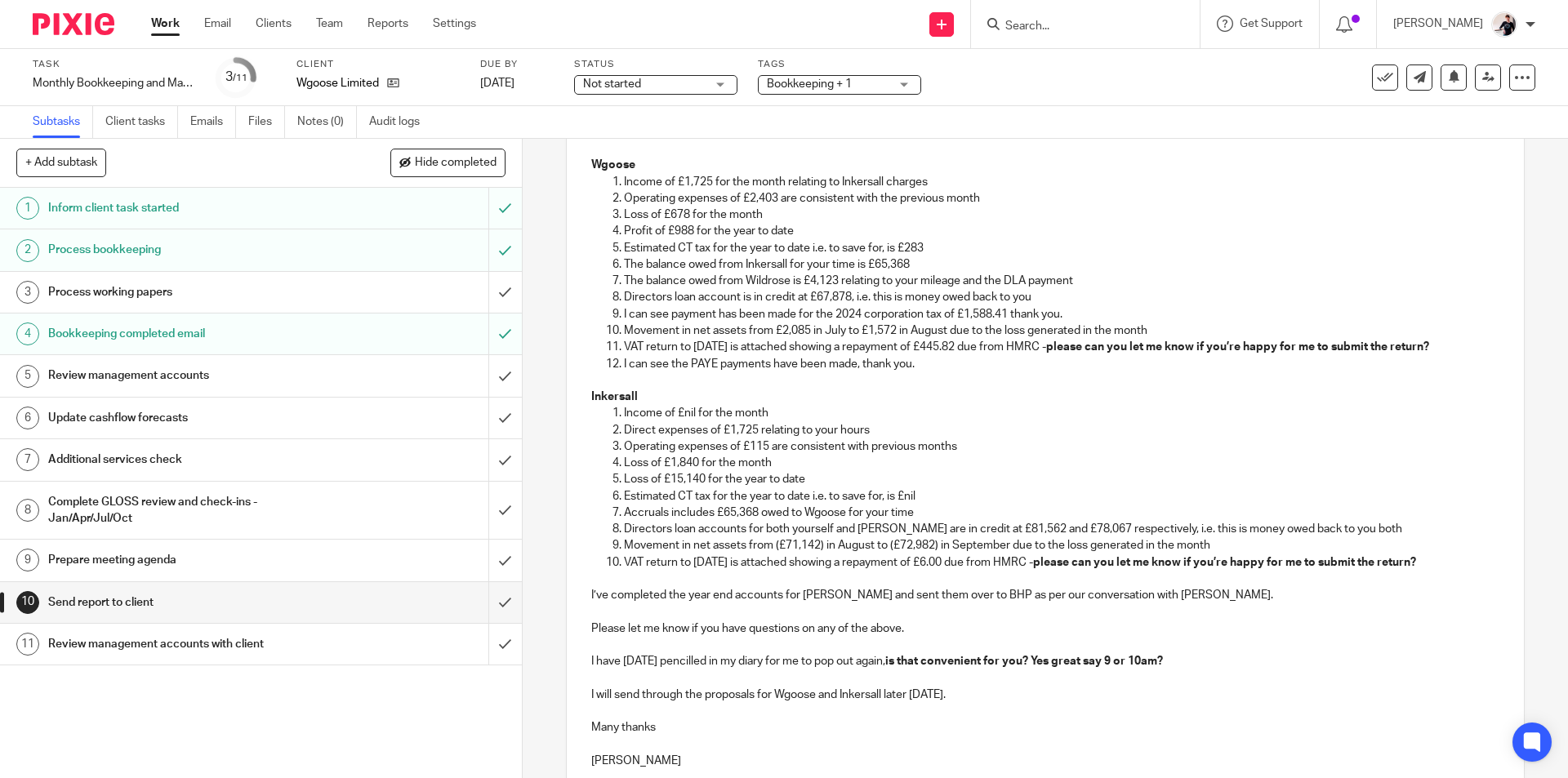
scroll to position [465, 0]
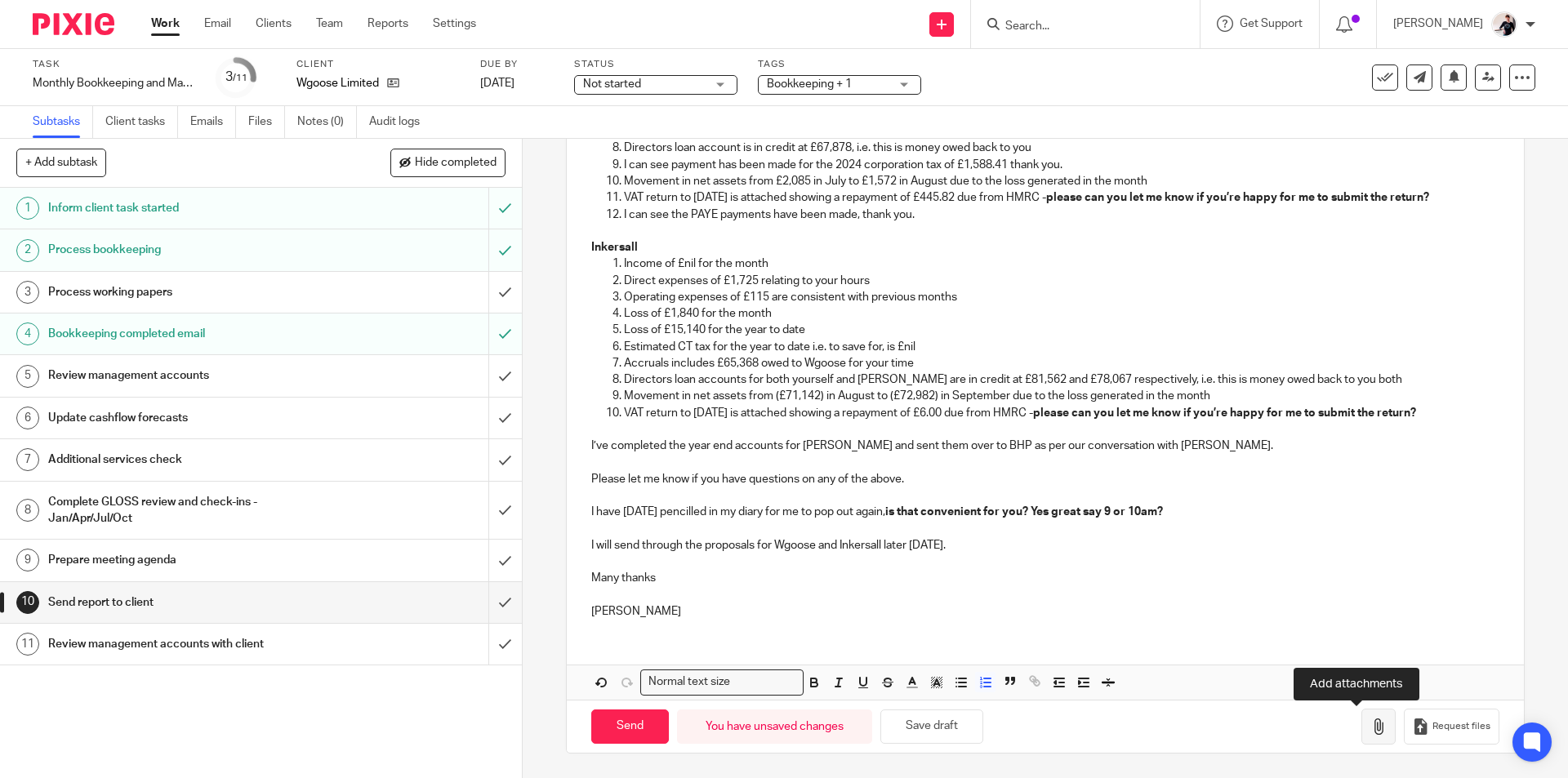
click at [1370, 729] on icon "button" at bounding box center [1378, 726] width 16 height 16
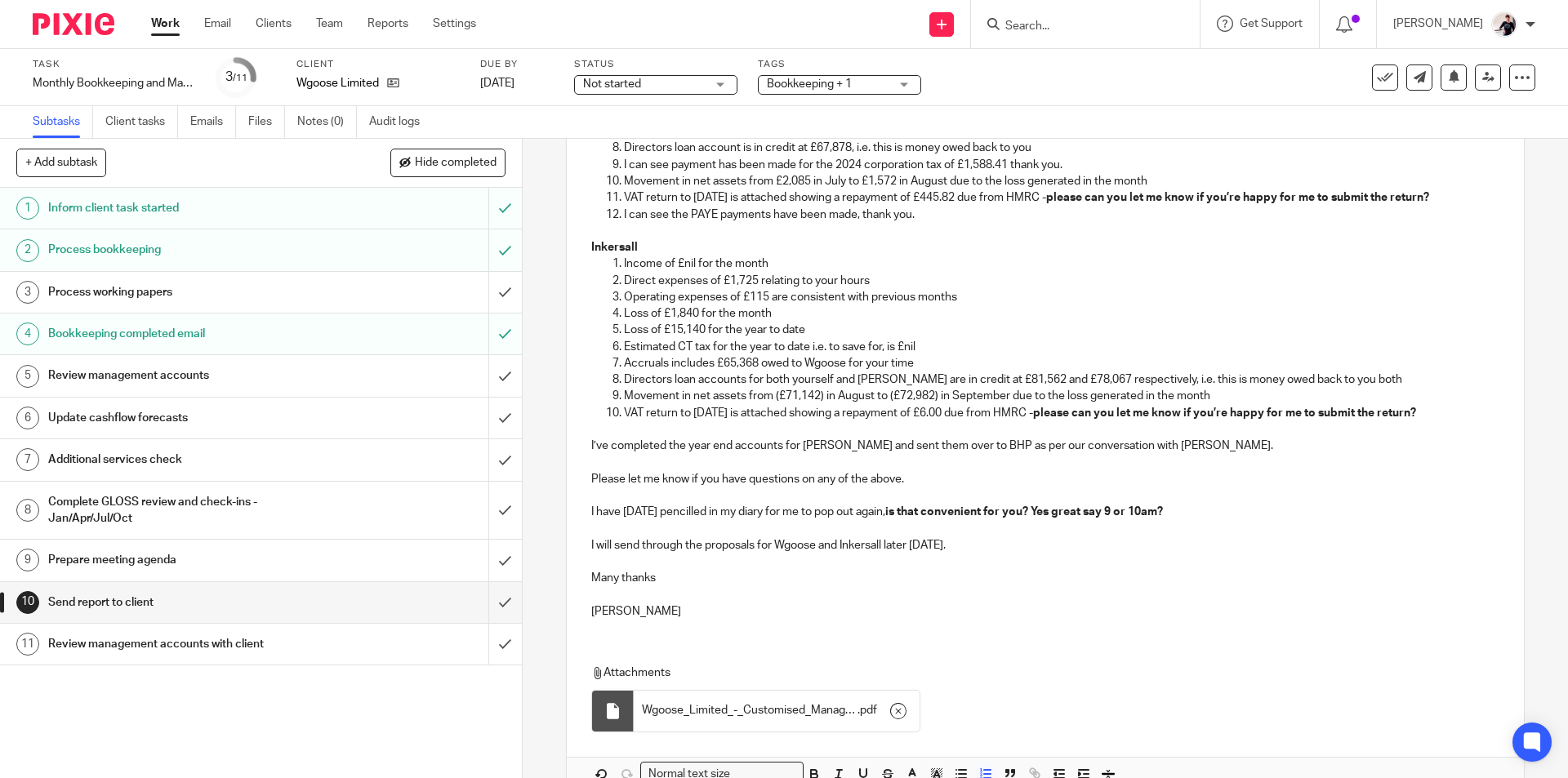
scroll to position [557, 0]
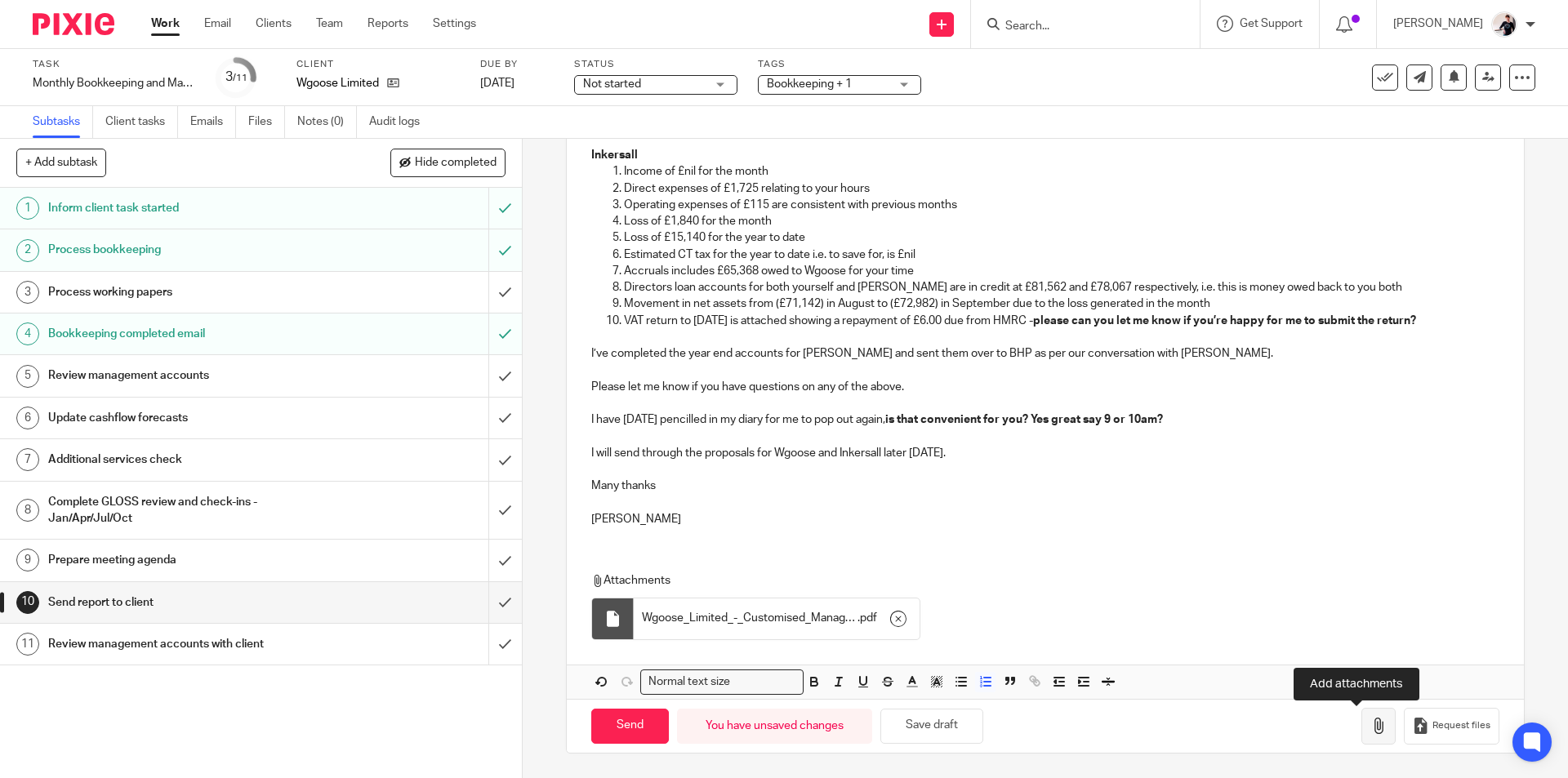
click at [1370, 729] on icon "button" at bounding box center [1378, 725] width 16 height 16
click at [1370, 723] on icon "button" at bounding box center [1378, 725] width 16 height 16
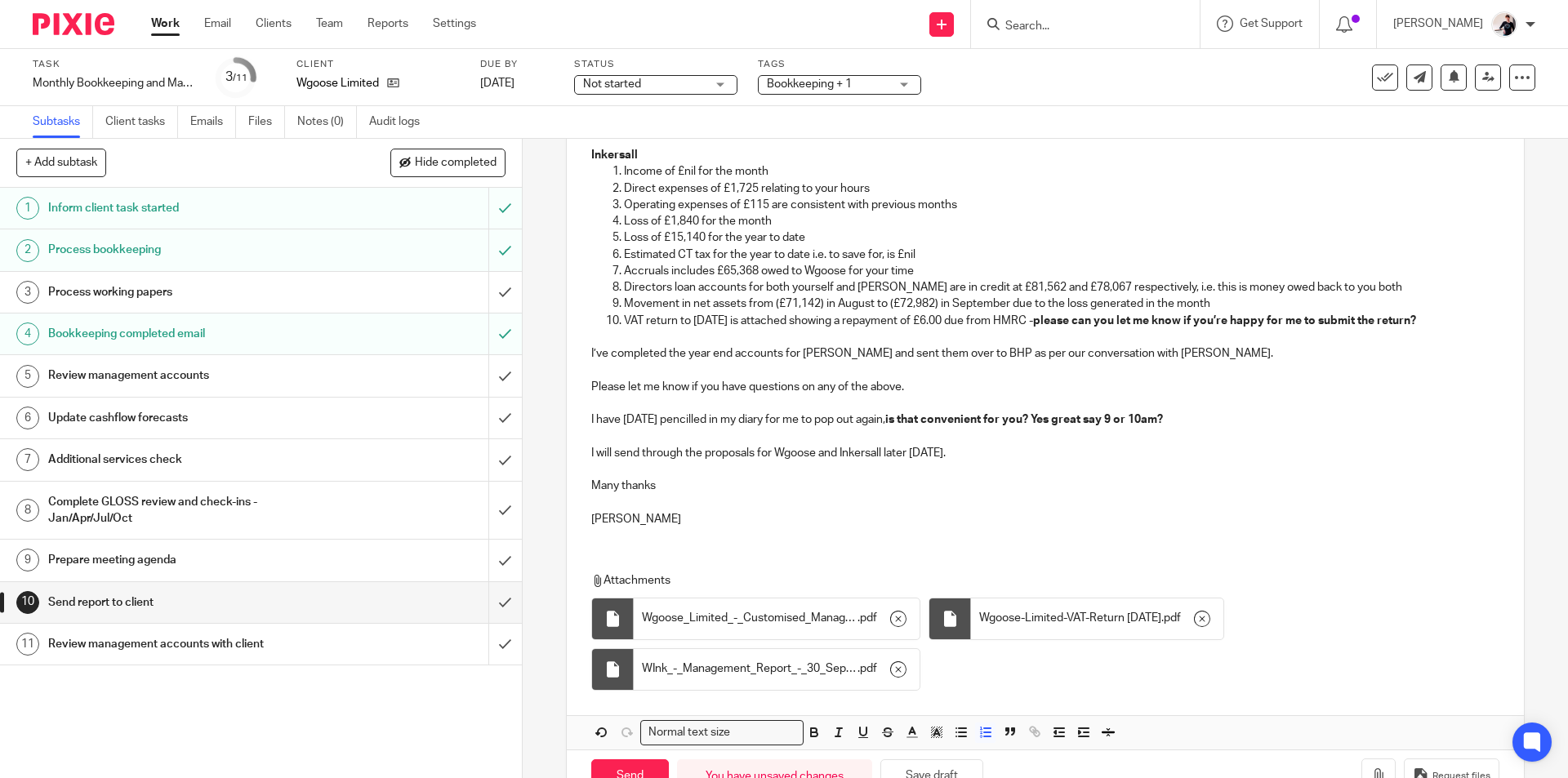
scroll to position [609, 0]
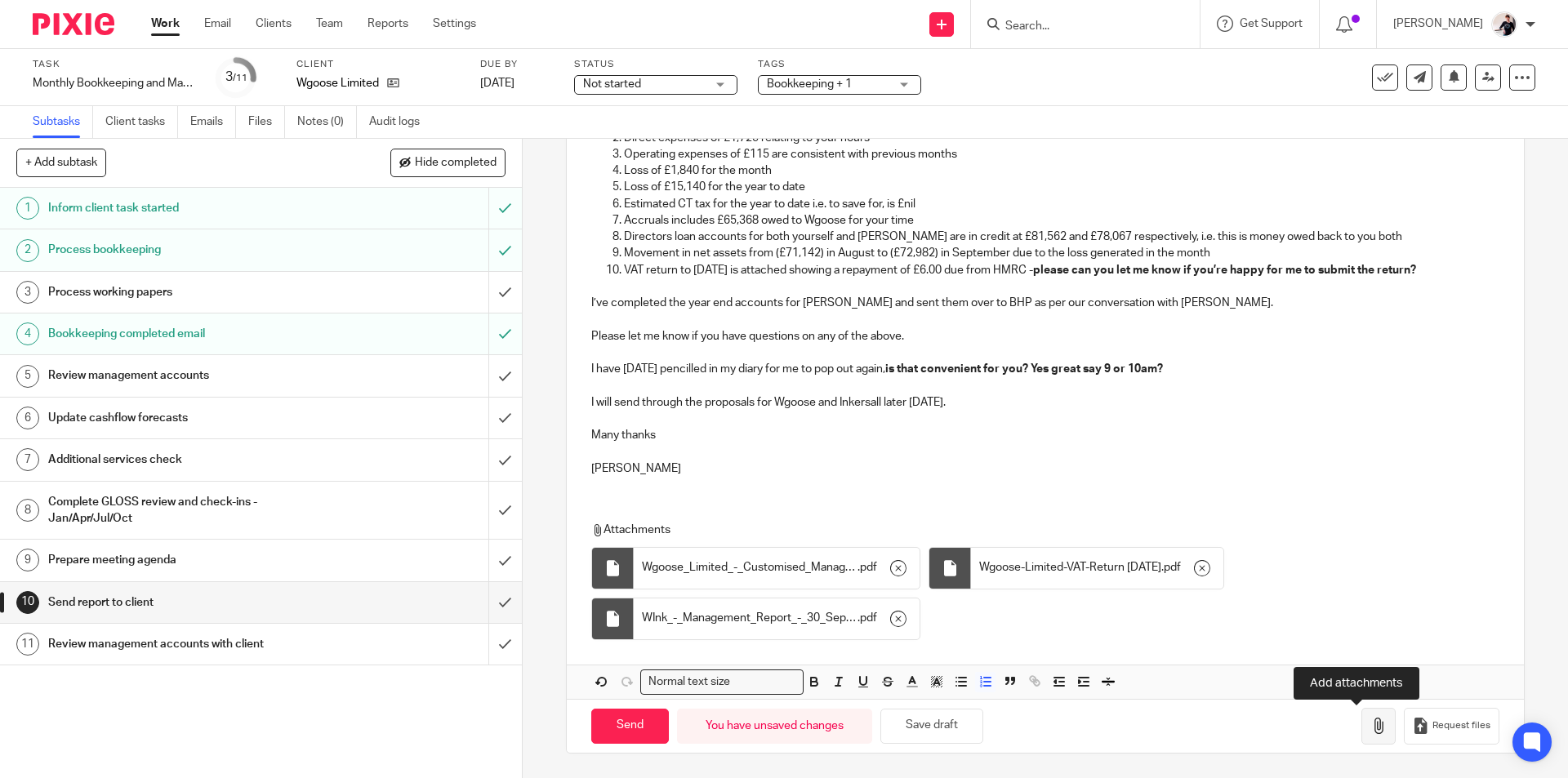
click at [1370, 723] on icon "button" at bounding box center [1378, 725] width 16 height 16
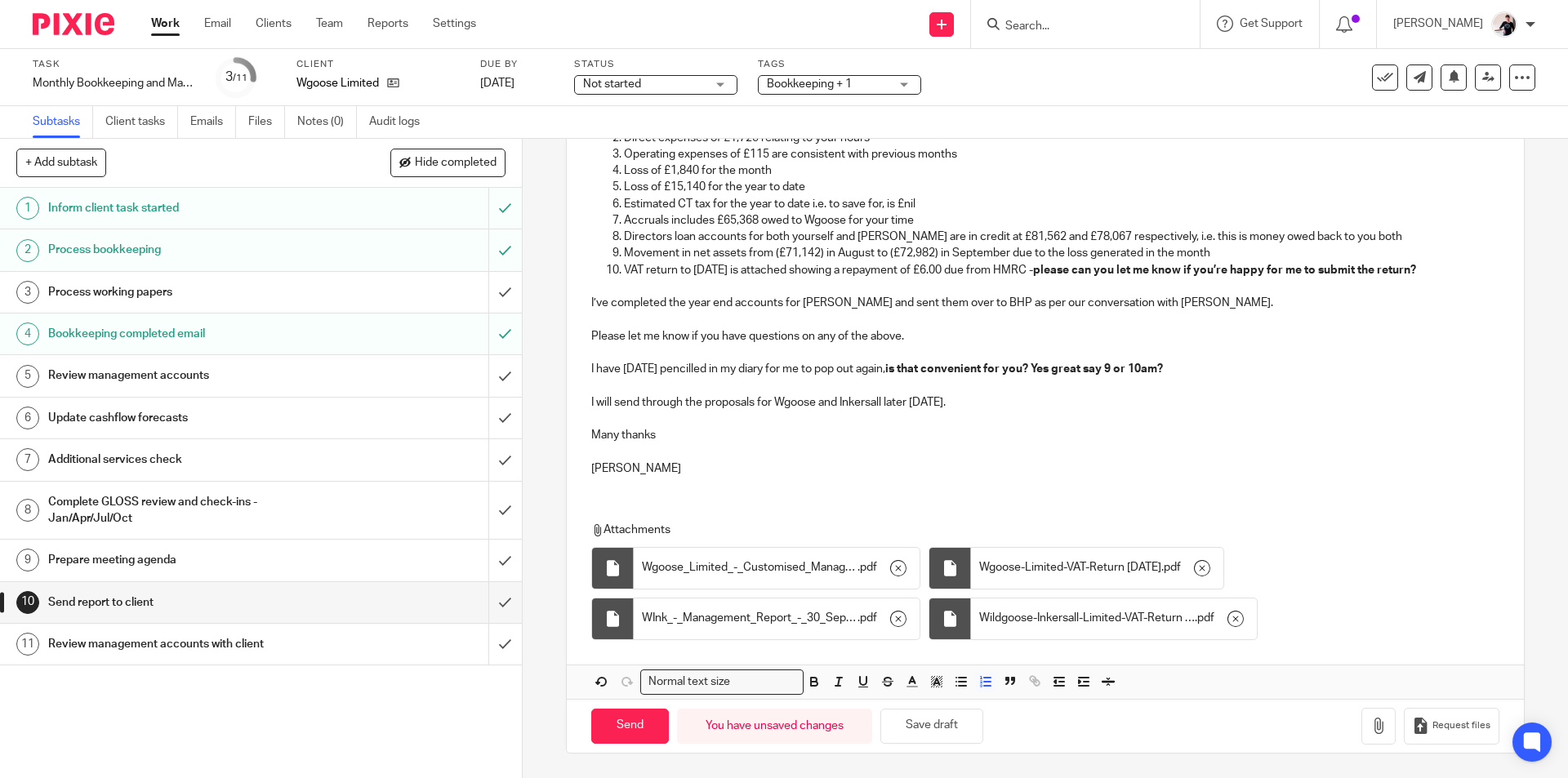
click at [1020, 314] on p at bounding box center [1045, 320] width 907 height 16
click at [1167, 303] on p "I’ve completed the year end accounts for Inkersall and sent them over to BHP as…" at bounding box center [1045, 302] width 907 height 16
click at [583, 300] on div "Hi Jonathan I hope you’re well and had a great weekend. How are things progress…" at bounding box center [1045, 102] width 956 height 773
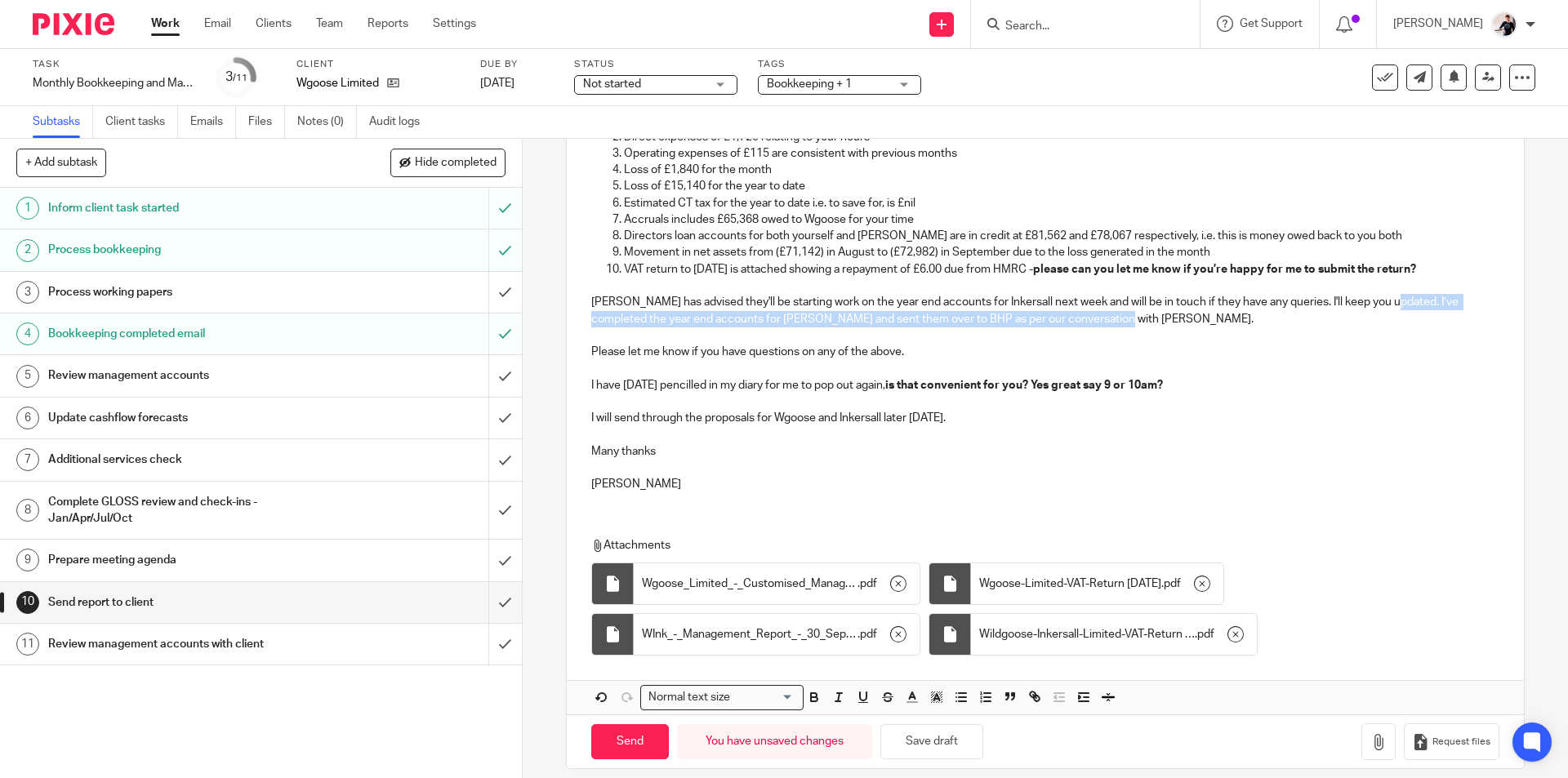
drag, startPoint x: 1092, startPoint y: 317, endPoint x: 1383, endPoint y: 300, distance: 291.5
click at [1383, 300] on p "Maria has advised they'll be starting work on the year end accounts for Inkersa…" at bounding box center [1045, 310] width 907 height 34
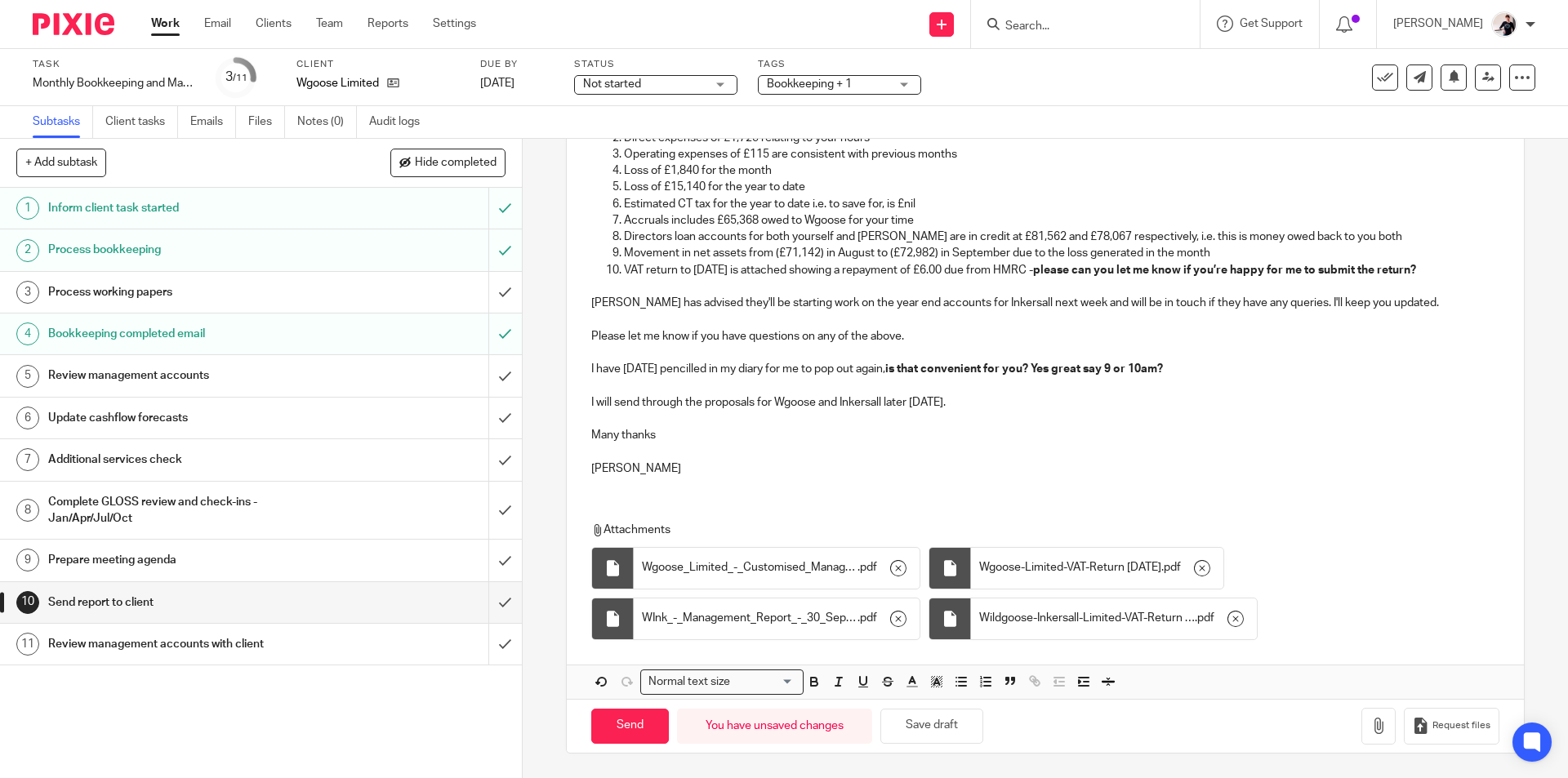
click at [624, 372] on p "I have 7th October pencilled in my diary for me to pop out again, is that conve…" at bounding box center [1045, 368] width 907 height 16
drag, startPoint x: 1208, startPoint y: 364, endPoint x: 1068, endPoint y: 372, distance: 140.2
click at [1068, 372] on p "I have 11th October pencilled in my diary for me to pop out again, is that conv…" at bounding box center [1045, 368] width 907 height 16
drag, startPoint x: 956, startPoint y: 403, endPoint x: 575, endPoint y: 396, distance: 381.1
click at [575, 396] on div "Hi Jonathan I hope you’re well and had a great weekend. How are things progress…" at bounding box center [1045, 102] width 956 height 773
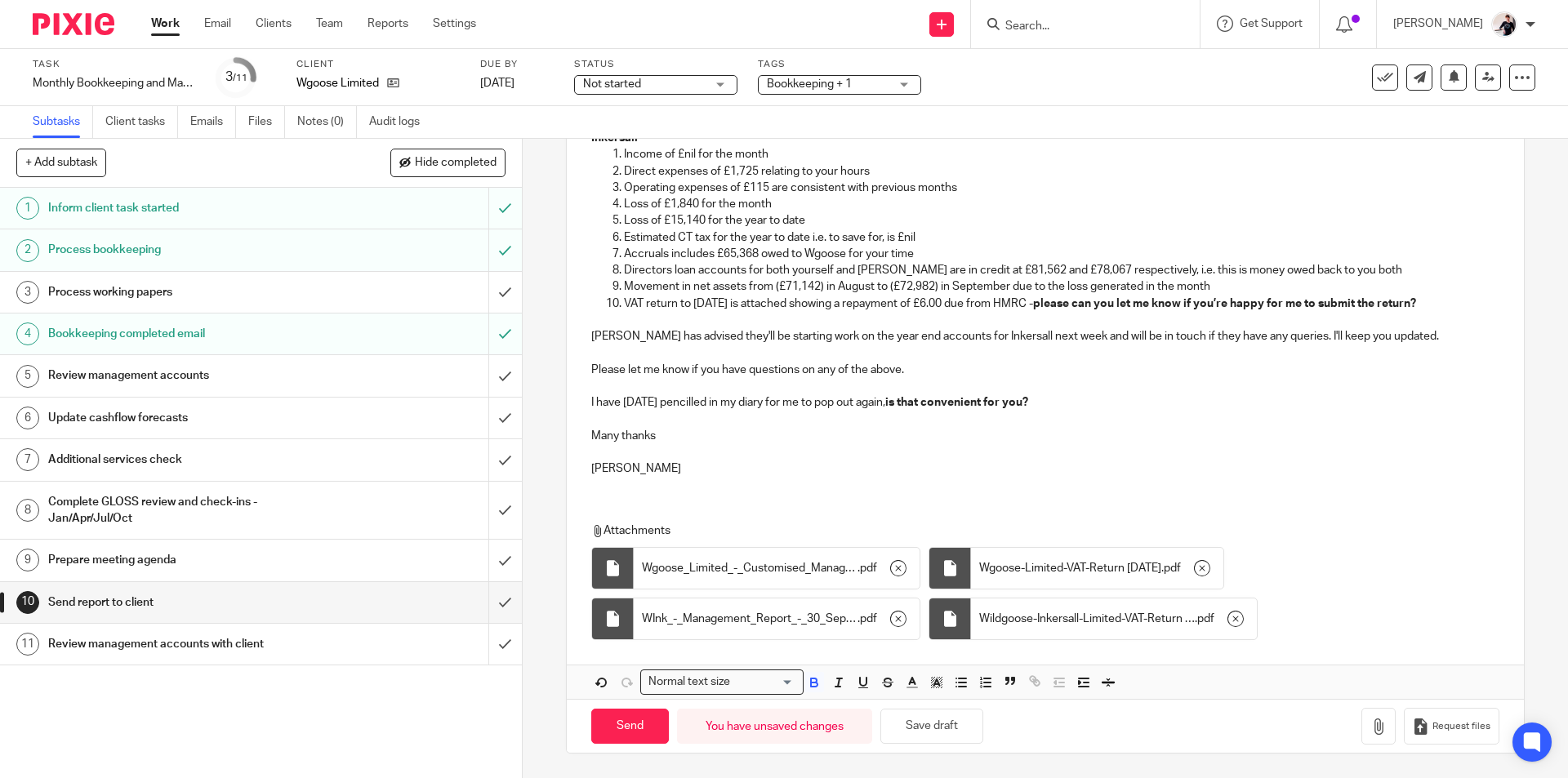
scroll to position [575, 0]
click at [635, 479] on div "Hi Jonathan I hope you’re well and had a great weekend. How are things progress…" at bounding box center [1045, 119] width 956 height 739
click at [619, 506] on div "Attachments Wgoose_Limited_-_Customised_Management_Report_-_30_September_2025 .…" at bounding box center [1045, 577] width 956 height 142
drag, startPoint x: 690, startPoint y: 399, endPoint x: 712, endPoint y: 434, distance: 41.3
click at [690, 399] on p "I have 11th October pencilled in my diary for me to pop out again, is that conv…" at bounding box center [1045, 402] width 907 height 16
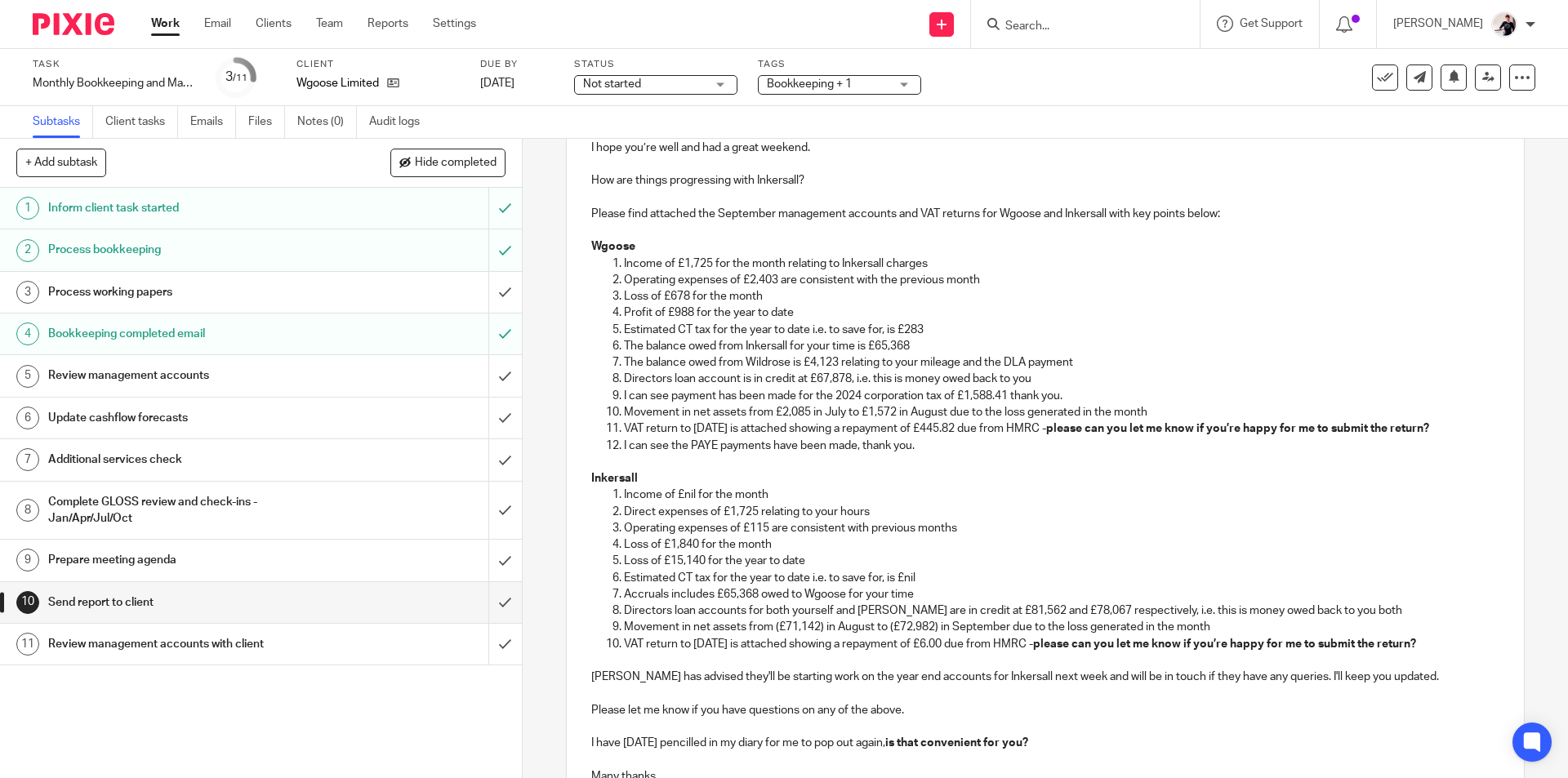
scroll to position [4, 0]
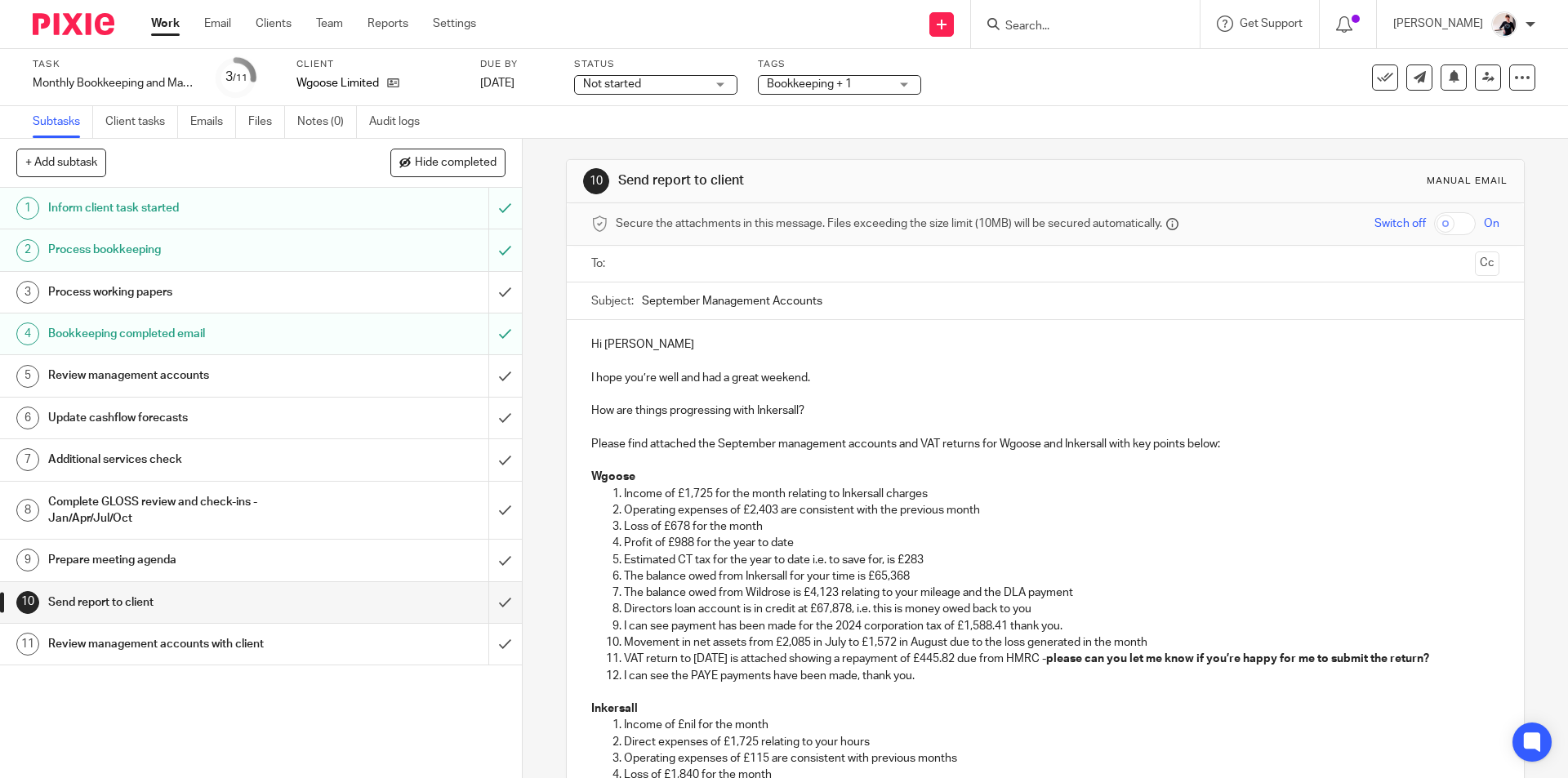
click at [741, 269] on input "text" at bounding box center [1044, 264] width 846 height 19
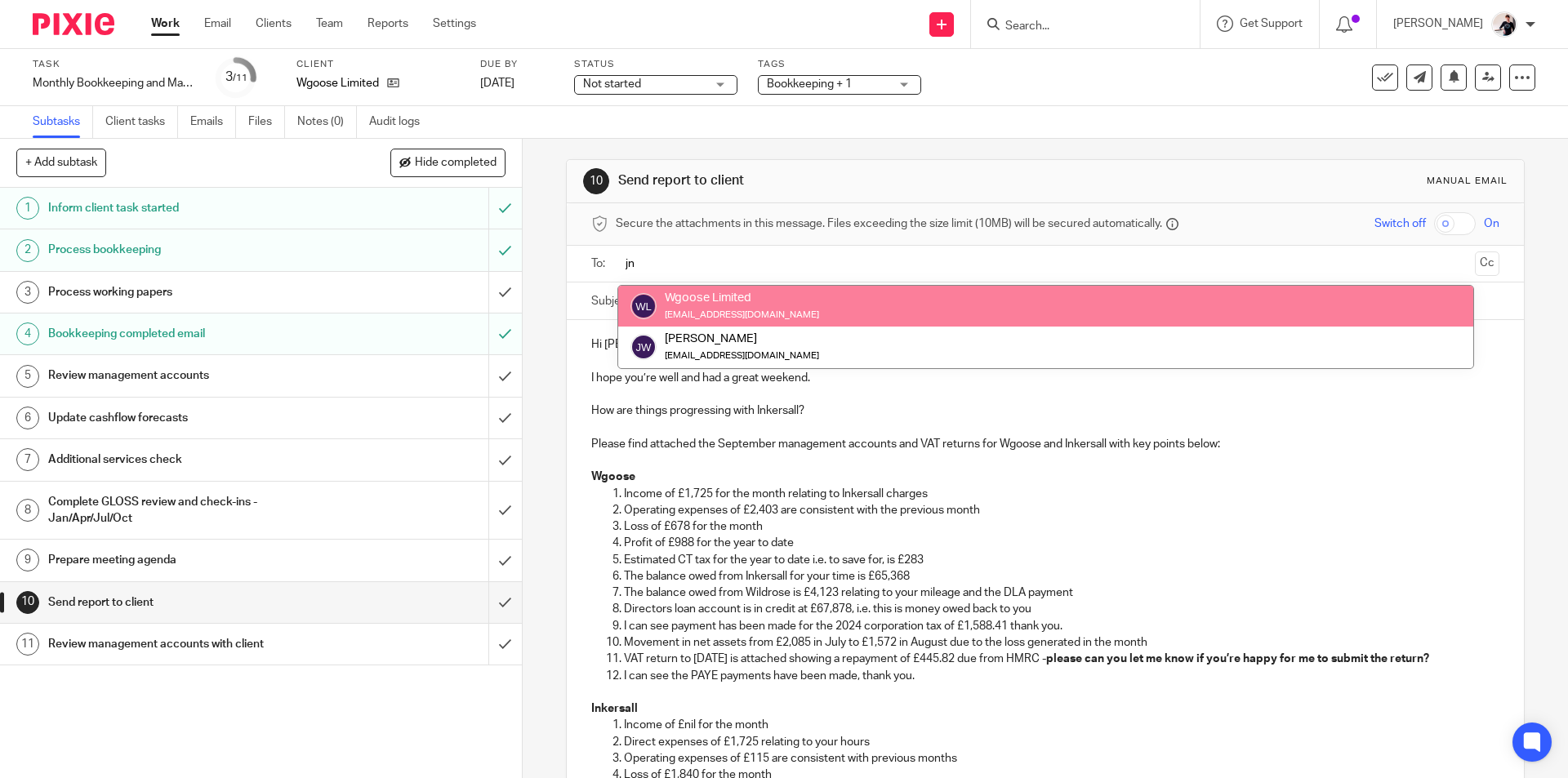
type input "jn"
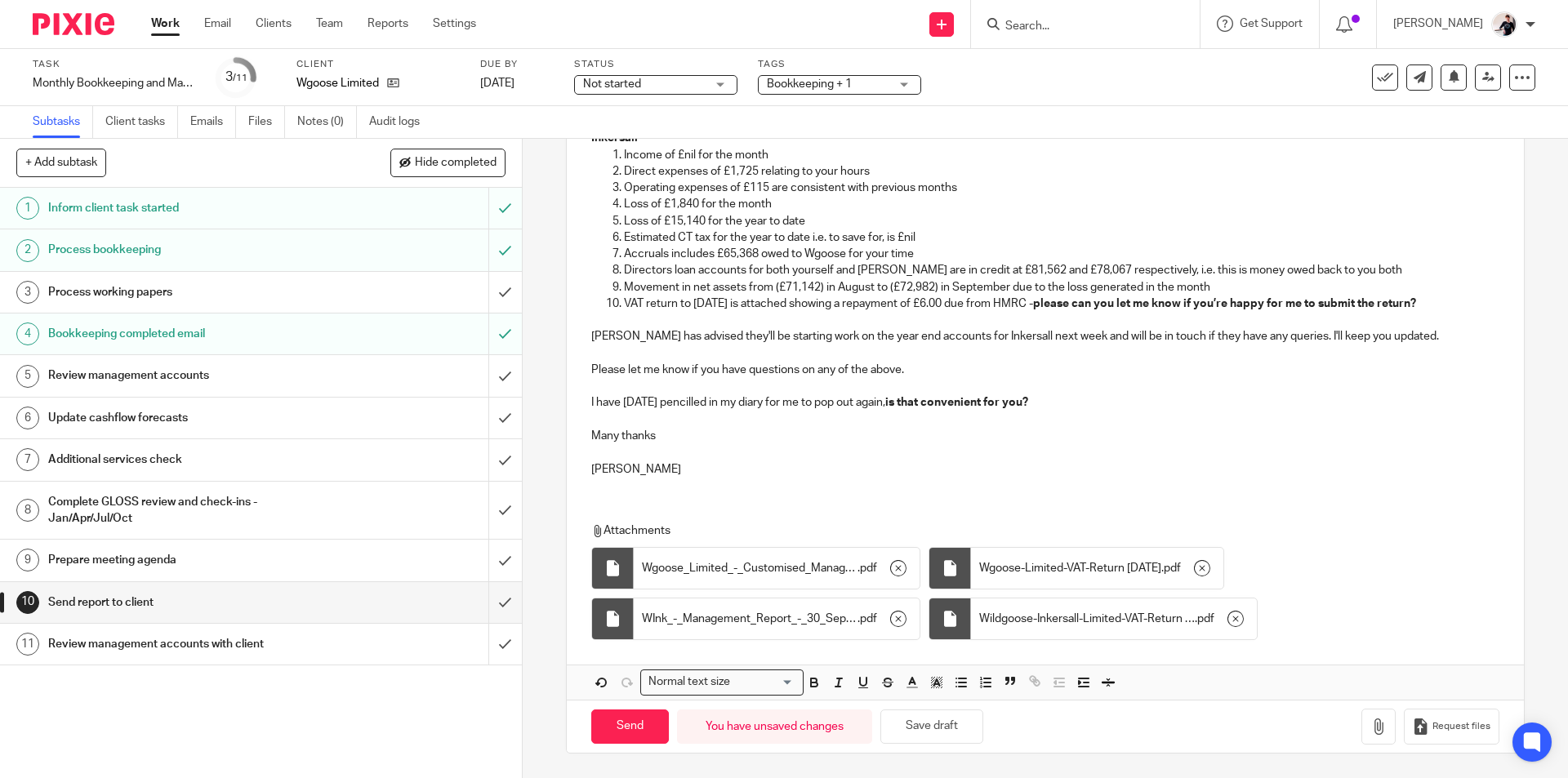
scroll to position [579, 0]
click at [644, 724] on input "Send" at bounding box center [630, 726] width 78 height 35
type input "Sent"
click at [171, 16] on link "Work" at bounding box center [166, 23] width 29 height 16
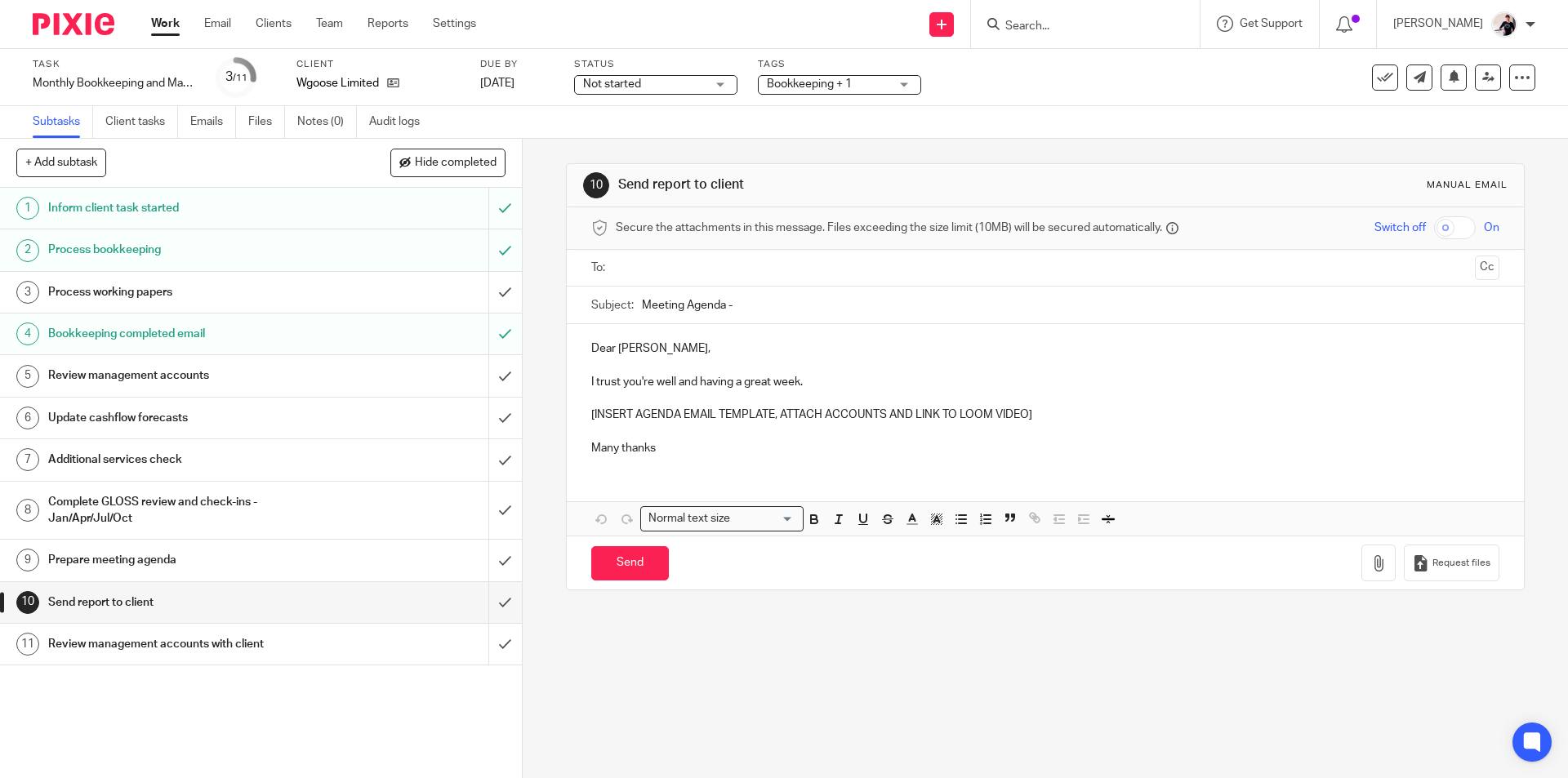
click at [451, 33] on div "Work Email Clients Team Reports Settings Work Email Clients Team Reports Settin…" at bounding box center [317, 24] width 366 height 48
click at [454, 25] on link "Settings" at bounding box center [454, 23] width 43 height 16
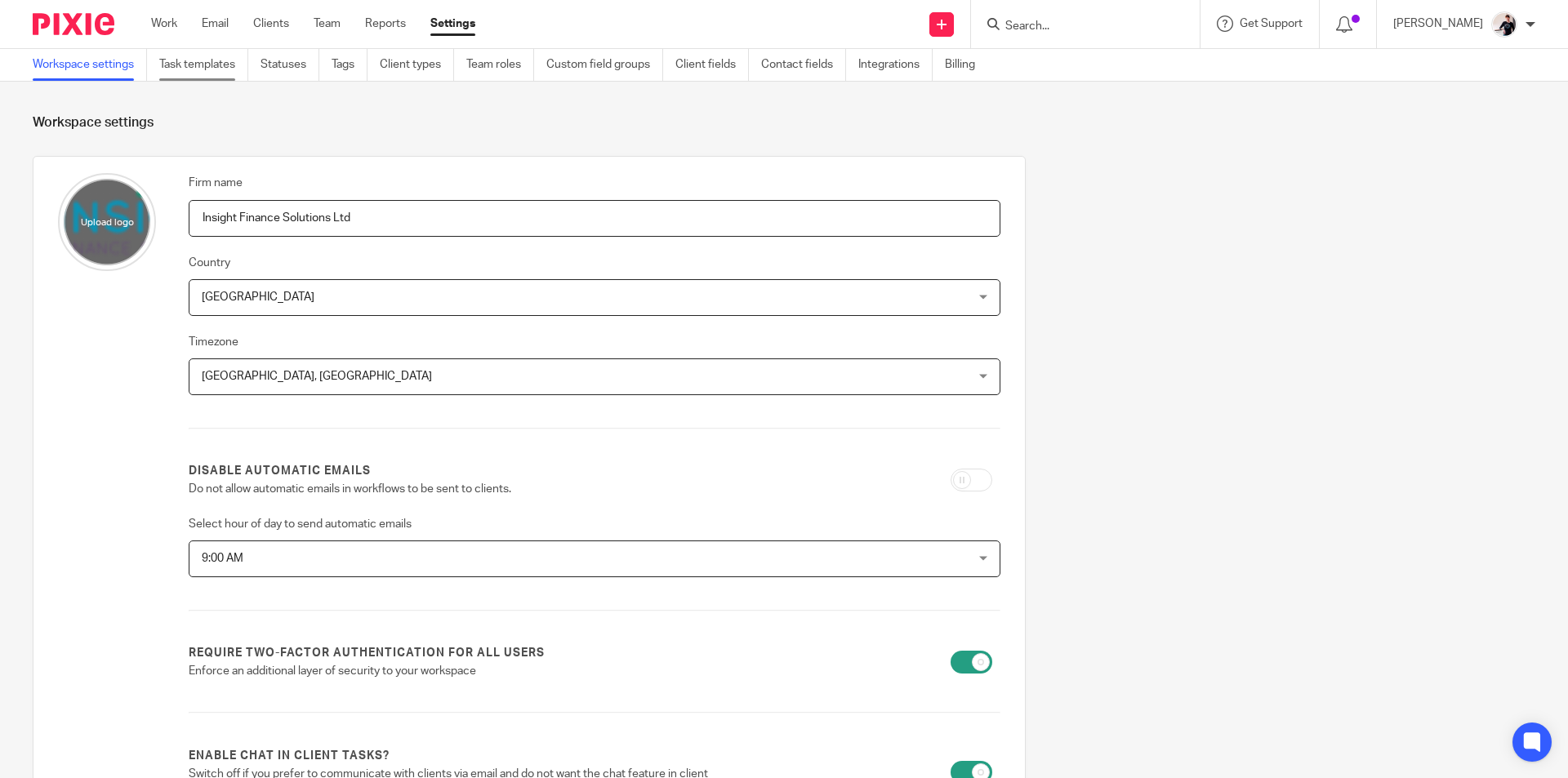
click at [175, 69] on link "Task templates" at bounding box center [203, 65] width 89 height 32
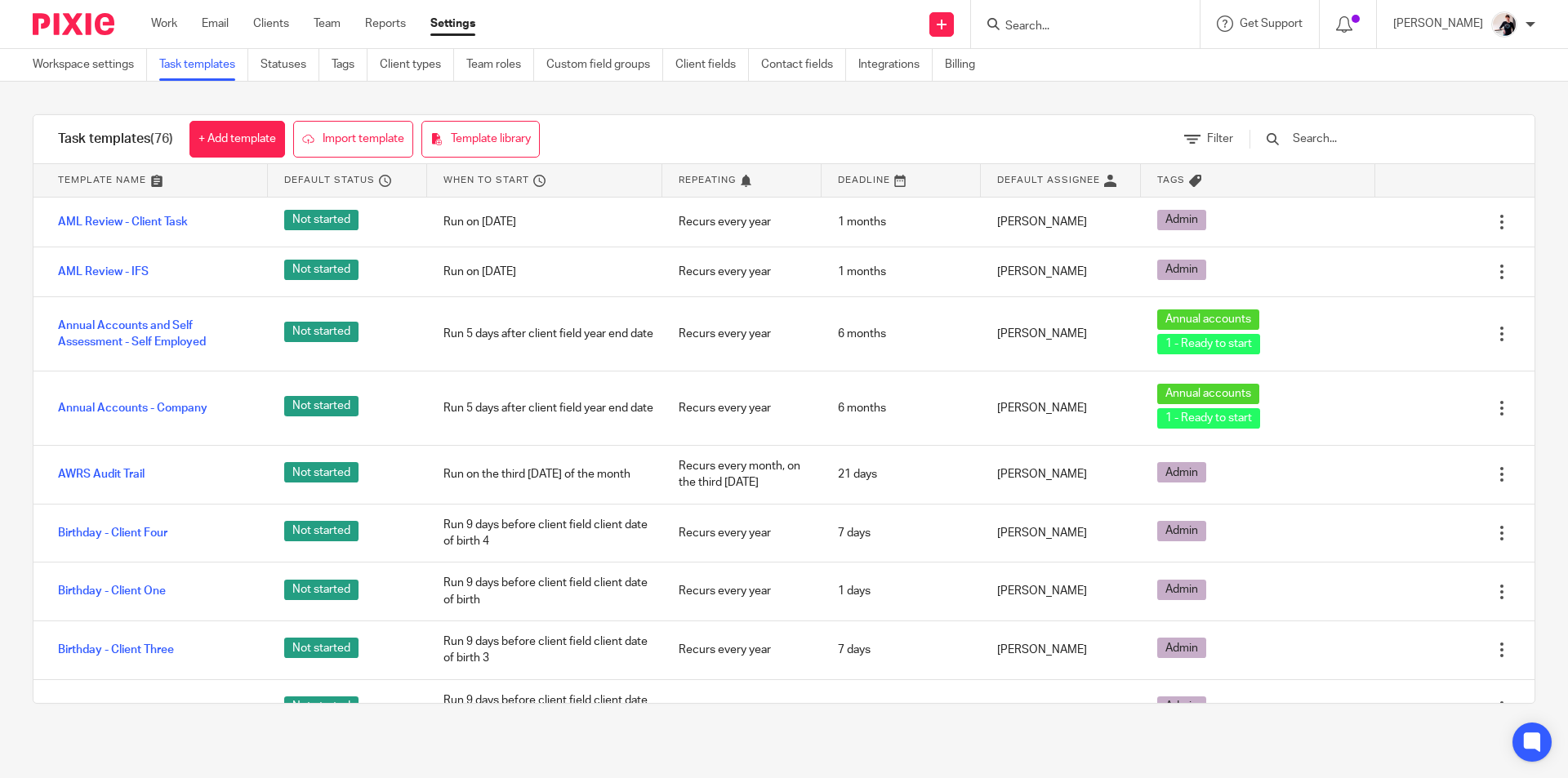
click at [1350, 134] on input "text" at bounding box center [1385, 138] width 190 height 18
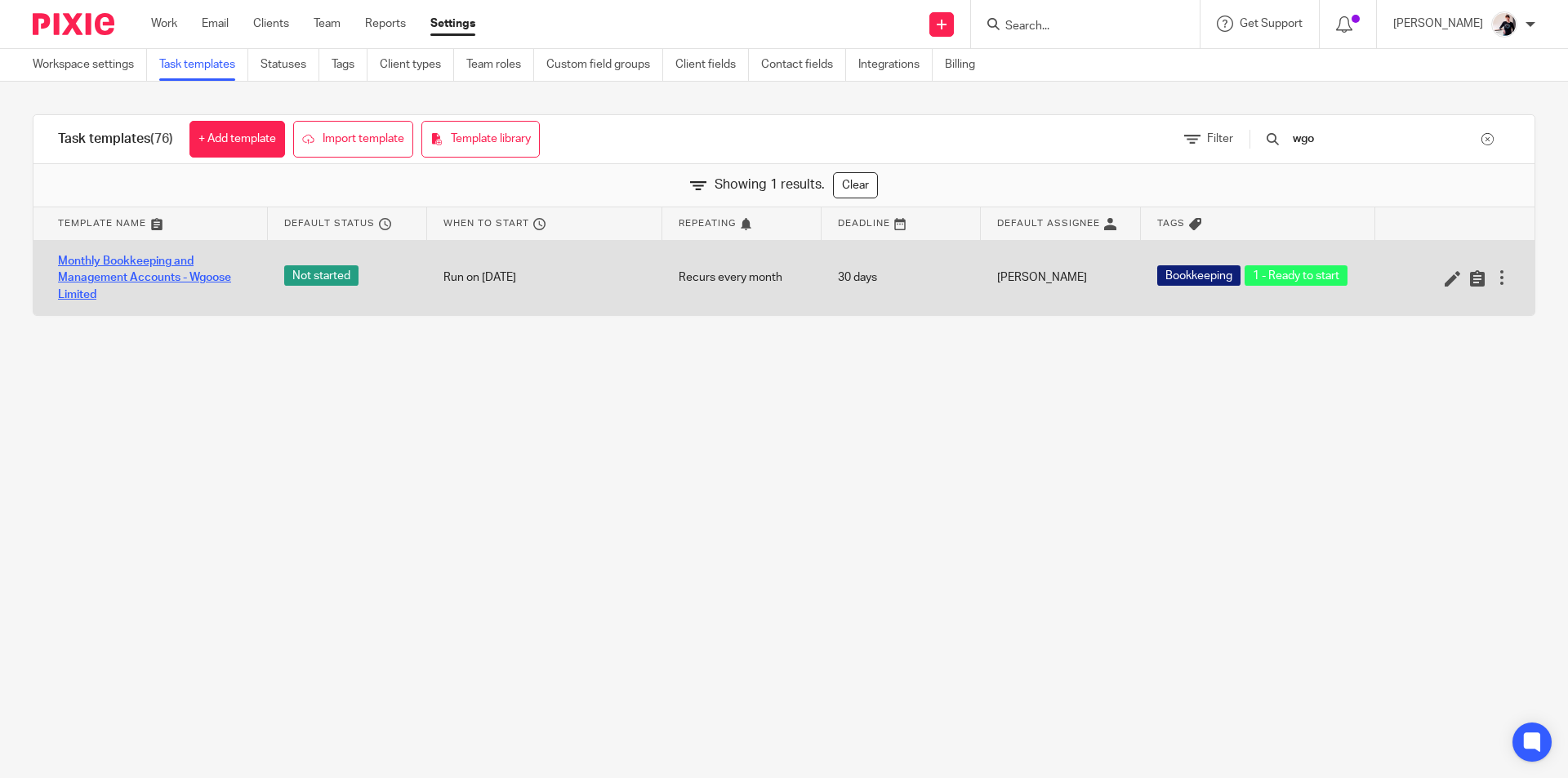
type input "wgo"
click at [172, 278] on link "Monthly Bookkeeping and Management Accounts - Wgoose Limited" at bounding box center [155, 277] width 194 height 50
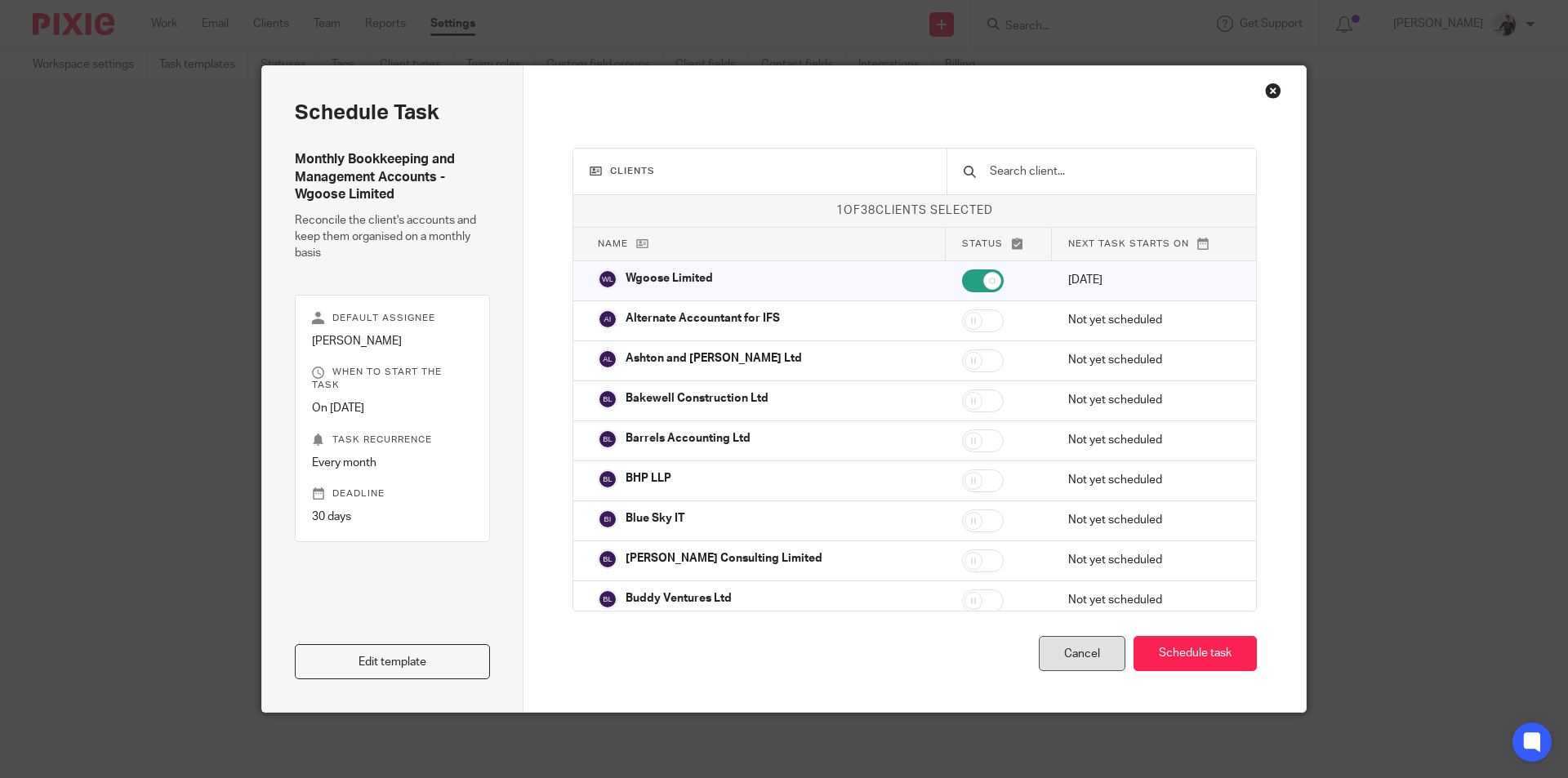
click at [1065, 649] on div "Cancel" at bounding box center [1081, 653] width 86 height 35
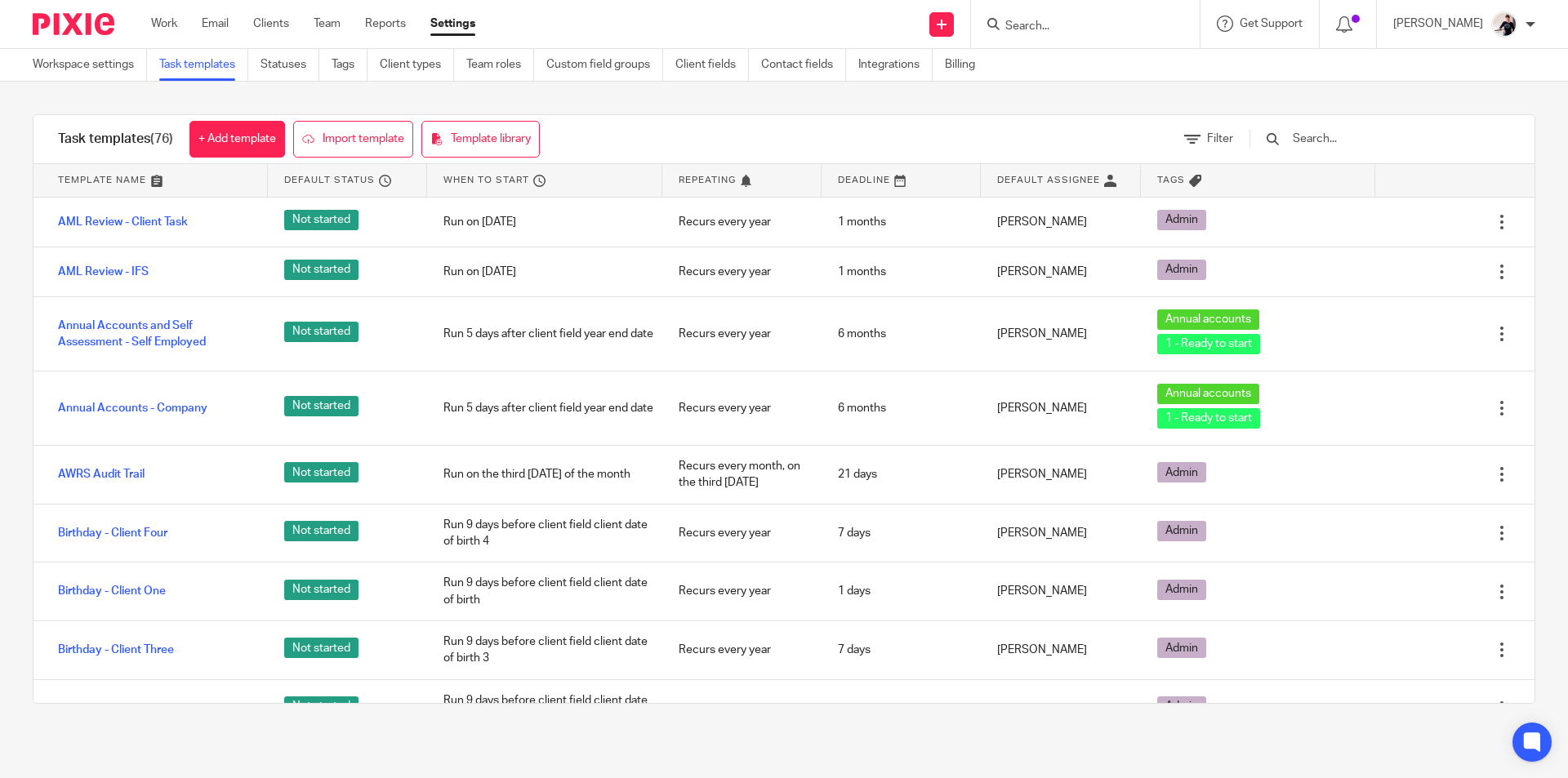
click at [1352, 138] on input "text" at bounding box center [1385, 138] width 190 height 18
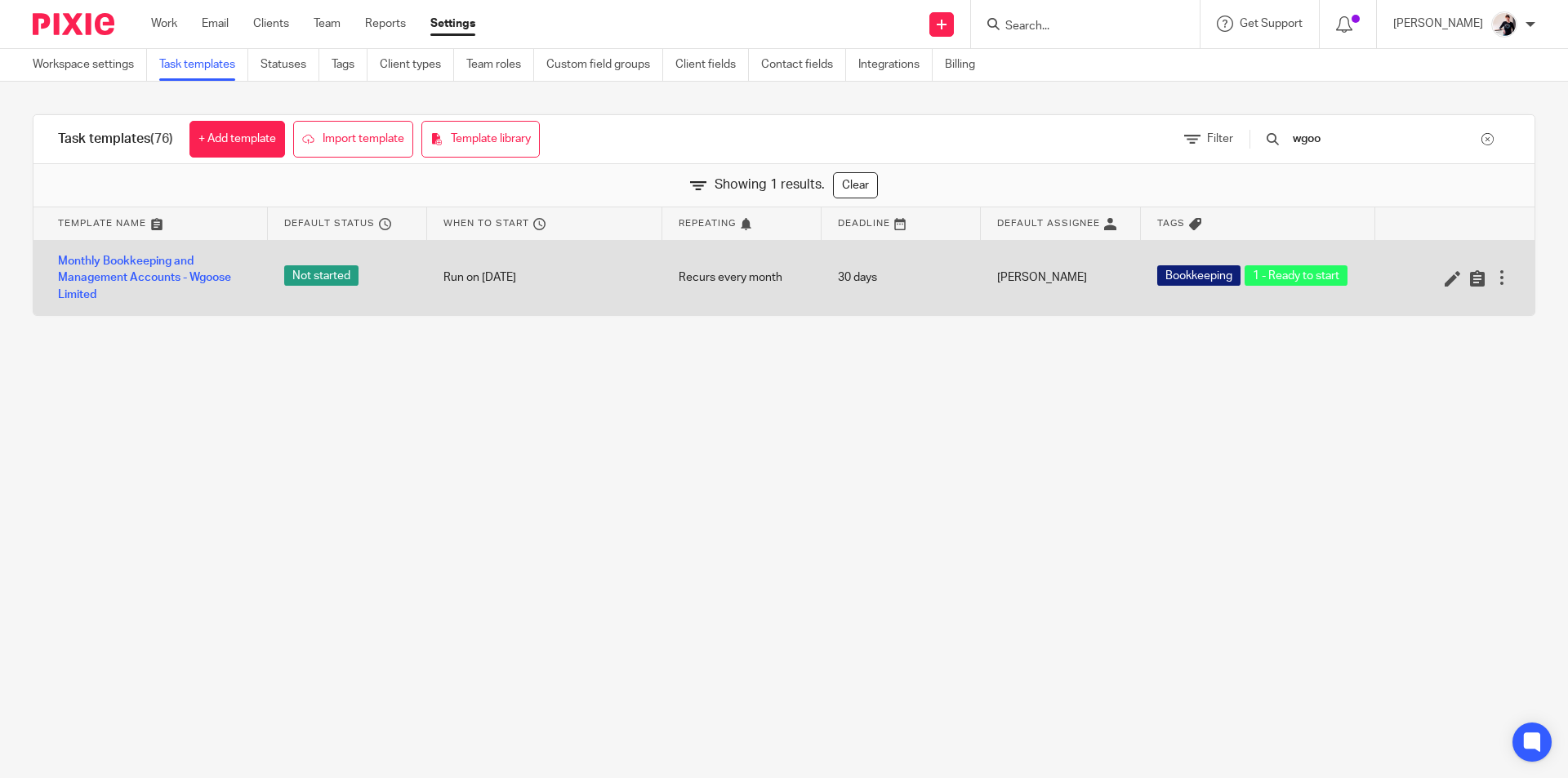
type input "wgoo"
click at [1494, 281] on div at bounding box center [1501, 277] width 16 height 16
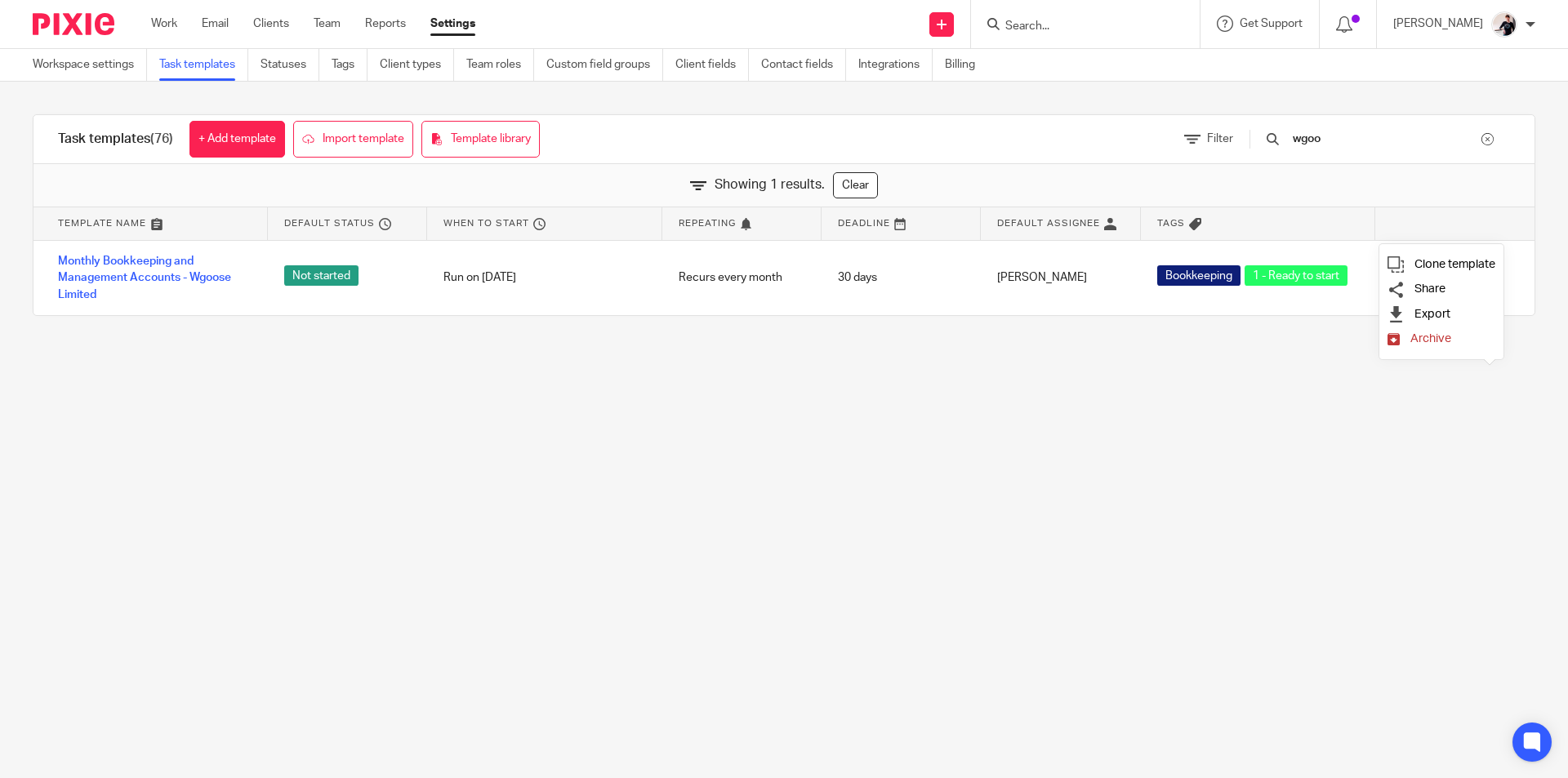
click at [1296, 460] on main "Workspace settings Task templates Statuses Tags Client types Team roles Custom …" at bounding box center [784, 389] width 1568 height 778
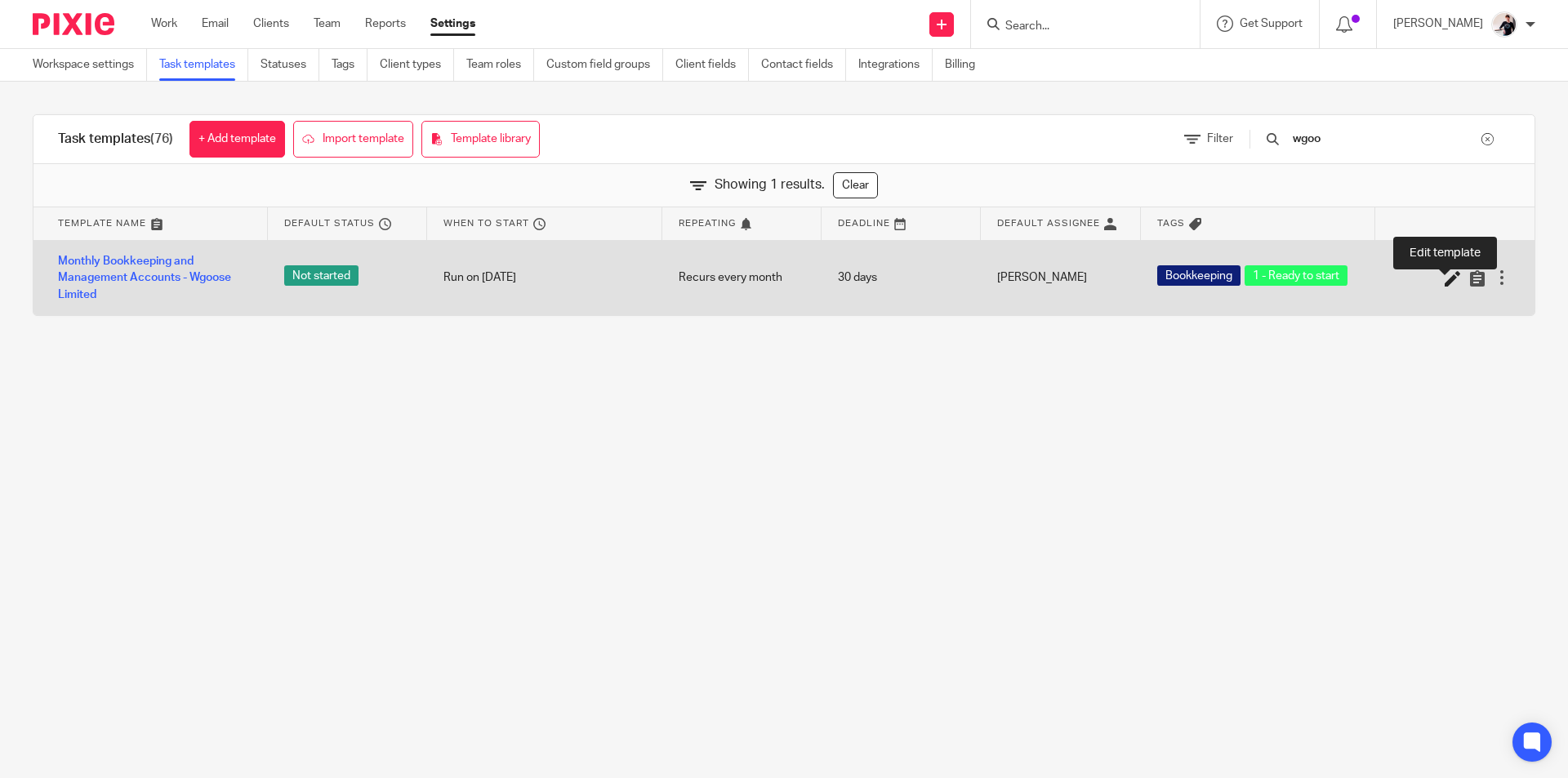
click at [1444, 281] on icon at bounding box center [1452, 277] width 16 height 16
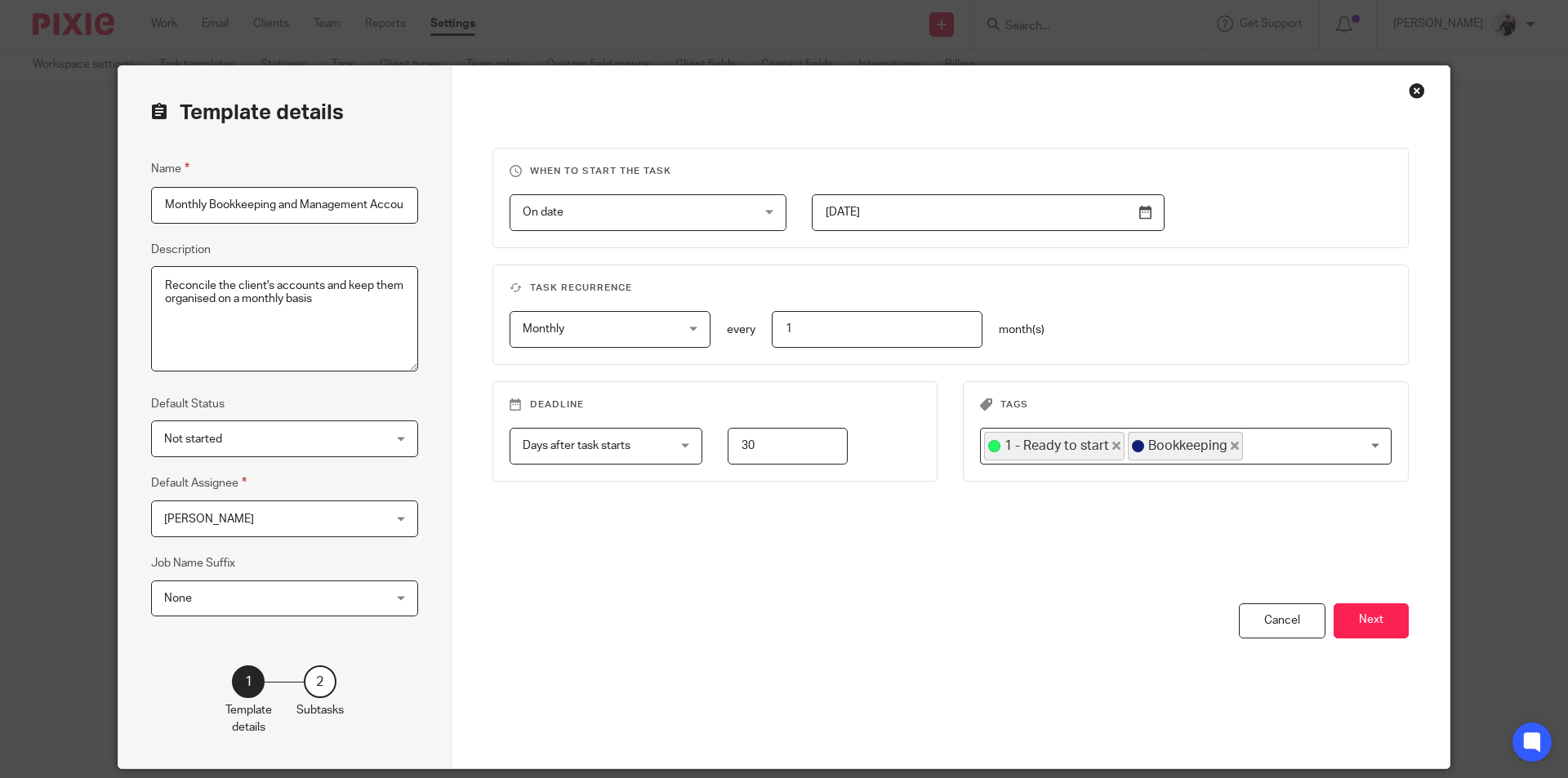
scroll to position [0, 109]
click at [1390, 619] on button "Next" at bounding box center [1371, 620] width 75 height 35
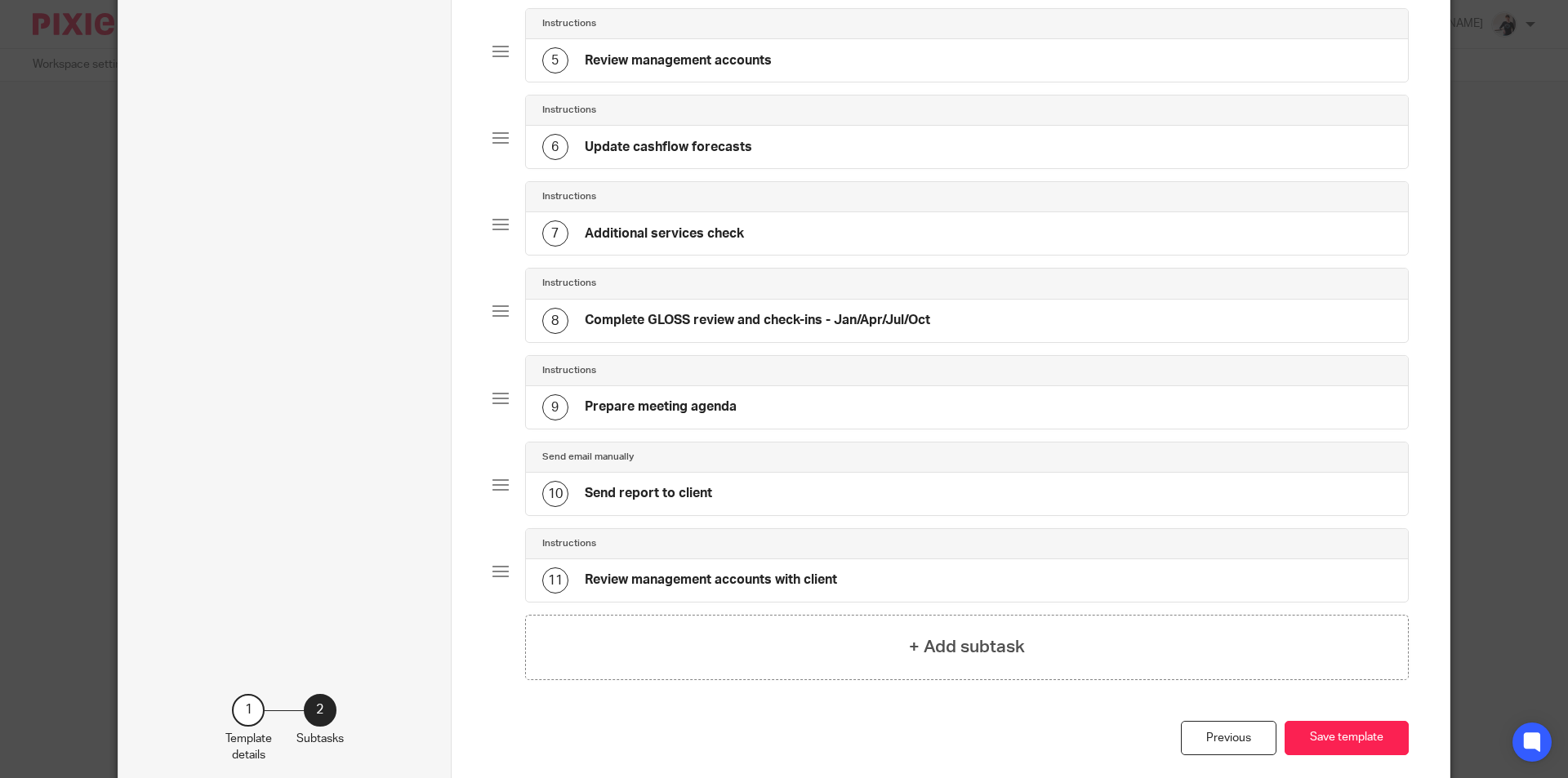
scroll to position [490, 0]
click at [736, 491] on div "10 Send report to client" at bounding box center [966, 491] width 883 height 42
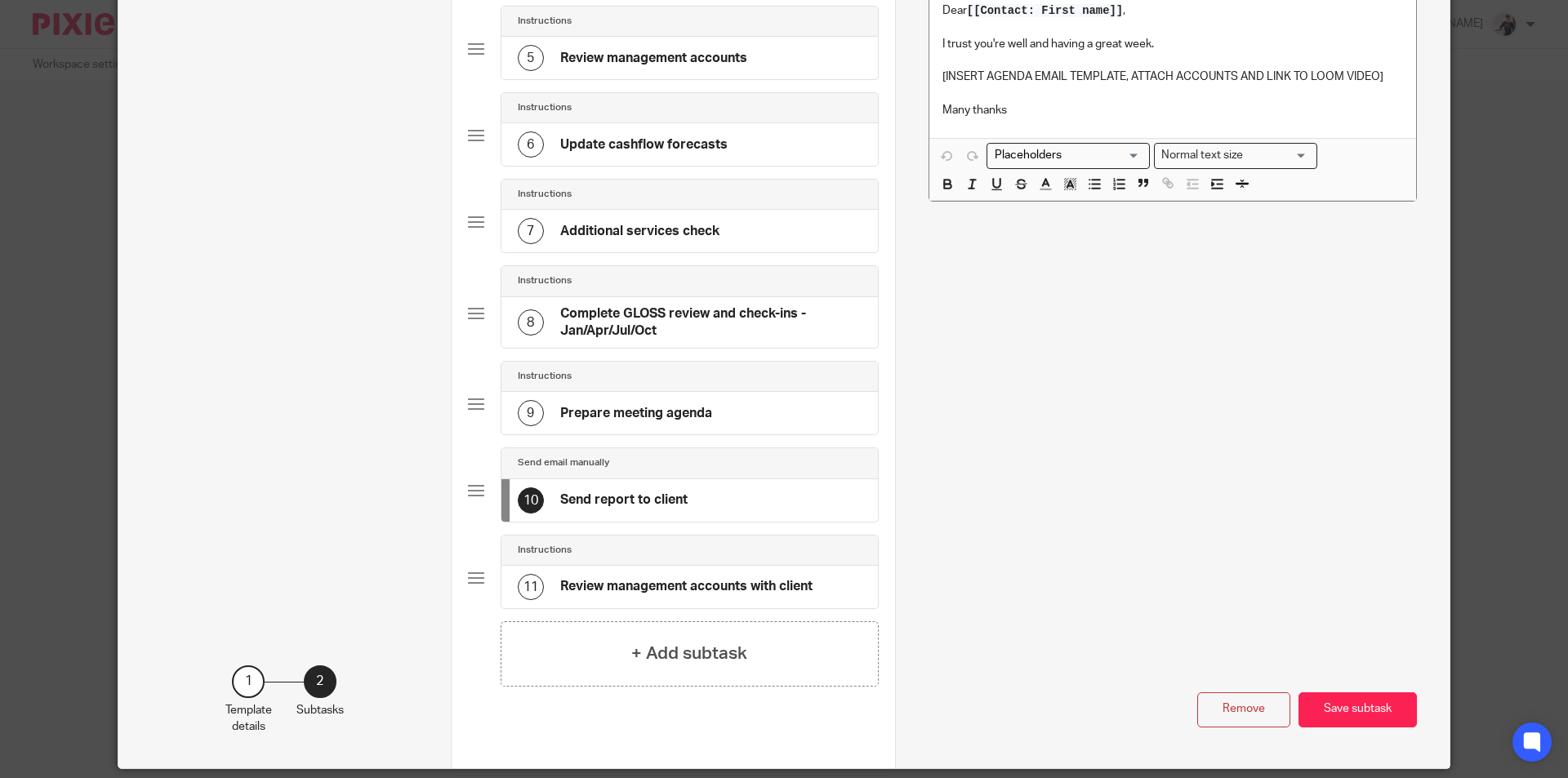
scroll to position [0, 0]
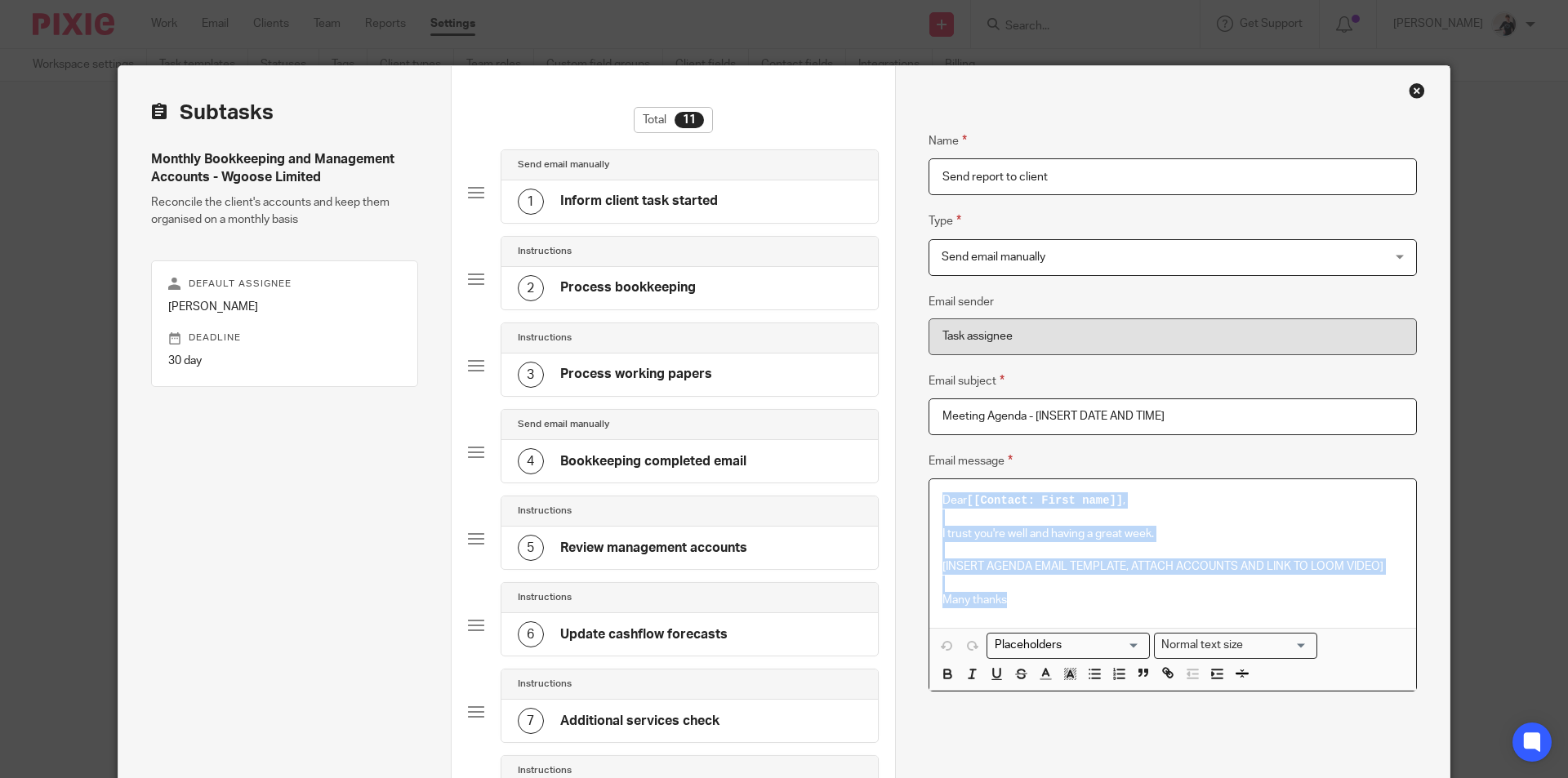
drag, startPoint x: 1015, startPoint y: 602, endPoint x: 880, endPoint y: 490, distance: 175.4
click at [880, 490] on div "Subtasks Monthly Bookkeeping and Management Accounts - Wgoose Limited Reconcile…" at bounding box center [784, 661] width 1331 height 1192
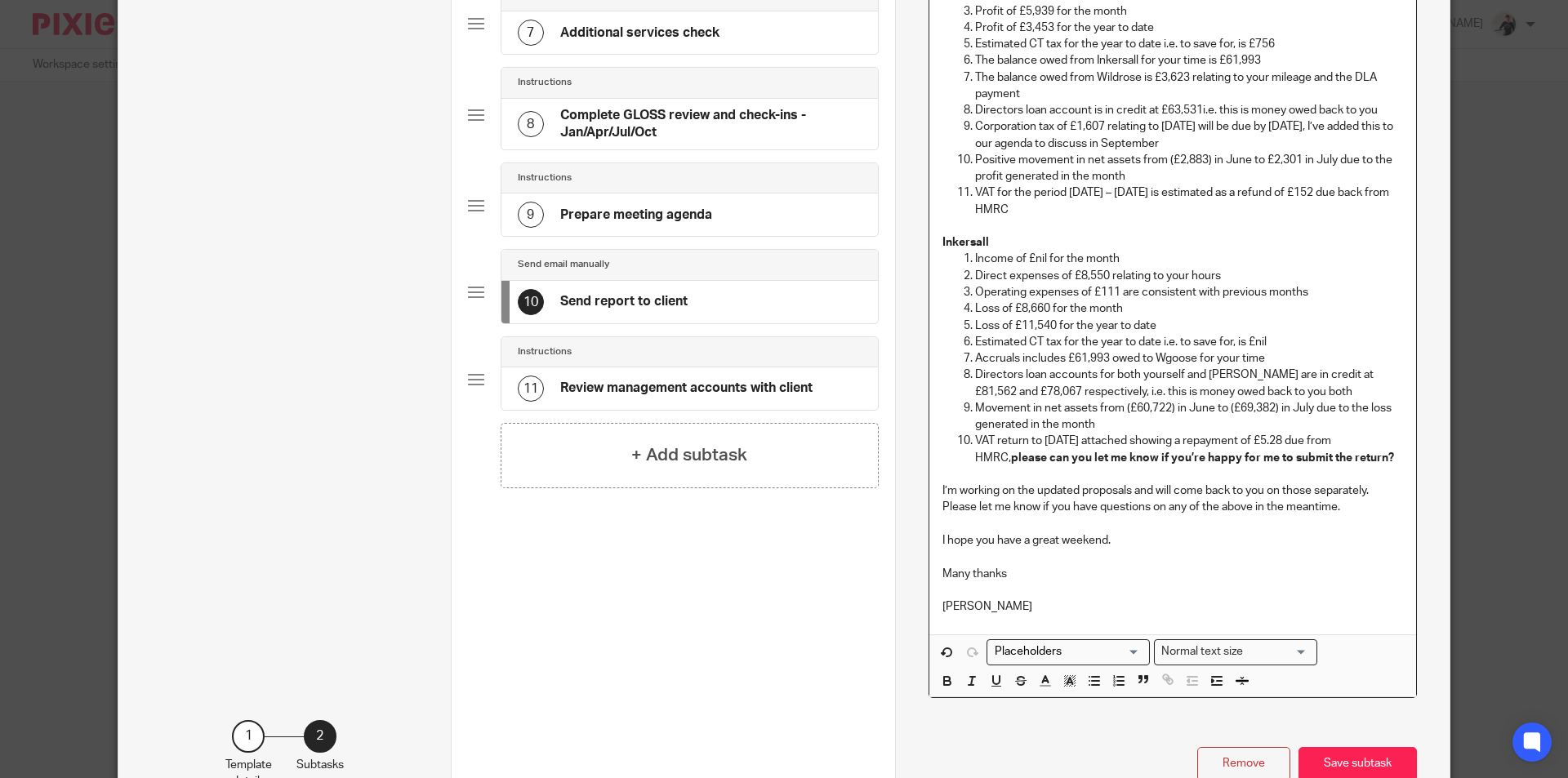
scroll to position [689, 0]
click at [1358, 755] on button "Save subtask" at bounding box center [1357, 762] width 118 height 35
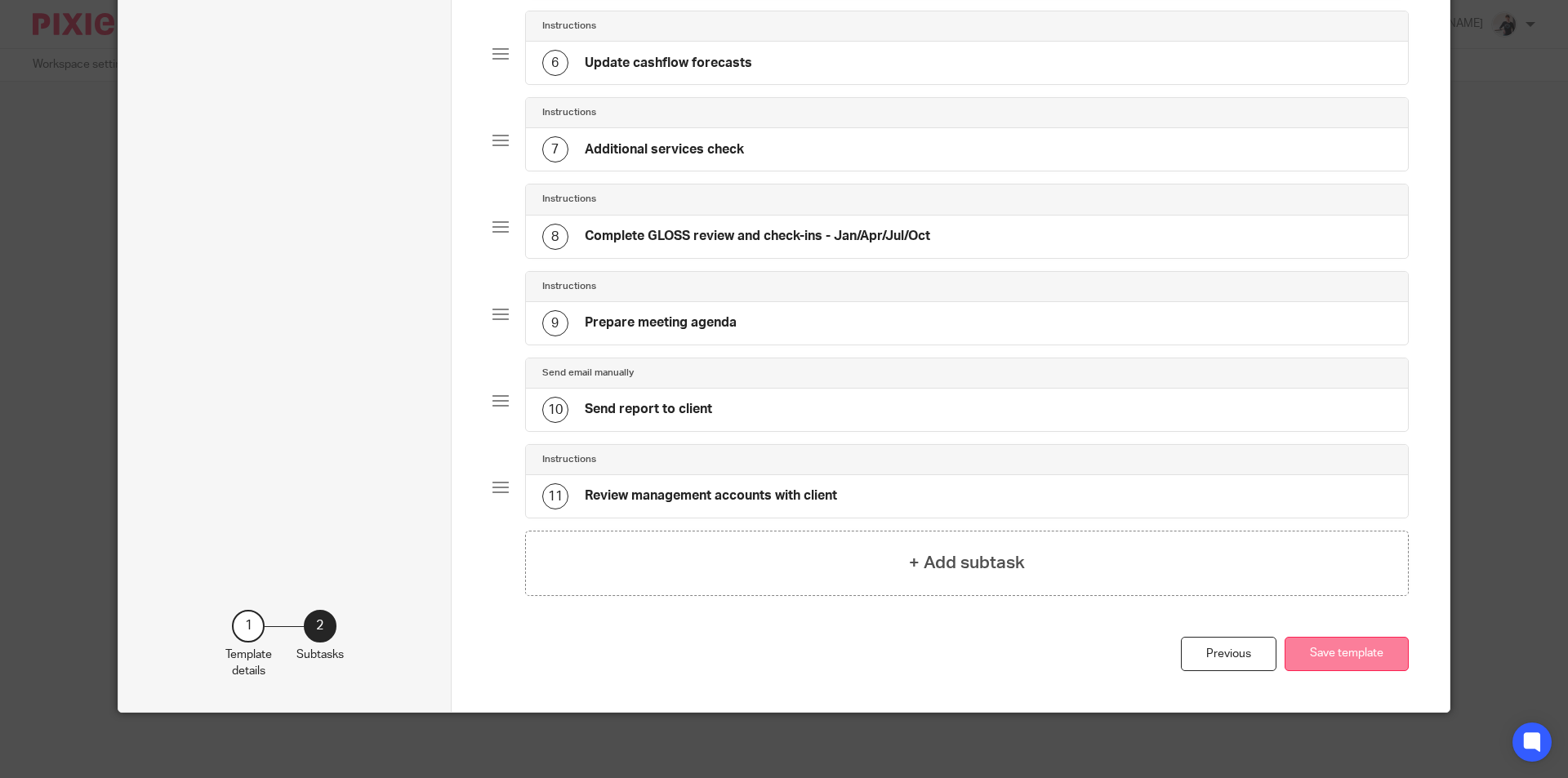
click at [1350, 667] on button "Save template" at bounding box center [1346, 654] width 124 height 35
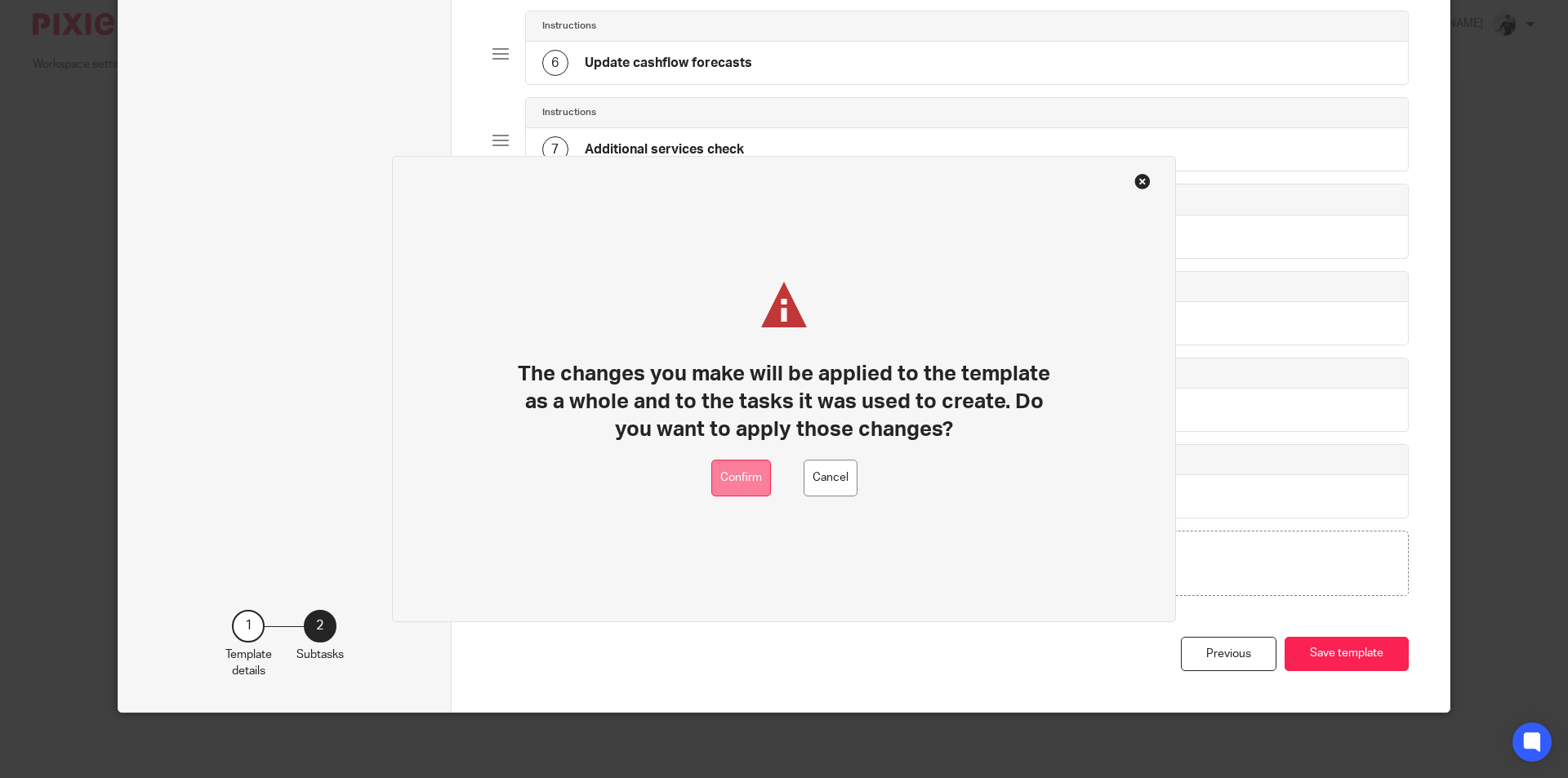
click at [760, 484] on button "Confirm" at bounding box center [740, 477] width 59 height 36
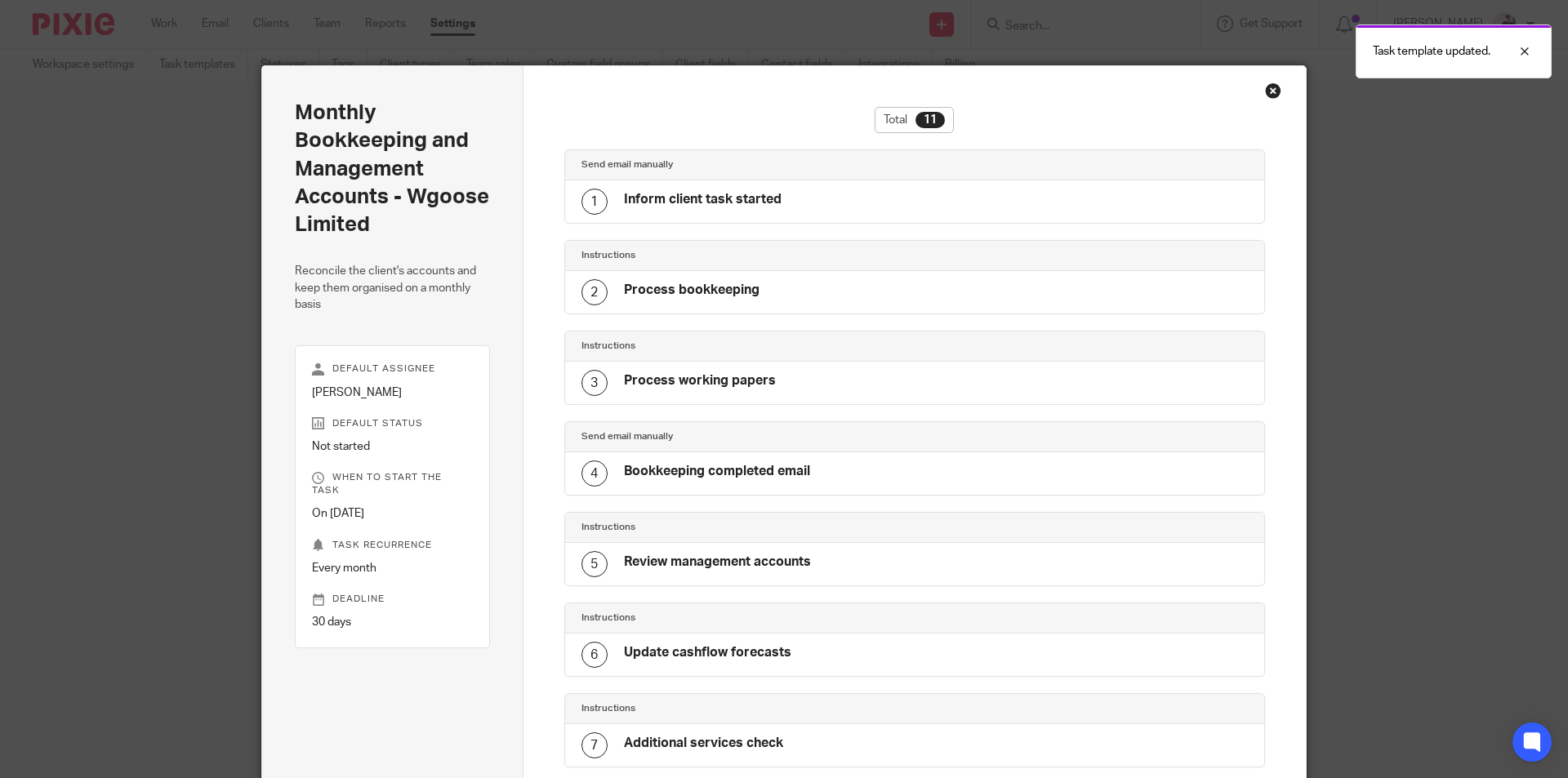
click at [1265, 90] on div "Close this dialog window" at bounding box center [1273, 90] width 16 height 16
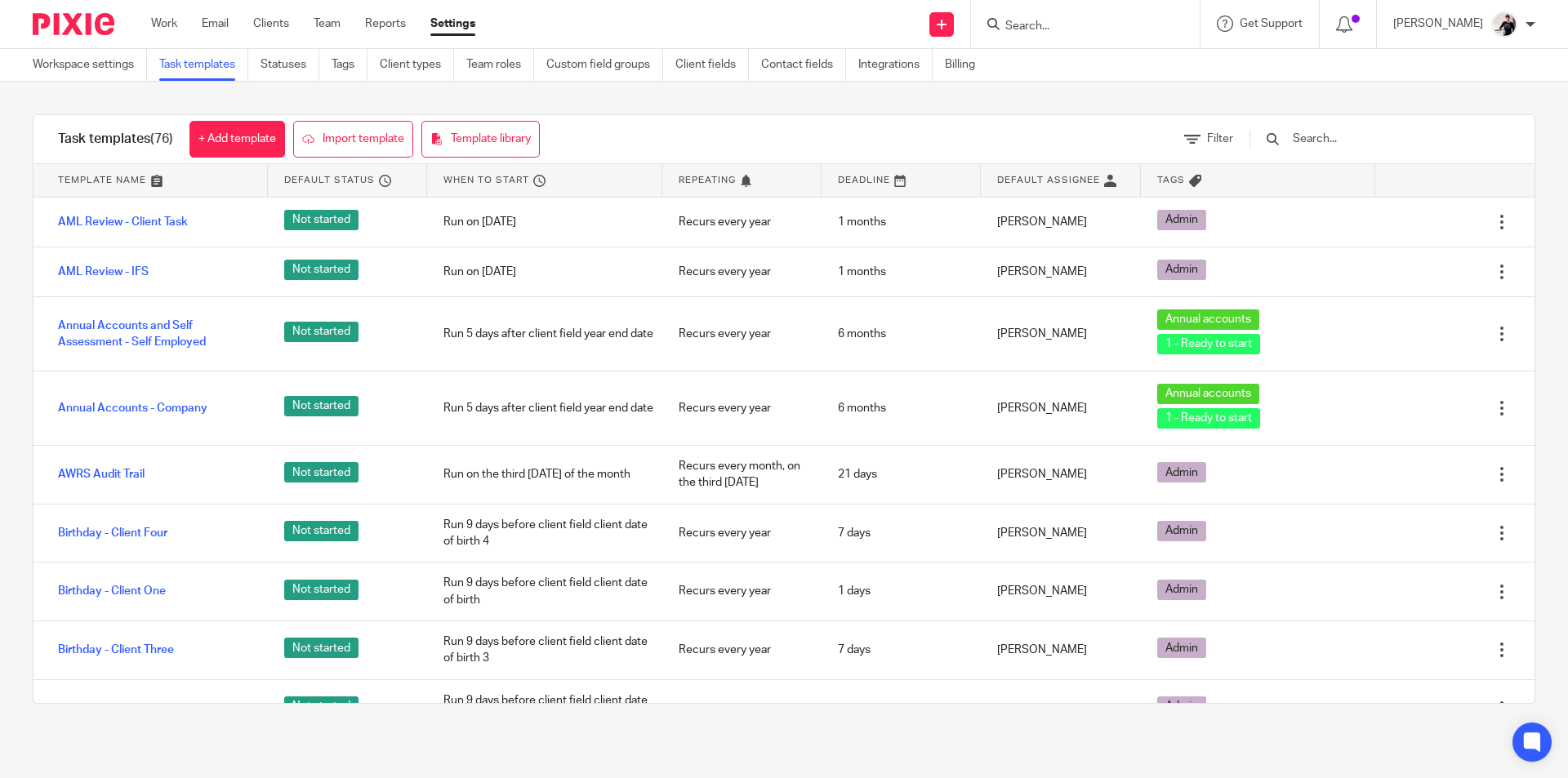
click at [1345, 137] on input "text" at bounding box center [1385, 138] width 190 height 18
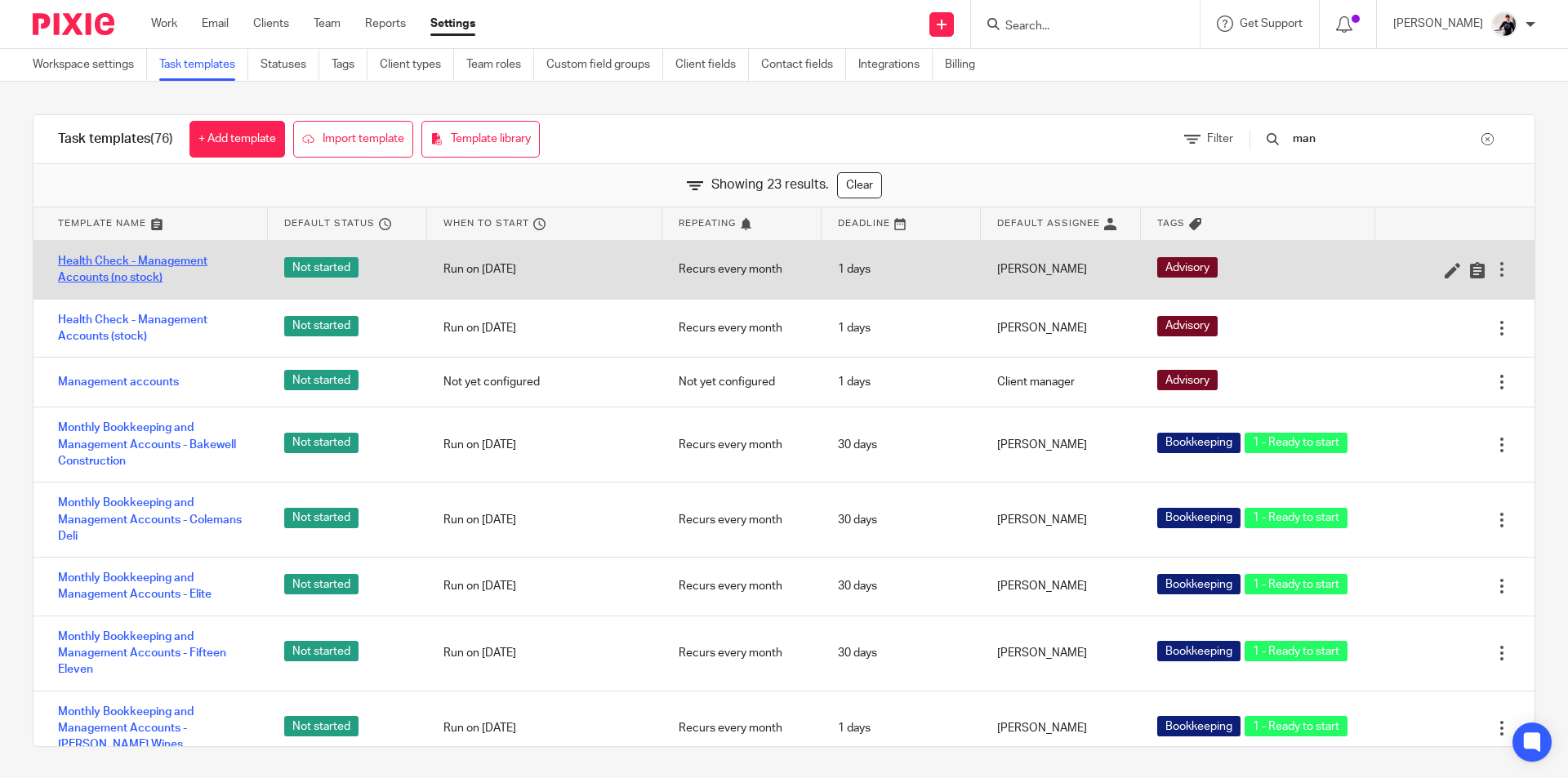
type input "man"
click at [179, 265] on link "Health Check - Management Accounts (no stock)" at bounding box center [155, 270] width 194 height 34
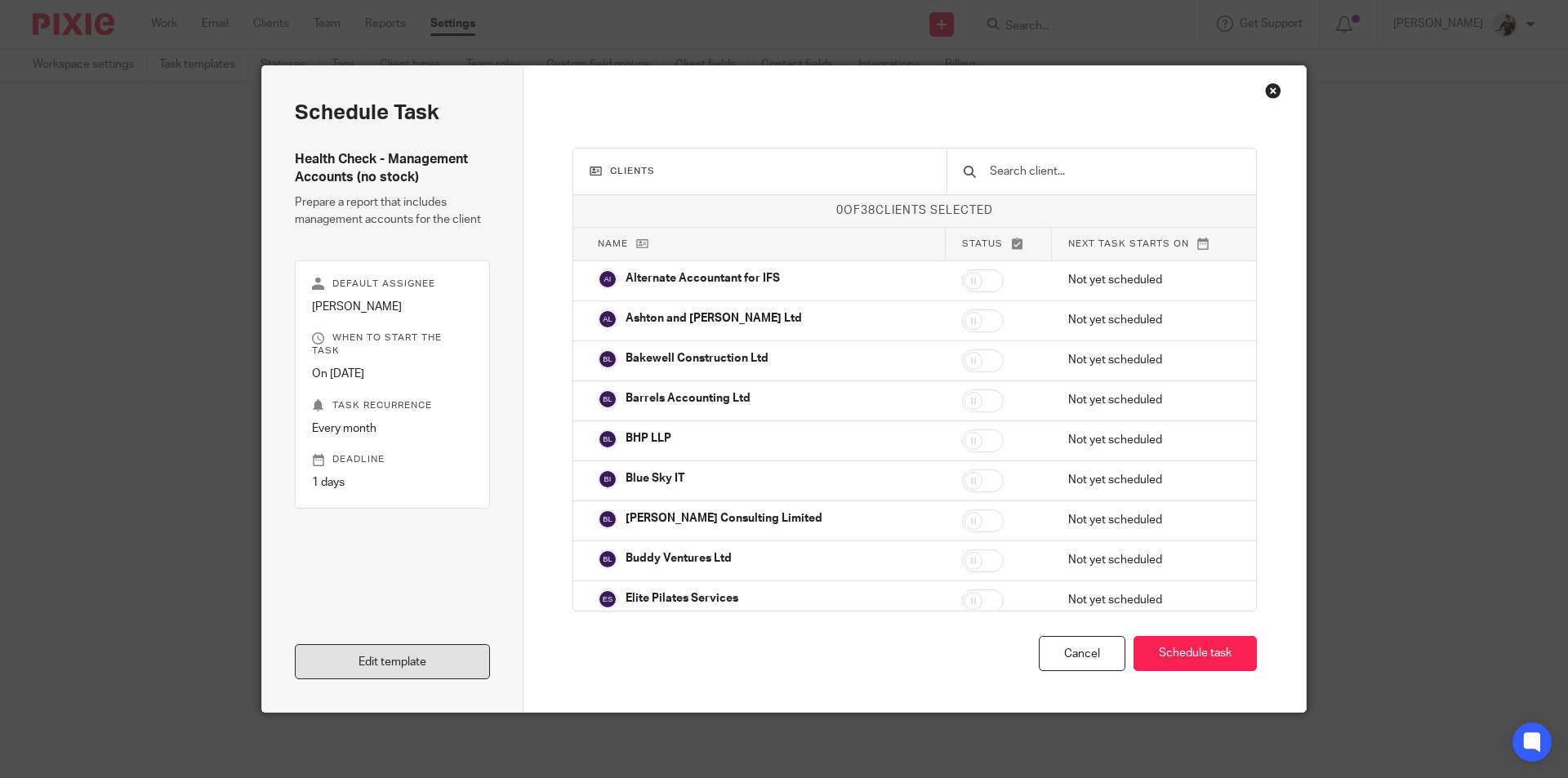
click at [413, 665] on link "Edit template" at bounding box center [392, 660] width 195 height 35
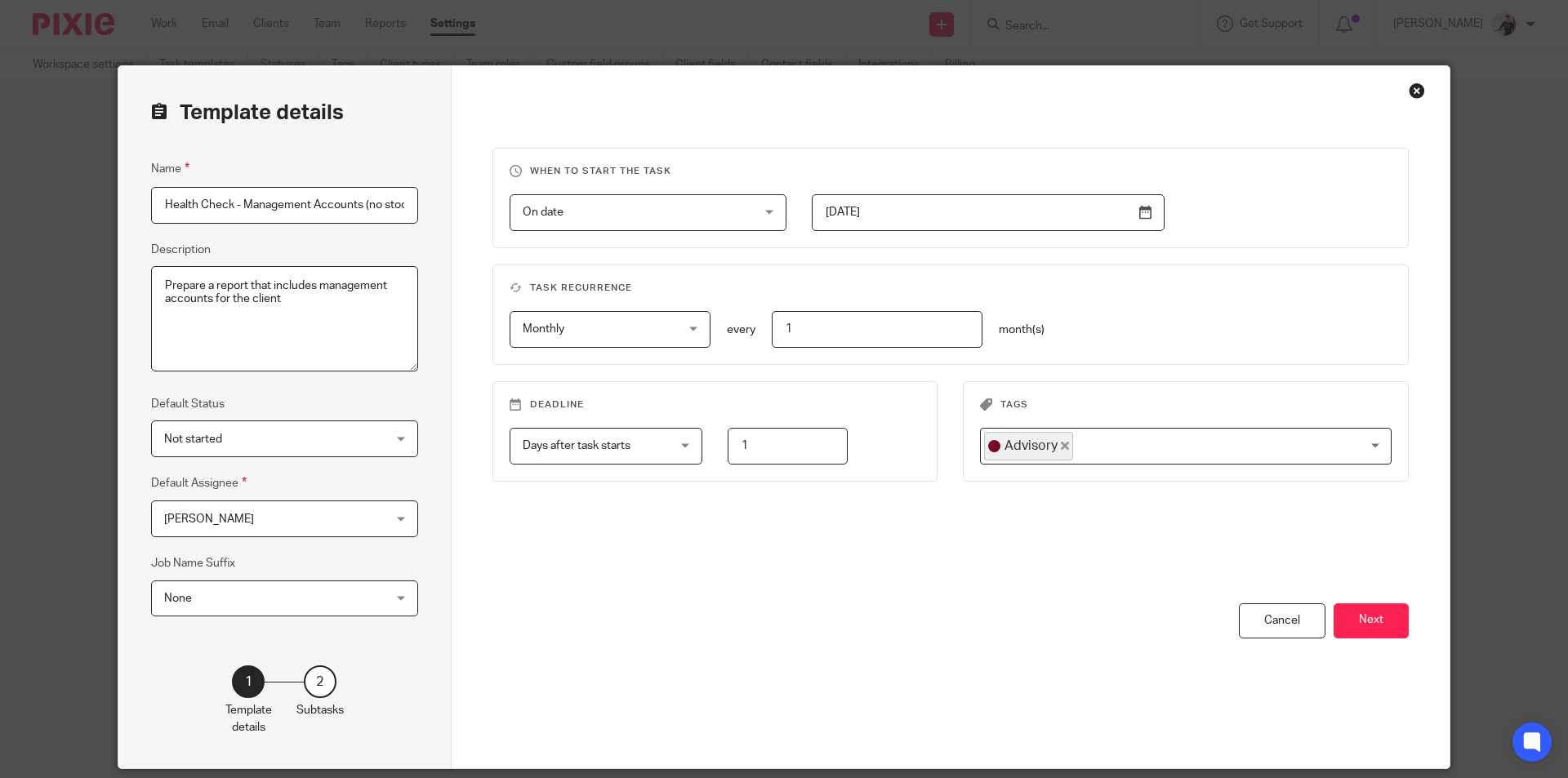
scroll to position [0, 12]
click at [1384, 627] on button "Next" at bounding box center [1371, 620] width 75 height 35
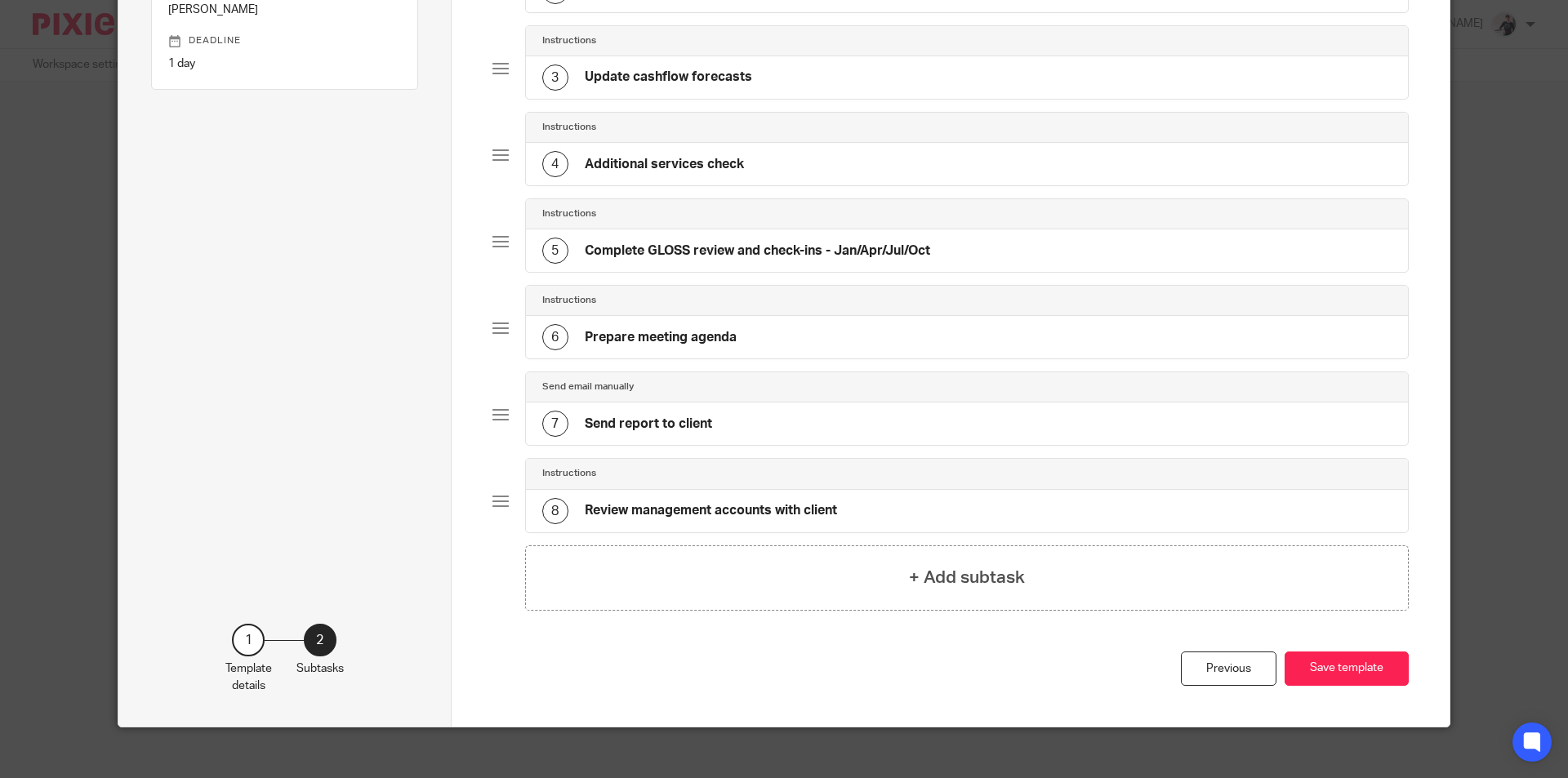
scroll to position [312, 0]
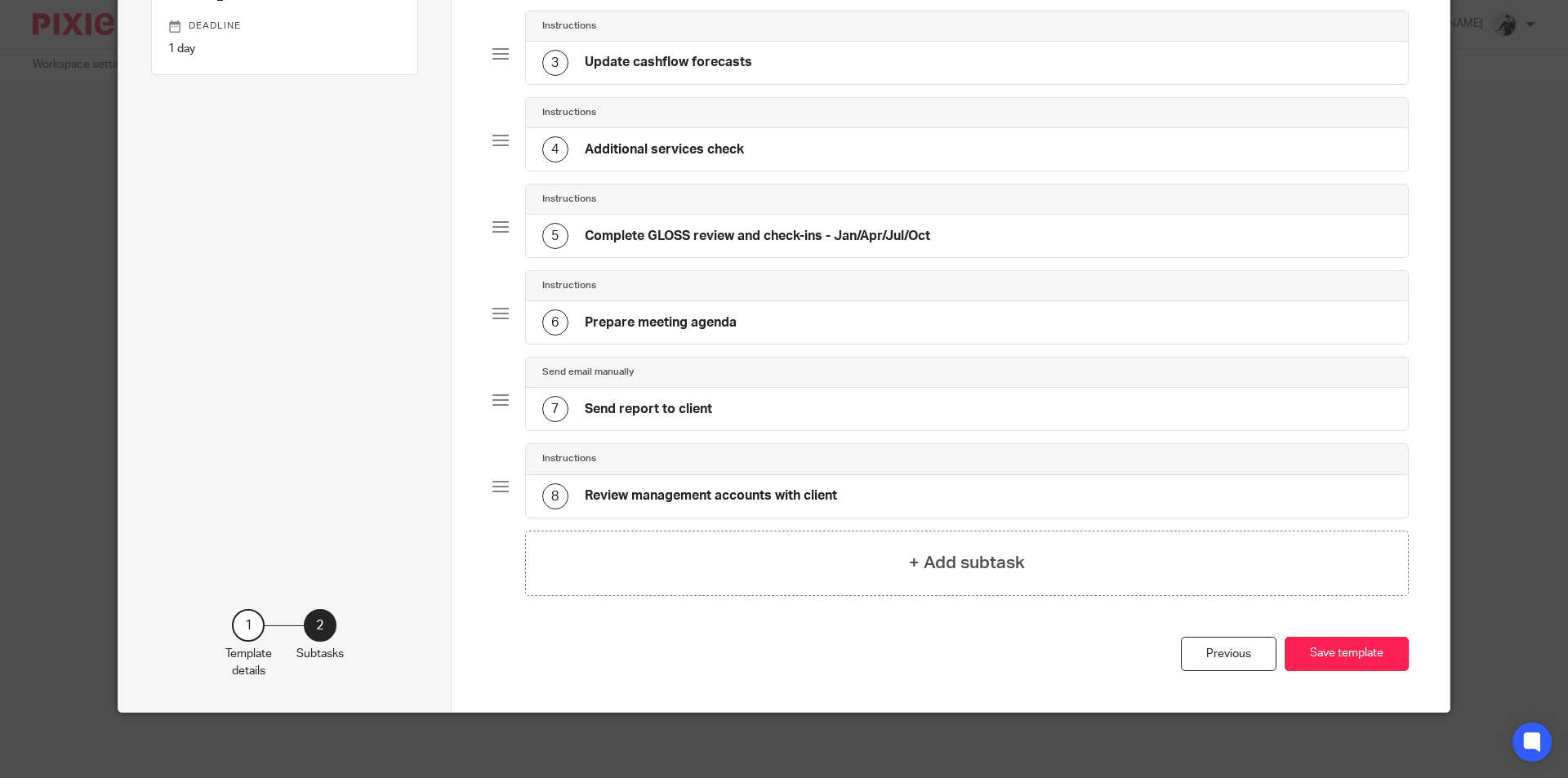
click at [494, 52] on div at bounding box center [500, 53] width 16 height 16
click at [624, 57] on h4 "Update cashflow forecasts" at bounding box center [668, 63] width 168 height 17
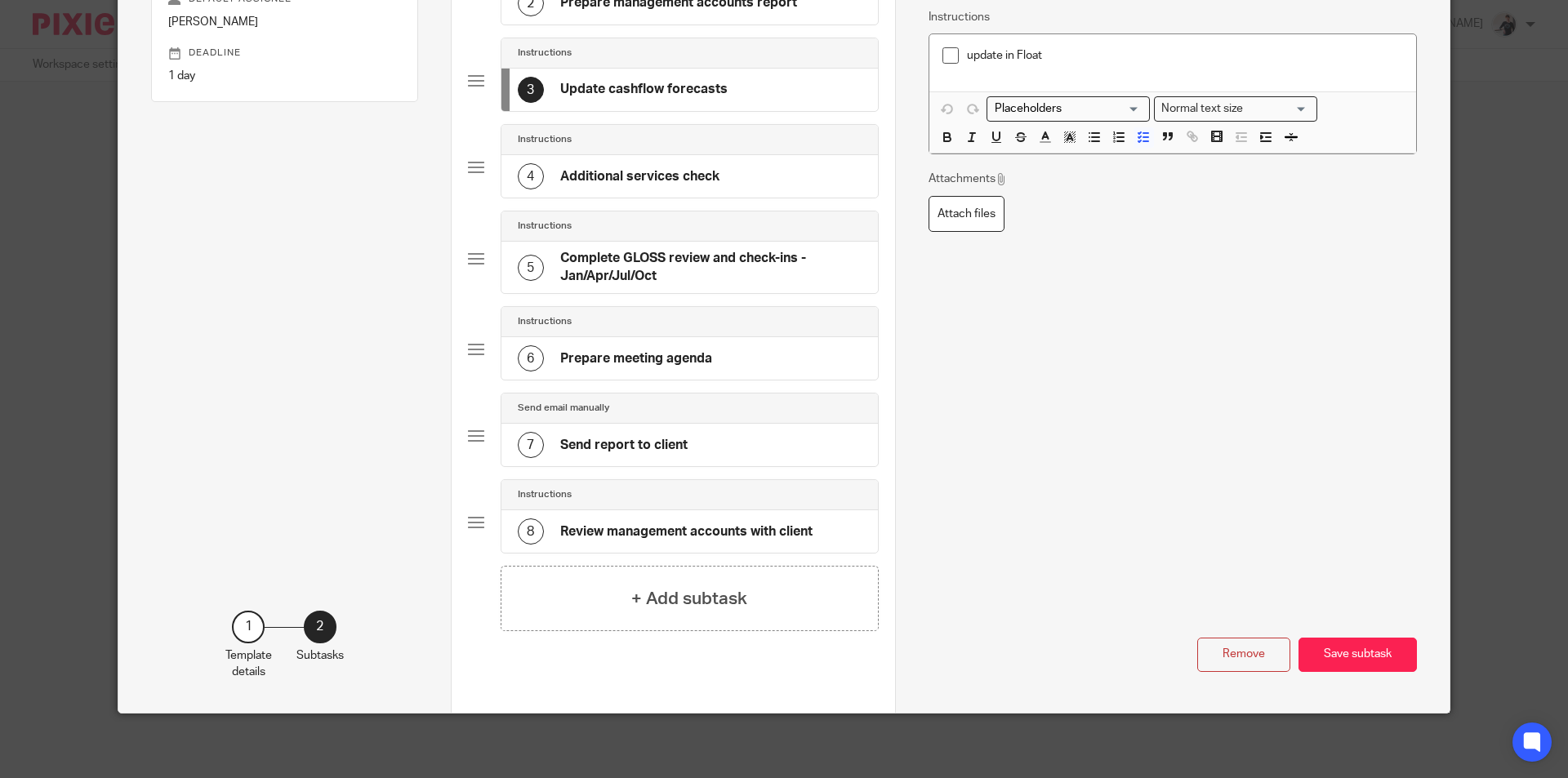
scroll to position [286, 0]
click at [1252, 666] on button "Remove" at bounding box center [1243, 654] width 93 height 35
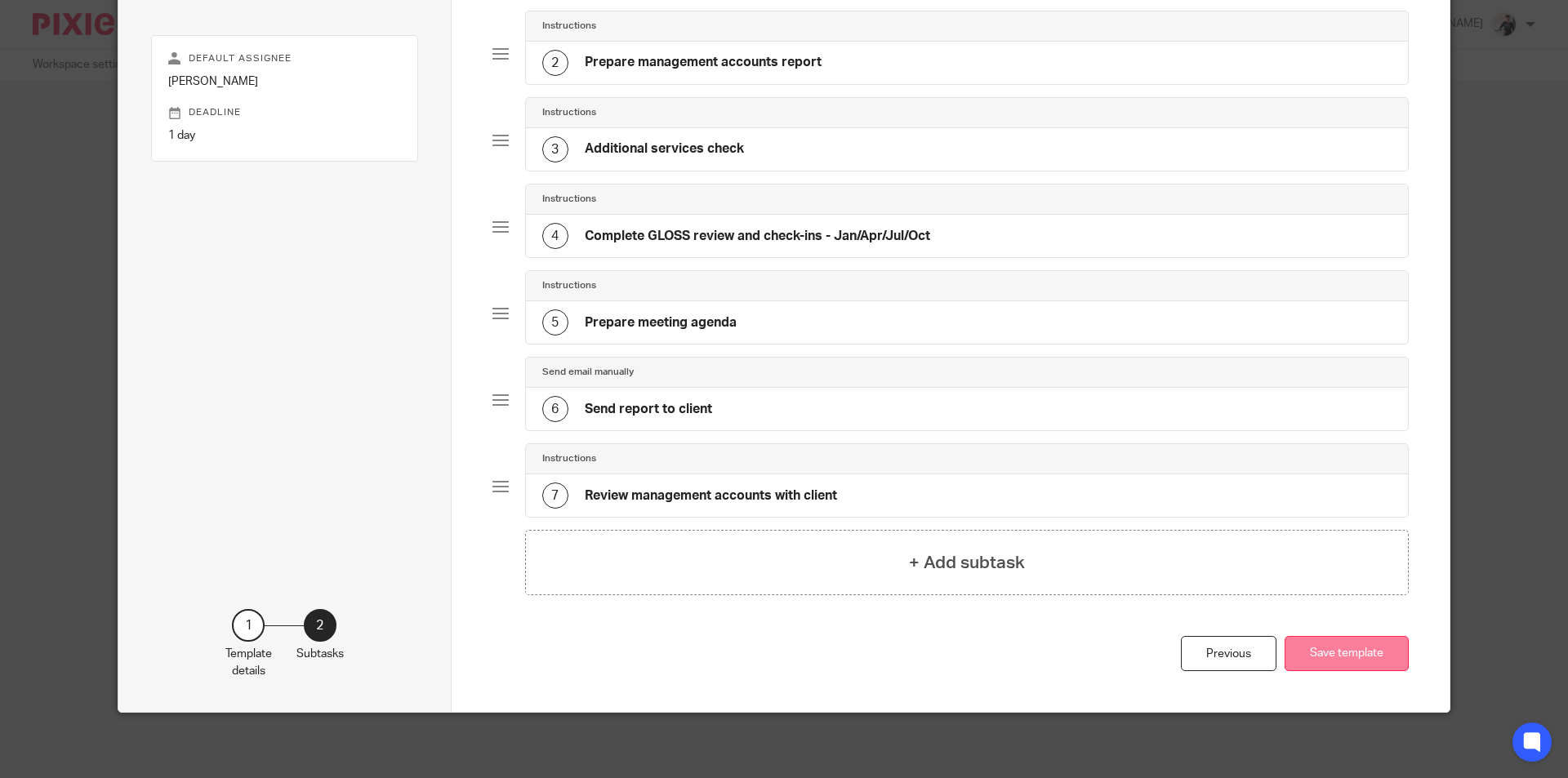
click at [1377, 645] on button "Save template" at bounding box center [1346, 653] width 124 height 35
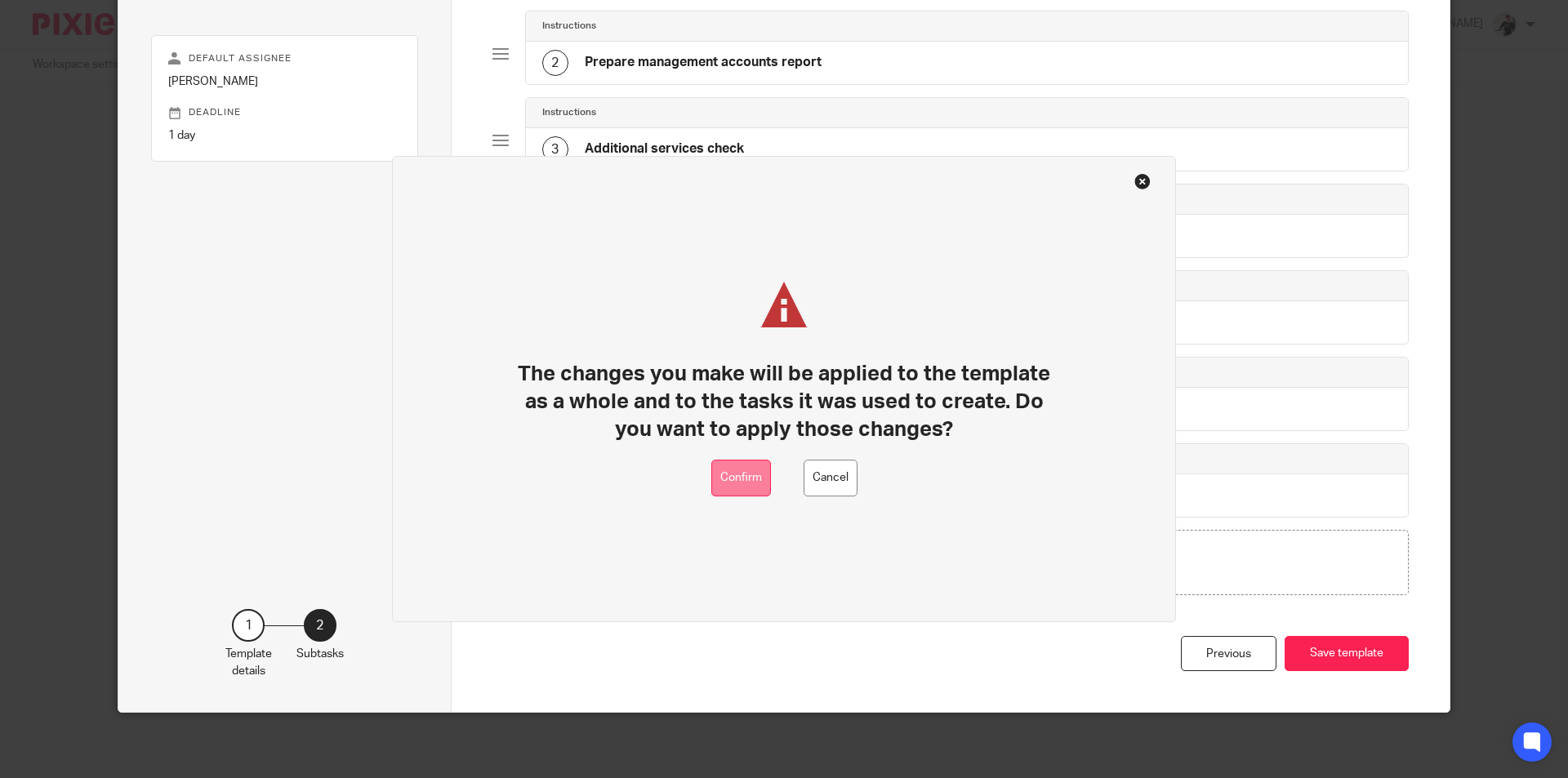
click at [732, 476] on button "Confirm" at bounding box center [740, 477] width 59 height 36
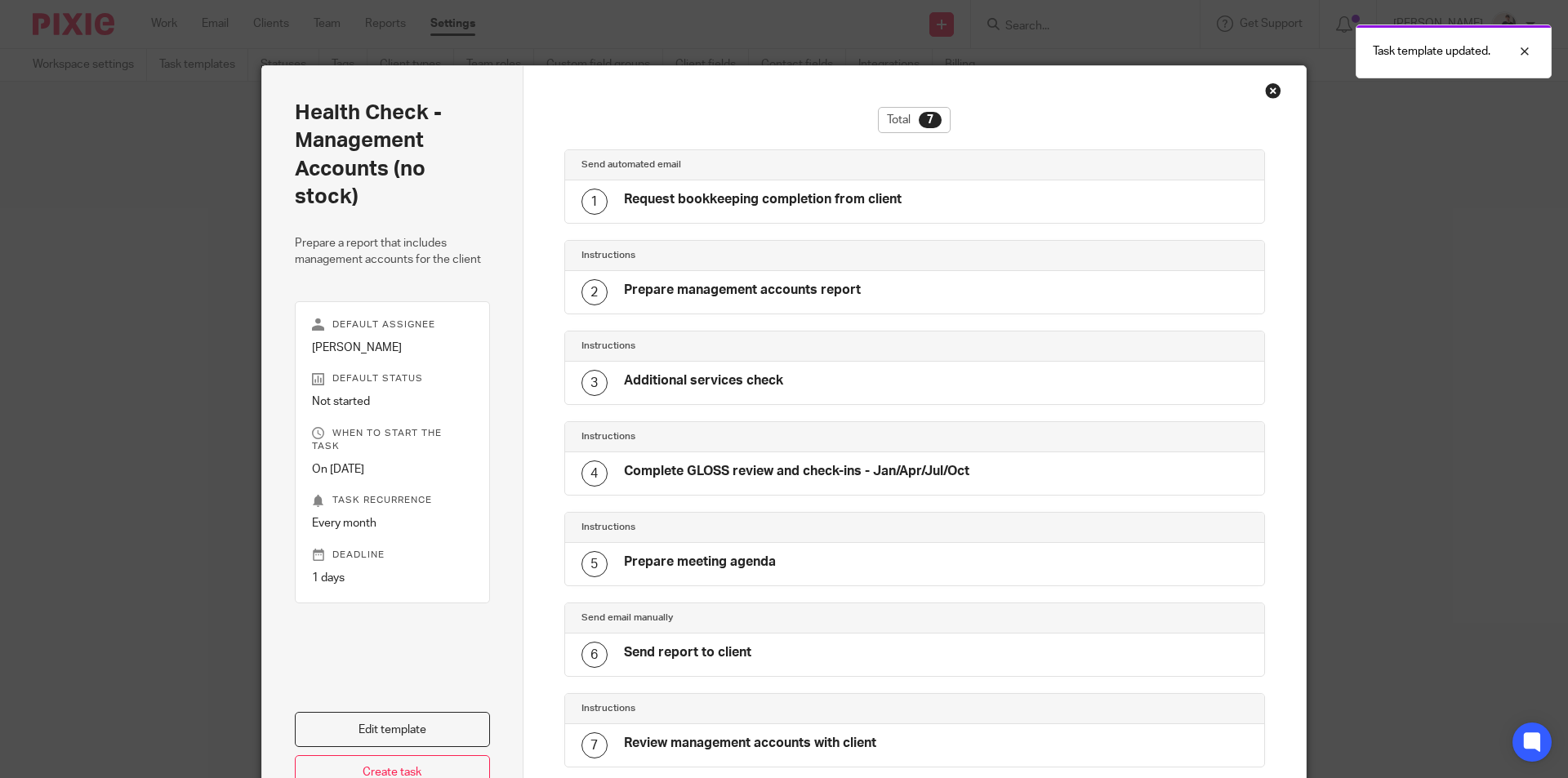
click at [1268, 87] on div "Close this dialog window" at bounding box center [1273, 90] width 16 height 16
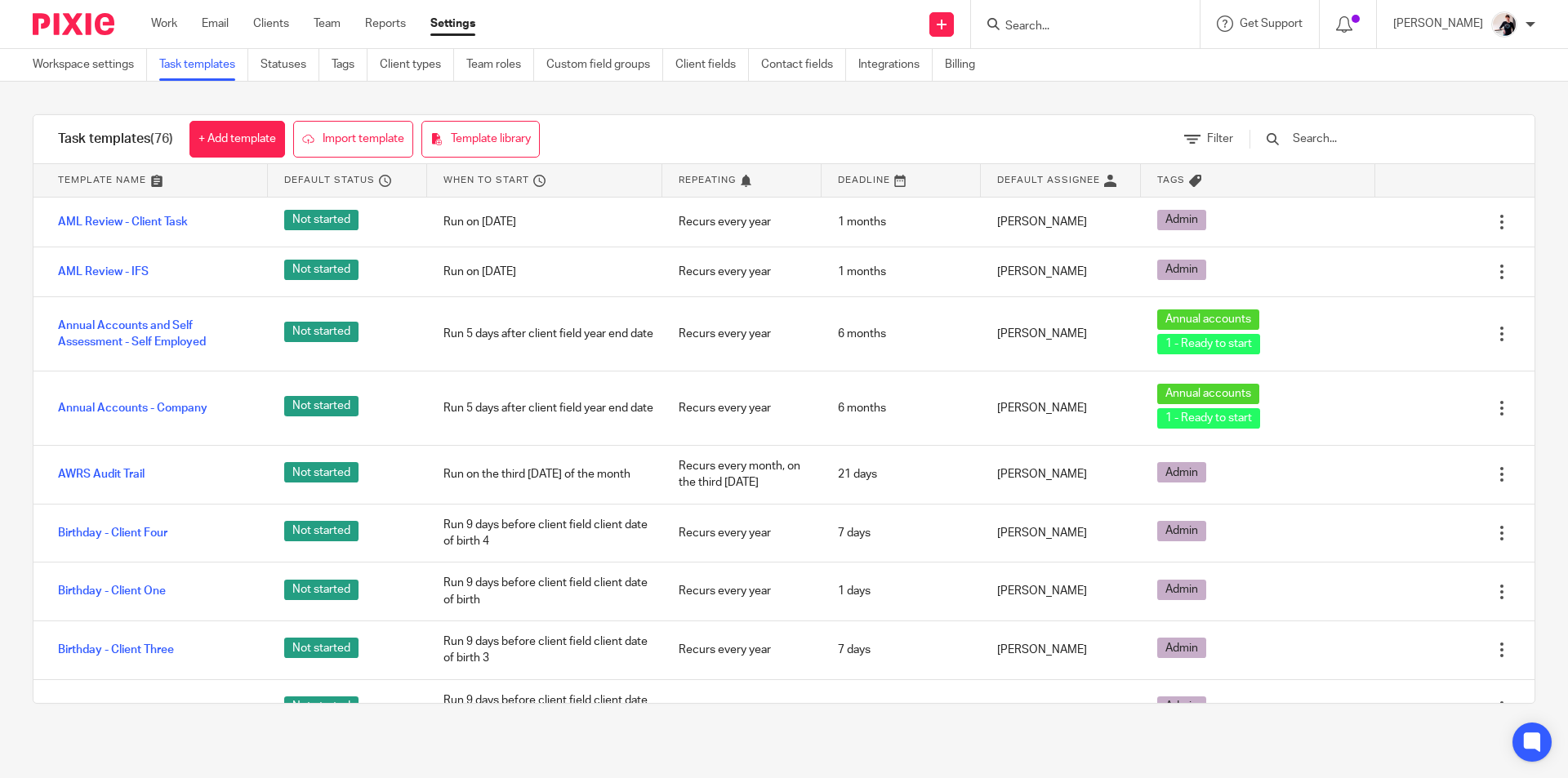
click at [1342, 139] on input "text" at bounding box center [1385, 138] width 190 height 18
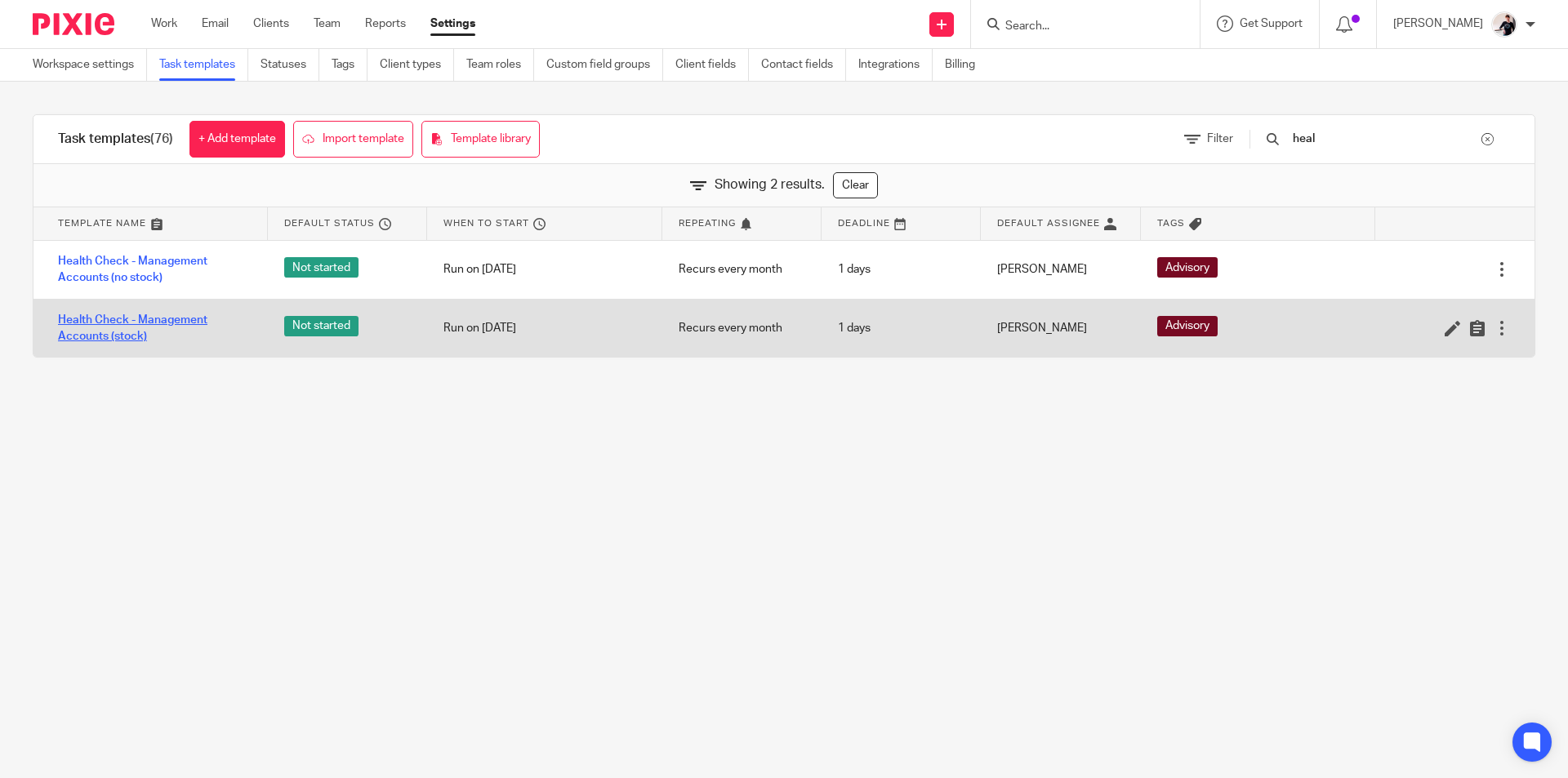
type input "heal"
click at [199, 321] on link "Health Check - Management Accounts (stock)" at bounding box center [155, 329] width 194 height 34
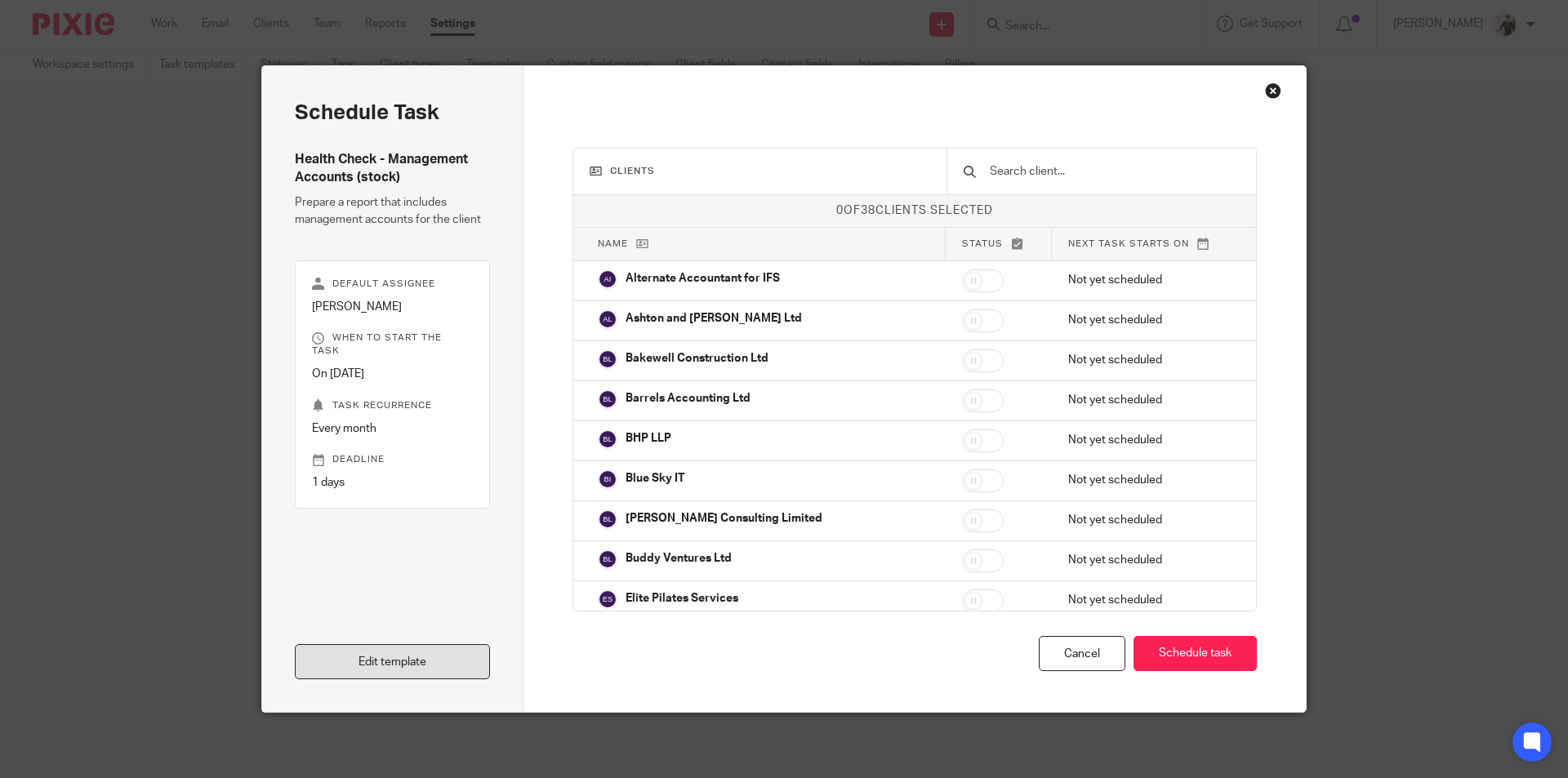
click at [433, 660] on link "Edit template" at bounding box center [392, 660] width 195 height 35
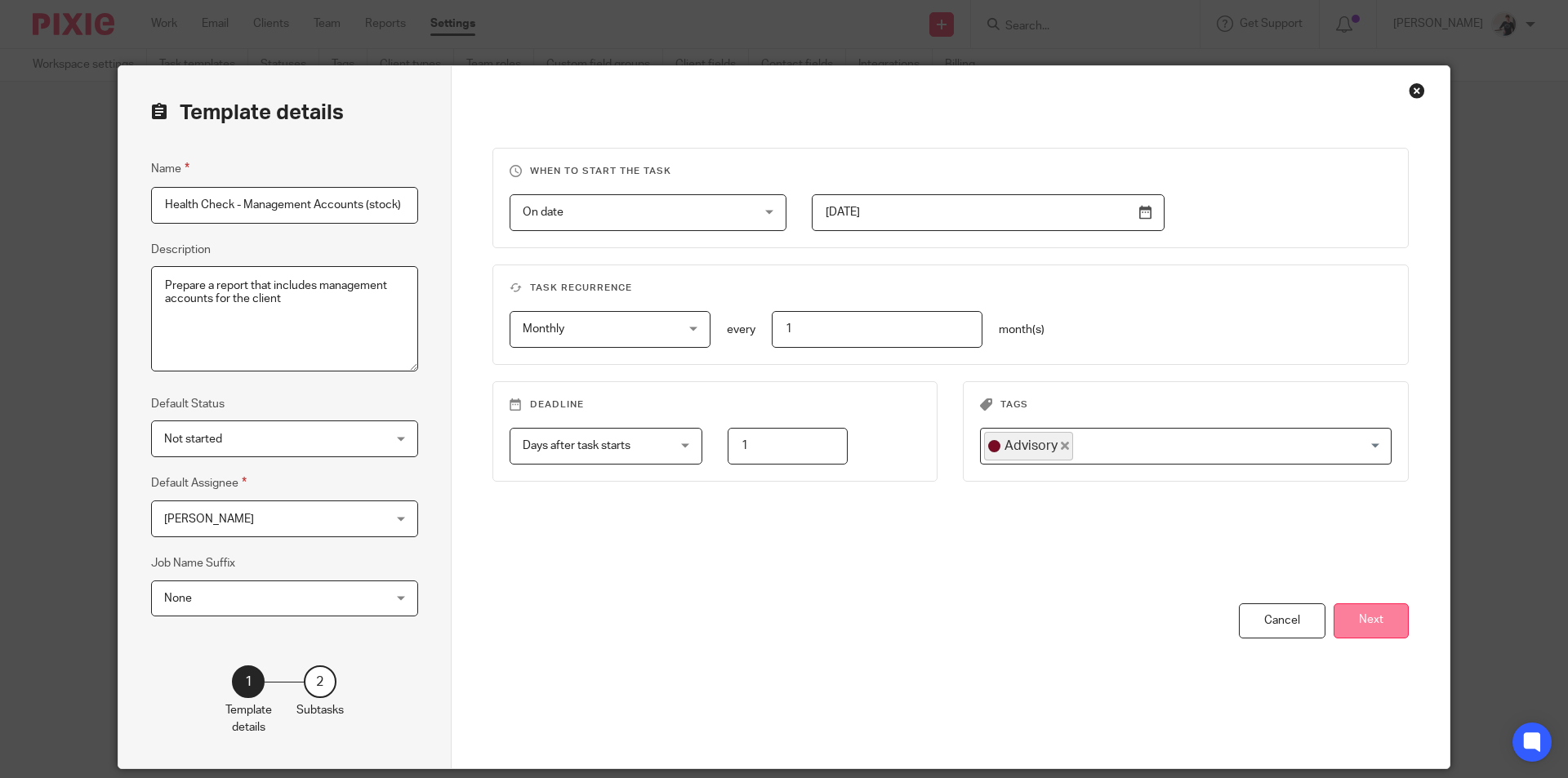
click at [1372, 616] on button "Next" at bounding box center [1371, 620] width 75 height 35
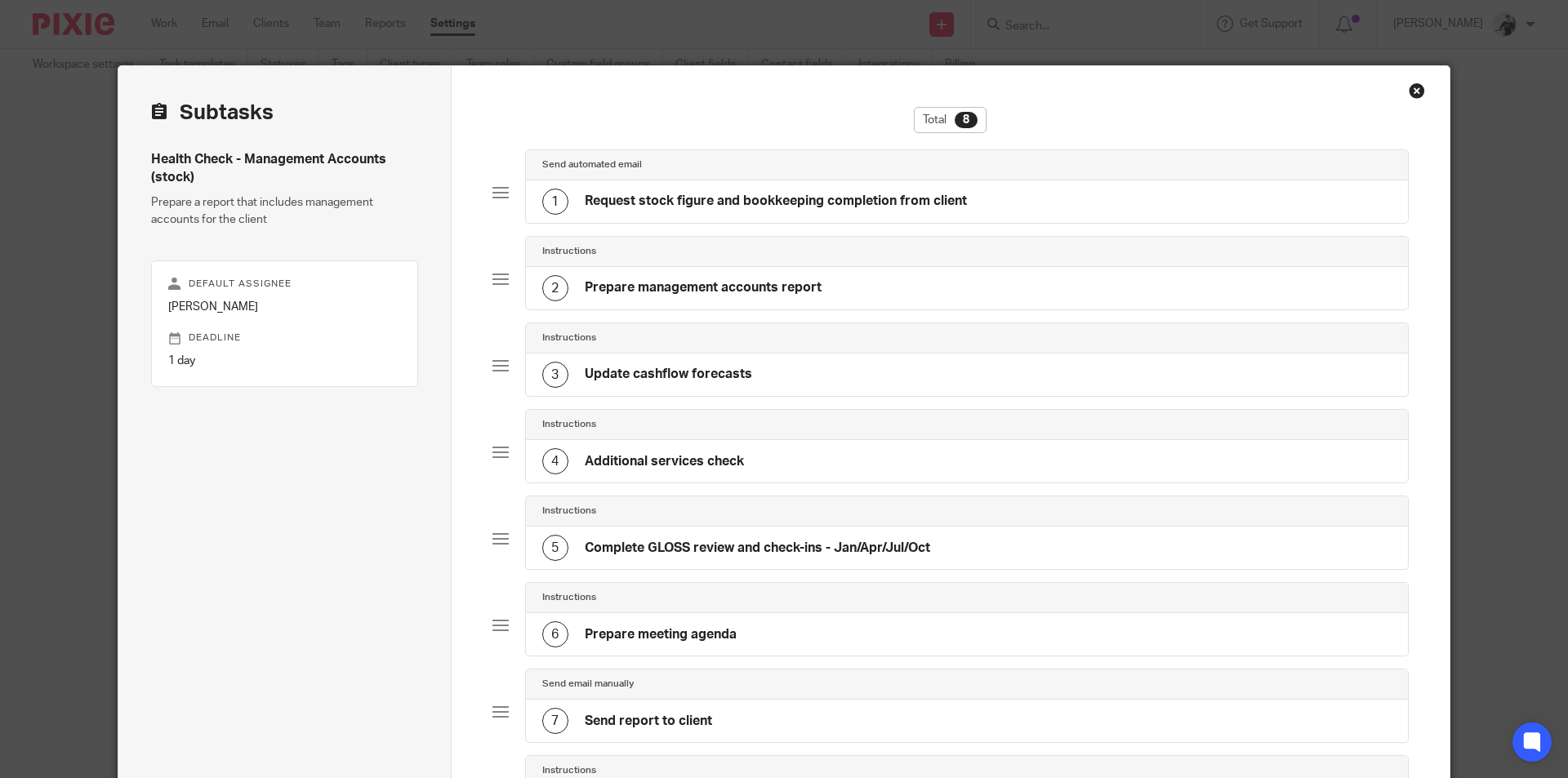
click at [667, 374] on h4 "Update cashflow forecasts" at bounding box center [668, 374] width 168 height 17
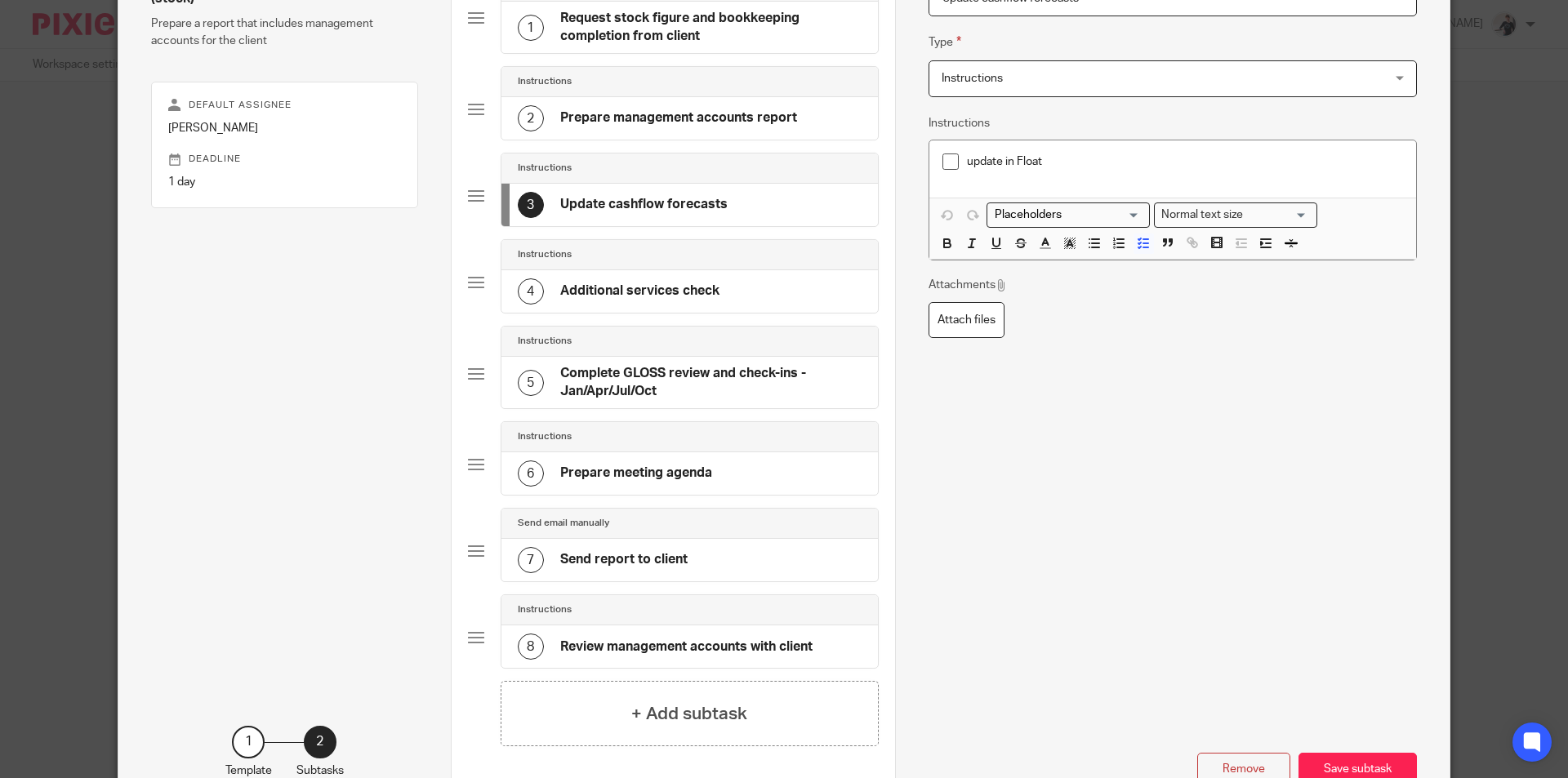
scroll to position [294, 0]
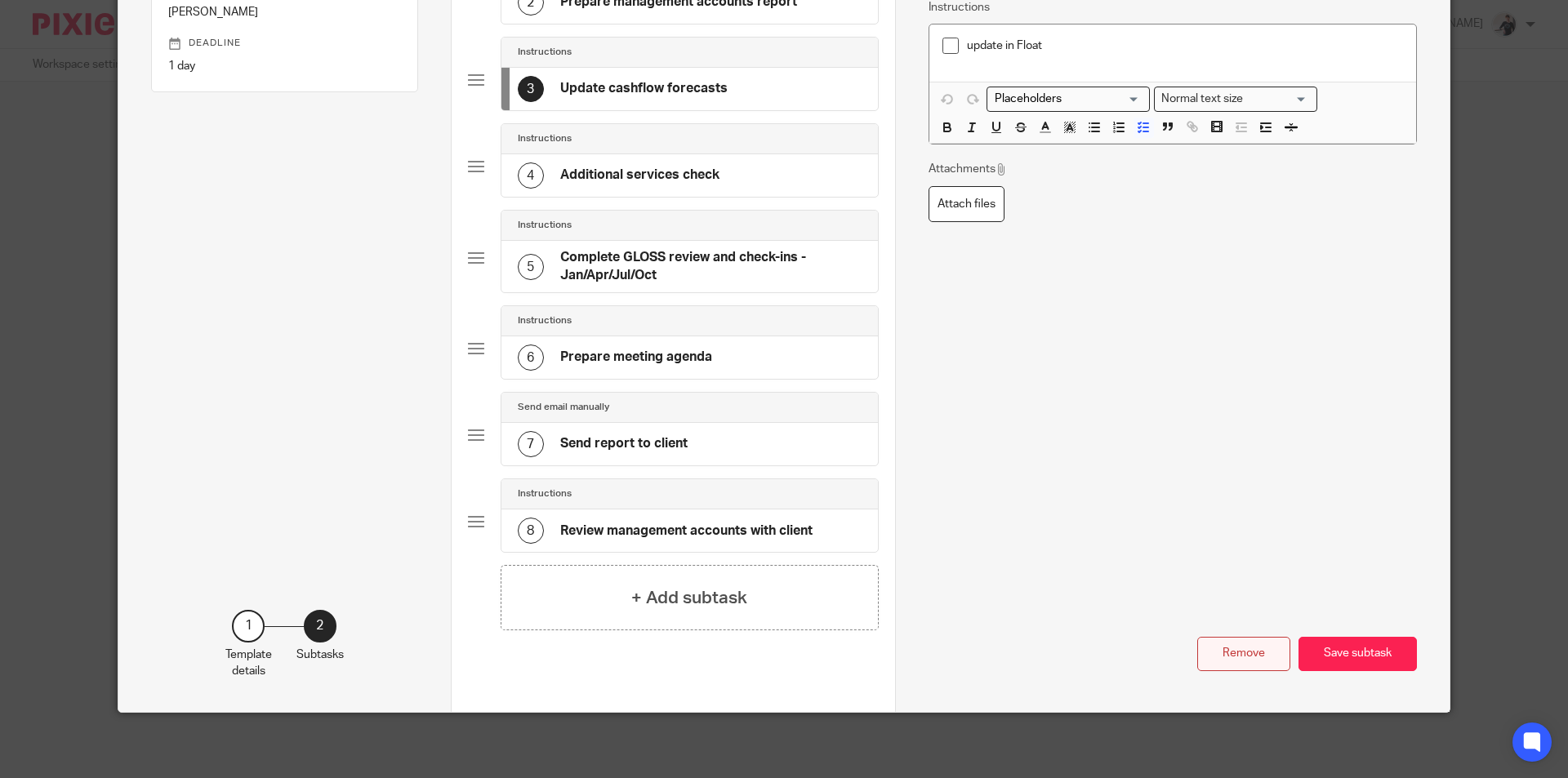
click at [1243, 653] on button "Remove" at bounding box center [1243, 654] width 93 height 35
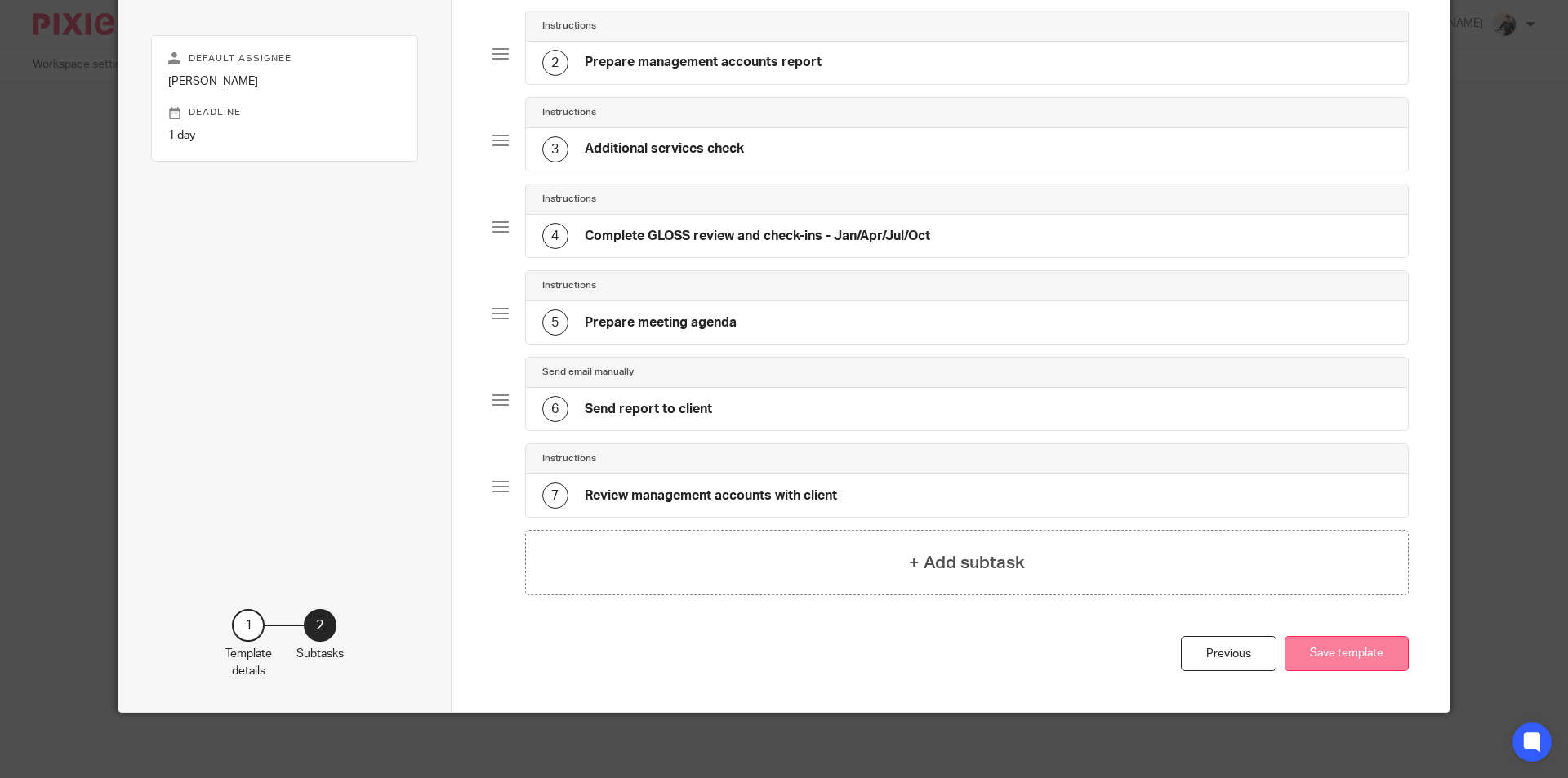
click at [1350, 660] on button "Save template" at bounding box center [1346, 653] width 124 height 35
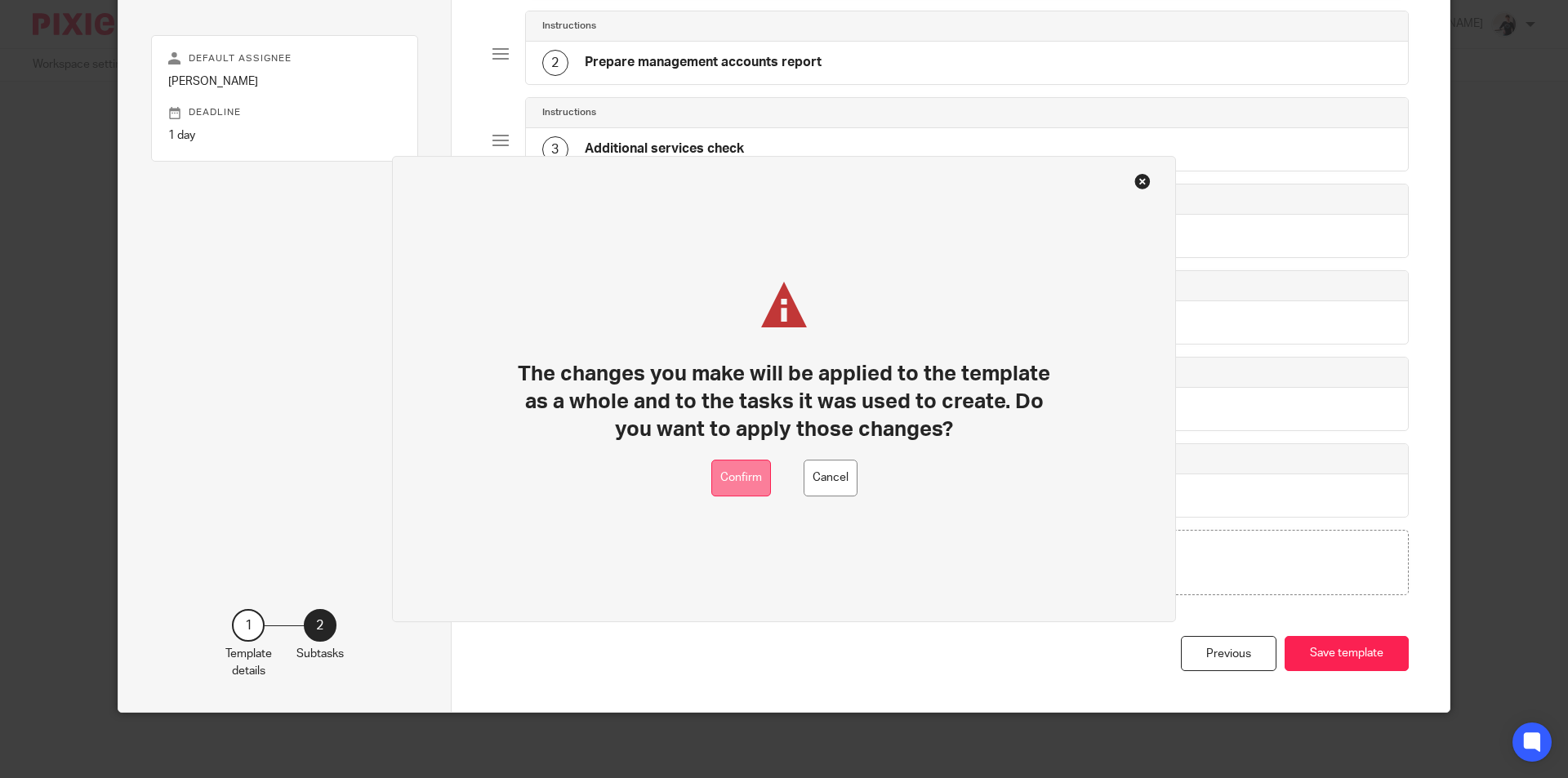
click at [749, 482] on button "Confirm" at bounding box center [740, 477] width 59 height 36
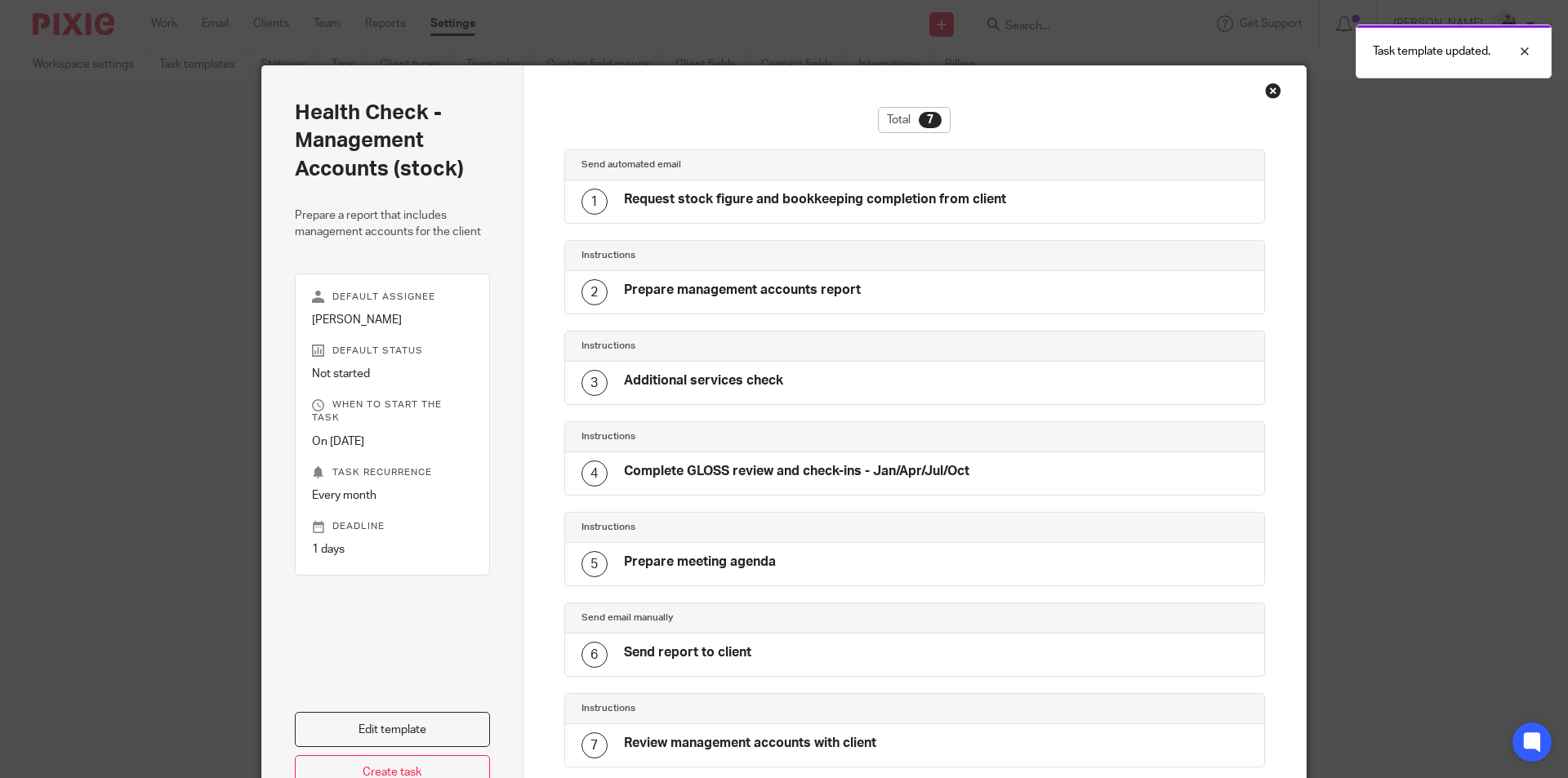
click at [1268, 86] on div "Close this dialog window" at bounding box center [1273, 90] width 16 height 16
click at [1267, 88] on div "Close this dialog window" at bounding box center [1273, 90] width 16 height 16
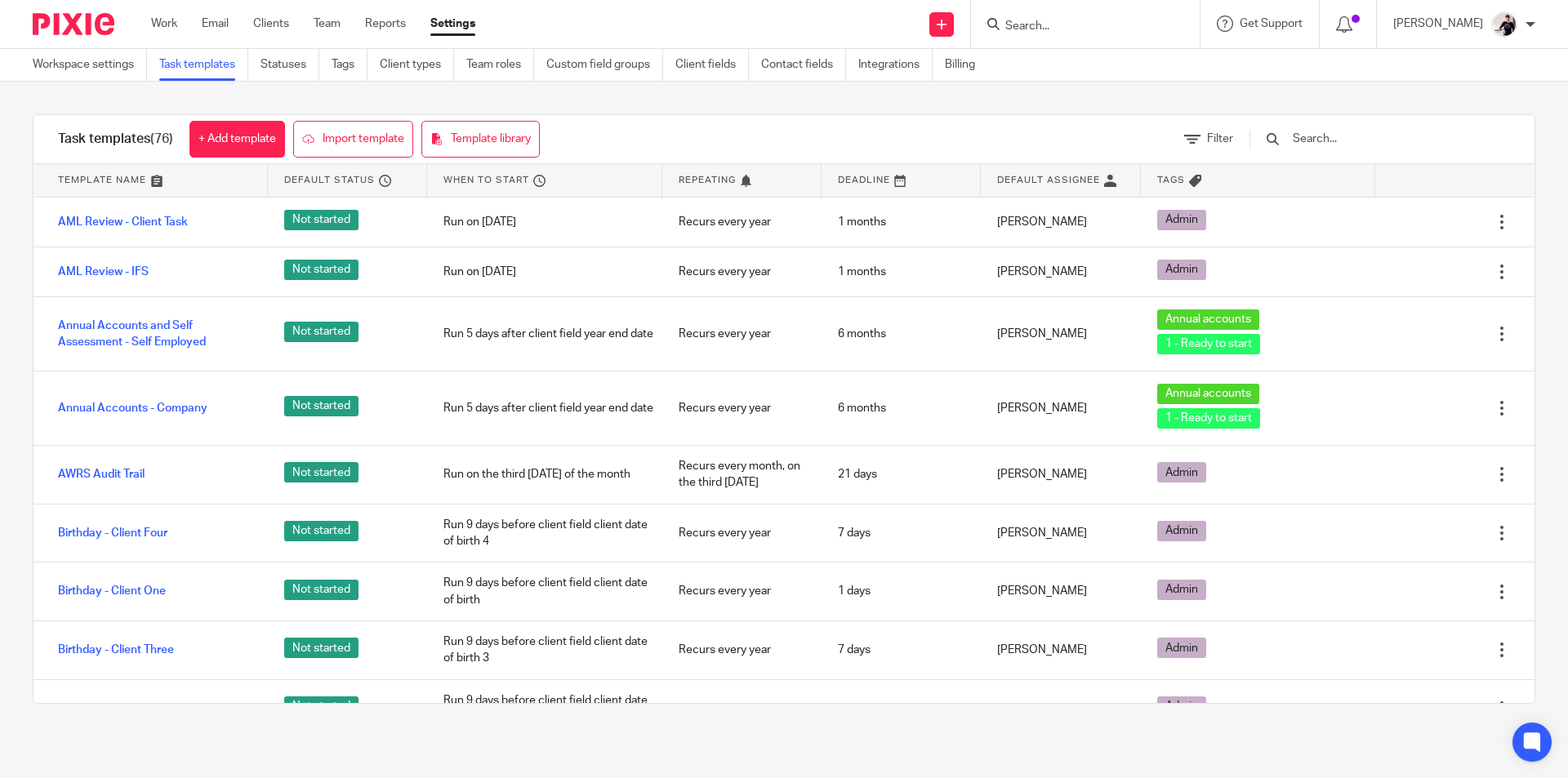
click at [1340, 132] on input "text" at bounding box center [1385, 138] width 190 height 18
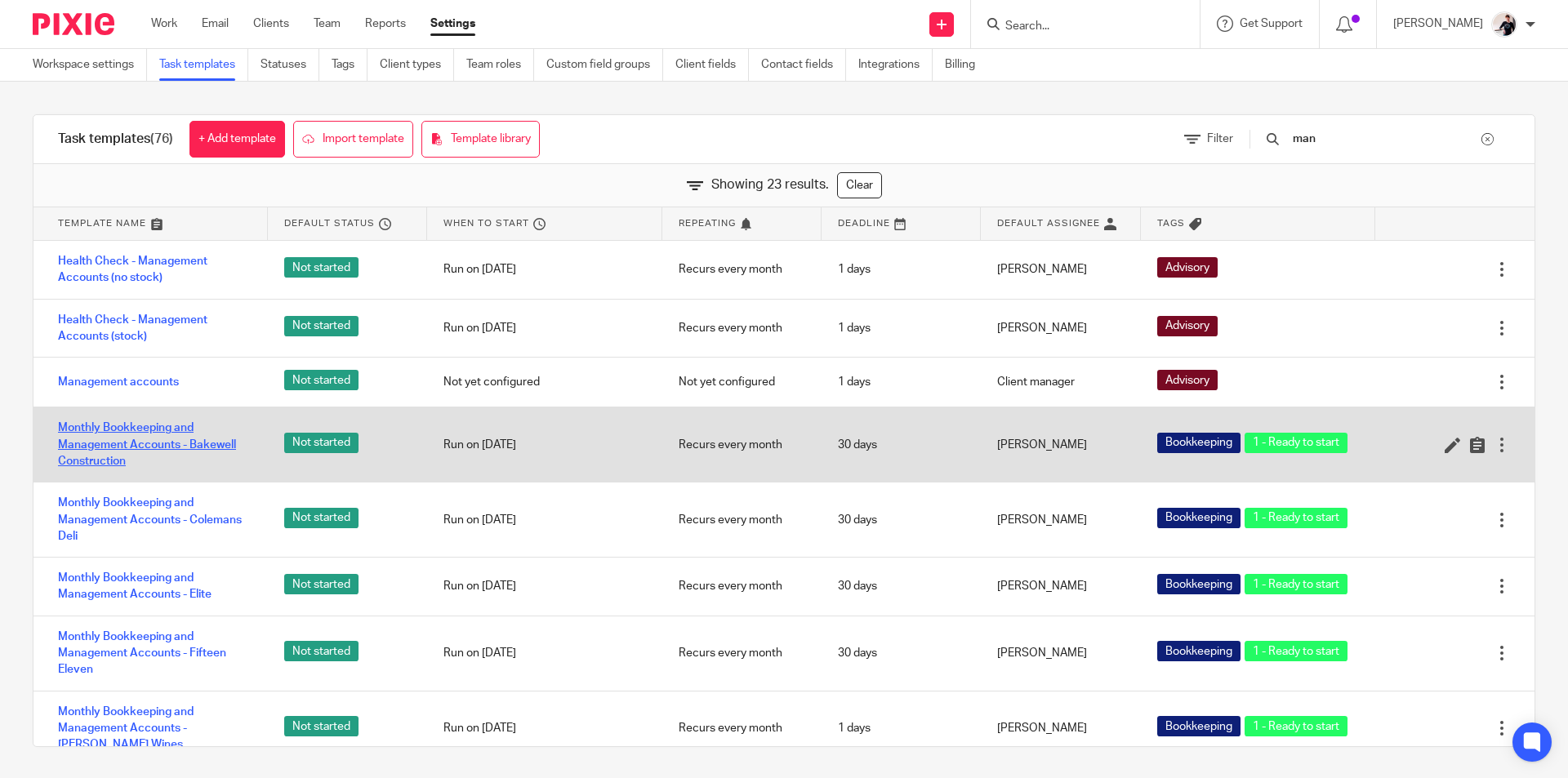
type input "man"
click at [217, 441] on link "Monthly Bookkeeping and Management Accounts - Bakewell Construction" at bounding box center [155, 444] width 194 height 50
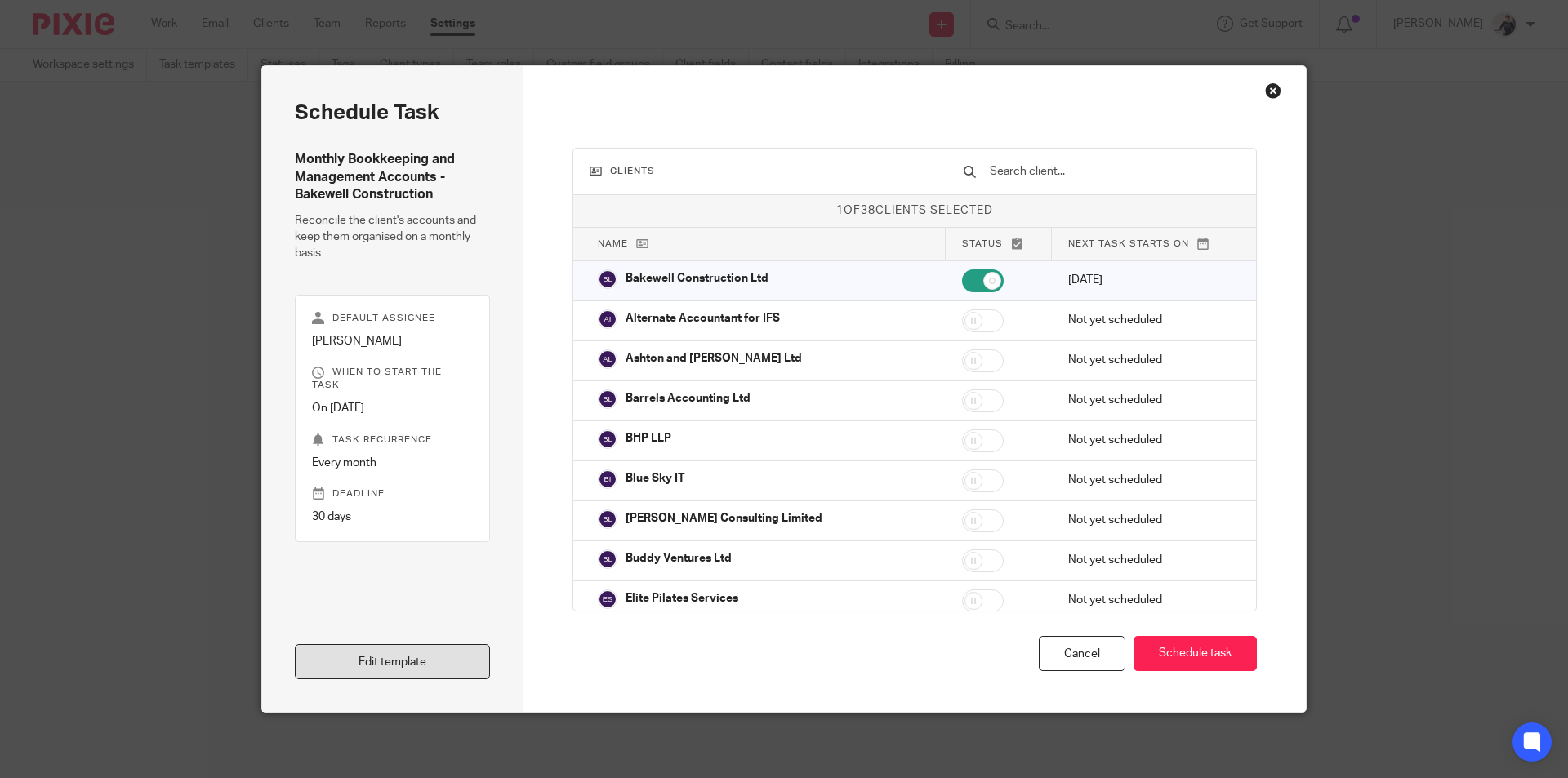
click at [426, 655] on link "Edit template" at bounding box center [392, 660] width 195 height 35
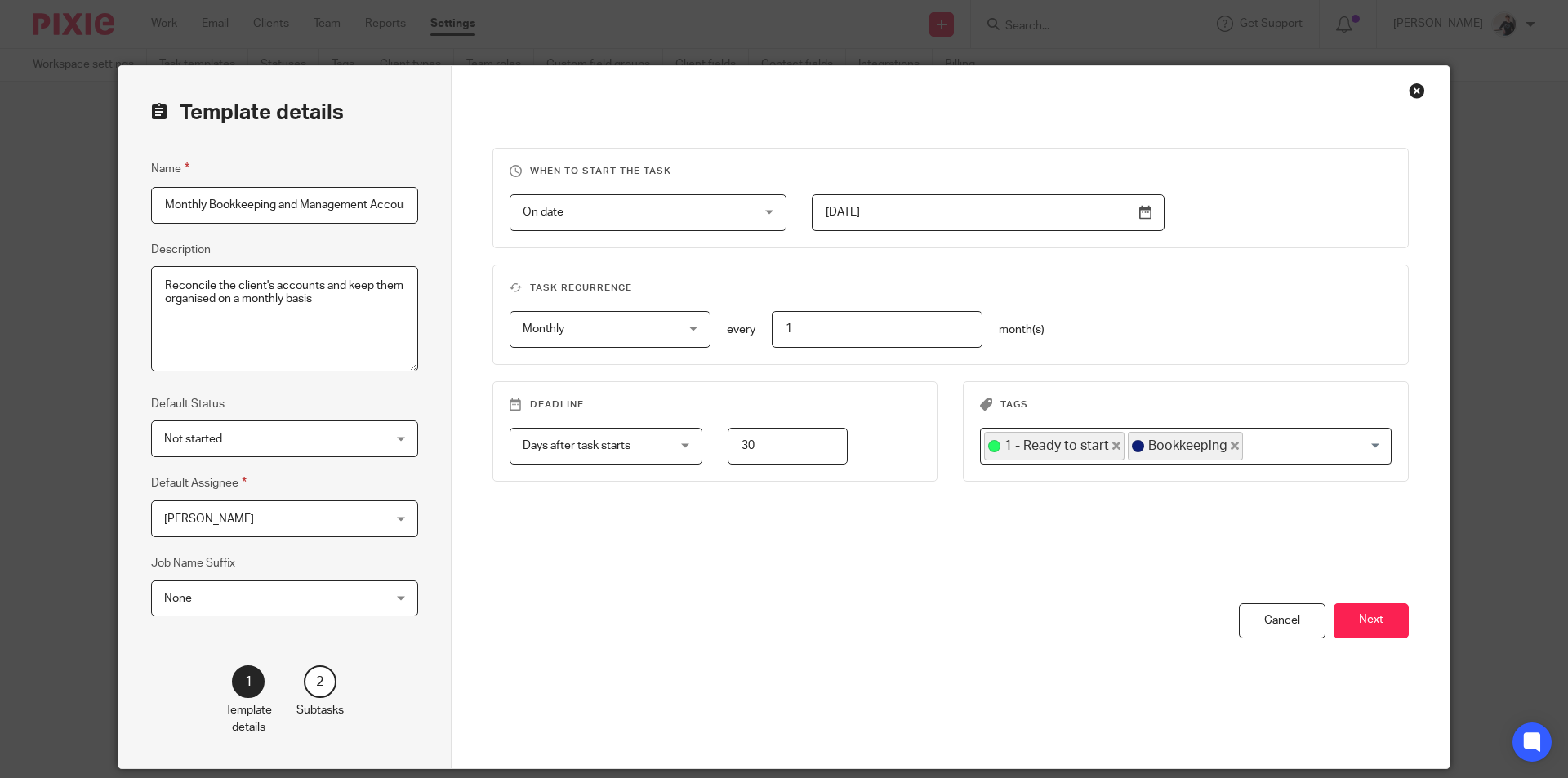
scroll to position [0, 141]
click at [1362, 630] on button "Next" at bounding box center [1371, 620] width 75 height 35
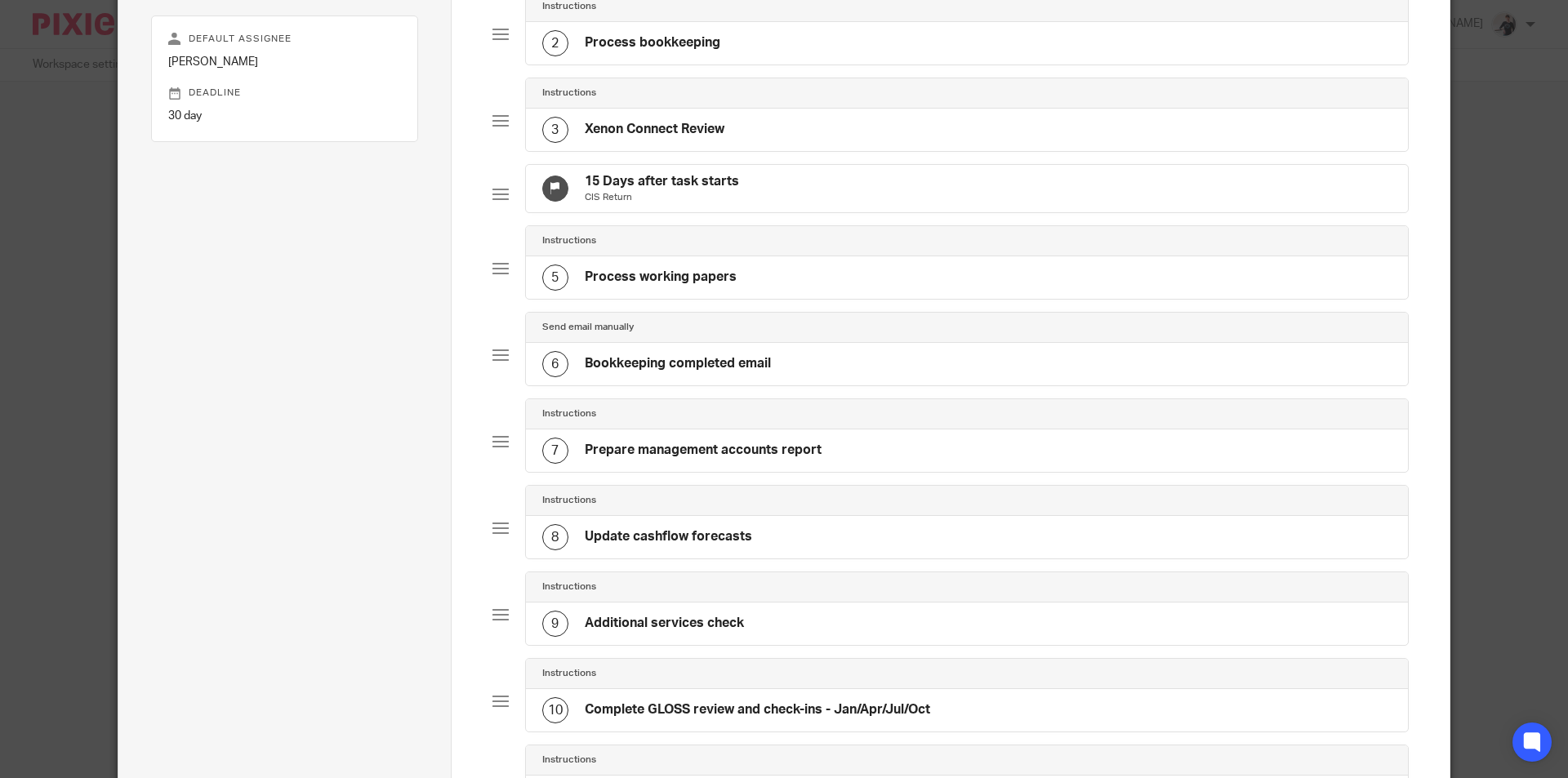
scroll to position [326, 0]
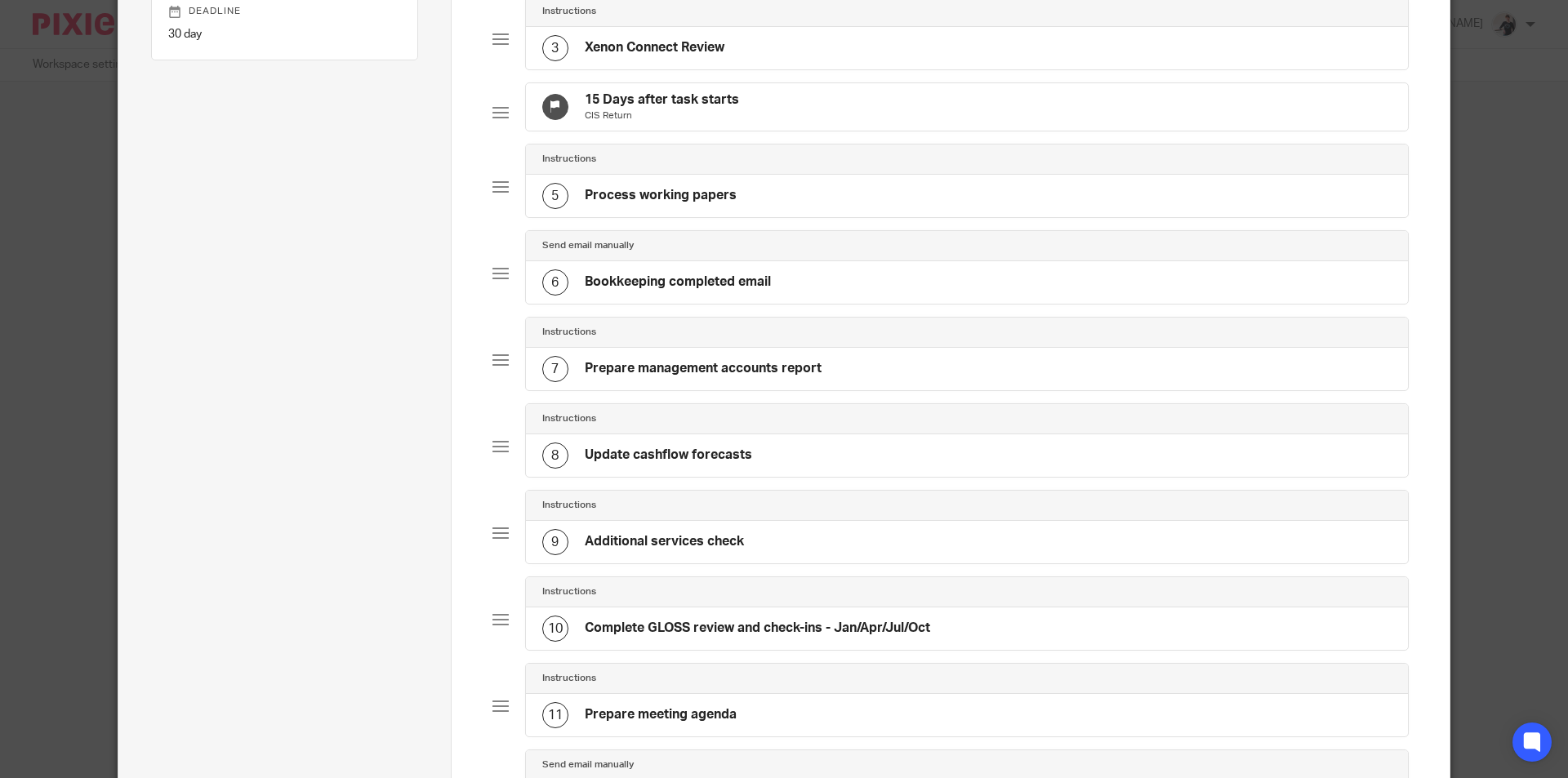
click at [732, 476] on div "8 Update cashflow forecasts" at bounding box center [966, 455] width 883 height 42
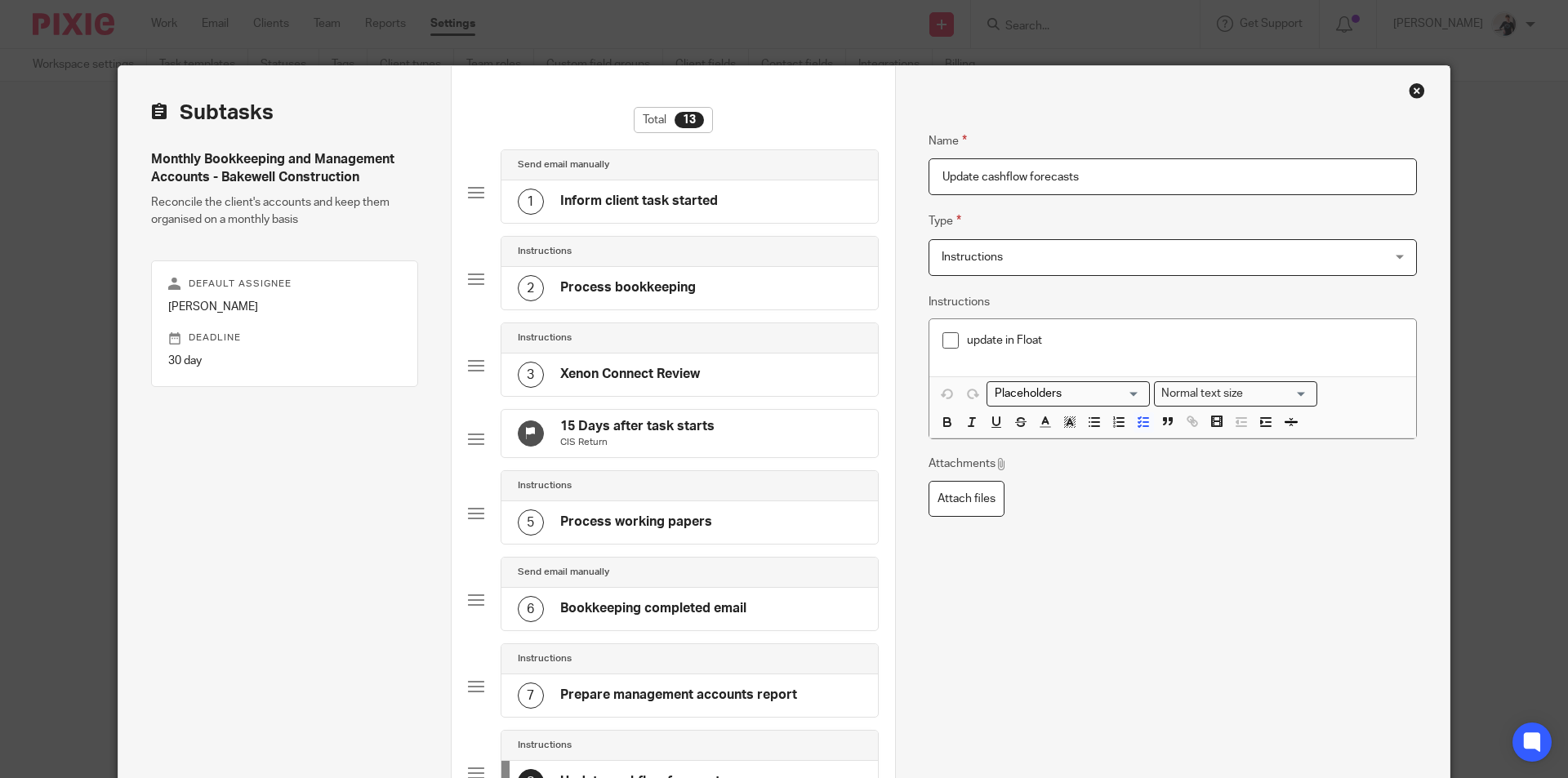
scroll to position [490, 0]
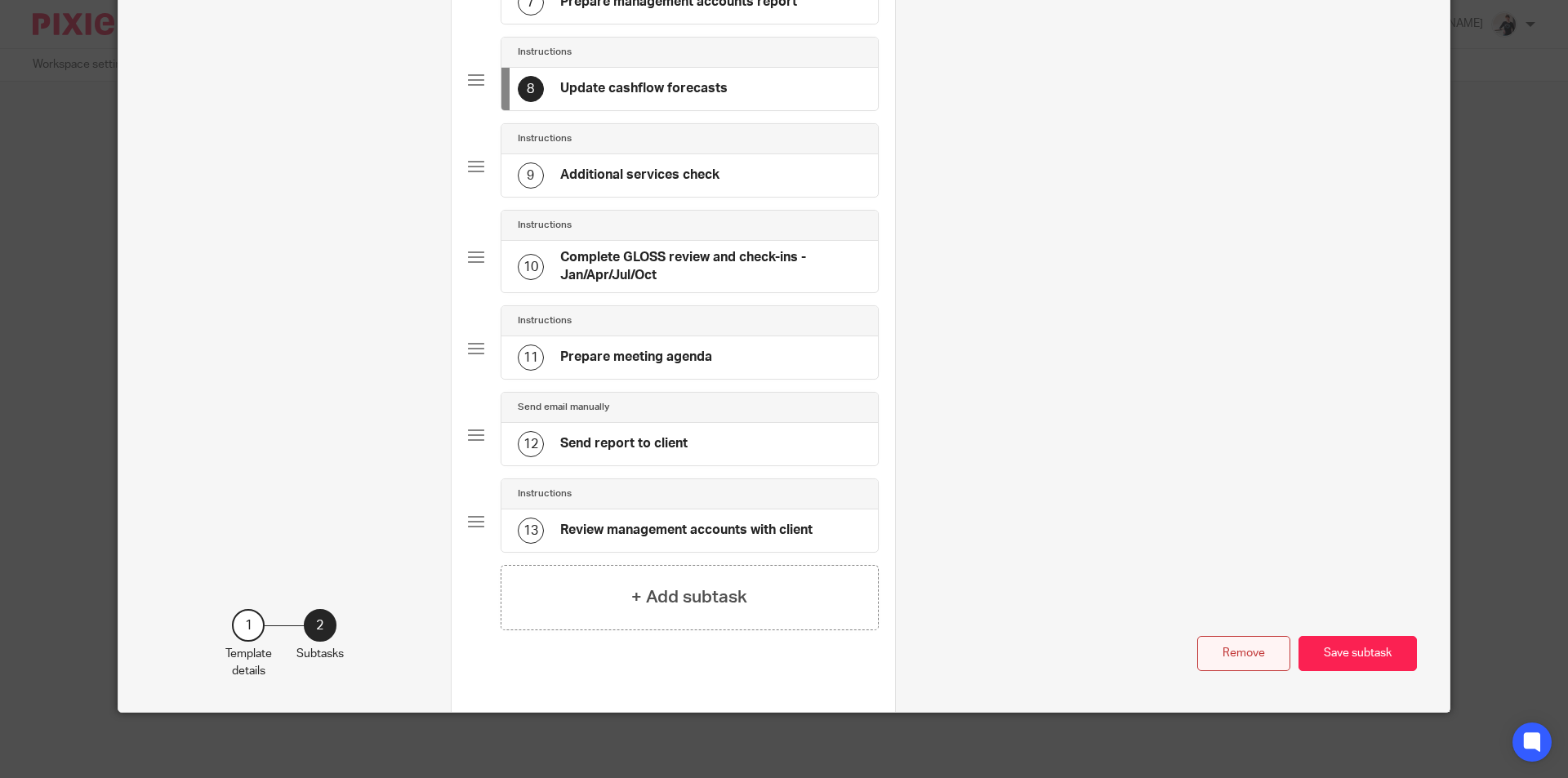
click at [1240, 654] on button "Remove" at bounding box center [1243, 653] width 93 height 35
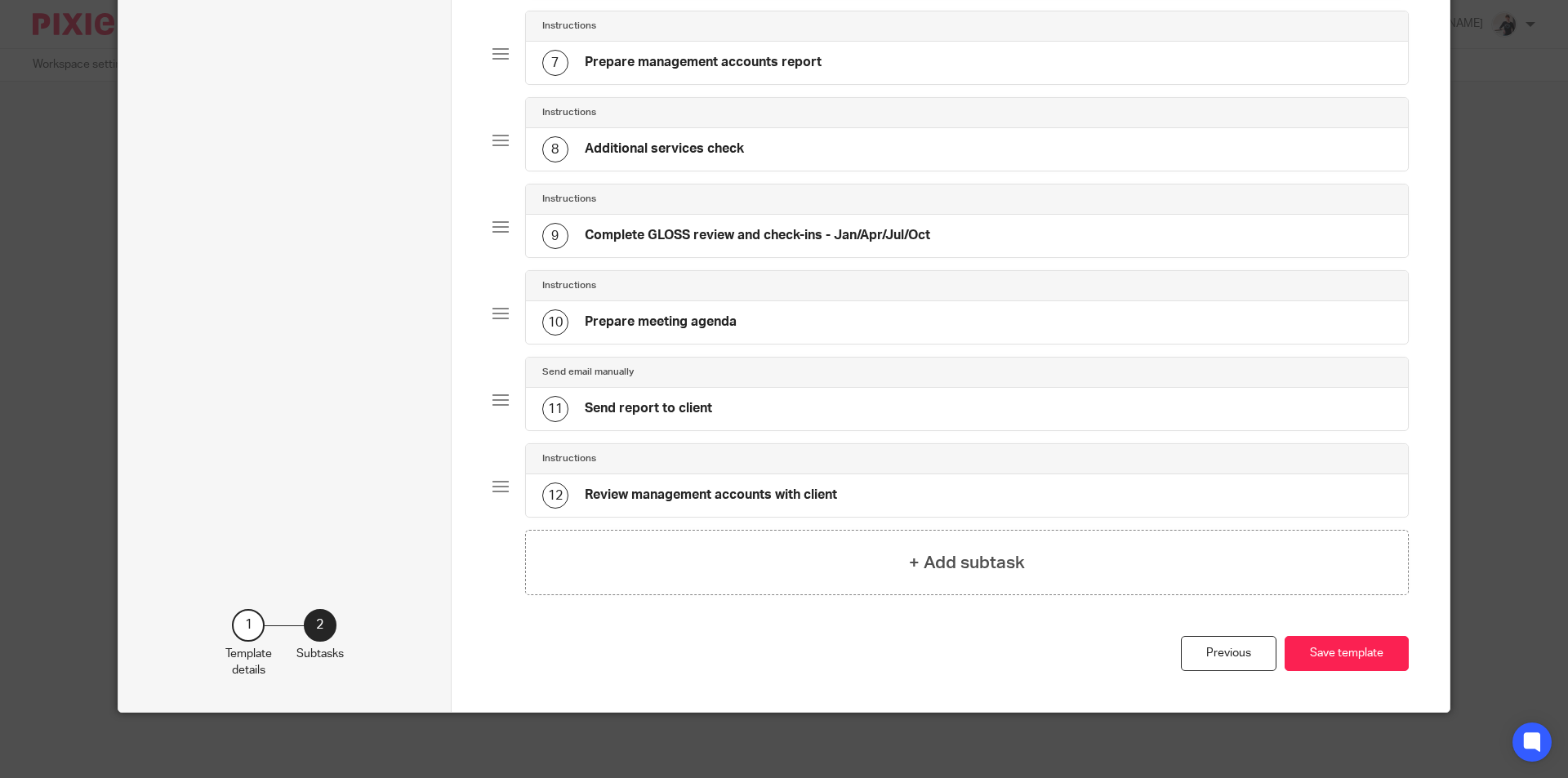
scroll to position [645, 0]
click at [1361, 665] on button "Save template" at bounding box center [1346, 653] width 124 height 35
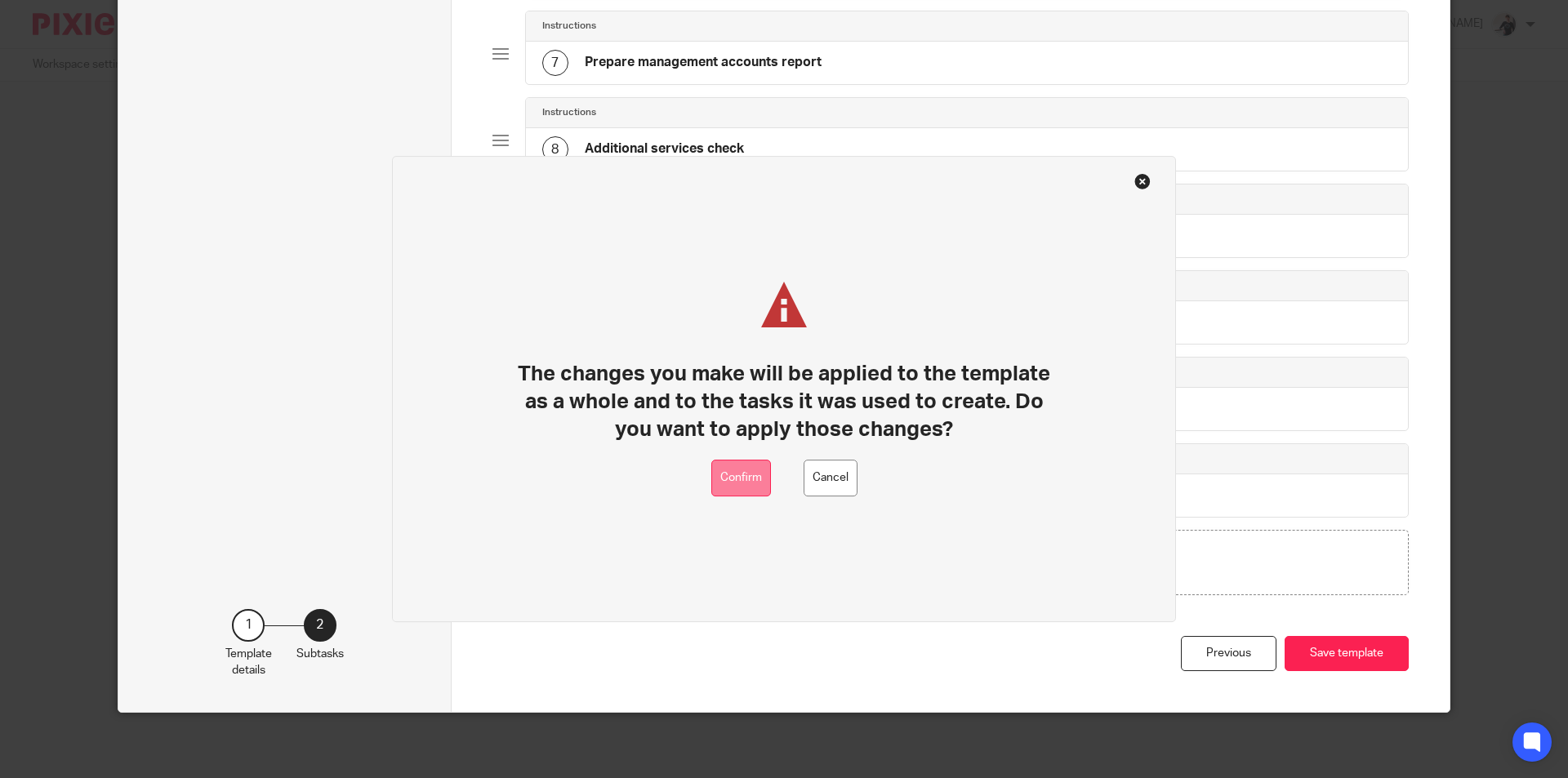
click at [732, 471] on button "Confirm" at bounding box center [740, 477] width 59 height 36
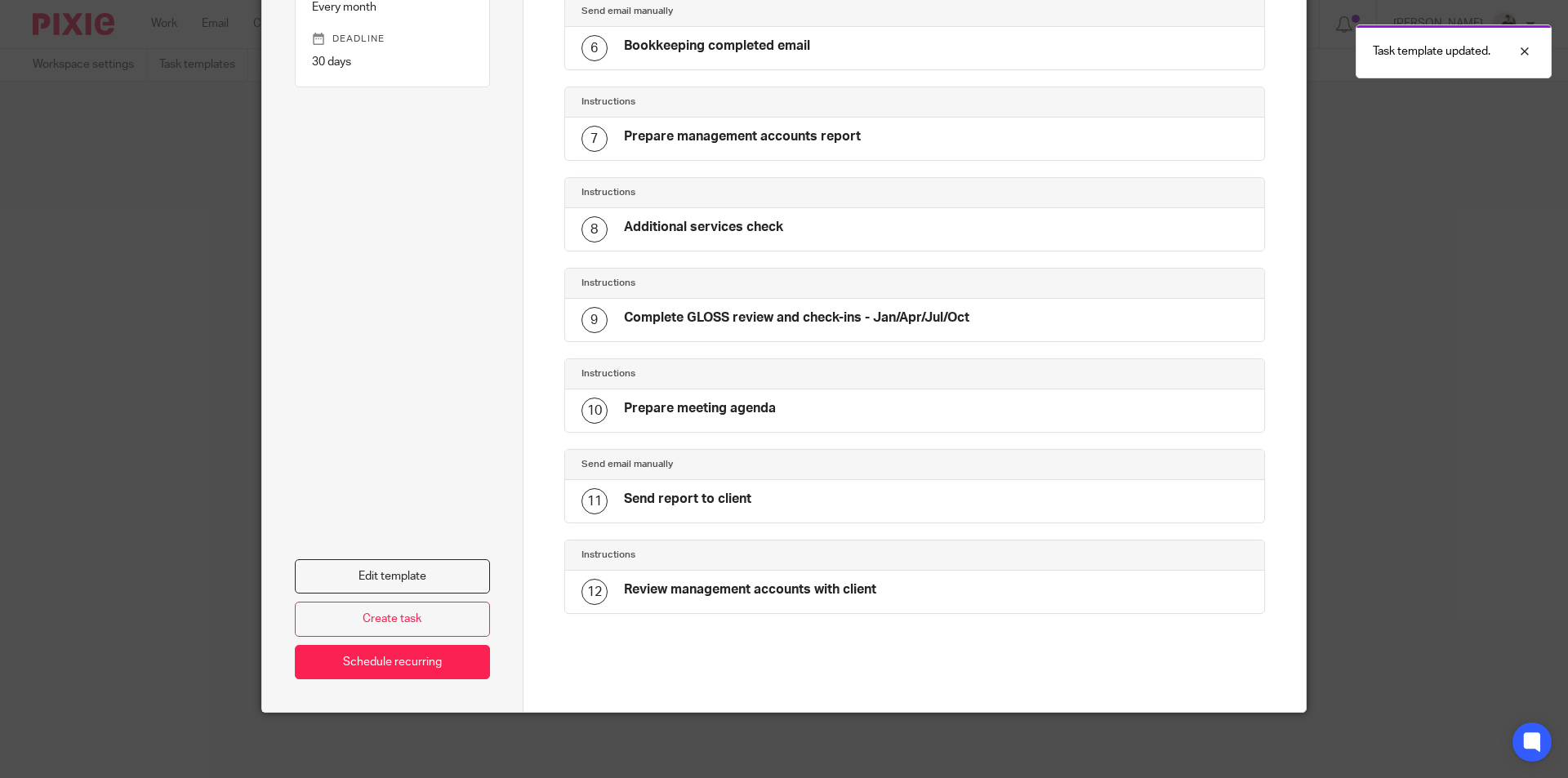
scroll to position [17, 0]
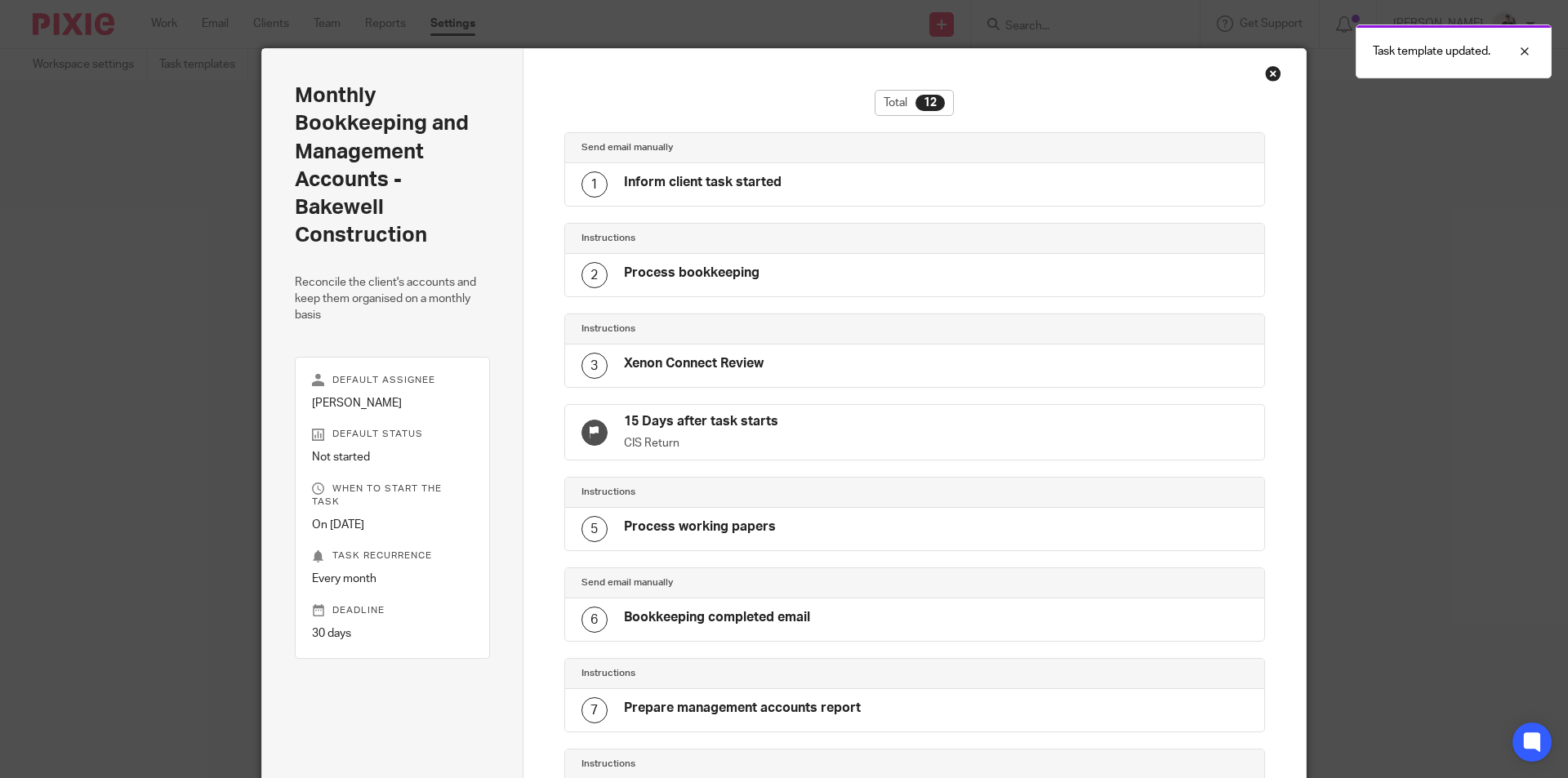
click at [1268, 69] on div "Task template updated." at bounding box center [1167, 47] width 767 height 62
click at [1265, 71] on div "Task template updated." at bounding box center [1167, 47] width 767 height 62
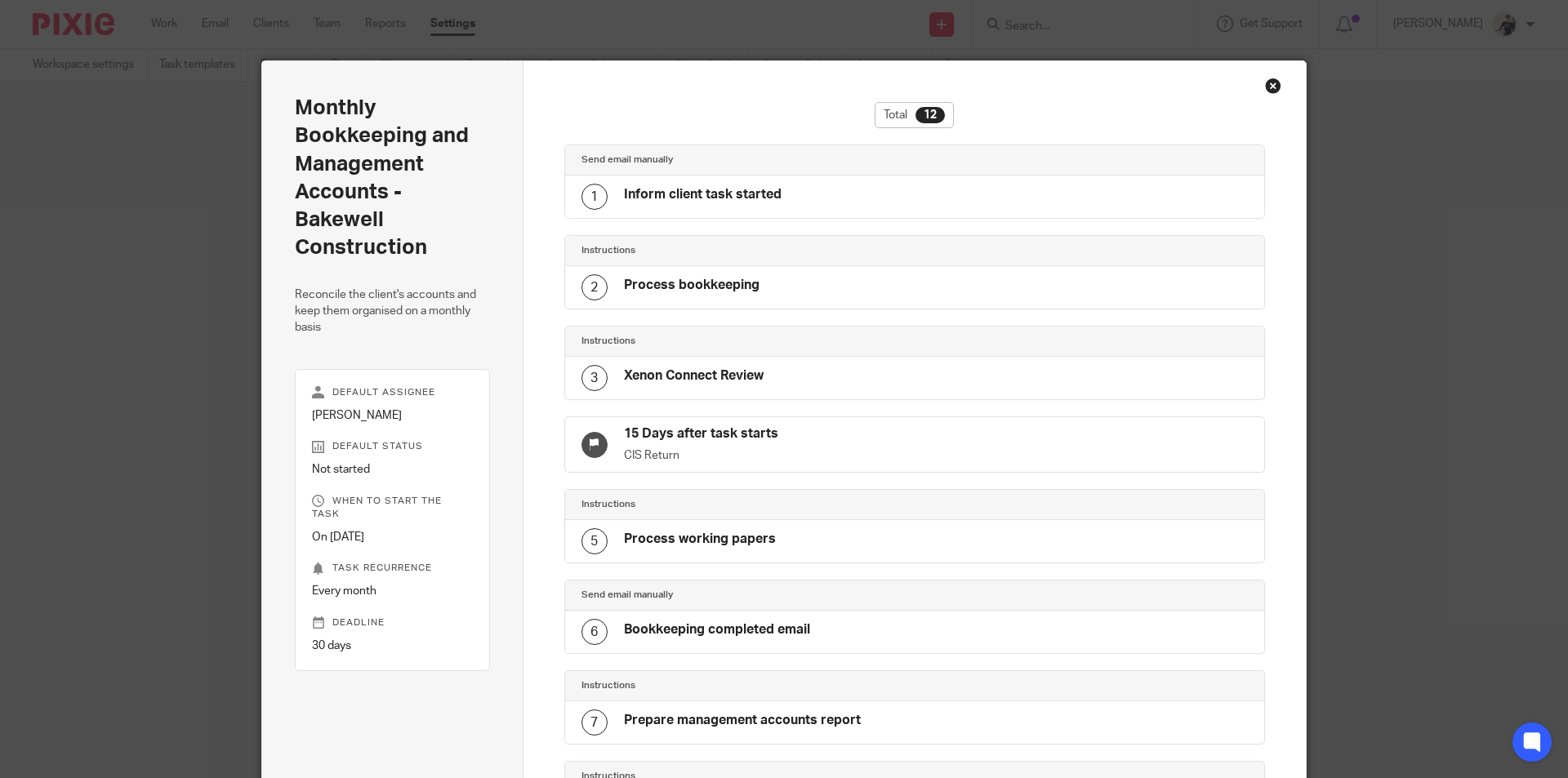
scroll to position [0, 0]
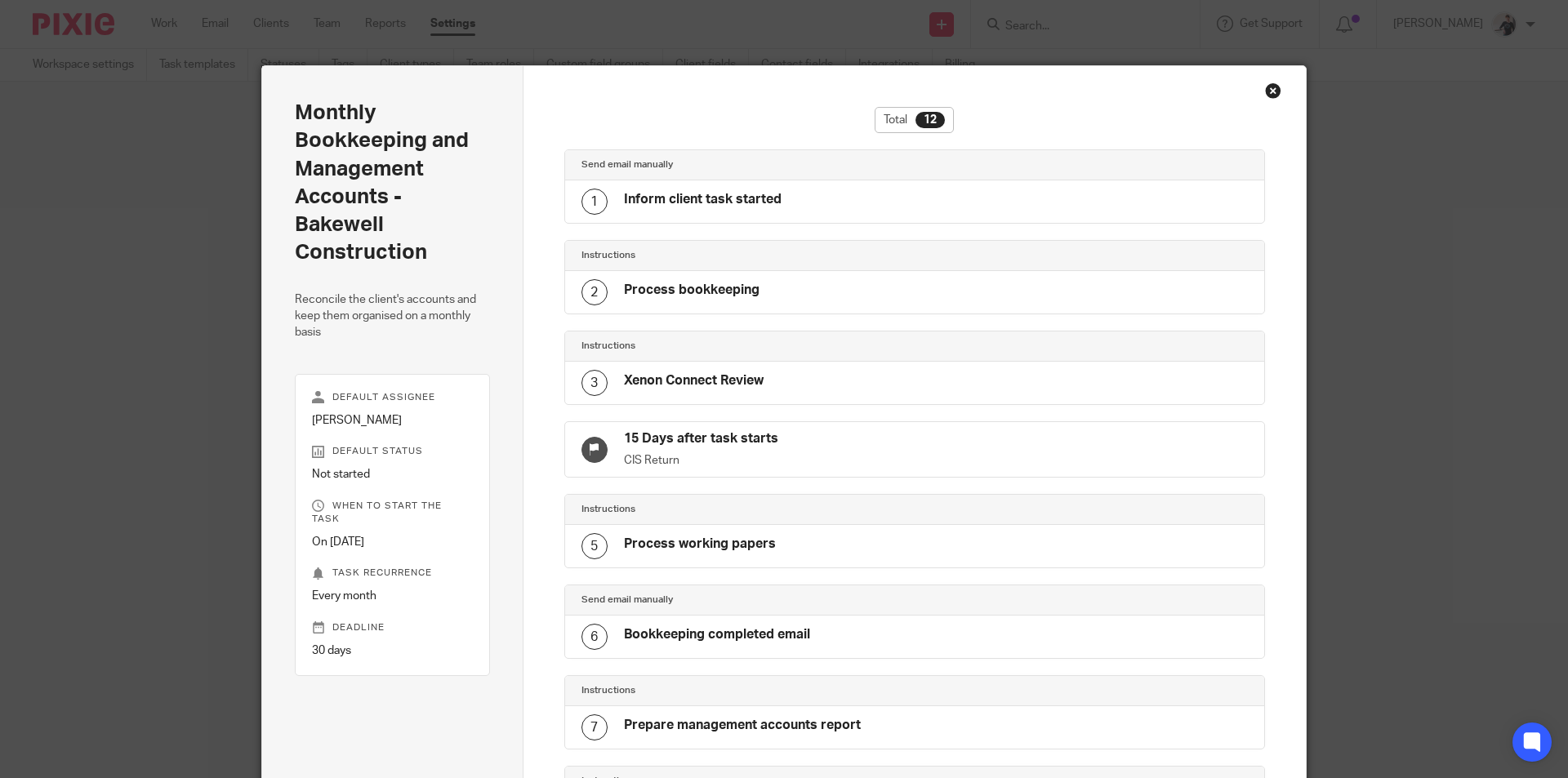
click at [1268, 88] on div "Close this dialog window" at bounding box center [1273, 90] width 16 height 16
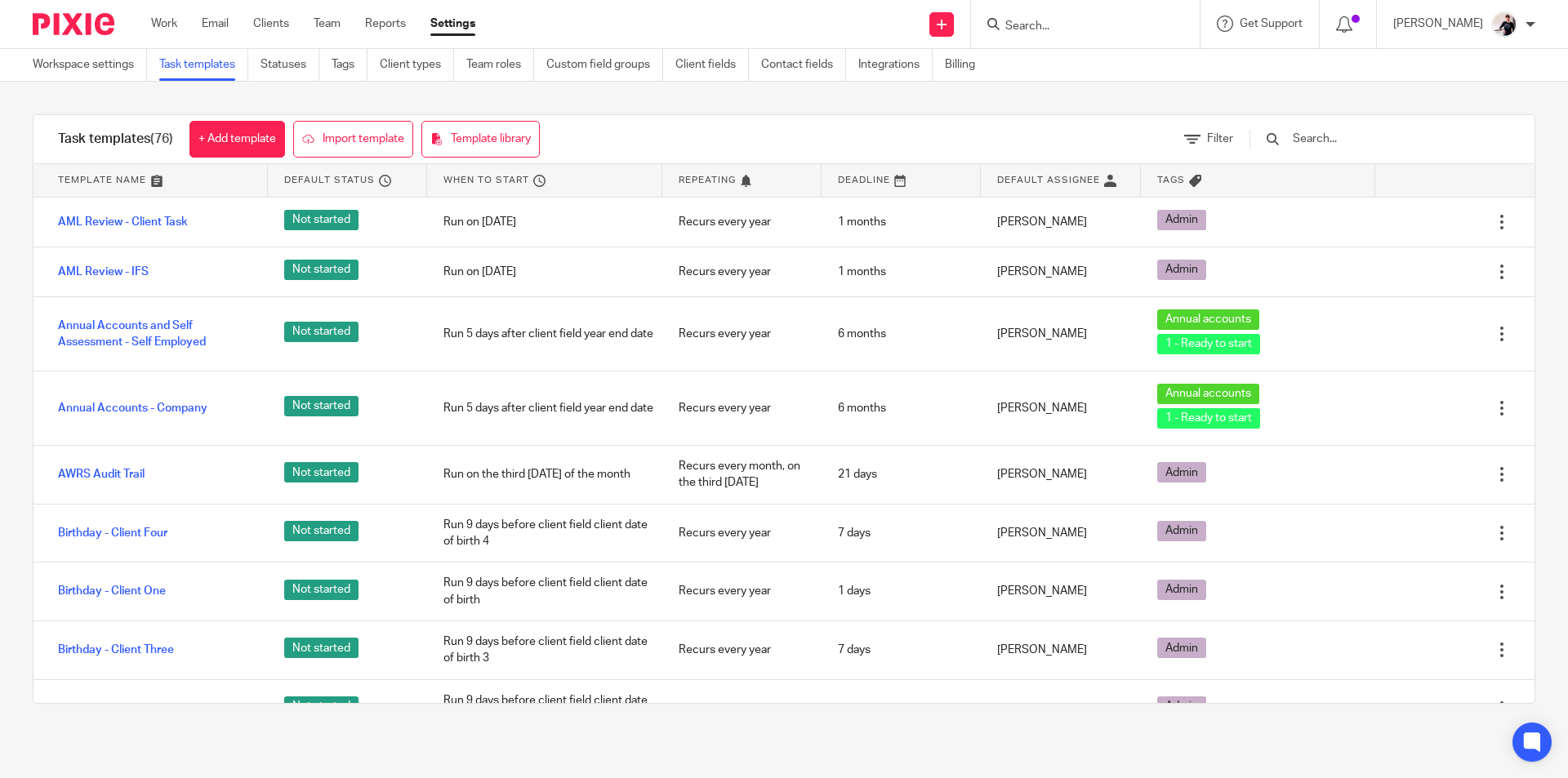
click at [1340, 146] on input "text" at bounding box center [1385, 138] width 190 height 18
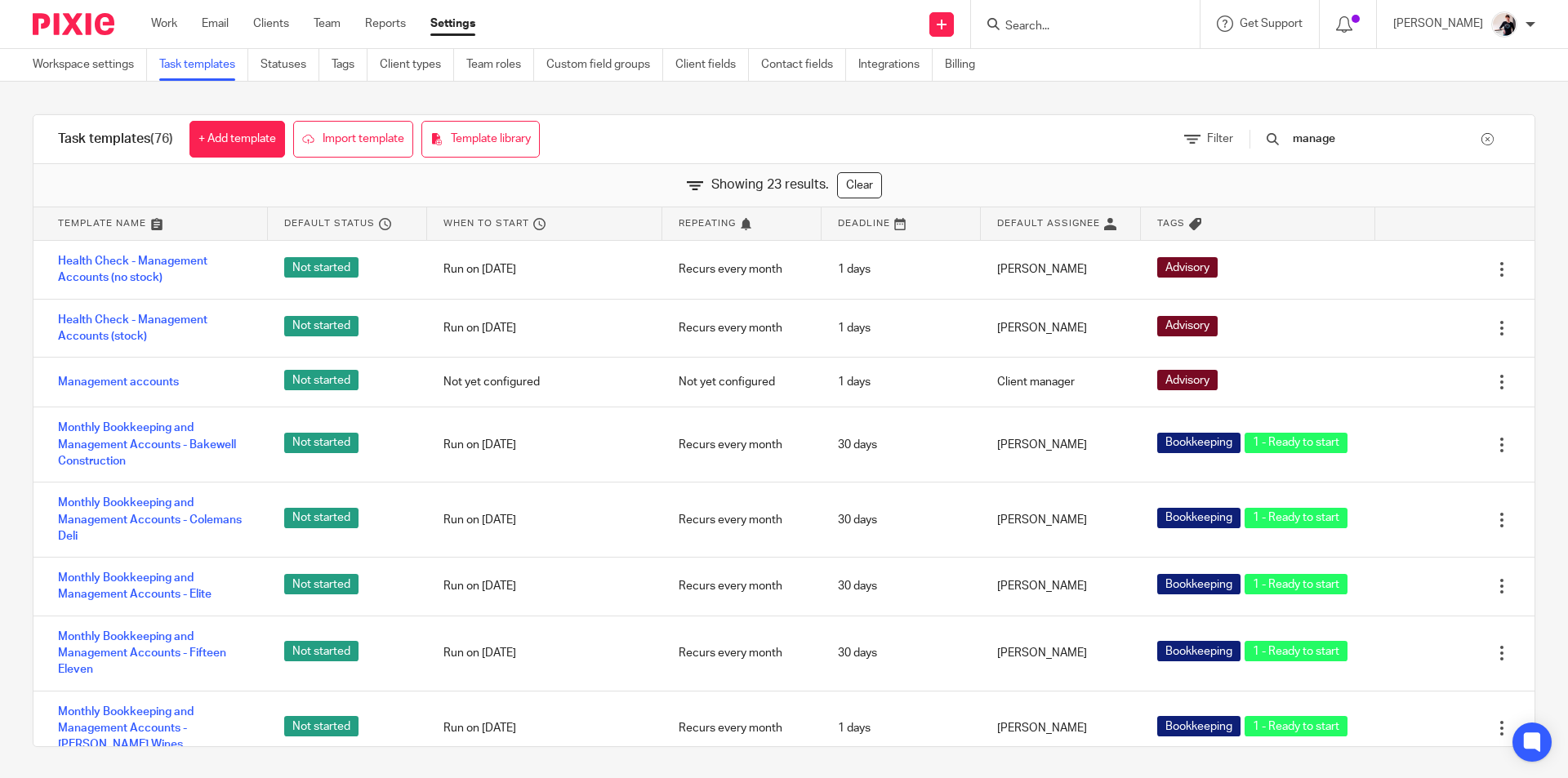
type input "manage"
click at [168, 30] on link "Work" at bounding box center [164, 23] width 26 height 16
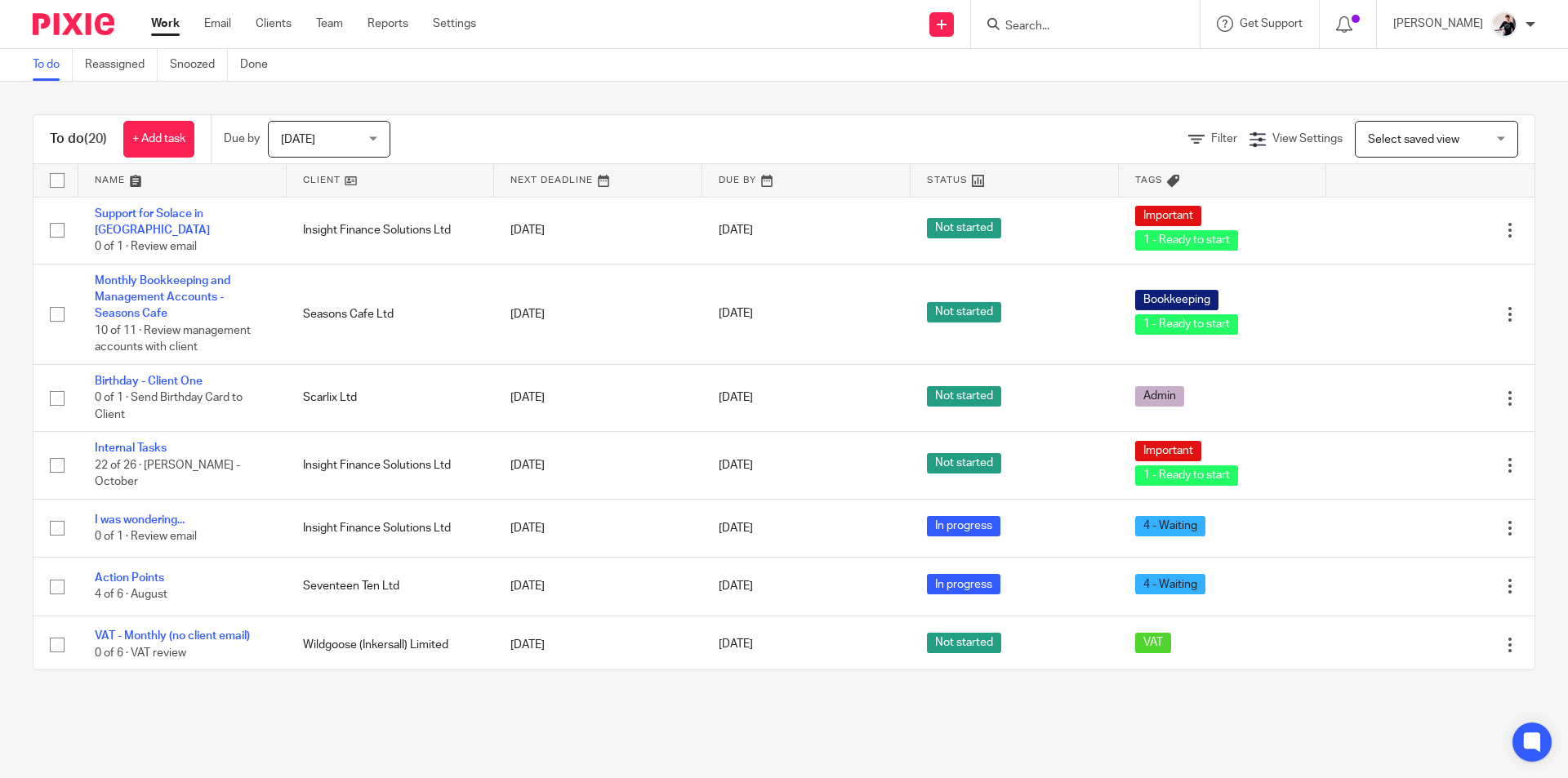
click at [311, 176] on link at bounding box center [391, 180] width 208 height 33
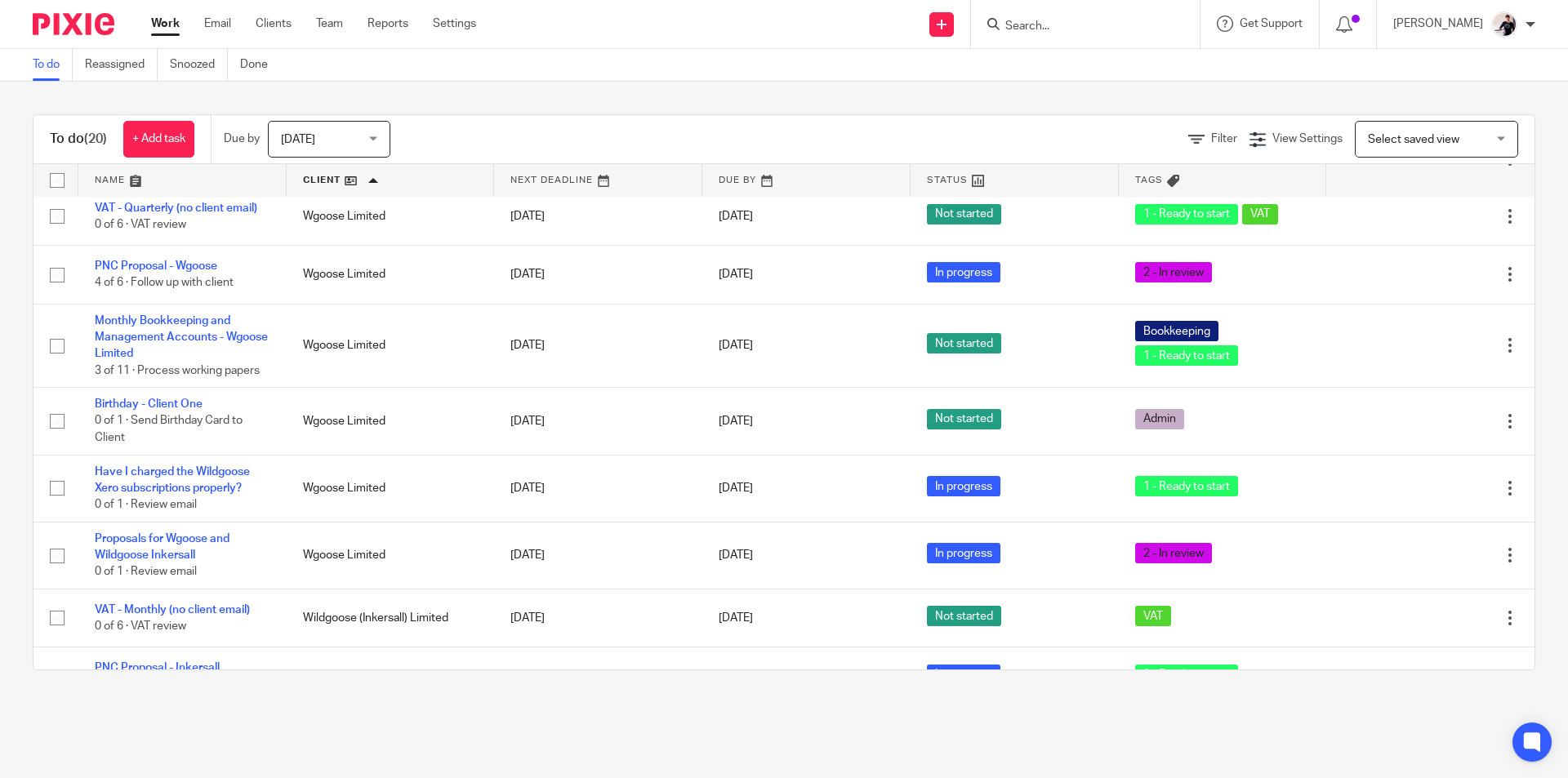
scroll to position [880, 0]
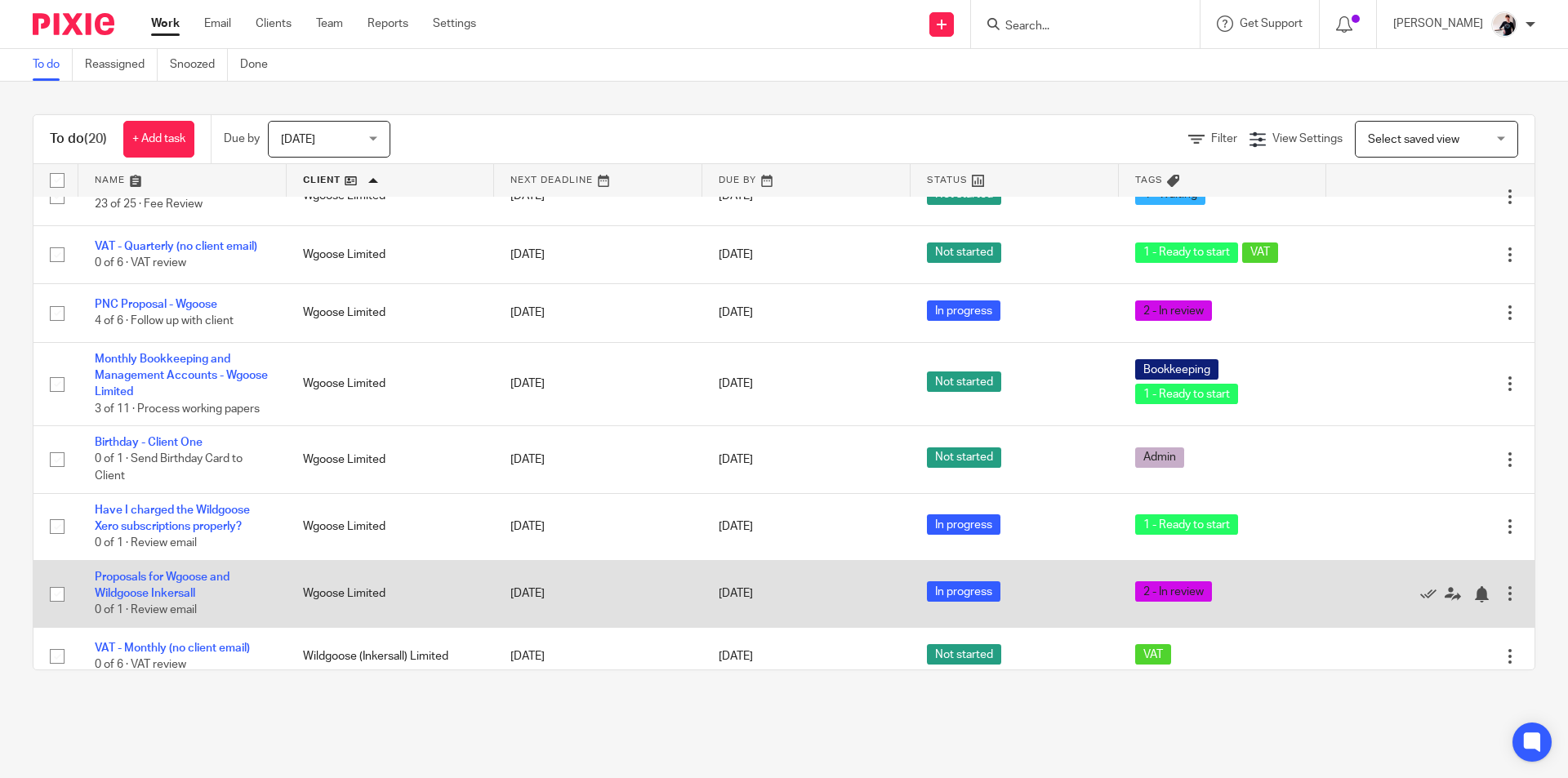
scroll to position [880, 0]
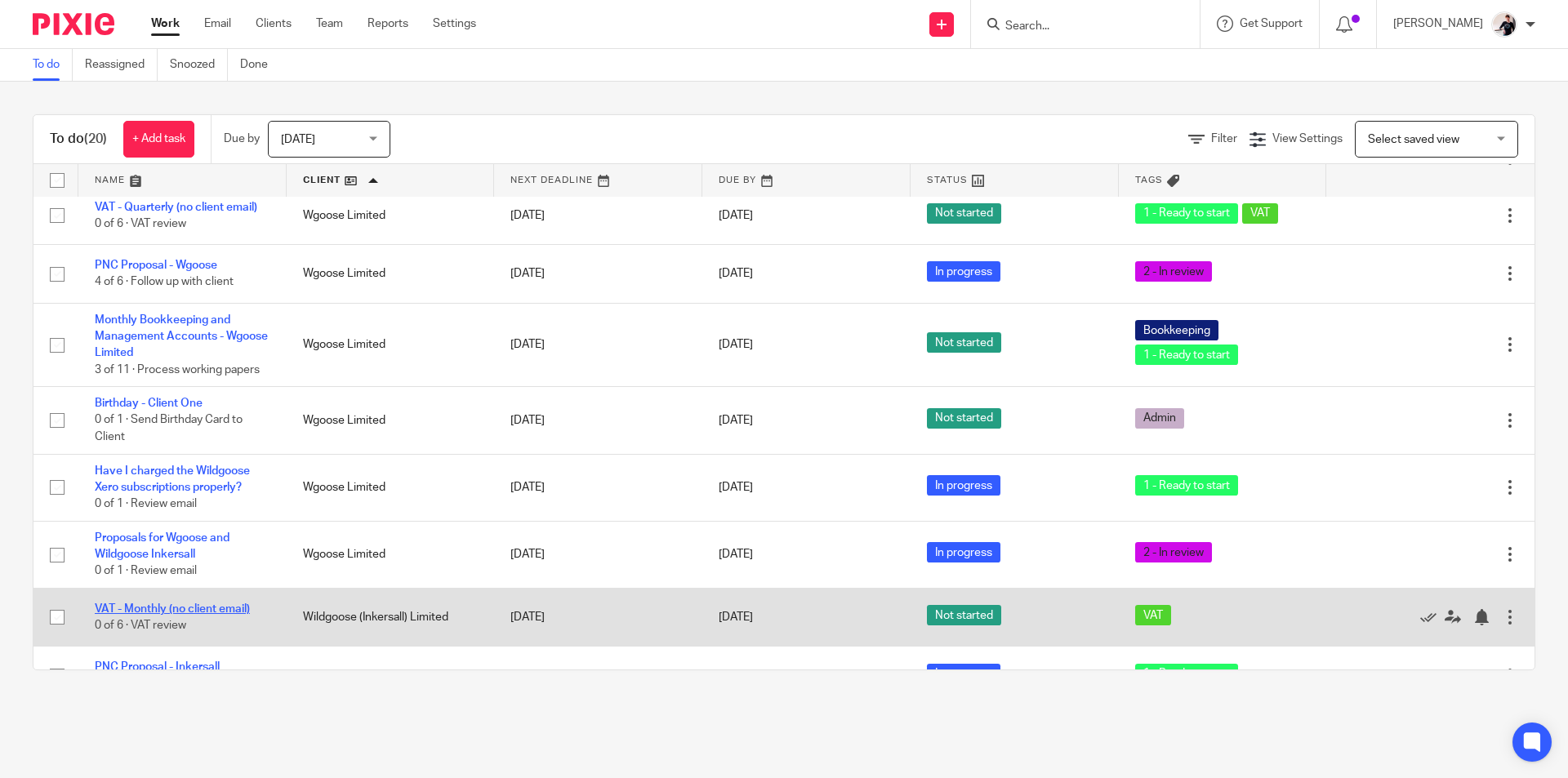
click at [207, 603] on link "VAT - Monthly (no client email)" at bounding box center [172, 609] width 155 height 12
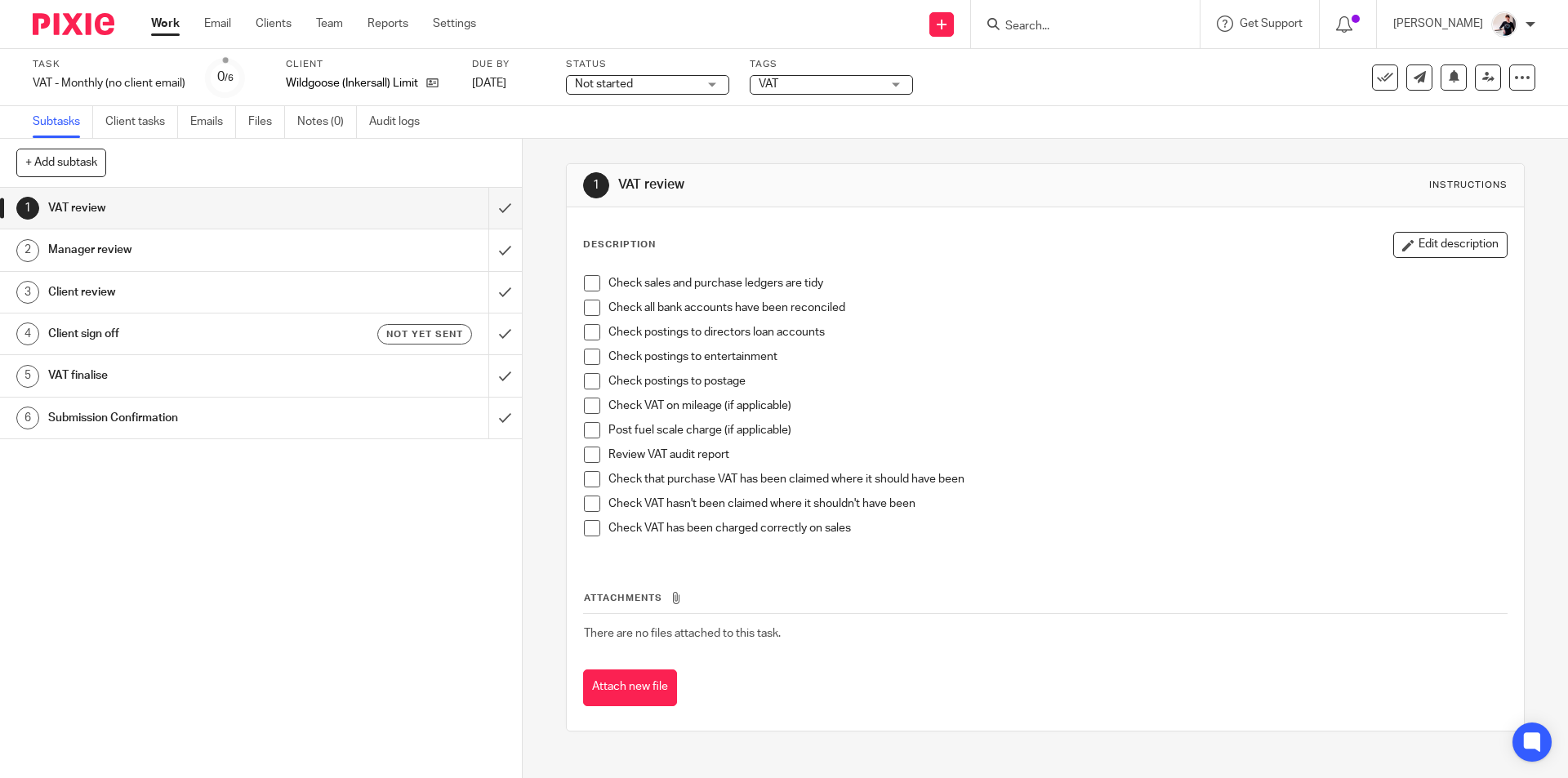
click at [670, 81] on span "Not started" at bounding box center [635, 85] width 123 height 17
click at [629, 152] on li "In progress" at bounding box center [649, 145] width 162 height 34
click at [797, 81] on span "VAT" at bounding box center [819, 85] width 123 height 17
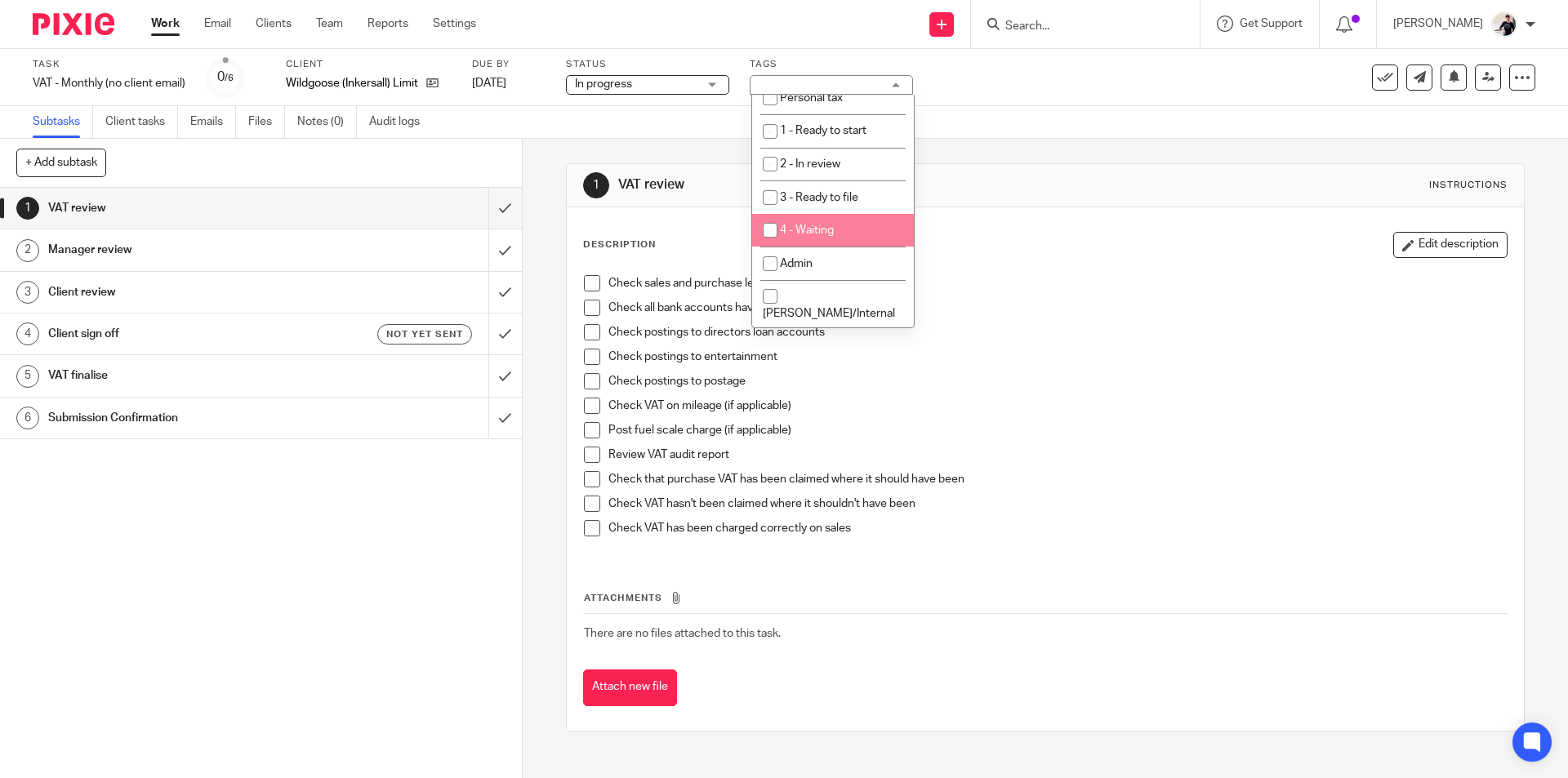
click at [867, 229] on li "4 - Waiting" at bounding box center [833, 231] width 162 height 34
checkbox input "true"
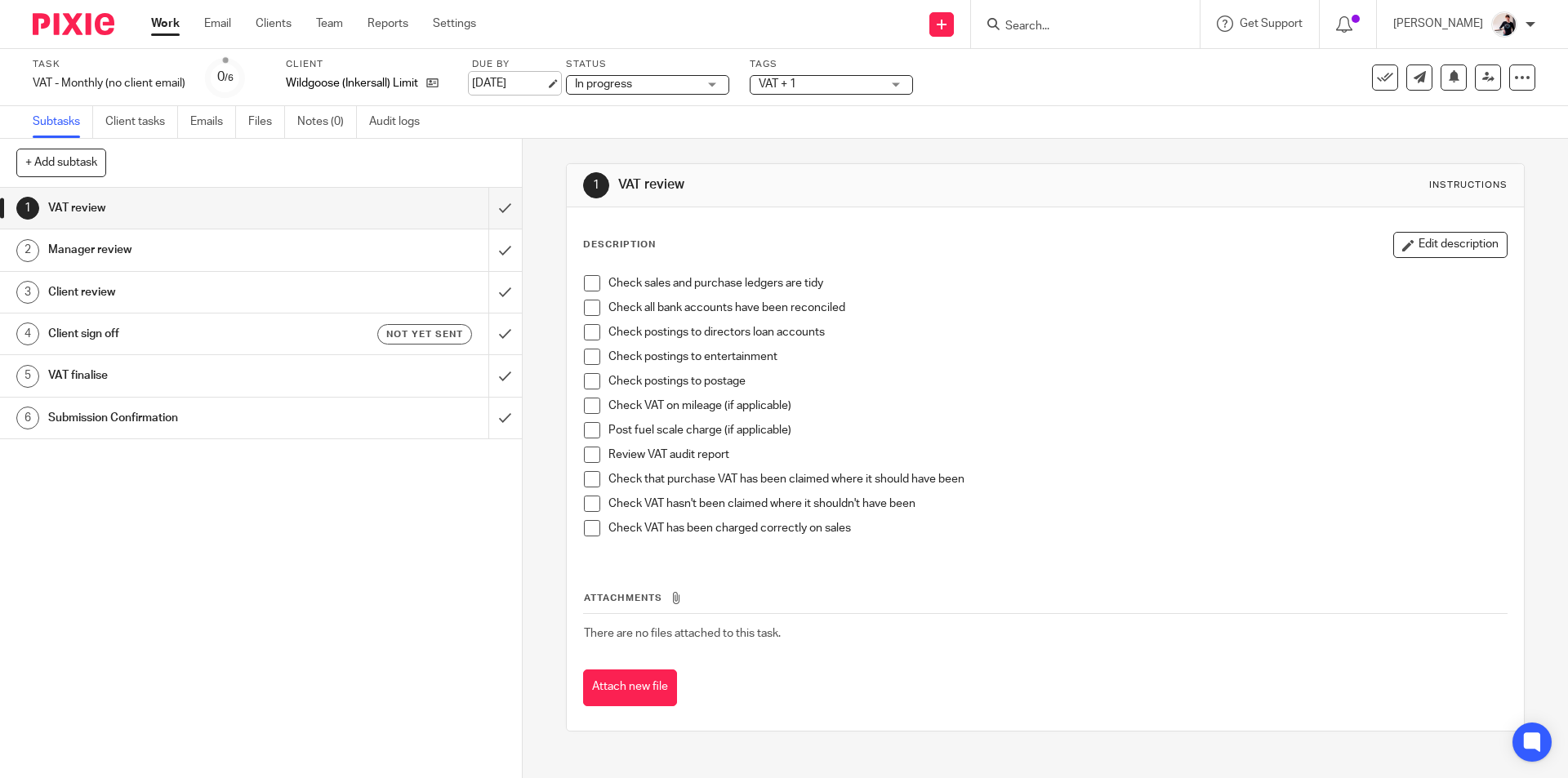
click at [520, 81] on link "13 Oct 2025" at bounding box center [509, 84] width 74 height 17
click at [485, 202] on input "submit" at bounding box center [261, 208] width 522 height 41
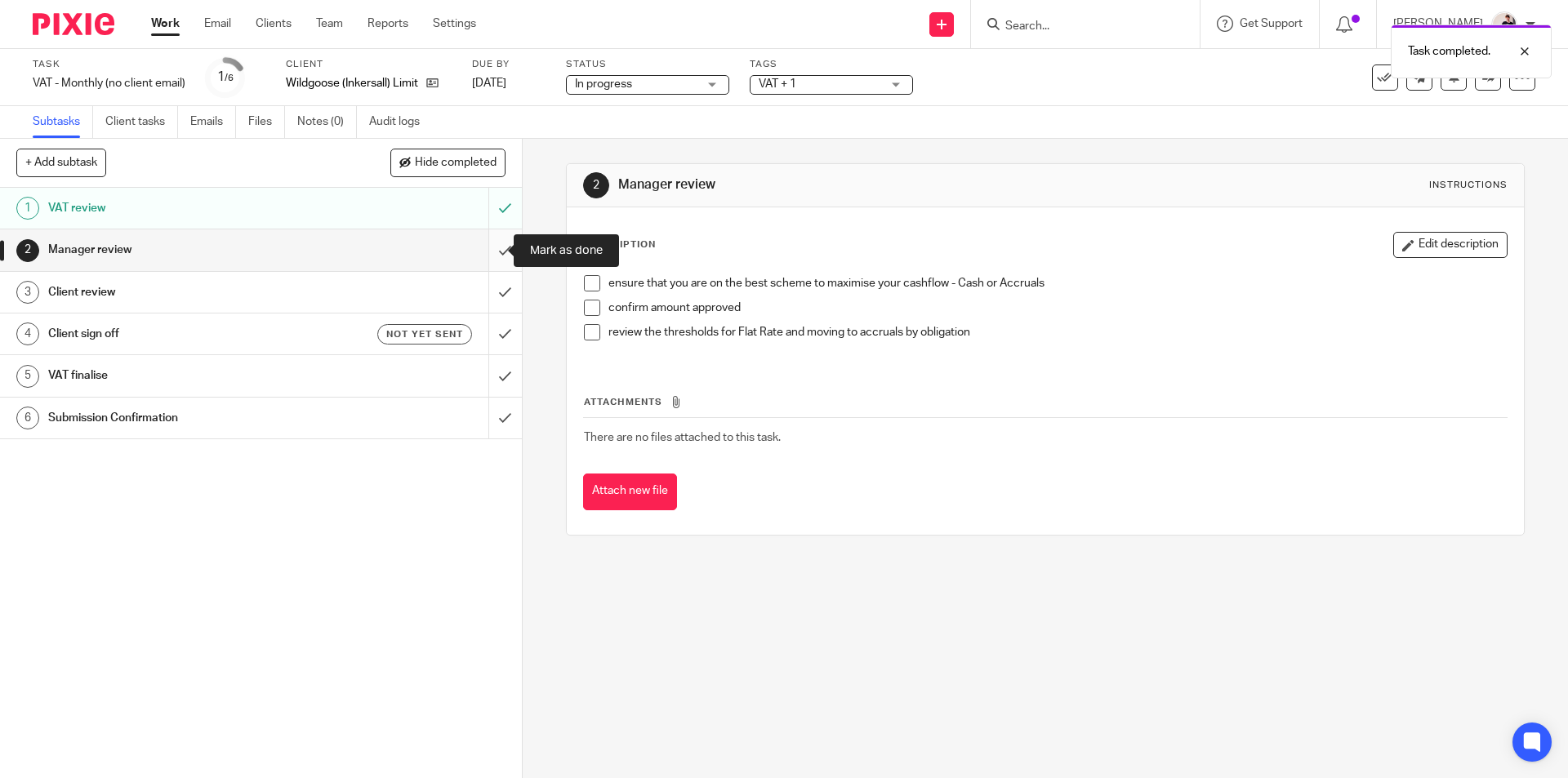
click at [482, 244] on input "submit" at bounding box center [261, 249] width 522 height 41
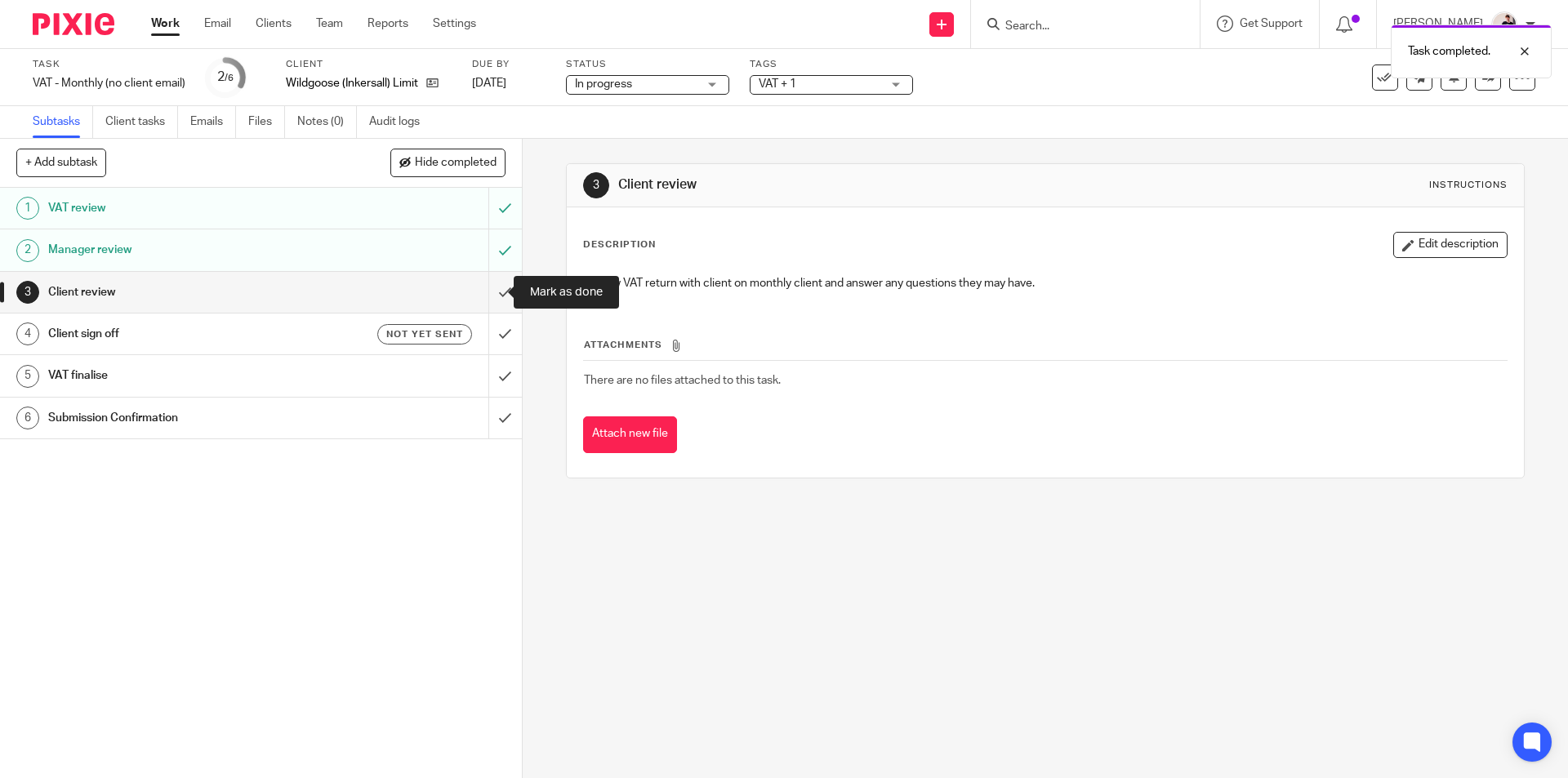
click at [486, 297] on input "submit" at bounding box center [261, 292] width 522 height 41
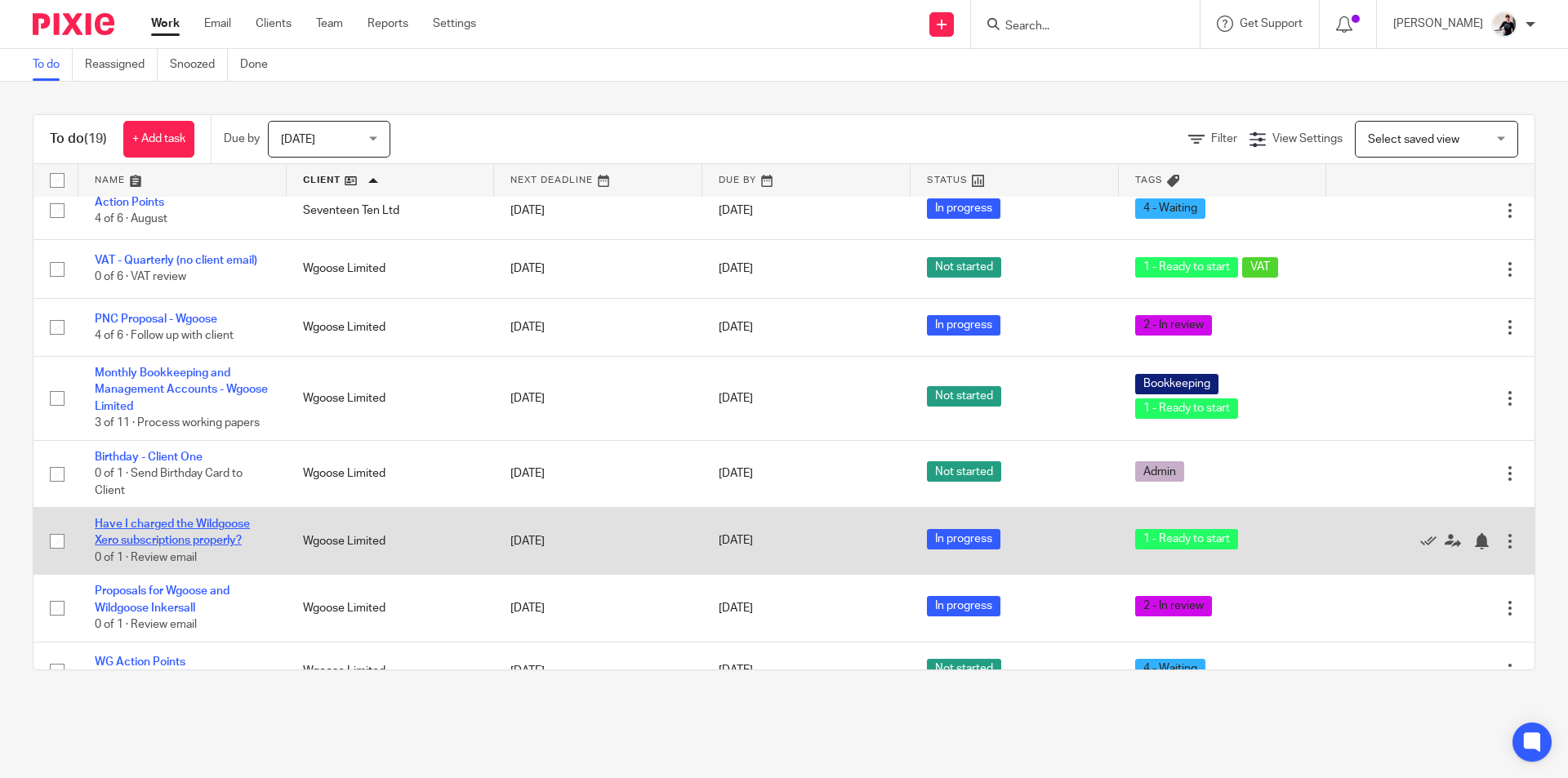
scroll to position [740, 0]
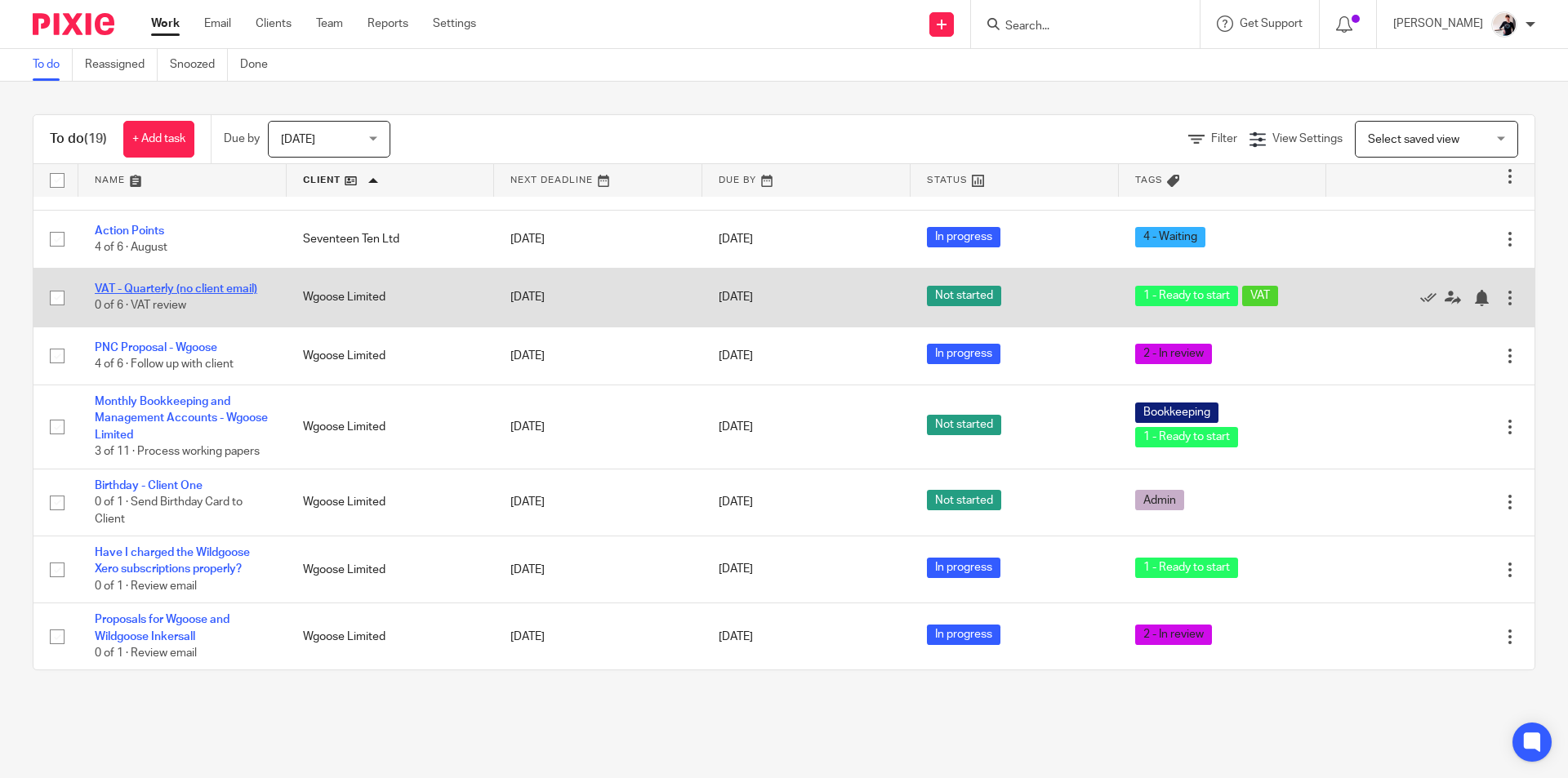
click at [208, 283] on link "VAT - Quarterly (no client email)" at bounding box center [176, 289] width 162 height 12
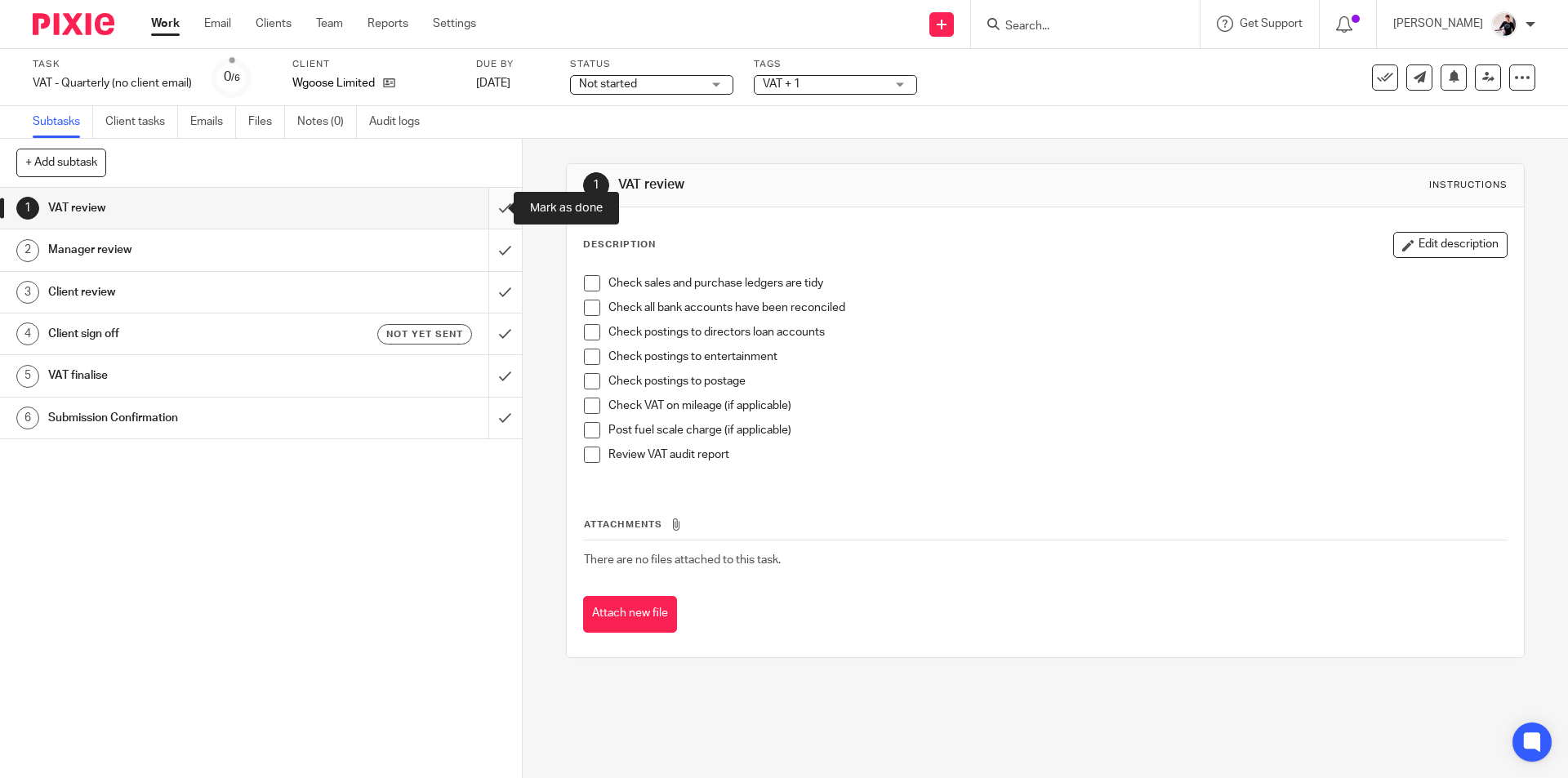
click at [487, 203] on input "submit" at bounding box center [261, 208] width 522 height 41
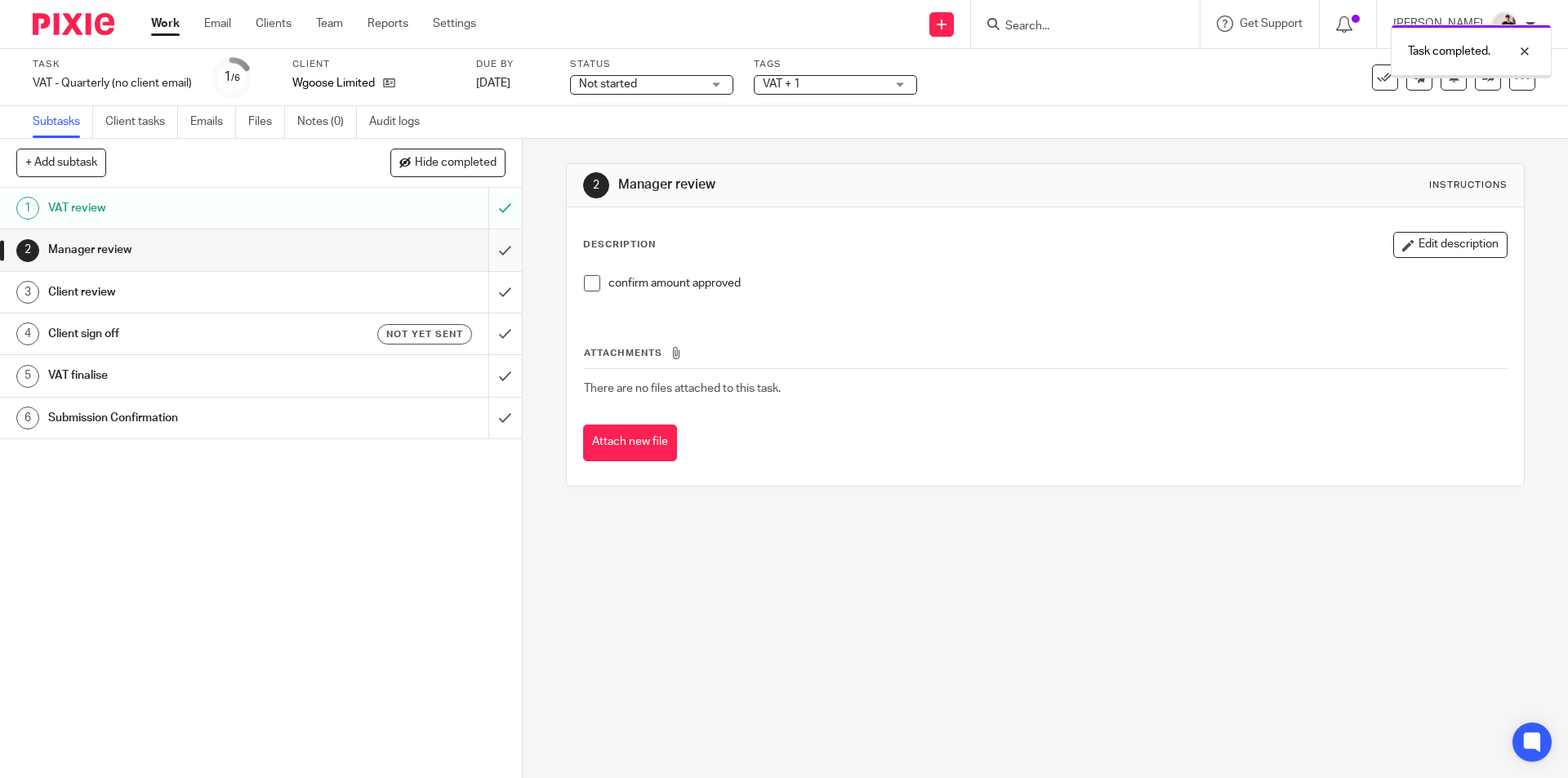
click at [496, 243] on input "submit" at bounding box center [261, 249] width 522 height 41
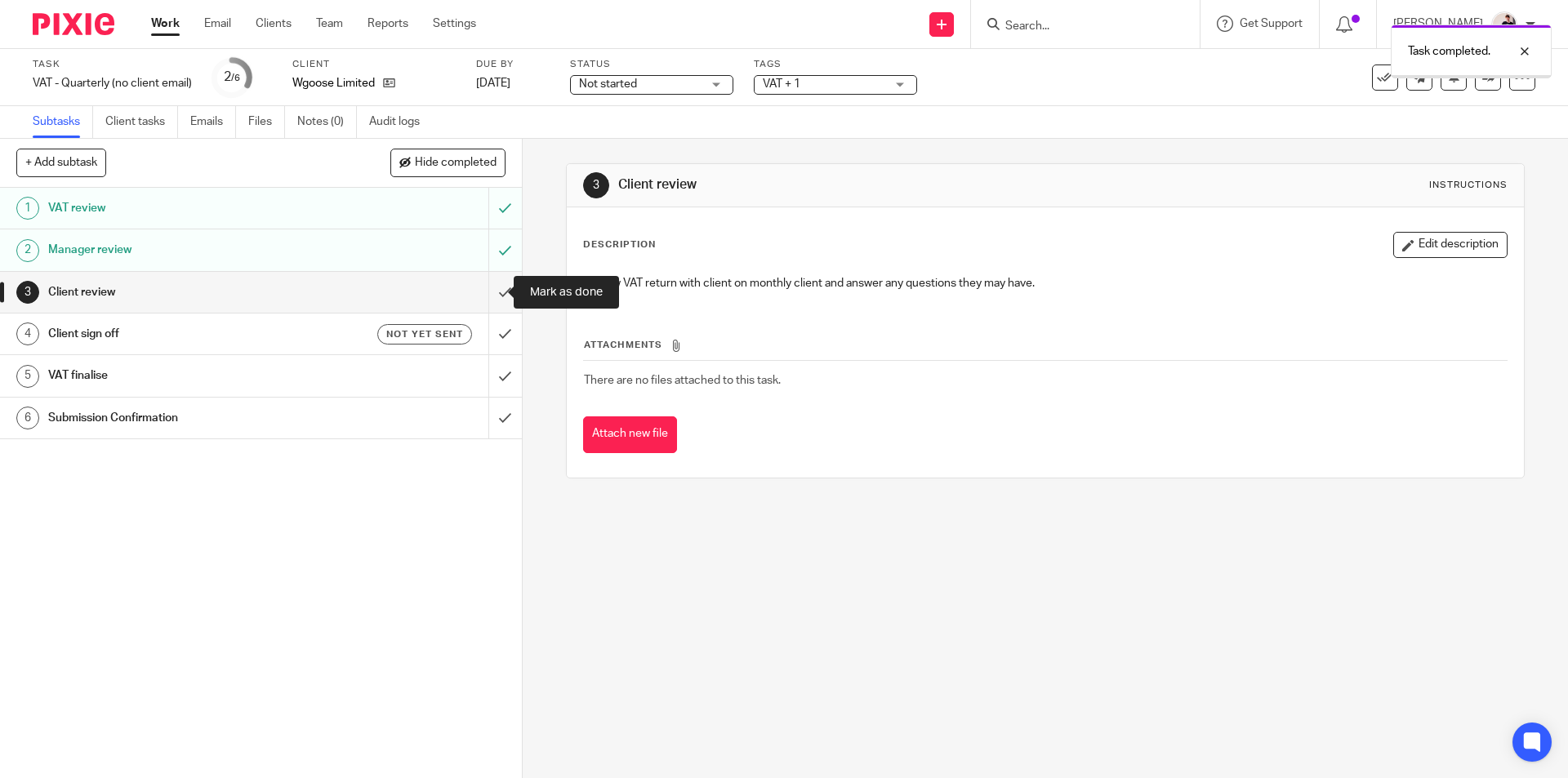
click at [492, 293] on input "submit" at bounding box center [261, 292] width 522 height 41
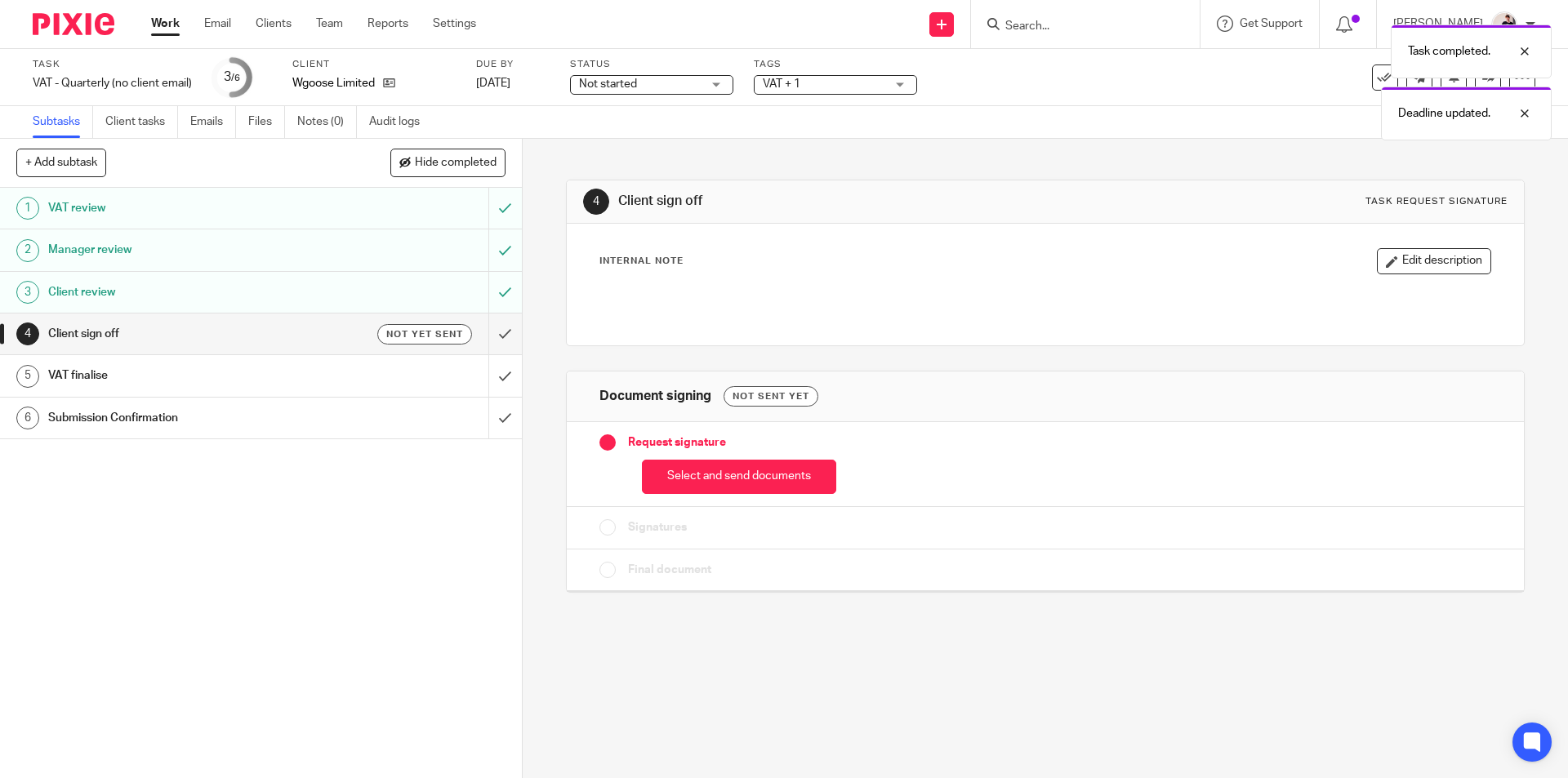
click at [636, 77] on span "Not started" at bounding box center [640, 85] width 123 height 17
click at [637, 151] on li "In progress" at bounding box center [652, 145] width 162 height 34
click at [780, 82] on span "VAT + 1" at bounding box center [781, 85] width 37 height 12
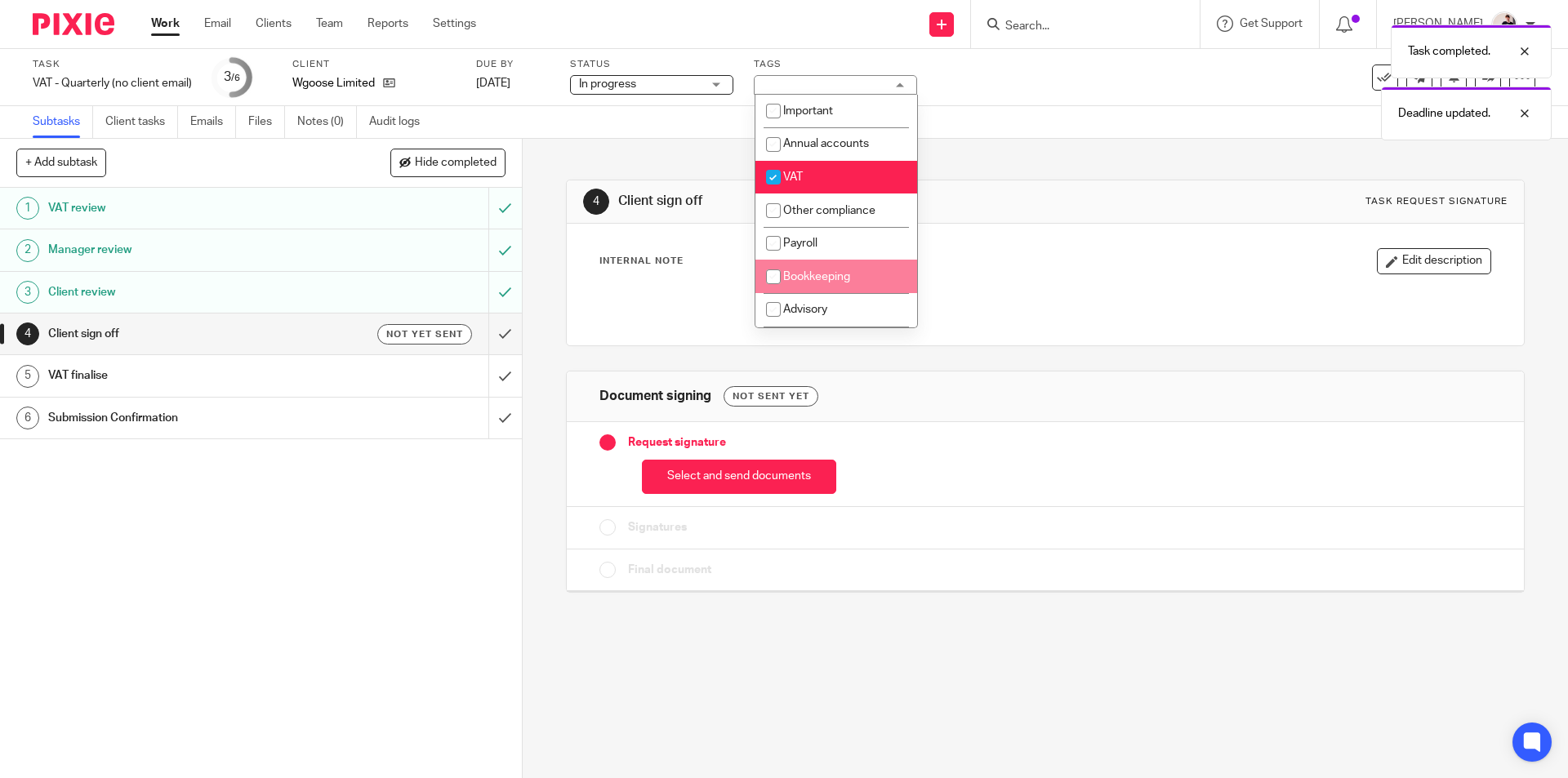
scroll to position [163, 0]
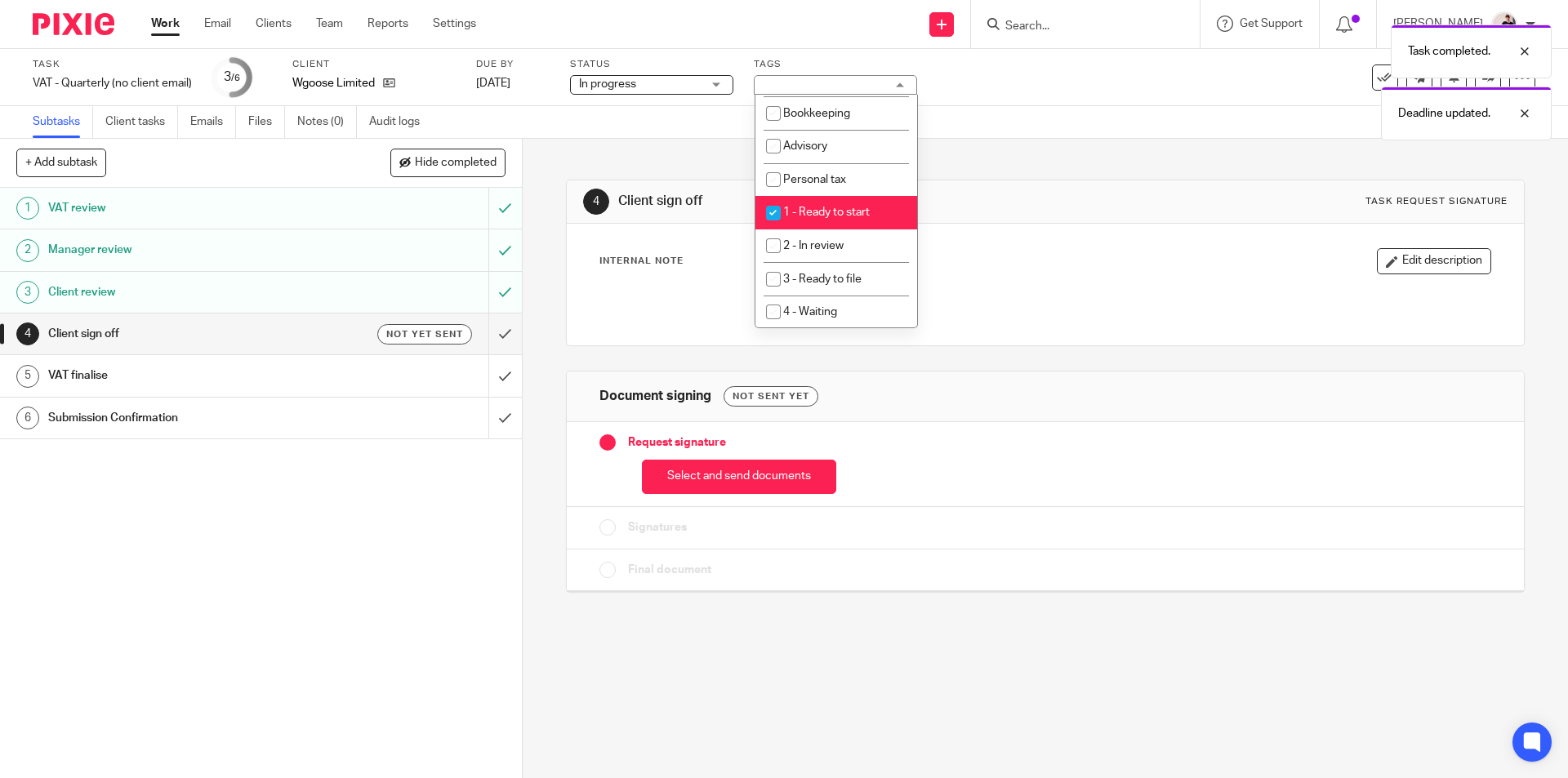
click at [852, 208] on span "1 - Ready to start" at bounding box center [826, 212] width 86 height 12
checkbox input "false"
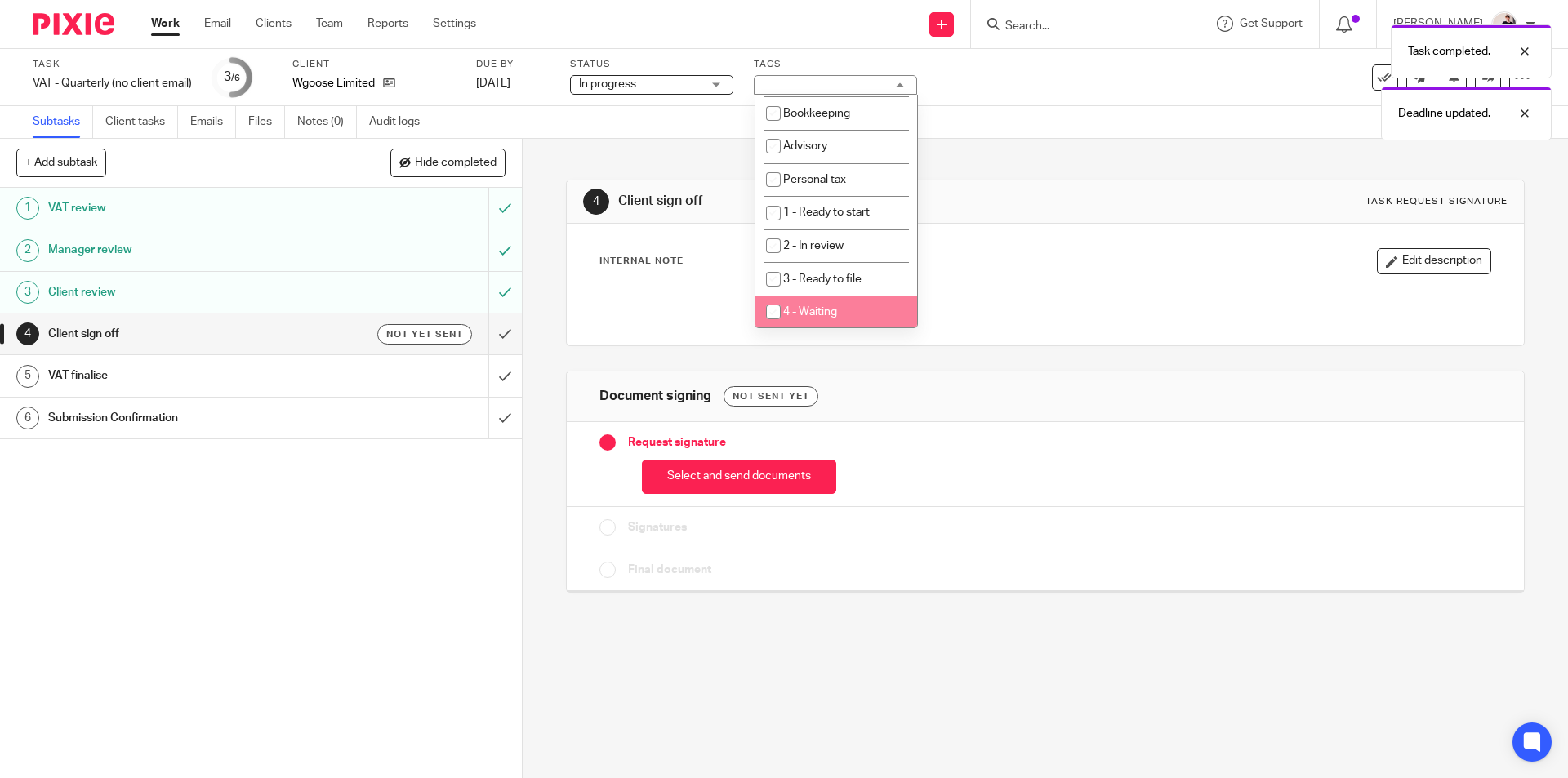
click at [857, 305] on li "4 - Waiting" at bounding box center [836, 312] width 162 height 34
checkbox input "true"
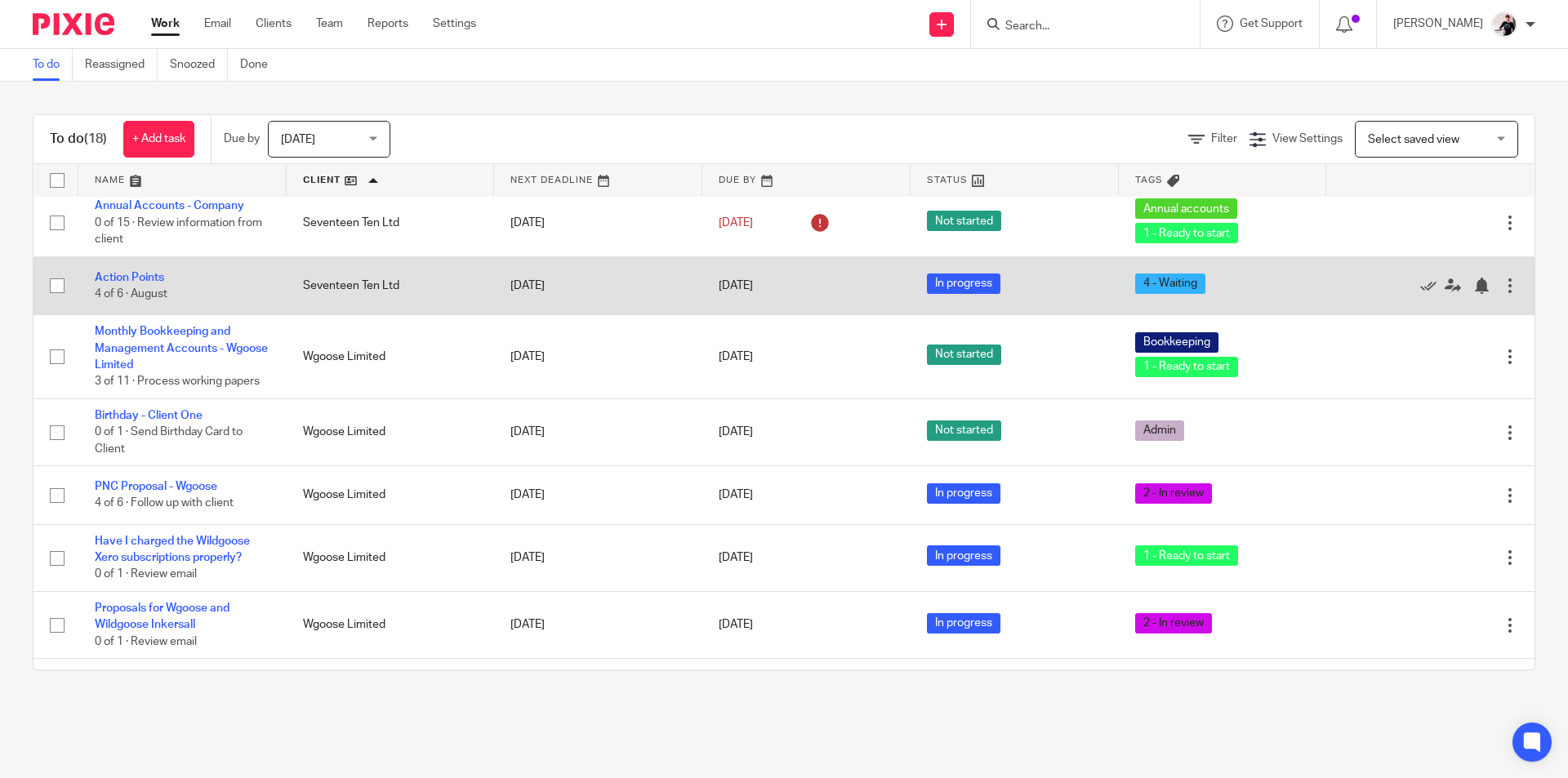
scroll to position [600, 0]
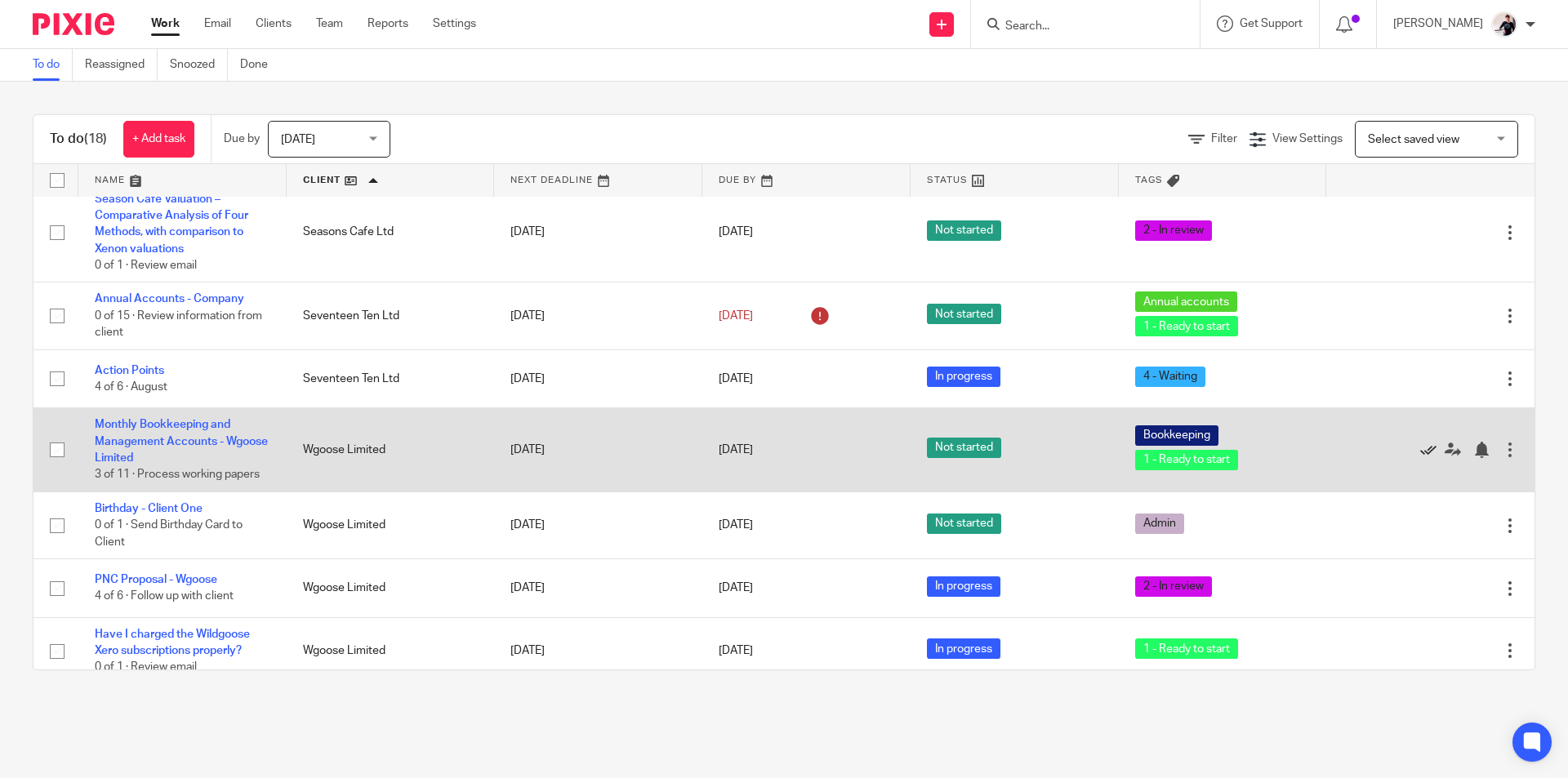
click at [1420, 441] on icon at bounding box center [1428, 449] width 16 height 16
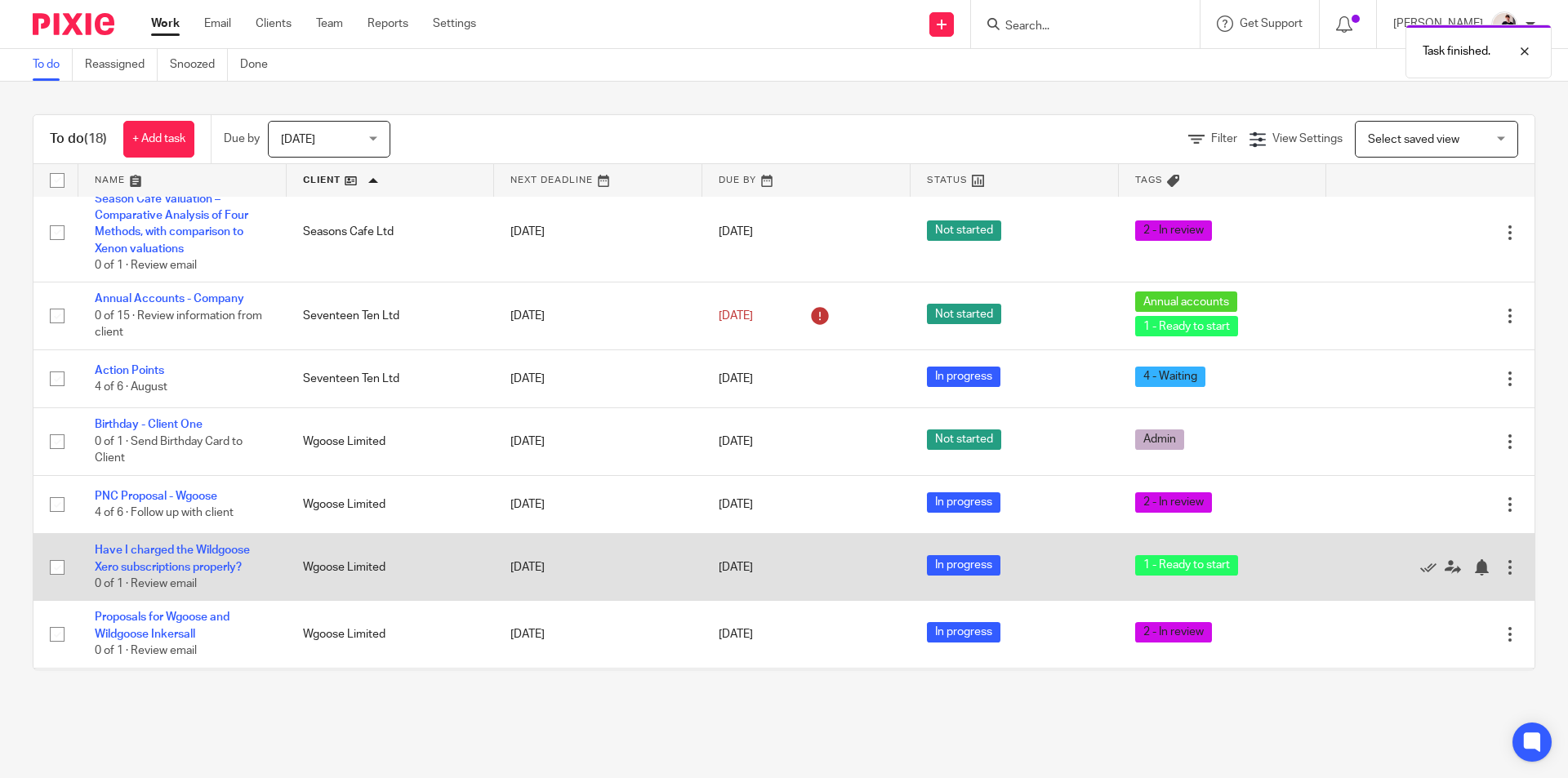
scroll to position [680, 0]
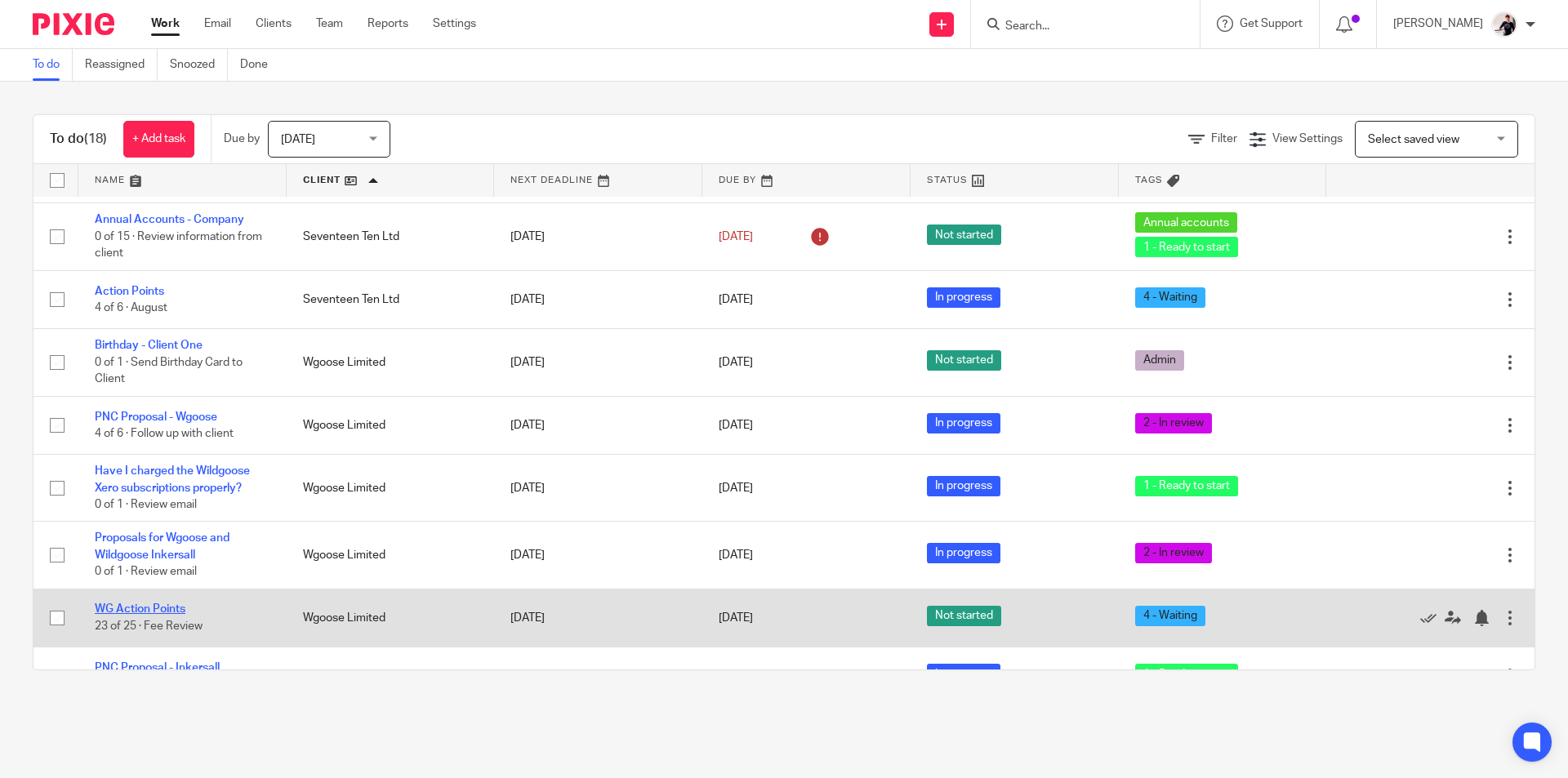
click at [170, 603] on link "WG Action Points" at bounding box center [140, 609] width 91 height 12
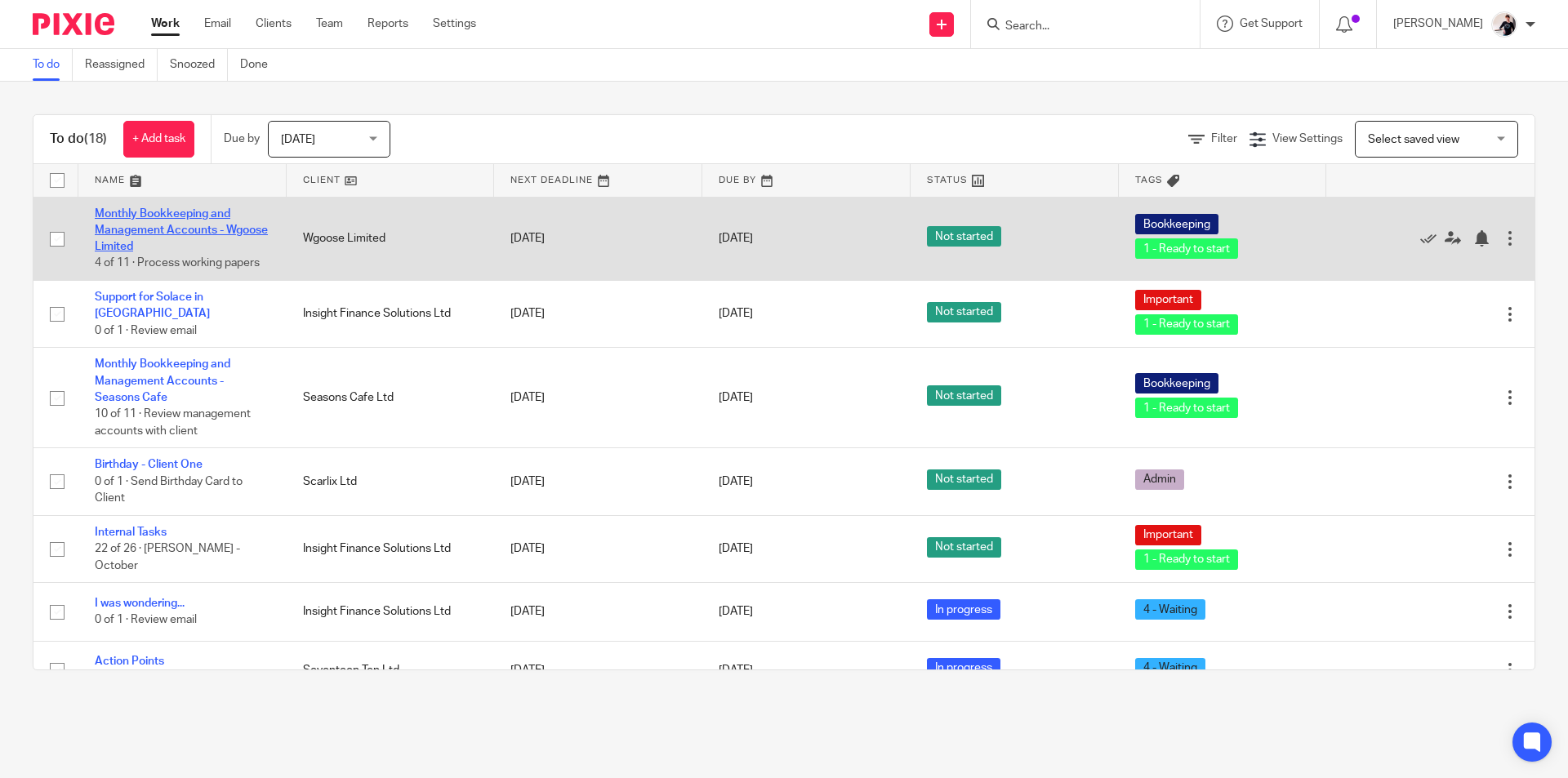
click at [197, 230] on link "Monthly Bookkeeping and Management Accounts - Wgoose Limited" at bounding box center [181, 230] width 173 height 45
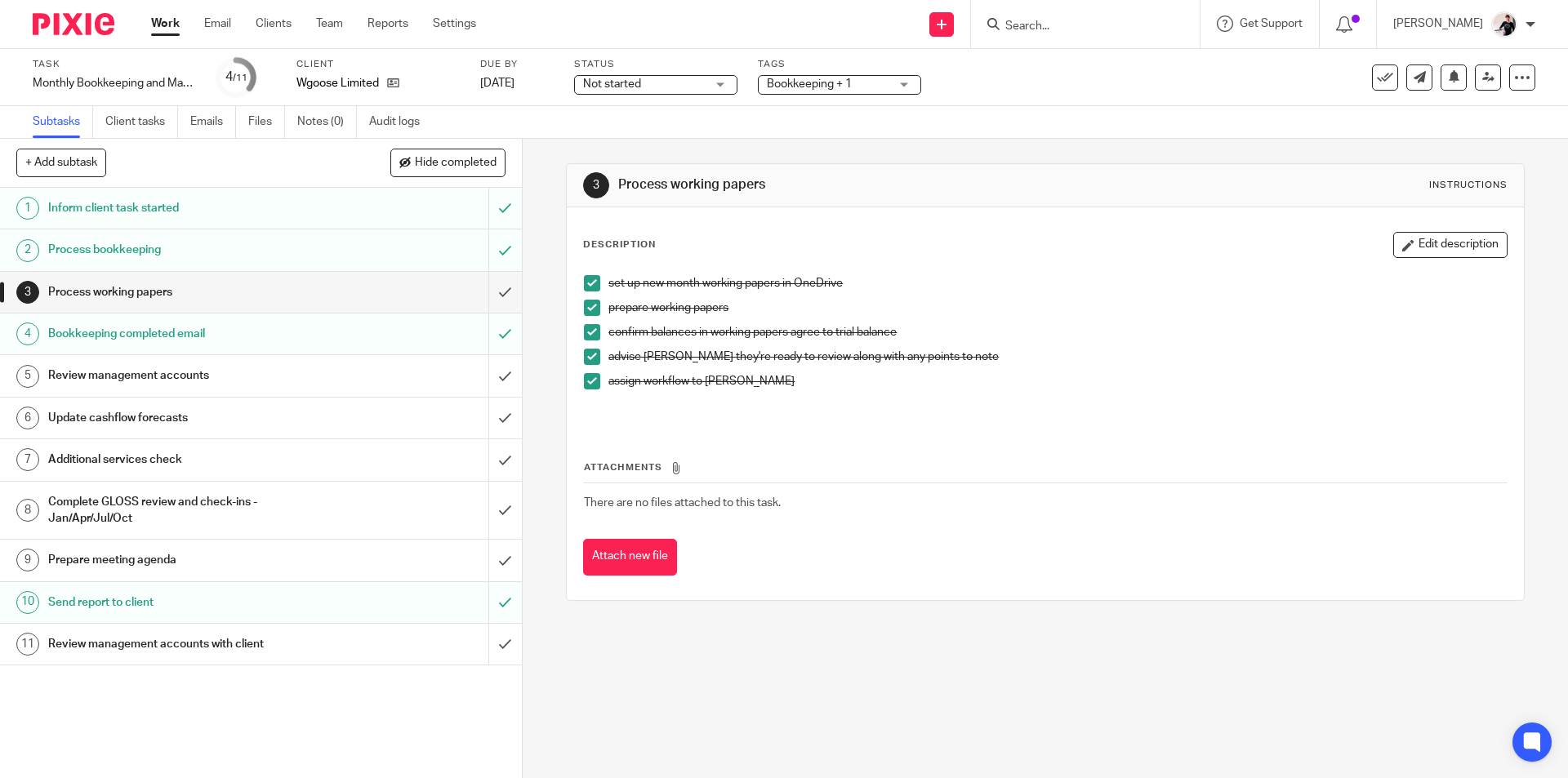
click at [327, 603] on div "Send report to client" at bounding box center [260, 602] width 424 height 25
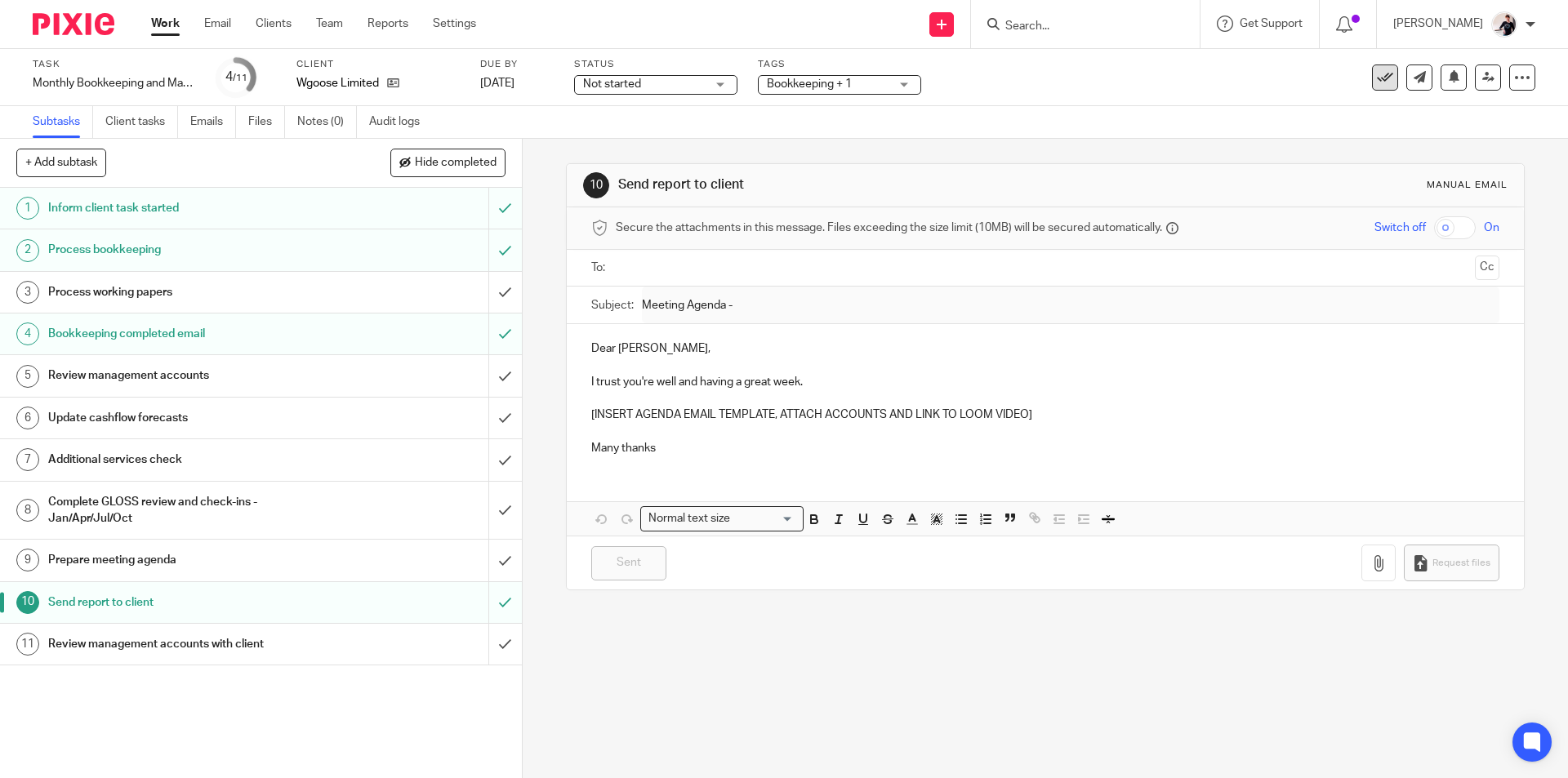
click at [1378, 69] on icon at bounding box center [1384, 77] width 16 height 16
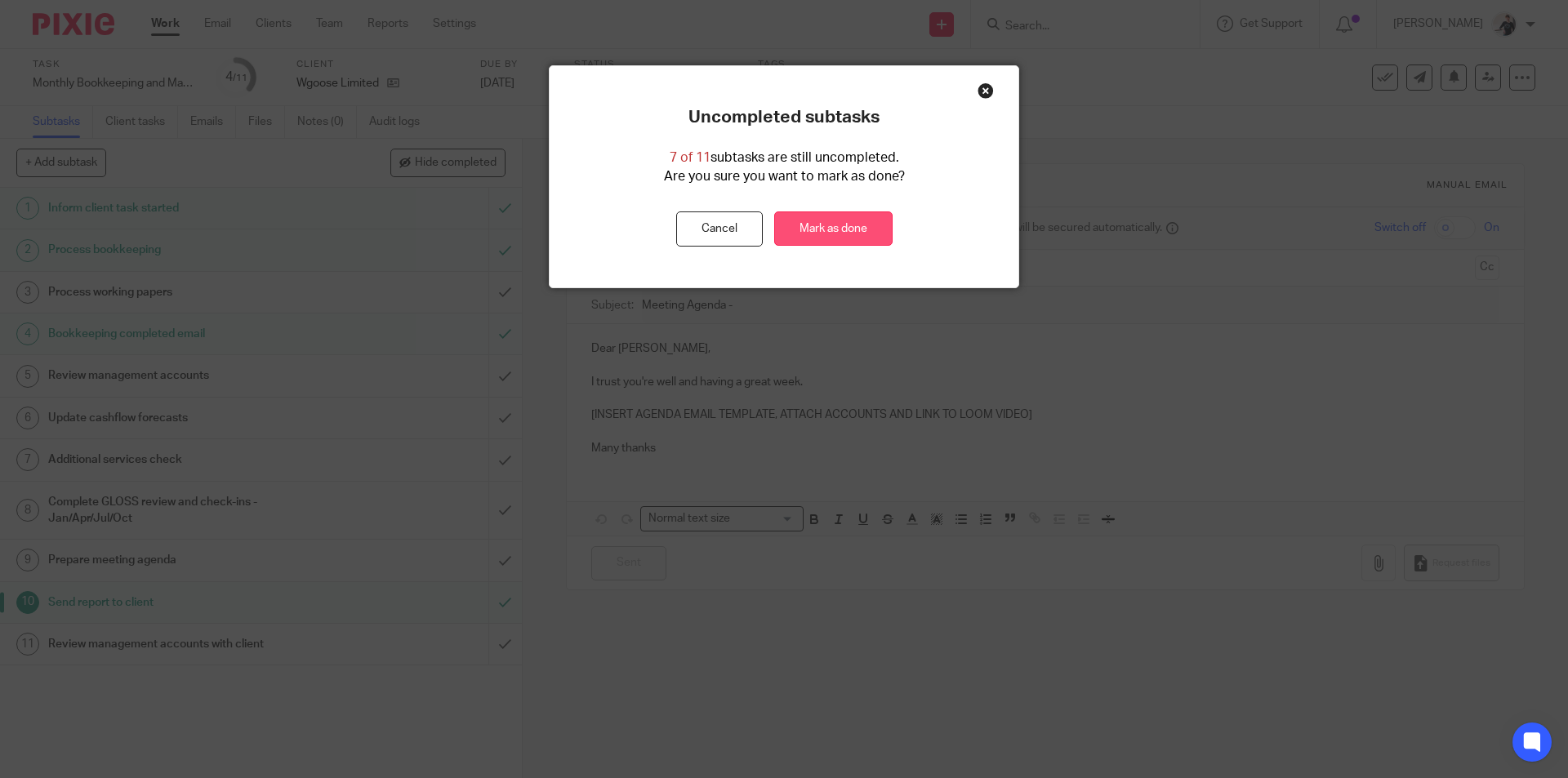
click at [866, 230] on link "Mark as done" at bounding box center [834, 228] width 118 height 35
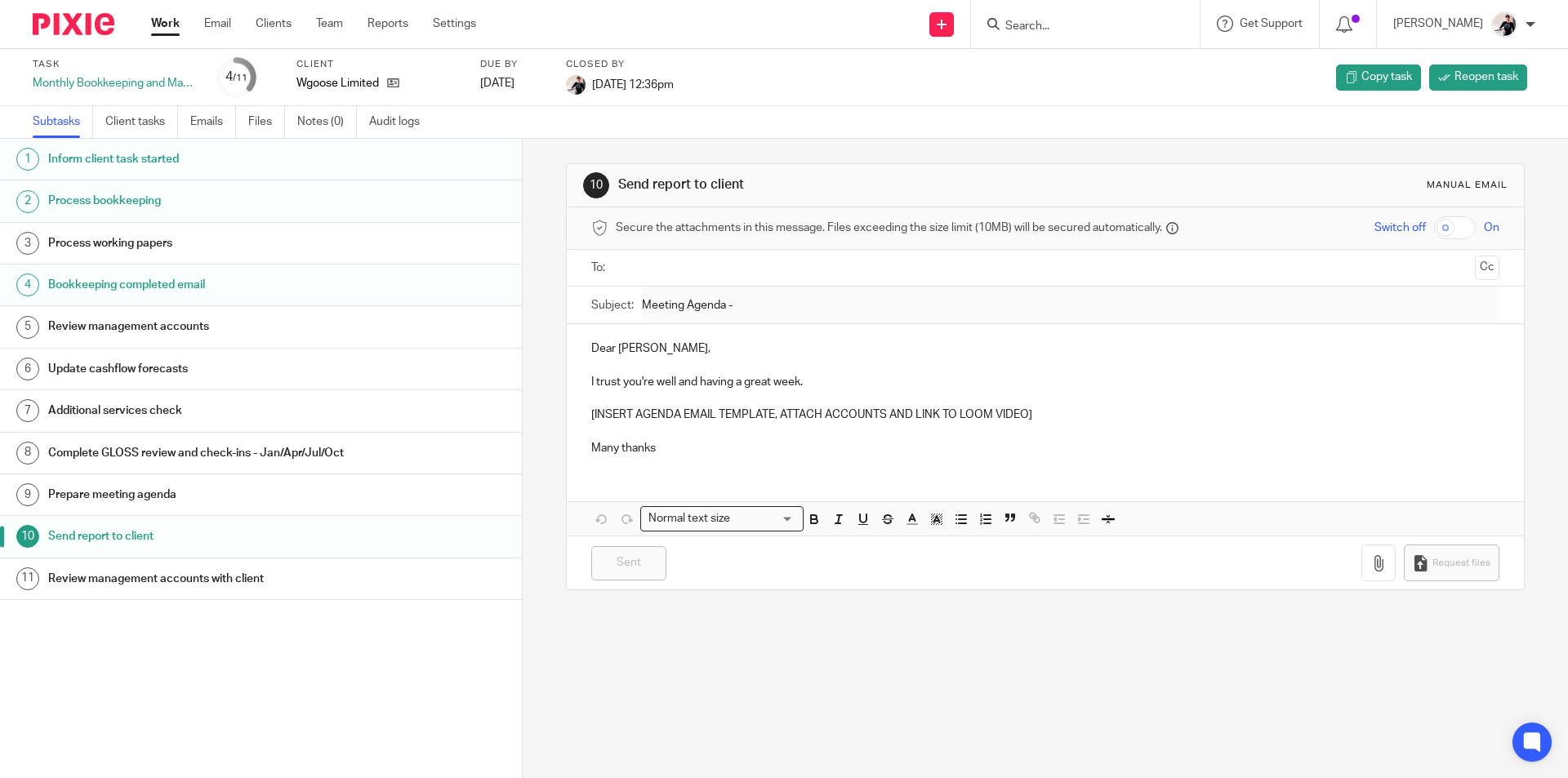
click at [174, 24] on link "Work" at bounding box center [166, 23] width 29 height 16
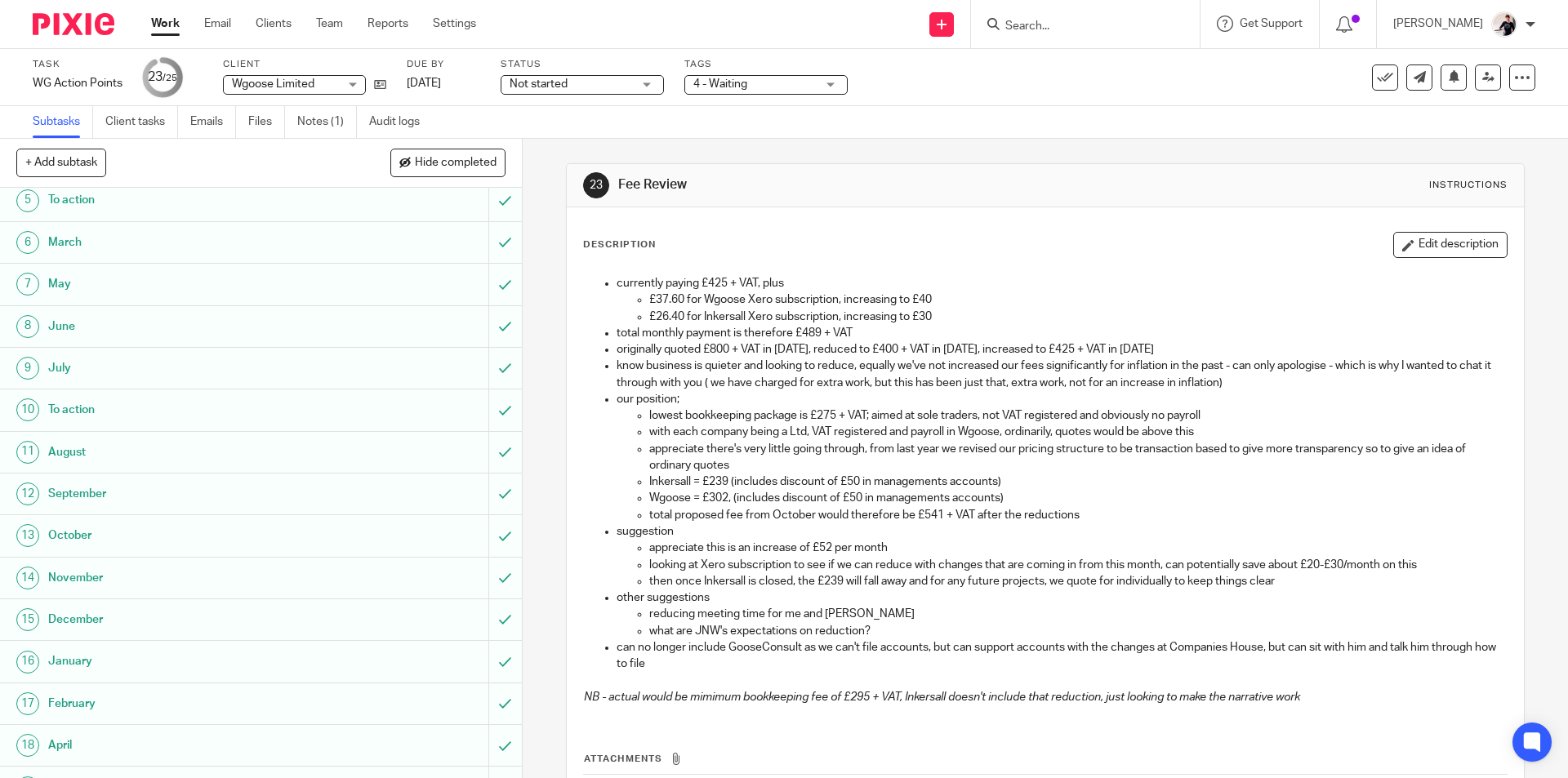
scroll to position [457, 0]
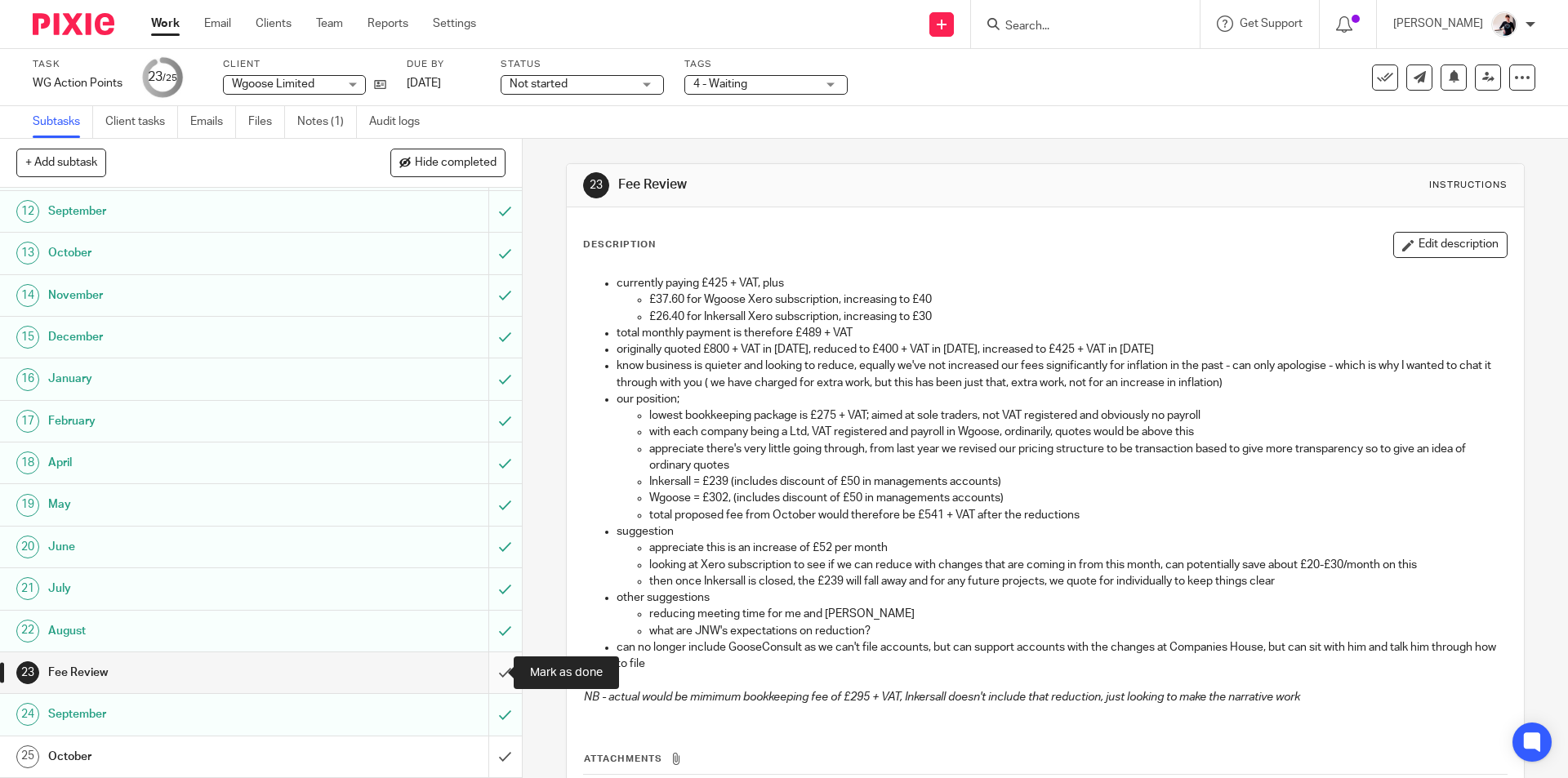
click at [494, 674] on input "submit" at bounding box center [261, 672] width 522 height 41
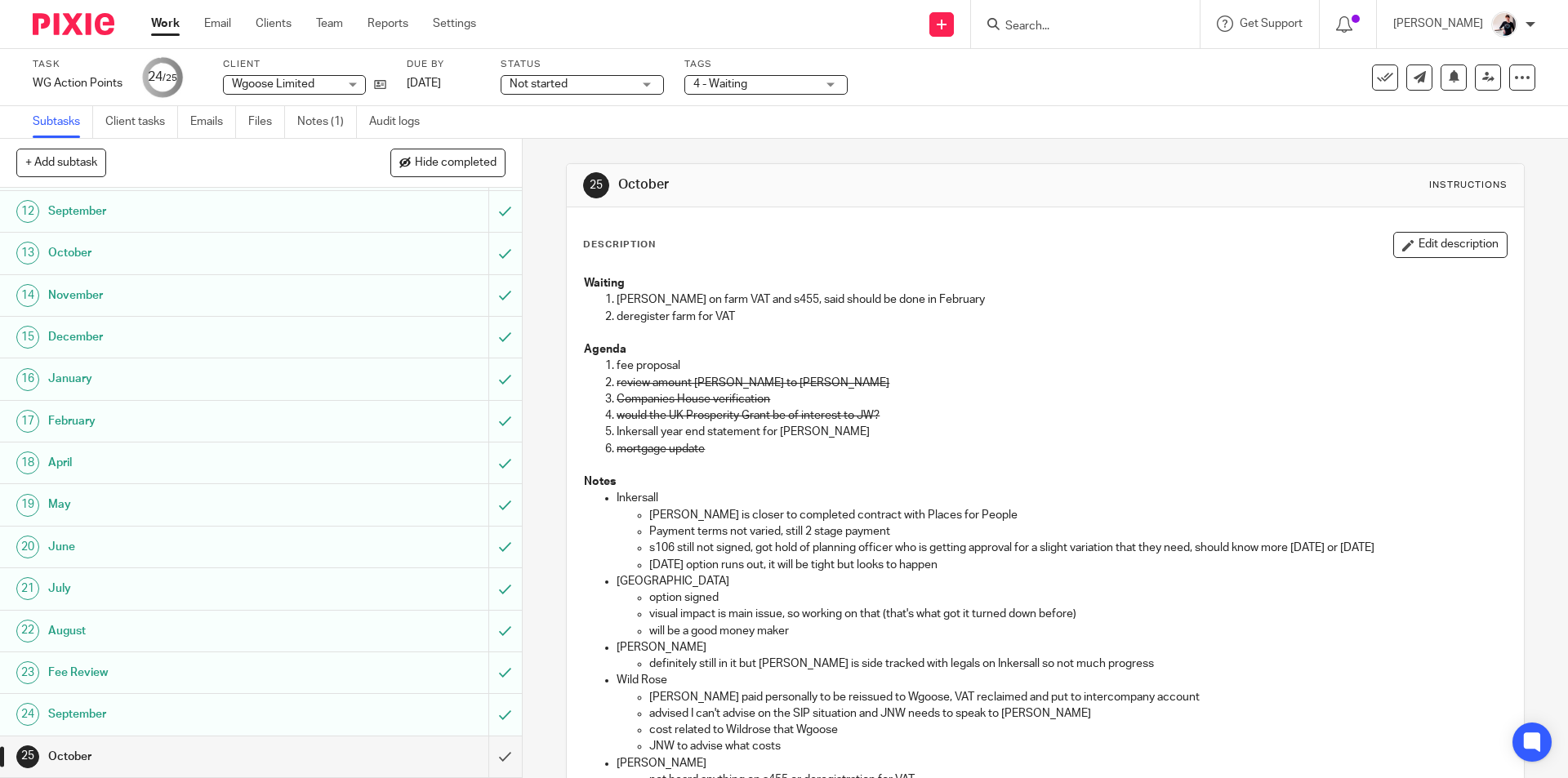
click at [728, 81] on span "4 - Waiting" at bounding box center [720, 85] width 54 height 12
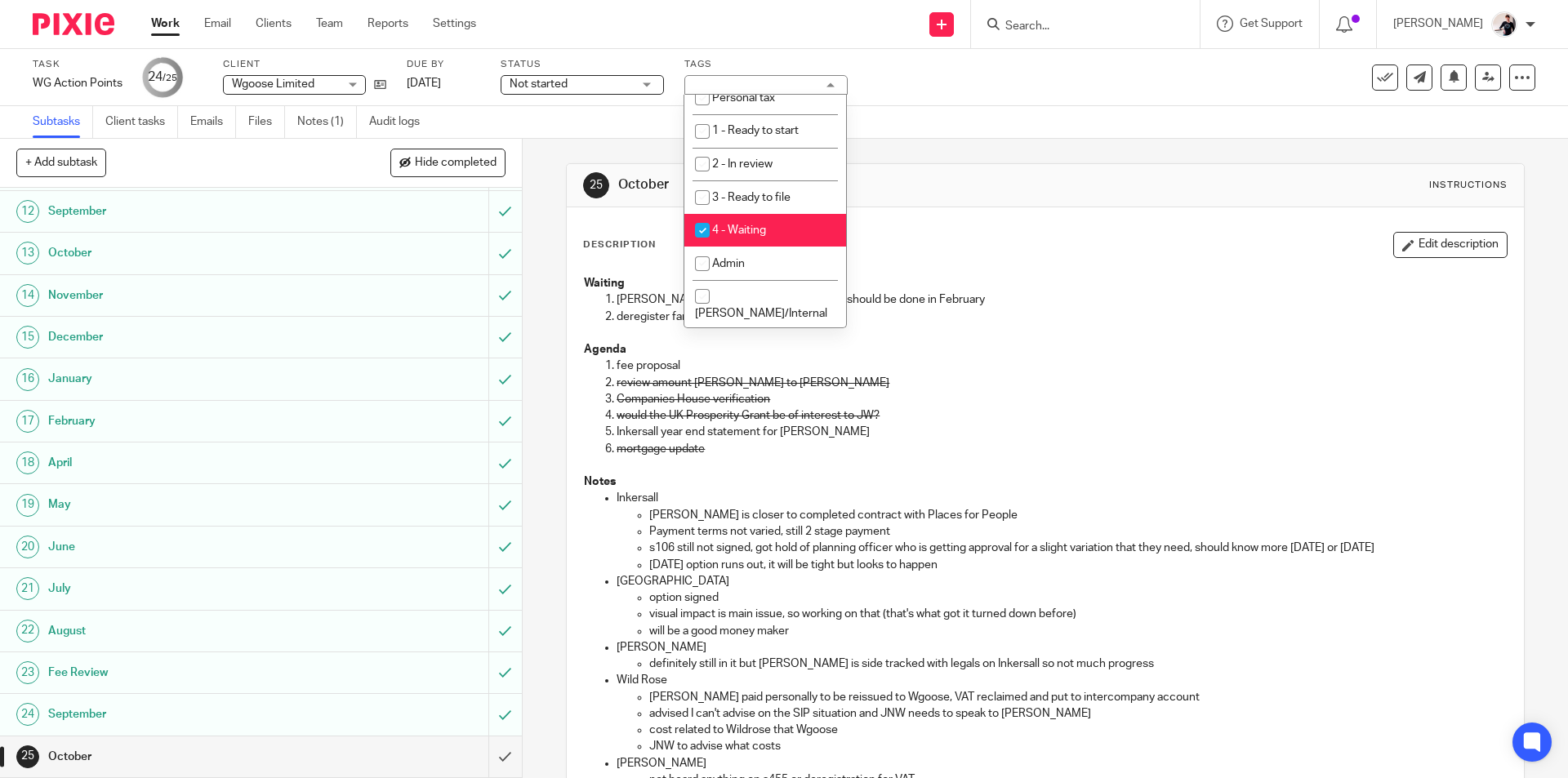
click at [773, 227] on li "4 - Waiting" at bounding box center [765, 231] width 162 height 34
checkbox input "false"
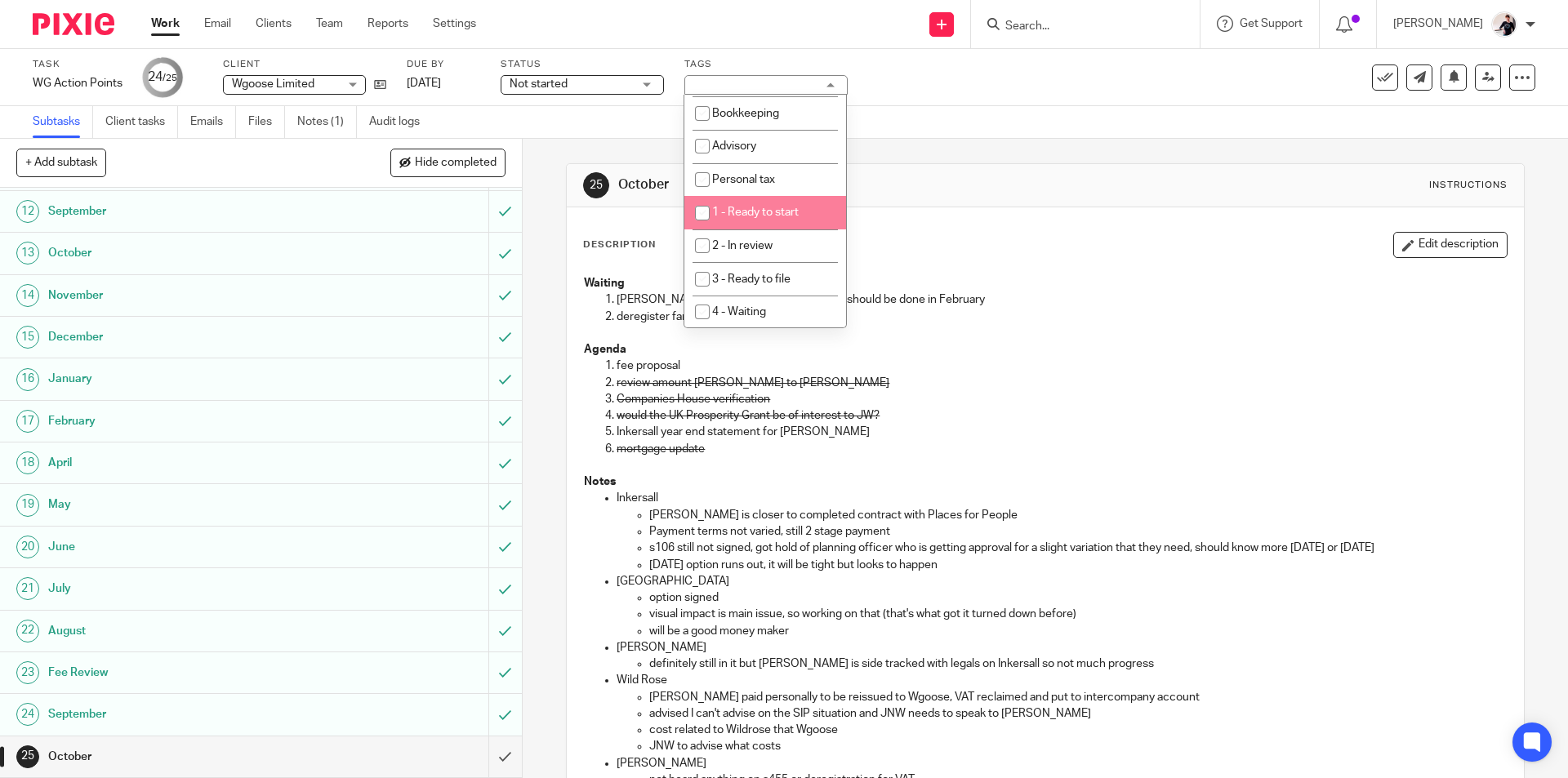
click at [777, 201] on li "1 - Ready to start" at bounding box center [765, 213] width 162 height 34
checkbox input "true"
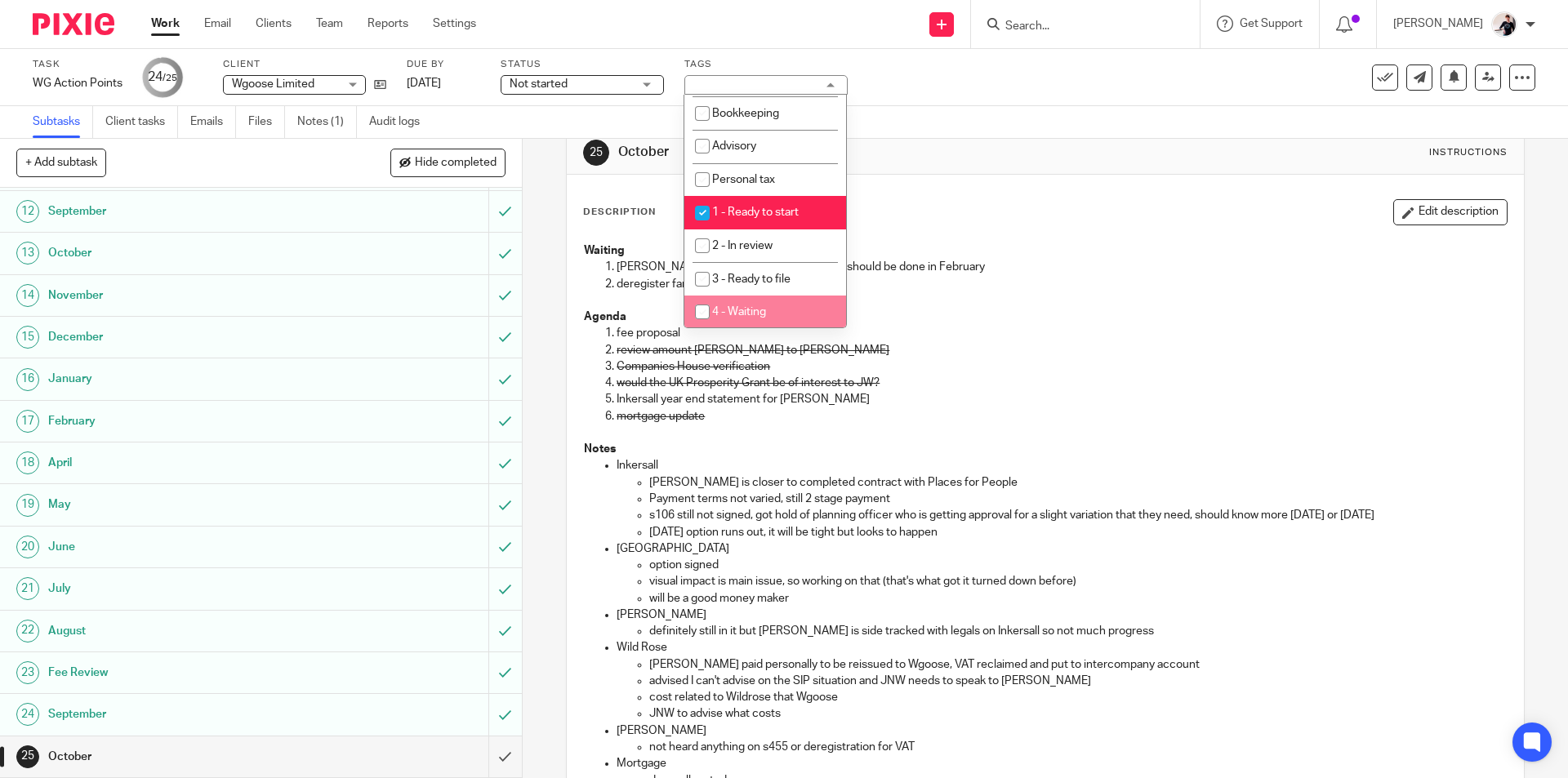
scroll to position [0, 0]
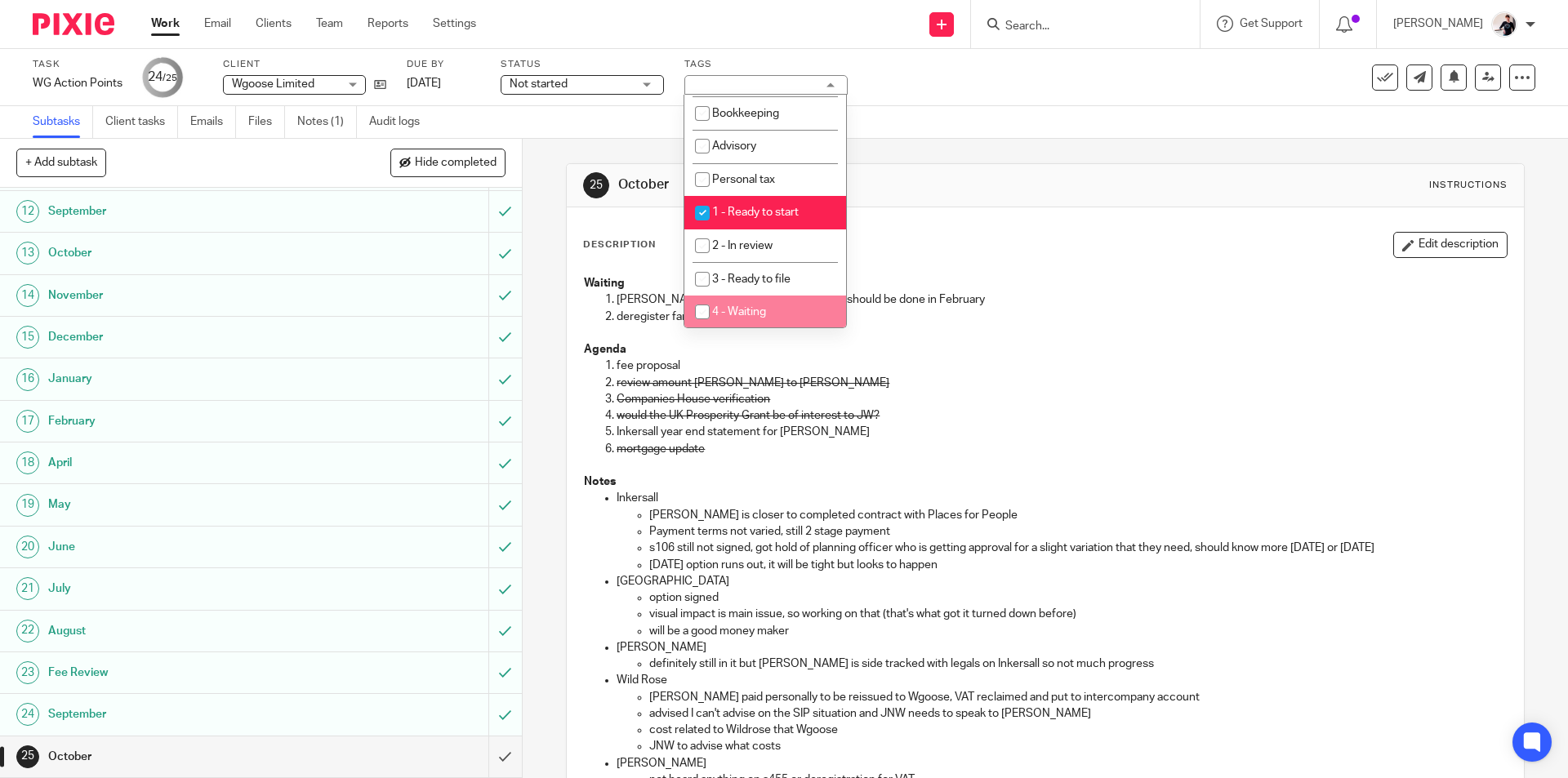
click at [926, 375] on p "review amount [PERSON_NAME] to [PERSON_NAME]" at bounding box center [1060, 382] width 889 height 16
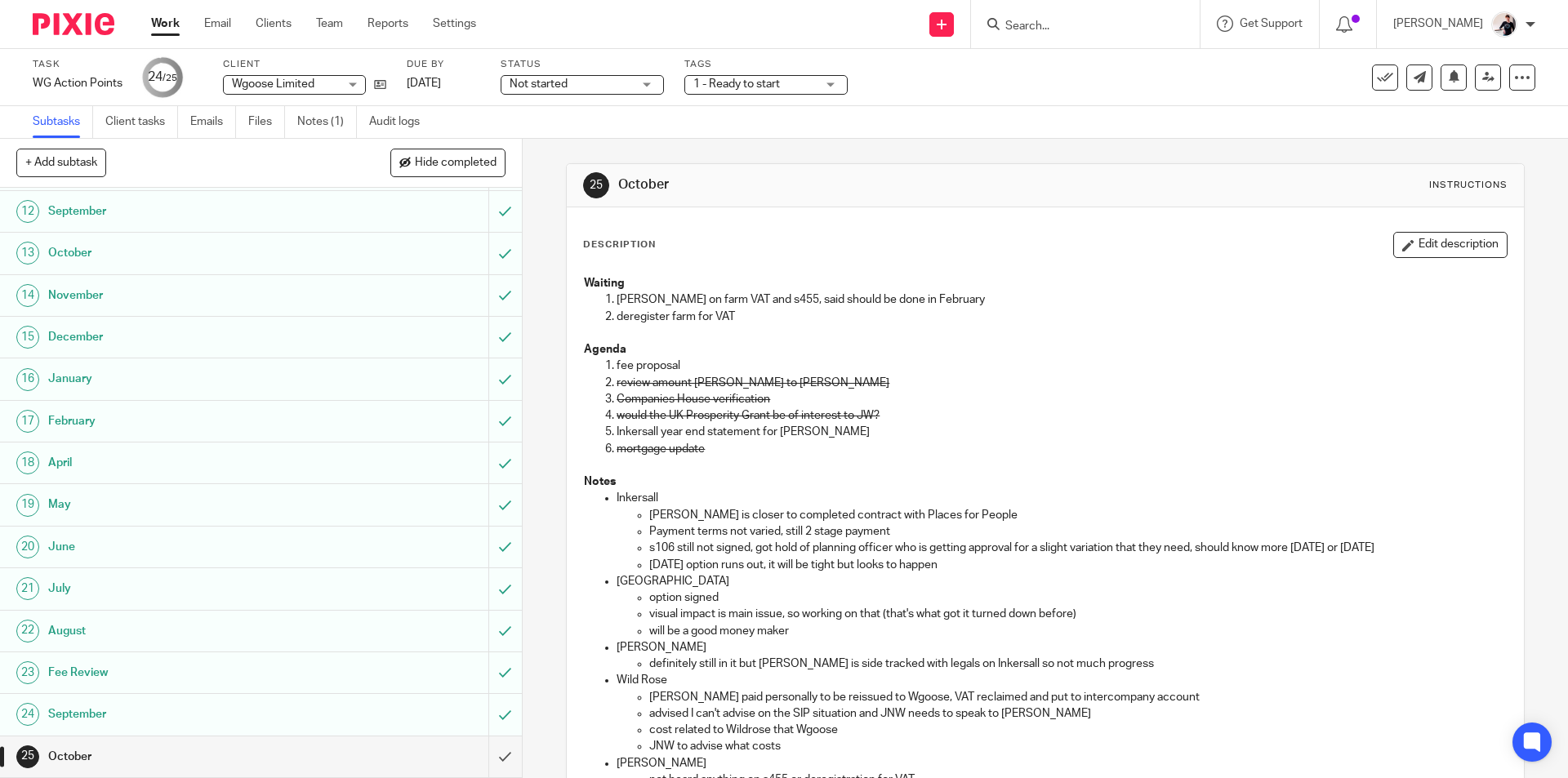
click at [1431, 248] on button "Edit description" at bounding box center [1450, 244] width 114 height 26
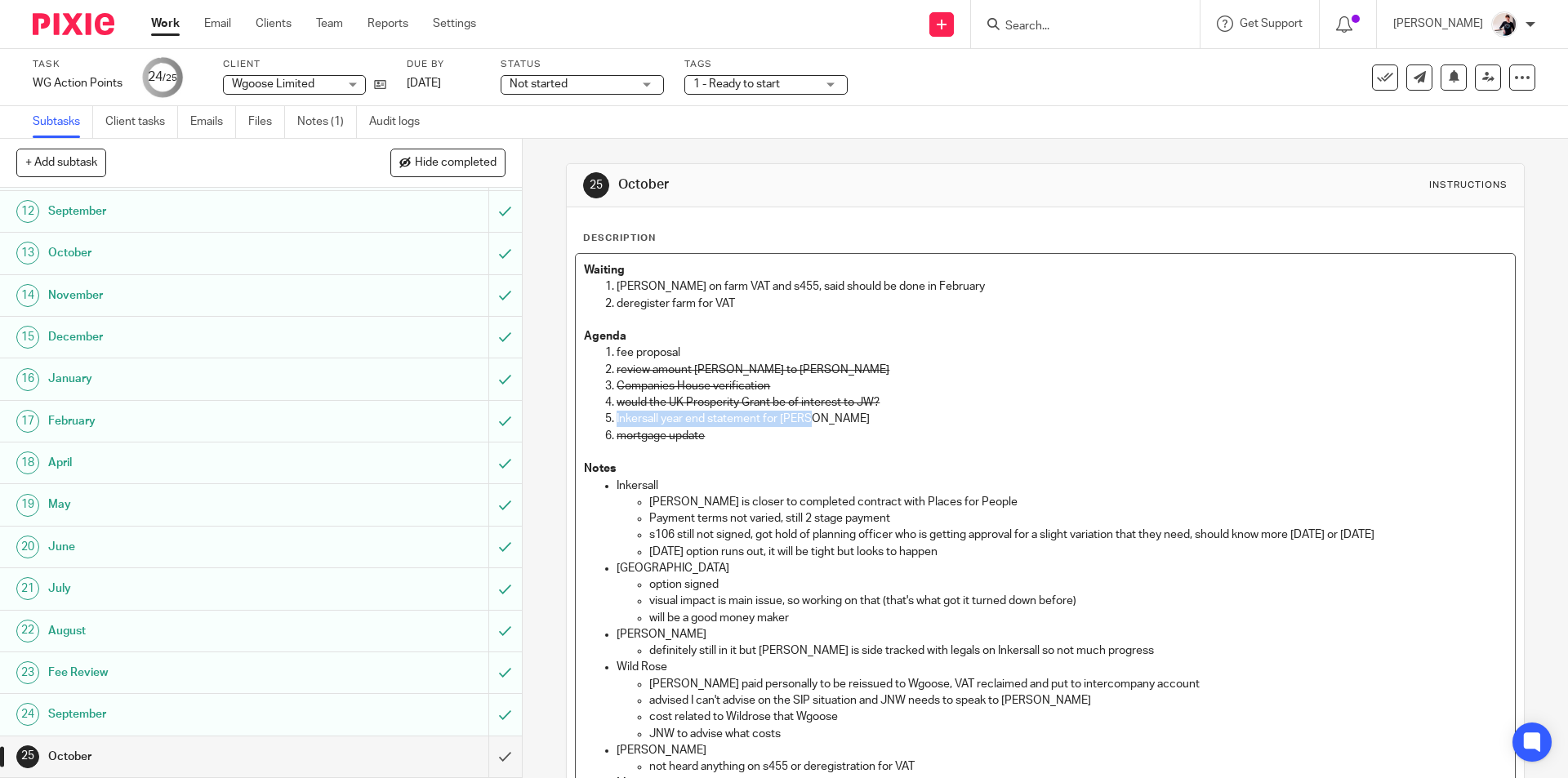
drag, startPoint x: 829, startPoint y: 418, endPoint x: 608, endPoint y: 423, distance: 221.1
click at [616, 423] on li "Inkersall year end statement for [PERSON_NAME]" at bounding box center [1060, 418] width 889 height 16
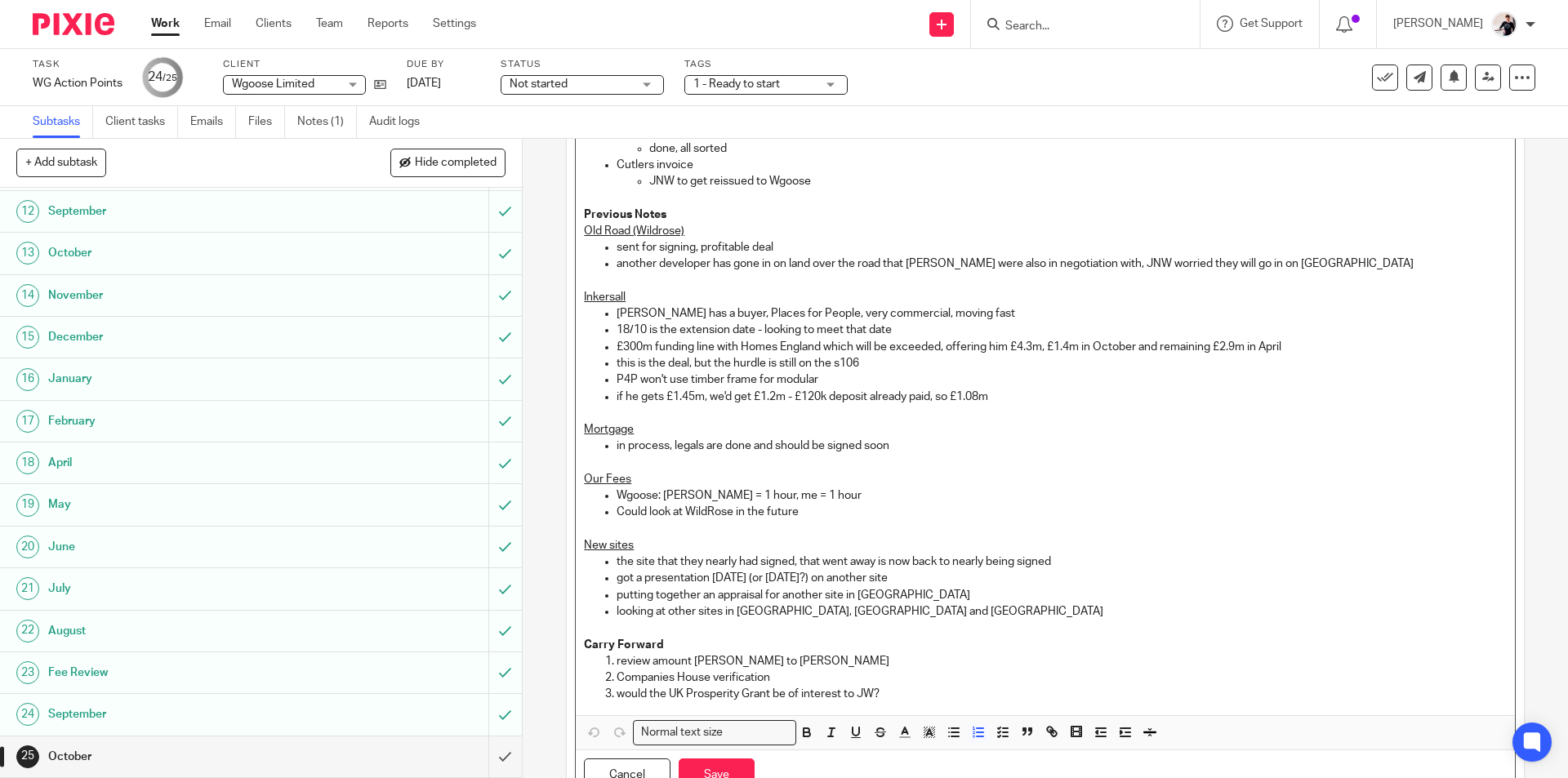
scroll to position [726, 0]
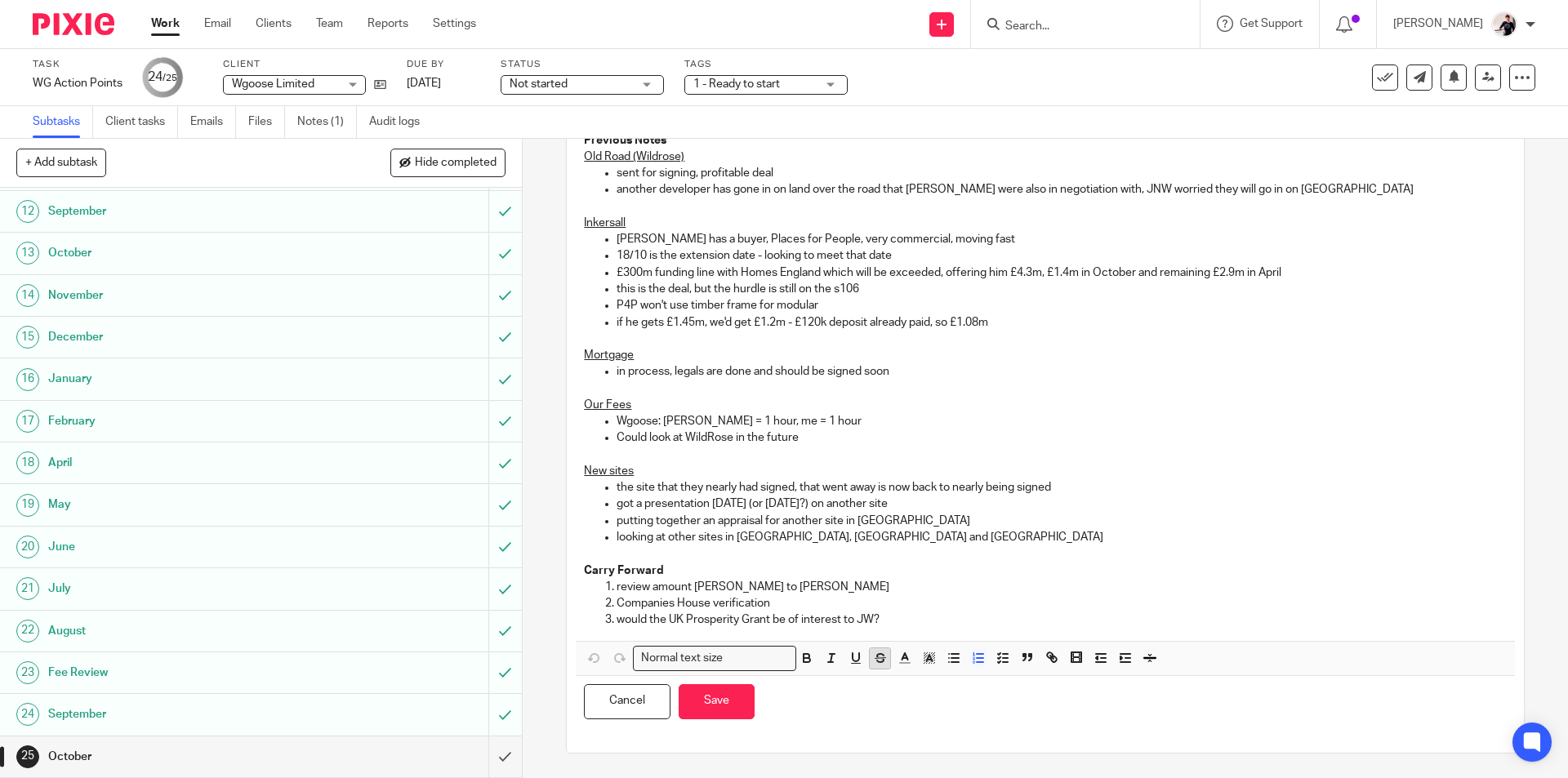
click at [874, 660] on icon "button" at bounding box center [879, 657] width 14 height 14
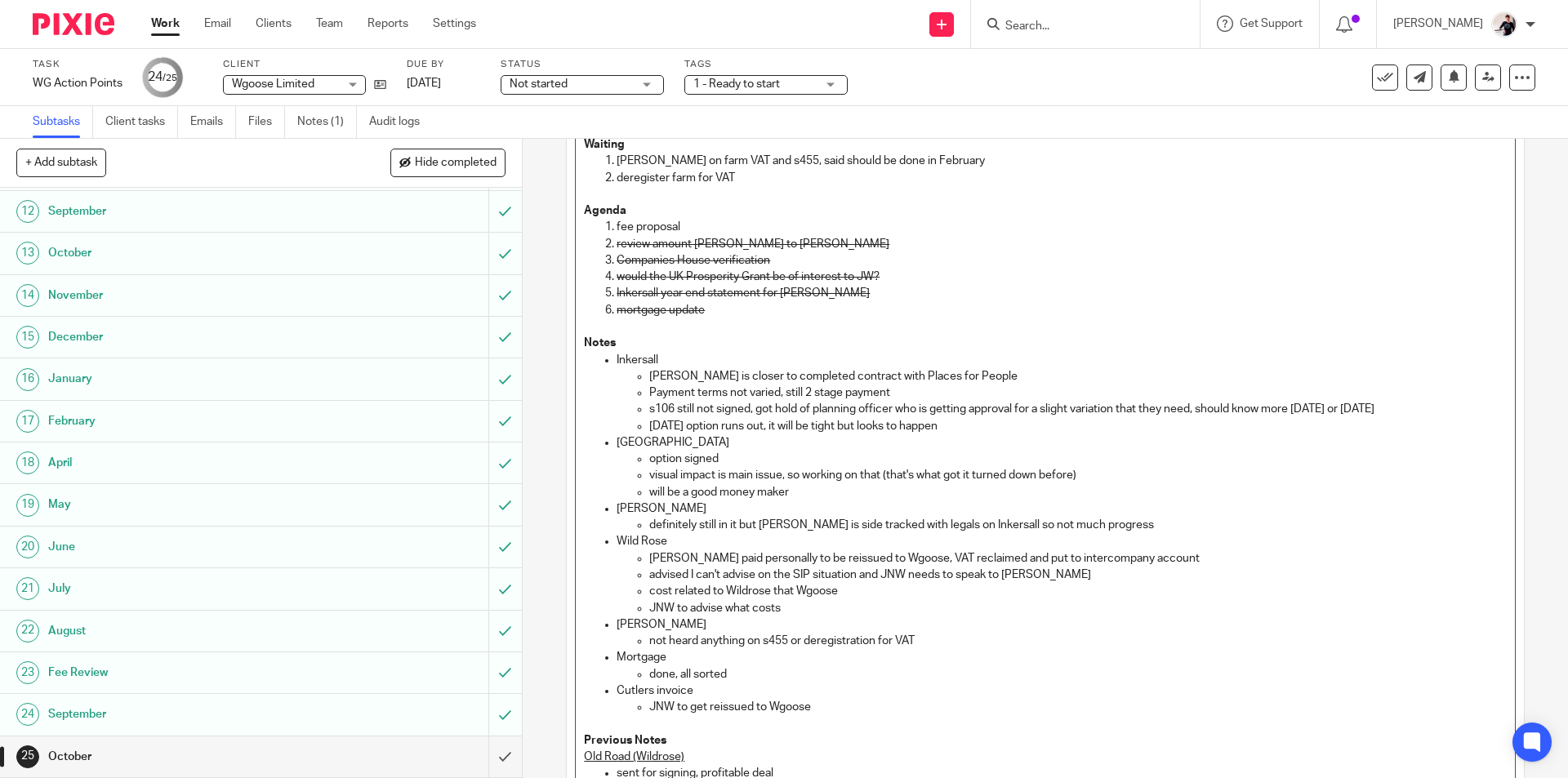
scroll to position [0, 0]
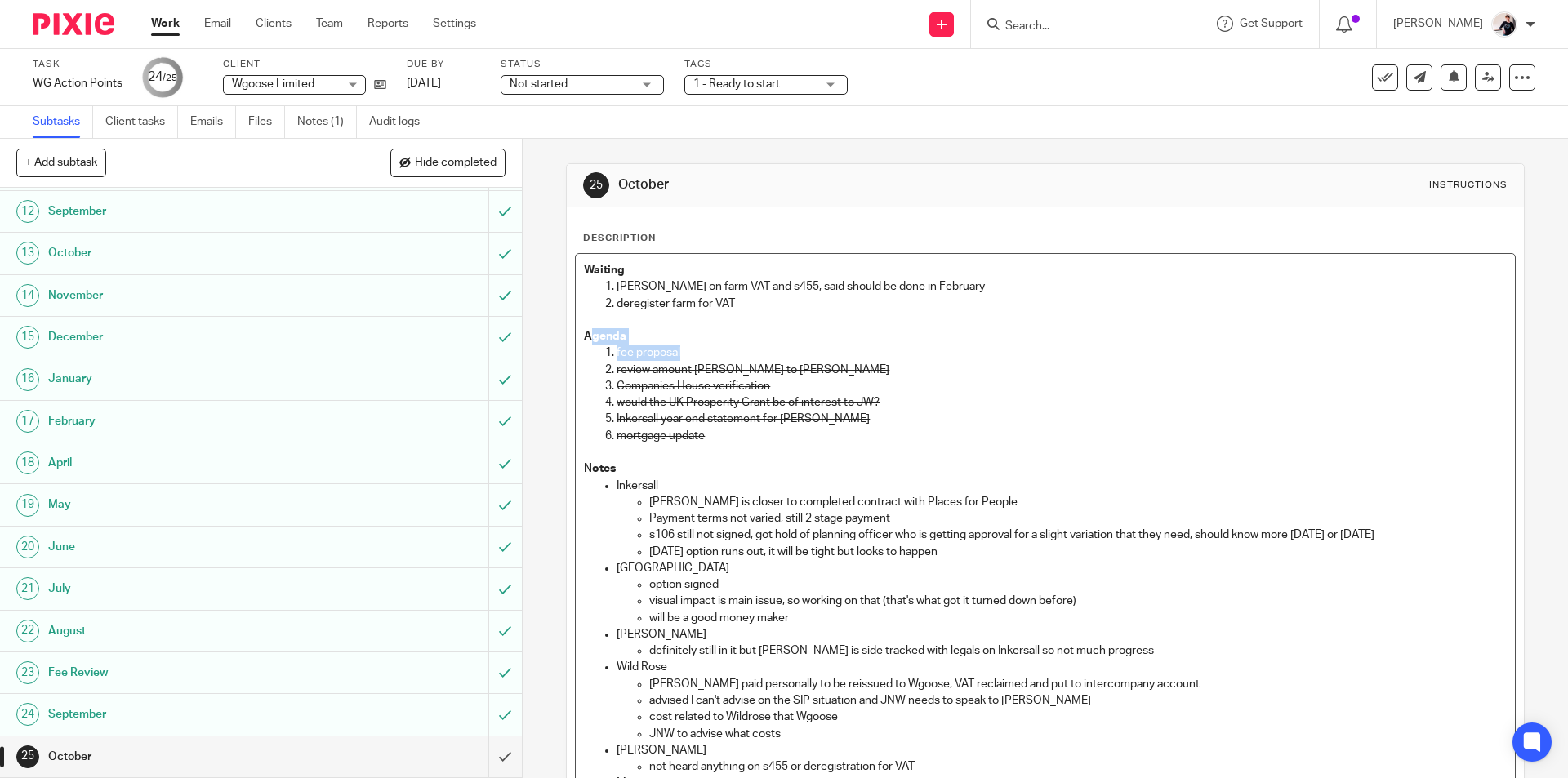
drag, startPoint x: 693, startPoint y: 354, endPoint x: 587, endPoint y: 344, distance: 106.5
click at [696, 353] on p "fee proposal" at bounding box center [1060, 352] width 889 height 16
drag, startPoint x: 696, startPoint y: 353, endPoint x: 601, endPoint y: 353, distance: 95.0
click at [616, 353] on li "fee proposal" at bounding box center [1060, 352] width 889 height 16
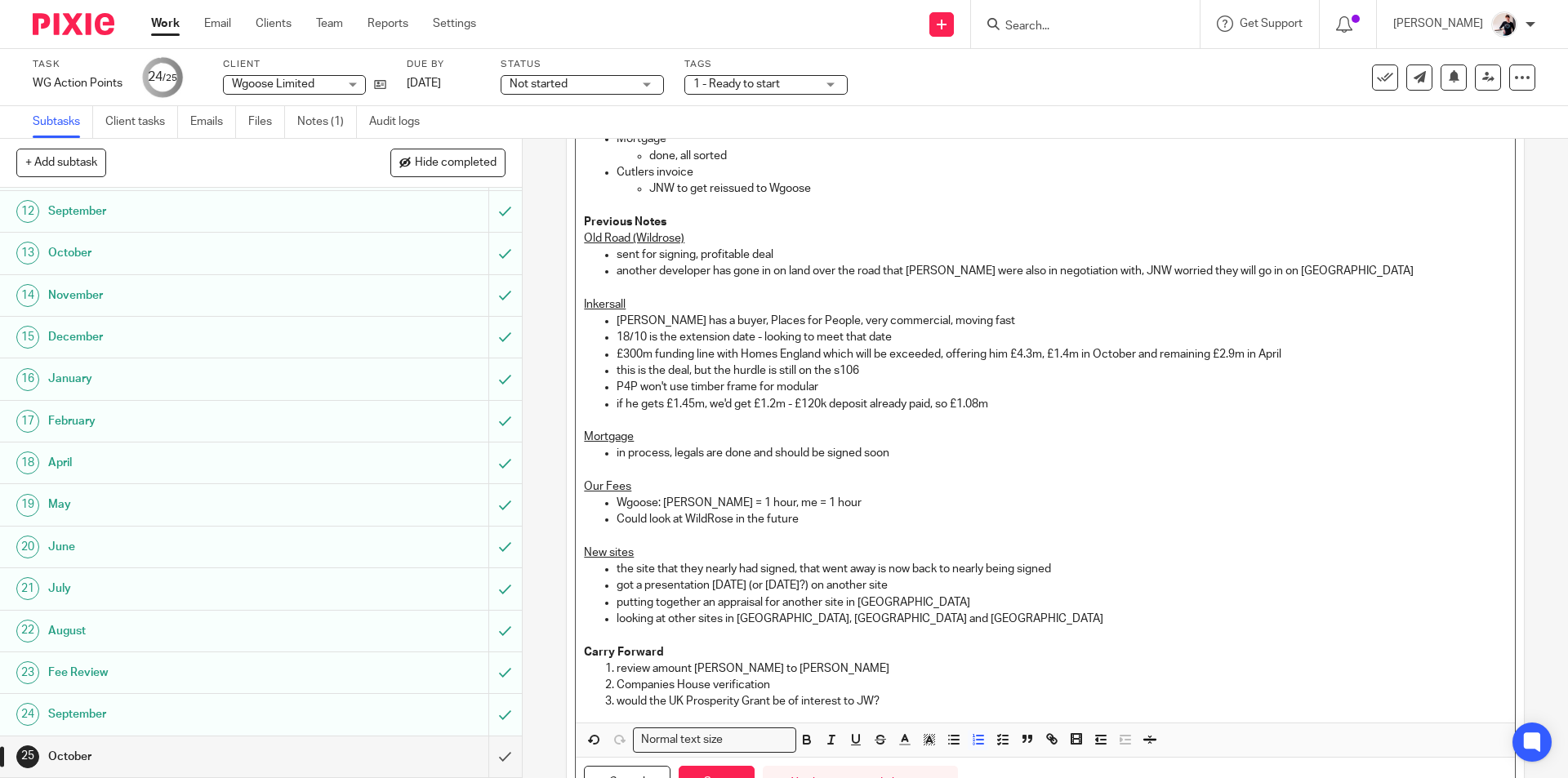
scroll to position [726, 0]
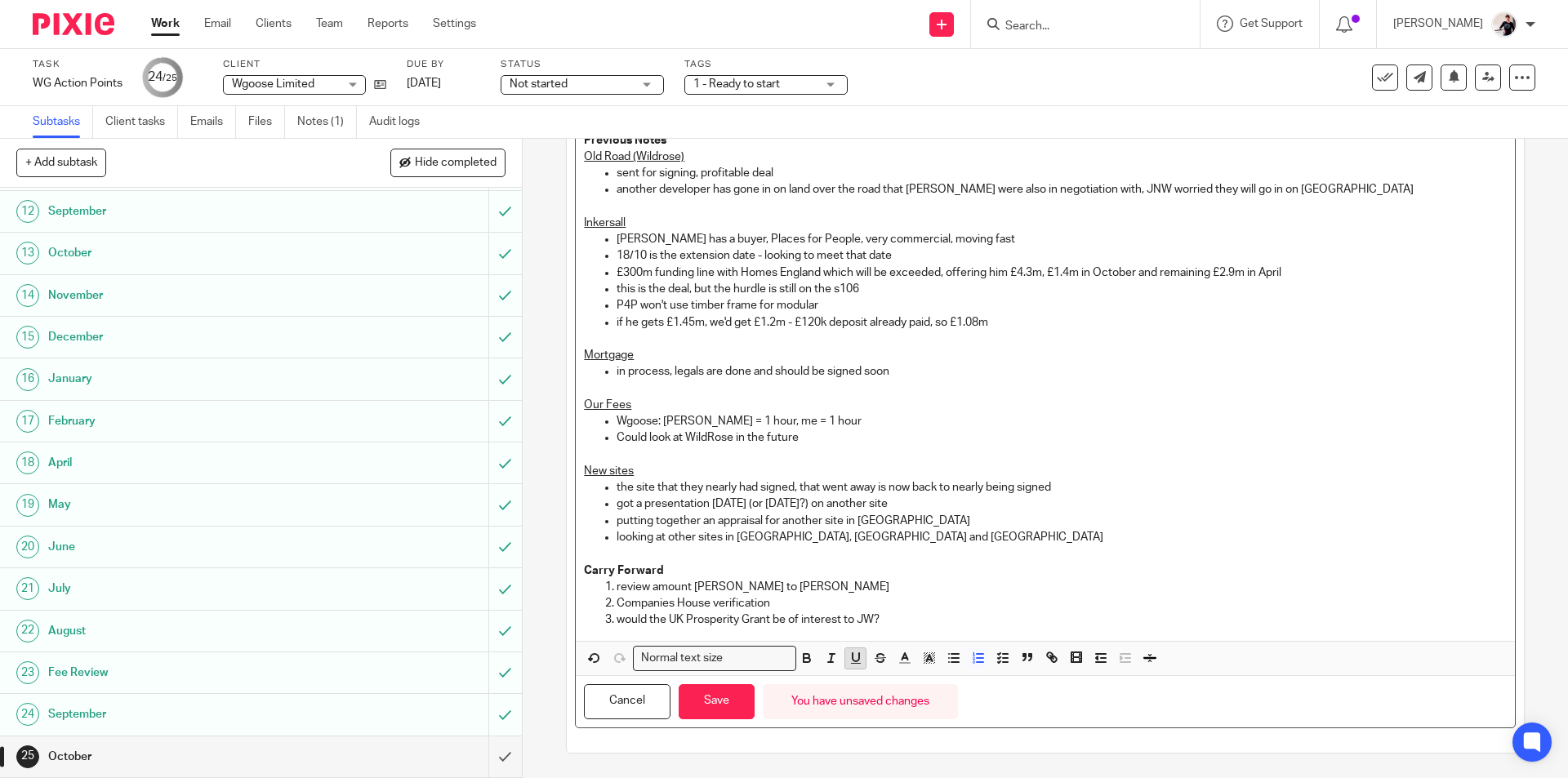
click at [852, 666] on button "button" at bounding box center [856, 658] width 20 height 20
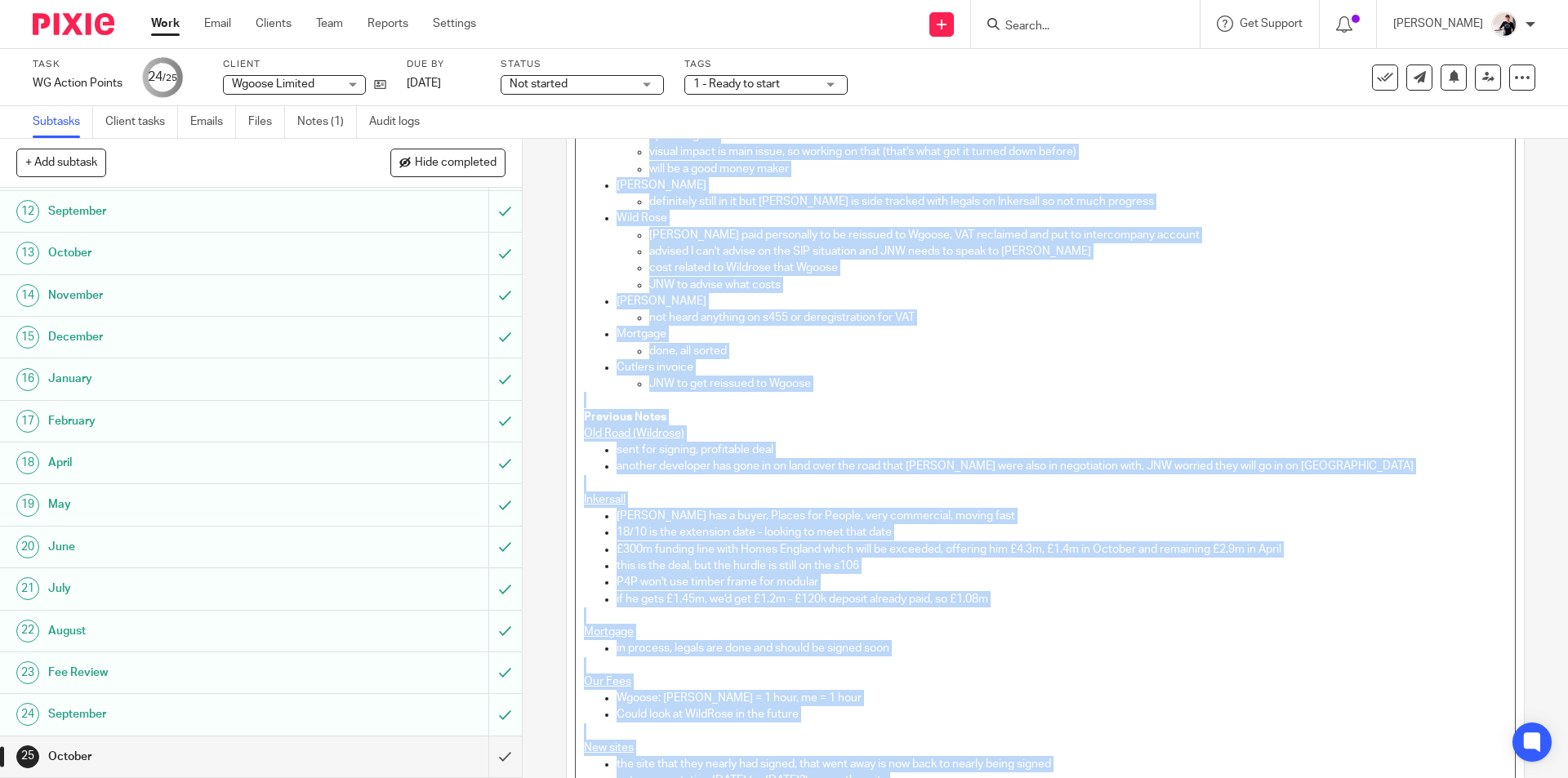
scroll to position [0, 0]
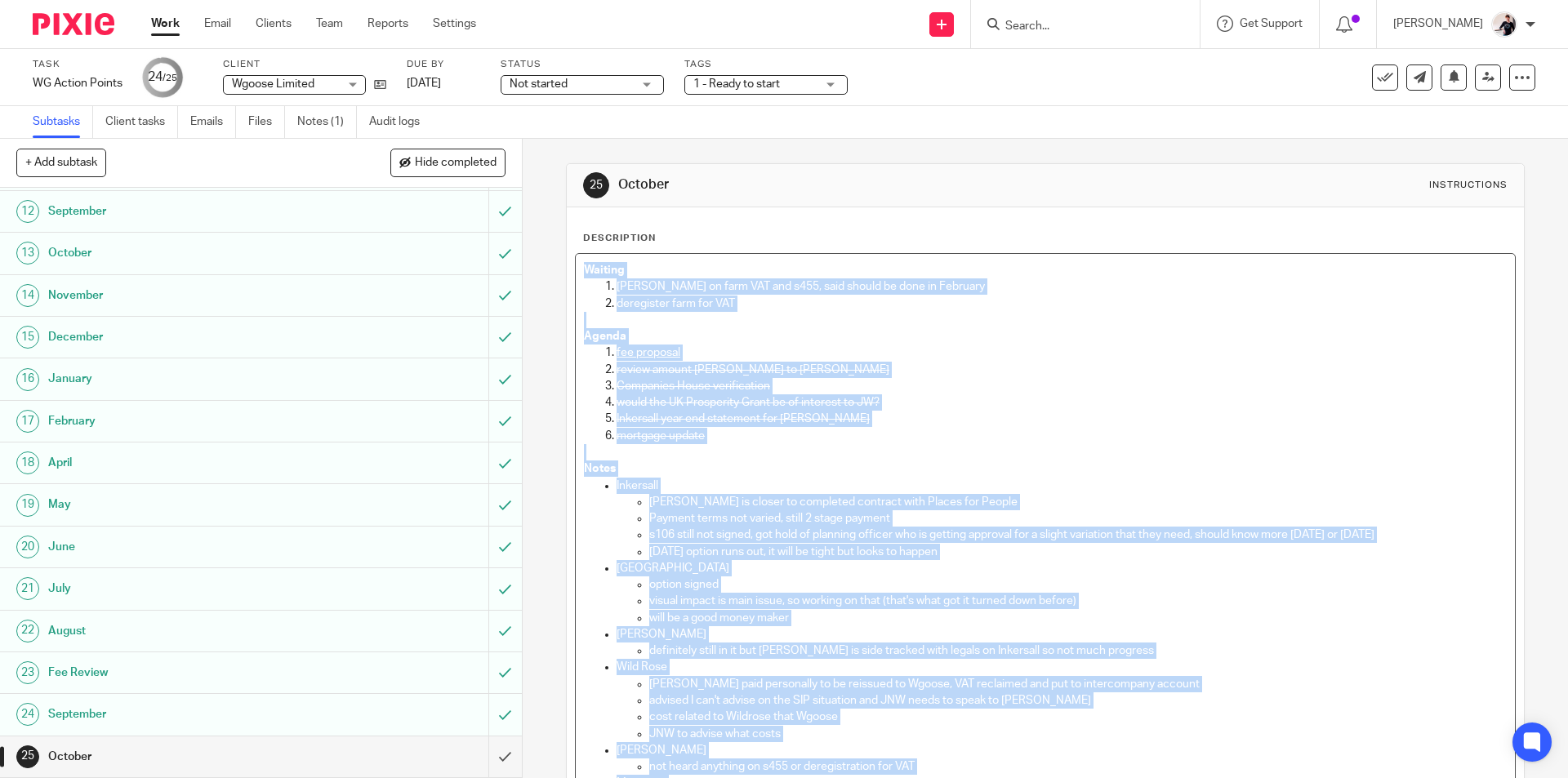
drag, startPoint x: 887, startPoint y: 621, endPoint x: 582, endPoint y: 72, distance: 628.0
click at [582, 72] on main "Task WG Action Points Save WG Action Points 24 /25 Client Wgoose Limited Wgoose…" at bounding box center [784, 389] width 1568 height 778
copy div "Waiting Chris on farm VAT and s455, said should be done in February deregister …"
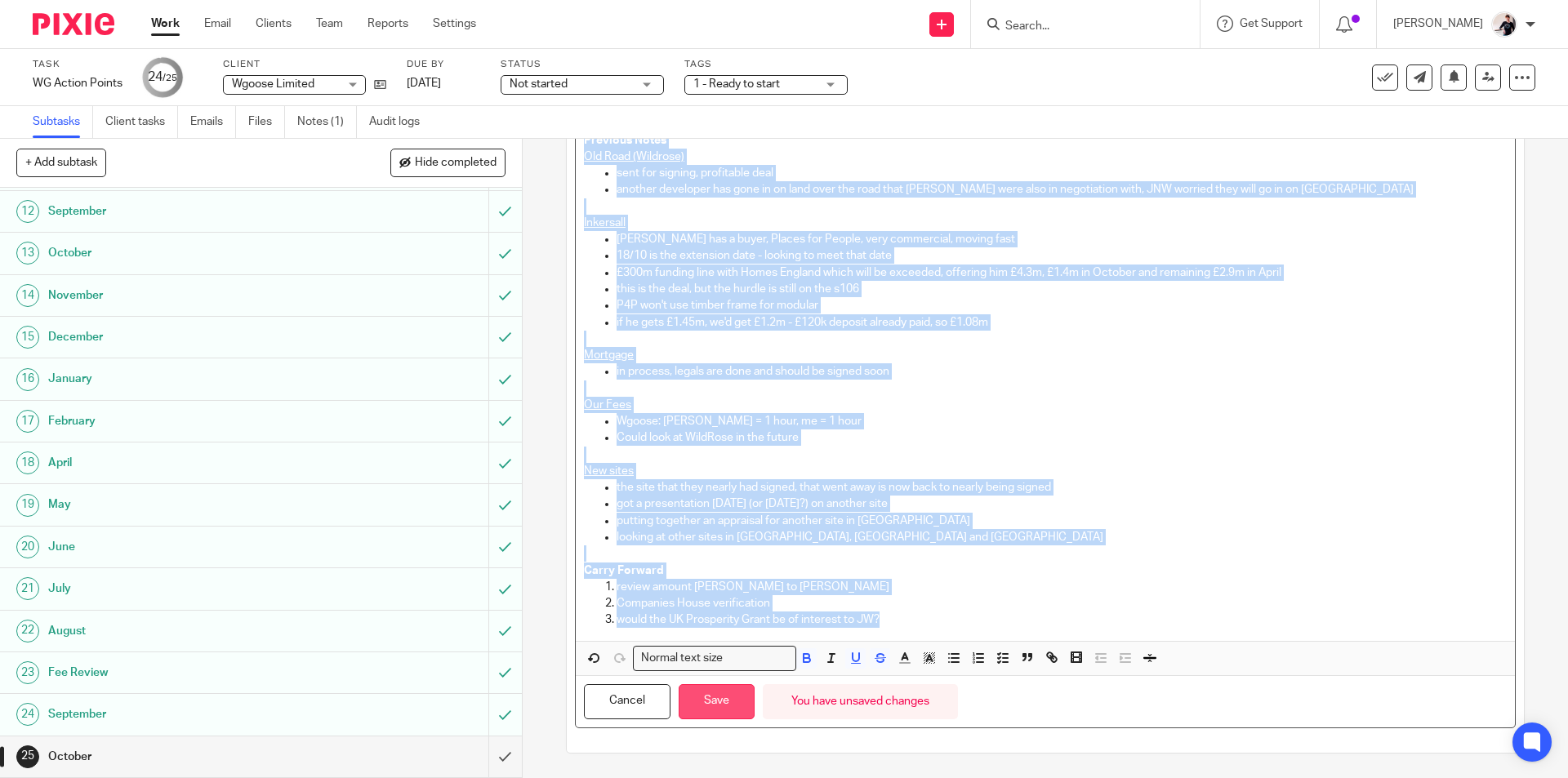
click at [728, 699] on button "Save" at bounding box center [717, 701] width 76 height 35
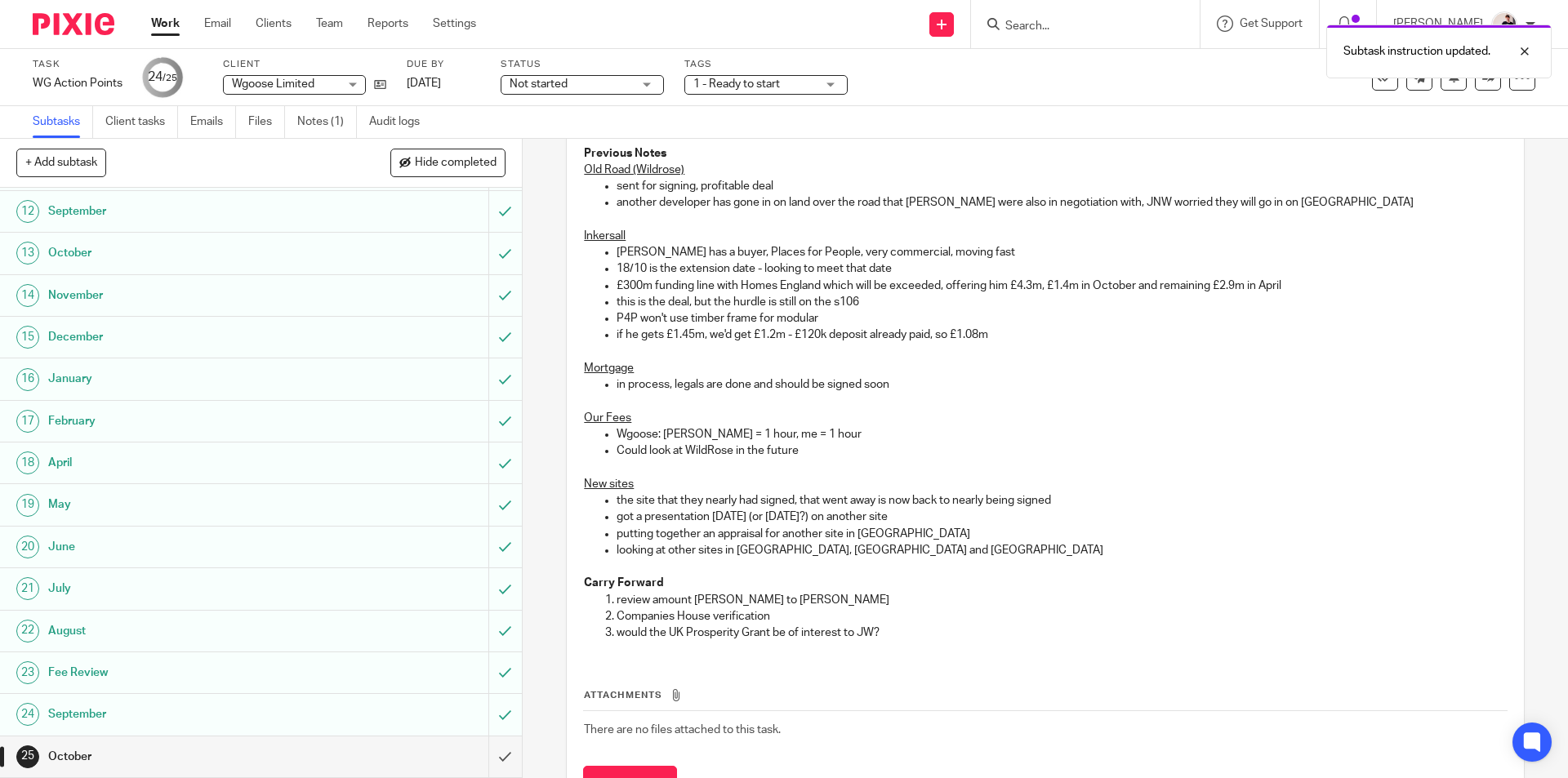
scroll to position [738, 0]
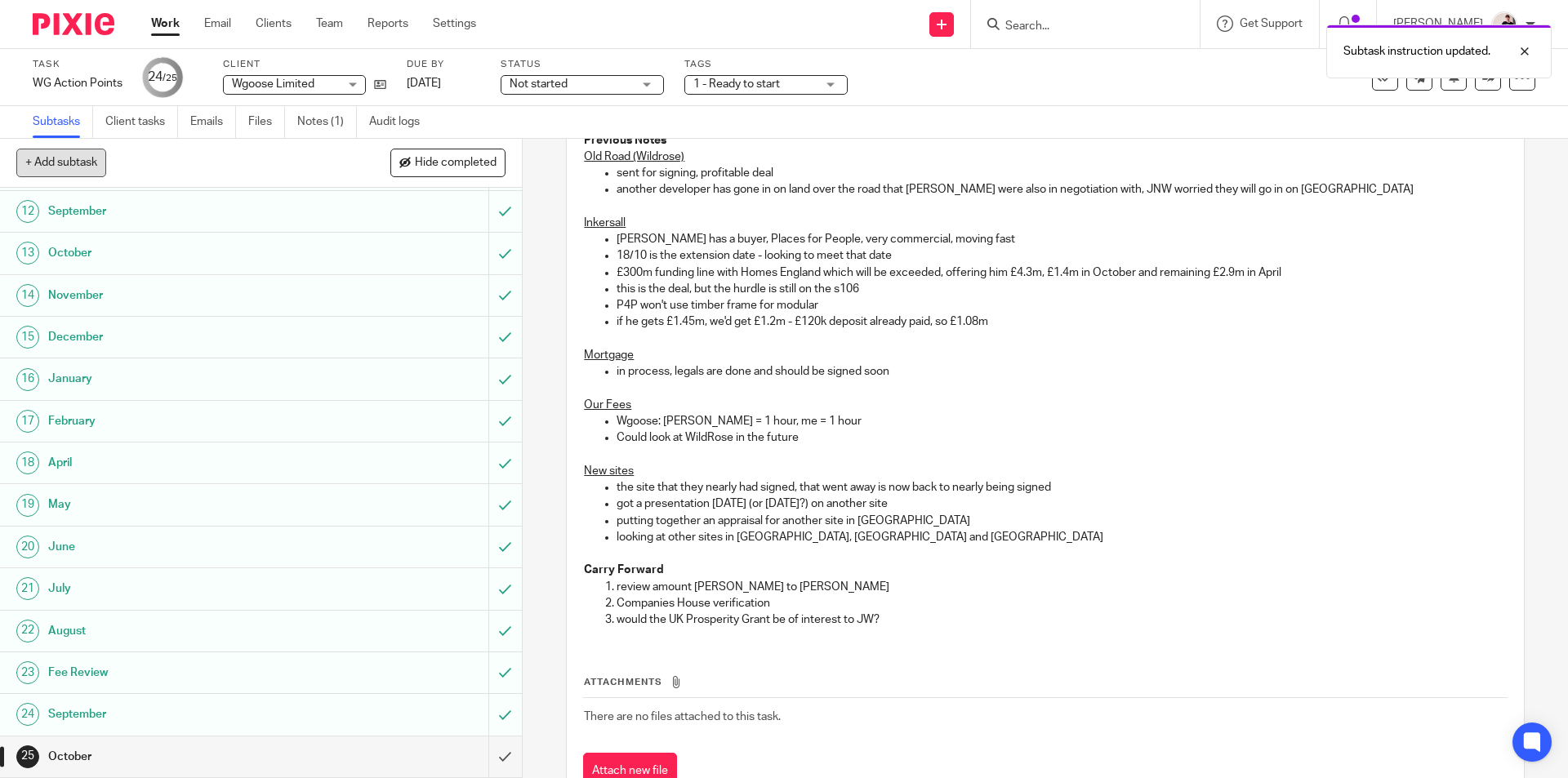
click at [68, 160] on button "+ Add subtask" at bounding box center [61, 162] width 90 height 28
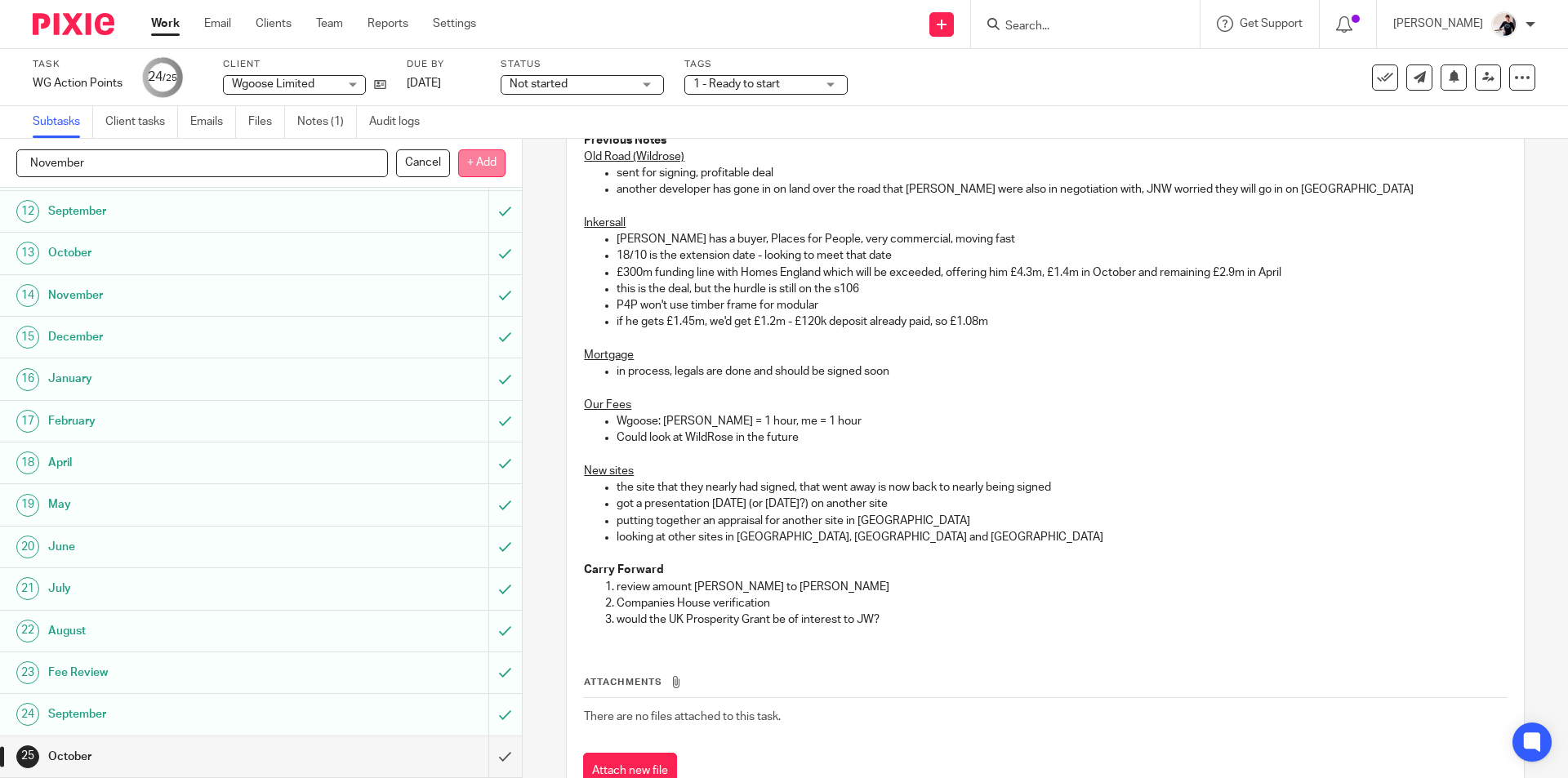
type input "November"
click at [470, 166] on p "+ Add" at bounding box center [481, 163] width 47 height 28
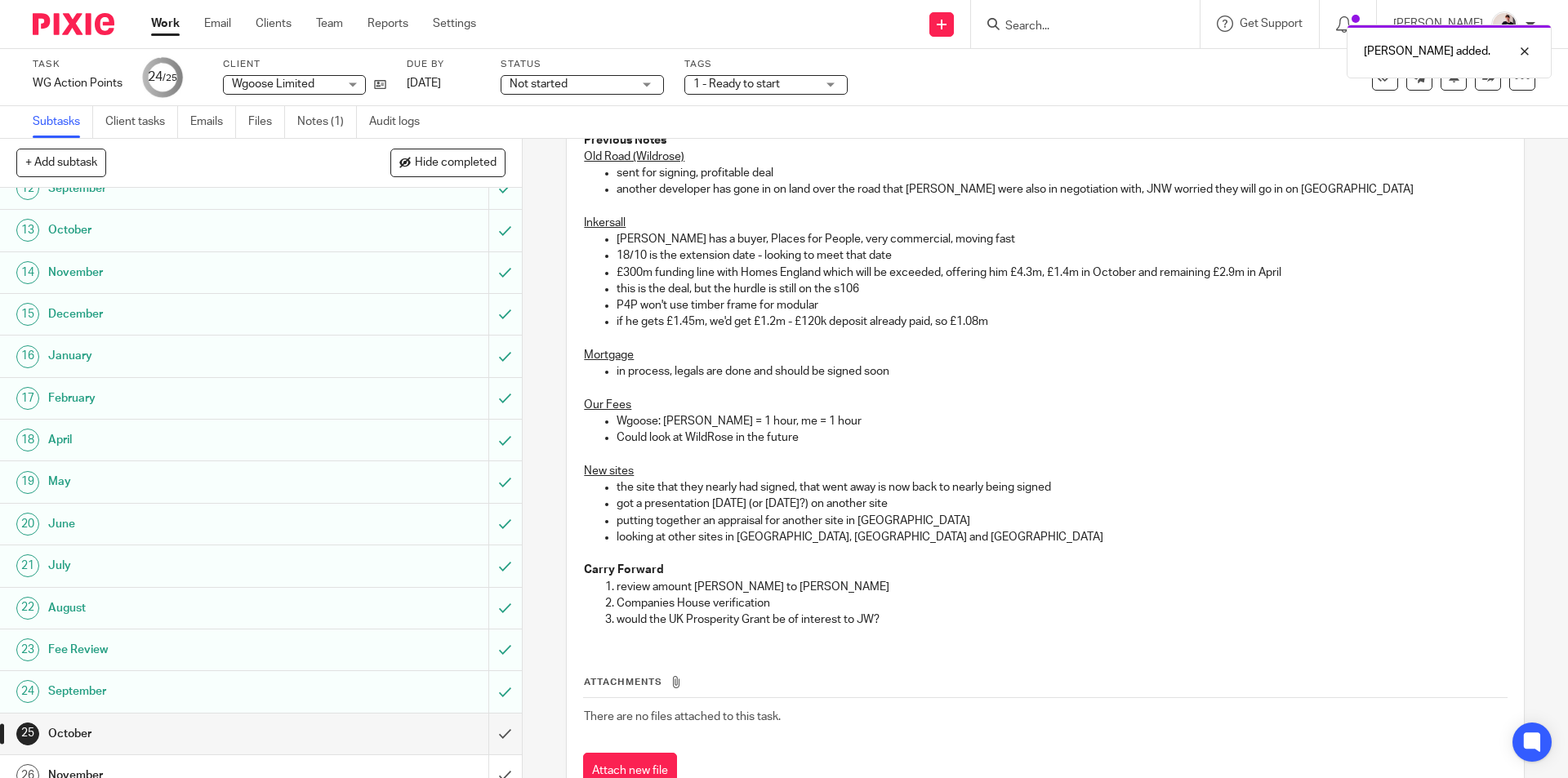
scroll to position [499, 0]
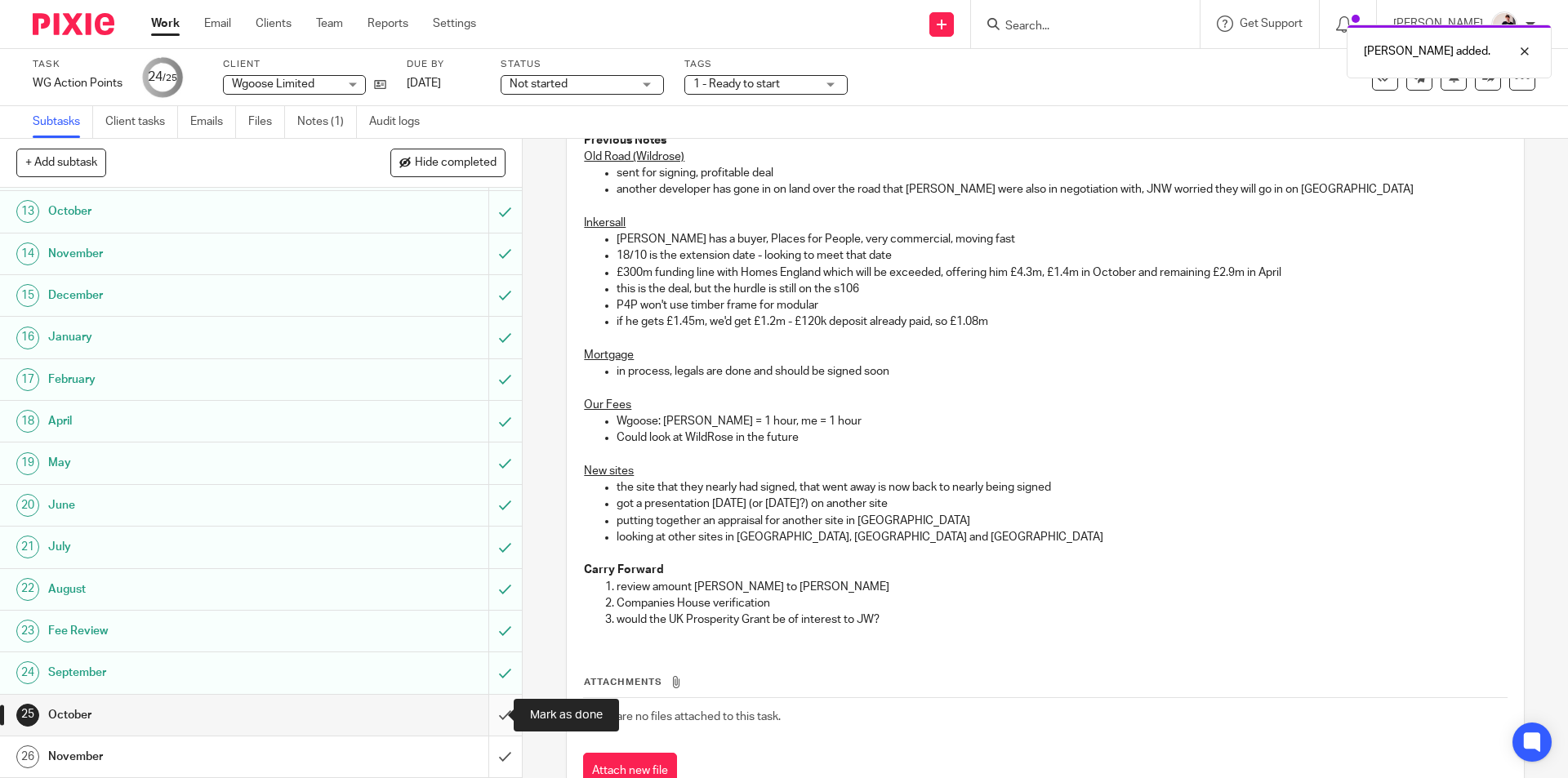
click at [492, 718] on input "submit" at bounding box center [261, 715] width 522 height 41
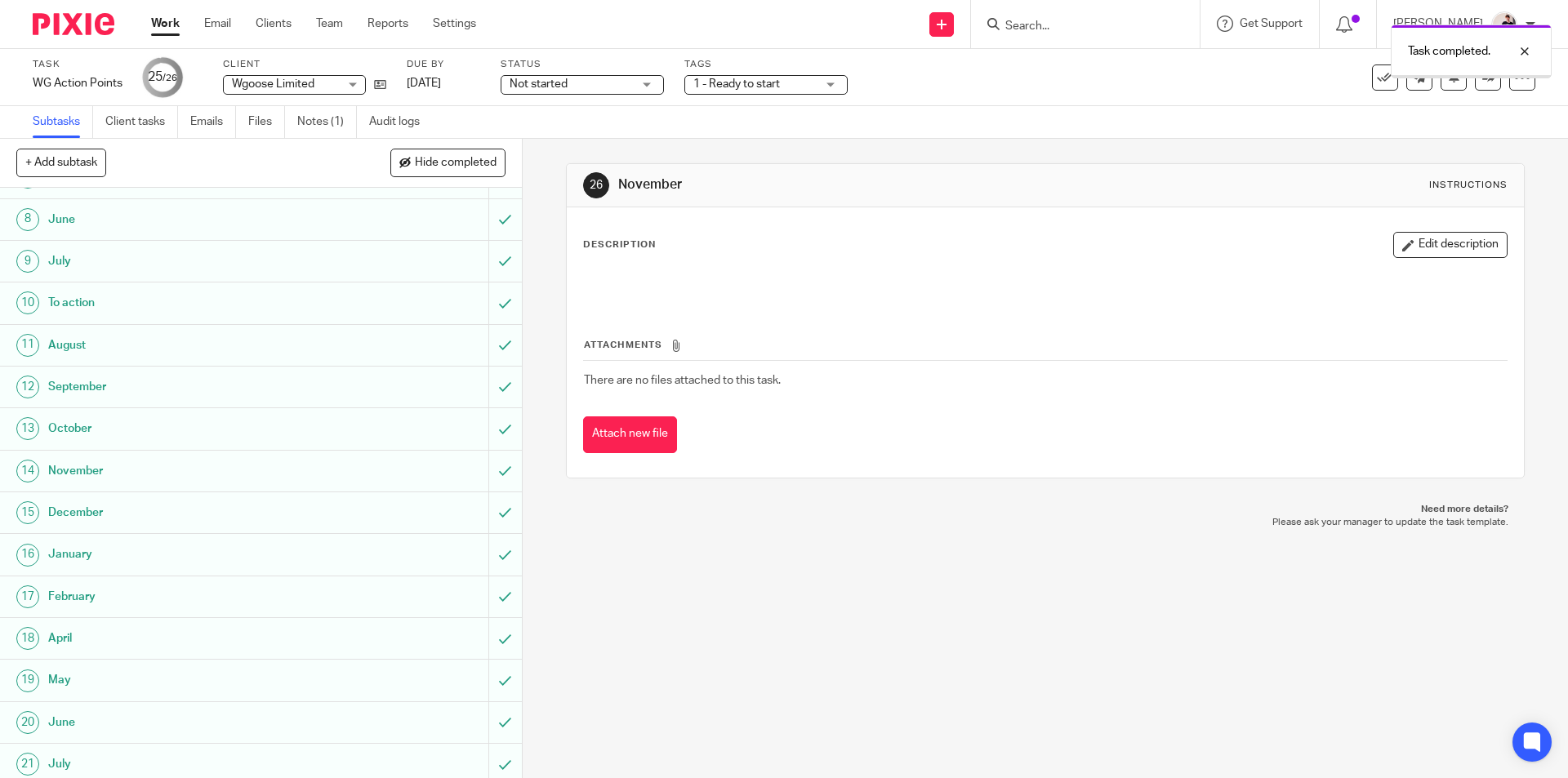
scroll to position [490, 0]
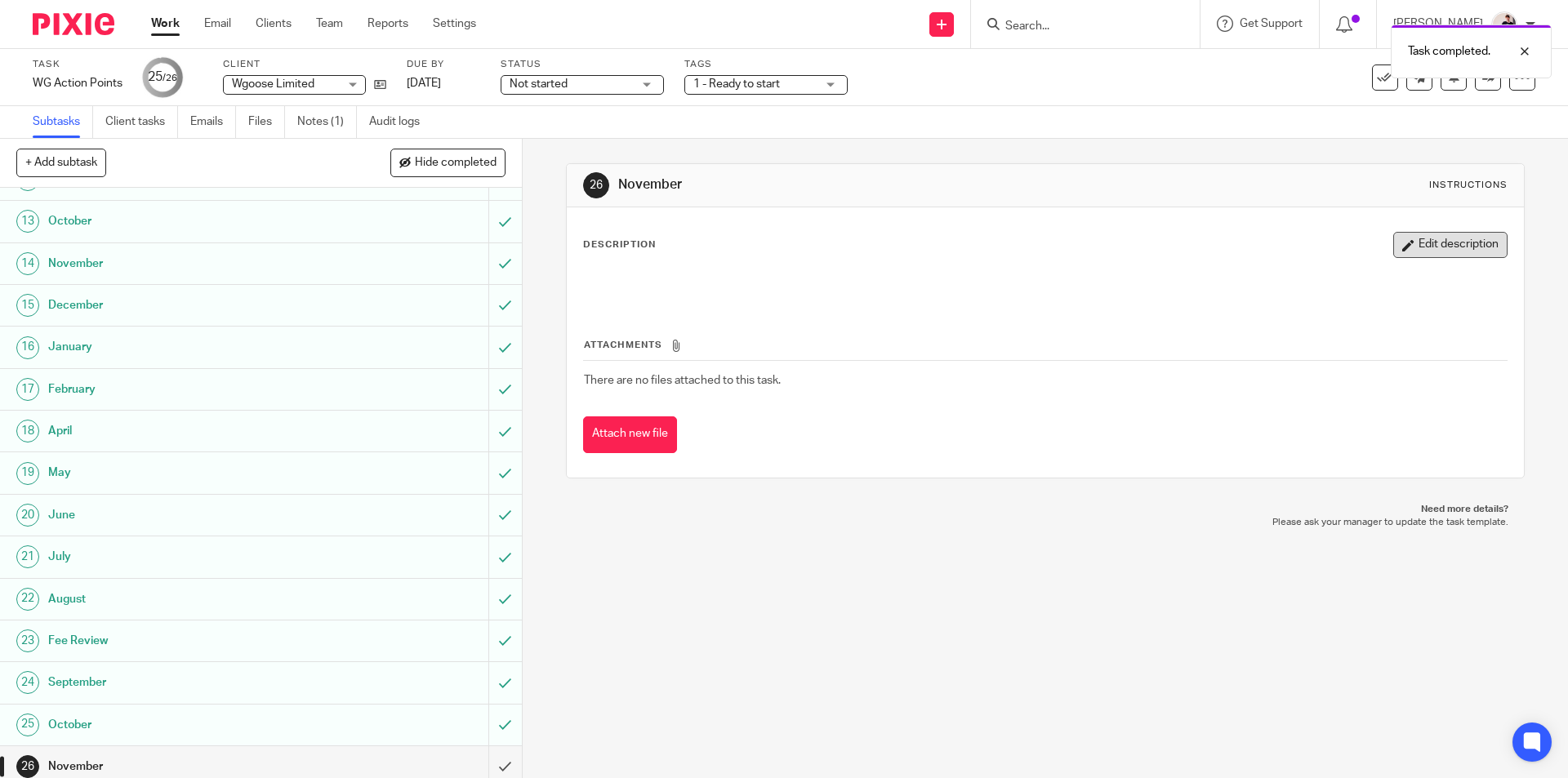
click at [1428, 247] on button "Edit description" at bounding box center [1450, 244] width 114 height 26
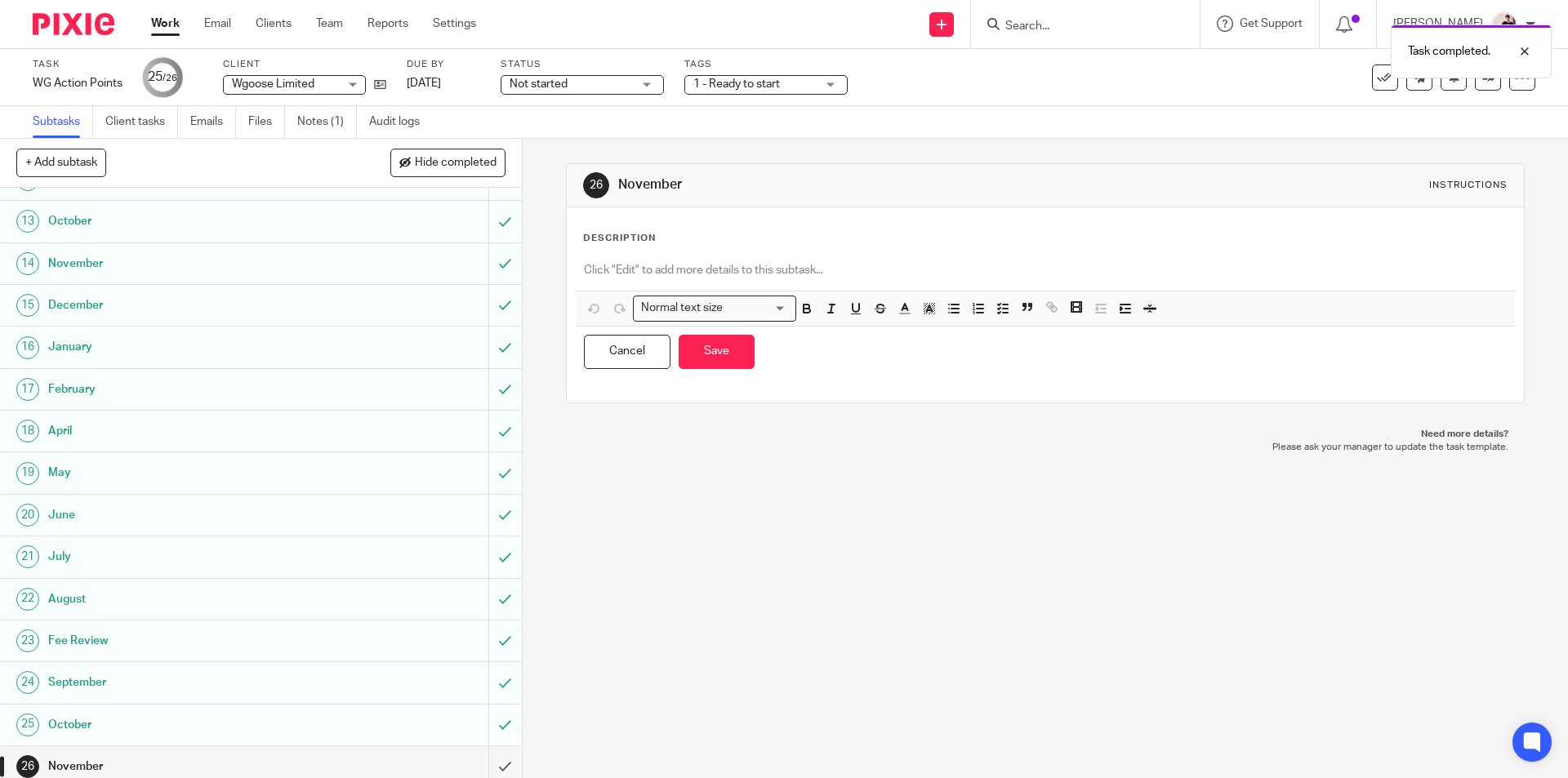
click at [799, 267] on p at bounding box center [1044, 270] width 922 height 16
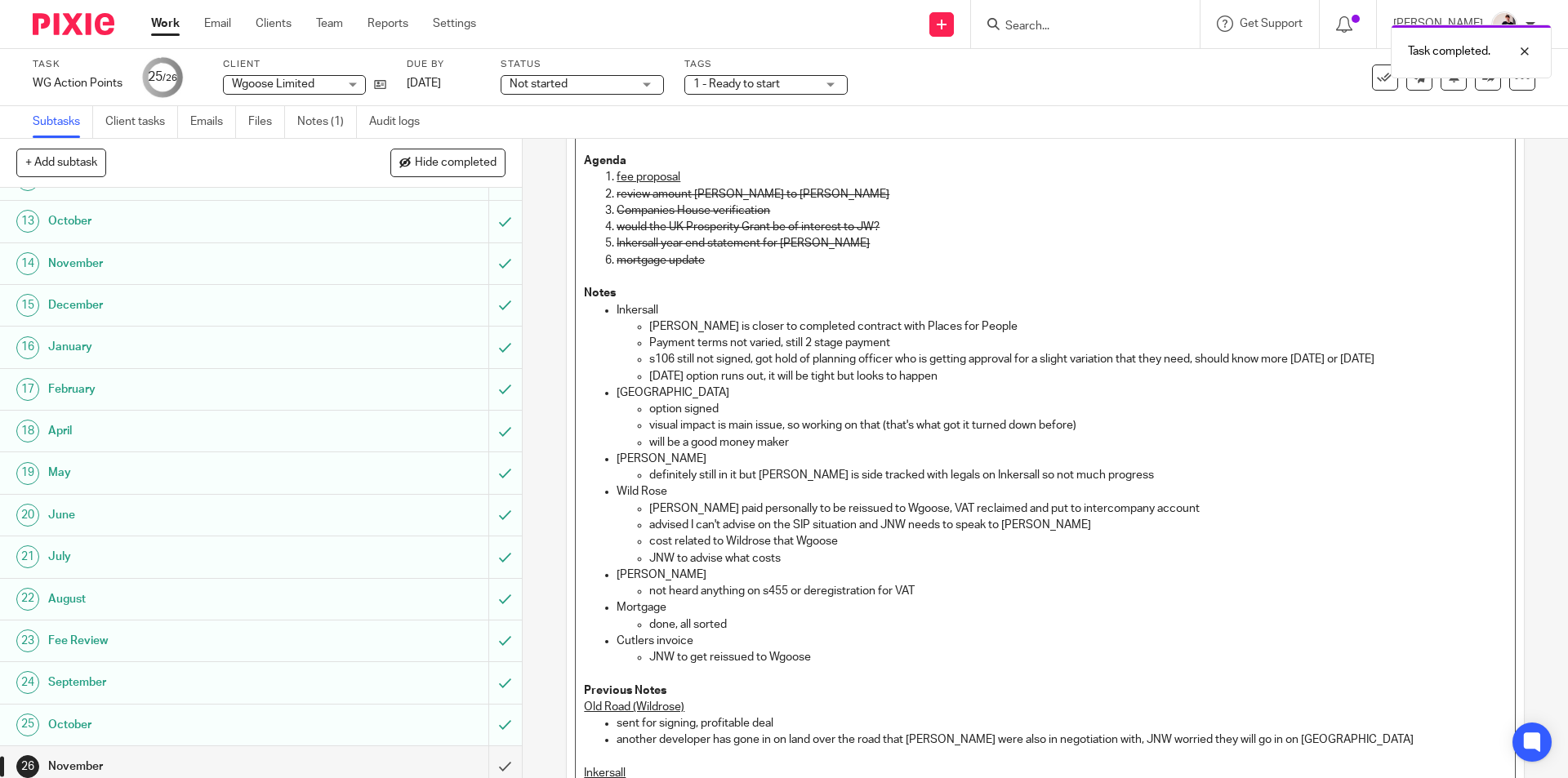
scroll to position [0, 0]
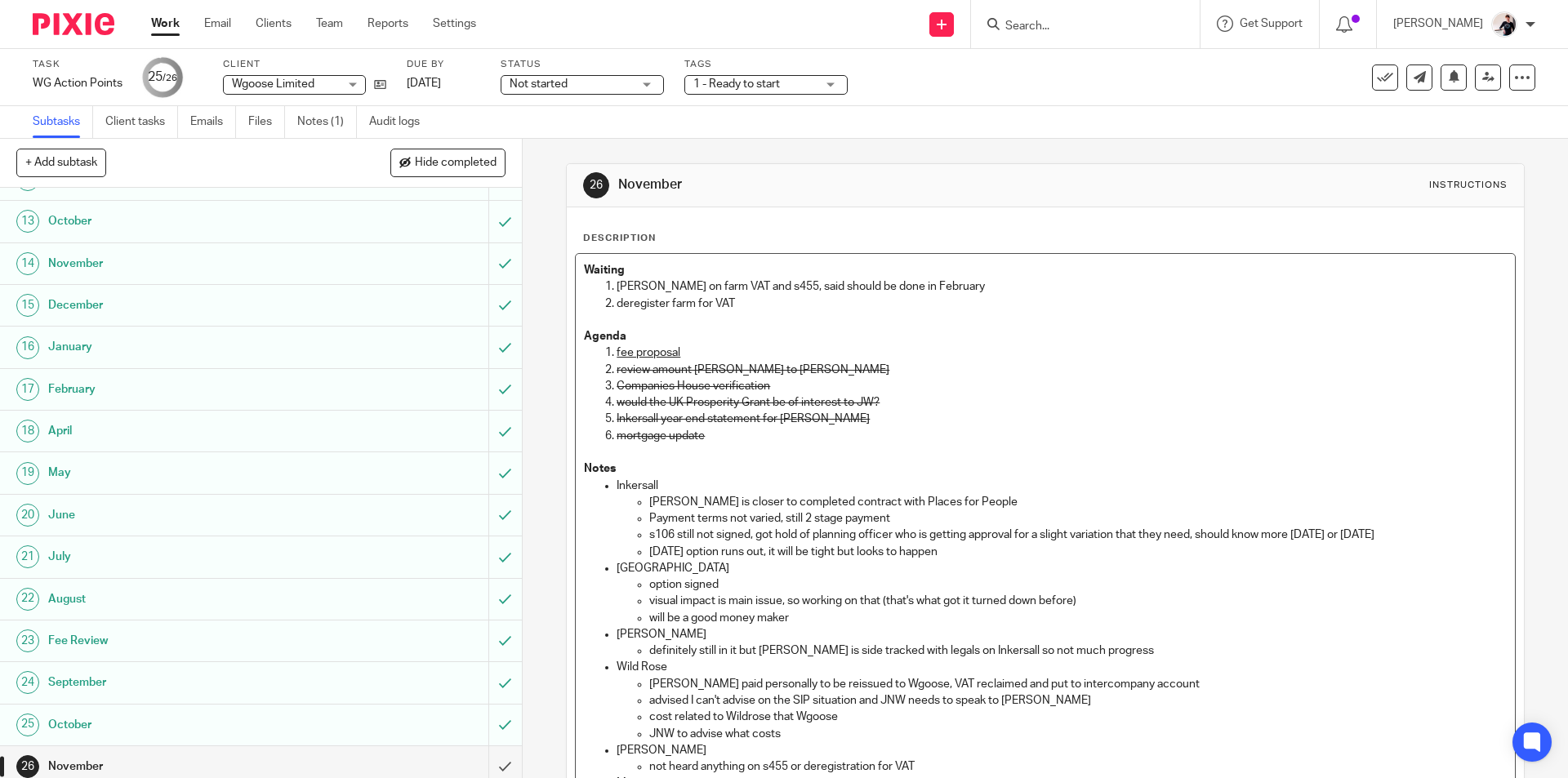
click at [720, 434] on p "mortgage update" at bounding box center [1060, 436] width 889 height 16
click at [751, 303] on p "deregister farm for VAT" at bounding box center [1060, 303] width 889 height 16
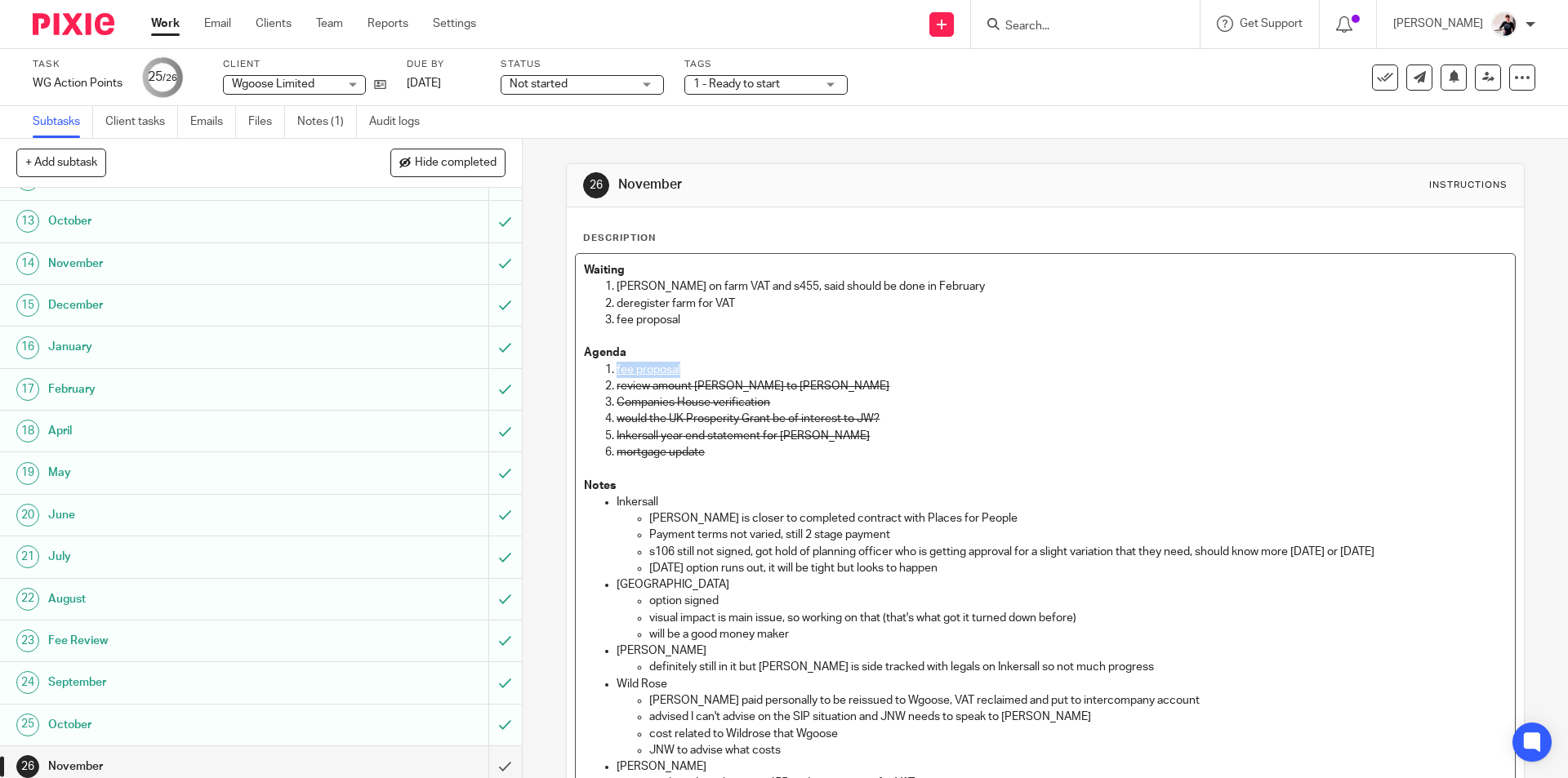
drag, startPoint x: 688, startPoint y: 366, endPoint x: 588, endPoint y: 366, distance: 100.0
click at [588, 366] on ol "fee proposal review amount Laura owes to Jonathan Companies House verification …" at bounding box center [1044, 411] width 922 height 100
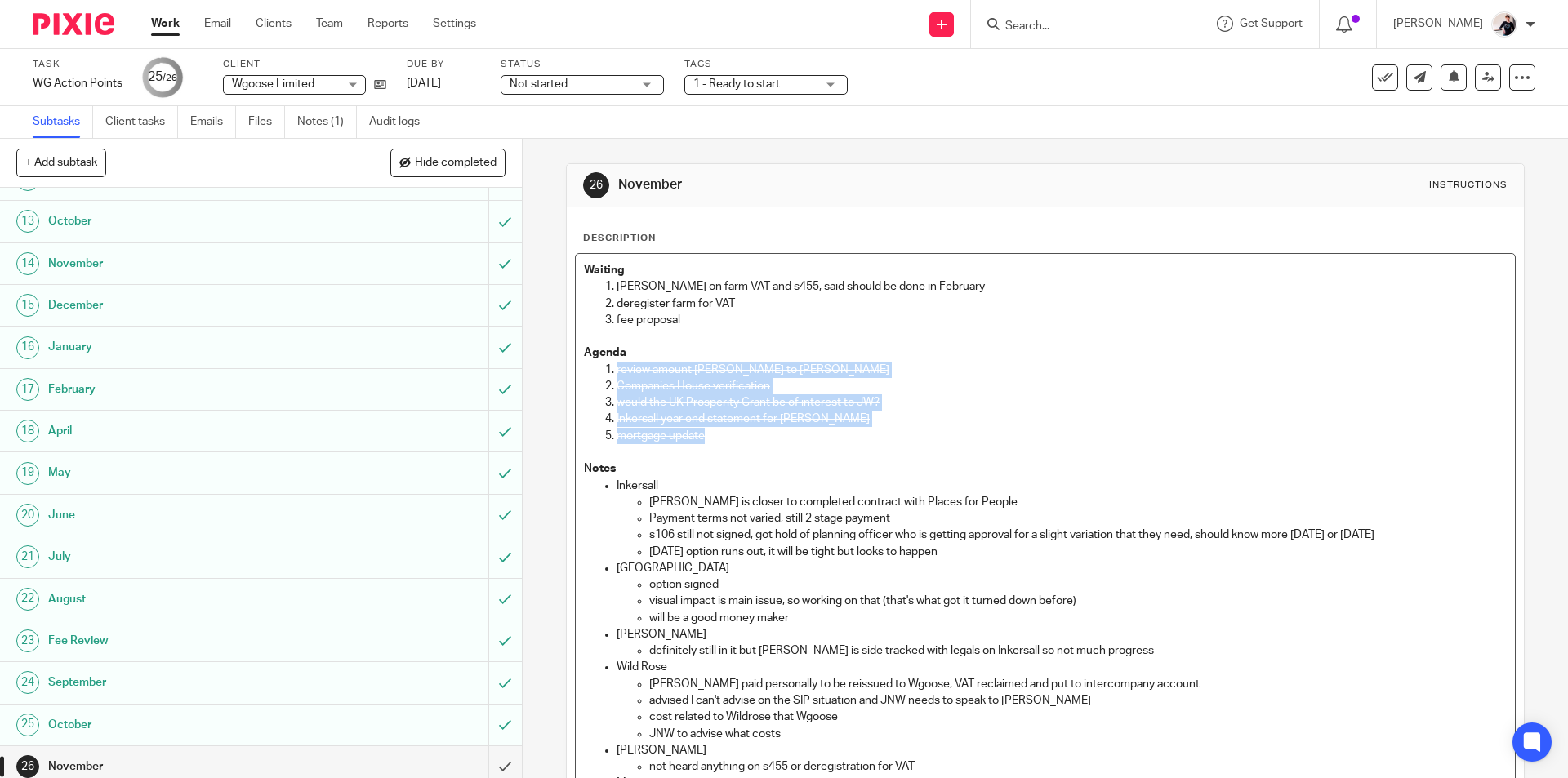
drag, startPoint x: 723, startPoint y: 435, endPoint x: 588, endPoint y: 370, distance: 149.8
click at [588, 370] on ol "review amount Laura owes to Jonathan Companies House verification would the UK …" at bounding box center [1044, 402] width 922 height 82
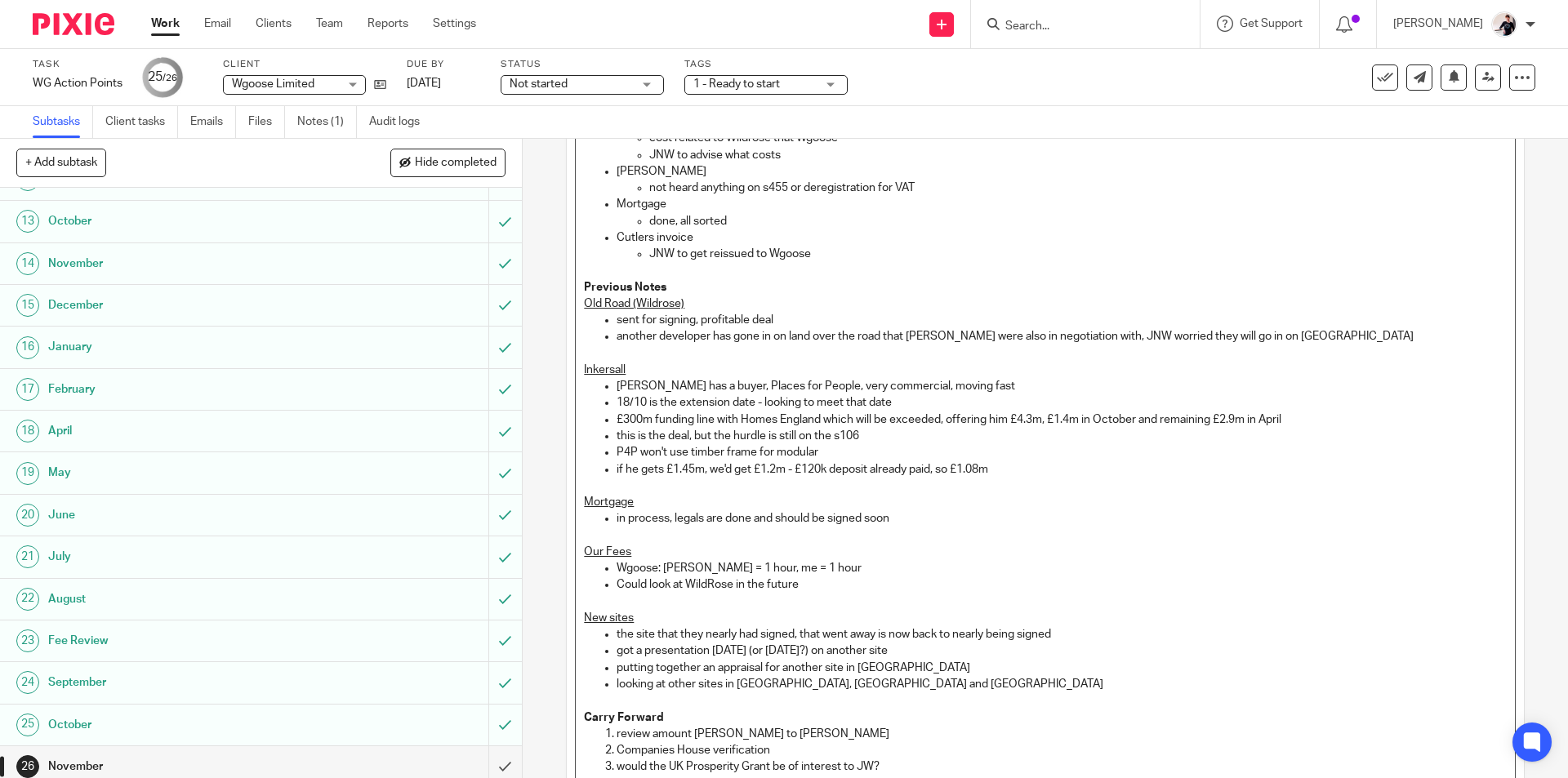
scroll to position [752, 0]
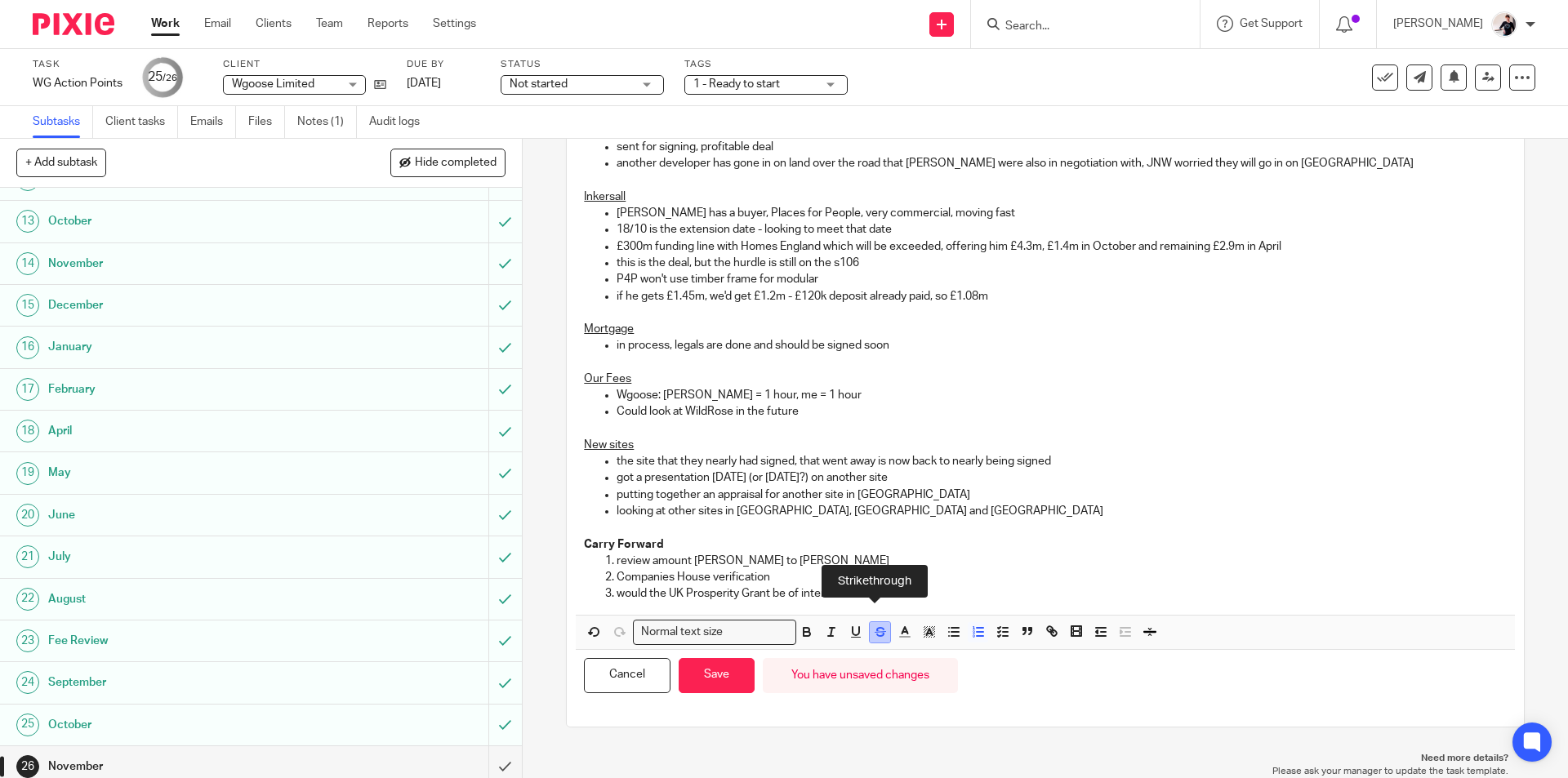
click at [872, 636] on icon "button" at bounding box center [879, 631] width 14 height 14
drag, startPoint x: 885, startPoint y: 595, endPoint x: 609, endPoint y: 578, distance: 276.5
click at [609, 578] on ol "review amount Laura owes to Jonathan Companies House verification would the UK …" at bounding box center [1044, 577] width 922 height 50
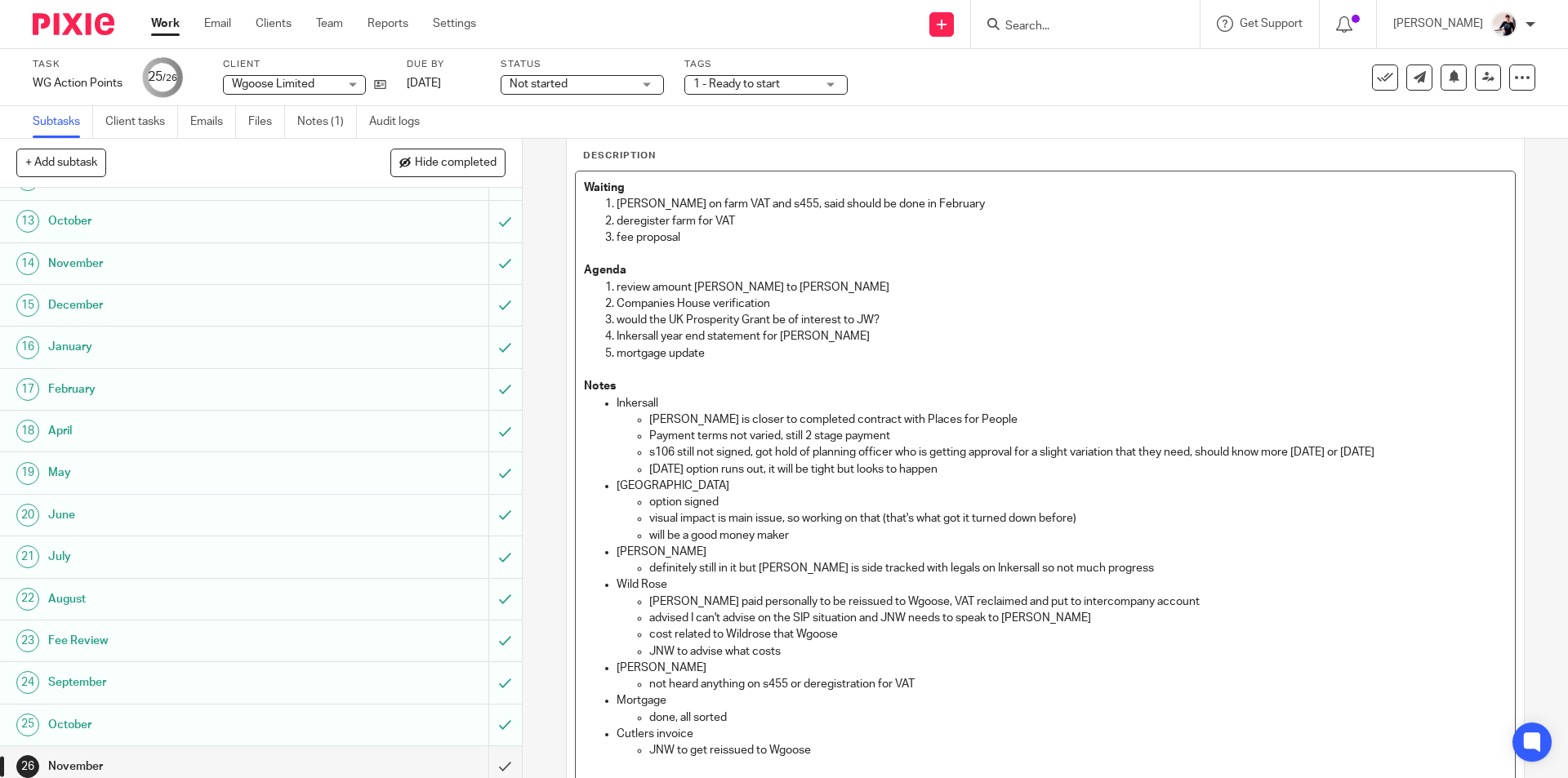
scroll to position [654, 0]
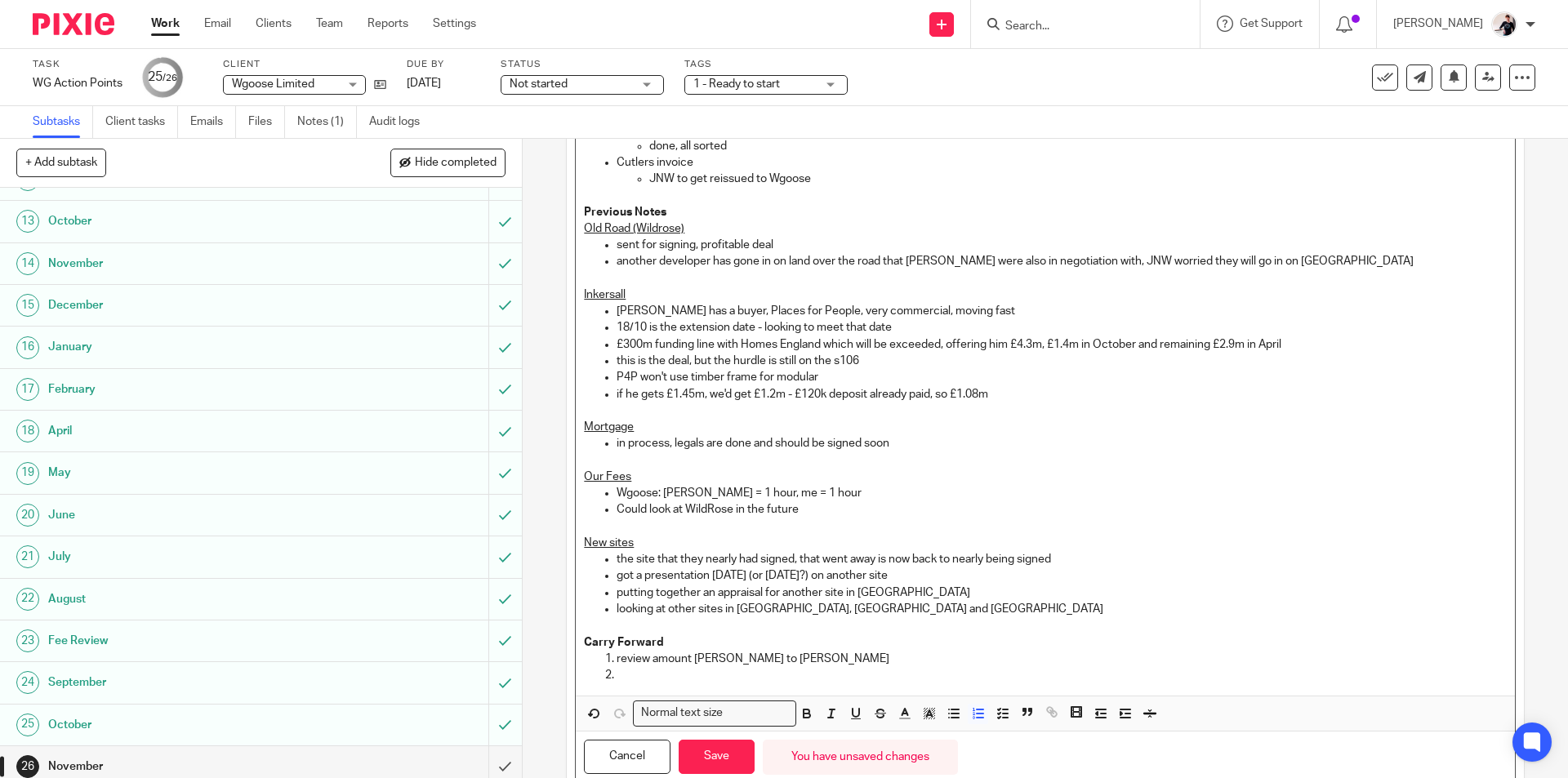
click at [616, 679] on p at bounding box center [1060, 674] width 889 height 16
drag, startPoint x: 636, startPoint y: 670, endPoint x: 562, endPoint y: 644, distance: 78.4
click at [567, 644] on div "Description Waiting Chris on farm VAT and s455, said should be done in February…" at bounding box center [1045, 180] width 956 height 1254
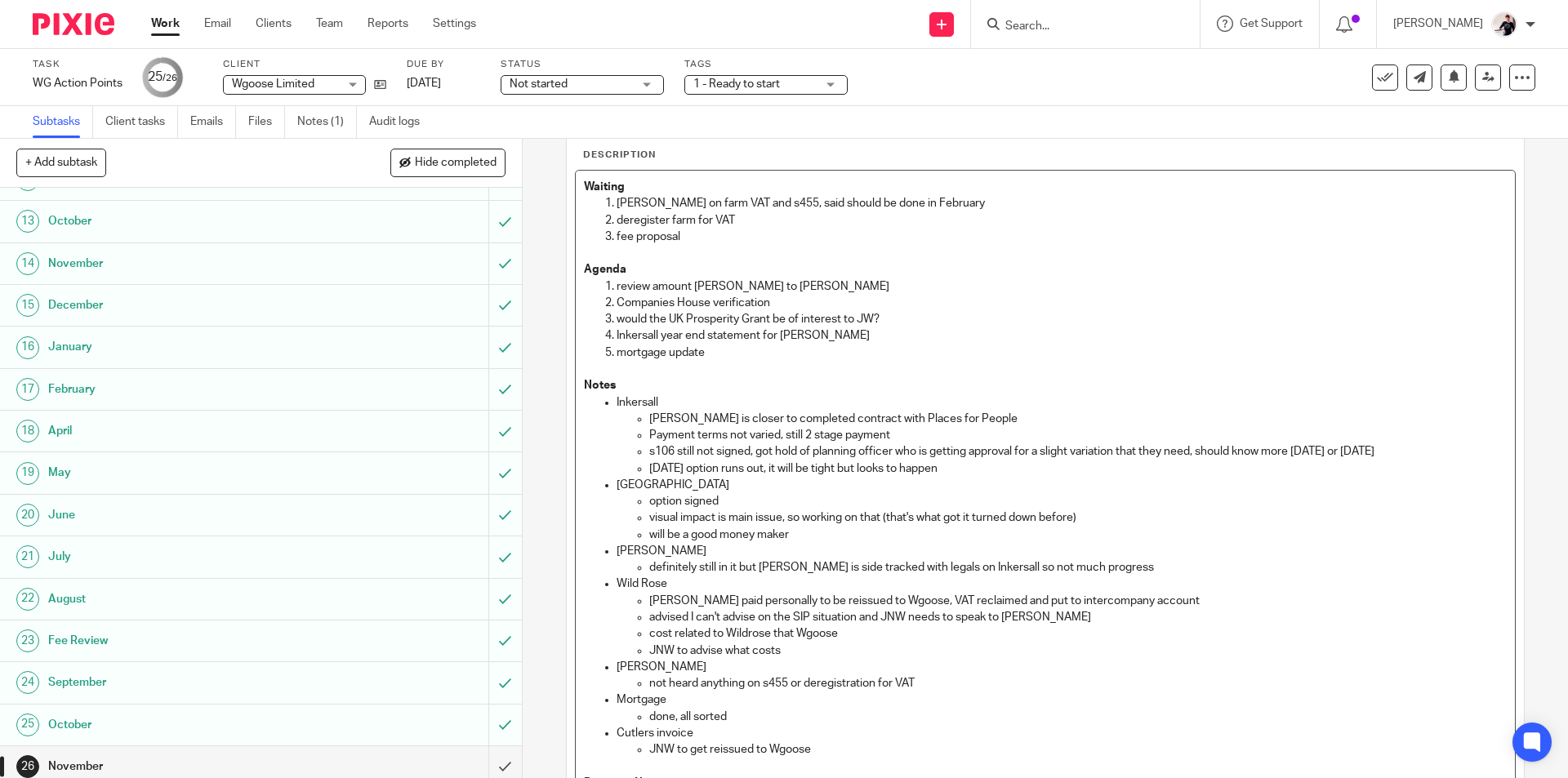
scroll to position [82, 0]
click at [577, 383] on div "Waiting Chris on farm VAT and s455, said should be done in February deregister …" at bounding box center [1044, 703] width 938 height 1062
click at [577, 386] on div "Waiting Chris on farm VAT and s455, said should be done in February deregister …" at bounding box center [1044, 703] width 938 height 1062
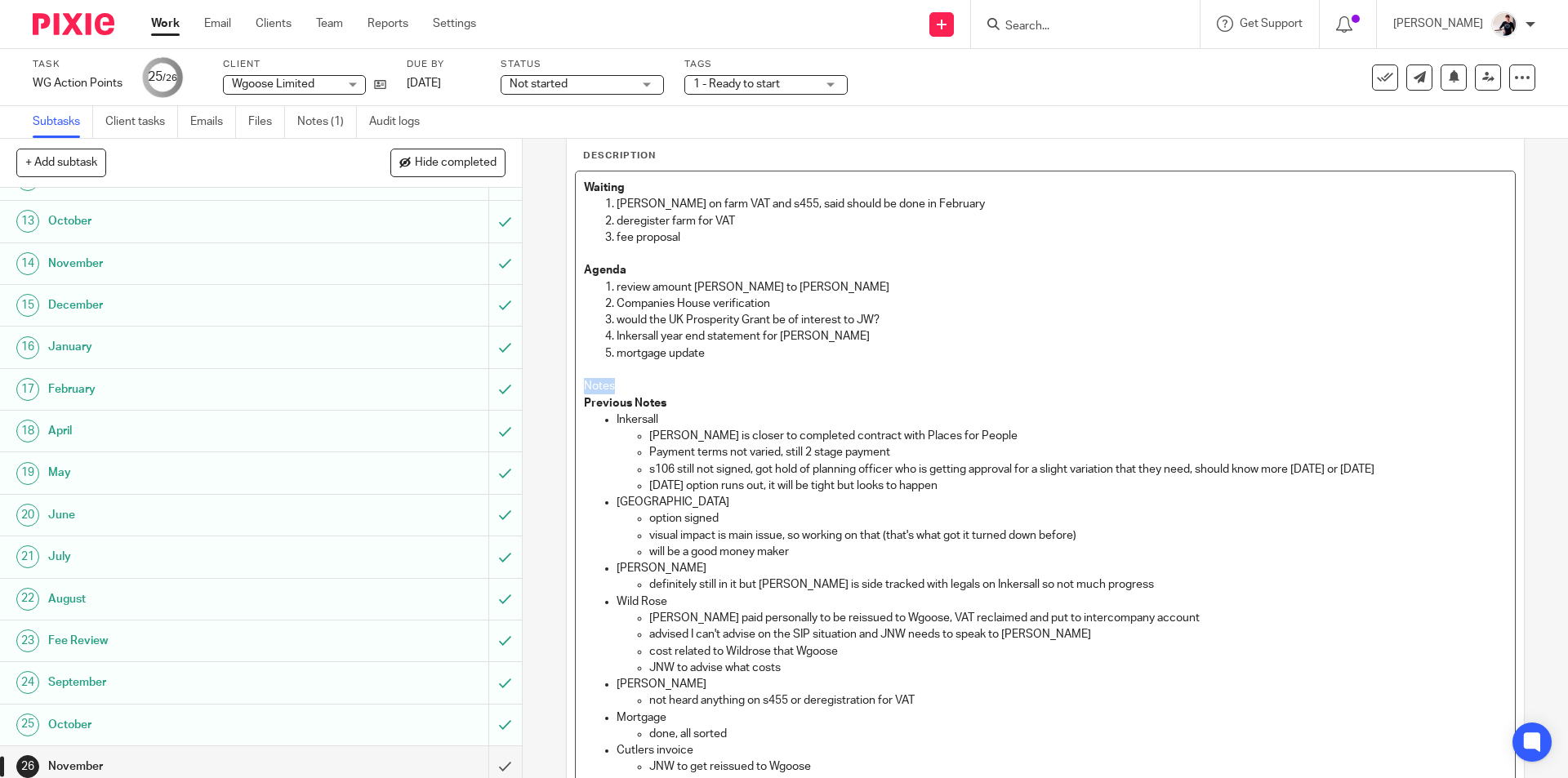
drag, startPoint x: 613, startPoint y: 386, endPoint x: 572, endPoint y: 386, distance: 41.0
click at [575, 386] on div "Waiting Chris on farm VAT and s455, said should be done in February deregister …" at bounding box center [1044, 711] width 938 height 1079
click at [647, 387] on p "Notes" at bounding box center [1044, 386] width 922 height 16
click at [647, 383] on p "Notes" at bounding box center [1044, 386] width 922 height 16
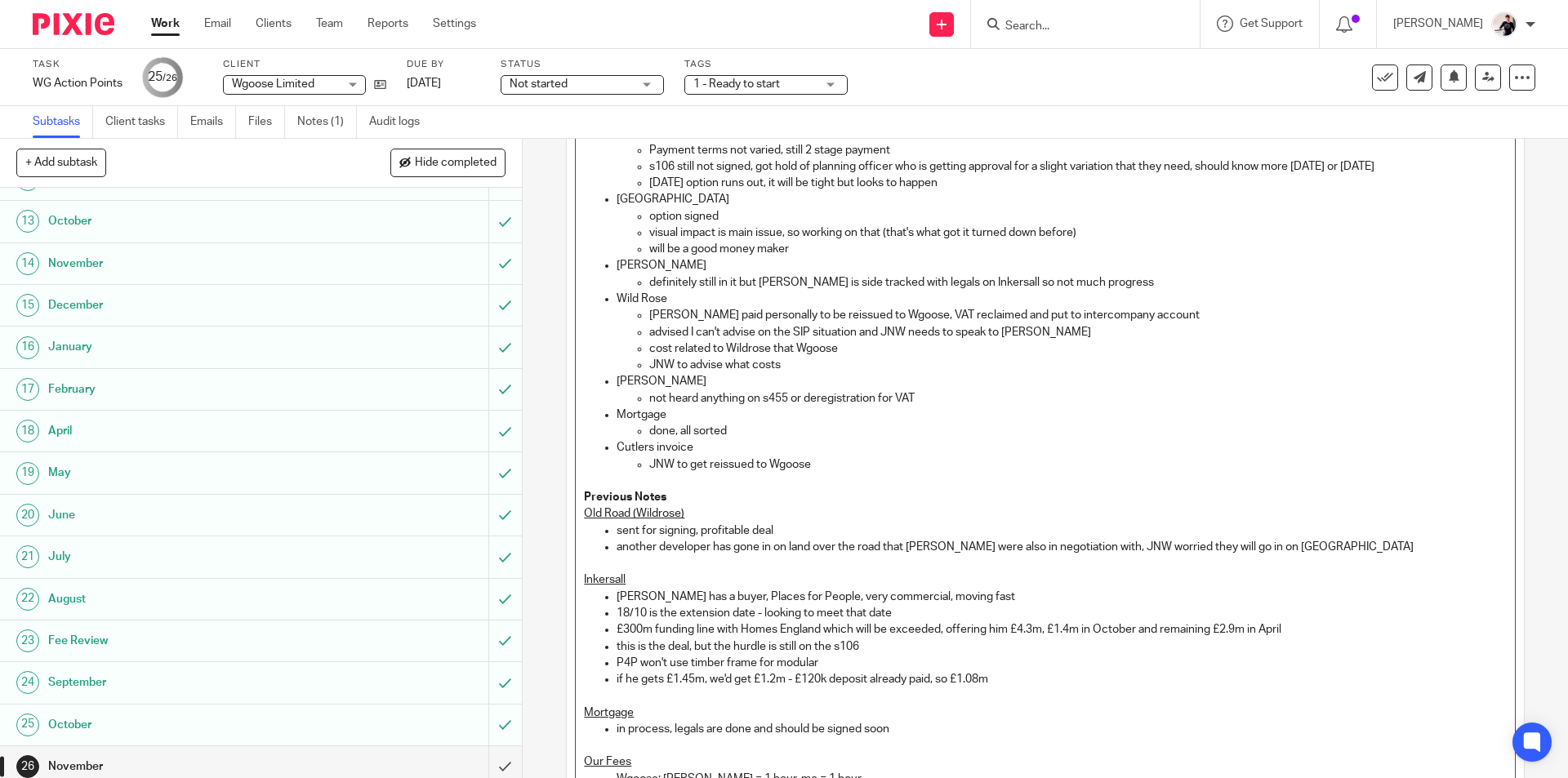
scroll to position [654, 0]
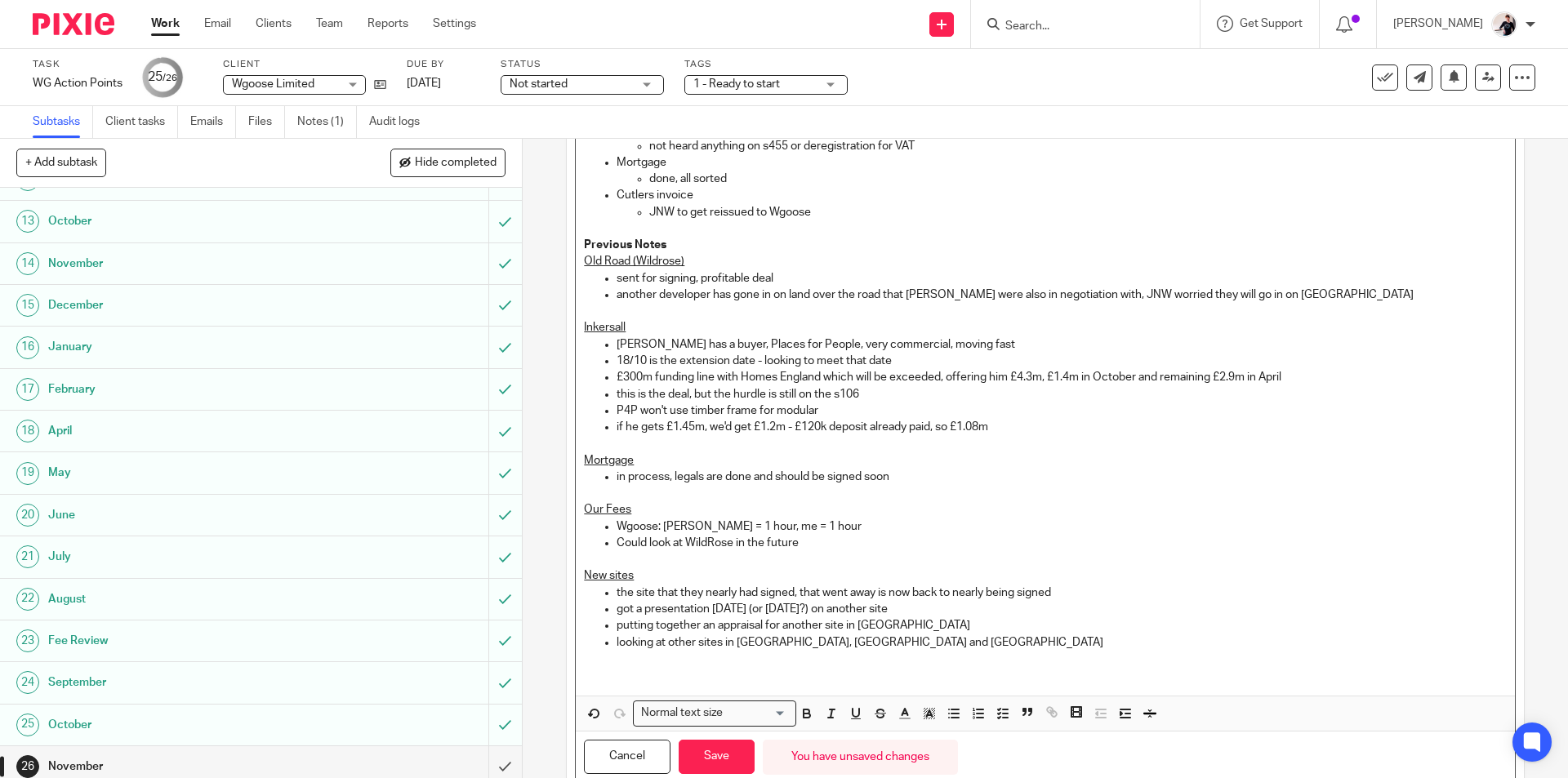
click at [647, 665] on p at bounding box center [1044, 658] width 922 height 16
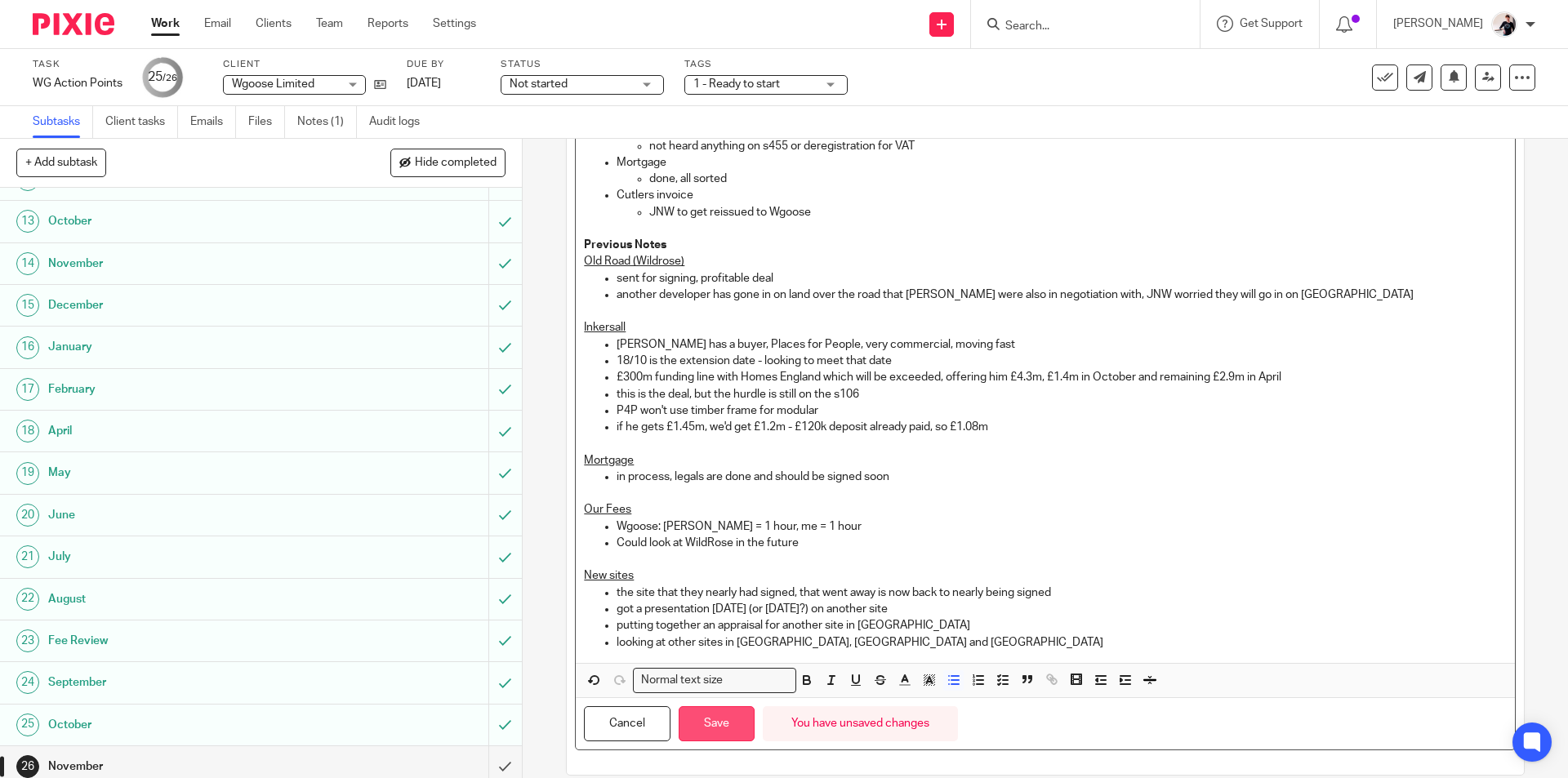
click at [705, 723] on button "Save" at bounding box center [717, 723] width 76 height 35
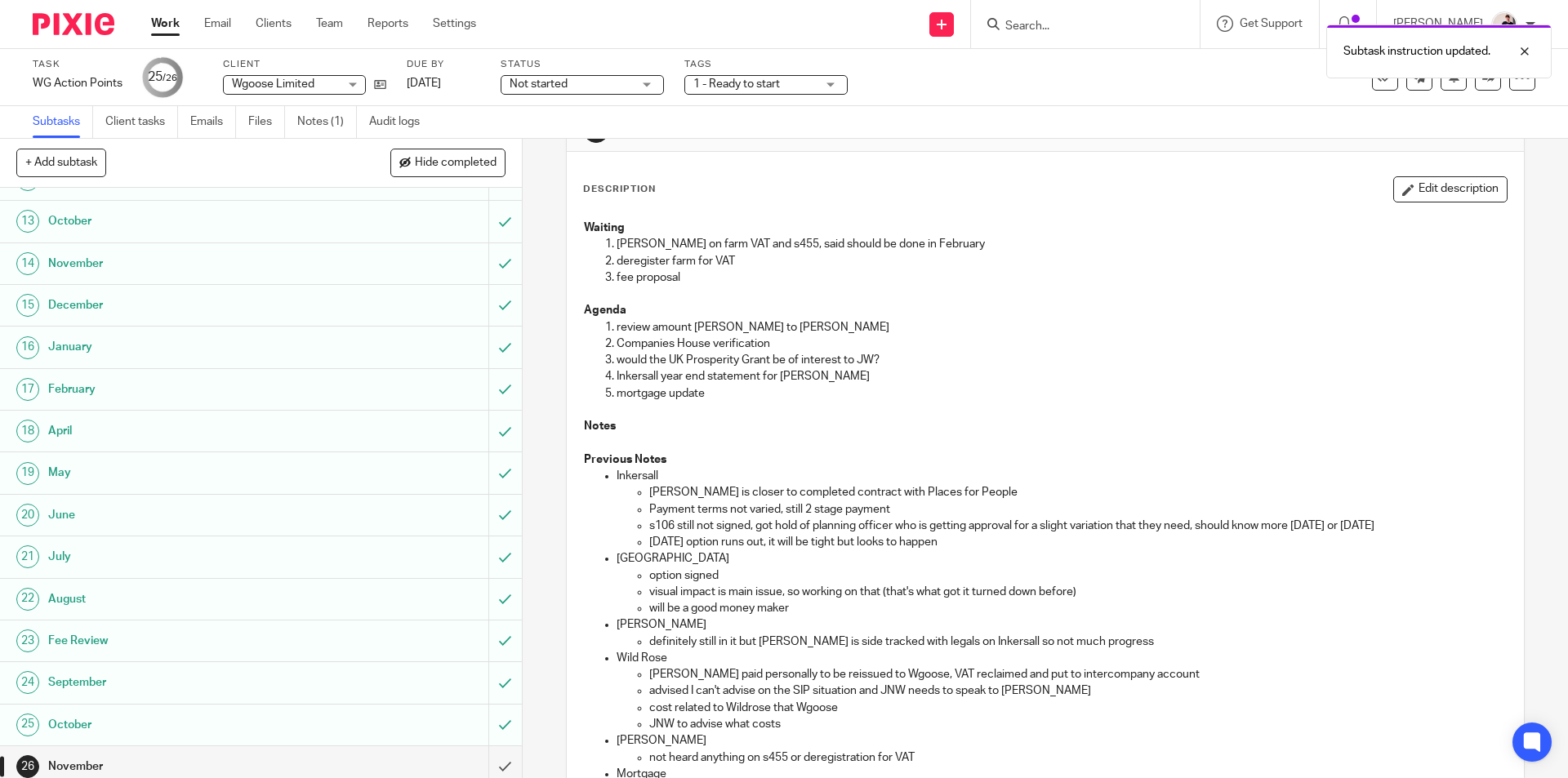
scroll to position [0, 0]
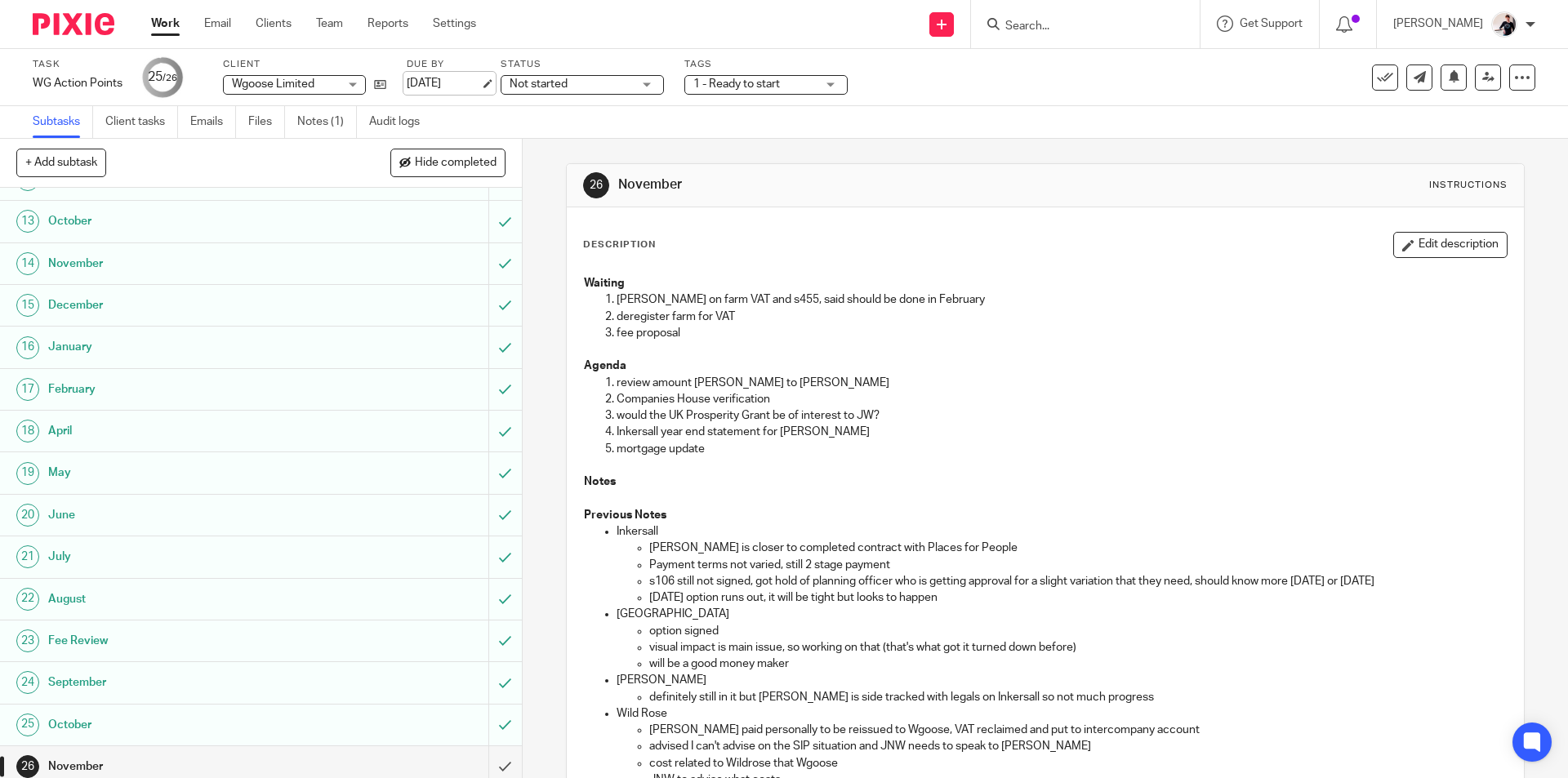
click at [454, 85] on link "[DATE]" at bounding box center [443, 84] width 74 height 17
click at [151, 23] on link "Work" at bounding box center [166, 23] width 29 height 16
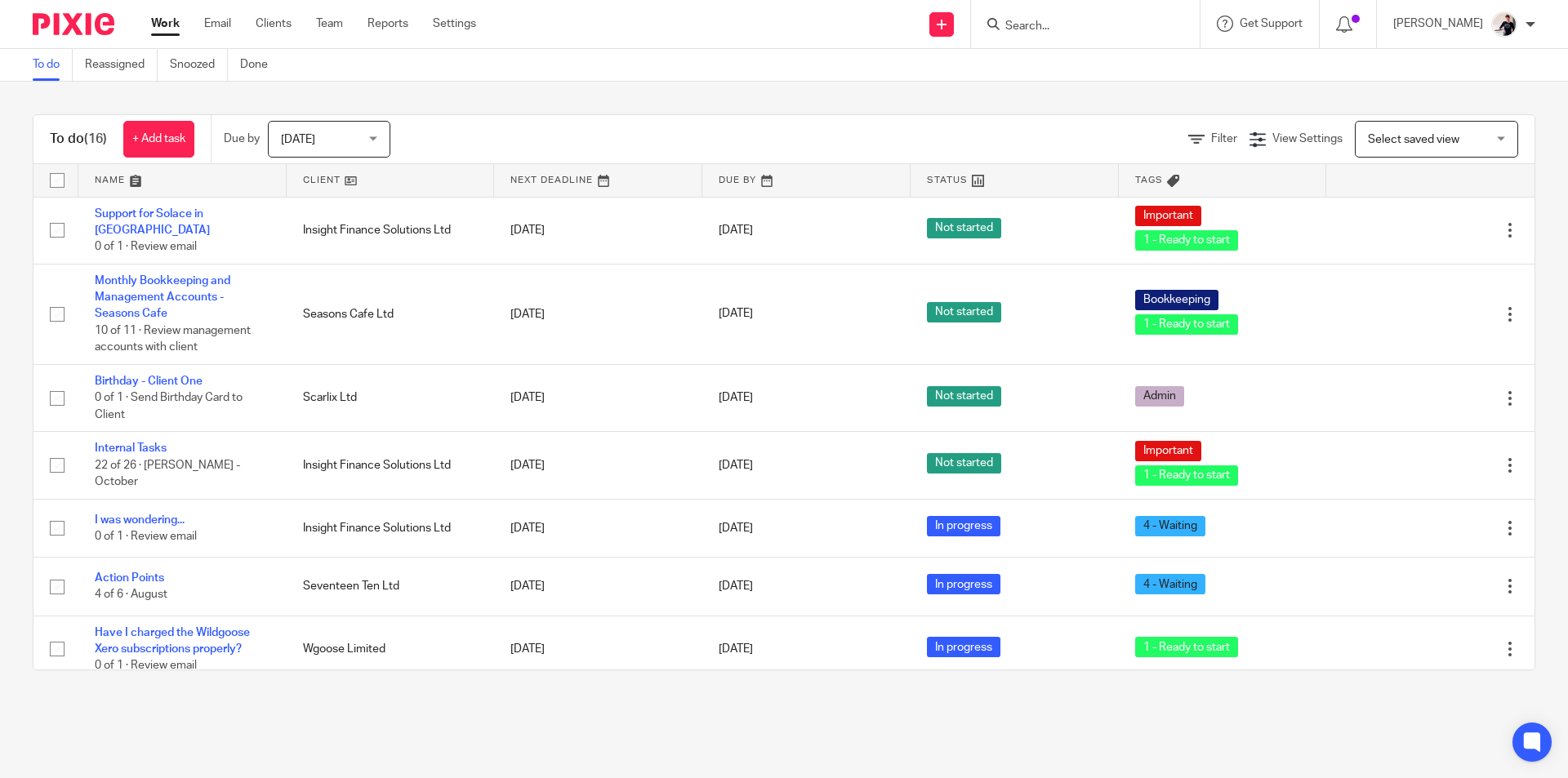
click at [315, 183] on link at bounding box center [391, 180] width 208 height 33
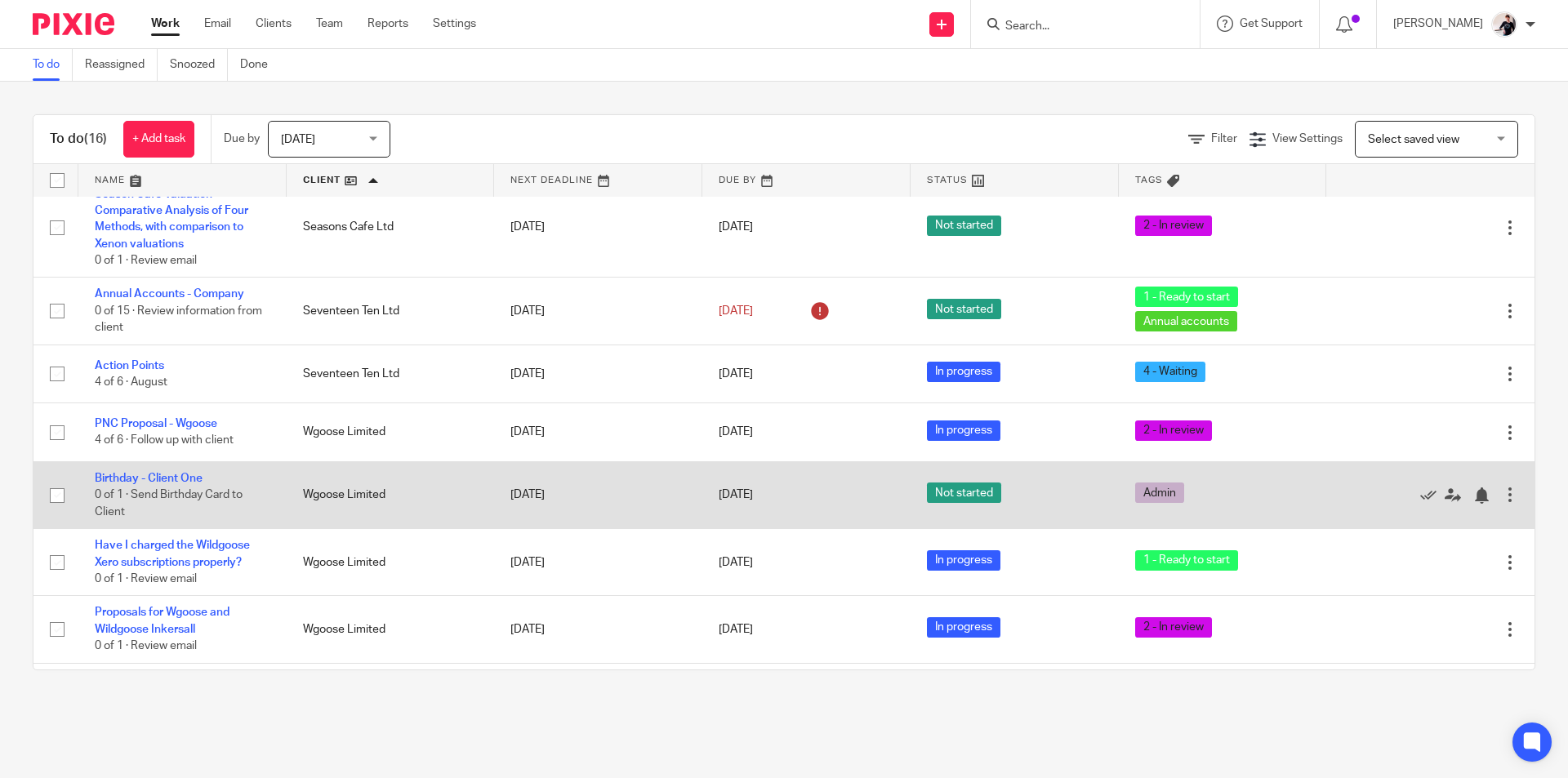
scroll to position [622, 0]
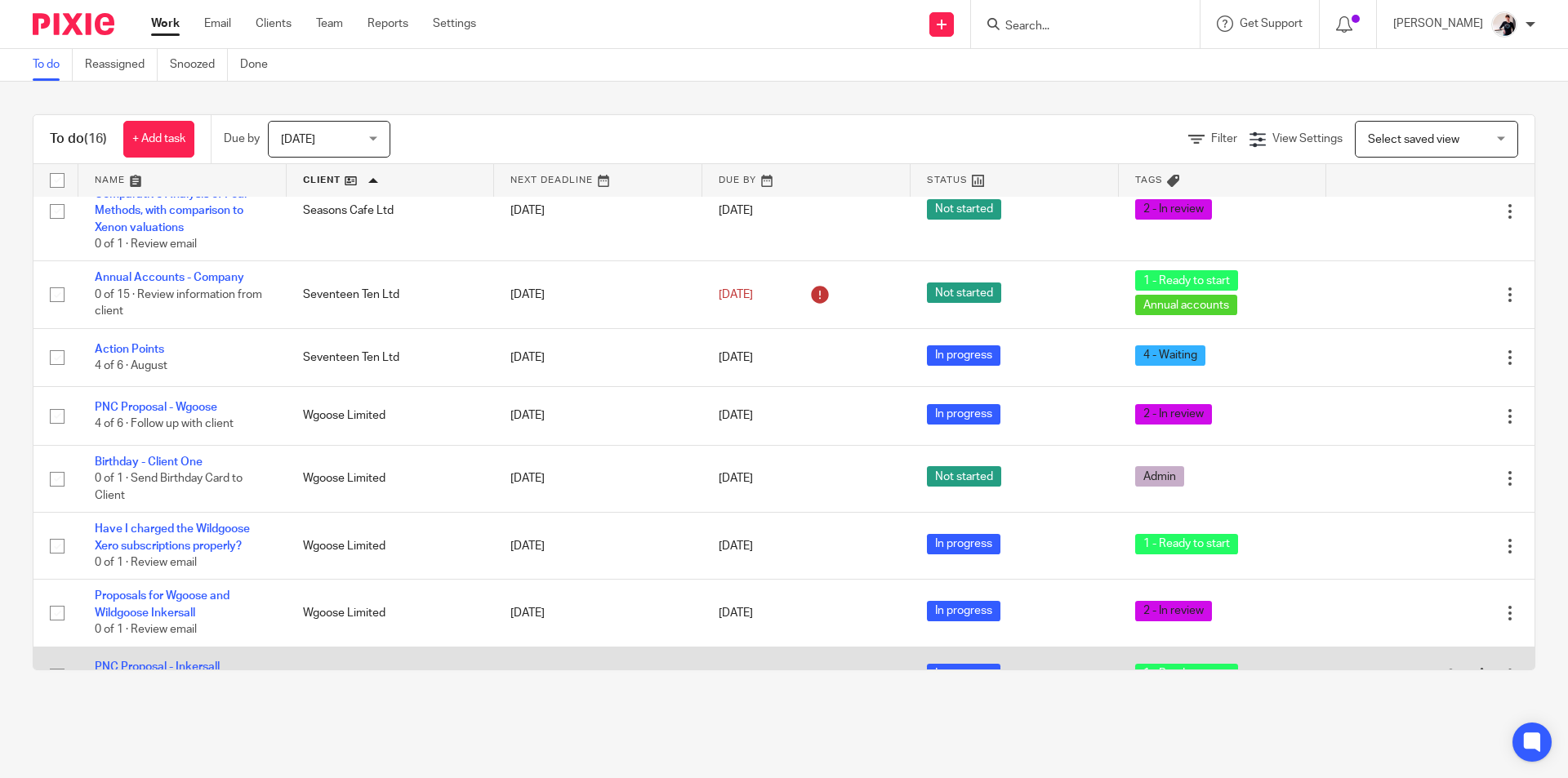
click at [206, 661] on link "PNC Proposal - Inkersall" at bounding box center [157, 667] width 125 height 12
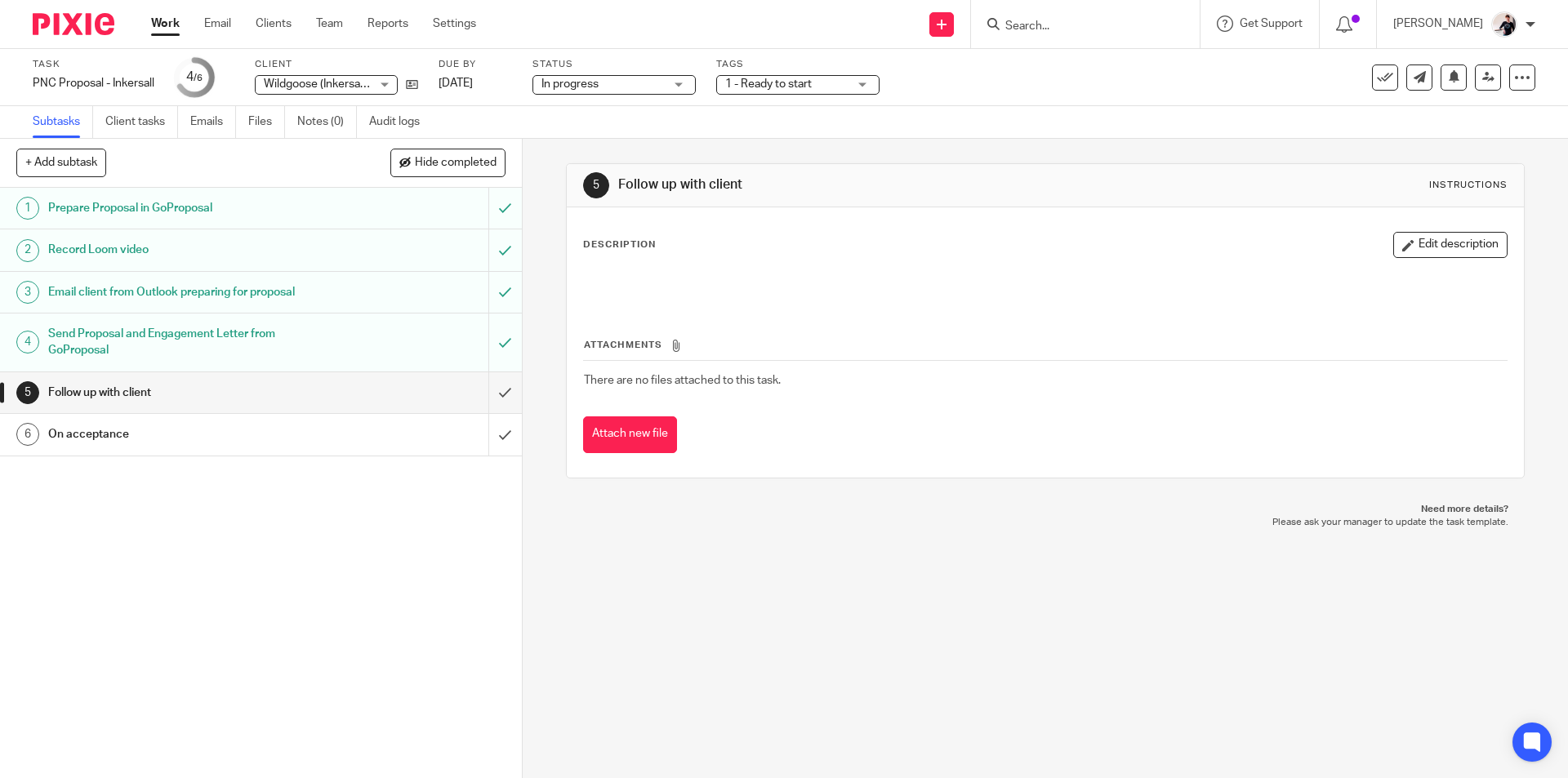
click at [758, 79] on span "1 - Ready to start" at bounding box center [768, 85] width 86 height 12
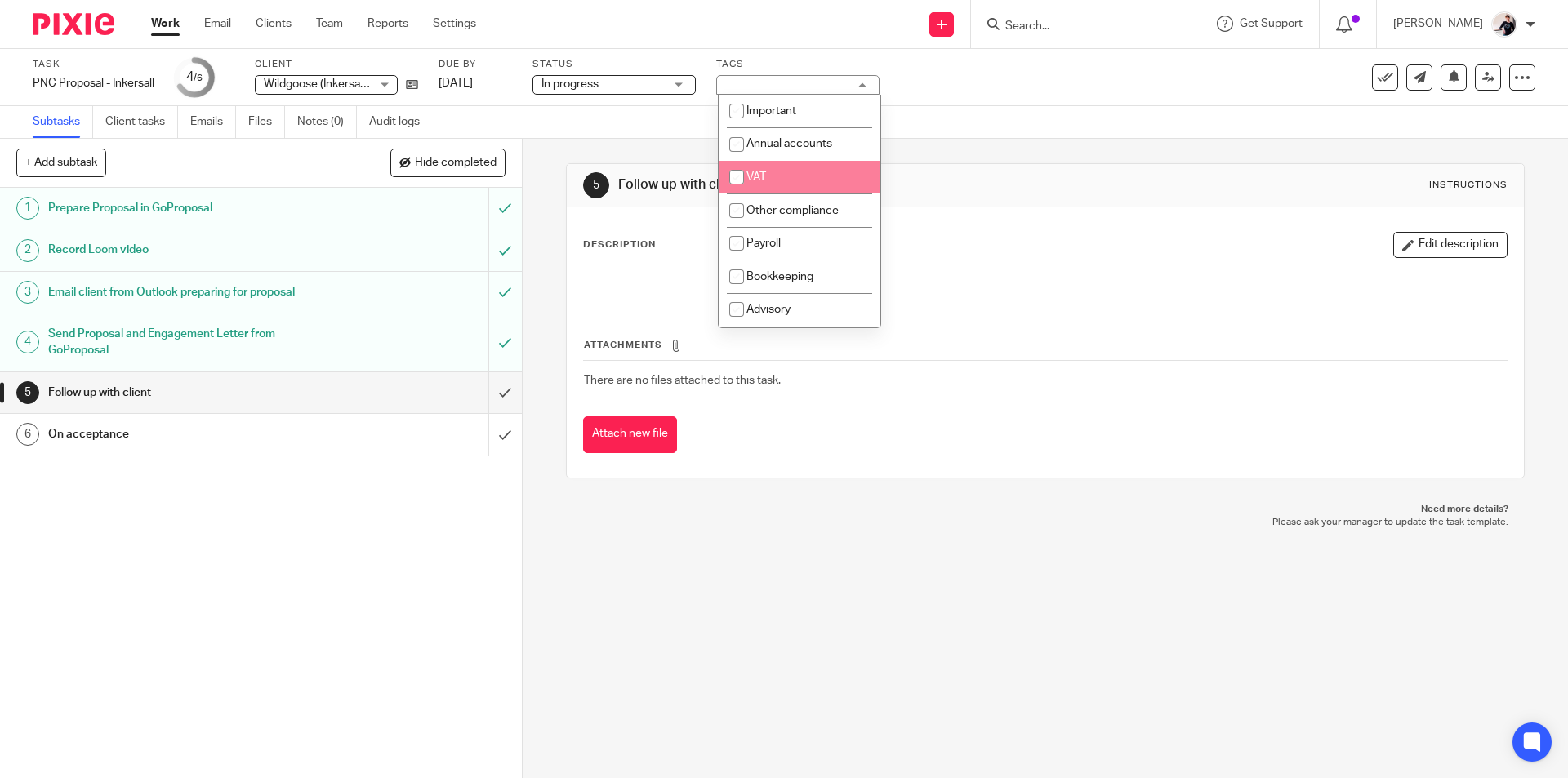
scroll to position [244, 0]
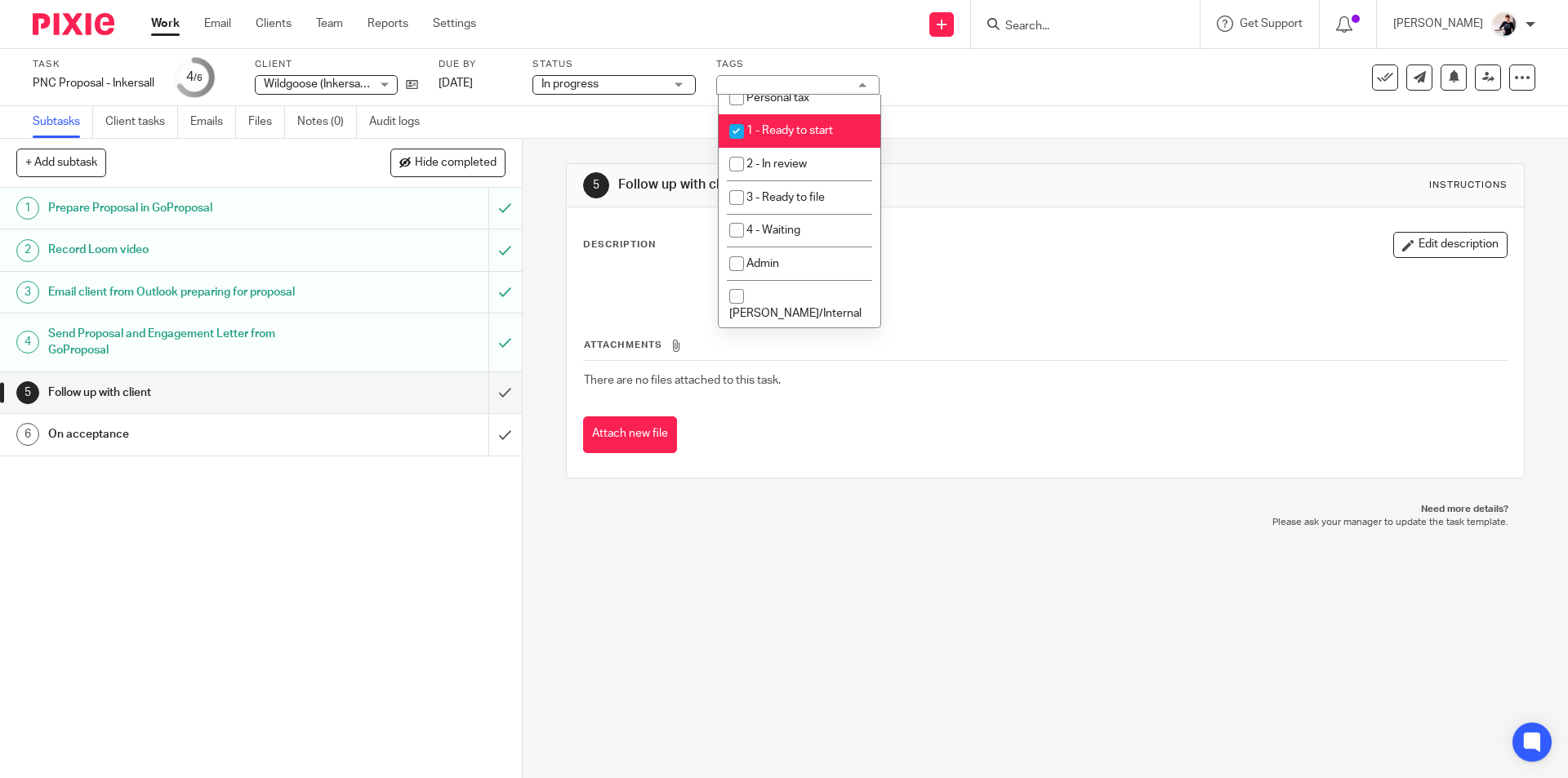
click at [804, 121] on li "1 - Ready to start" at bounding box center [799, 131] width 162 height 34
checkbox input "false"
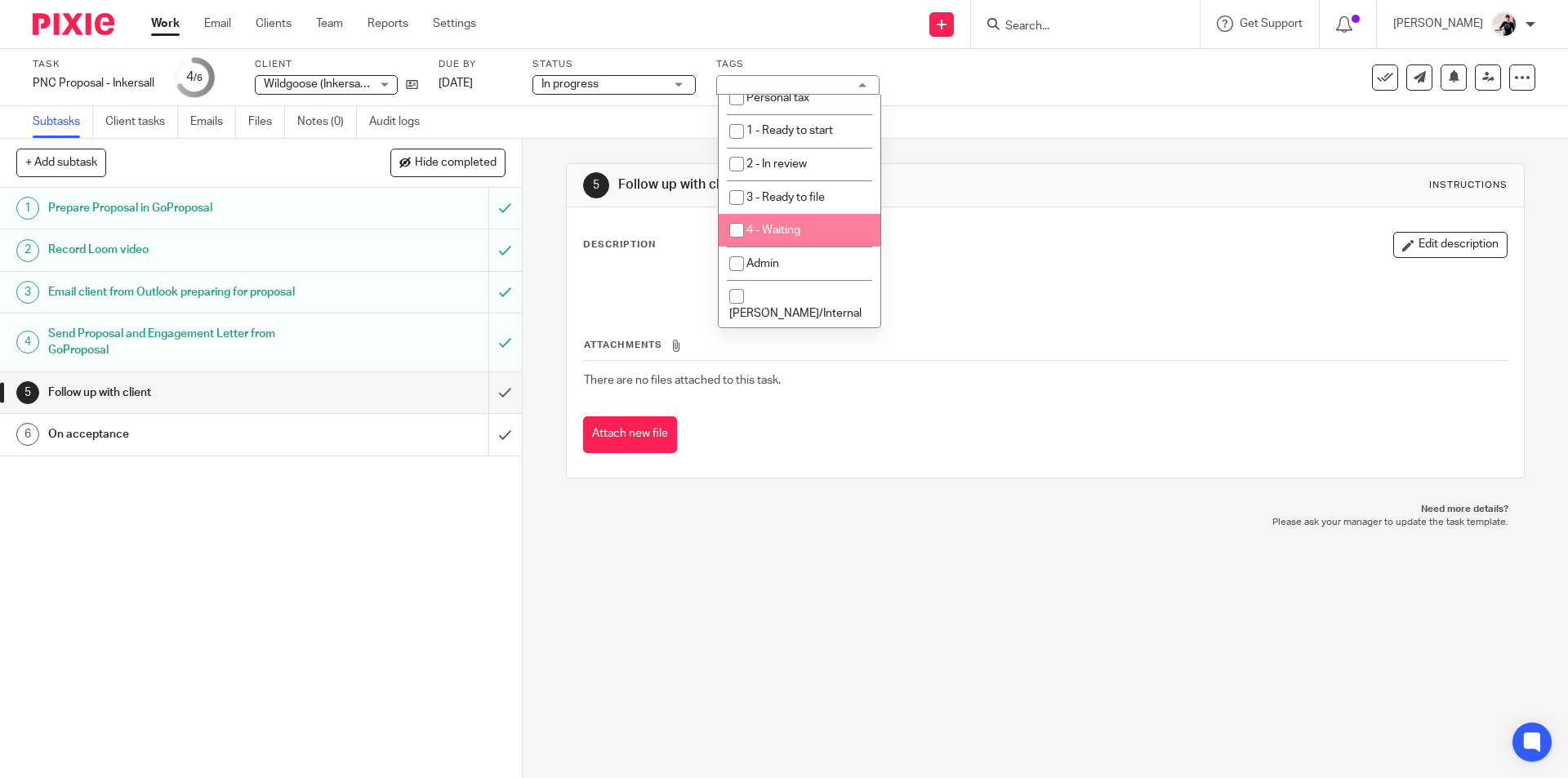
click at [824, 228] on li "4 - Waiting" at bounding box center [799, 231] width 162 height 34
checkbox input "true"
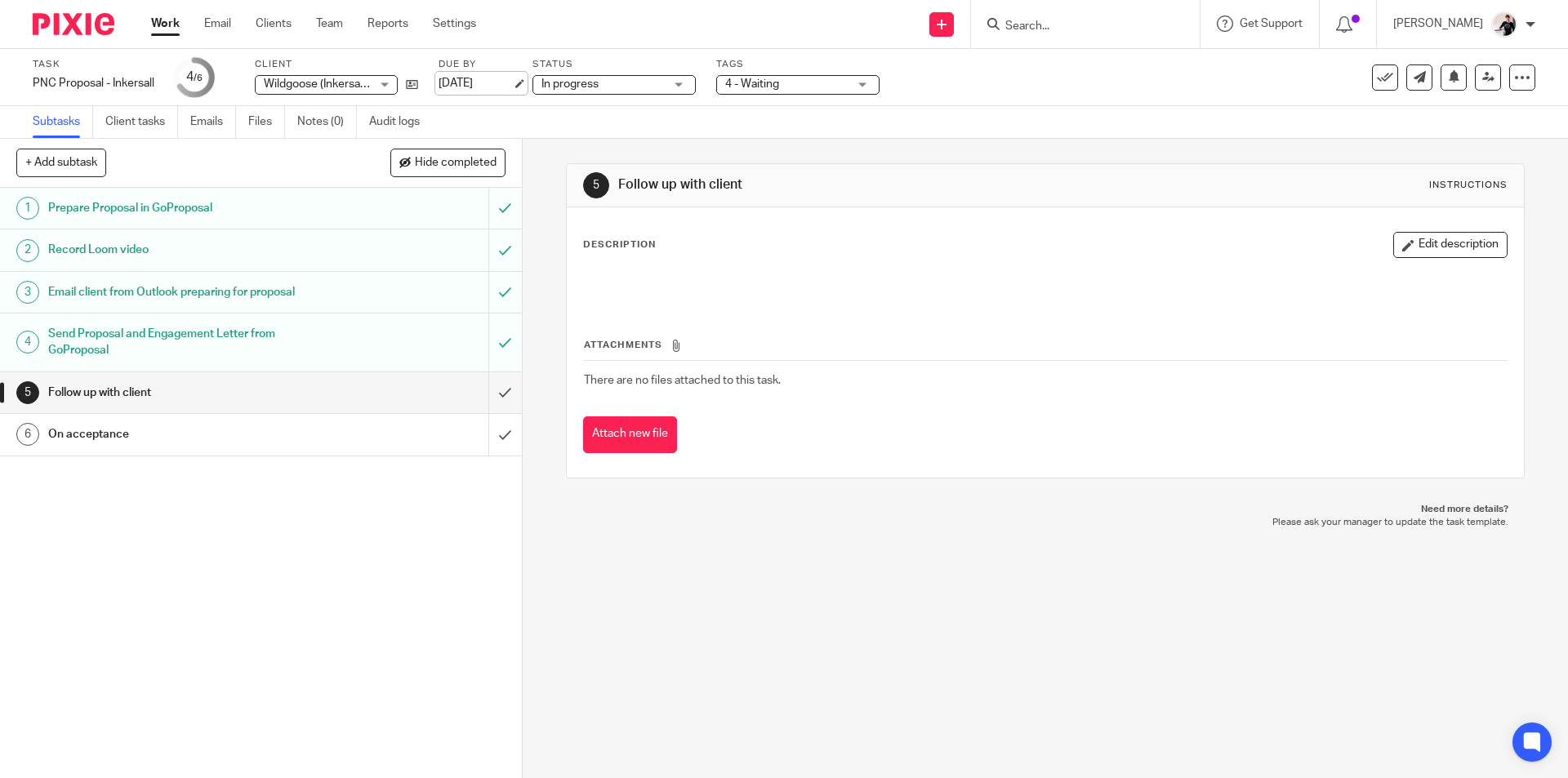
click at [495, 85] on link "[DATE]" at bounding box center [475, 84] width 74 height 17
click at [158, 19] on link "Work" at bounding box center [166, 23] width 29 height 16
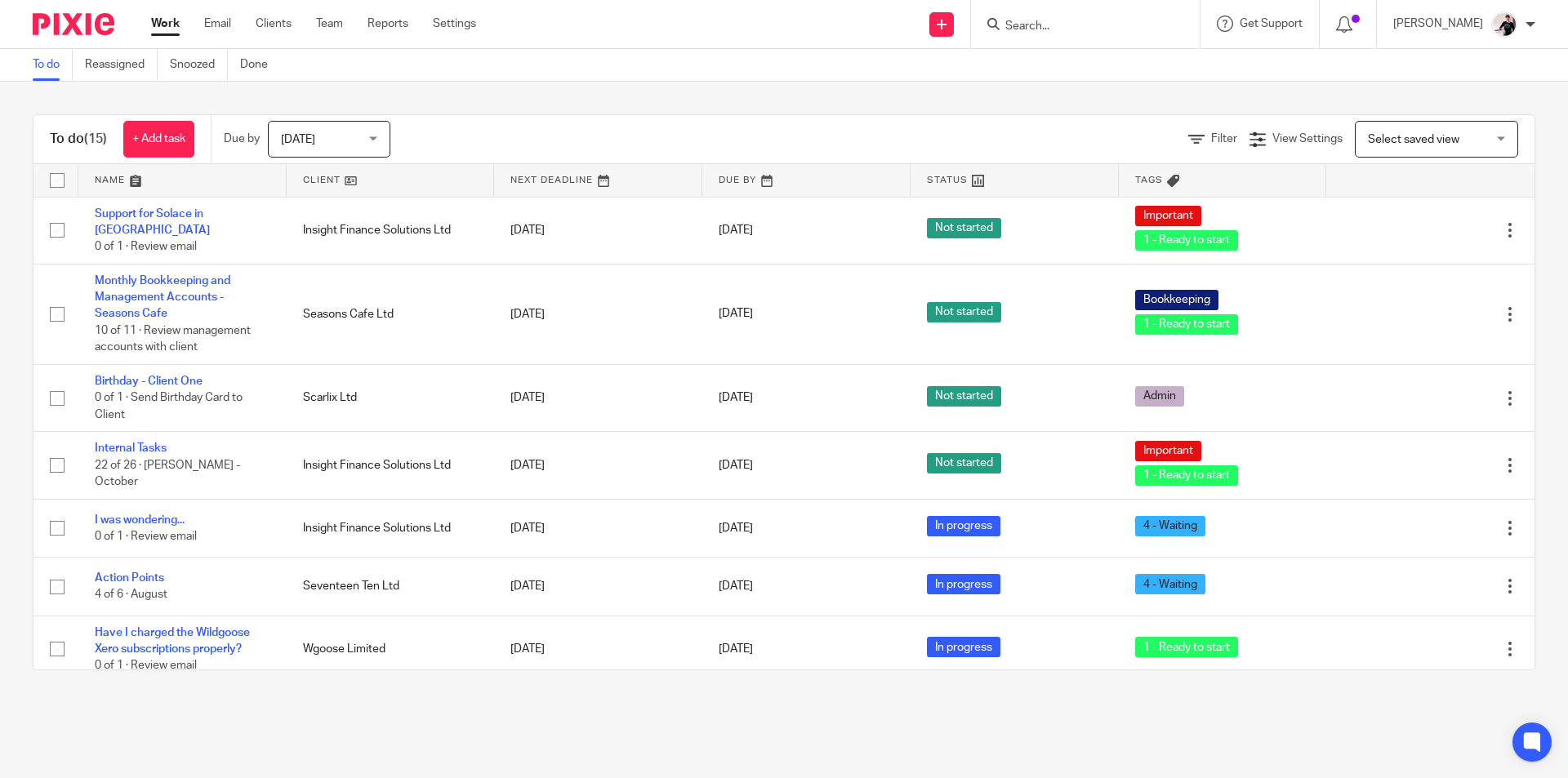
click at [325, 174] on link at bounding box center [391, 180] width 208 height 33
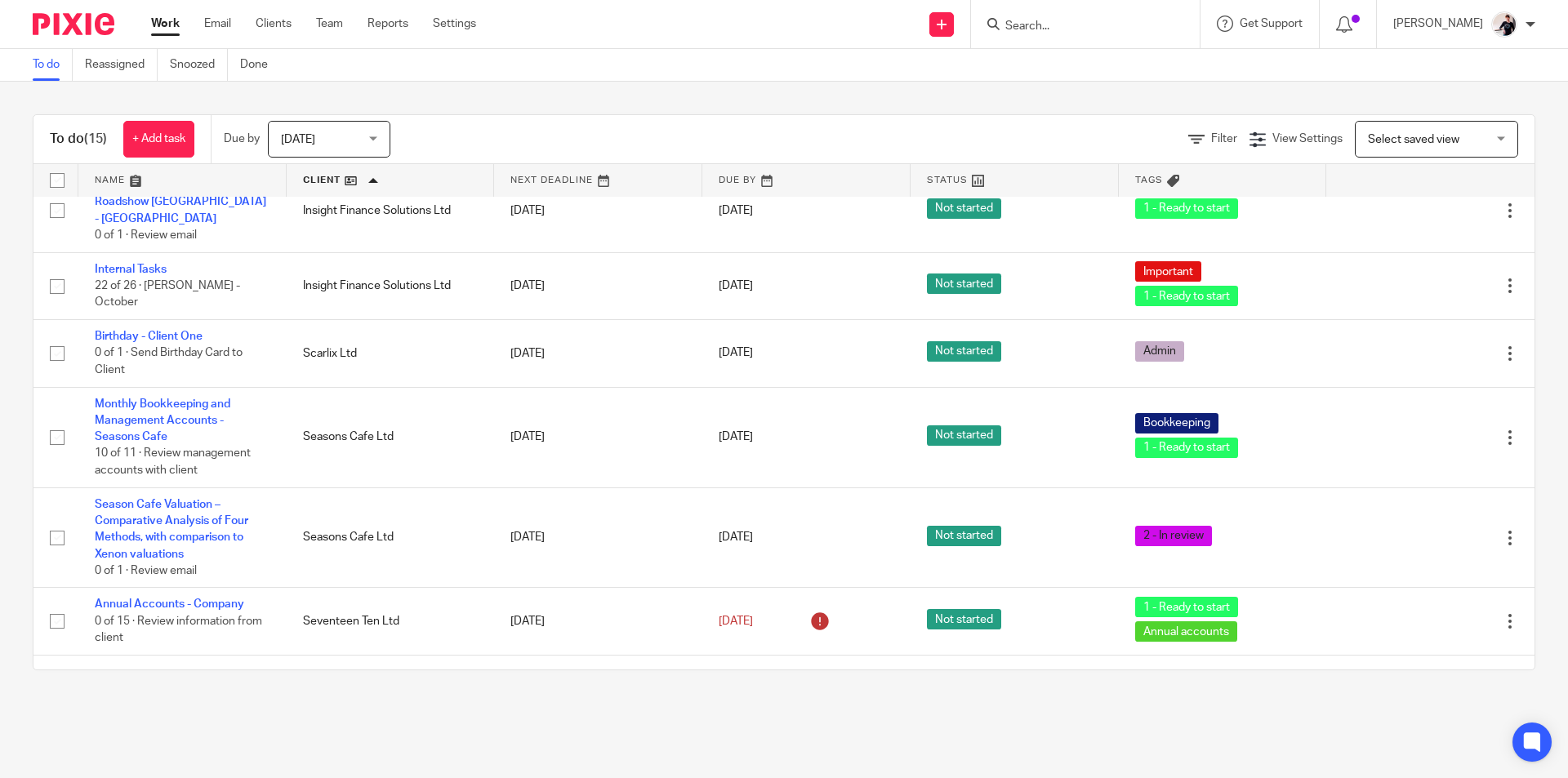
scroll to position [563, 0]
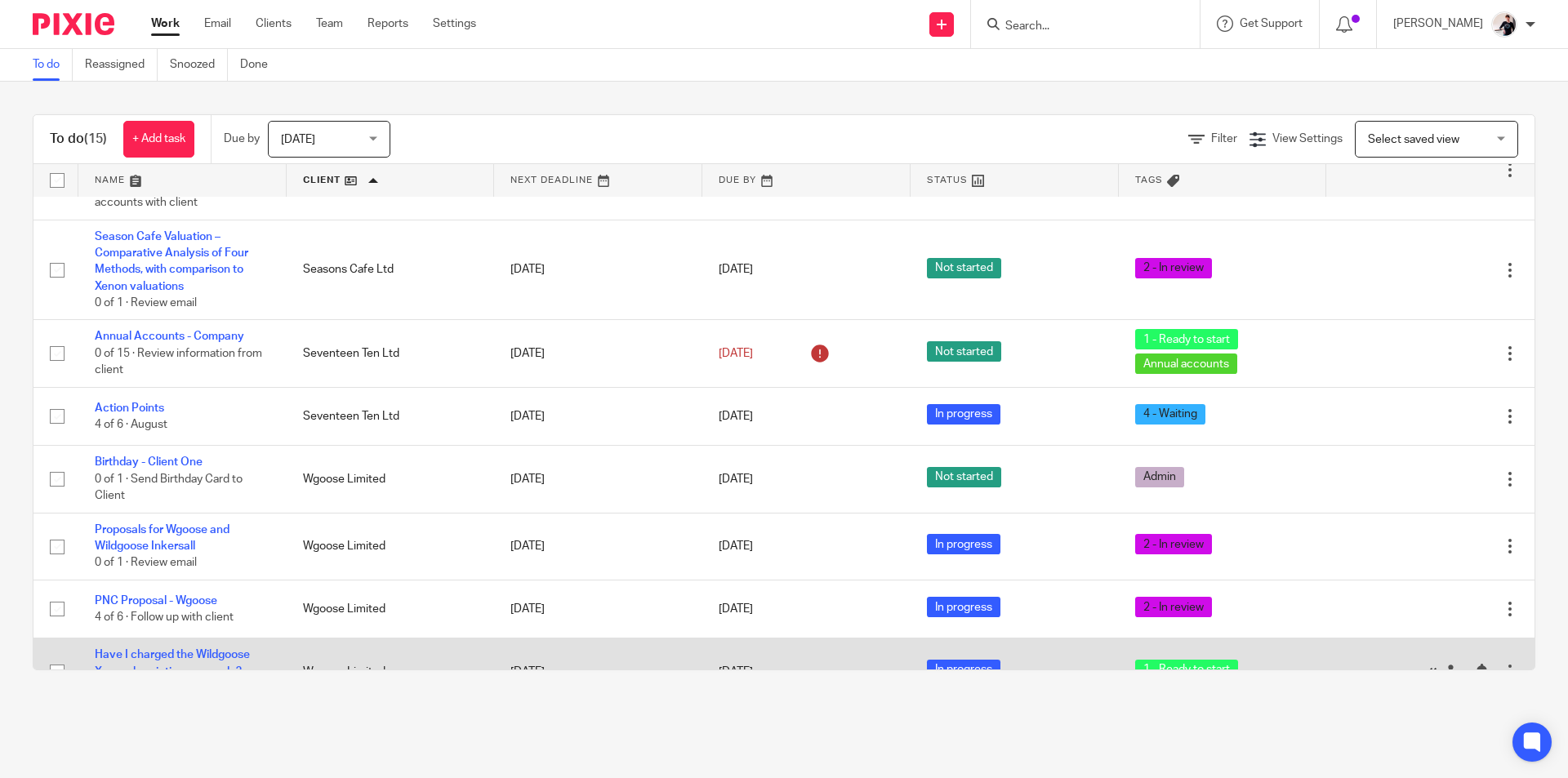
click at [1420, 663] on icon at bounding box center [1428, 671] width 16 height 16
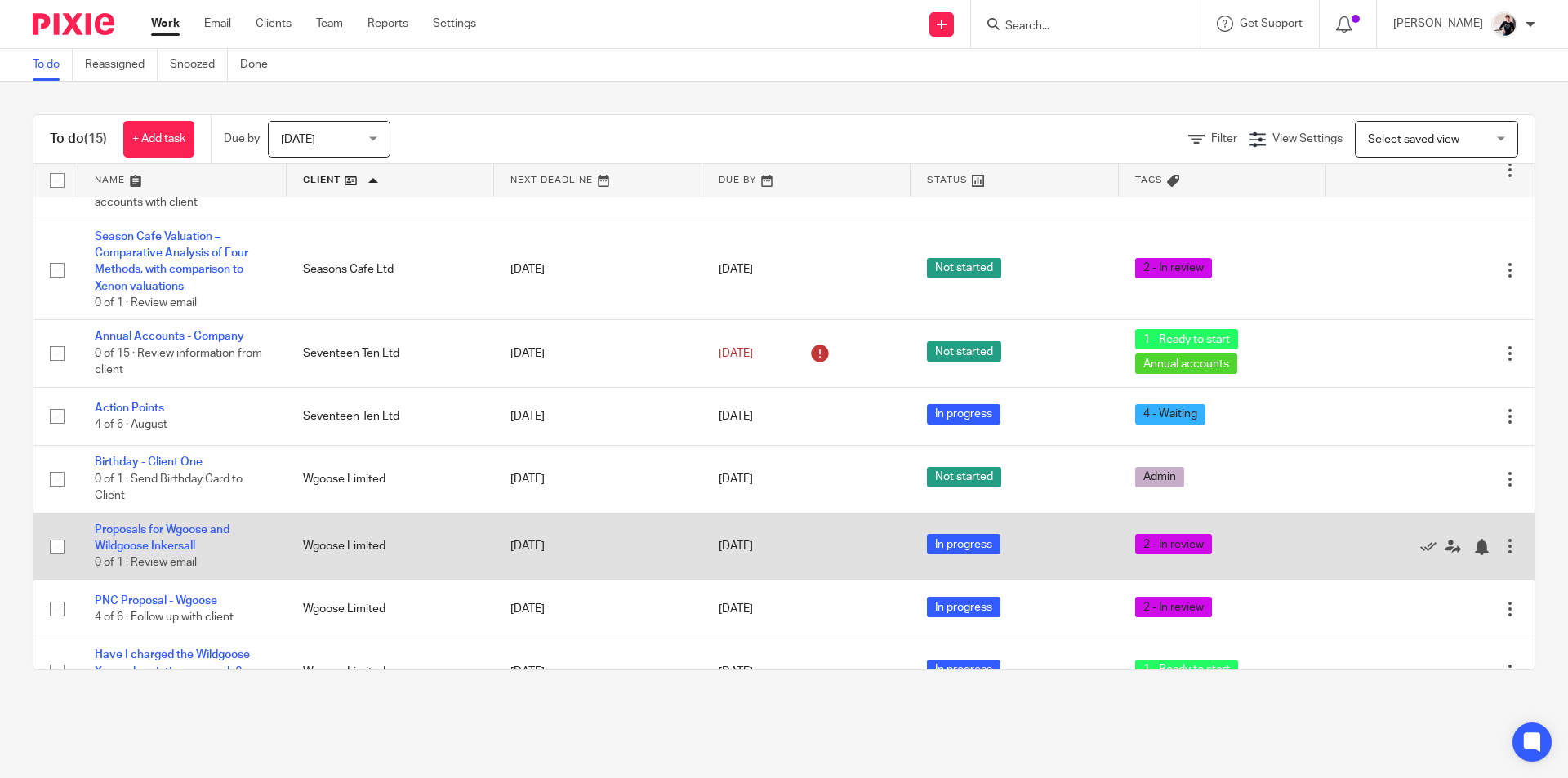
scroll to position [496, 0]
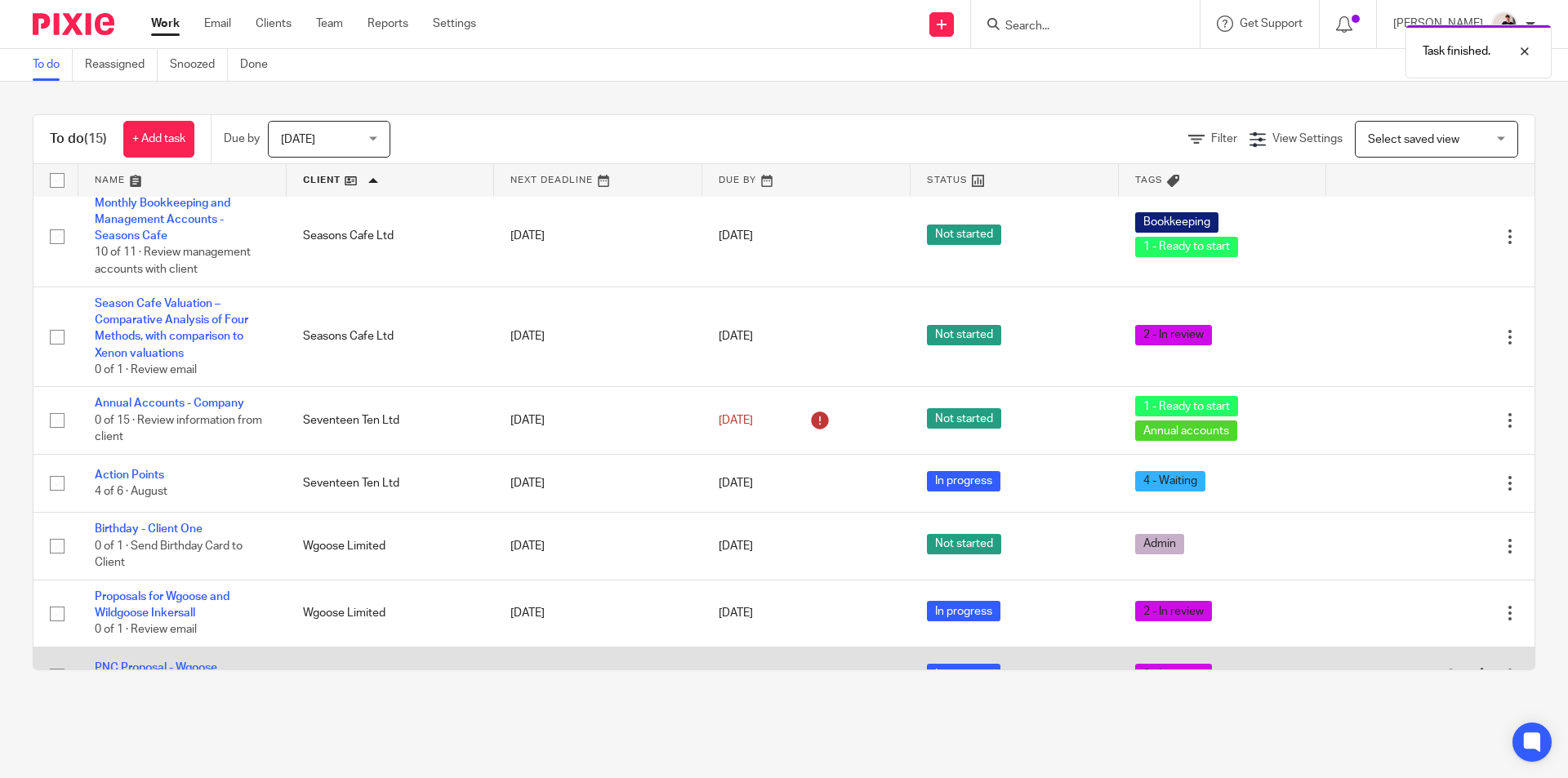
click at [184, 662] on link "PNC Proposal - Wgoose" at bounding box center [156, 668] width 123 height 12
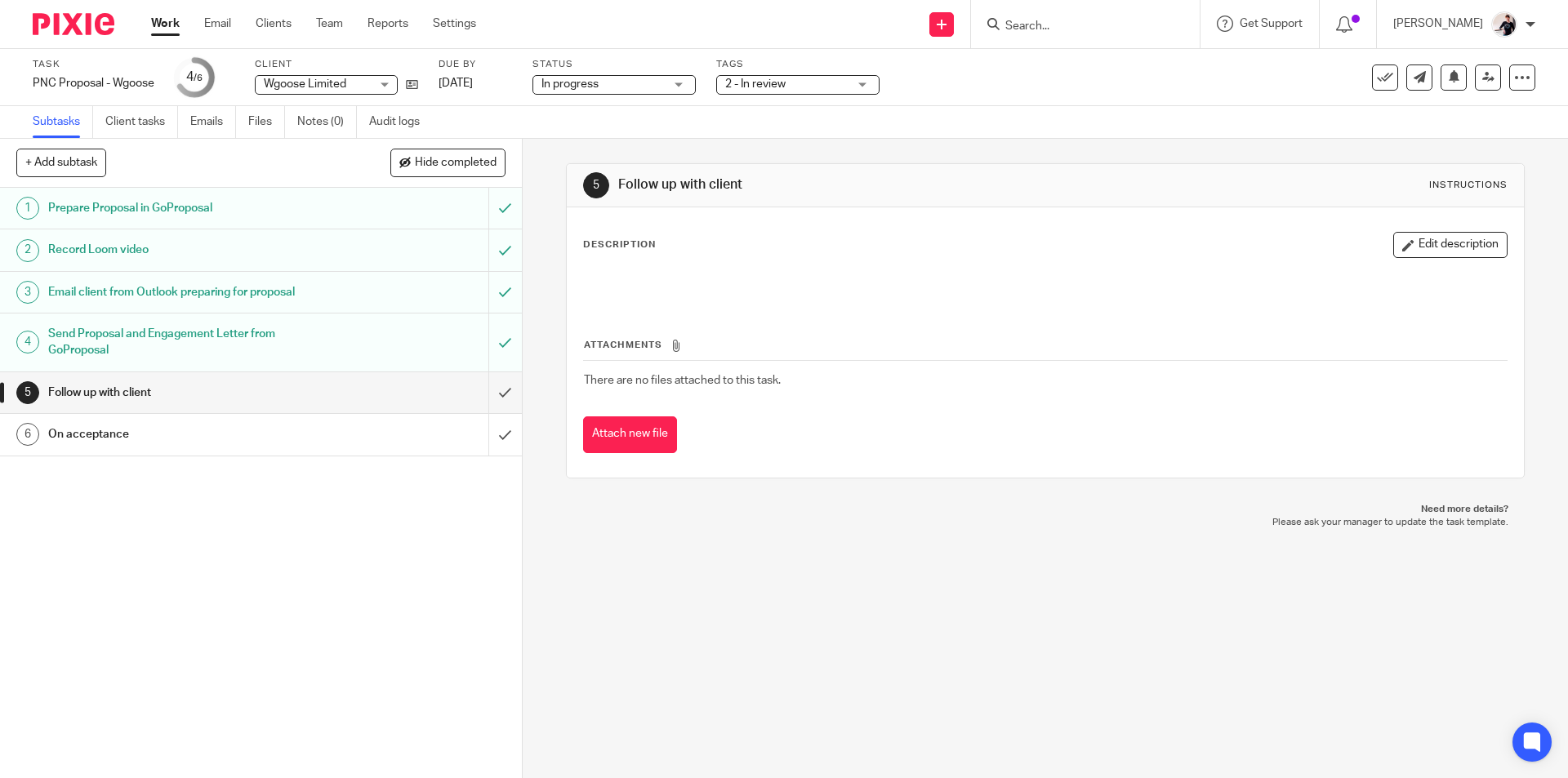
click at [738, 90] on span "2 - In review" at bounding box center [786, 85] width 123 height 17
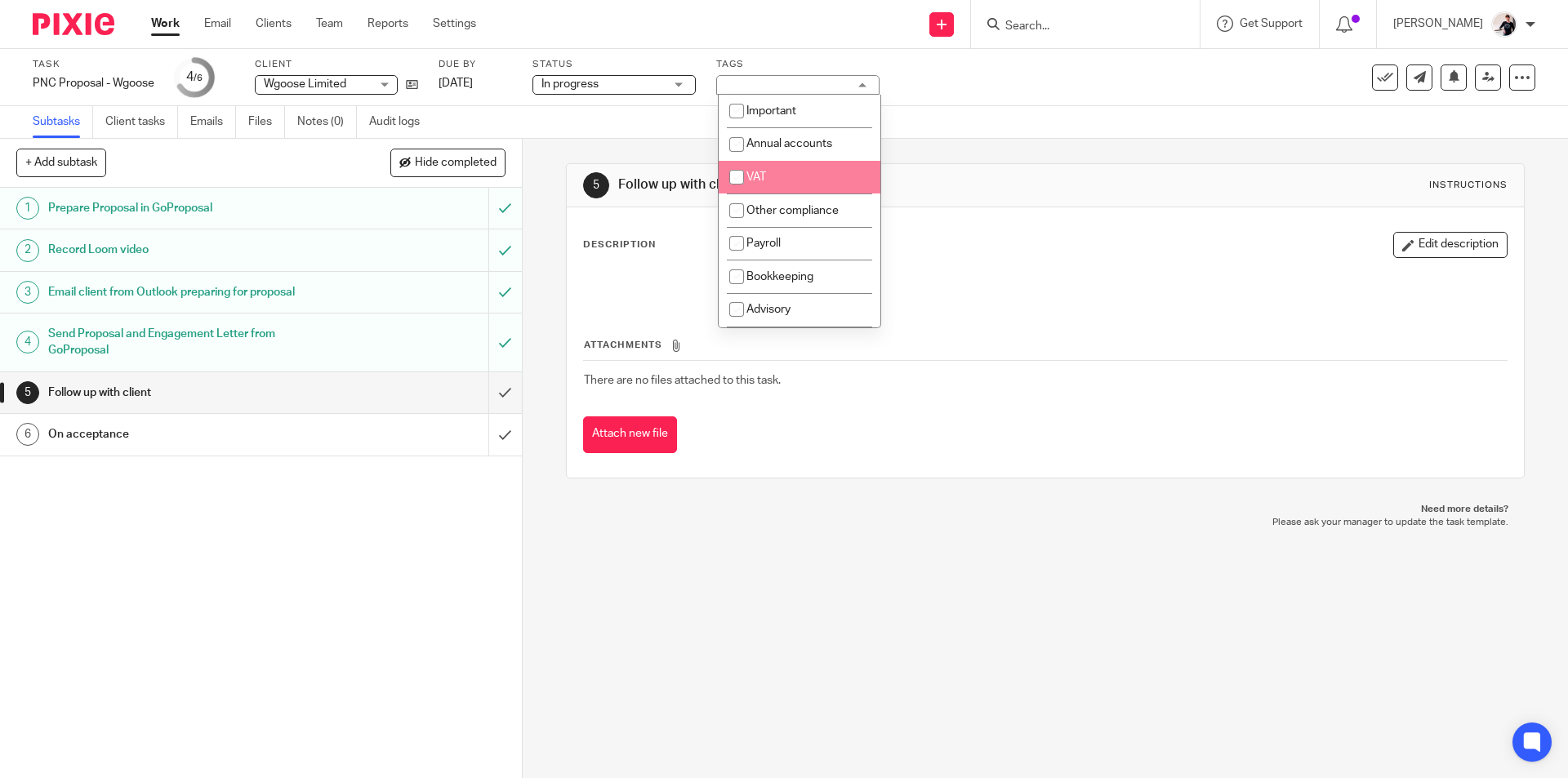
scroll to position [163, 0]
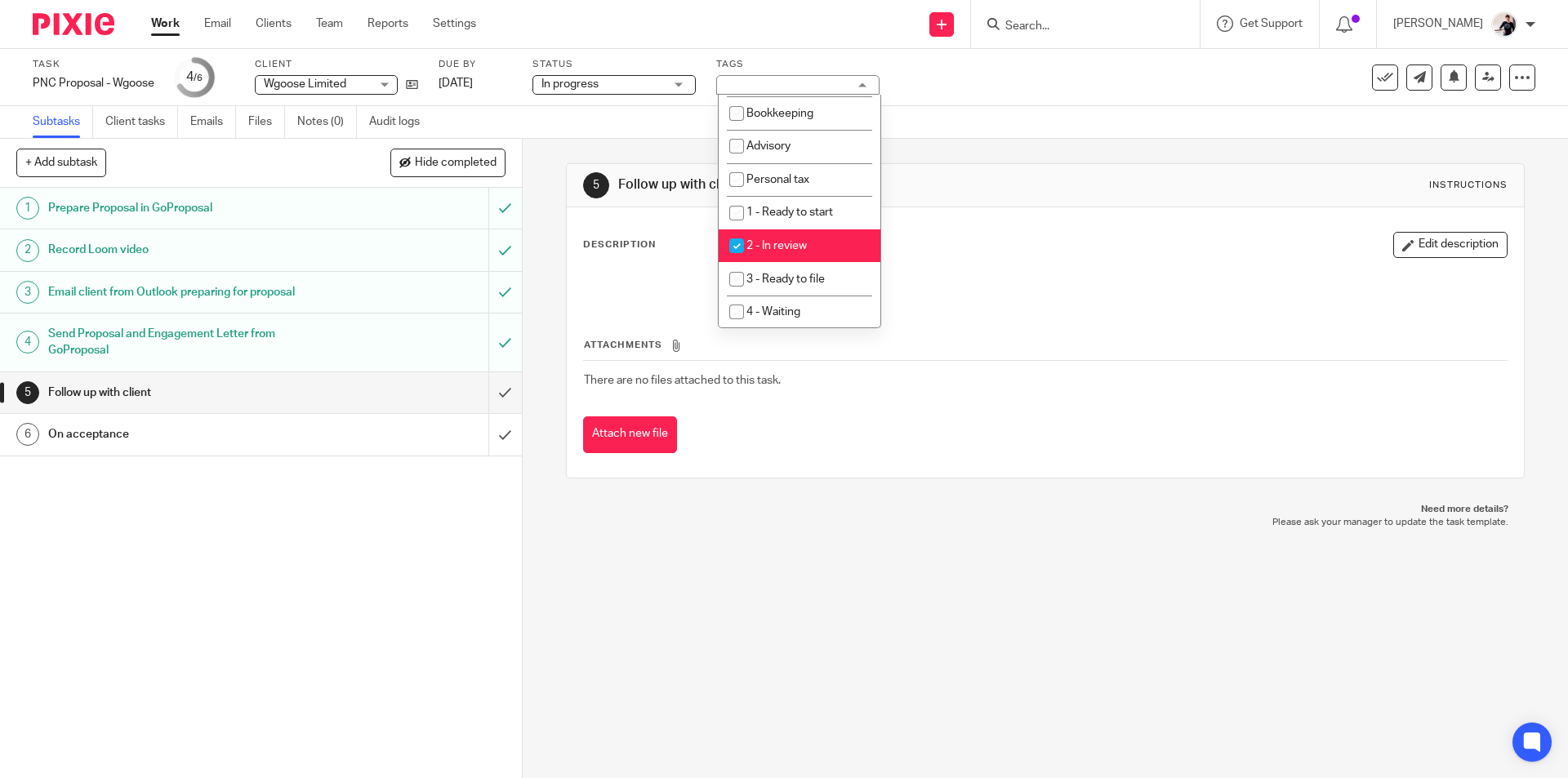
click at [820, 235] on li "2 - In review" at bounding box center [799, 246] width 162 height 34
checkbox input "false"
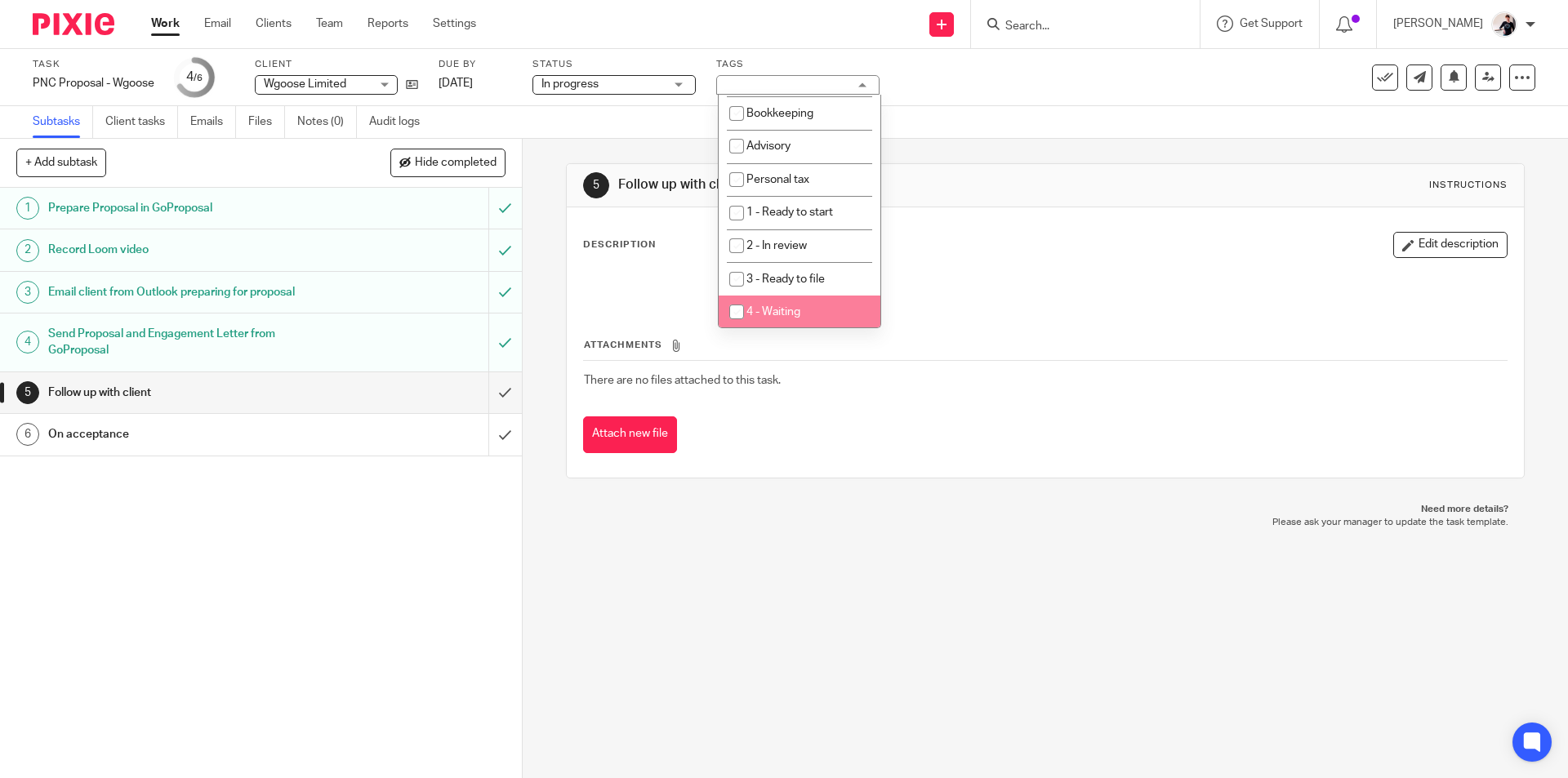
click at [824, 308] on li "4 - Waiting" at bounding box center [799, 312] width 162 height 34
checkbox input "true"
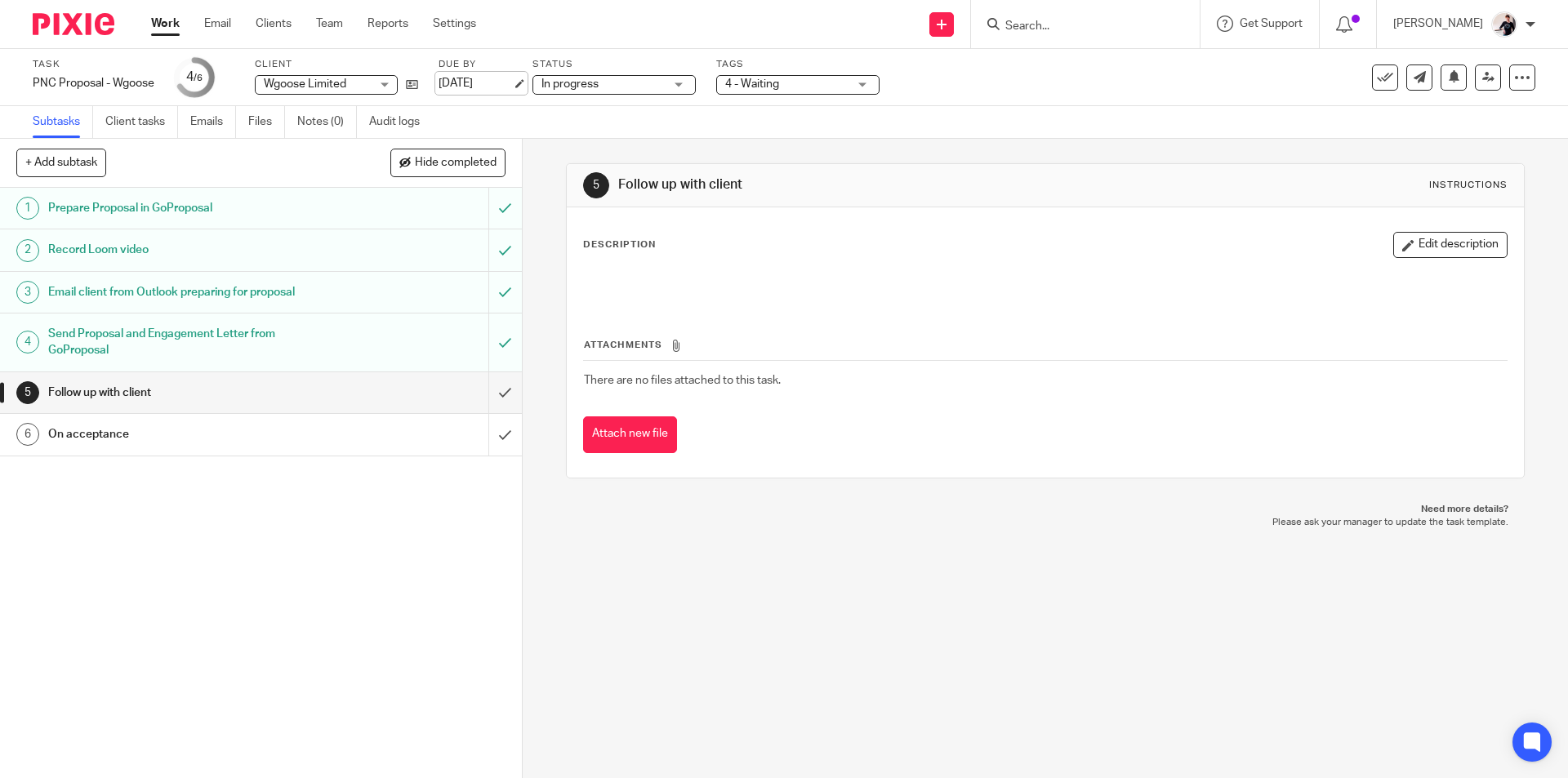
click at [462, 81] on link "[DATE]" at bounding box center [475, 84] width 74 height 17
click at [168, 30] on link "Work" at bounding box center [166, 23] width 29 height 16
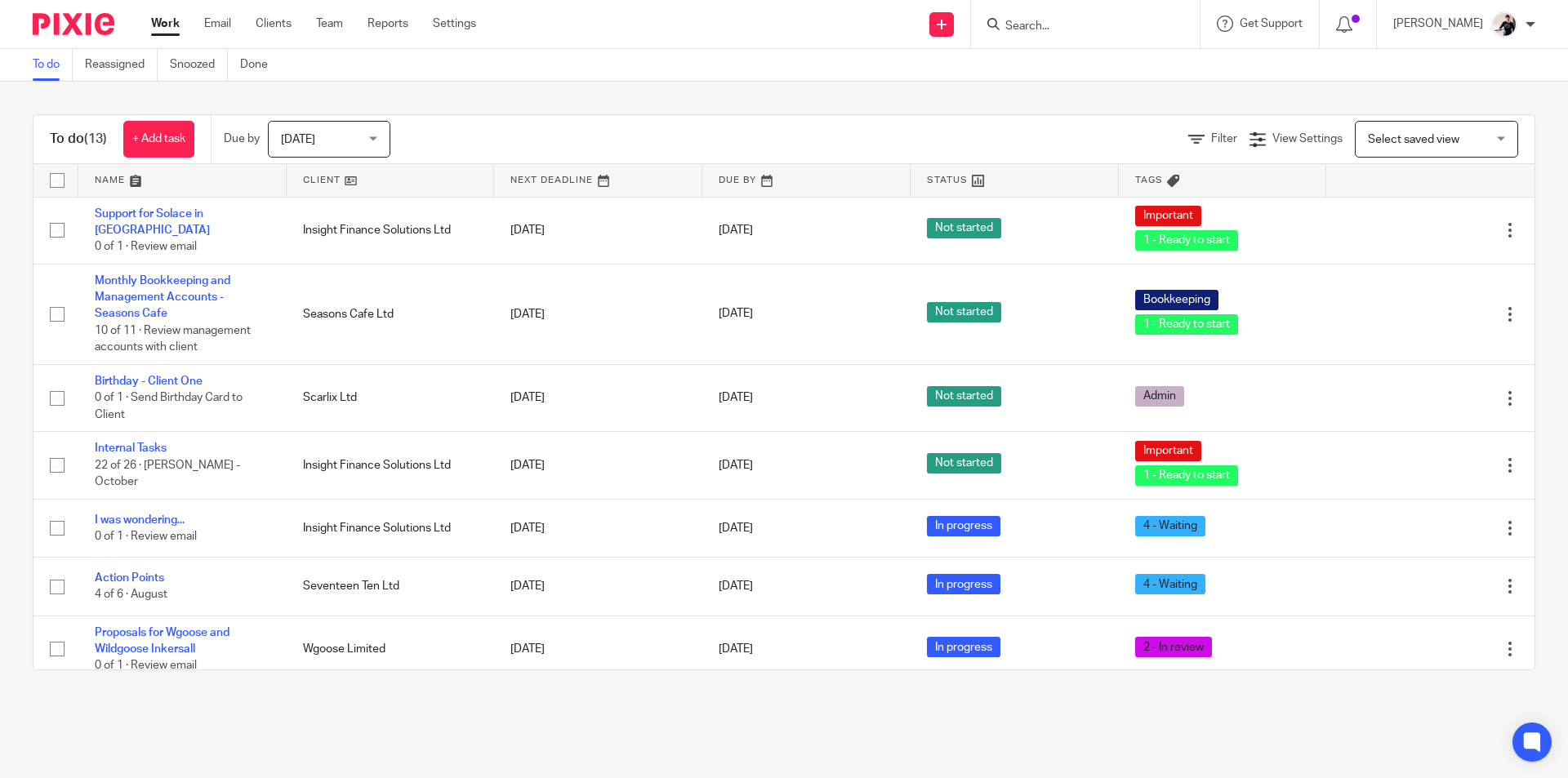
click at [314, 174] on link at bounding box center [391, 180] width 208 height 33
click at [314, 176] on link at bounding box center [391, 180] width 208 height 33
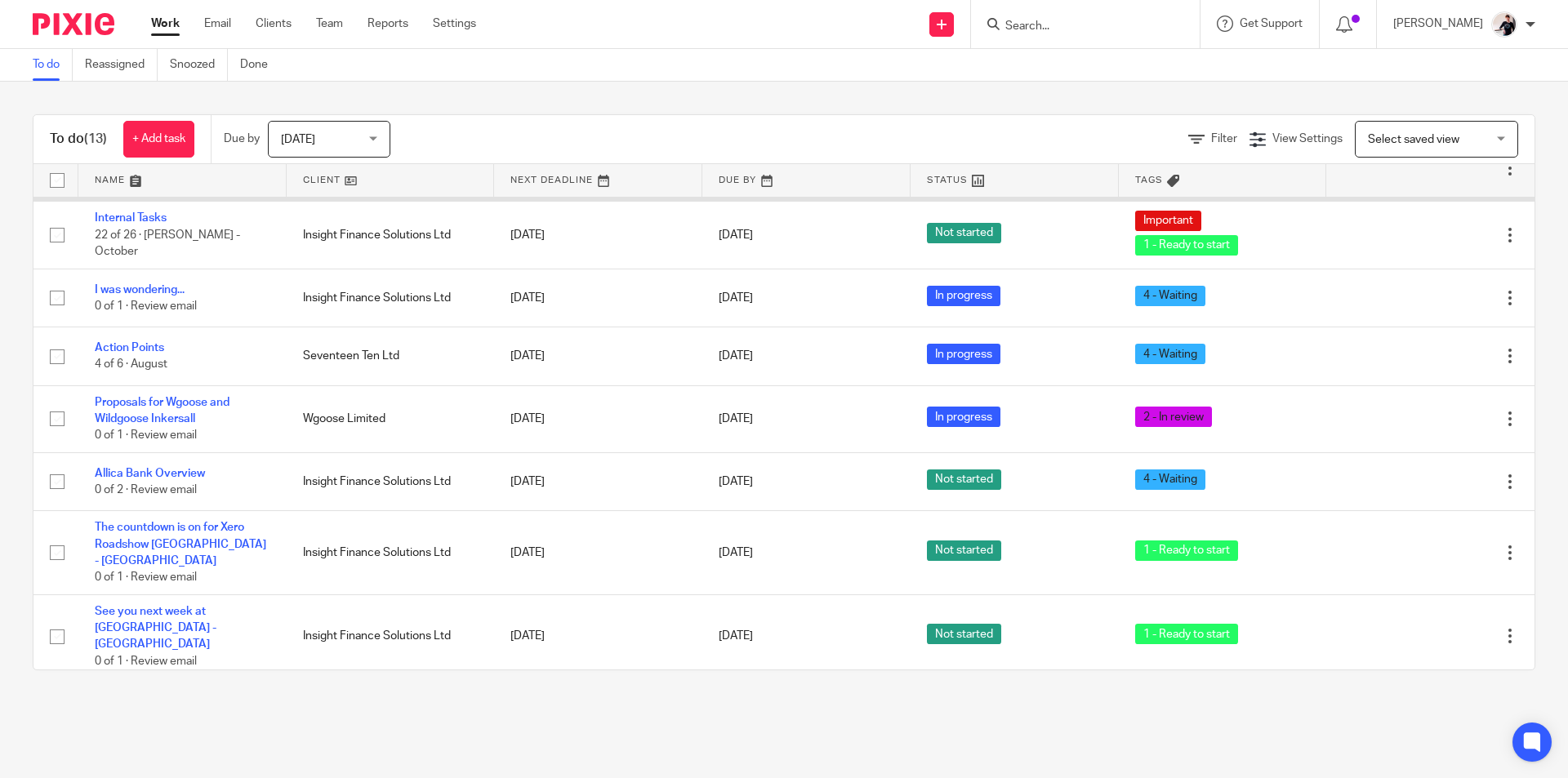
scroll to position [438, 0]
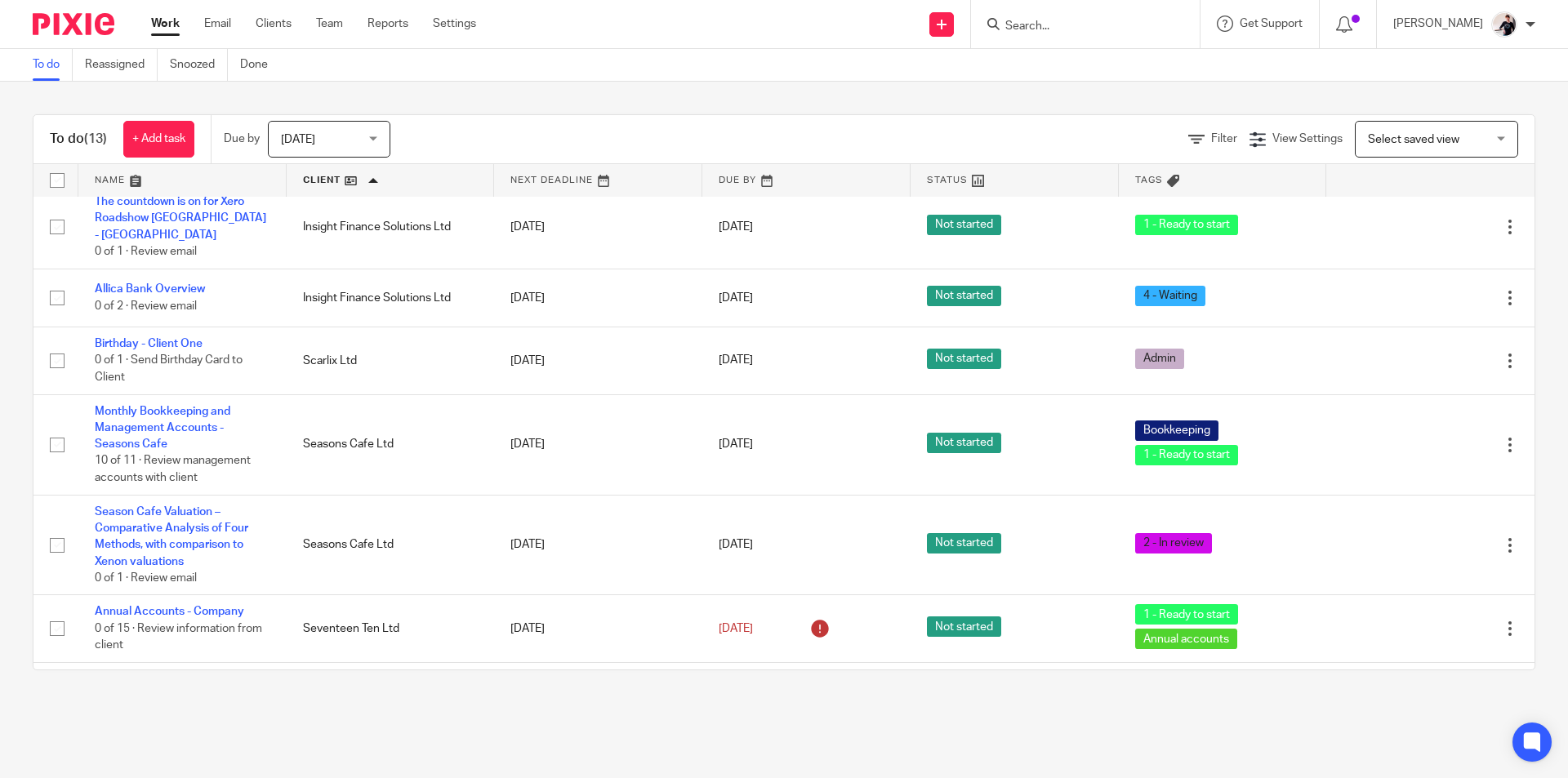
scroll to position [438, 0]
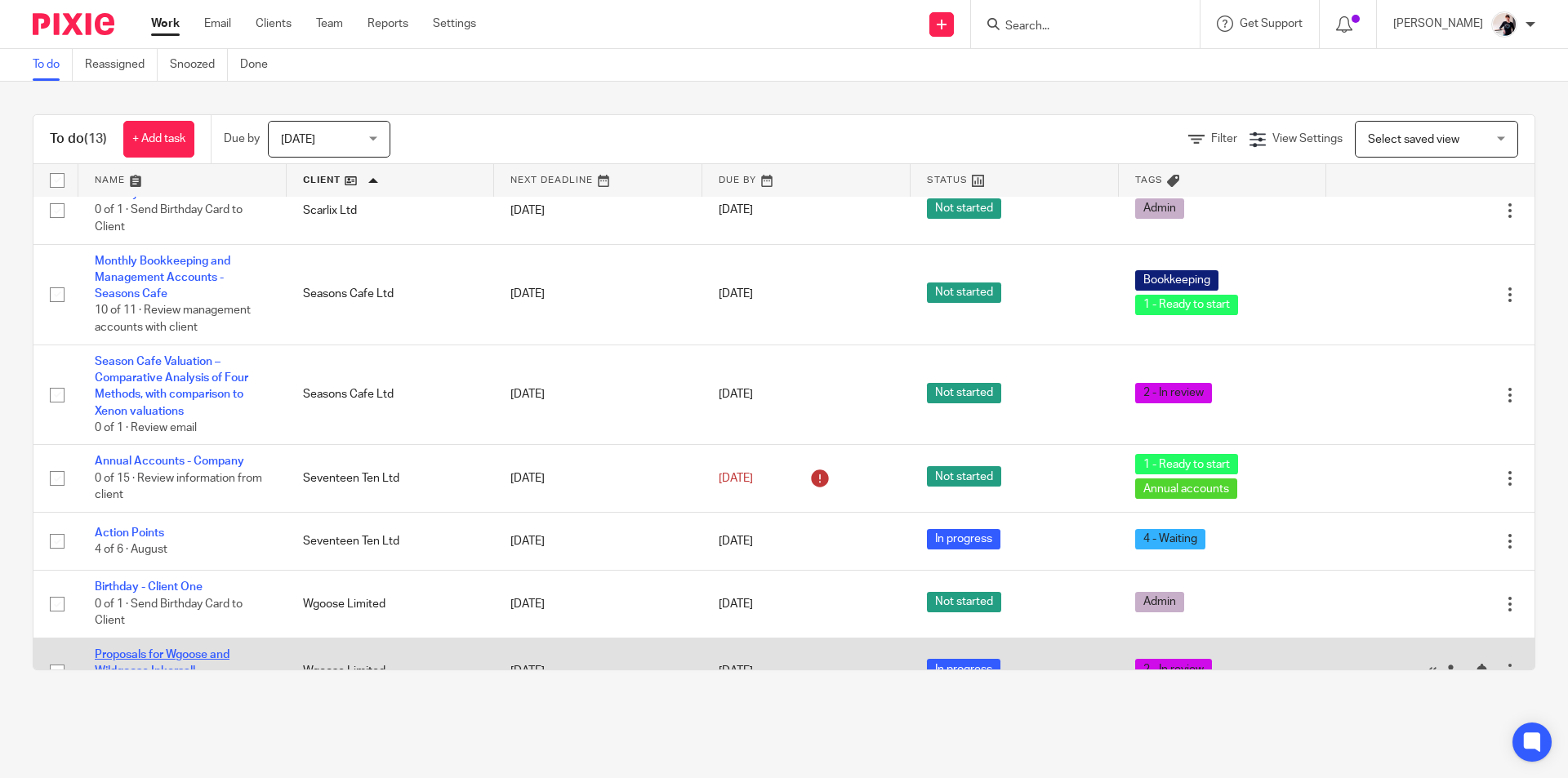
click at [217, 649] on link "Proposals for Wgoose and Wildgoose Inkersall" at bounding box center [162, 662] width 135 height 28
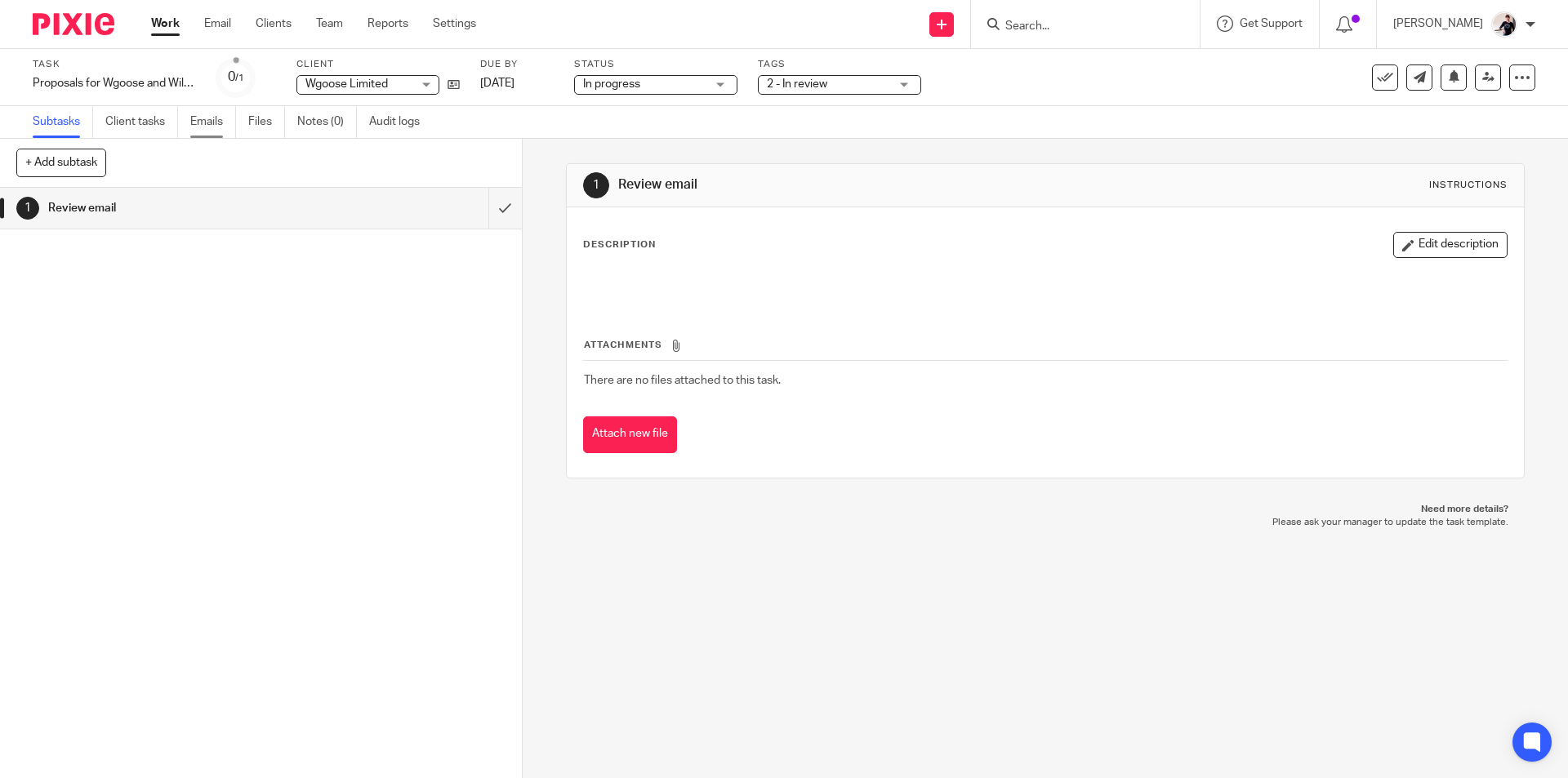
click at [223, 120] on link "Emails" at bounding box center [213, 122] width 46 height 32
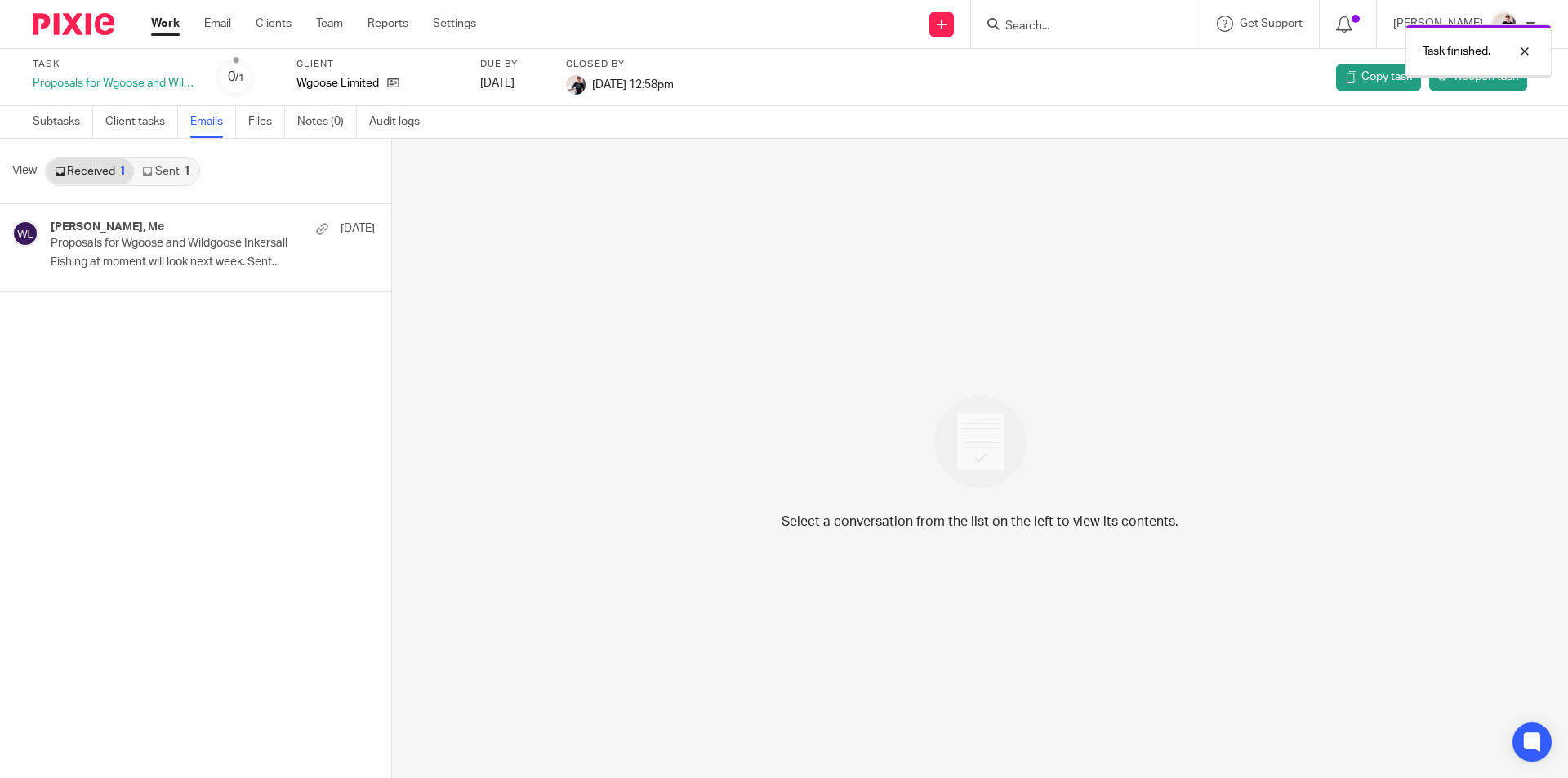
click at [173, 25] on link "Work" at bounding box center [166, 23] width 29 height 16
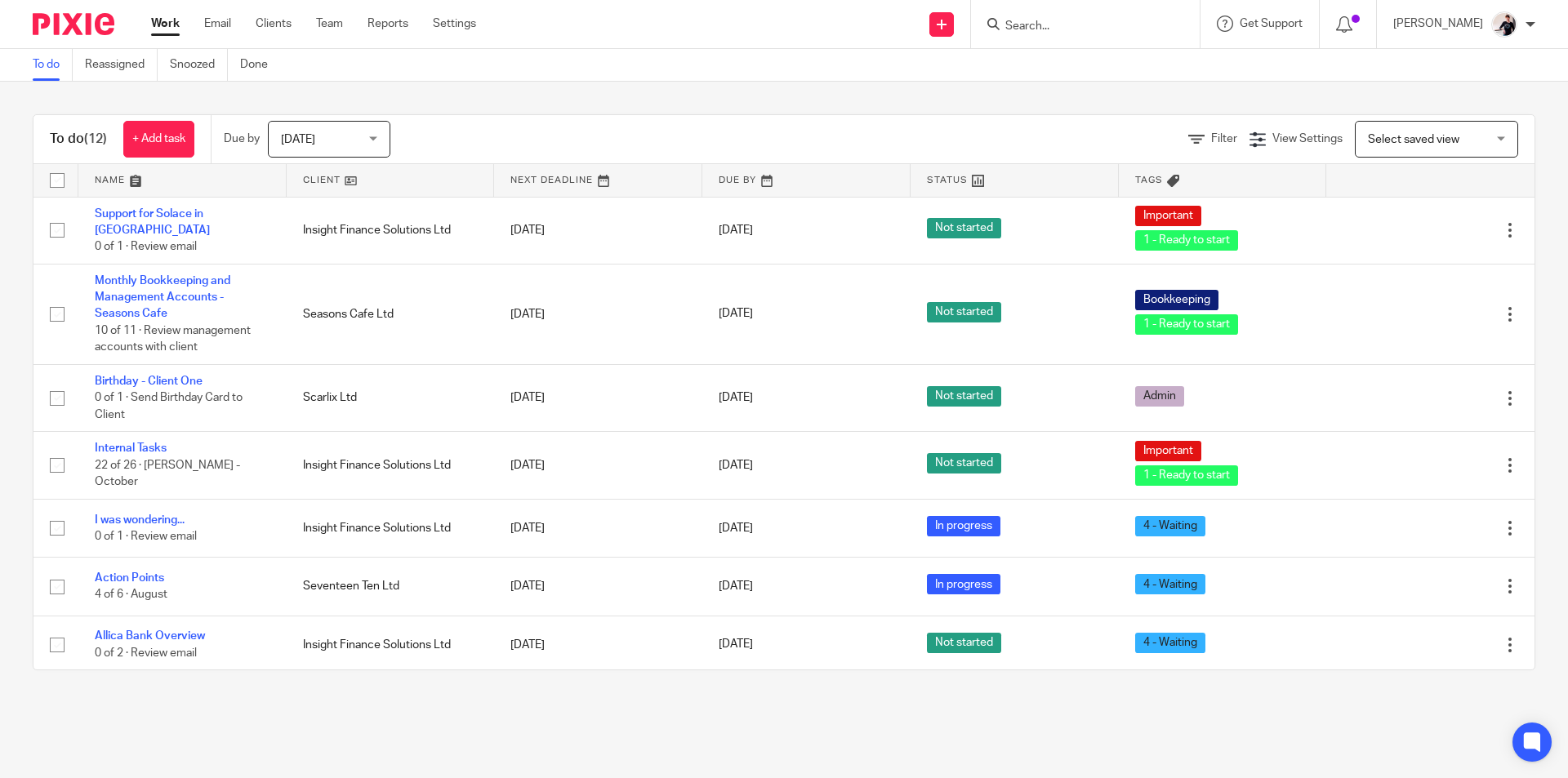
click at [322, 177] on link at bounding box center [391, 180] width 208 height 33
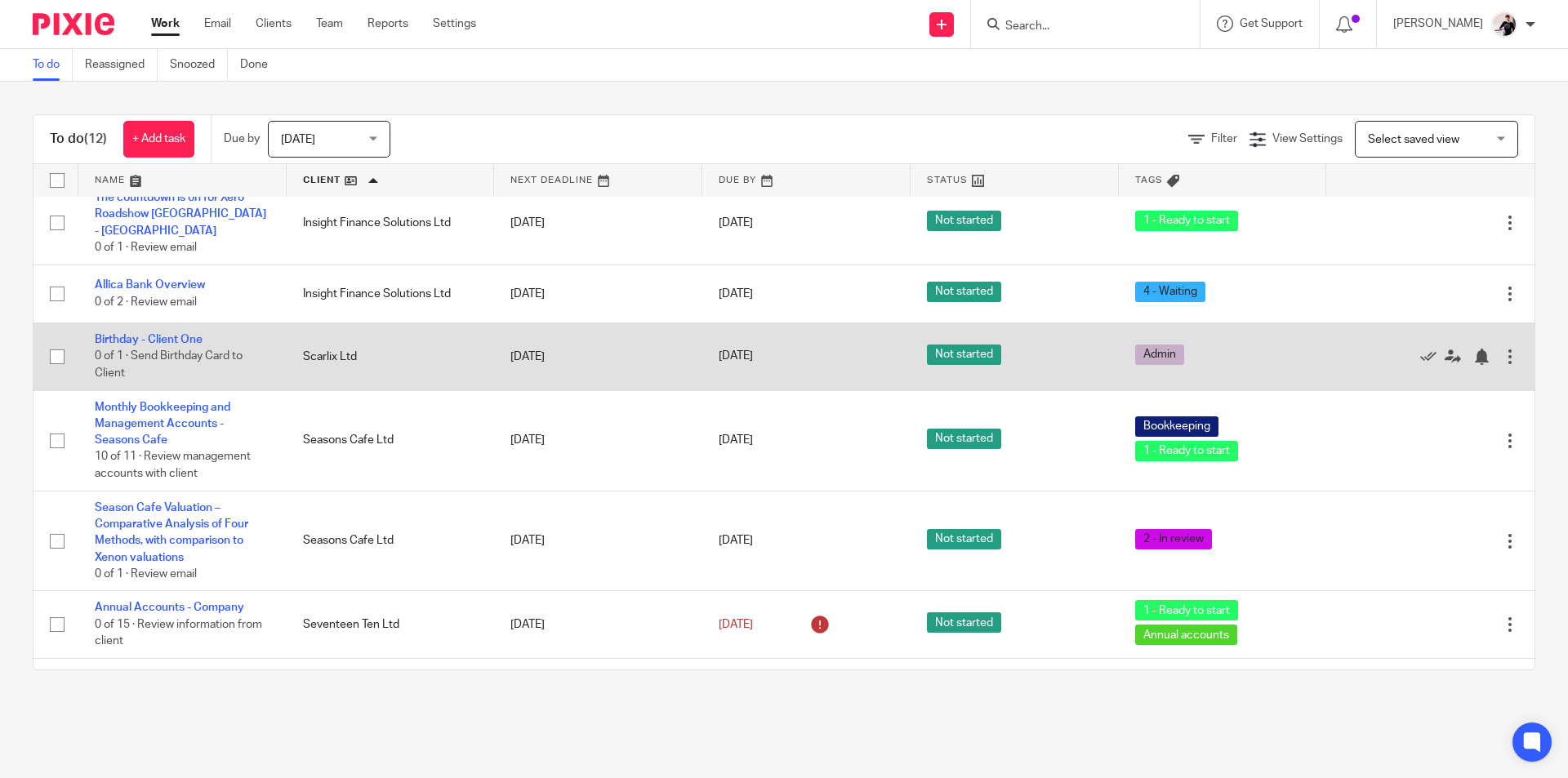
scroll to position [371, 0]
